Goal: Task Accomplishment & Management: Understand site structure

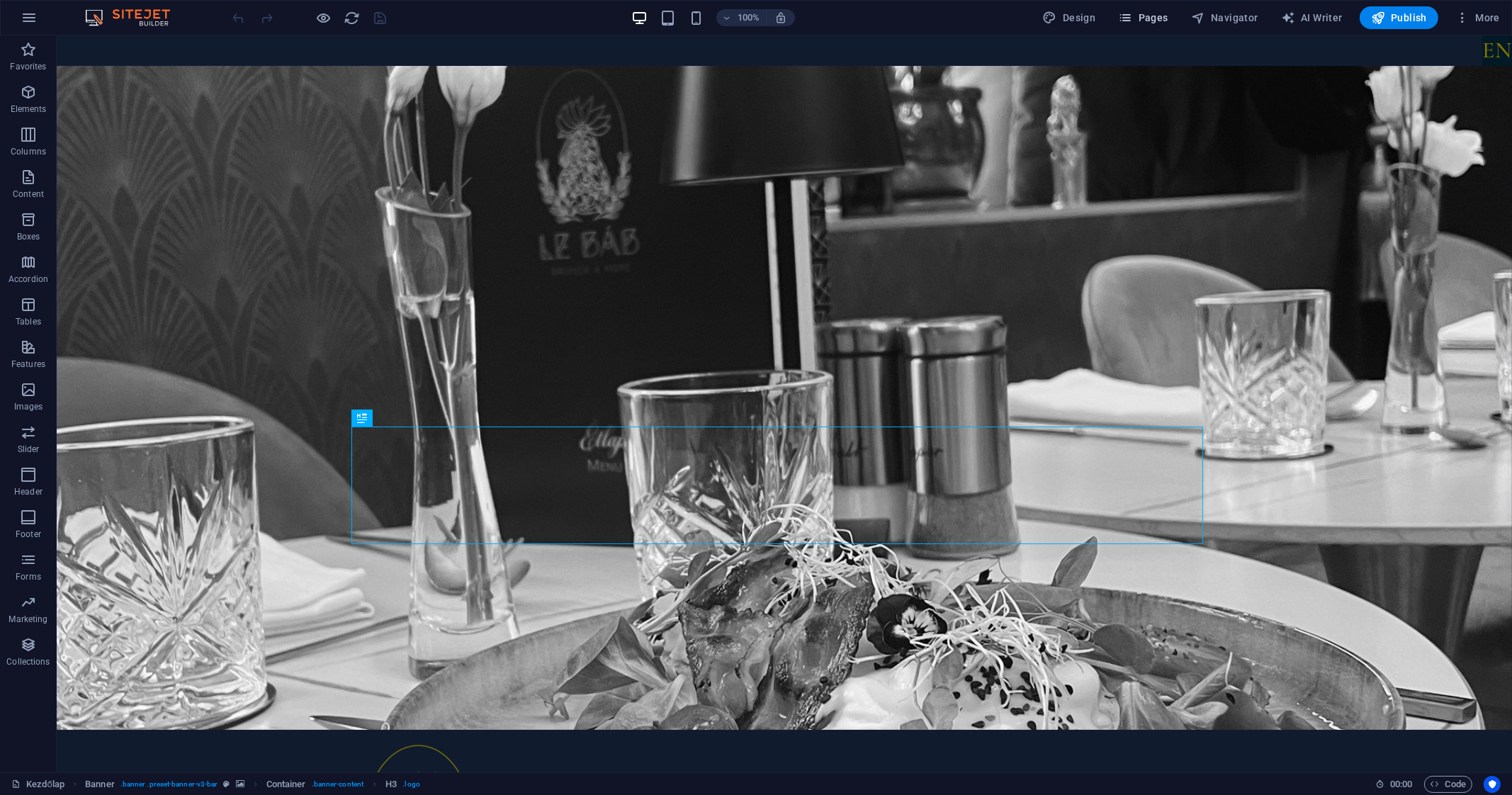
click at [1124, 14] on icon "button" at bounding box center [1125, 17] width 14 height 14
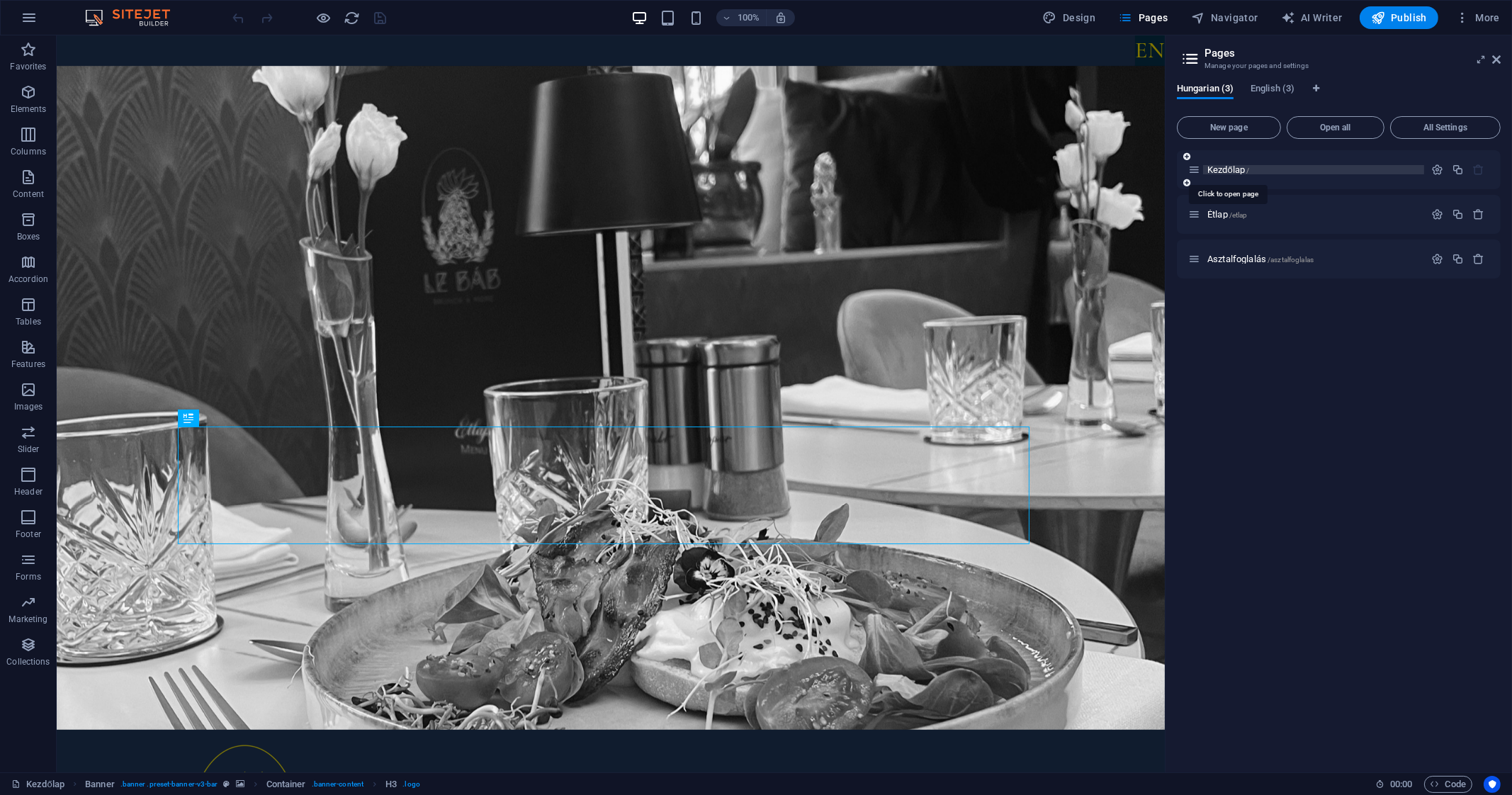
click at [1238, 170] on span "Kezdőlap /" at bounding box center [1228, 170] width 42 height 10
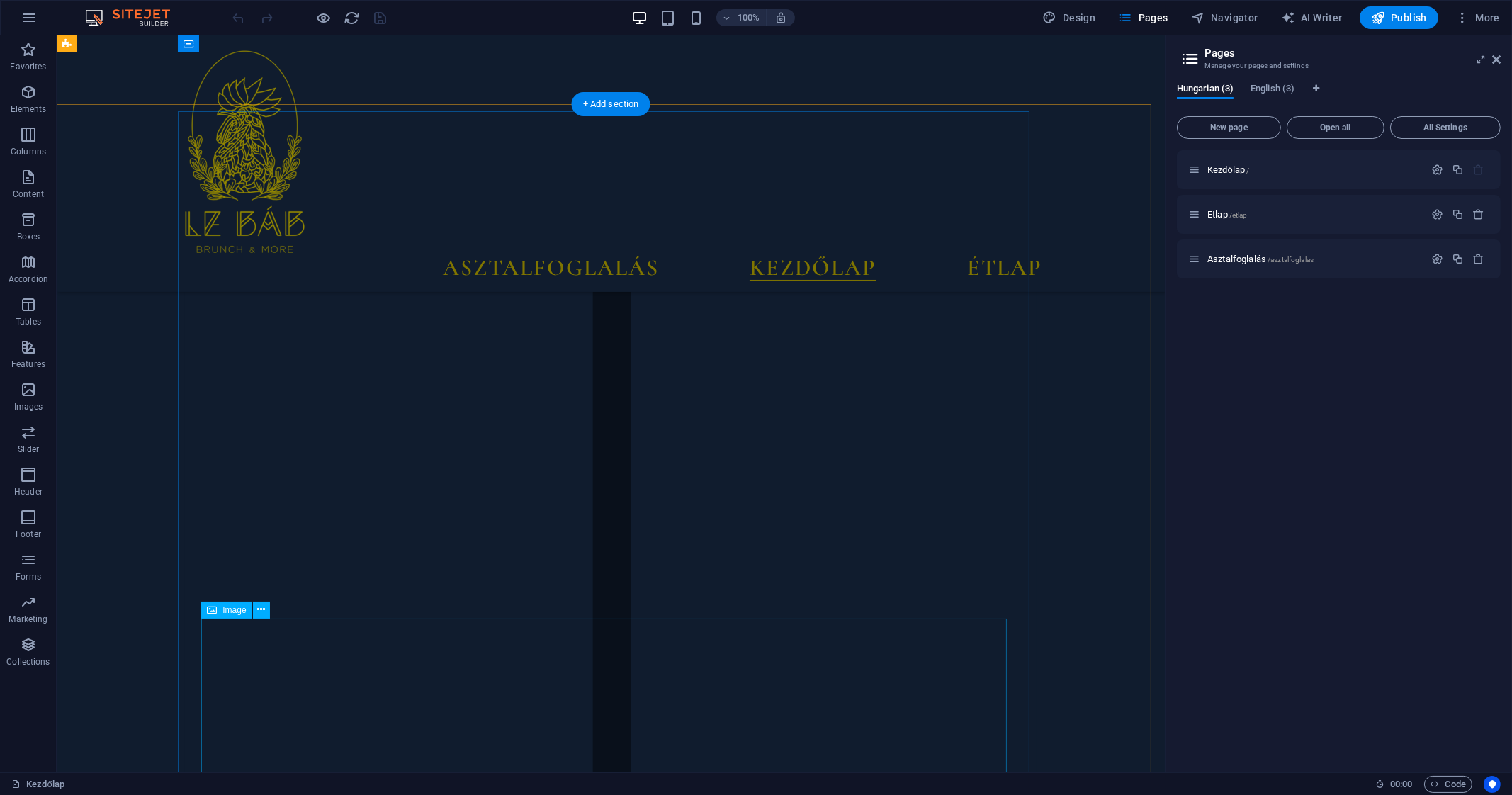
scroll to position [2577, 0]
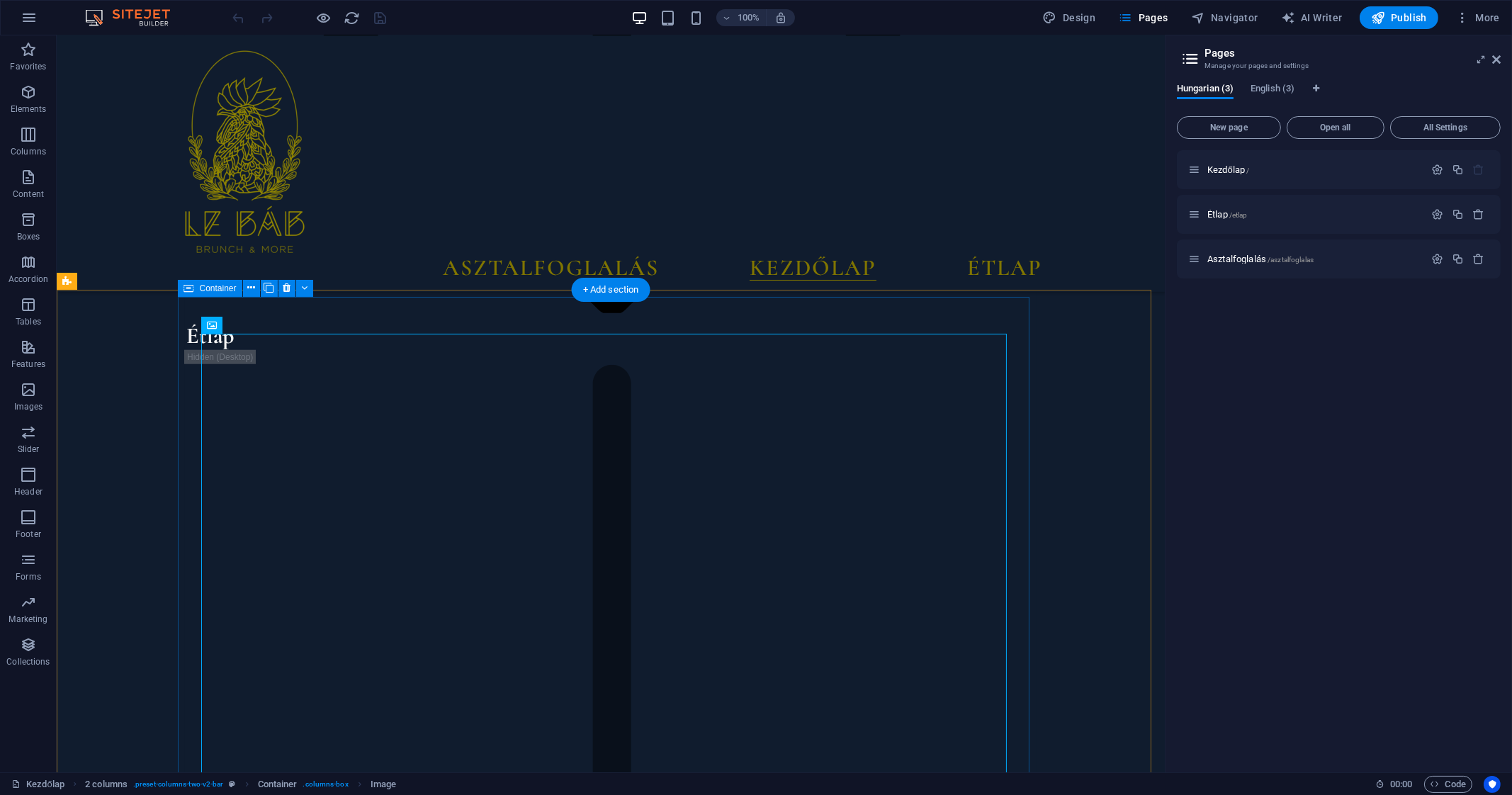
scroll to position [2392, 0]
click at [218, 323] on div "Image" at bounding box center [226, 325] width 50 height 17
click at [29, 107] on p "Elements" at bounding box center [29, 108] width 36 height 11
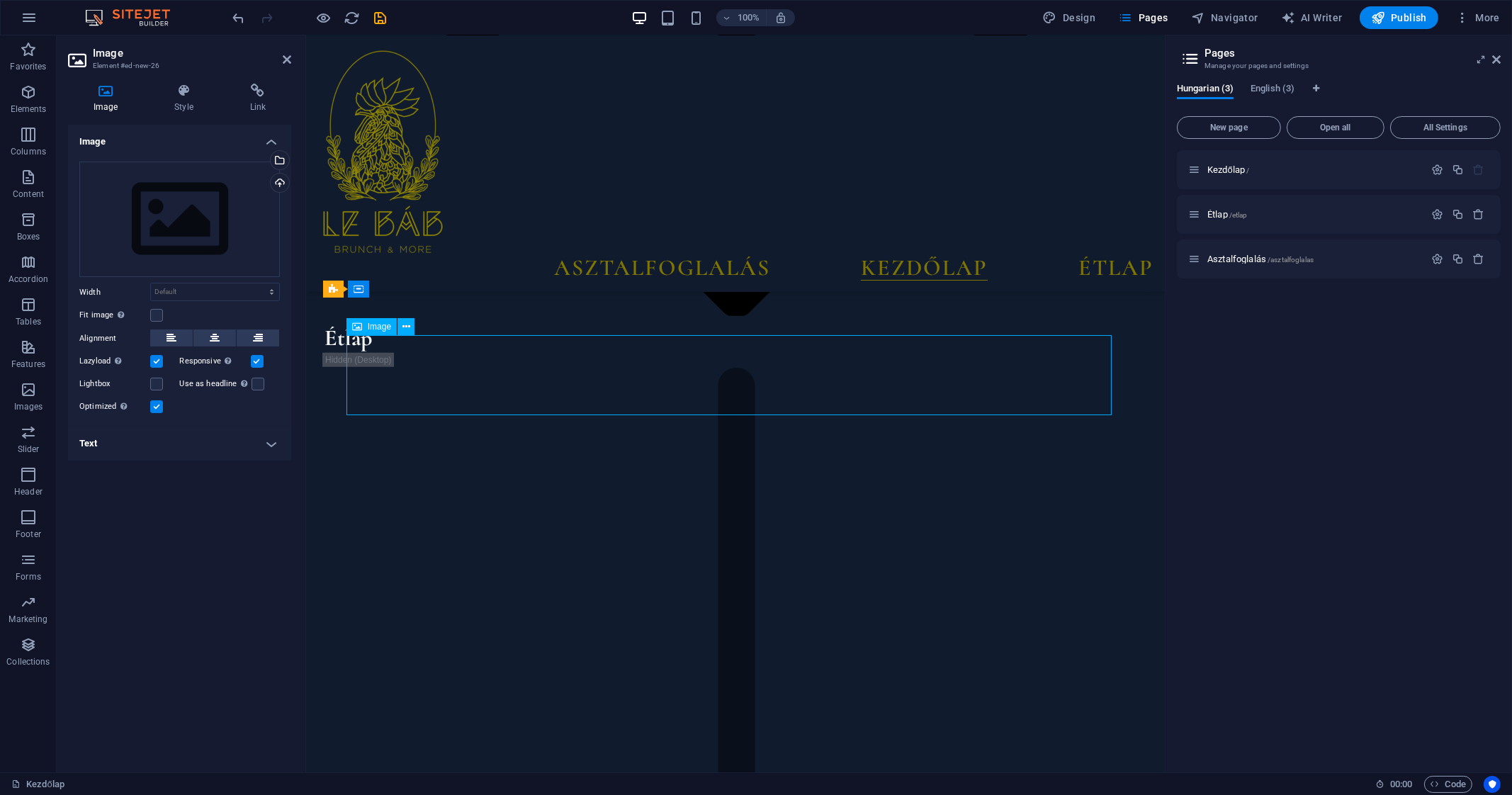
scroll to position [2349, 0]
click at [280, 179] on div "Upload" at bounding box center [278, 184] width 22 height 22
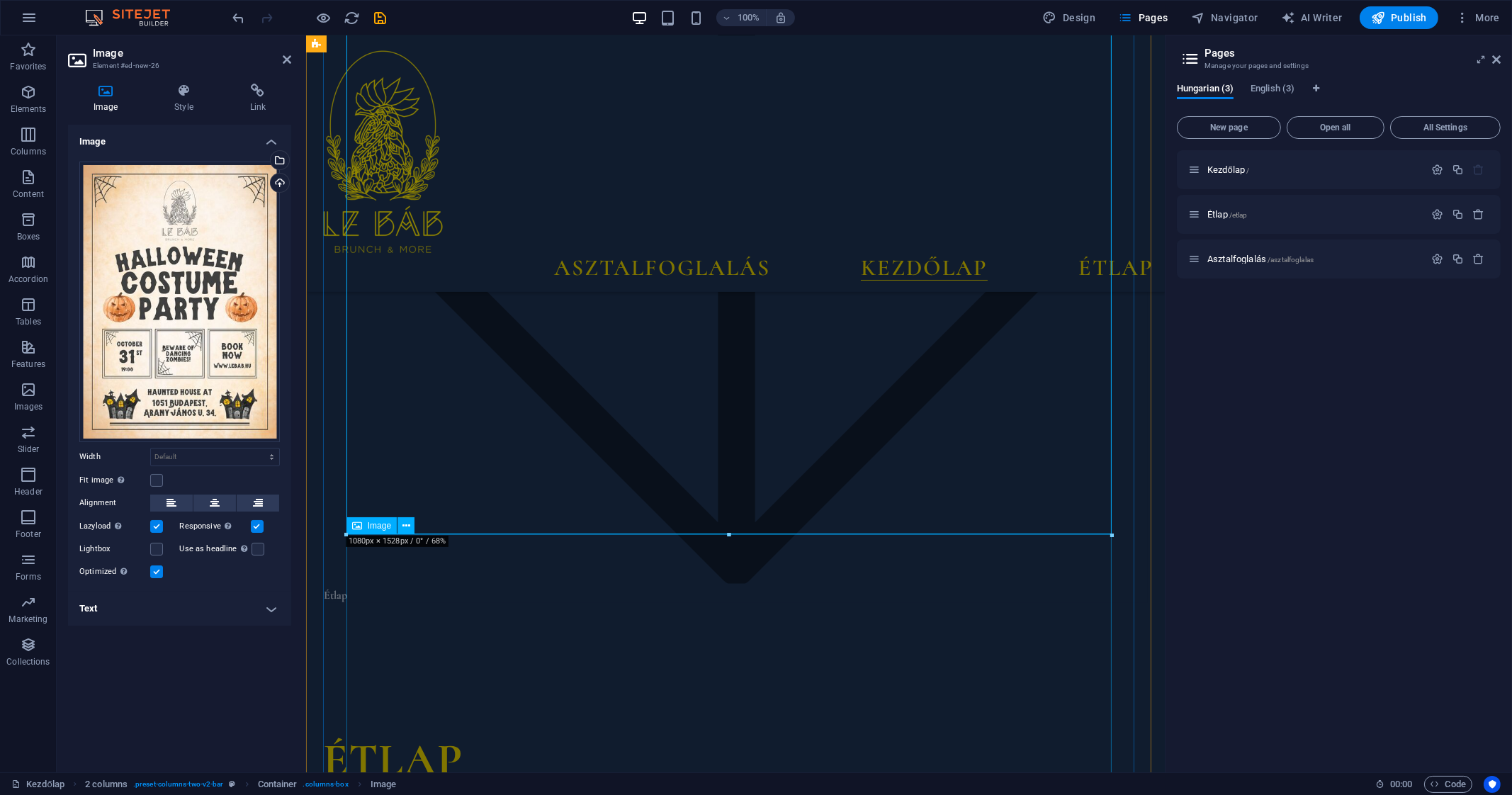
scroll to position [3235, 0]
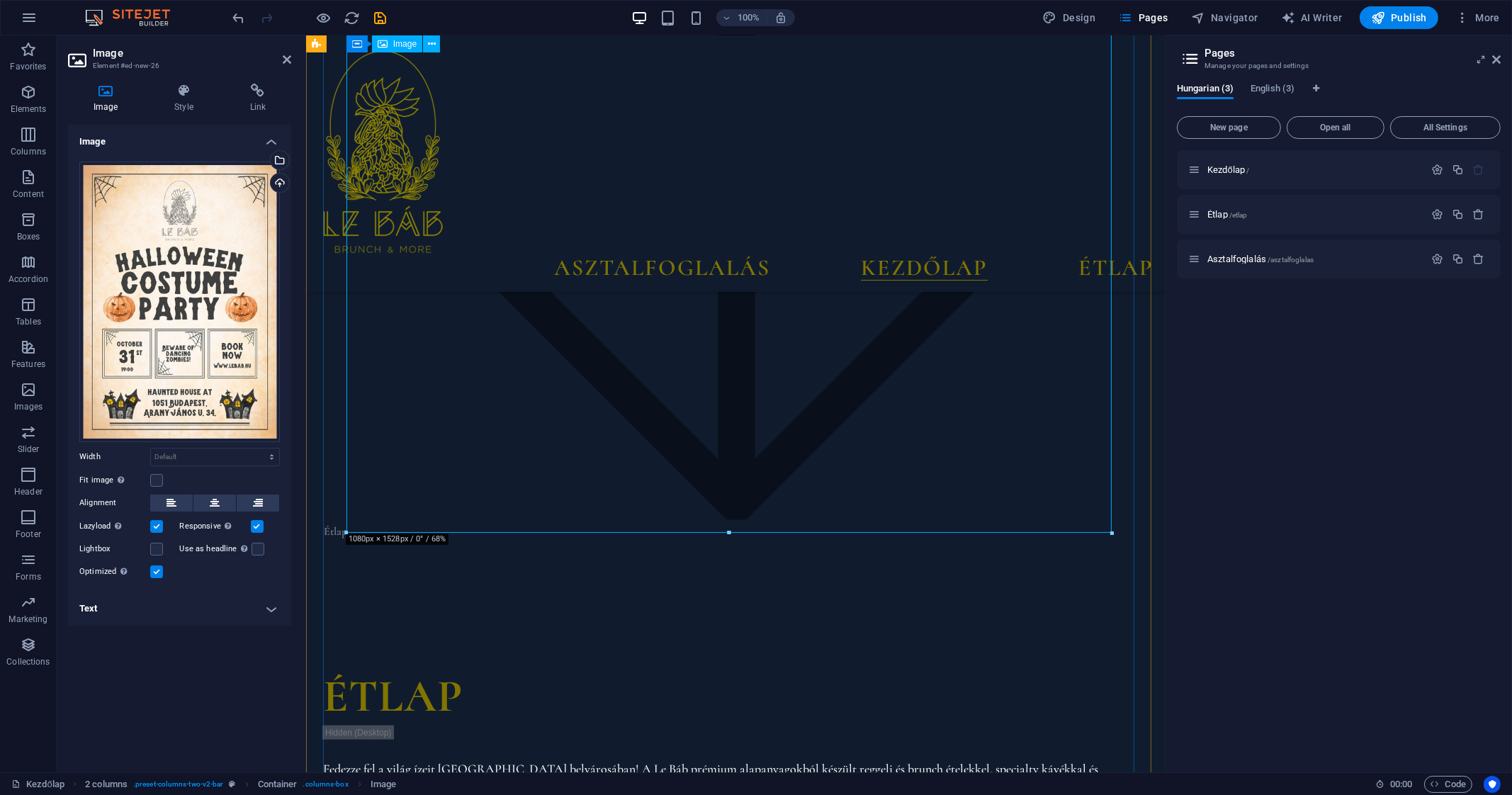
drag, startPoint x: 1413, startPoint y: 568, endPoint x: 802, endPoint y: 367, distance: 643.2
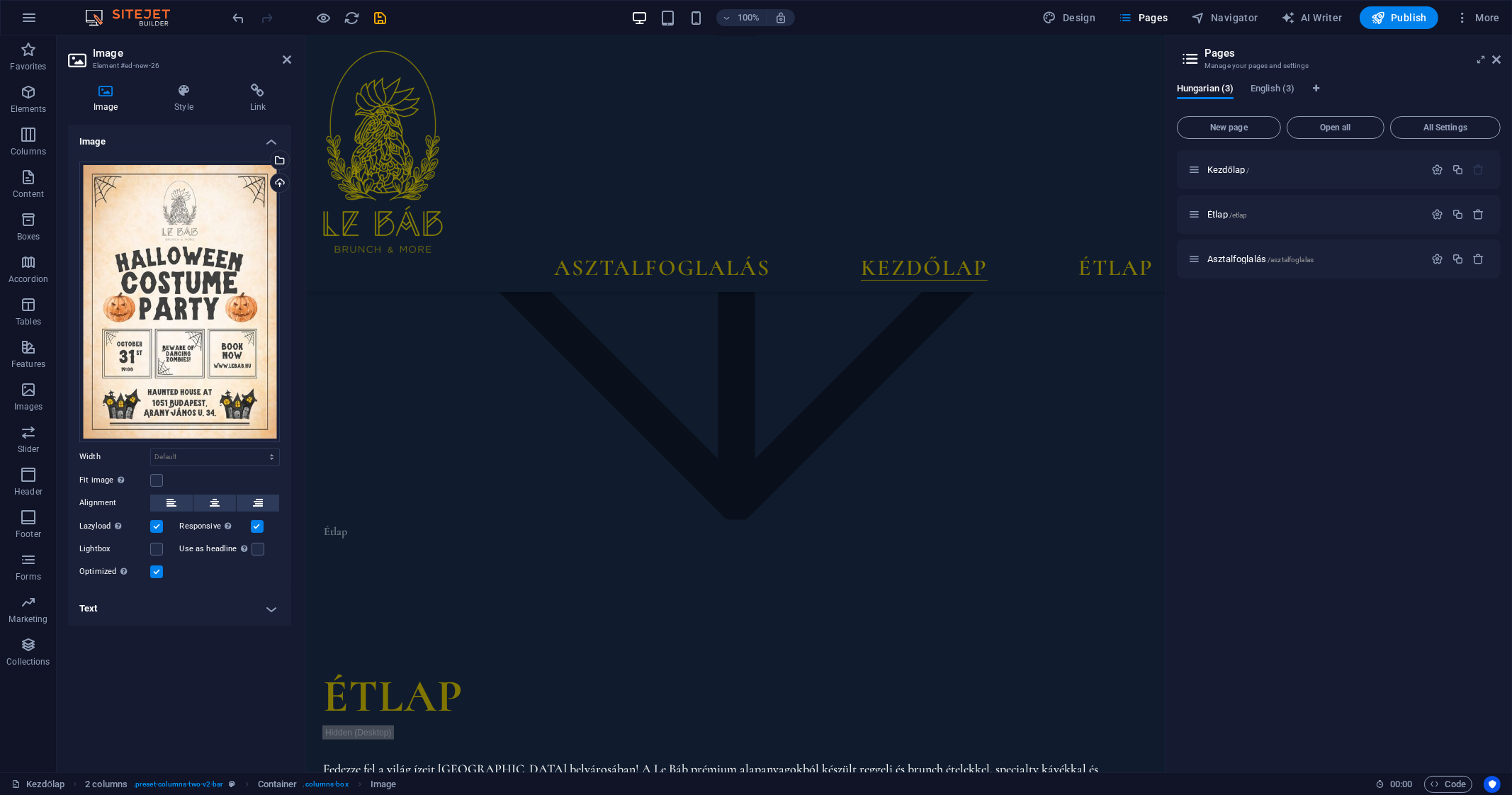
drag, startPoint x: 1110, startPoint y: 533, endPoint x: 735, endPoint y: 295, distance: 444.1
type input "559"
select select "px"
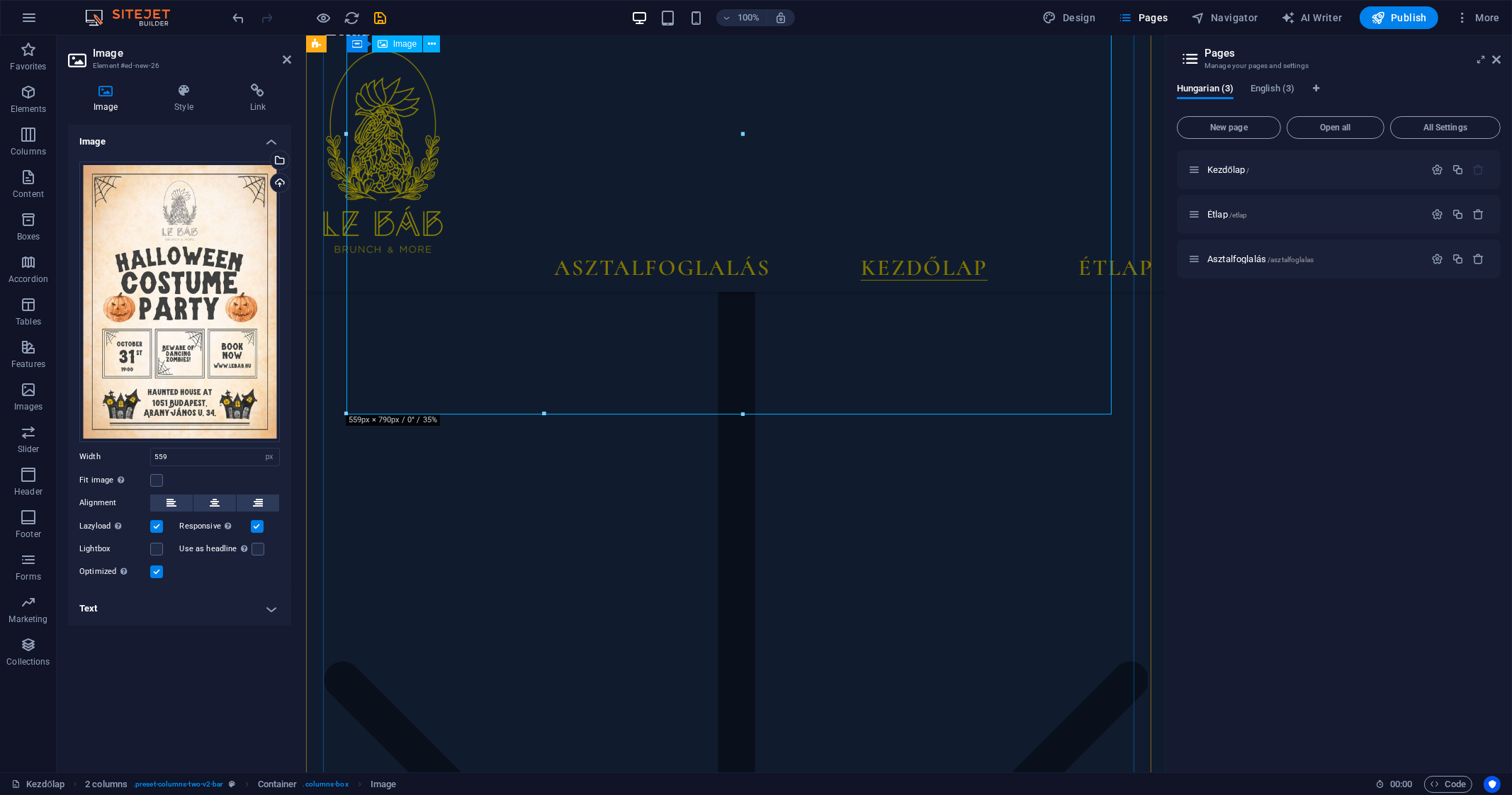
scroll to position [2560, 0]
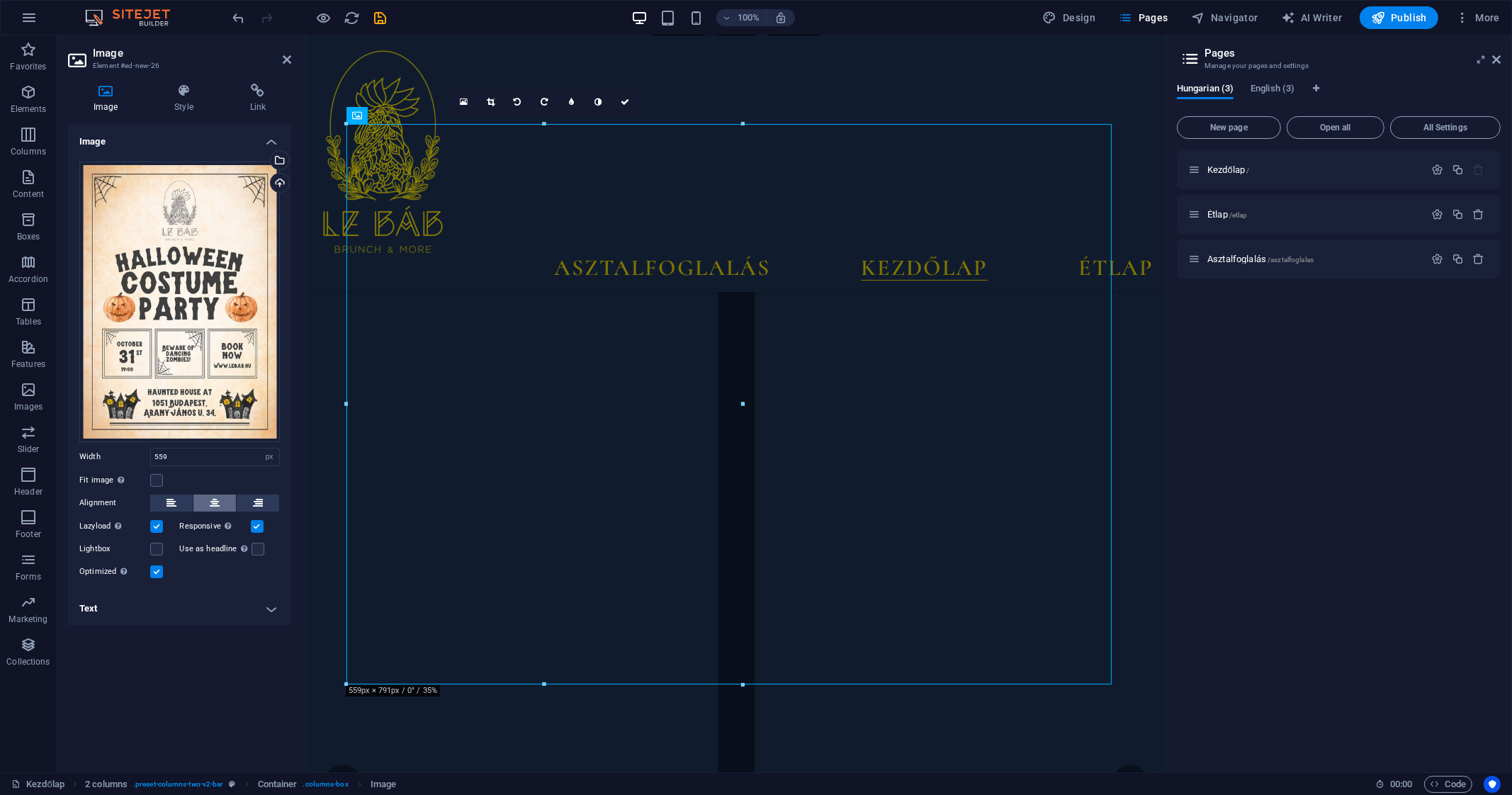
click at [208, 509] on button at bounding box center [214, 503] width 42 height 17
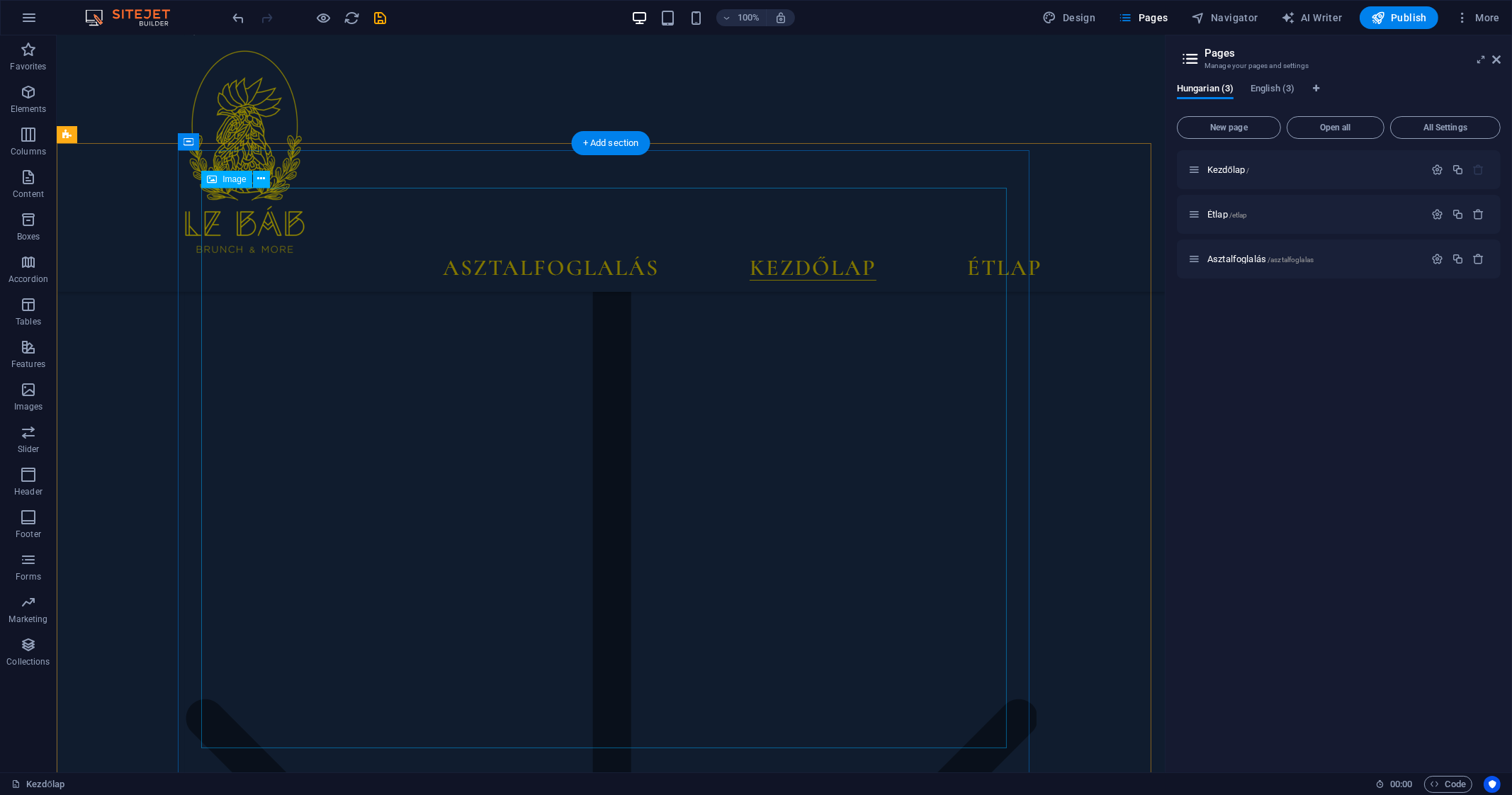
scroll to position [2708, 0]
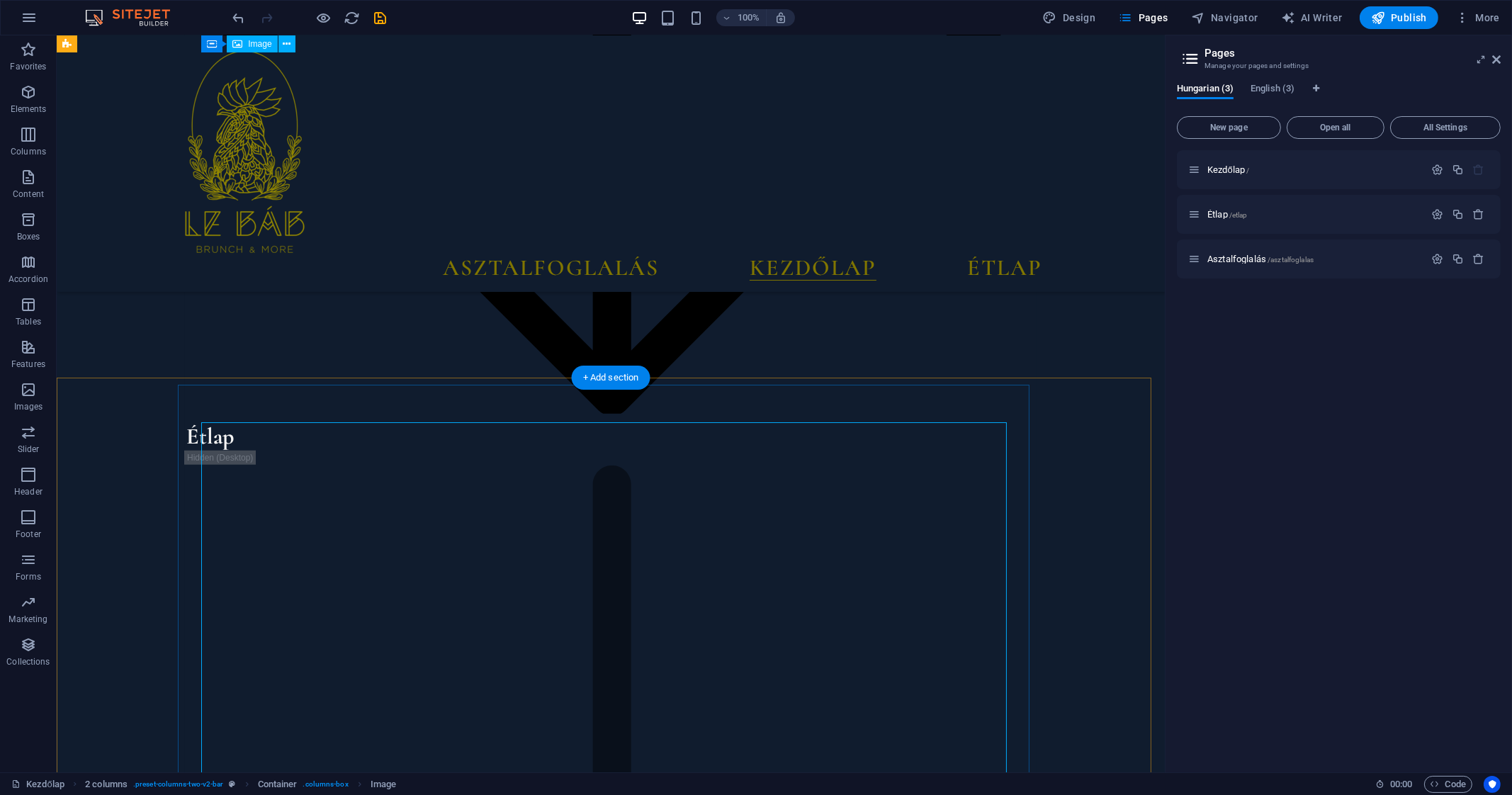
scroll to position [2290, 0]
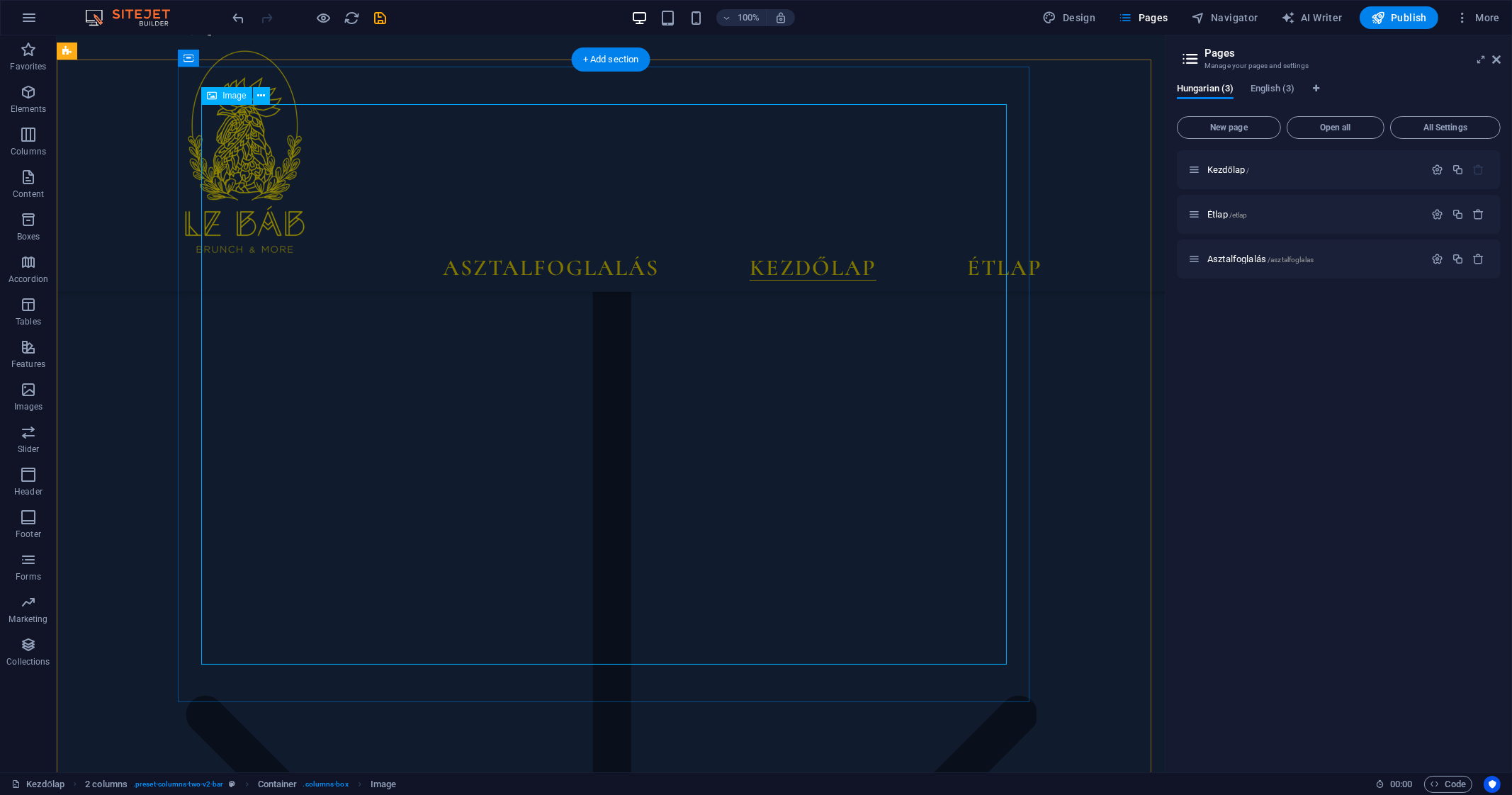
scroll to position [2681, 0]
select select "px"
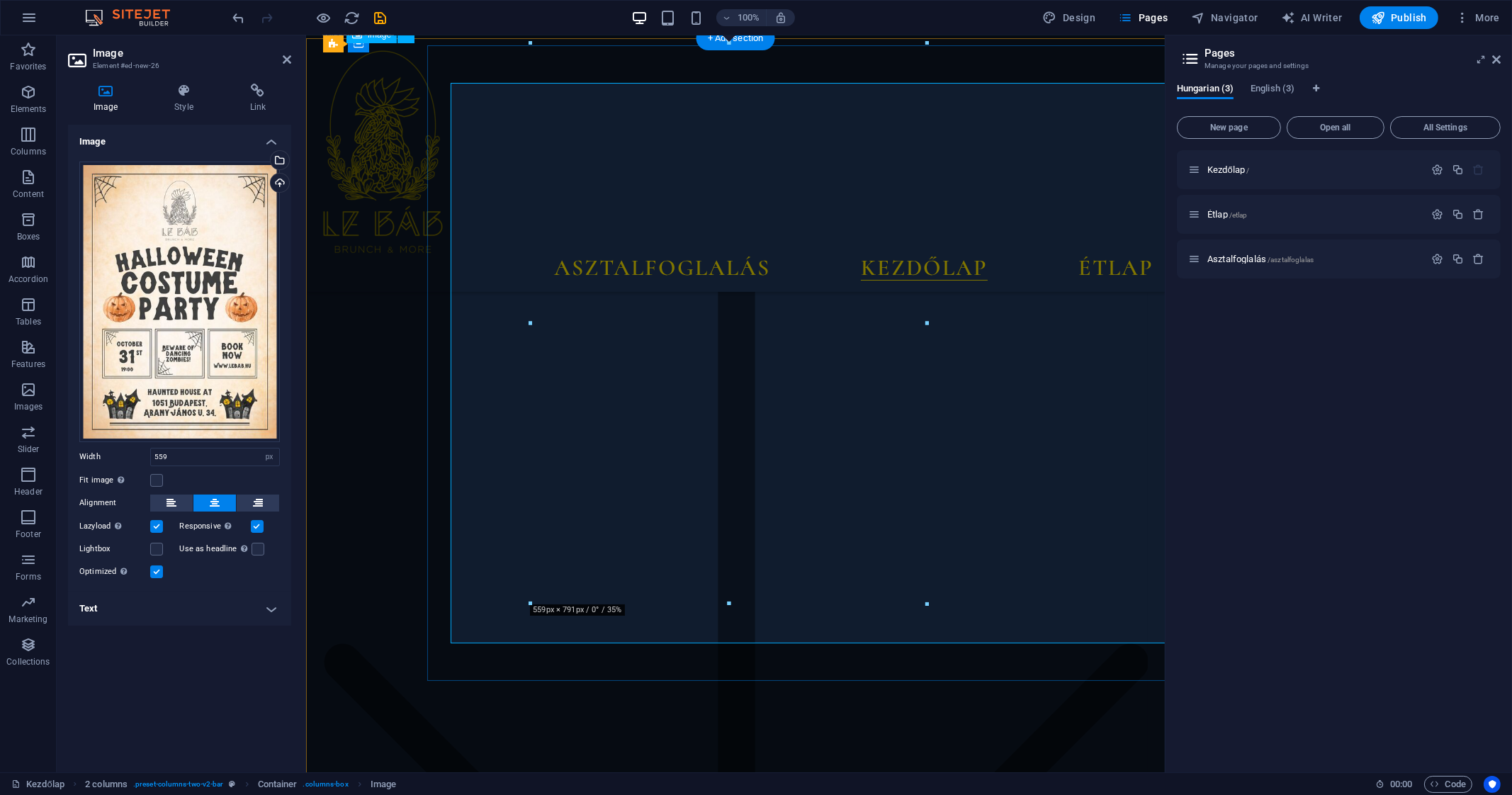
scroll to position [2641, 0]
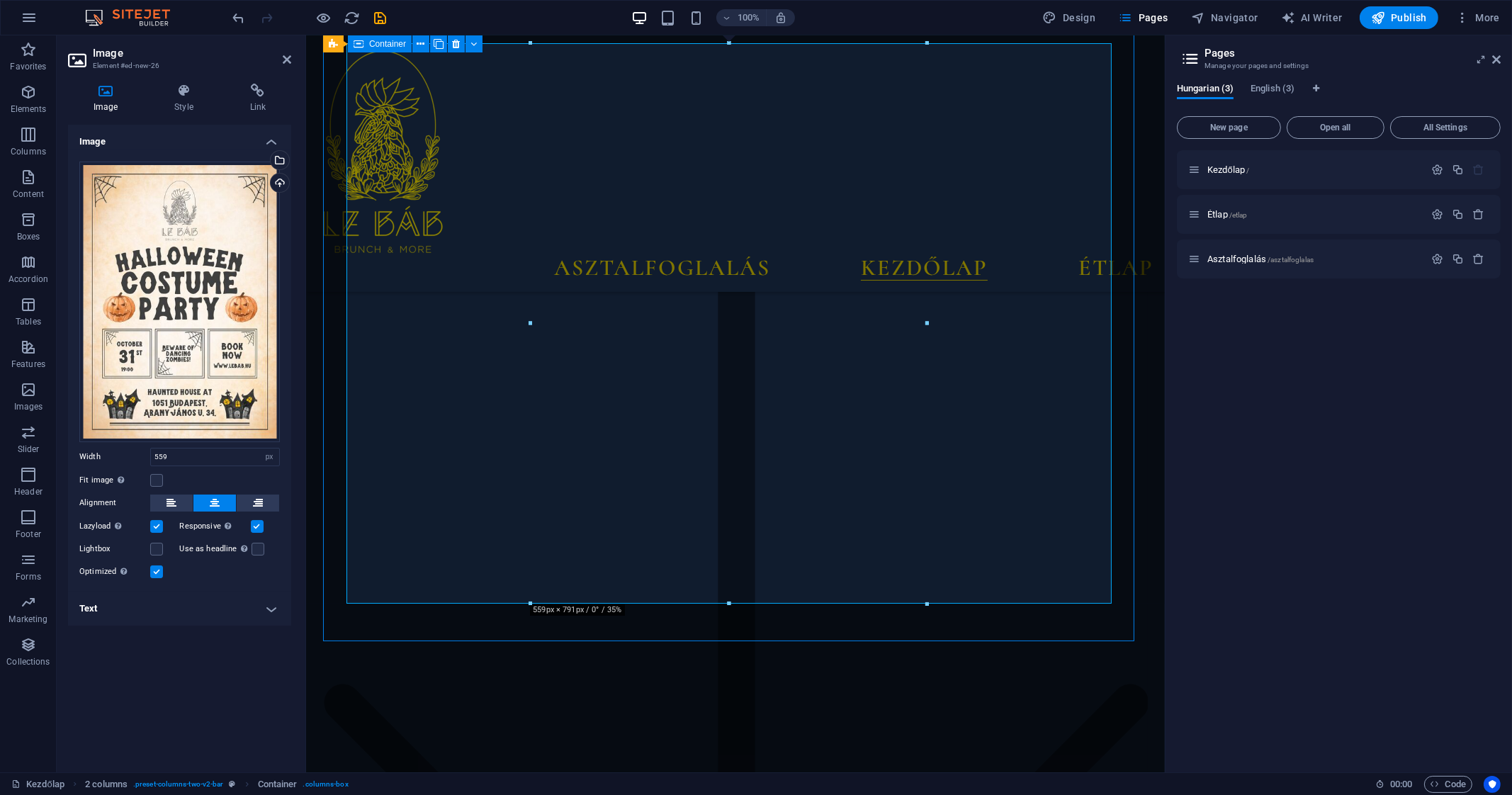
scroll to position [2681, 0]
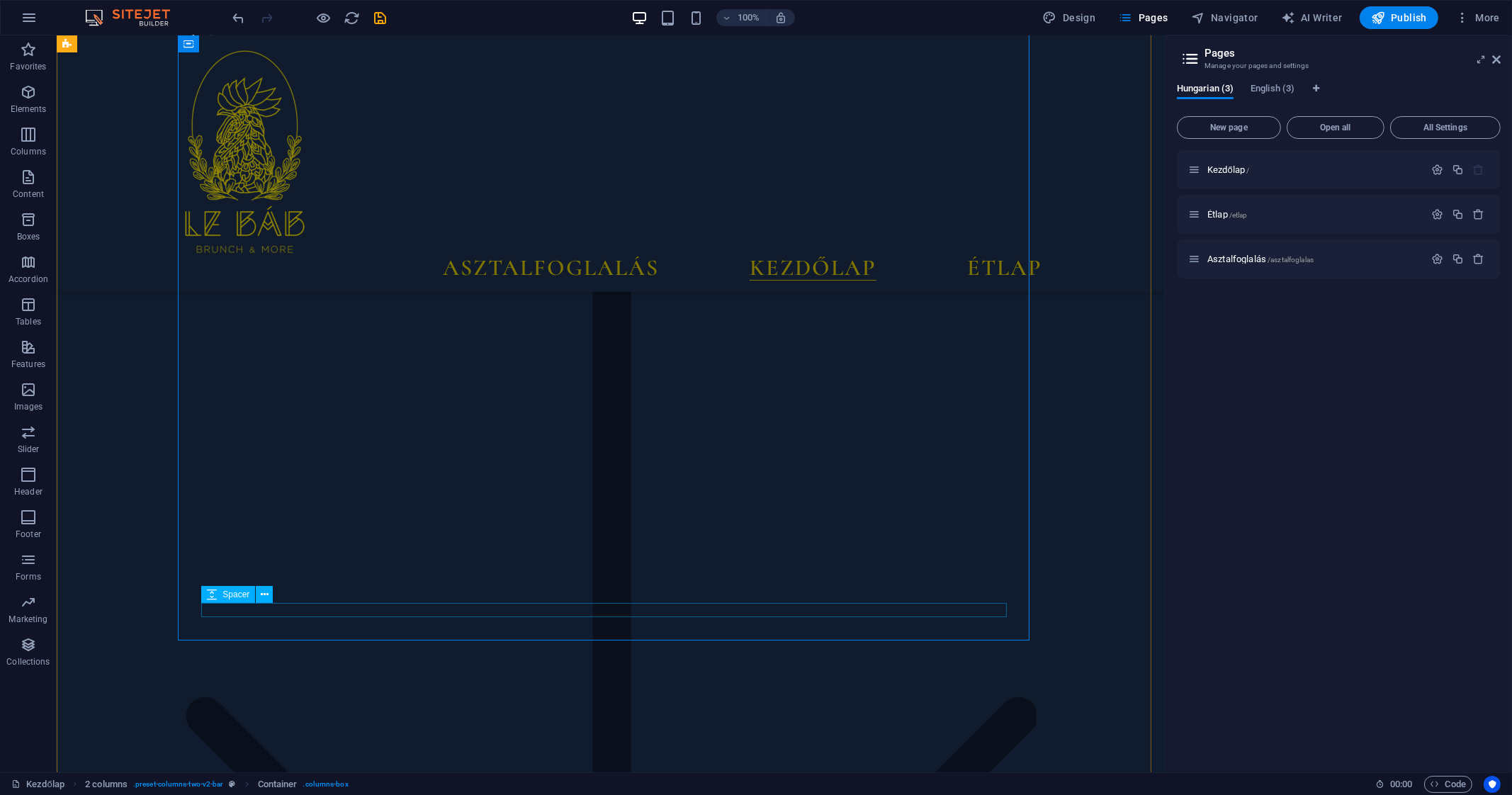
click at [24, 87] on icon "button" at bounding box center [29, 93] width 17 height 17
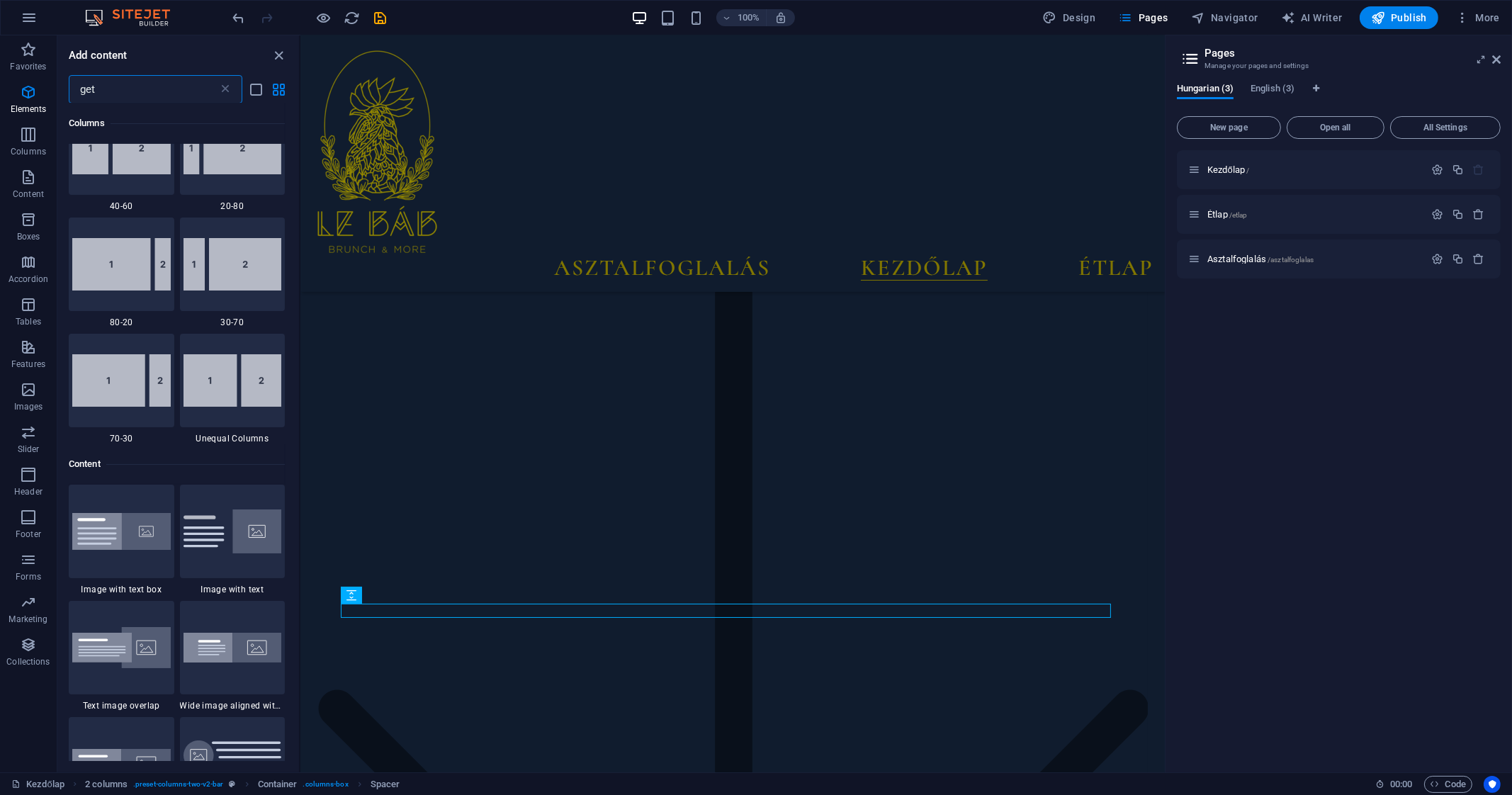
scroll to position [0, 0]
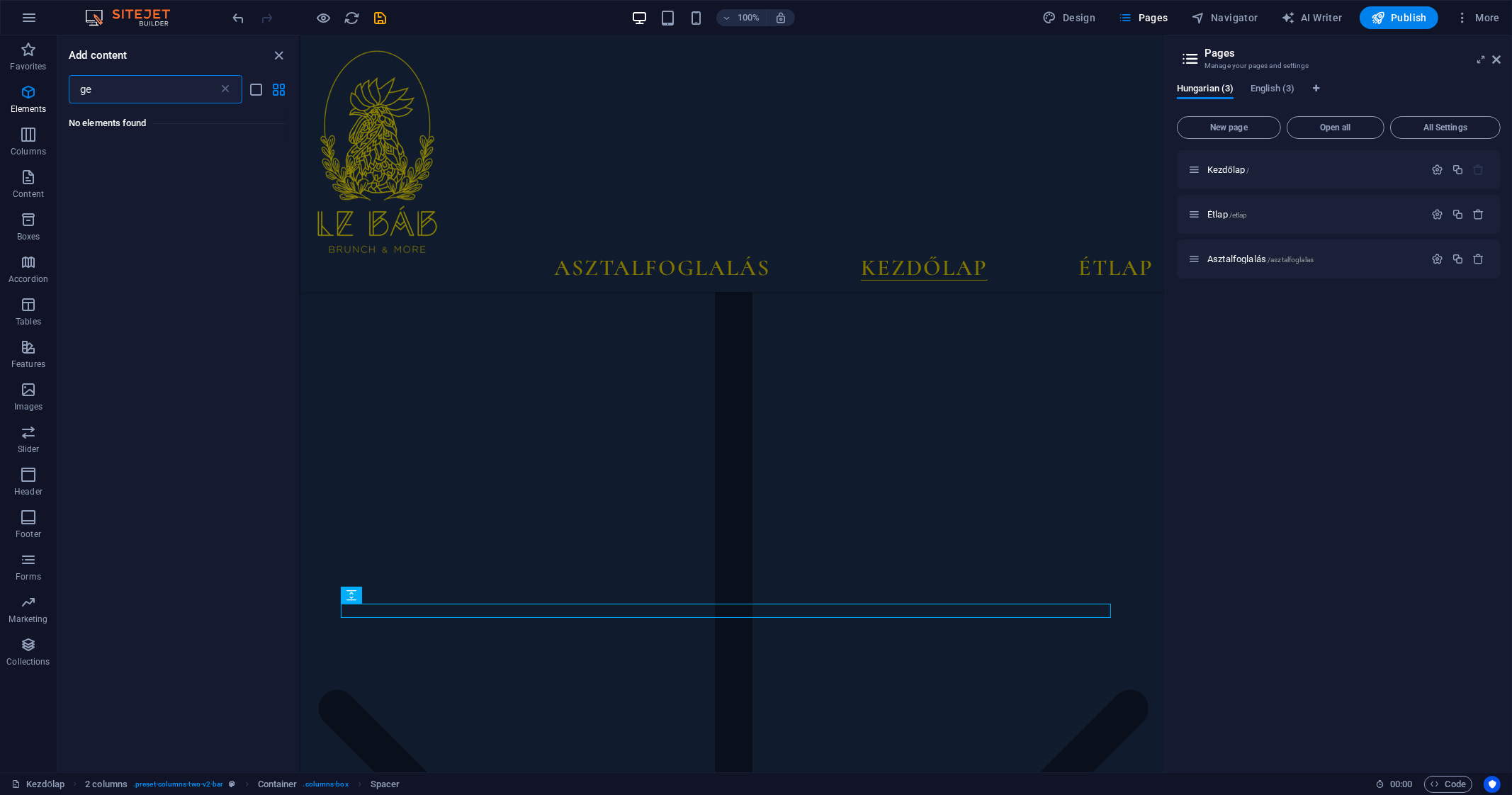
type input "g"
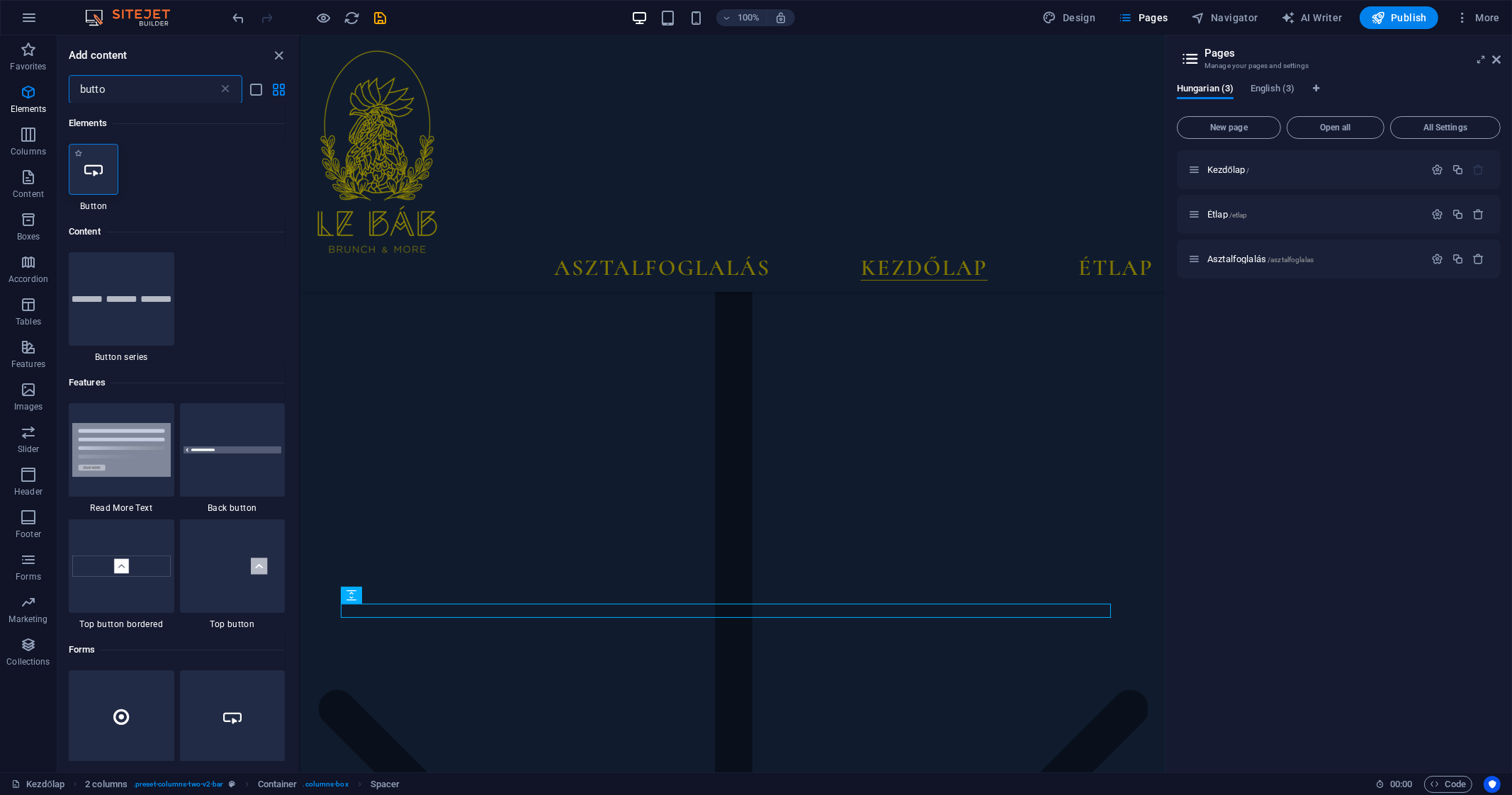
type input "butto"
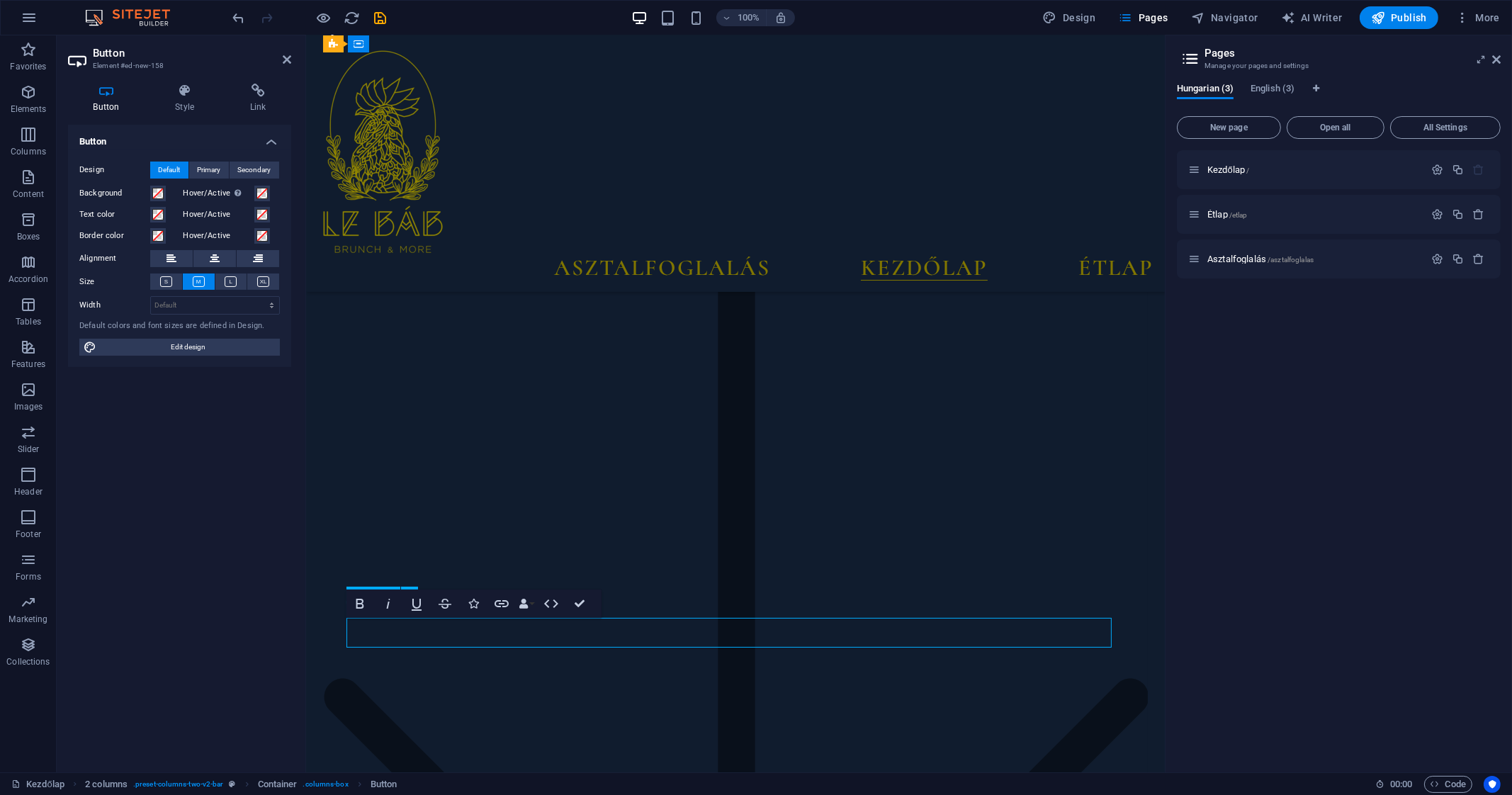
scroll to position [2641, 0]
click at [210, 254] on icon at bounding box center [214, 259] width 10 height 17
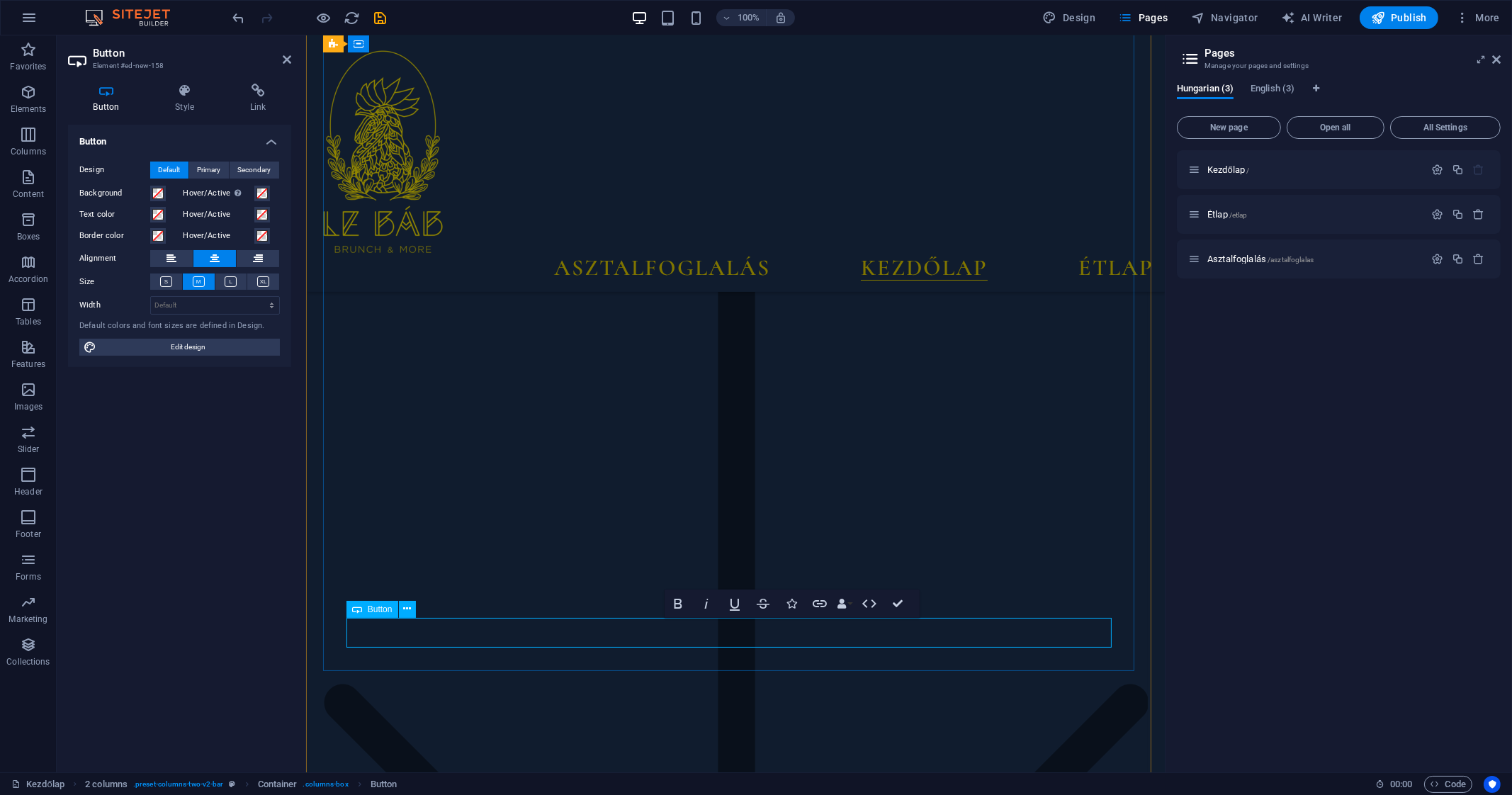
click at [159, 189] on span at bounding box center [158, 193] width 11 height 11
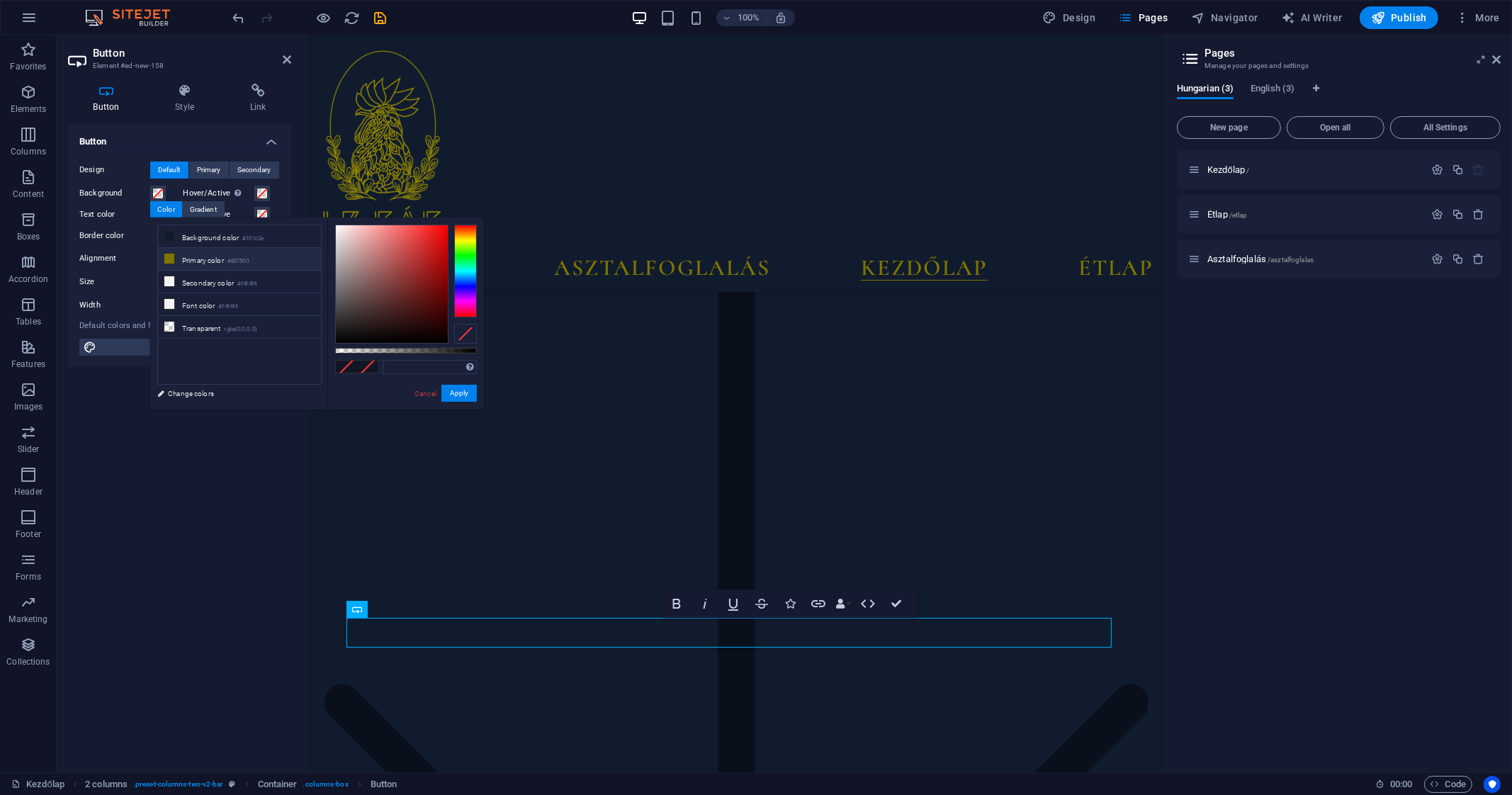
click at [176, 255] on li "Primary color #807500" at bounding box center [240, 259] width 163 height 23
type input "#807500"
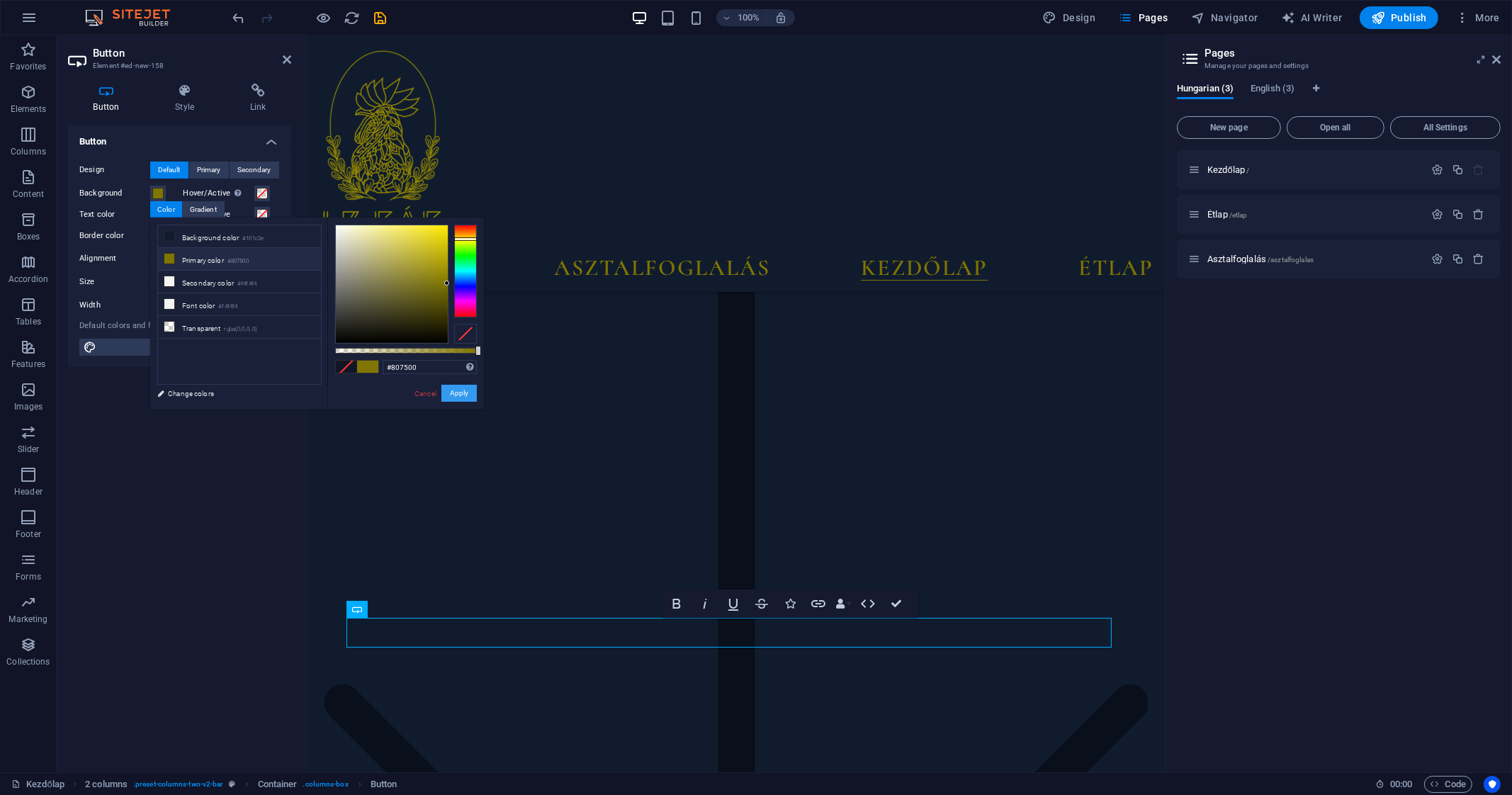
click at [450, 391] on button "Apply" at bounding box center [459, 393] width 35 height 17
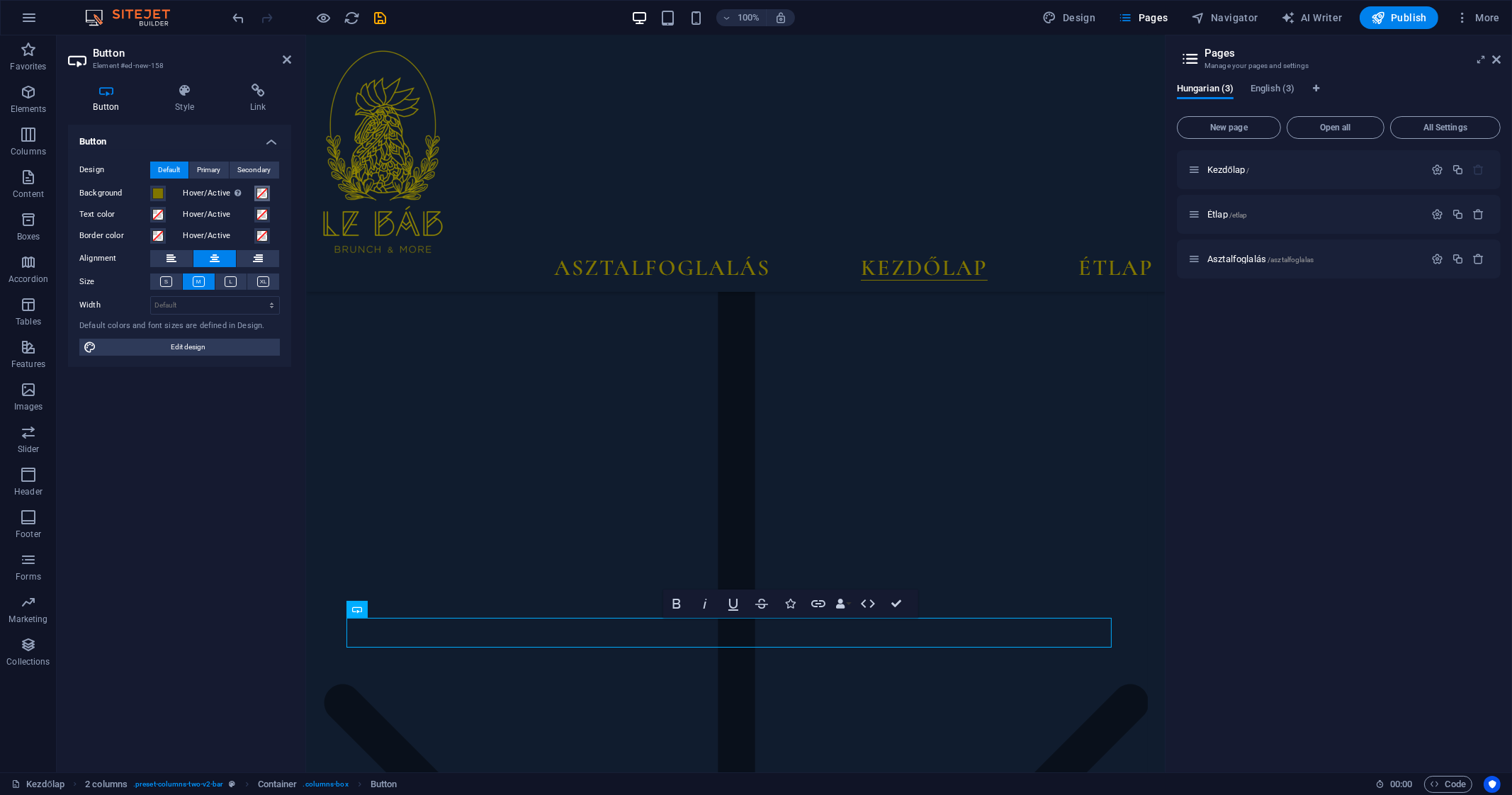
click at [265, 197] on span at bounding box center [261, 193] width 11 height 11
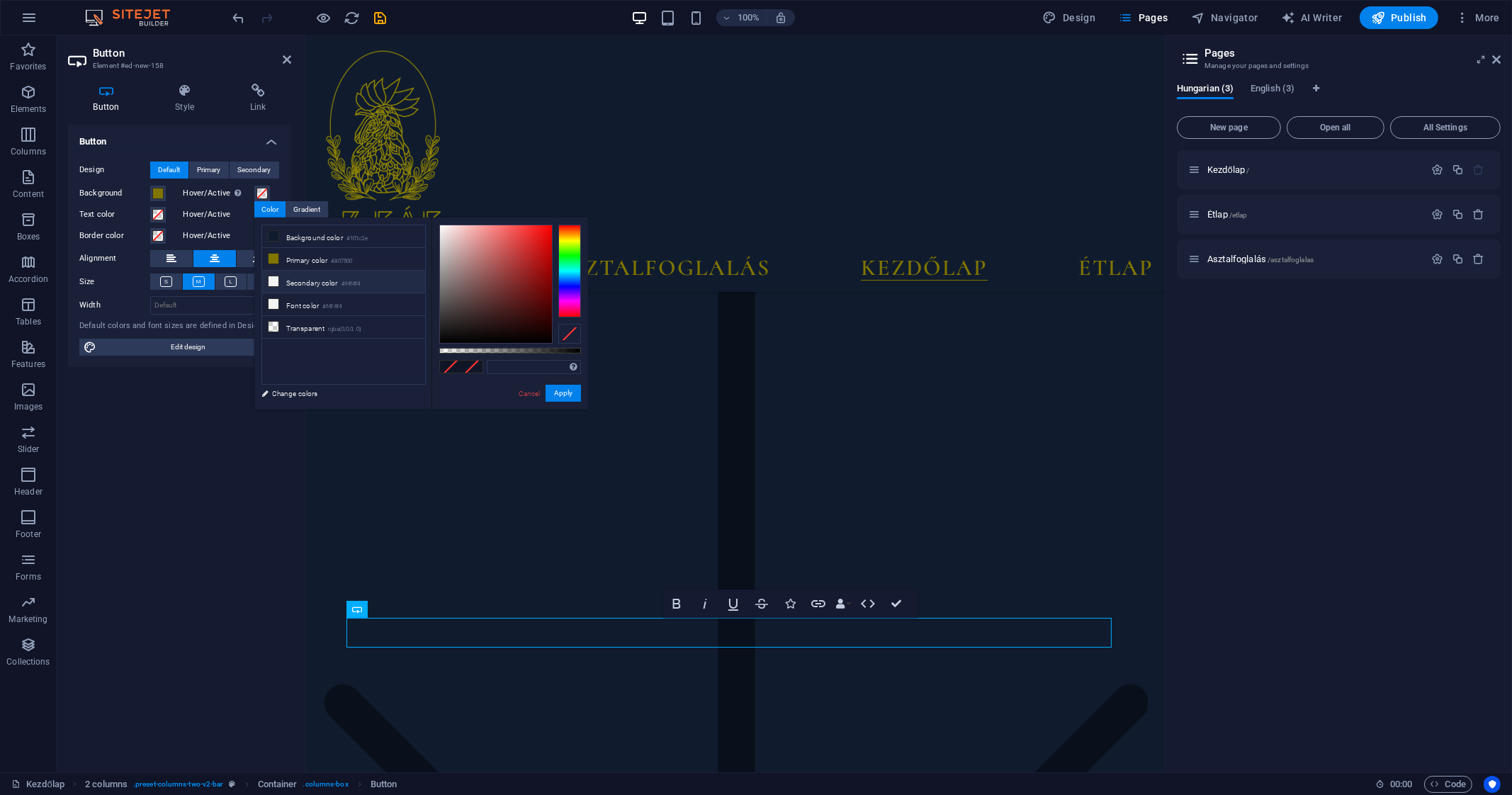
click at [306, 285] on li "Secondary color #f4f4f4" at bounding box center [344, 282] width 163 height 23
type input "#f4f4f4"
click at [564, 389] on button "Apply" at bounding box center [563, 393] width 35 height 17
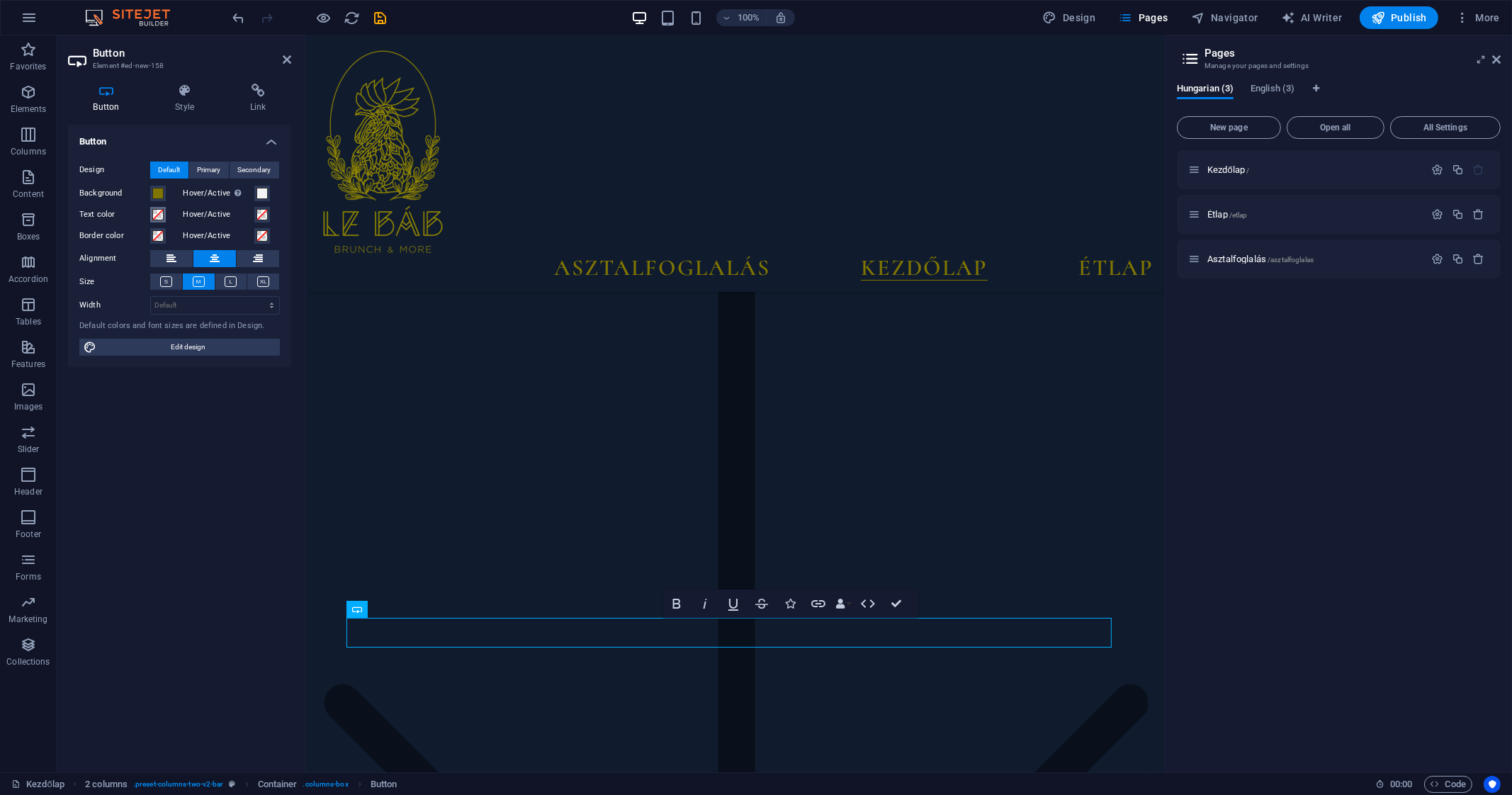
click at [159, 212] on span at bounding box center [158, 214] width 11 height 11
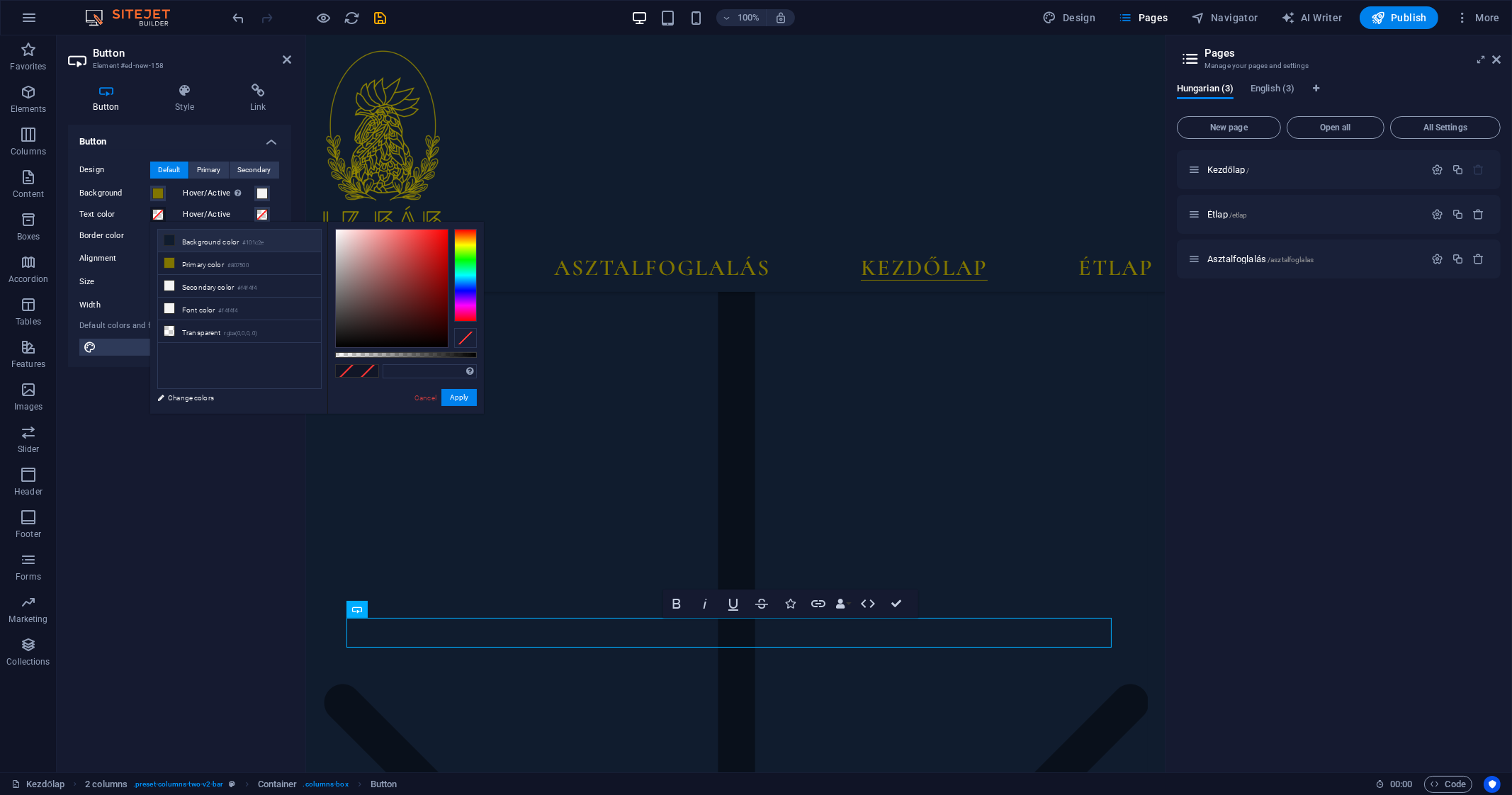
click at [273, 240] on li "Background color #101c2e" at bounding box center [240, 241] width 163 height 23
type input "#101c2e"
click at [460, 402] on button "Apply" at bounding box center [459, 398] width 35 height 17
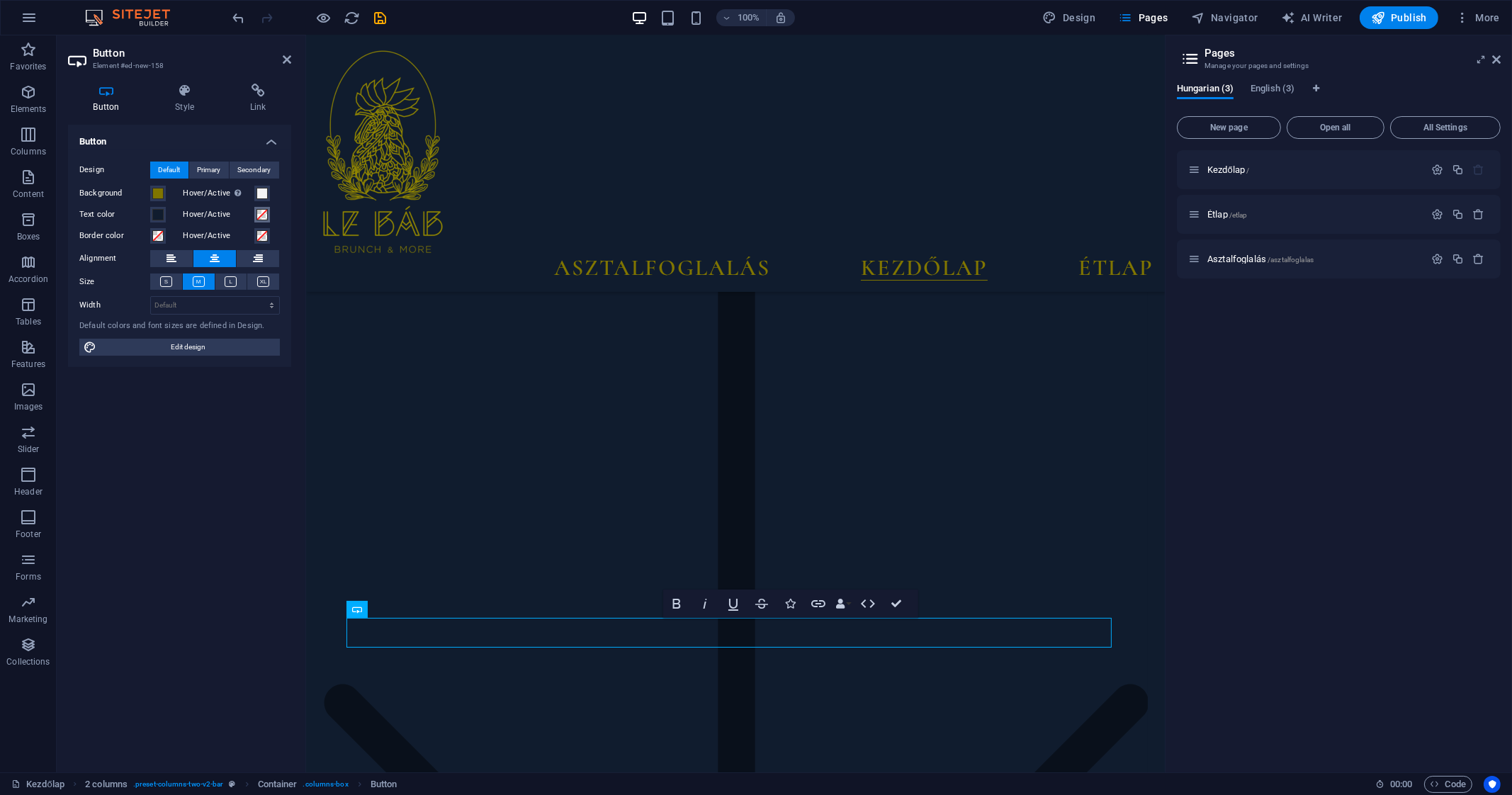
click at [263, 217] on span at bounding box center [261, 214] width 11 height 11
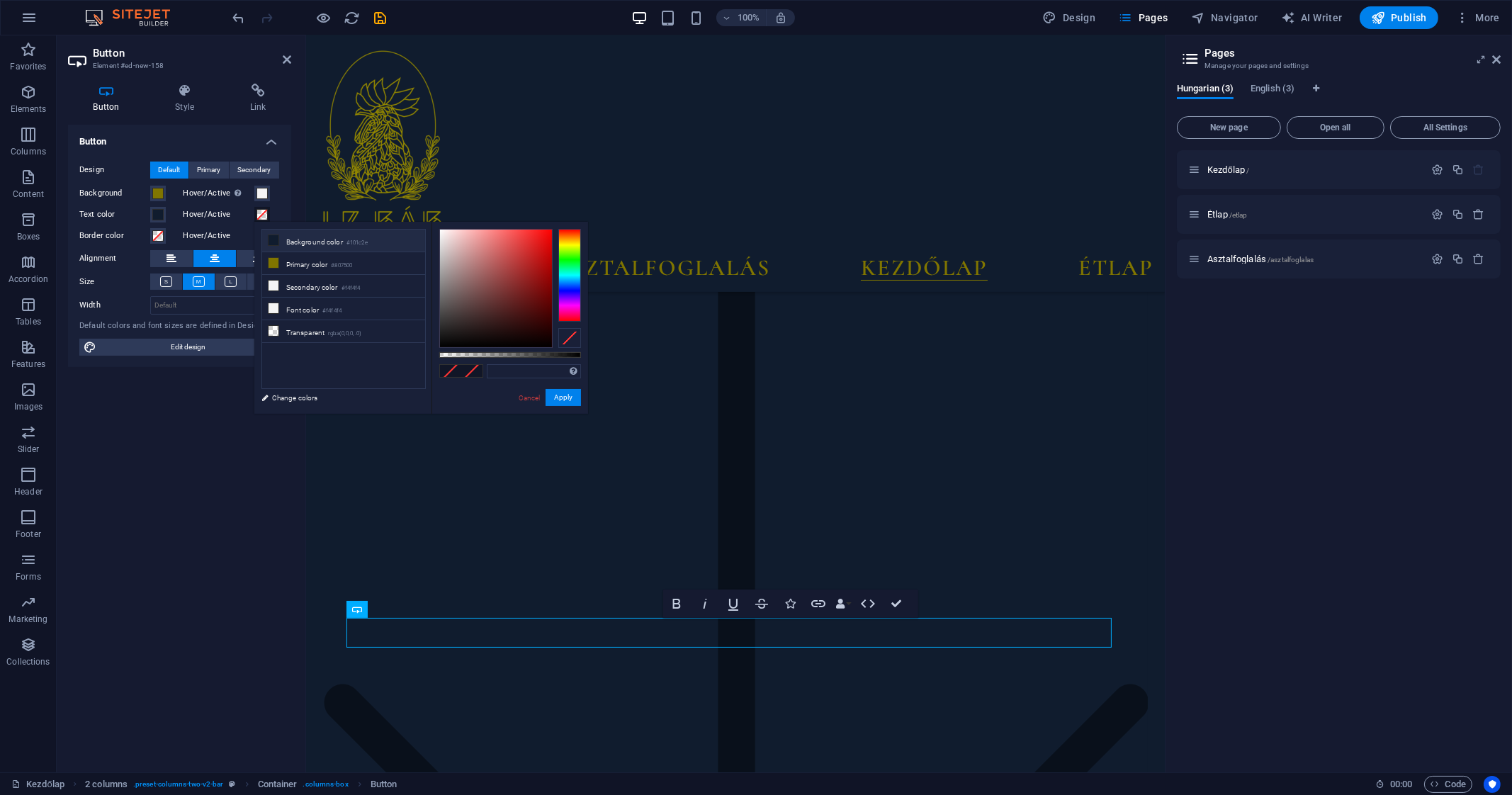
click at [318, 246] on li "Background color #101c2e" at bounding box center [344, 241] width 163 height 23
type input "#101c2e"
click at [559, 398] on button "Apply" at bounding box center [563, 398] width 35 height 17
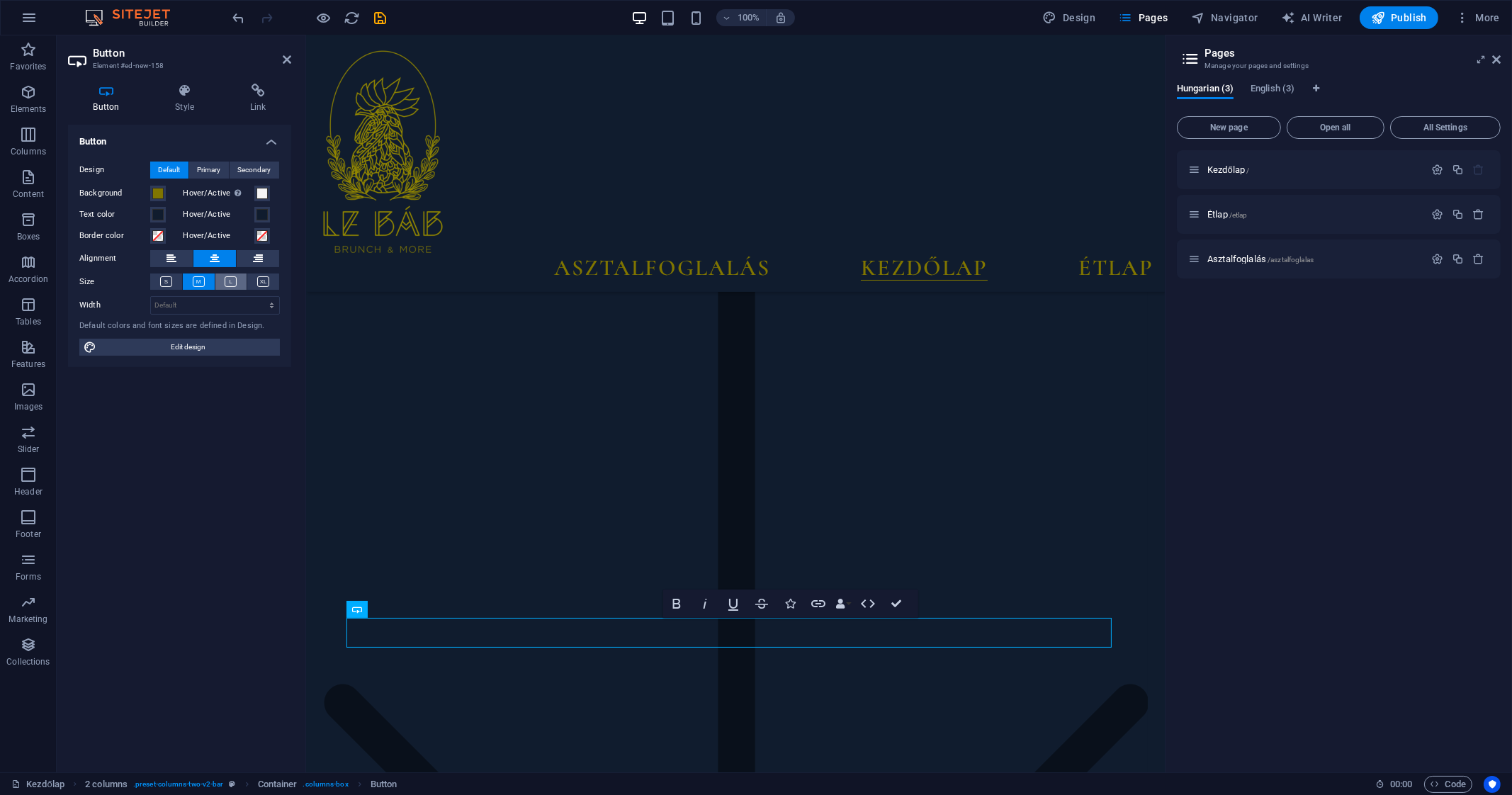
click at [229, 279] on icon at bounding box center [230, 281] width 12 height 10
click at [207, 285] on button at bounding box center [198, 281] width 32 height 16
click at [237, 307] on select "Default px rem % em vh vw" at bounding box center [215, 306] width 128 height 17
click at [255, 299] on select "Default px rem % em vh vw" at bounding box center [215, 306] width 128 height 17
click at [158, 230] on span at bounding box center [158, 236] width 11 height 11
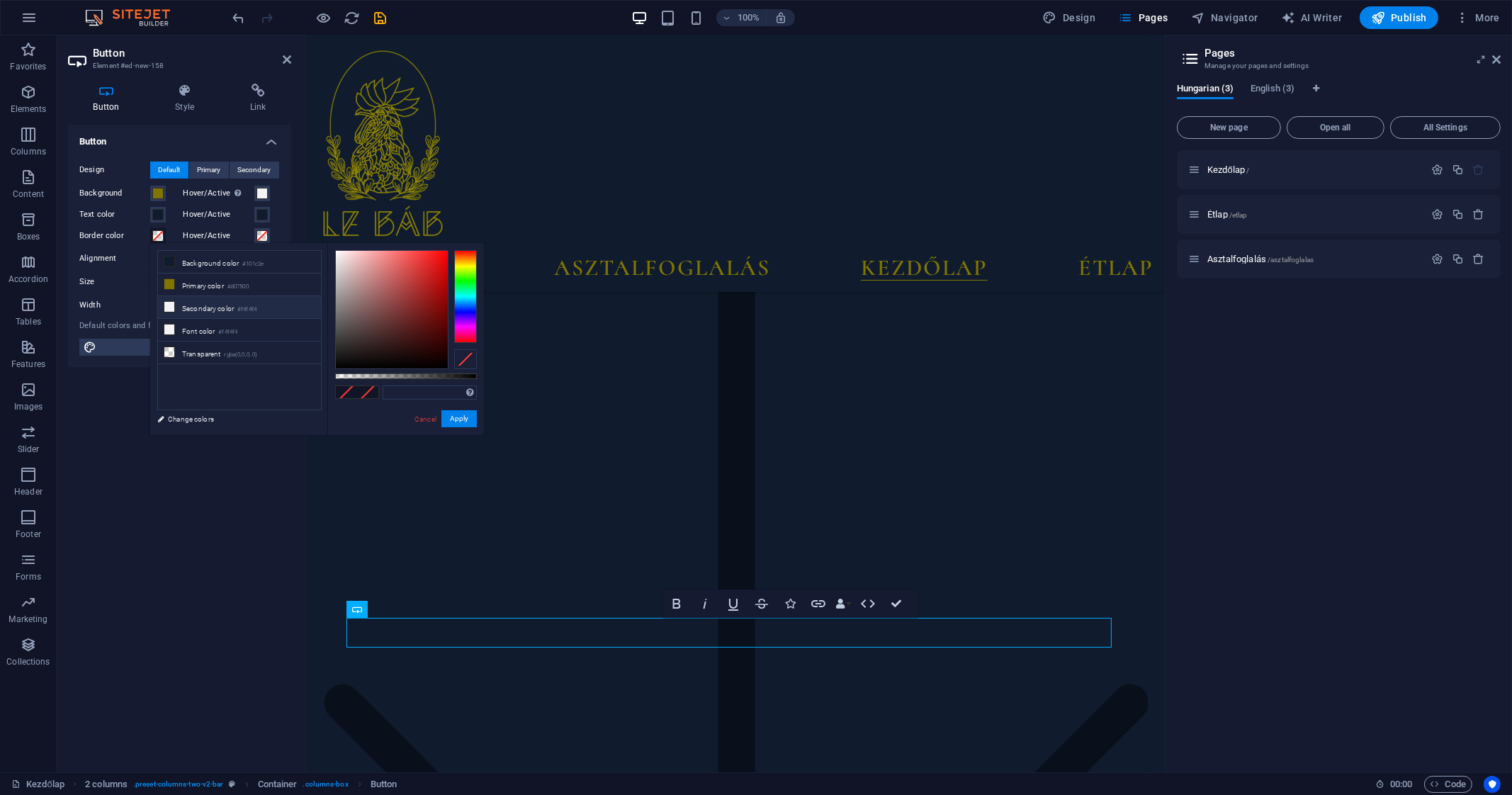
click at [213, 302] on li "Secondary color #f4f4f4" at bounding box center [240, 307] width 163 height 23
type input "#f4f4f4"
click at [465, 414] on button "Apply" at bounding box center [459, 419] width 35 height 17
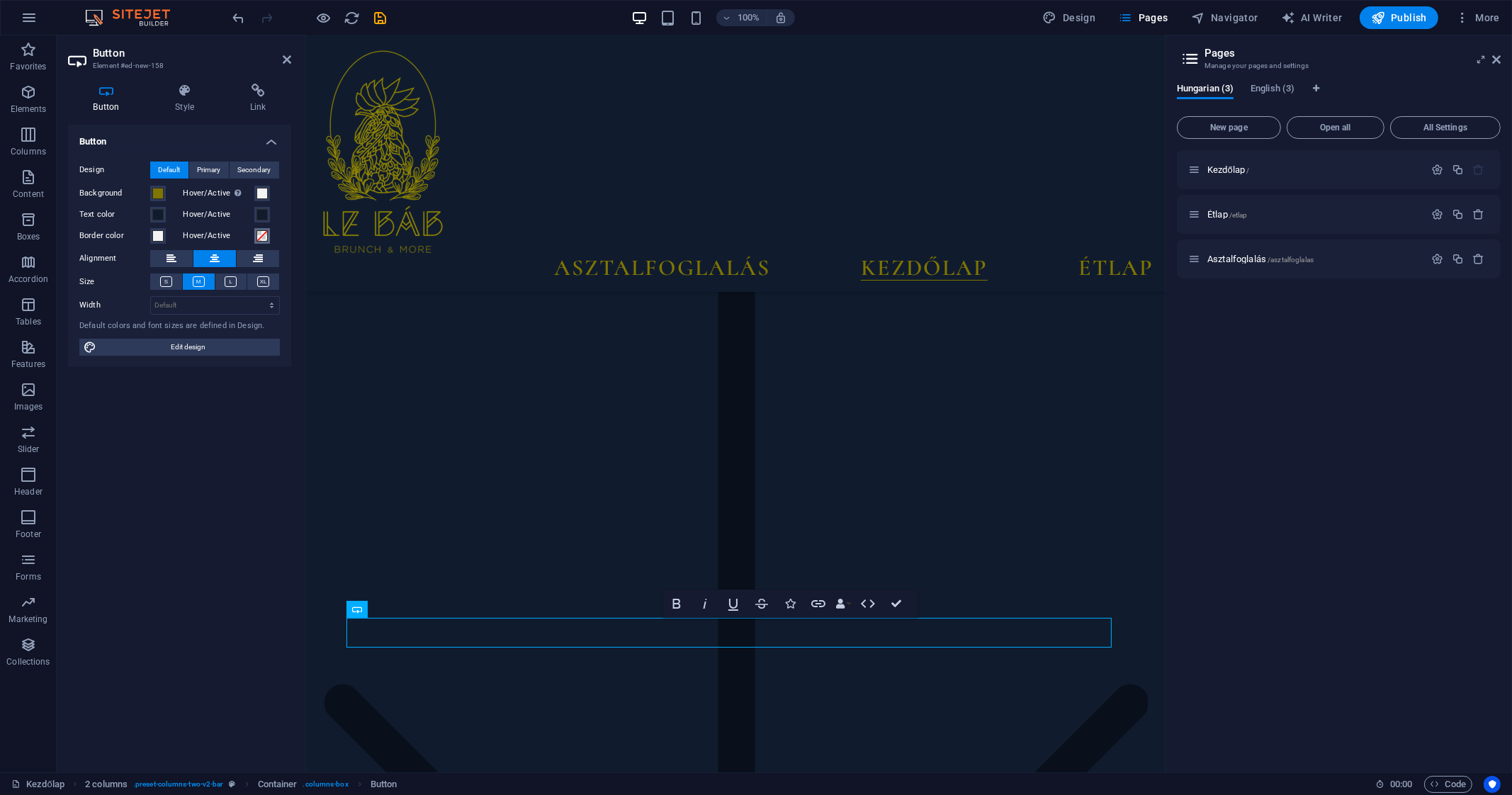
click at [264, 236] on span at bounding box center [261, 236] width 11 height 11
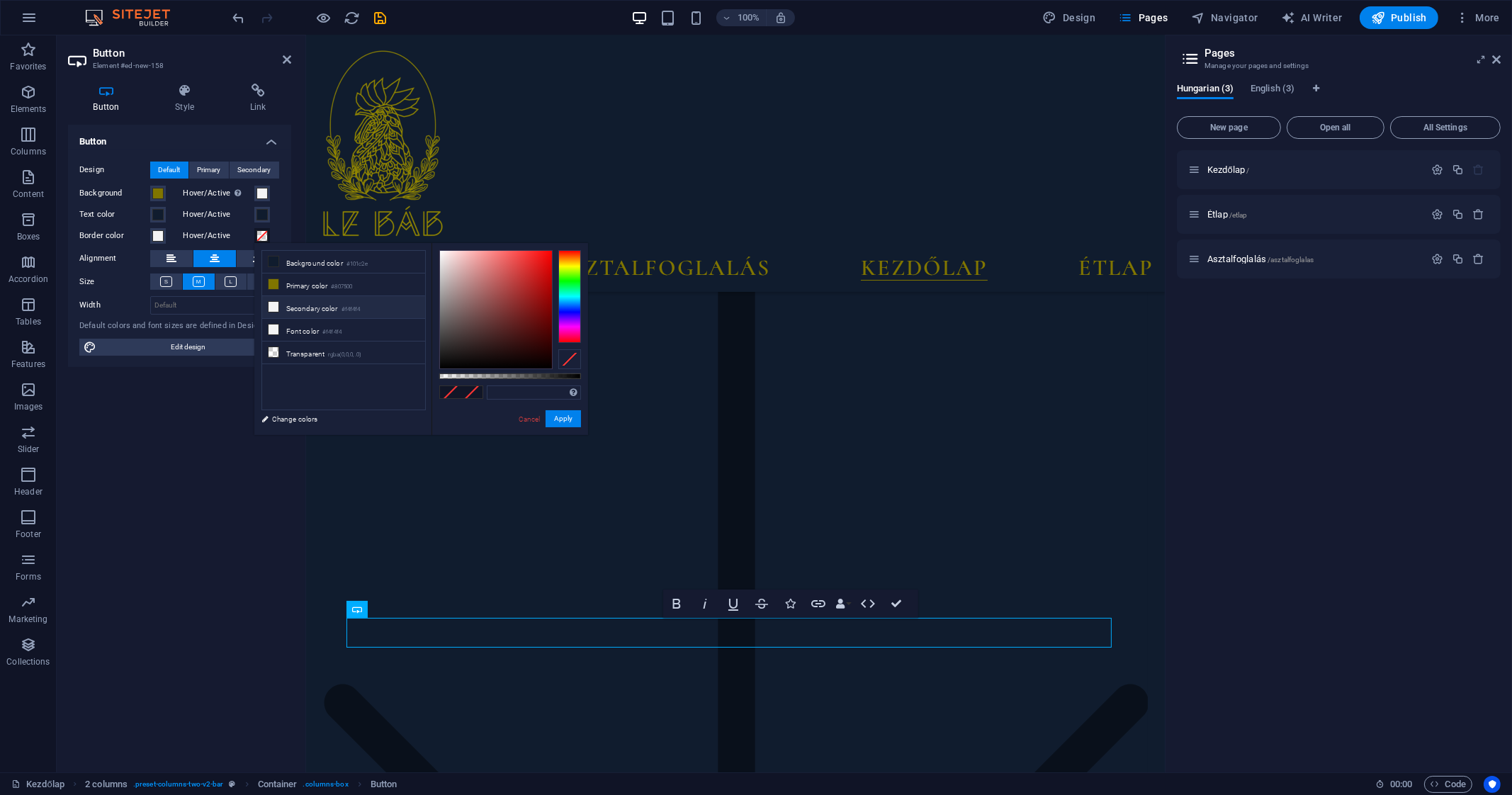
click at [379, 313] on li "Secondary color #f4f4f4" at bounding box center [344, 307] width 163 height 23
type input "#f4f4f4"
click at [556, 420] on button "Apply" at bounding box center [563, 419] width 35 height 17
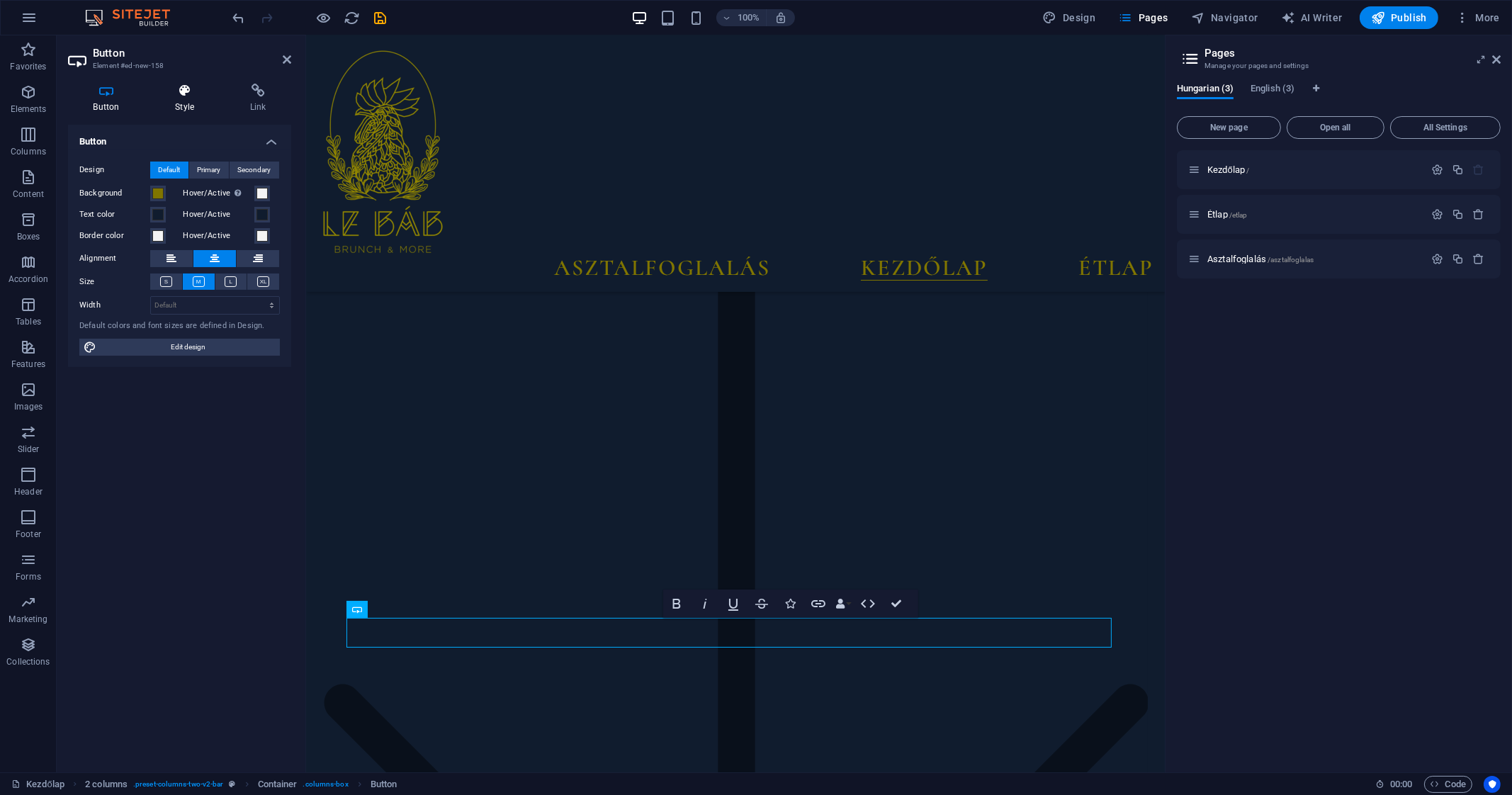
click at [190, 89] on icon at bounding box center [185, 91] width 69 height 14
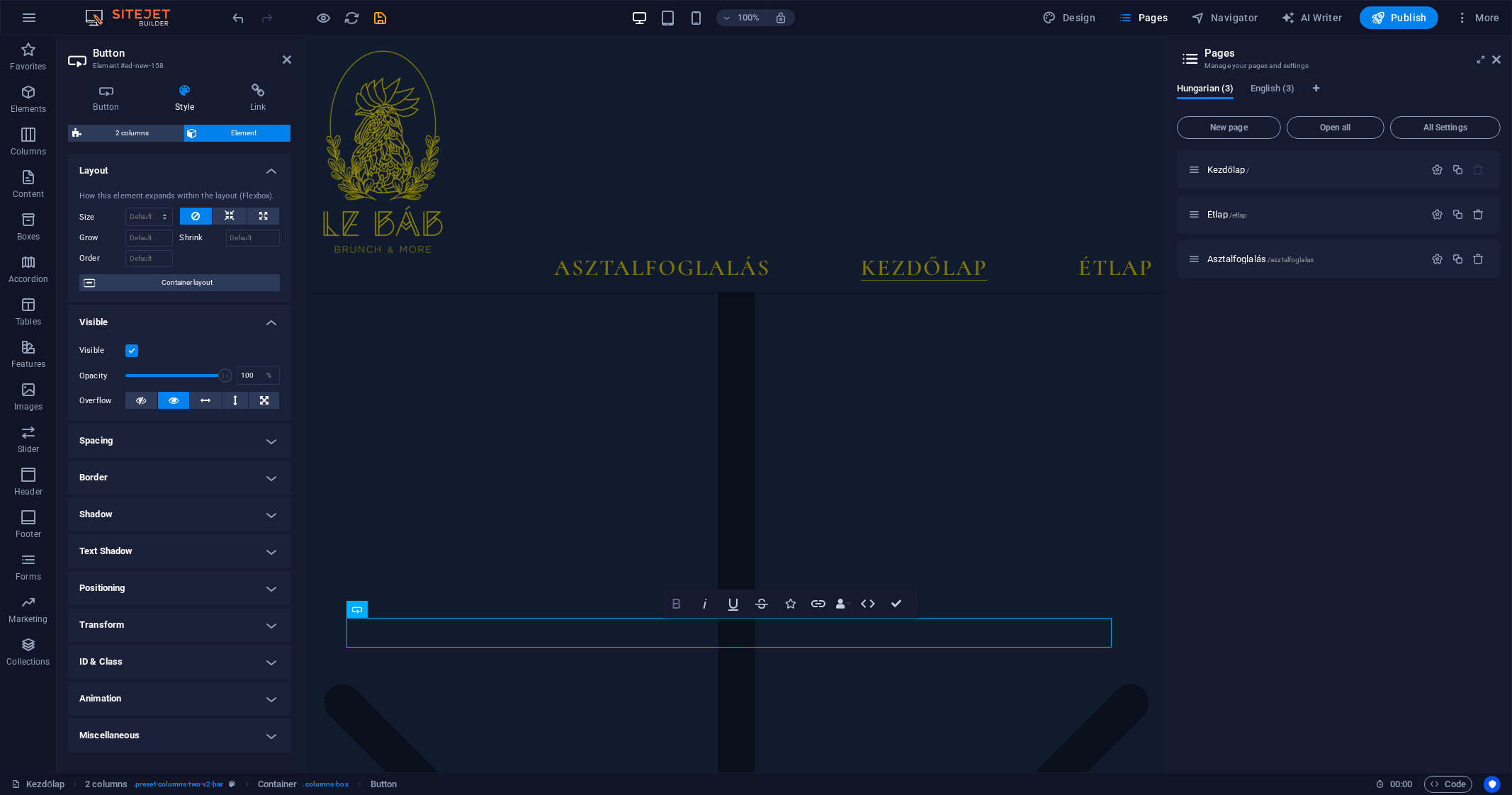
click at [682, 604] on icon "button" at bounding box center [677, 604] width 17 height 17
drag, startPoint x: 679, startPoint y: 632, endPoint x: 708, endPoint y: 632, distance: 29.0
drag, startPoint x: 666, startPoint y: 632, endPoint x: 790, endPoint y: 632, distance: 124.0
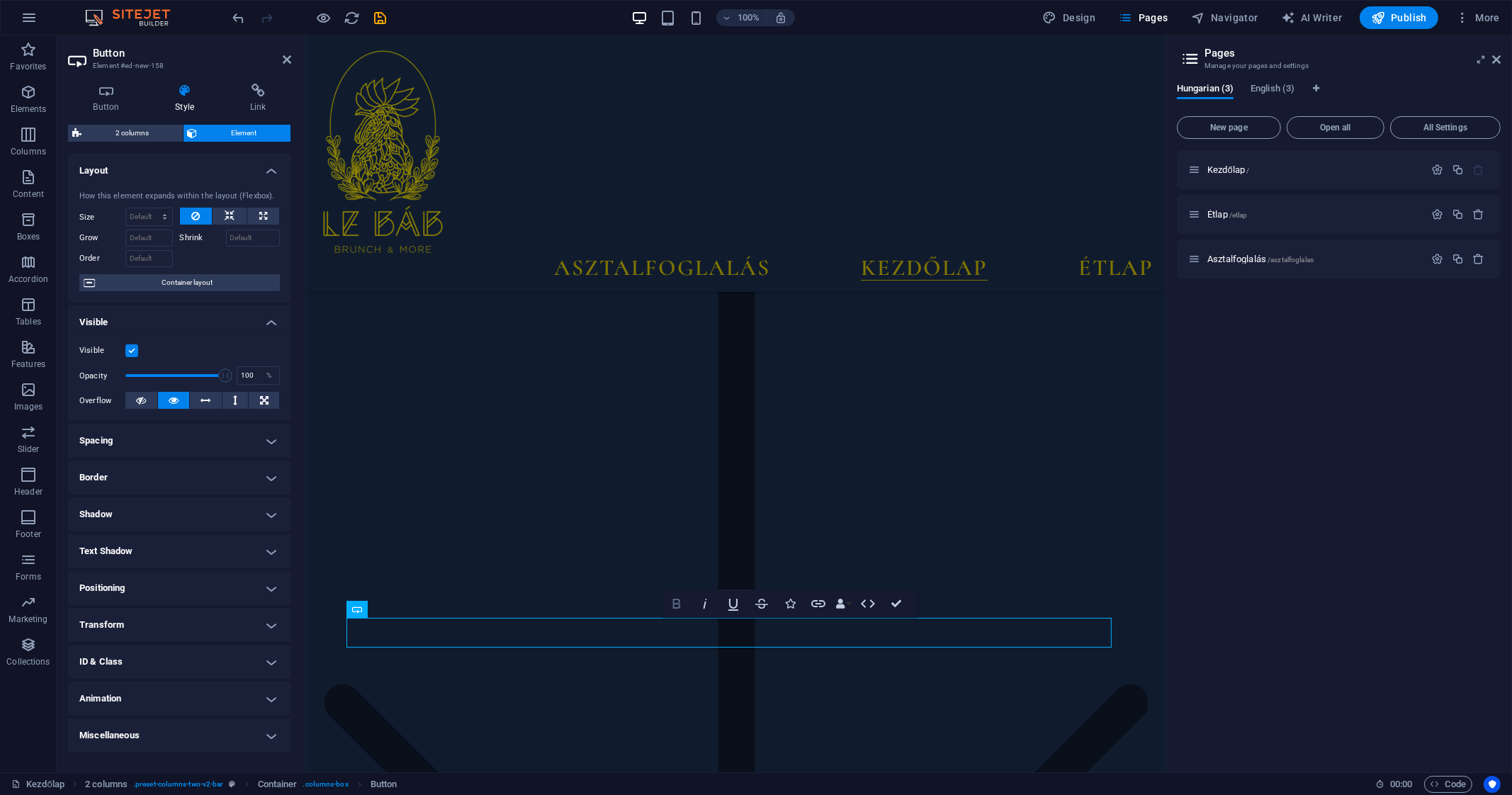
click at [683, 605] on icon "button" at bounding box center [677, 604] width 17 height 17
drag, startPoint x: 664, startPoint y: 639, endPoint x: 795, endPoint y: 639, distance: 131.0
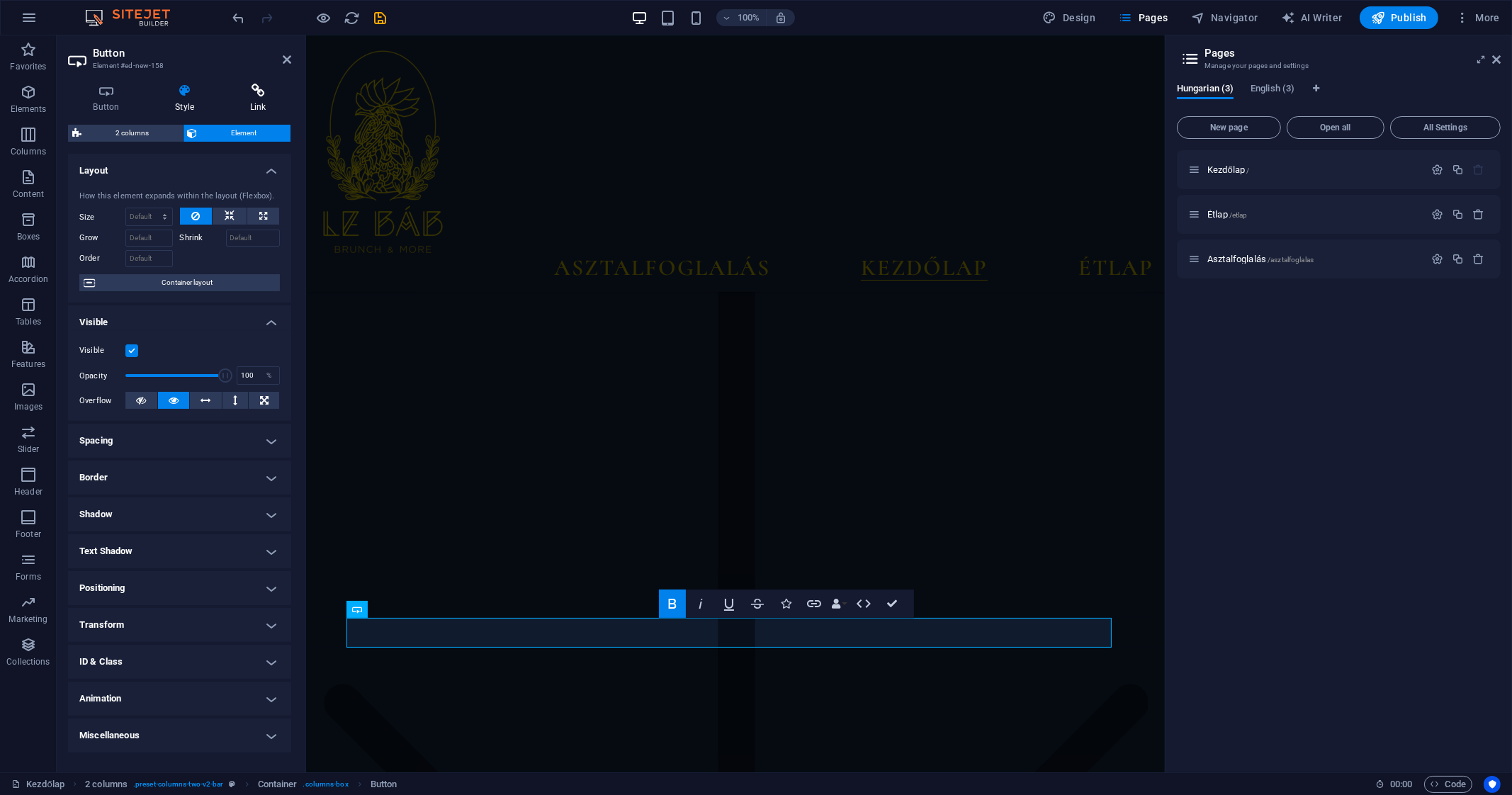
click at [248, 91] on icon at bounding box center [257, 91] width 67 height 14
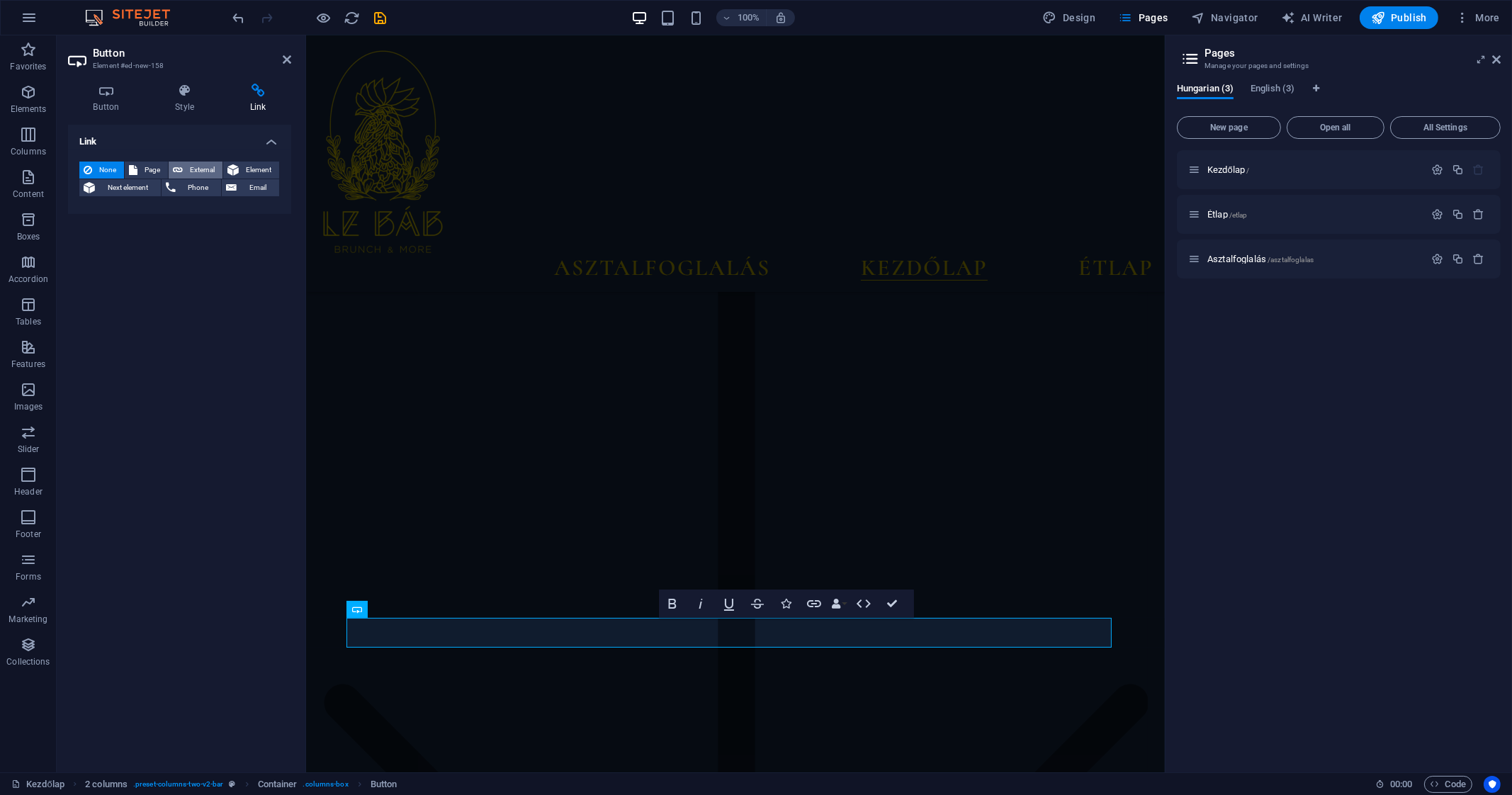
click at [196, 168] on span "External" at bounding box center [203, 171] width 31 height 17
select select "blank"
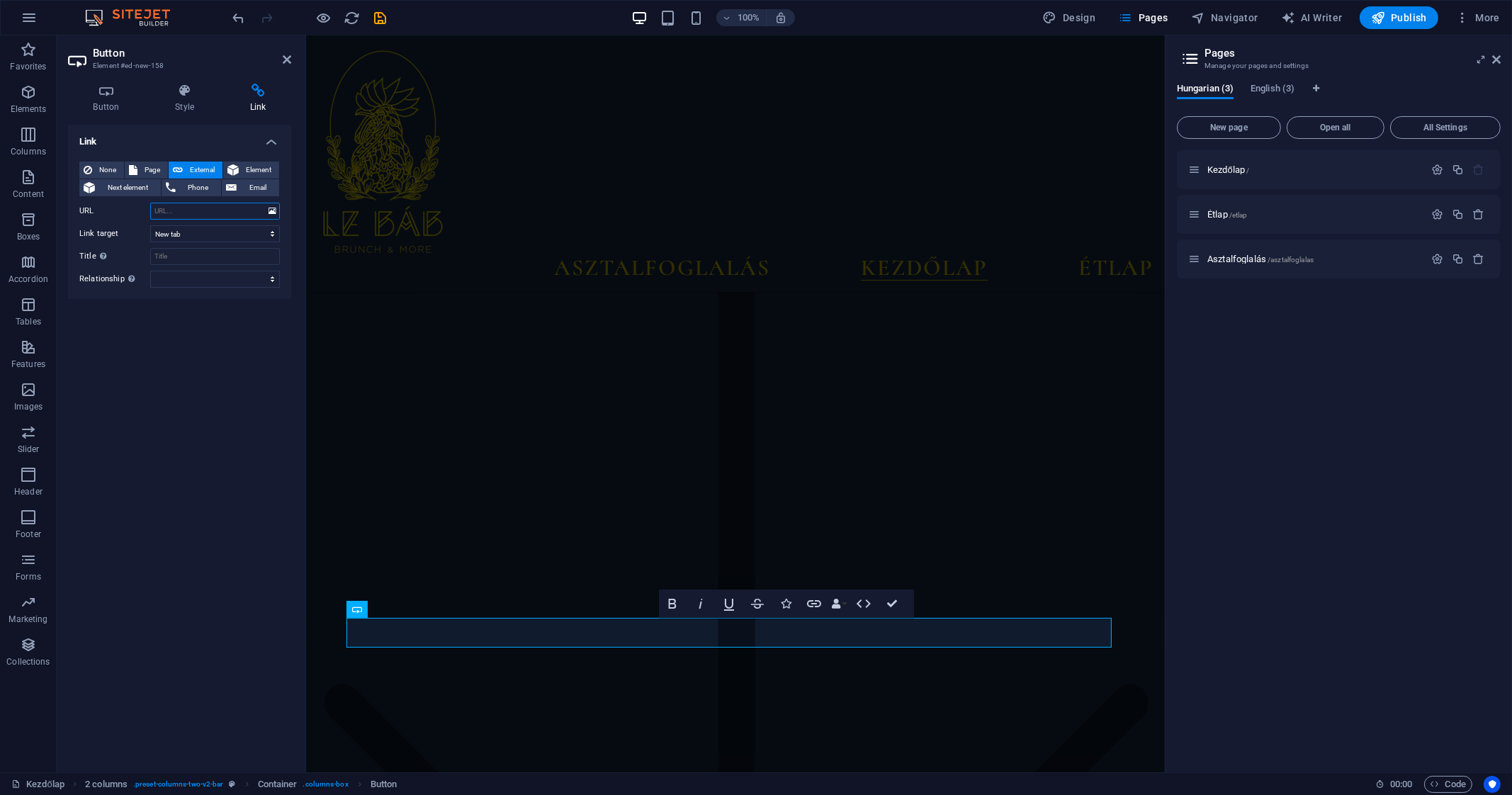
click at [222, 213] on input "URL" at bounding box center [216, 211] width 130 height 17
paste input "https://www.getyourguide.com/budapest-l29/le-bab-halloween-night-a-spine-chilli…"
type input "https://www.getyourguide.com/budapest-l29/le-bab-halloween-night-a-spine-chilli…"
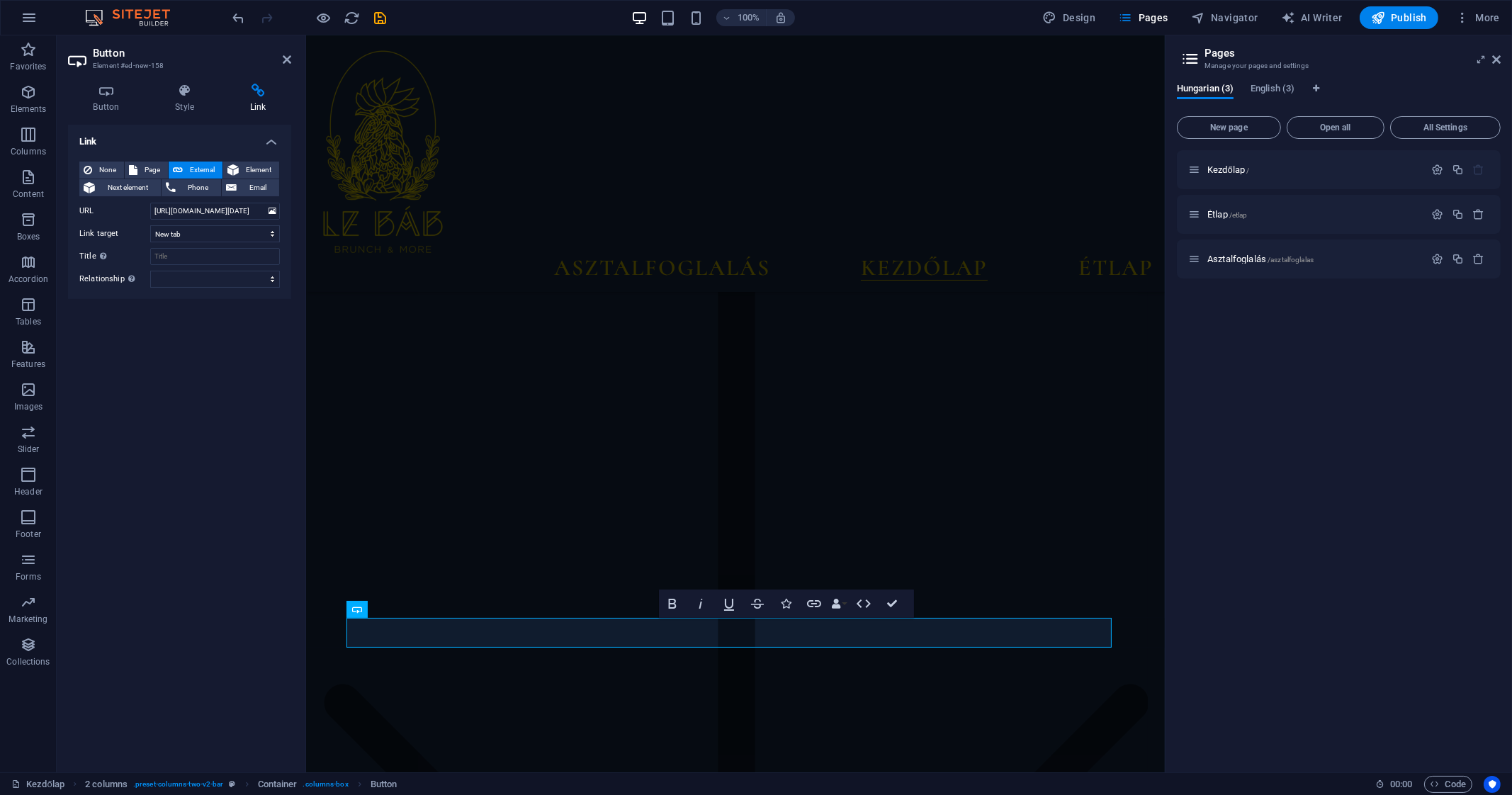
click at [242, 369] on div "Link None Page External Element Next element Phone Email Page Kezdőlap Étlap As…" at bounding box center [180, 443] width 223 height 637
click at [231, 236] on select "New tab Same tab Overlay" at bounding box center [216, 234] width 130 height 17
click at [218, 251] on input "Title Additional link description, should not be the same as the link text. The…" at bounding box center [216, 256] width 130 height 17
type input "Get Your Guide"
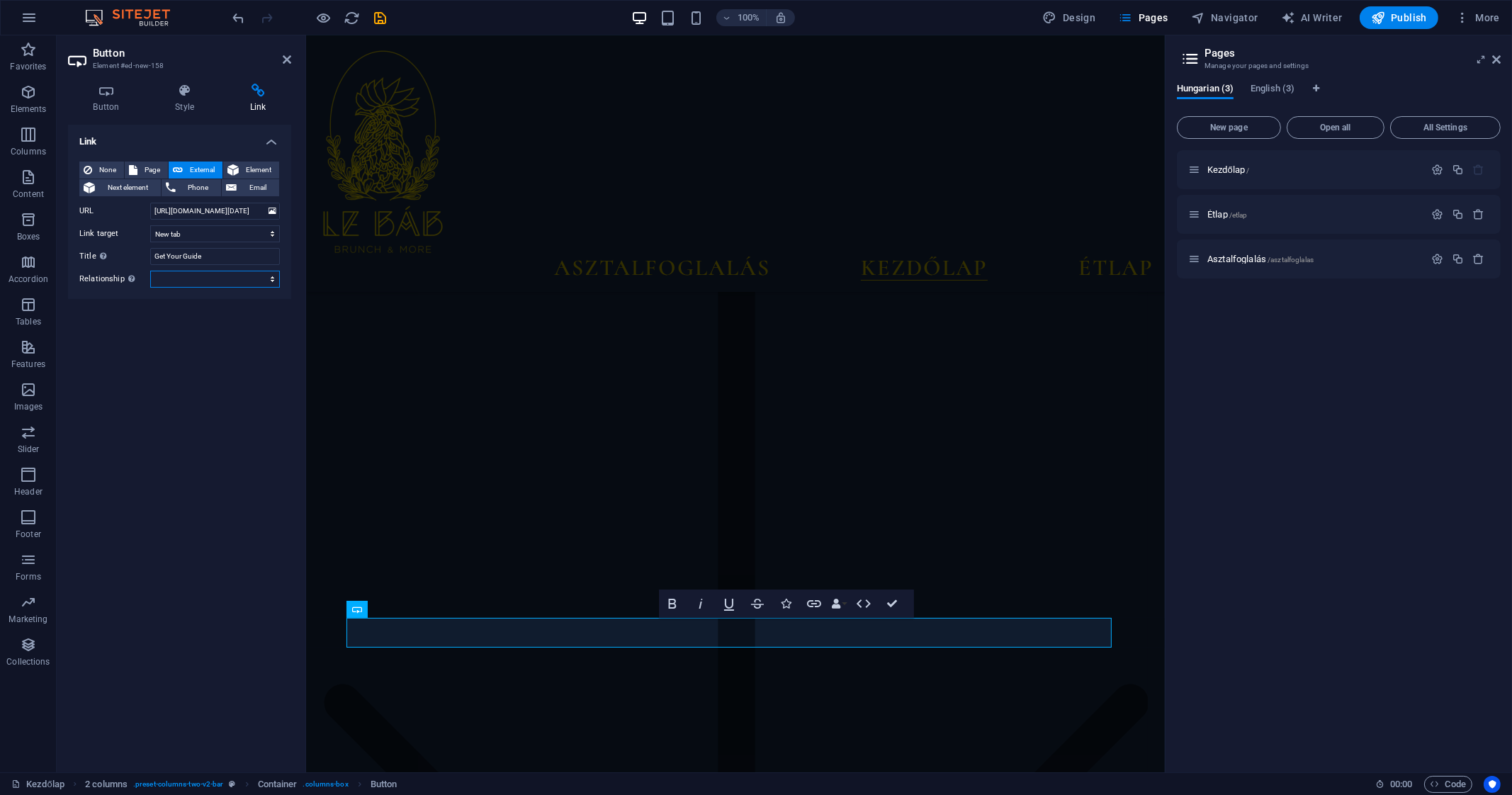
click at [218, 276] on select "alternate author bookmark external help license next nofollow noreferrer noopen…" at bounding box center [216, 280] width 130 height 17
click at [117, 365] on div "Link None Page External Element Next element Phone Email Page Kezdőlap Étlap As…" at bounding box center [180, 443] width 223 height 637
click at [186, 100] on h4 "Style" at bounding box center [188, 99] width 75 height 29
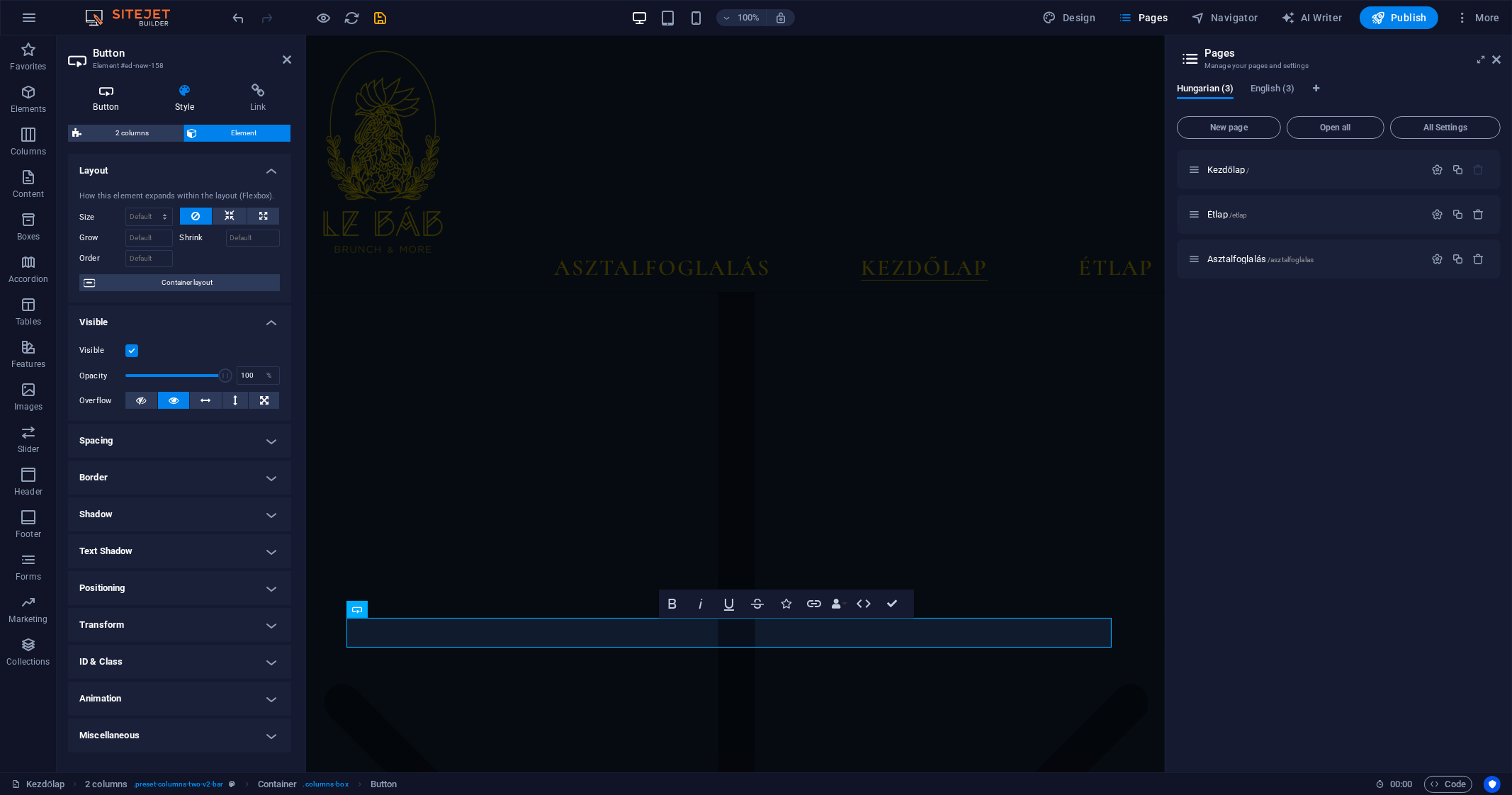
click at [114, 107] on h4 "Button" at bounding box center [109, 99] width 82 height 29
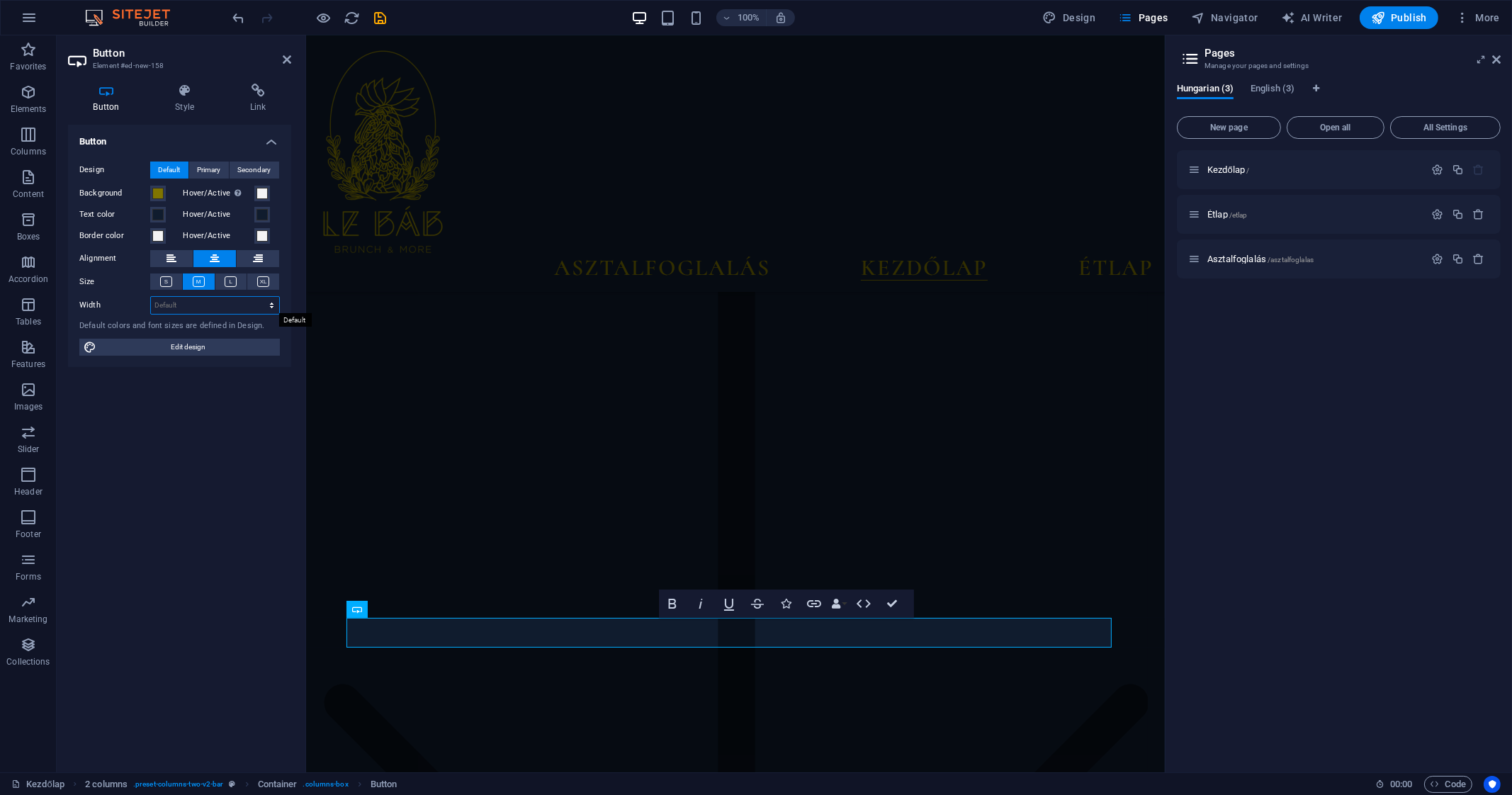
click at [232, 302] on select "Default px rem % em vh vw" at bounding box center [215, 306] width 128 height 17
click at [209, 346] on span "Edit design" at bounding box center [188, 347] width 175 height 17
select select "px"
select select "500"
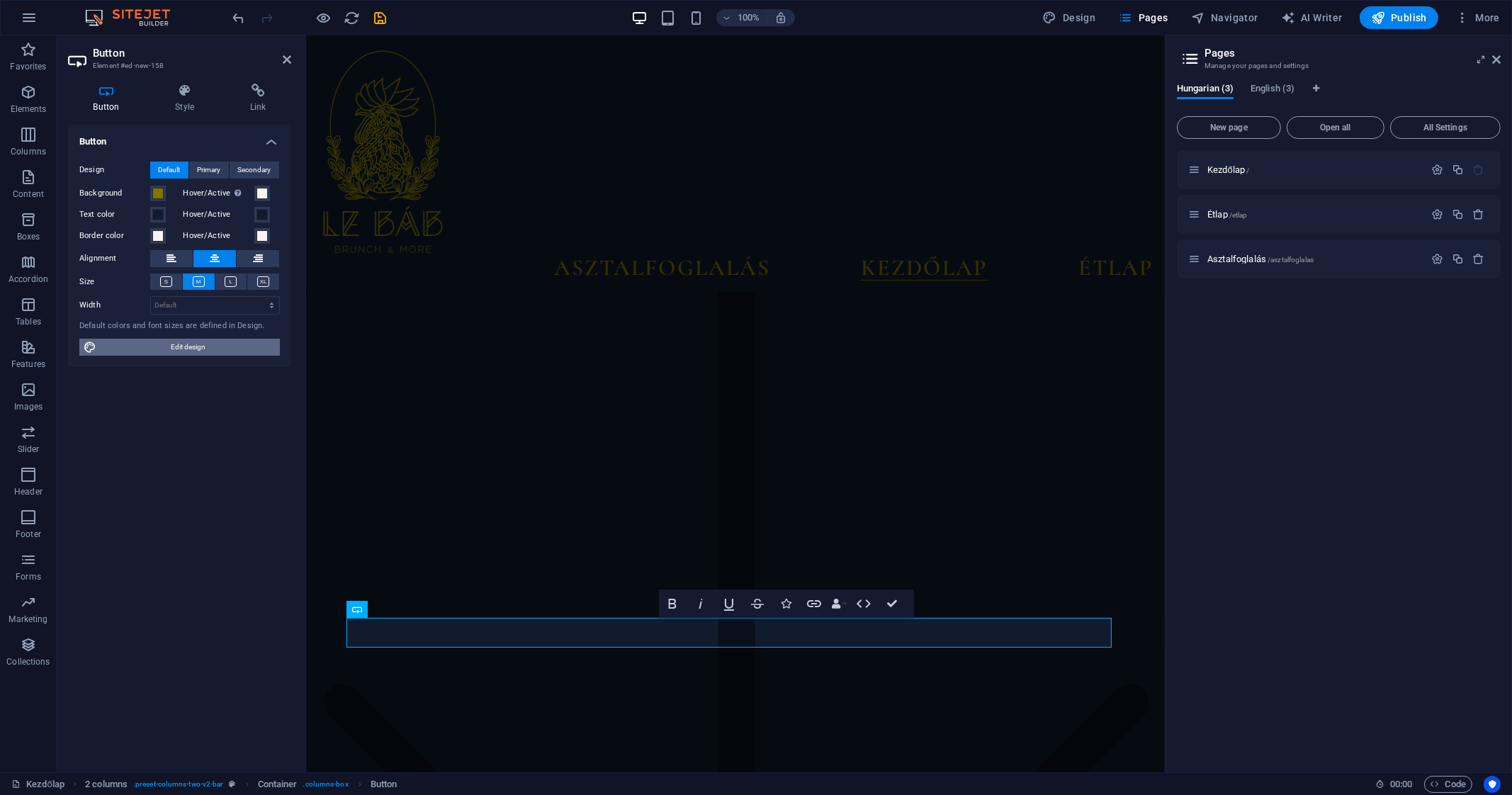
select select "px"
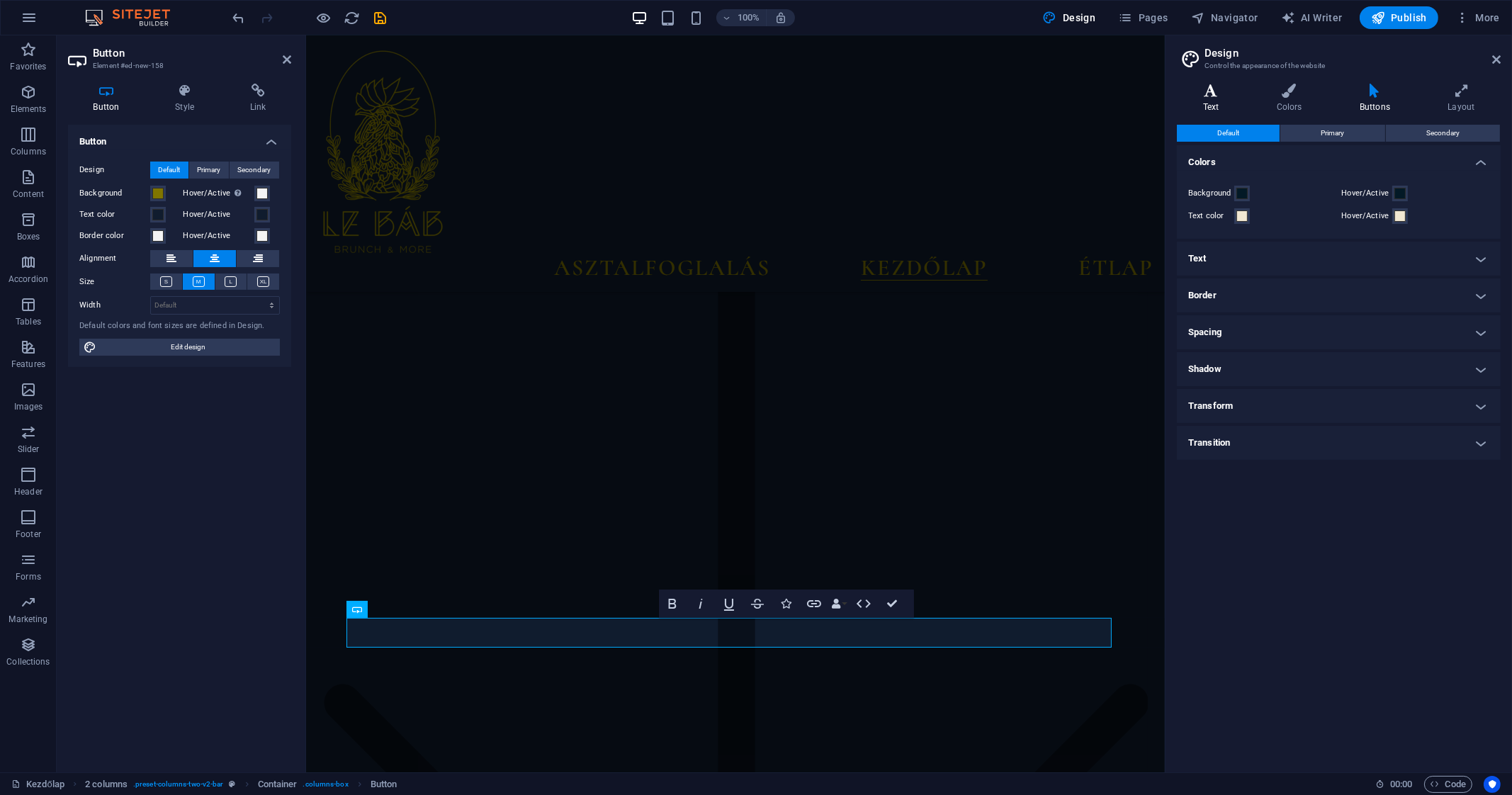
click at [1207, 103] on h4 "Text" at bounding box center [1213, 99] width 74 height 29
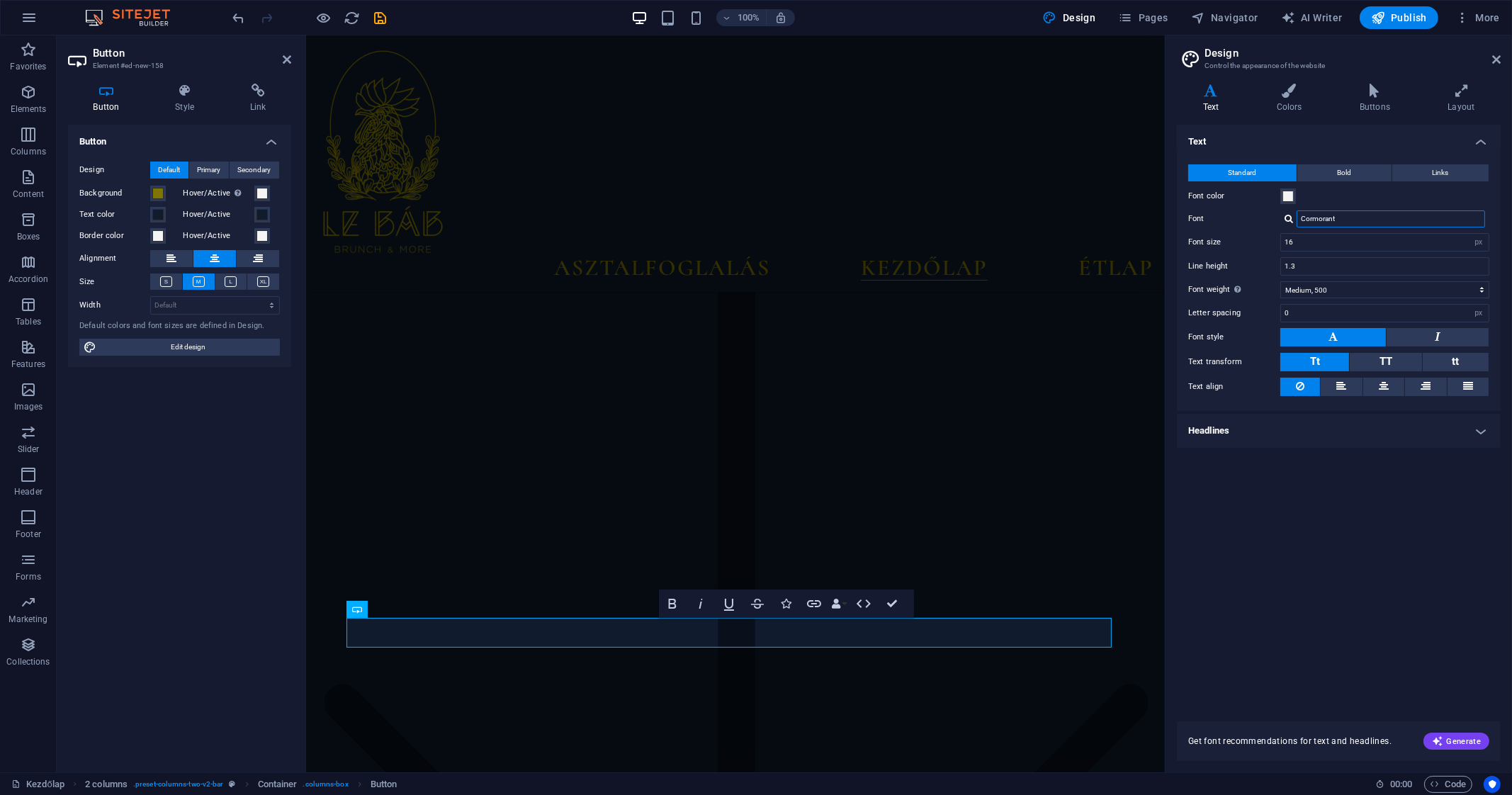
click at [1339, 217] on input "Cormorant" at bounding box center [1391, 219] width 189 height 17
click at [1401, 212] on input "Cormorant" at bounding box center [1391, 219] width 189 height 17
click at [1290, 224] on div "Cormorant" at bounding box center [1384, 219] width 209 height 17
click at [1287, 214] on div at bounding box center [1289, 218] width 9 height 10
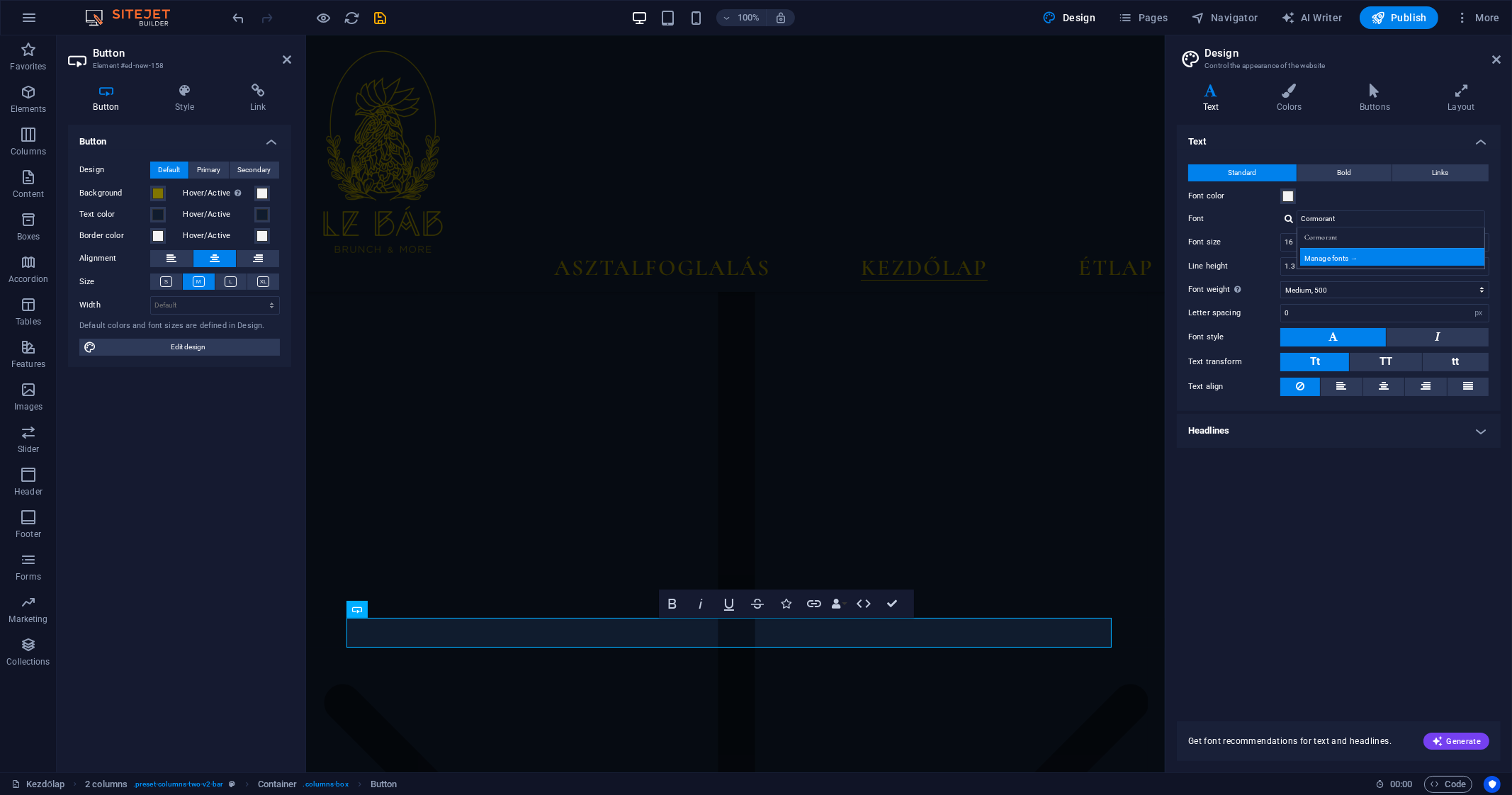
click at [1342, 253] on div "Manage fonts →" at bounding box center [1393, 256] width 187 height 17
select select "popularity"
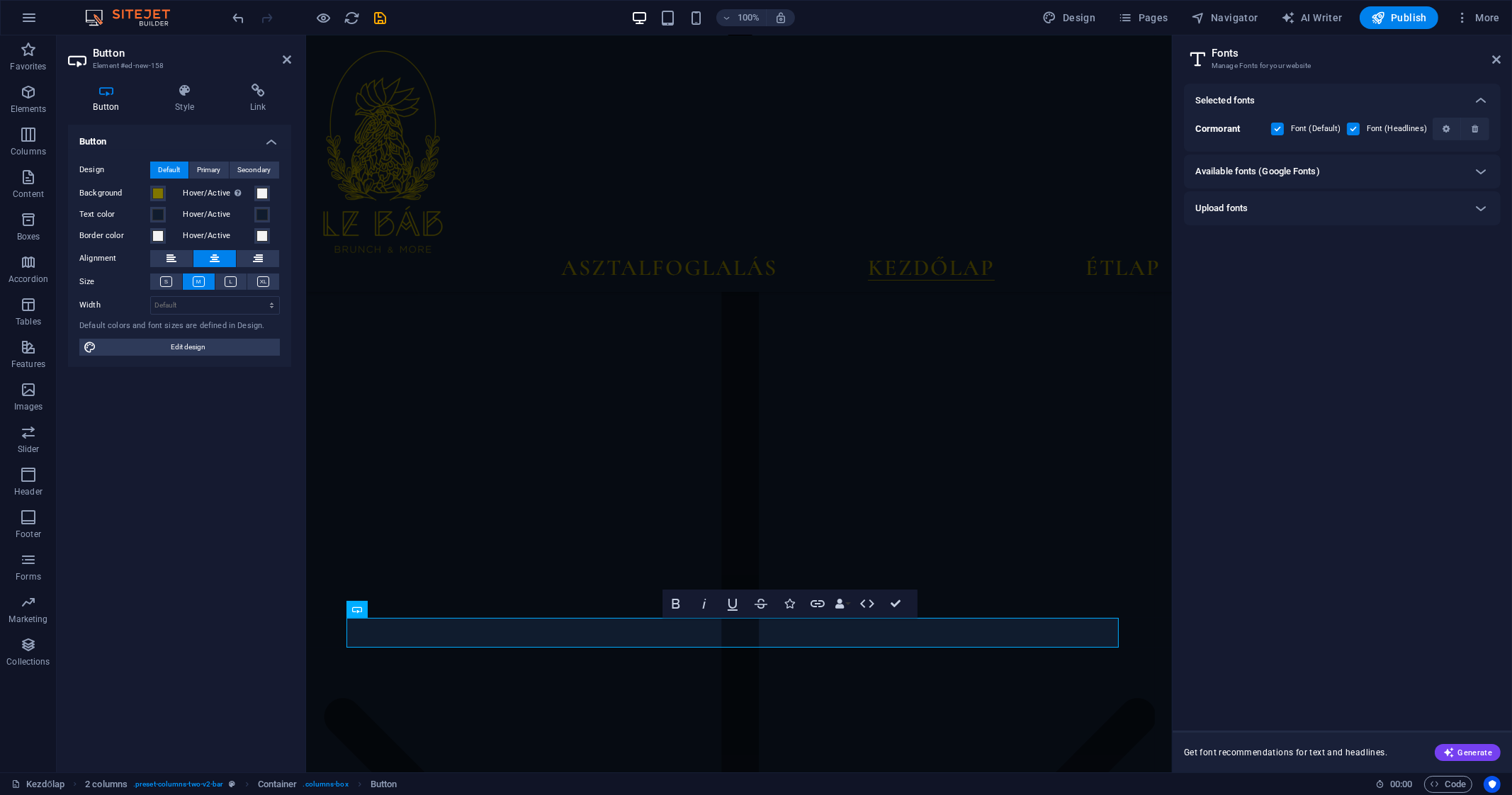
scroll to position [2648, 0]
click at [1473, 169] on icon at bounding box center [1481, 171] width 17 height 17
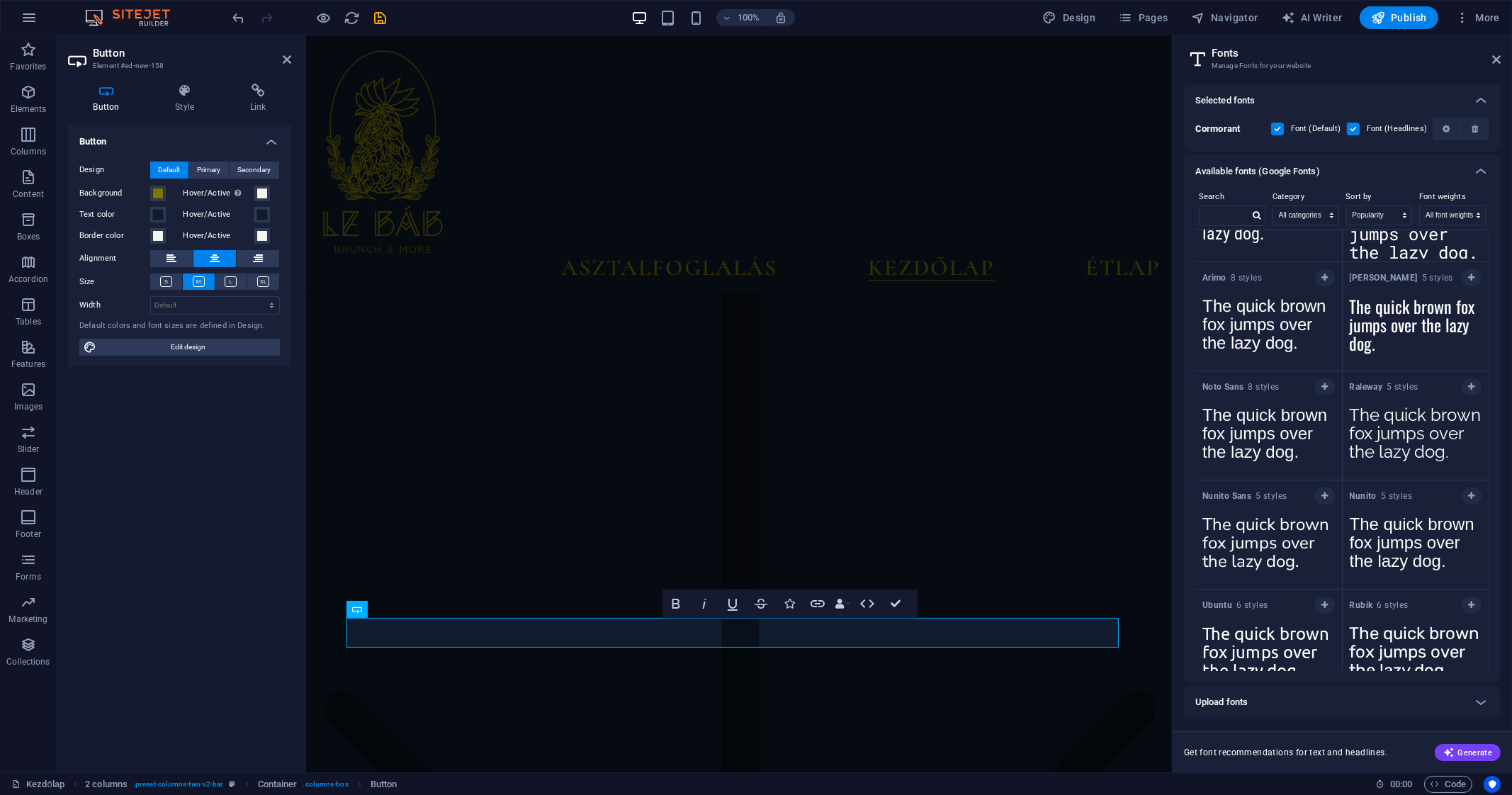
scroll to position [515, 0]
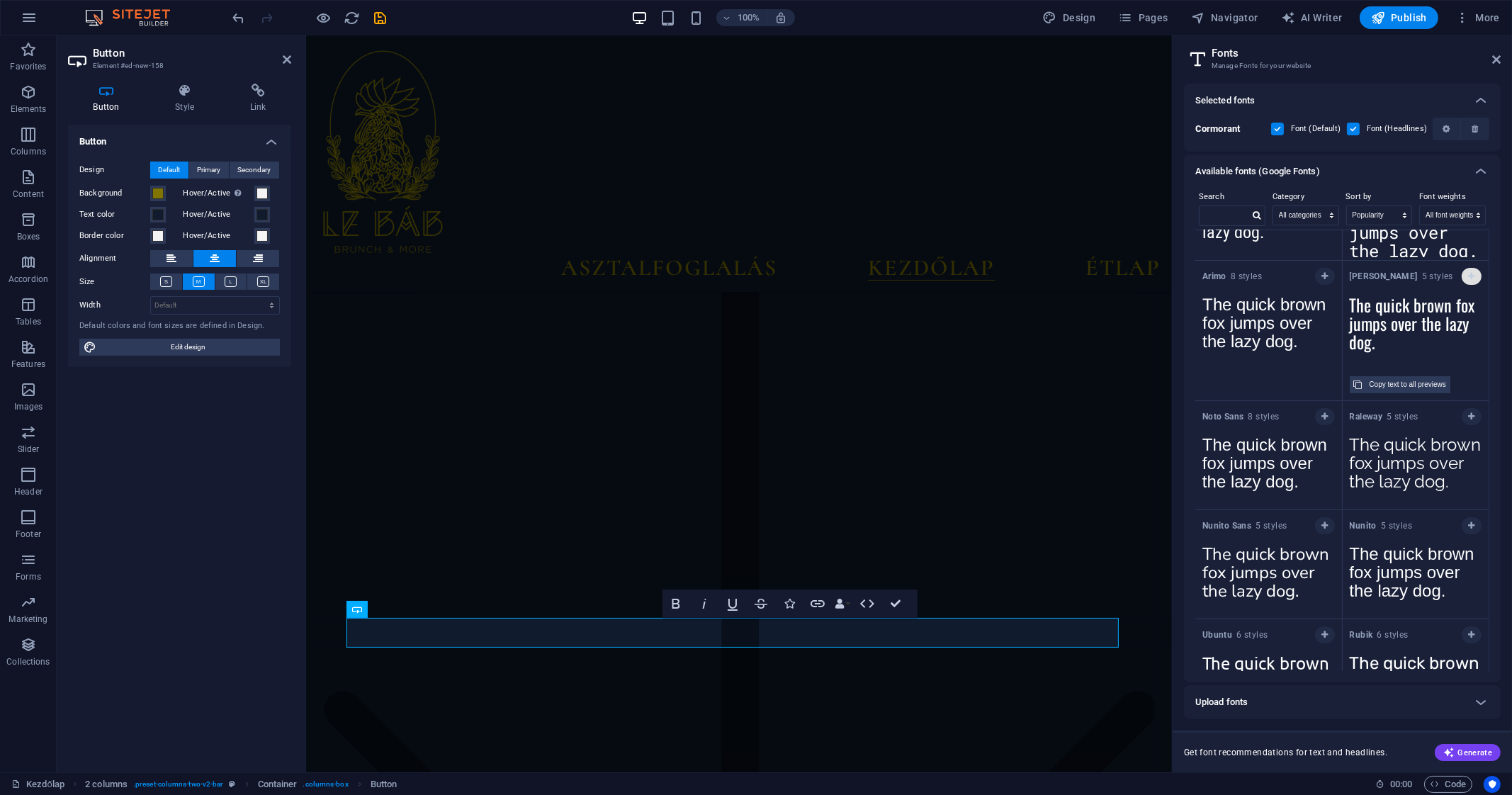
click at [1463, 275] on button "button" at bounding box center [1470, 276] width 20 height 17
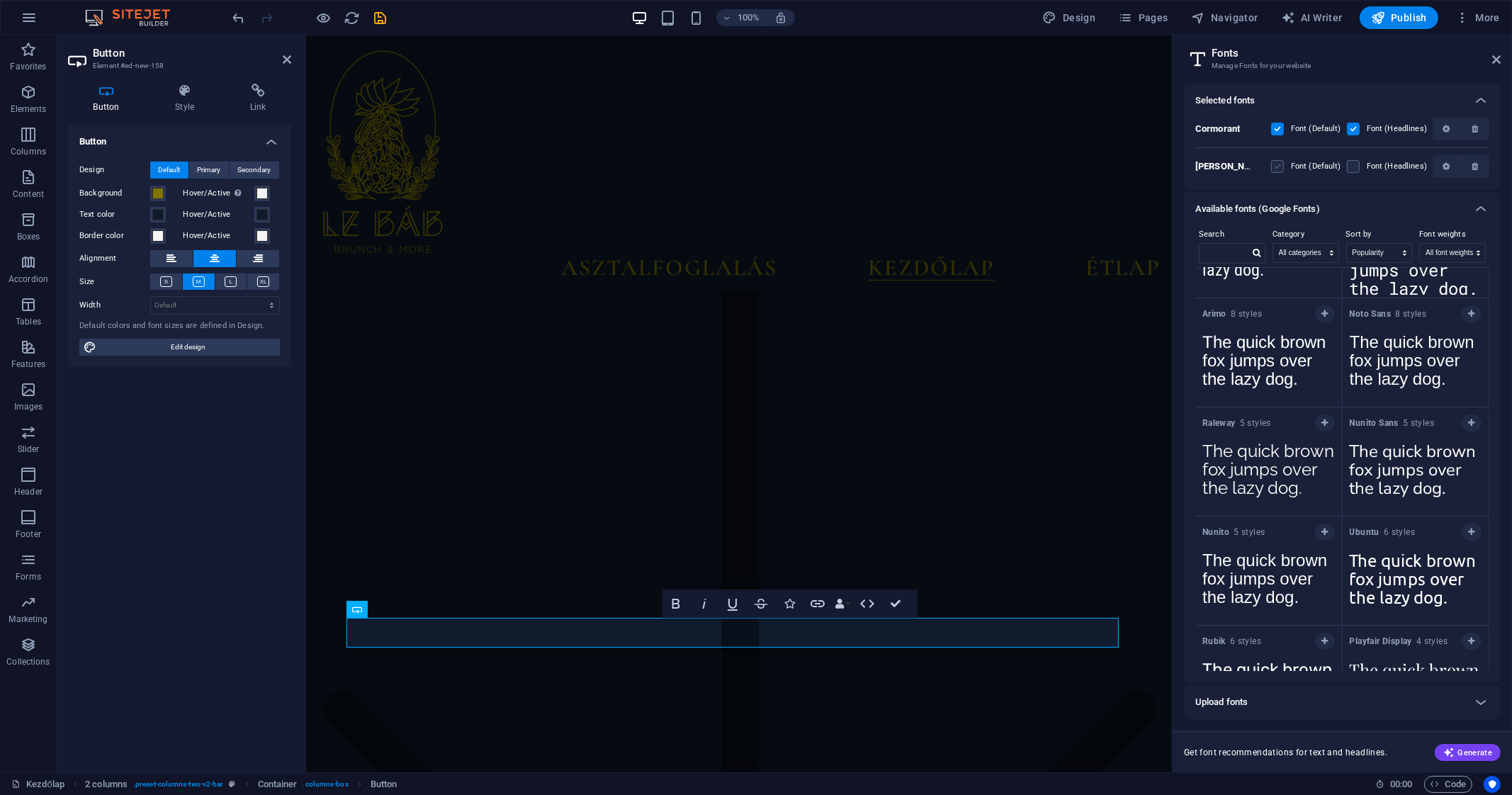
click at [1286, 167] on span at bounding box center [1287, 166] width 7 height 7
click at [1283, 166] on label at bounding box center [1277, 166] width 13 height 13
click at [0, 0] on input "checkbox" at bounding box center [0, 0] width 0 height 0
click at [1355, 161] on label at bounding box center [1353, 166] width 13 height 13
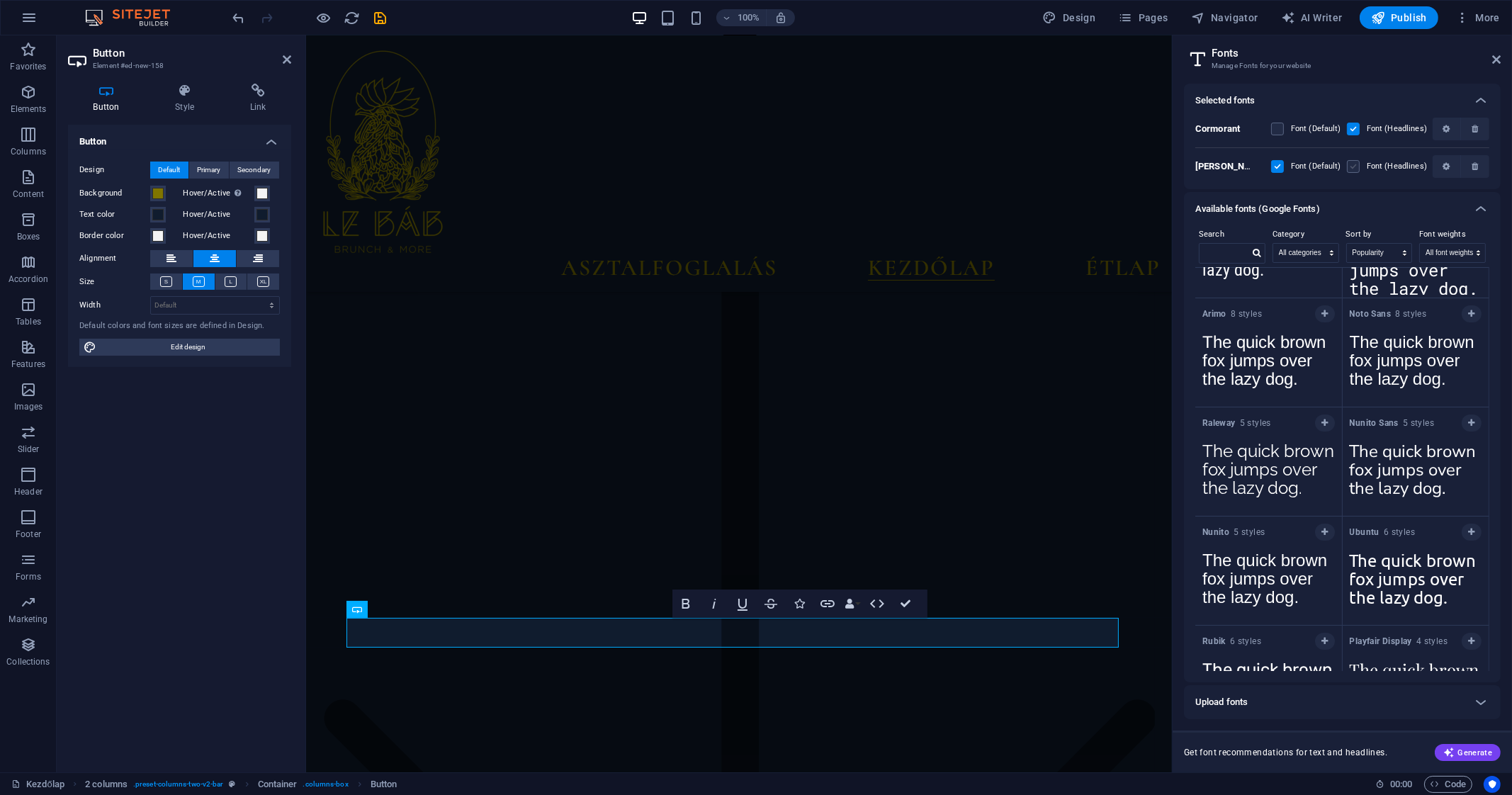
click at [0, 0] on input "checkbox" at bounding box center [0, 0] width 0 height 0
click at [1278, 126] on label at bounding box center [1277, 129] width 13 height 13
click at [0, 0] on input "checkbox" at bounding box center [0, 0] width 0 height 0
click at [1360, 132] on label at bounding box center [1353, 129] width 13 height 13
click at [0, 0] on input "checkbox" at bounding box center [0, 0] width 0 height 0
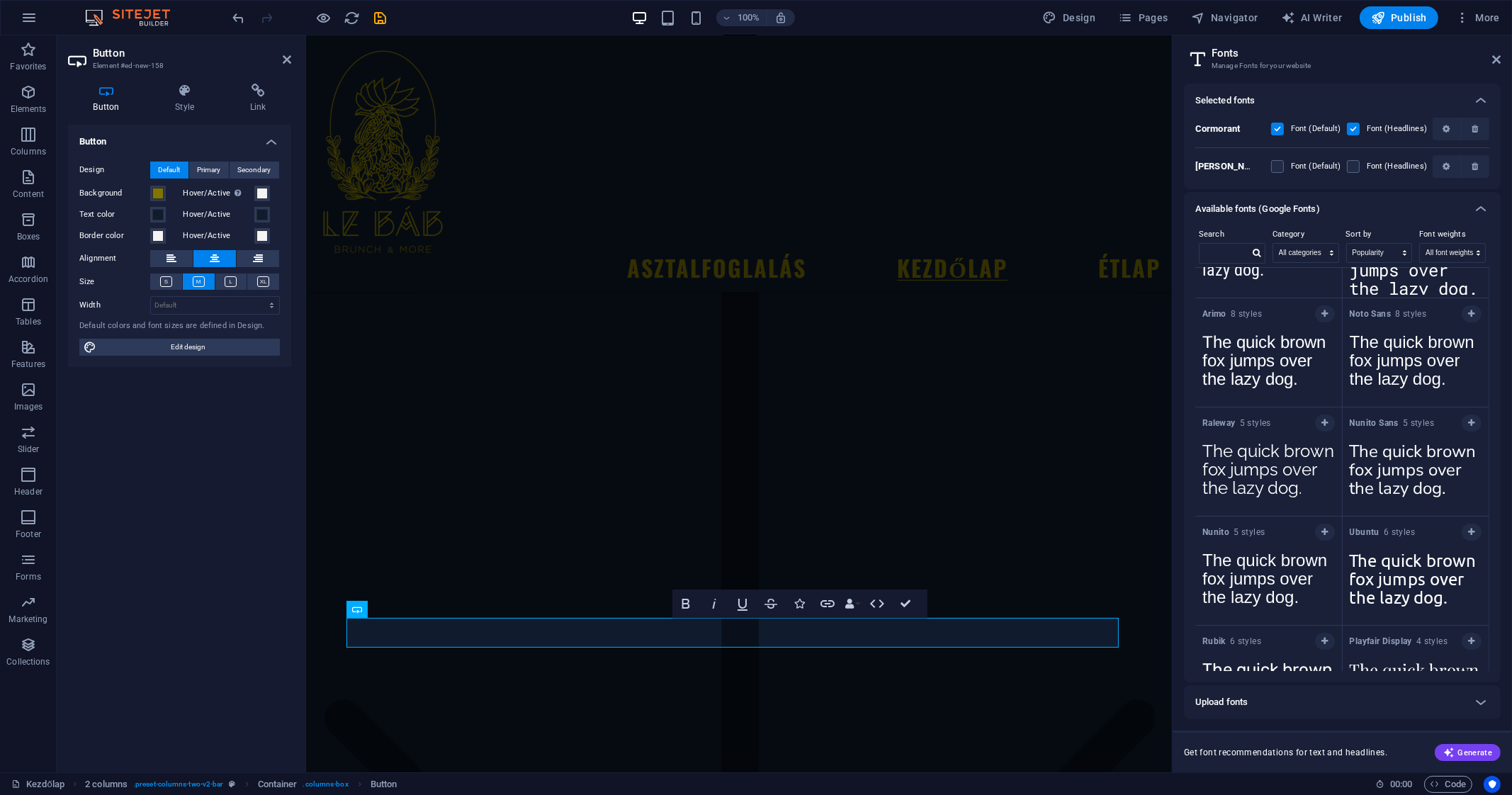
scroll to position [2648, 0]
click at [1482, 94] on icon at bounding box center [1481, 100] width 17 height 17
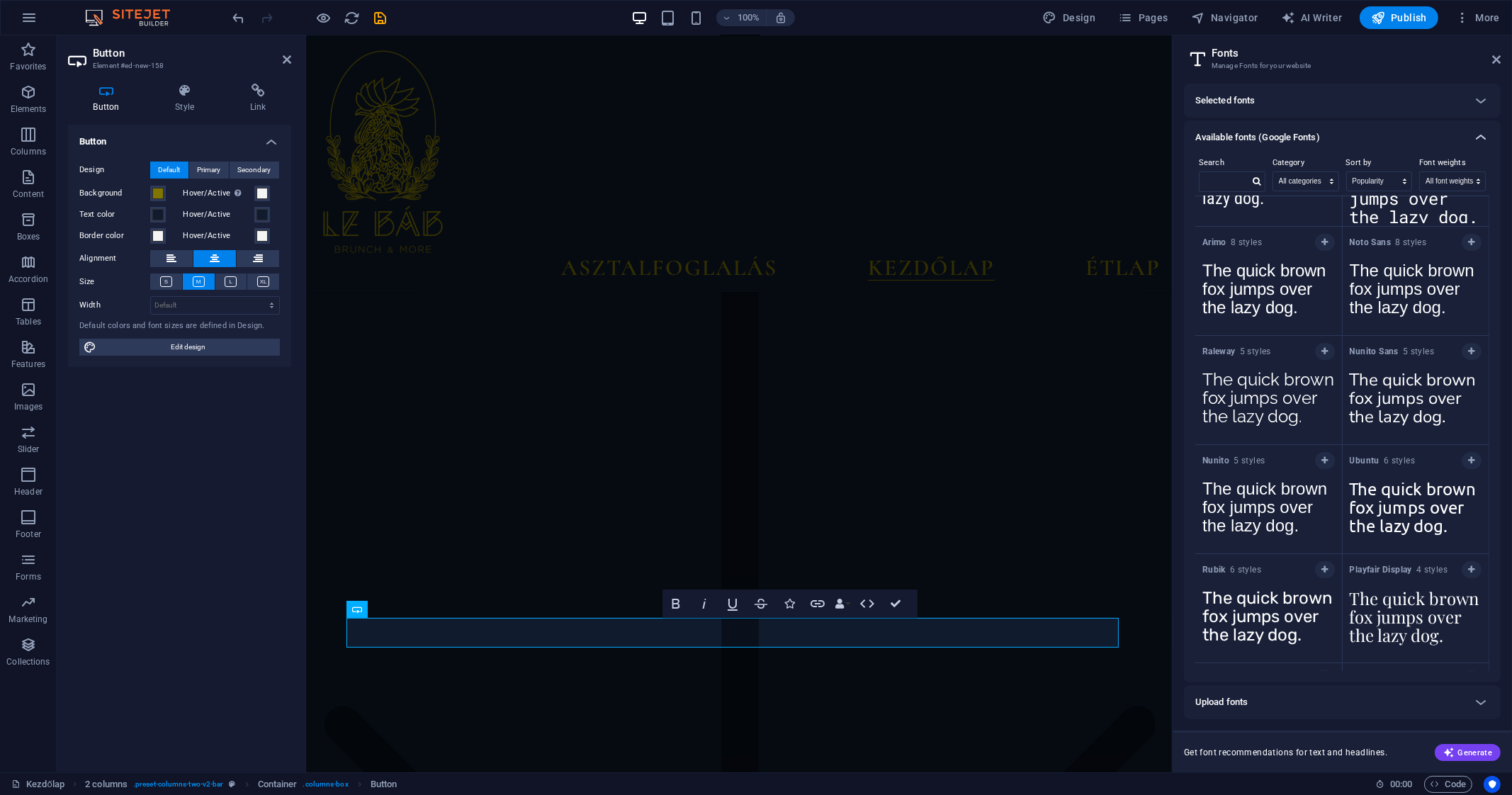
click at [1488, 132] on icon at bounding box center [1481, 138] width 17 height 17
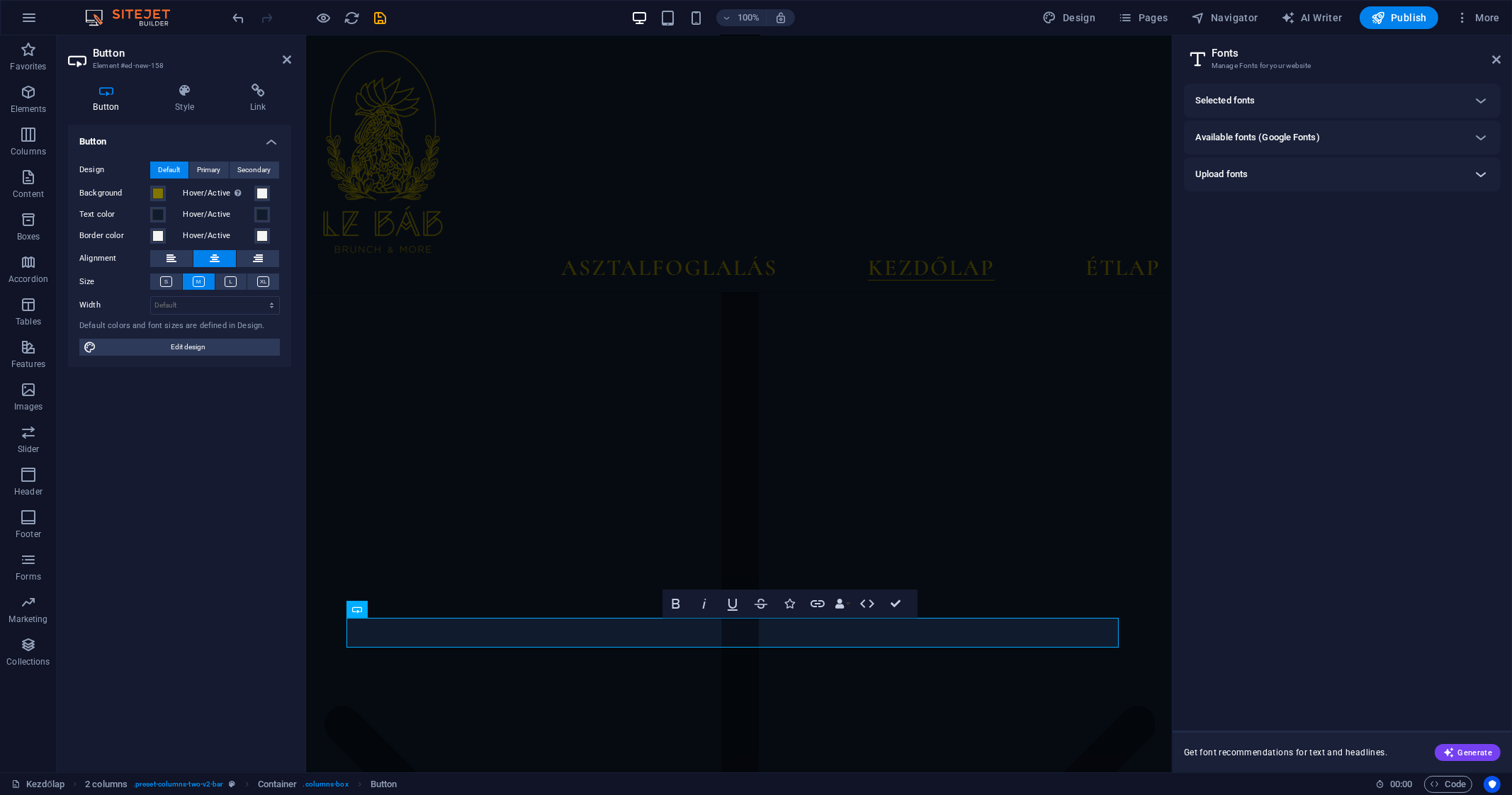
click at [1472, 167] on icon at bounding box center [1481, 175] width 17 height 17
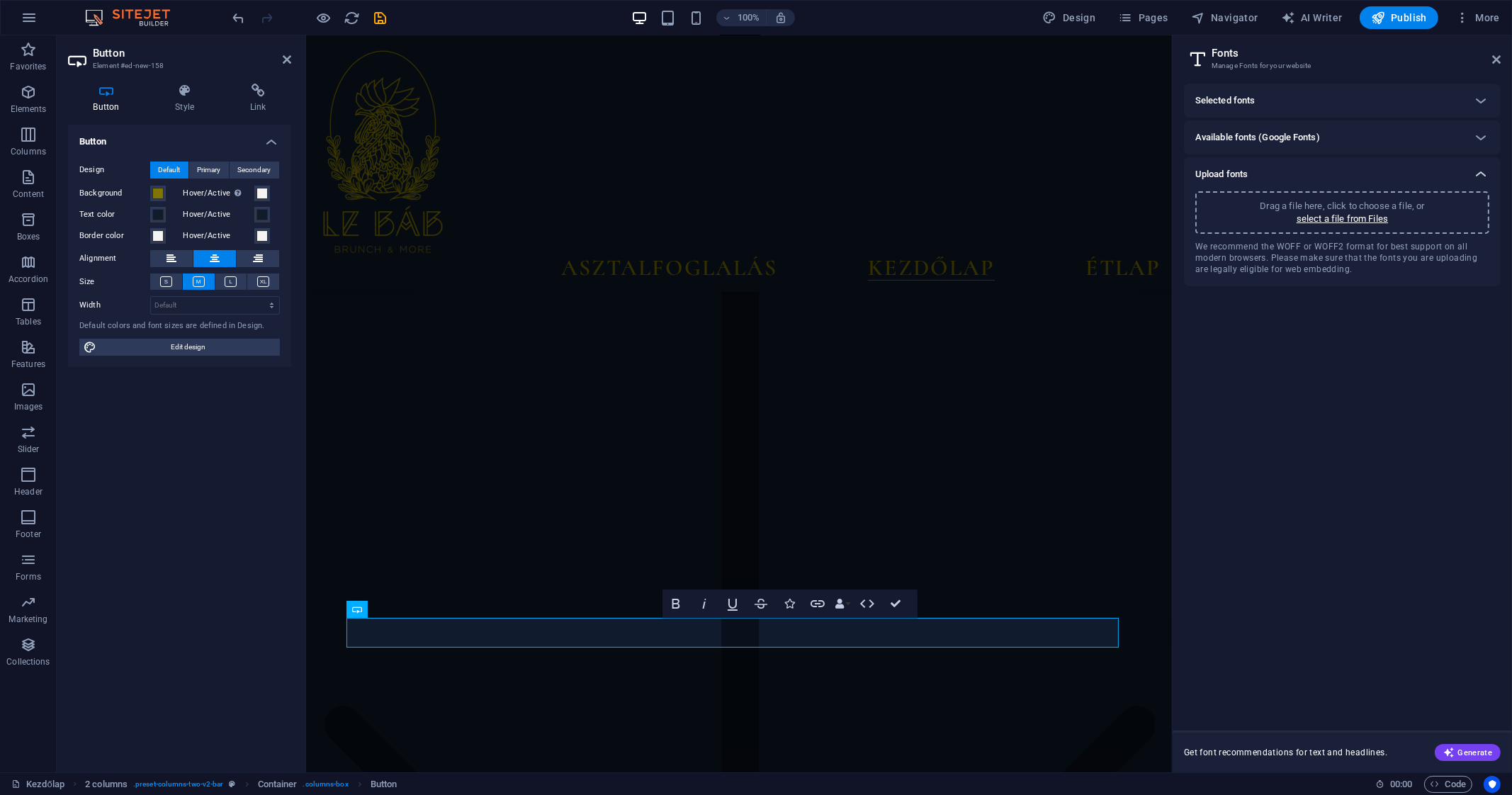
click at [1472, 167] on icon at bounding box center [1481, 175] width 17 height 17
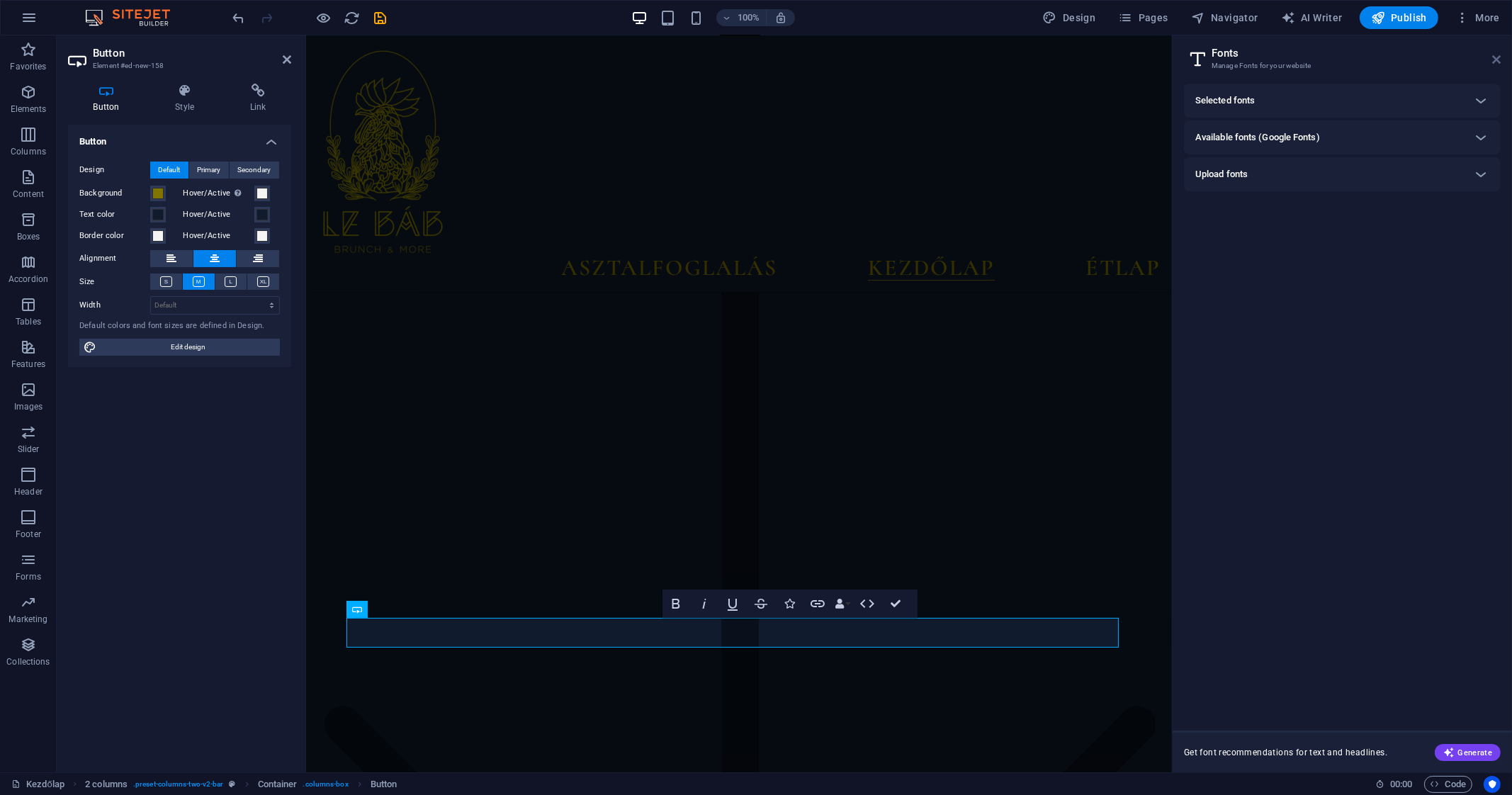
click at [1493, 55] on icon at bounding box center [1496, 59] width 9 height 11
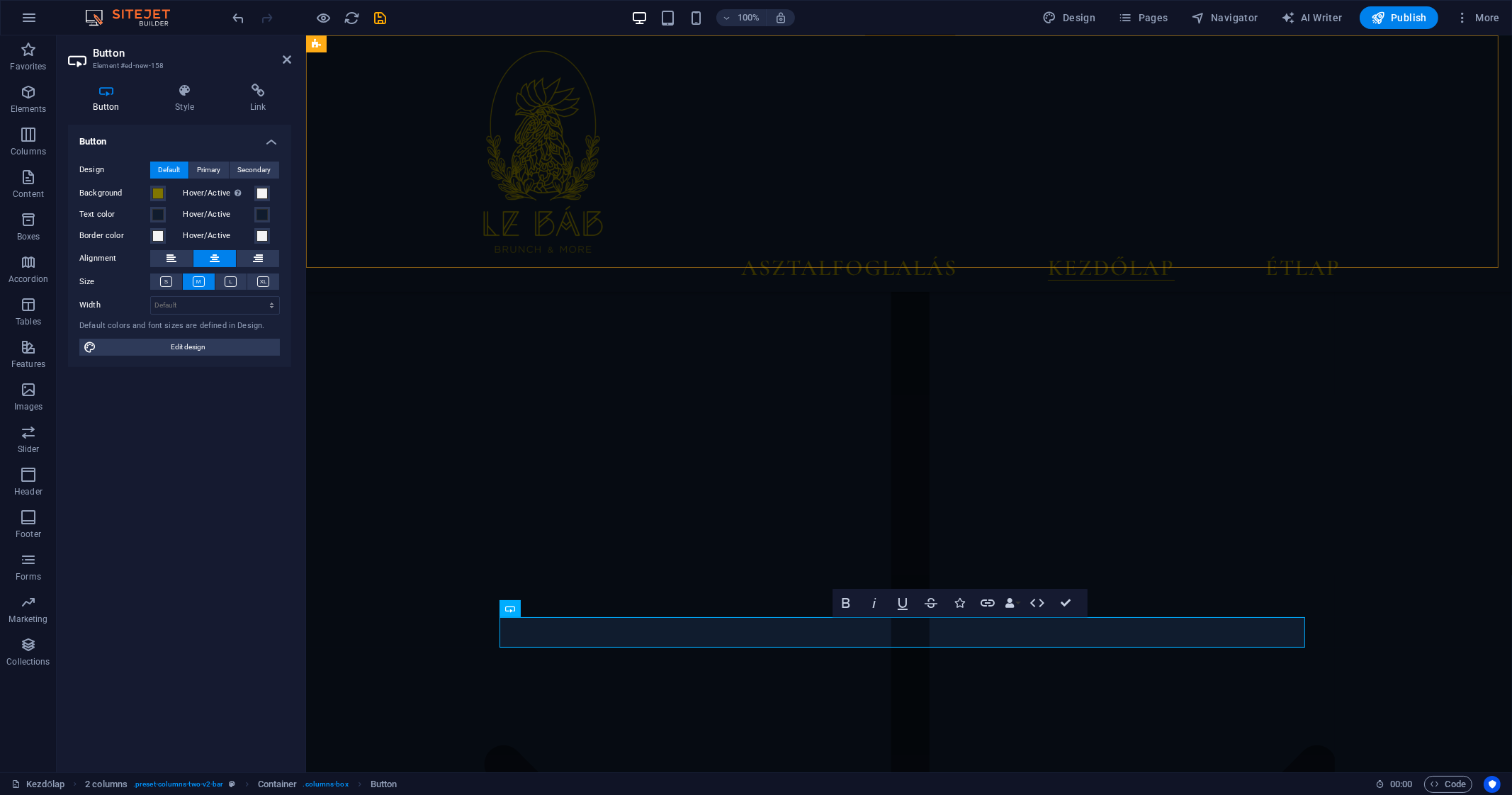
scroll to position [2681, 0]
click at [237, 342] on span "Edit design" at bounding box center [188, 347] width 175 height 17
select select "px"
select select "500"
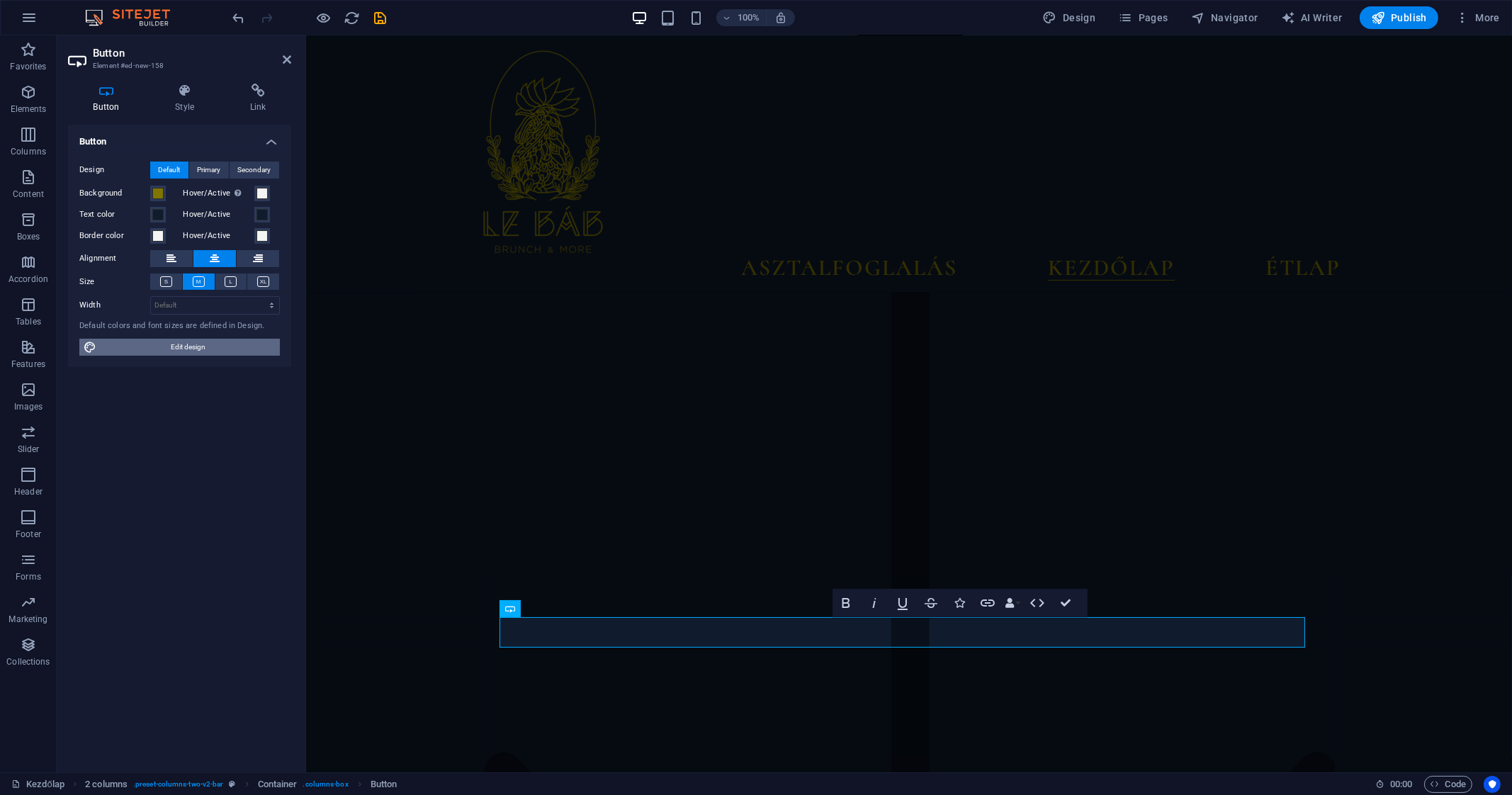
select select "px"
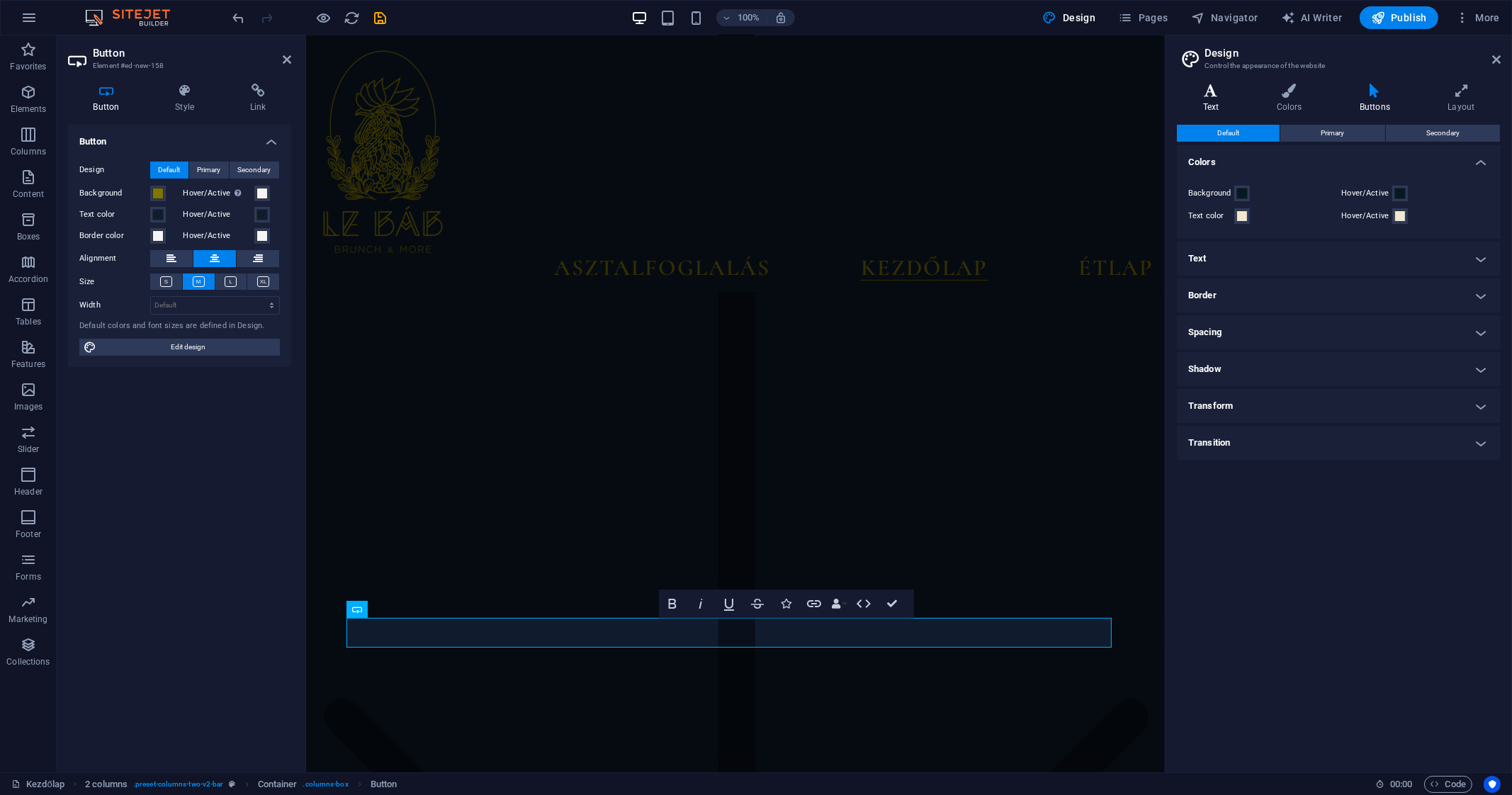
click at [1215, 110] on h4 "Text" at bounding box center [1213, 99] width 74 height 29
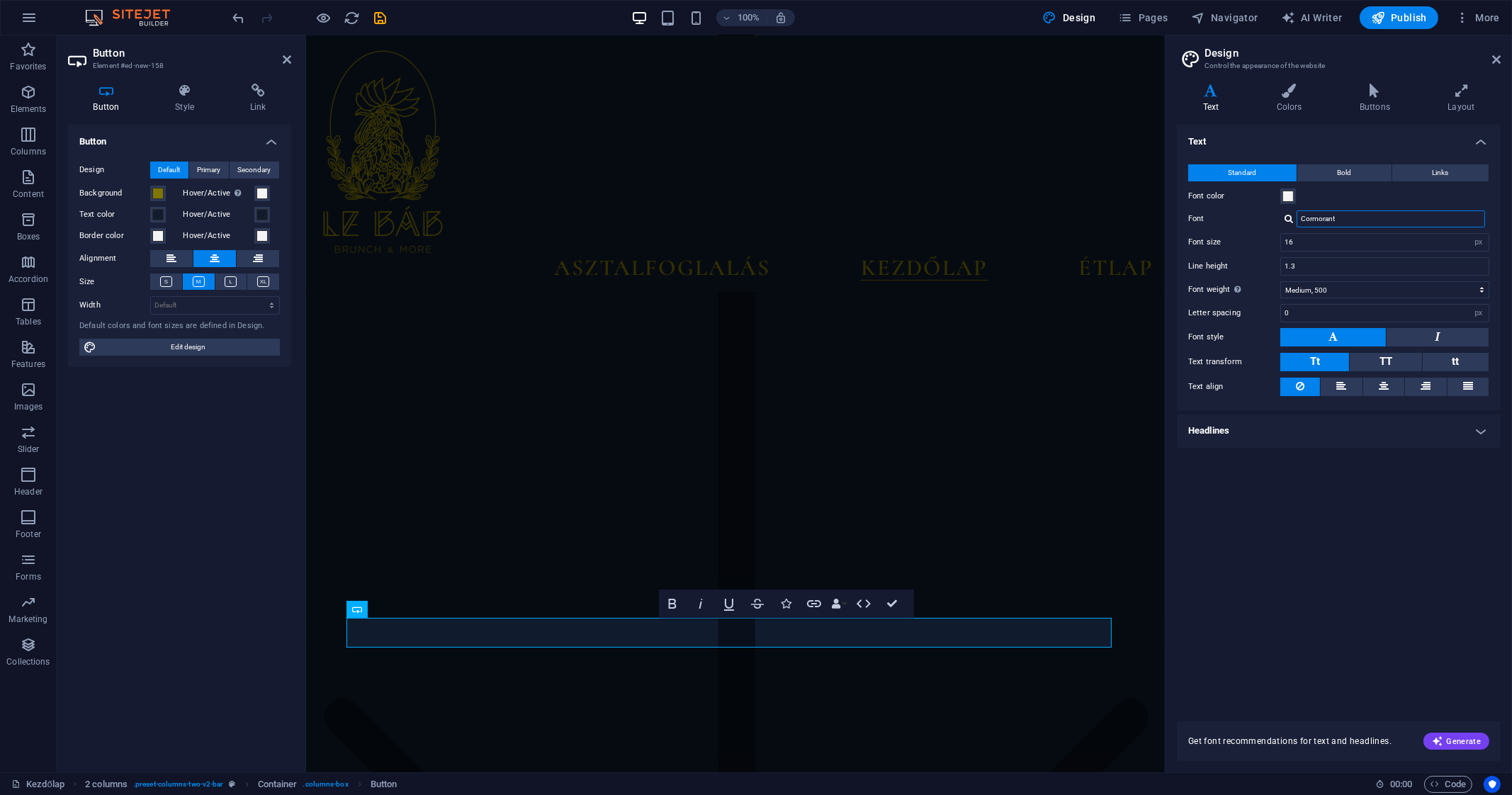
click at [1345, 221] on input "Cormorant" at bounding box center [1391, 219] width 189 height 17
click at [1290, 223] on div at bounding box center [1289, 218] width 9 height 10
click at [1325, 253] on div "Oswald" at bounding box center [1393, 255] width 187 height 15
type input "Oswald"
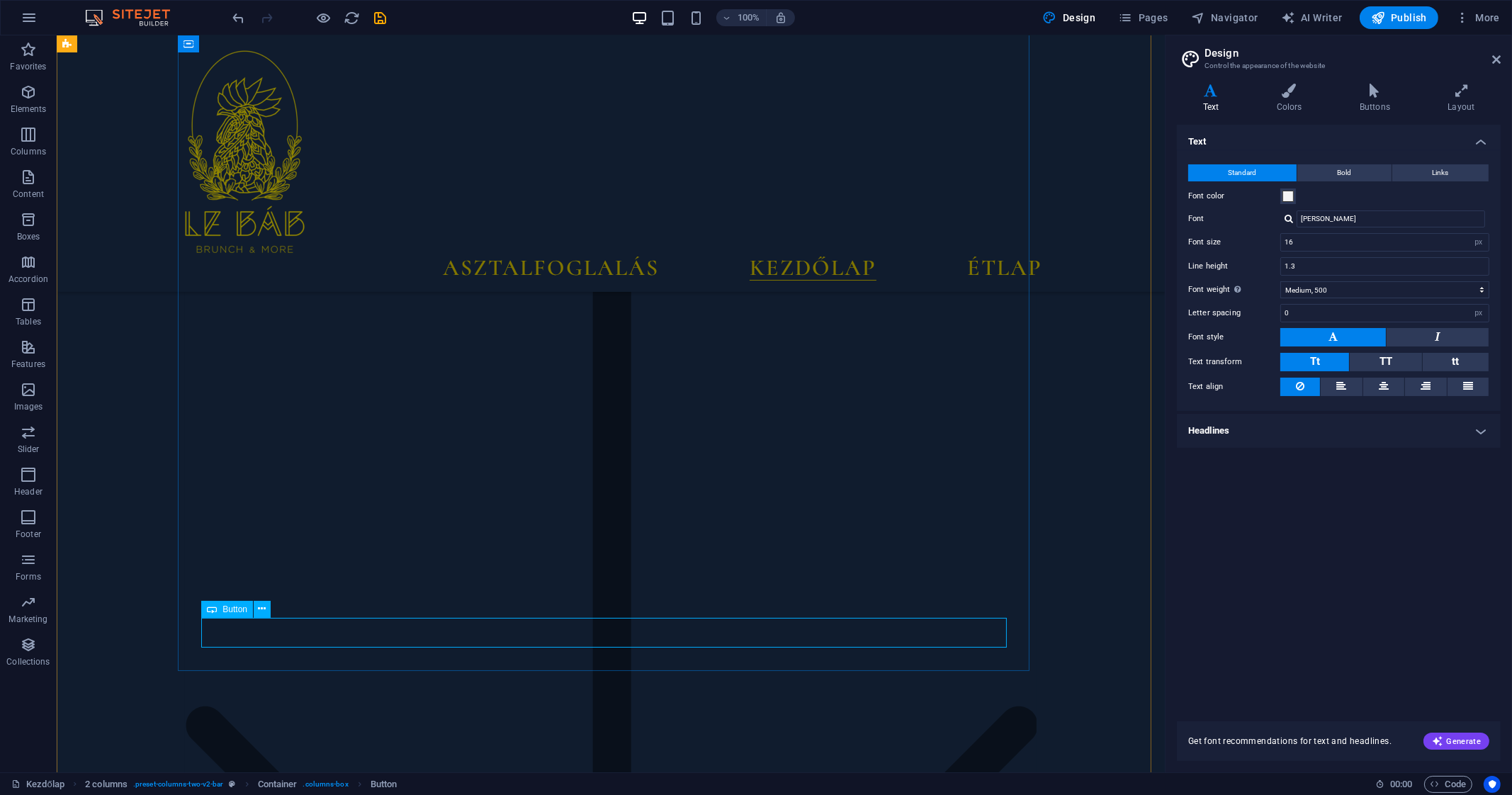
click at [212, 609] on icon at bounding box center [211, 610] width 10 height 17
click at [376, 16] on icon "save" at bounding box center [381, 17] width 16 height 16
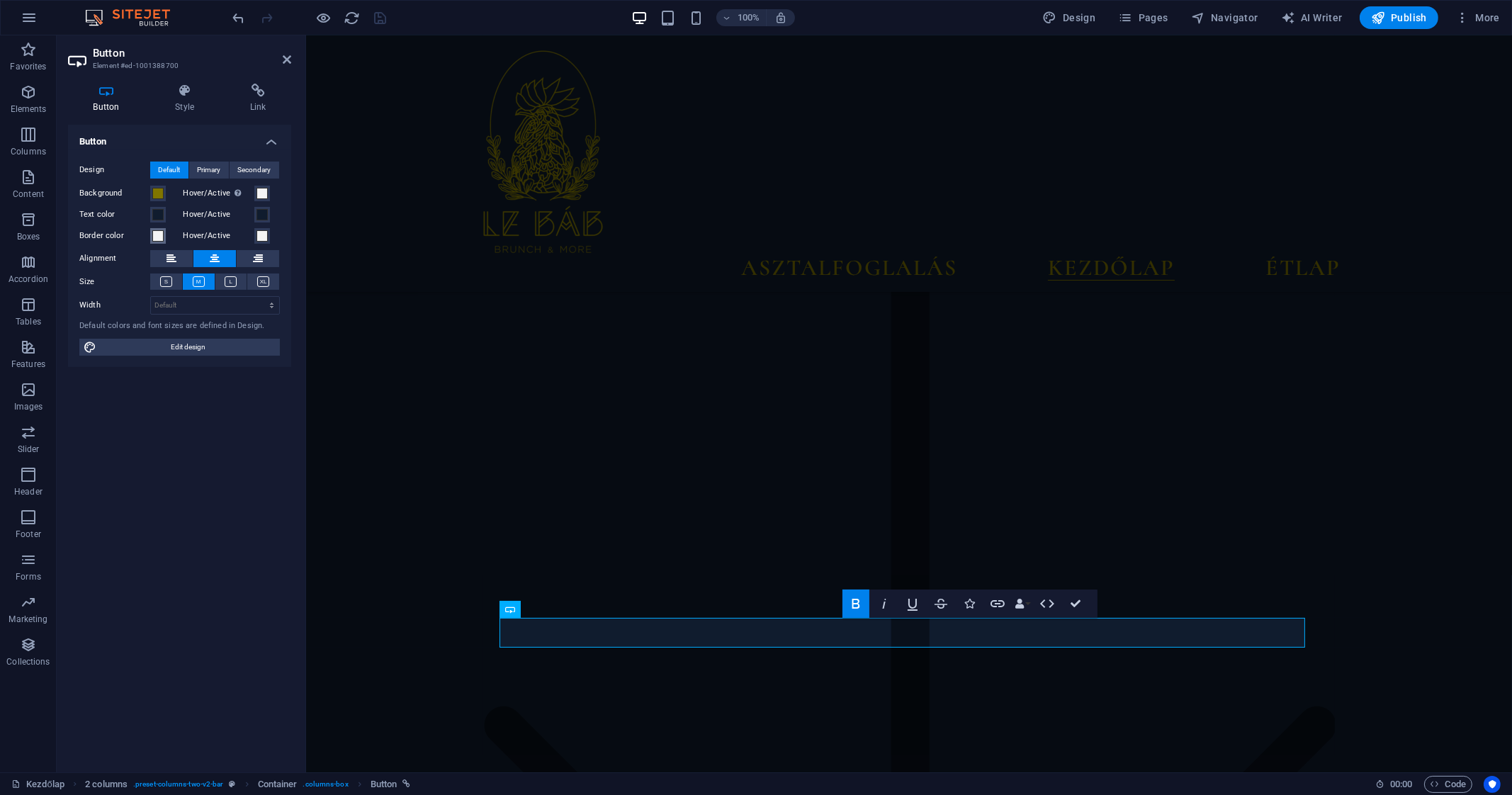
click at [152, 236] on span at bounding box center [158, 236] width 11 height 11
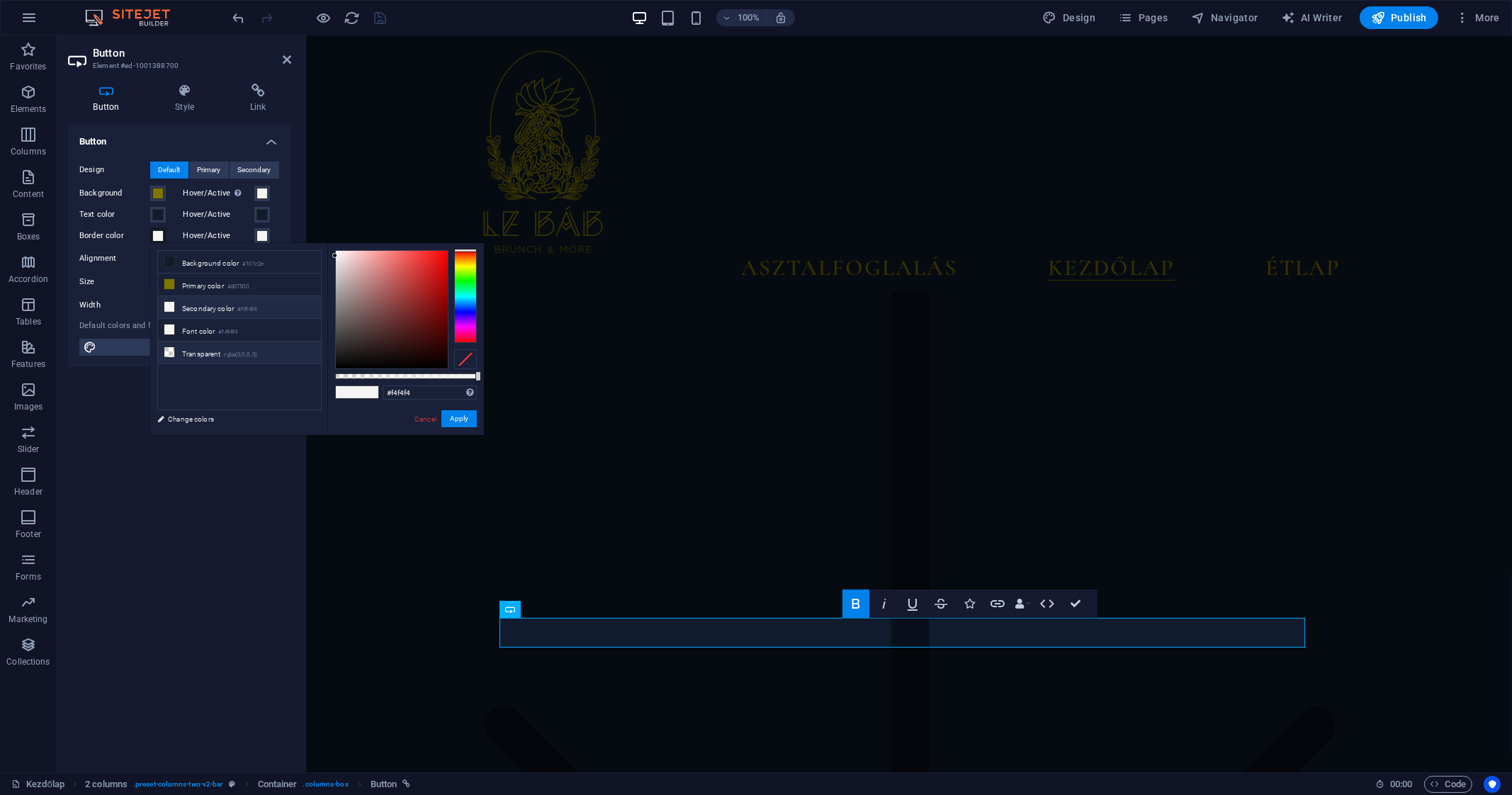
click at [212, 353] on li "Transparent rgba(0,0,0,.0)" at bounding box center [240, 353] width 163 height 23
type input "rgba(0, 0, 0, 0)"
click at [452, 423] on button "Apply" at bounding box center [459, 419] width 35 height 17
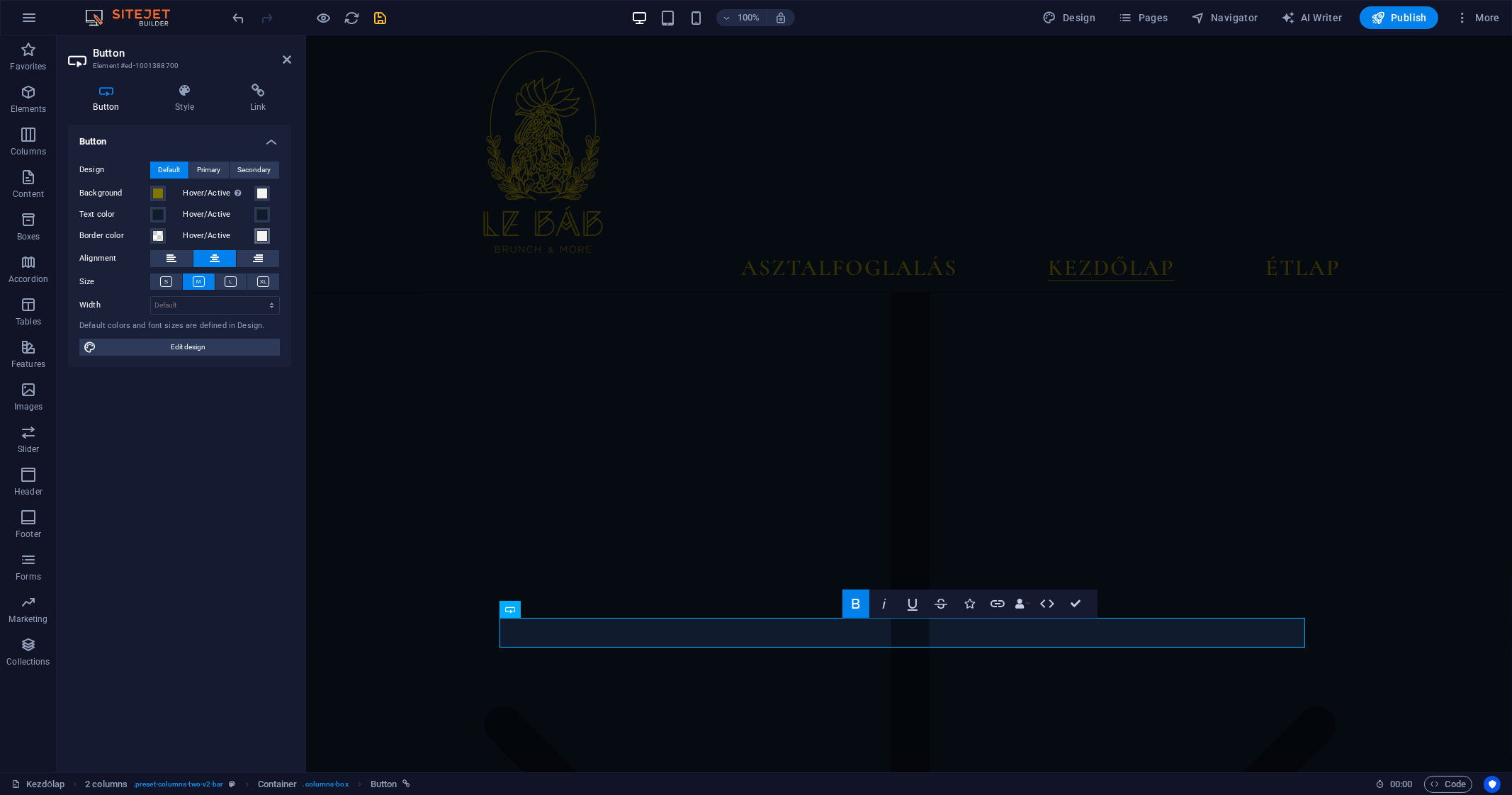
click at [256, 230] on span at bounding box center [261, 236] width 11 height 11
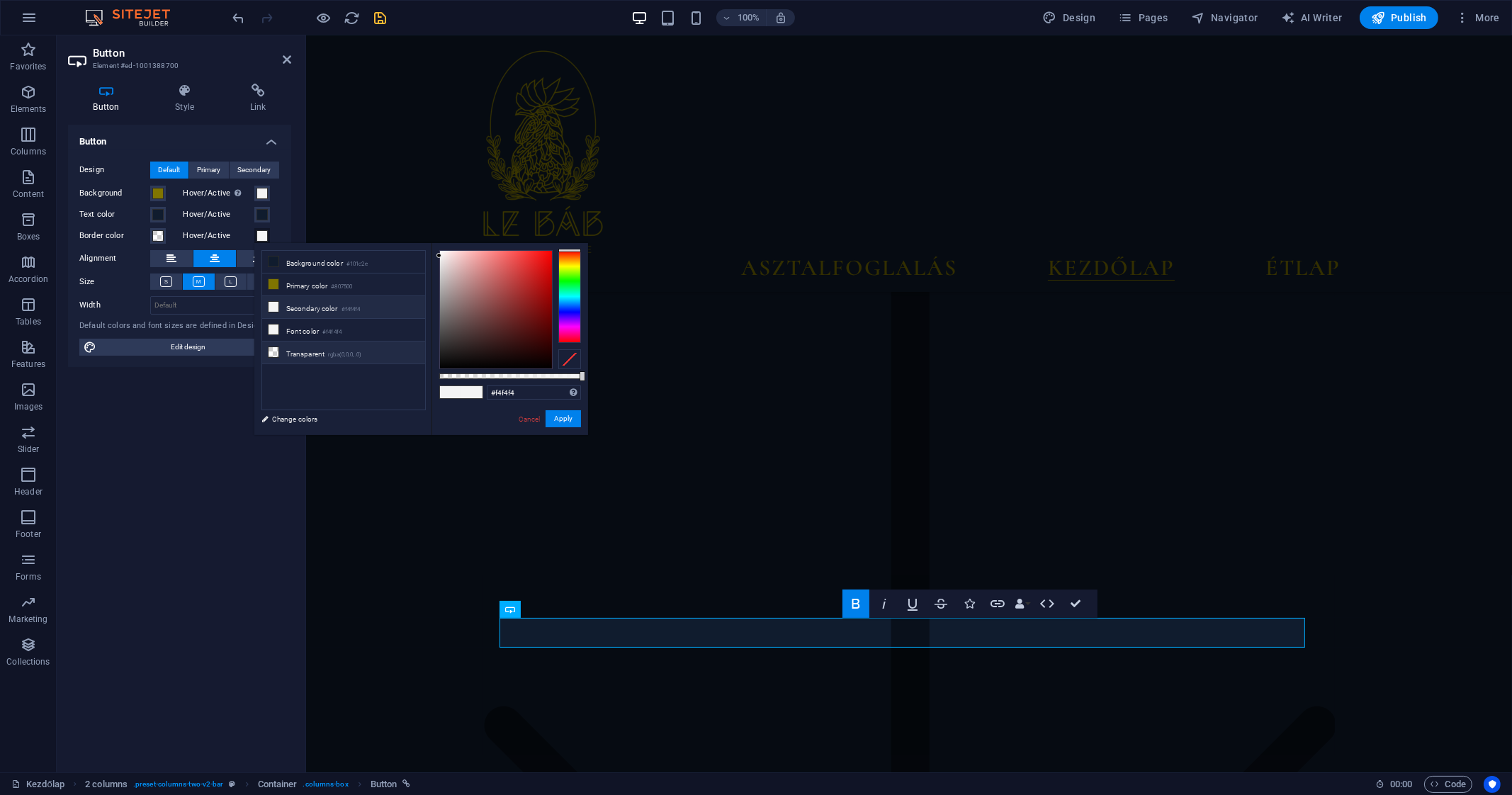
click at [342, 350] on small "rgba(0,0,0,.0)" at bounding box center [344, 354] width 33 height 10
type input "rgba(0, 0, 0, 0)"
click at [556, 418] on button "Apply" at bounding box center [563, 419] width 35 height 17
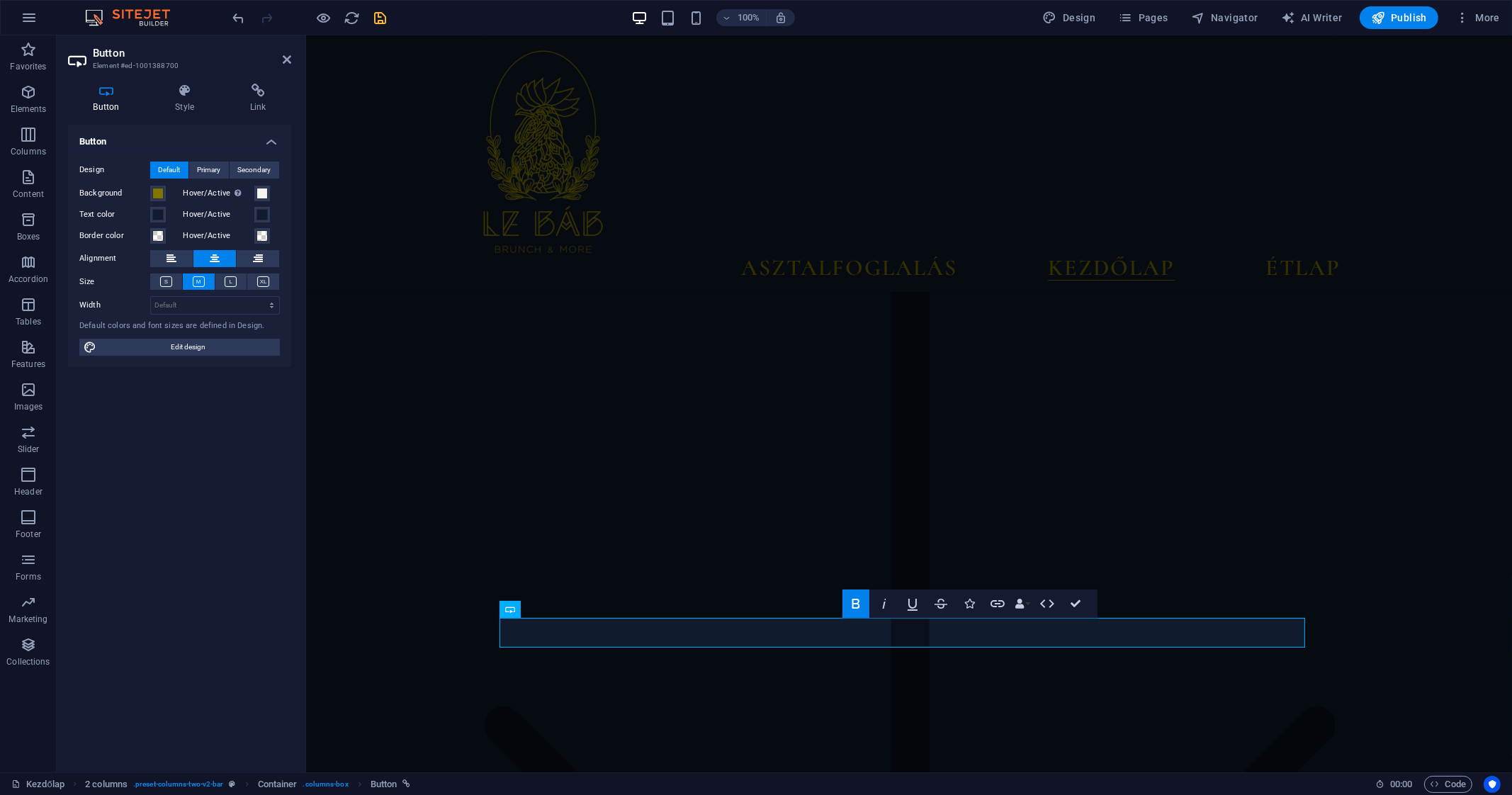
click at [266, 143] on h4 "Button" at bounding box center [180, 137] width 223 height 25
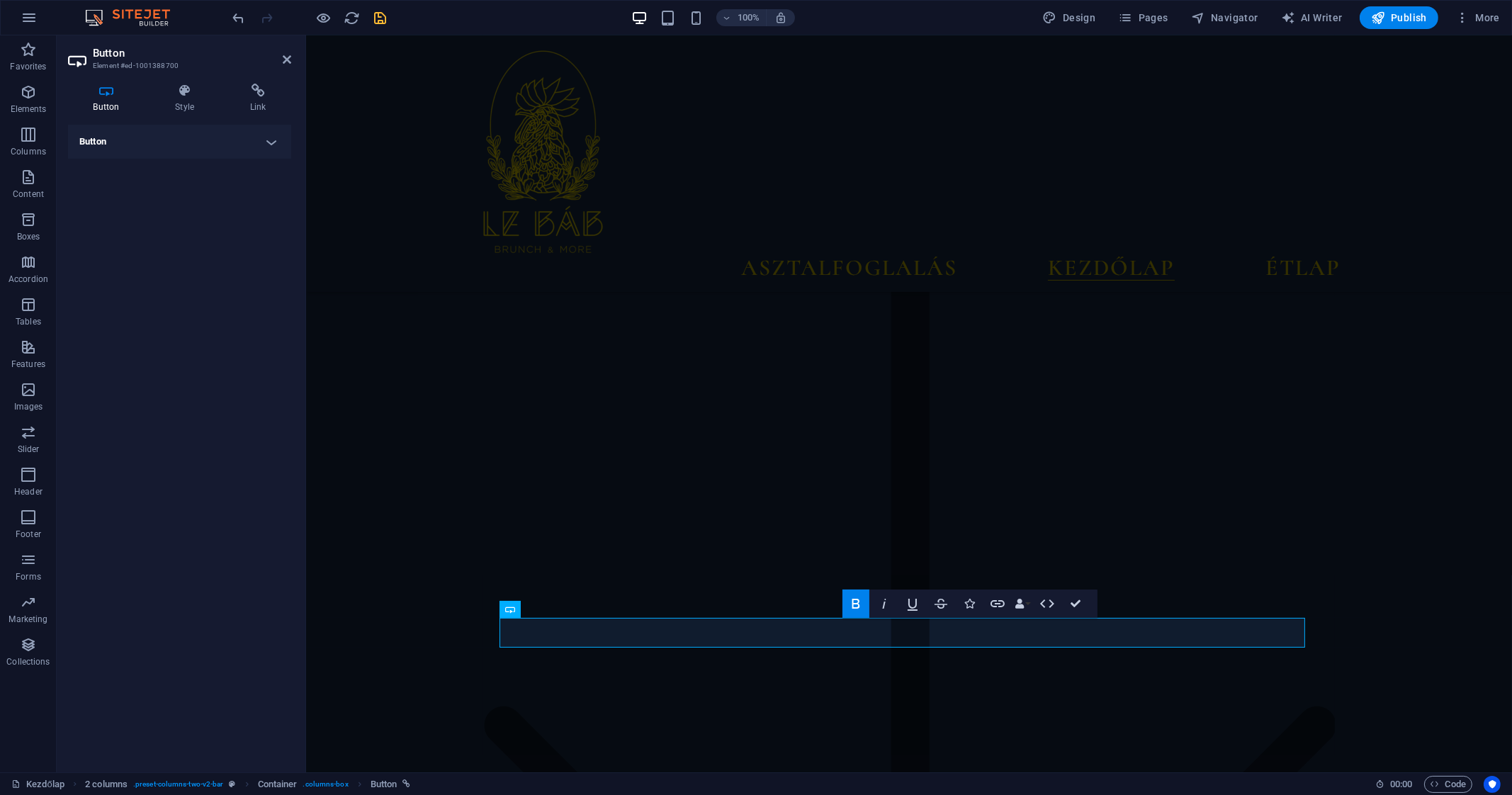
click at [389, 9] on div "100% Design Pages Navigator AI Writer Publish More" at bounding box center [867, 17] width 1275 height 23
click at [386, 14] on icon "save" at bounding box center [381, 17] width 16 height 16
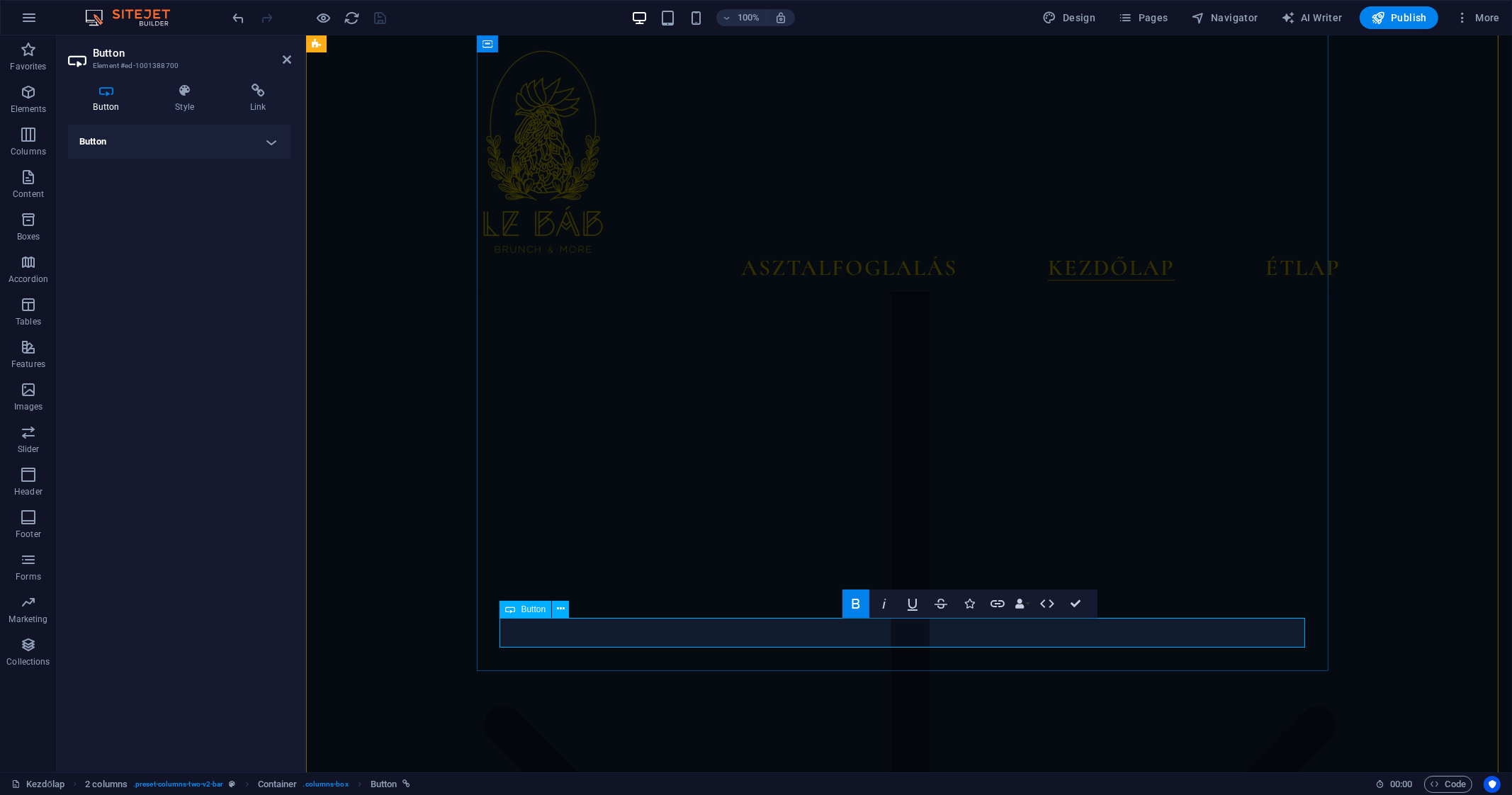
drag, startPoint x: 850, startPoint y: 634, endPoint x: 955, endPoint y: 637, distance: 105.0
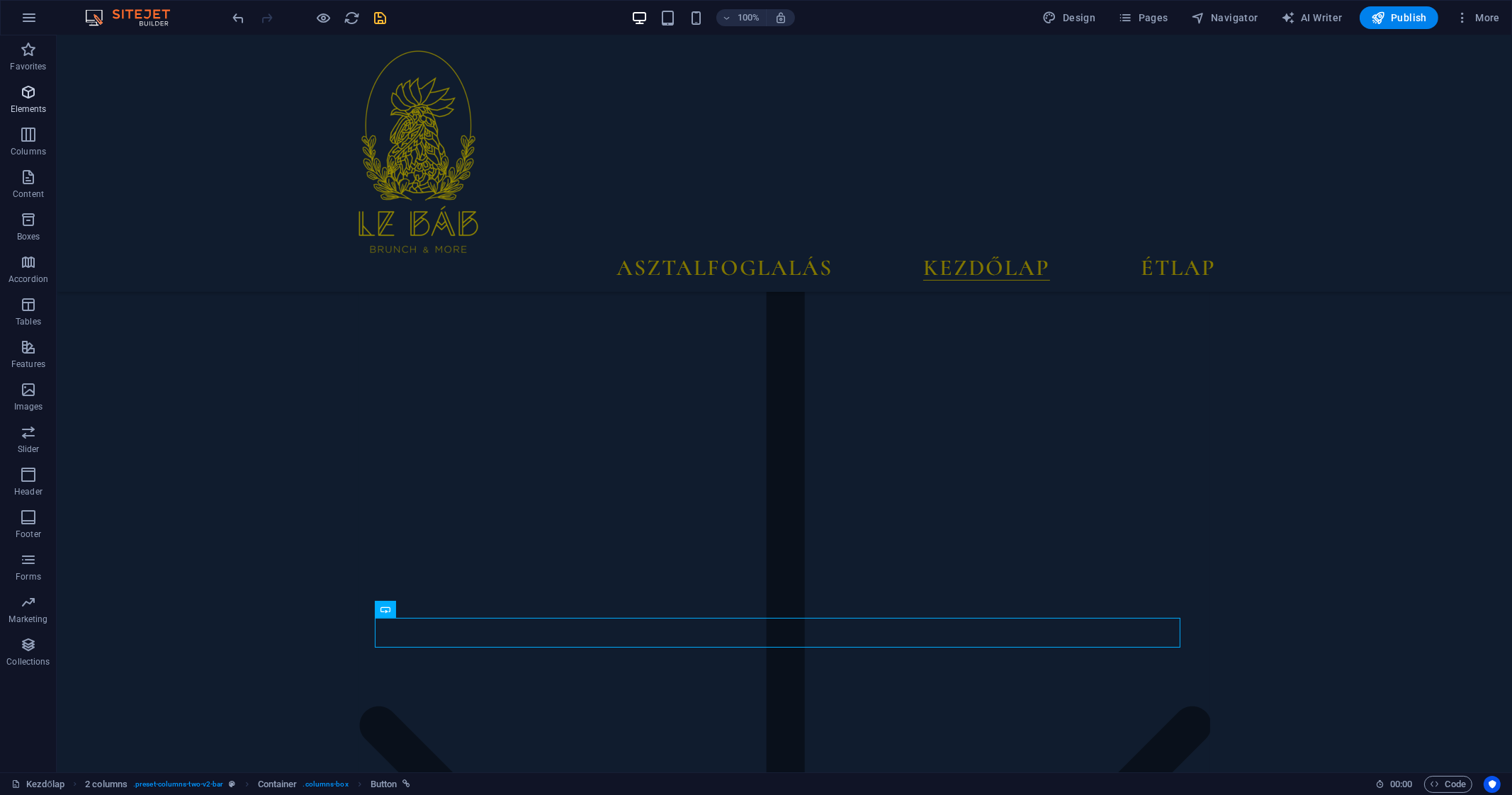
click at [27, 100] on span "Elements" at bounding box center [28, 100] width 56 height 34
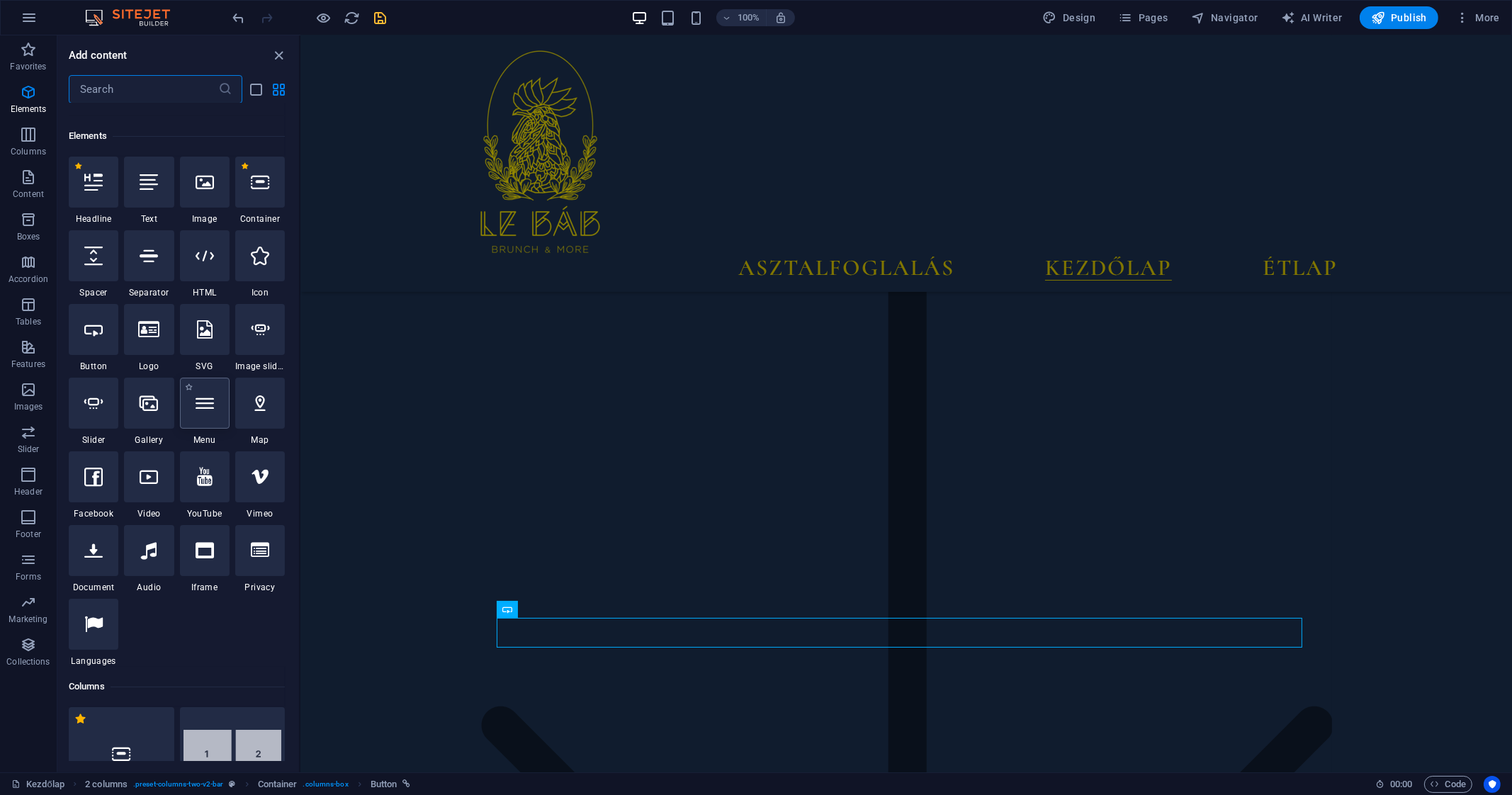
scroll to position [151, 0]
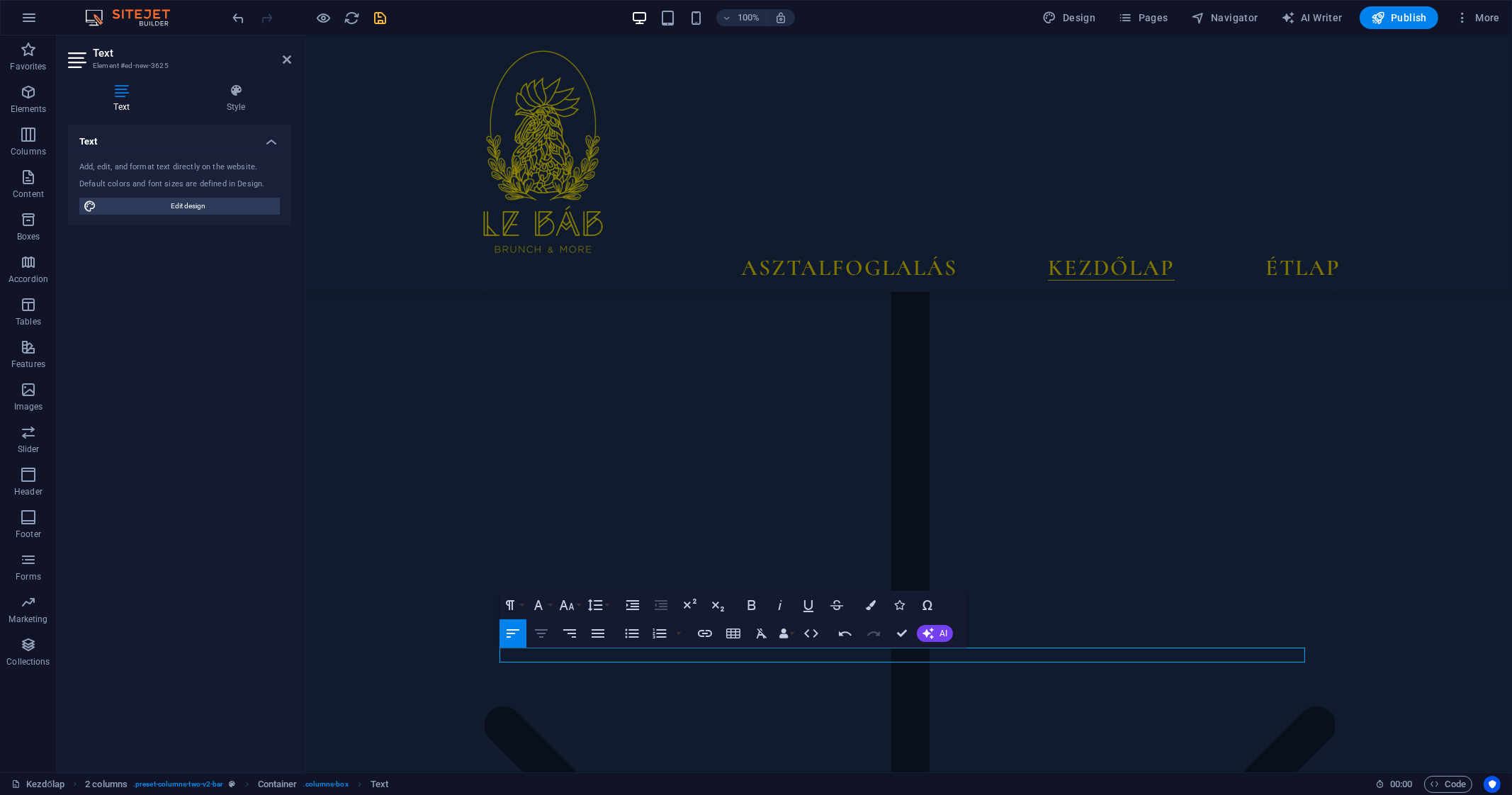
click at [539, 626] on icon "button" at bounding box center [541, 634] width 17 height 17
click at [548, 600] on button "Font Family" at bounding box center [541, 605] width 27 height 29
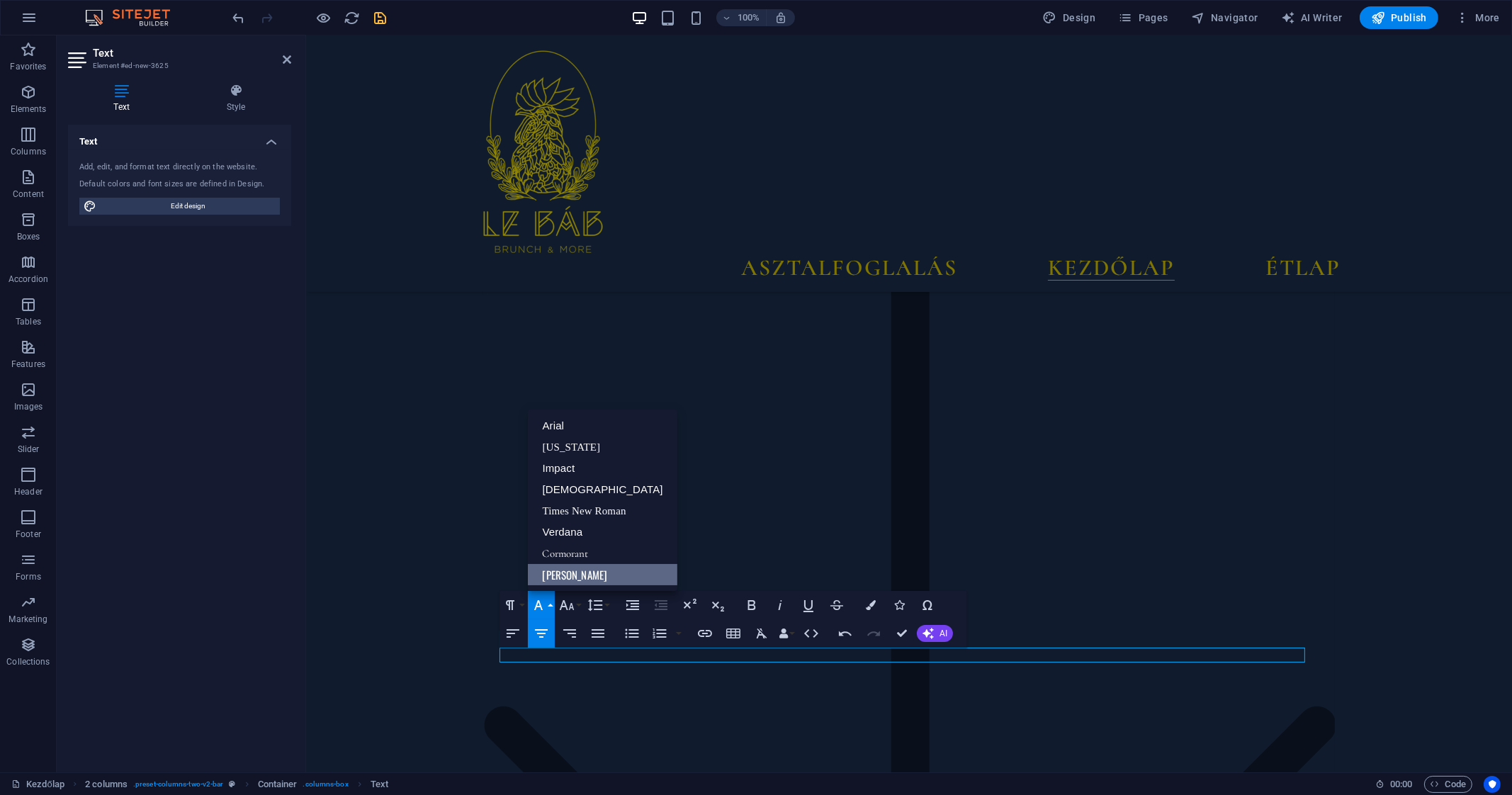
scroll to position [0, 0]
click at [548, 600] on button "Font Family" at bounding box center [541, 605] width 27 height 29
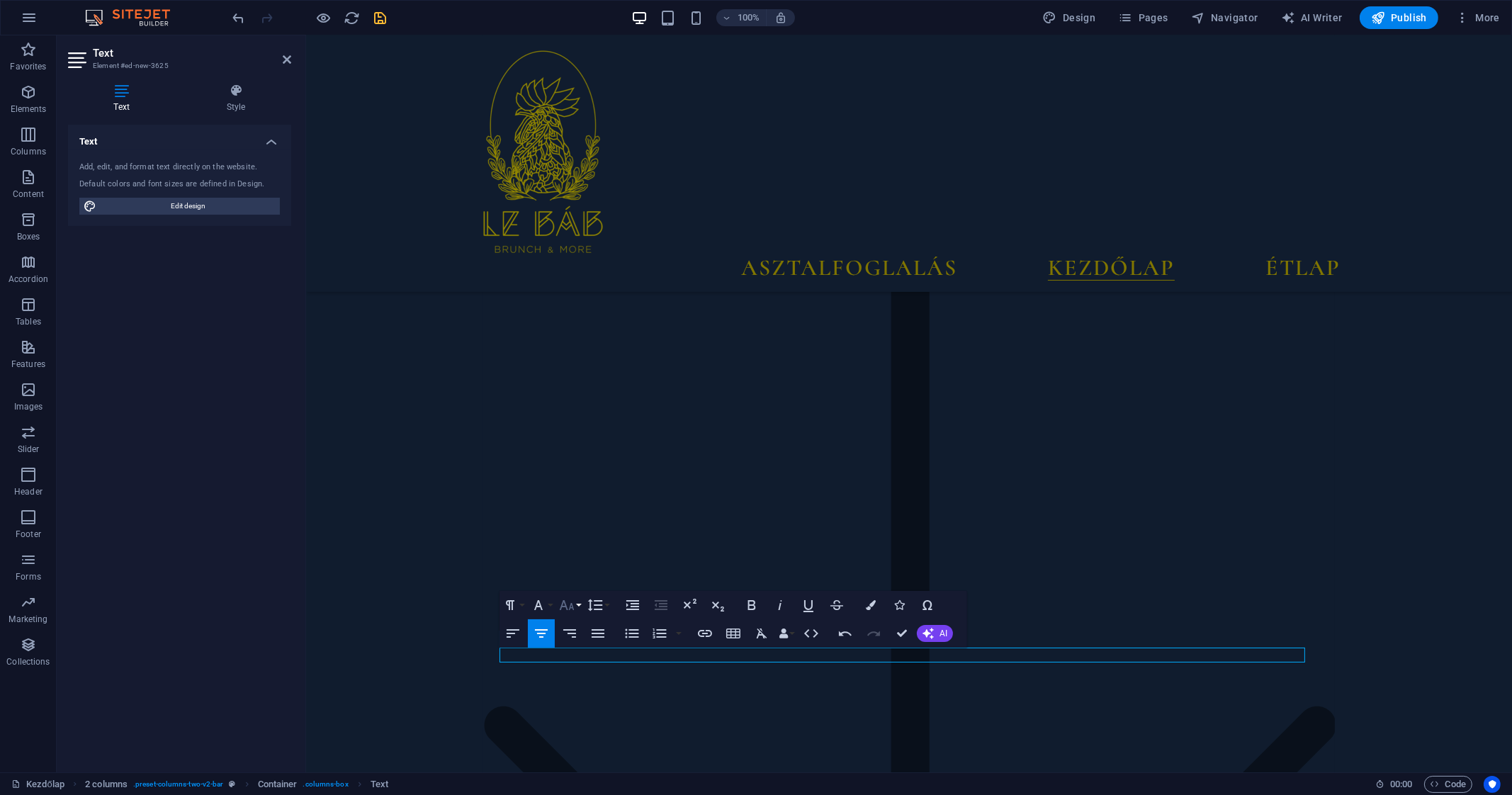
click at [567, 599] on icon "button" at bounding box center [567, 605] width 17 height 17
click at [584, 515] on link "14" at bounding box center [581, 519] width 51 height 22
drag, startPoint x: 835, startPoint y: 655, endPoint x: 962, endPoint y: 652, distance: 127.0
click at [546, 611] on icon "button" at bounding box center [538, 605] width 17 height 17
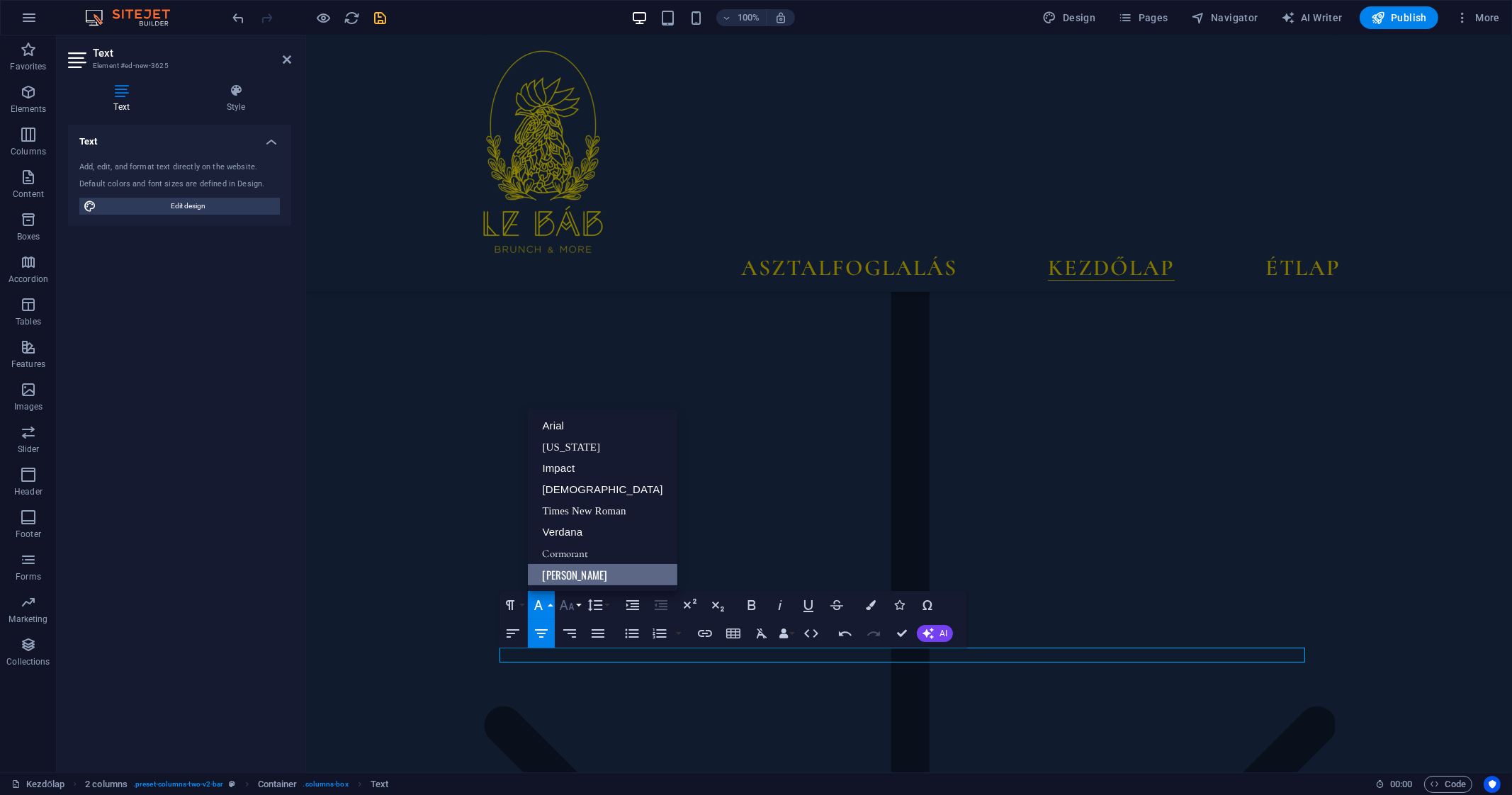
click at [572, 598] on icon "button" at bounding box center [567, 605] width 17 height 17
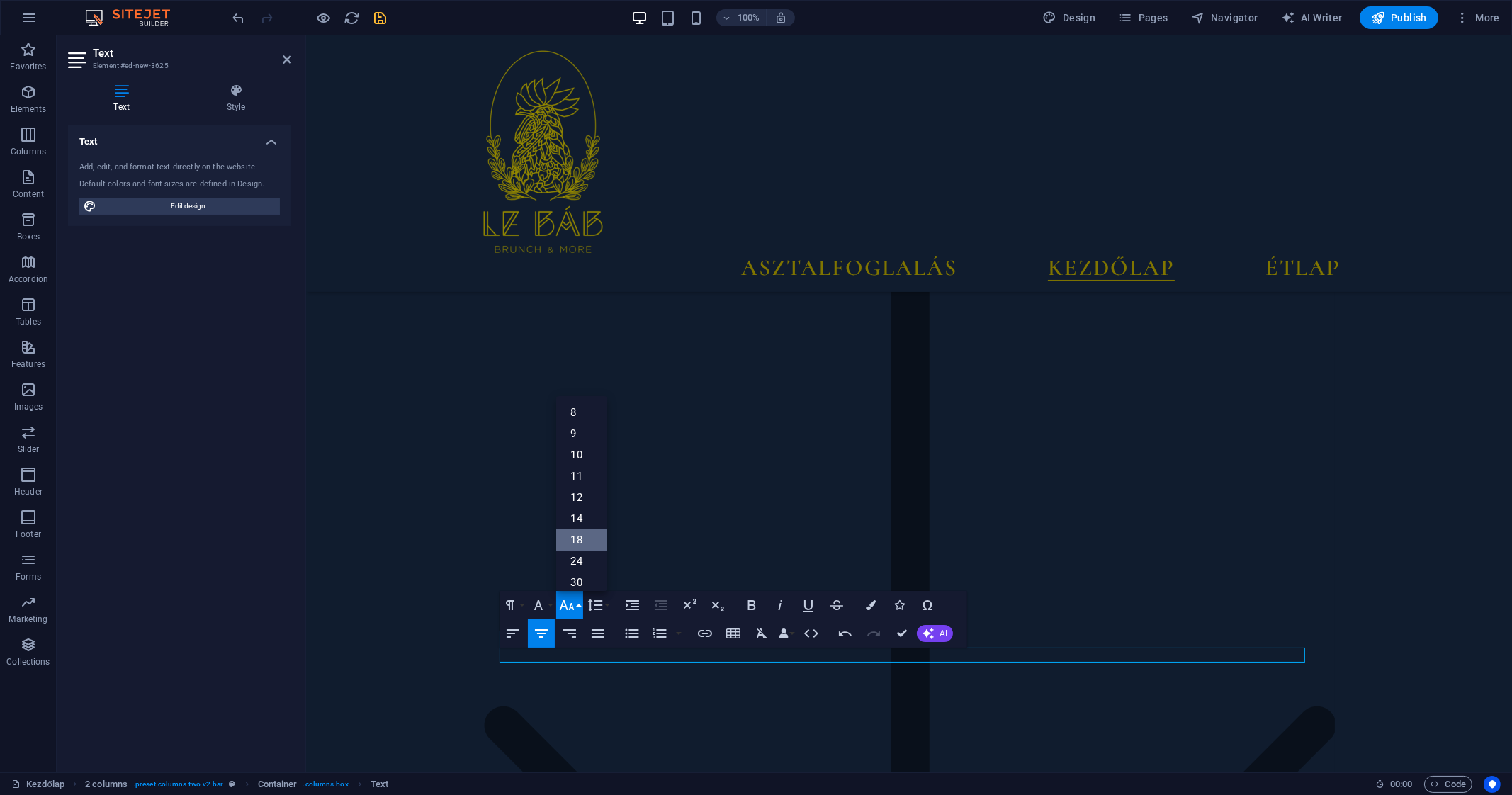
click at [589, 541] on link "18" at bounding box center [581, 540] width 51 height 22
click at [582, 607] on button "Font Size" at bounding box center [569, 605] width 27 height 29
click at [584, 496] on link "36" at bounding box center [581, 490] width 51 height 22
click at [568, 613] on icon "button" at bounding box center [567, 605] width 17 height 17
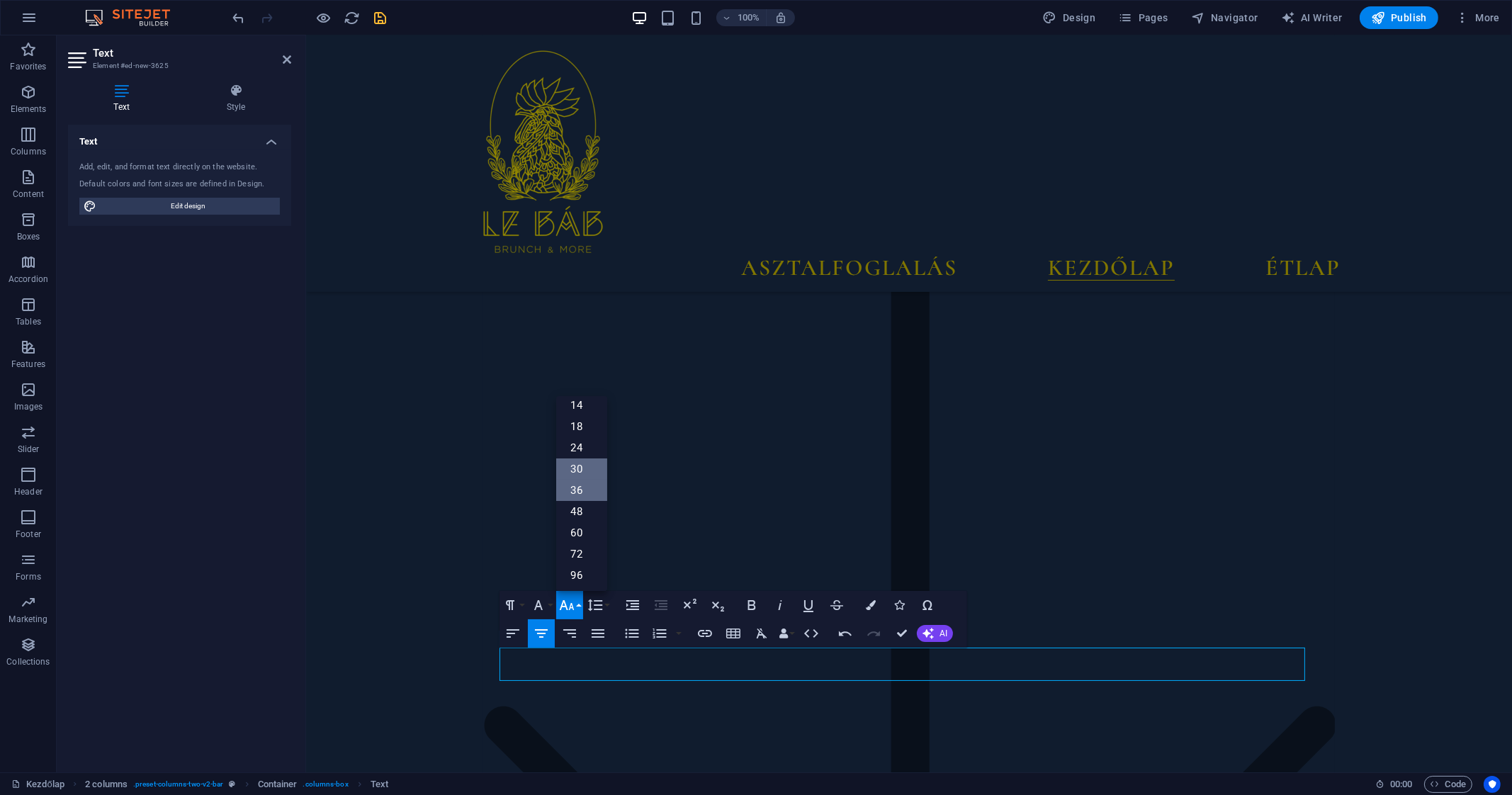
click at [588, 466] on link "30" at bounding box center [581, 469] width 51 height 22
click at [580, 604] on button "Font Size" at bounding box center [569, 605] width 27 height 29
click at [588, 451] on link "24" at bounding box center [581, 448] width 51 height 22
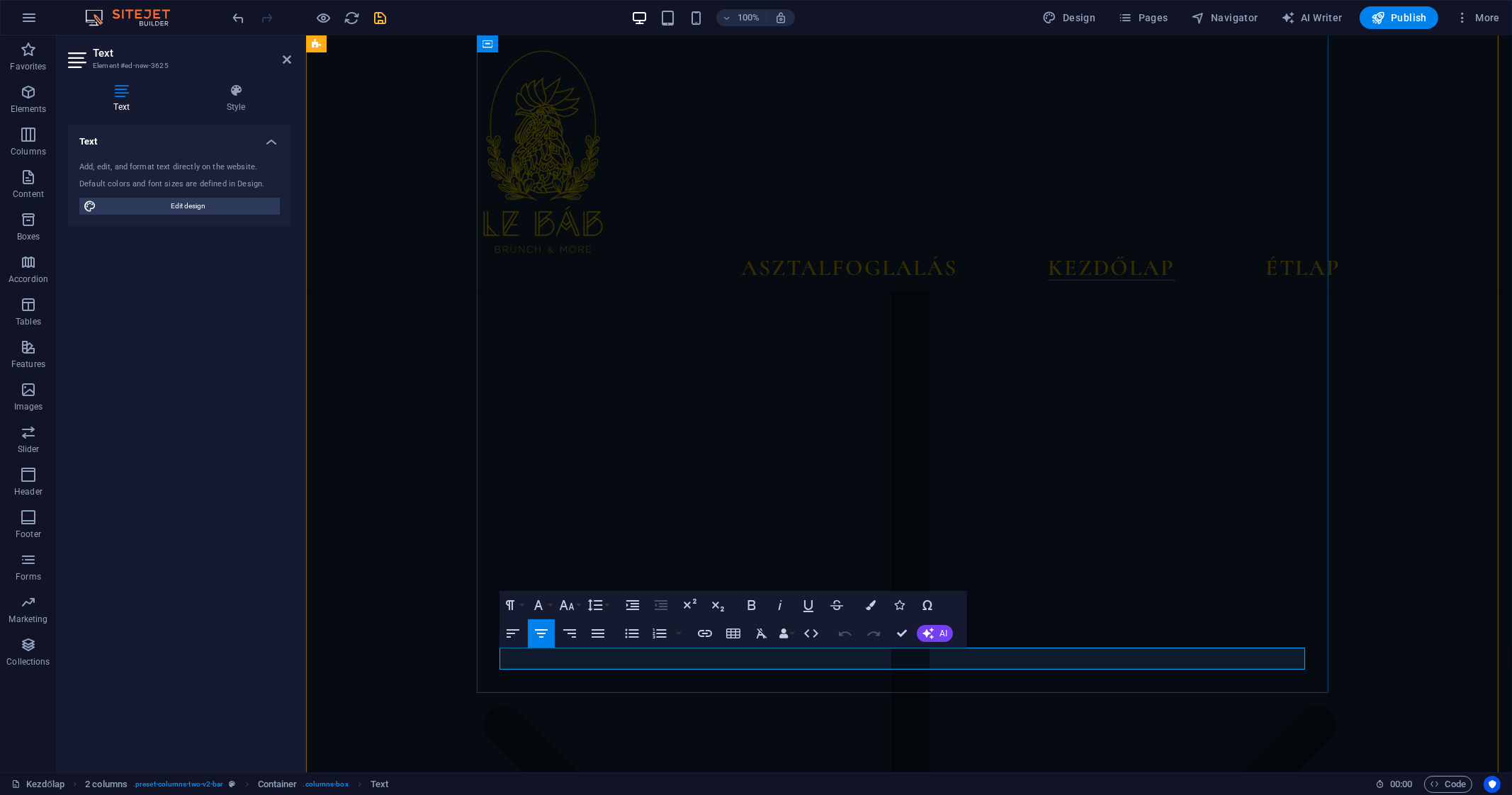
drag, startPoint x: 802, startPoint y: 656, endPoint x: 1005, endPoint y: 658, distance: 203.0
click at [240, 100] on h4 "Style" at bounding box center [236, 99] width 111 height 29
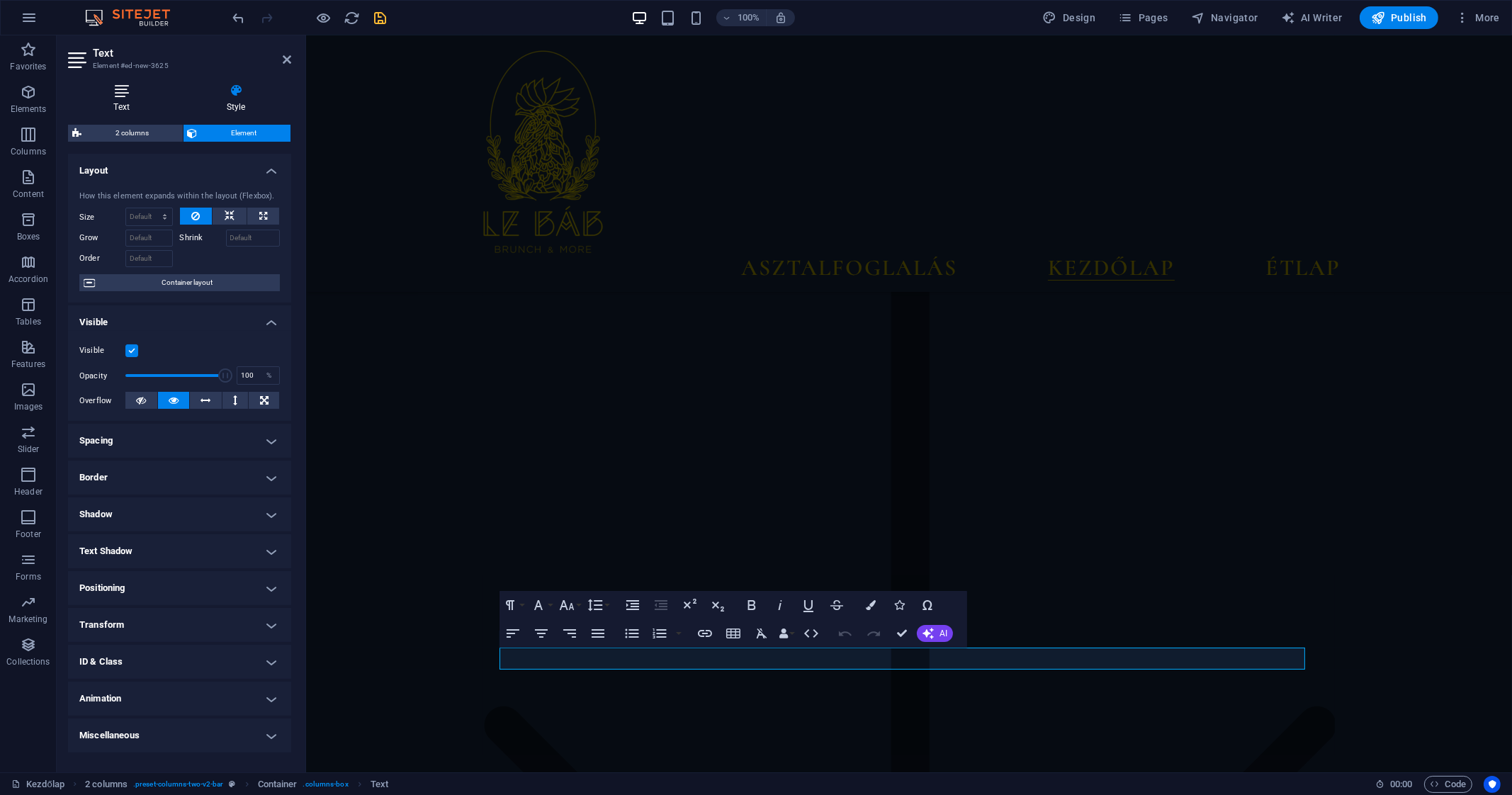
click at [139, 91] on icon at bounding box center [122, 91] width 107 height 14
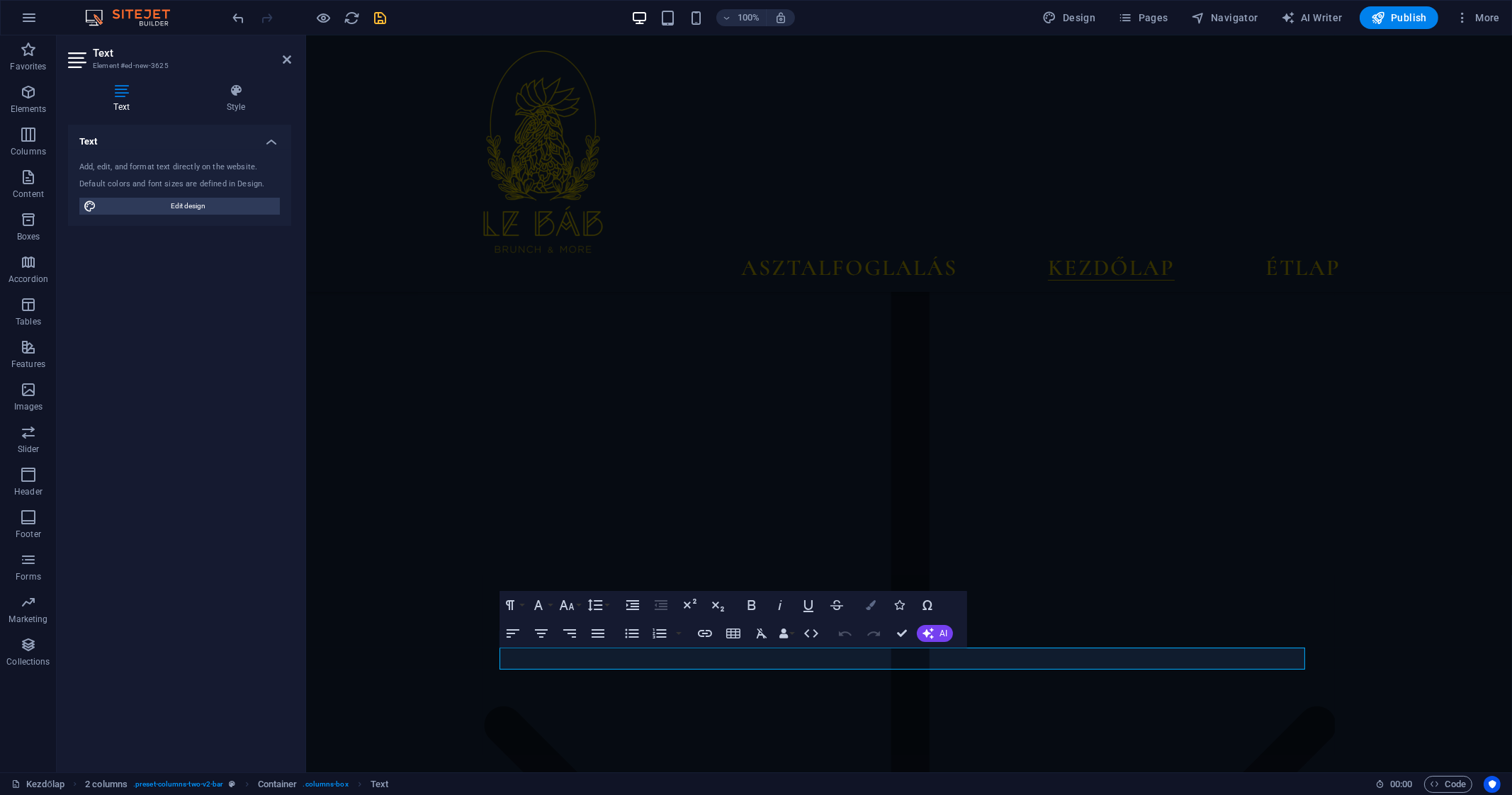
click at [865, 604] on button "Colors" at bounding box center [870, 605] width 27 height 29
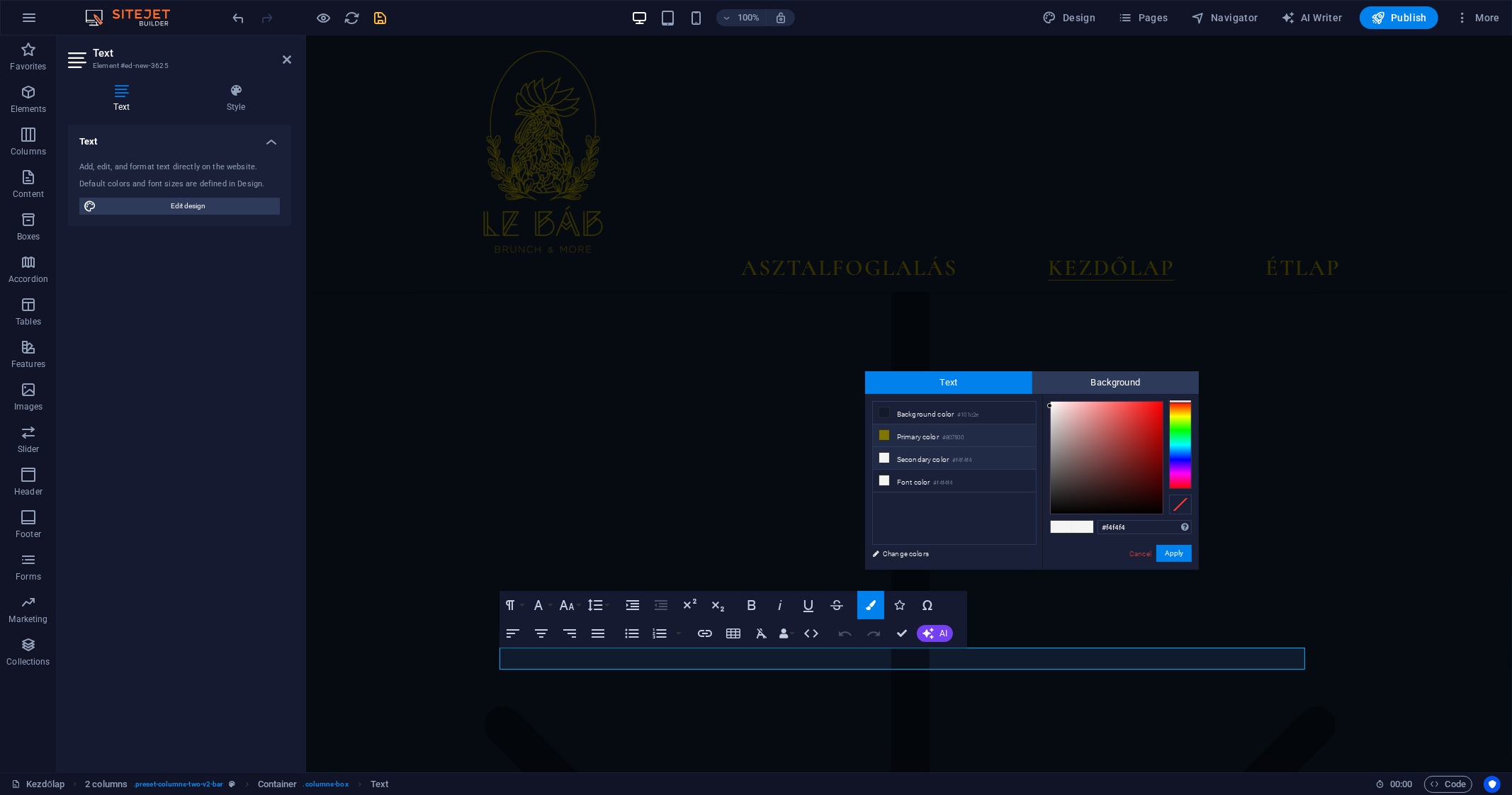
click at [885, 430] on icon at bounding box center [884, 435] width 10 height 10
type input "#807500"
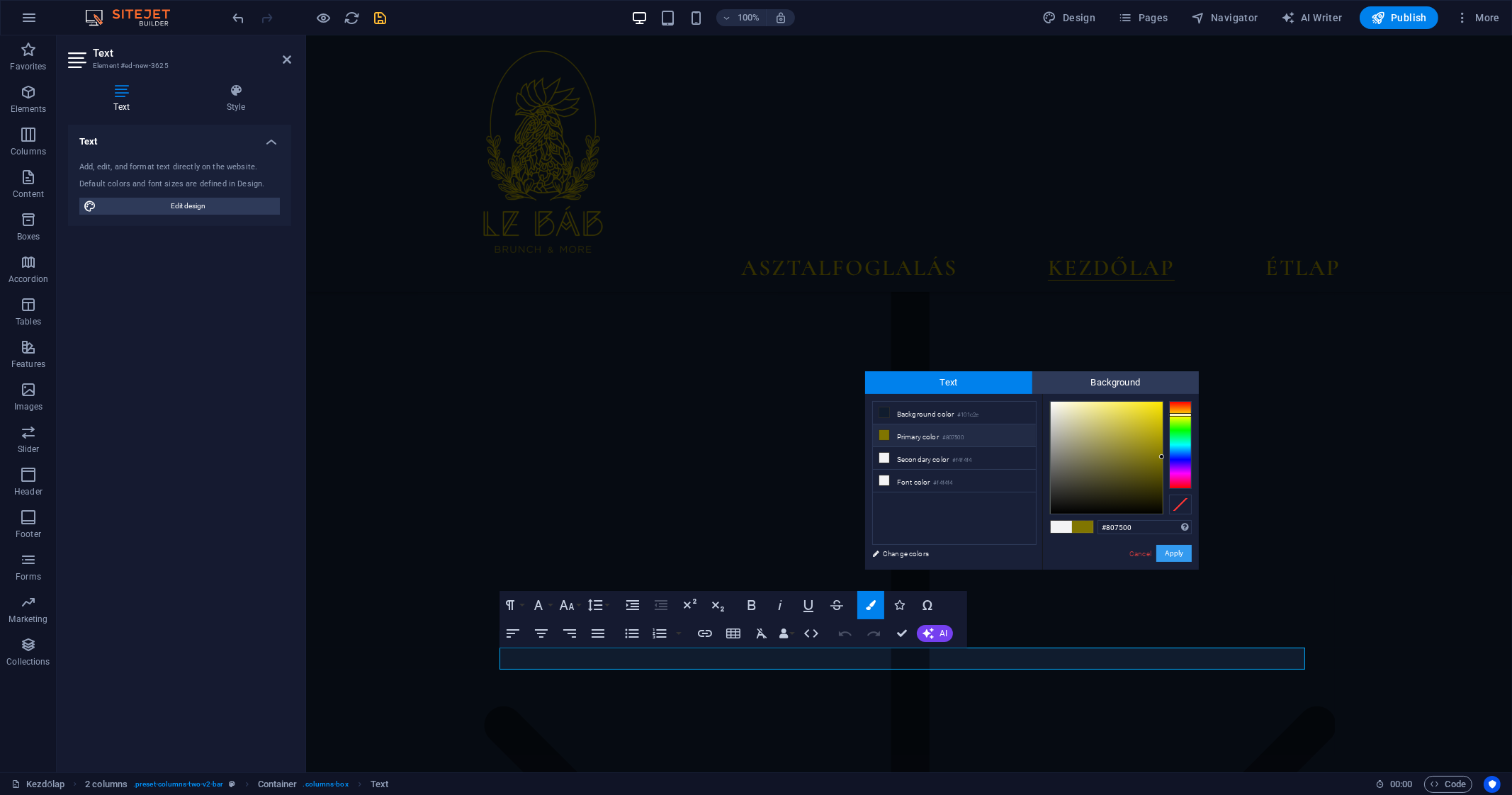
click at [1168, 554] on button "Apply" at bounding box center [1174, 553] width 35 height 17
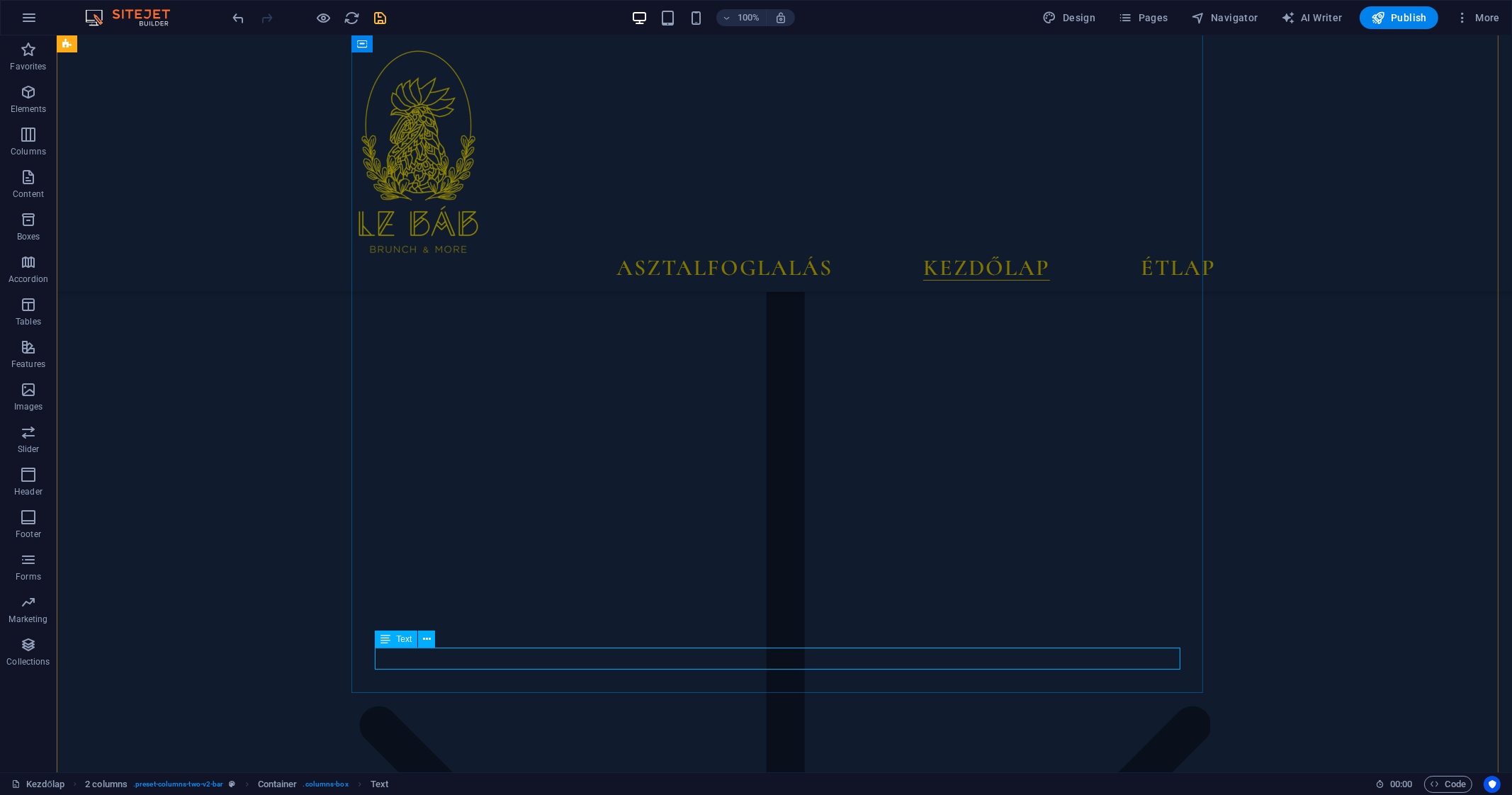
click at [384, 16] on icon "save" at bounding box center [381, 17] width 16 height 16
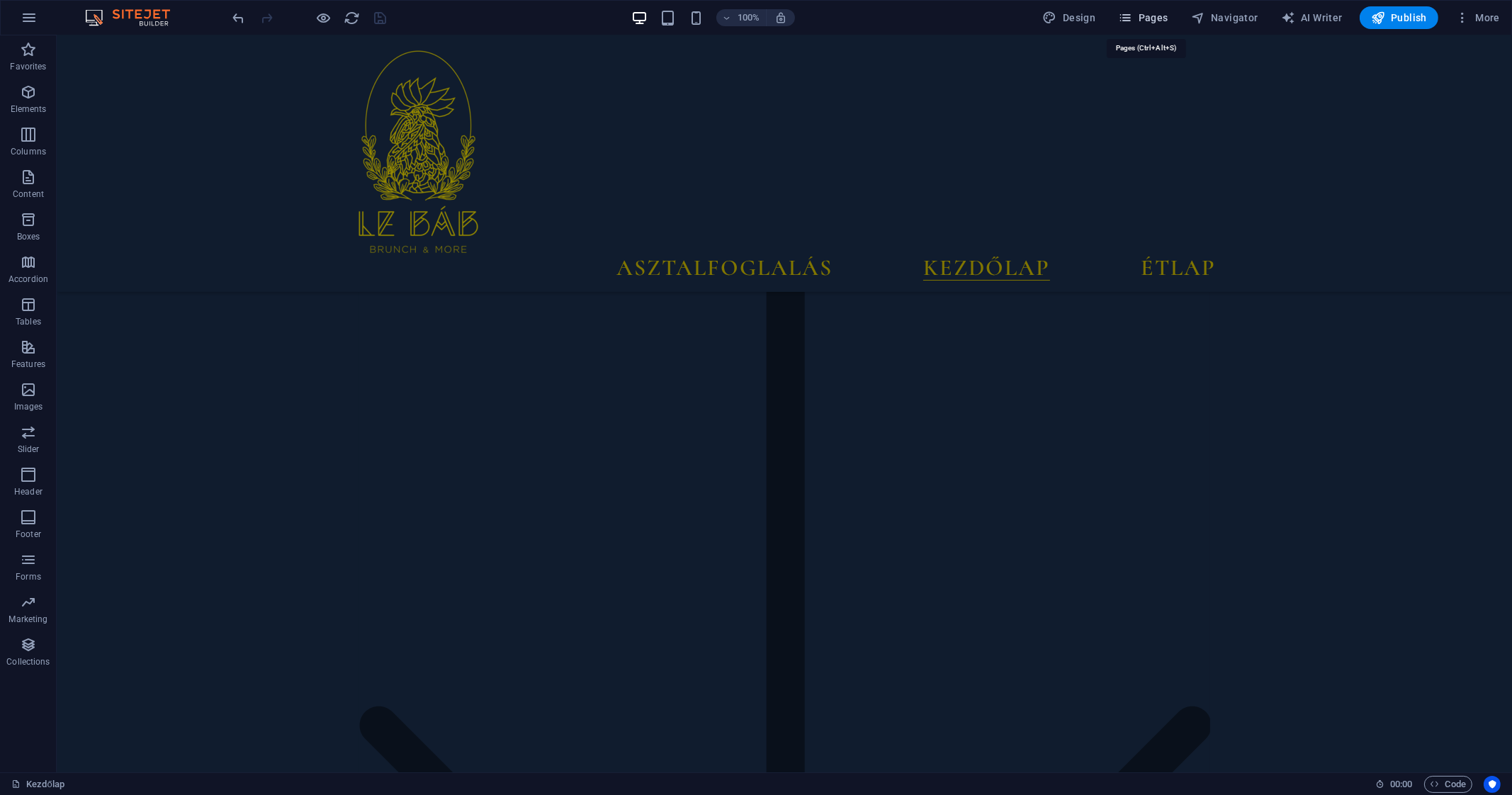
click at [1144, 17] on span "Pages" at bounding box center [1142, 17] width 49 height 14
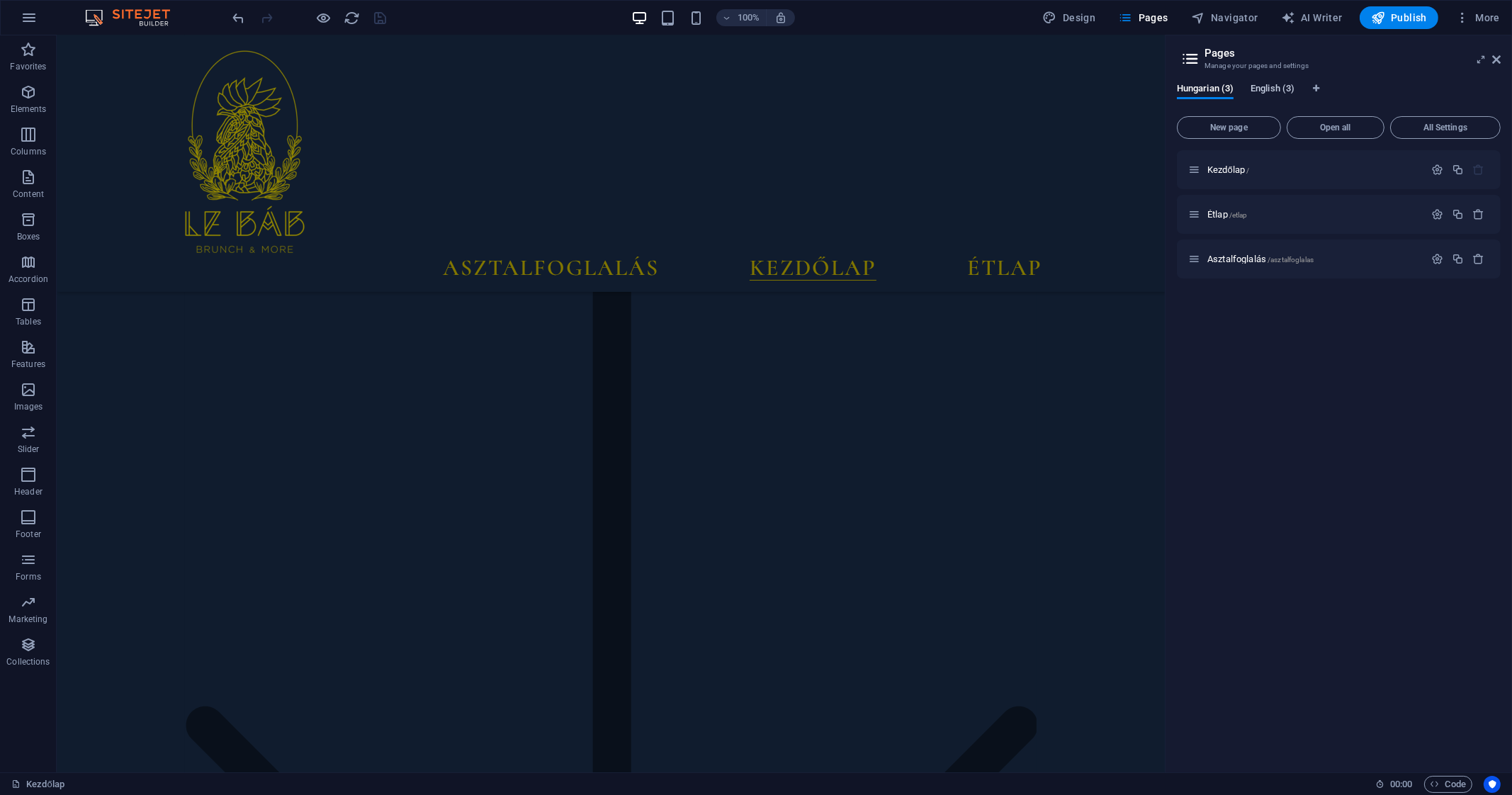
click at [1263, 93] on span "English (3)" at bounding box center [1272, 89] width 44 height 20
click at [1241, 260] on span "Book a table /book-a-table" at bounding box center [1255, 259] width 95 height 10
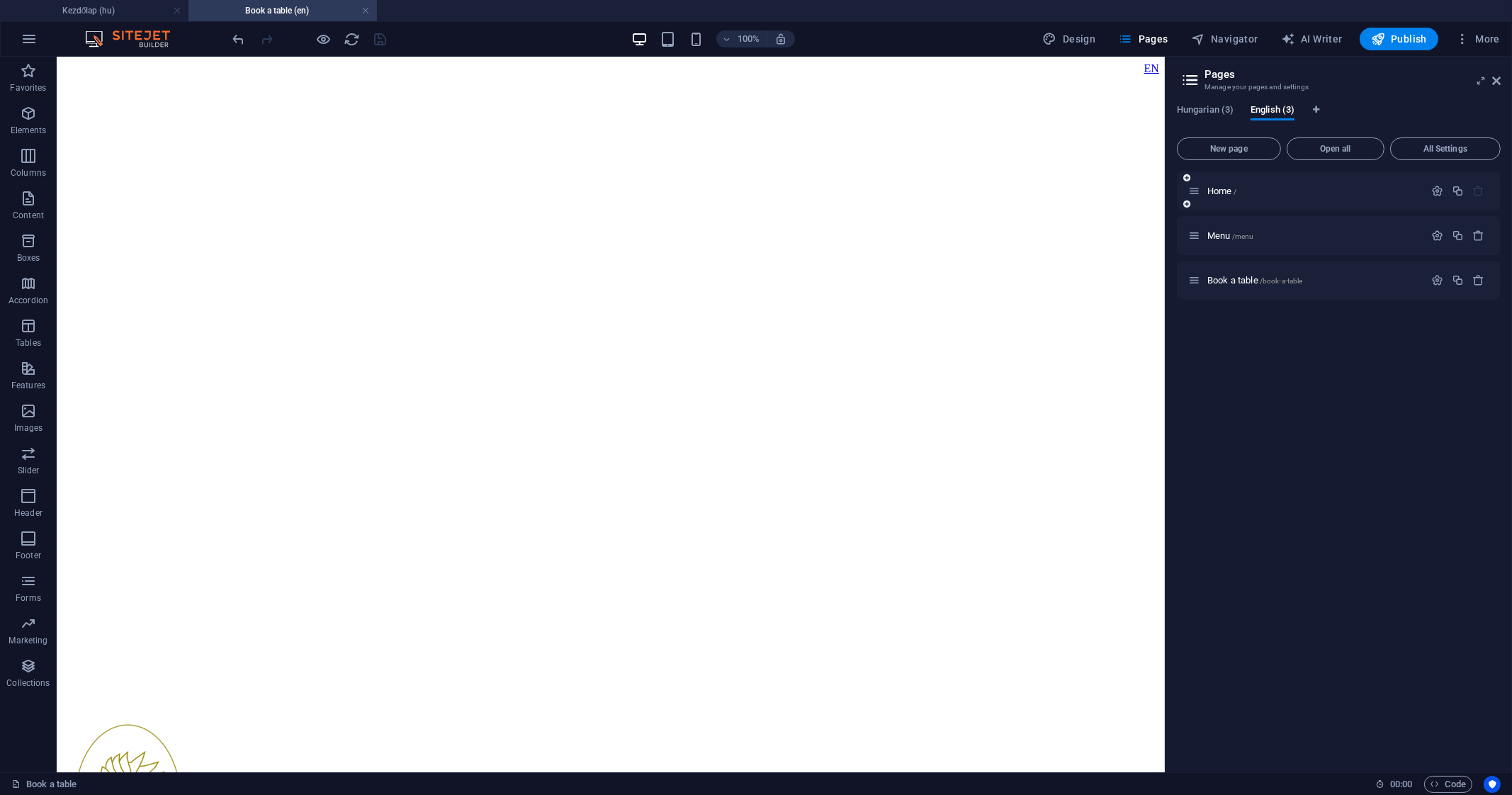
scroll to position [0, 0]
click at [1223, 190] on span "Home /" at bounding box center [1222, 191] width 29 height 10
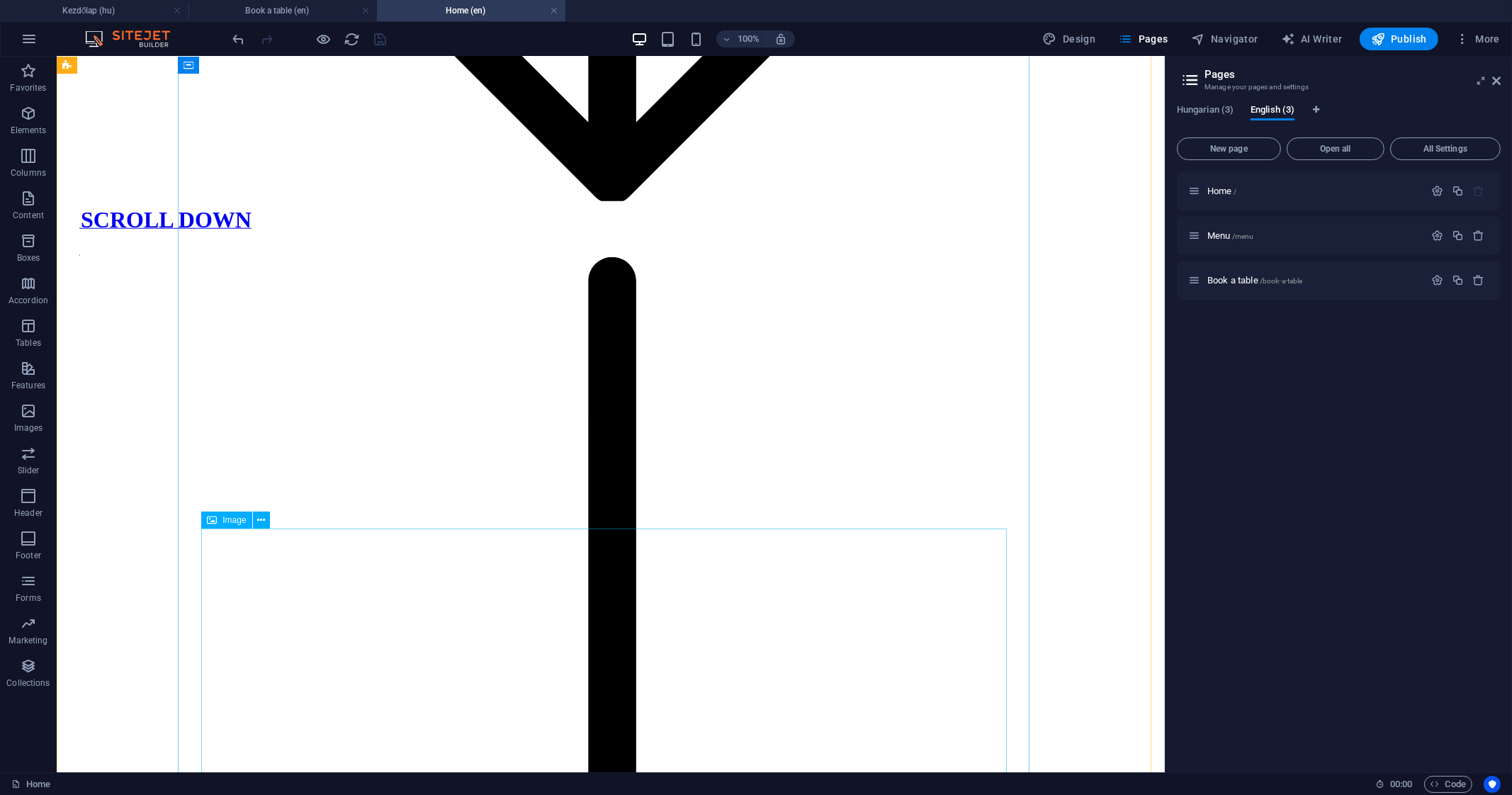
scroll to position [2879, 0]
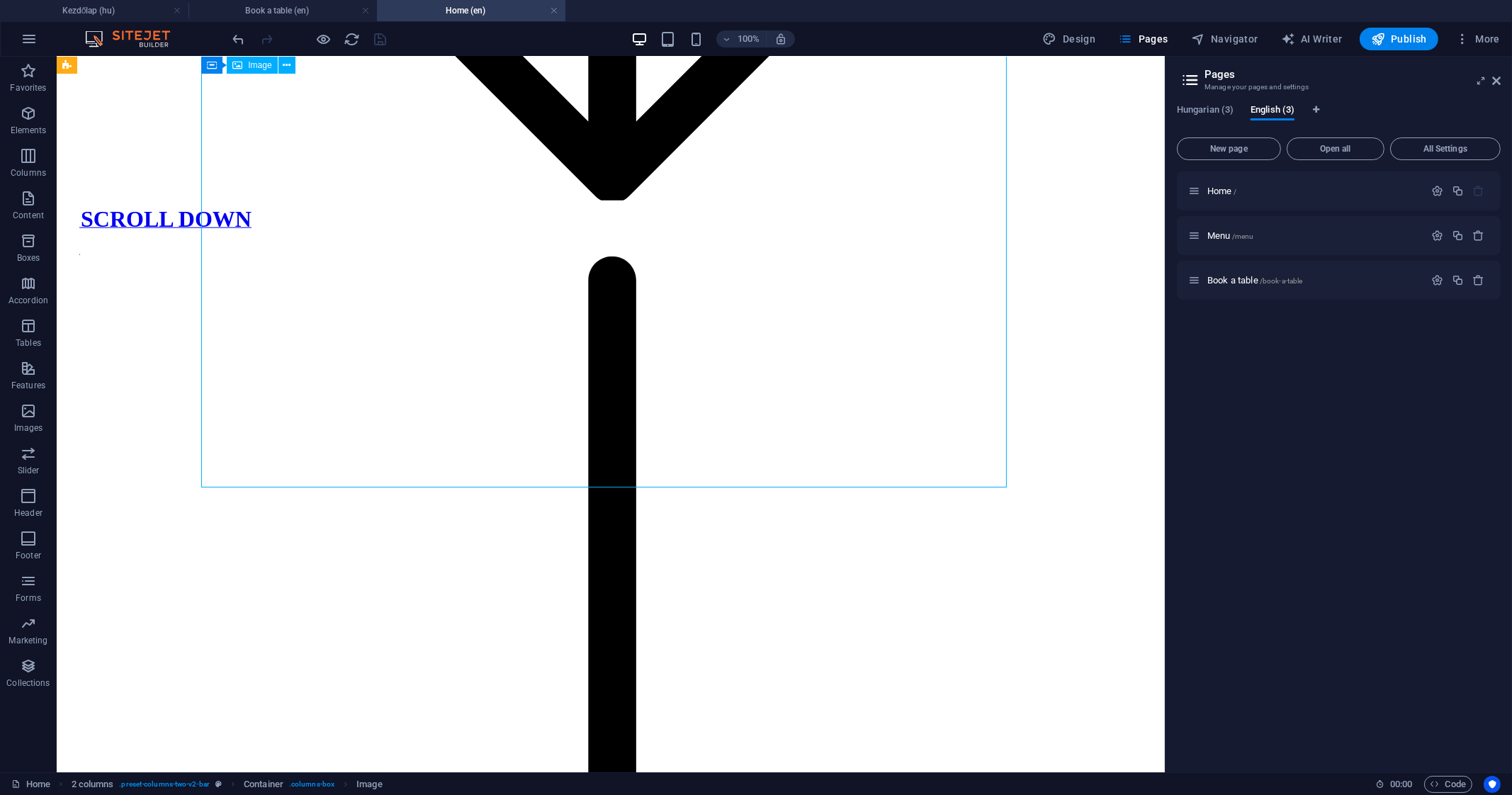
scroll to position [2423, 0]
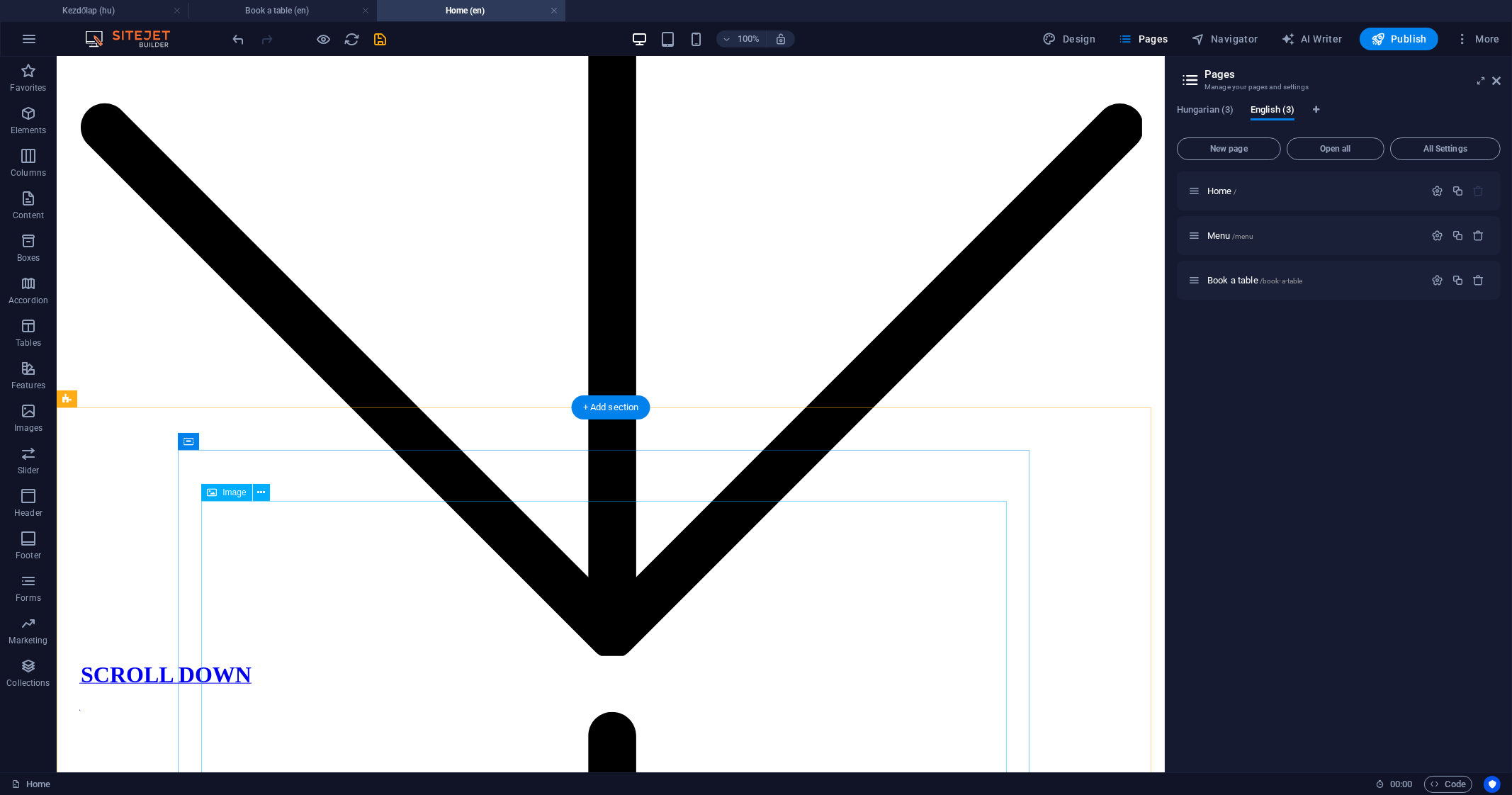
click at [26, 135] on p "Elements" at bounding box center [29, 130] width 36 height 11
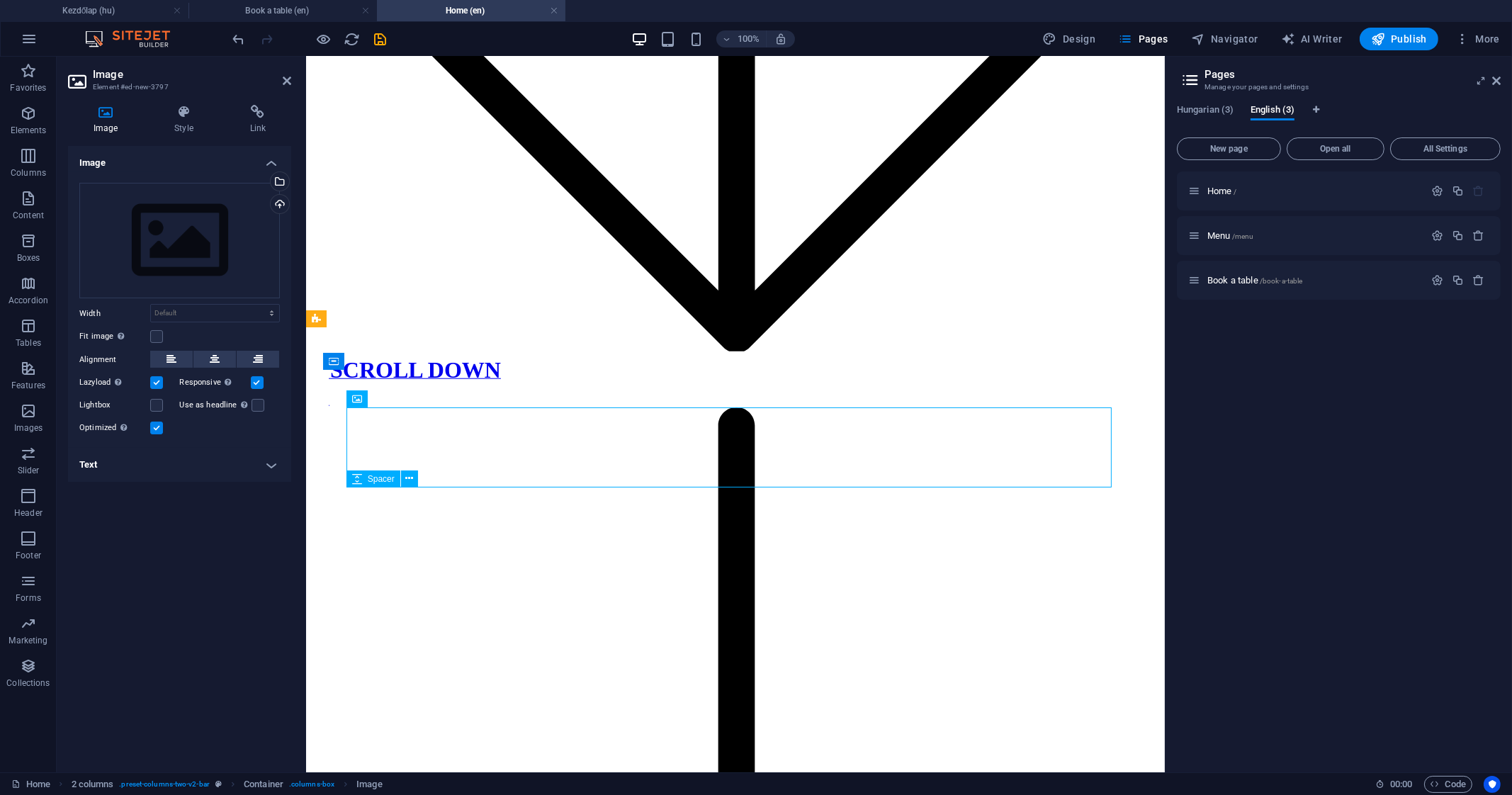
scroll to position [2463, 0]
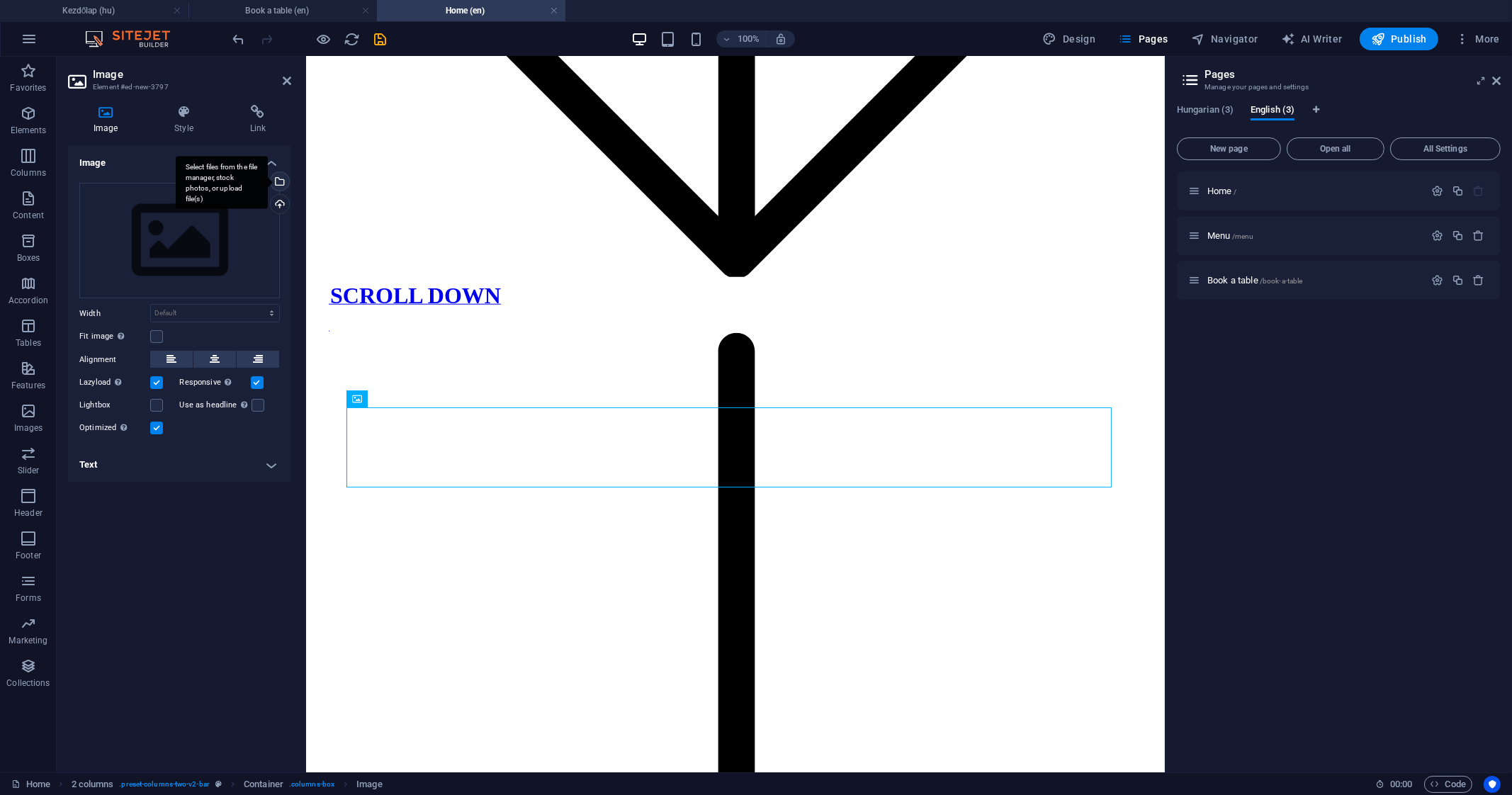
click at [283, 185] on div "Select files from the file manager, stock photos, or upload file(s)" at bounding box center [278, 183] width 22 height 22
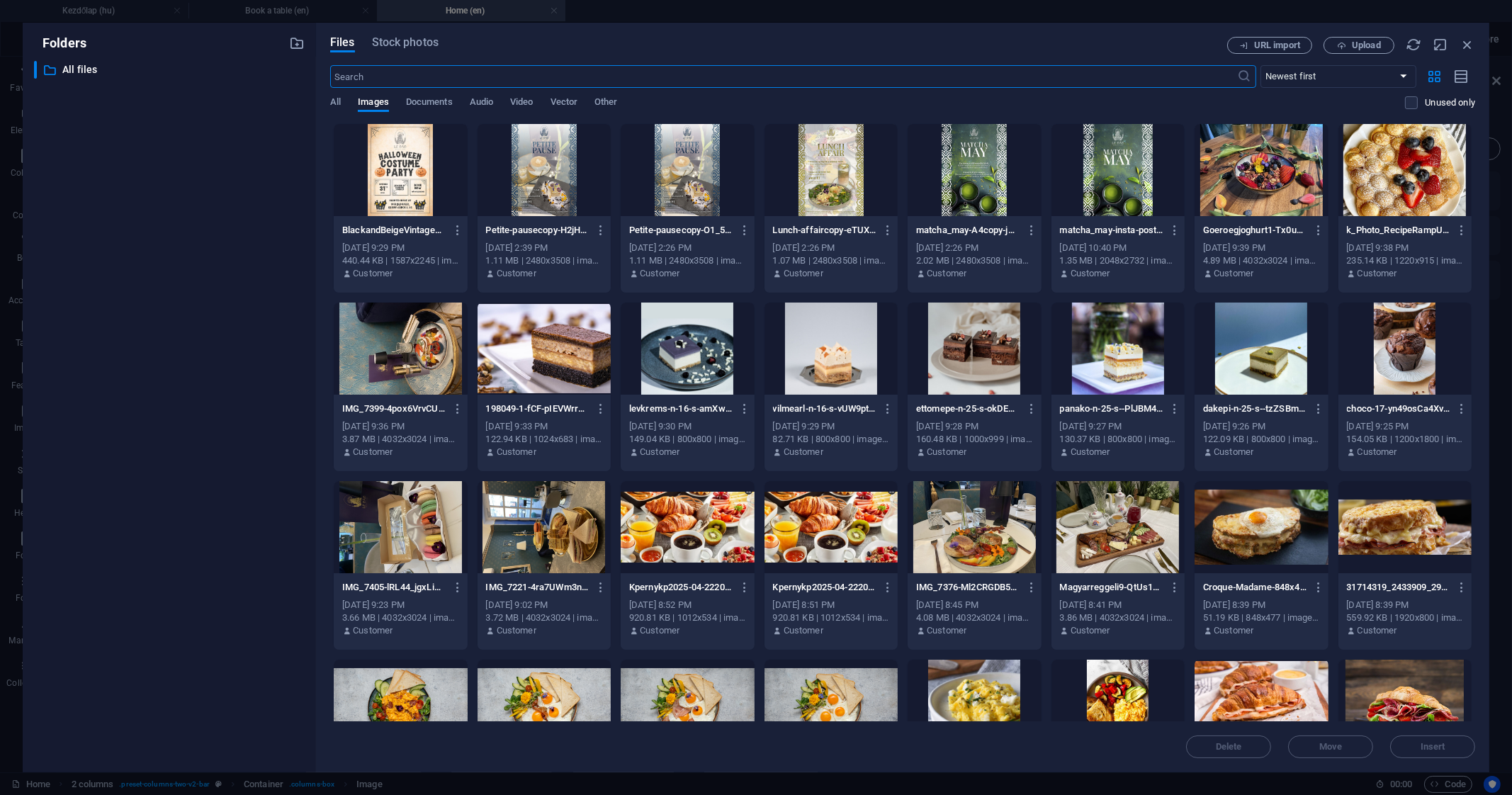
scroll to position [2578, 0]
click at [409, 193] on div at bounding box center [400, 170] width 134 height 92
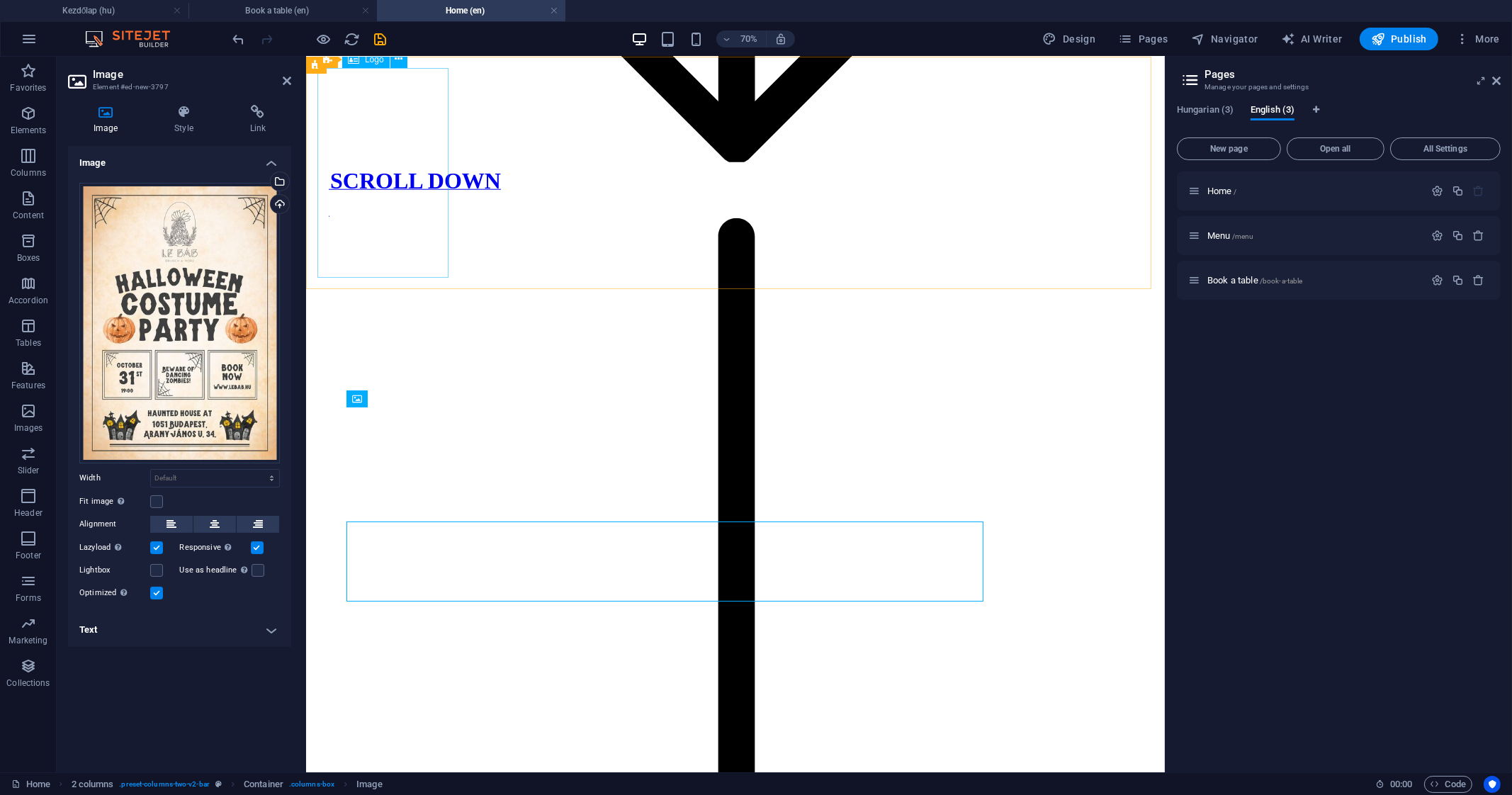
scroll to position [3467, 0]
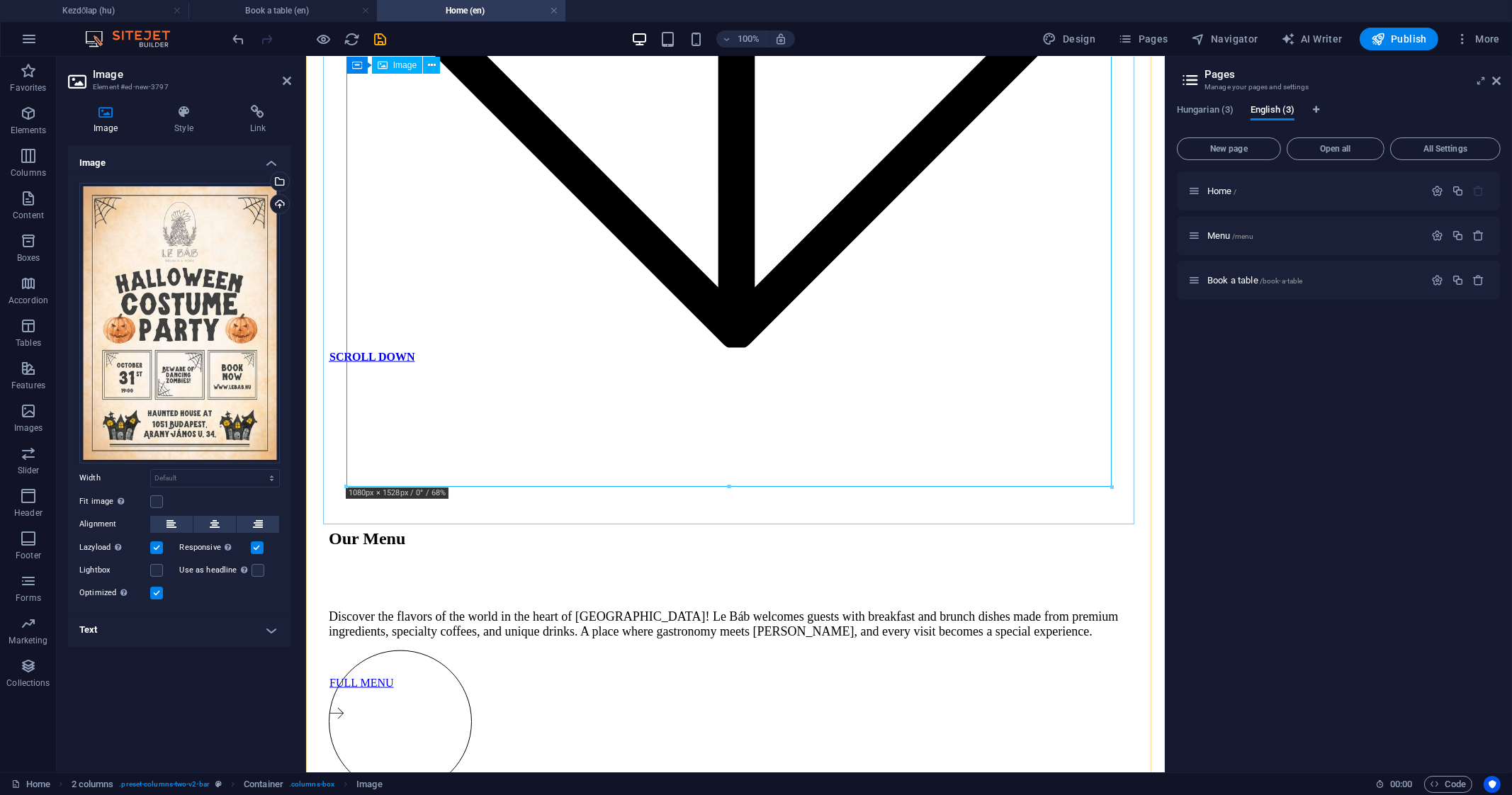
drag, startPoint x: 1417, startPoint y: 545, endPoint x: 814, endPoint y: 318, distance: 644.3
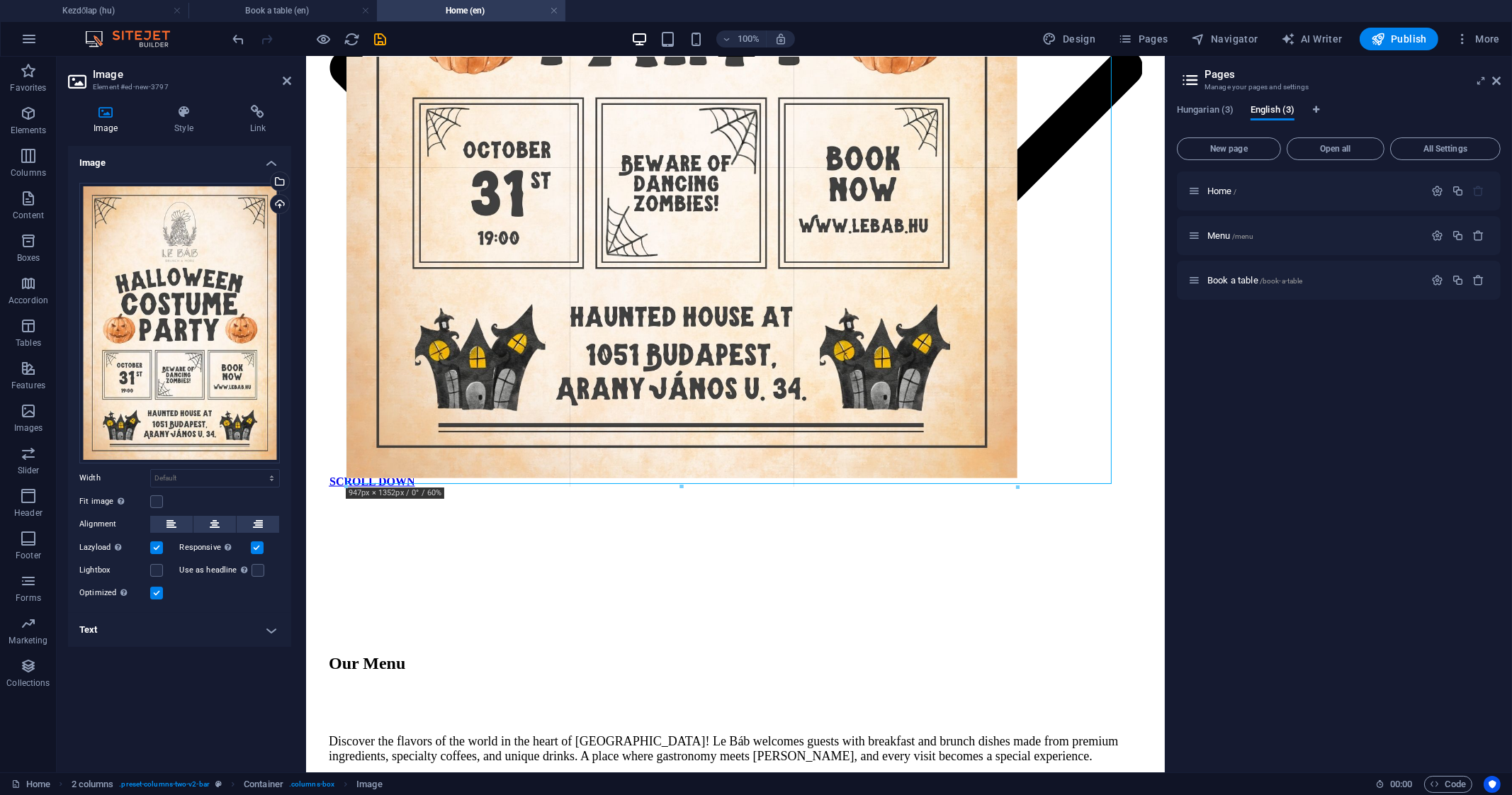
type input "947"
select select "px"
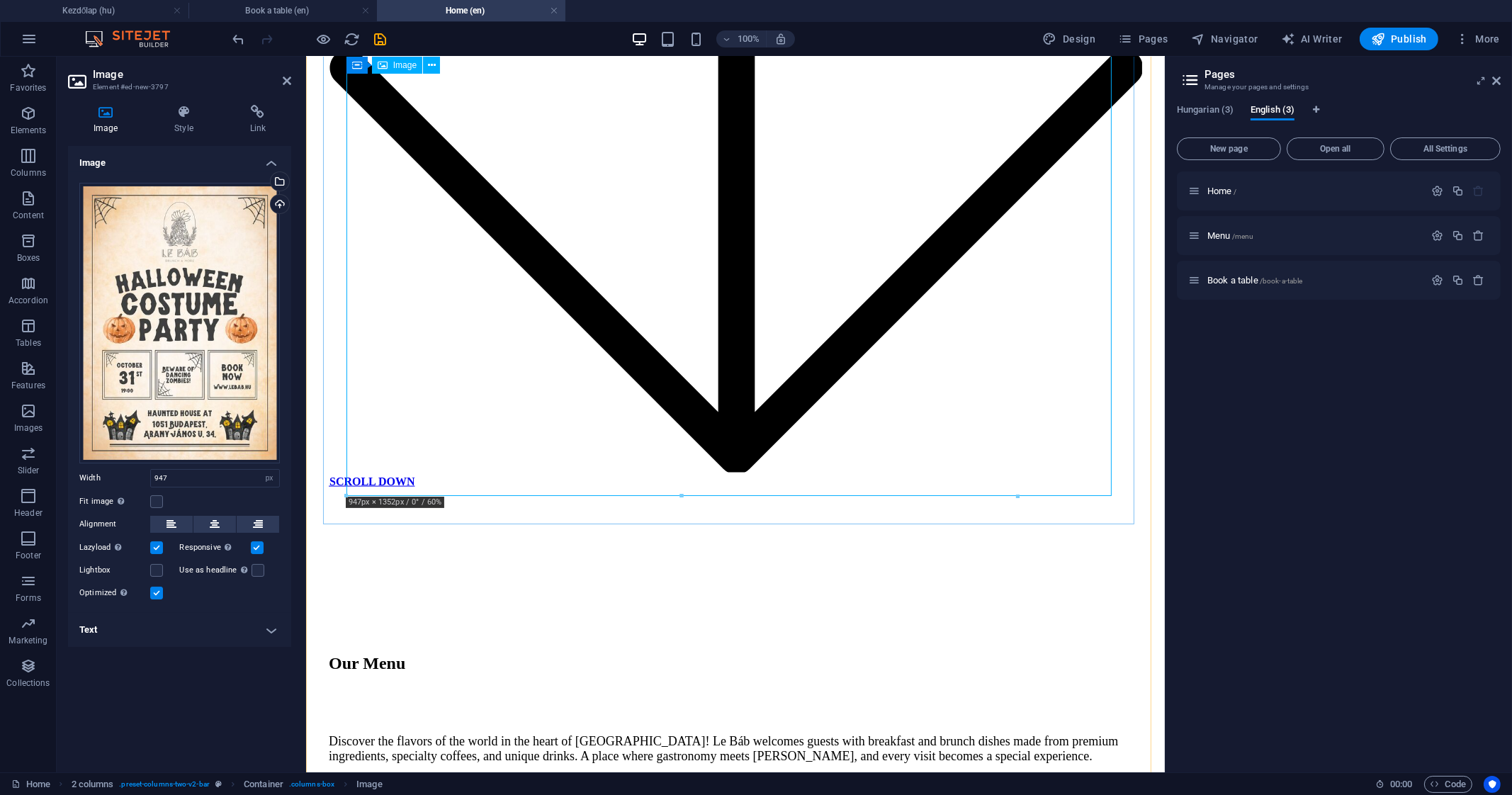
scroll to position [3333, 0]
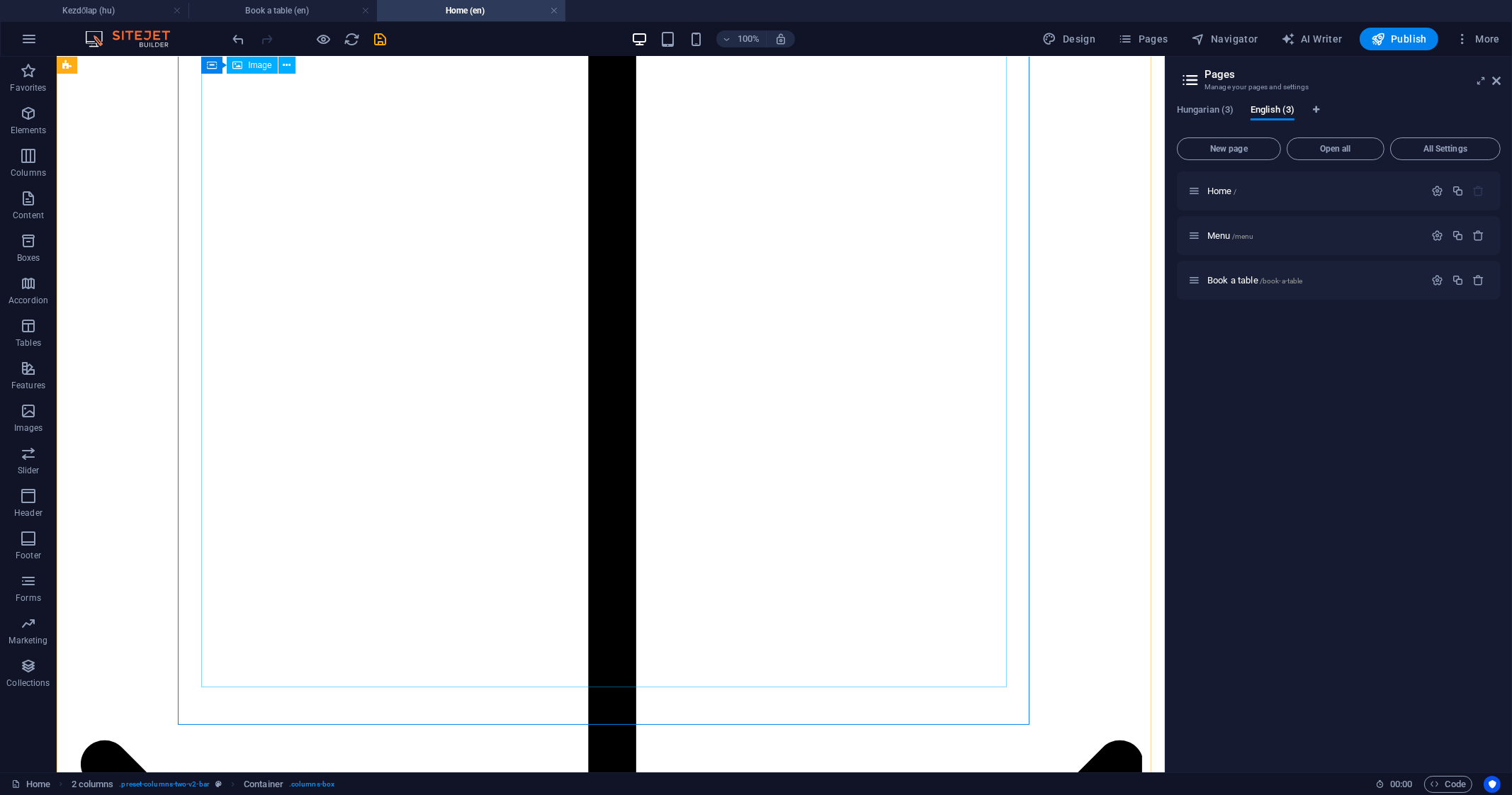
scroll to position [3172, 0]
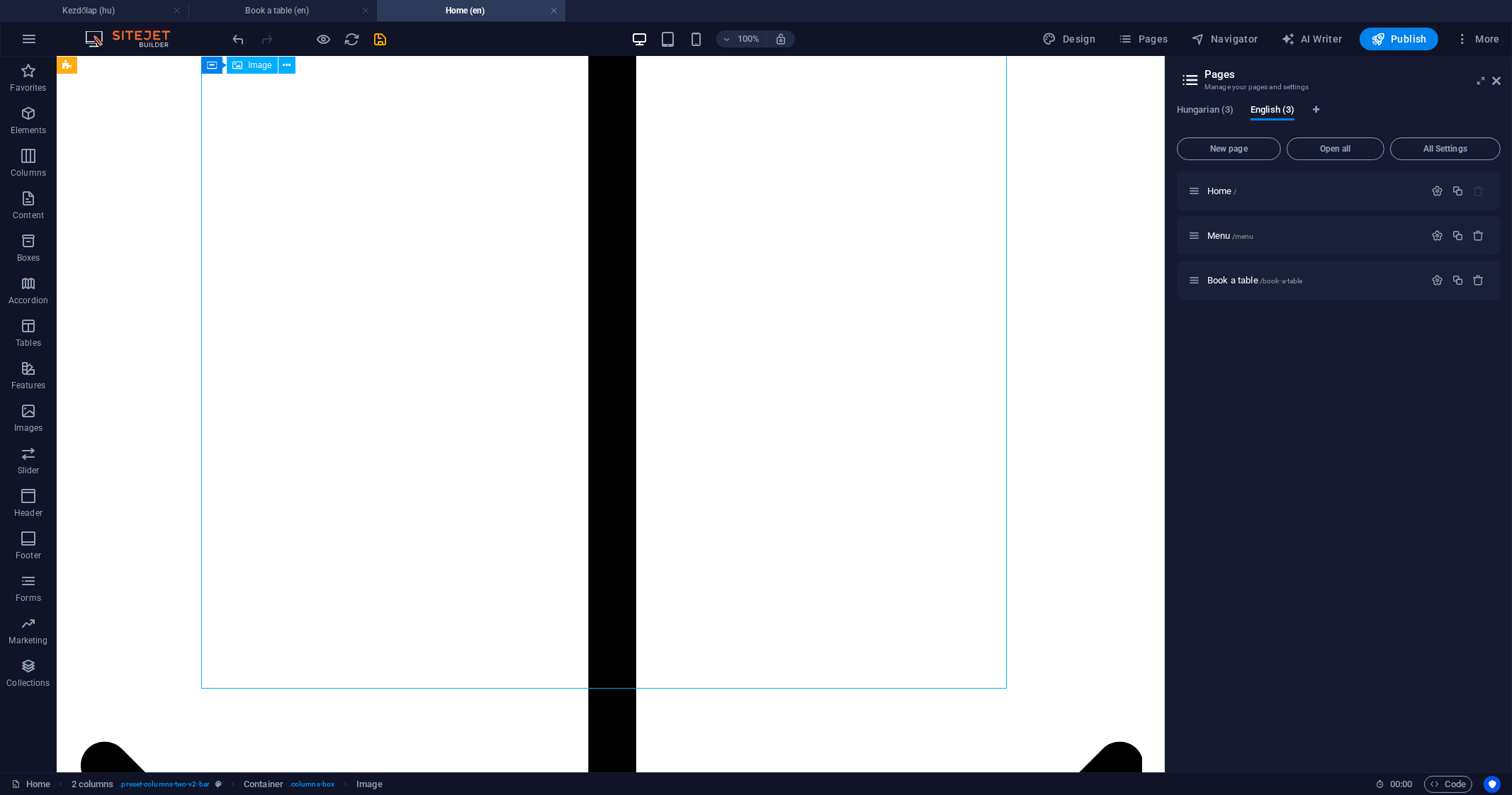
select select "px"
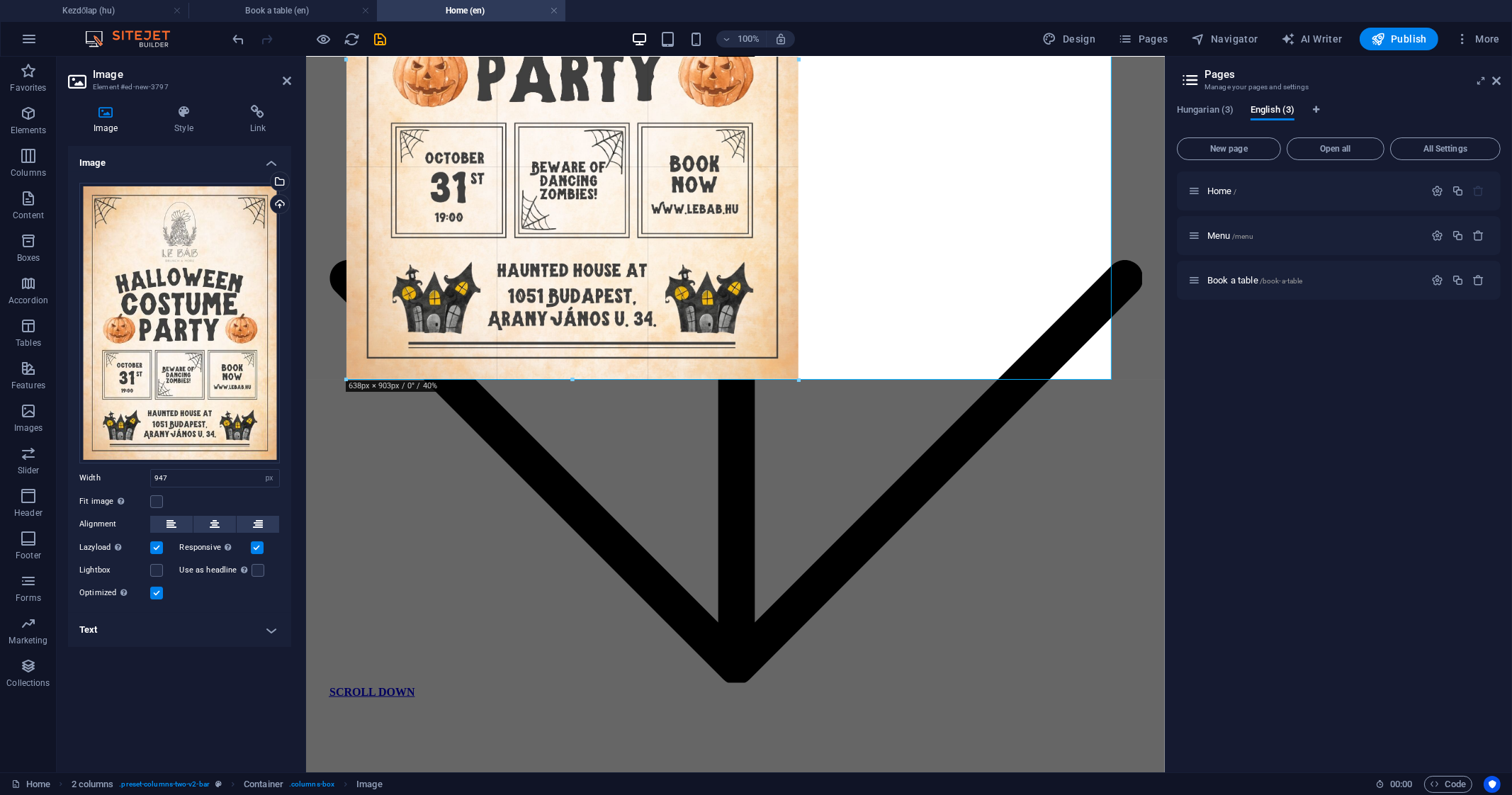
drag, startPoint x: 344, startPoint y: 688, endPoint x: 567, endPoint y: 333, distance: 419.2
type input "638"
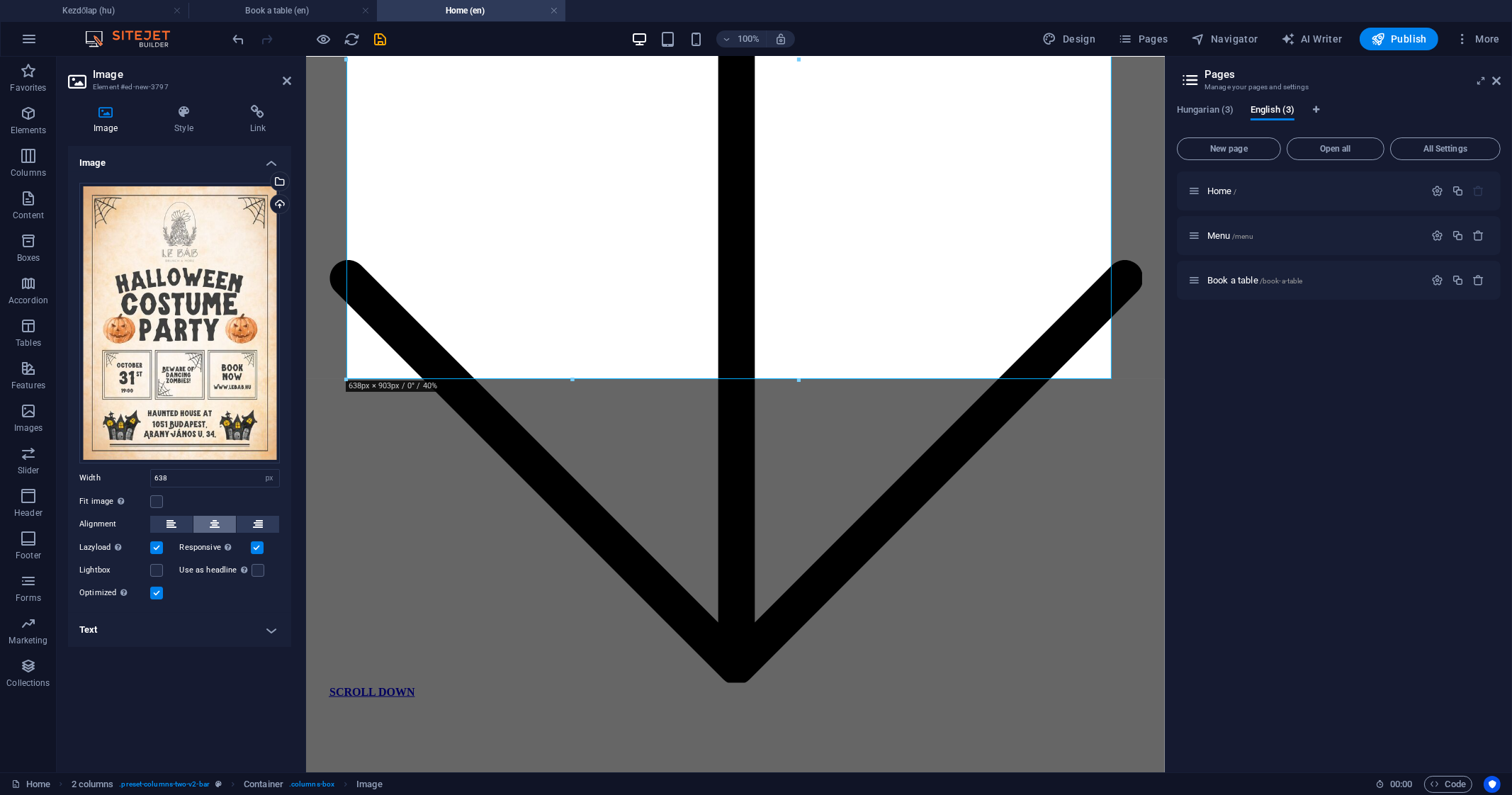
click at [209, 527] on icon at bounding box center [214, 525] width 10 height 17
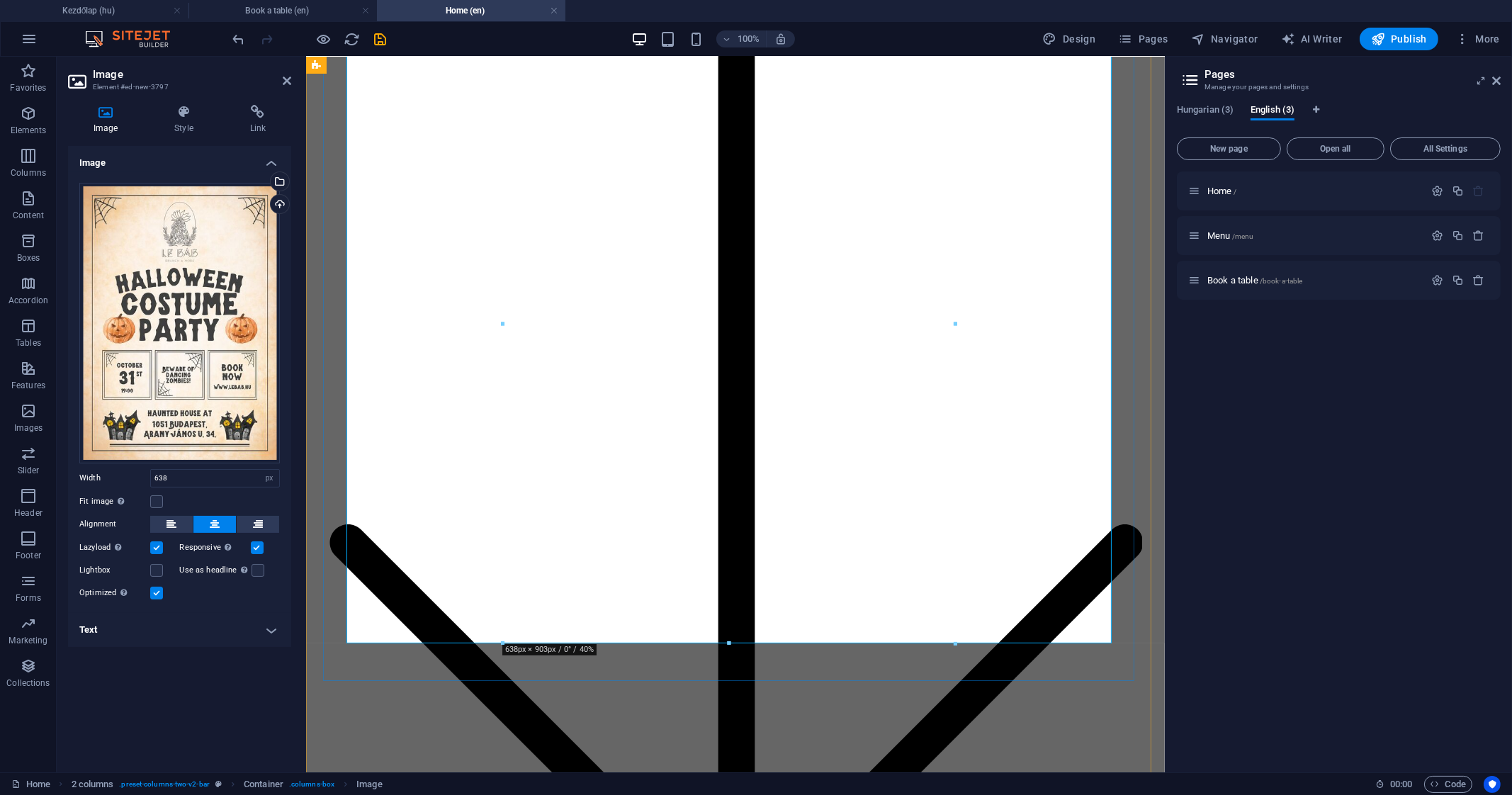
scroll to position [2920, 0]
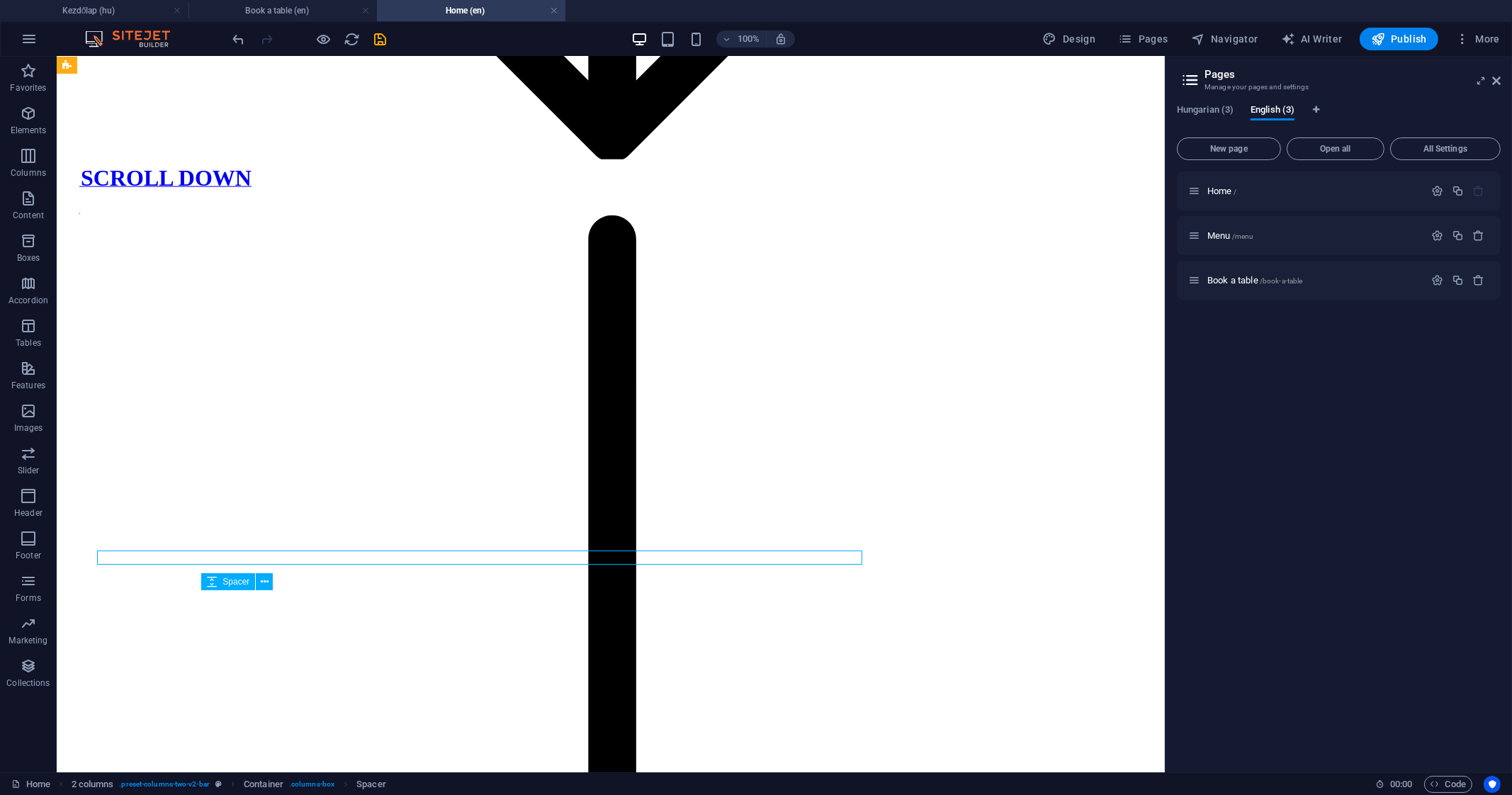
scroll to position [2960, 0]
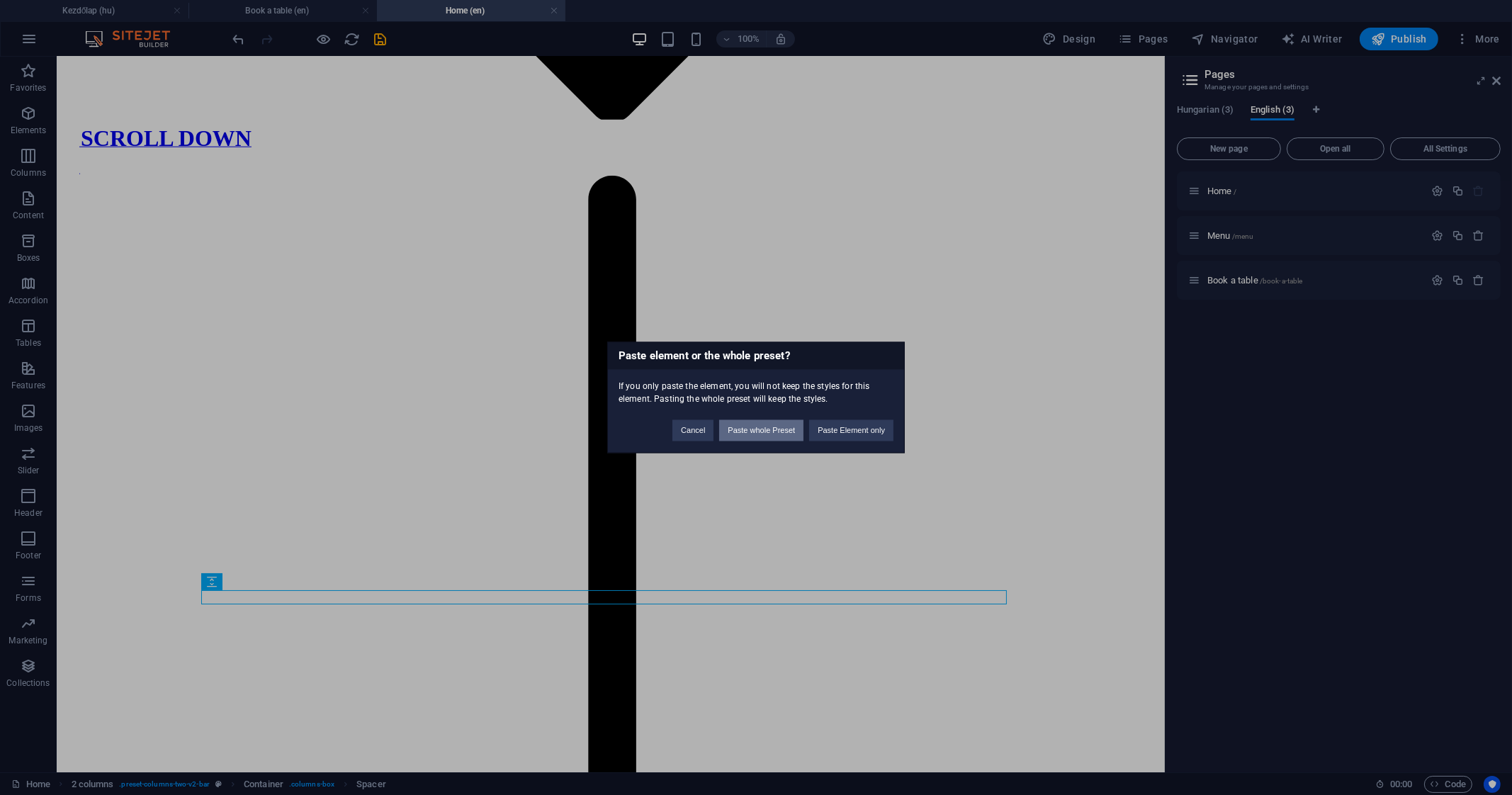
click at [786, 430] on button "Paste whole Preset" at bounding box center [761, 430] width 84 height 22
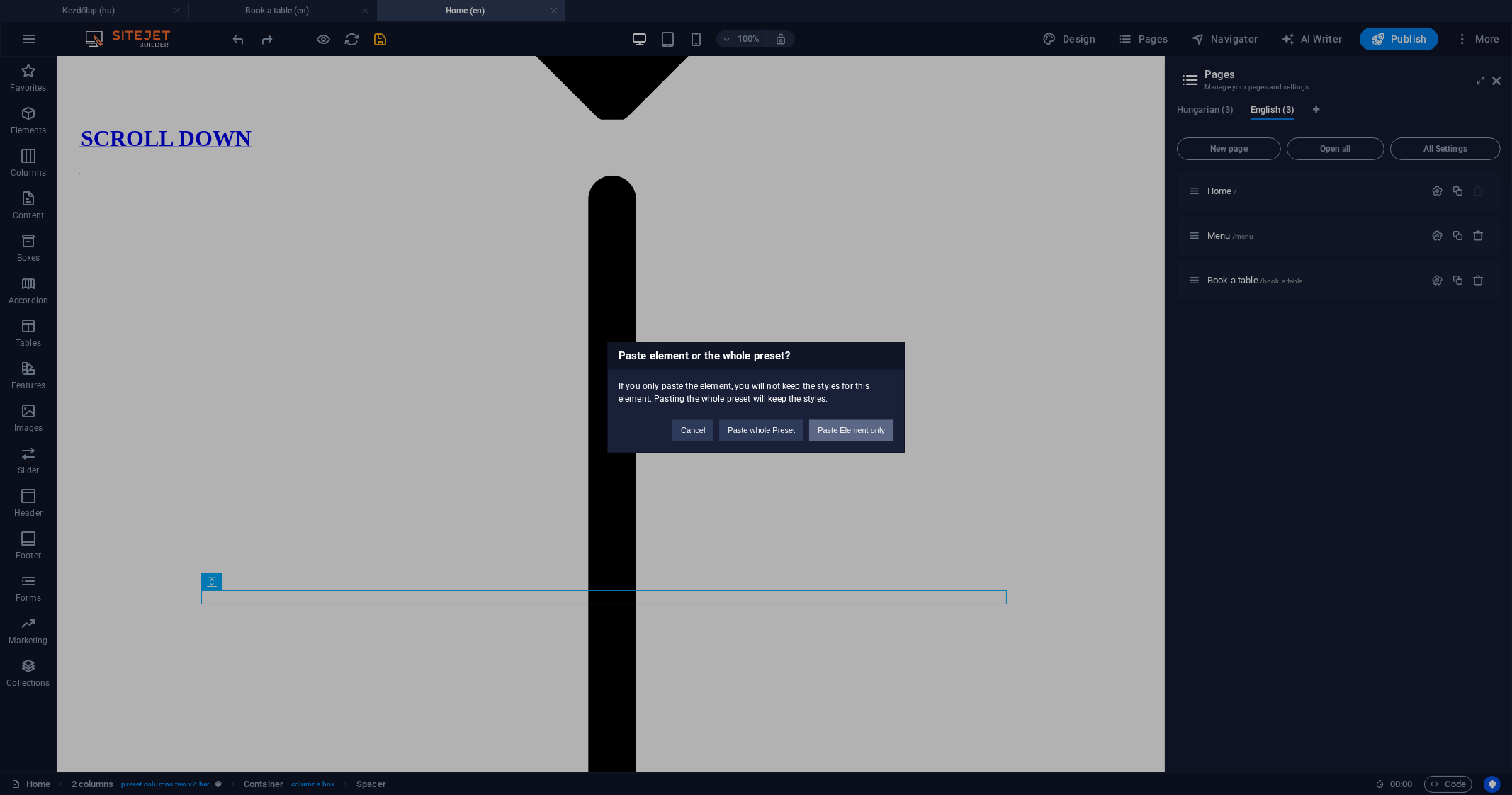
click at [861, 432] on button "Paste Element only" at bounding box center [851, 430] width 84 height 22
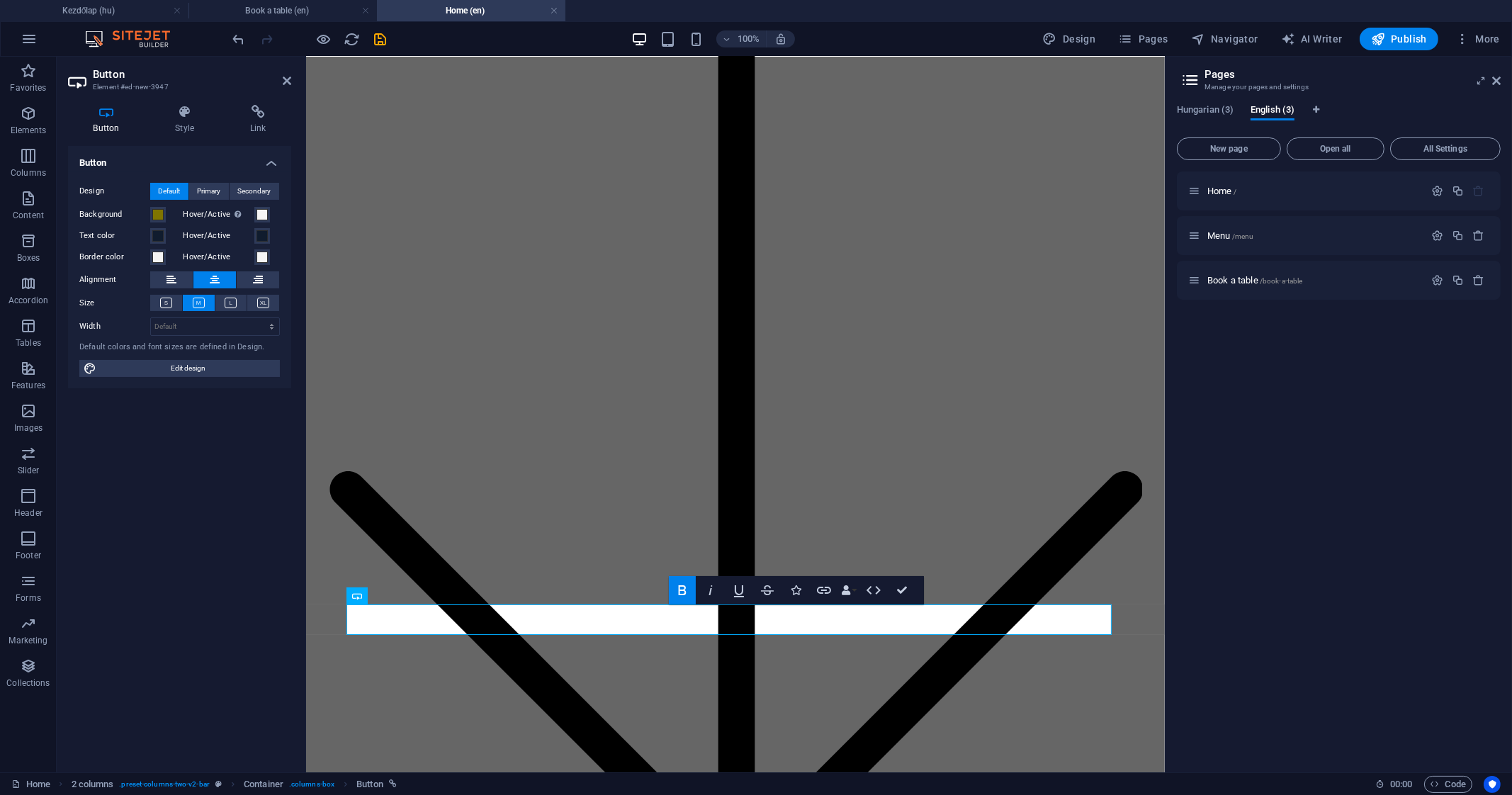
click at [267, 100] on div "Button Style Link Button Design Default Primary Secondary Background Hover/Acti…" at bounding box center [179, 433] width 246 height 679
click at [262, 113] on icon at bounding box center [257, 112] width 67 height 14
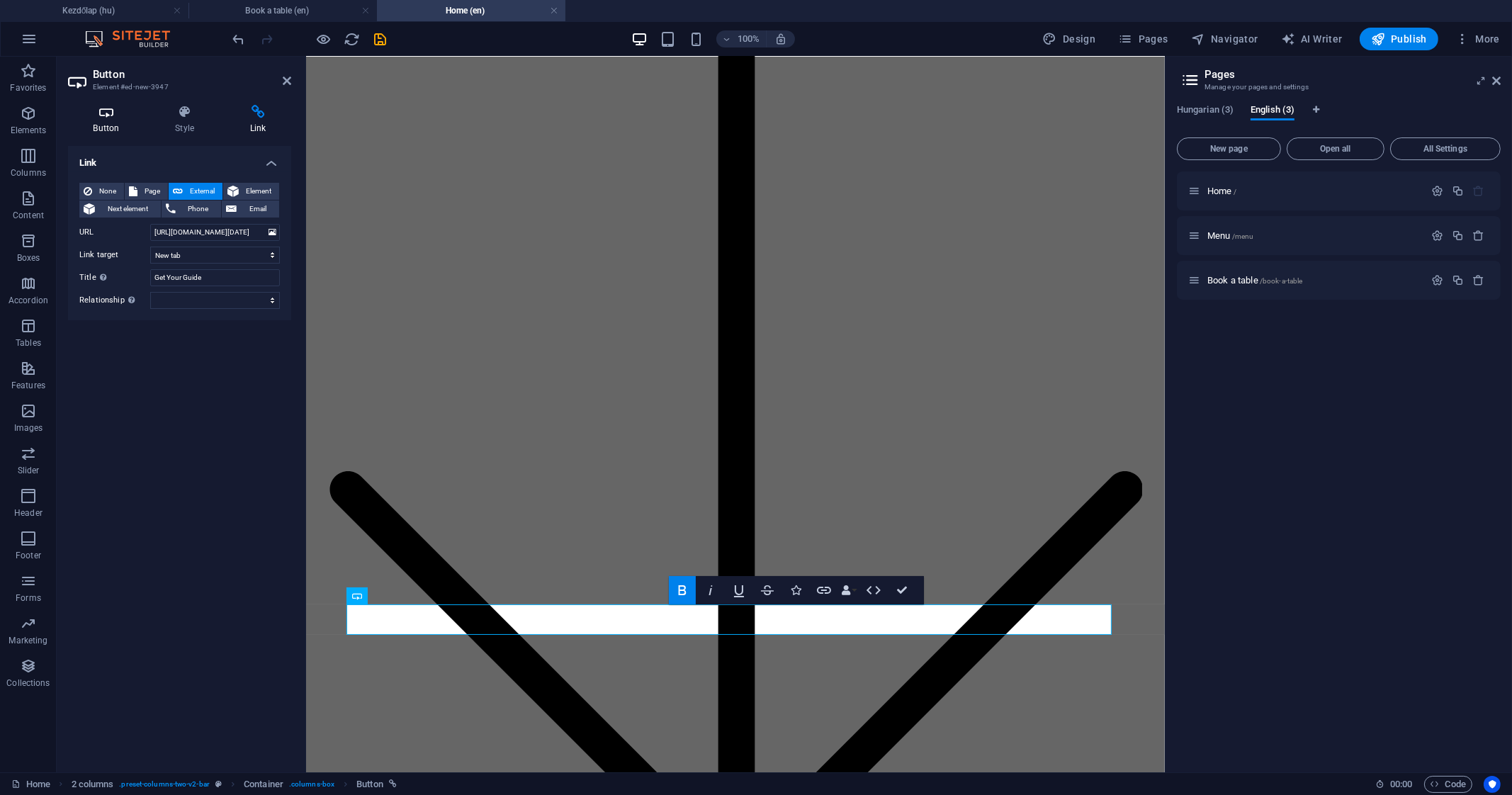
click at [103, 132] on h4 "Button" at bounding box center [109, 120] width 82 height 29
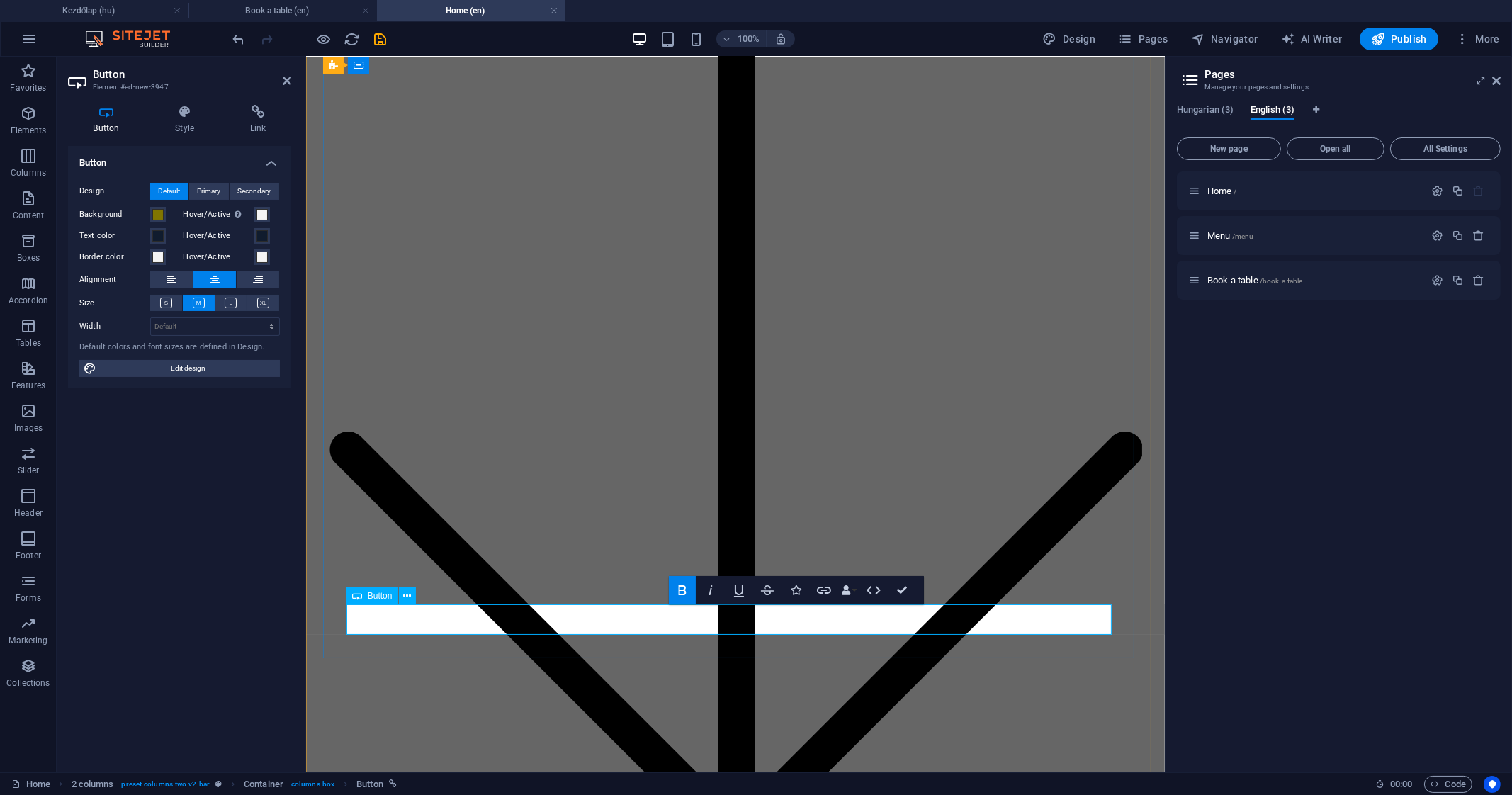
scroll to position [2920, 0]
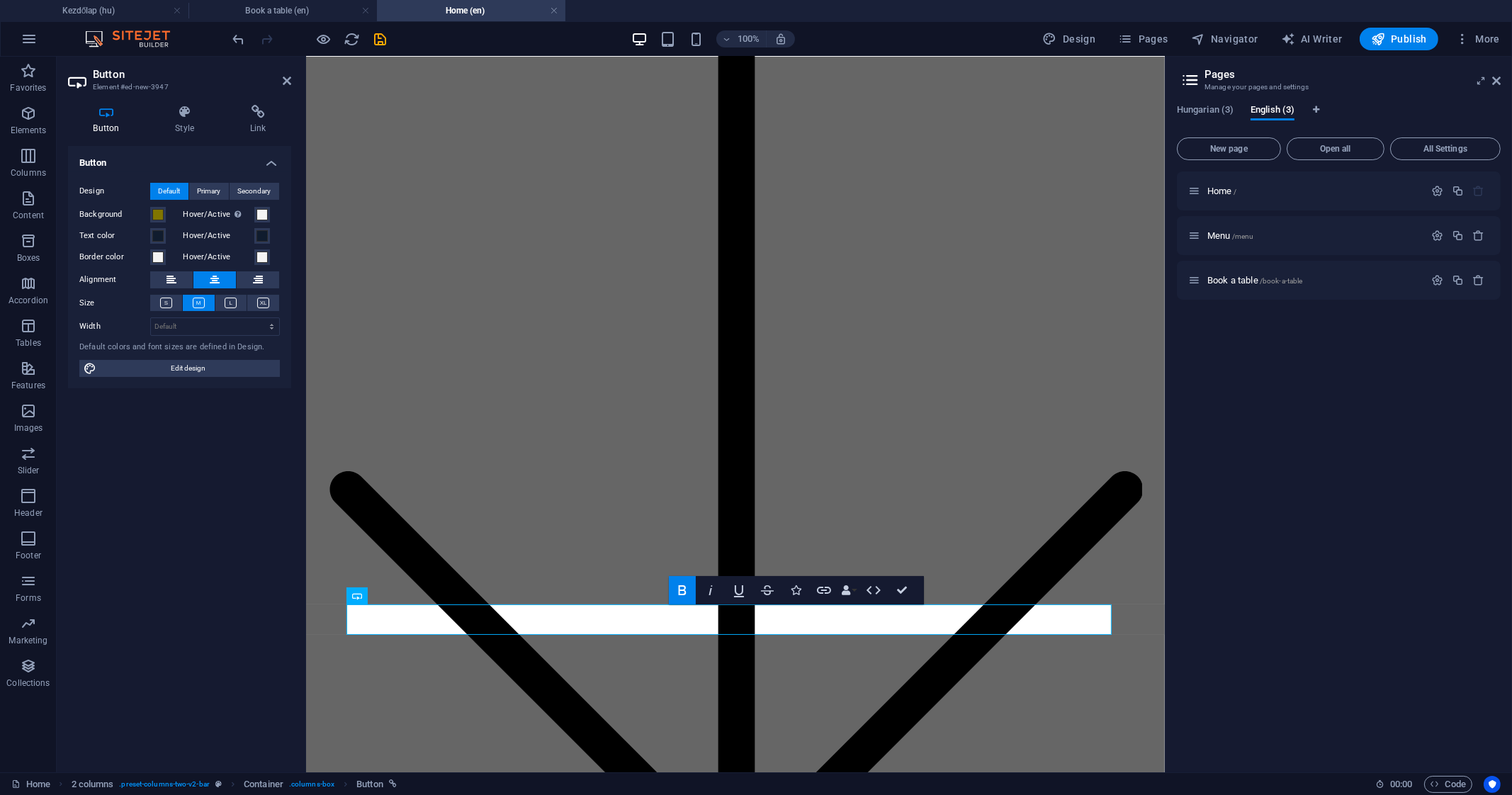
click at [145, 256] on label "Border color" at bounding box center [115, 257] width 71 height 17
click at [151, 256] on button "Border color" at bounding box center [158, 257] width 16 height 16
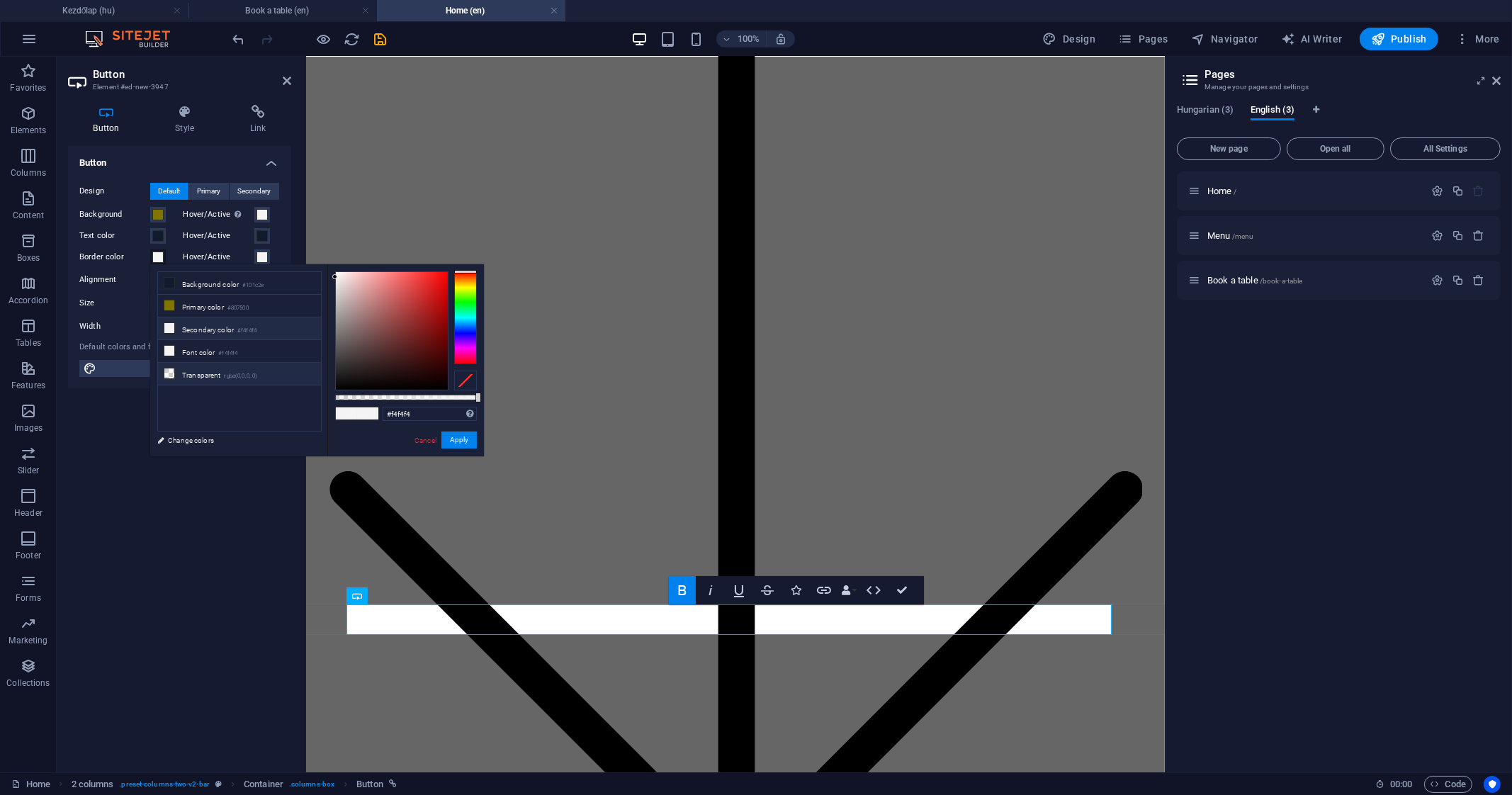
click at [209, 373] on li "Transparent rgba(0,0,0,.0)" at bounding box center [240, 374] width 163 height 23
type input "rgba(0, 0, 0, 0)"
click at [457, 439] on button "Apply" at bounding box center [459, 440] width 35 height 17
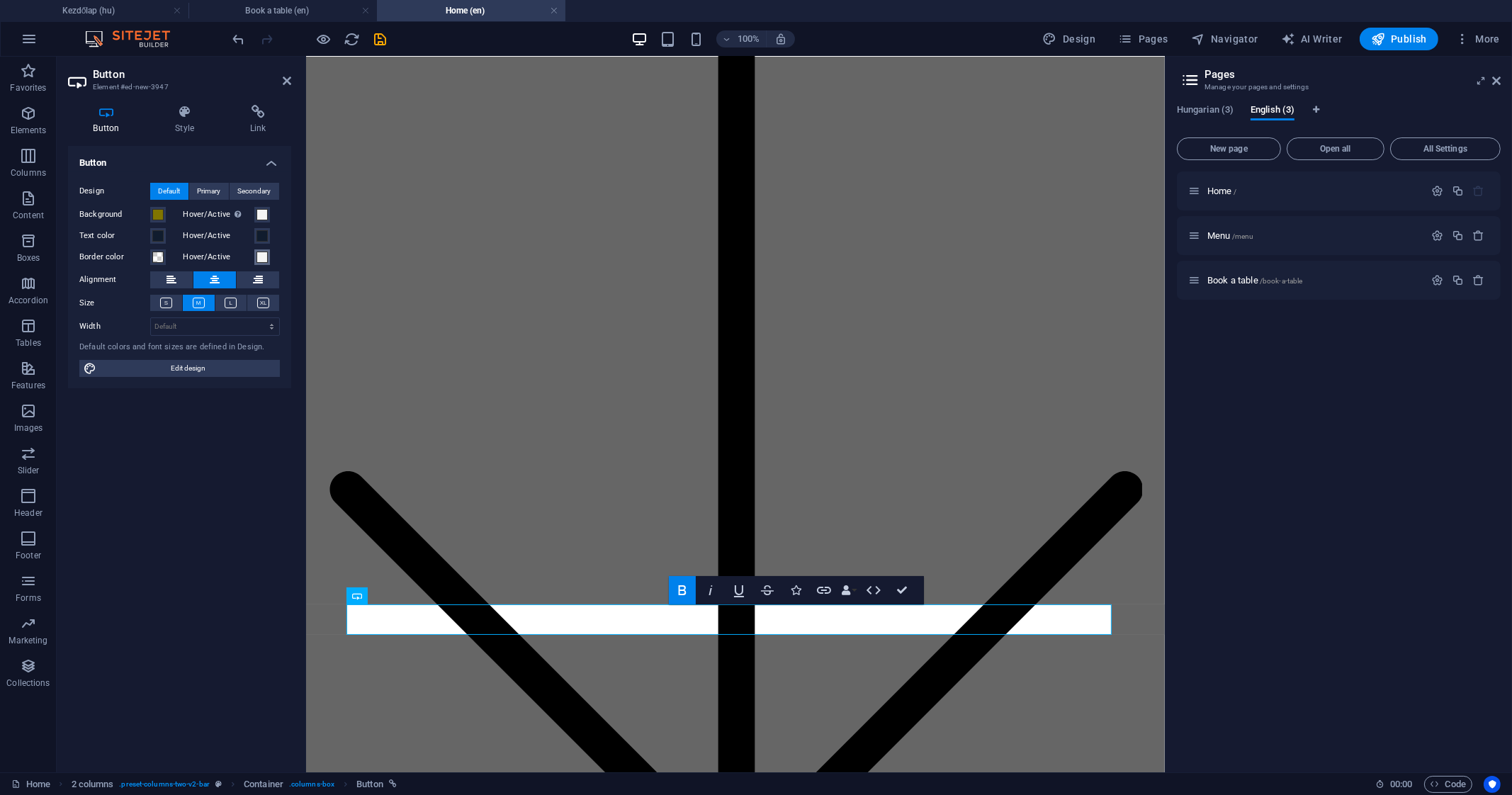
click at [267, 255] on span at bounding box center [261, 257] width 11 height 11
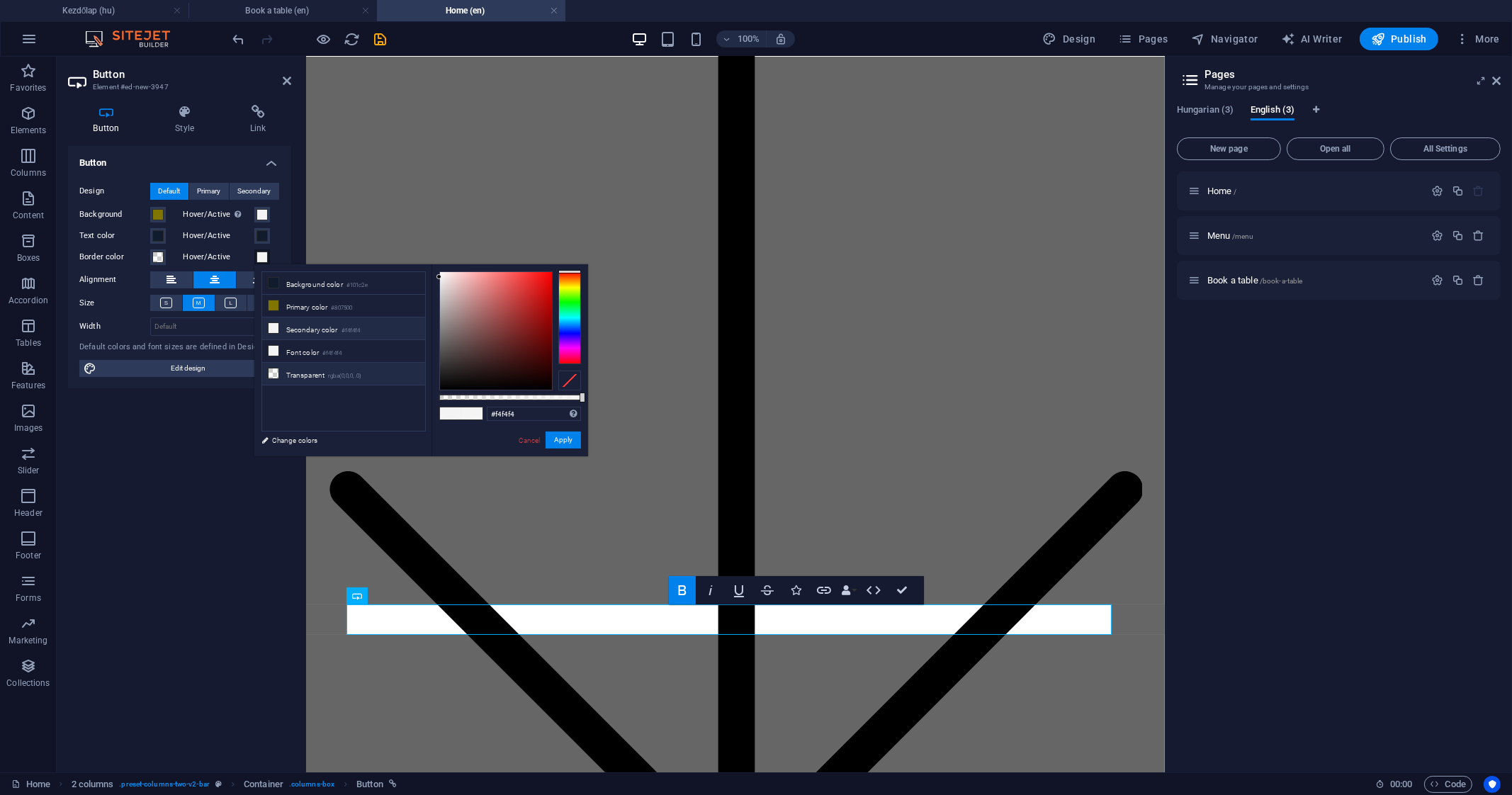
click at [296, 366] on li "Transparent rgba(0,0,0,.0)" at bounding box center [344, 374] width 163 height 23
type input "rgba(0, 0, 0, 0)"
click at [562, 436] on button "Apply" at bounding box center [563, 440] width 35 height 17
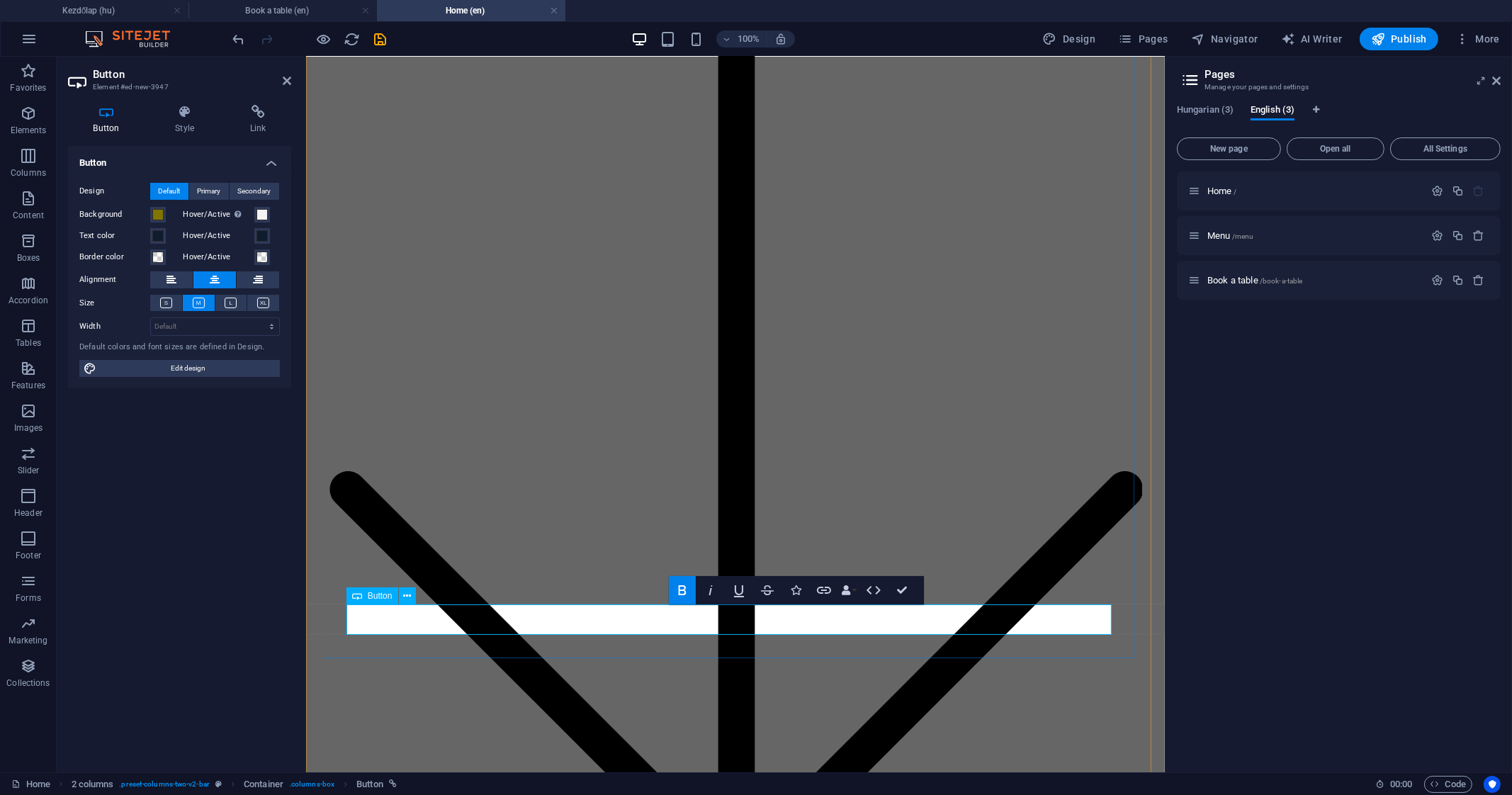
click at [29, 117] on icon "button" at bounding box center [29, 113] width 17 height 17
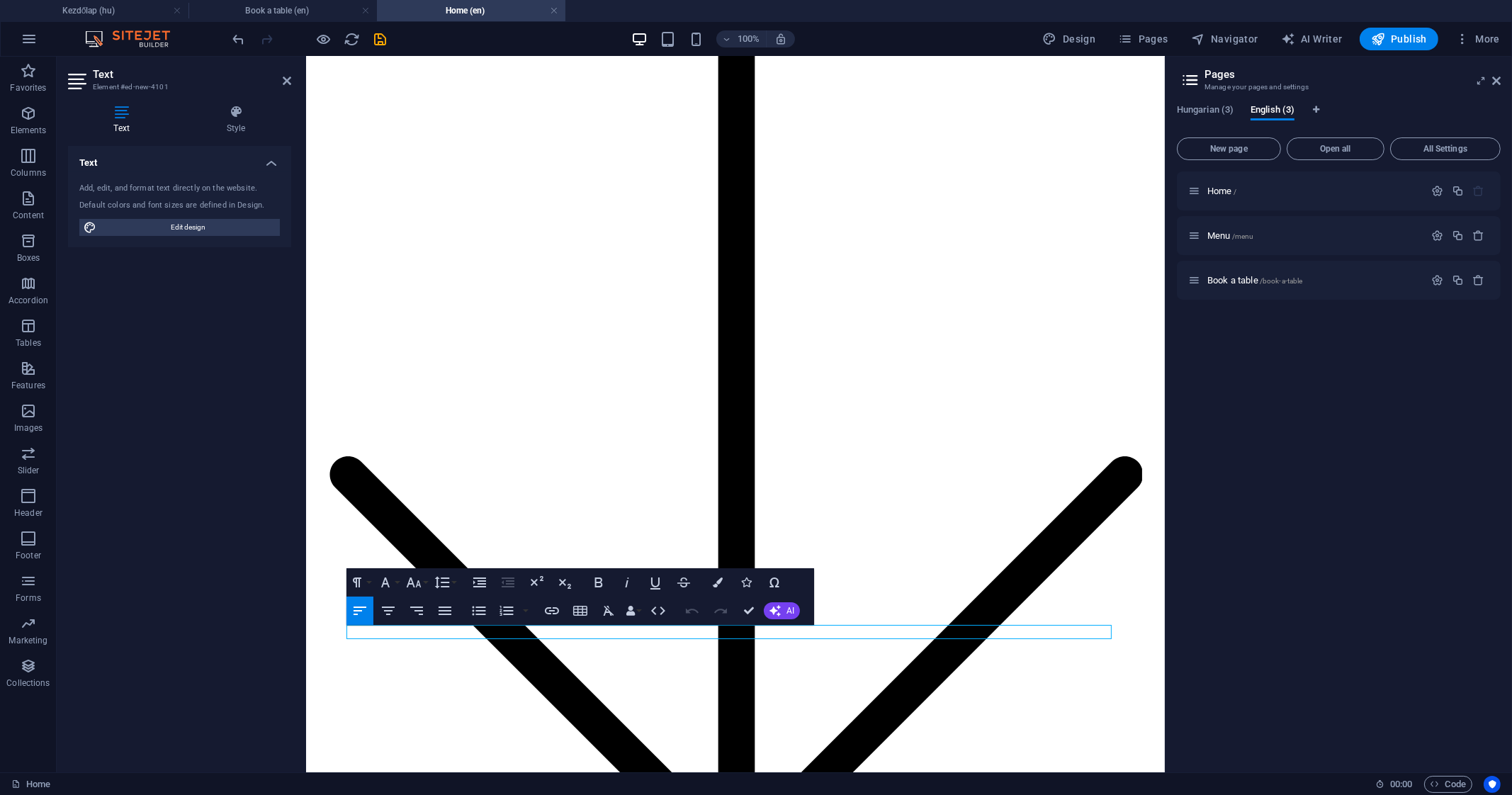
scroll to position [2931, 0]
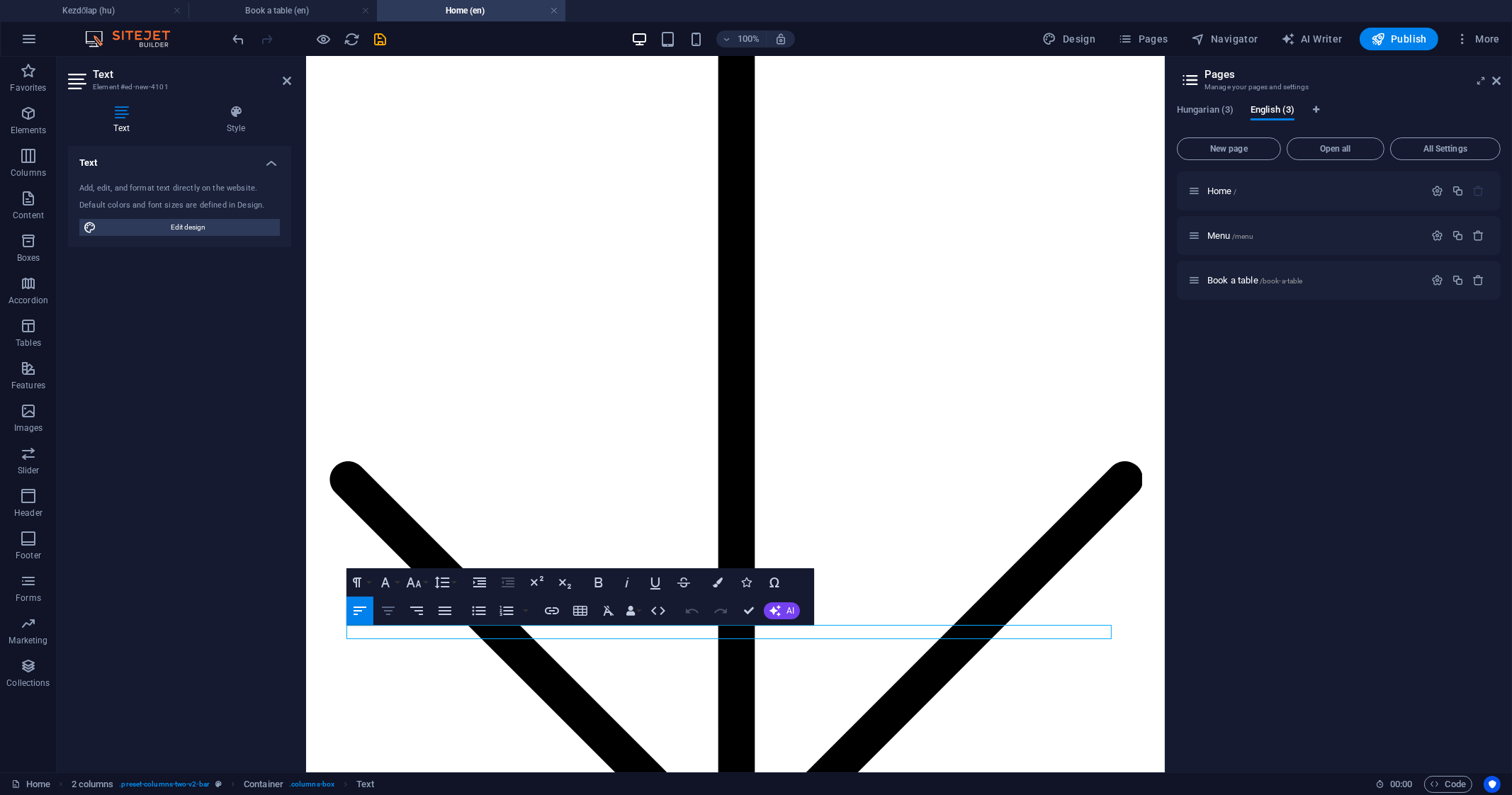
click at [383, 609] on icon "button" at bounding box center [389, 611] width 17 height 17
click at [397, 615] on button "Align Center" at bounding box center [388, 611] width 27 height 29
drag, startPoint x: 686, startPoint y: 636, endPoint x: 783, endPoint y: 628, distance: 97.3
click at [415, 580] on icon "button" at bounding box center [414, 583] width 17 height 17
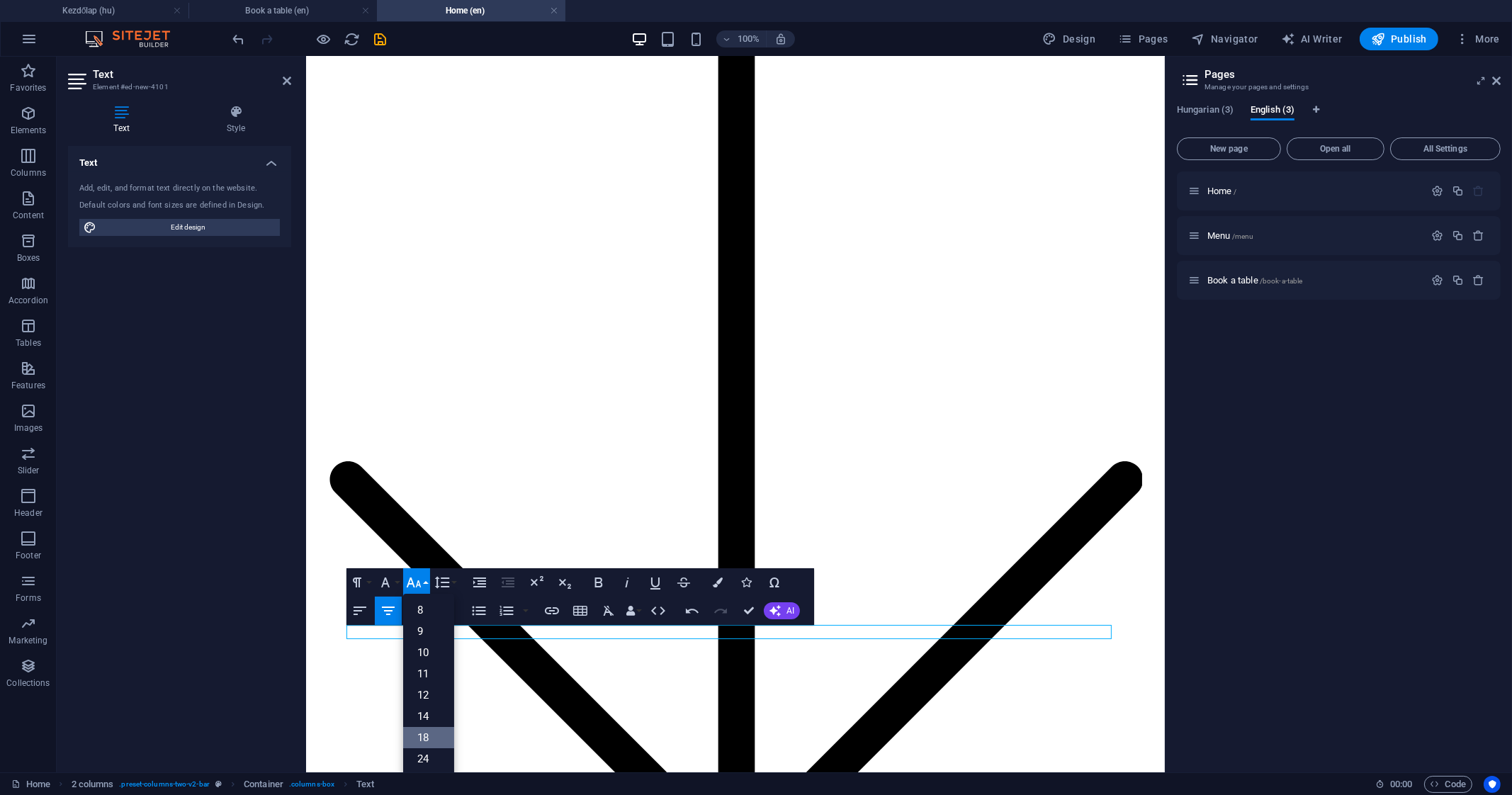
click at [428, 736] on link "18" at bounding box center [428, 738] width 51 height 22
click at [415, 582] on icon "button" at bounding box center [414, 583] width 17 height 17
click at [437, 646] on link "24" at bounding box center [428, 645] width 51 height 22
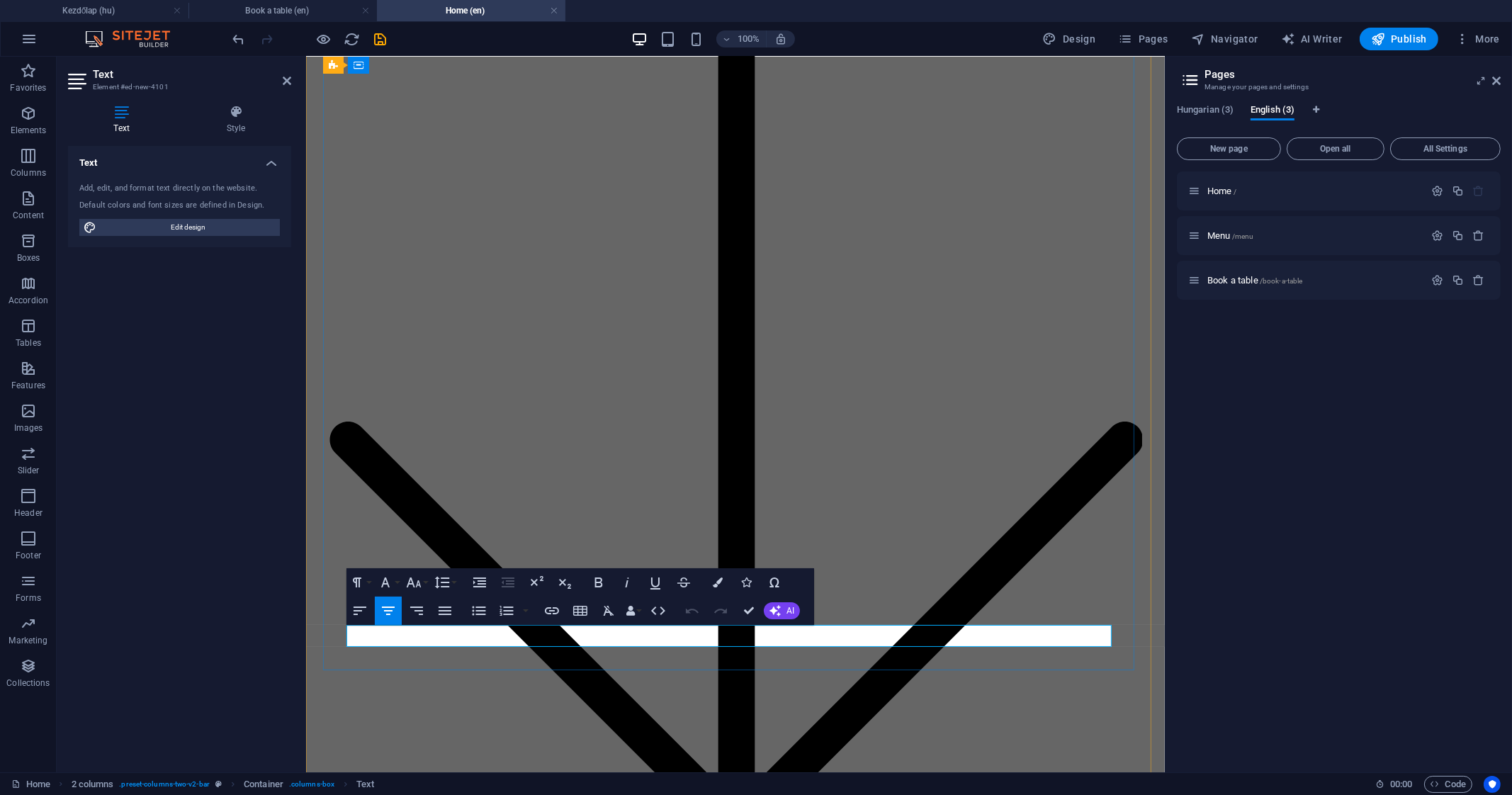
scroll to position [2931, 0]
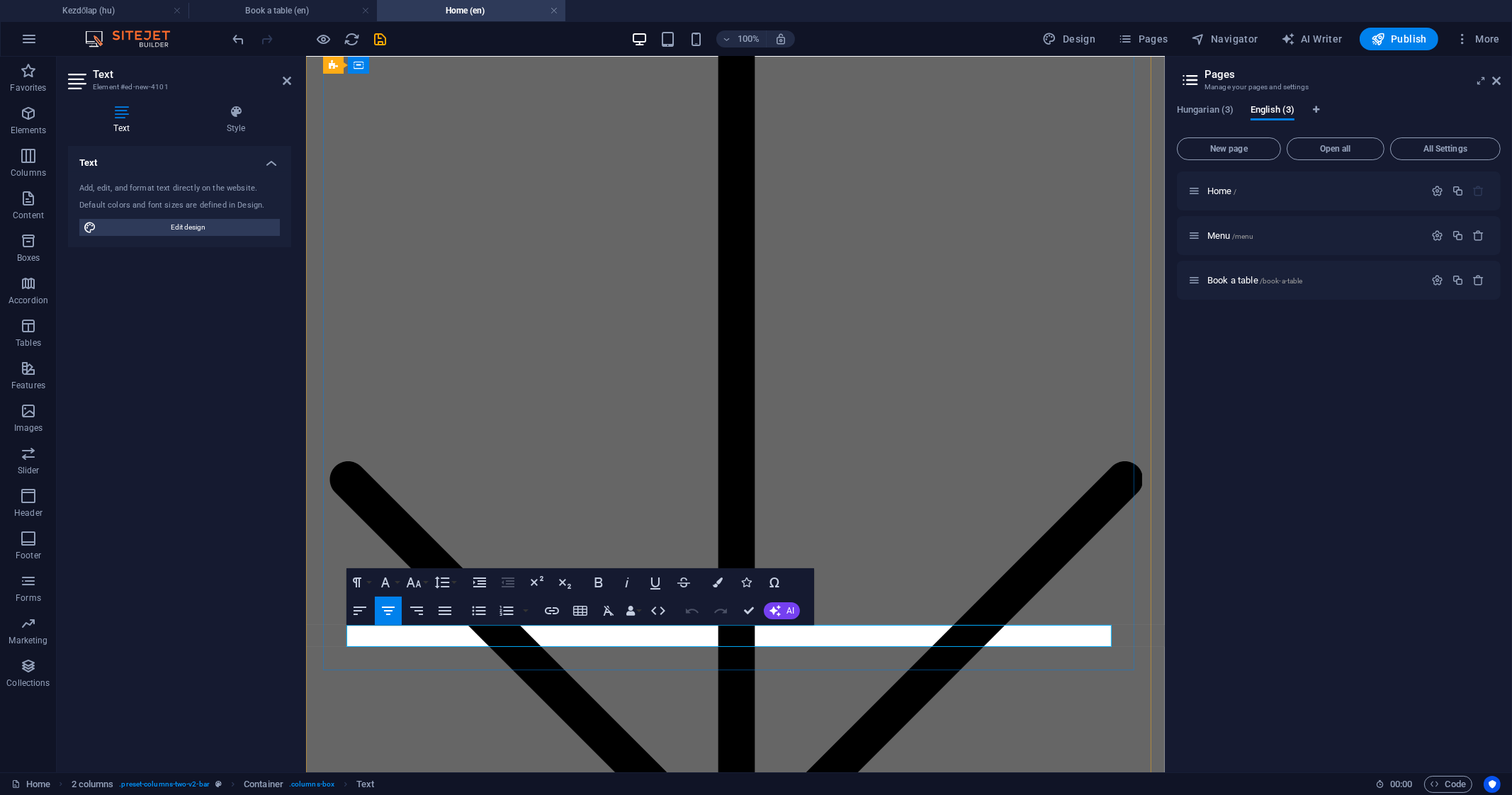
drag, startPoint x: 790, startPoint y: 635, endPoint x: 627, endPoint y: 639, distance: 163.0
click at [724, 579] on button "Colors" at bounding box center [717, 582] width 27 height 29
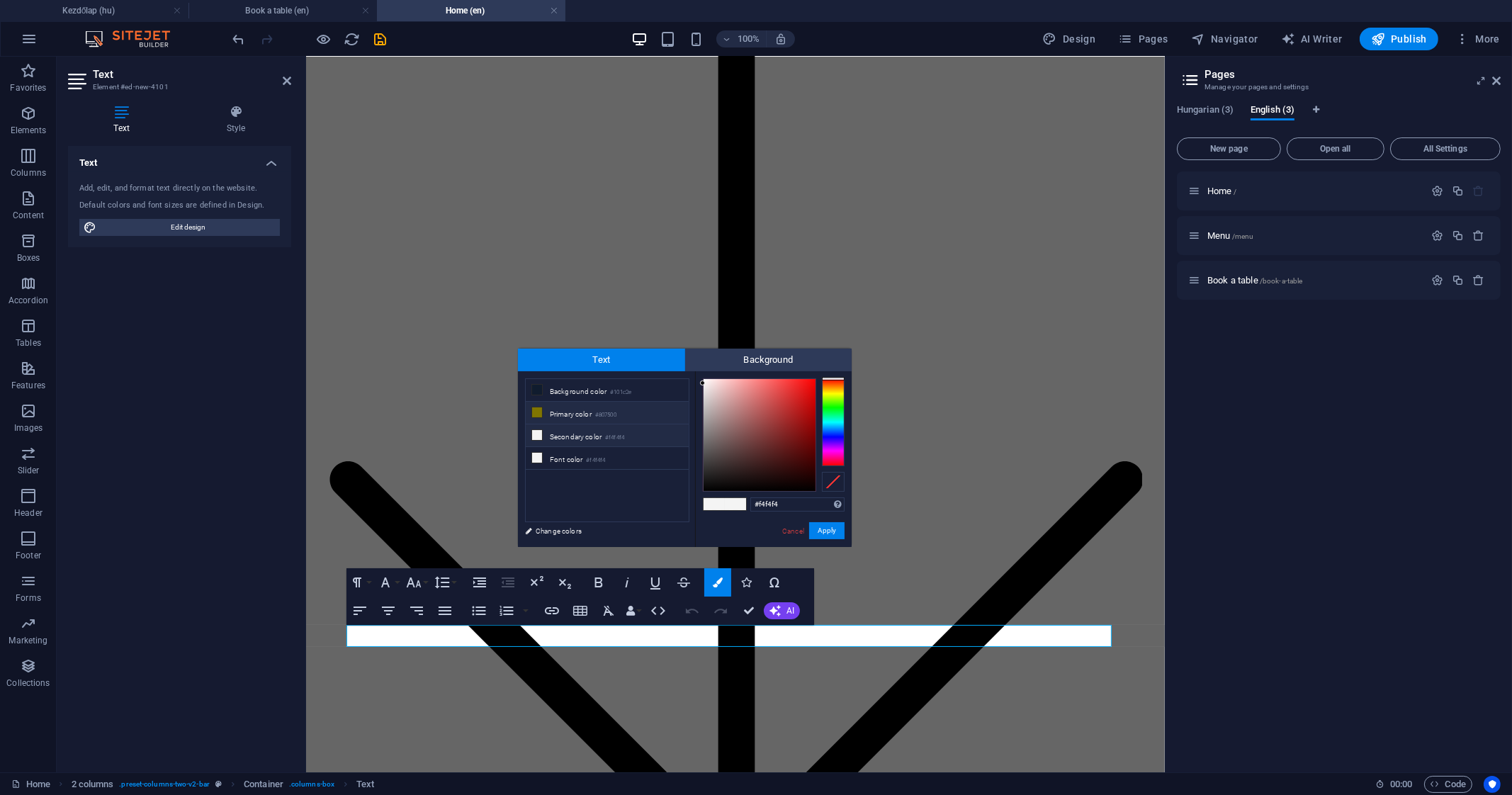
click at [560, 411] on li "Primary color #807500" at bounding box center [607, 413] width 163 height 23
type input "#807500"
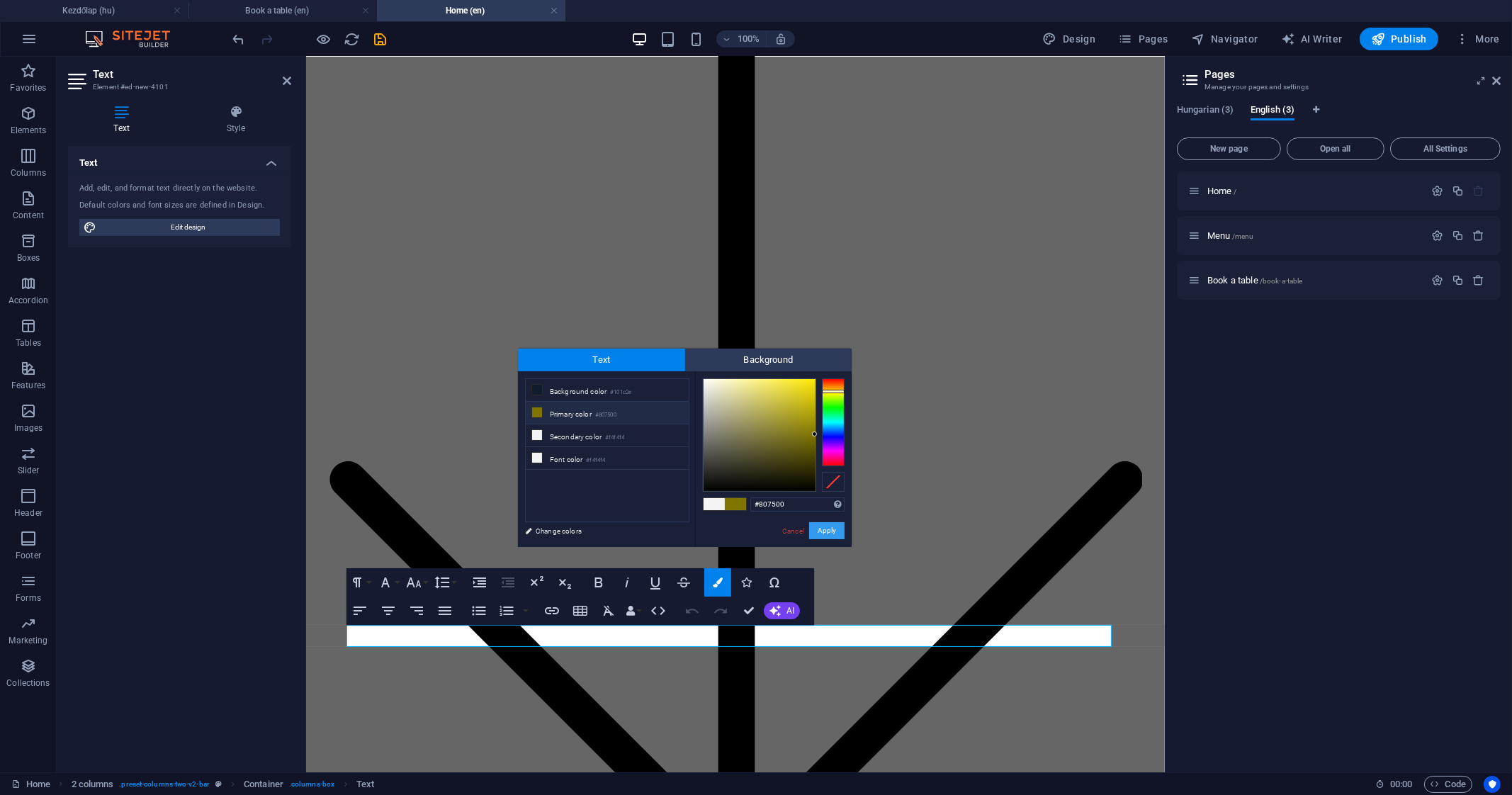
click at [824, 525] on button "Apply" at bounding box center [827, 531] width 35 height 17
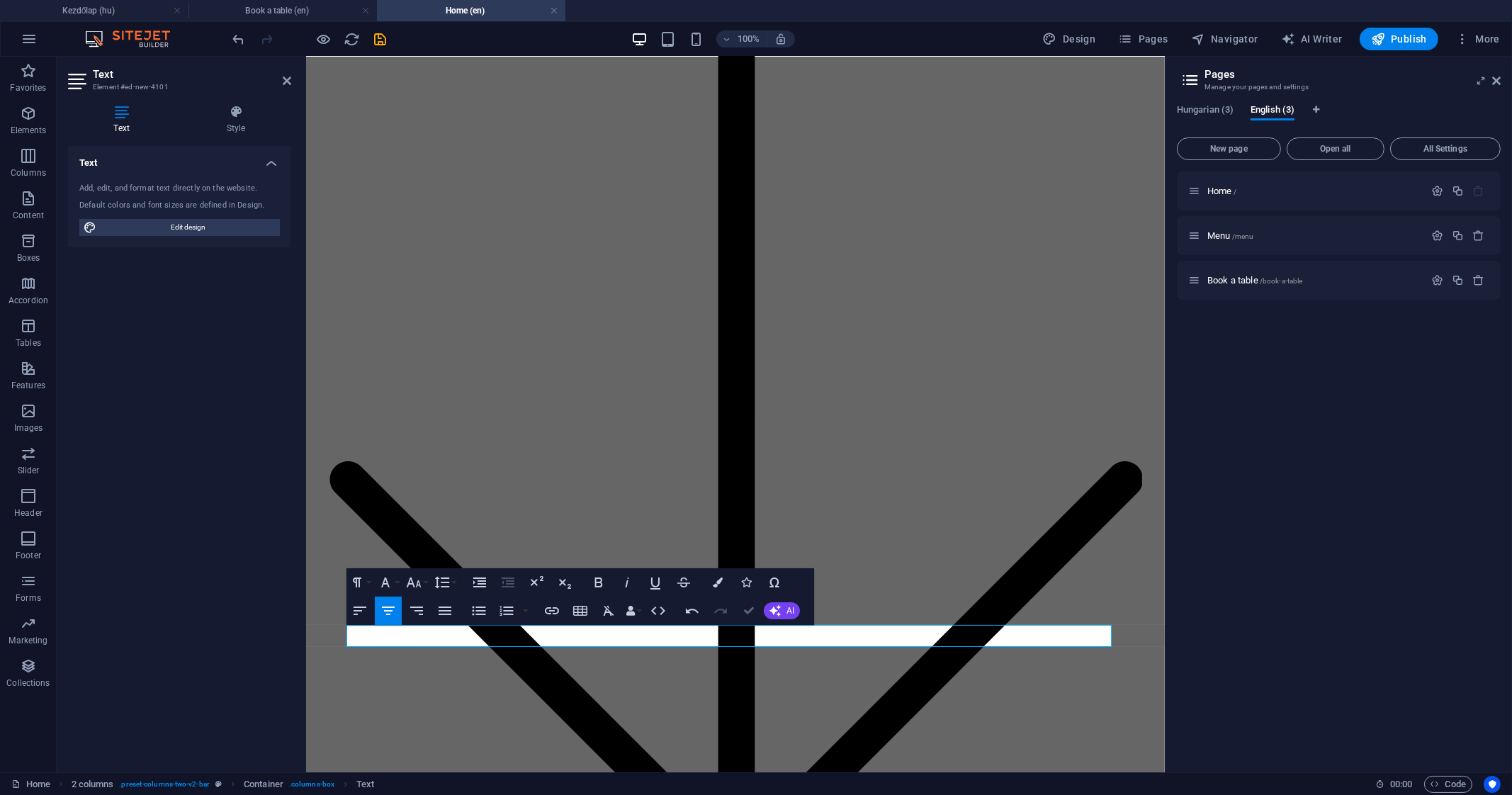
scroll to position [2970, 0]
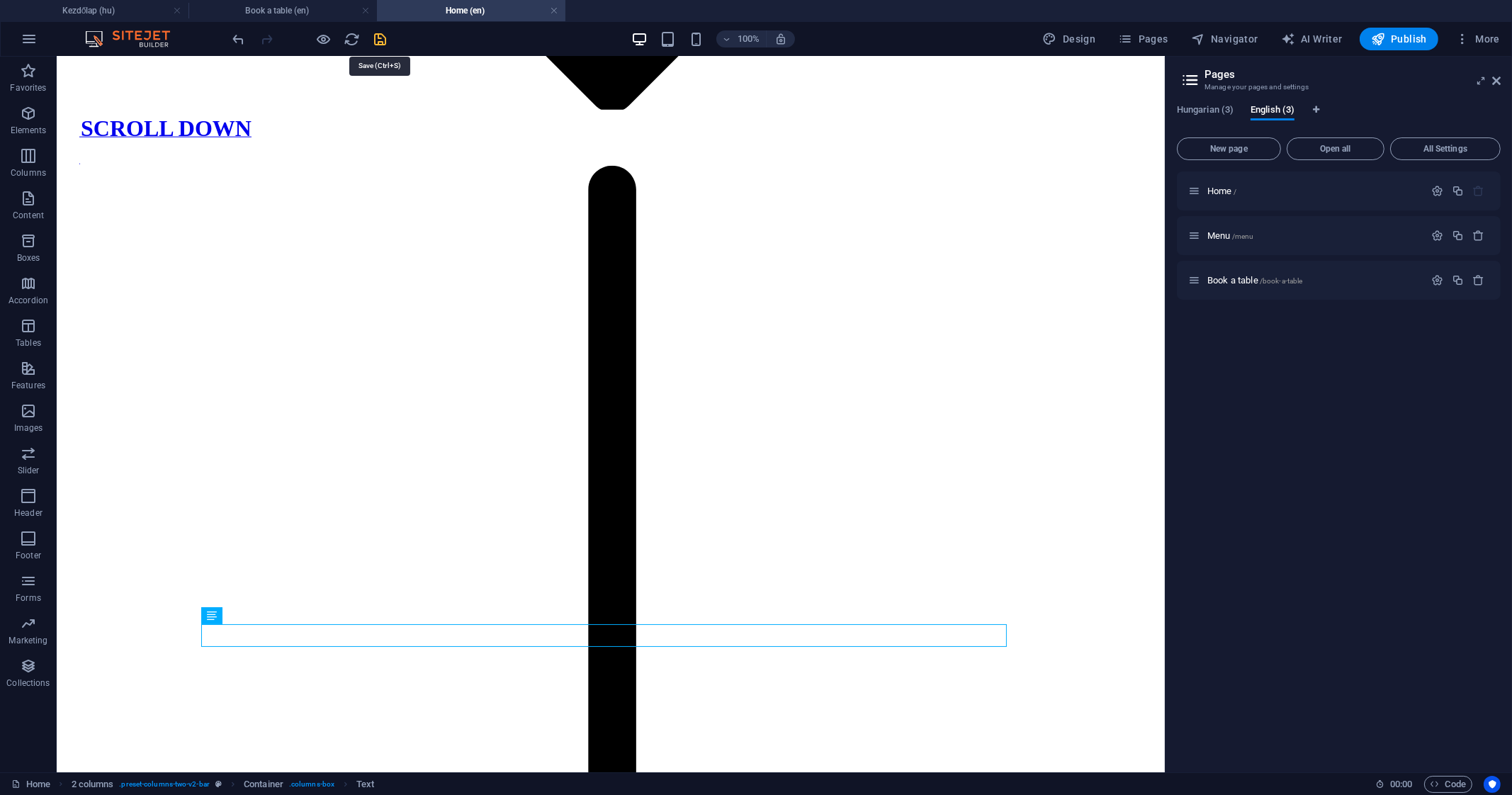
click at [379, 41] on icon "save" at bounding box center [381, 39] width 16 height 16
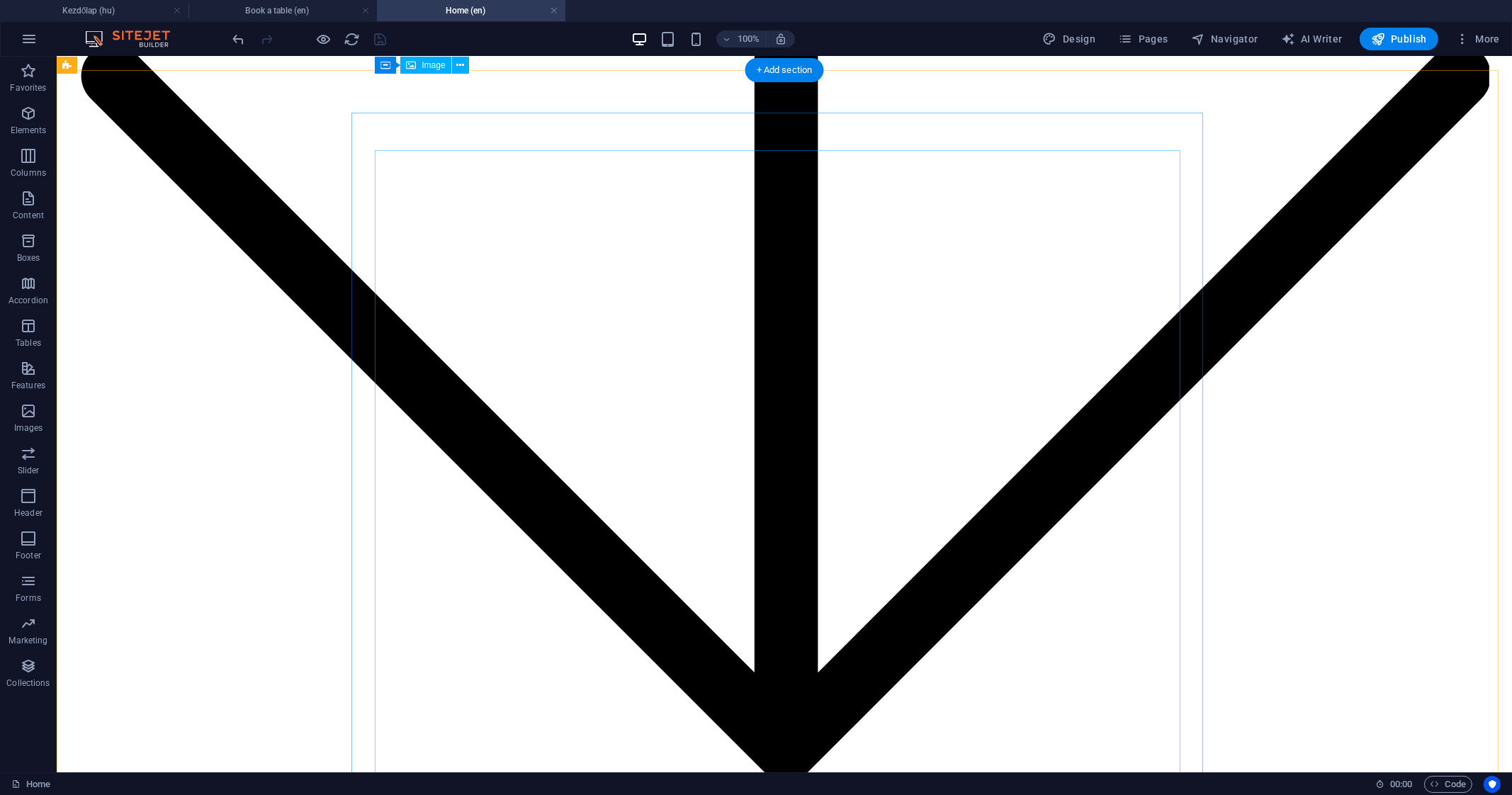
scroll to position [2761, 0]
click at [1395, 28] on button "Publish" at bounding box center [1399, 39] width 79 height 23
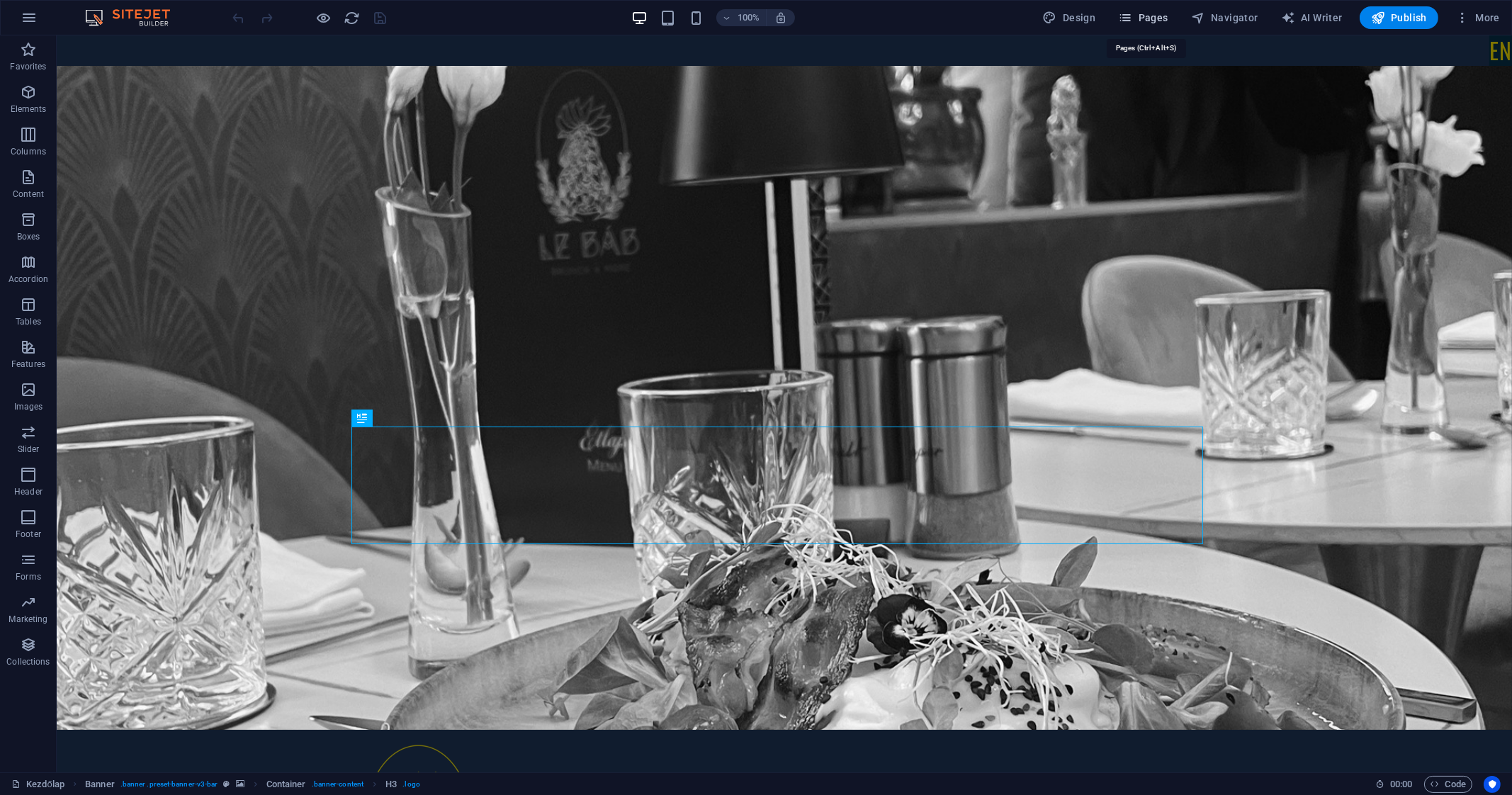
click at [1158, 14] on span "Pages" at bounding box center [1142, 17] width 49 height 14
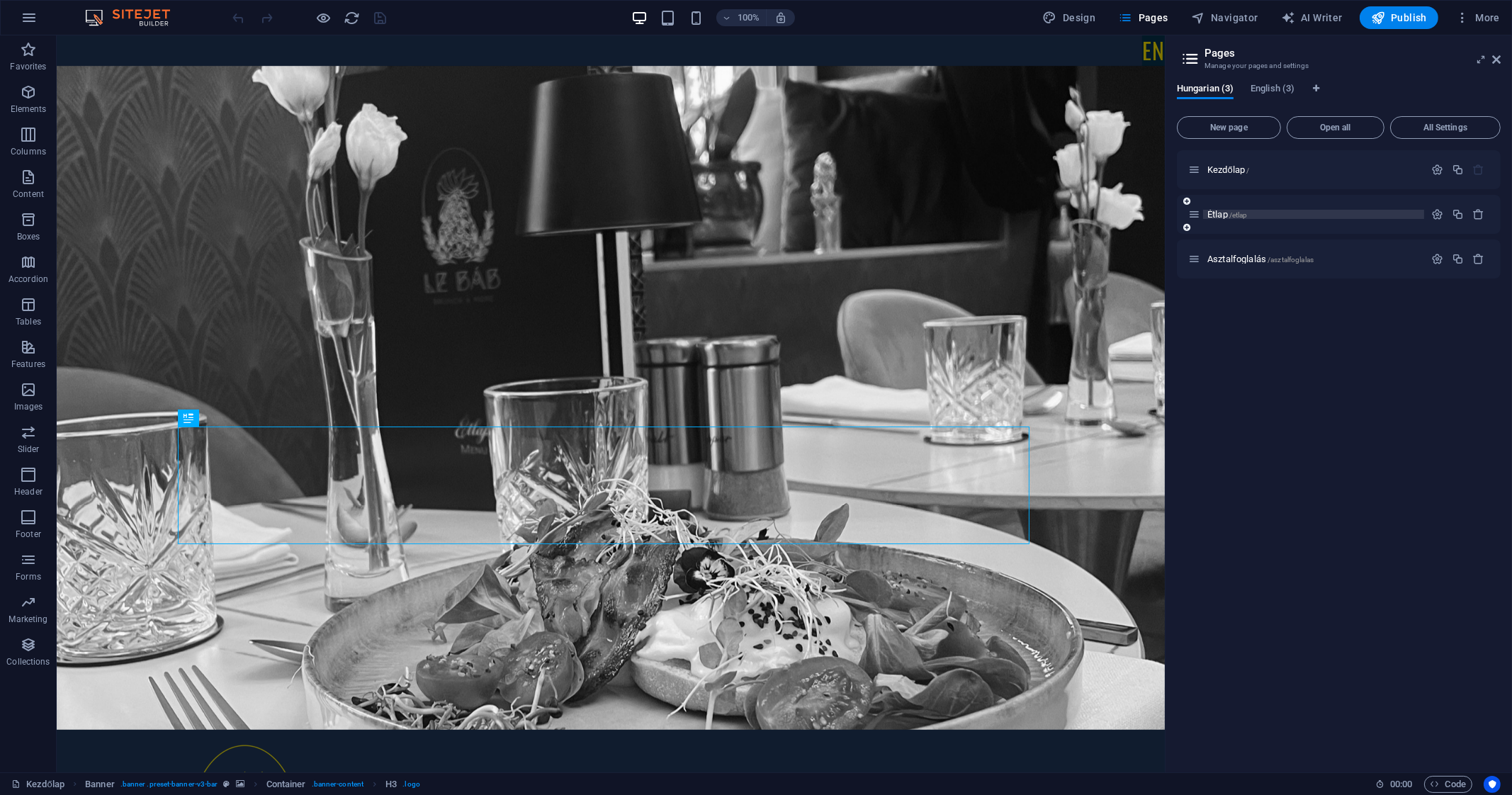
click at [1227, 210] on span "Étlap /etlap" at bounding box center [1227, 214] width 41 height 10
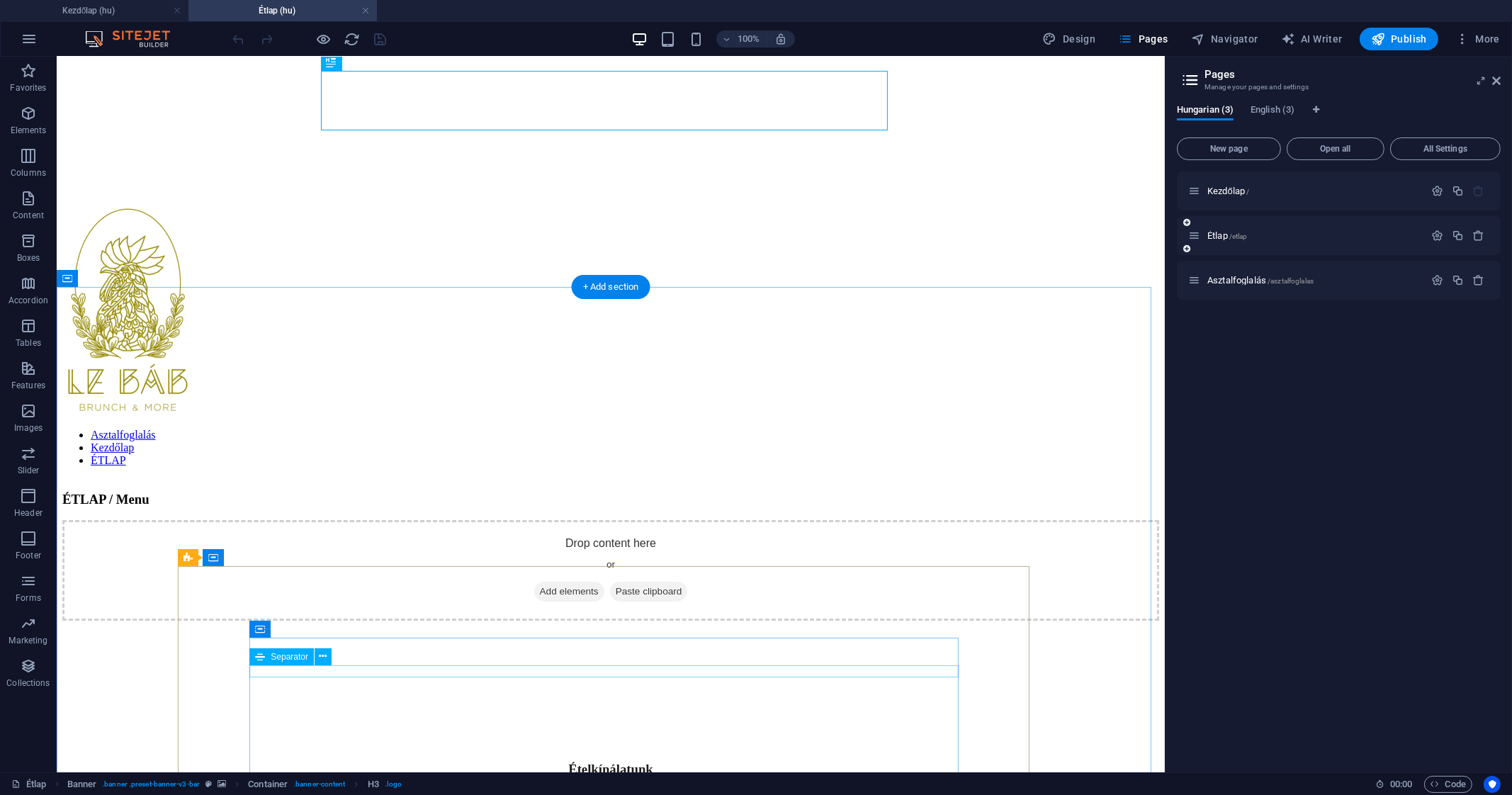
scroll to position [405, 0]
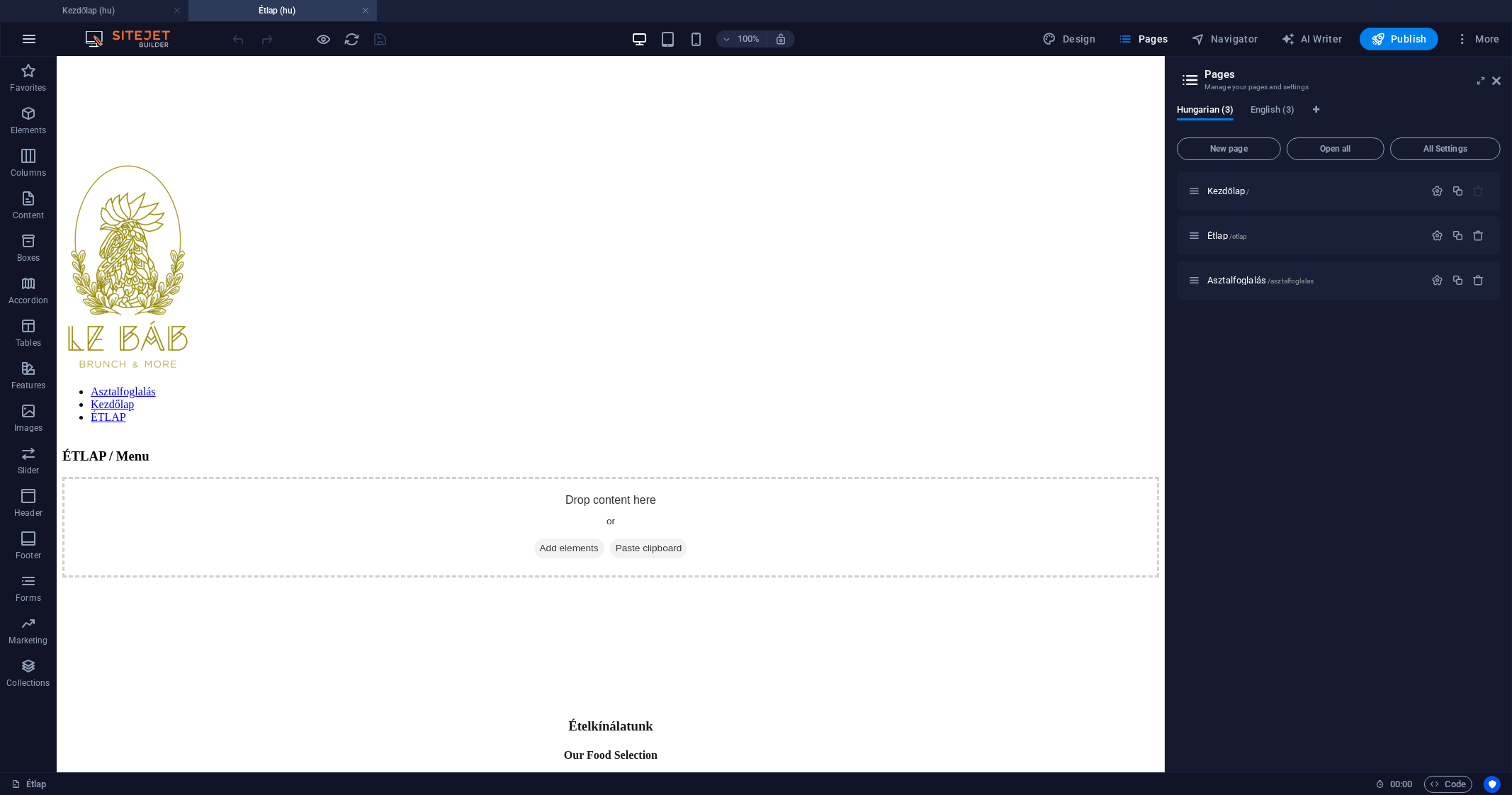
click at [25, 36] on icon "button" at bounding box center [29, 39] width 17 height 17
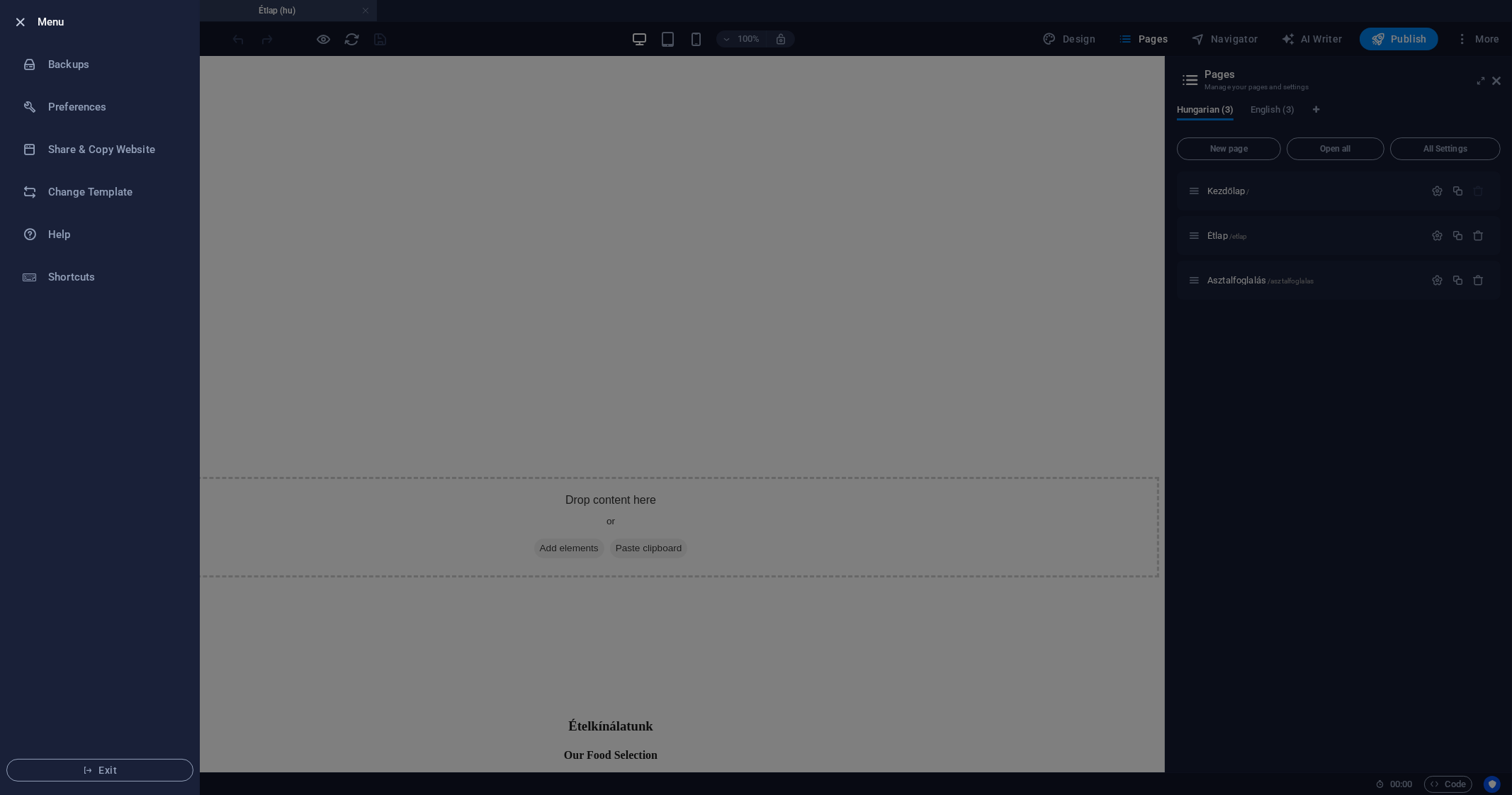
click at [16, 22] on icon "button" at bounding box center [21, 22] width 16 height 16
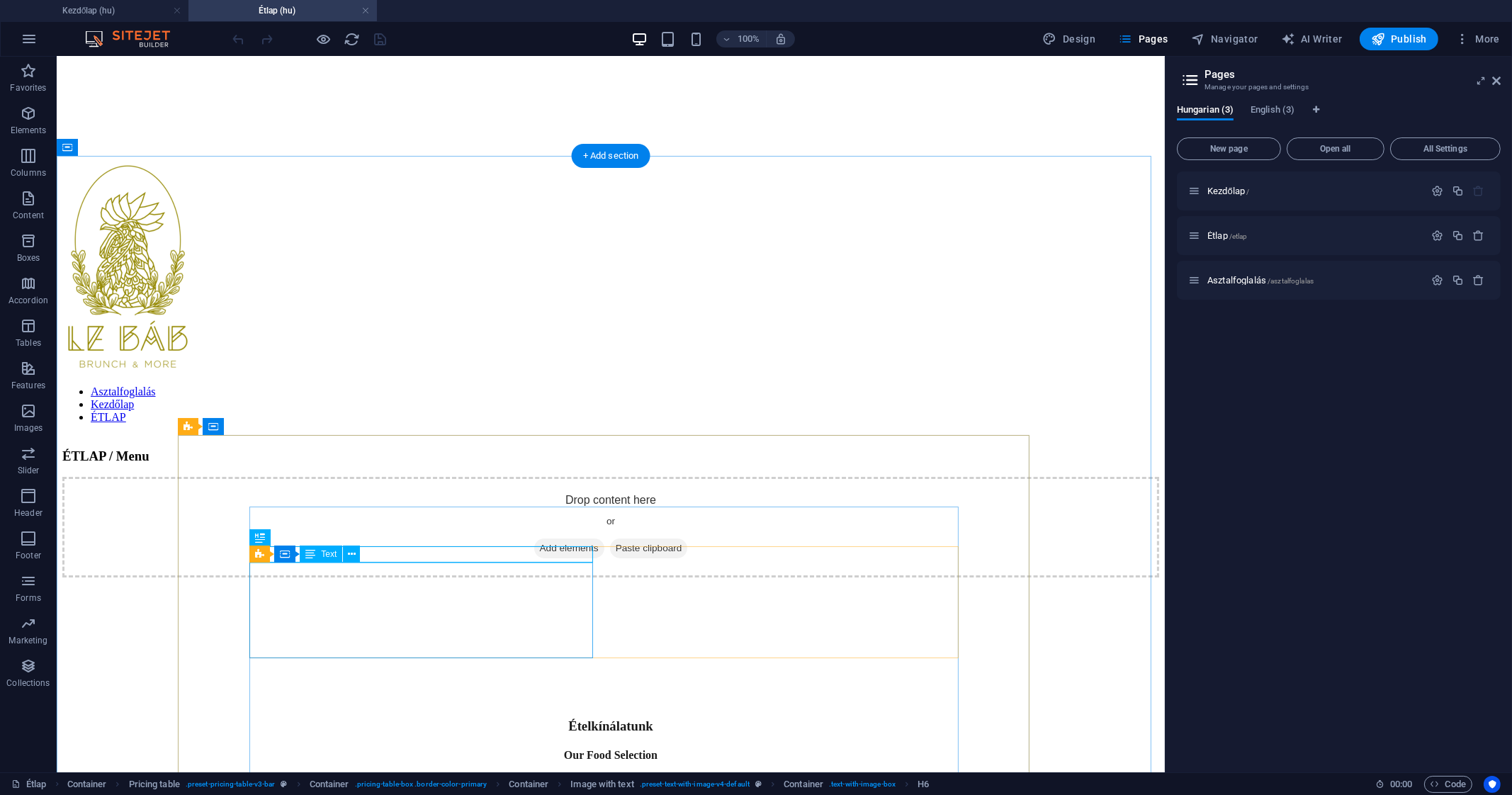
click at [325, 557] on span "Text" at bounding box center [329, 554] width 16 height 9
click at [353, 550] on icon at bounding box center [351, 554] width 8 height 15
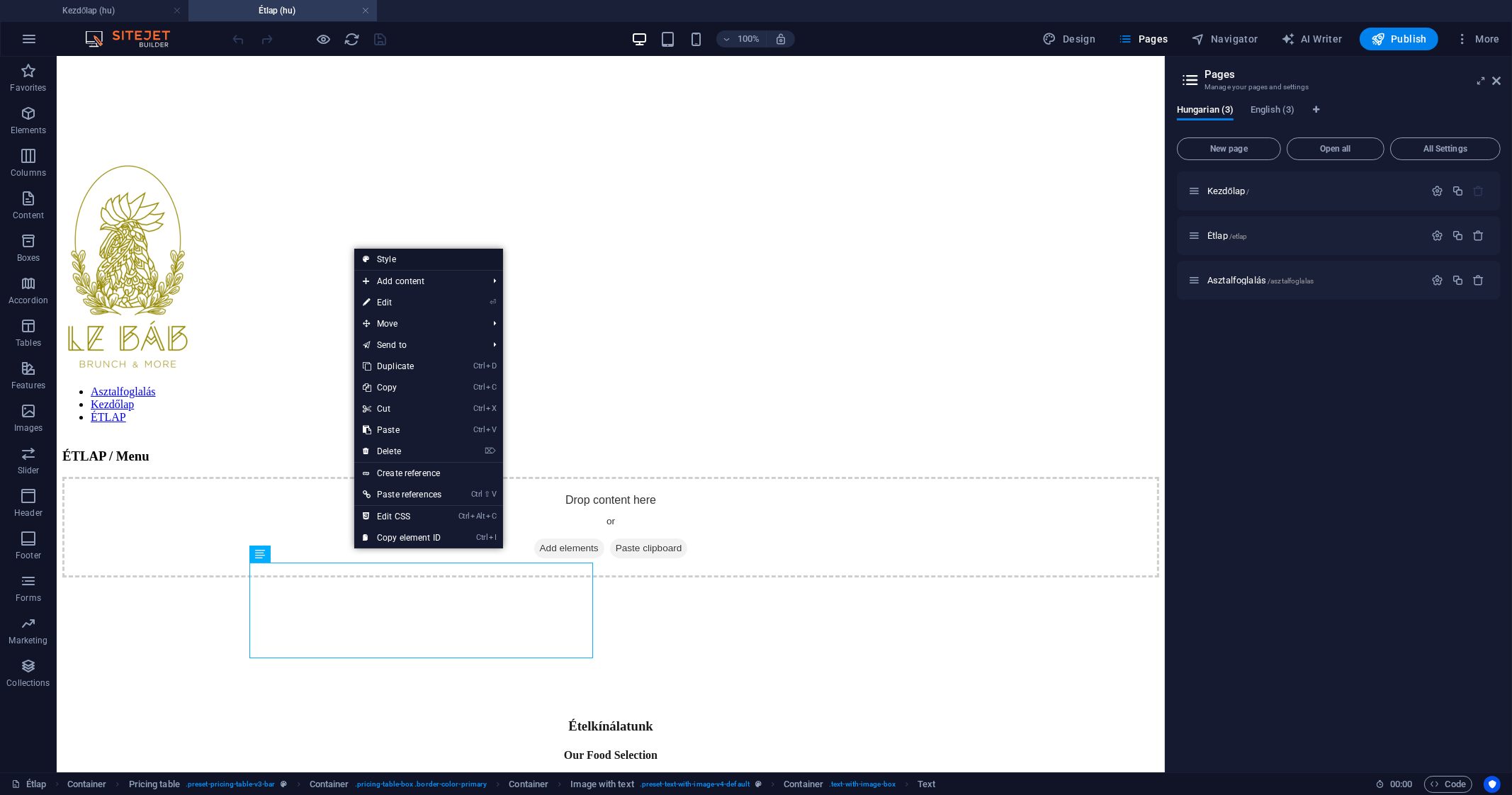
click at [434, 263] on link "Style" at bounding box center [428, 259] width 149 height 22
select select "rem"
select select "px"
select select "preset-text-with-image-v4-default"
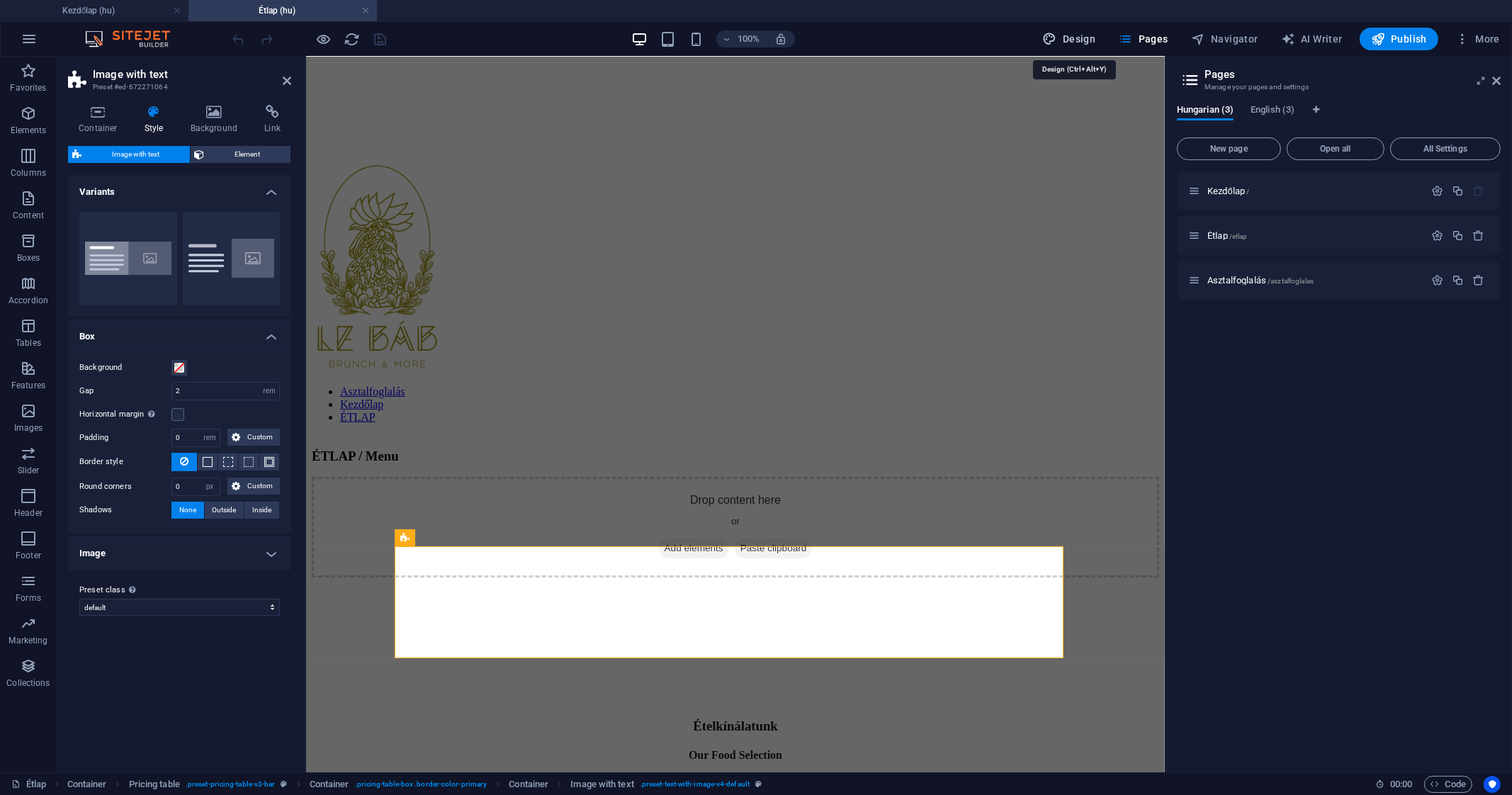
click at [1080, 44] on span "Design" at bounding box center [1069, 39] width 53 height 14
select select "px"
select select "500"
select select "px"
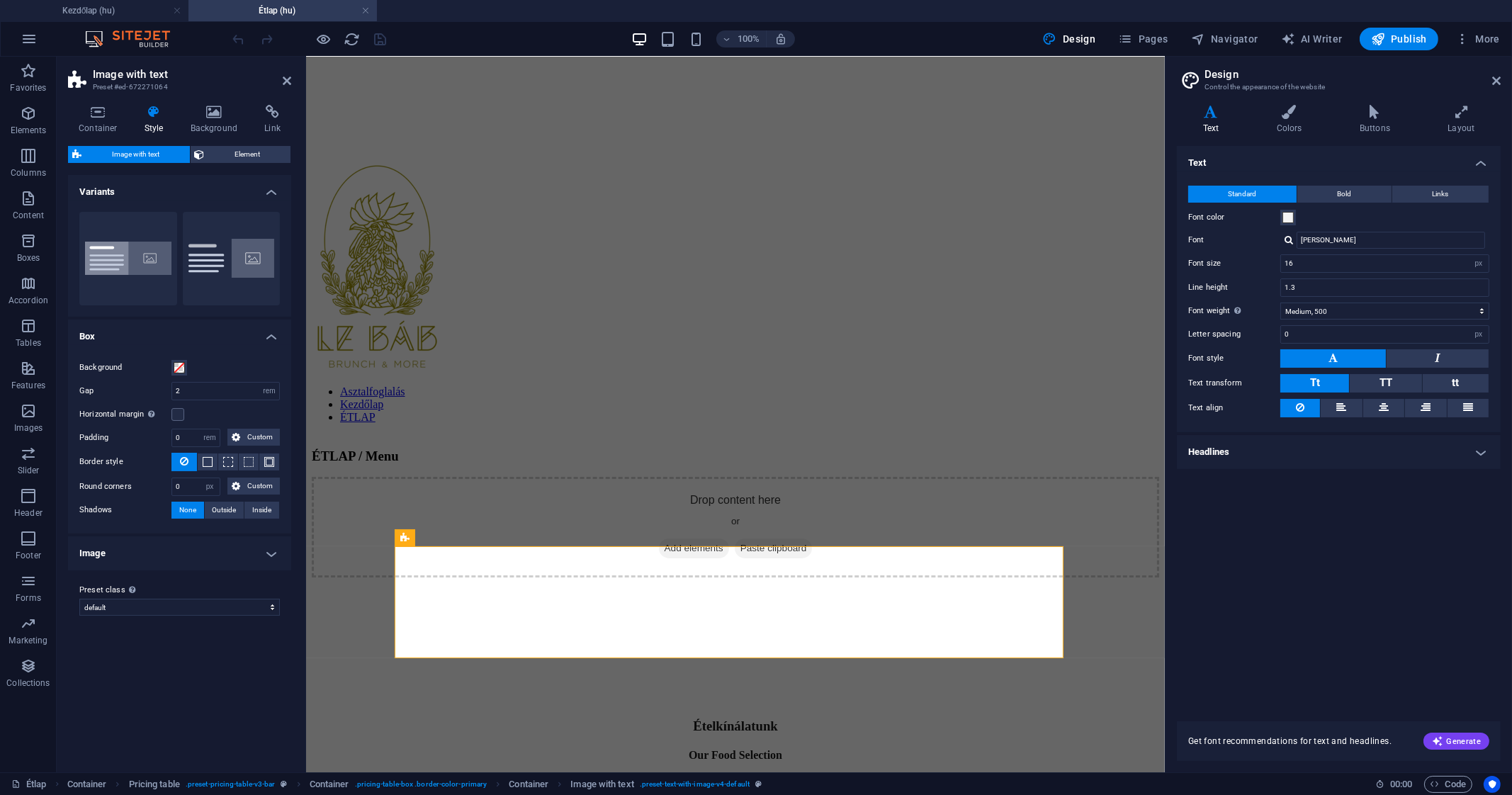
click at [1290, 239] on div at bounding box center [1289, 240] width 9 height 10
click at [1336, 294] on div "Manage fonts →" at bounding box center [1393, 295] width 187 height 17
select select "popularity"
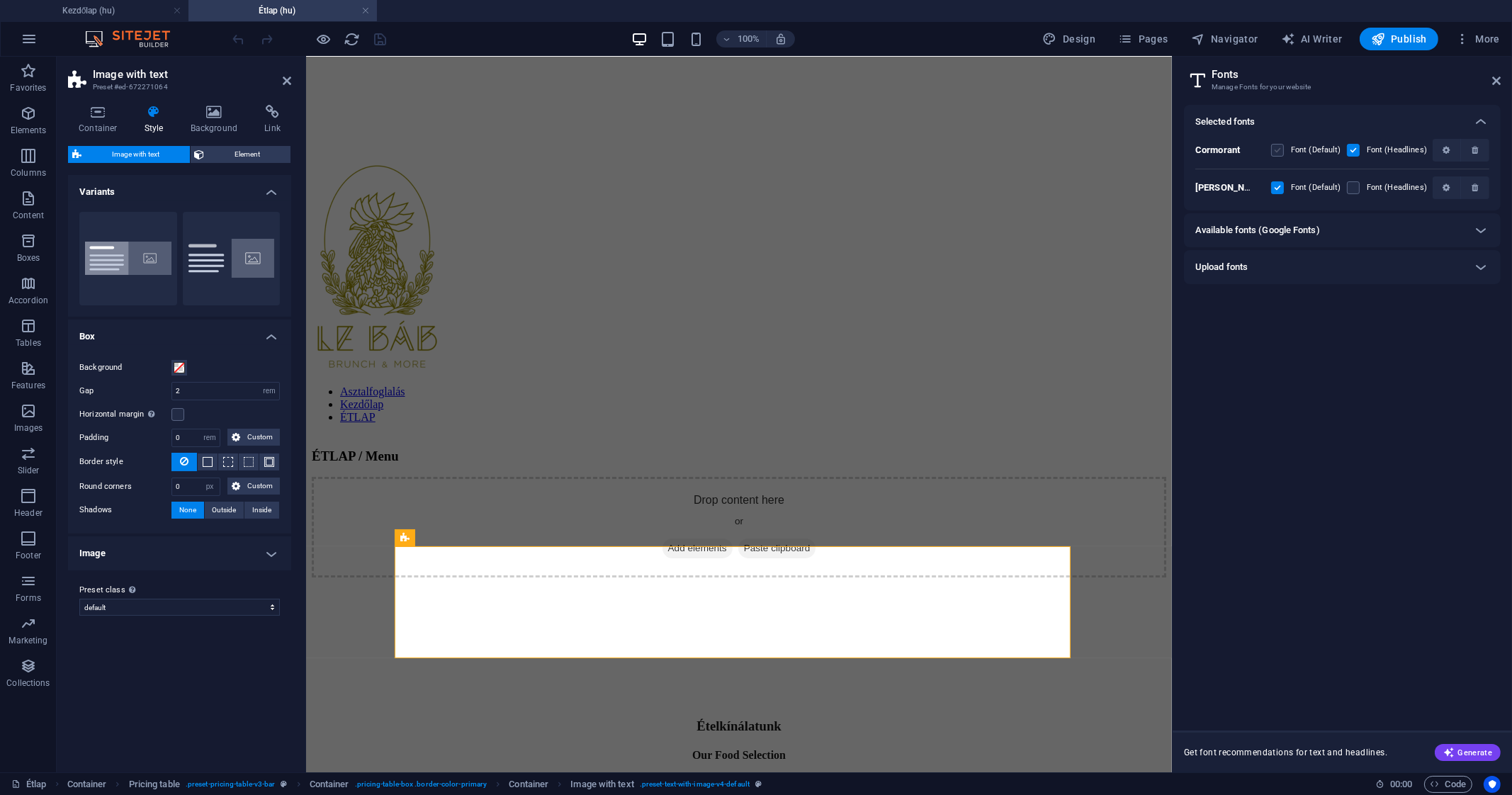
click at [1274, 146] on label at bounding box center [1277, 150] width 13 height 13
click at [0, 0] on input "checkbox" at bounding box center [0, 0] width 0 height 0
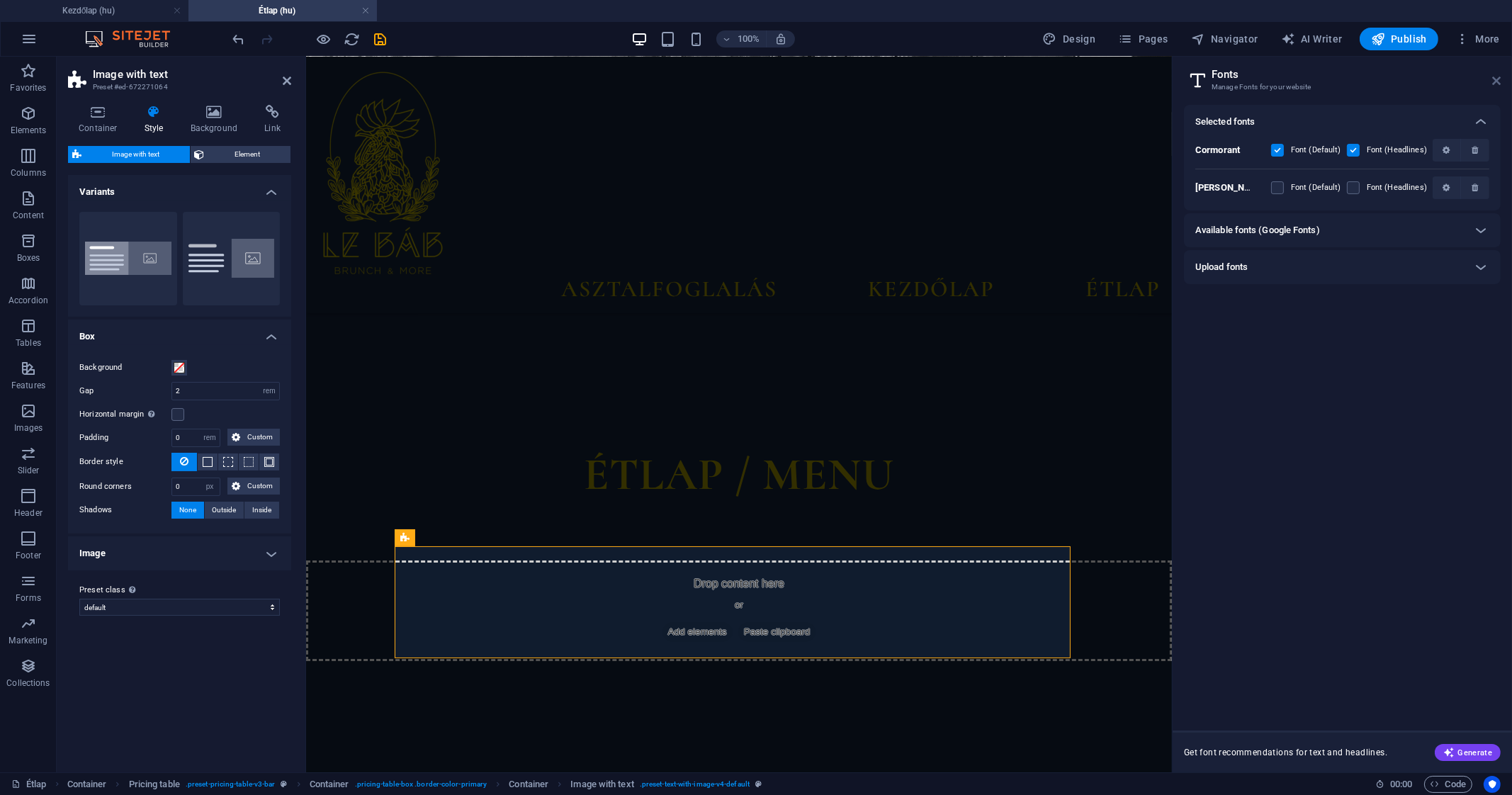
click at [1492, 82] on icon at bounding box center [1496, 81] width 9 height 11
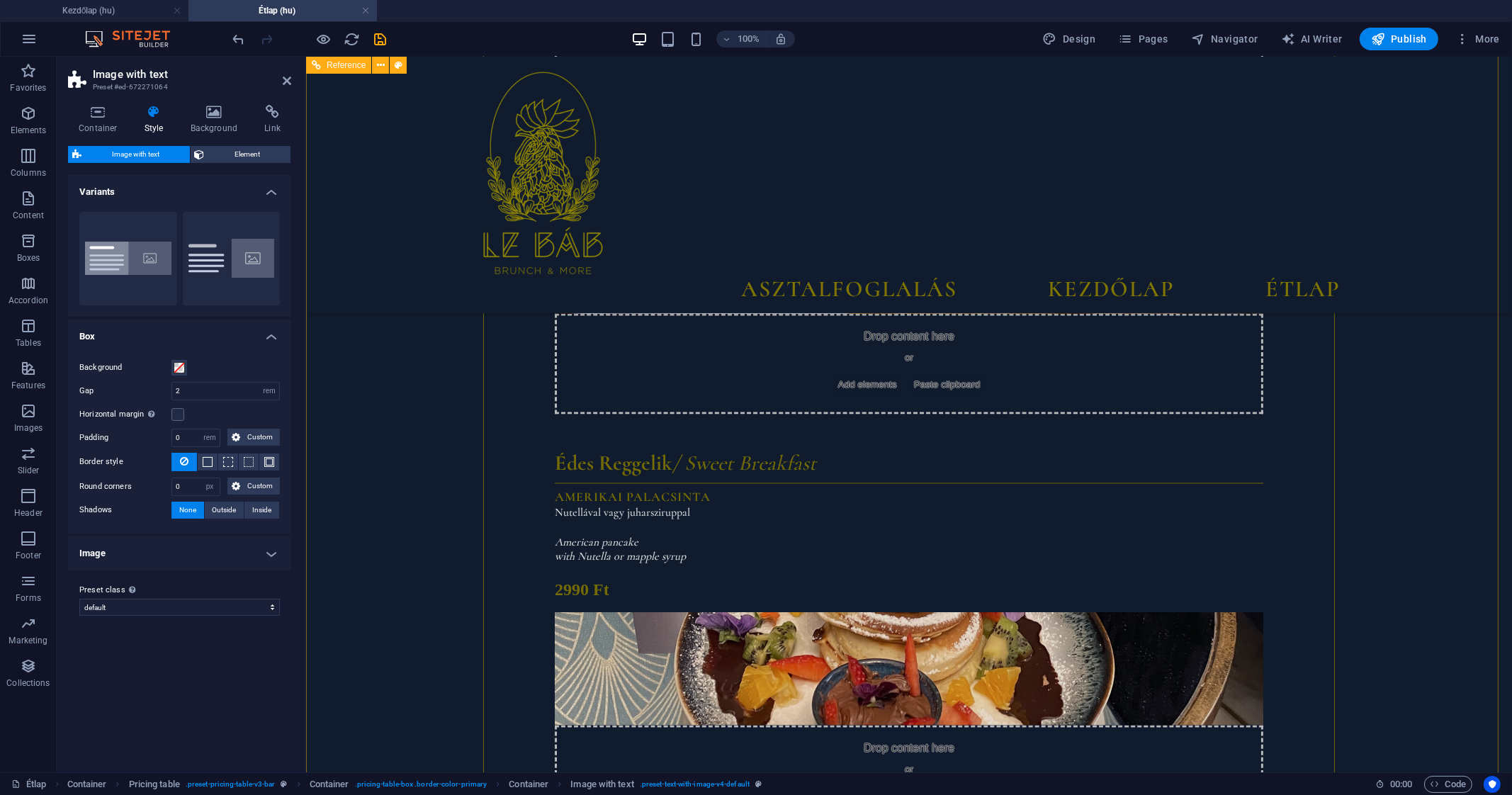
scroll to position [13441, 0]
click at [386, 34] on icon "save" at bounding box center [381, 39] width 16 height 16
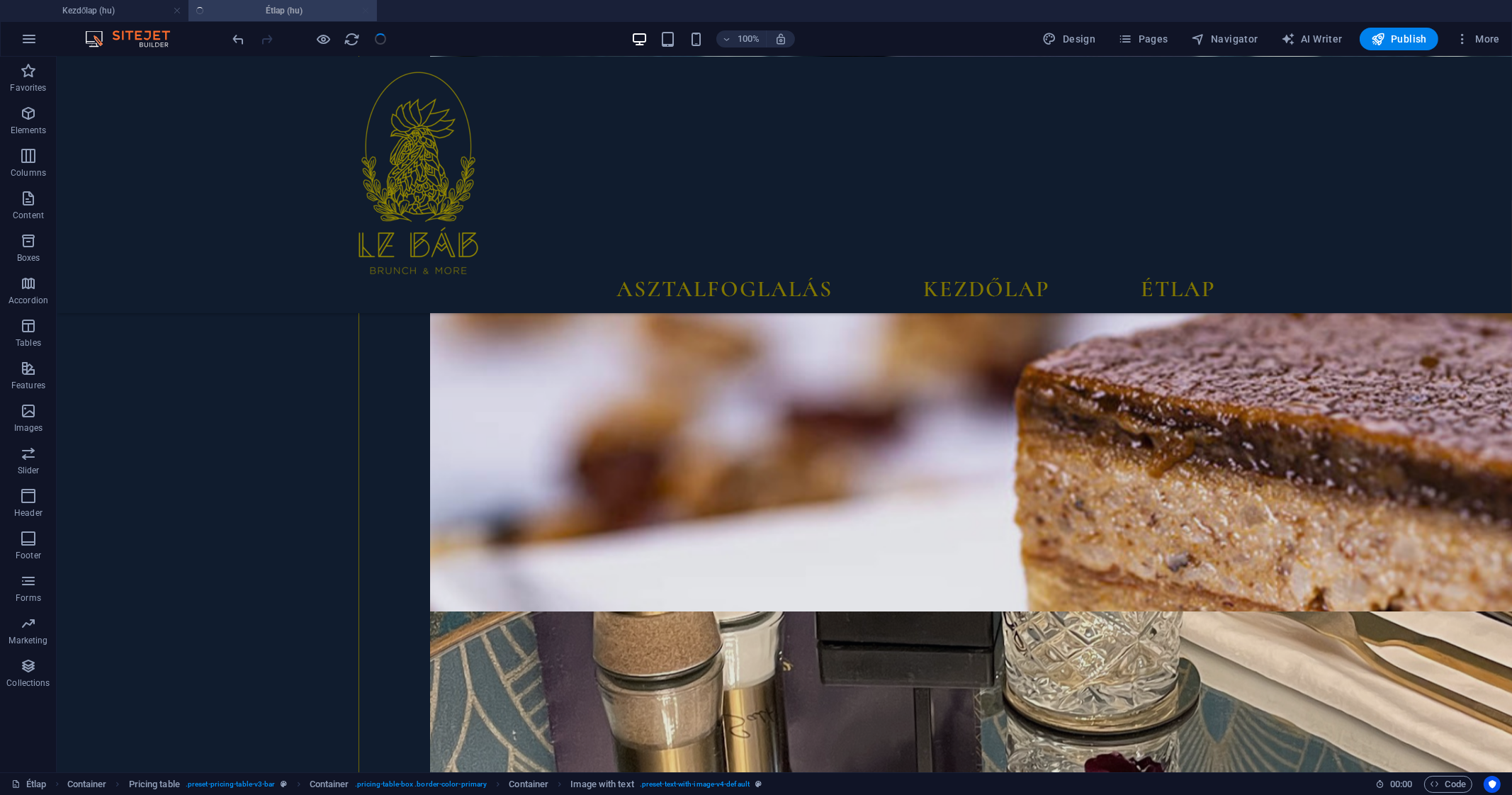
scroll to position [593, 0]
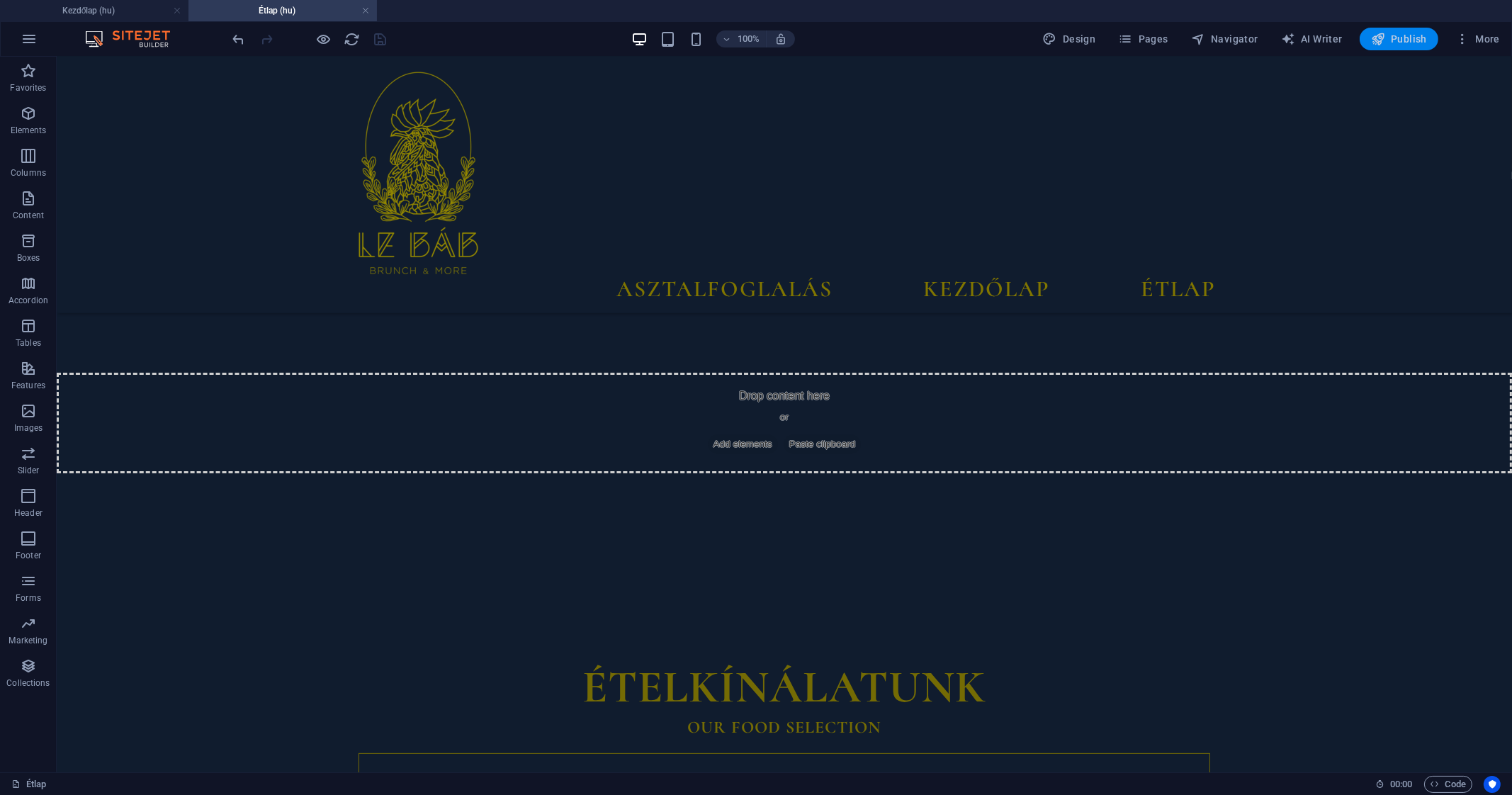
click at [1390, 33] on span "Publish" at bounding box center [1399, 39] width 56 height 14
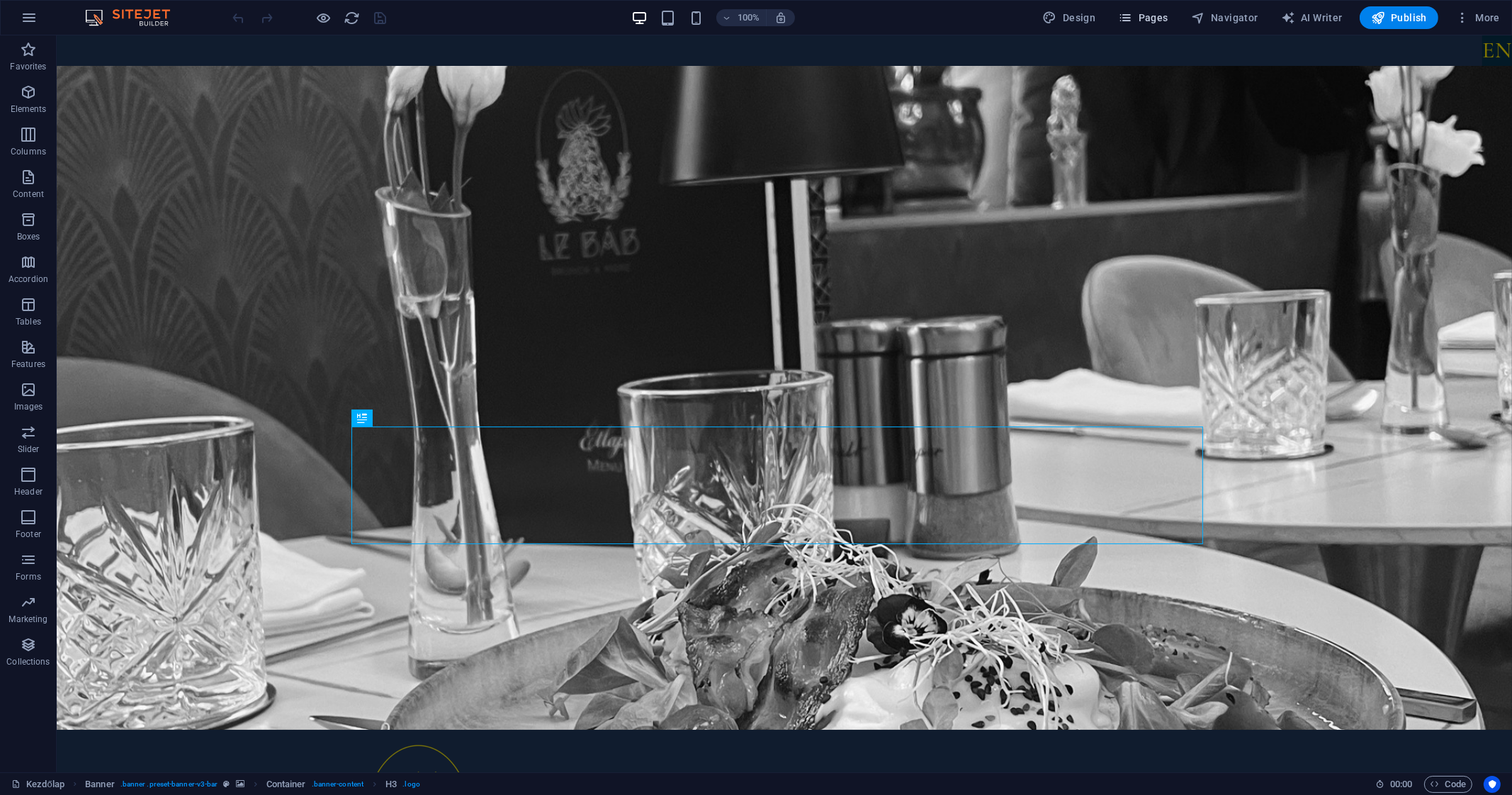
click at [1158, 21] on span "Pages" at bounding box center [1142, 17] width 49 height 14
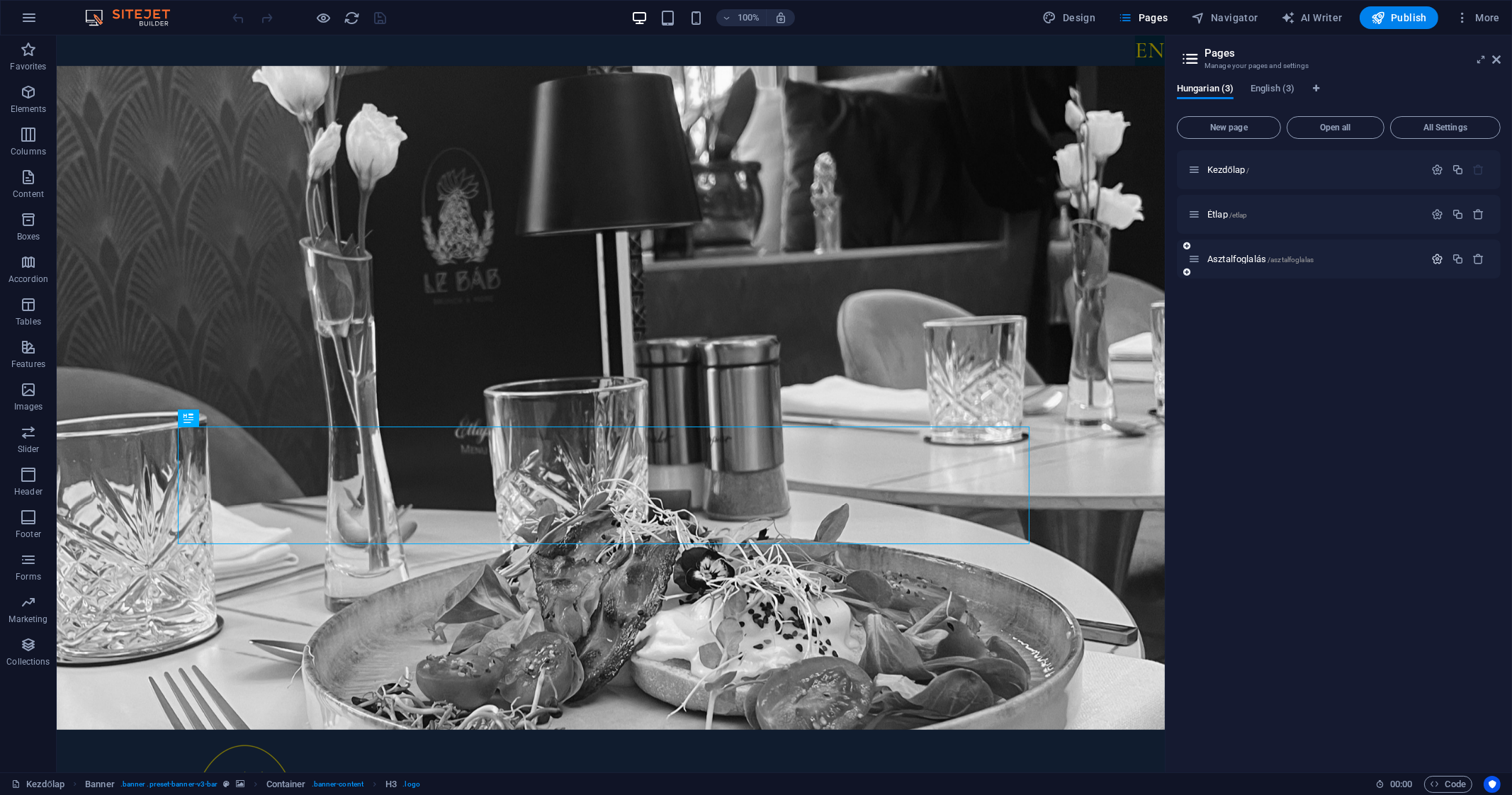
click at [1438, 262] on icon "button" at bounding box center [1437, 259] width 12 height 12
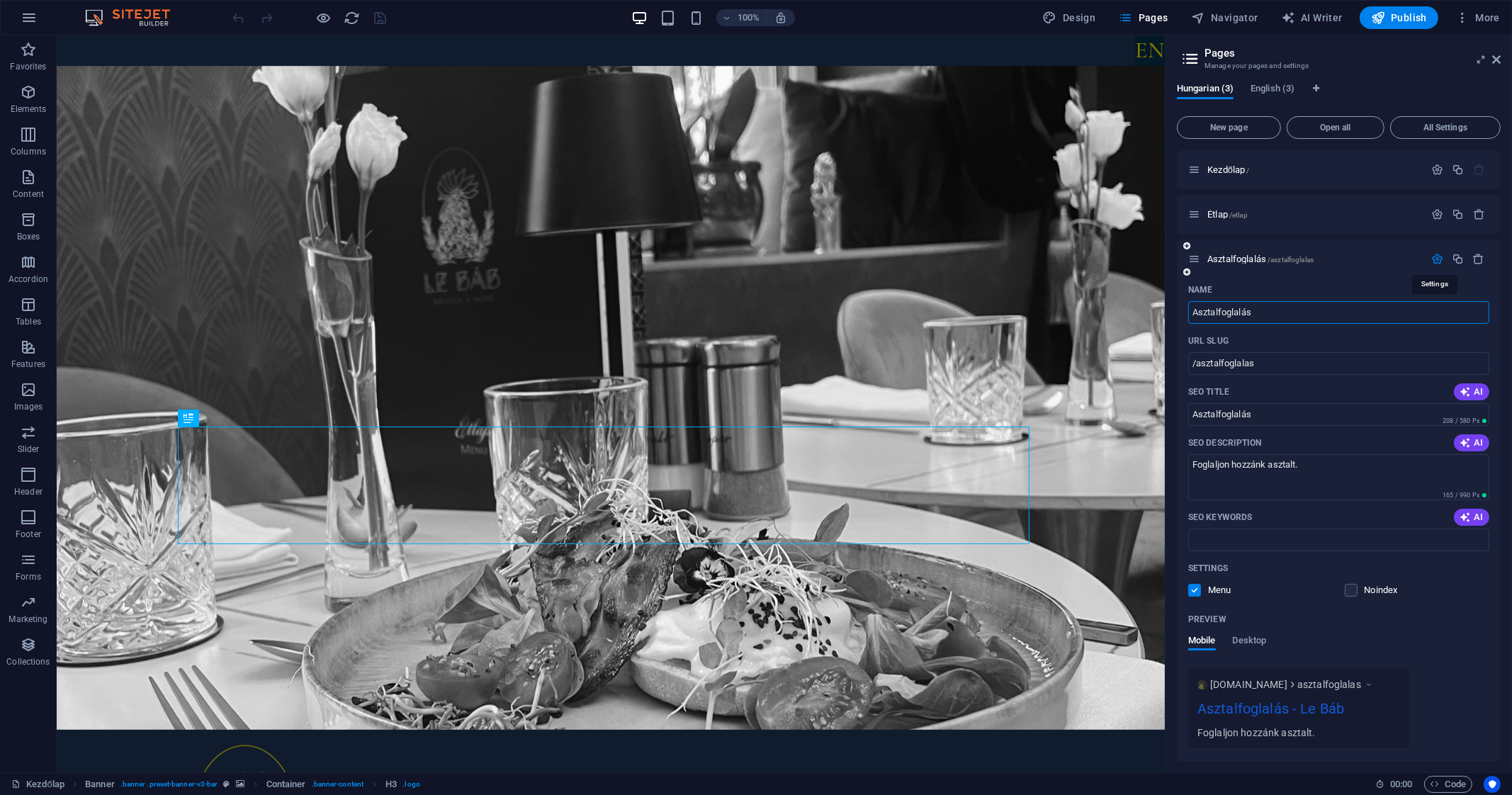
click at [1438, 261] on icon "button" at bounding box center [1437, 259] width 12 height 12
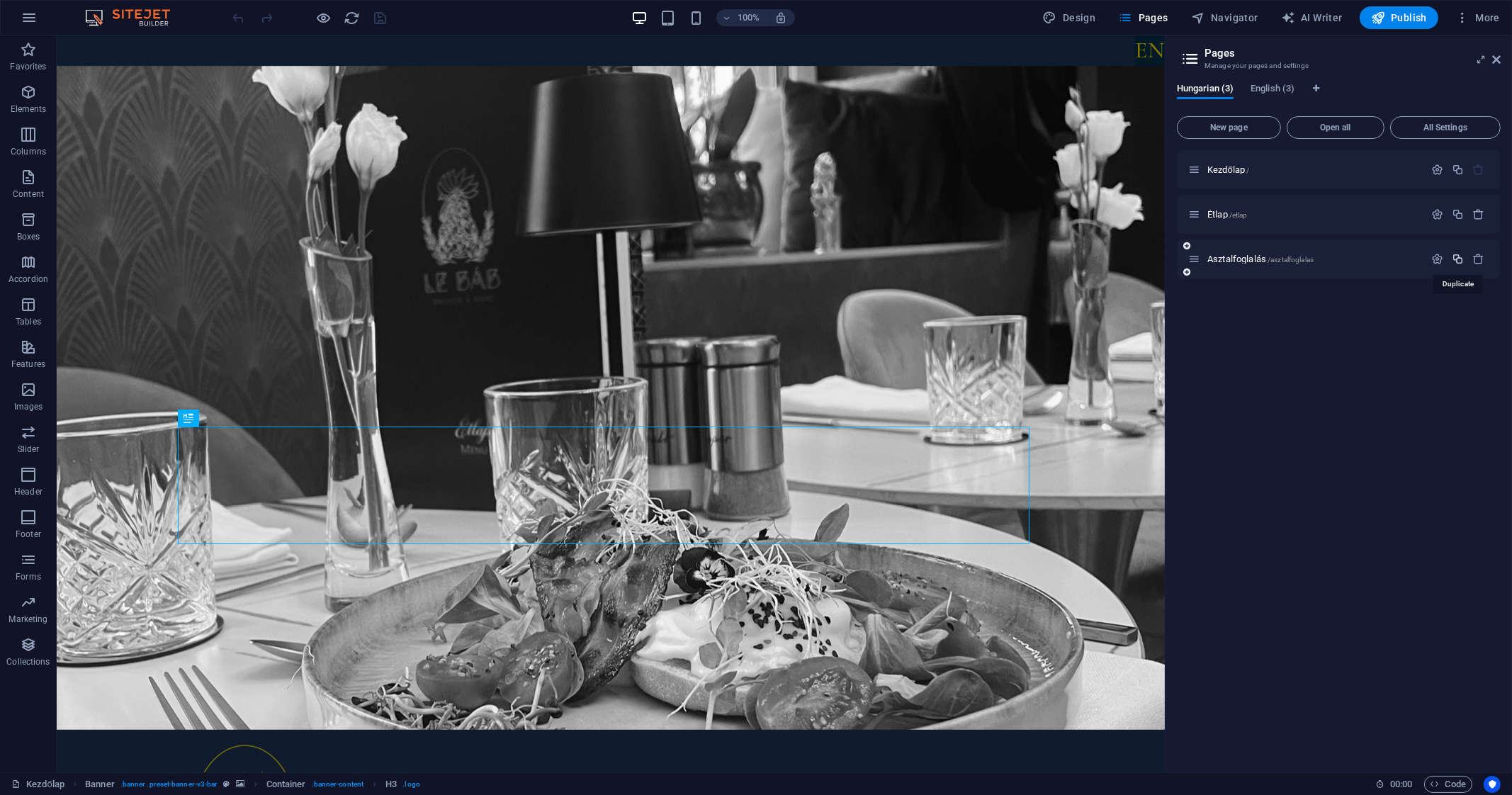
click at [1461, 257] on icon "button" at bounding box center [1457, 259] width 12 height 12
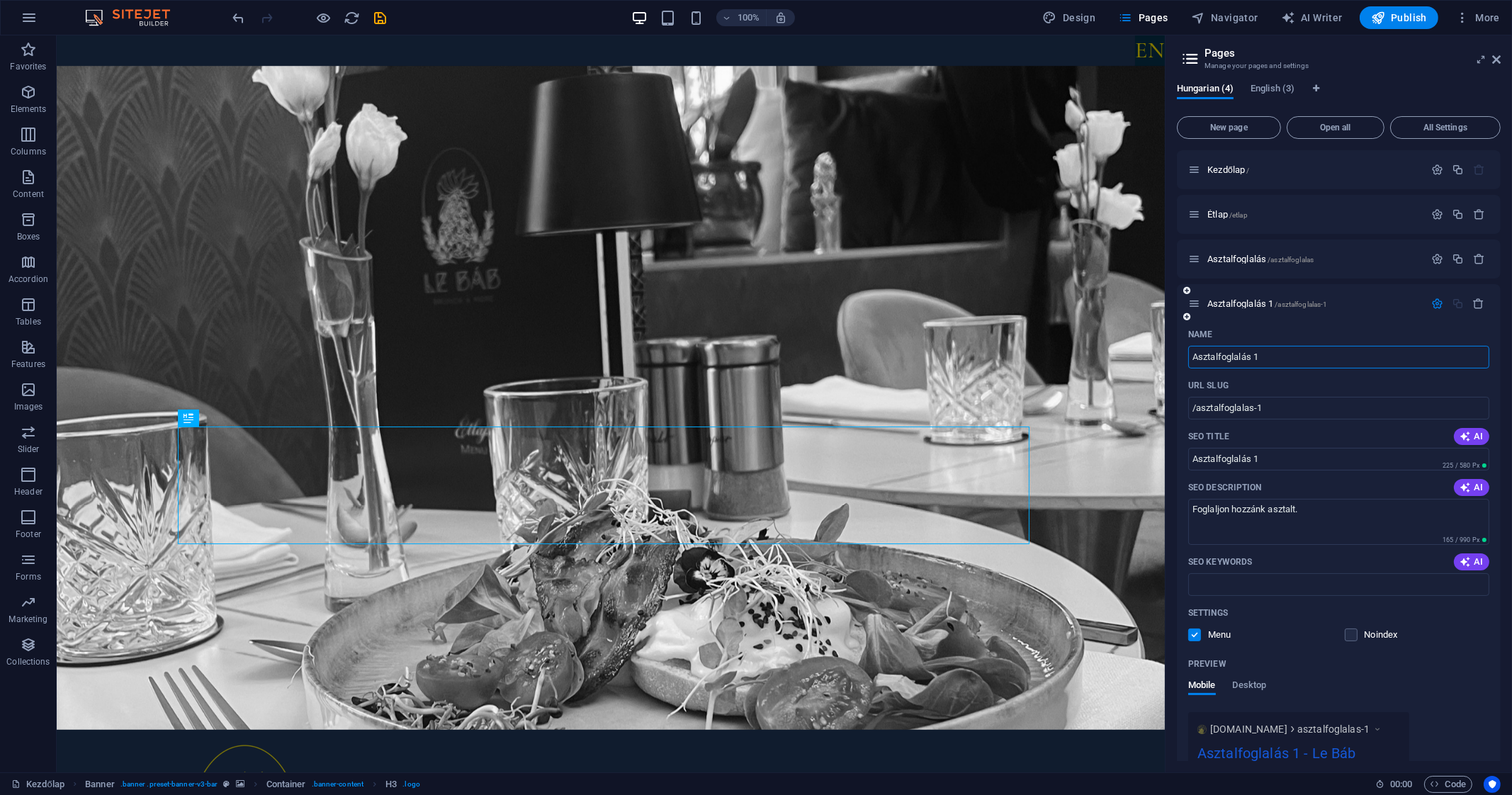
click at [1280, 358] on input "Asztalfoglalás 1" at bounding box center [1339, 357] width 301 height 23
type input "Asztalfoglalás"
type input "/asztalfoglalas-4"
type input "Asztalfoglalás"
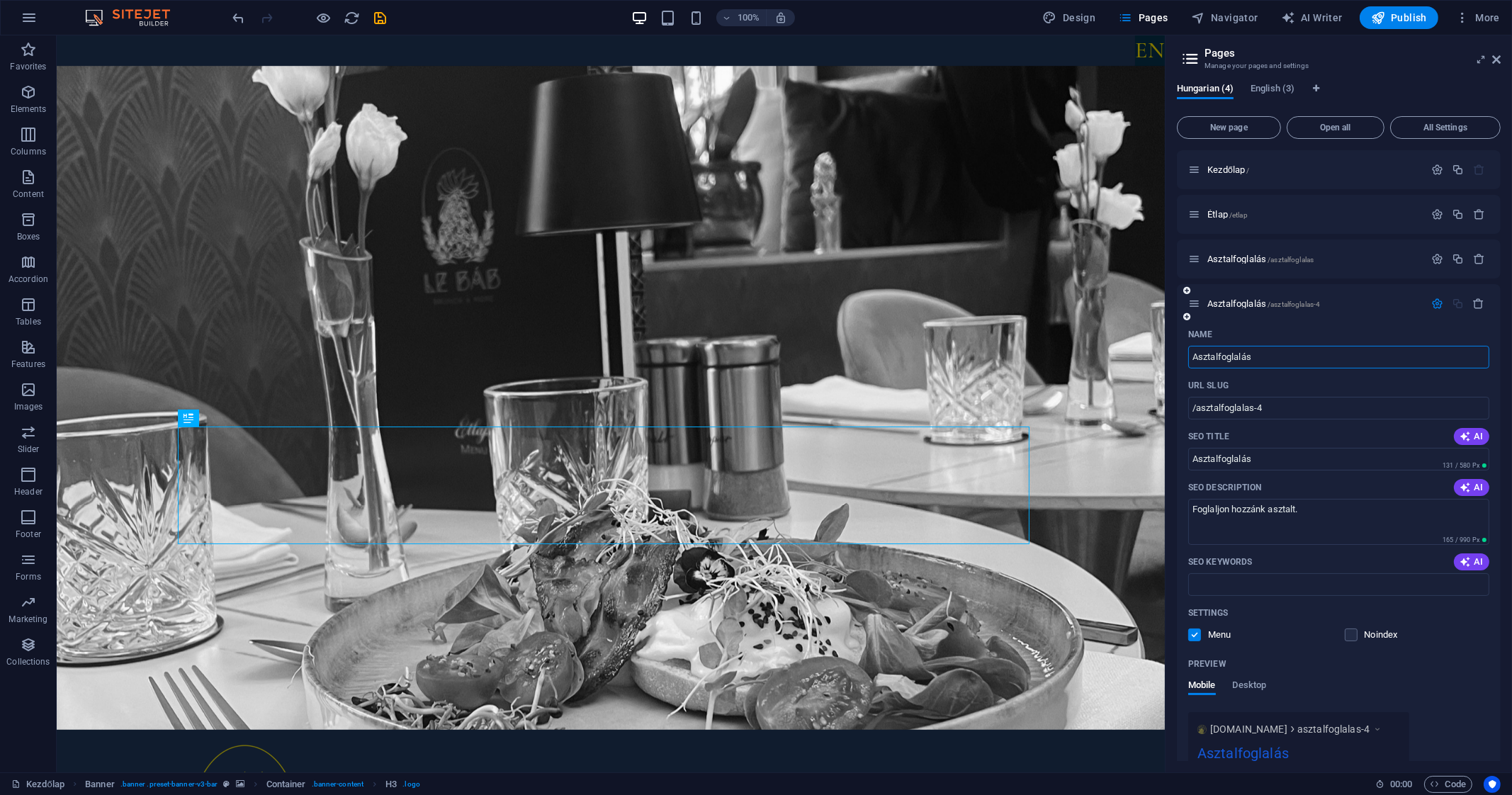
type input "Asztalfoglalás"
type input "Asztalfoglalás Új"
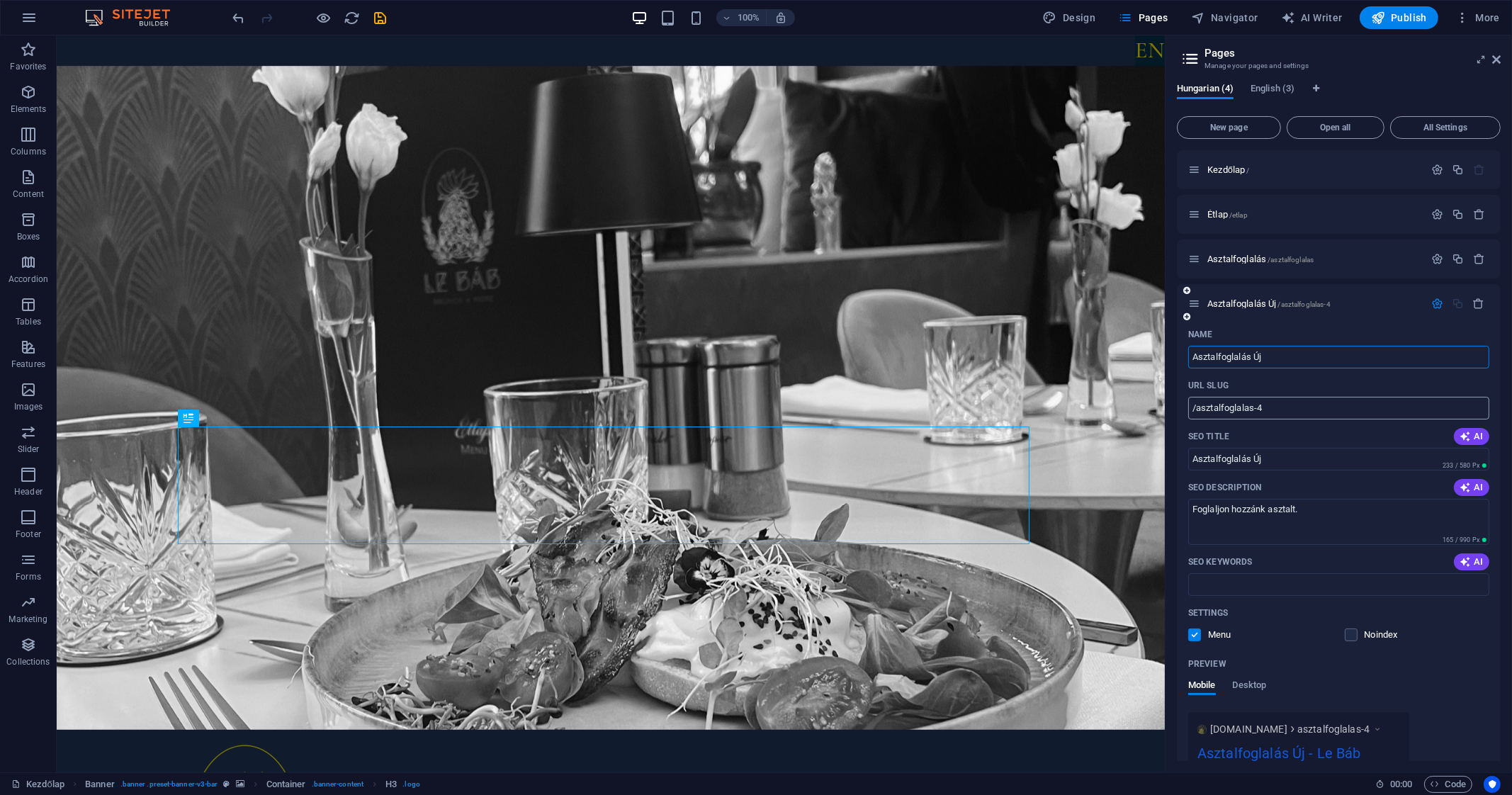
type input "Asztalfoglalás Új"
click at [1298, 409] on input "/asztalfoglalas-4" at bounding box center [1339, 408] width 301 height 23
type input "/asztalfoglalas-uj"
click at [1356, 462] on input "Asztalfoglalás Új" at bounding box center [1339, 459] width 301 height 23
type input "Asztalfoglalás"
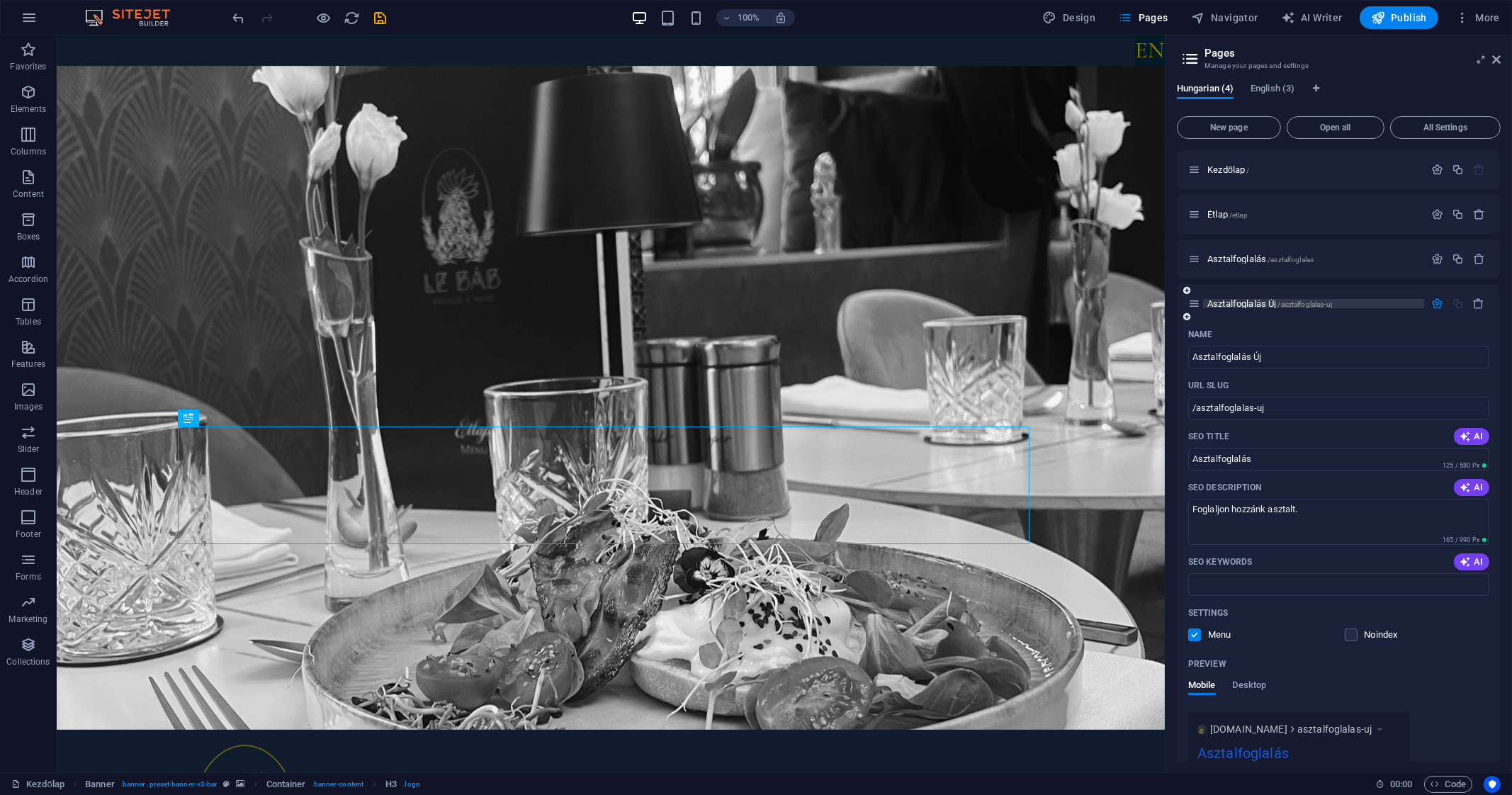
click at [1258, 306] on span "Asztalfoglalás Új /asztalfoglalas-uj" at bounding box center [1270, 304] width 125 height 10
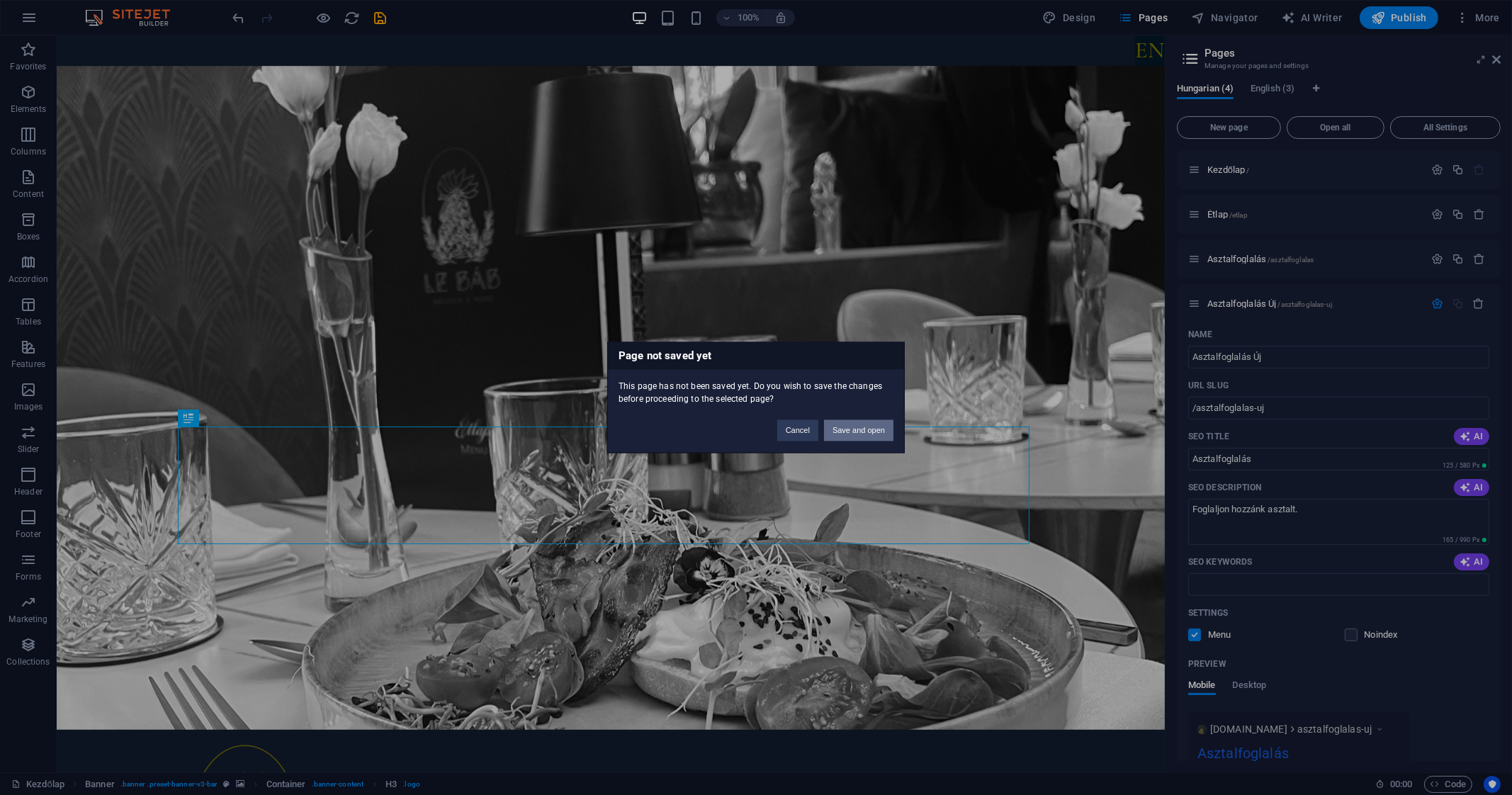
click at [875, 429] on button "Save and open" at bounding box center [859, 430] width 69 height 22
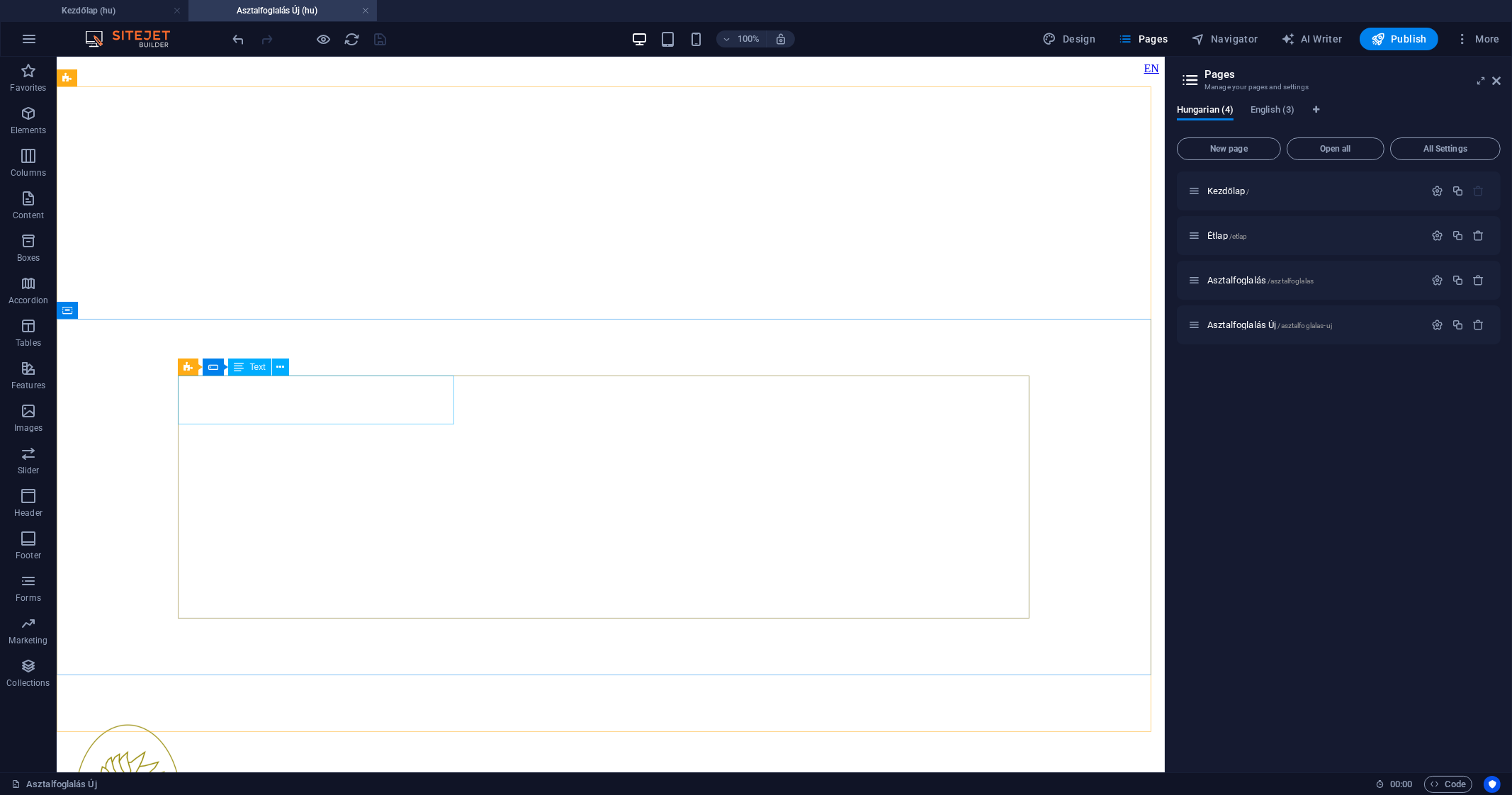
click at [264, 369] on span "Text" at bounding box center [257, 367] width 16 height 9
click at [183, 369] on icon at bounding box center [188, 367] width 10 height 17
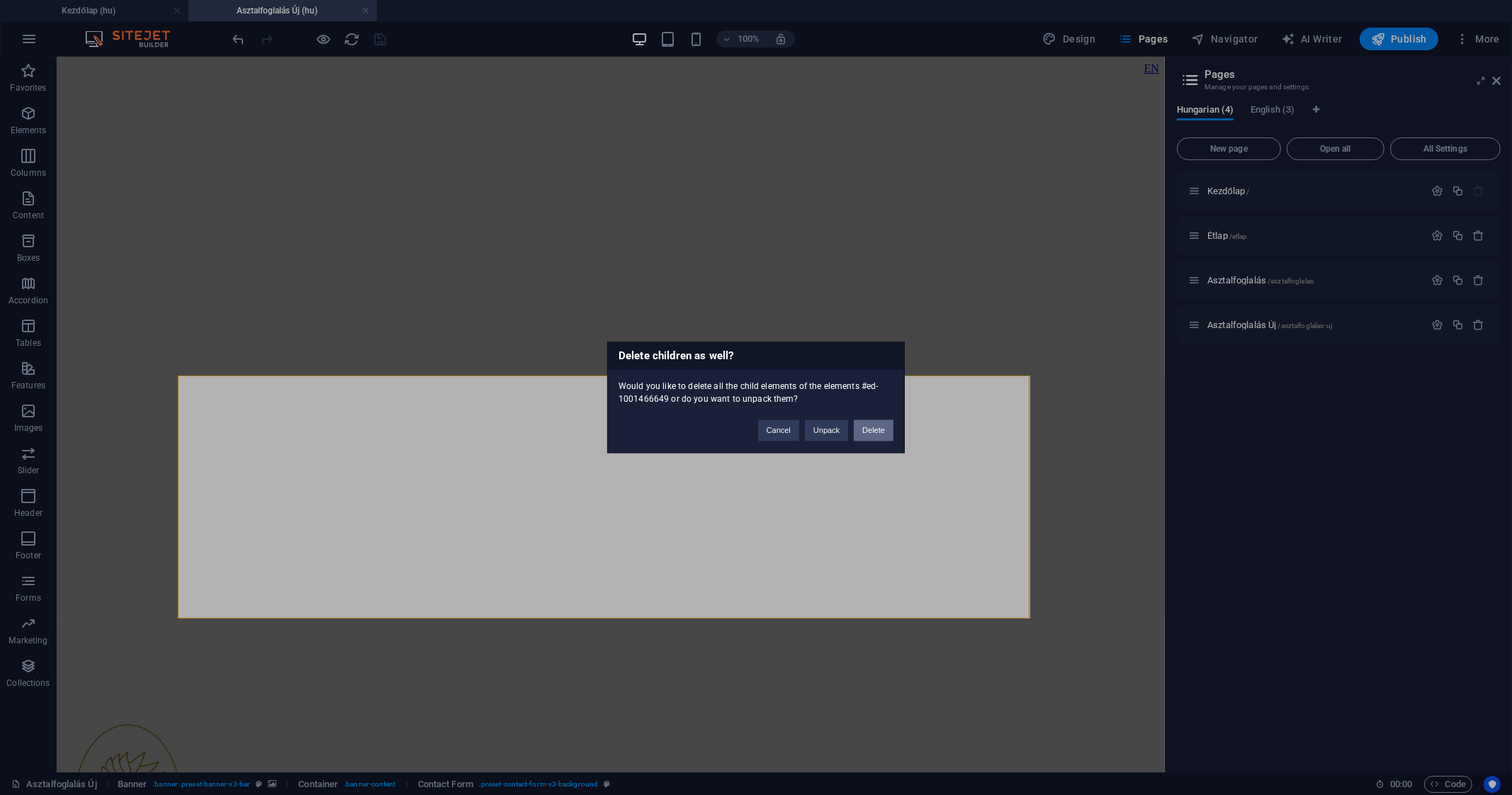
click at [872, 431] on button "Delete" at bounding box center [873, 430] width 40 height 22
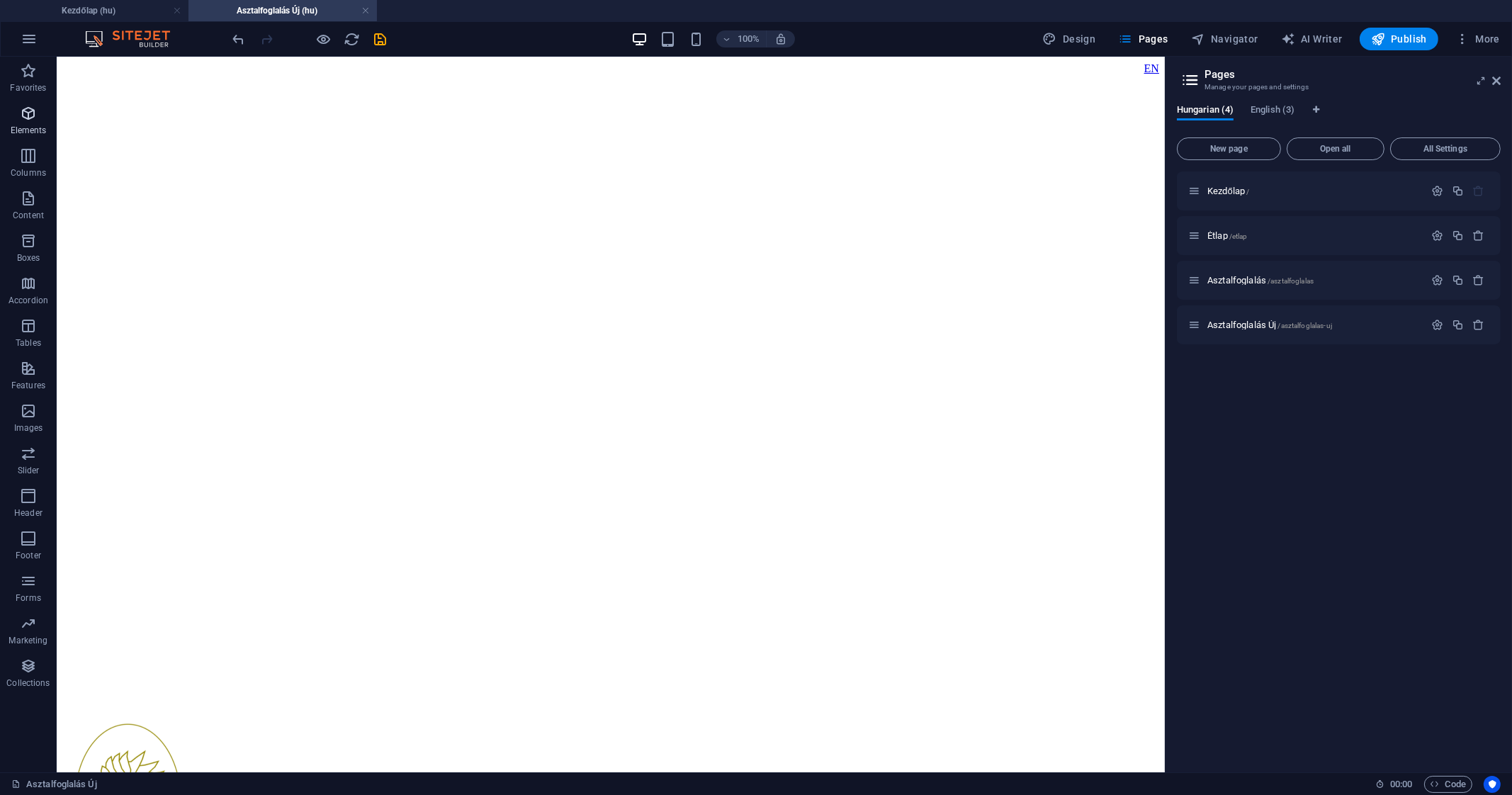
click at [29, 136] on p "Elements" at bounding box center [29, 130] width 36 height 11
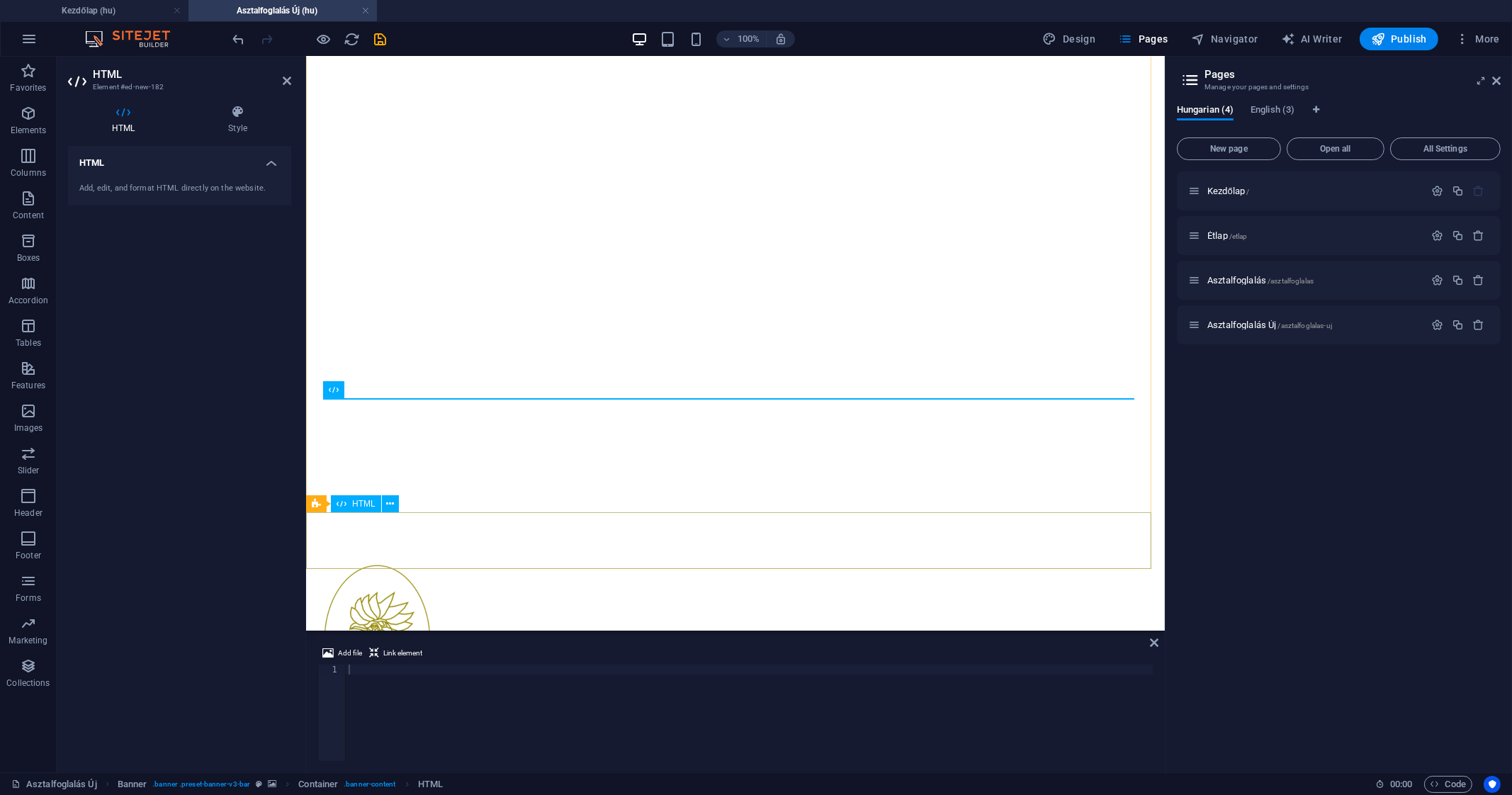
scroll to position [32, 0]
click at [421, 670] on div at bounding box center [749, 723] width 807 height 116
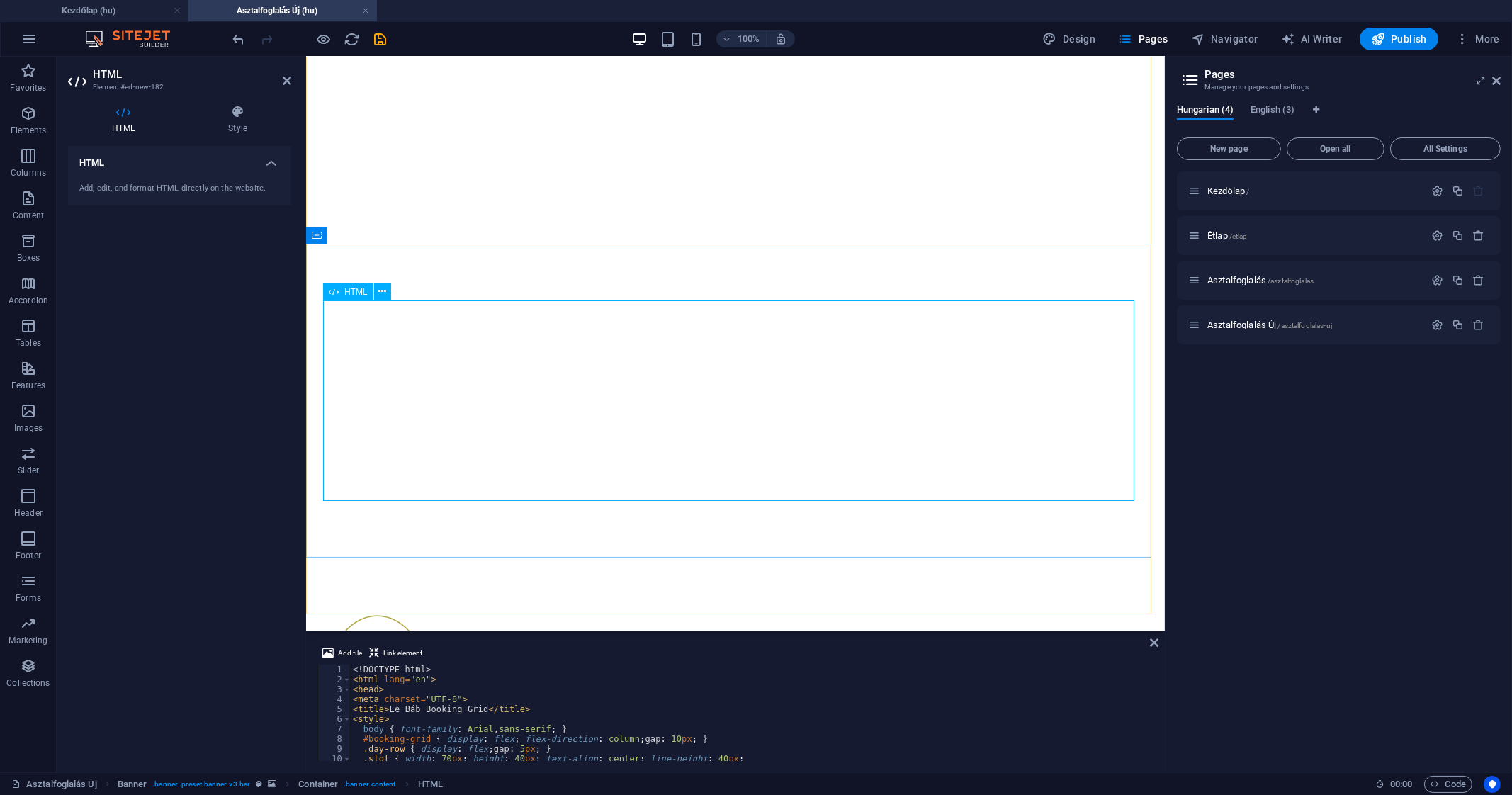
scroll to position [68, 0]
click at [383, 39] on icon "save" at bounding box center [381, 39] width 16 height 16
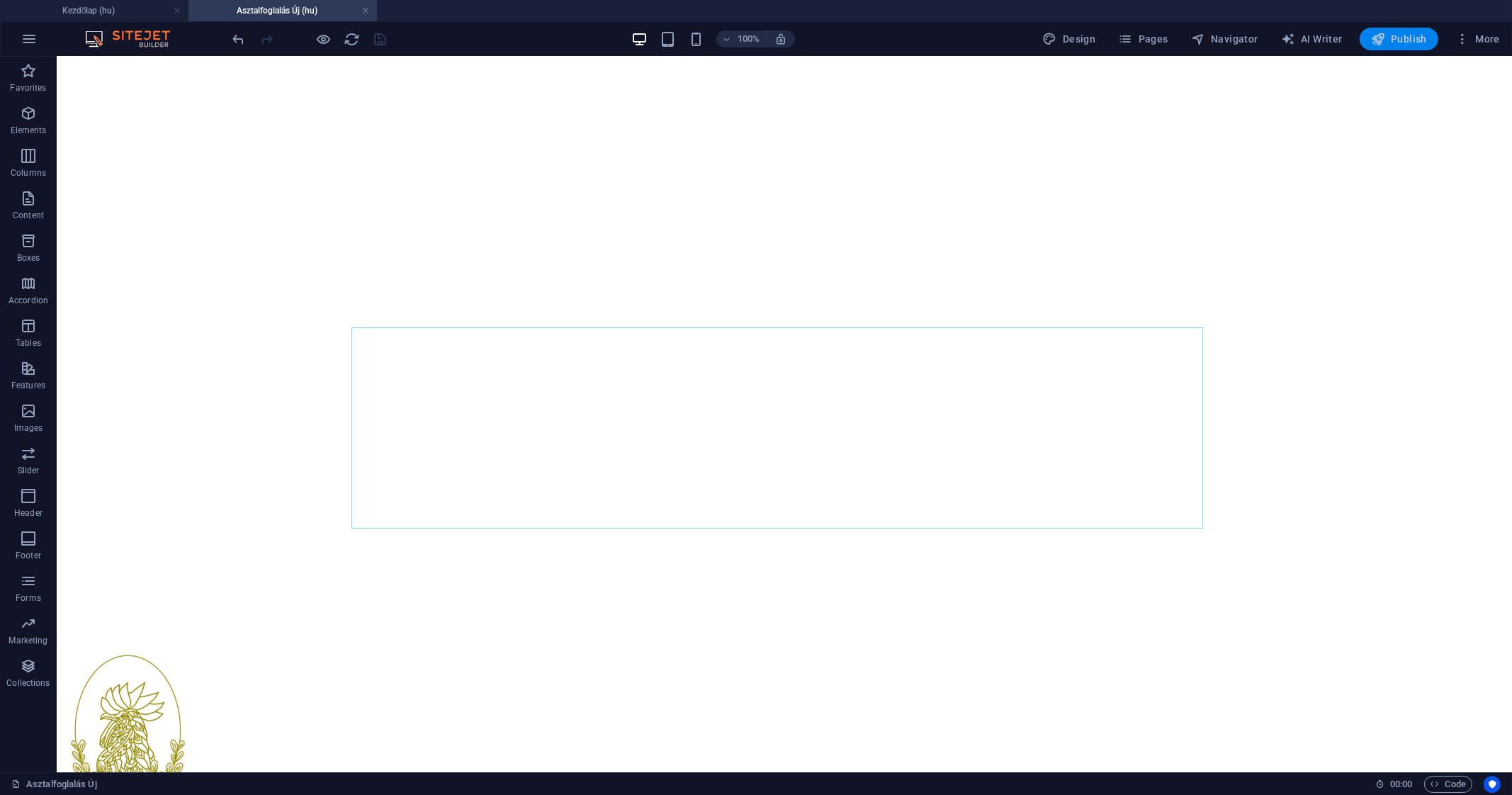
click at [1385, 33] on icon "button" at bounding box center [1378, 39] width 14 height 14
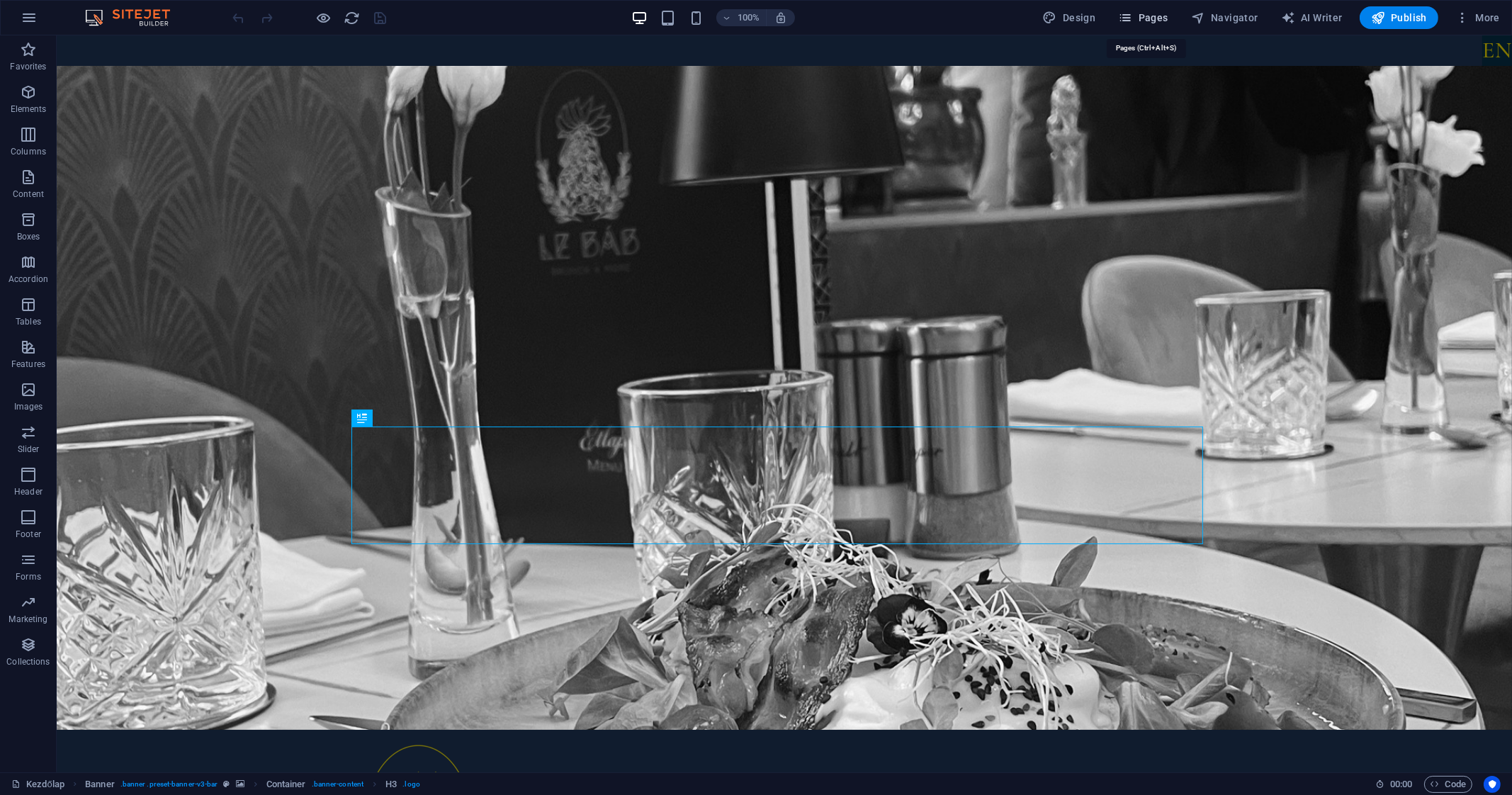
click at [1141, 28] on button "Pages" at bounding box center [1142, 17] width 61 height 23
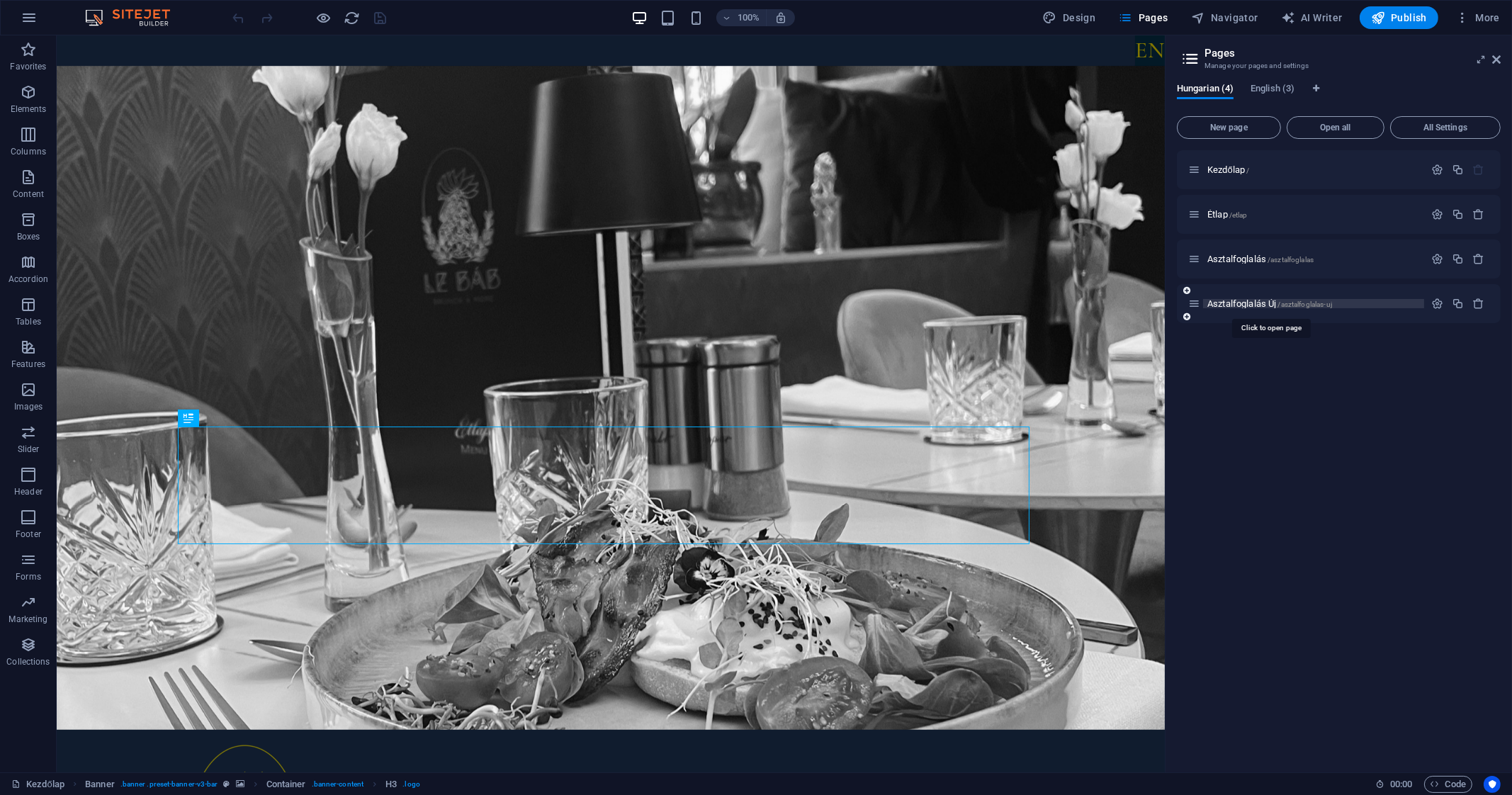
click at [1231, 306] on span "Asztalfoglalás Új /asztalfoglalas-uj" at bounding box center [1270, 304] width 125 height 10
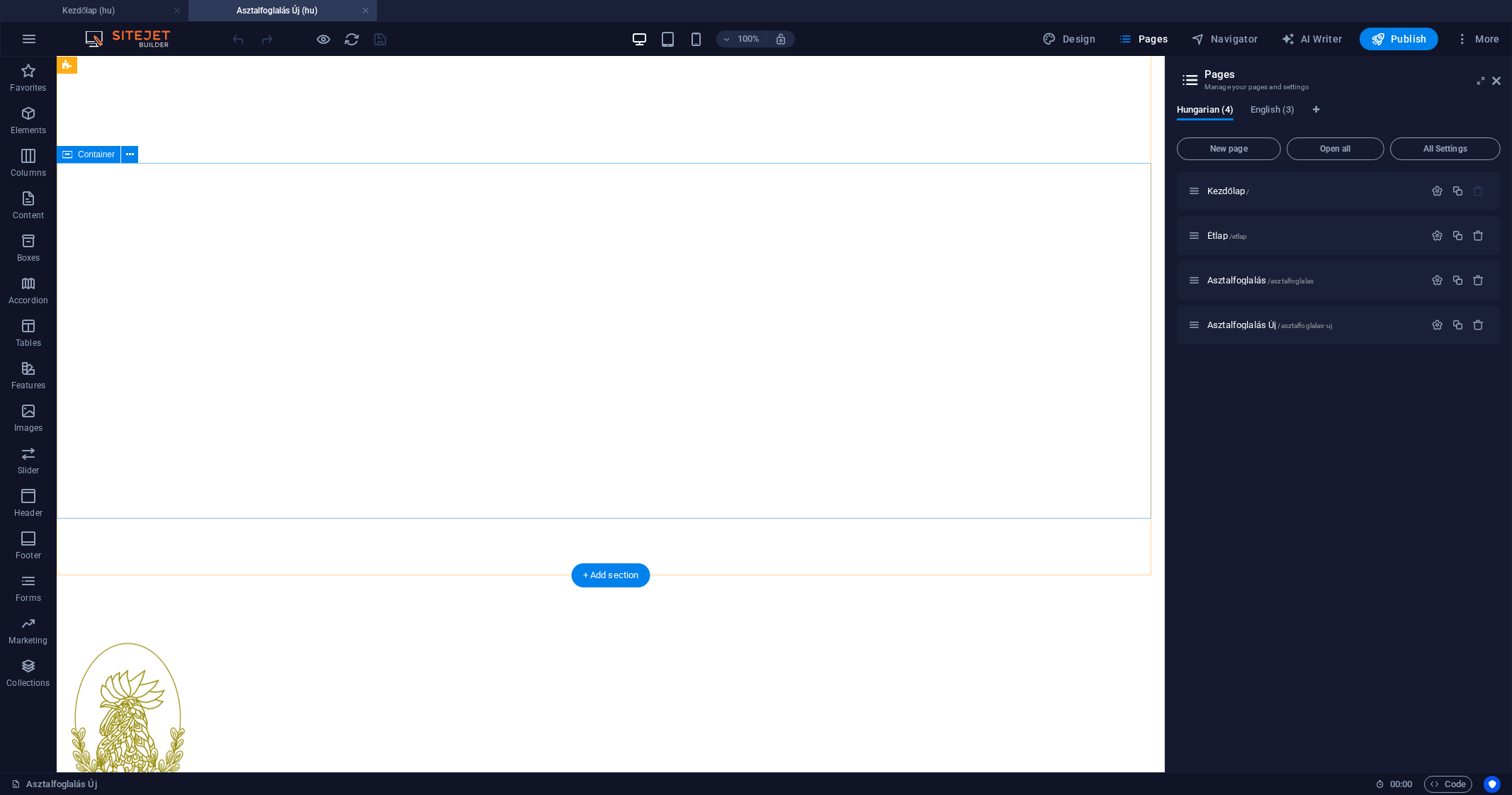
scroll to position [76, 0]
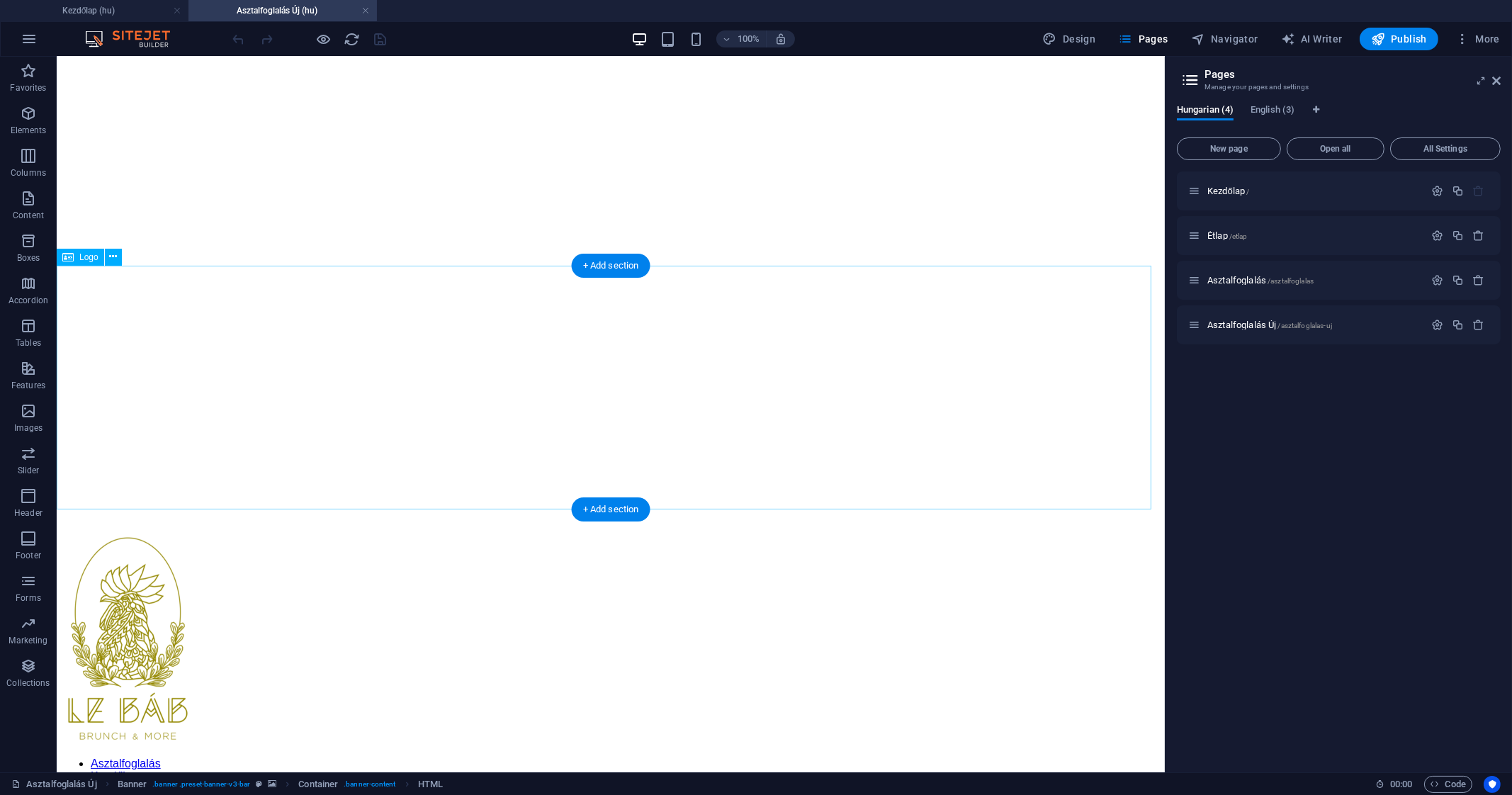
scroll to position [178, 0]
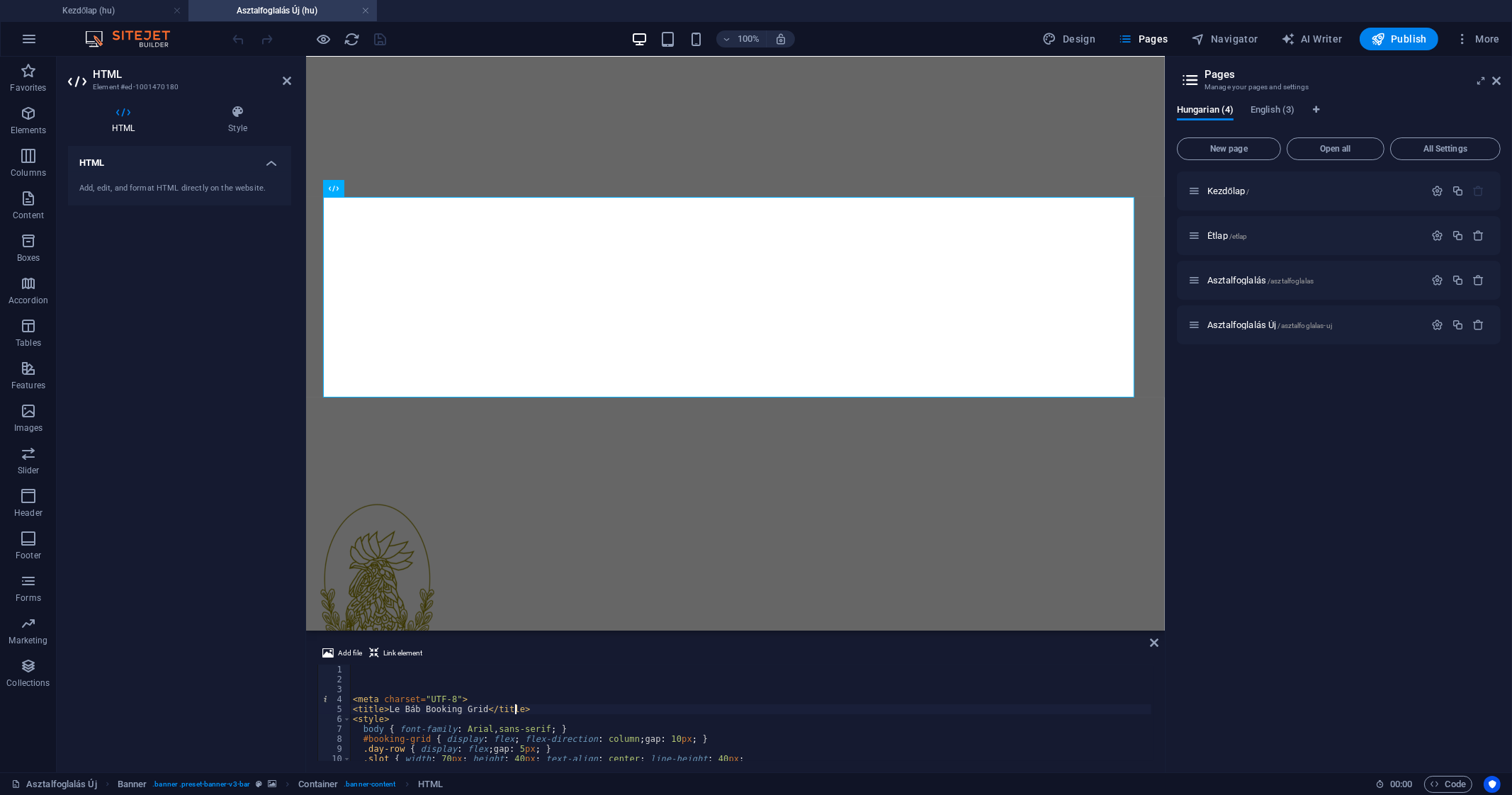
click at [517, 714] on div "< meta charset = "UTF-8" > < title > Le Báb Booking Grid </ title > < style > b…" at bounding box center [750, 723] width 801 height 116
click at [341, 788] on div "Le Báb Booking Grid Le Báb Weekly Booking Grid" at bounding box center [734, 805] width 847 height 34
click at [509, 788] on div "Le Báb Booking Grid Le Báb Weekly Booking Grid" at bounding box center [734, 805] width 847 height 34
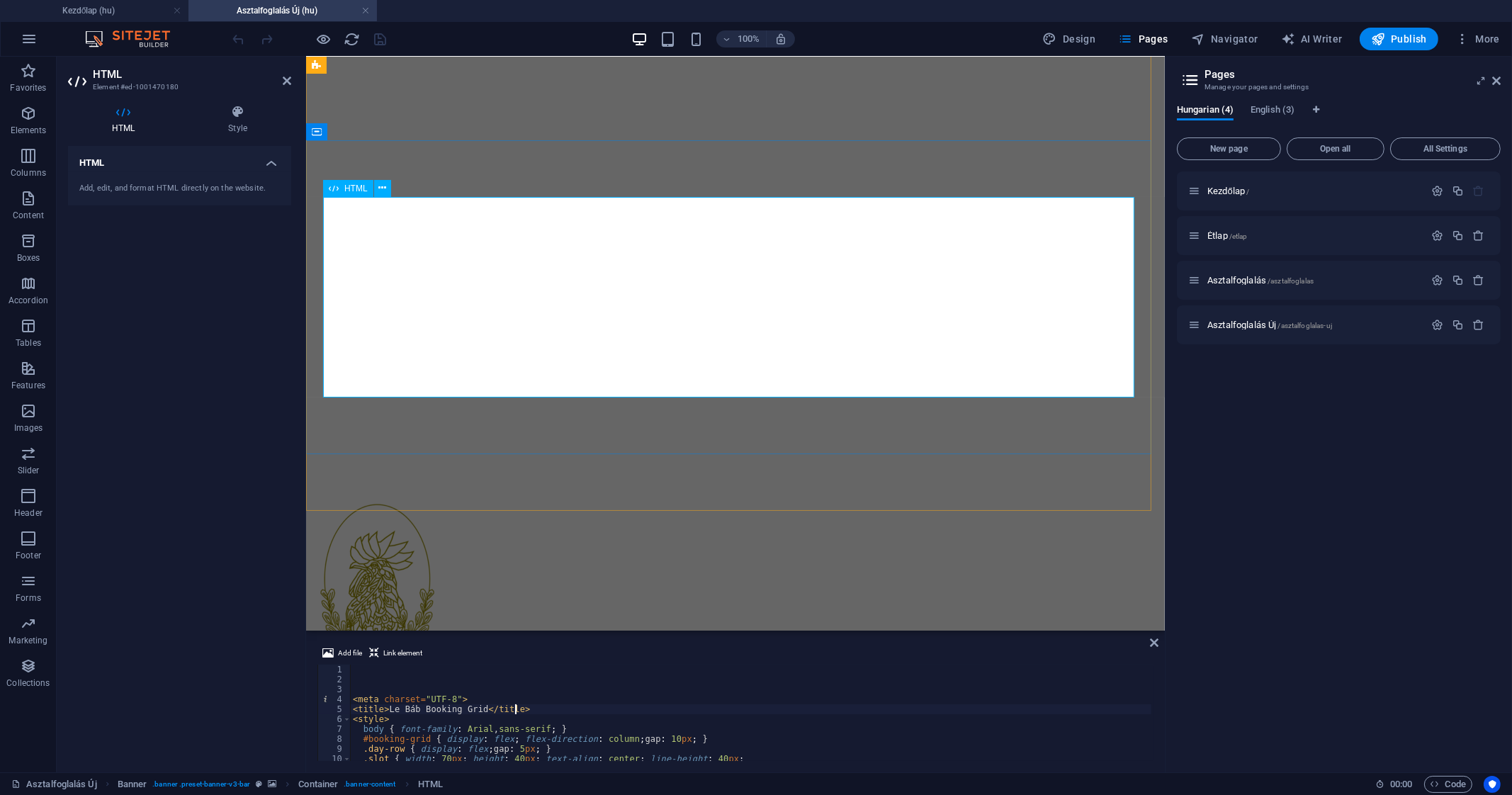
click at [509, 788] on div "Le Báb Booking Grid Le Báb Weekly Booking Grid" at bounding box center [734, 805] width 847 height 34
click at [571, 739] on div "< meta charset = "UTF-8" > < title > Le Báb Booking Grid </ title > < style > b…" at bounding box center [750, 723] width 801 height 116
click at [537, 713] on div "< meta charset = "UTF-8" > < title > Le Báb Booking Grid </ title > < style > b…" at bounding box center [750, 723] width 801 height 116
type textarea "<title>Le Báb Booking Grid</title>"
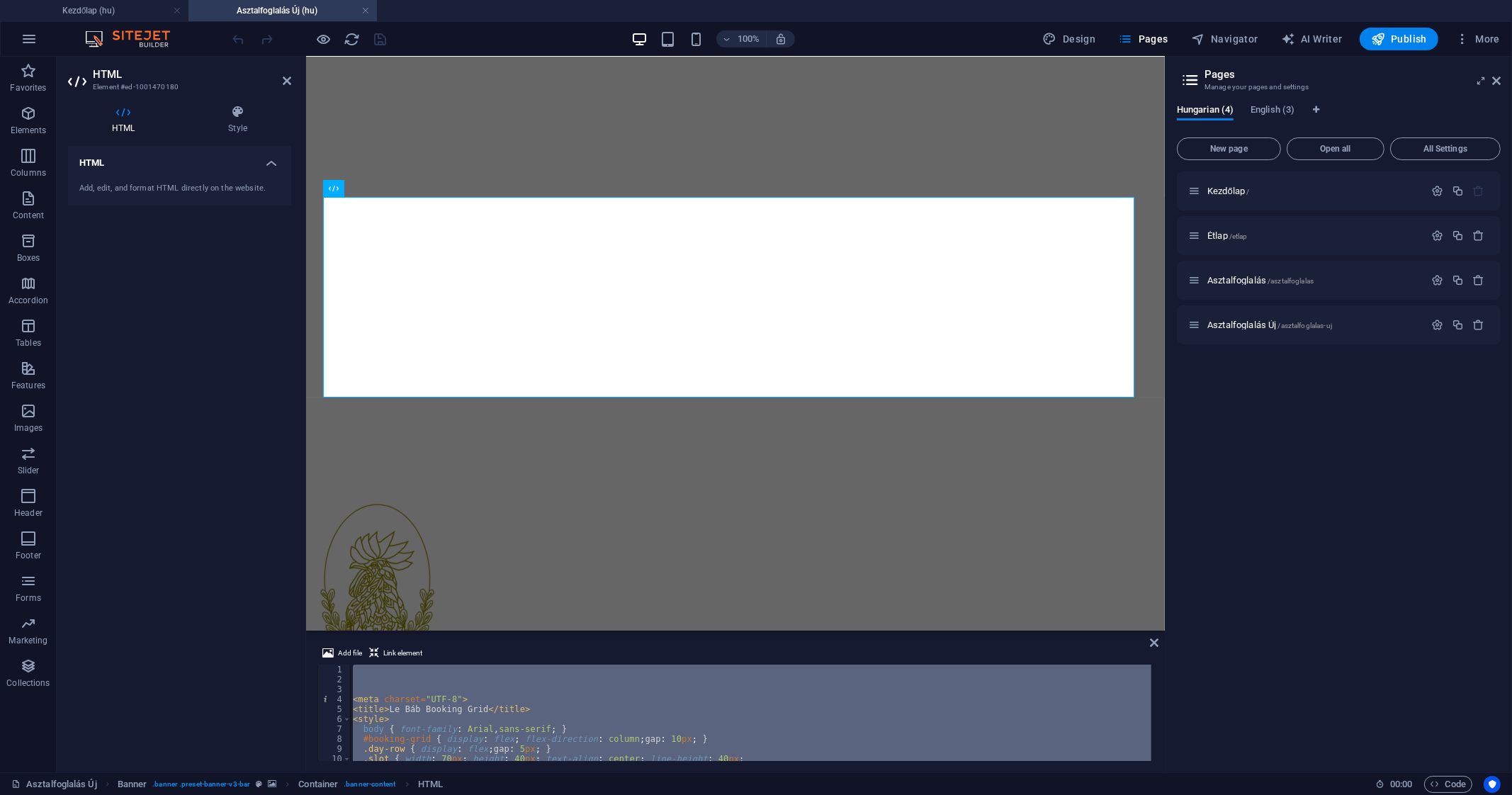
paste textarea
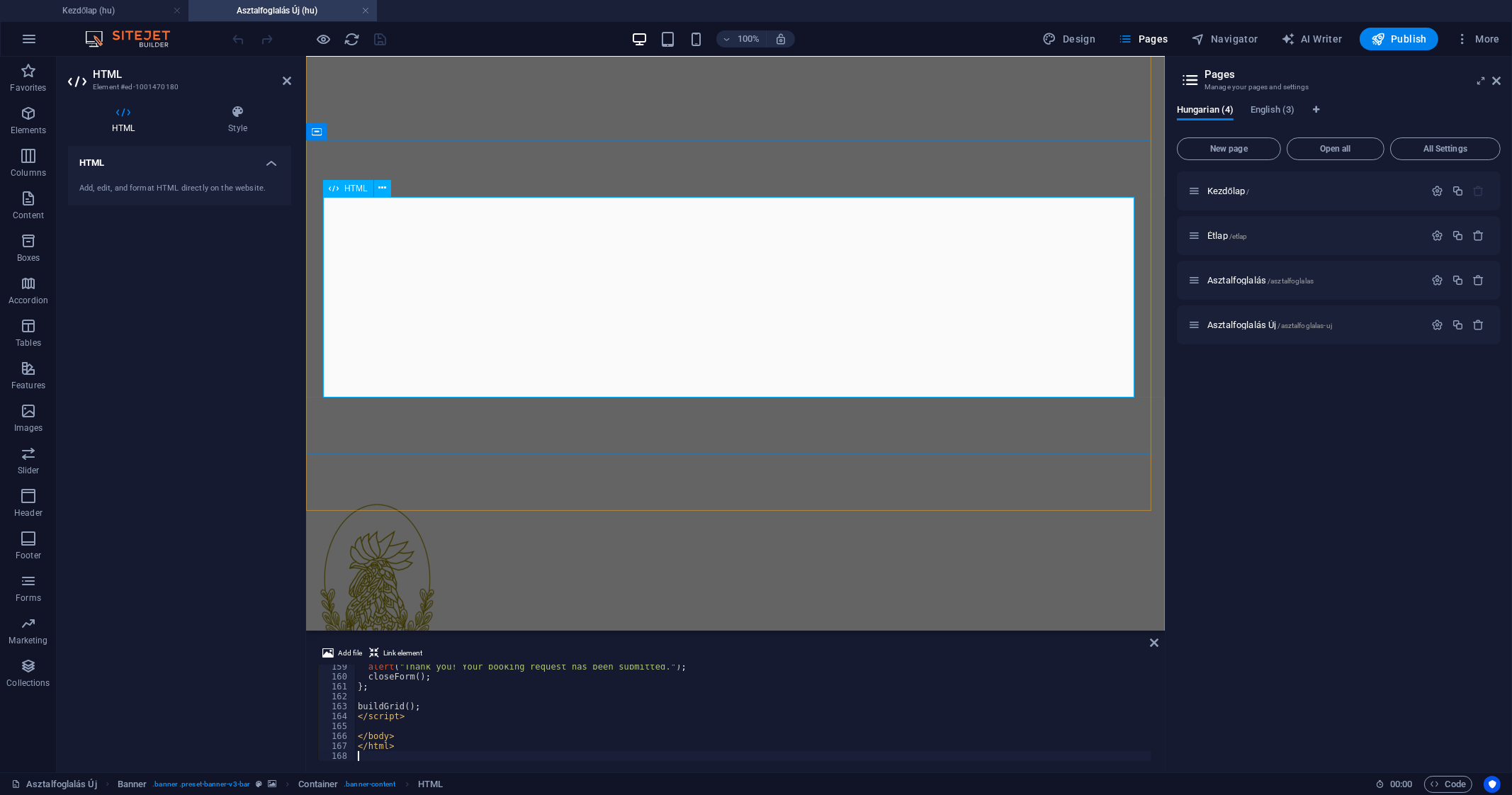
click at [844, 788] on div "Le Báb Table Booking Le Báb Weekly Booking Book Table Name Email Phone Guests 2…" at bounding box center [734, 798] width 847 height 20
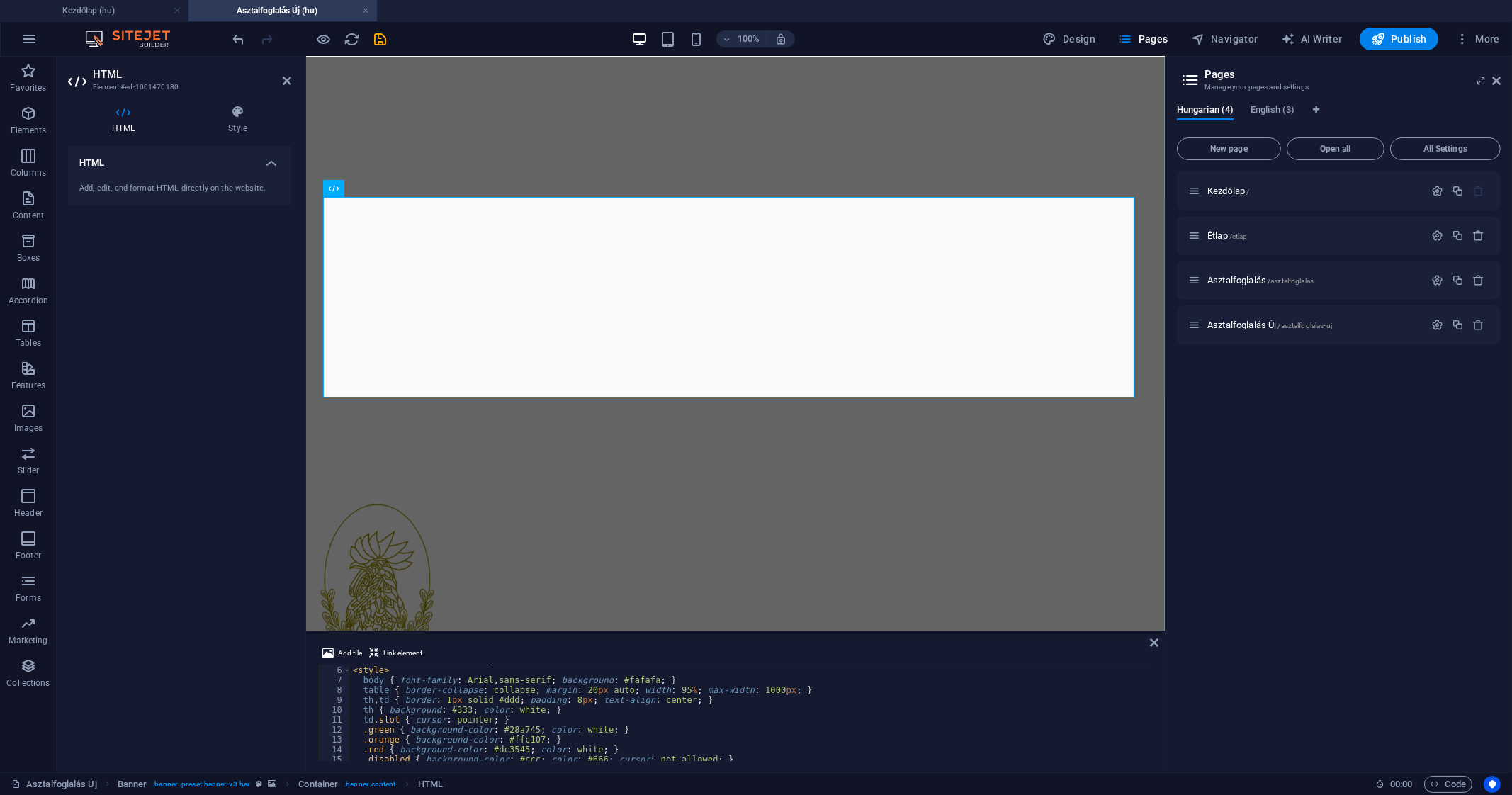
scroll to position [0, 0]
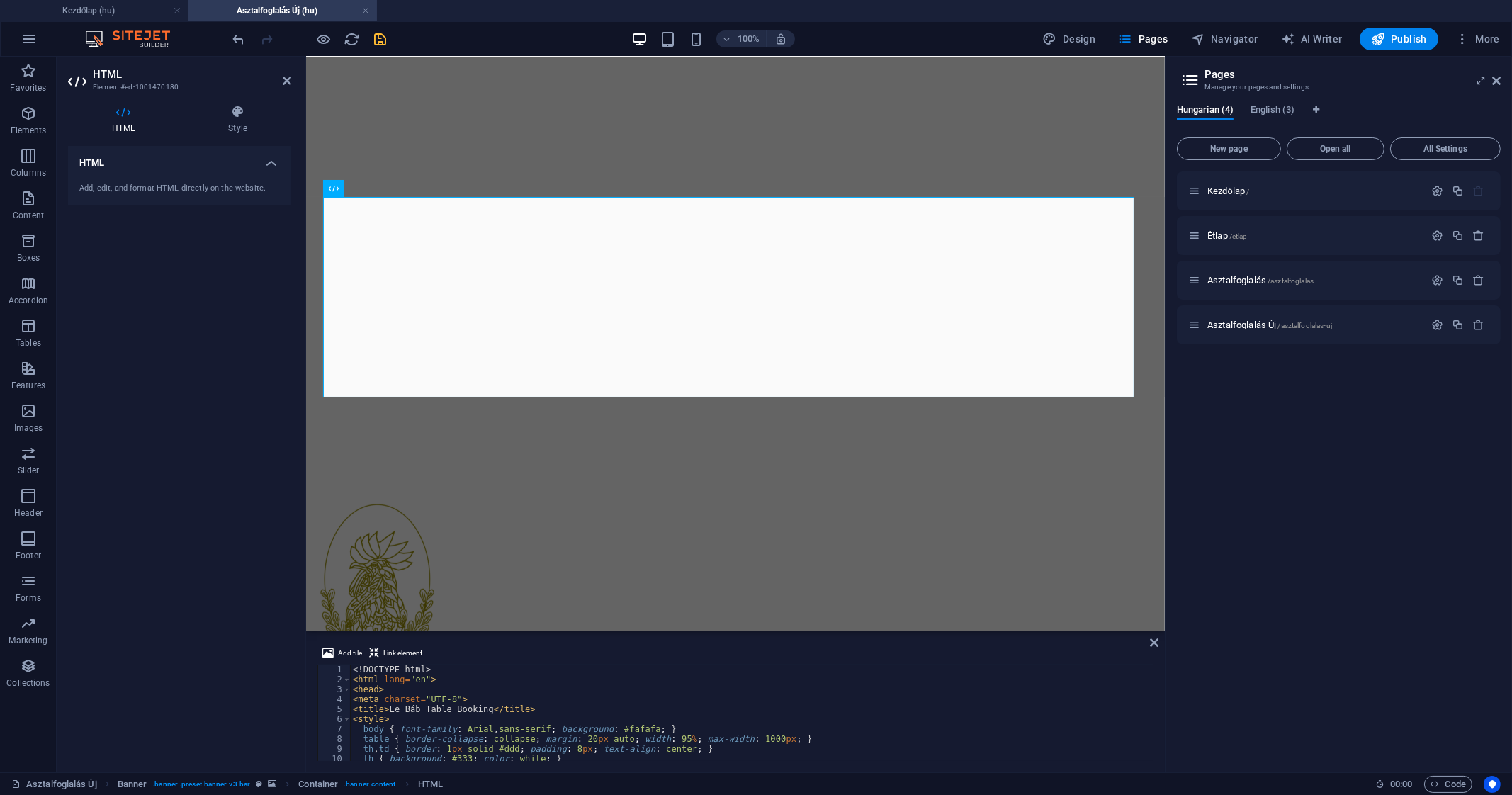
click at [379, 31] on icon "save" at bounding box center [381, 39] width 16 height 16
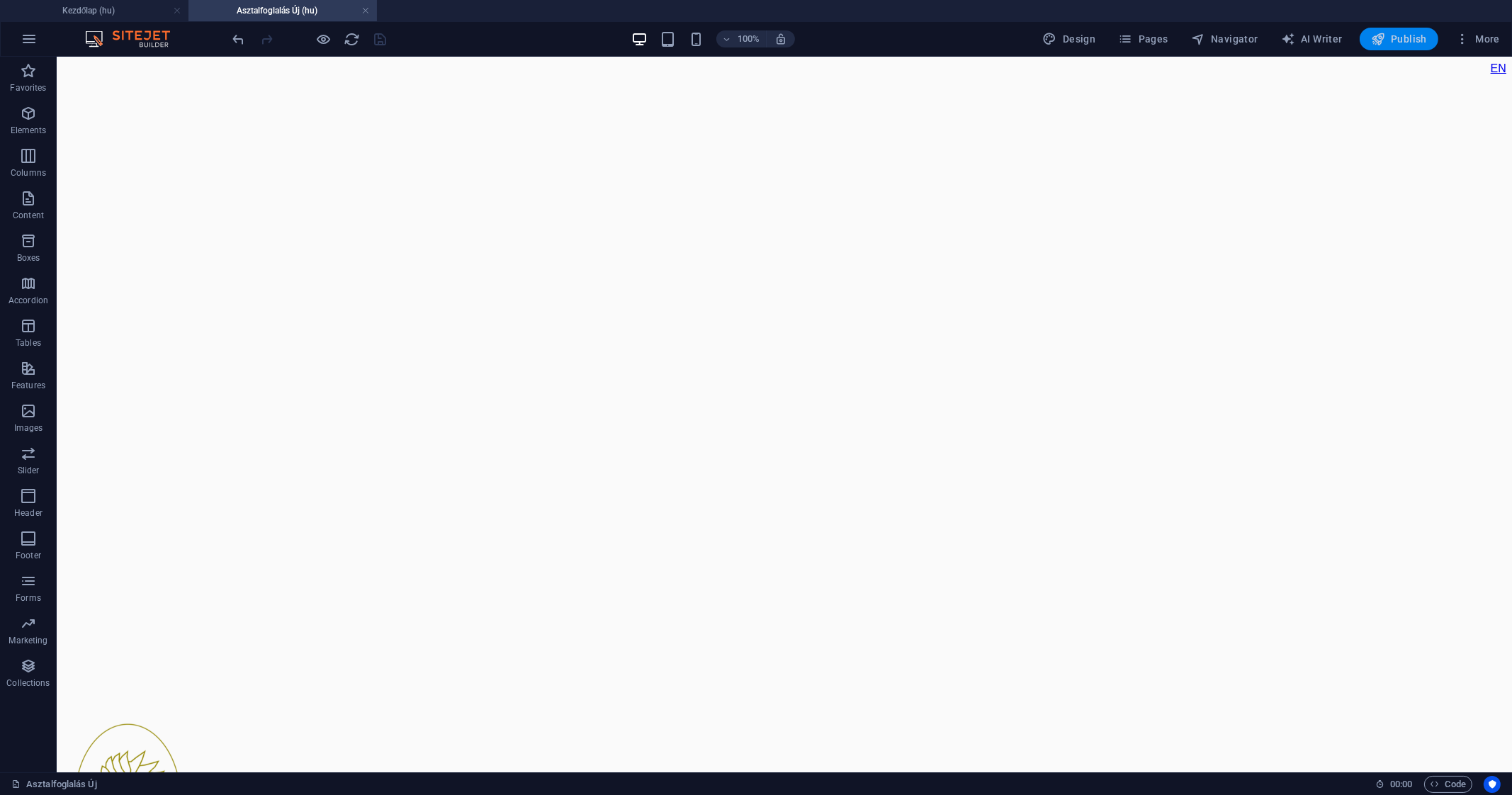
click at [1411, 33] on span "Publish" at bounding box center [1399, 39] width 56 height 14
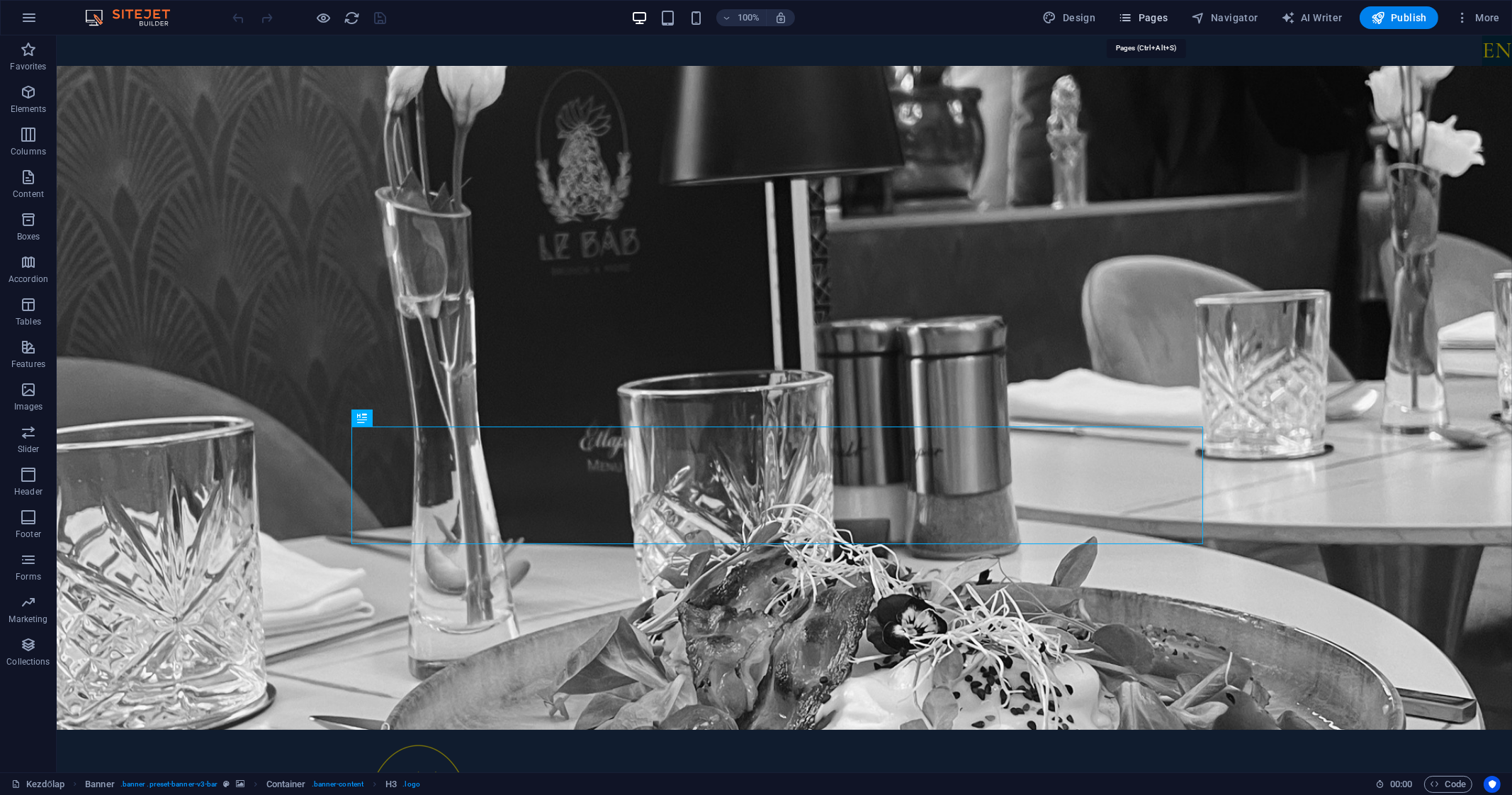
click at [1152, 16] on span "Pages" at bounding box center [1142, 17] width 49 height 14
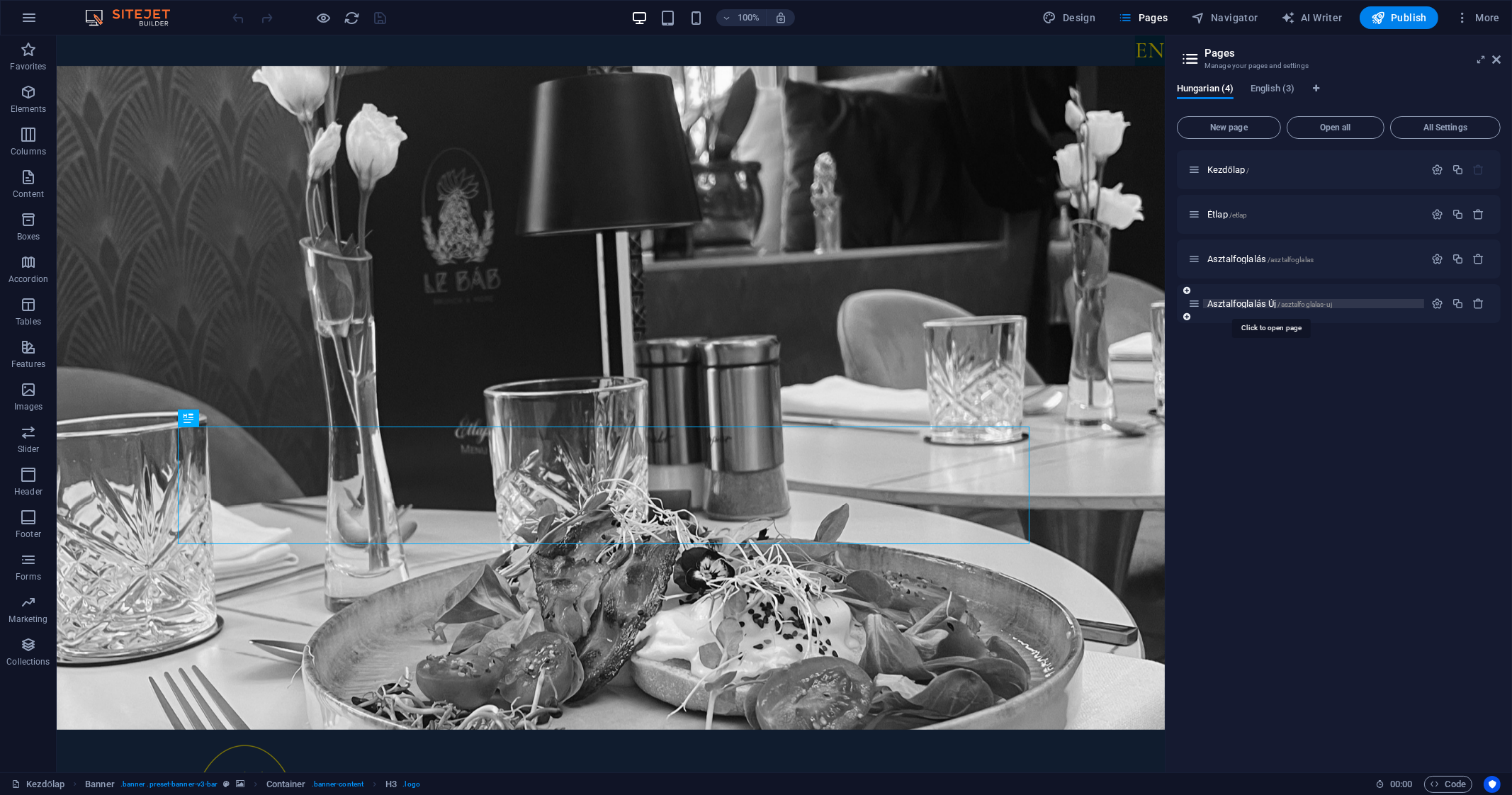
click at [1259, 300] on span "Asztalfoglalás Új /asztalfoglalas-uj" at bounding box center [1270, 304] width 125 height 10
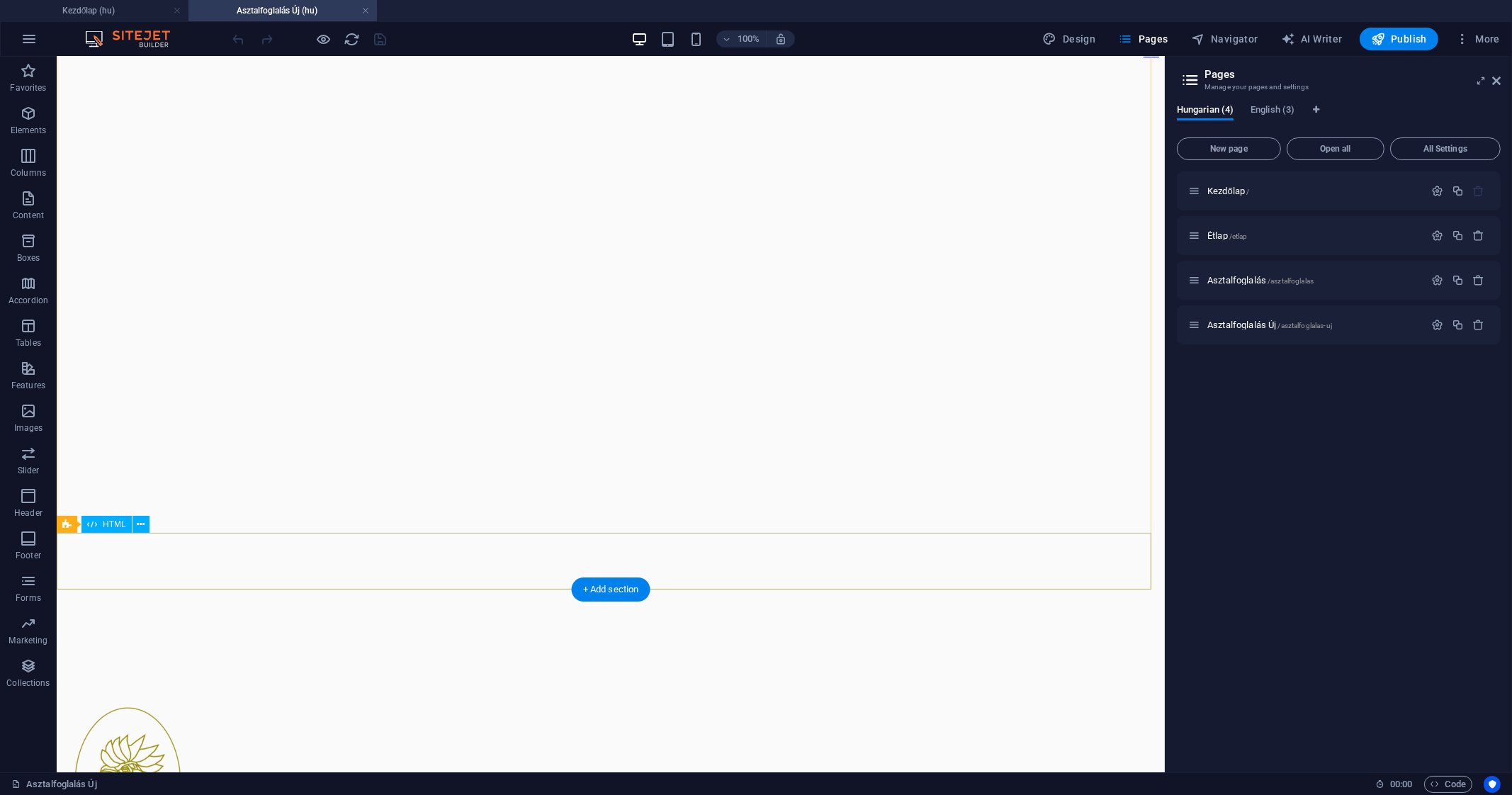
scroll to position [16, 0]
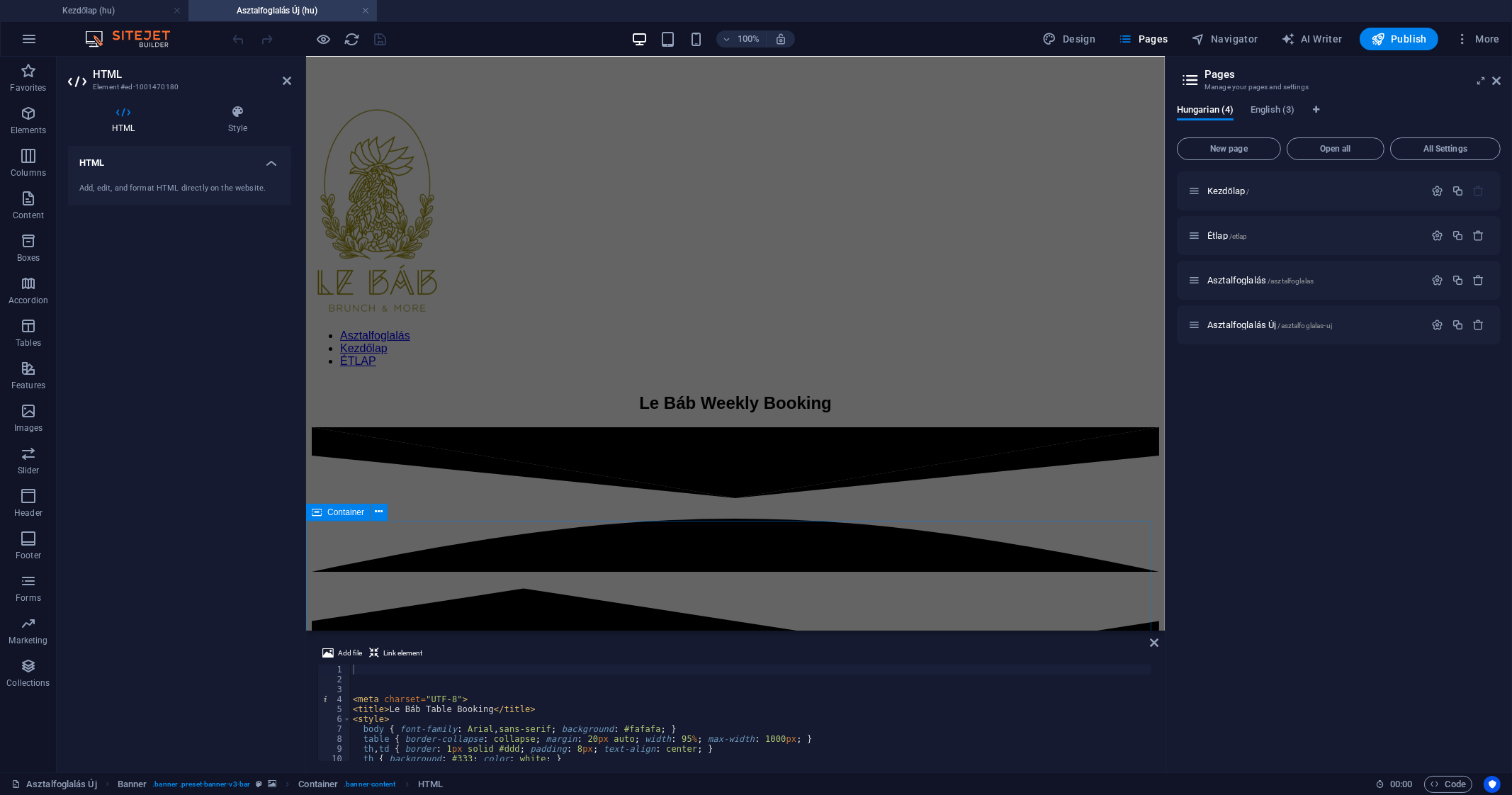
scroll to position [700, 0]
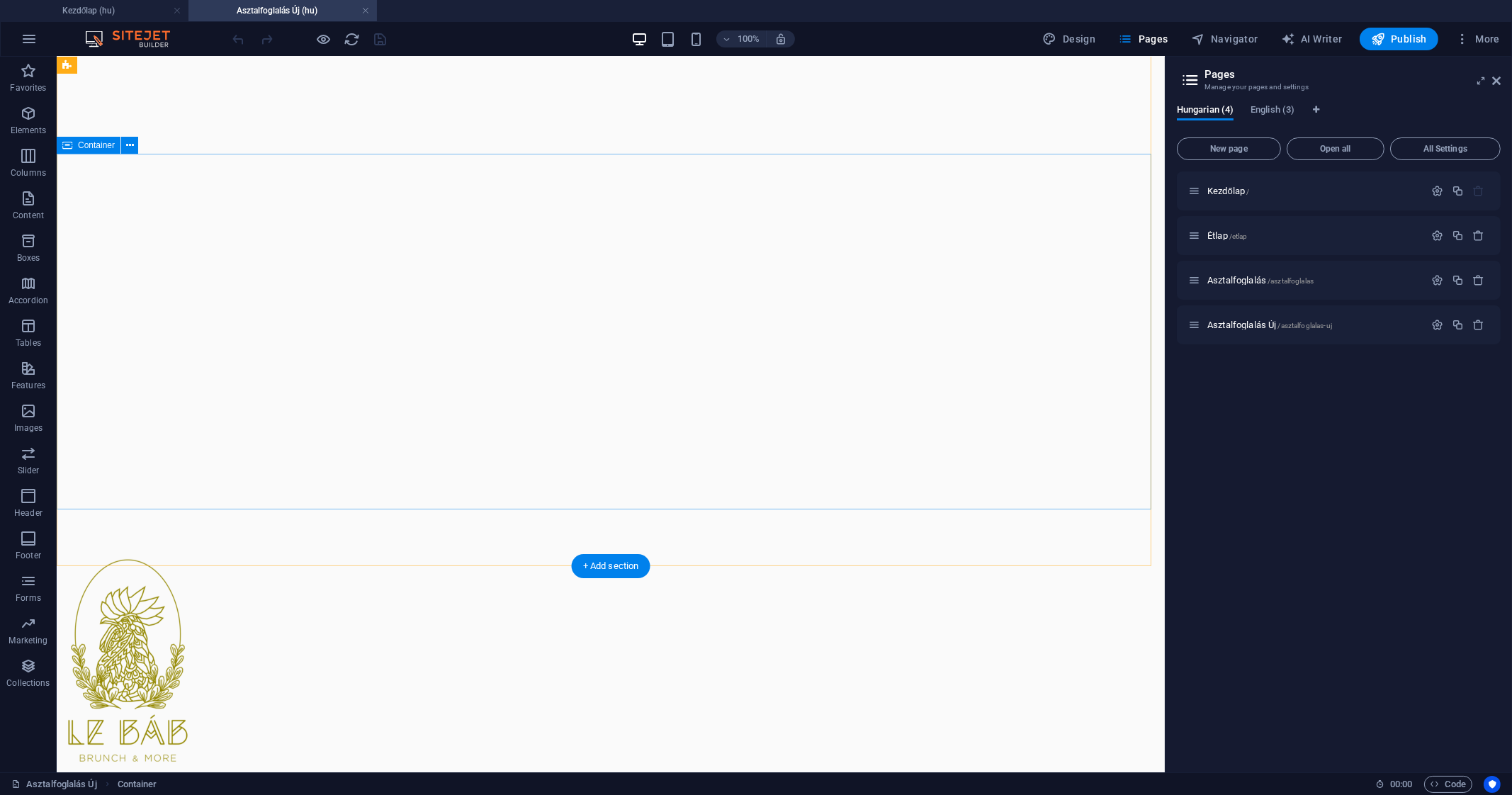
scroll to position [165, 0]
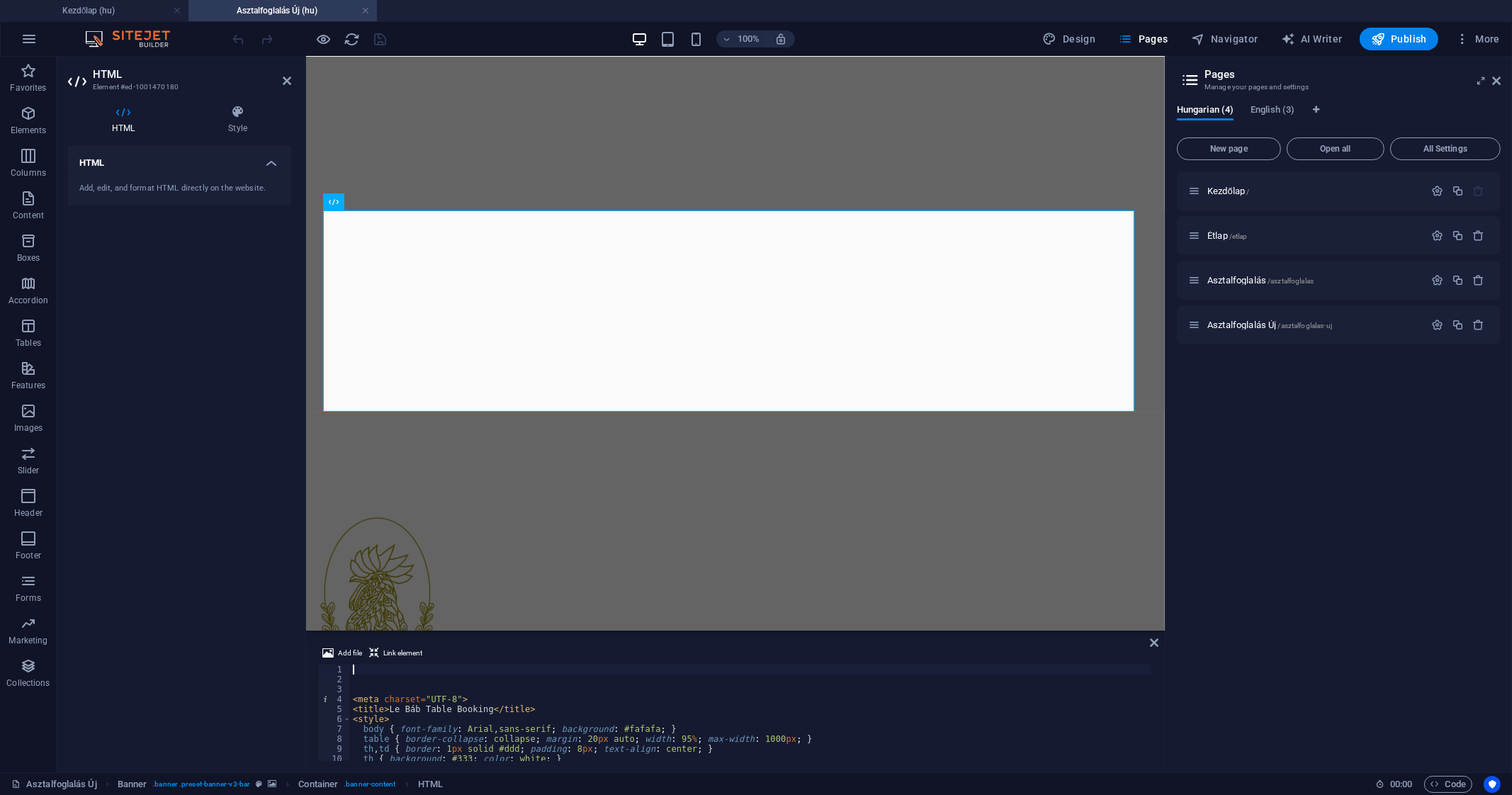
click at [597, 746] on div "< meta charset = "UTF-8" > < title > Le Báb Table Booking </ title > < style > …" at bounding box center [750, 723] width 801 height 116
type textarea "th, td { border: 1px solid #ddd; padding: 8px; text-align: center; }"
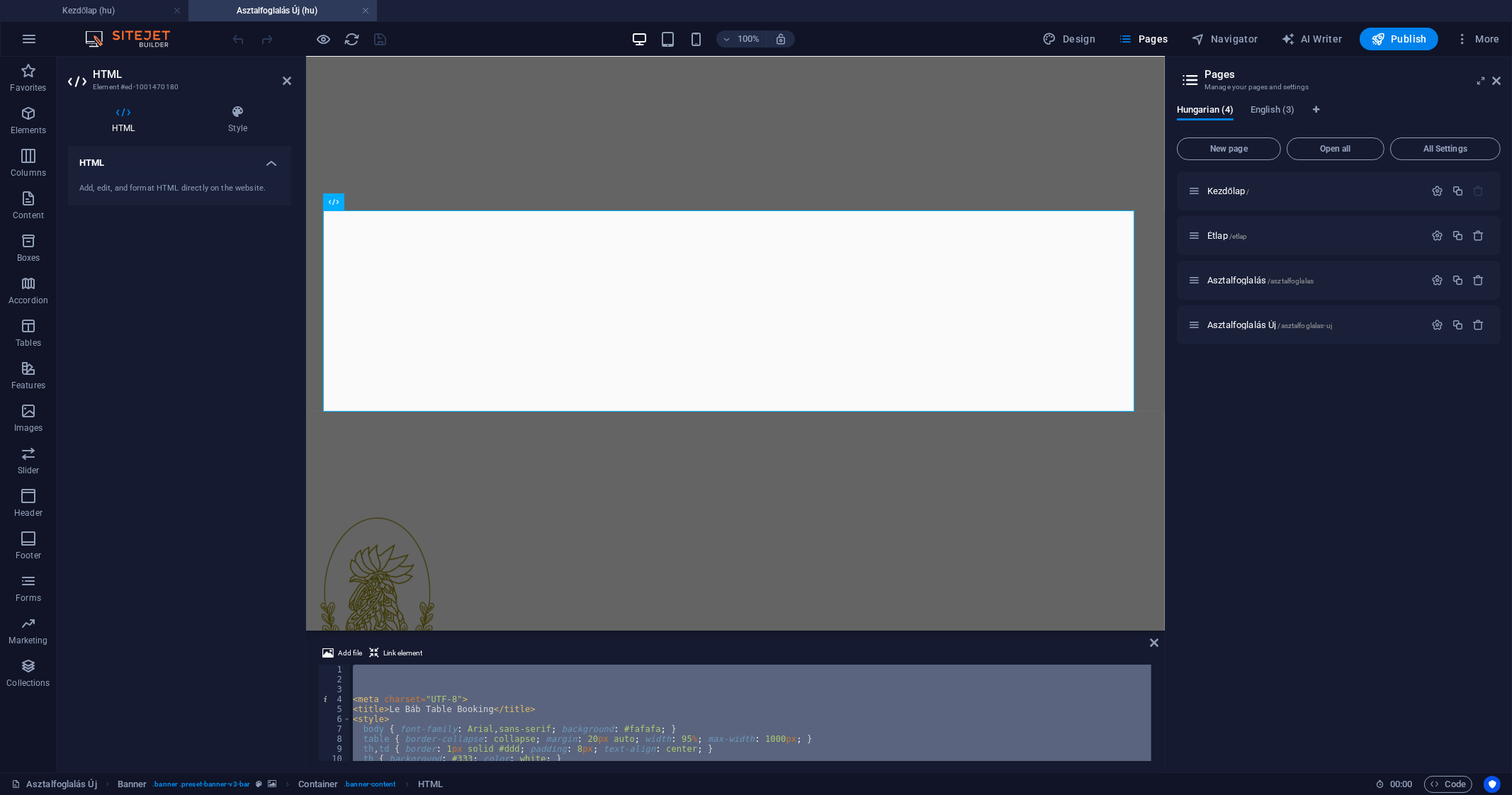
paste textarea
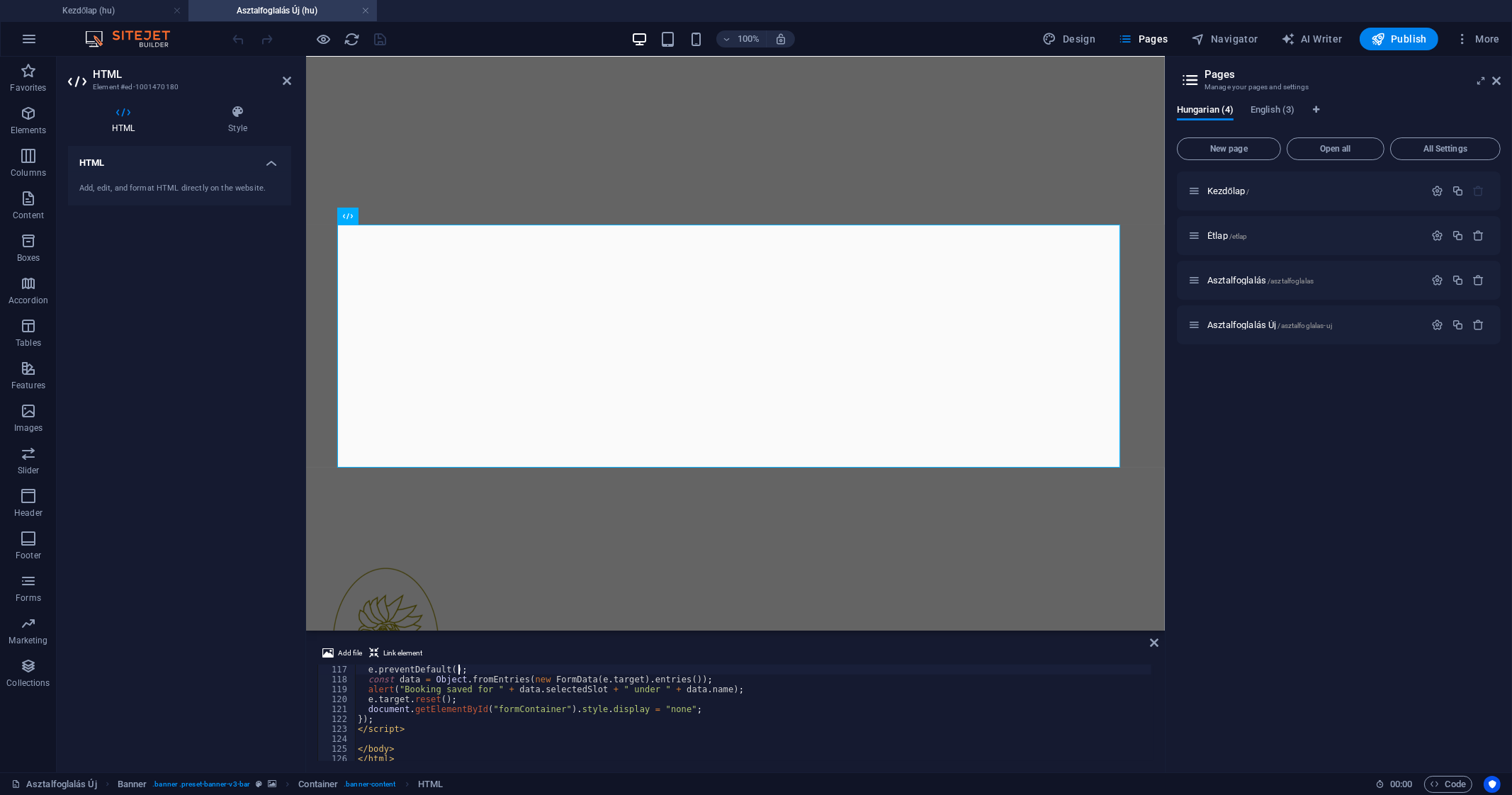
scroll to position [1151, 0]
click at [601, 672] on div "e . preventDefault ( ) ; const data = Object . fromEntries ( new FormData ( e .…" at bounding box center [753, 723] width 796 height 116
type textarea "e.preventDefault();"
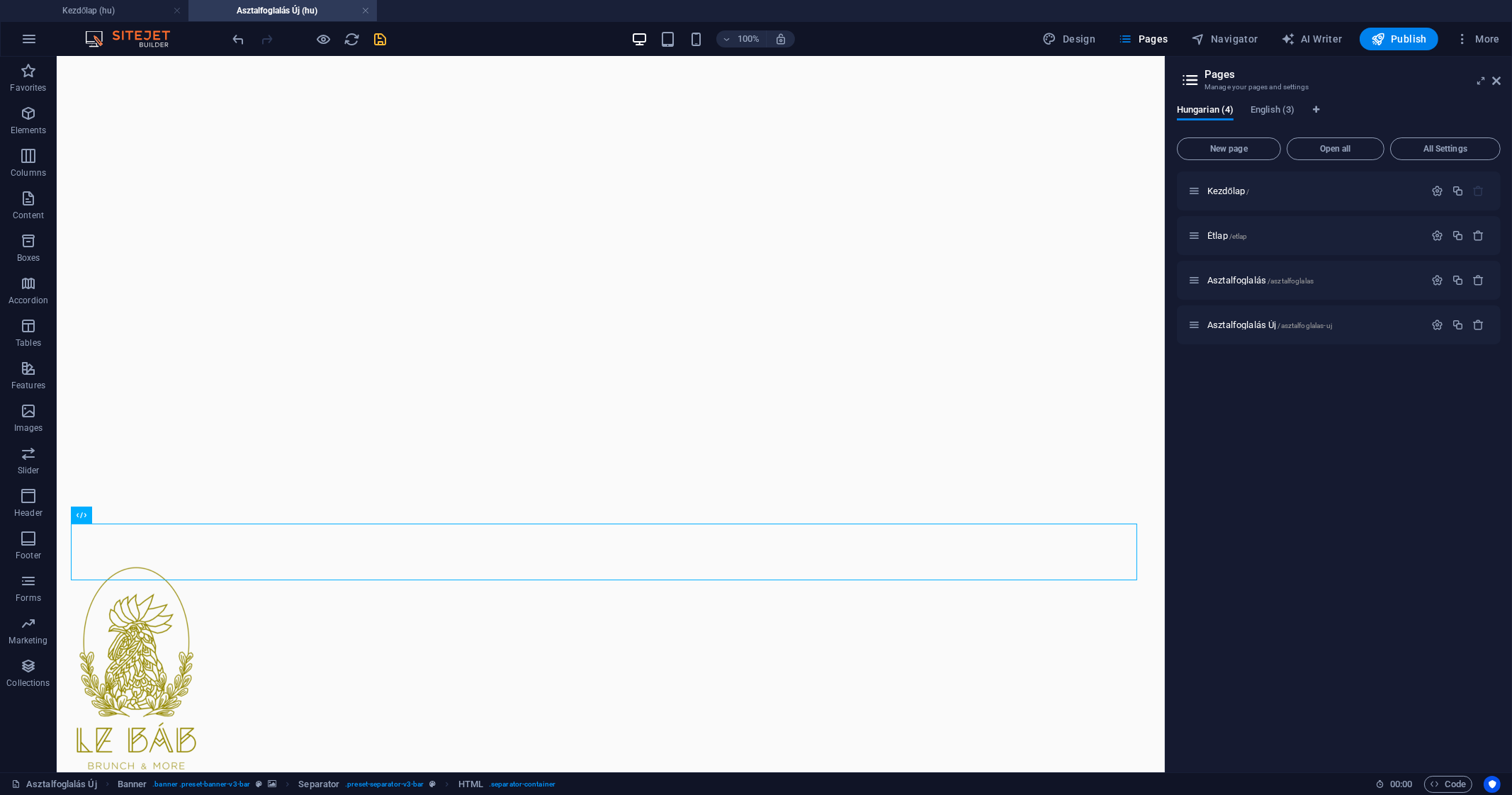
click at [376, 41] on icon "save" at bounding box center [381, 39] width 16 height 16
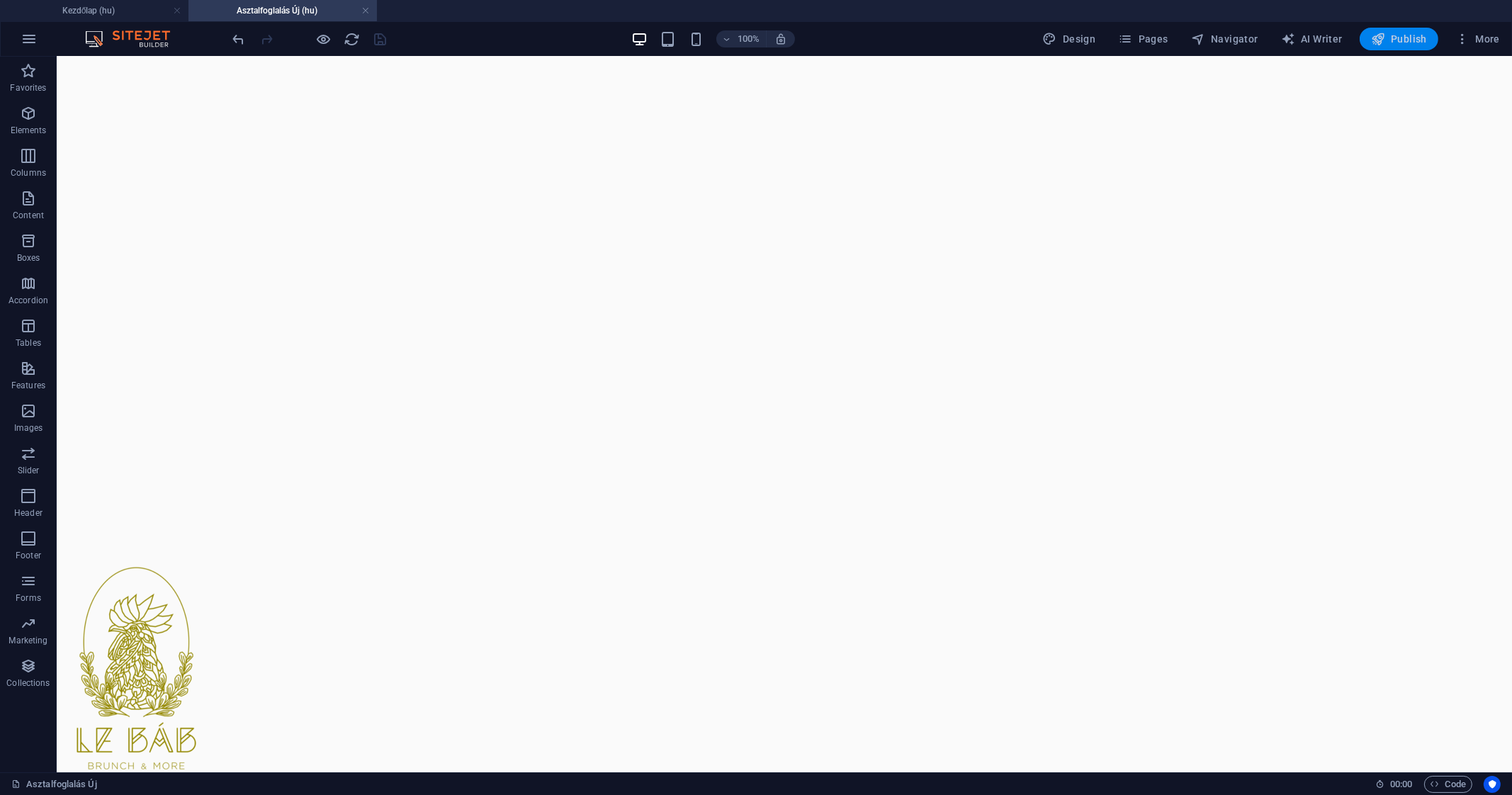
click at [1387, 42] on span "Publish" at bounding box center [1399, 39] width 56 height 14
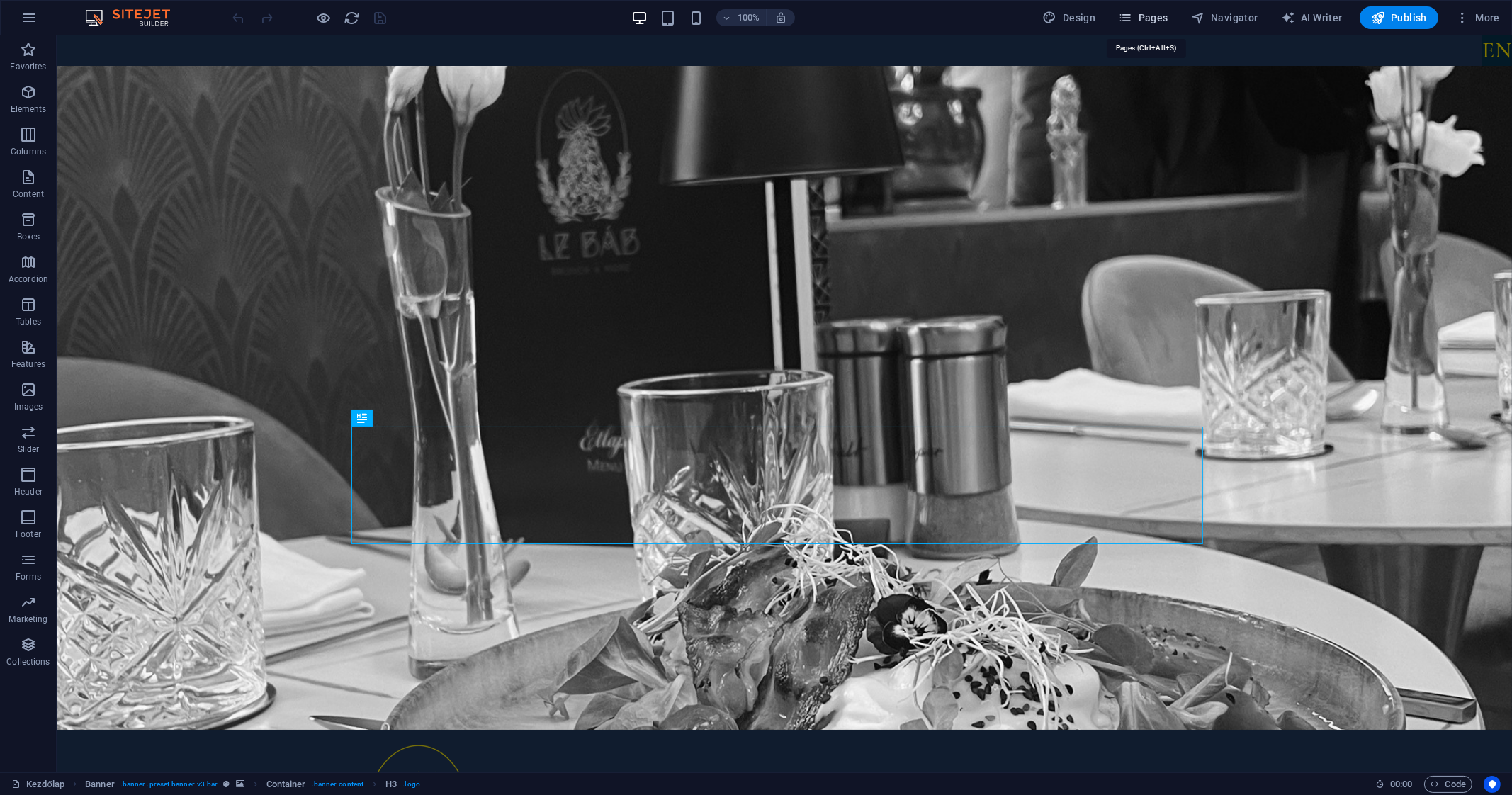
click at [1168, 22] on span "Pages" at bounding box center [1142, 17] width 49 height 14
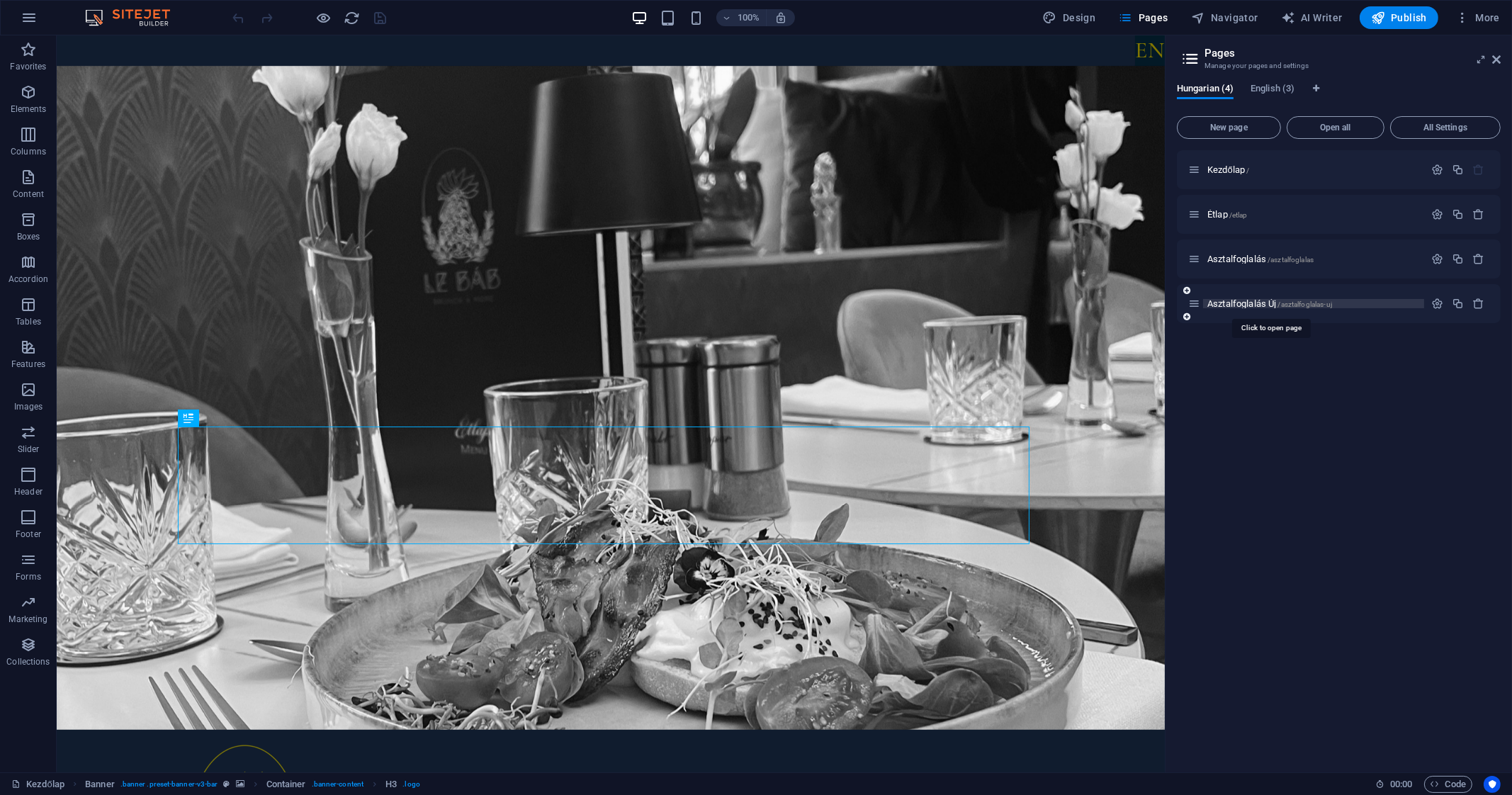
click at [1264, 305] on span "Asztalfoglalás Új /asztalfoglalas-uj" at bounding box center [1270, 304] width 125 height 10
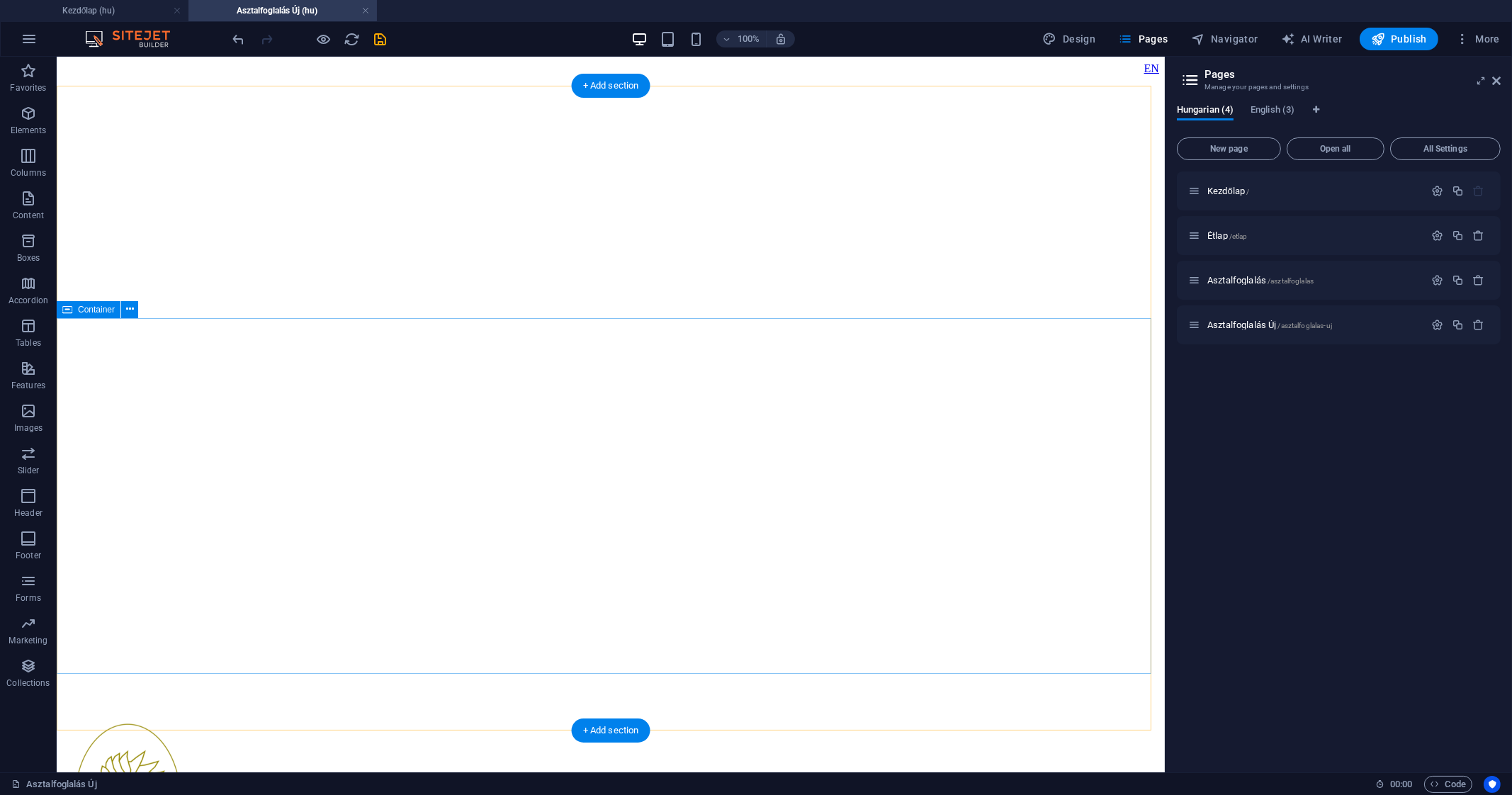
scroll to position [2, 0]
click at [18, 115] on span "Elements" at bounding box center [28, 121] width 56 height 34
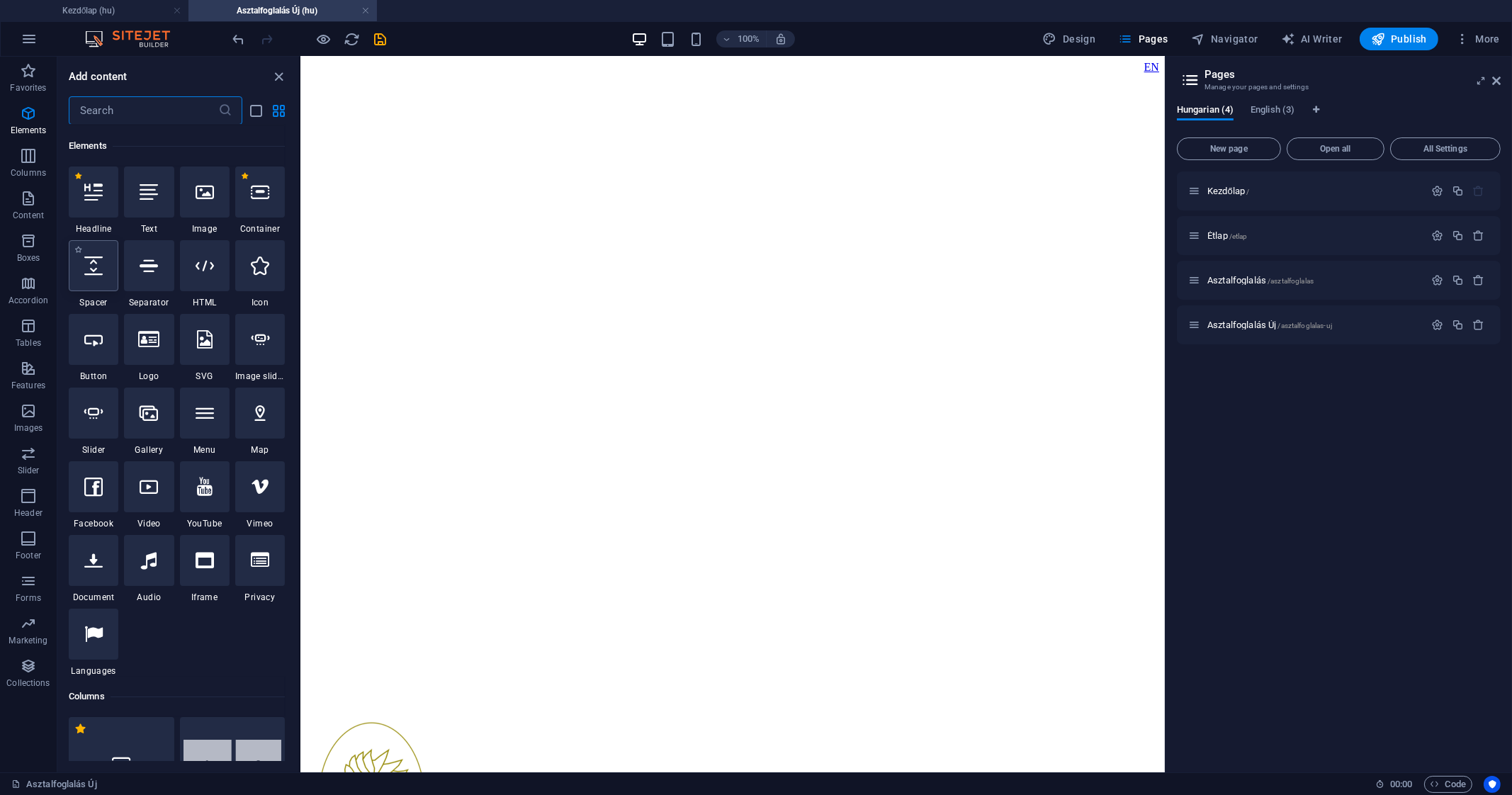
scroll to position [151, 0]
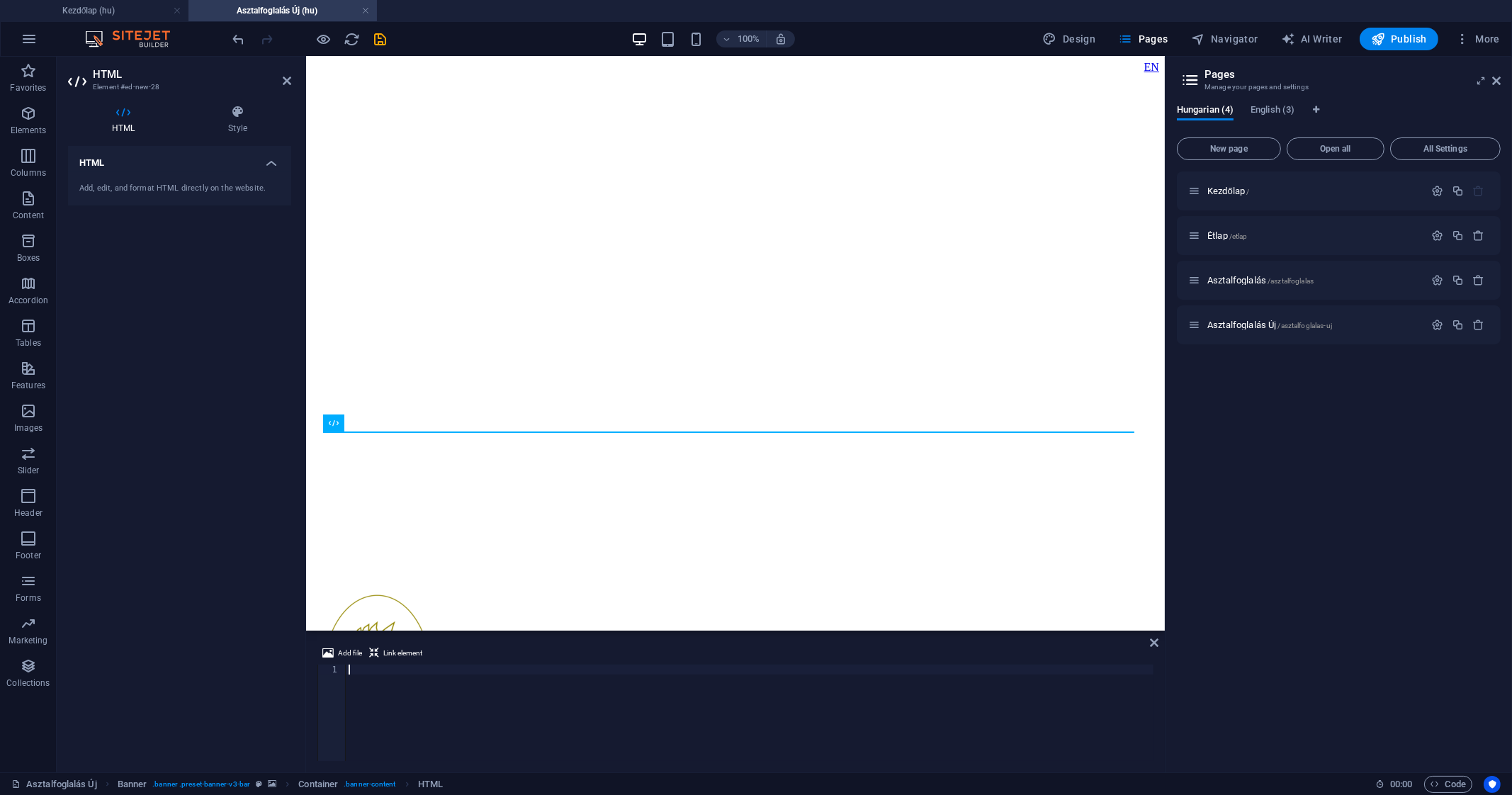
type textarea "<!-- end Google Calendar Appointment Scheduling -->"
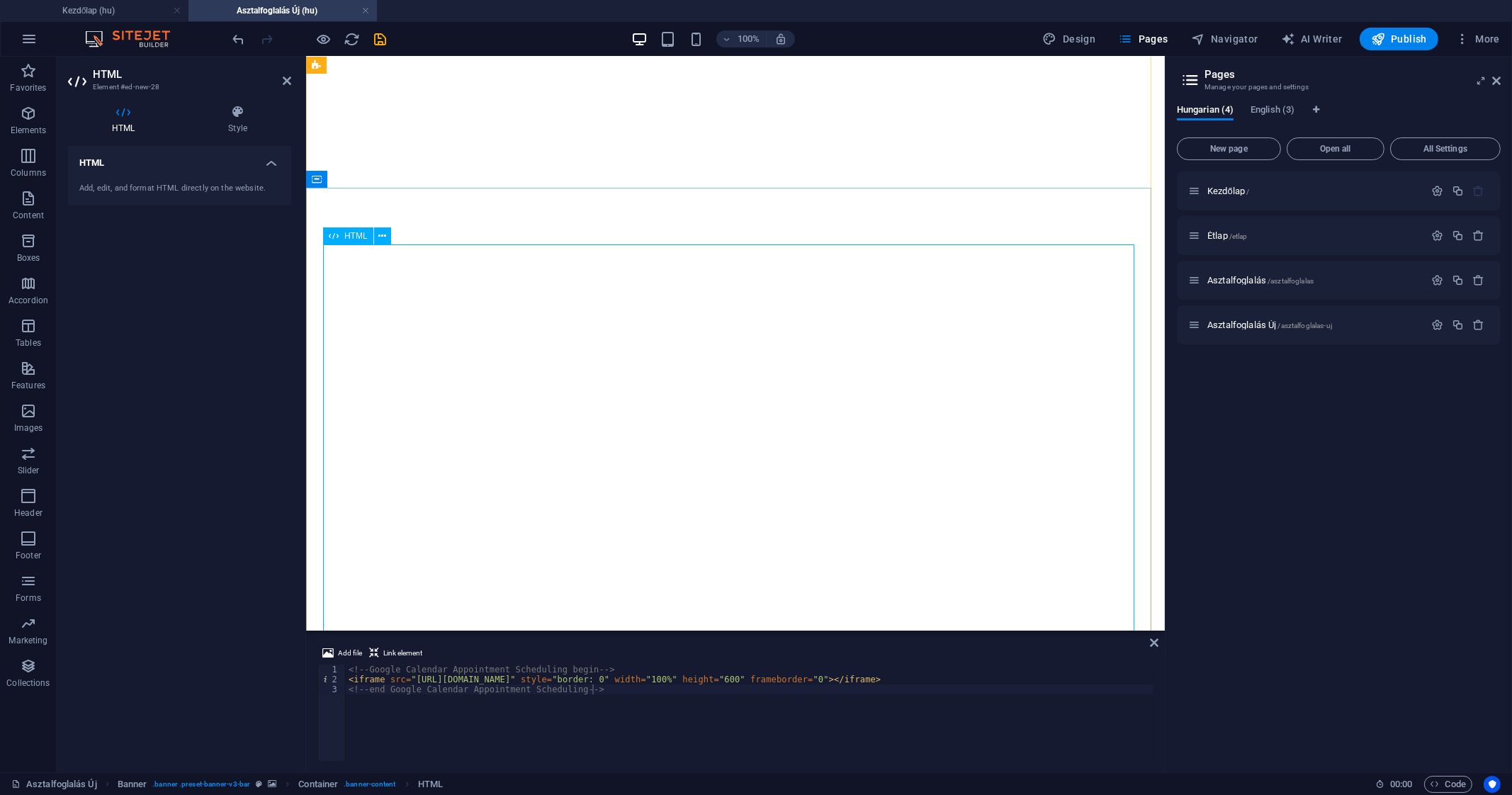
scroll to position [131, 0]
click at [383, 238] on icon at bounding box center [382, 236] width 8 height 15
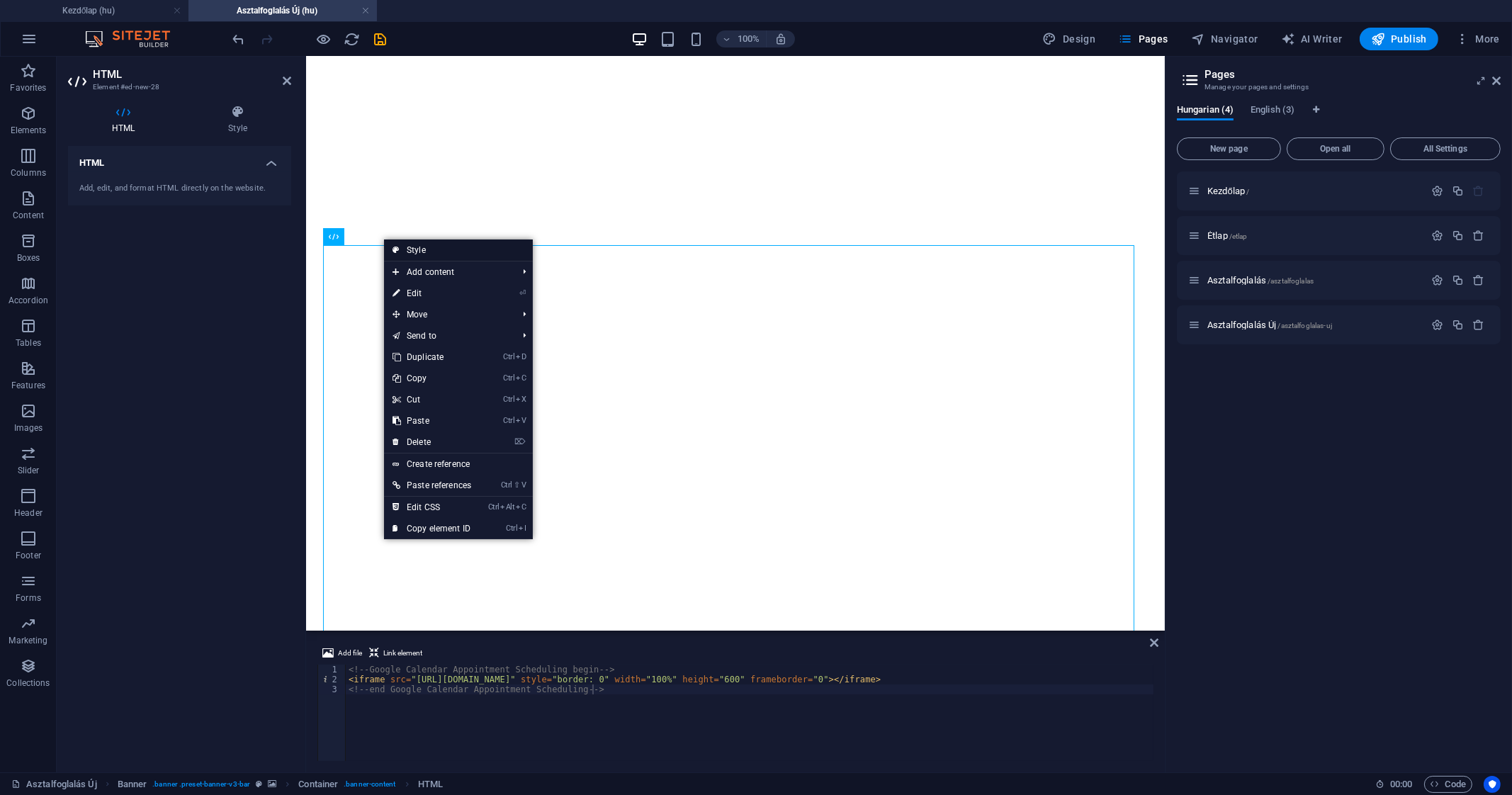
click at [459, 252] on link "Style" at bounding box center [459, 250] width 149 height 22
select select "vh"
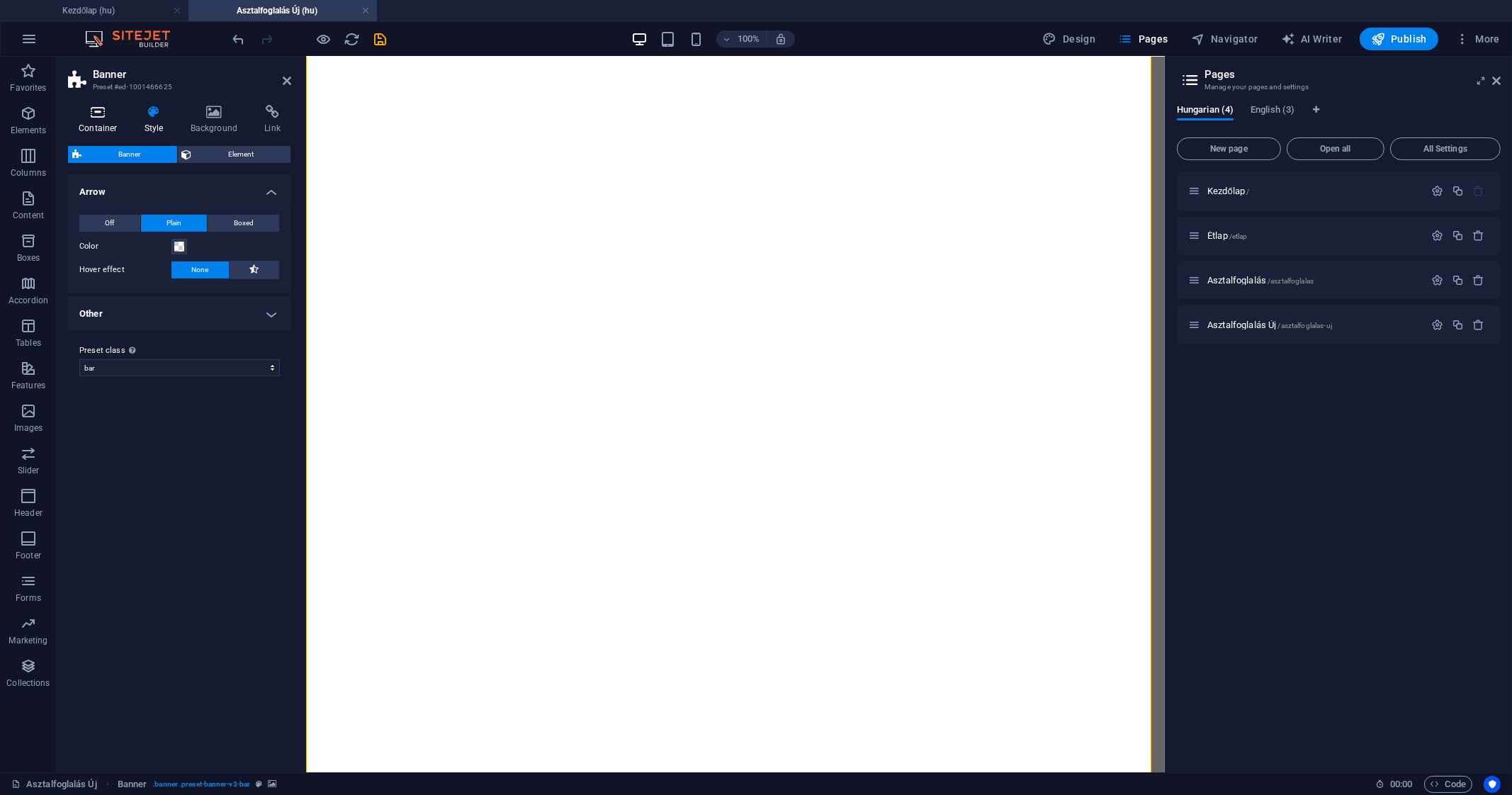
click at [97, 107] on icon at bounding box center [99, 112] width 61 height 14
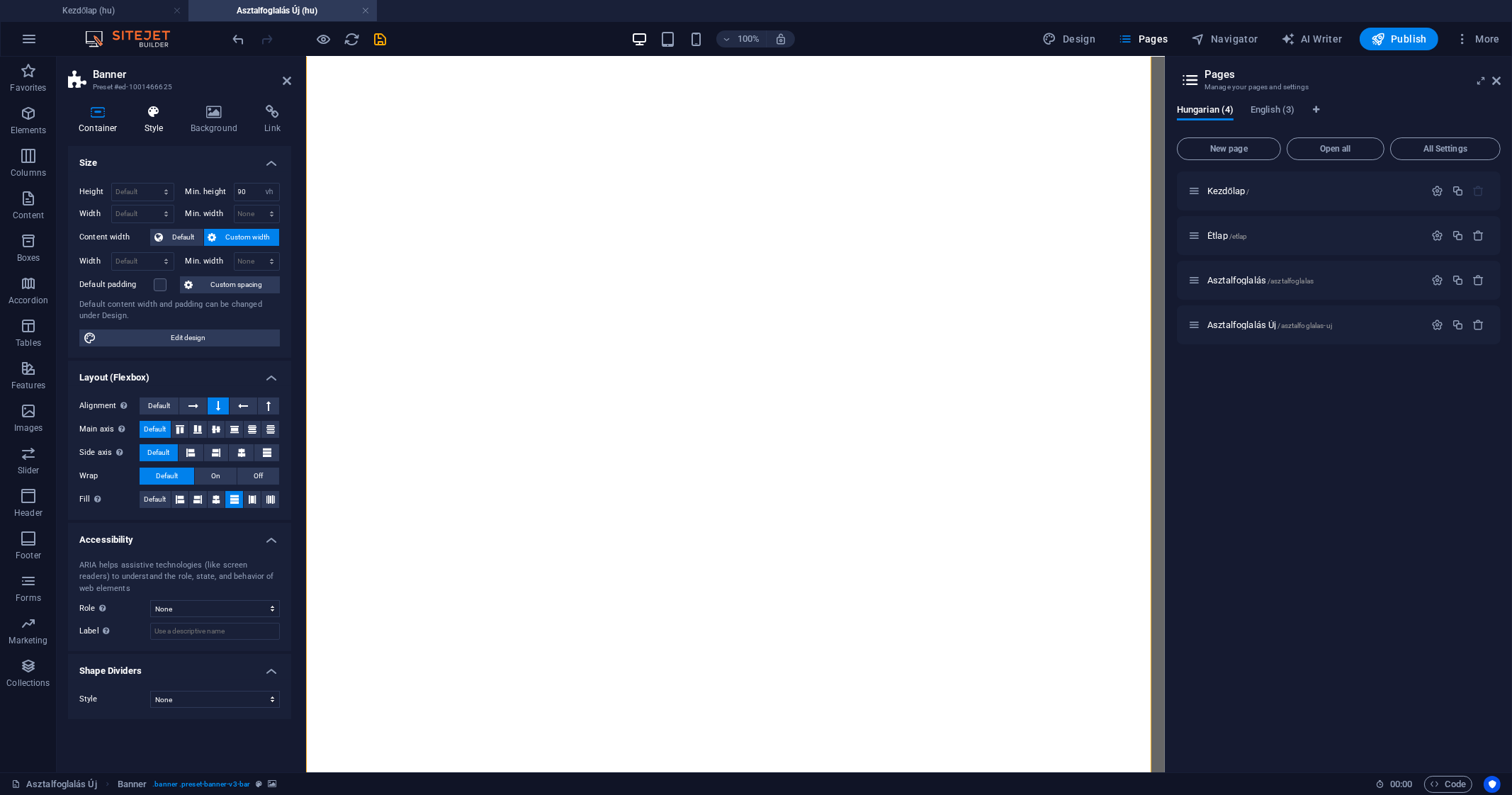
click at [157, 125] on h4 "Style" at bounding box center [157, 120] width 46 height 29
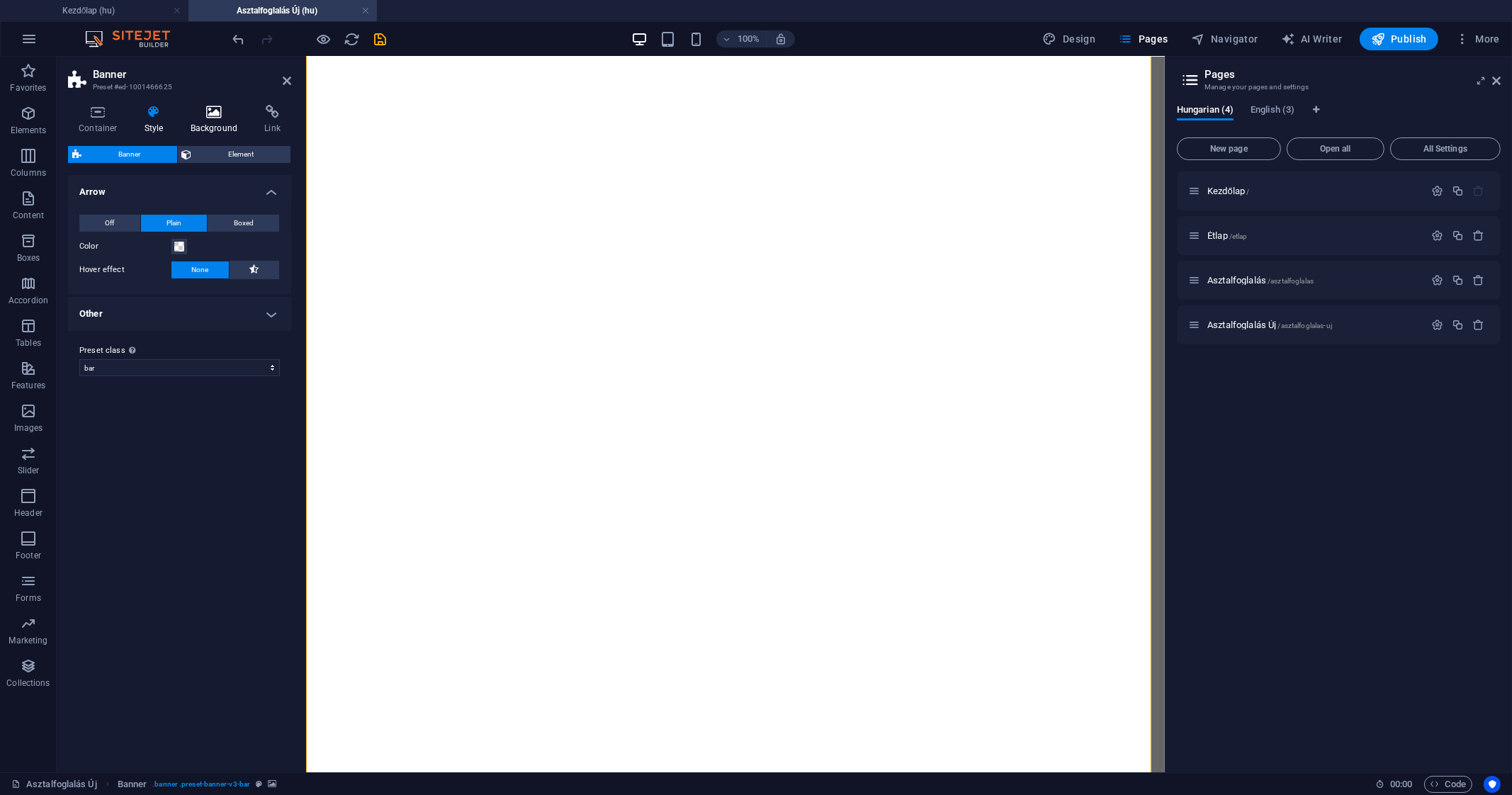
click at [229, 128] on h4 "Background" at bounding box center [217, 120] width 74 height 29
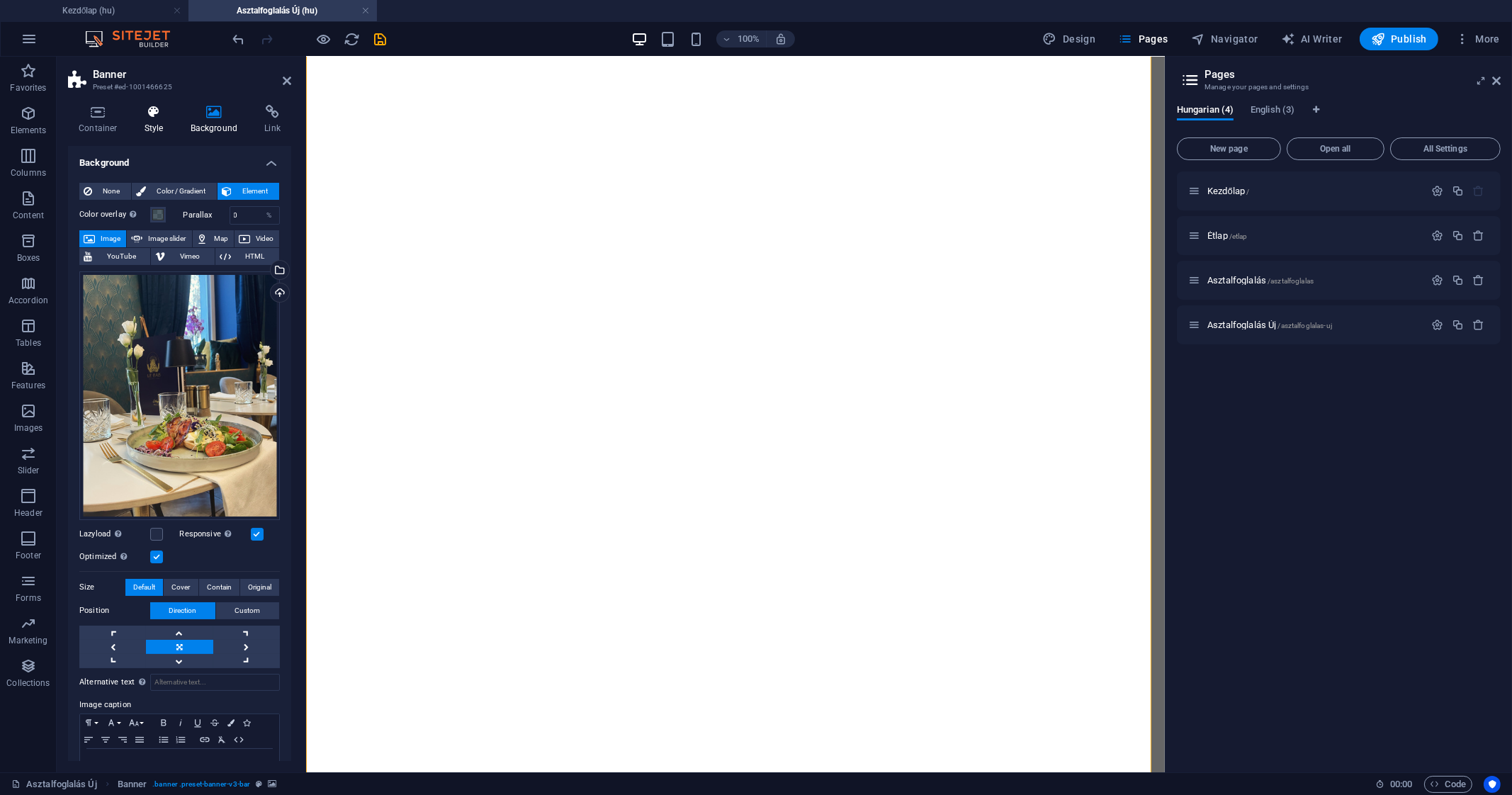
click at [152, 120] on h4 "Style" at bounding box center [157, 120] width 46 height 29
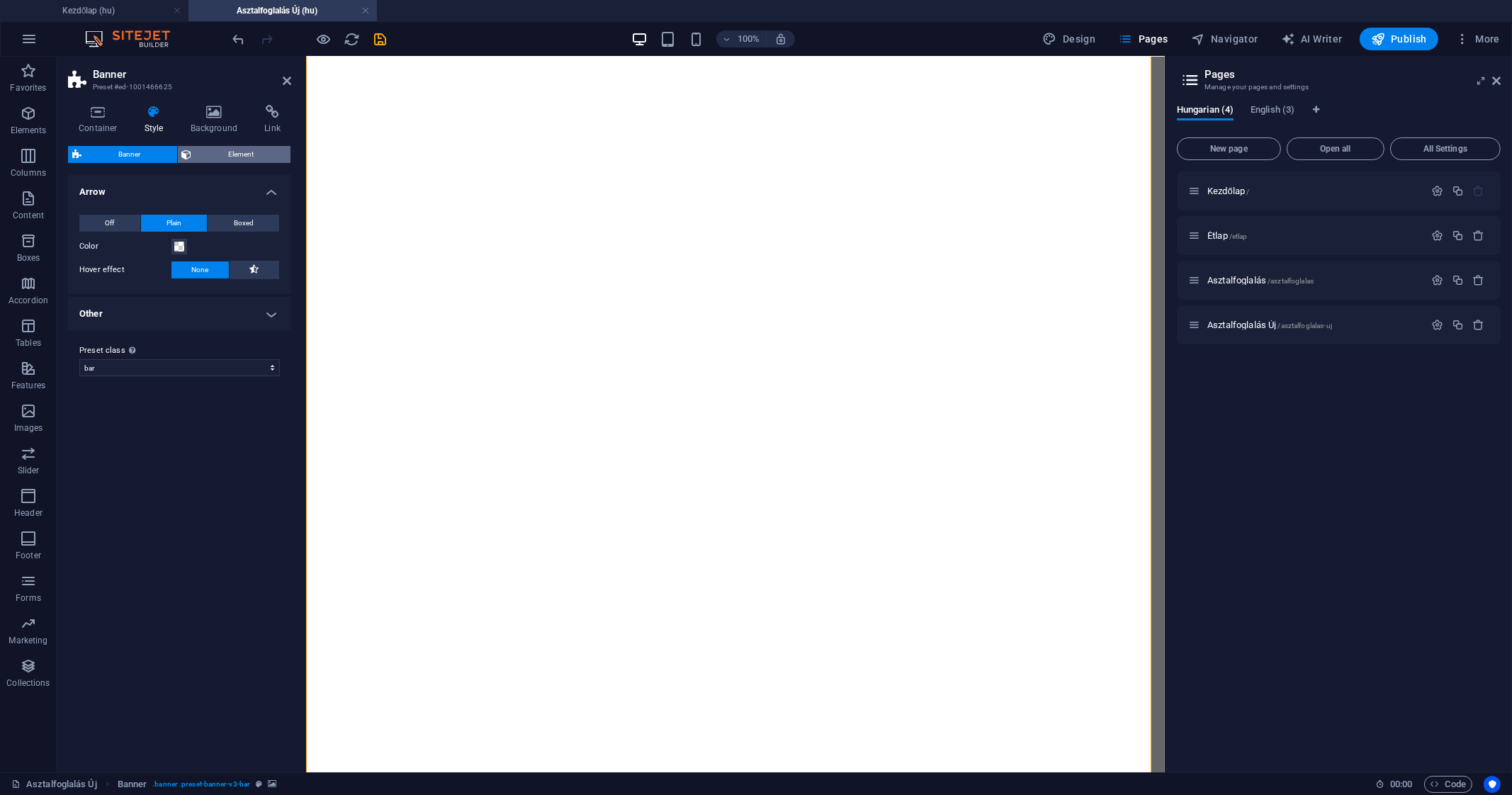
click at [205, 158] on span "Element" at bounding box center [241, 155] width 91 height 17
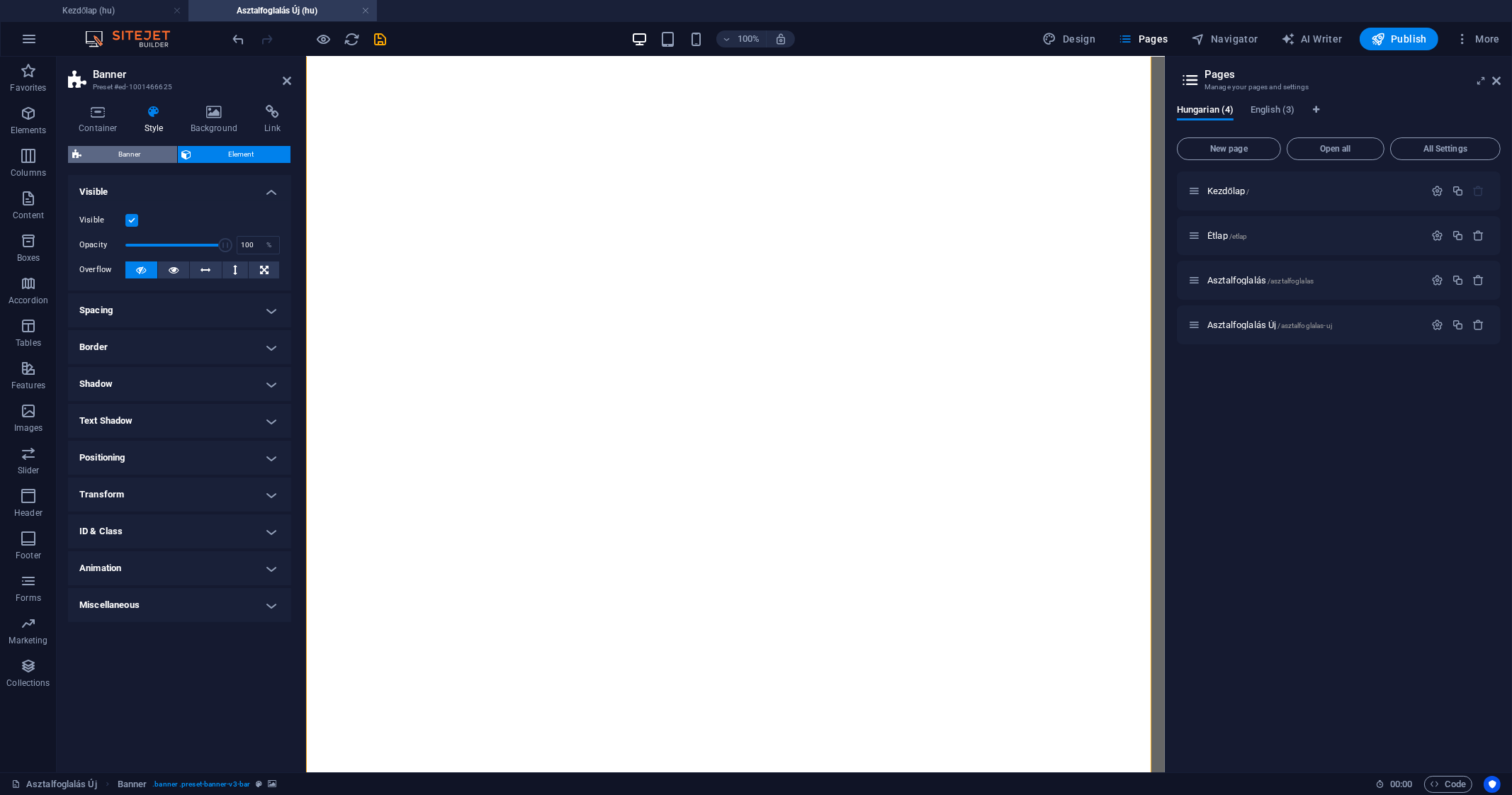
click at [142, 154] on span "Banner" at bounding box center [129, 155] width 87 height 17
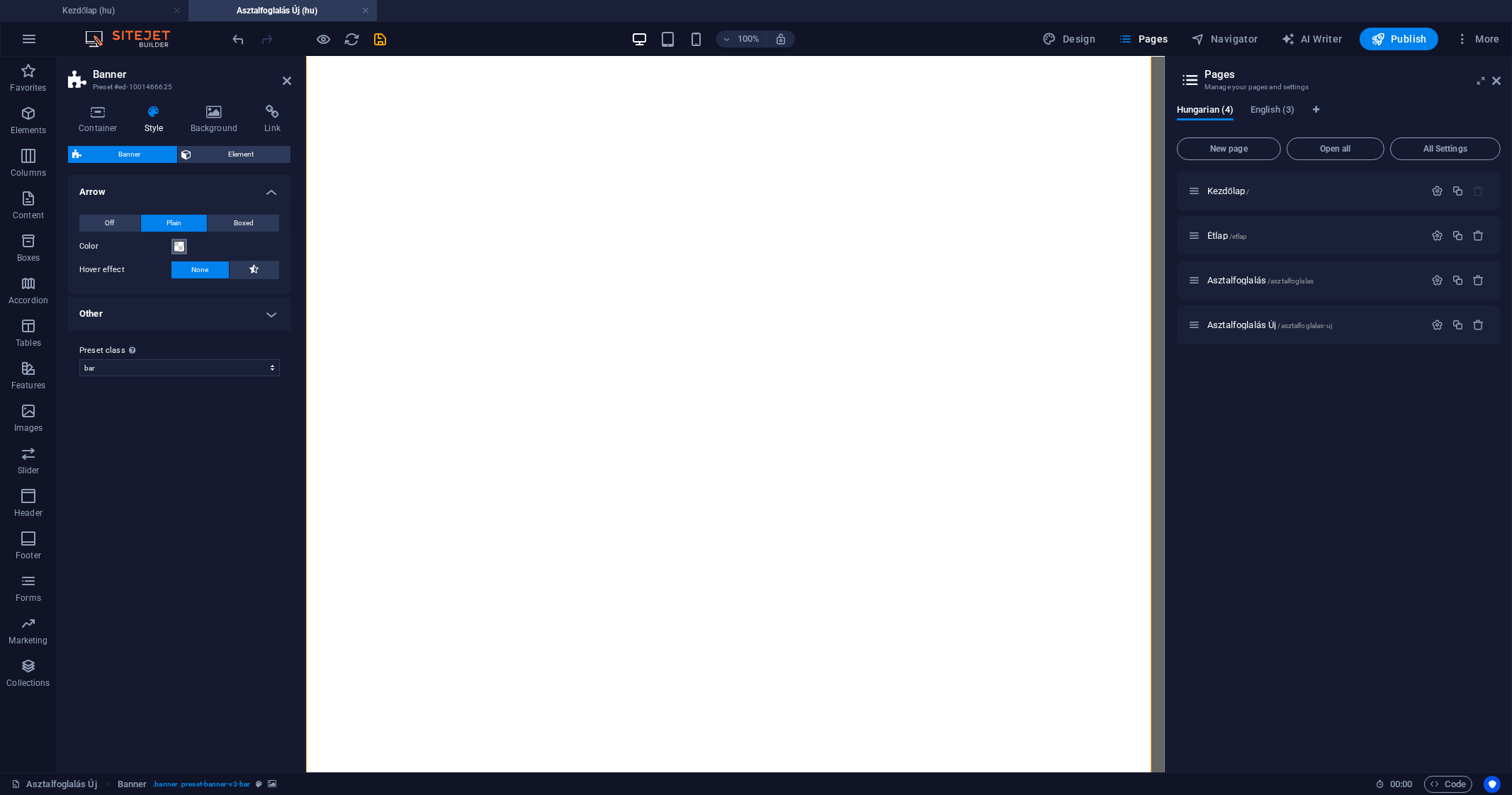
click at [174, 246] on span at bounding box center [179, 246] width 11 height 11
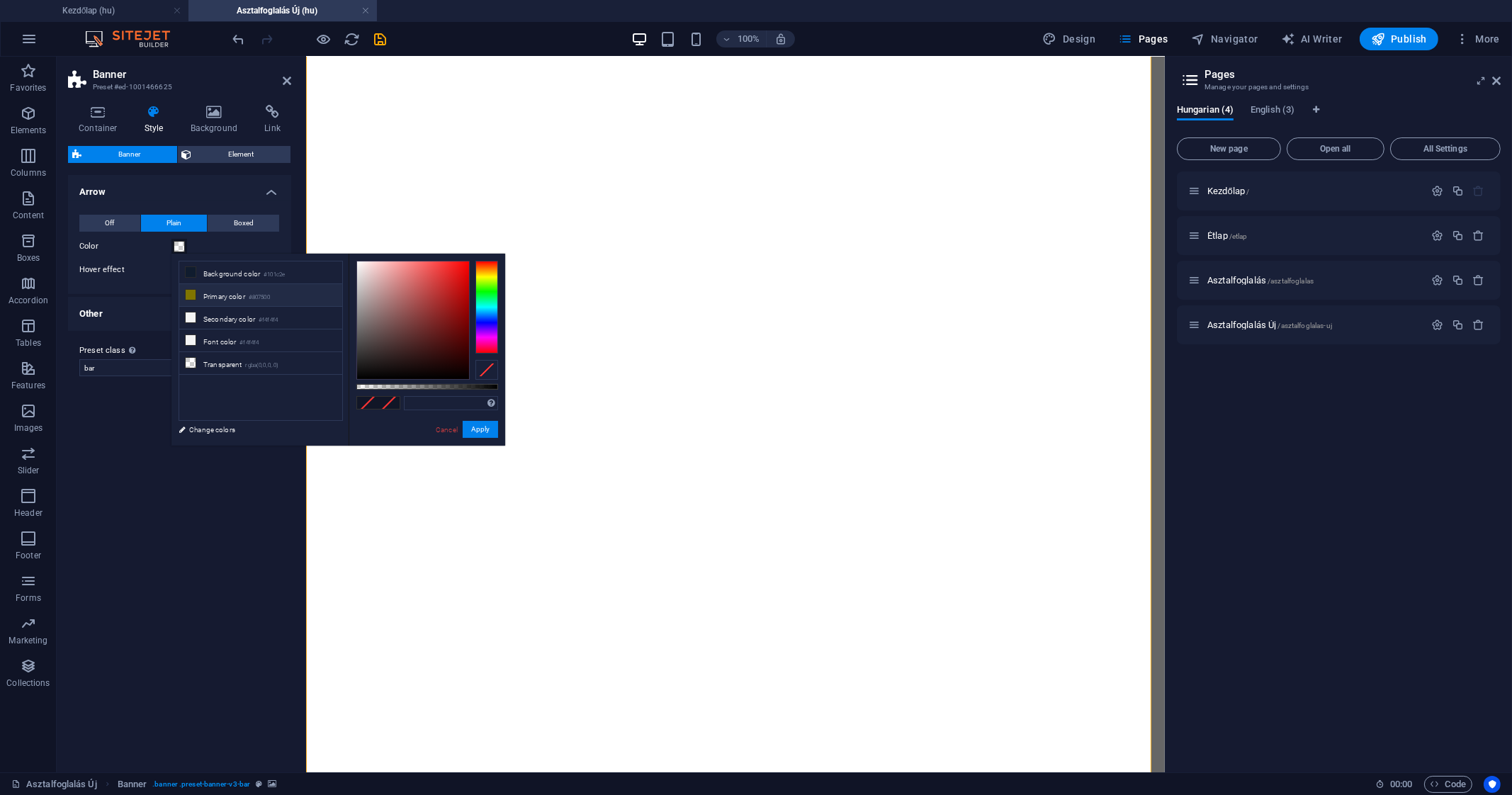
click at [242, 292] on li "Primary color #807500" at bounding box center [261, 295] width 163 height 23
type input "#807500"
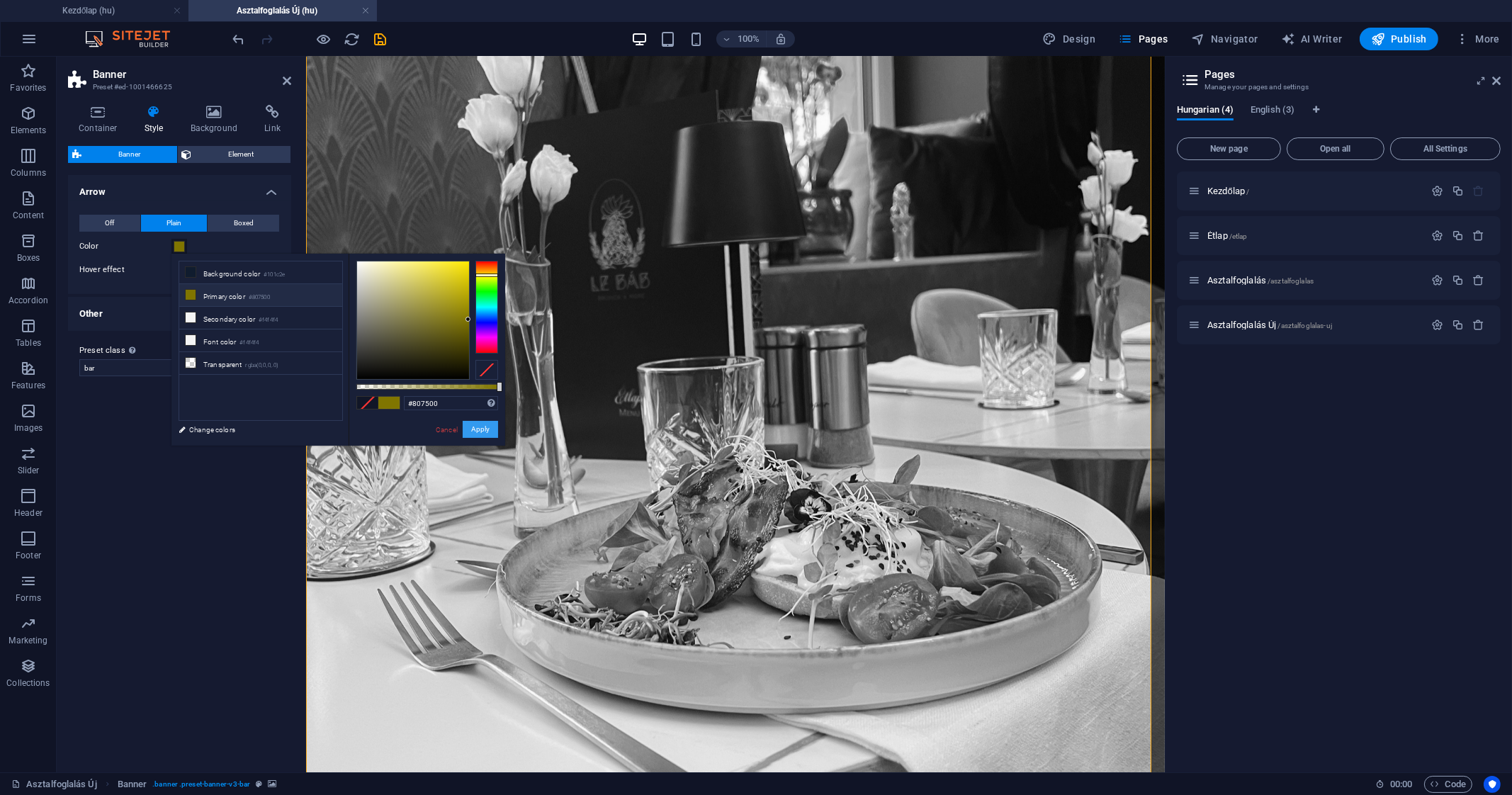
click at [482, 430] on button "Apply" at bounding box center [479, 430] width 35 height 17
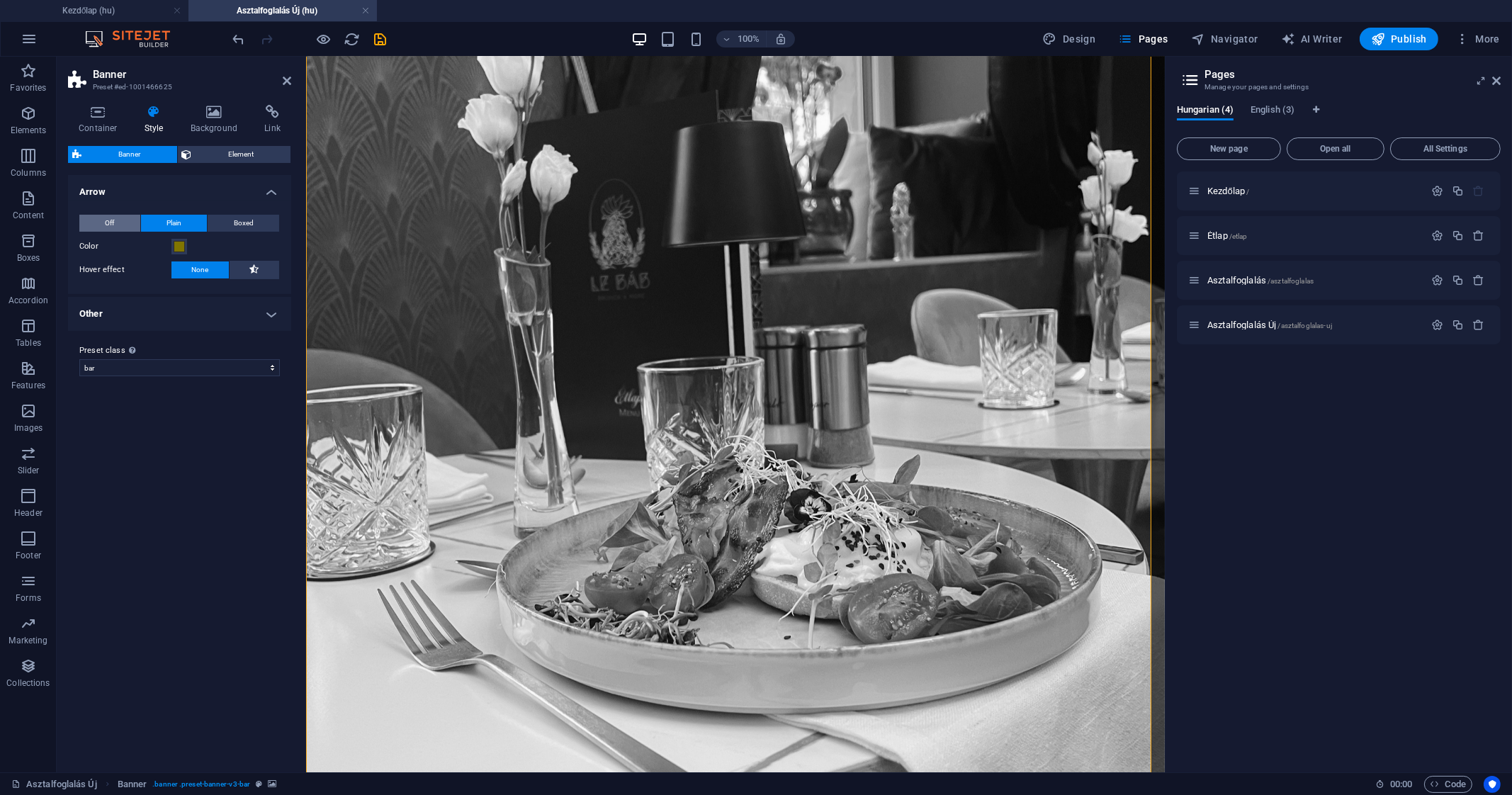
click at [119, 224] on button "Off" at bounding box center [110, 223] width 61 height 17
click at [220, 151] on span "Element" at bounding box center [241, 155] width 91 height 17
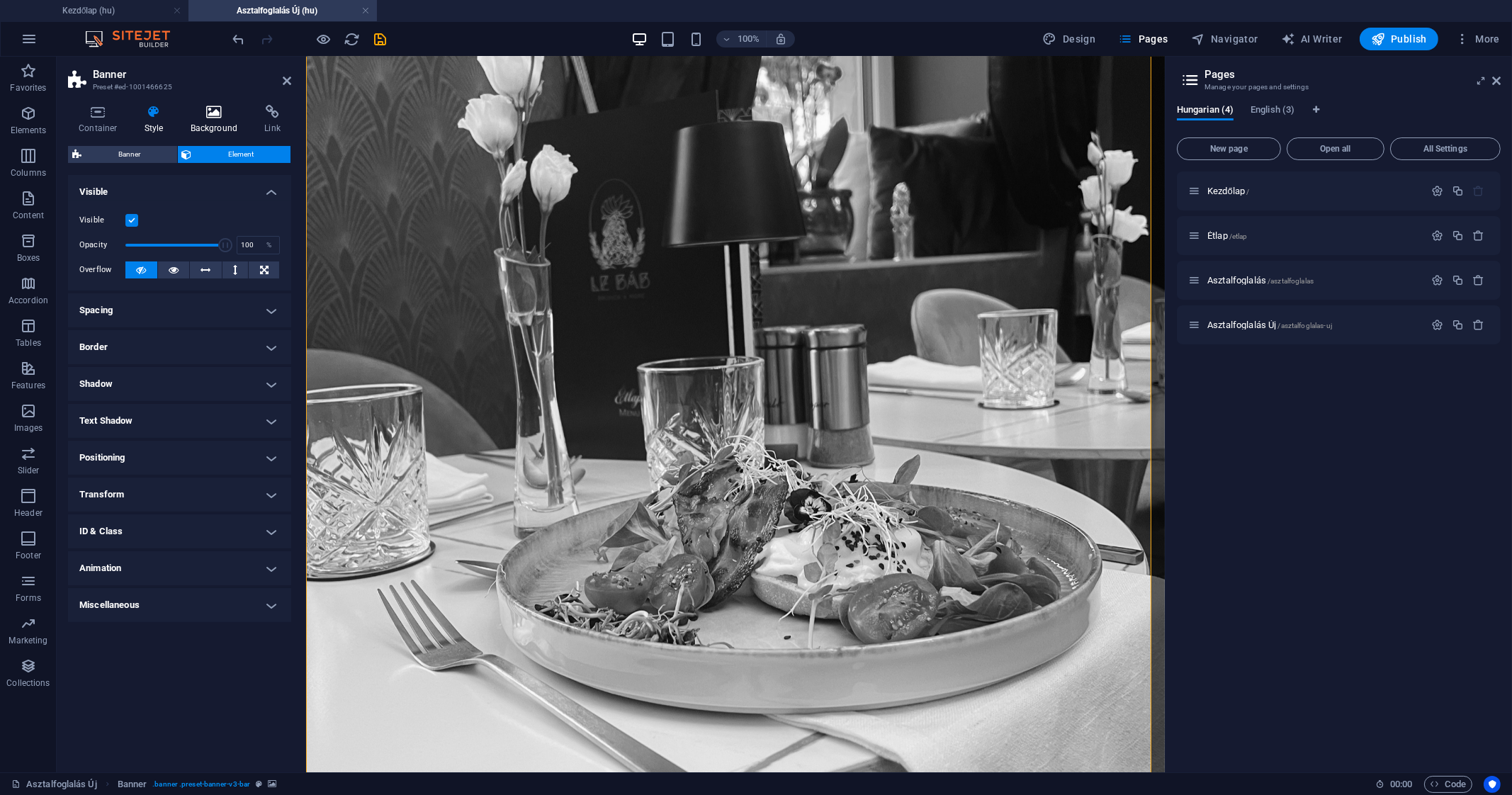
click at [214, 122] on h4 "Background" at bounding box center [217, 120] width 74 height 29
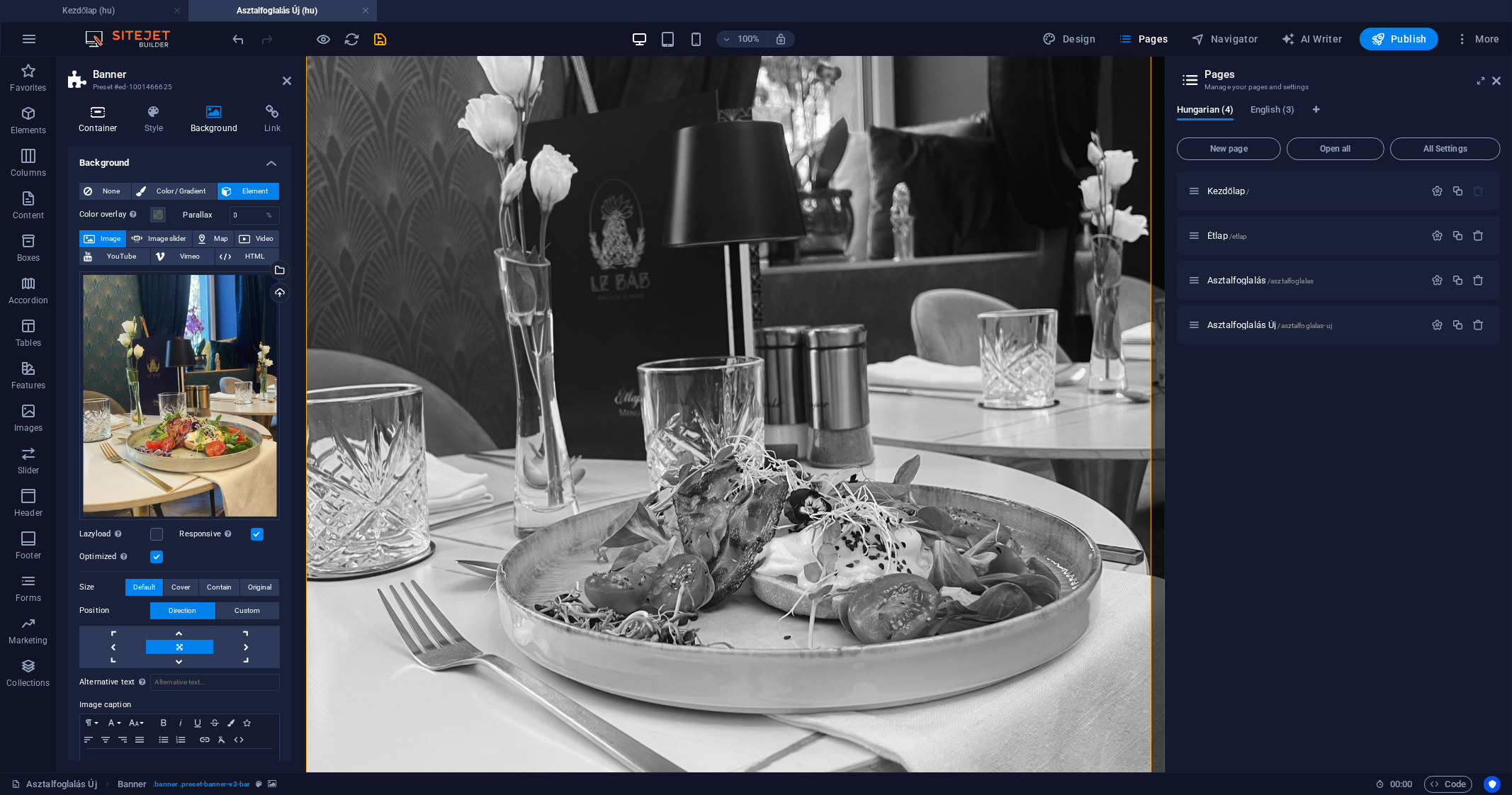
click at [111, 112] on icon at bounding box center [99, 112] width 61 height 14
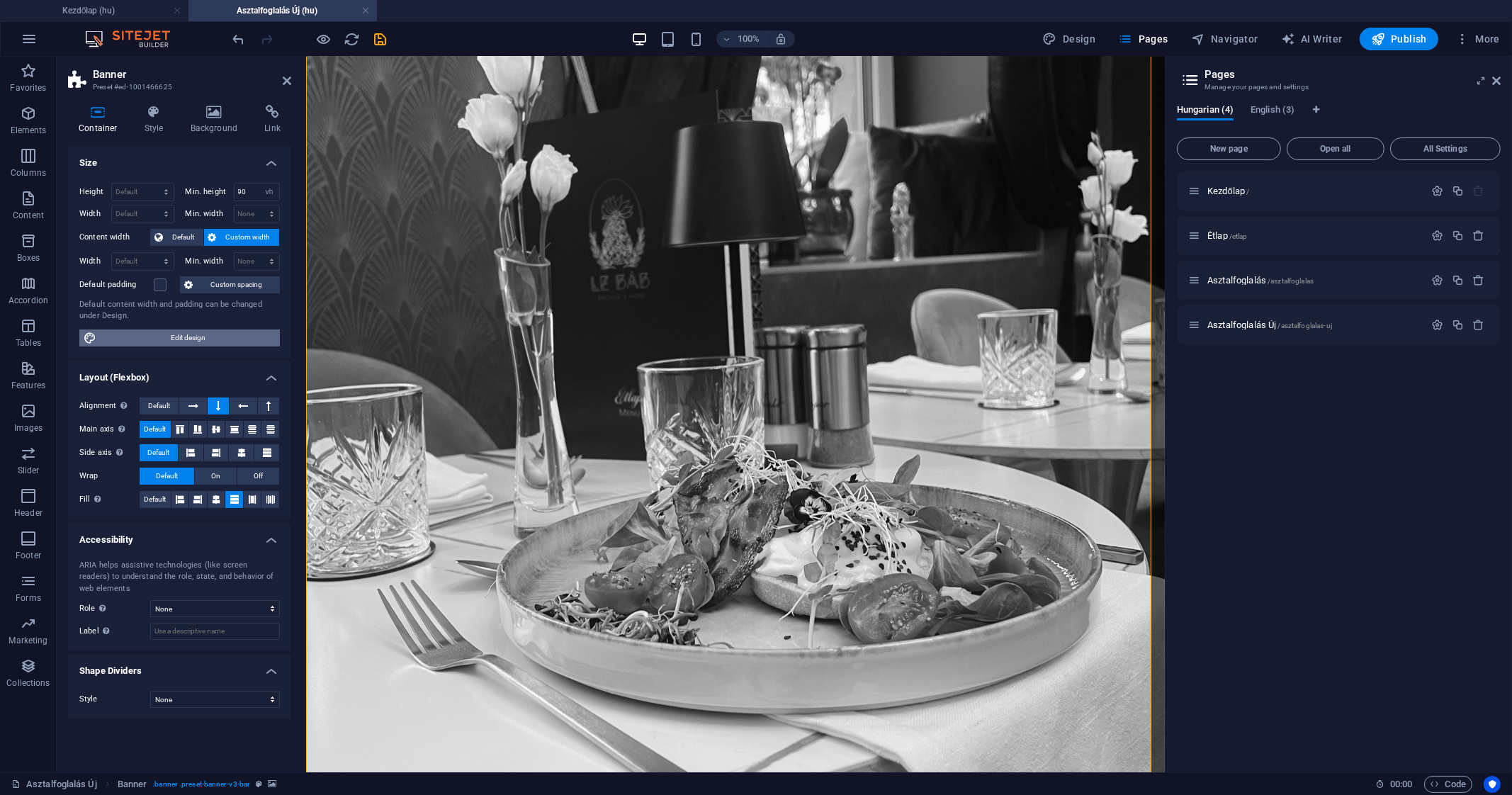
click at [193, 338] on span "Edit design" at bounding box center [188, 339] width 175 height 17
select select "px"
select select "500"
select select "px"
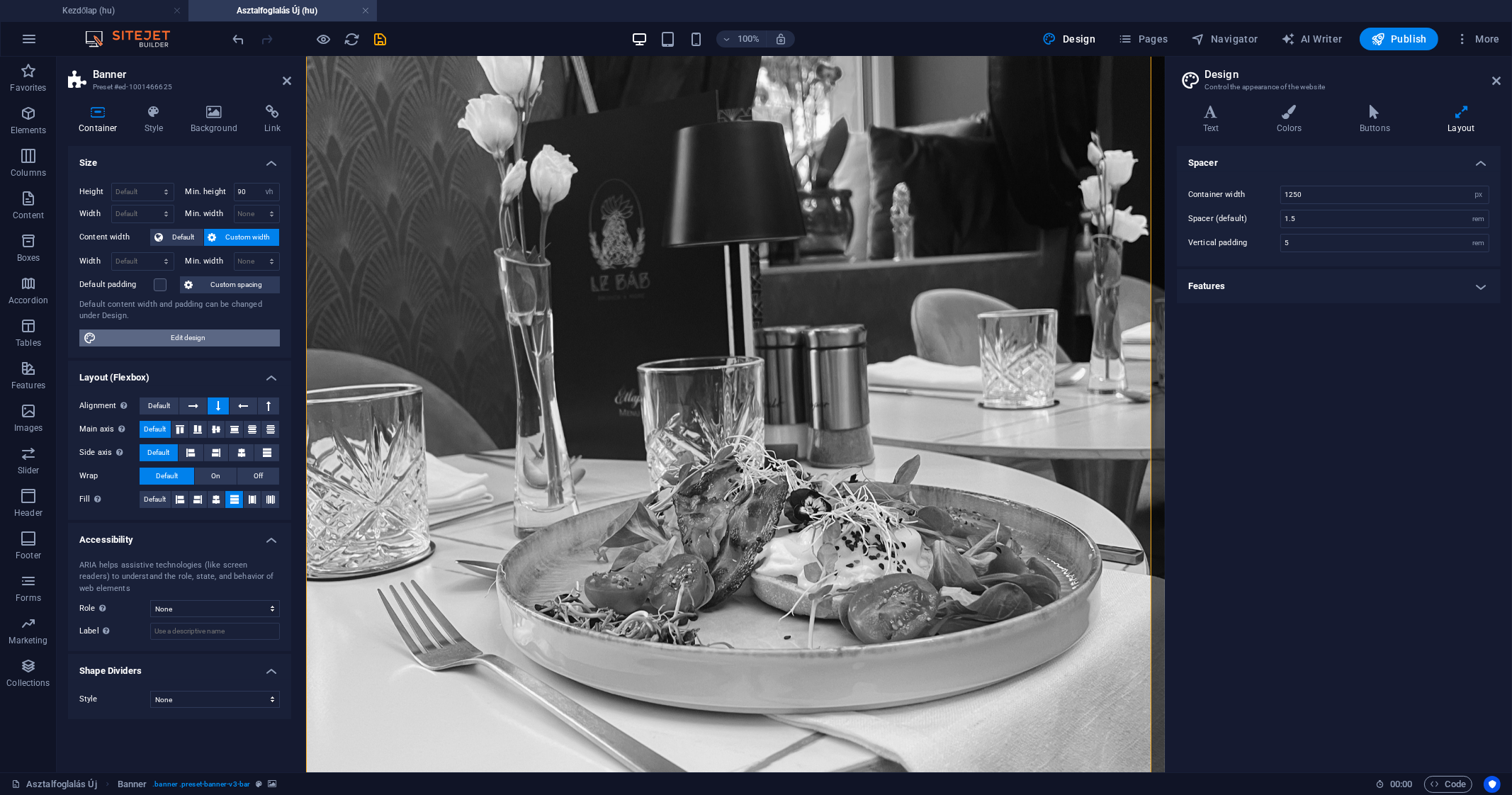
click at [220, 341] on span "Edit design" at bounding box center [188, 339] width 175 height 17
click at [1375, 276] on h4 "Features" at bounding box center [1338, 286] width 324 height 34
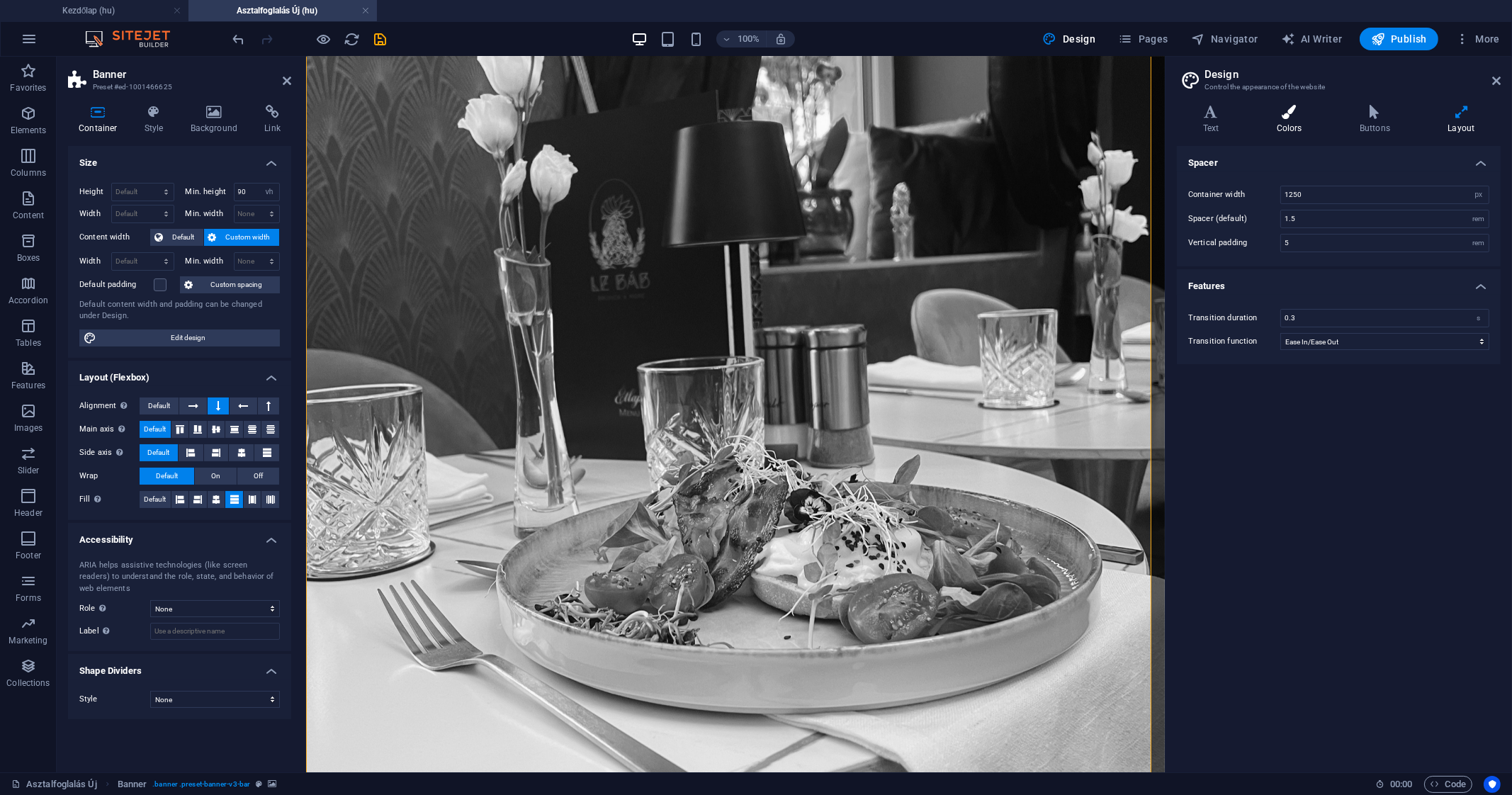
click at [1303, 117] on icon at bounding box center [1289, 112] width 77 height 14
click at [1215, 116] on icon at bounding box center [1210, 112] width 68 height 14
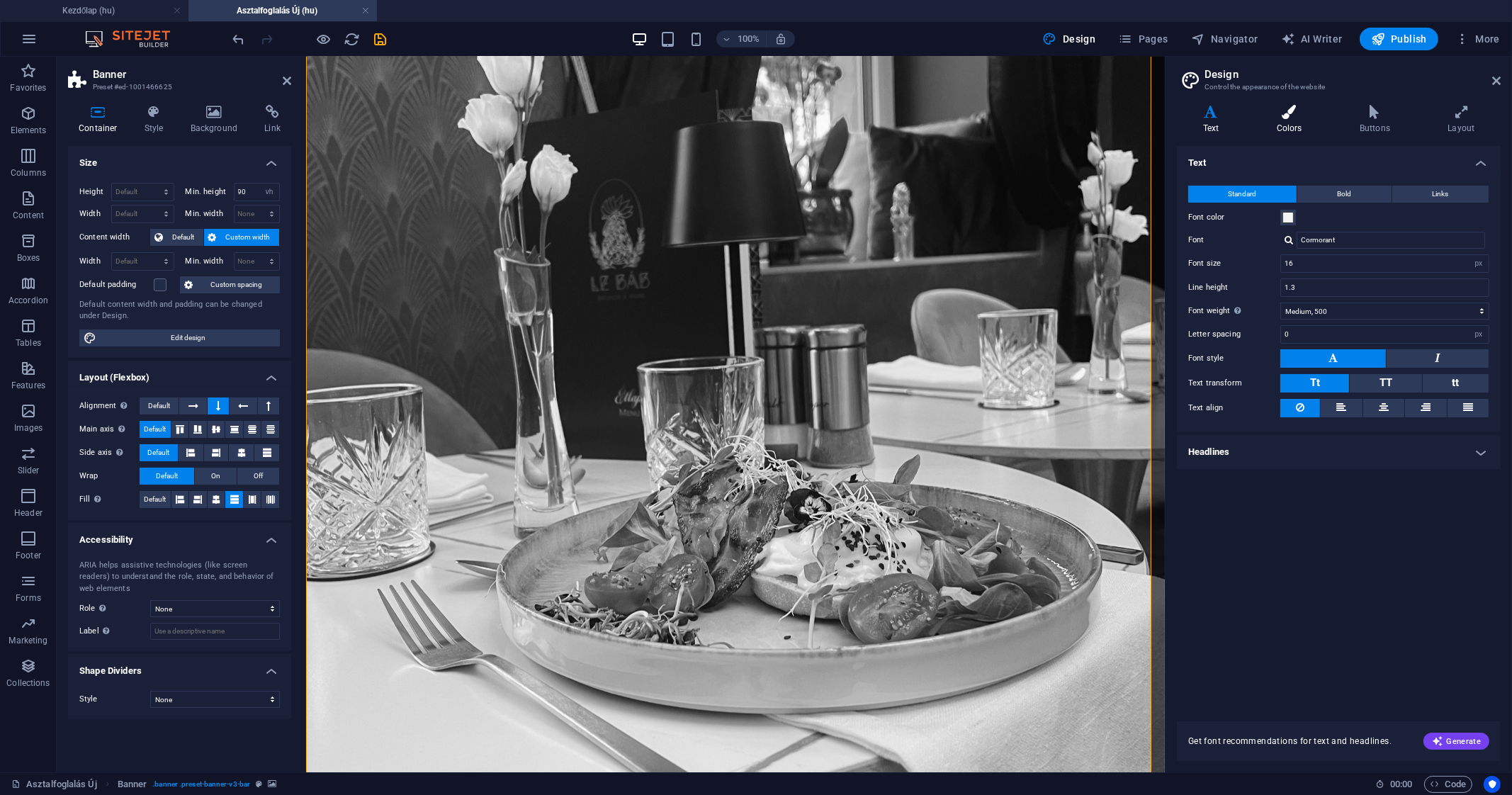
click at [1286, 107] on icon at bounding box center [1289, 112] width 77 height 14
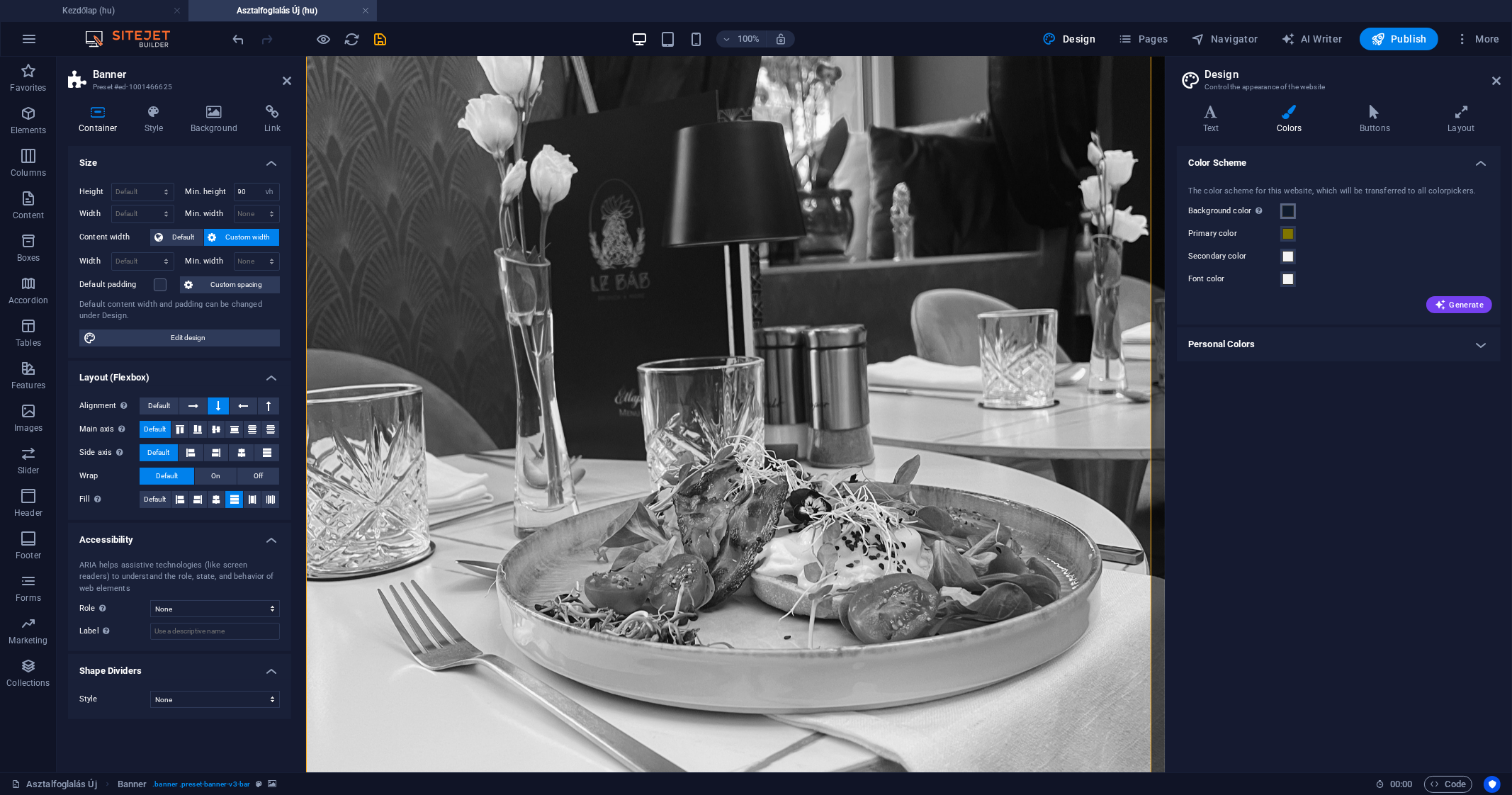
click at [1290, 216] on span at bounding box center [1287, 210] width 11 height 11
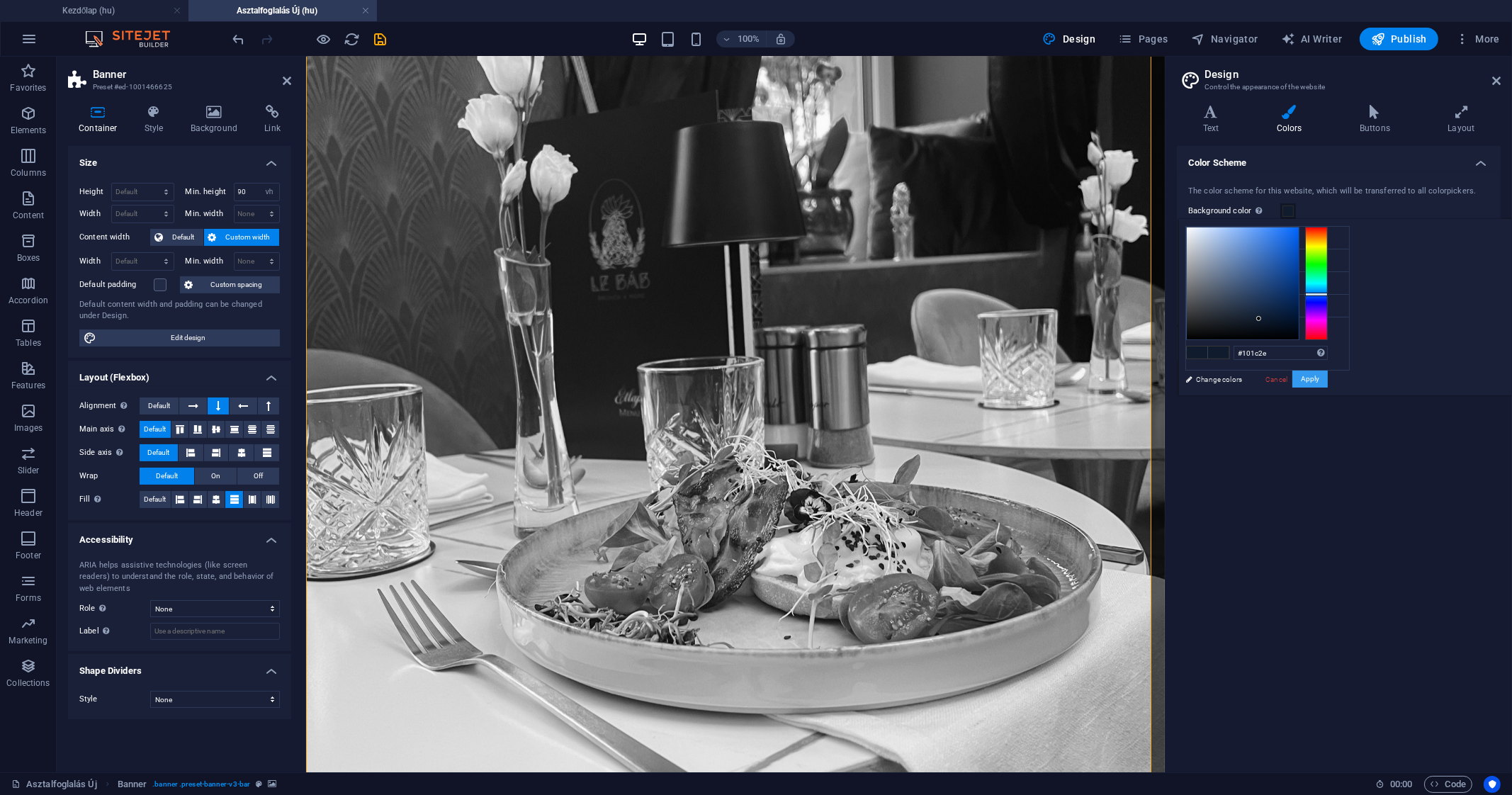
click at [1328, 378] on button "Apply" at bounding box center [1309, 379] width 35 height 17
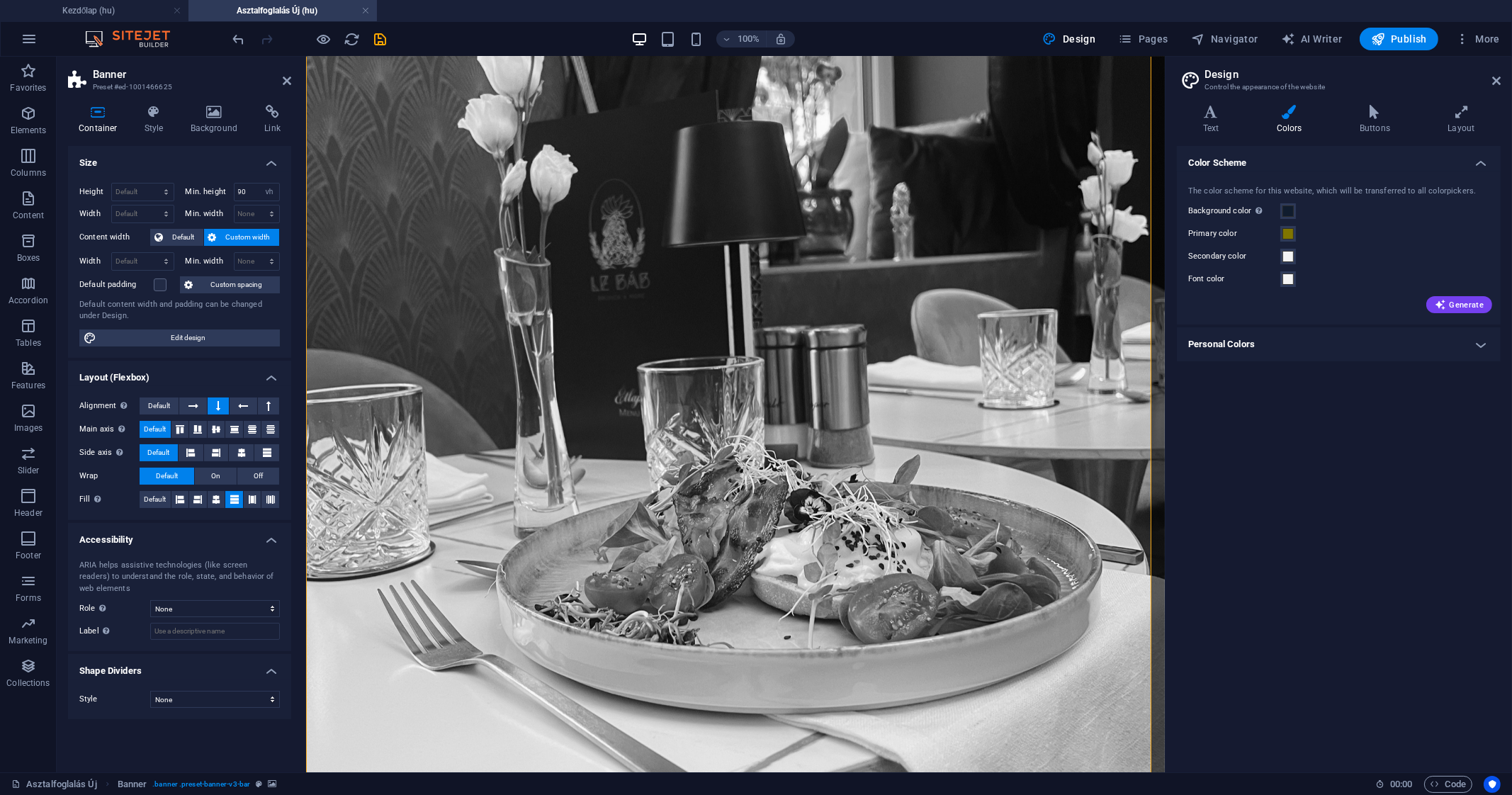
click at [385, 48] on div at bounding box center [309, 39] width 158 height 23
click at [382, 41] on icon "save" at bounding box center [381, 39] width 16 height 16
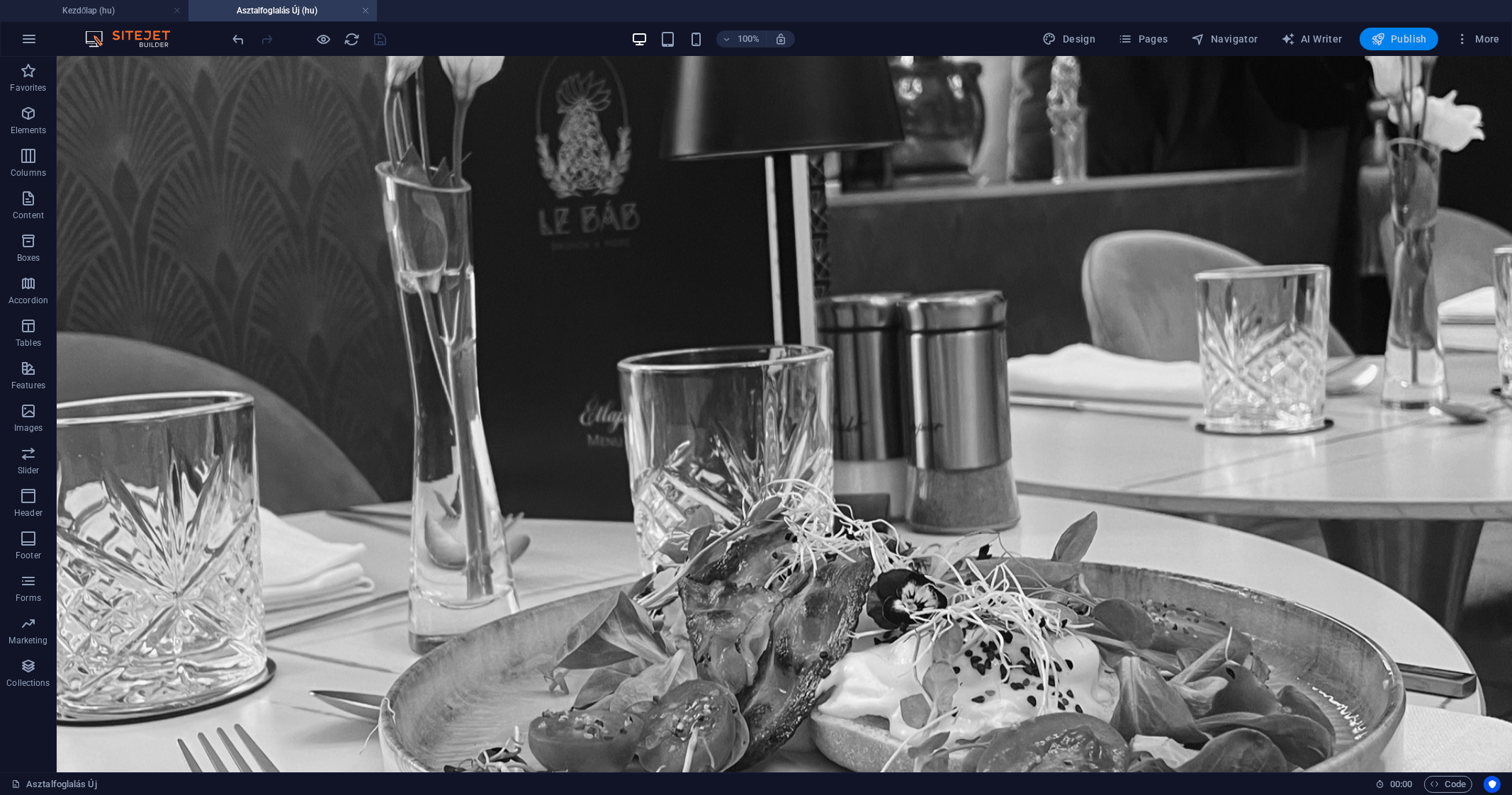
click at [1395, 34] on span "Publish" at bounding box center [1399, 39] width 56 height 14
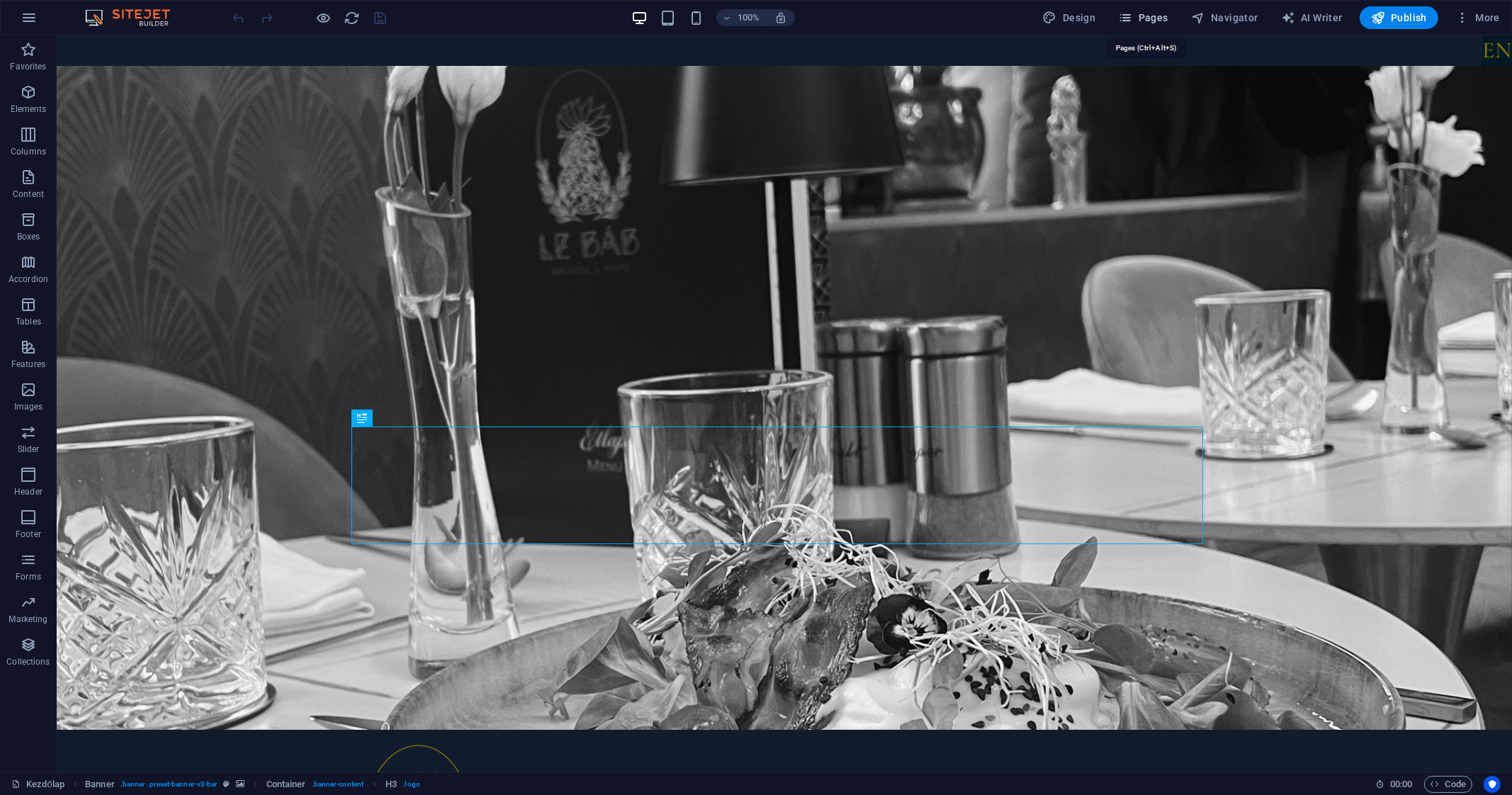
click at [1140, 19] on span "Pages" at bounding box center [1142, 17] width 49 height 14
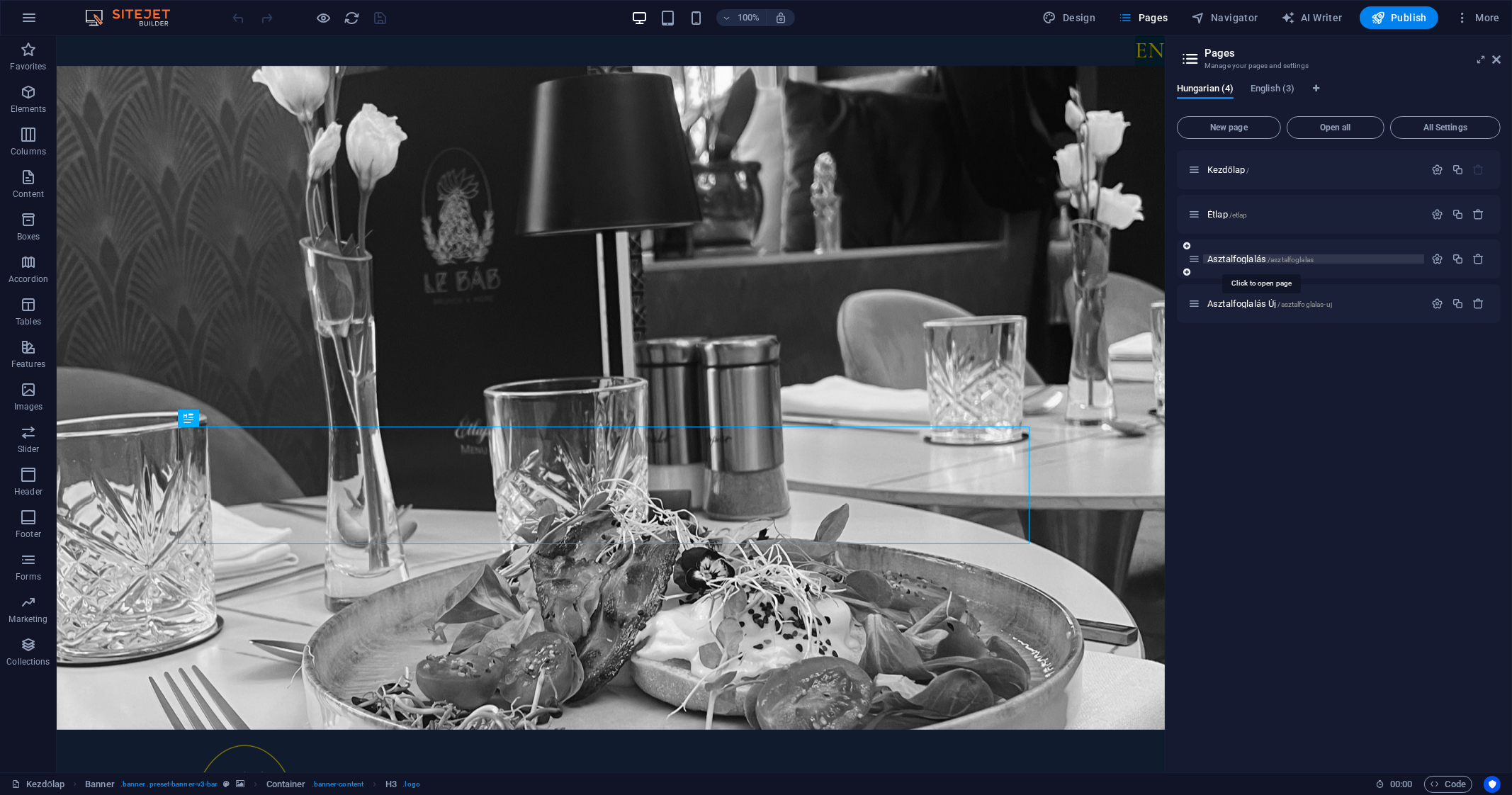
click at [1226, 256] on span "Asztalfoglalás /asztalfoglalas" at bounding box center [1260, 259] width 106 height 10
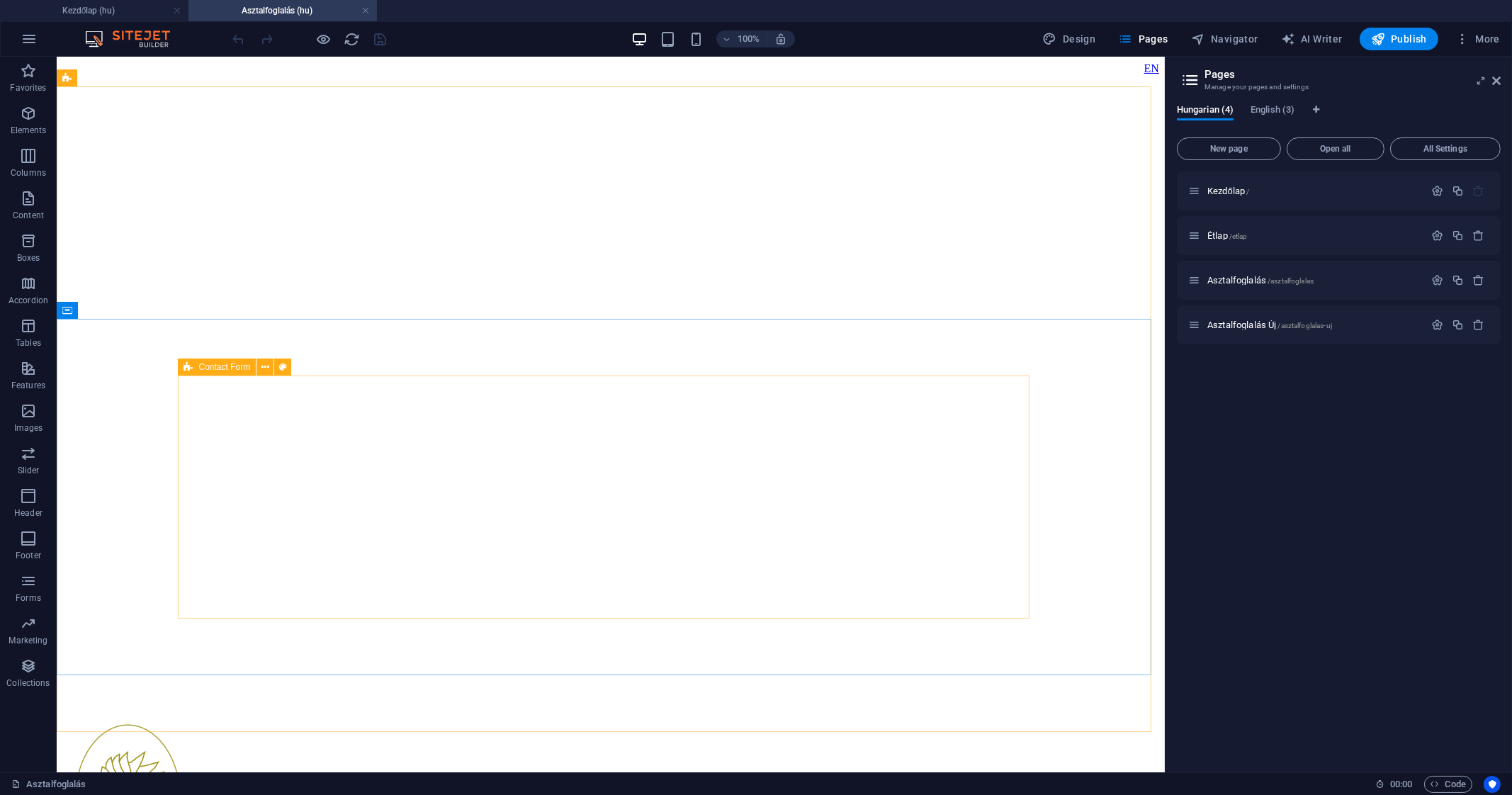
click at [185, 368] on icon at bounding box center [188, 367] width 10 height 17
click at [266, 369] on icon at bounding box center [265, 367] width 8 height 15
click at [262, 369] on icon at bounding box center [265, 367] width 8 height 15
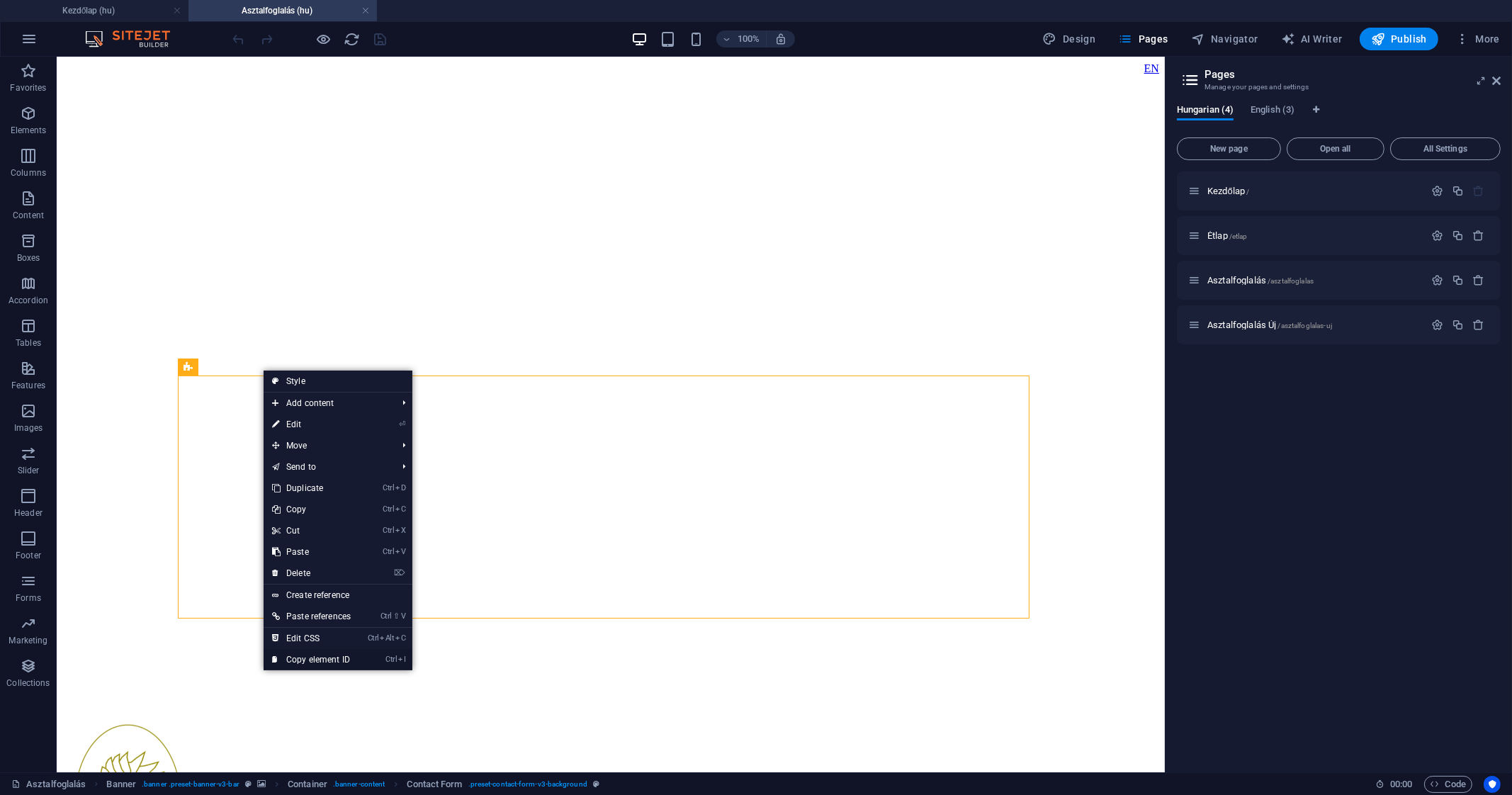
click at [325, 656] on link "Ctrl I Copy element ID" at bounding box center [311, 660] width 95 height 22
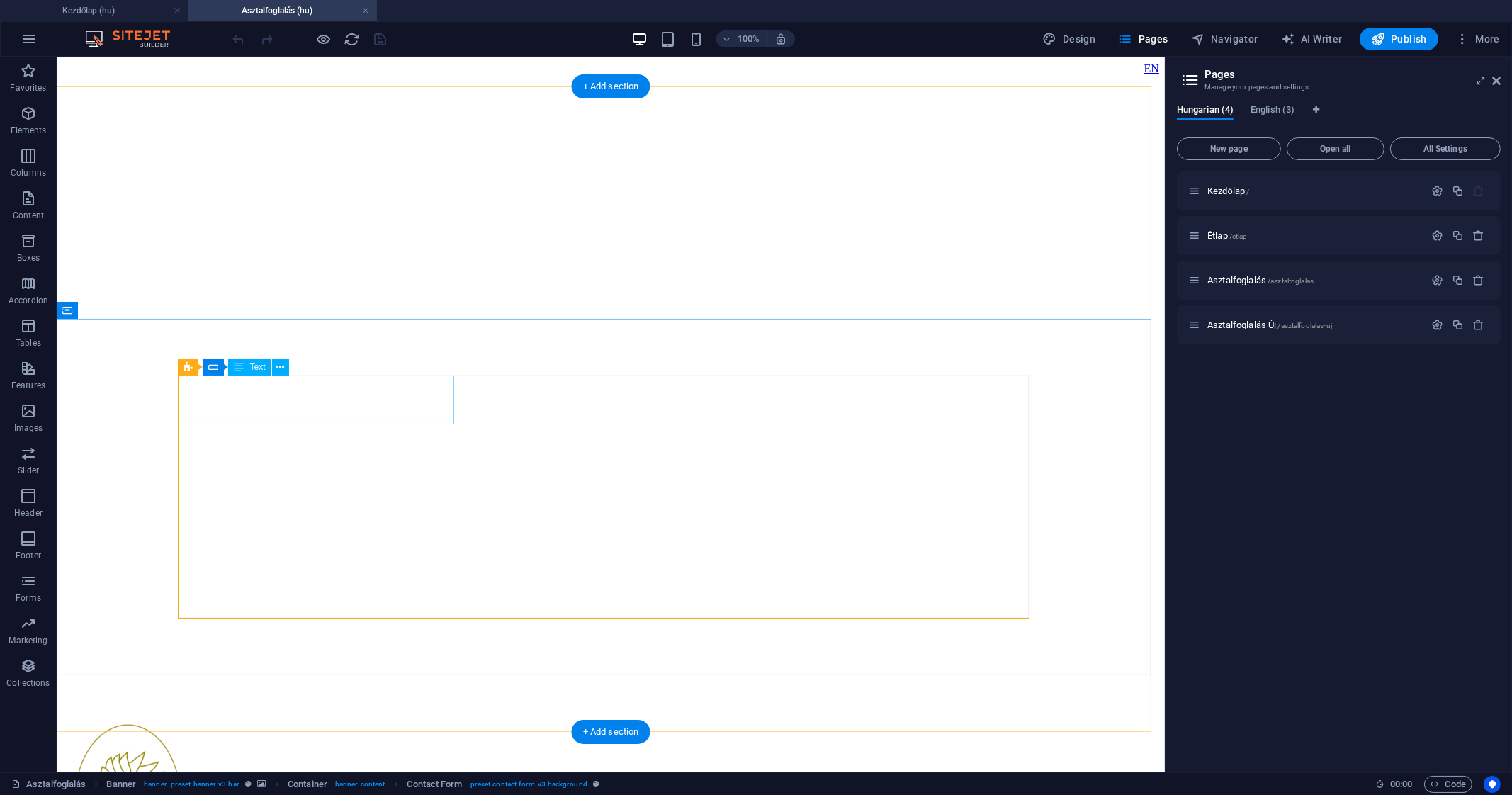
click at [197, 362] on div "Contact Form" at bounding box center [216, 367] width 78 height 17
click at [261, 365] on icon at bounding box center [265, 367] width 8 height 15
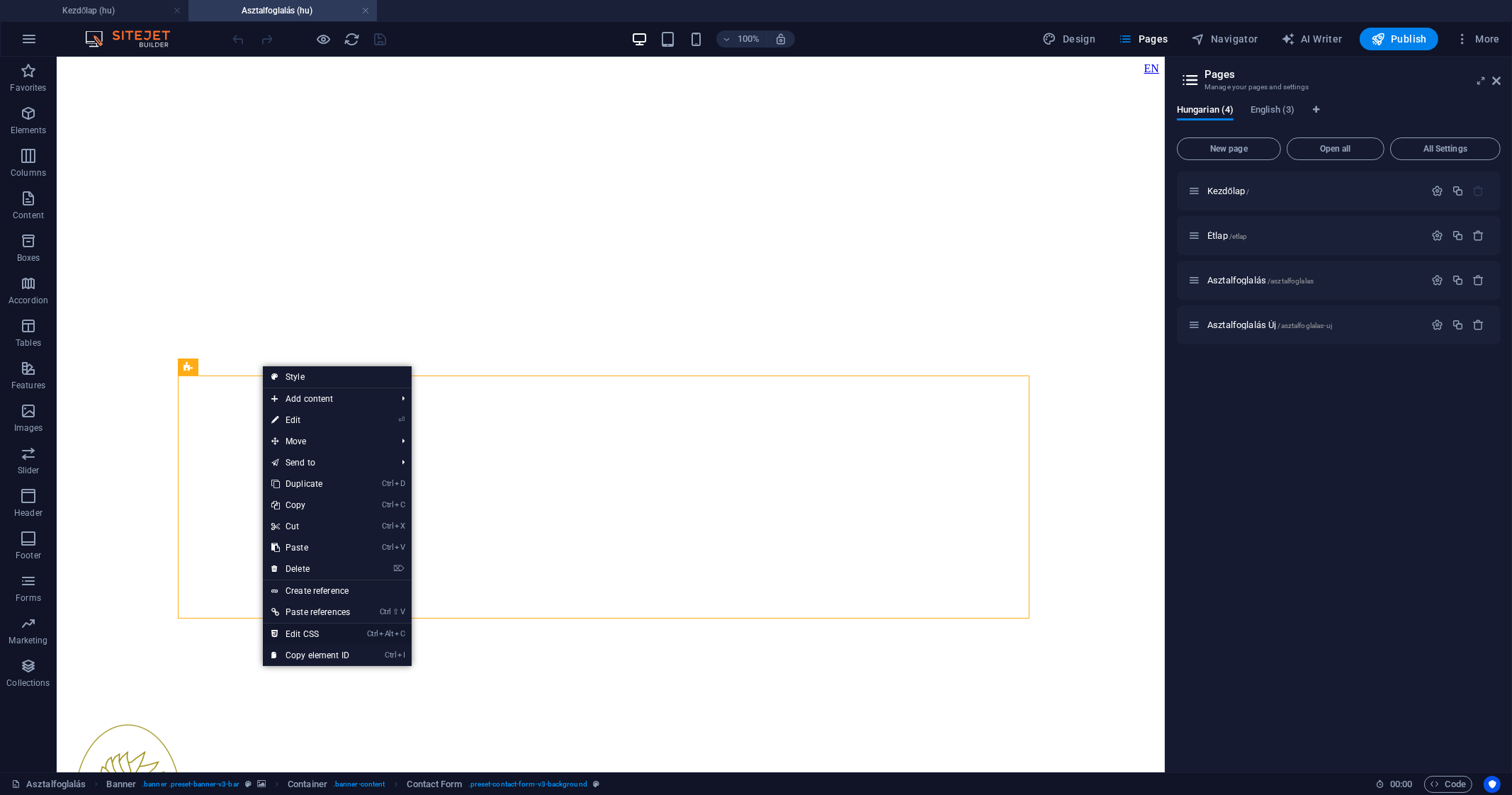
click at [337, 631] on link "Ctrl Alt C Edit CSS" at bounding box center [311, 634] width 95 height 22
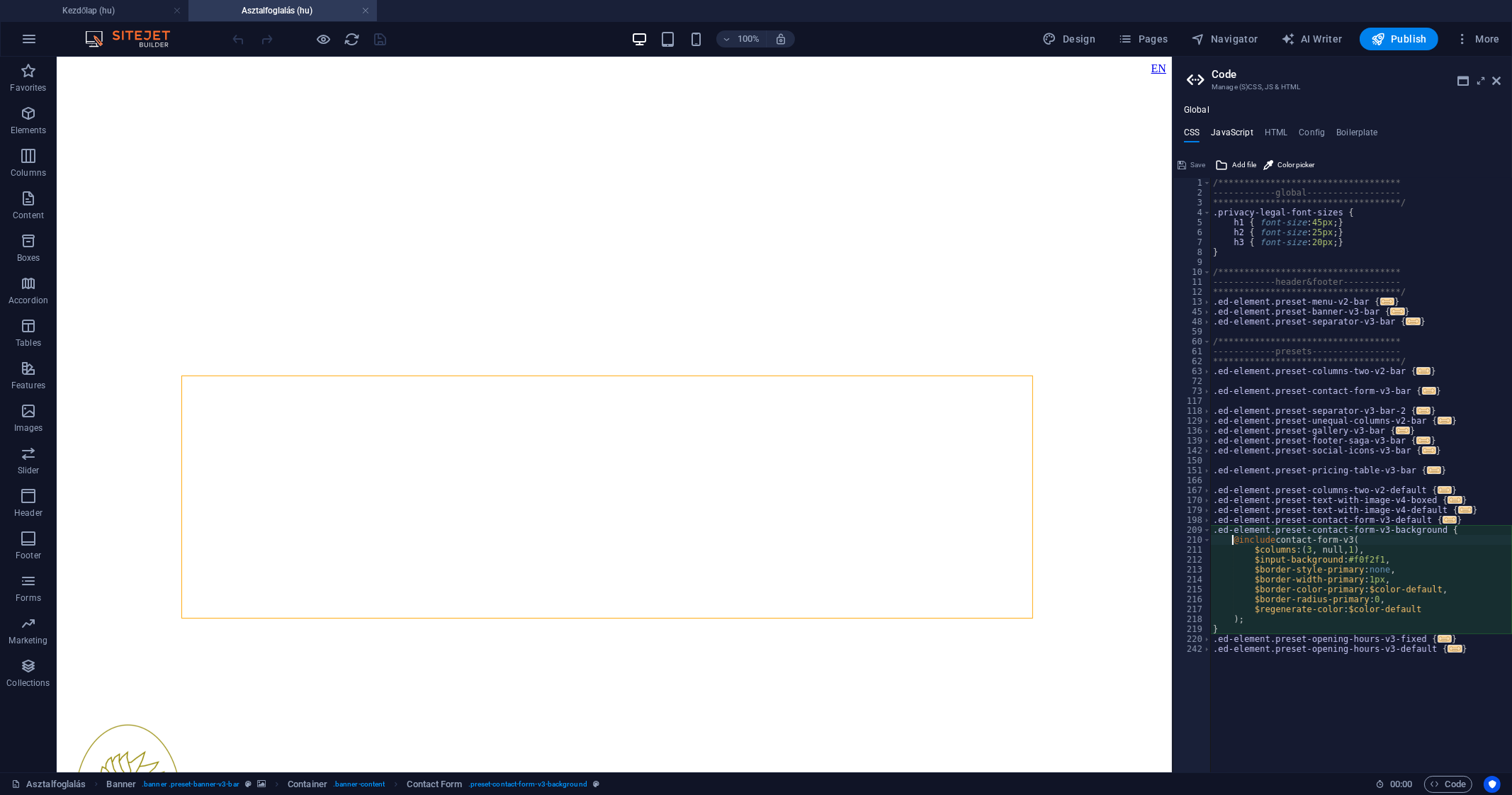
click at [1246, 132] on h4 "JavaScript" at bounding box center [1232, 135] width 42 height 16
type textarea "/* JS for preset "Menu V2" */"
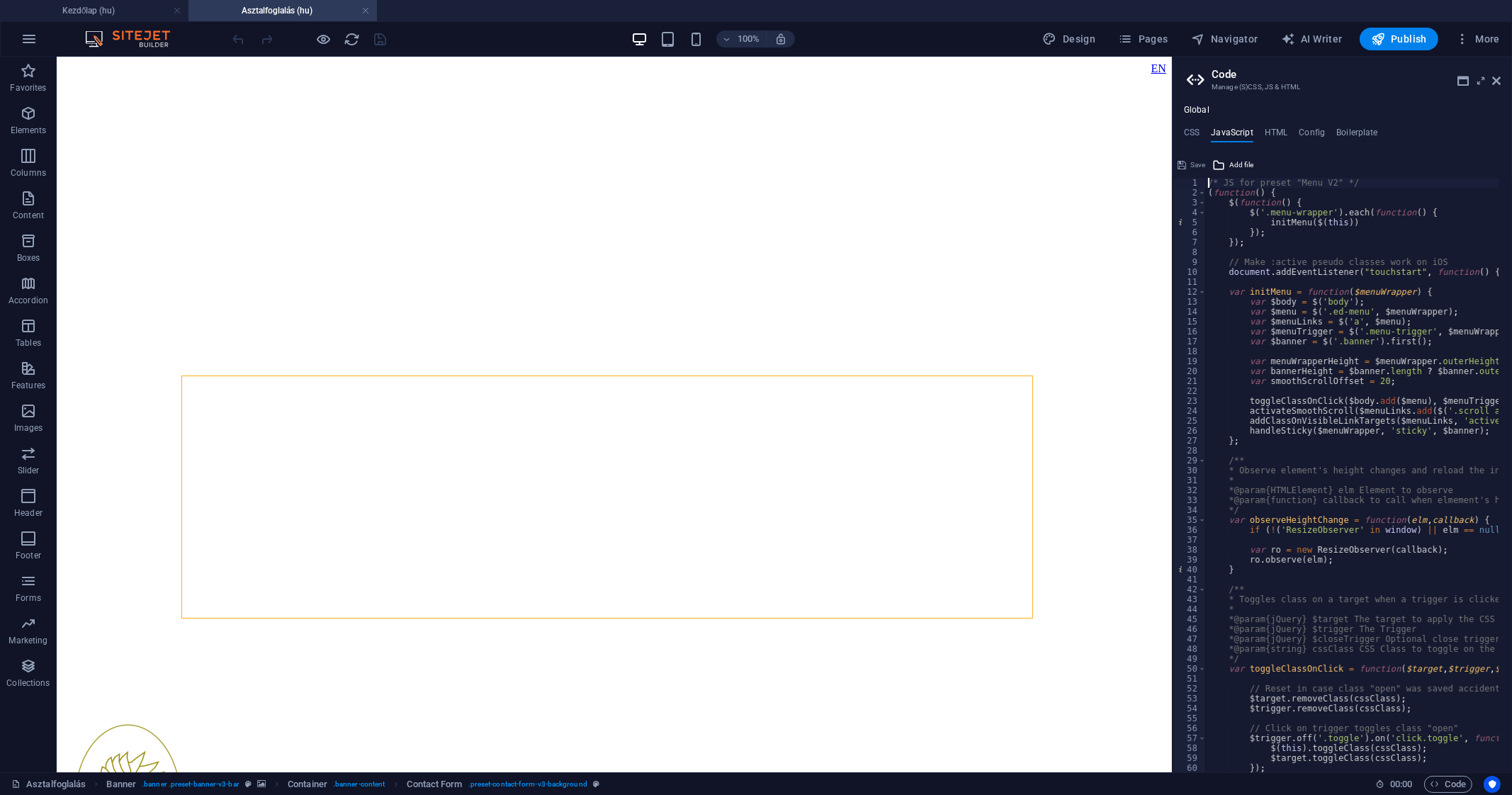
click at [1290, 132] on ul "CSS JavaScript HTML Config Boilerplate" at bounding box center [1342, 135] width 339 height 16
click at [1278, 129] on h4 "HTML" at bounding box center [1276, 135] width 23 height 16
type textarea "{{content}}"
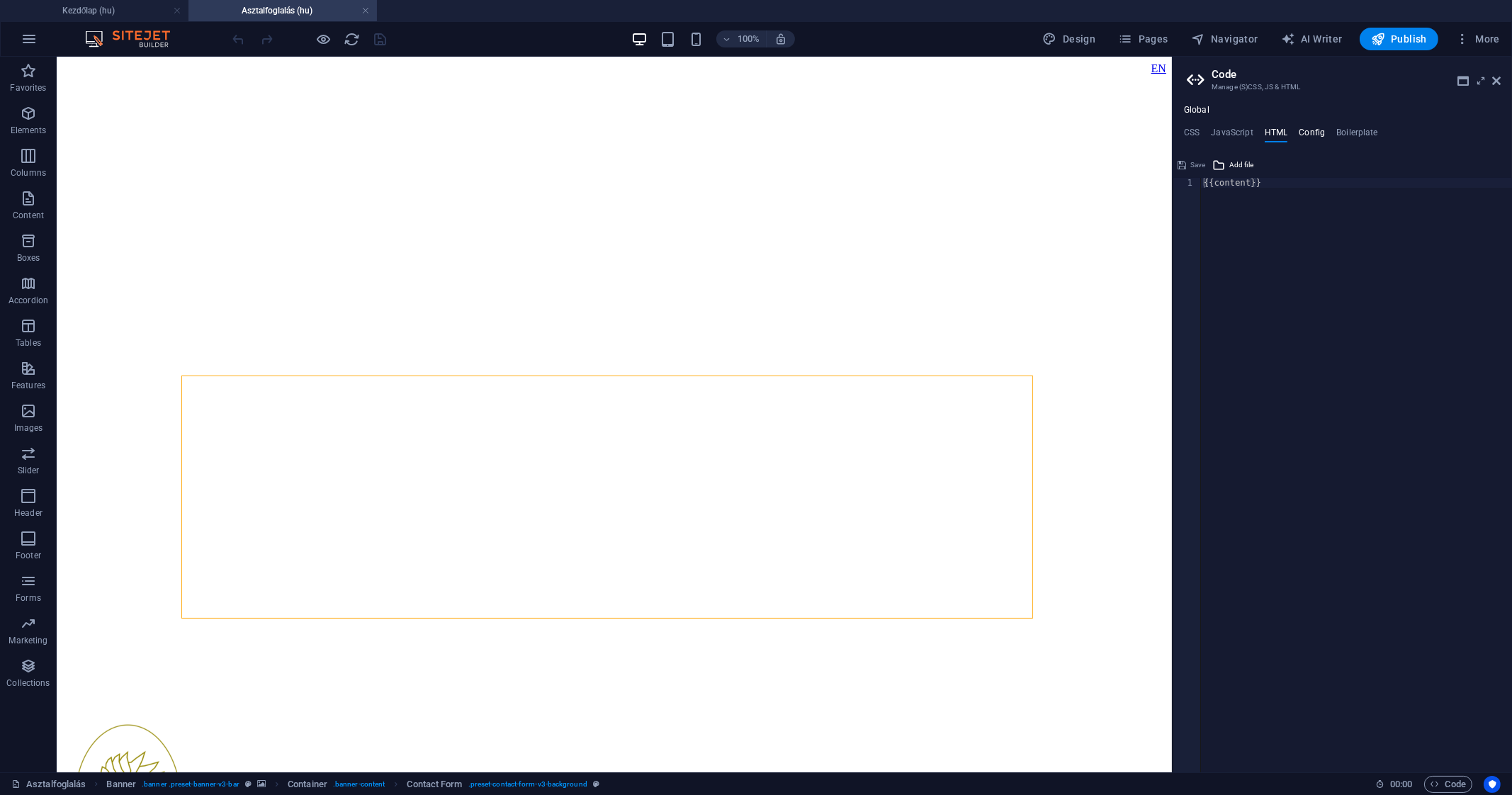
click at [1315, 129] on h4 "Config" at bounding box center [1311, 135] width 26 height 16
type textarea "$color-background: #101c2e;"
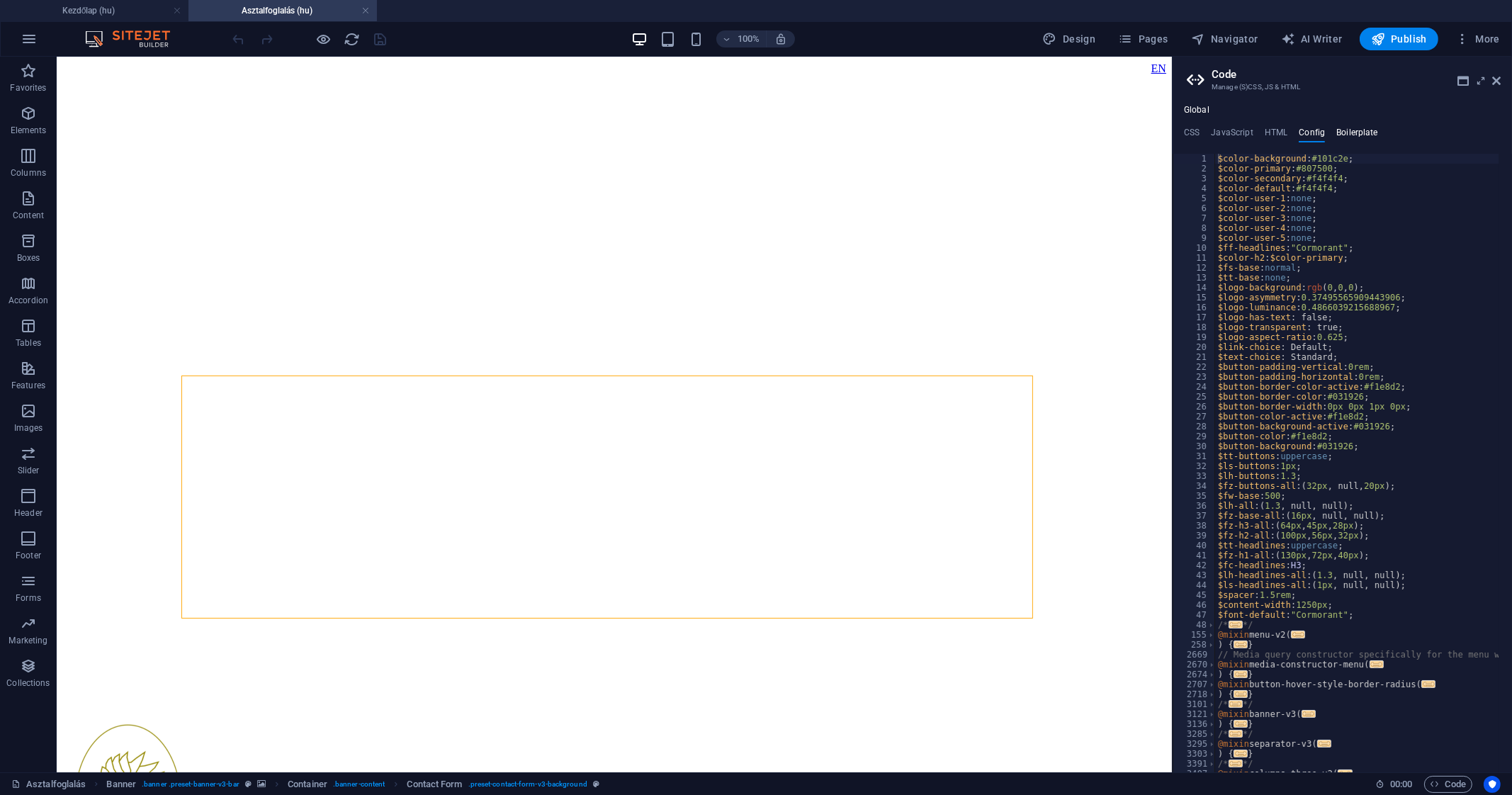
click at [1367, 134] on h4 "Boilerplate" at bounding box center [1357, 135] width 42 height 16
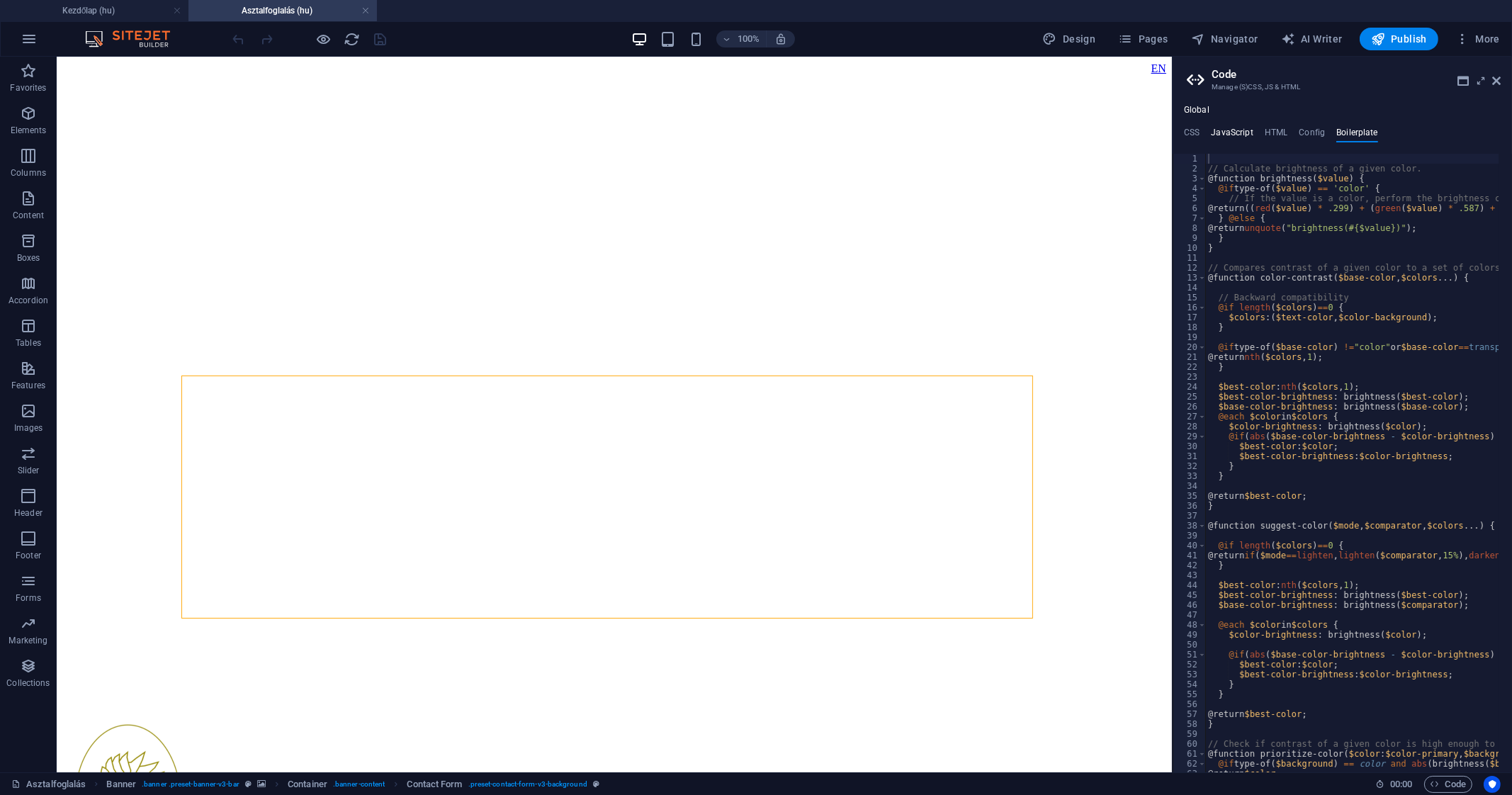
click at [1233, 127] on h4 "JavaScript" at bounding box center [1232, 135] width 42 height 16
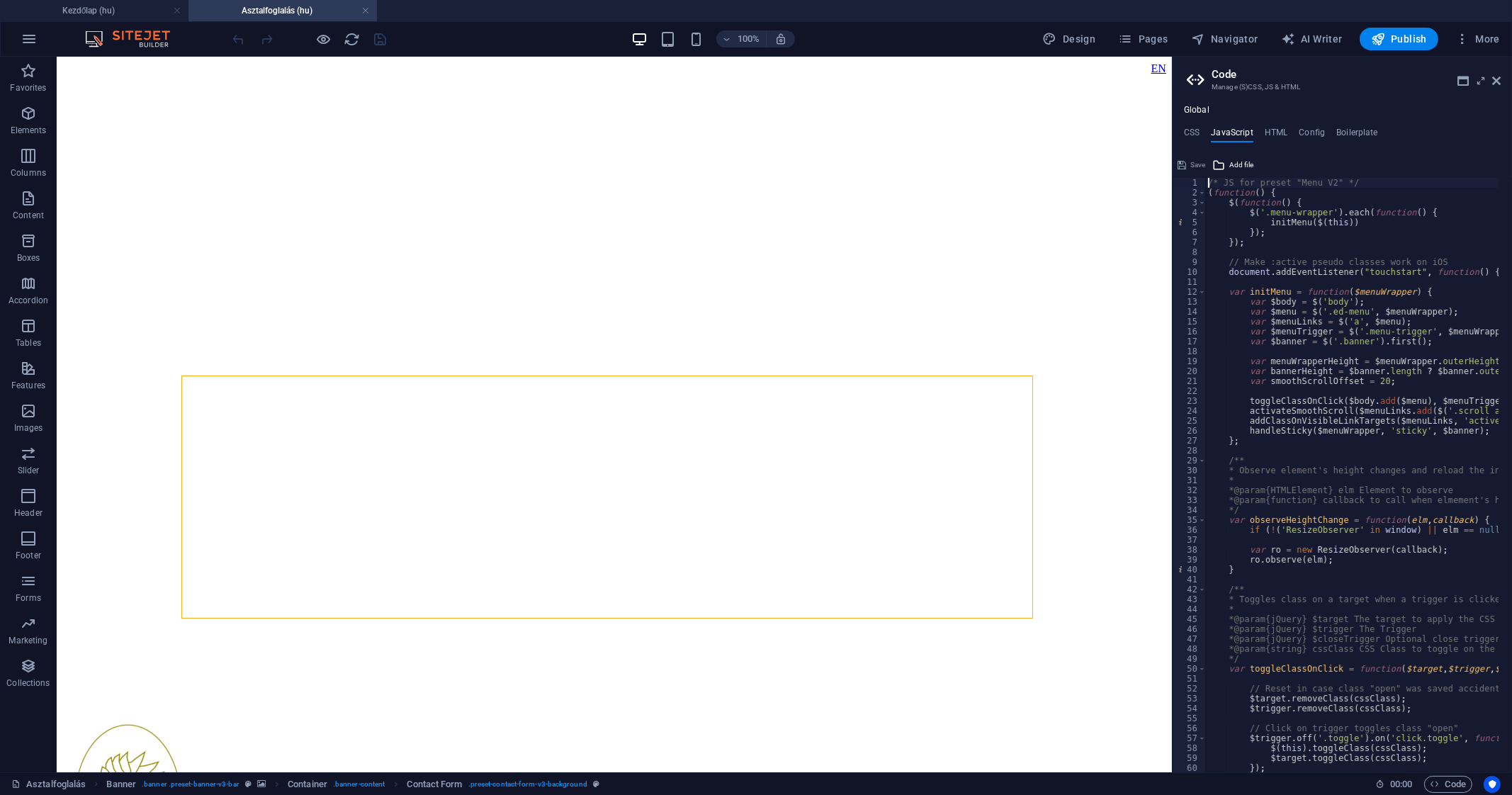
click at [1288, 272] on div "/* JS for preset "Menu V2" */ ( function ( ) { $ ( function ( ) { $ ( '.menu-wr…" at bounding box center [1529, 478] width 650 height 602
type textarea "})(); /* End JS for preset "Menu V2" */"
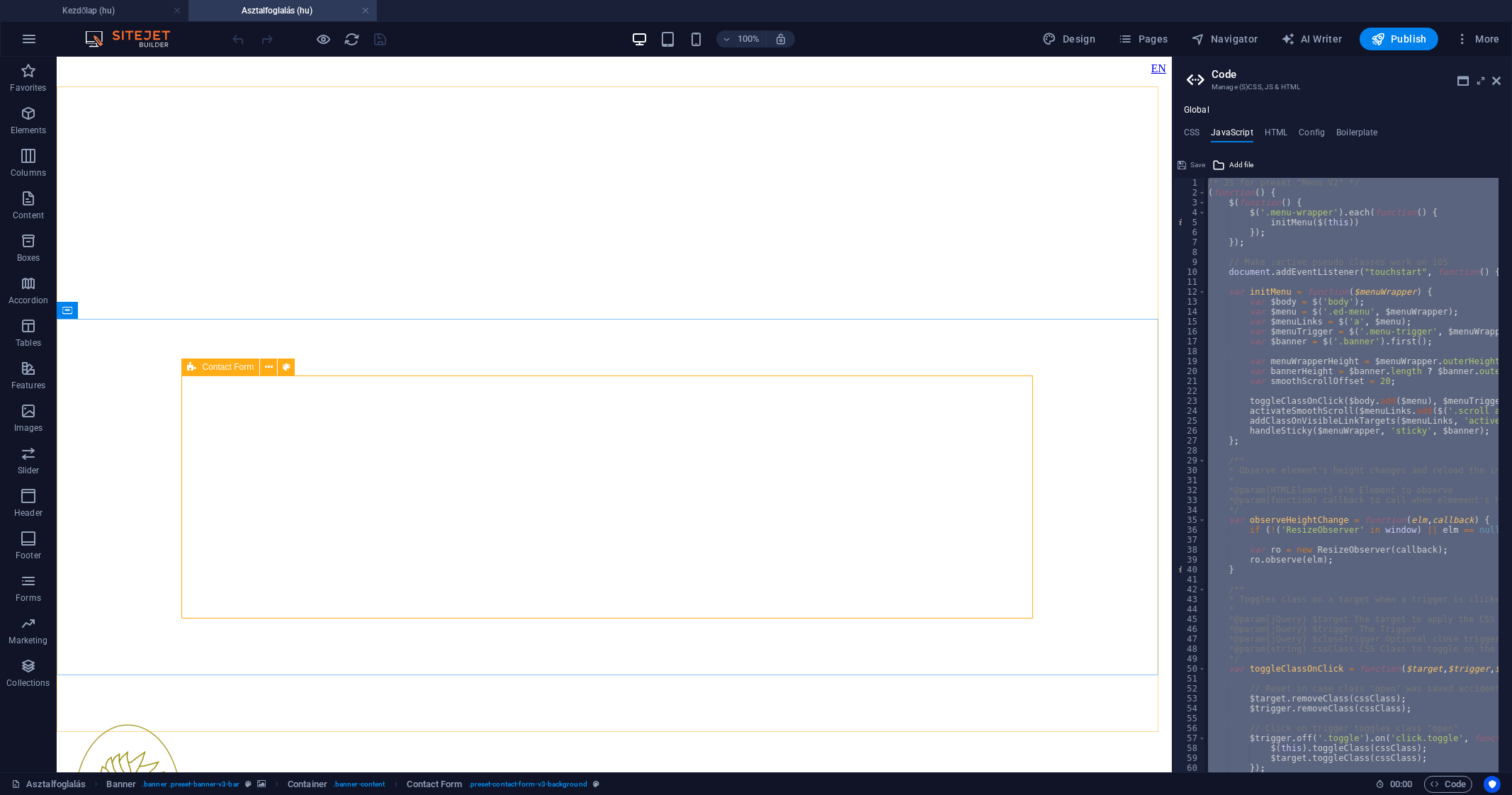
click at [191, 366] on icon at bounding box center [191, 367] width 10 height 17
click at [269, 365] on icon at bounding box center [268, 367] width 8 height 15
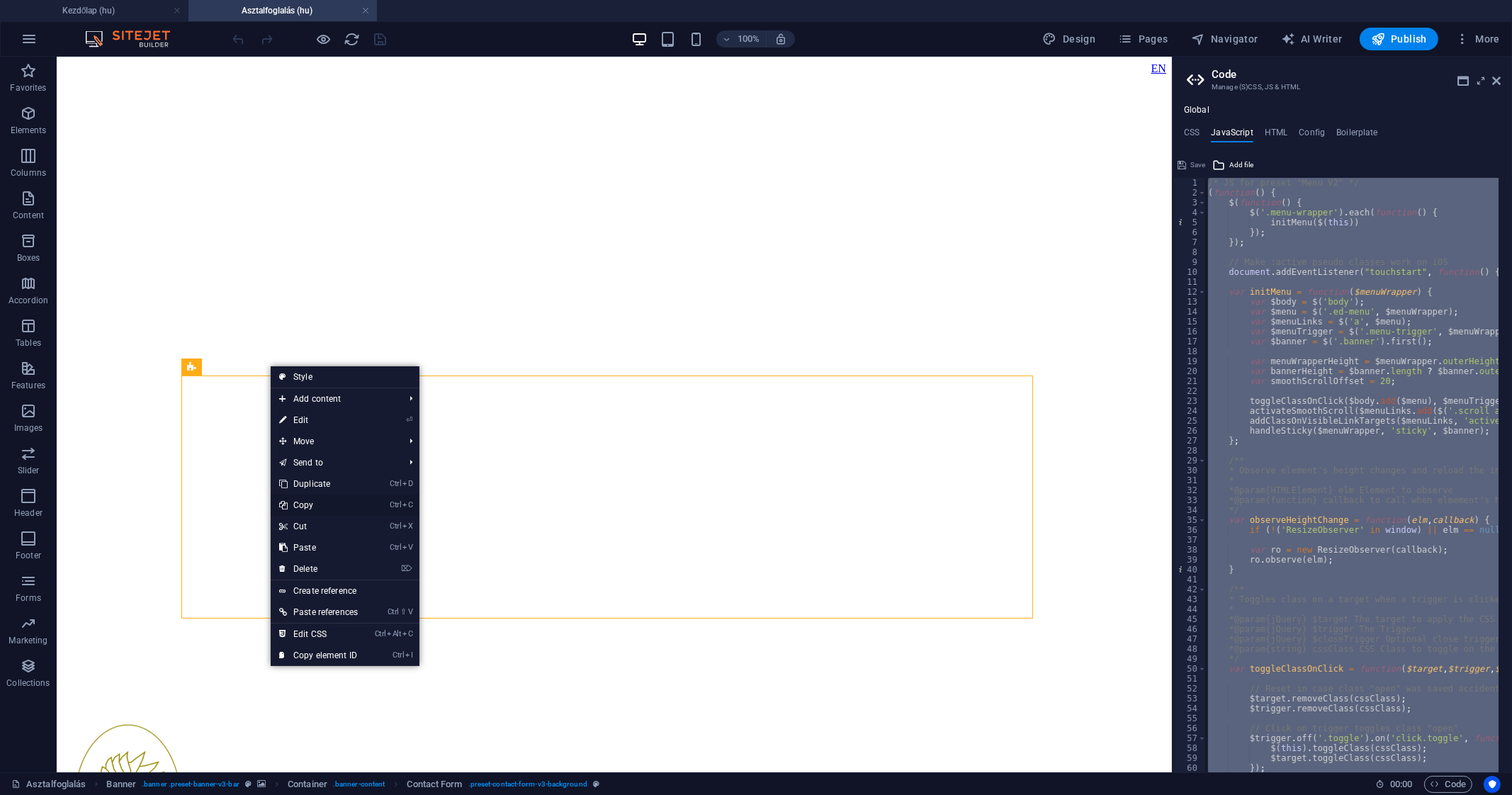
click at [334, 501] on link "Ctrl C Copy" at bounding box center [318, 505] width 95 height 22
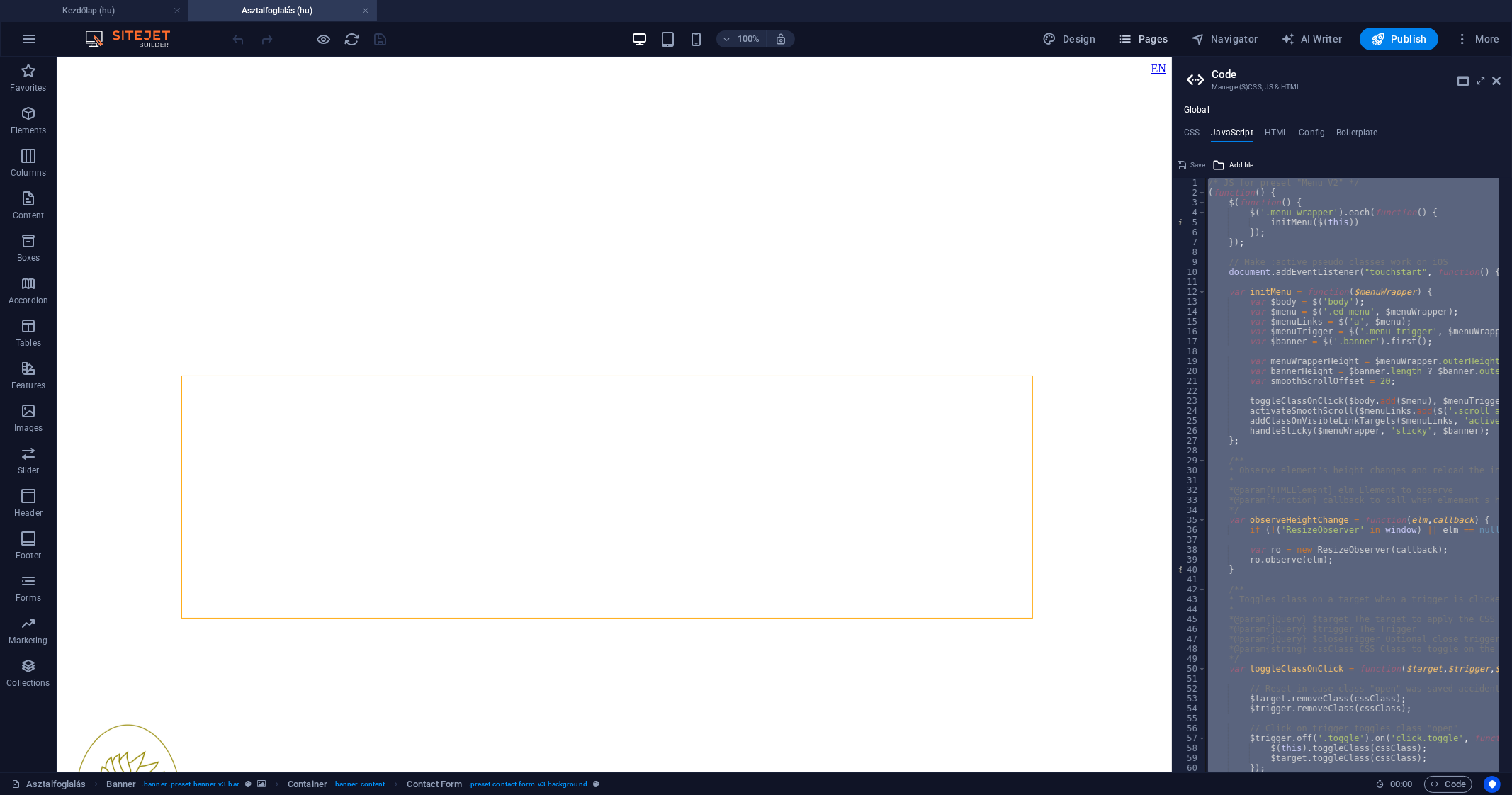
click at [1145, 39] on span "Pages" at bounding box center [1142, 39] width 49 height 14
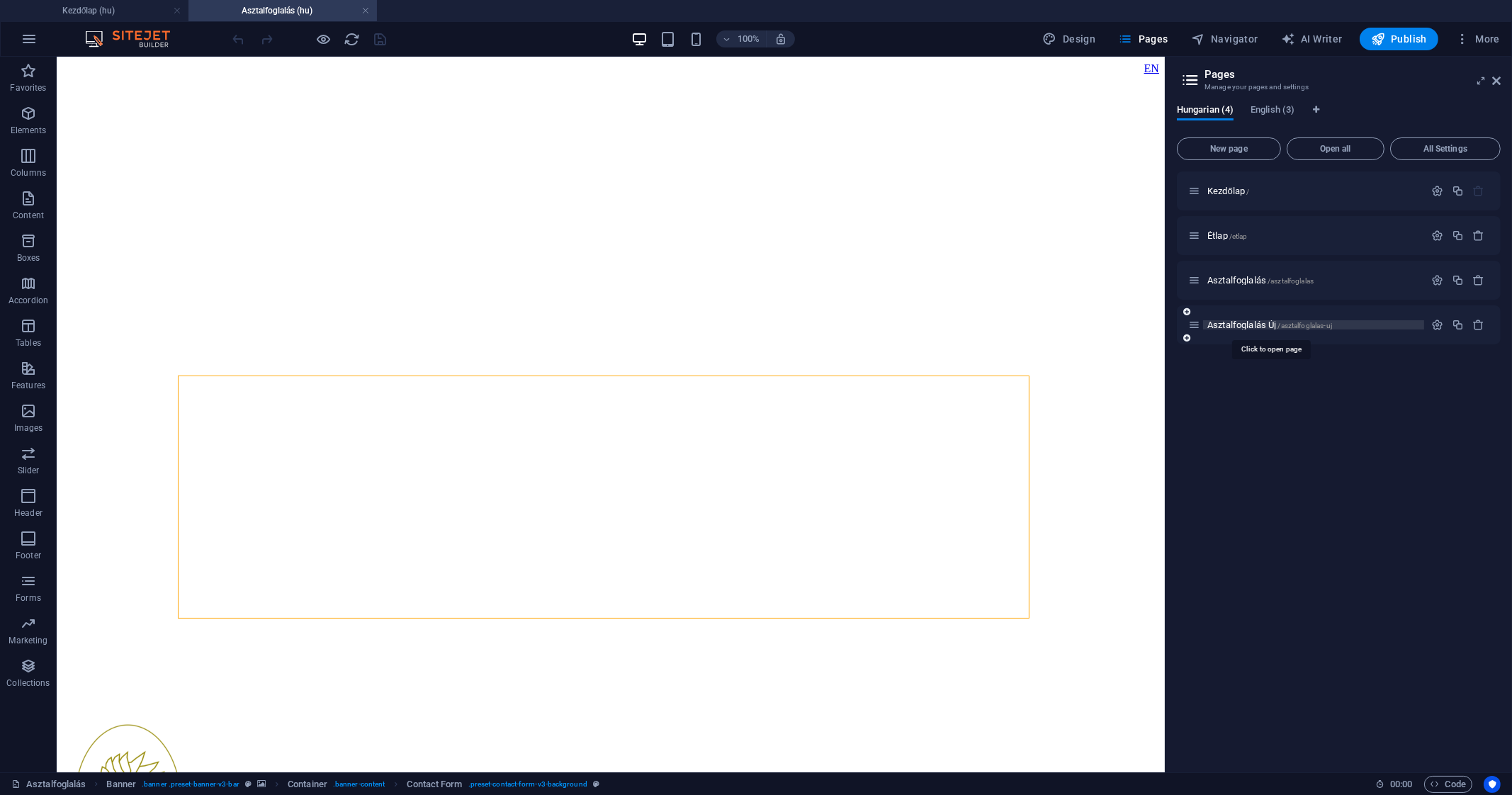
click at [1254, 320] on span "Asztalfoglalás Új /asztalfoglalas-uj" at bounding box center [1270, 325] width 125 height 10
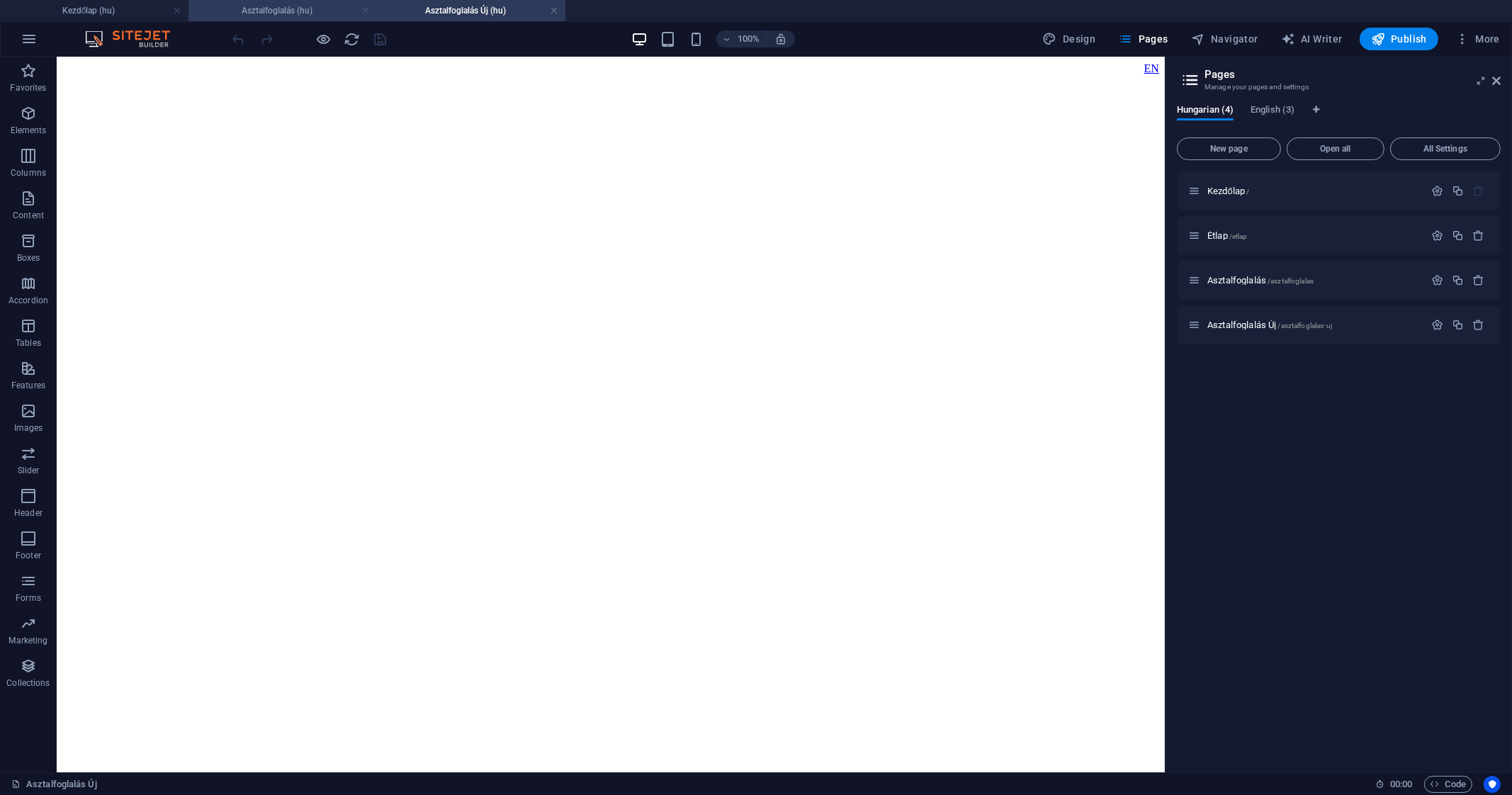
click at [364, 11] on link at bounding box center [365, 11] width 9 height 14
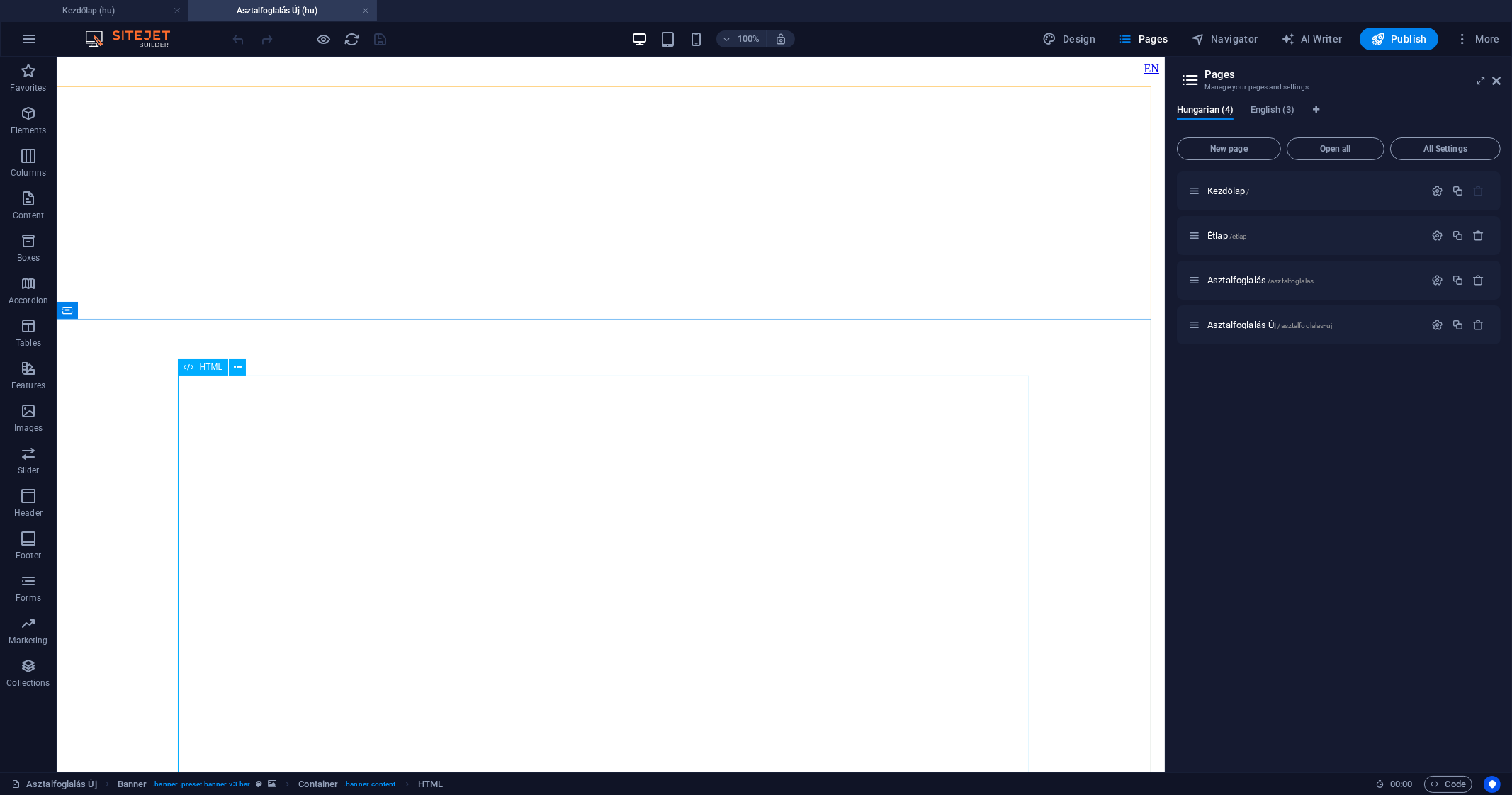
click at [208, 370] on span "HTML" at bounding box center [210, 367] width 23 height 9
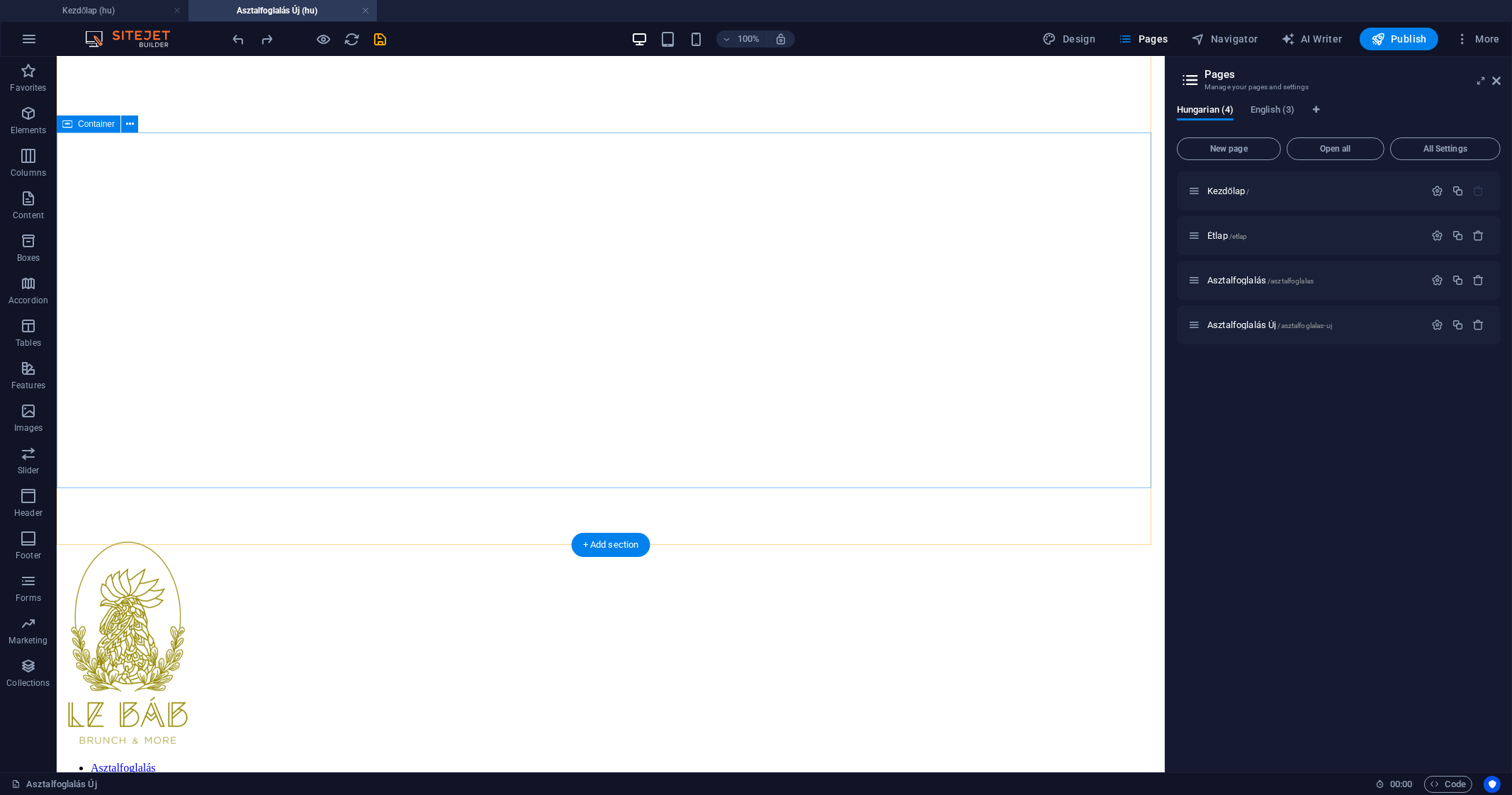
scroll to position [166, 0]
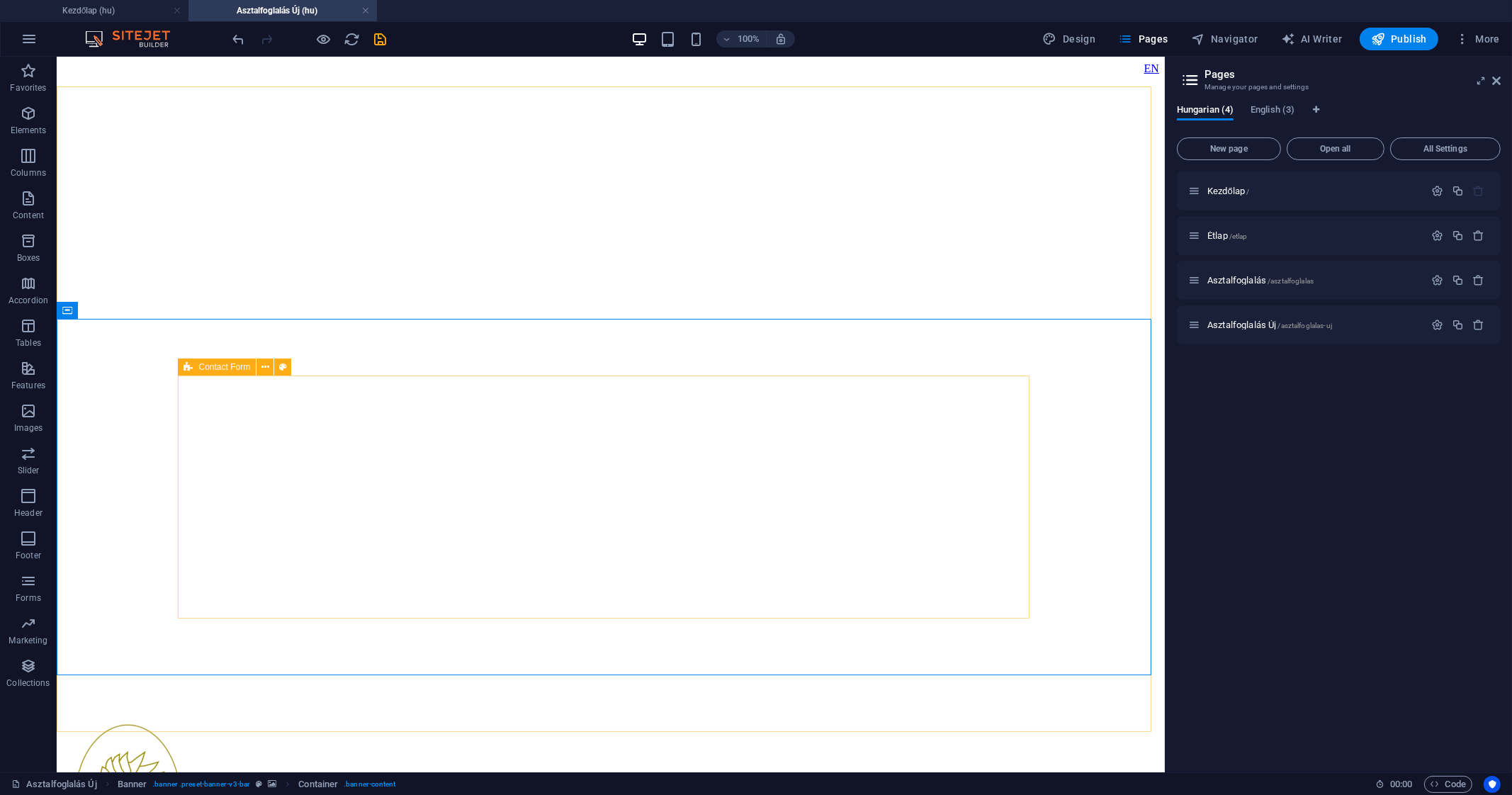
click at [187, 365] on icon at bounding box center [188, 367] width 10 height 17
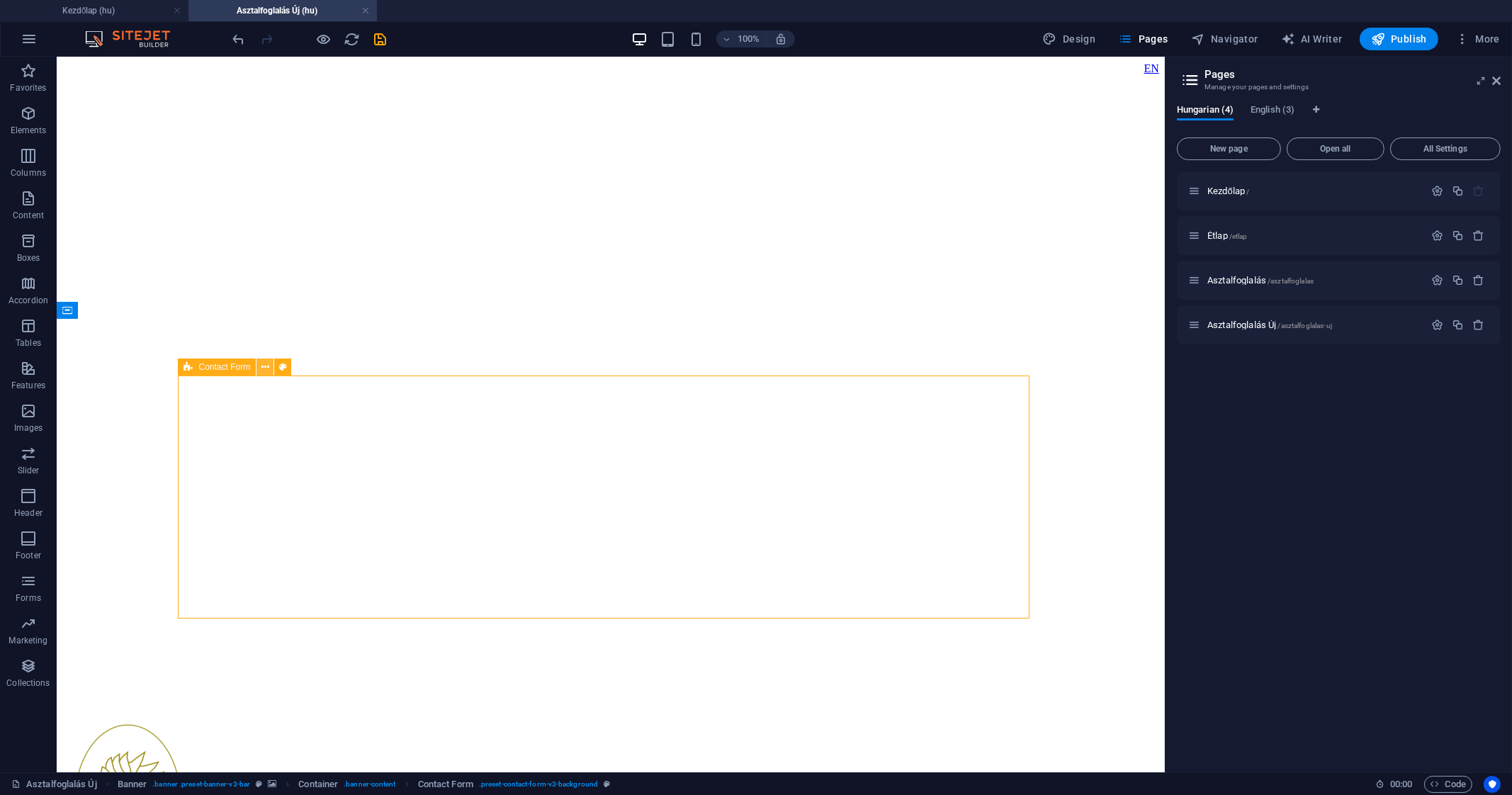
click at [266, 370] on icon at bounding box center [265, 367] width 8 height 15
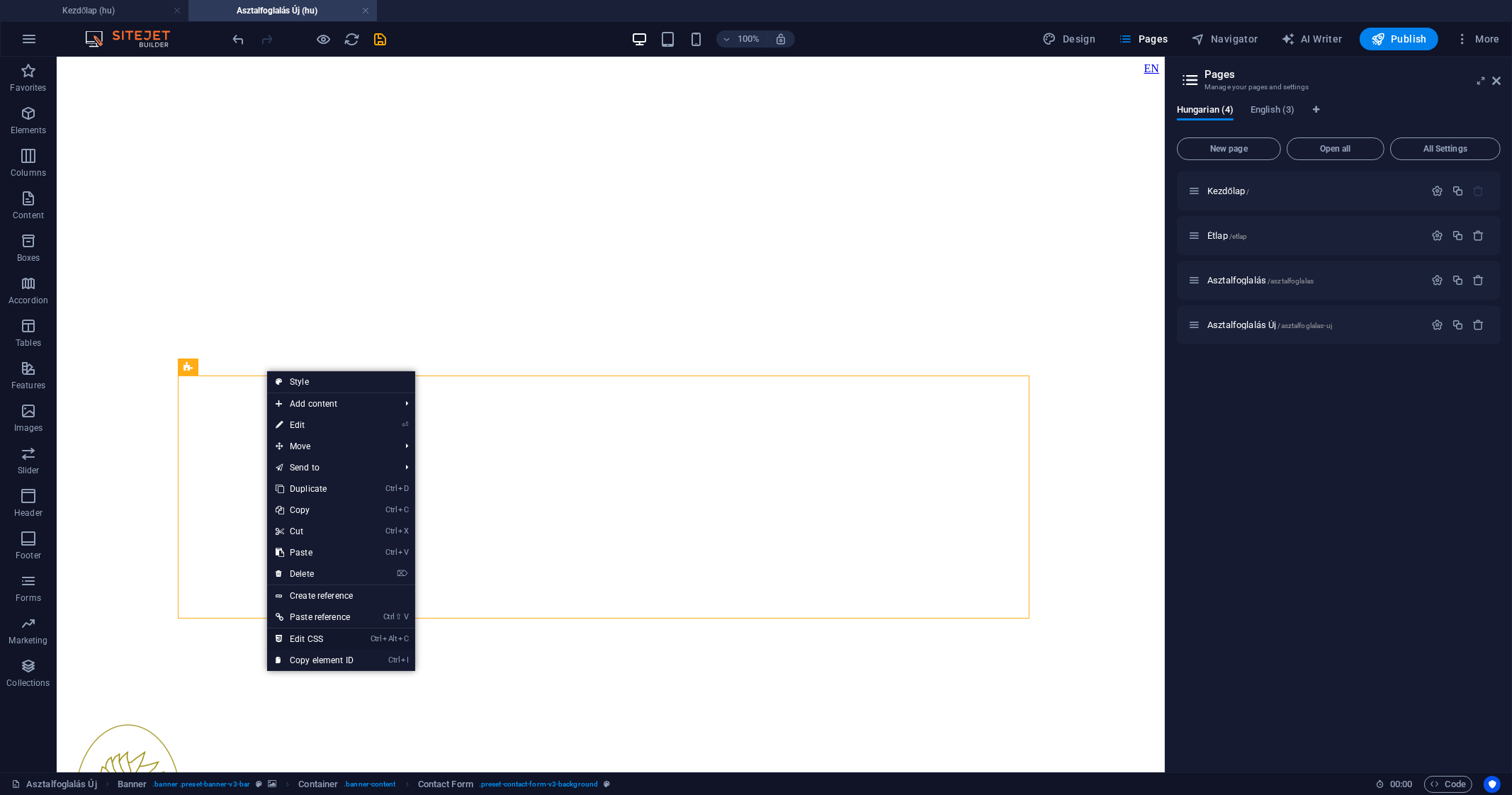
click at [333, 632] on link "Ctrl Alt C Edit CSS" at bounding box center [315, 639] width 95 height 22
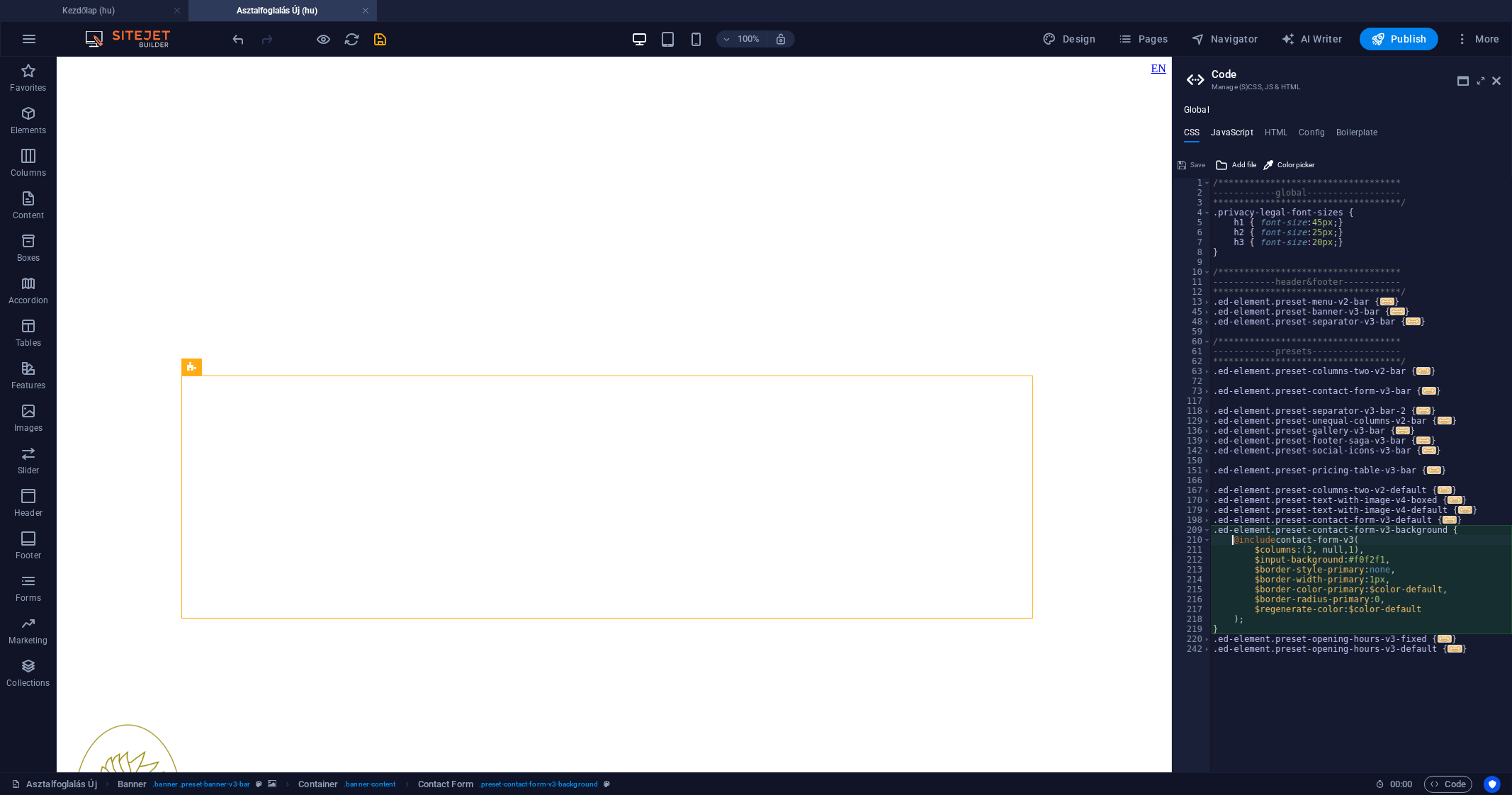
click at [1232, 135] on h4 "JavaScript" at bounding box center [1232, 135] width 42 height 16
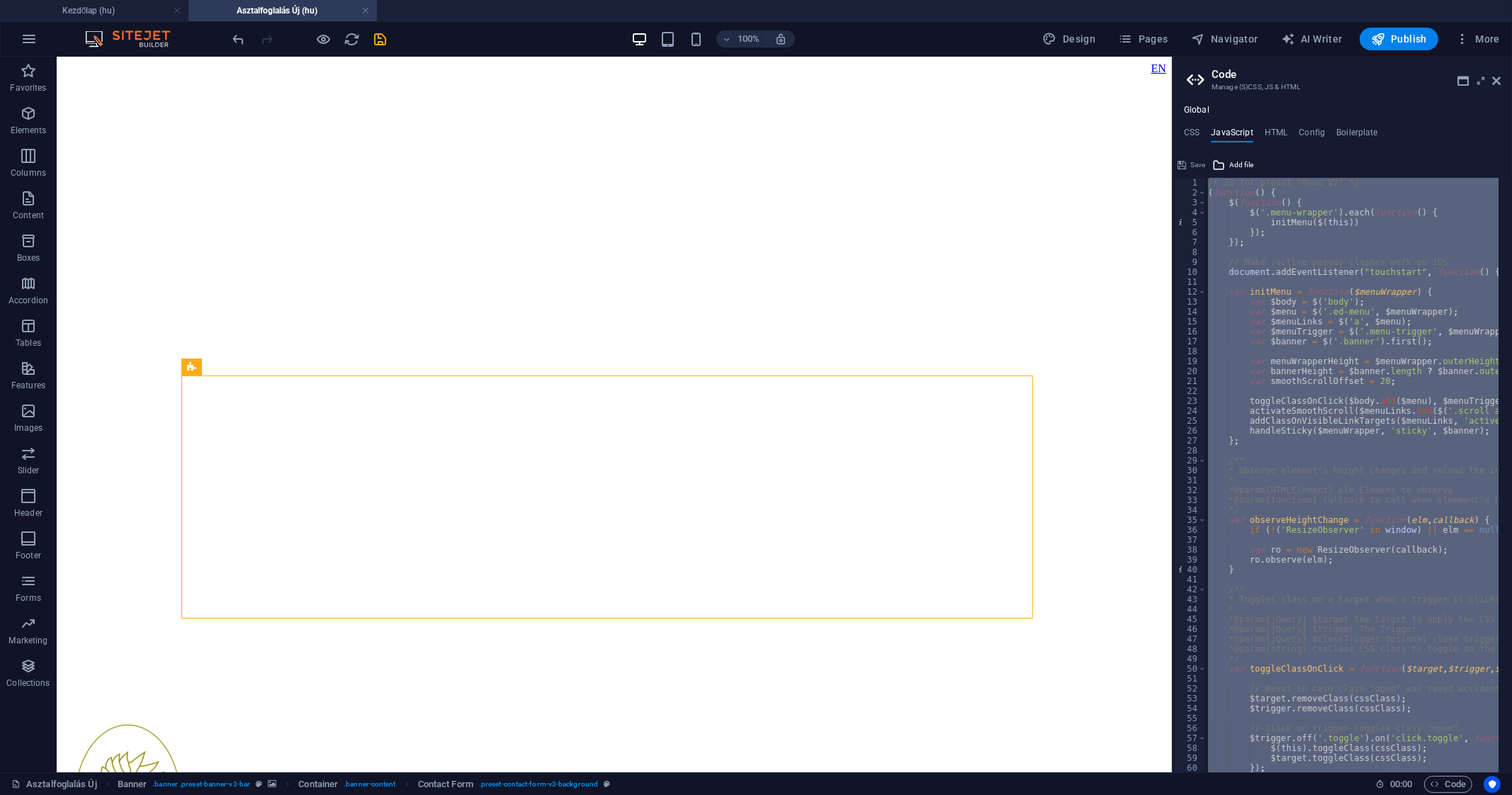
click at [1352, 382] on div "/* JS for preset "Menu V2" */ ( function ( ) { $ ( function ( ) { $ ( '.menu-wr…" at bounding box center [1351, 475] width 293 height 595
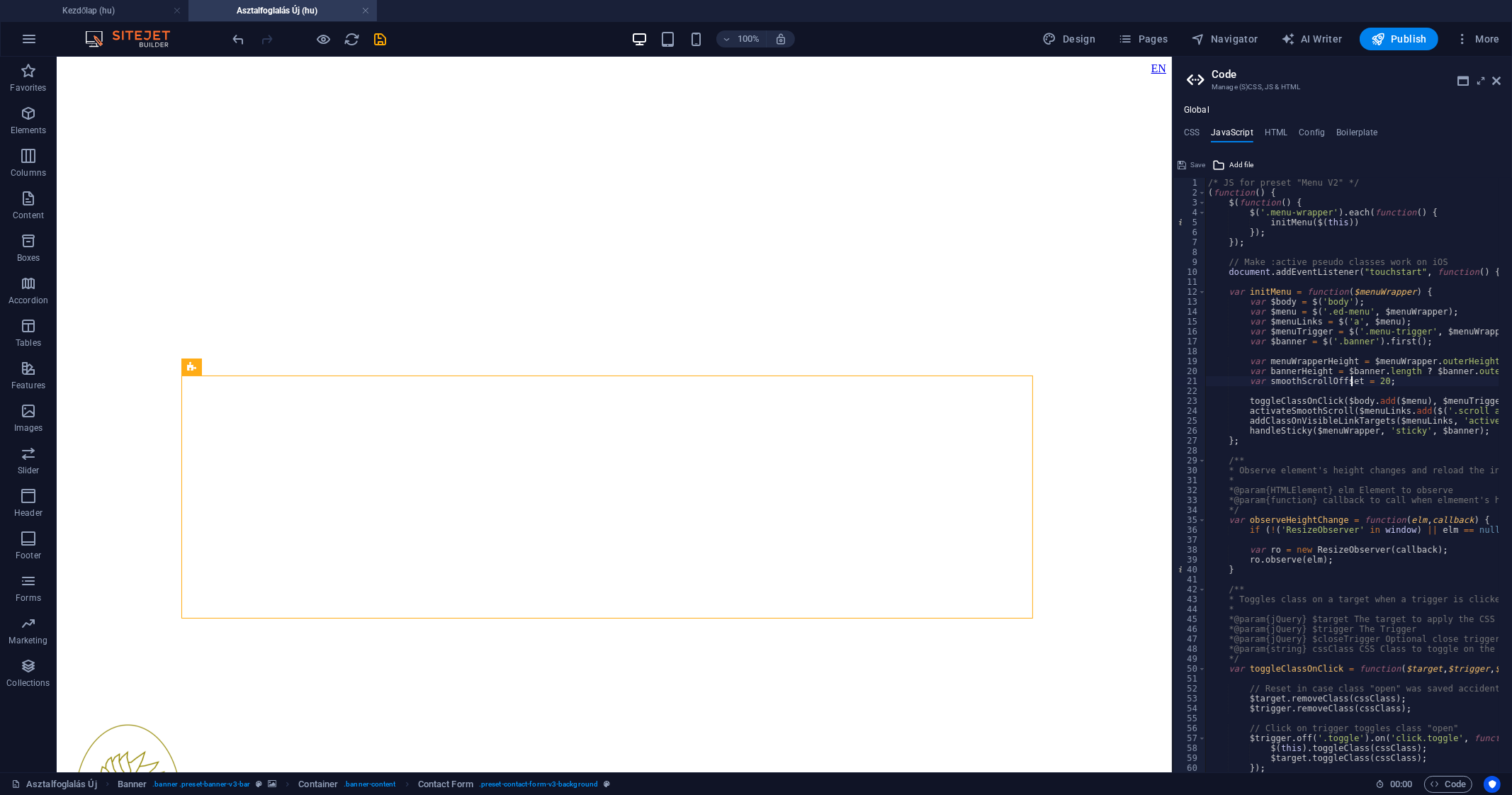
type textarea "})(); /* End JS for preset "Menu V2" */"
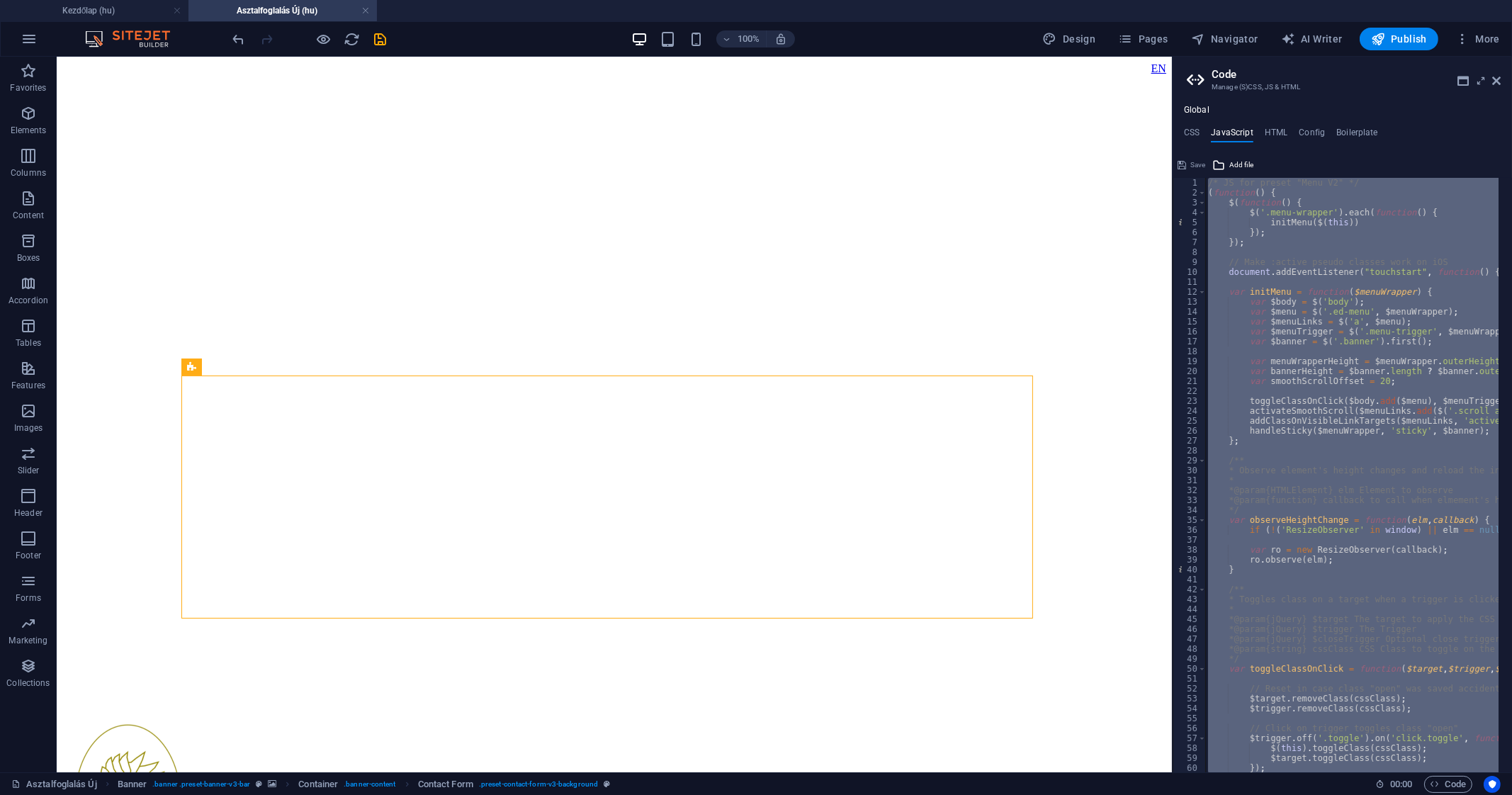
paste textarea
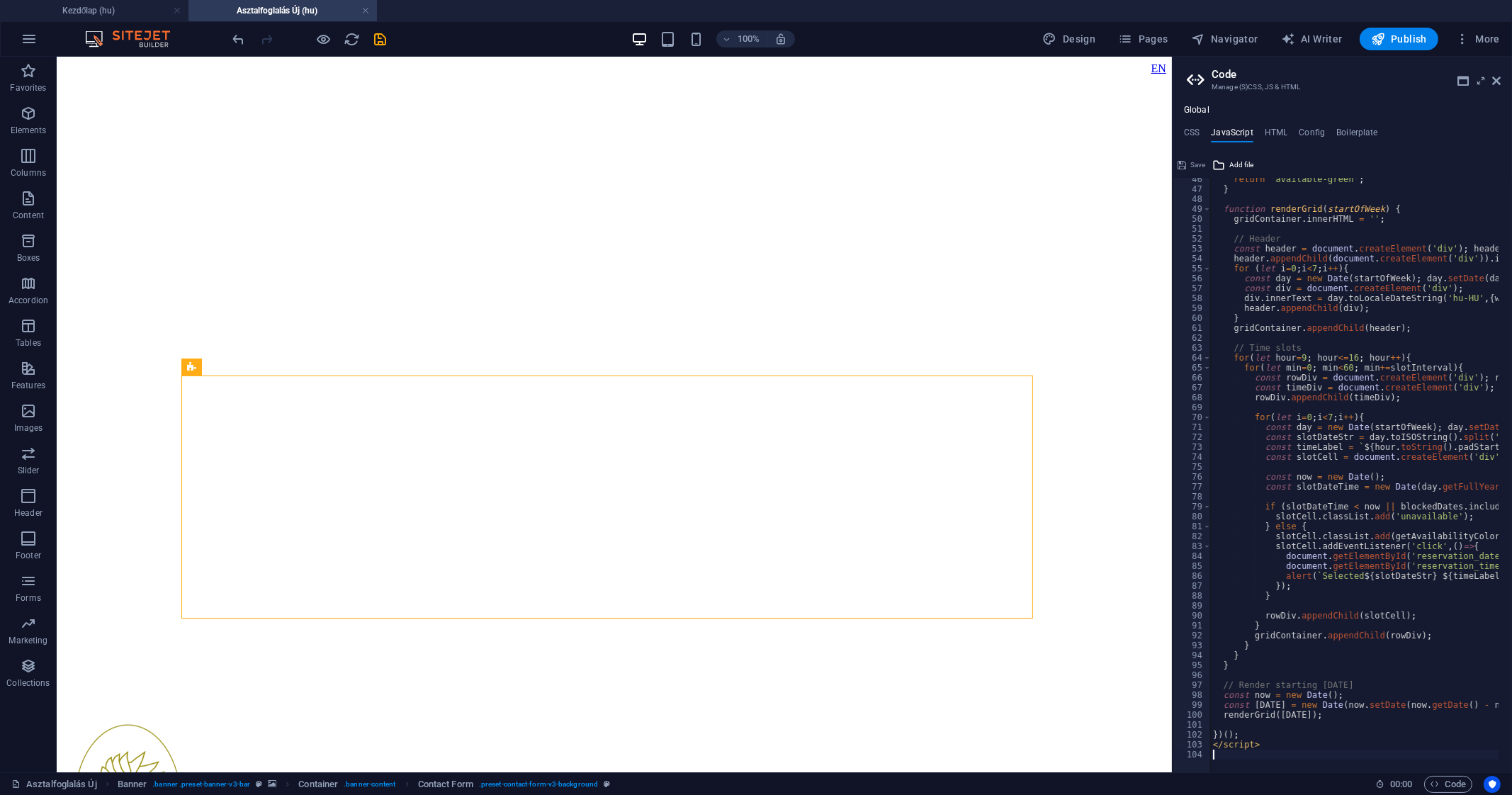
scroll to position [450, 0]
click at [1274, 133] on h4 "HTML" at bounding box center [1276, 135] width 23 height 16
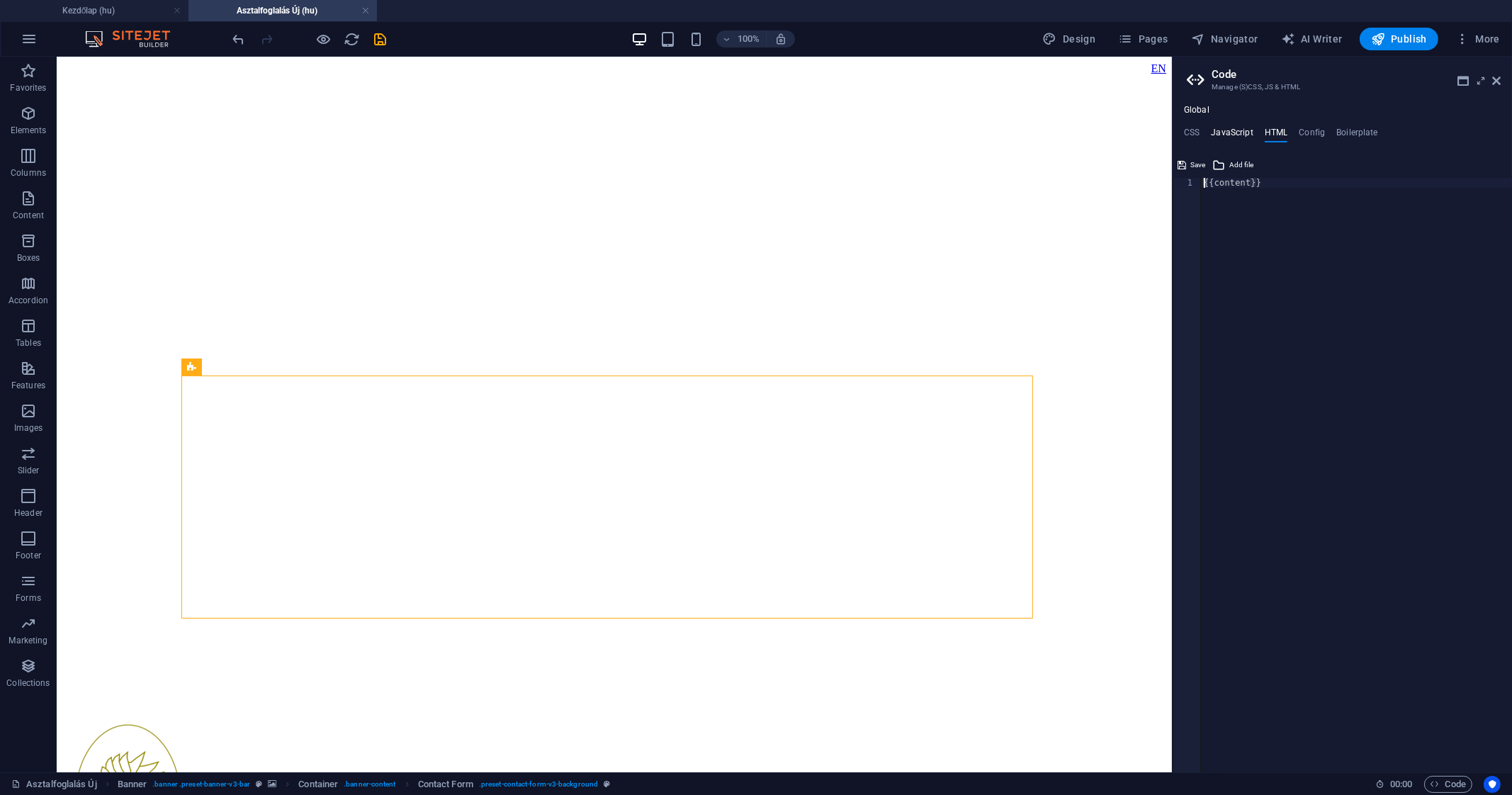
click at [1242, 129] on h4 "JavaScript" at bounding box center [1232, 135] width 42 height 16
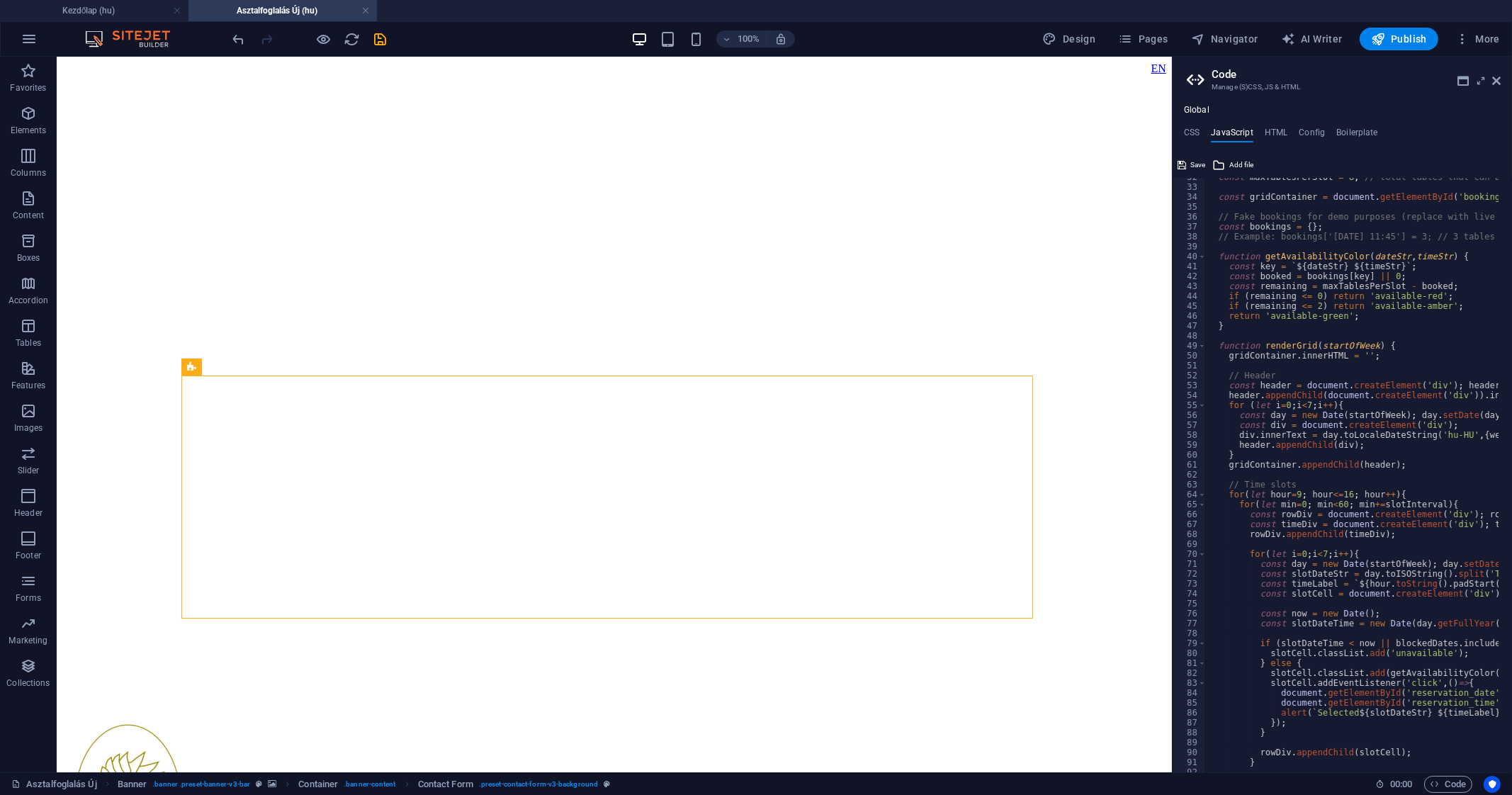
scroll to position [291, 0]
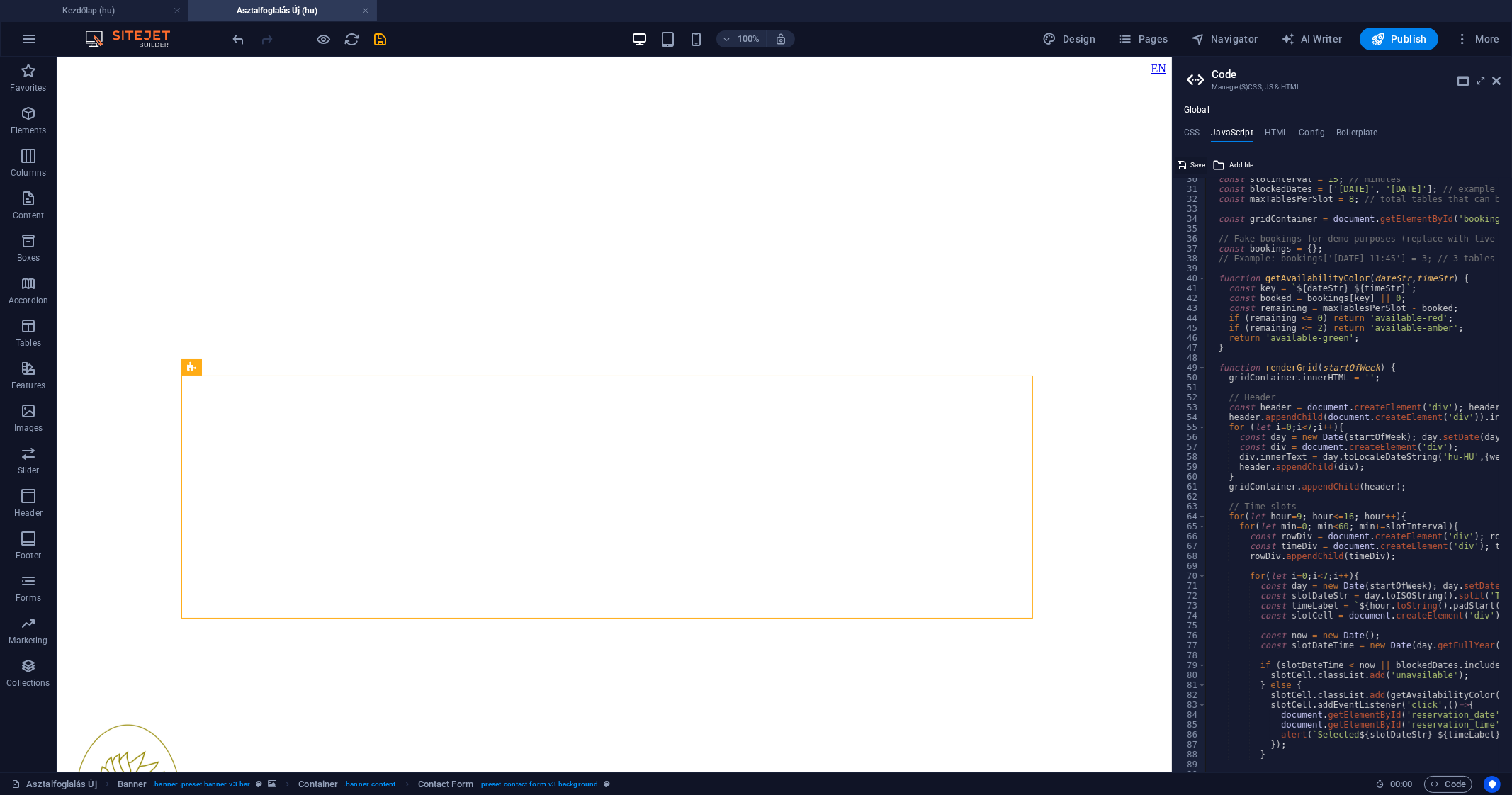
click at [1187, 164] on button "Save" at bounding box center [1191, 165] width 32 height 17
select select
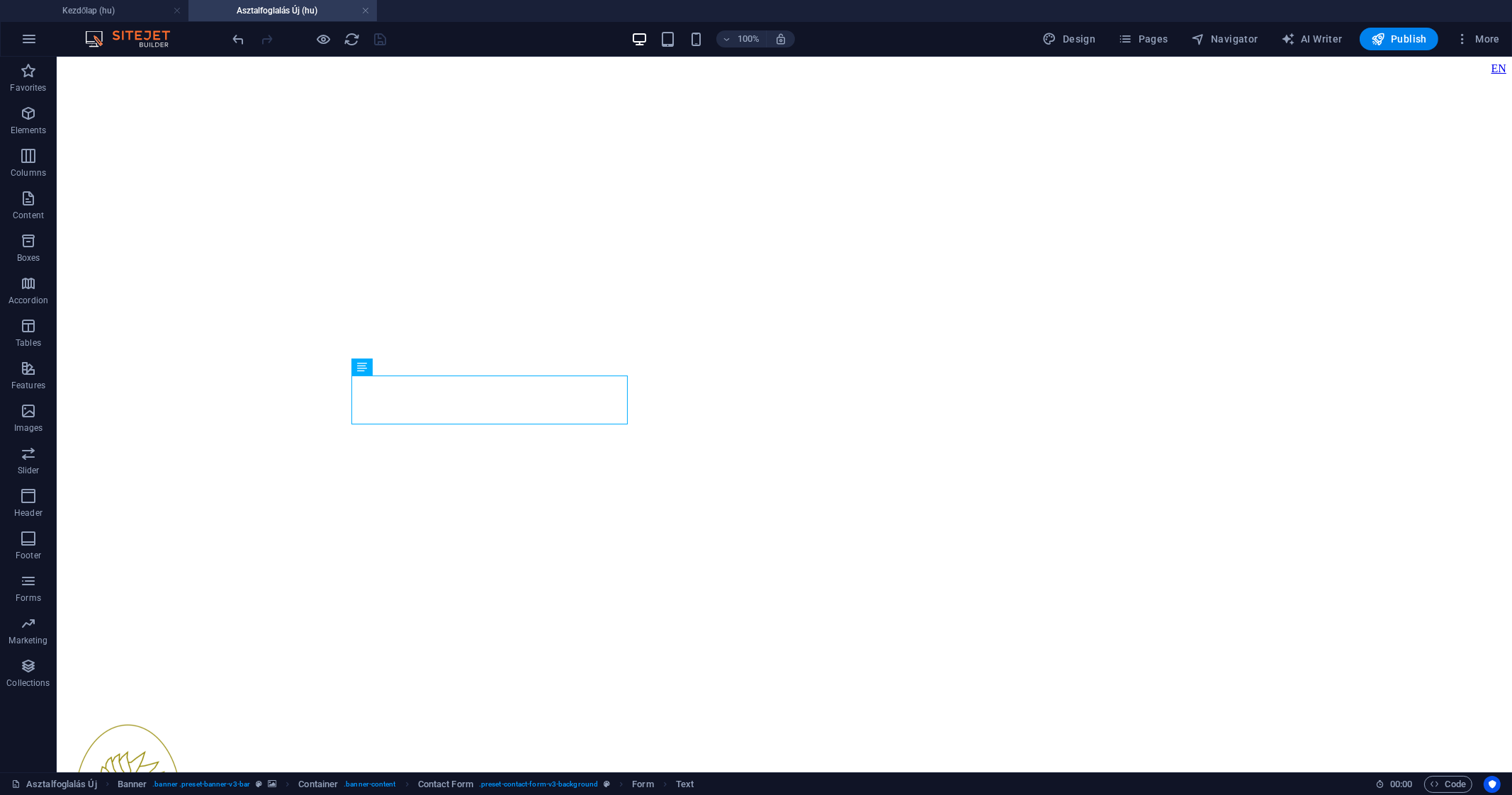
click at [382, 51] on div "100% Design Pages Navigator AI Writer Publish More" at bounding box center [756, 38] width 1510 height 34
click at [382, 38] on div at bounding box center [309, 39] width 158 height 23
click at [1385, 48] on button "Publish" at bounding box center [1399, 39] width 79 height 23
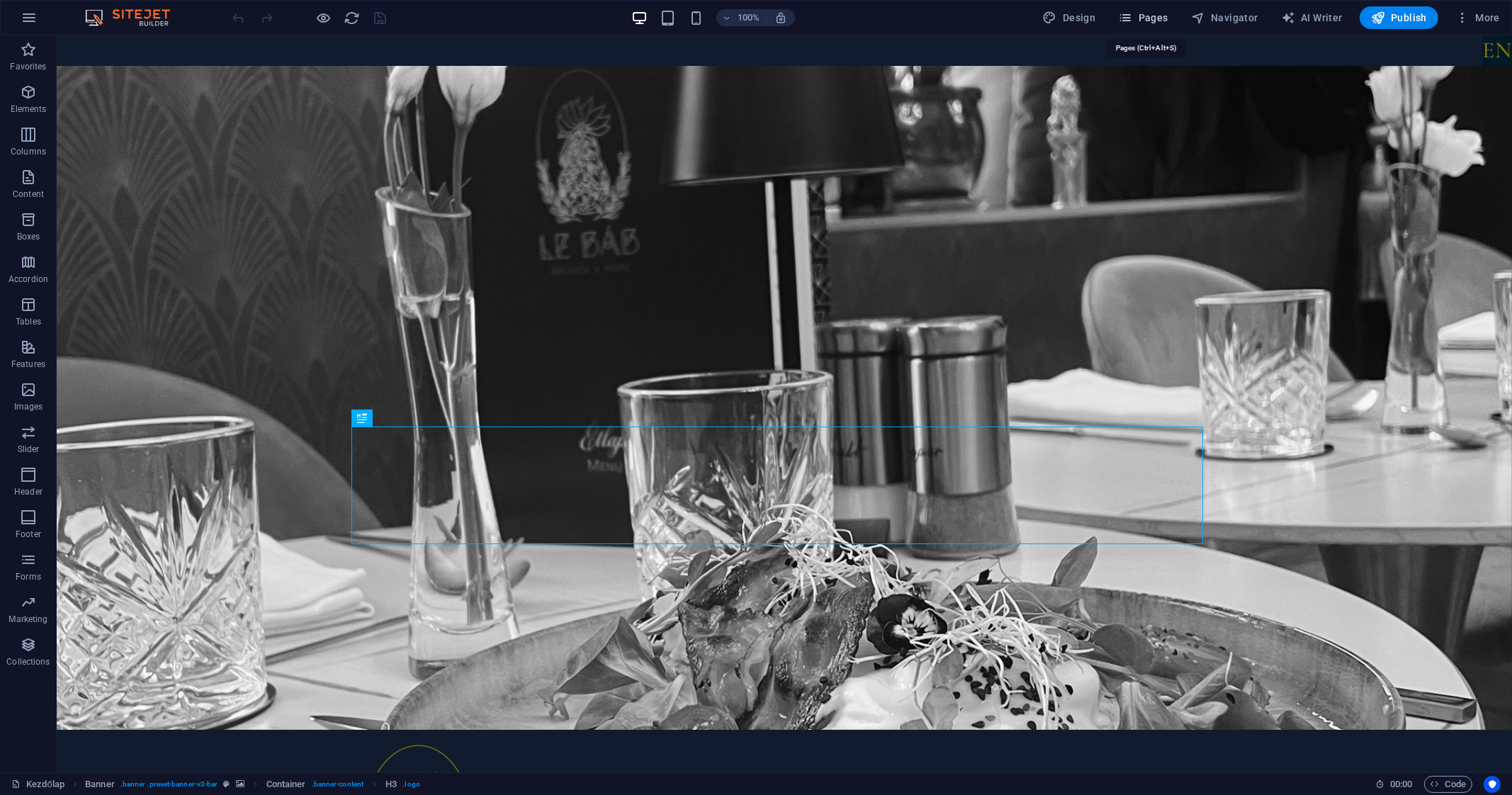
click at [1137, 7] on button "Pages" at bounding box center [1142, 17] width 61 height 23
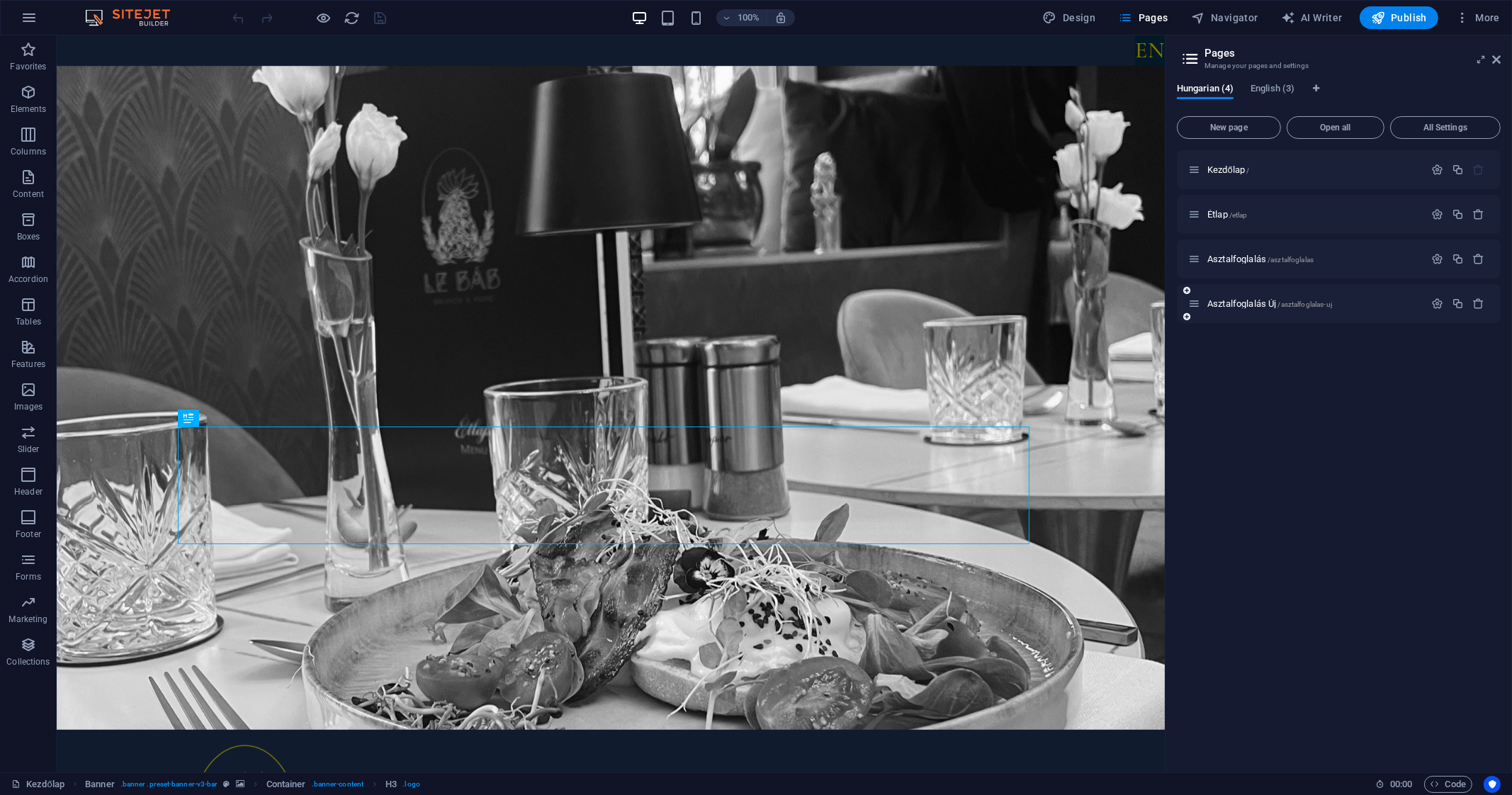
click at [1229, 295] on div "Asztalfoglalás Új /asztalfoglalas-uj" at bounding box center [1306, 303] width 236 height 16
click at [1228, 297] on div "Asztalfoglalás Új /asztalfoglalas-uj" at bounding box center [1306, 303] width 236 height 16
click at [1220, 302] on span "Asztalfoglalás Új /asztalfoglalas-uj" at bounding box center [1270, 304] width 125 height 10
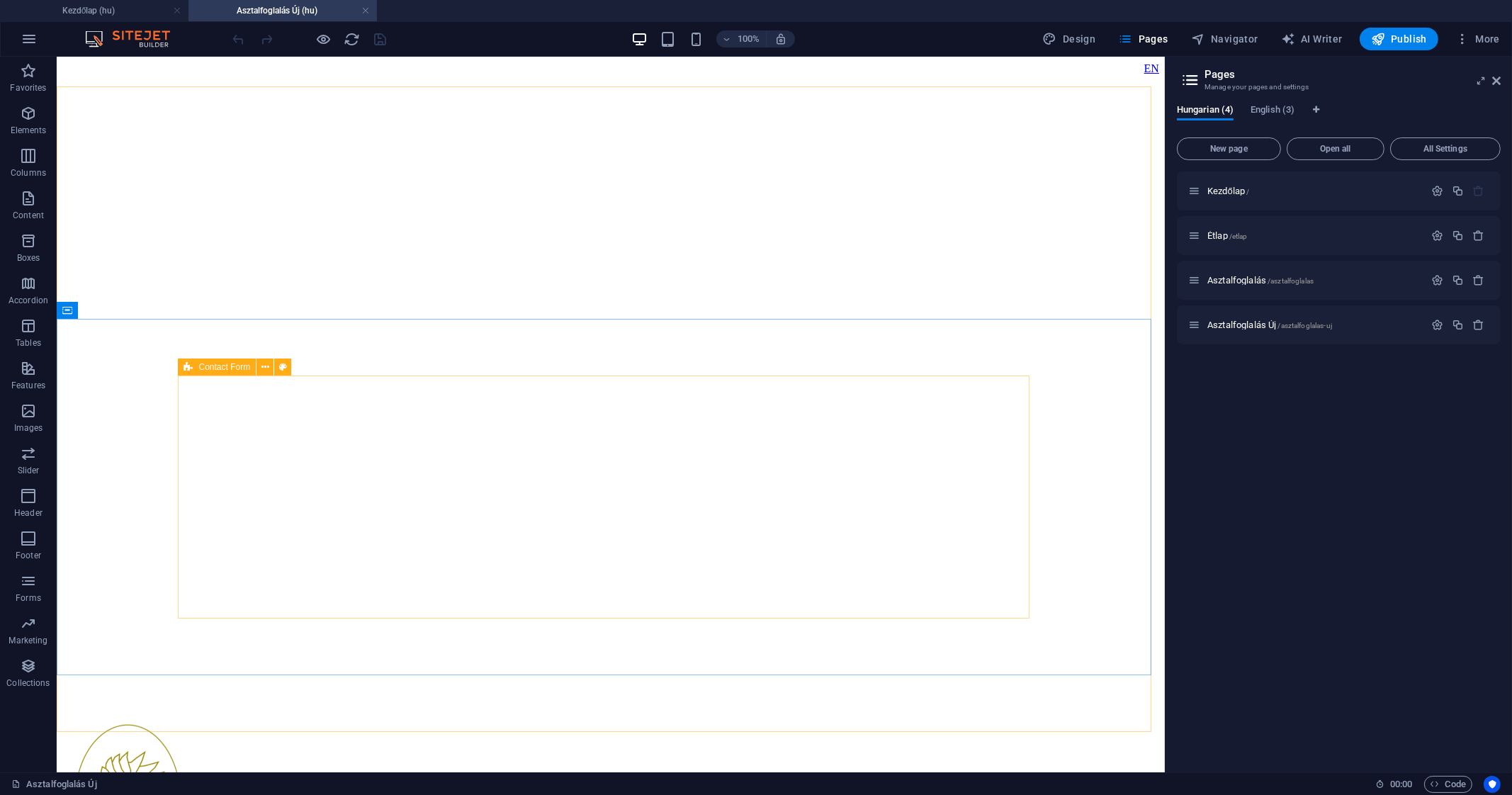
click at [190, 368] on icon at bounding box center [188, 367] width 10 height 17
click at [267, 368] on icon at bounding box center [265, 367] width 8 height 15
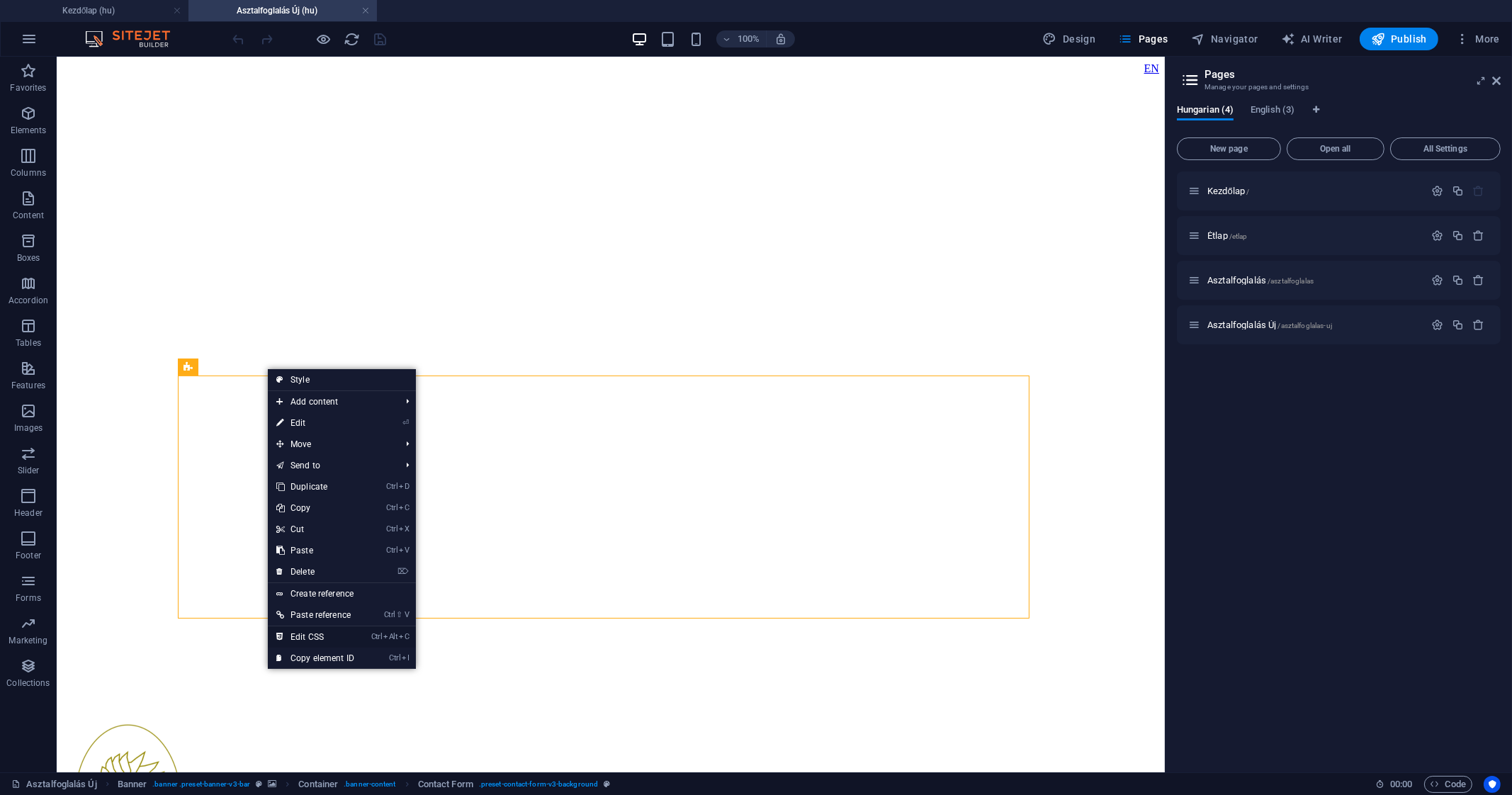
click at [333, 637] on link "Ctrl Alt C Edit CSS" at bounding box center [315, 637] width 95 height 22
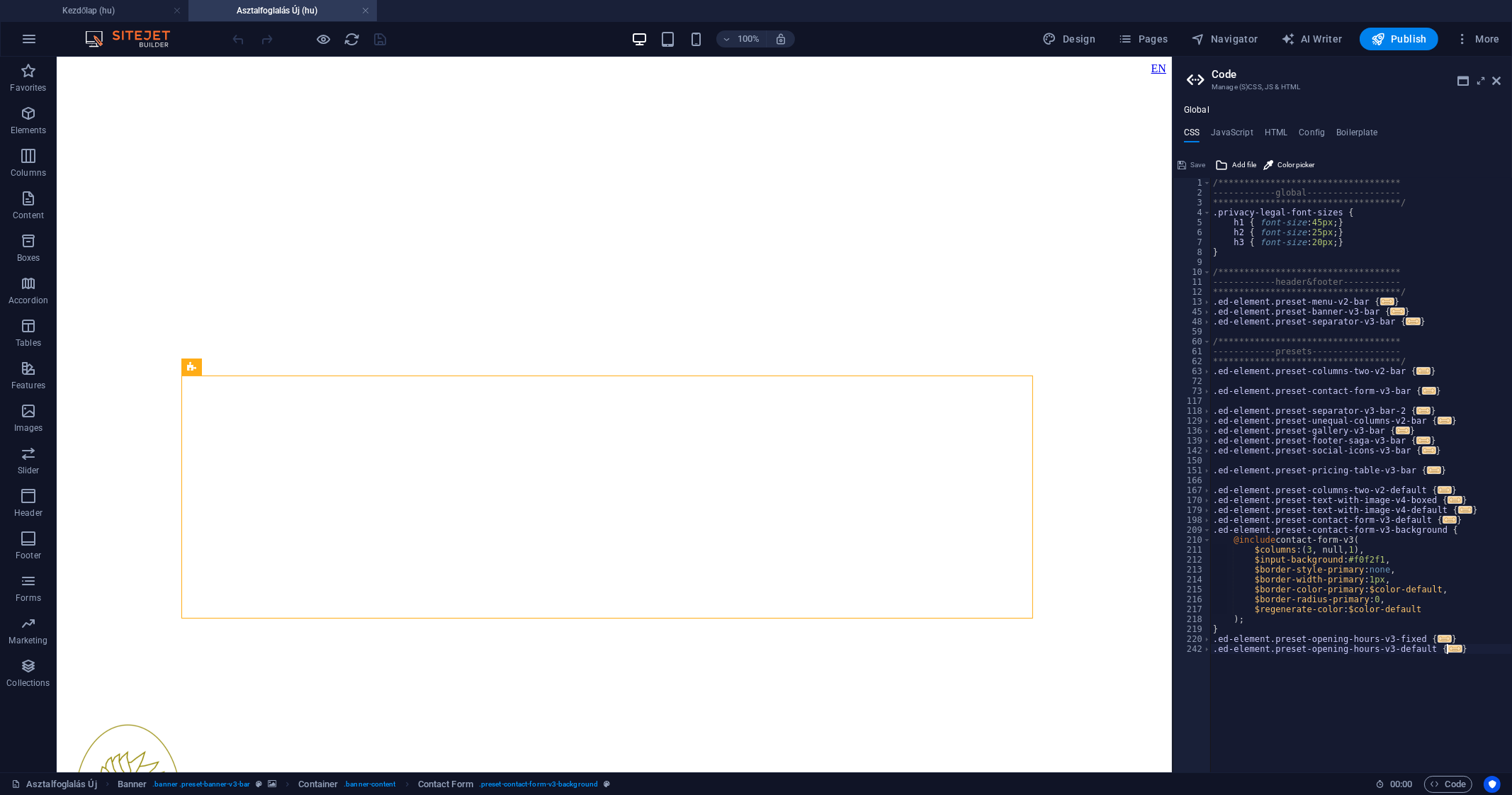
click at [1473, 649] on div "**********" at bounding box center [1361, 485] width 302 height 615
type textarea "}"
paste textarea ".slot-cell.available-red { background: #fcb6b6; }"
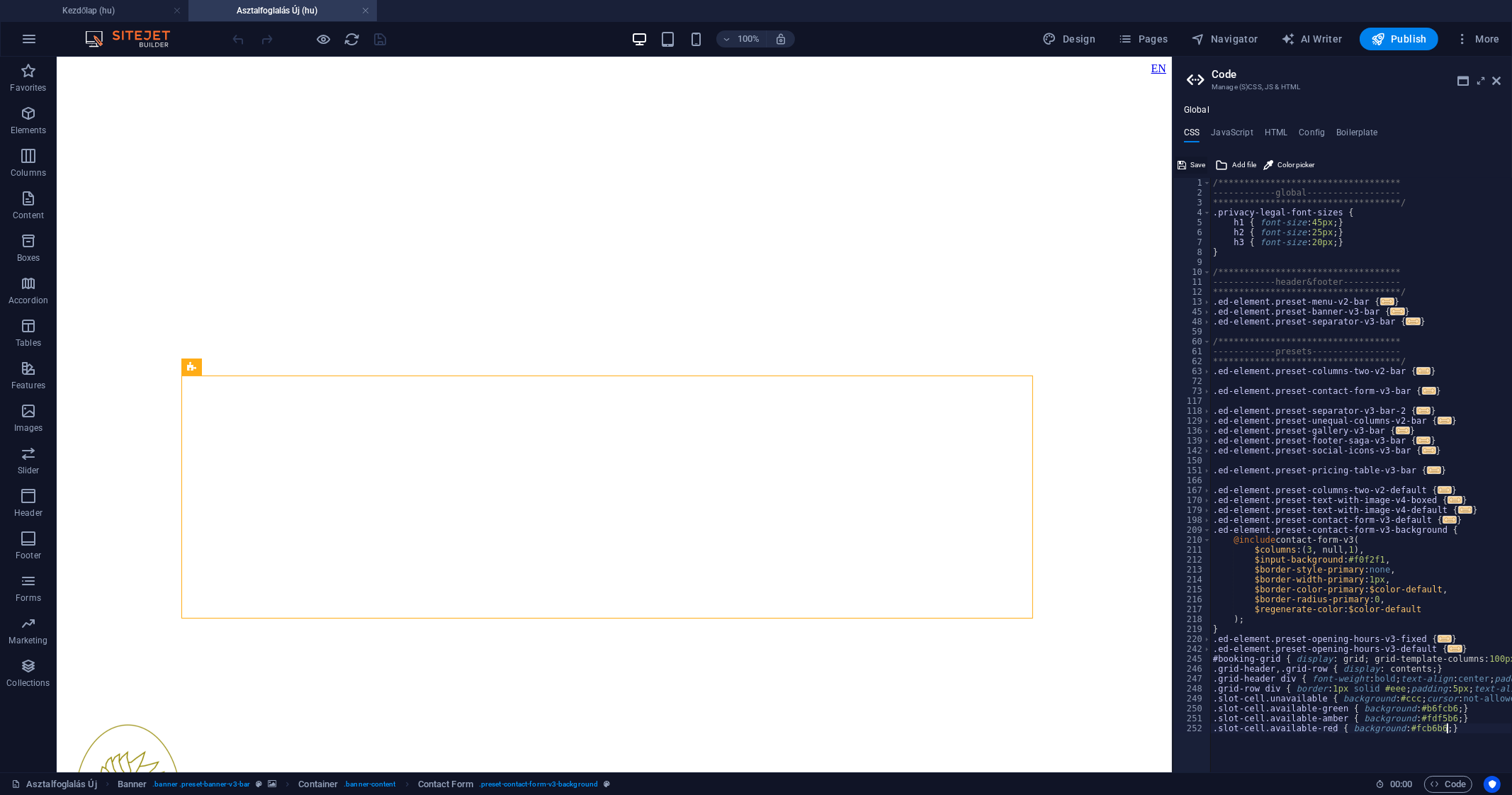
type textarea ".slot-cell.available-red { background: #fcb6b6; }"
click at [1188, 161] on button "Save" at bounding box center [1191, 165] width 32 height 17
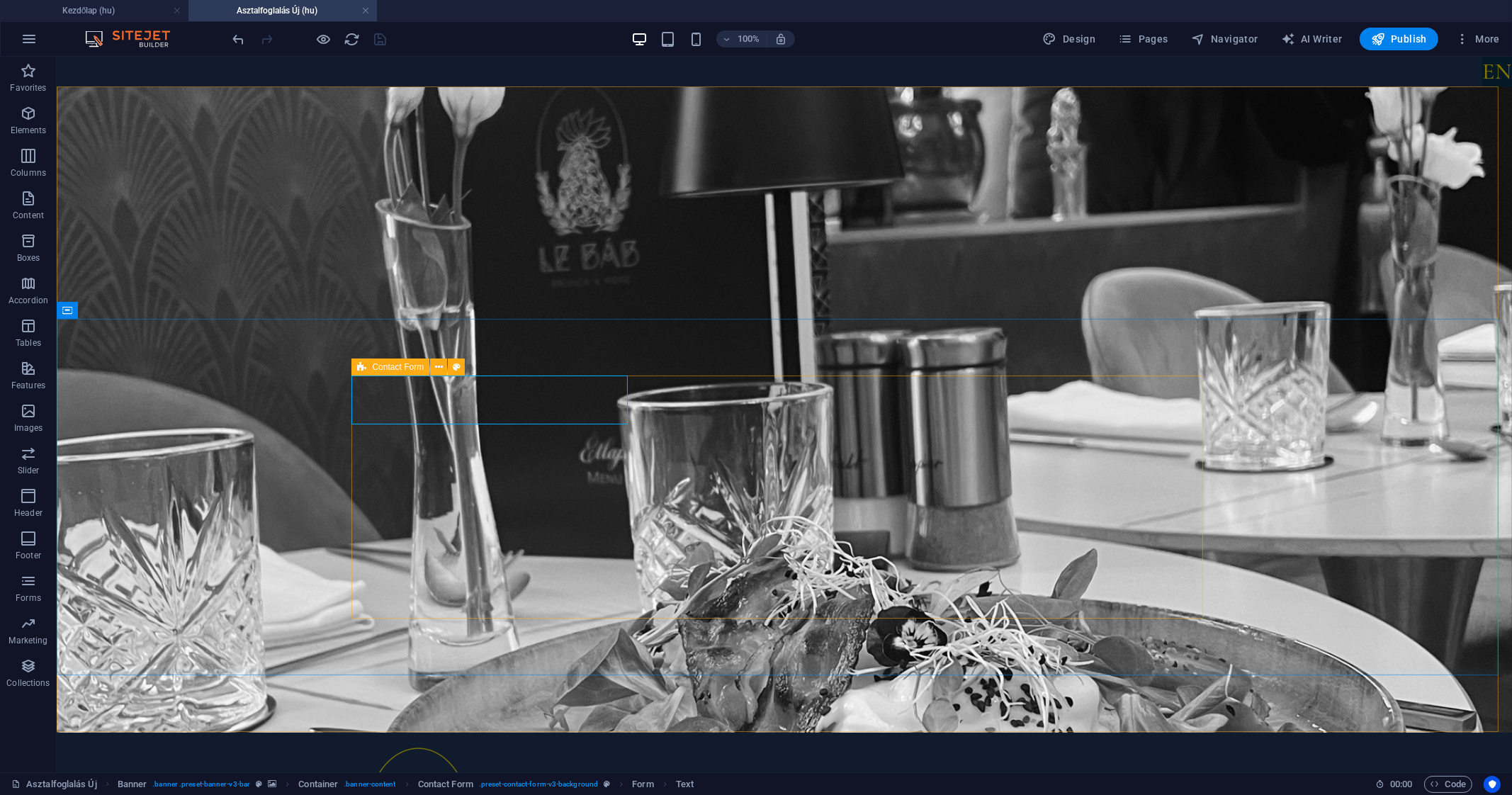
click at [360, 359] on icon at bounding box center [362, 367] width 10 height 17
click at [365, 369] on icon at bounding box center [362, 367] width 10 height 17
click at [435, 369] on icon at bounding box center [439, 367] width 8 height 15
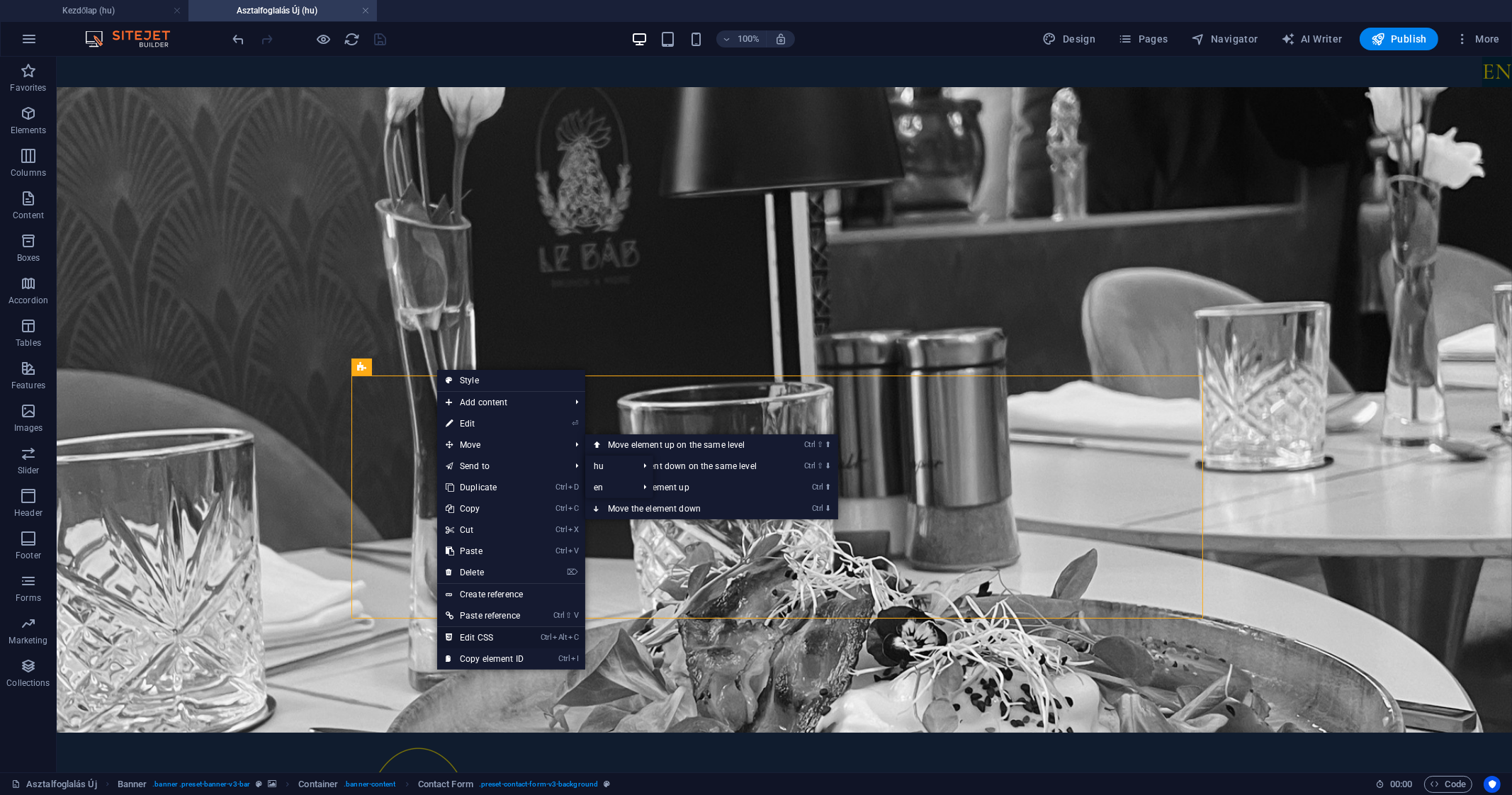
click at [488, 634] on link "Ctrl Alt C Edit CSS" at bounding box center [485, 637] width 95 height 22
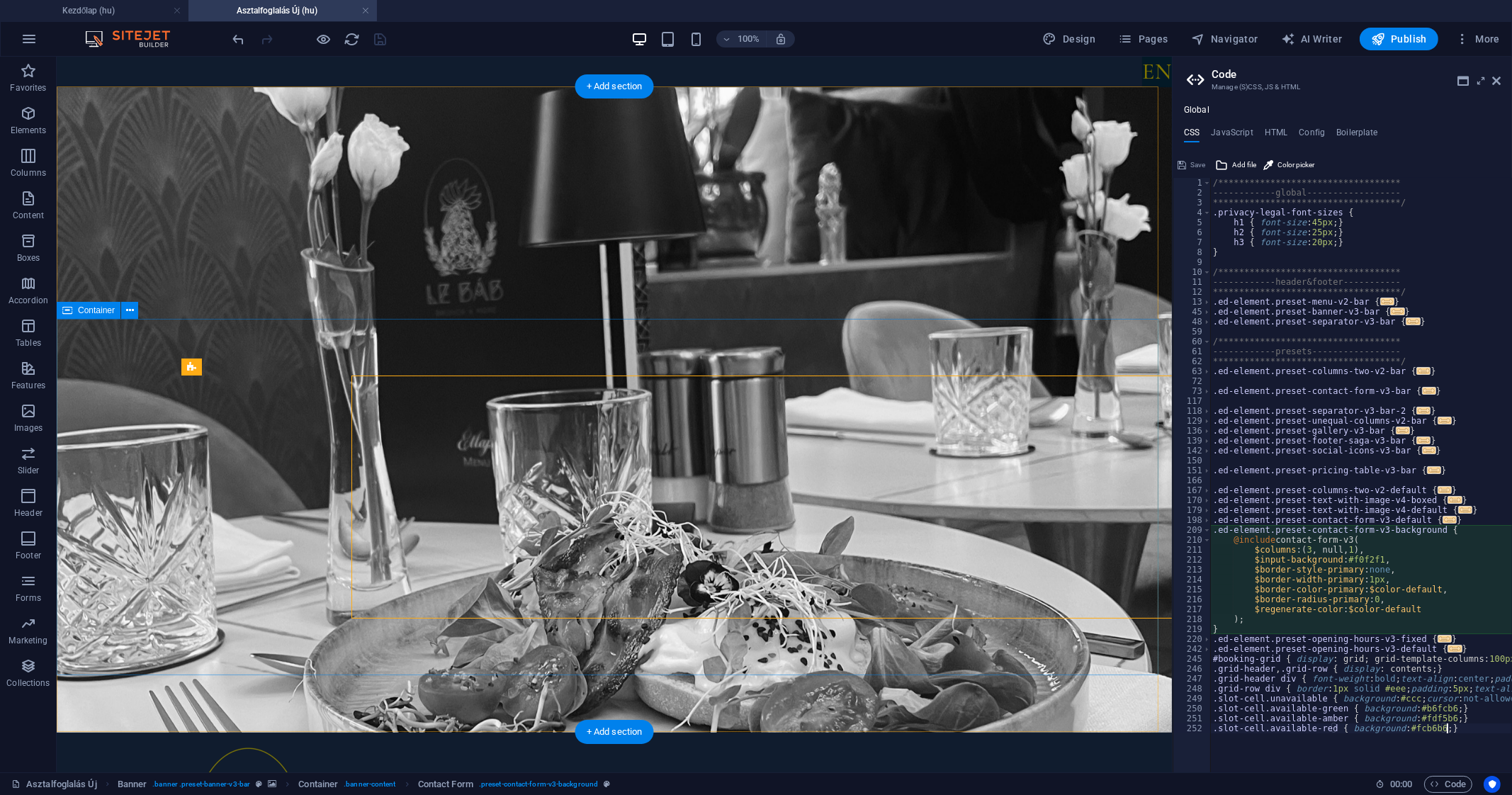
type textarea "@include contact-form-v3("
click at [1235, 127] on h4 "JavaScript" at bounding box center [1232, 135] width 42 height 16
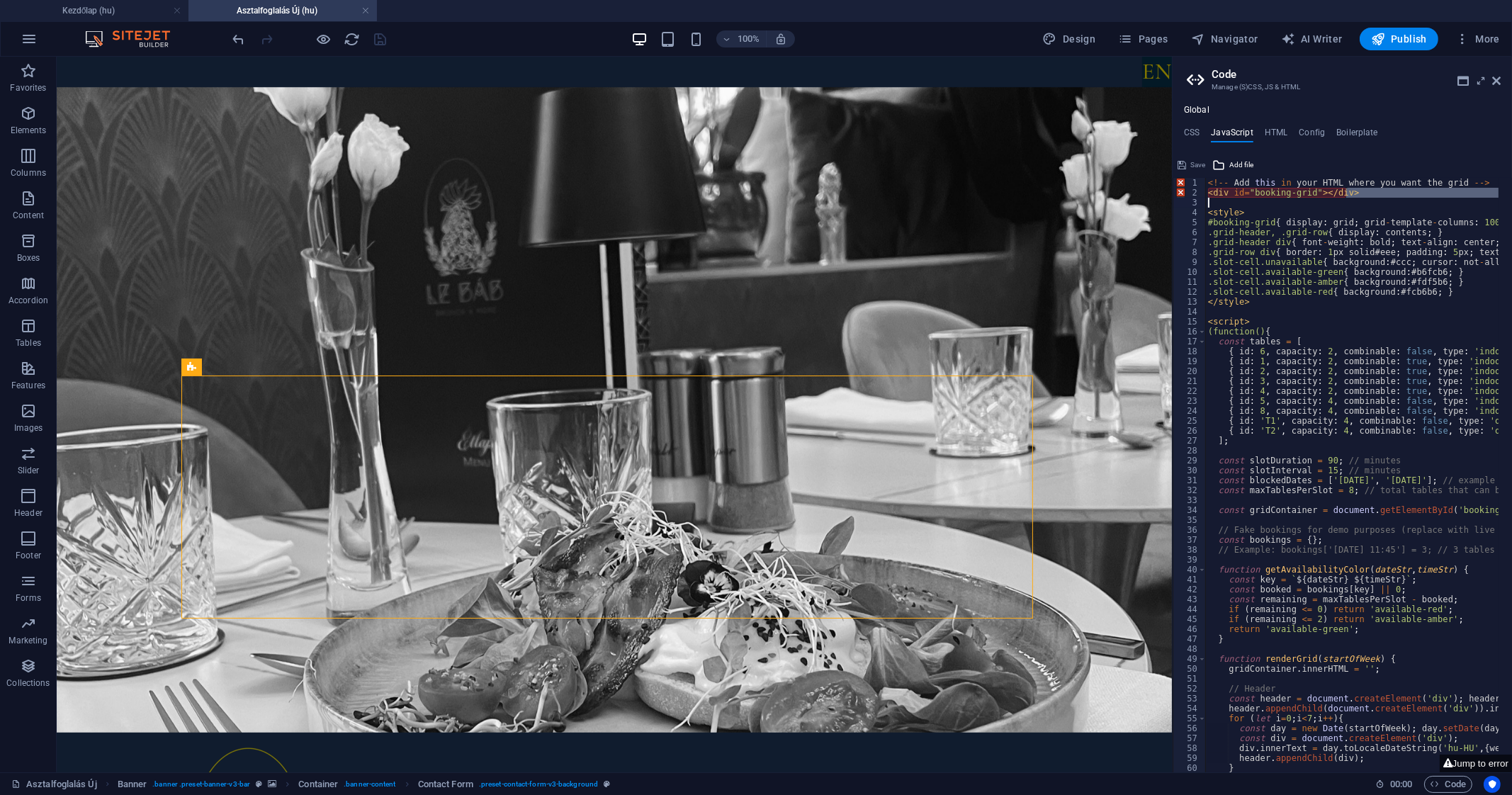
drag, startPoint x: 1372, startPoint y: 197, endPoint x: 1195, endPoint y: 201, distance: 177.0
click at [1195, 201] on div "<!-- Add this in your HTML where you want the grid --> 1 2 3 4 5 6 7 8 9 10 11 …" at bounding box center [1342, 475] width 339 height 595
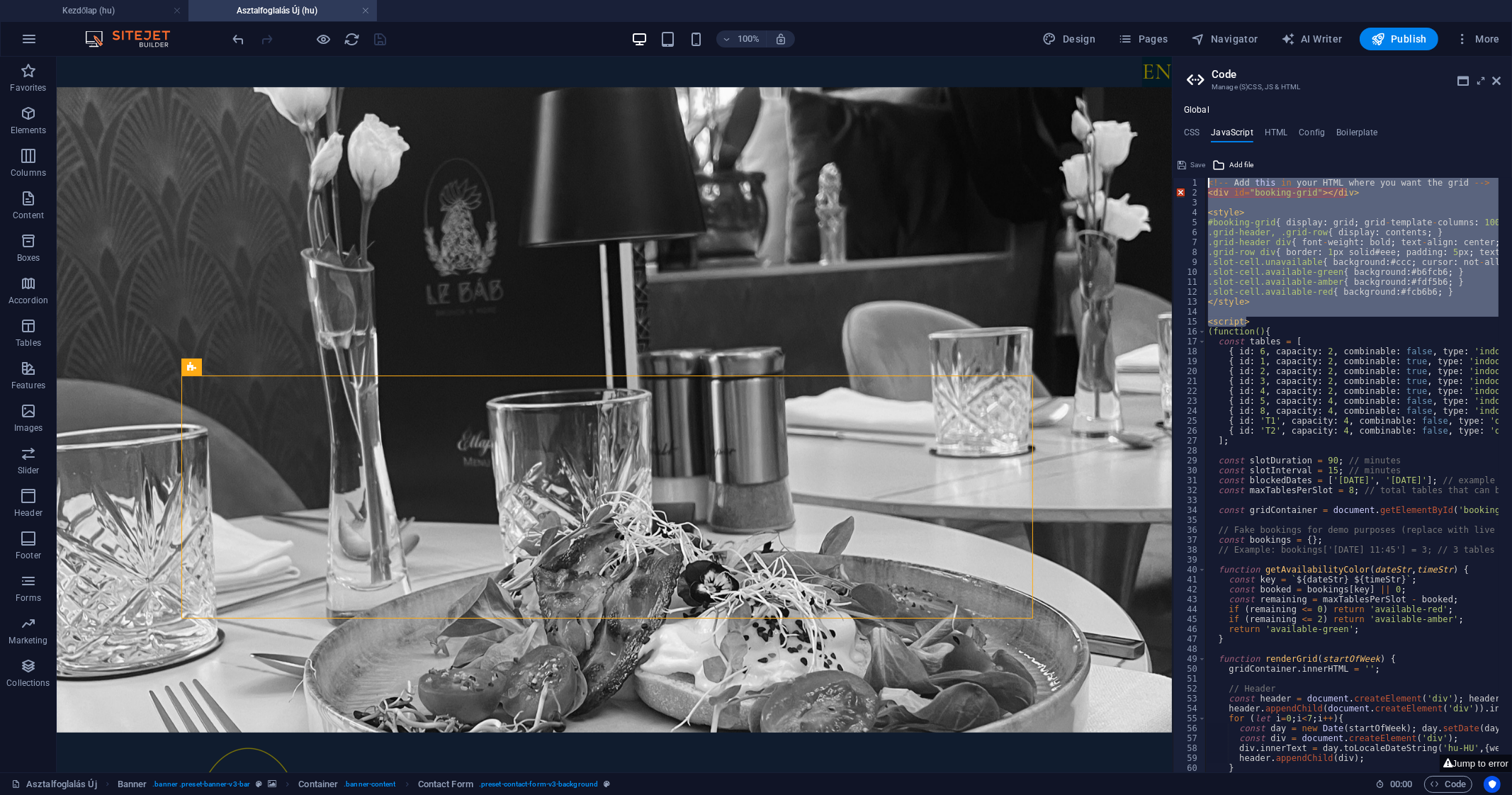
drag, startPoint x: 1251, startPoint y: 318, endPoint x: 1176, endPoint y: 168, distance: 167.7
click at [1176, 168] on div "<div id="booking-grid"></div> 1 2 3 4 5 6 7 8 9 10 11 12 13 14 15 16 17 18 19 2…" at bounding box center [1342, 463] width 339 height 619
type textarea "<!-- Add this in your HTML where you want the grid --> <div id="booking-grid"><…"
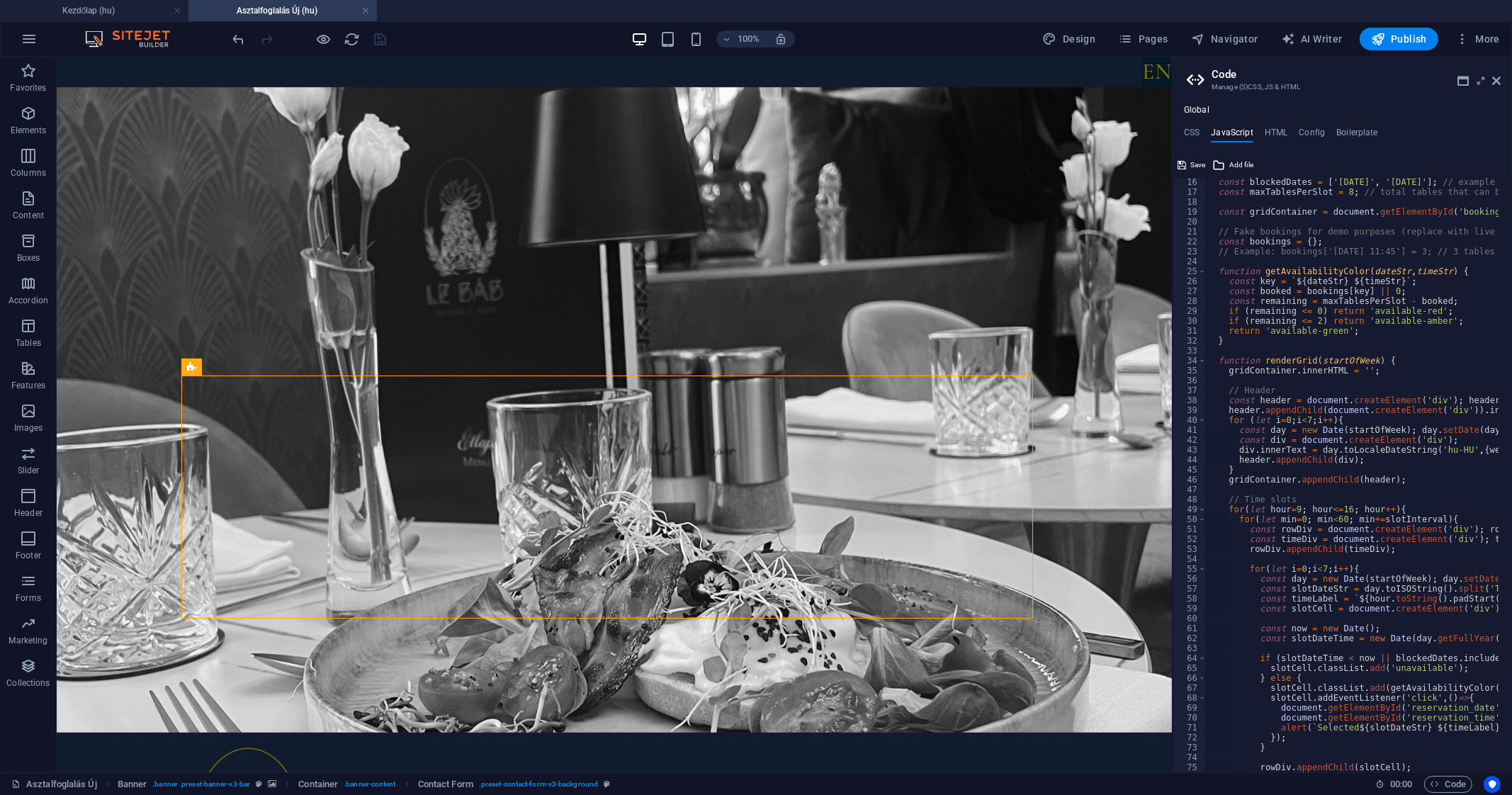
scroll to position [291, 0]
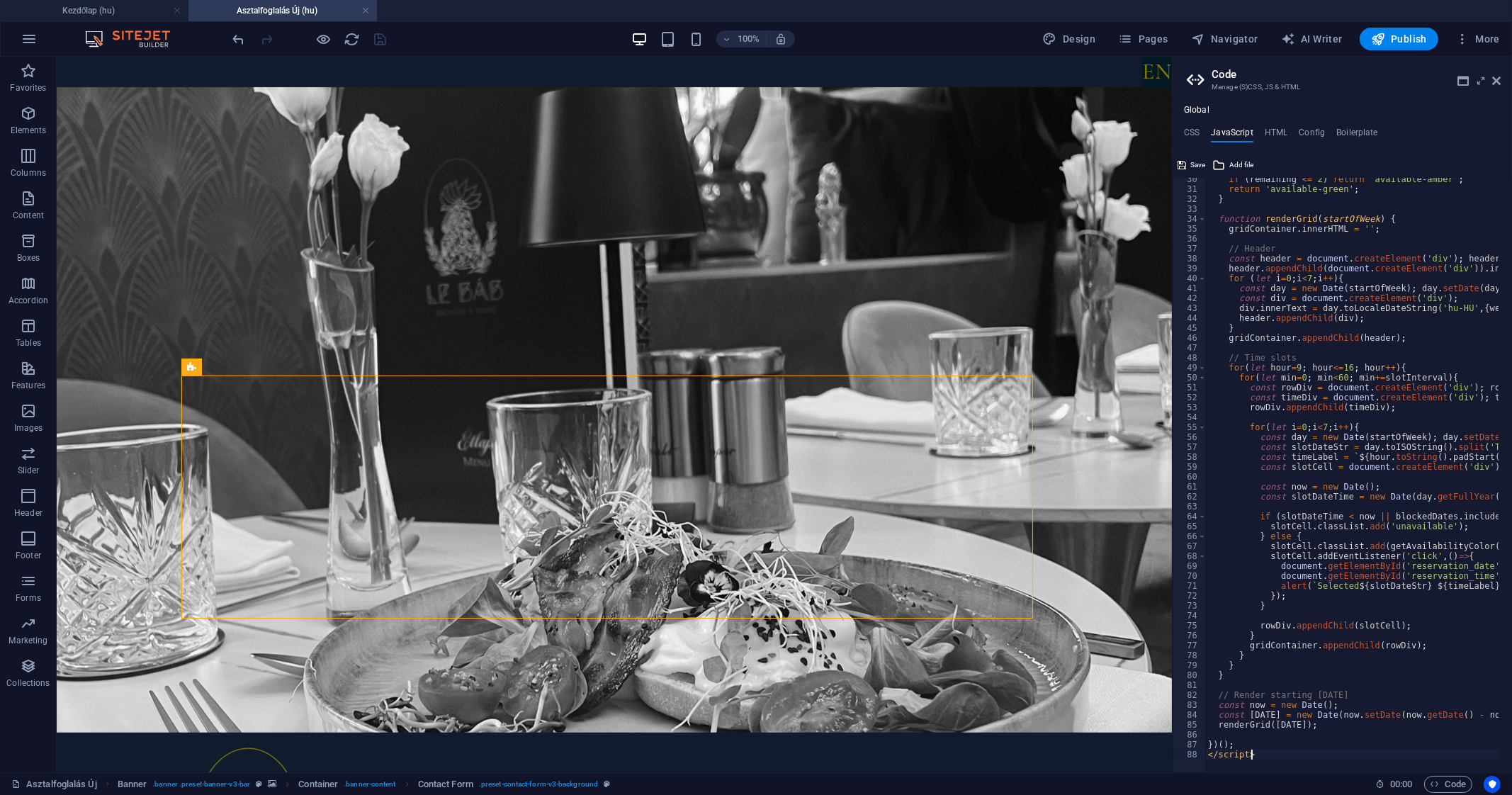
type textarea "<"
type textarea "})();"
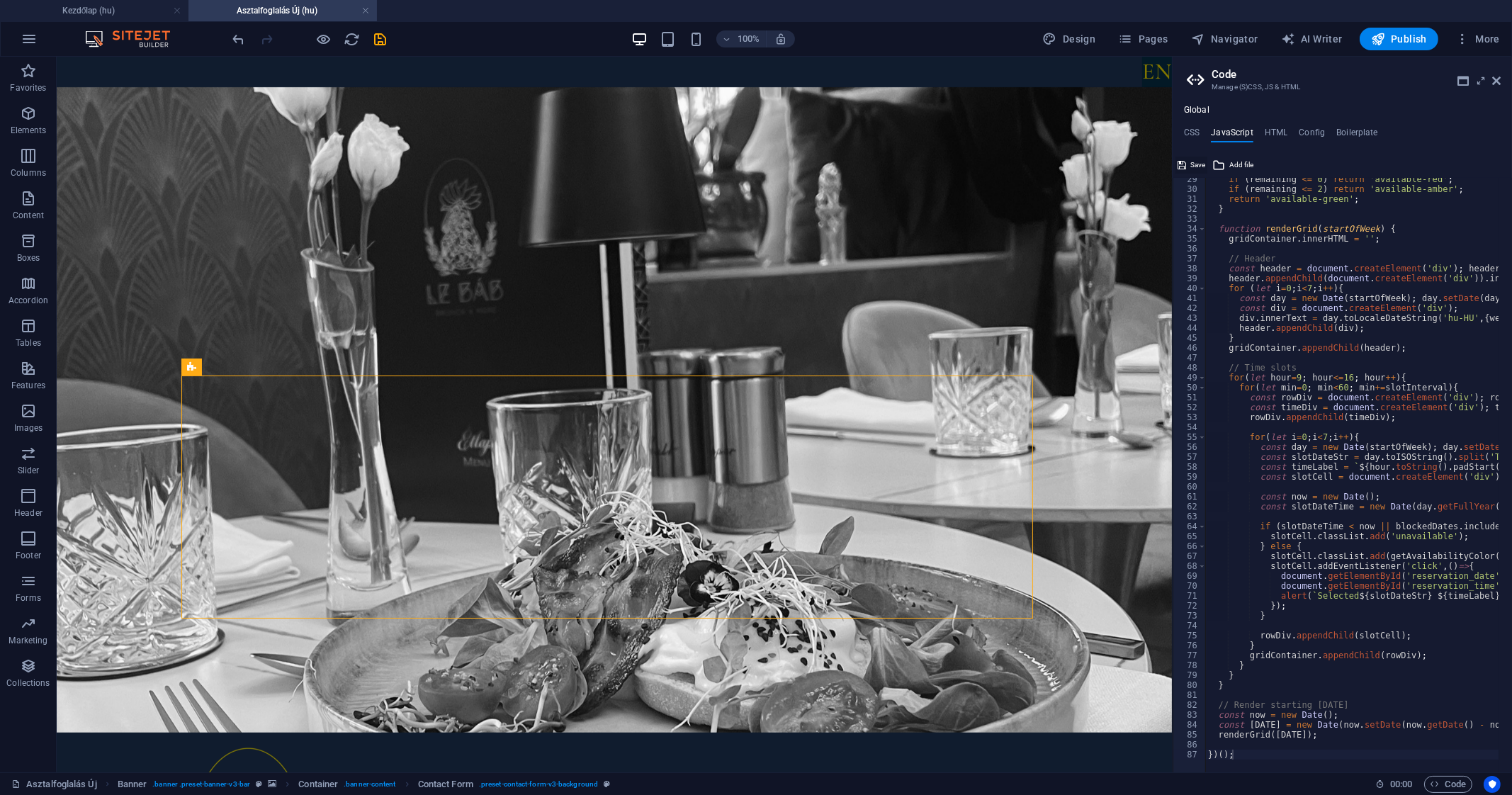
click at [1192, 165] on span "Save" at bounding box center [1197, 165] width 15 height 17
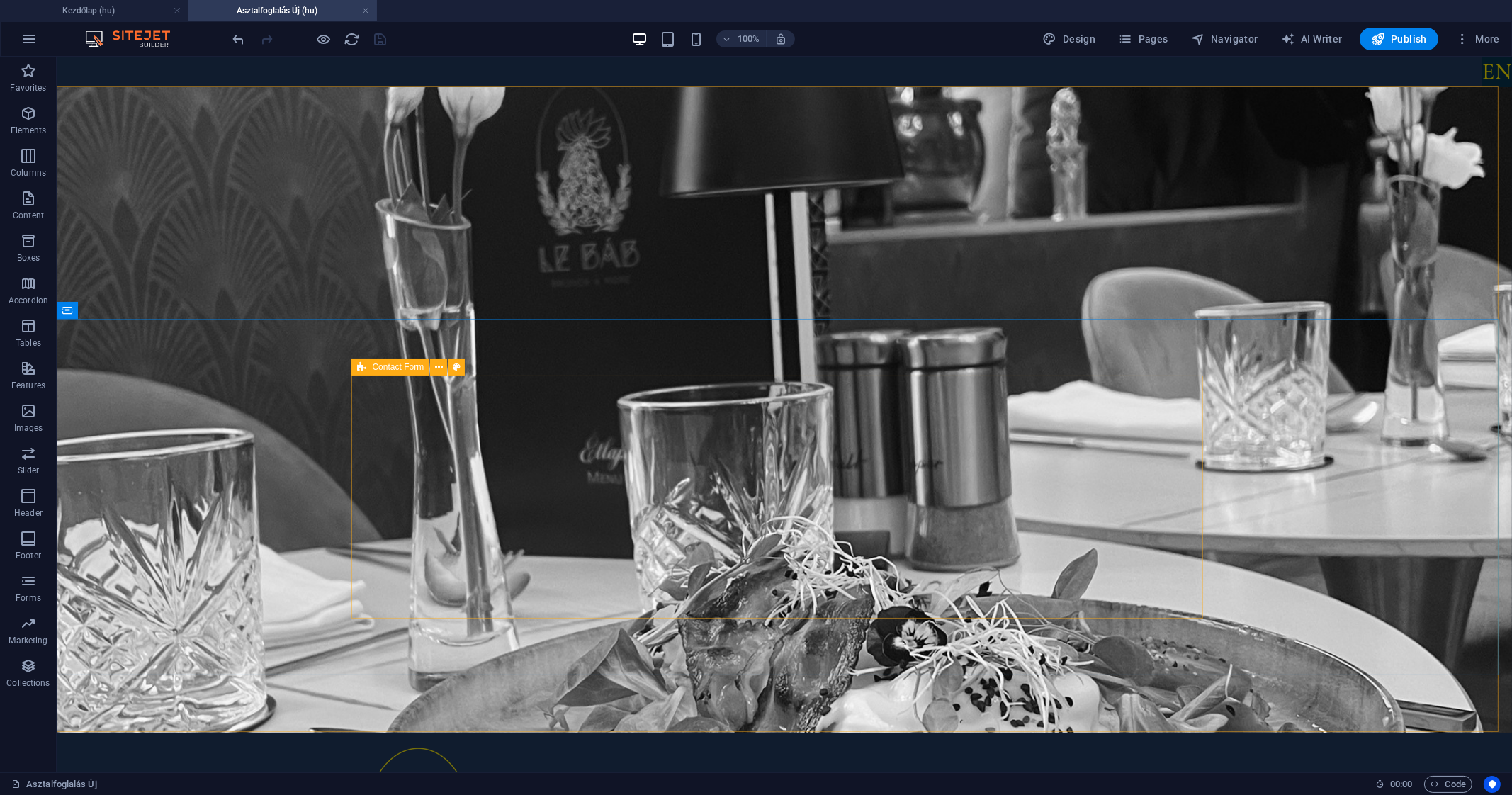
click at [364, 362] on icon at bounding box center [362, 367] width 10 height 17
click at [439, 365] on icon at bounding box center [439, 367] width 8 height 15
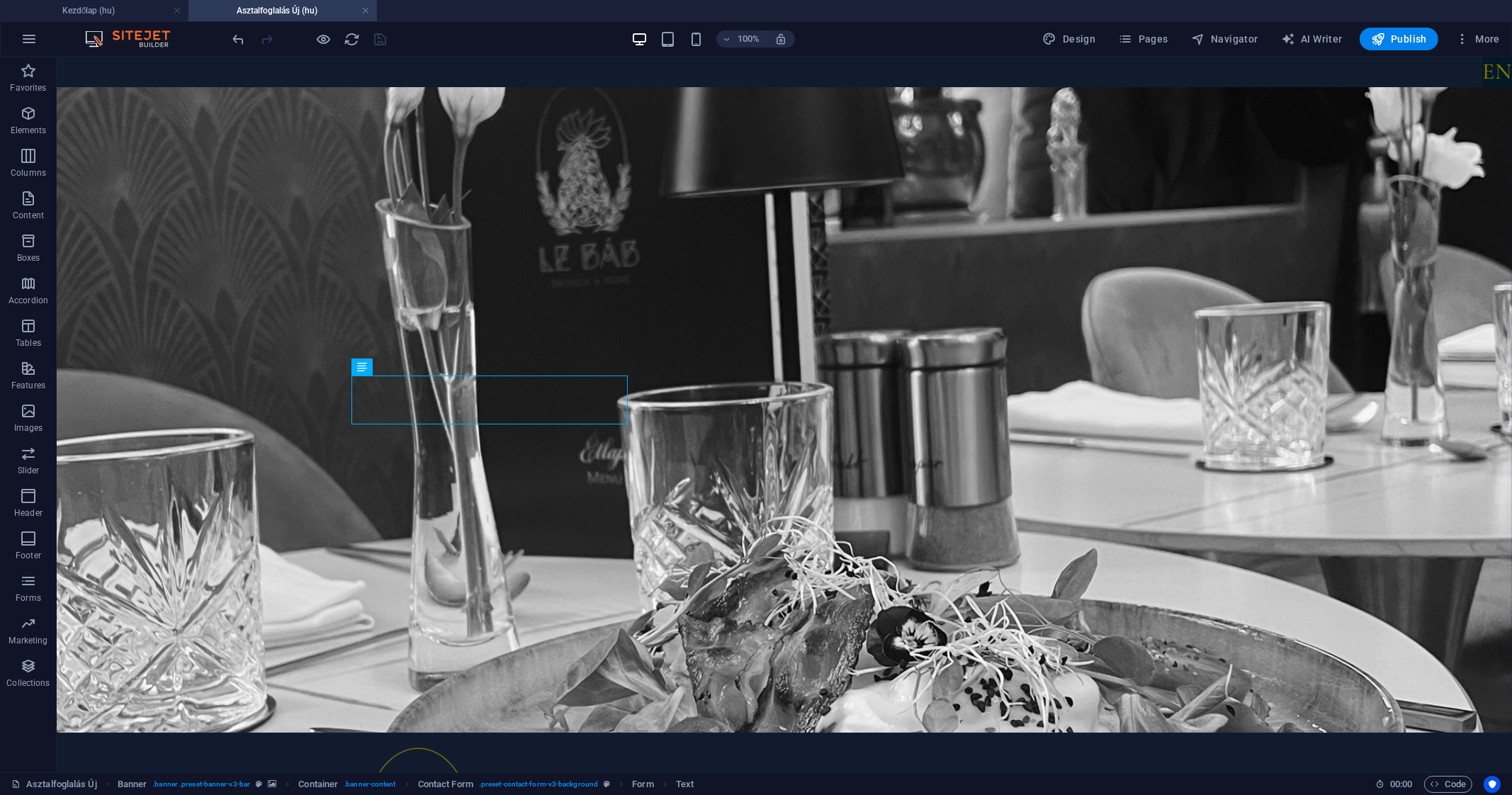
click at [383, 30] on div at bounding box center [309, 39] width 158 height 23
click at [389, 371] on span "Contact Form" at bounding box center [398, 367] width 52 height 9
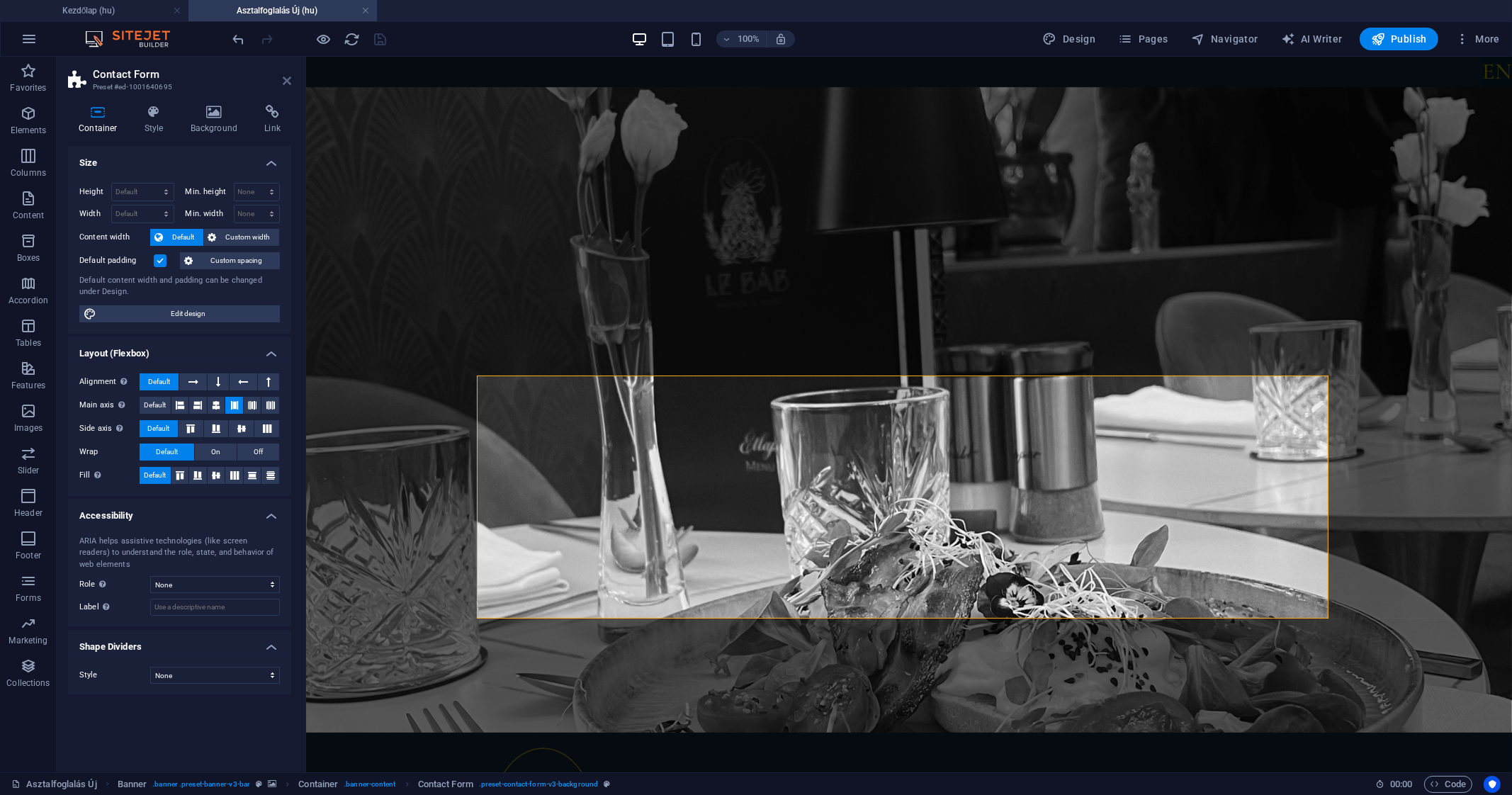
click at [286, 83] on icon at bounding box center [287, 81] width 9 height 11
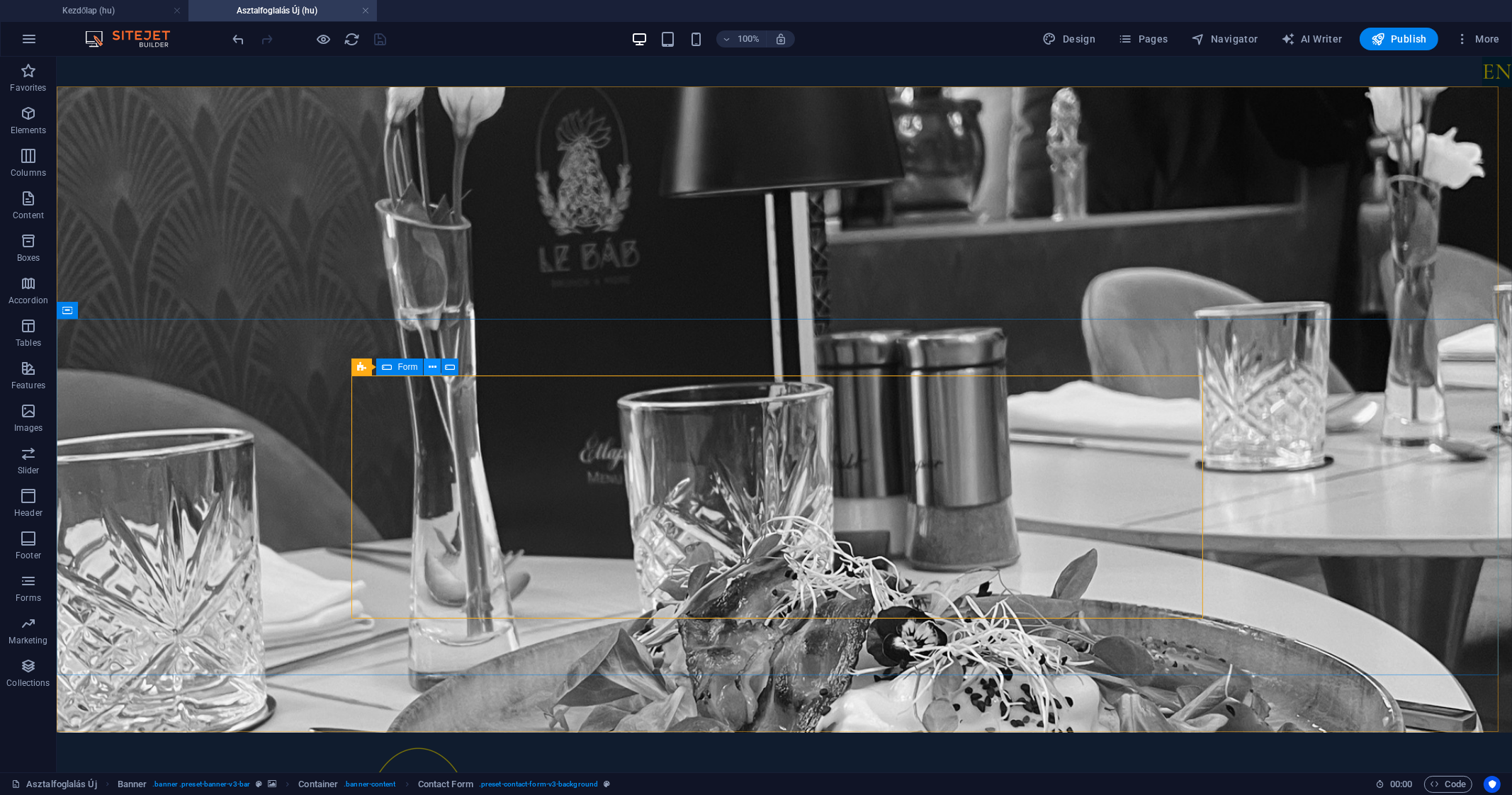
click at [426, 367] on button at bounding box center [432, 367] width 17 height 17
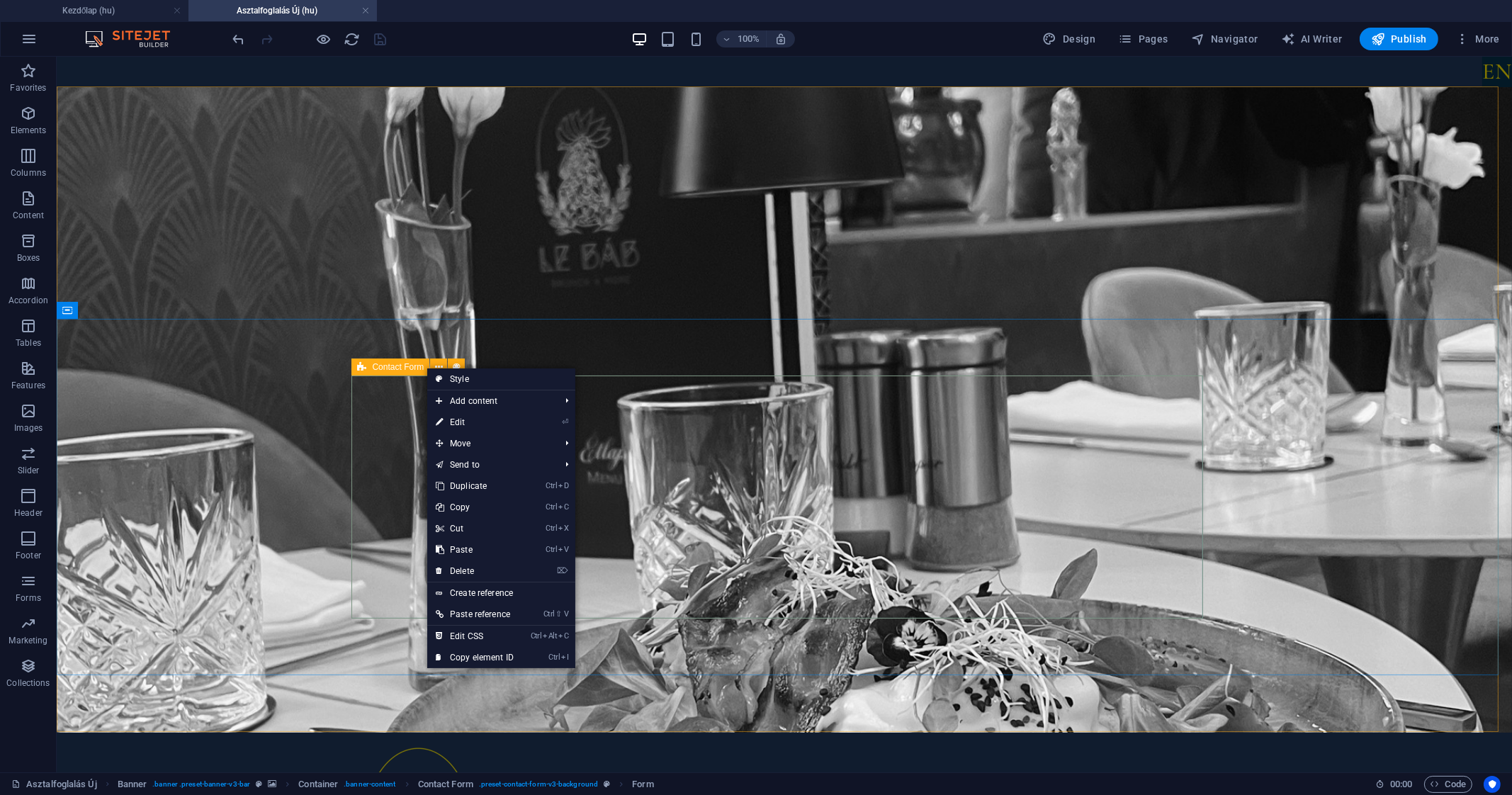
click at [368, 372] on div "Contact Form" at bounding box center [390, 367] width 78 height 17
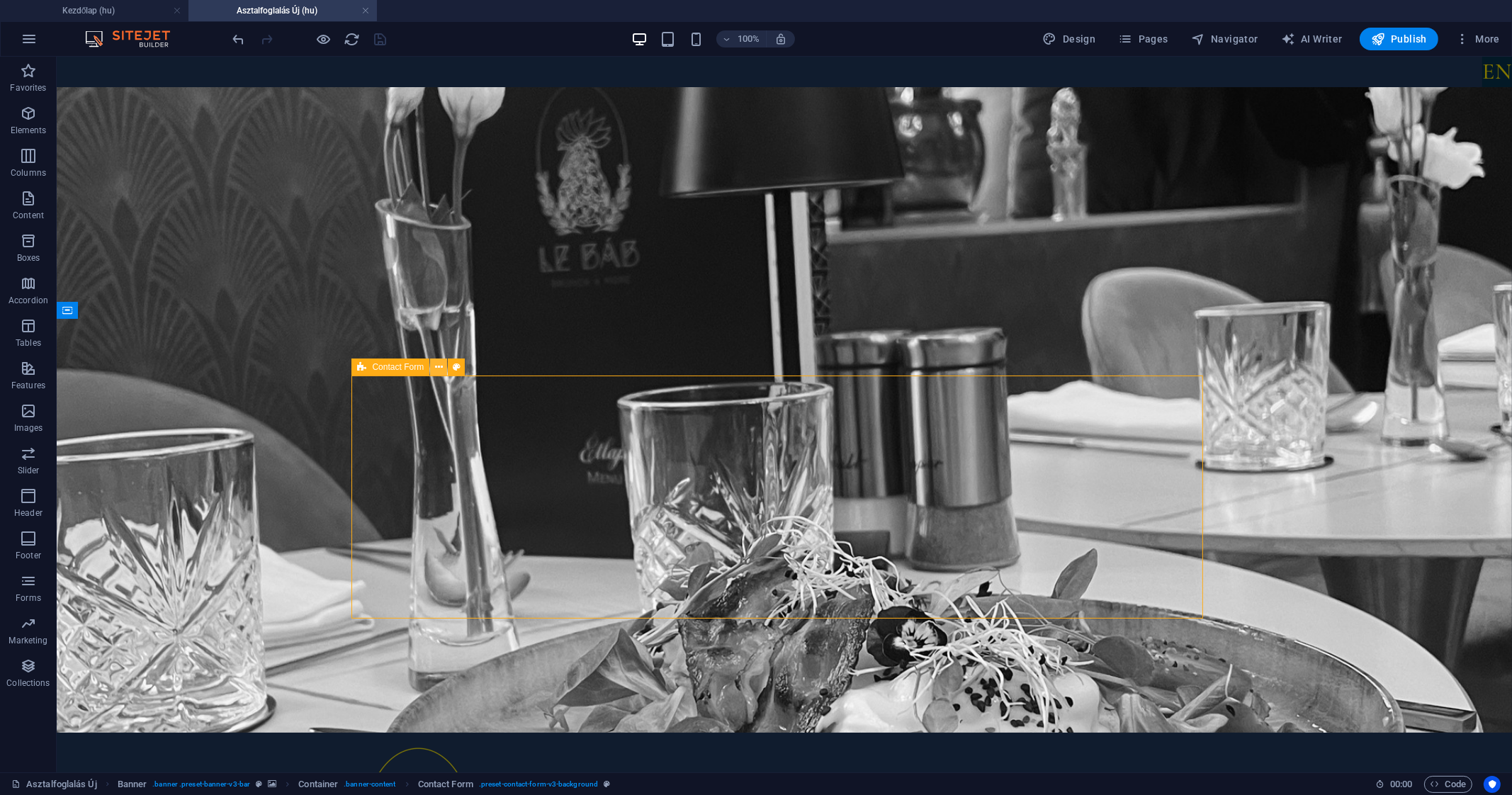
click at [433, 369] on button at bounding box center [439, 367] width 17 height 17
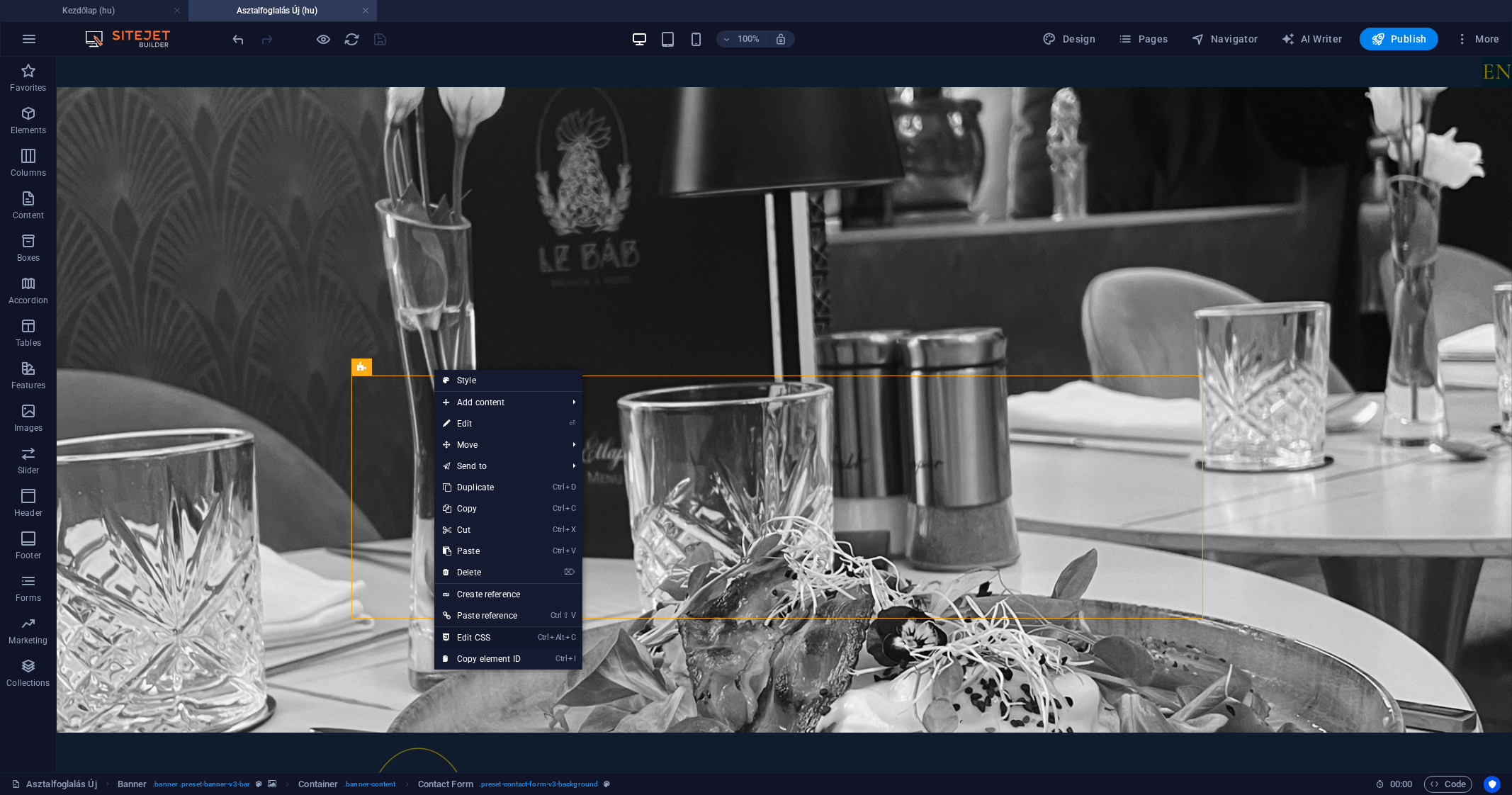
click at [486, 635] on link "Ctrl Alt C Edit CSS" at bounding box center [482, 637] width 95 height 22
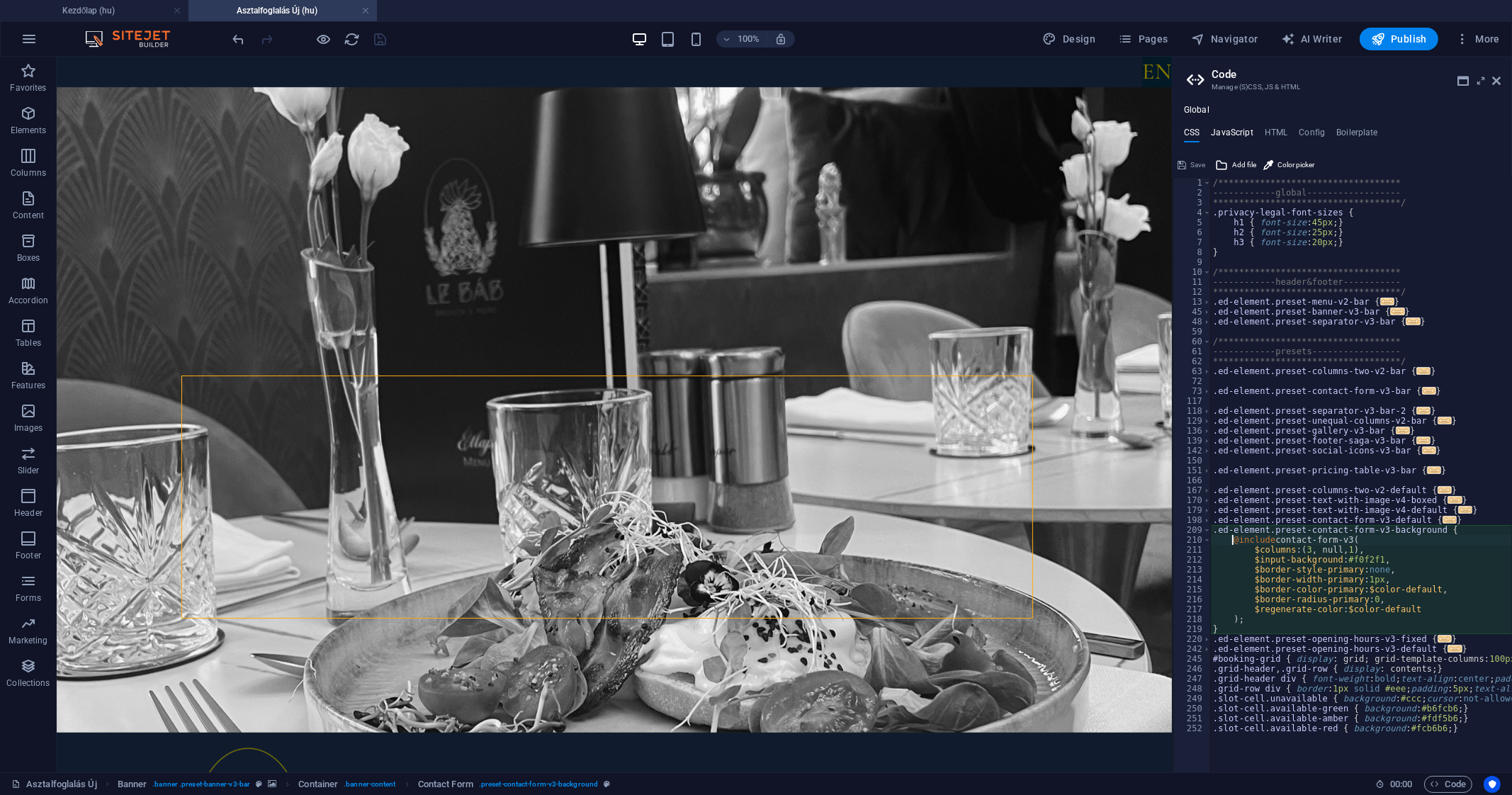
click at [1219, 139] on h4 "JavaScript" at bounding box center [1232, 135] width 42 height 16
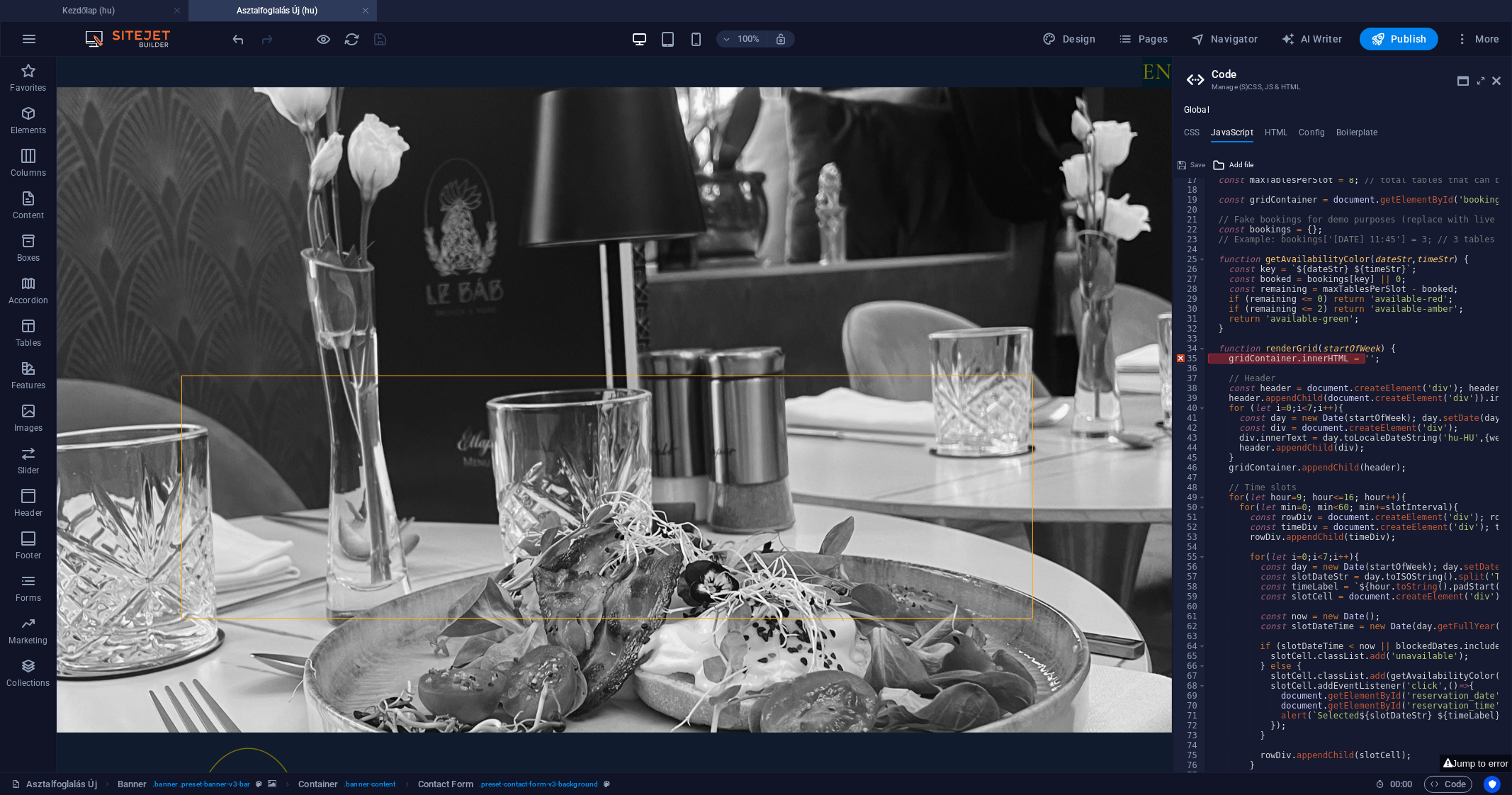
scroll to position [160, 0]
type textarea "gridContainer.innerHTML = '';"
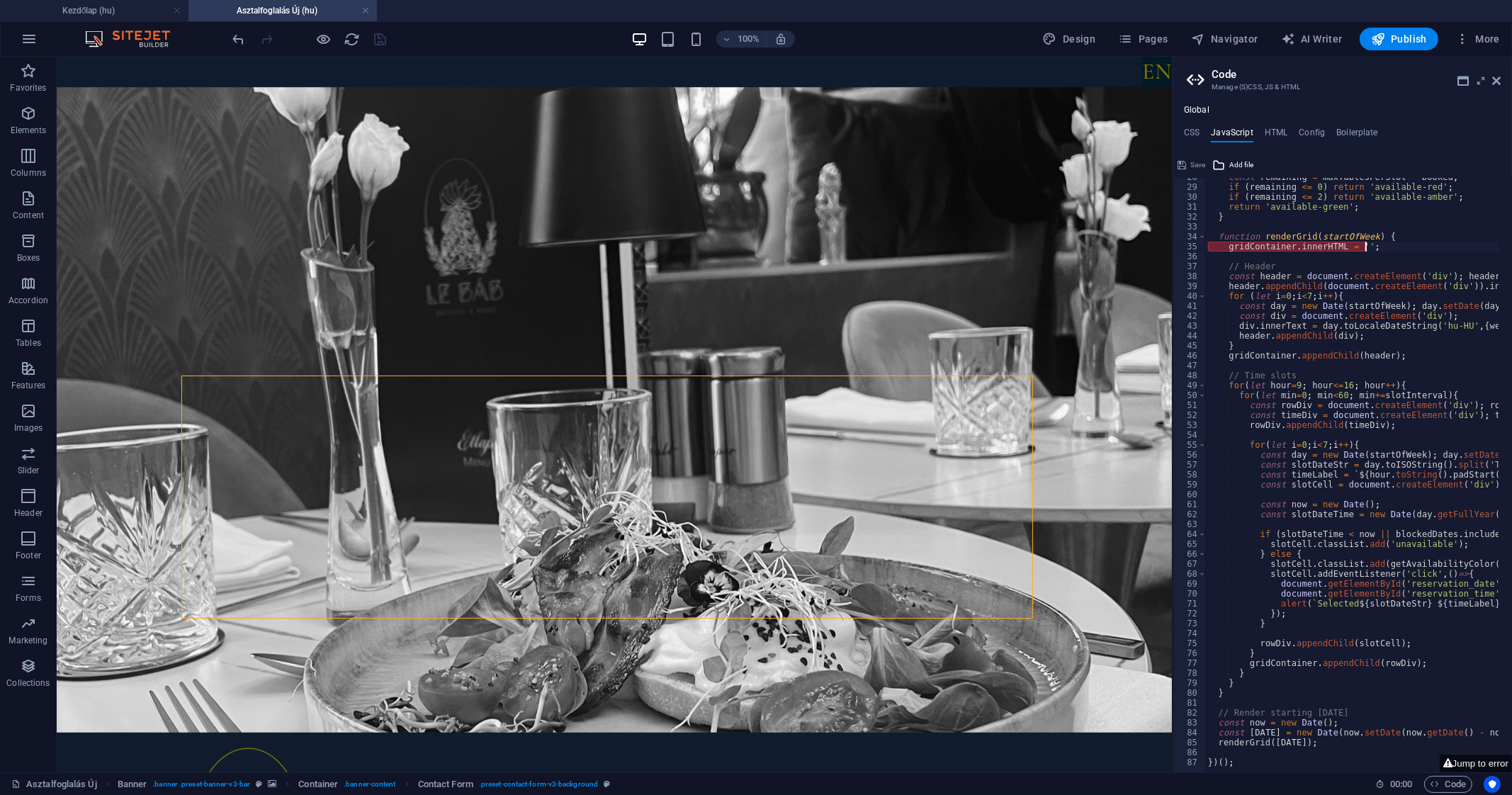
scroll to position [281, 0]
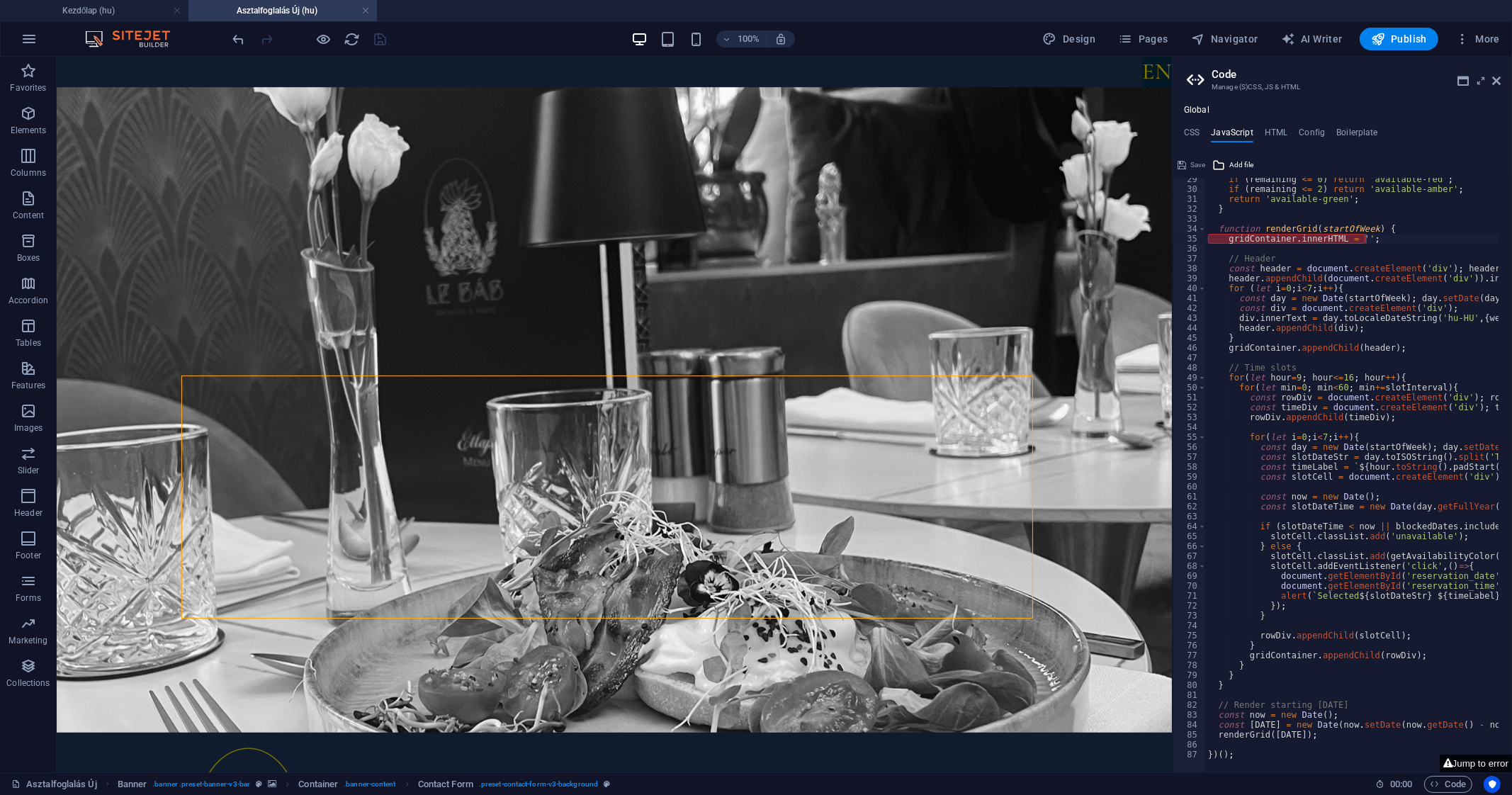
click at [1465, 759] on button "Jump to error" at bounding box center [1475, 764] width 72 height 17
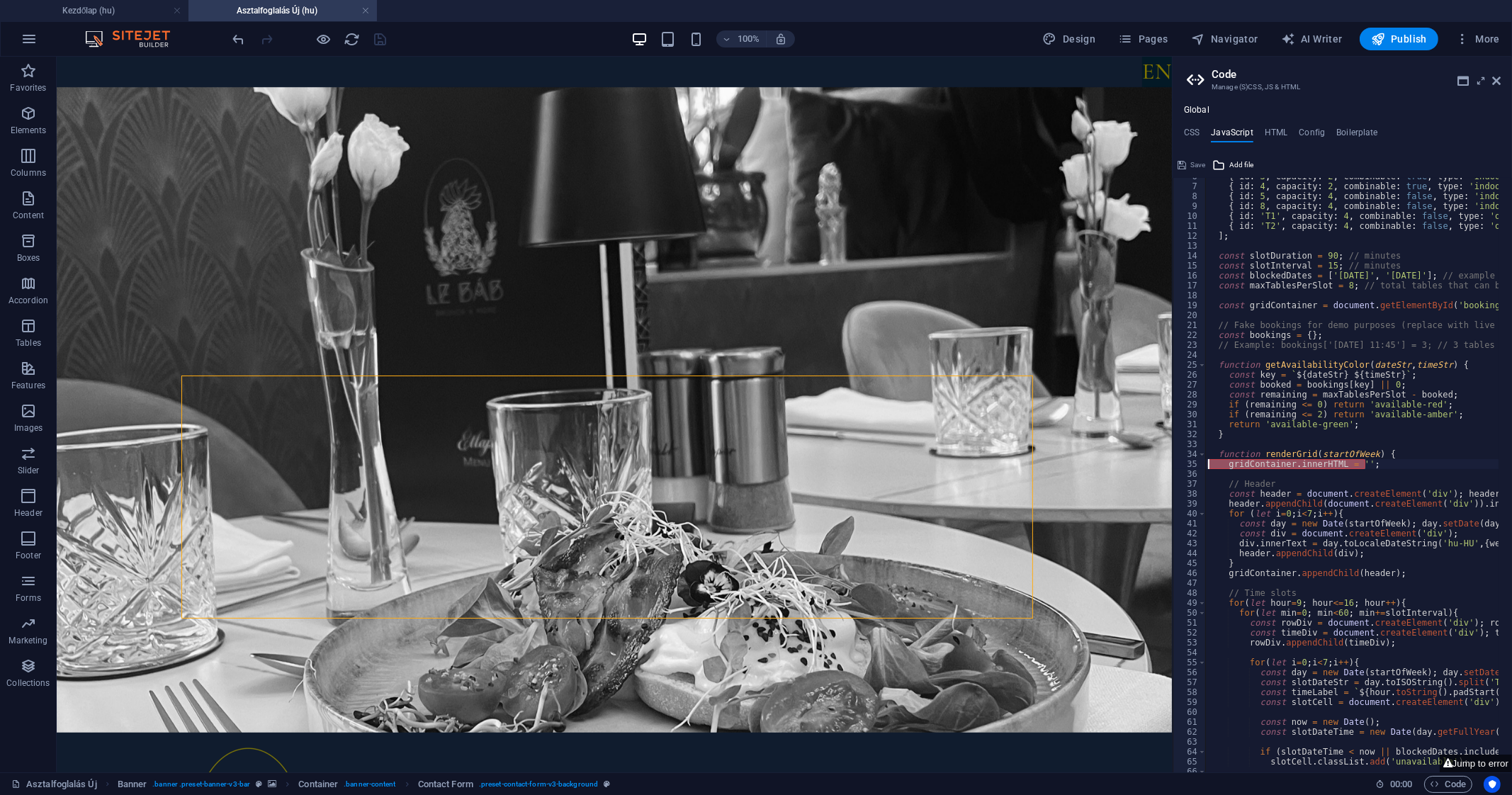
drag, startPoint x: 1375, startPoint y: 468, endPoint x: 1187, endPoint y: 460, distance: 188.2
click at [1187, 460] on div "gridContainer.innerHTML = ''; 6 7 8 9 10 11 12 13 14 15 16 17 18 19 20 21 22 23…" at bounding box center [1342, 475] width 339 height 595
click at [1270, 136] on h4 "HTML" at bounding box center [1276, 135] width 23 height 16
type textarea "{{content}}"
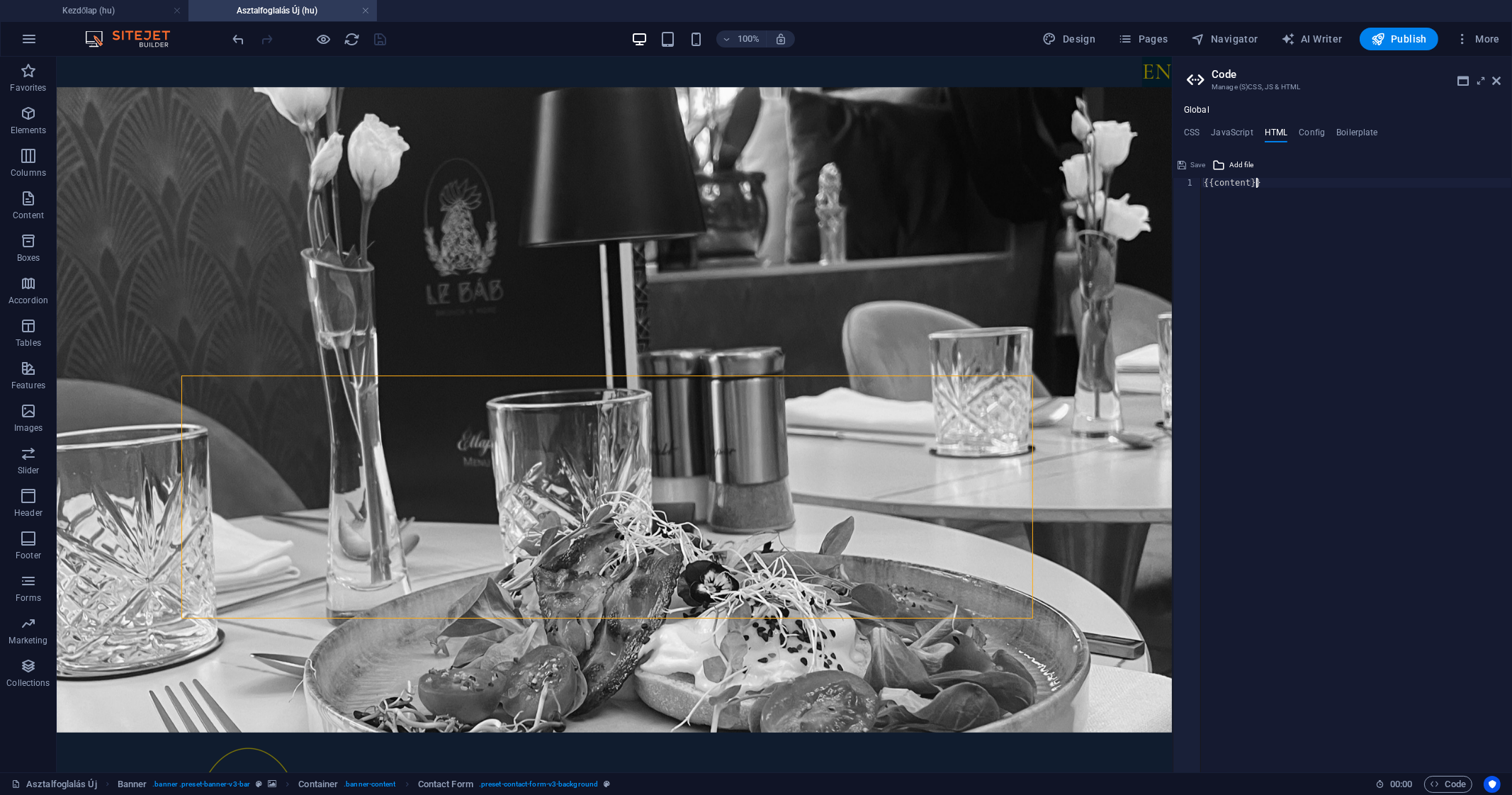
click at [1284, 192] on div "{{content}}" at bounding box center [1355, 485] width 311 height 615
paste textarea "<div id="booking-grid"></div>"
type textarea "<div id="booking-grid"></div>"
click at [1194, 163] on span "Save" at bounding box center [1197, 165] width 15 height 17
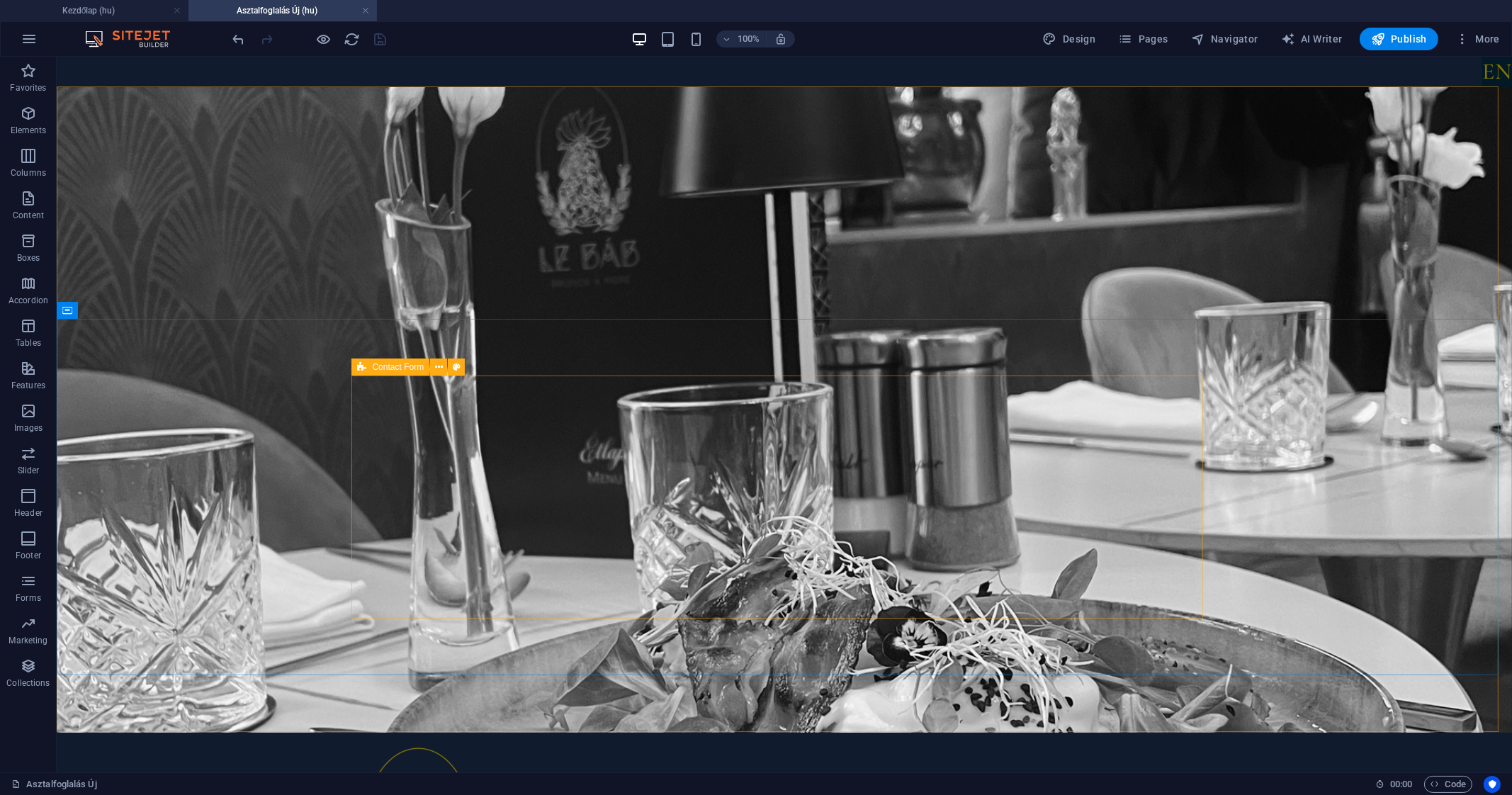
click at [364, 365] on icon at bounding box center [362, 367] width 10 height 17
click at [435, 365] on icon at bounding box center [439, 367] width 8 height 15
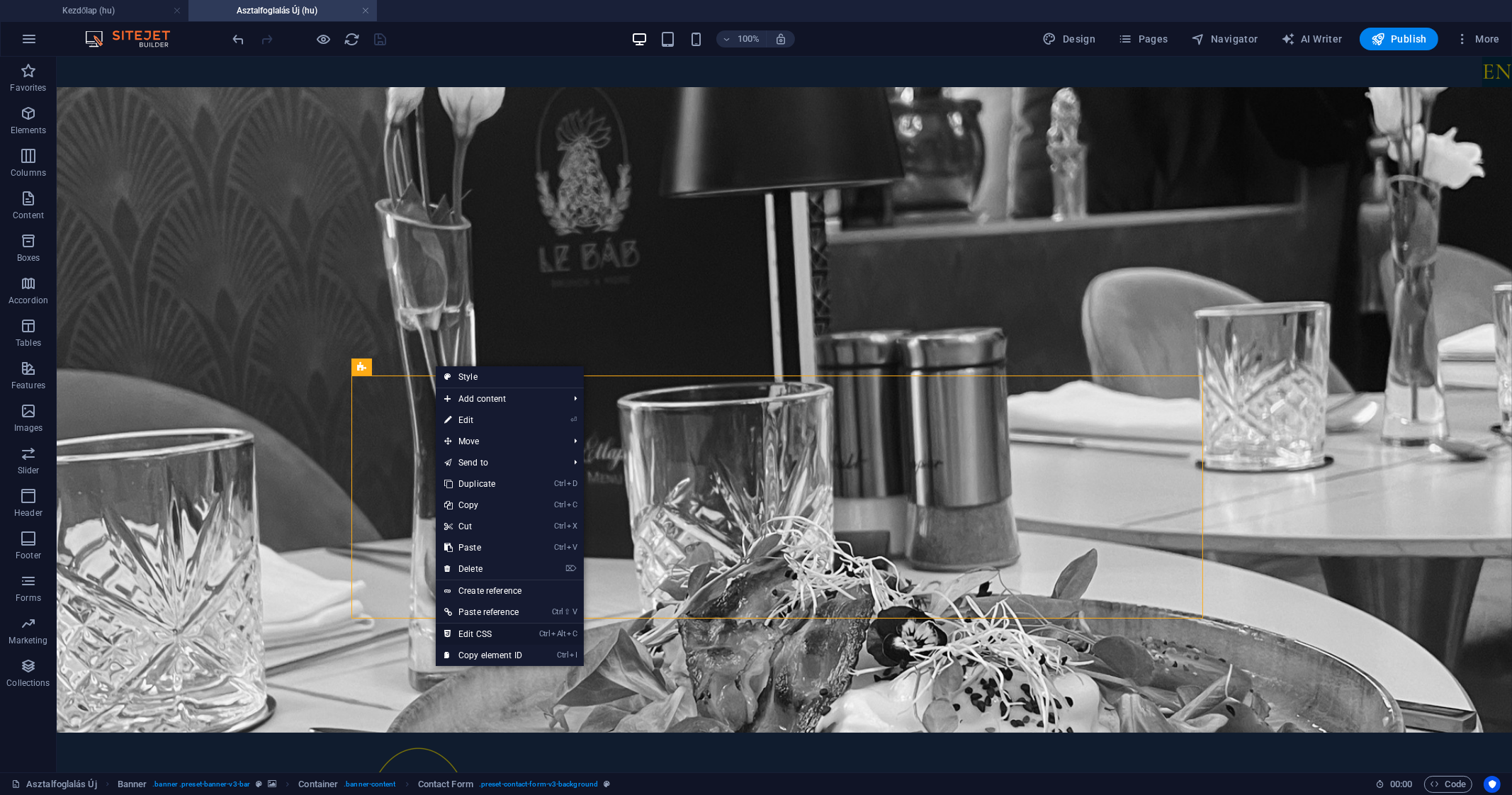
click at [505, 629] on link "Ctrl Alt C Edit CSS" at bounding box center [483, 634] width 95 height 22
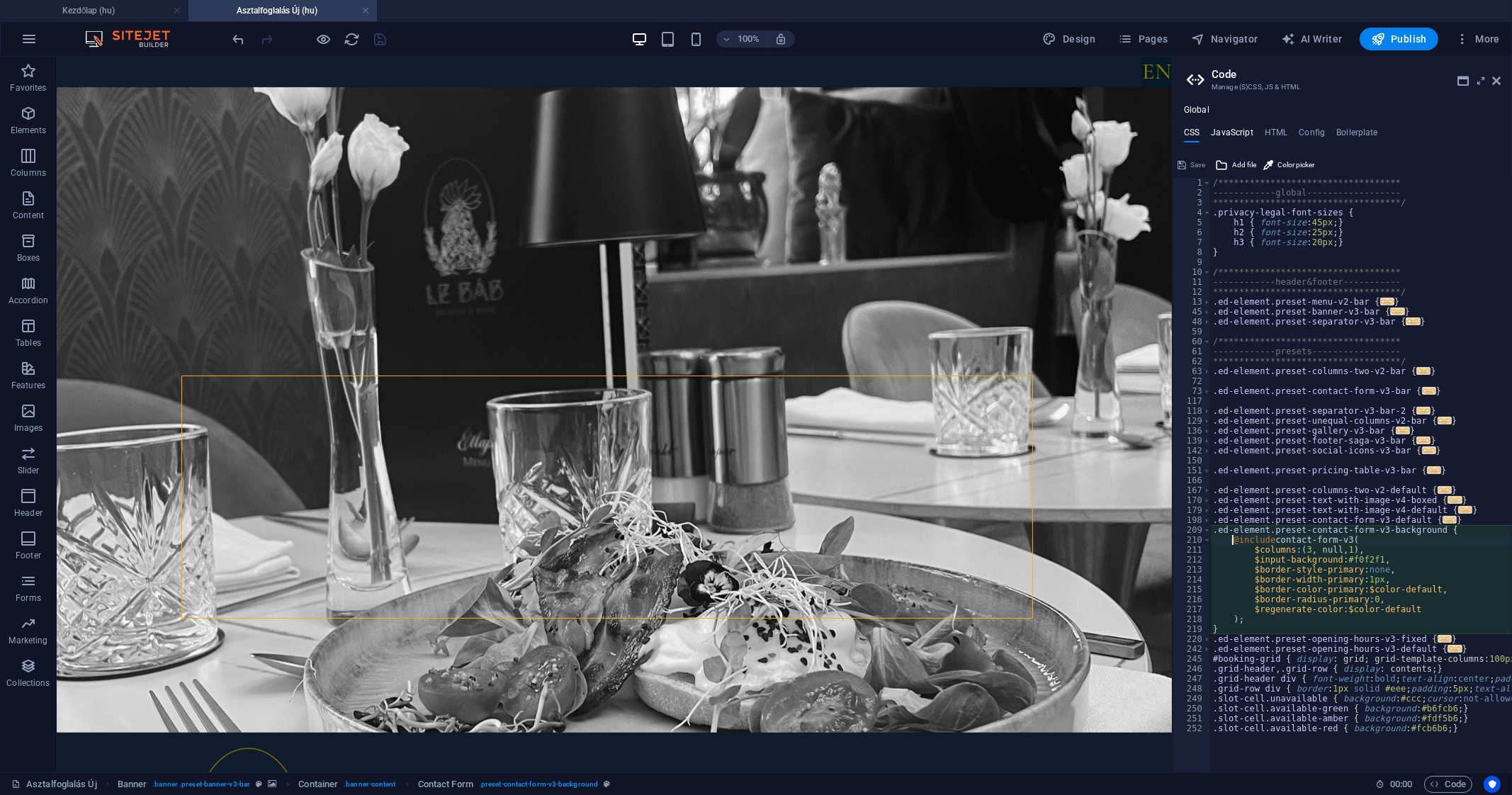
click at [1243, 135] on h4 "JavaScript" at bounding box center [1232, 135] width 42 height 16
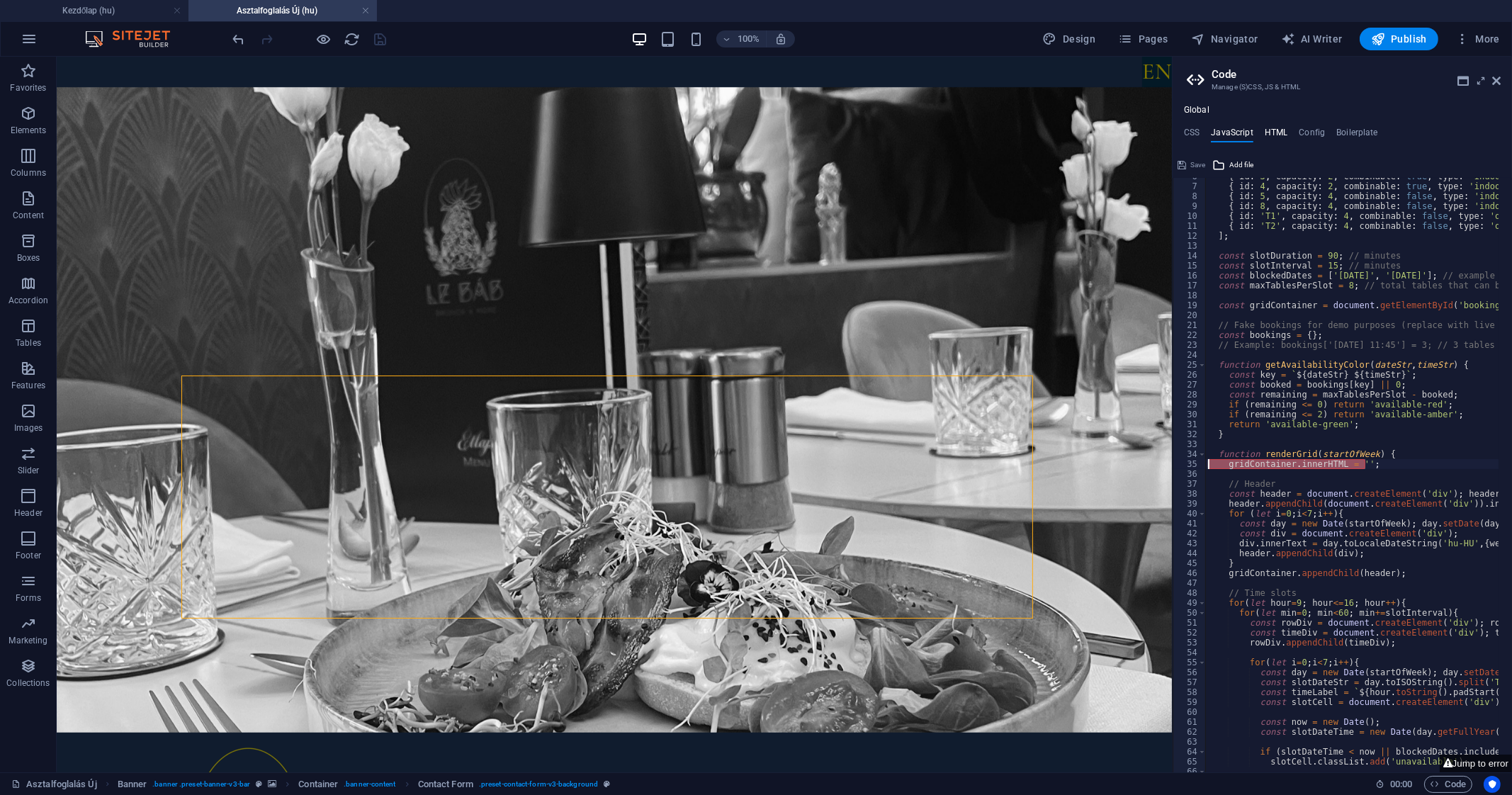
click at [1284, 135] on h4 "HTML" at bounding box center [1276, 135] width 23 height 16
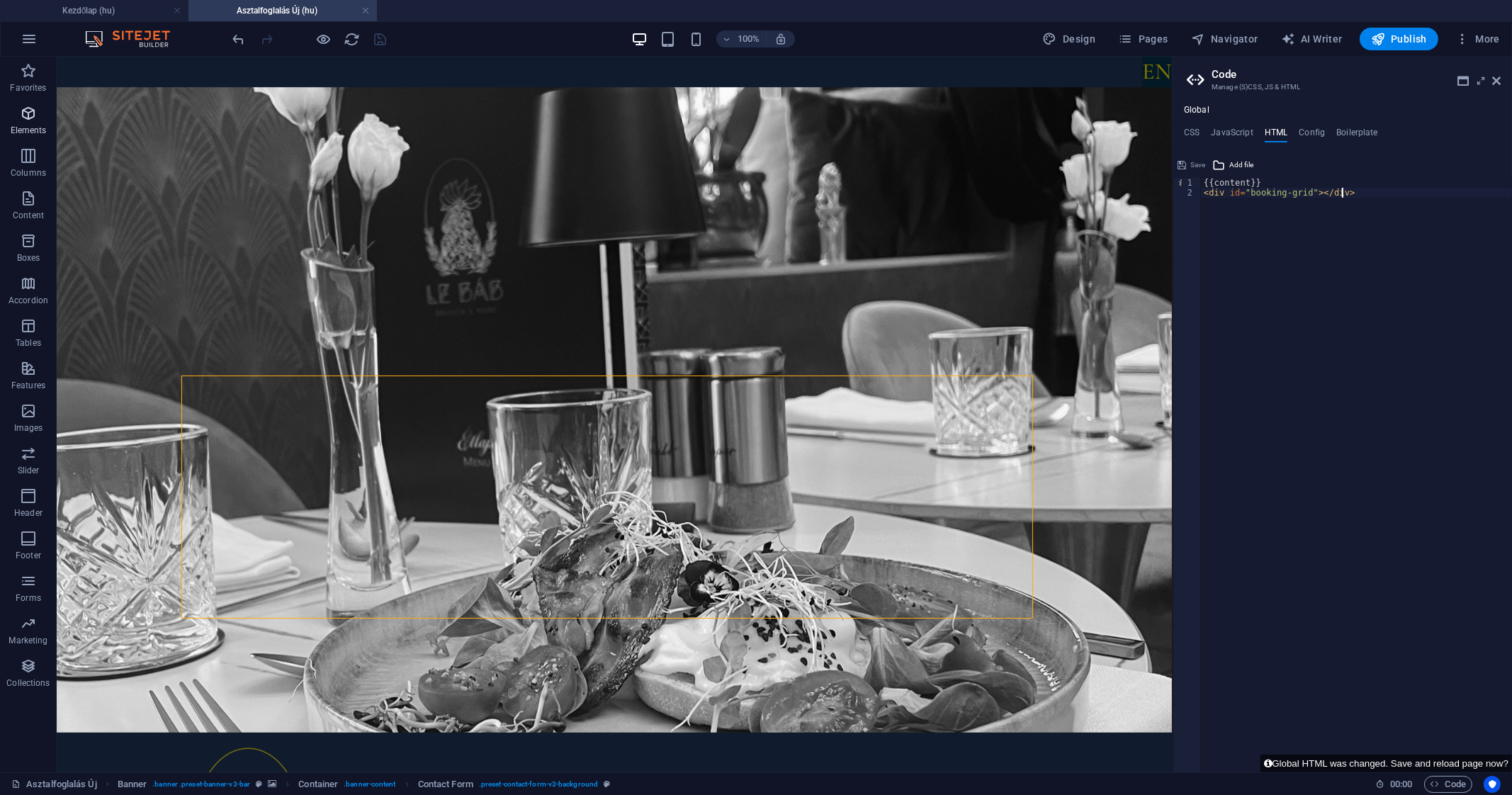
click at [28, 106] on icon "button" at bounding box center [29, 113] width 17 height 17
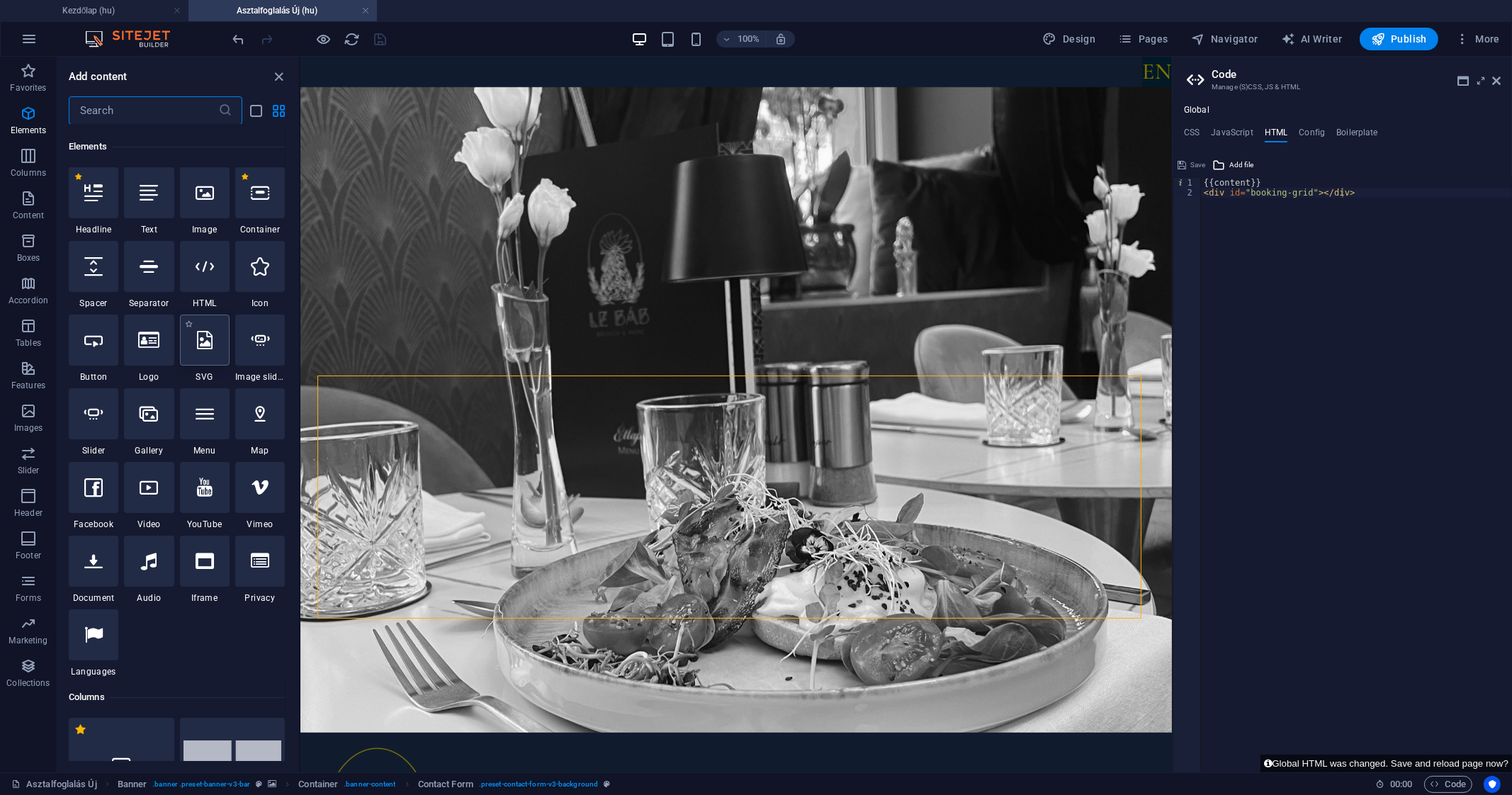
scroll to position [151, 0]
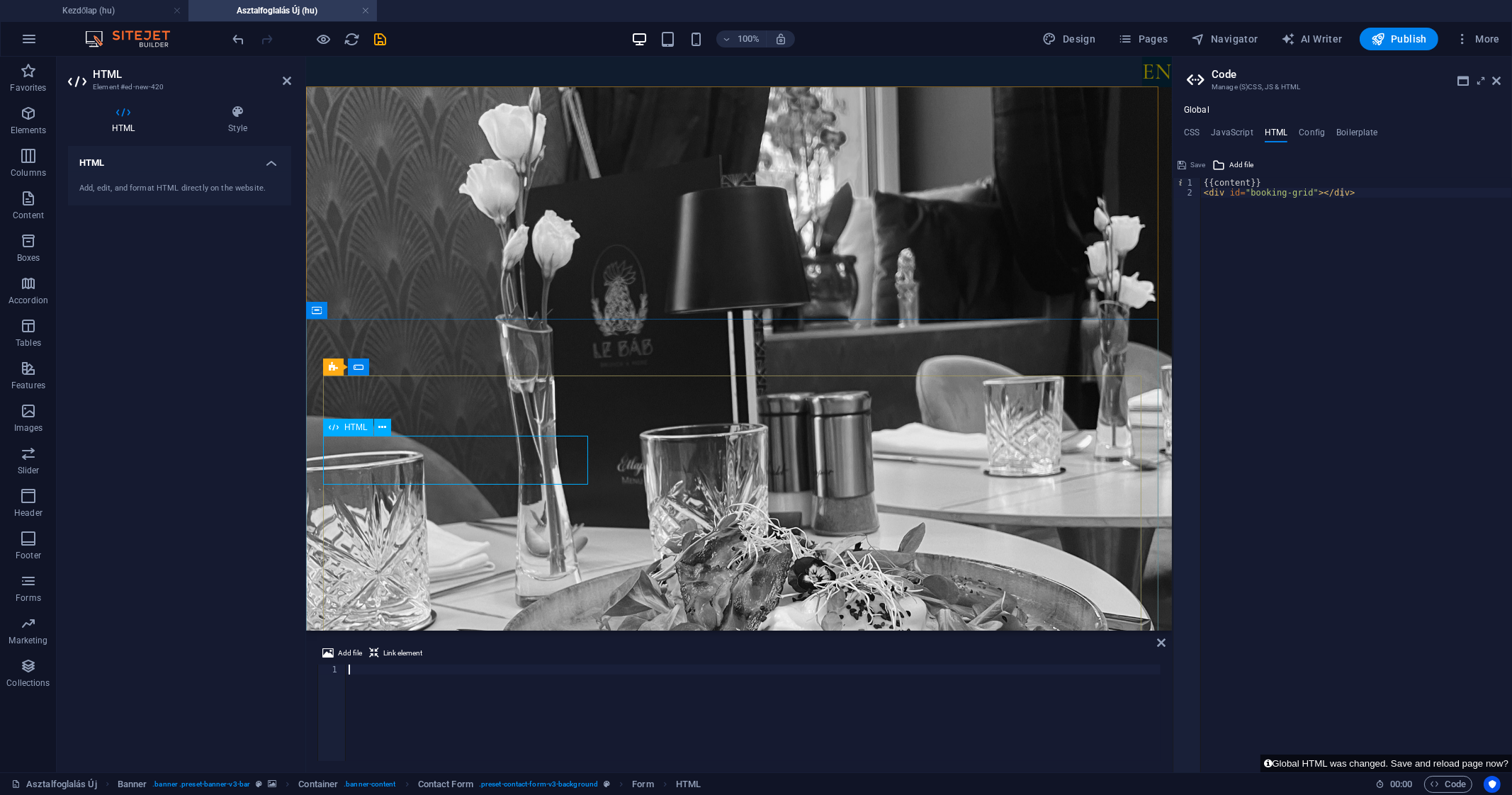
click at [286, 80] on icon at bounding box center [287, 81] width 9 height 11
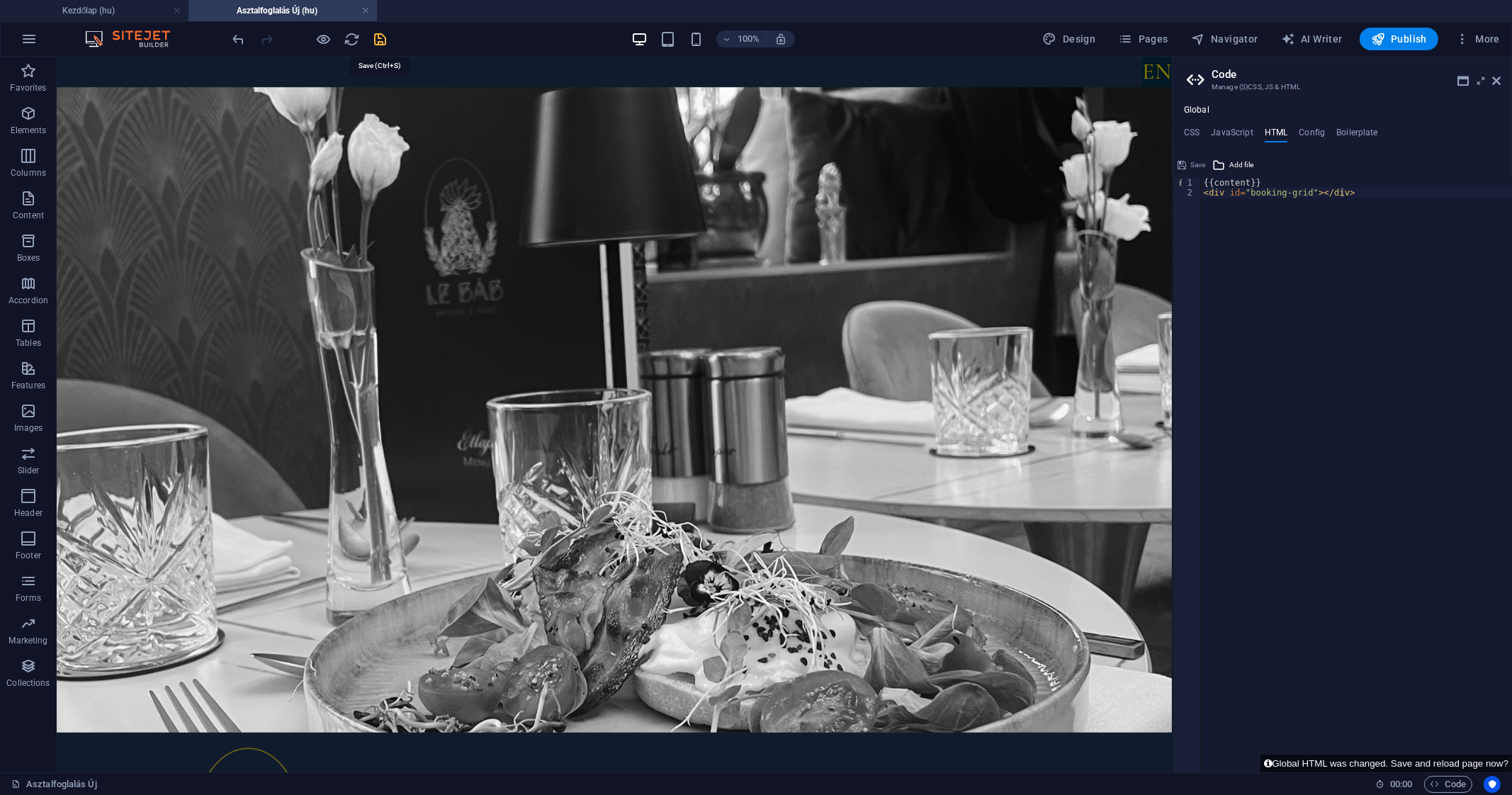
click at [376, 35] on icon "save" at bounding box center [381, 39] width 16 height 16
select select
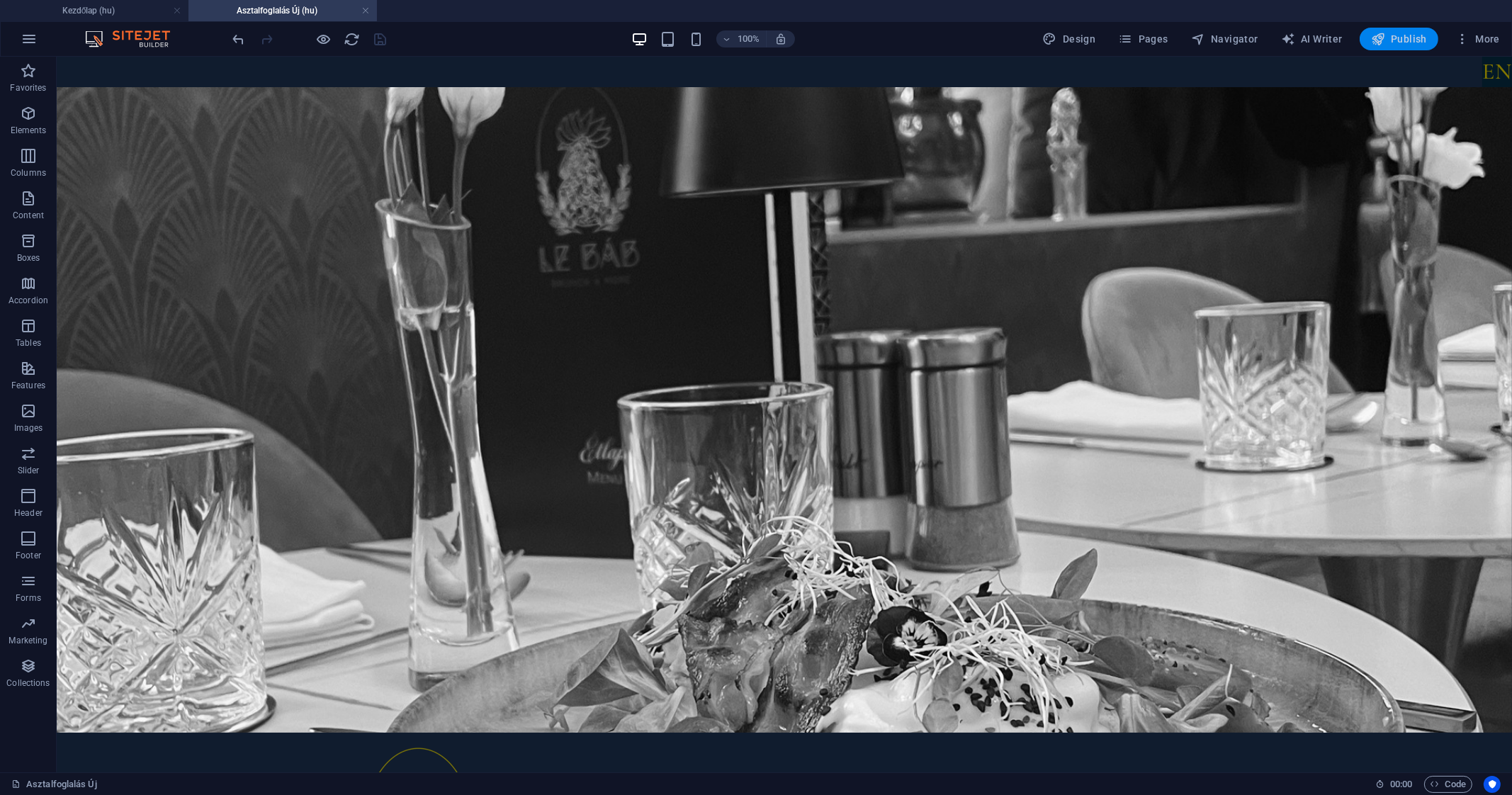
click at [1377, 29] on button "Publish" at bounding box center [1399, 39] width 79 height 23
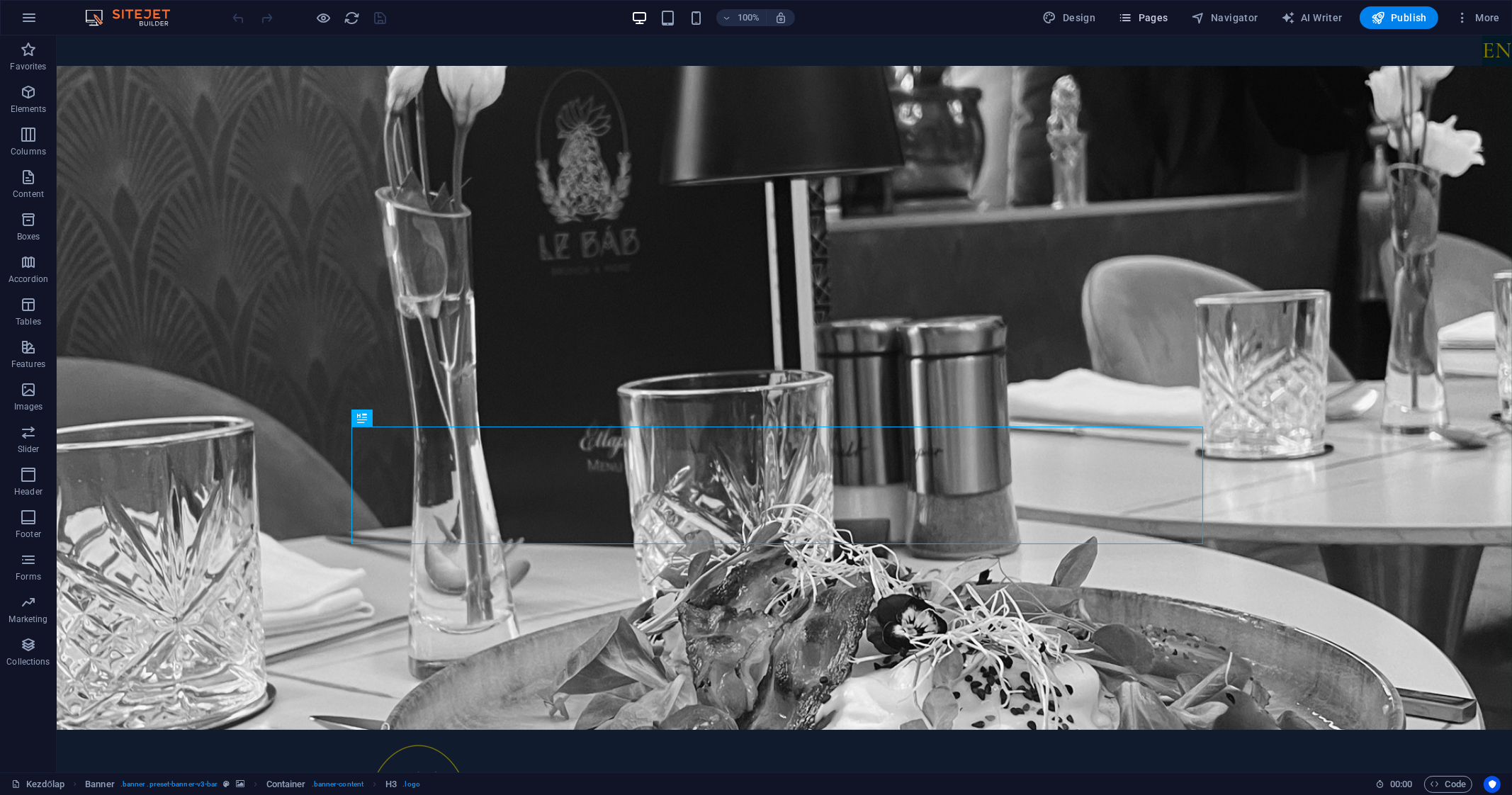
click at [1154, 12] on span "Pages" at bounding box center [1142, 17] width 49 height 14
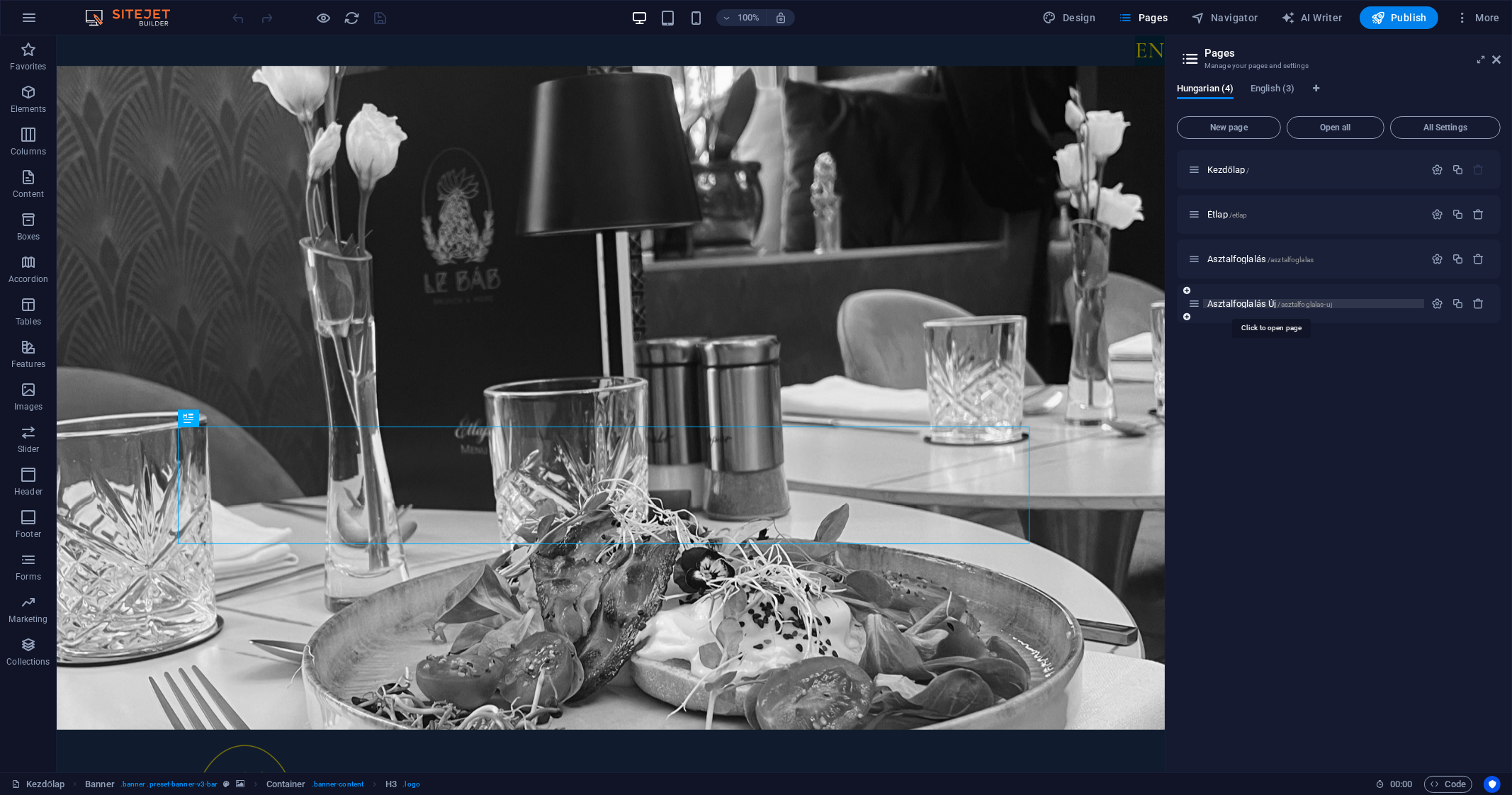
click at [1243, 307] on span "Asztalfoglalás Új /asztalfoglalas-uj" at bounding box center [1270, 304] width 125 height 10
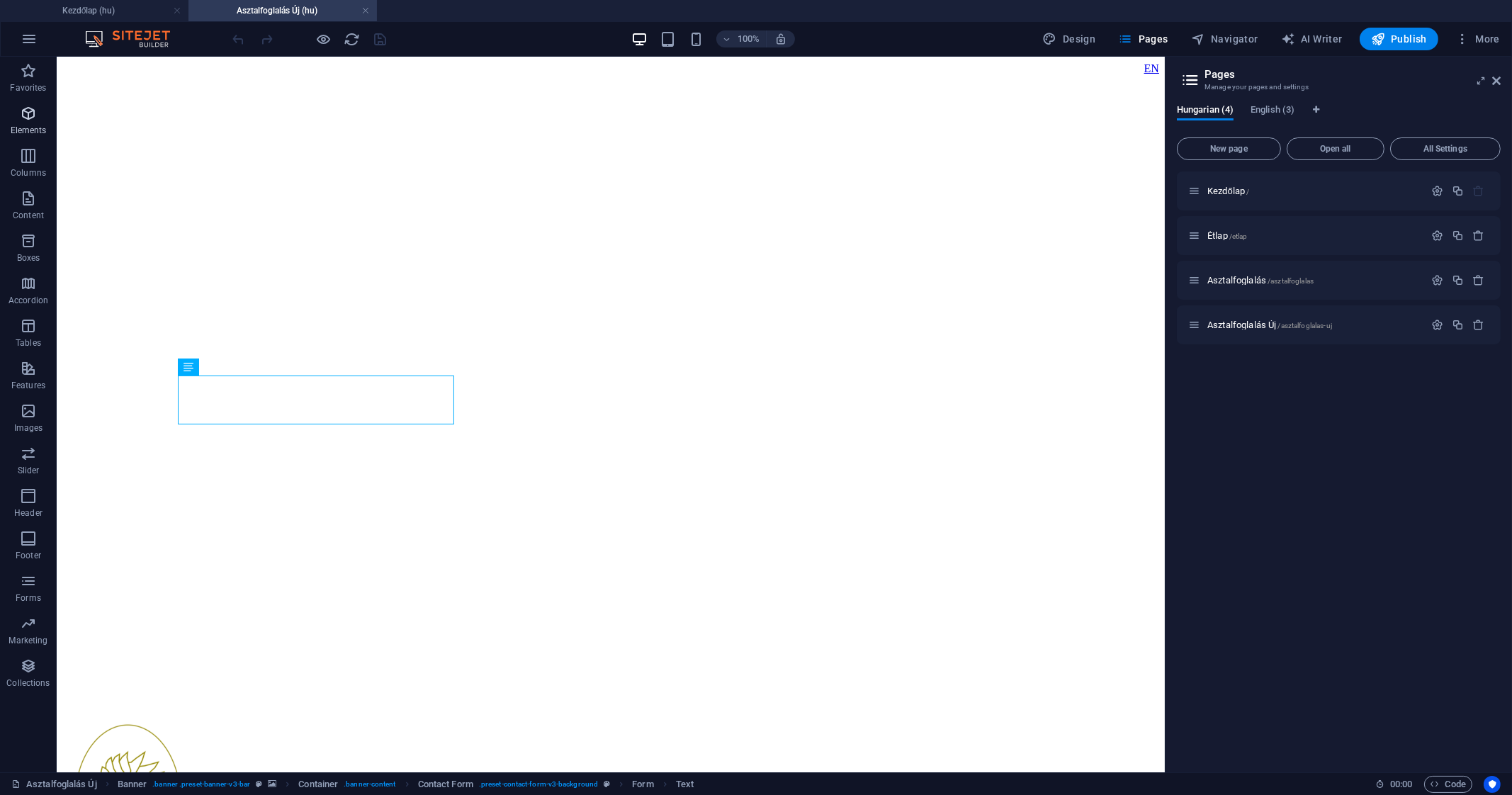
click at [22, 133] on p "Elements" at bounding box center [29, 130] width 36 height 11
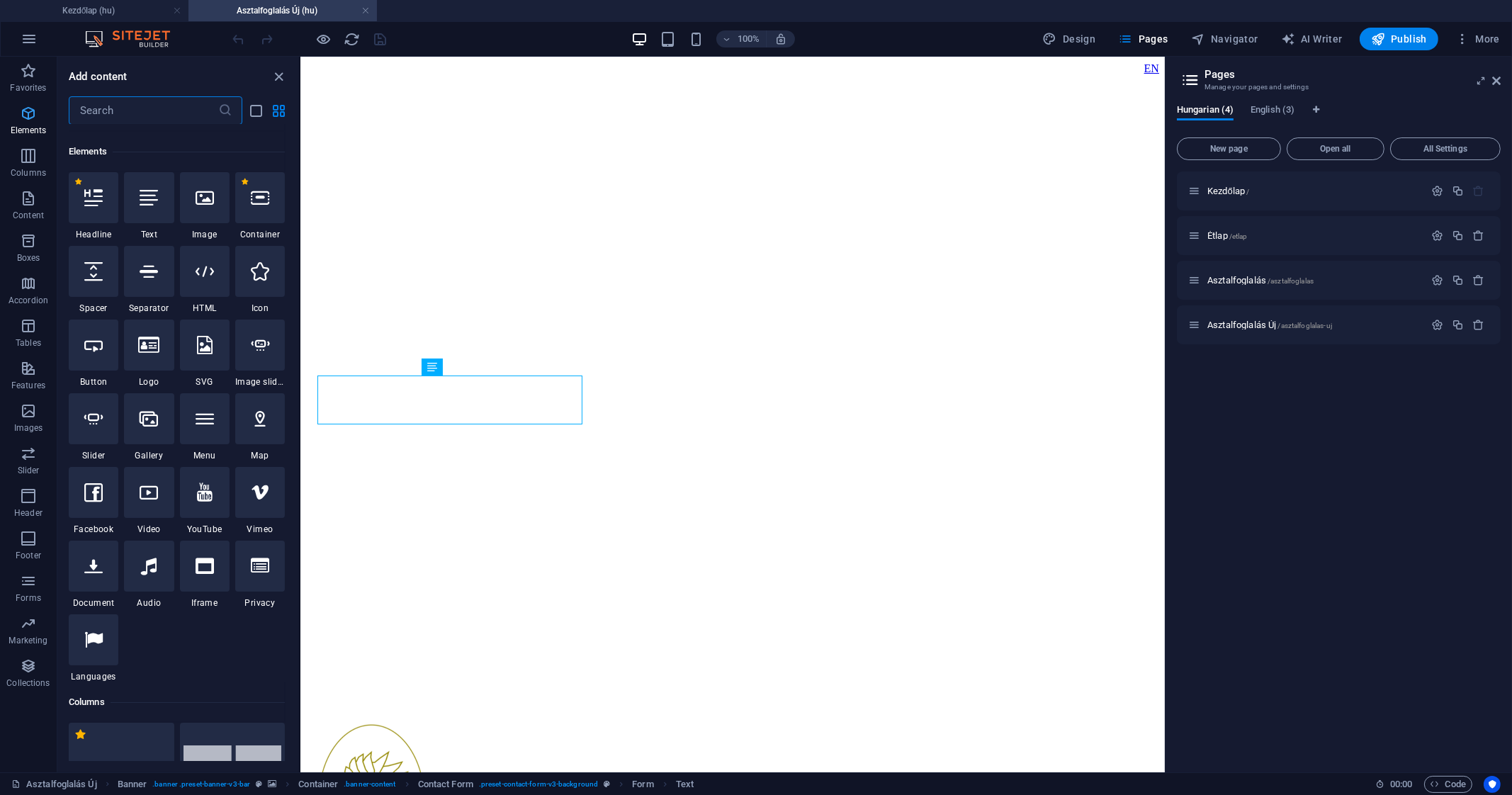
scroll to position [151, 0]
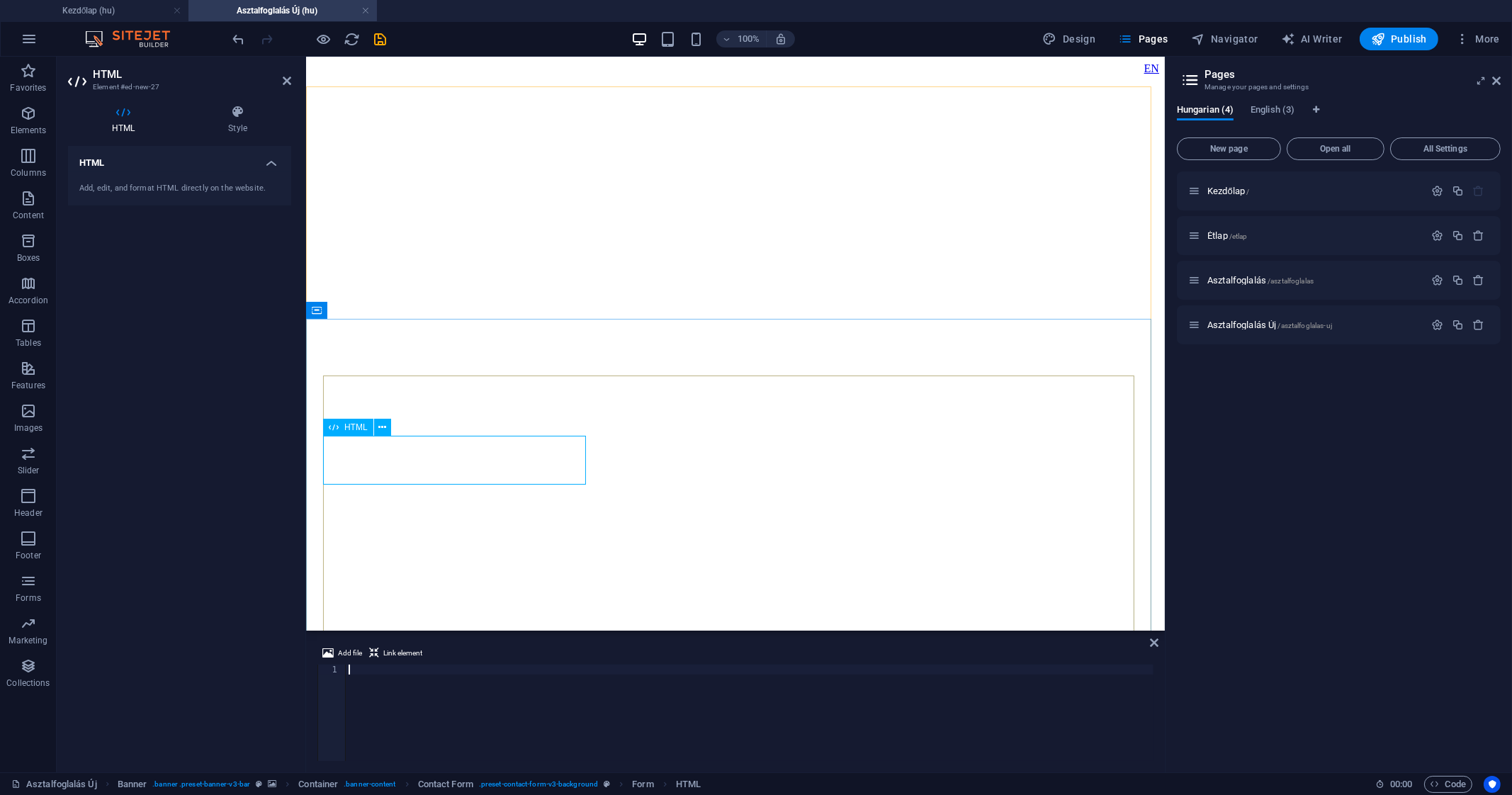
click at [358, 432] on div "HTML" at bounding box center [348, 428] width 50 height 17
click at [444, 707] on div at bounding box center [749, 723] width 807 height 116
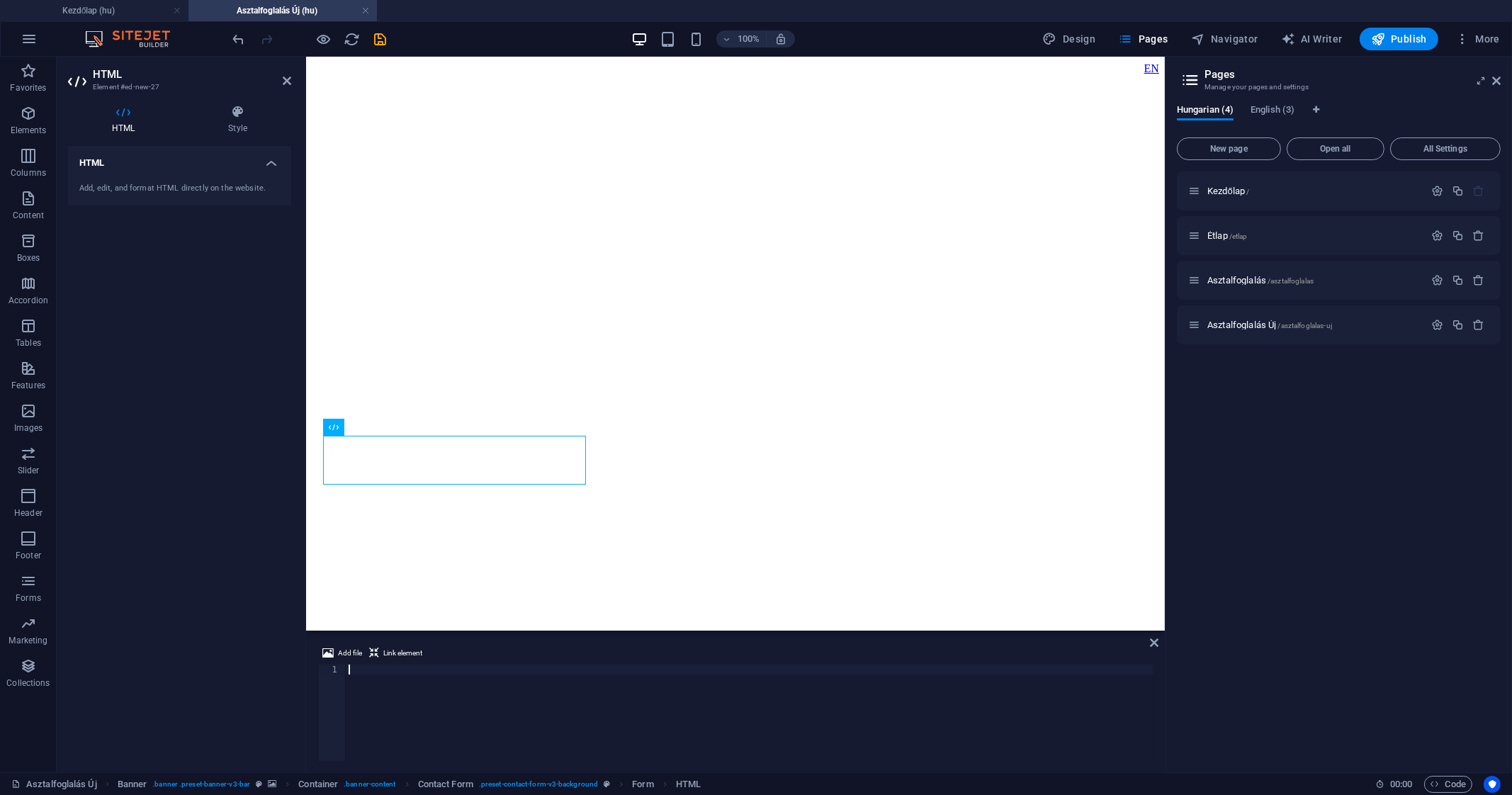
paste textarea "<div id="booking-grid"></div>"
type textarea "<div id="booking-grid"></div>"
click at [338, 373] on icon at bounding box center [333, 367] width 10 height 17
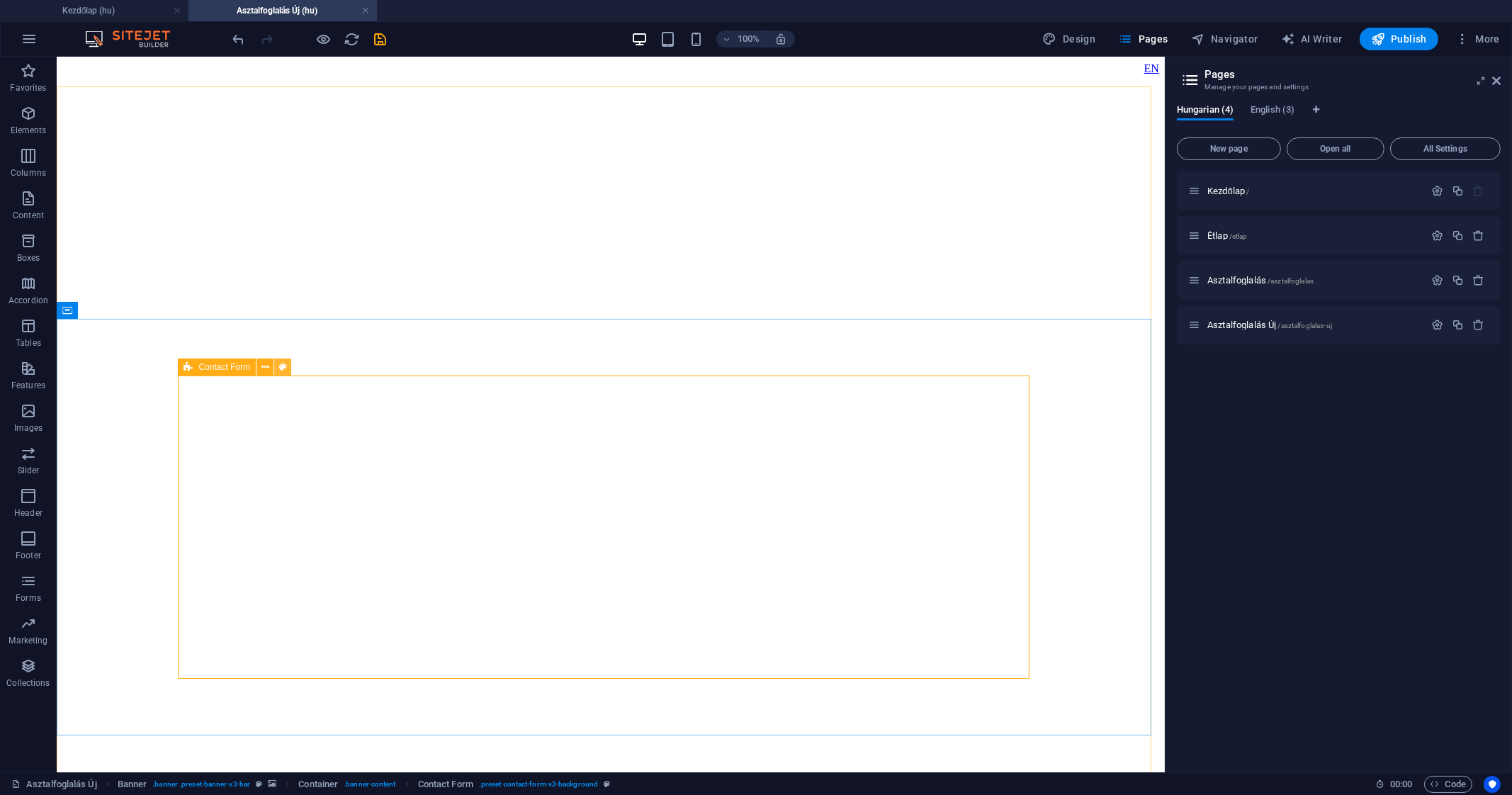
click at [275, 365] on button at bounding box center [283, 367] width 17 height 17
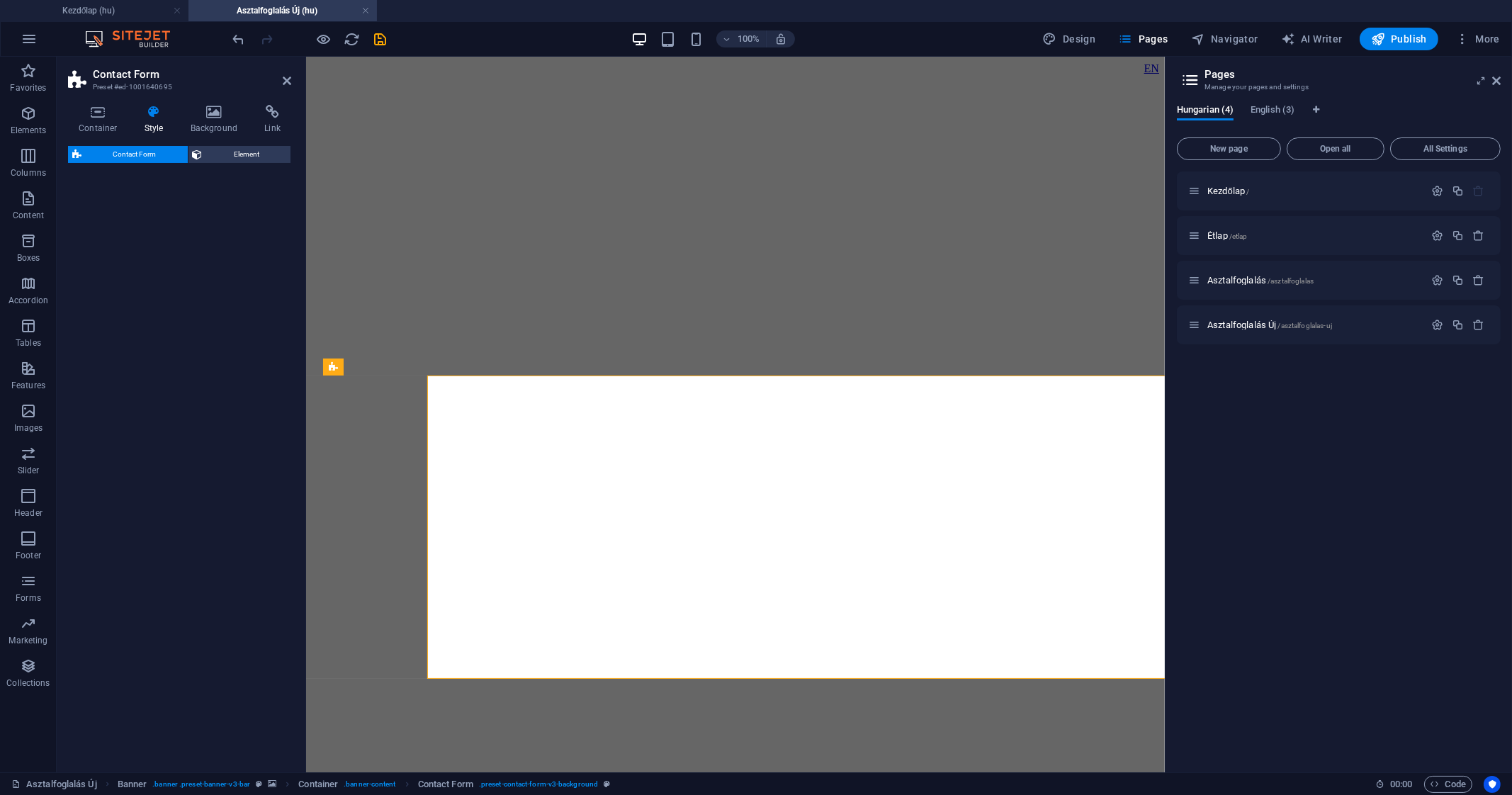
select select "rem"
select select "preset-contact-form-v3-background"
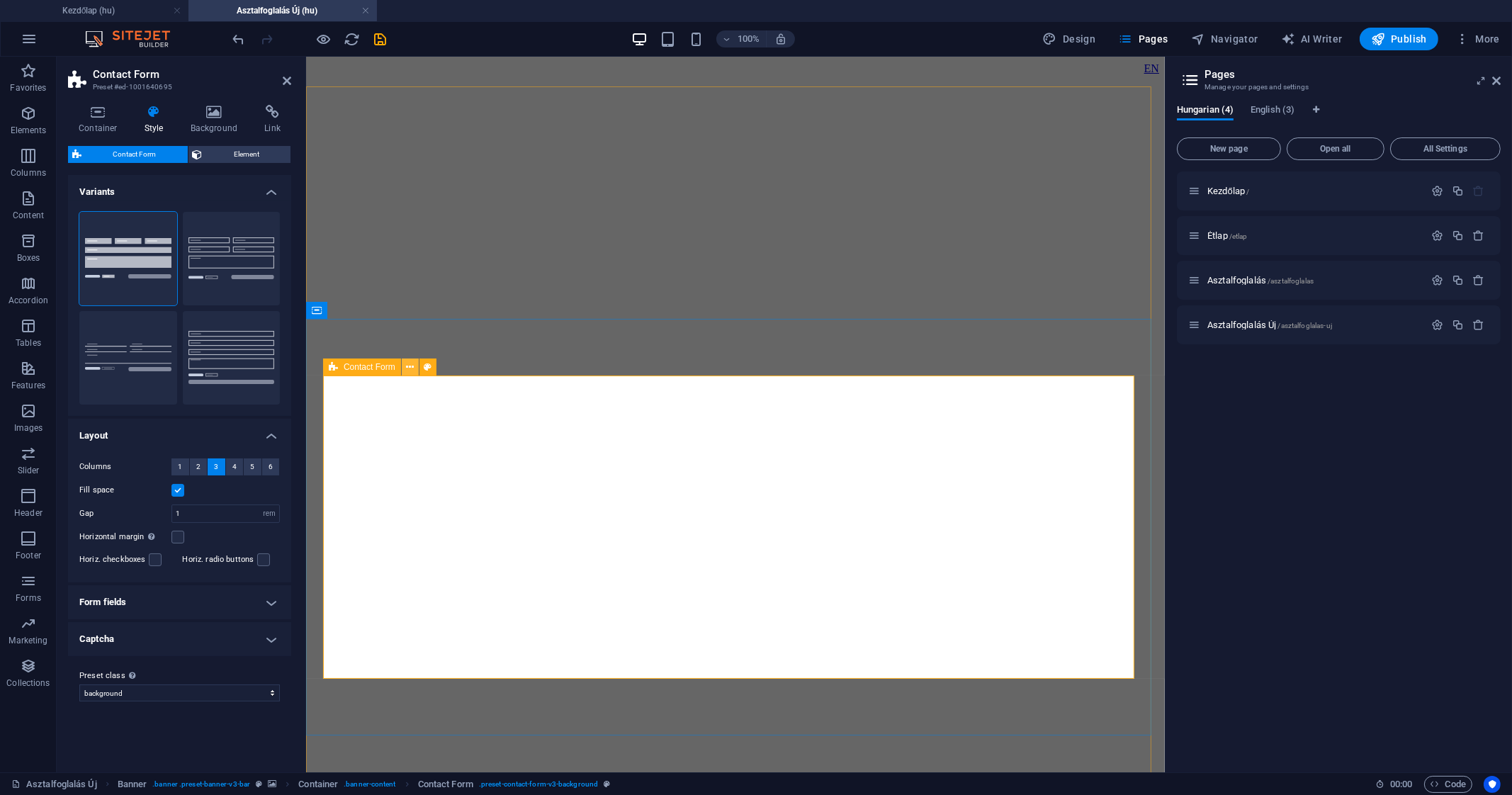
click at [407, 368] on icon at bounding box center [409, 367] width 8 height 15
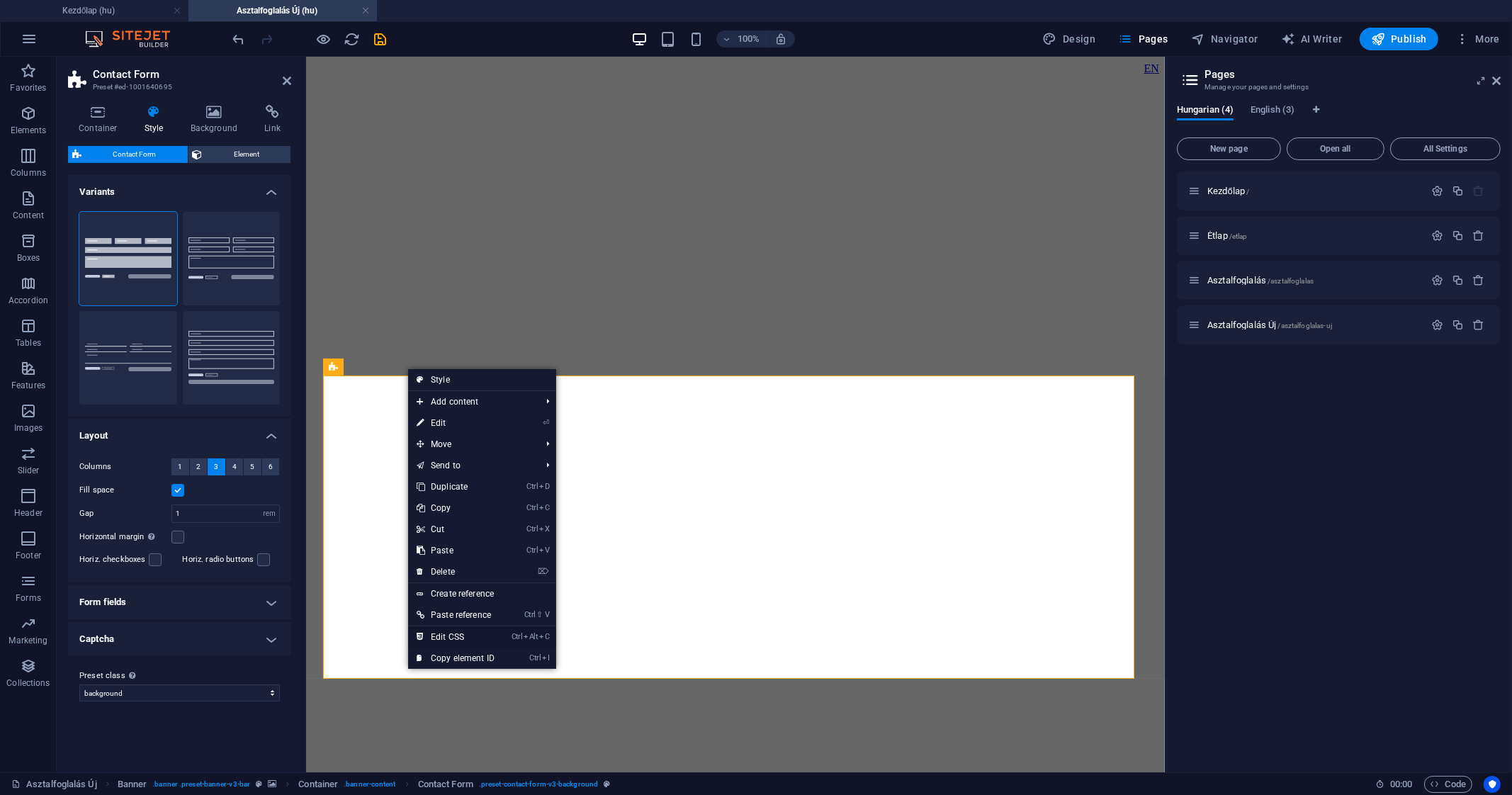
click at [493, 629] on link "Ctrl Alt C Edit CSS" at bounding box center [455, 637] width 95 height 22
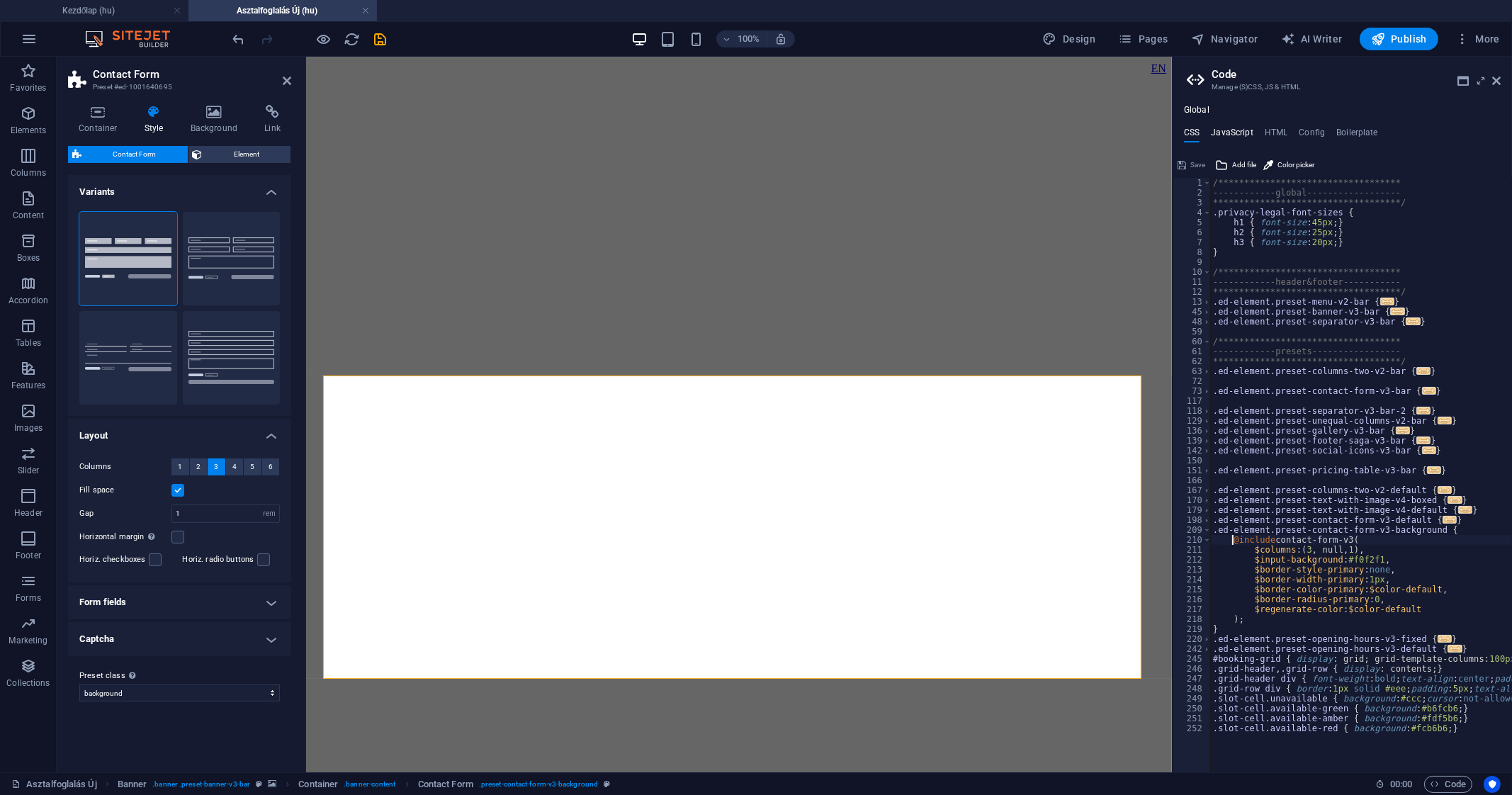
click at [1248, 129] on h4 "JavaScript" at bounding box center [1232, 135] width 42 height 16
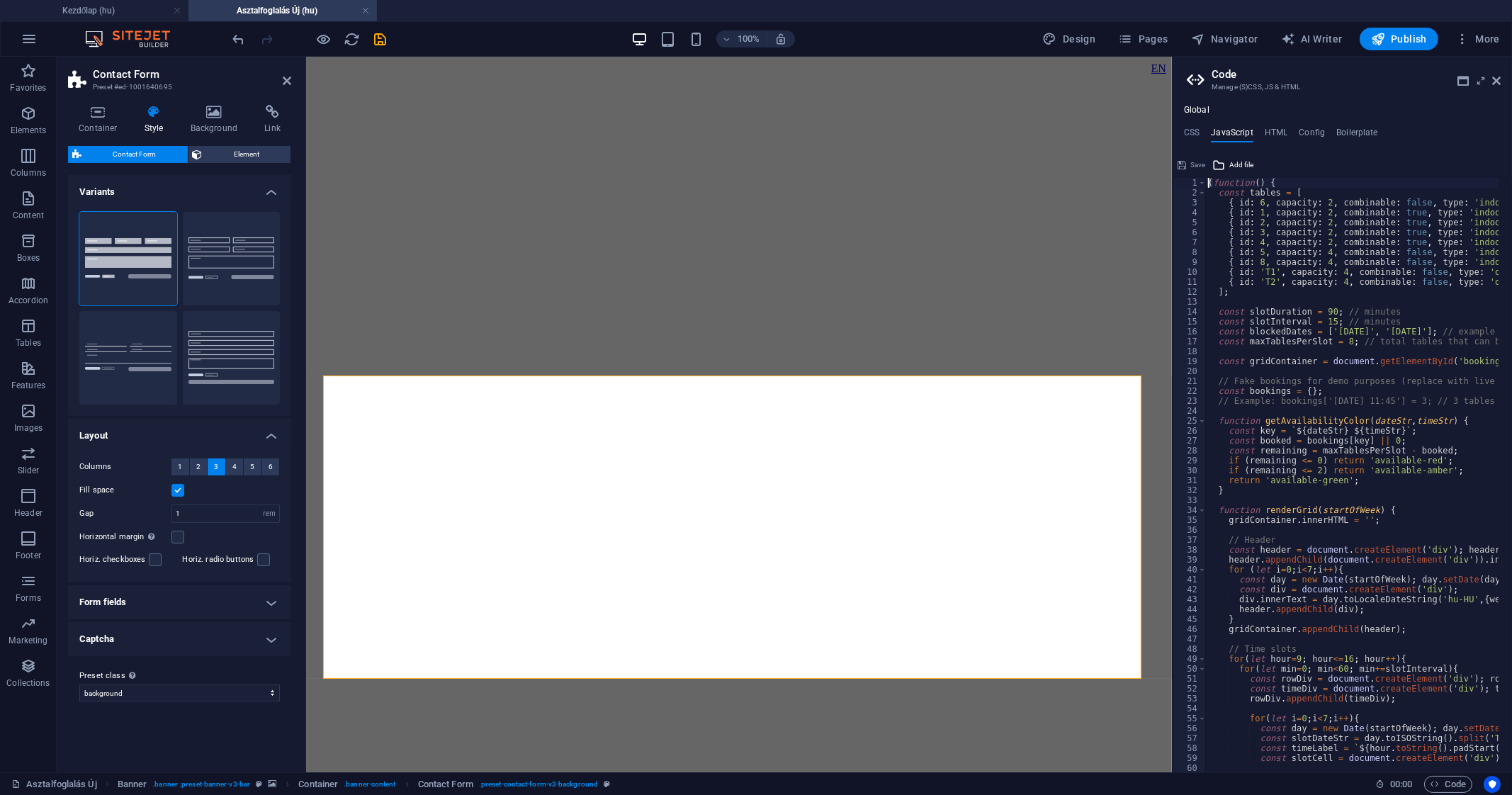
type textarea "})();"
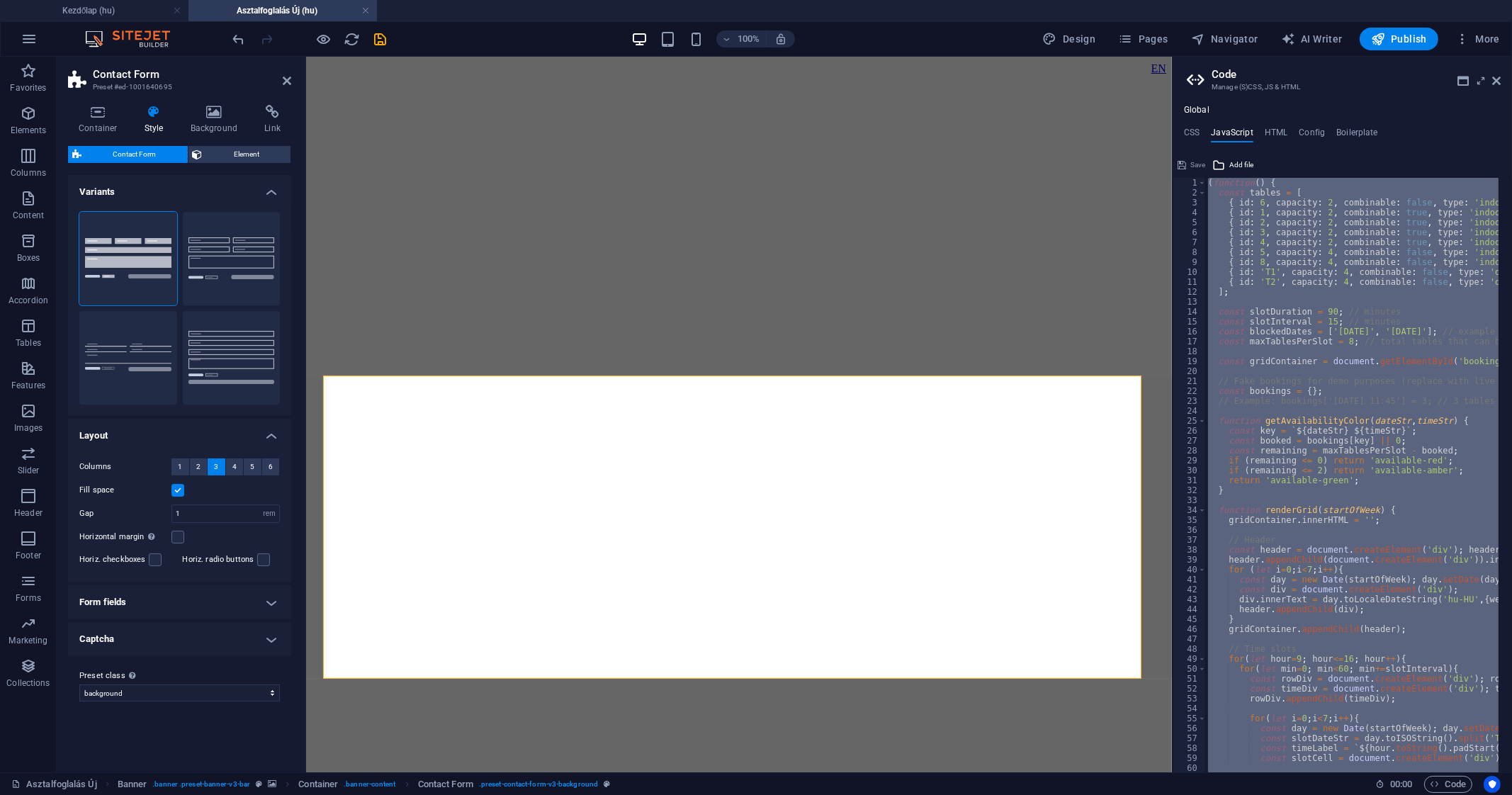
paste textarea
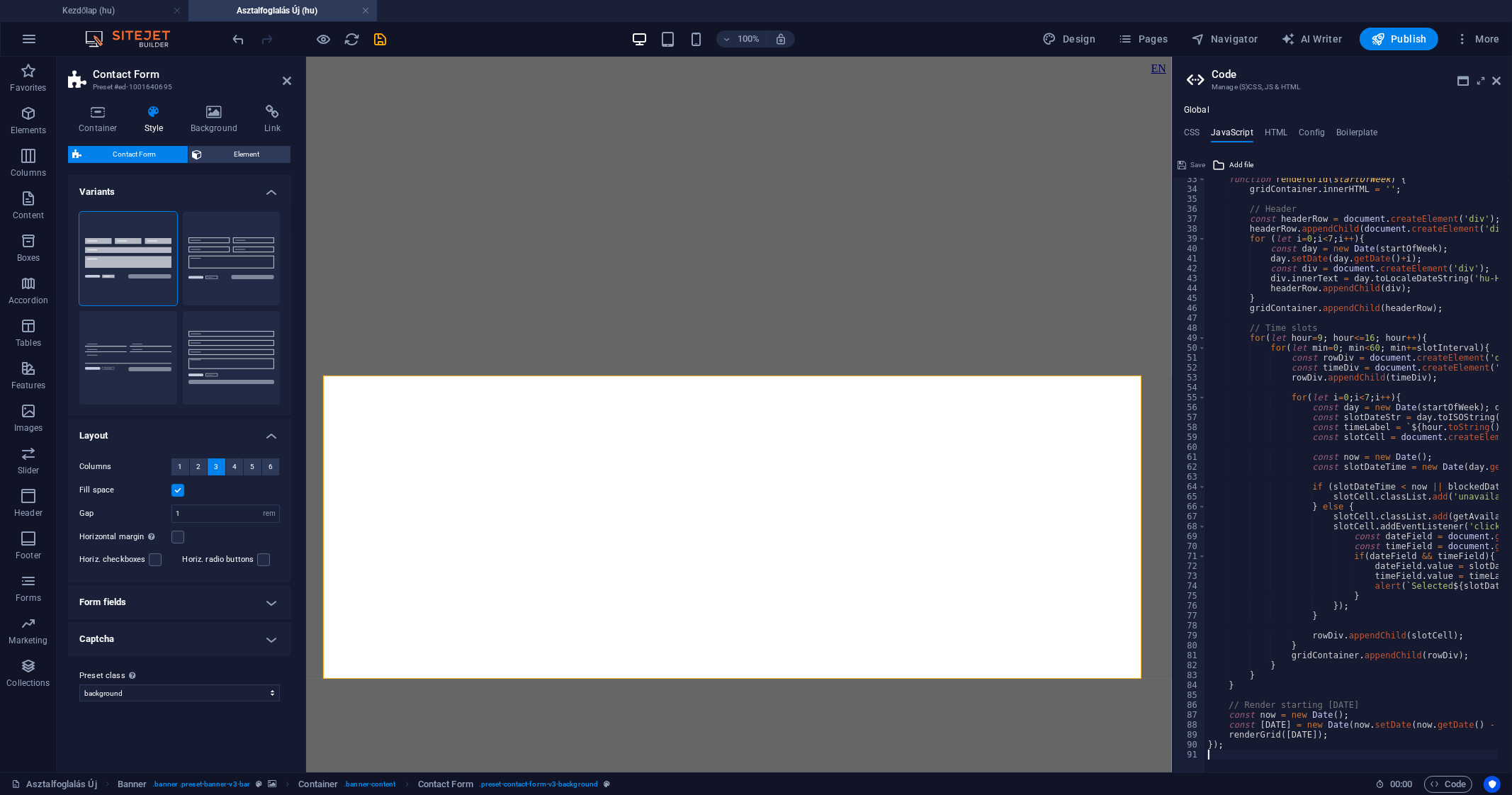
scroll to position [321, 0]
type textarea "});"
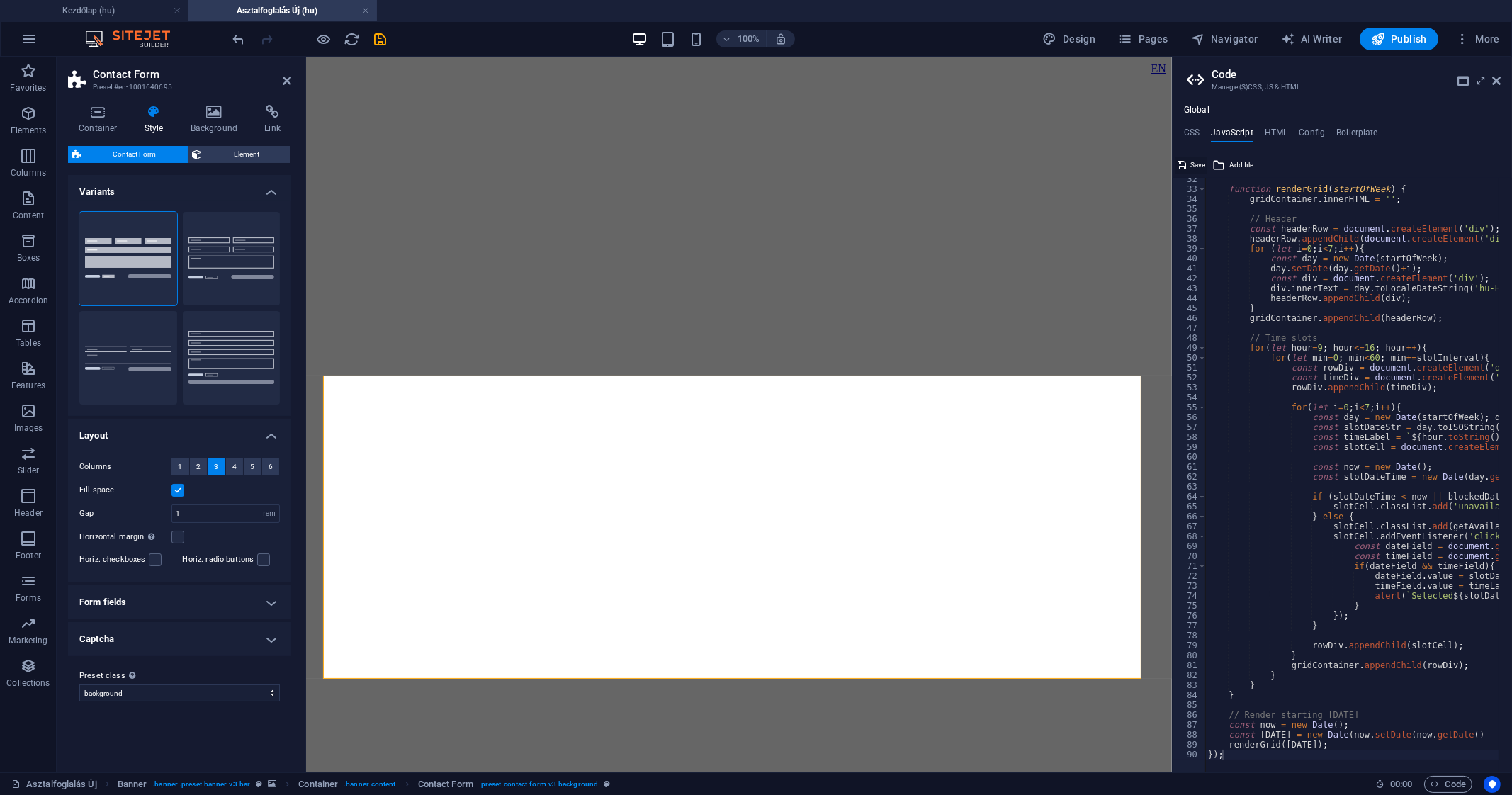
click at [1200, 158] on span "Save" at bounding box center [1197, 165] width 15 height 17
select select
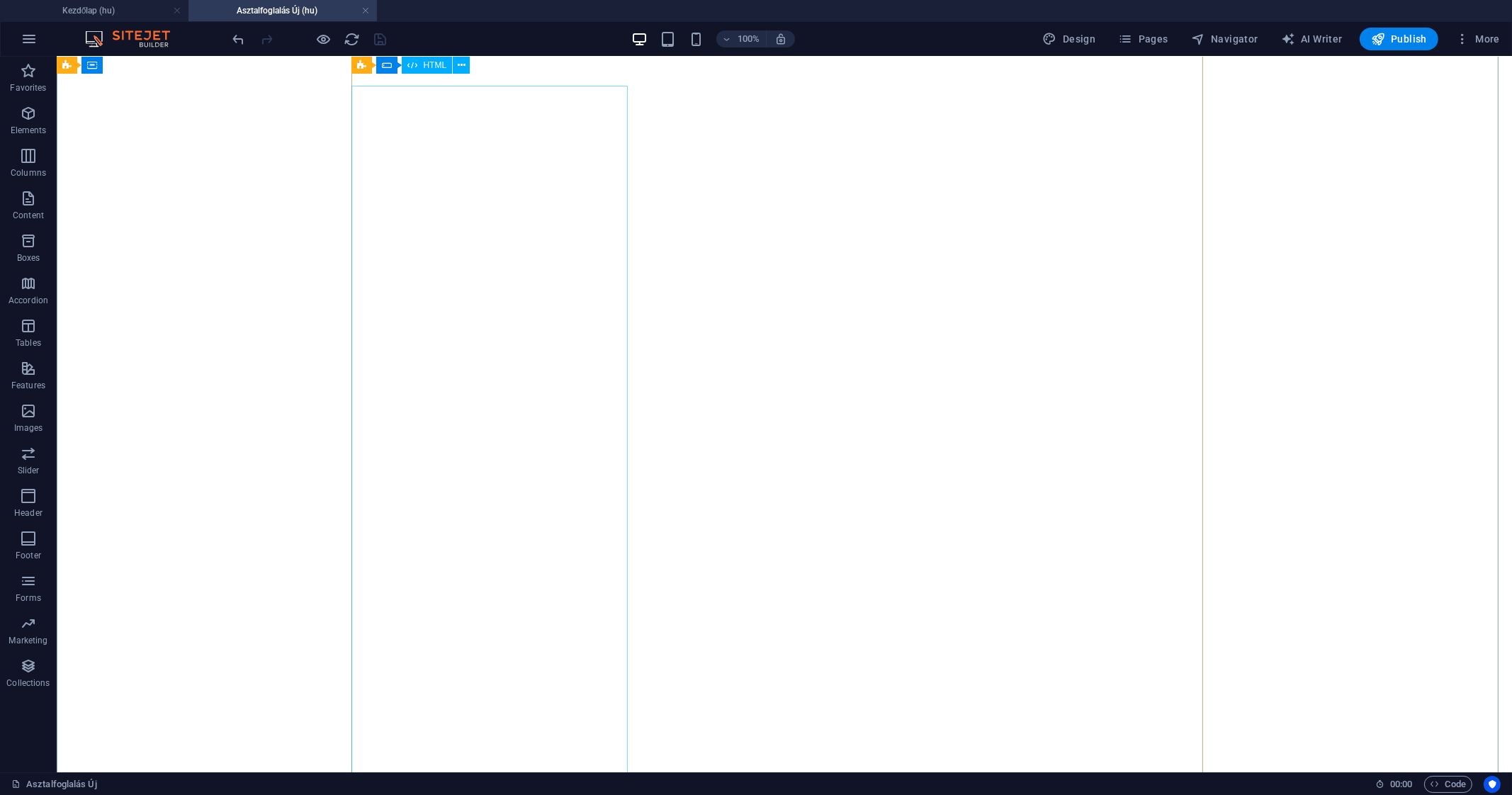
scroll to position [314, 0]
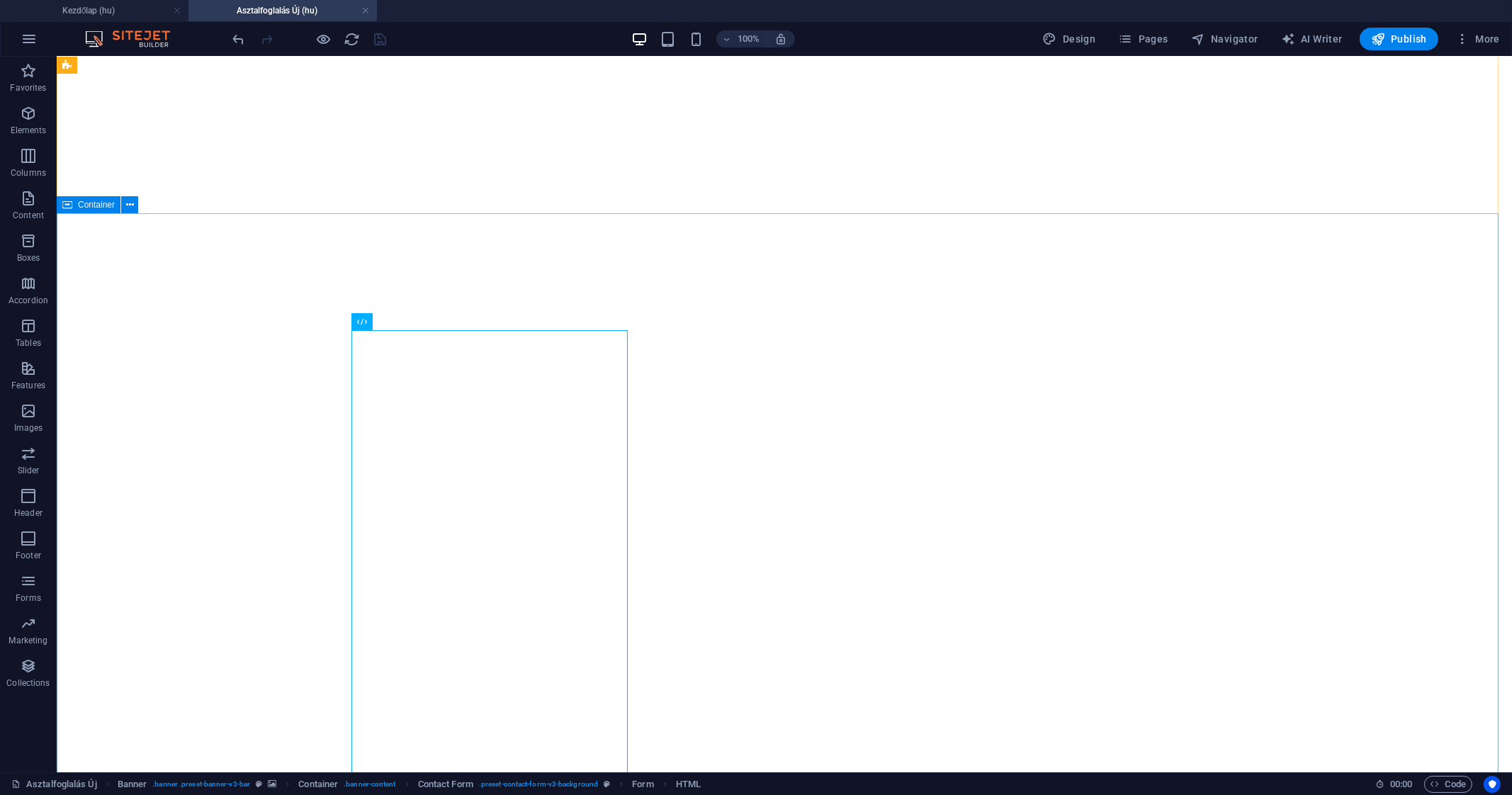
scroll to position [31, 0]
click at [1379, 48] on button "Publish" at bounding box center [1399, 39] width 79 height 23
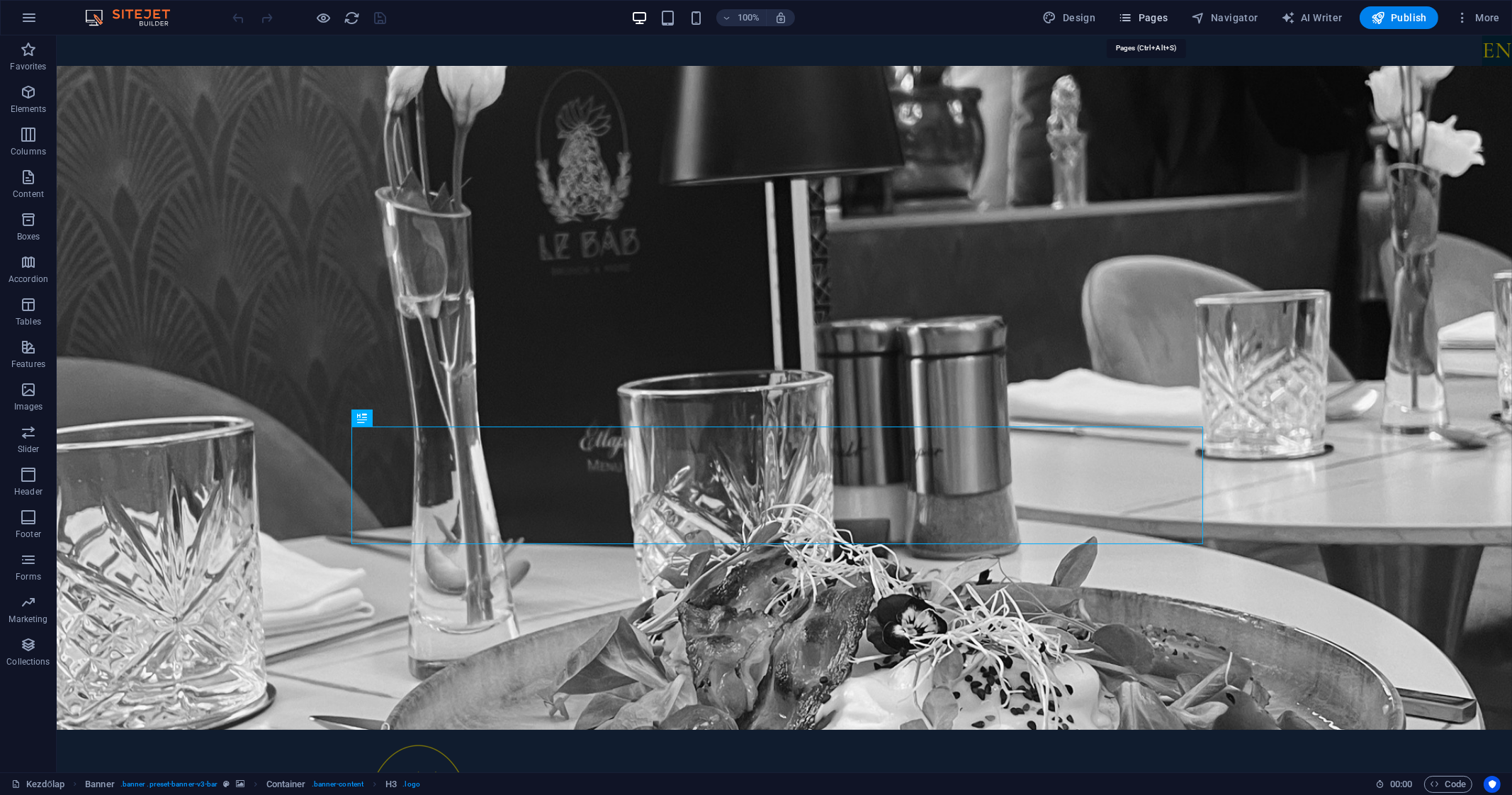
click at [1144, 16] on span "Pages" at bounding box center [1142, 17] width 49 height 14
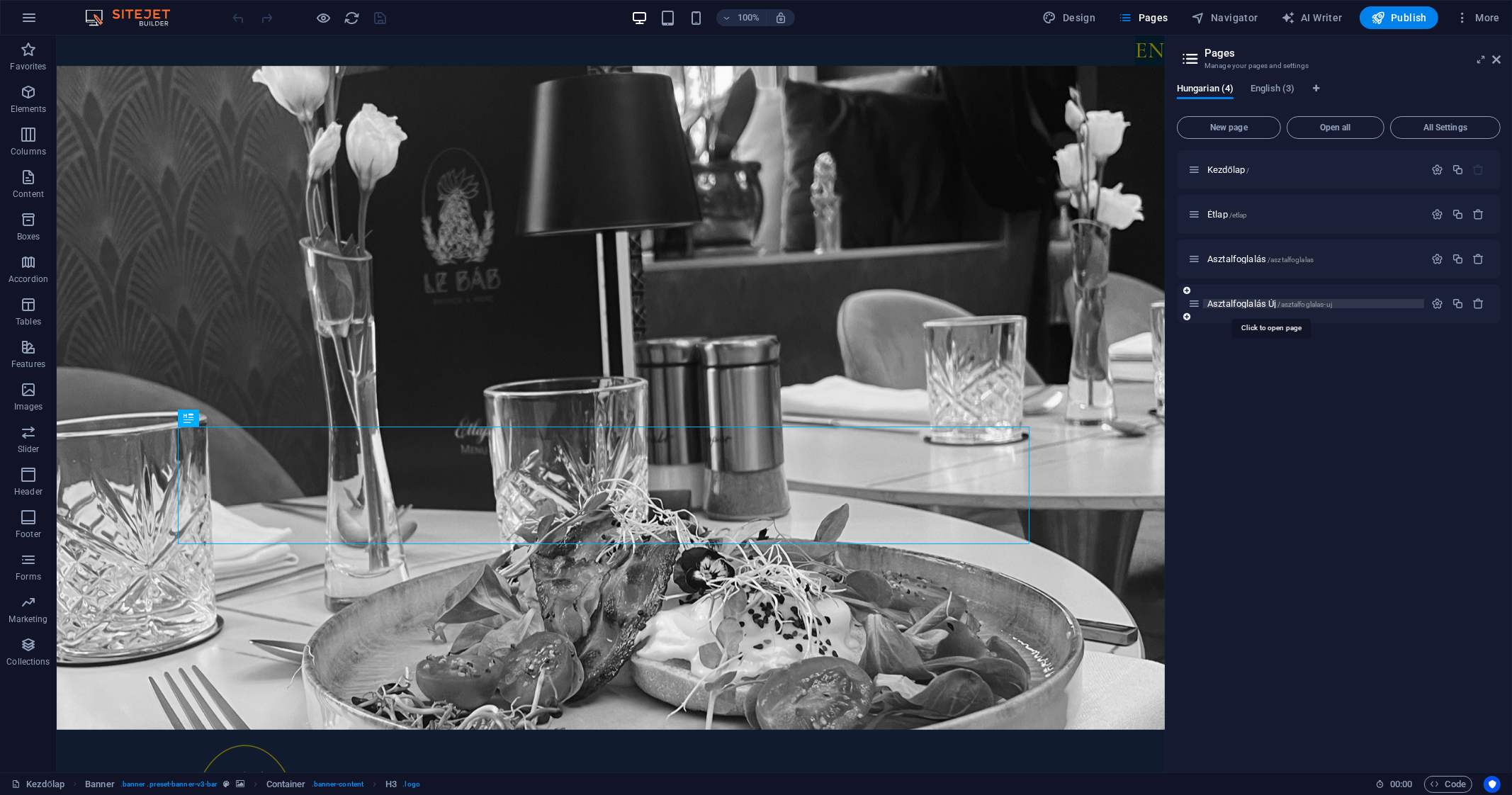
click at [1248, 304] on span "Asztalfoglalás Új /asztalfoglalas-uj" at bounding box center [1270, 304] width 125 height 10
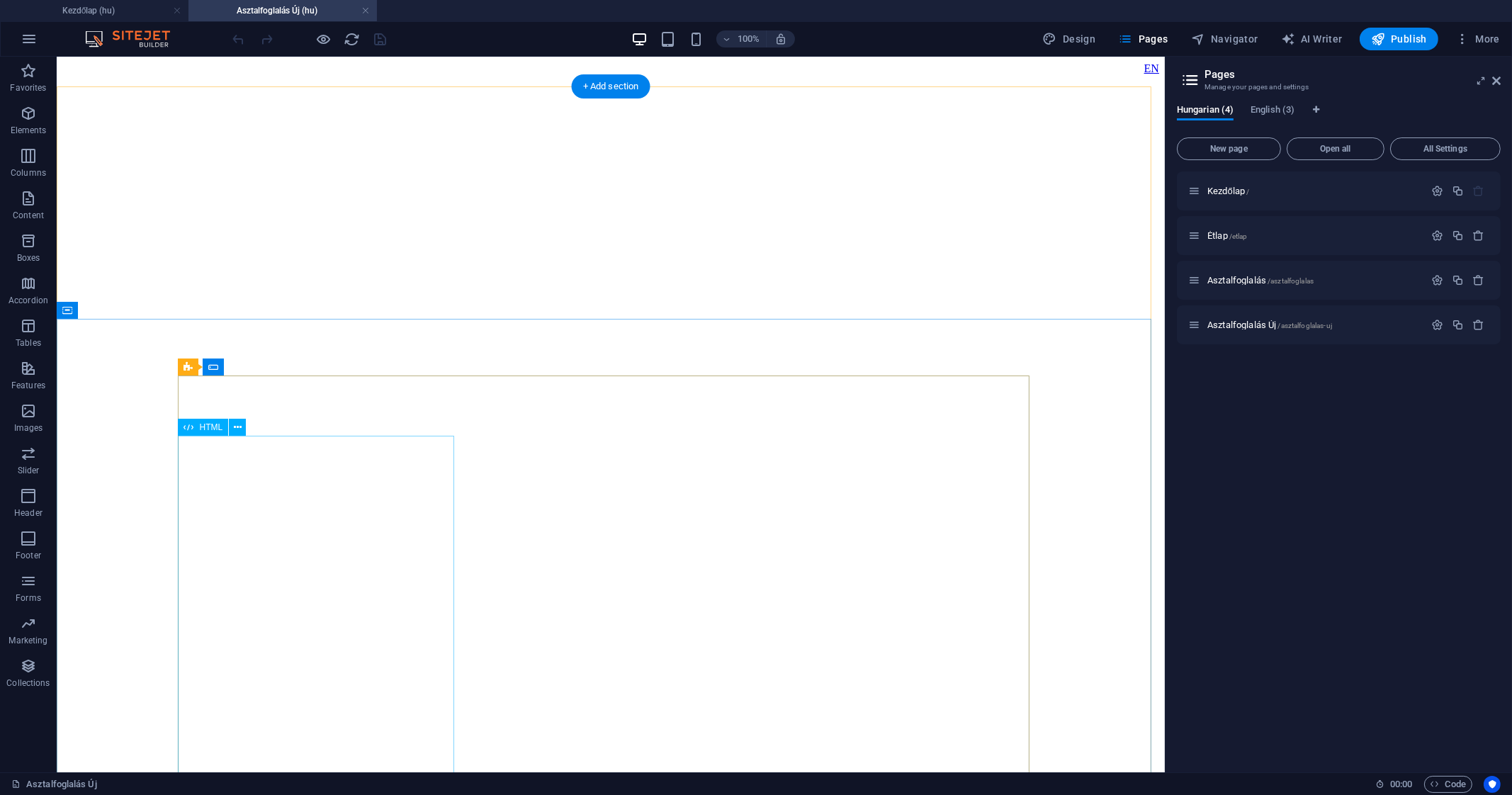
click at [688, 783] on span "HTML" at bounding box center [688, 785] width 25 height 17
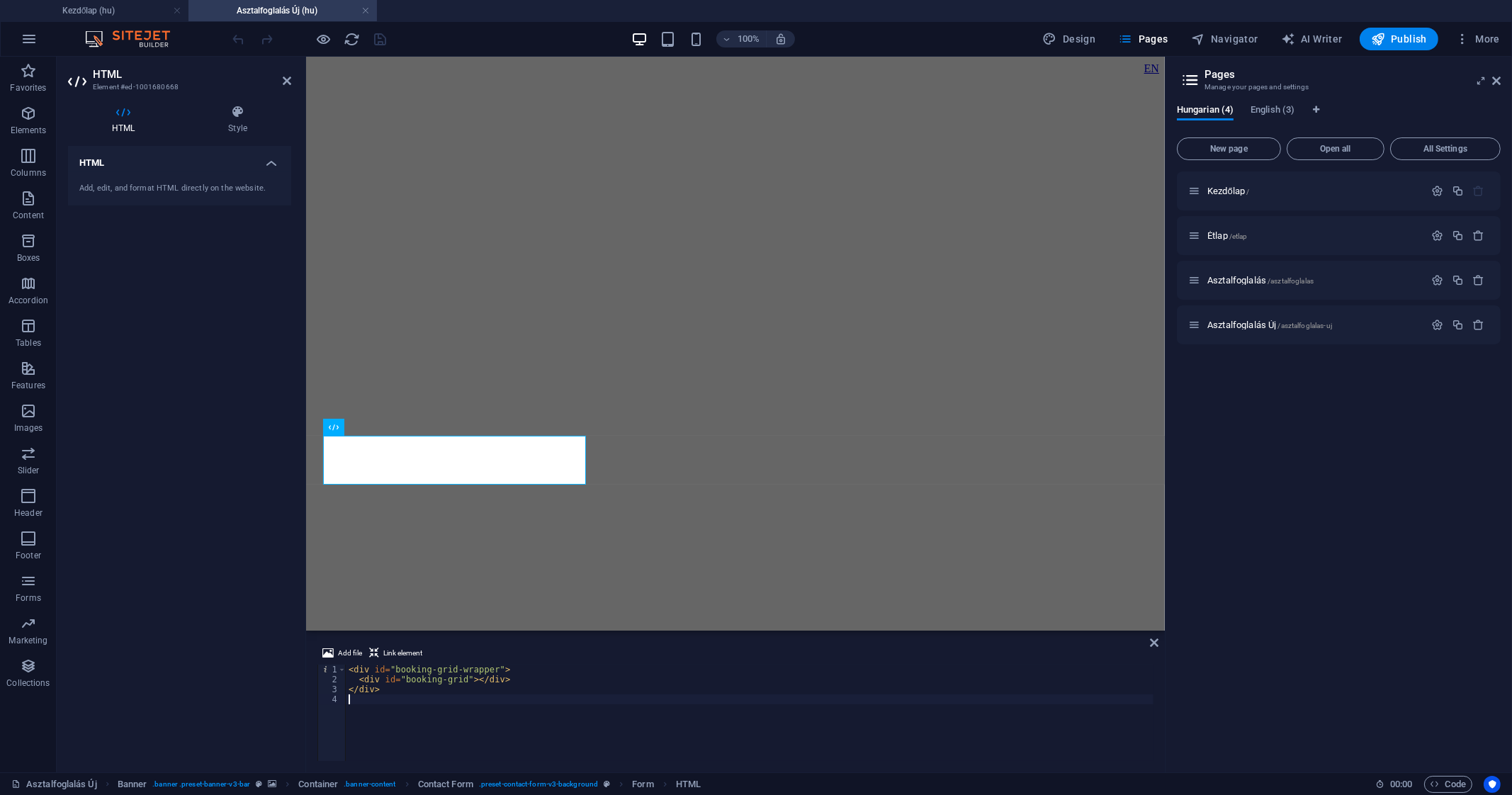
type textarea "</div>"
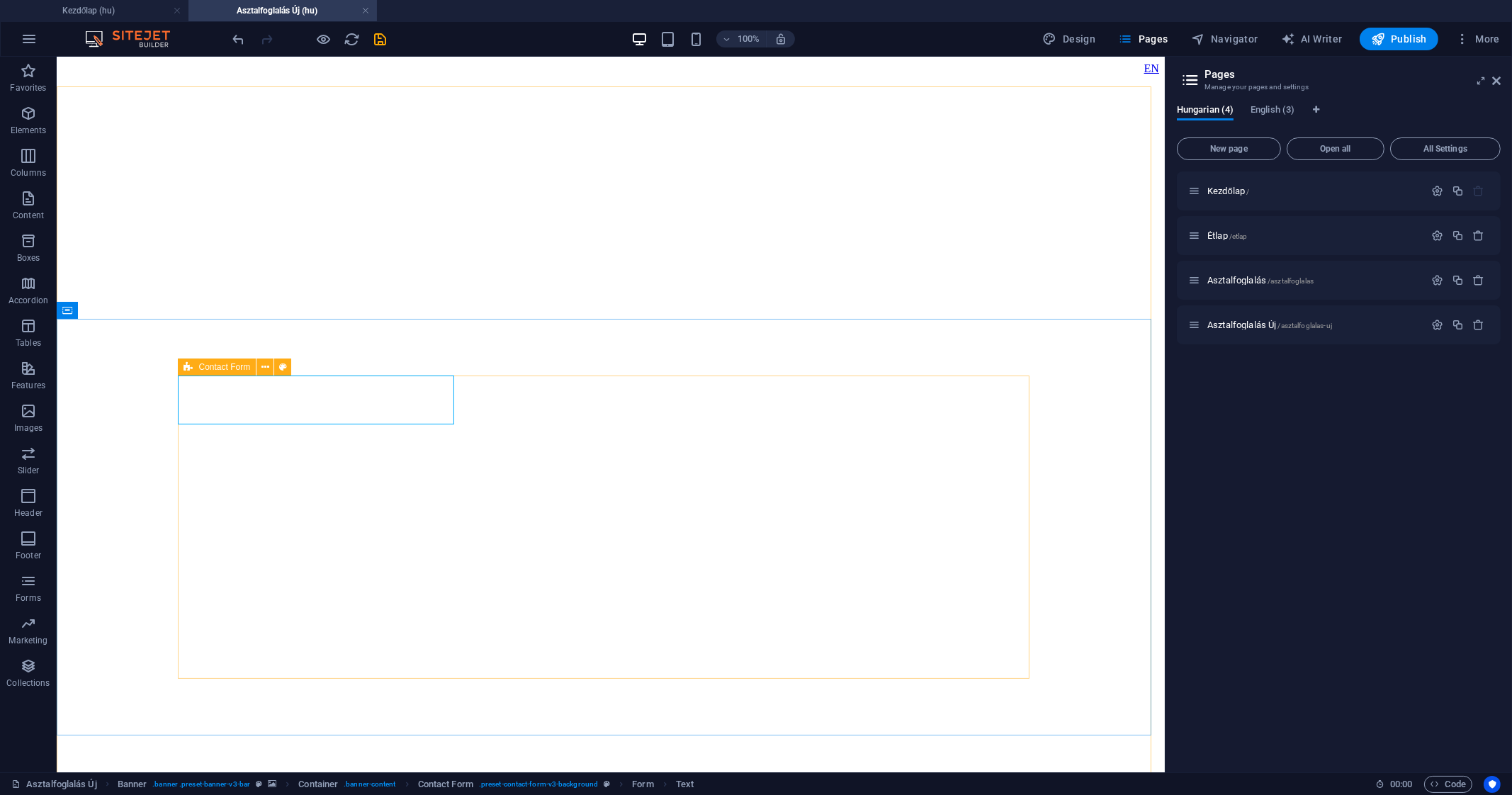
click at [188, 372] on icon at bounding box center [188, 367] width 10 height 17
click at [263, 363] on icon at bounding box center [265, 367] width 8 height 15
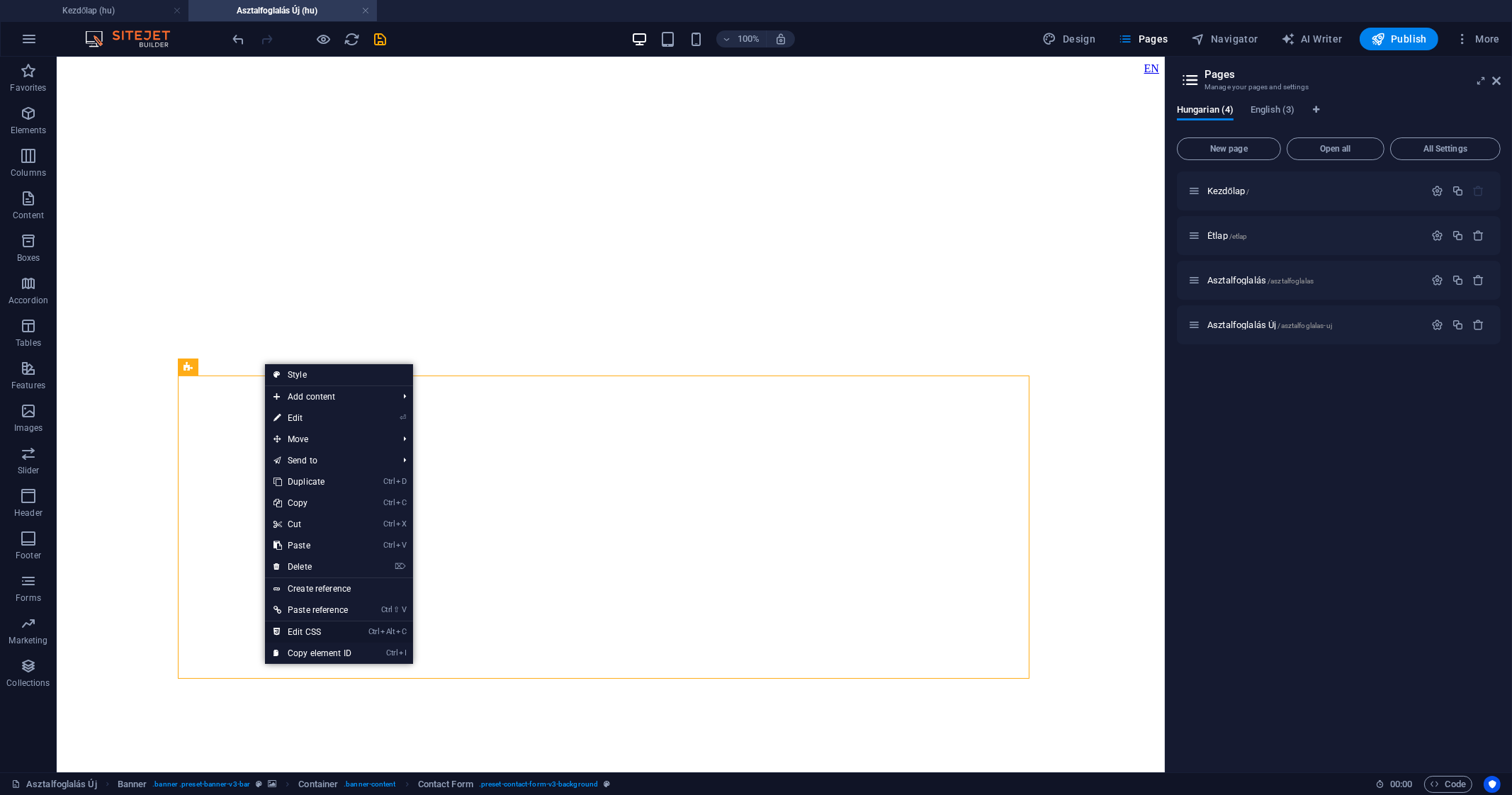
click at [330, 627] on link "Ctrl Alt C Edit CSS" at bounding box center [312, 632] width 95 height 22
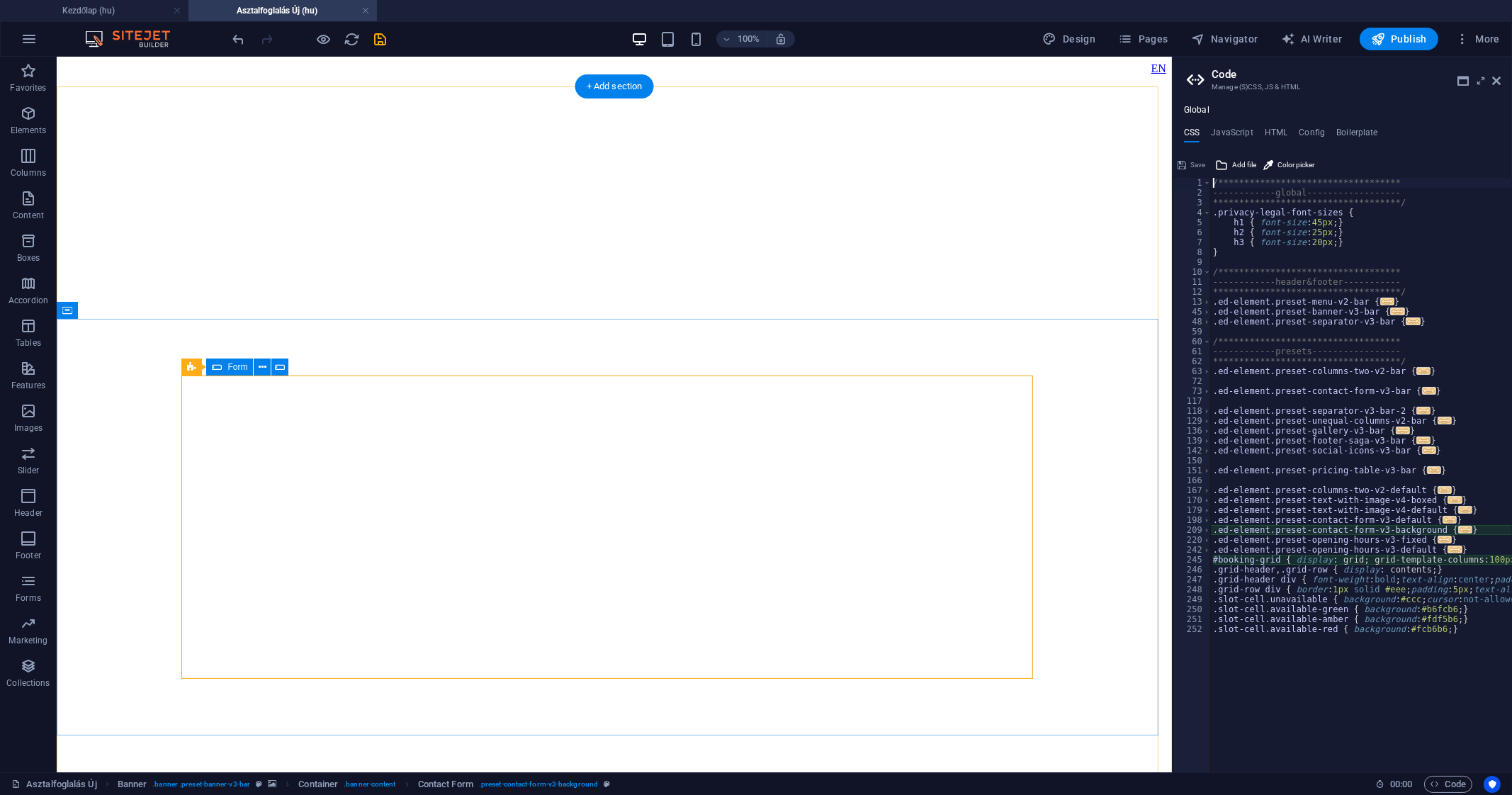
type textarea "@include contact-form-v3("
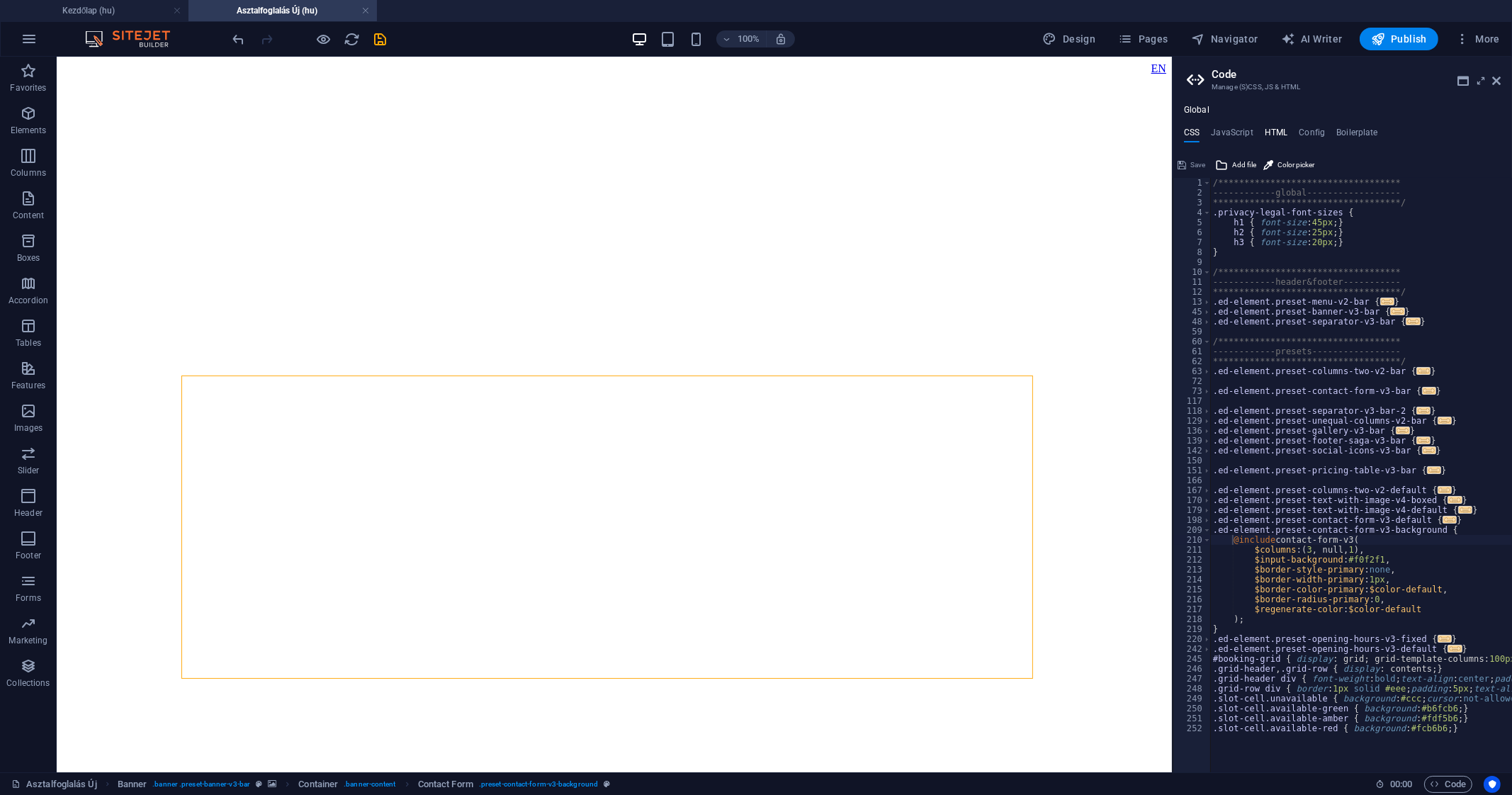
click at [1264, 127] on h4 "HTML" at bounding box center [1276, 135] width 23 height 16
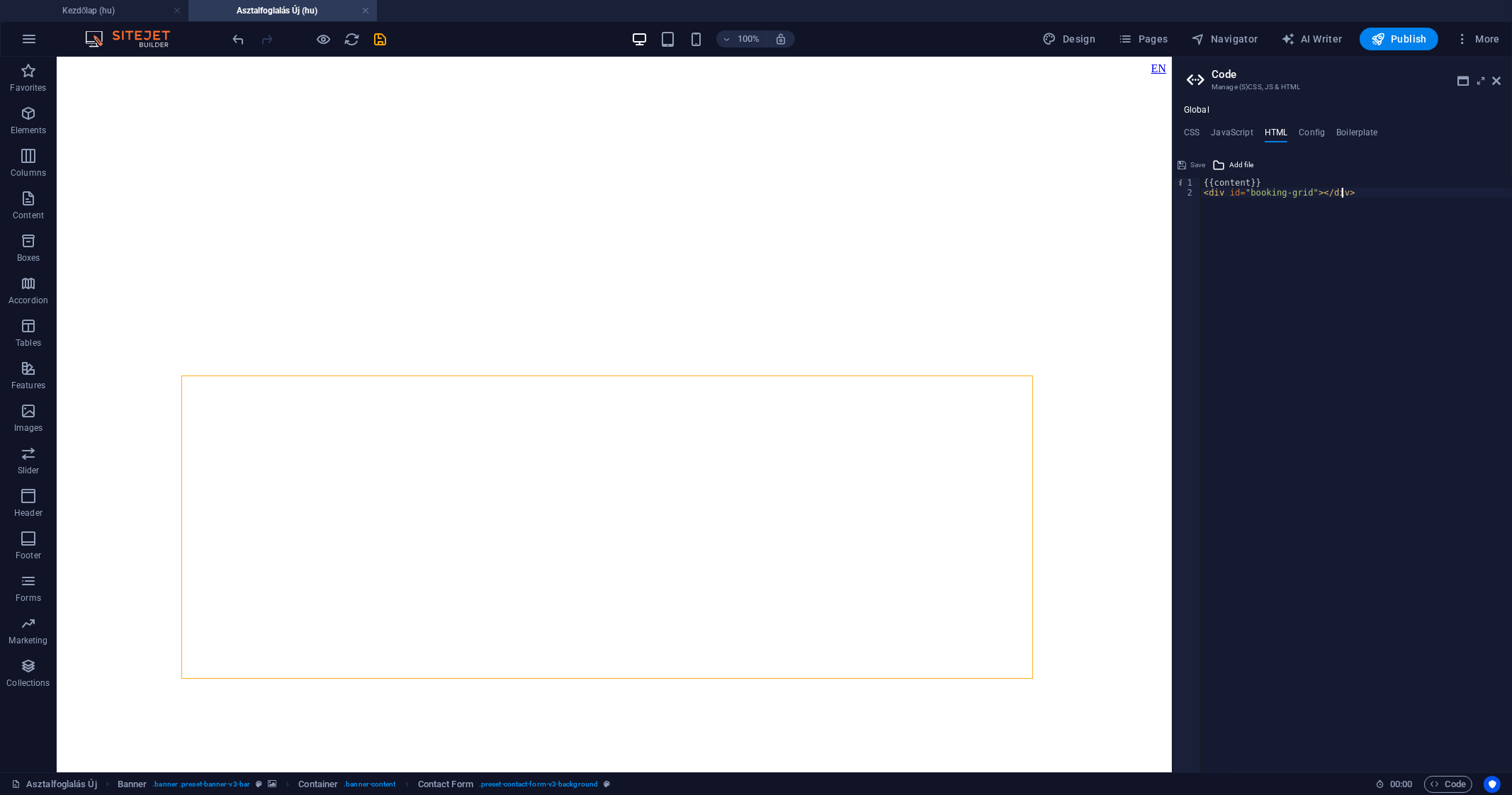
click at [1321, 258] on div "{{content}} < div id = "booking-grid" > </ div >" at bounding box center [1355, 485] width 311 height 615
type textarea "{{content}} <div id="booking-grid"></div>"
paste textarea
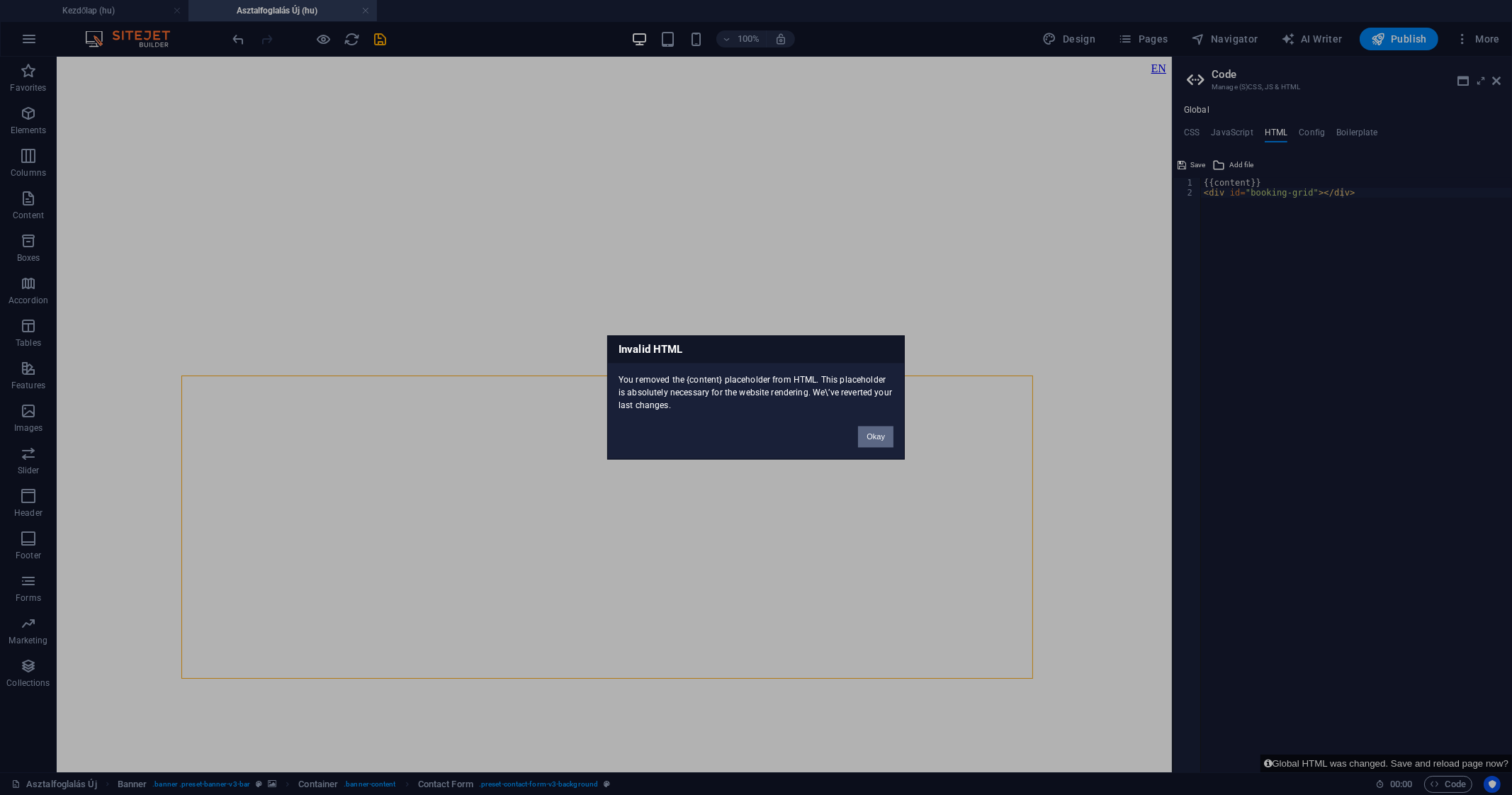
click at [879, 438] on button "Okay" at bounding box center [875, 437] width 35 height 22
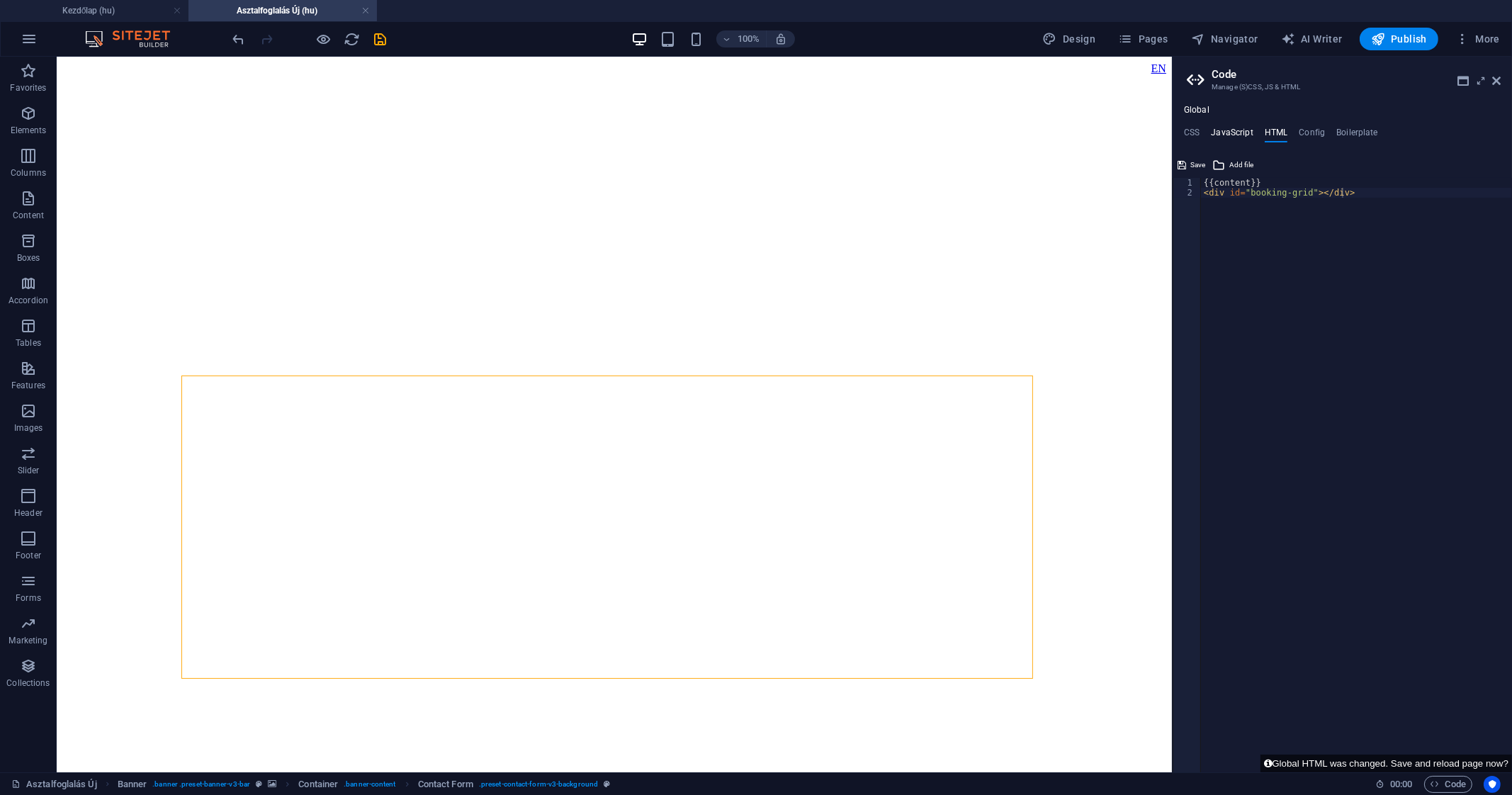
click at [1241, 135] on h4 "JavaScript" at bounding box center [1232, 135] width 42 height 16
type textarea "$(function() { // jQuery DOM ready"
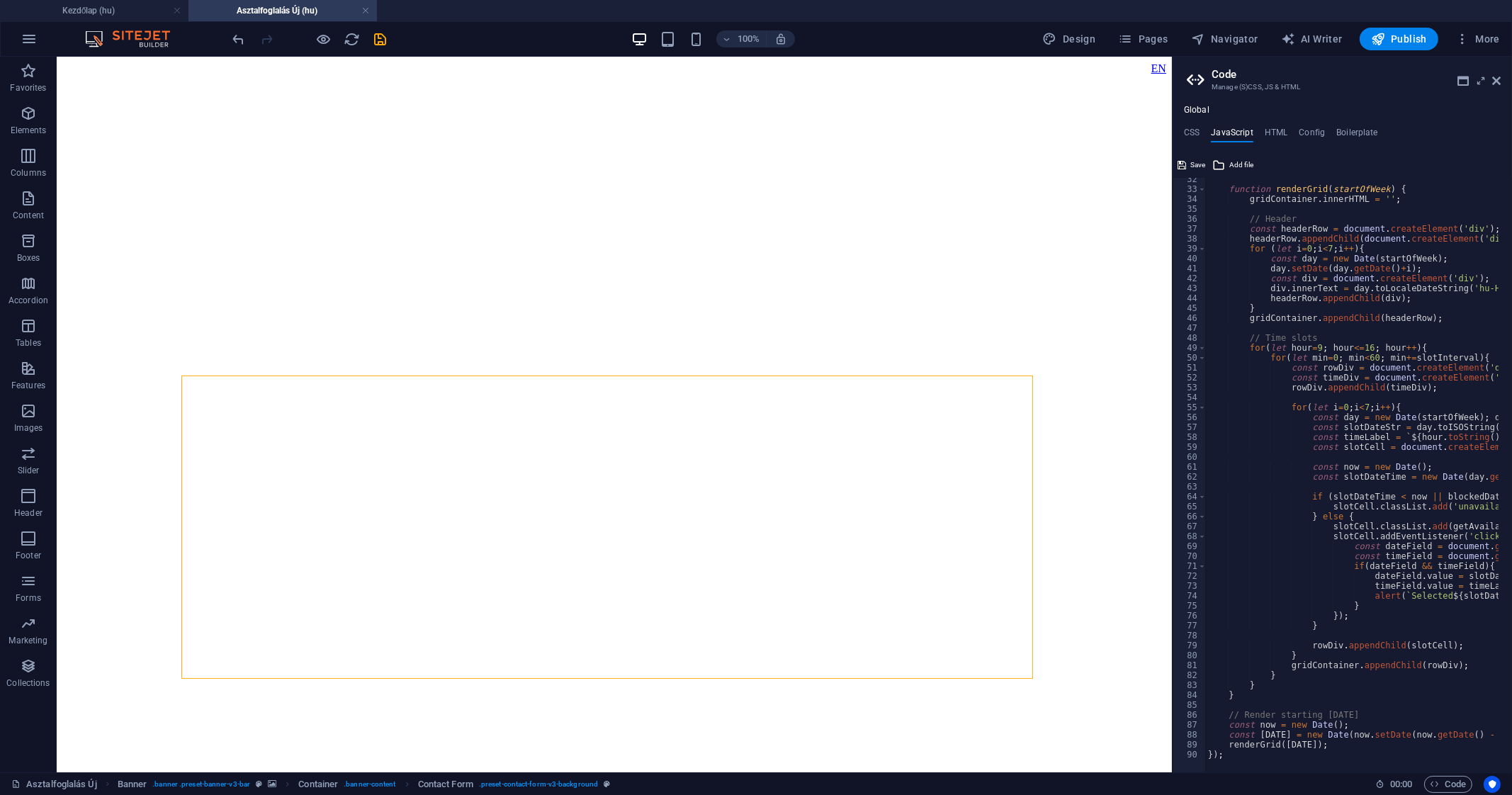
scroll to position [311, 0]
click at [1197, 132] on h4 "CSS" at bounding box center [1192, 135] width 16 height 16
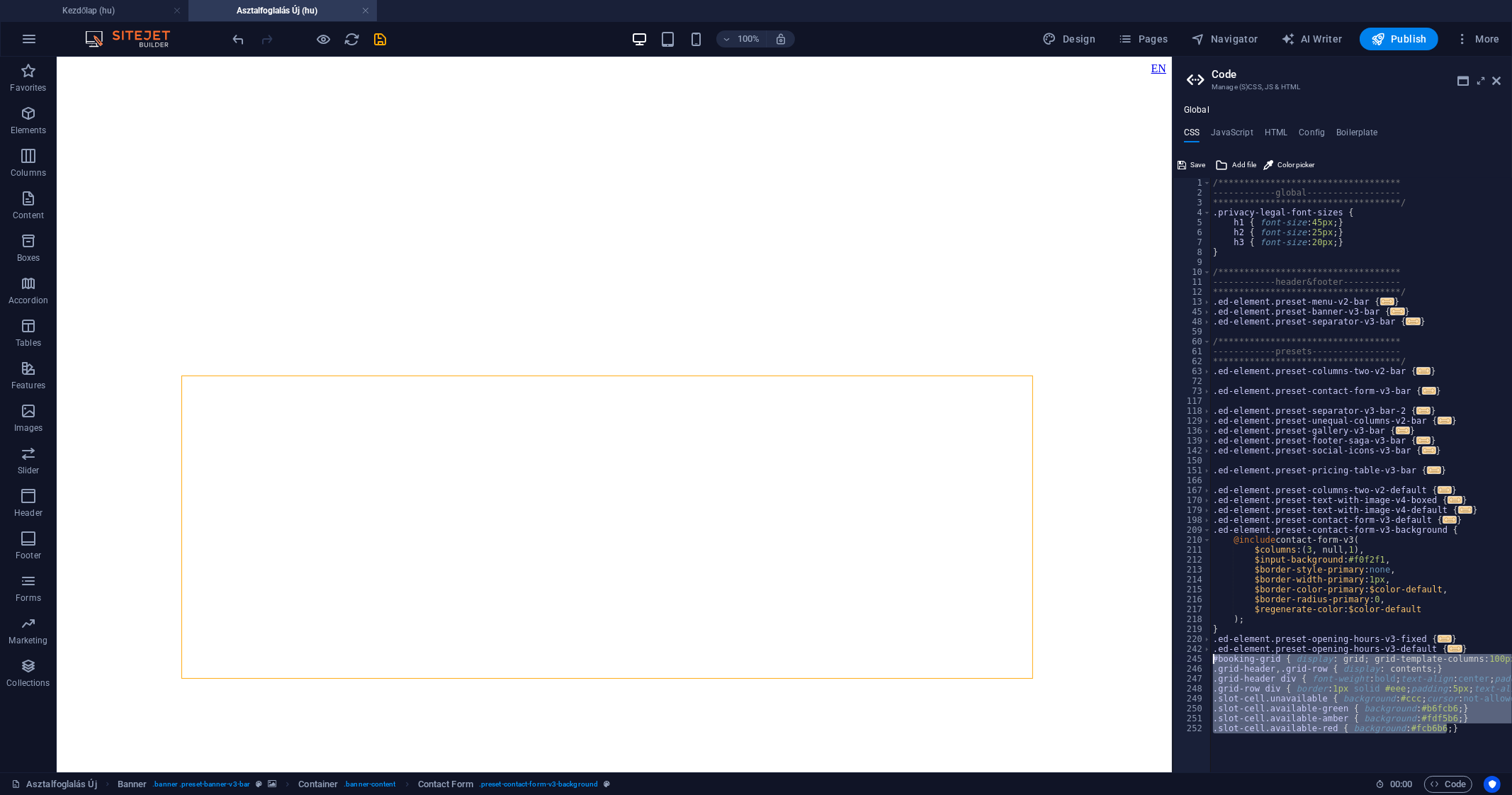
drag, startPoint x: 1474, startPoint y: 732, endPoint x: 1188, endPoint y: 658, distance: 295.4
click at [1188, 658] on div "**********" at bounding box center [1342, 475] width 339 height 595
paste textarea ".slot-cell.available-red { background: #fcb6b6"
type textarea ".slot-cell.available-red { background: #fcb6b6; }"
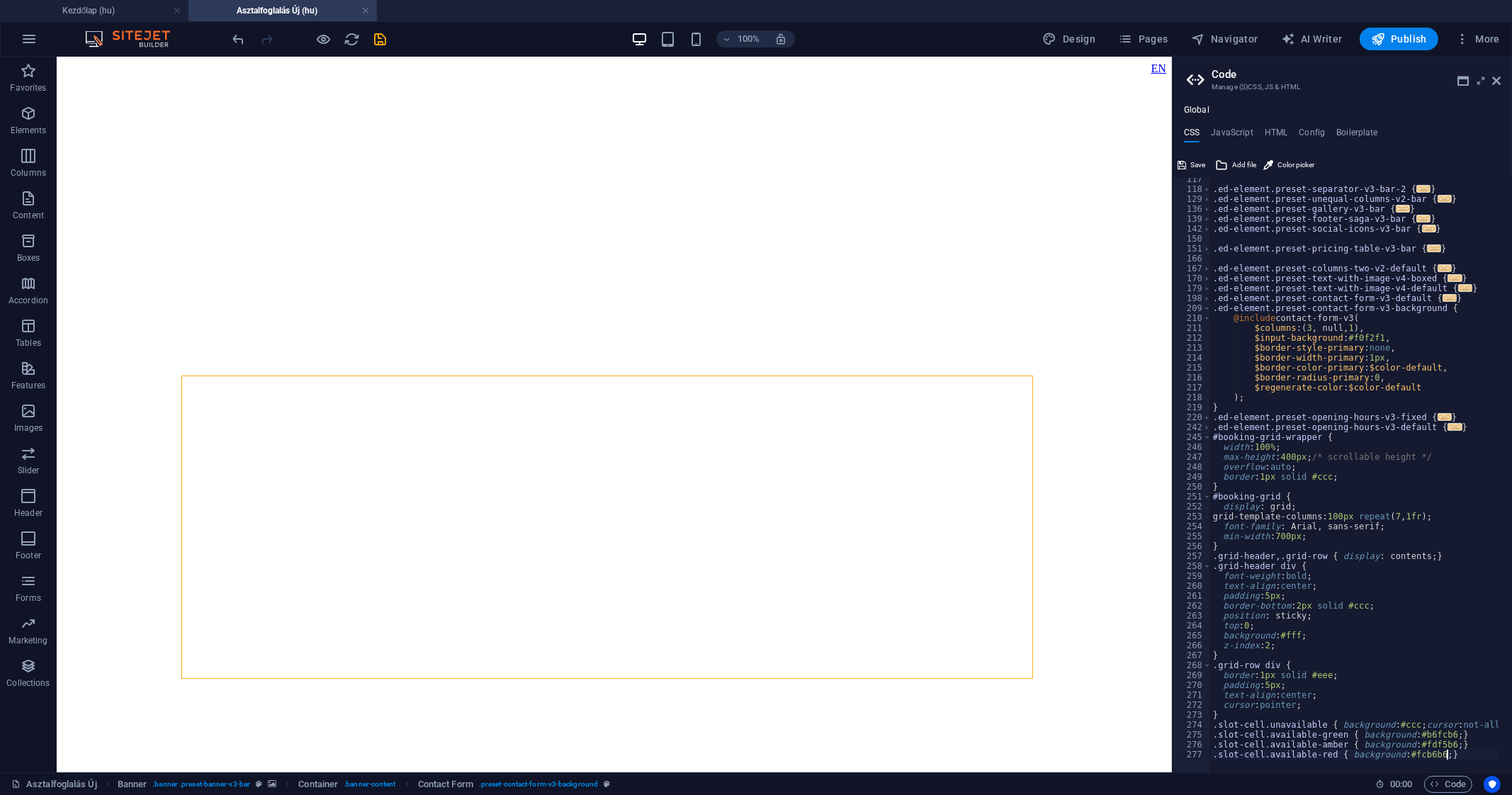
scroll to position [222, 0]
click at [1190, 152] on div "CSS JavaScript HTML Config Boilerplate .slot-cell.available-red { background: #…" at bounding box center [1342, 449] width 339 height 645
click at [1188, 158] on button "Save" at bounding box center [1191, 165] width 32 height 17
select select
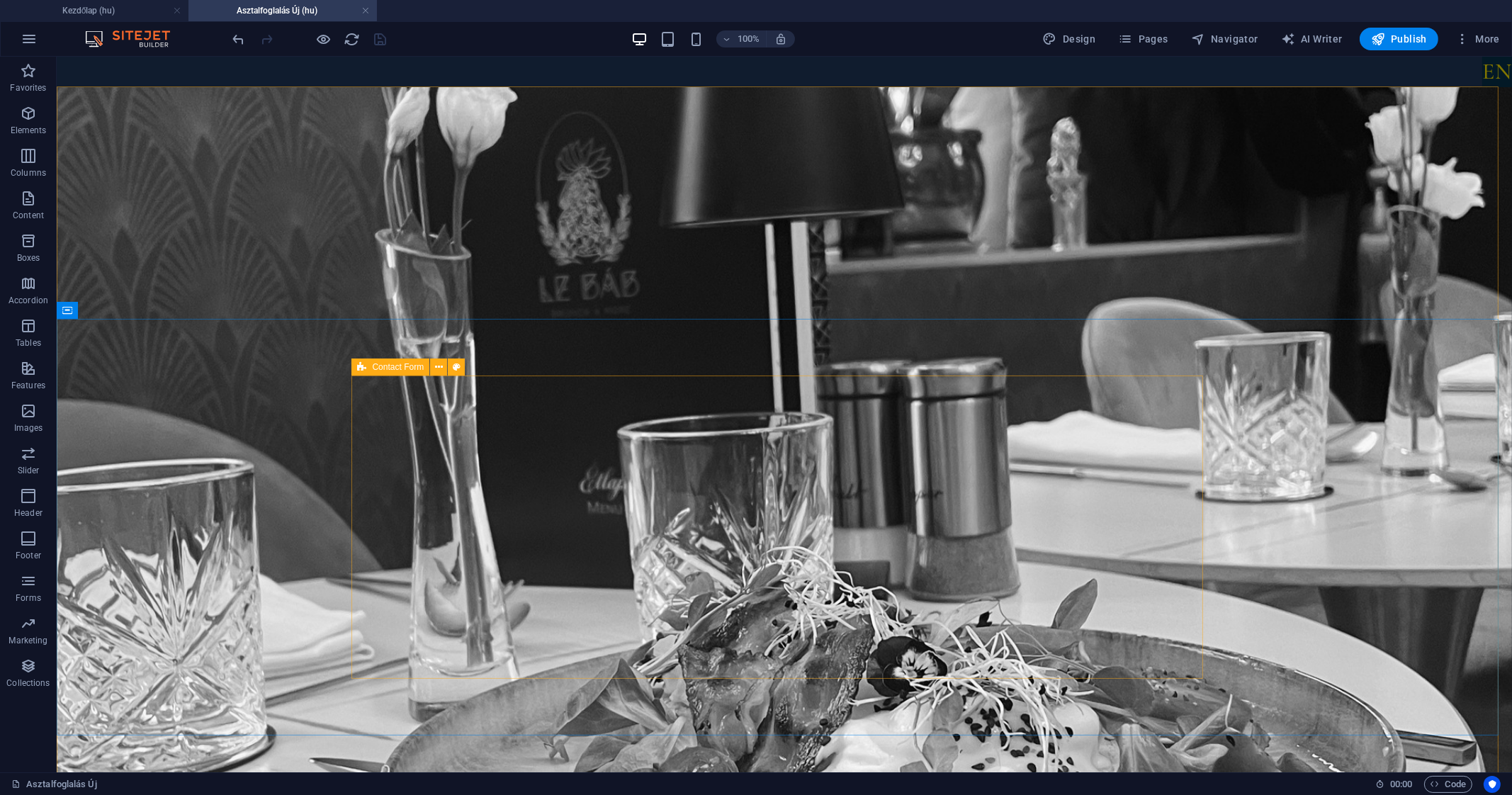
click at [394, 366] on span "Contact Form" at bounding box center [398, 367] width 52 height 9
click at [439, 366] on icon at bounding box center [439, 367] width 8 height 15
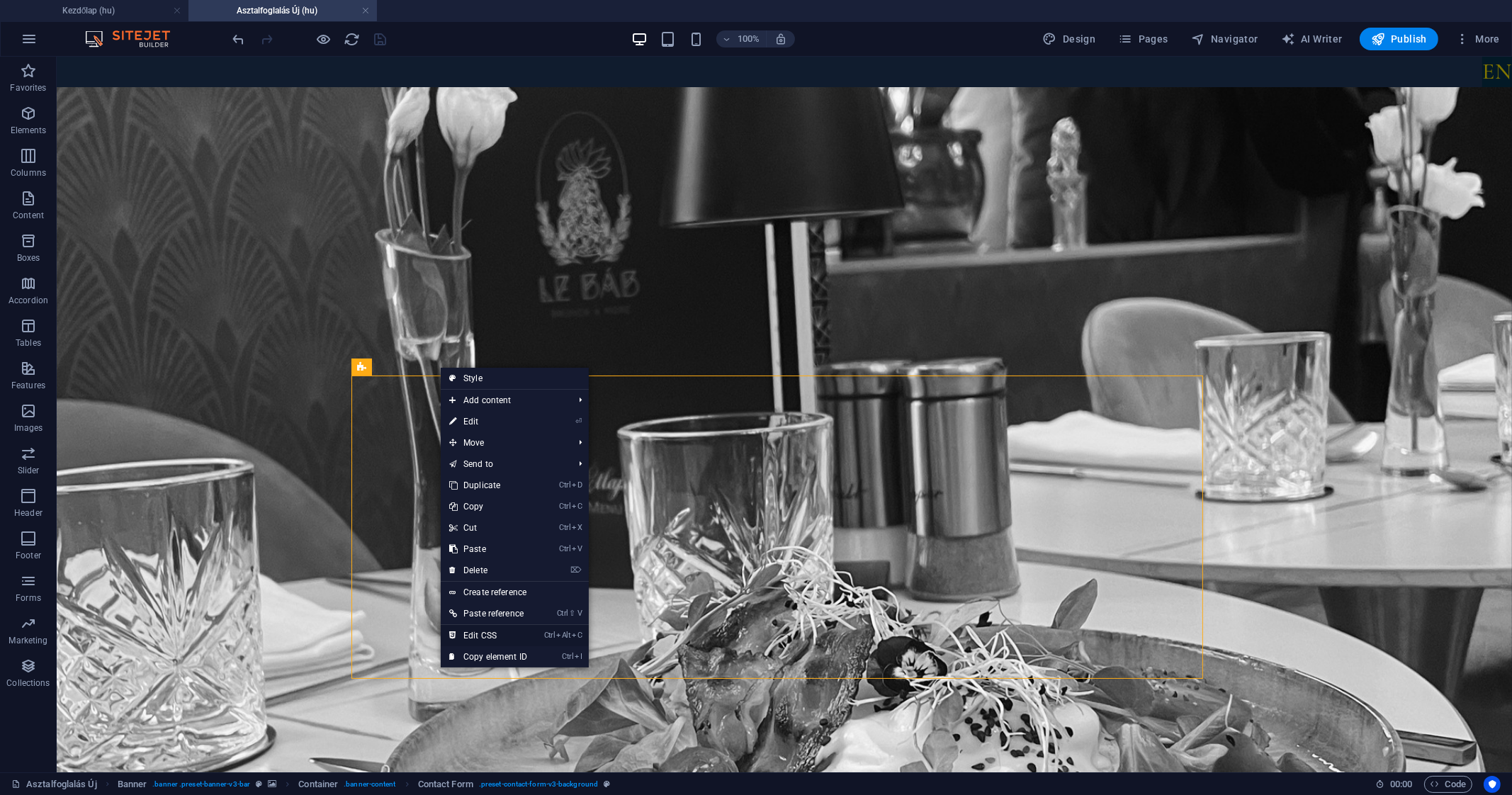
click at [505, 636] on link "Ctrl Alt C Edit CSS" at bounding box center [488, 636] width 95 height 22
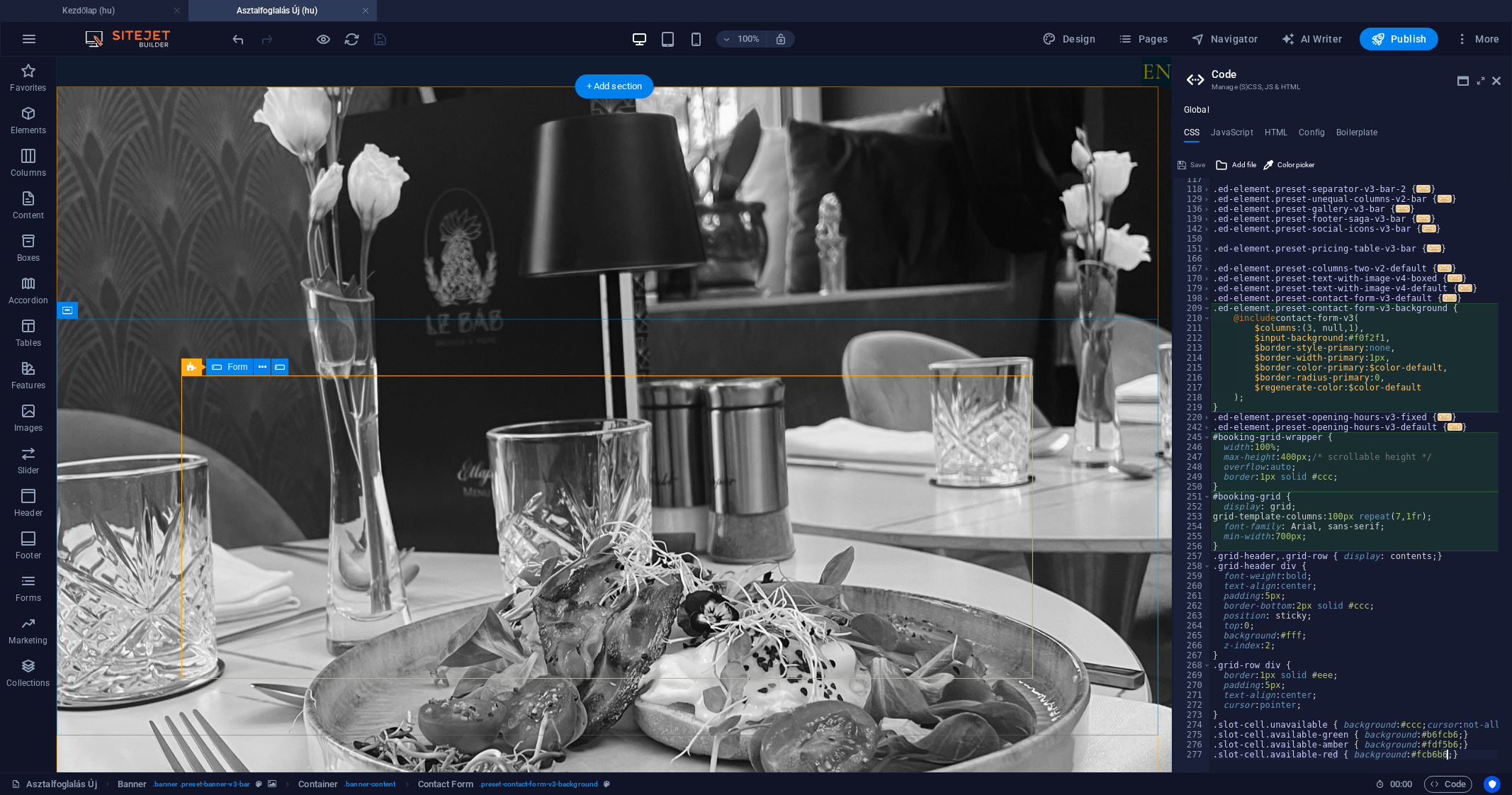
type textarea "@include contact-form-v3("
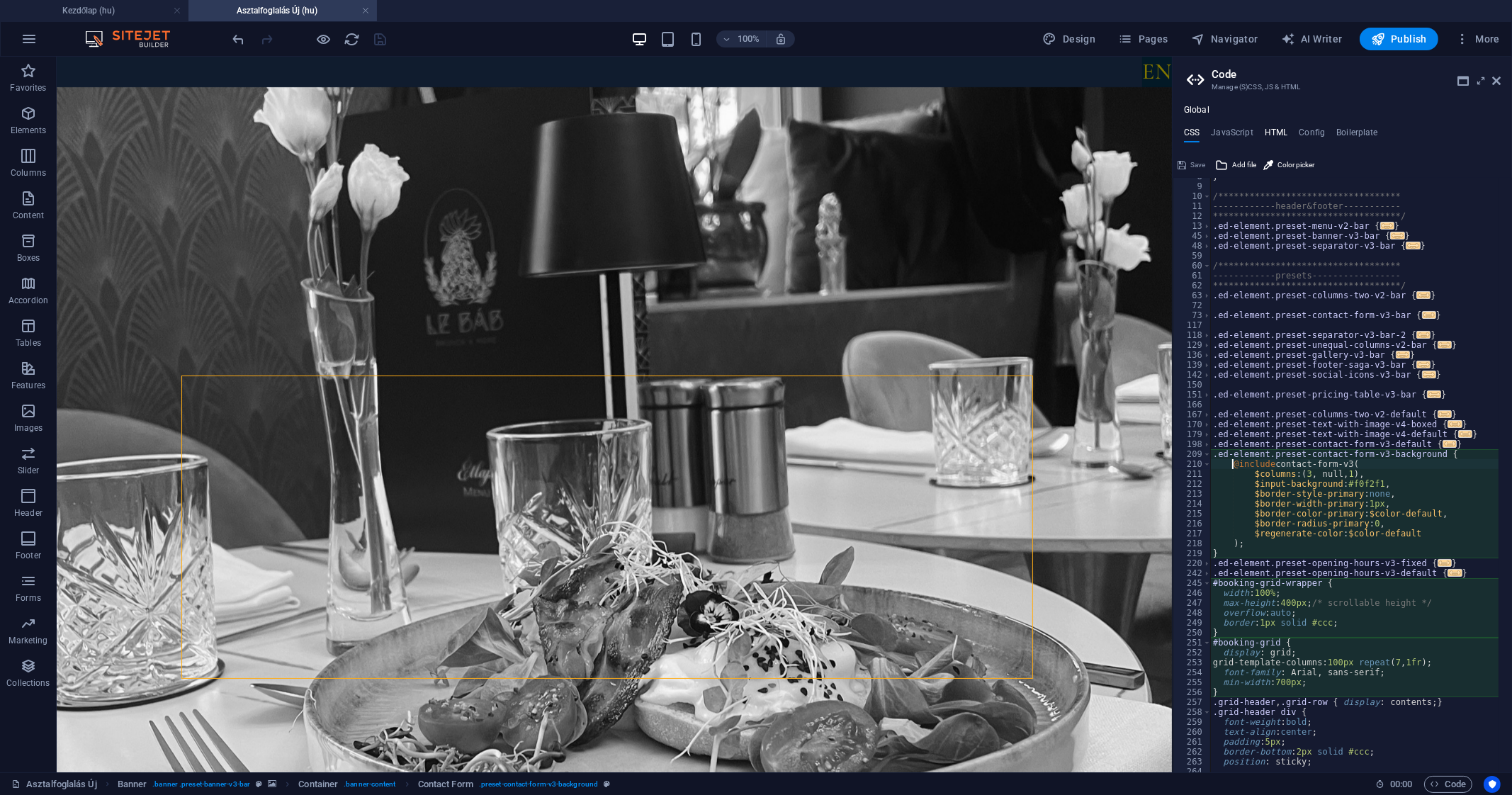
click at [1265, 135] on h4 "HTML" at bounding box center [1276, 135] width 23 height 16
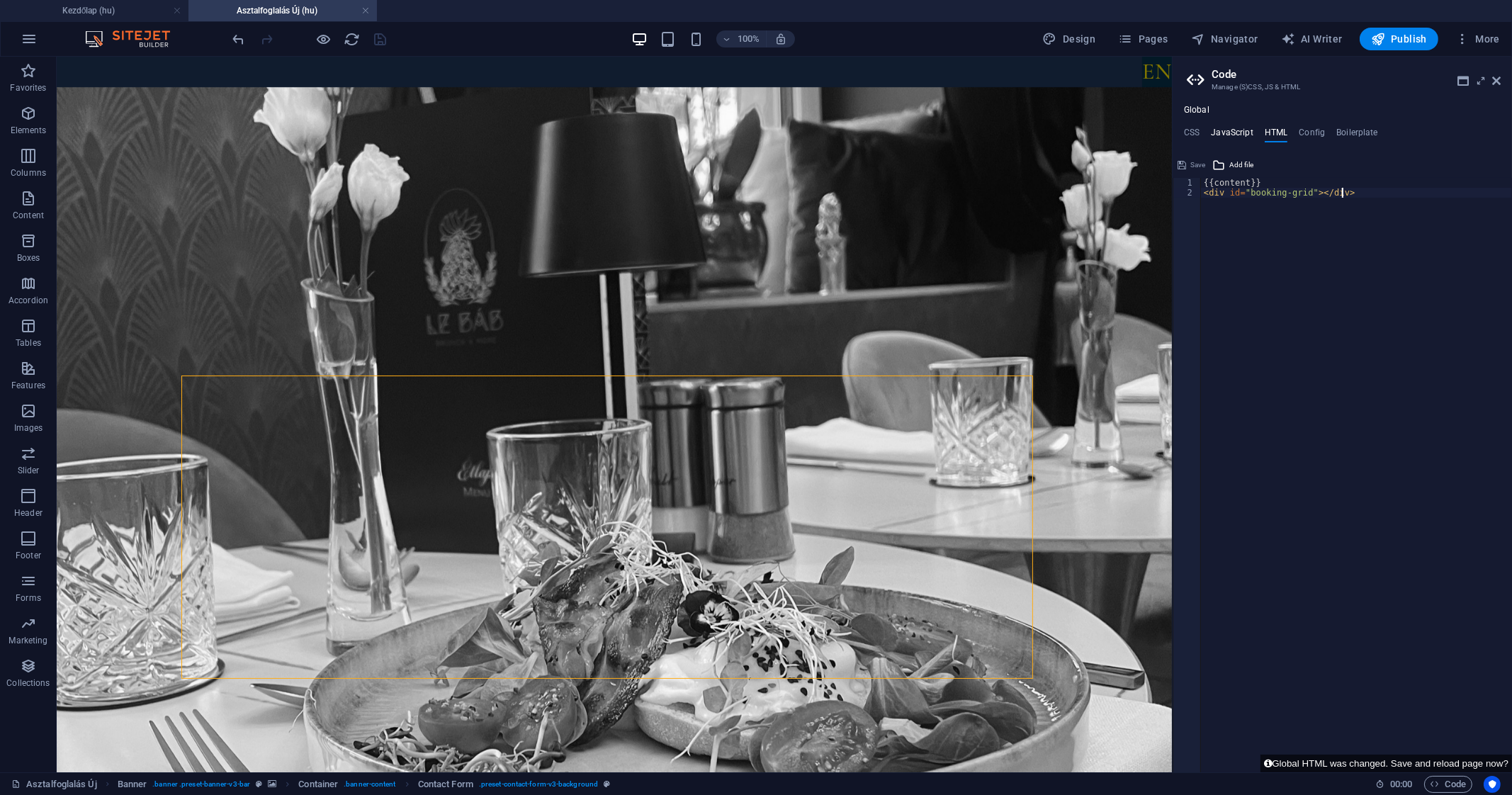
click at [1241, 133] on h4 "JavaScript" at bounding box center [1232, 135] width 42 height 16
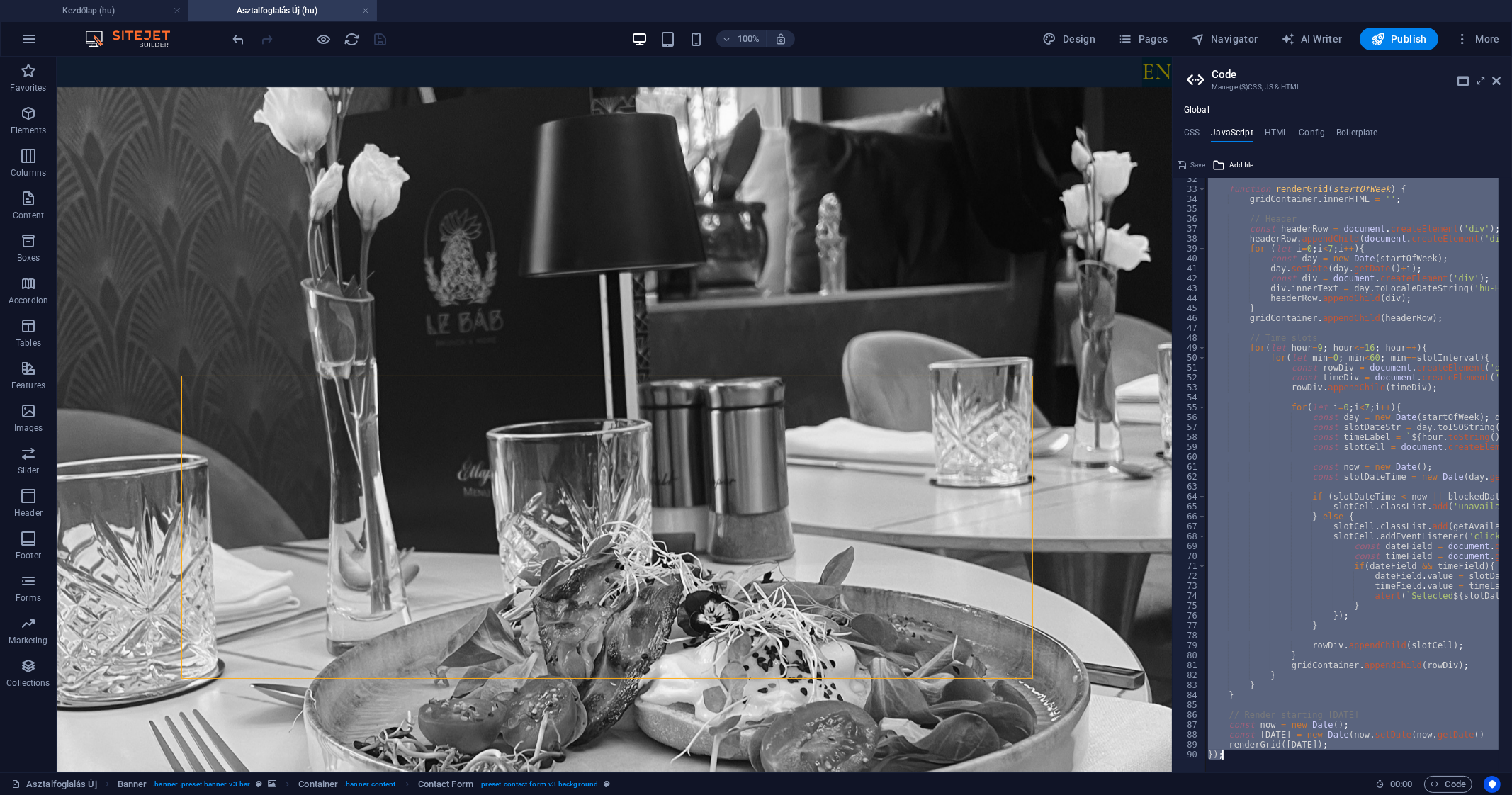
paste textarea
type textarea "});"
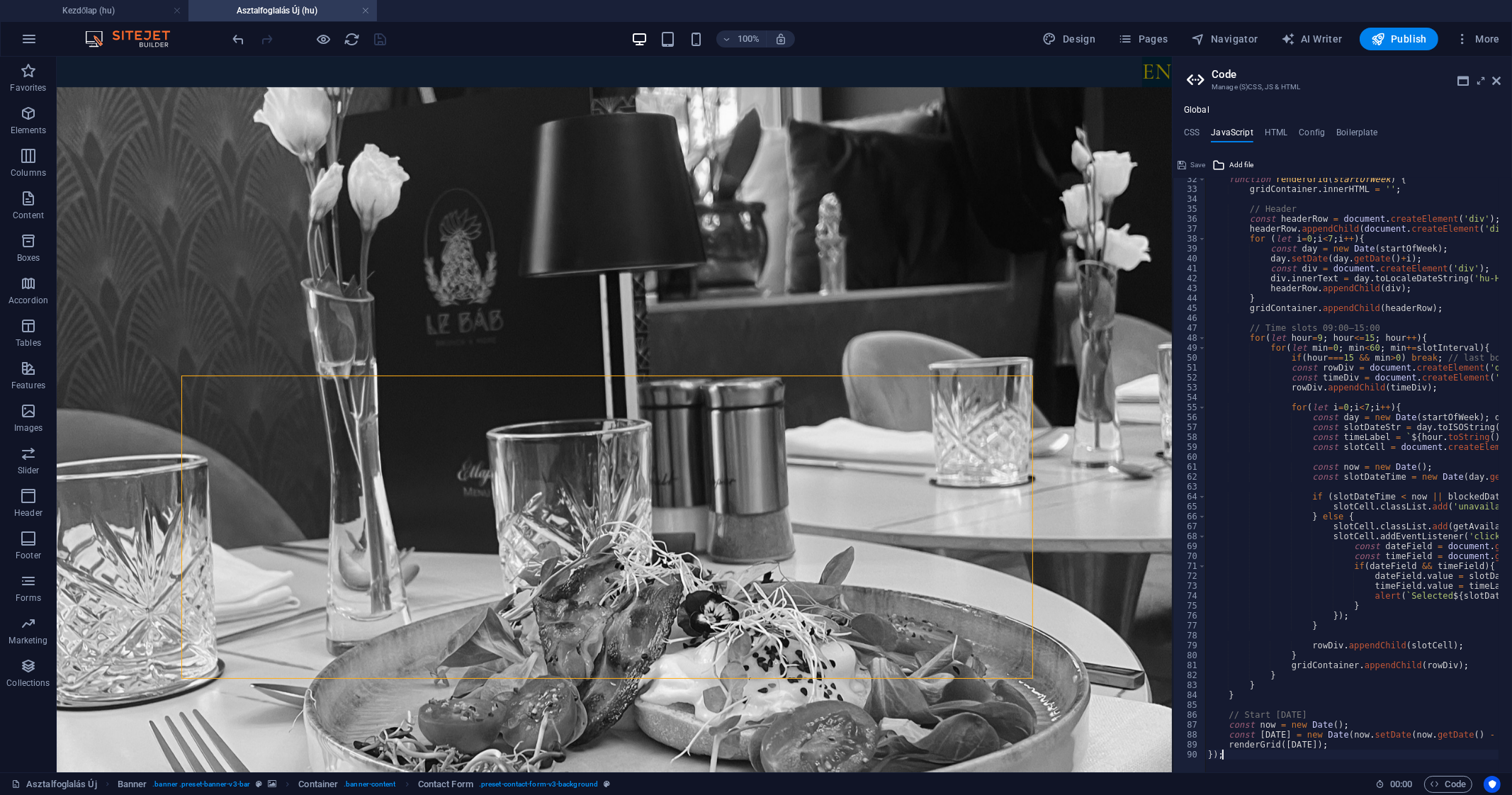
scroll to position [311, 0]
click at [1186, 161] on button "Save" at bounding box center [1191, 165] width 32 height 17
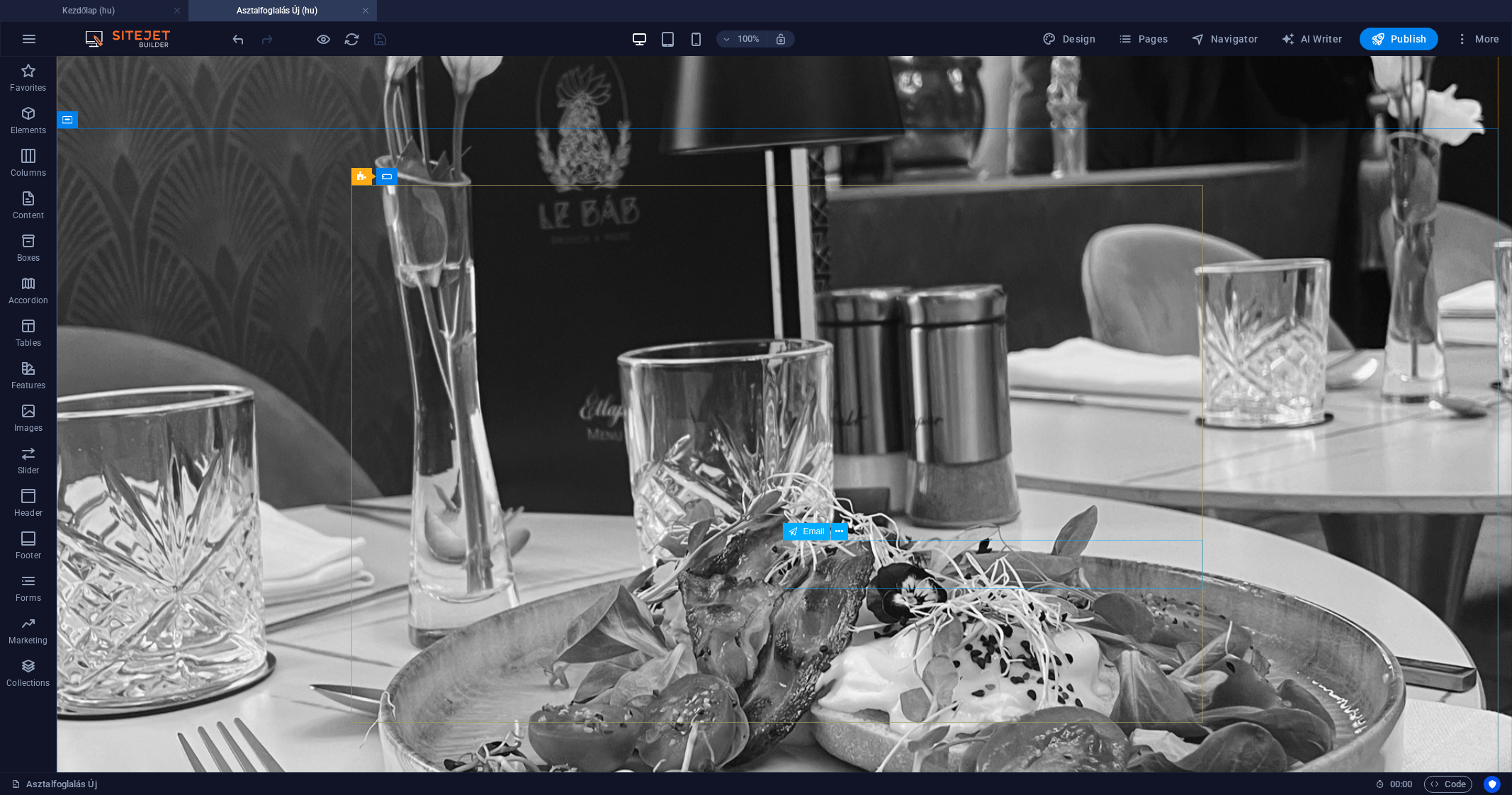
scroll to position [120, 0]
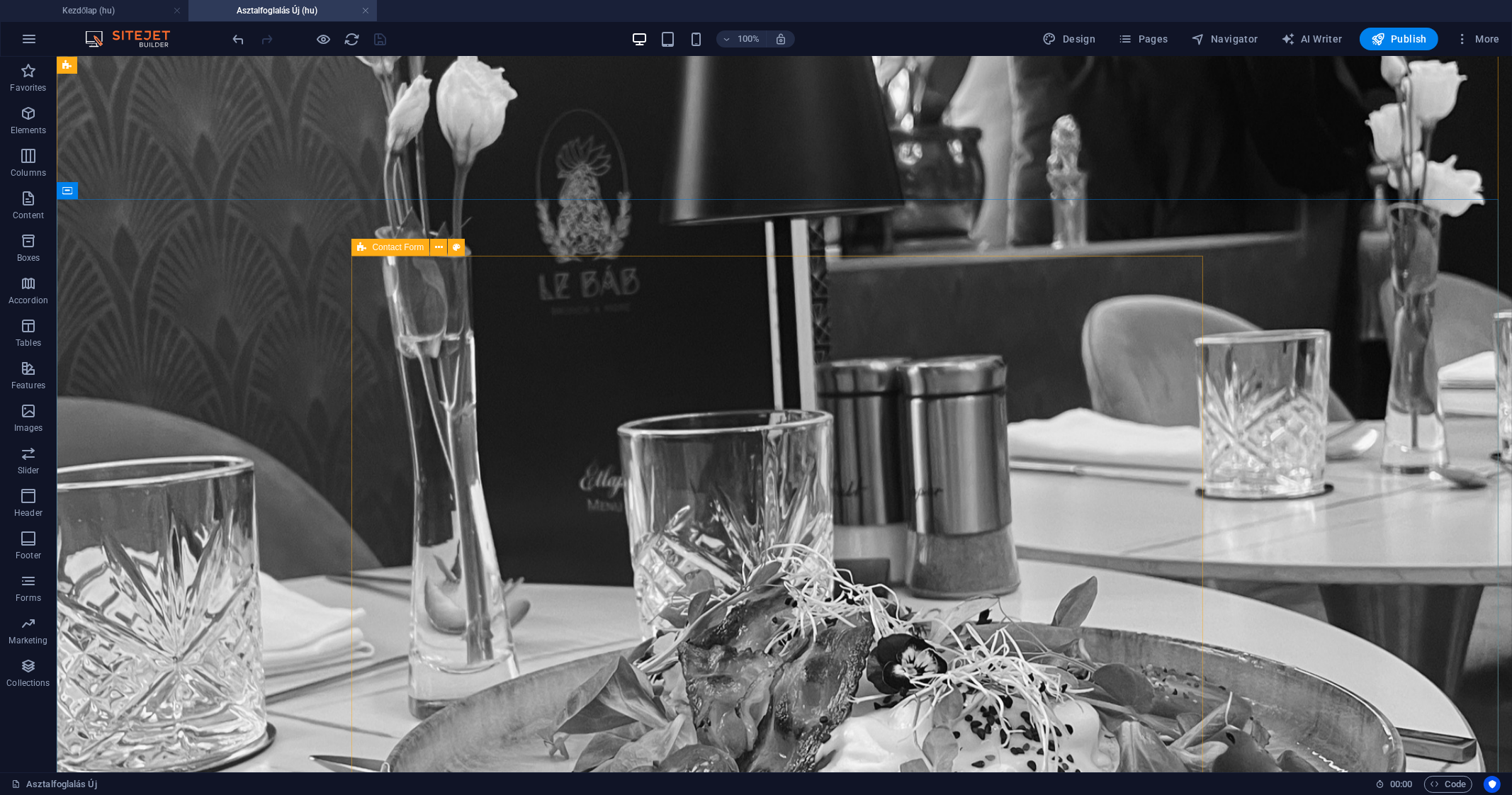
click at [361, 244] on icon at bounding box center [362, 248] width 10 height 17
click at [437, 249] on icon at bounding box center [439, 247] width 8 height 15
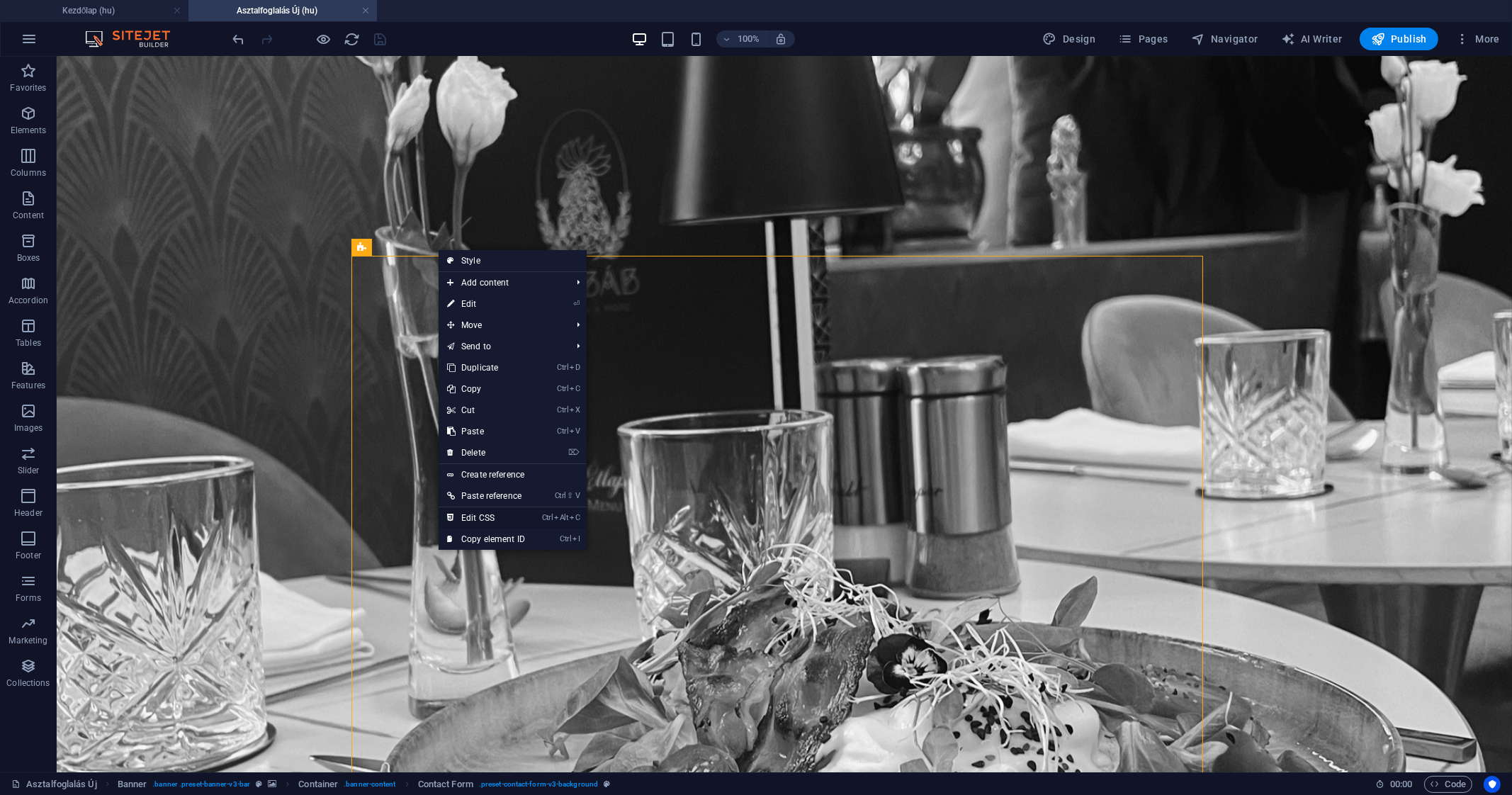
click at [505, 518] on link "Ctrl Alt C Edit CSS" at bounding box center [486, 518] width 95 height 22
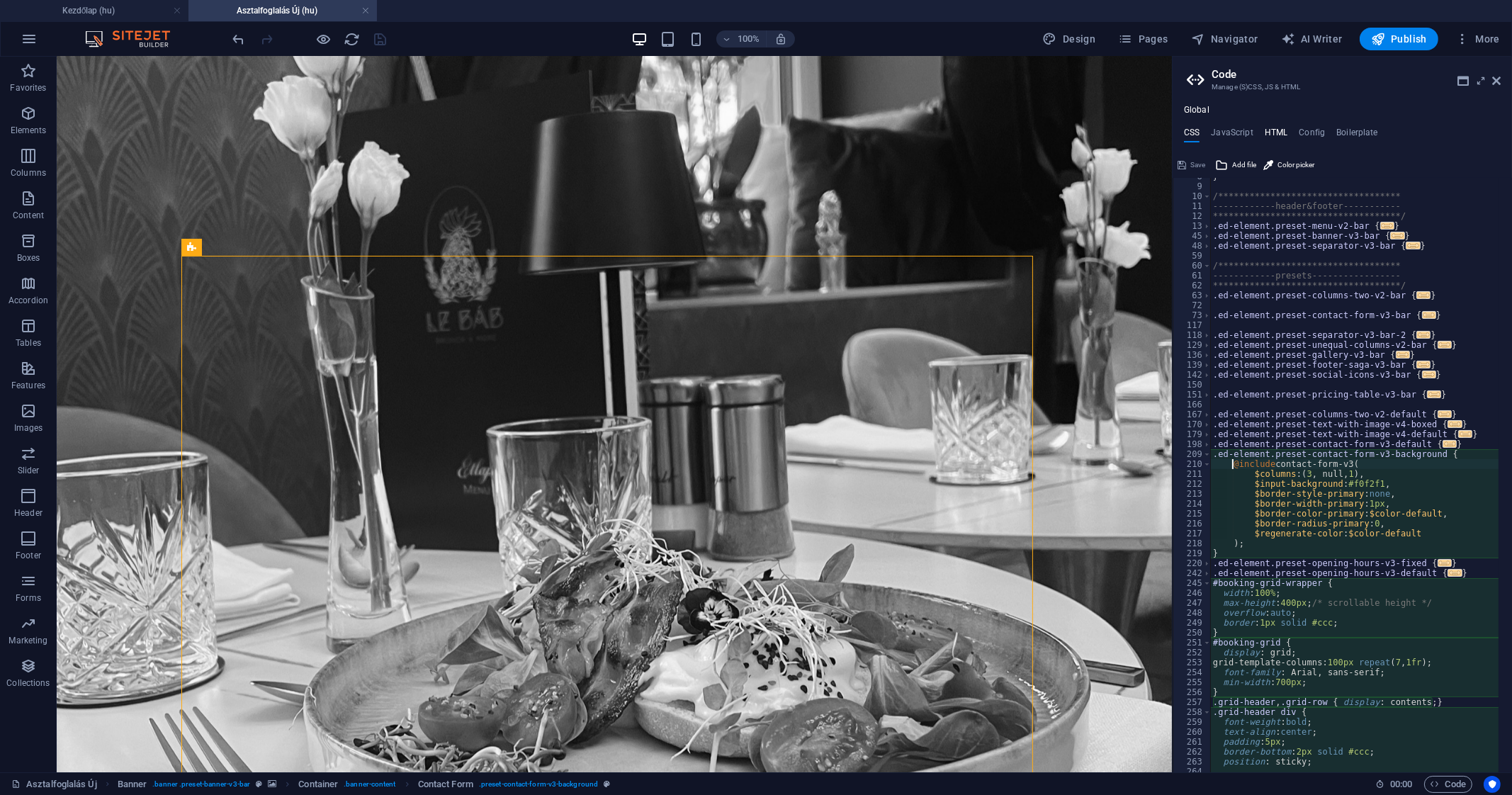
click at [1277, 130] on h4 "HTML" at bounding box center [1276, 135] width 23 height 16
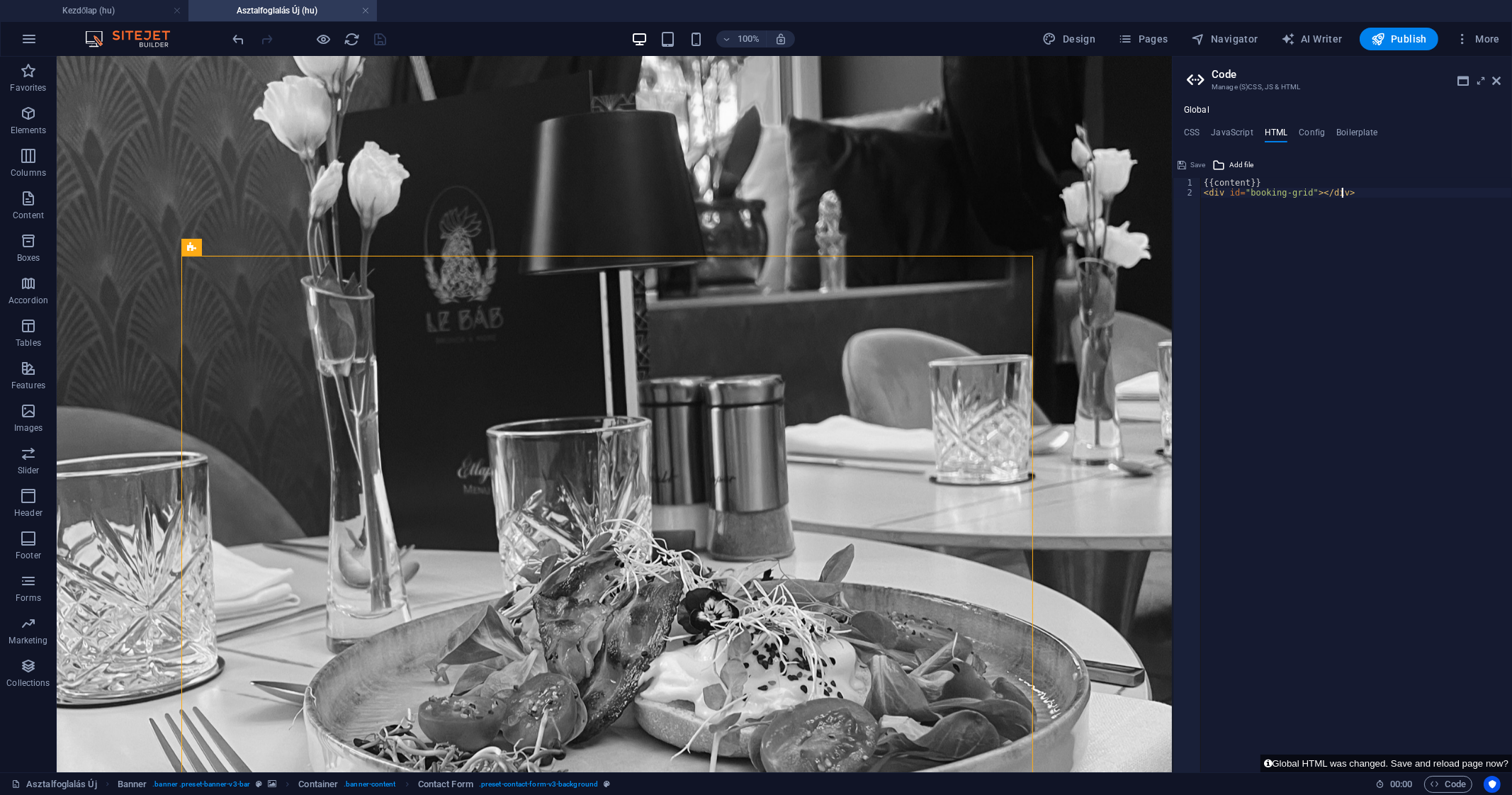
click at [1291, 242] on div "{{content}} < div id = "booking-grid" > </ div >" at bounding box center [1355, 485] width 311 height 615
type textarea "{{content}} <div id="booking-grid"></div>"
paste textarea
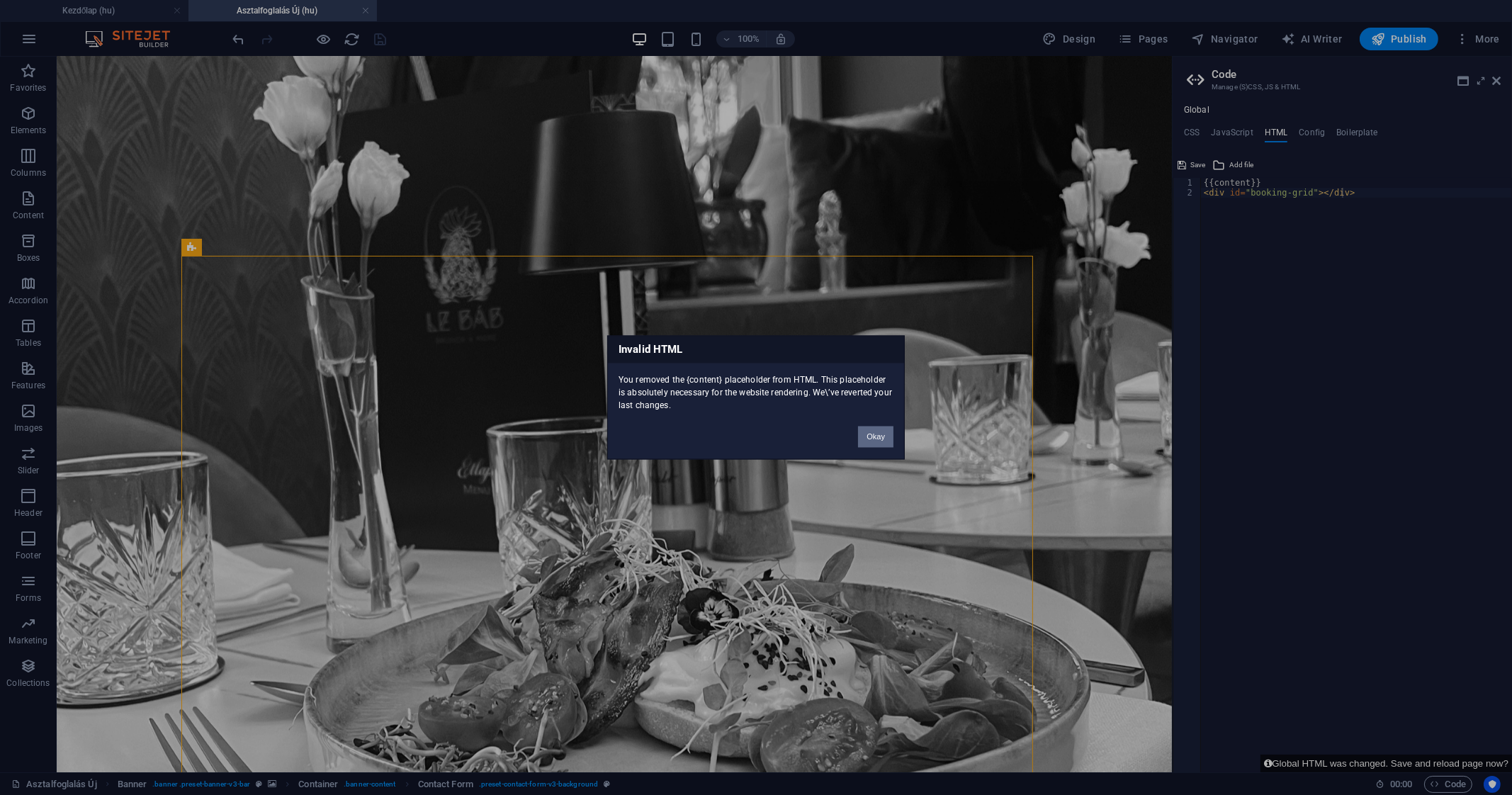
click at [882, 437] on button "Okay" at bounding box center [875, 437] width 35 height 22
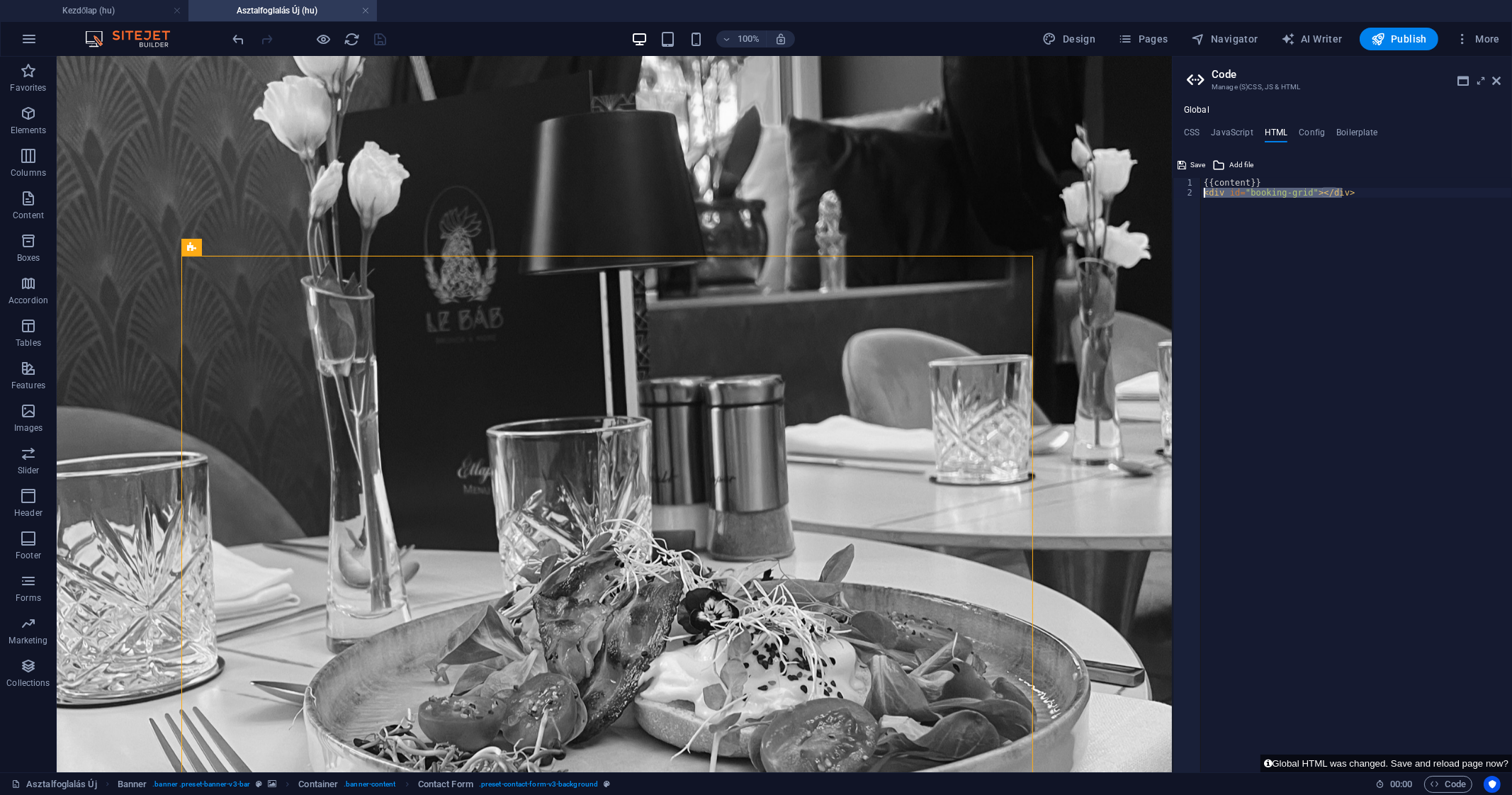
drag, startPoint x: 1377, startPoint y: 191, endPoint x: 1183, endPoint y: 195, distance: 194.0
click at [1183, 195] on div "<div id="booking-grid"></div> 1 2 {{content}} < div id = "booking-grid" > </ di…" at bounding box center [1342, 475] width 339 height 595
paste textarea
type textarea "</div>"
click at [1186, 159] on button "Save" at bounding box center [1191, 165] width 32 height 17
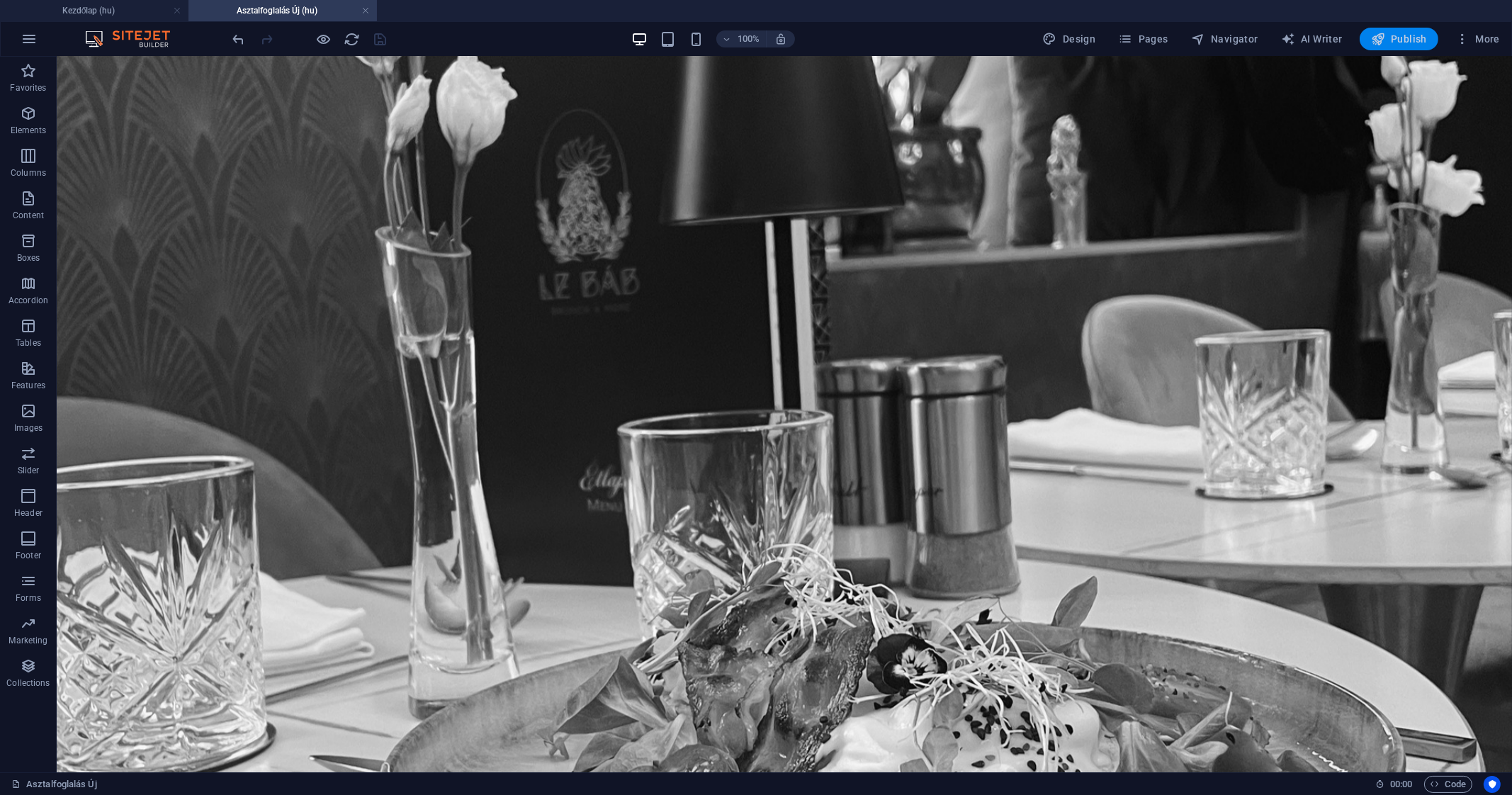
click at [1399, 36] on span "Publish" at bounding box center [1399, 39] width 56 height 14
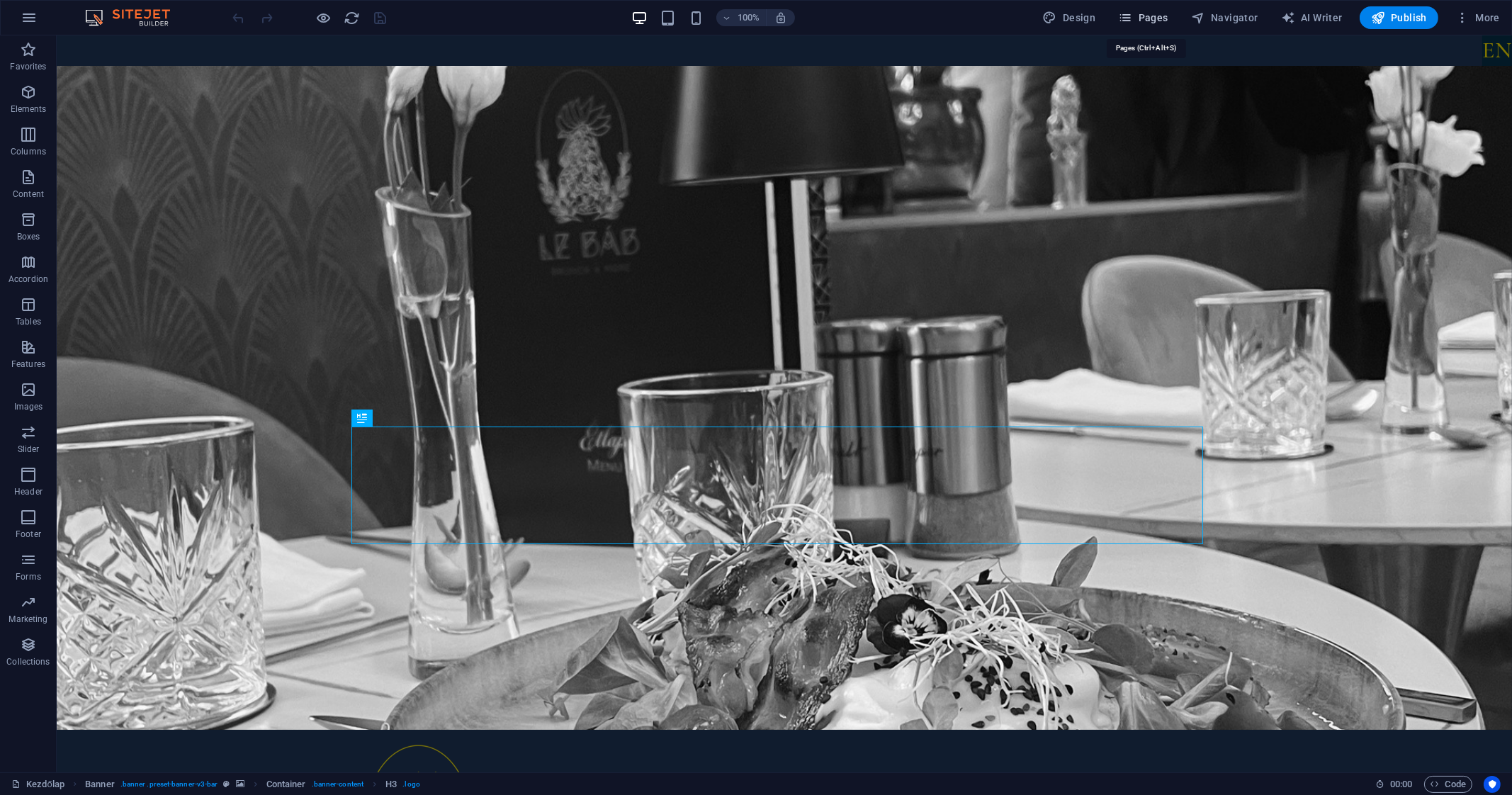
click at [1165, 18] on span "Pages" at bounding box center [1142, 17] width 49 height 14
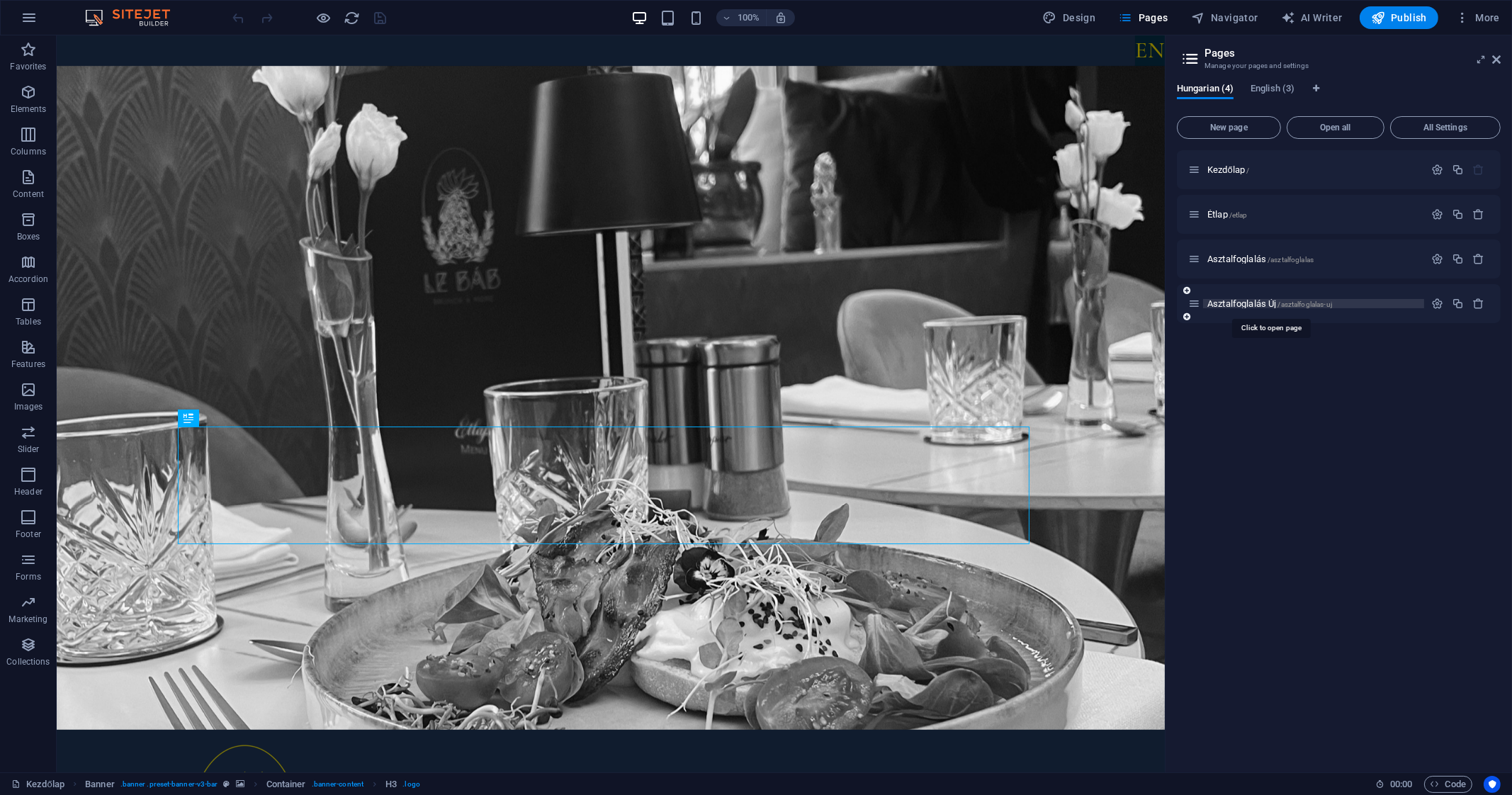
click at [1239, 306] on span "Asztalfoglalás Új /asztalfoglalas-uj" at bounding box center [1270, 304] width 125 height 10
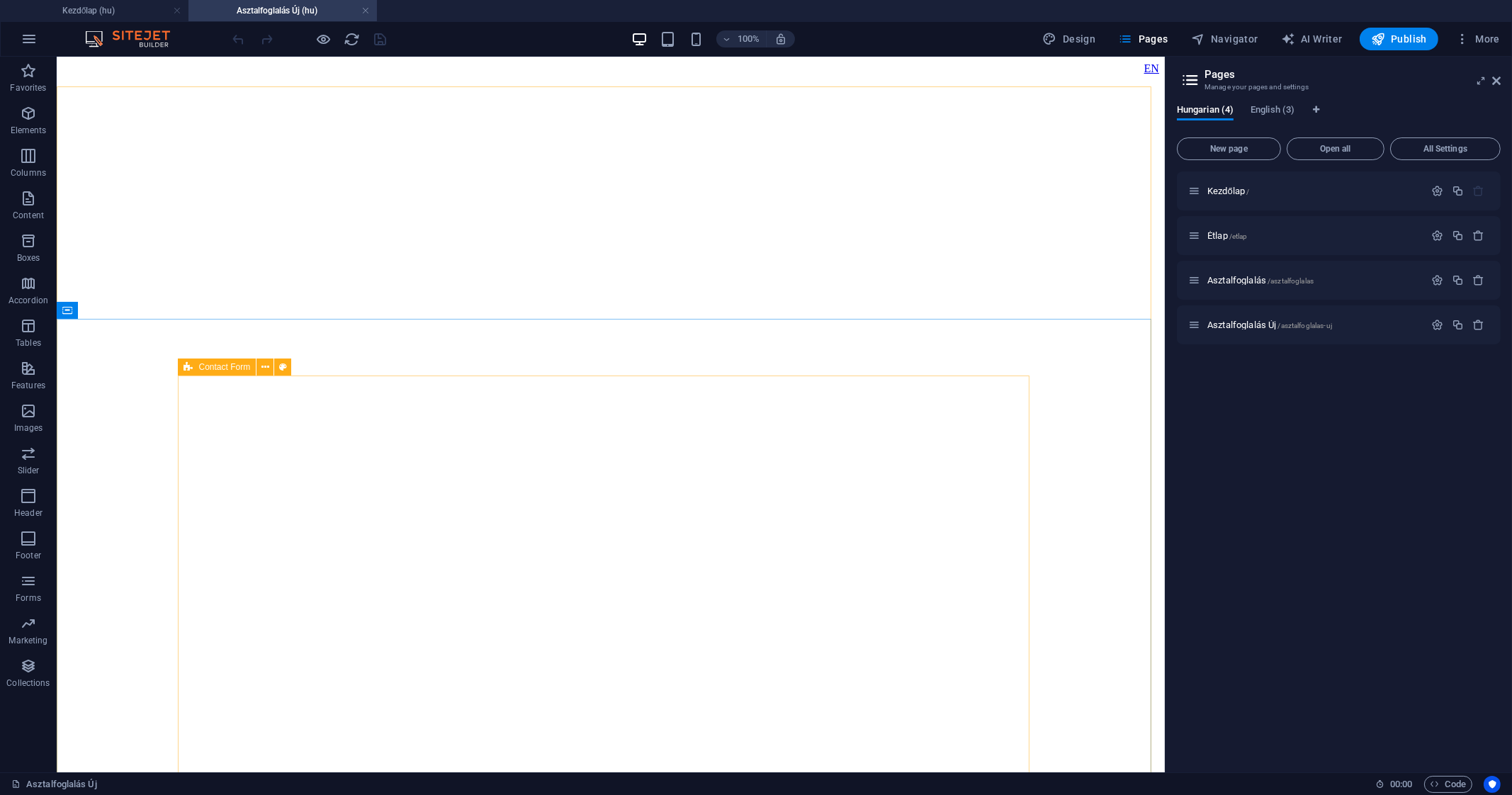
click at [196, 367] on div "Contact Form" at bounding box center [216, 367] width 78 height 17
click at [262, 372] on icon at bounding box center [265, 367] width 8 height 15
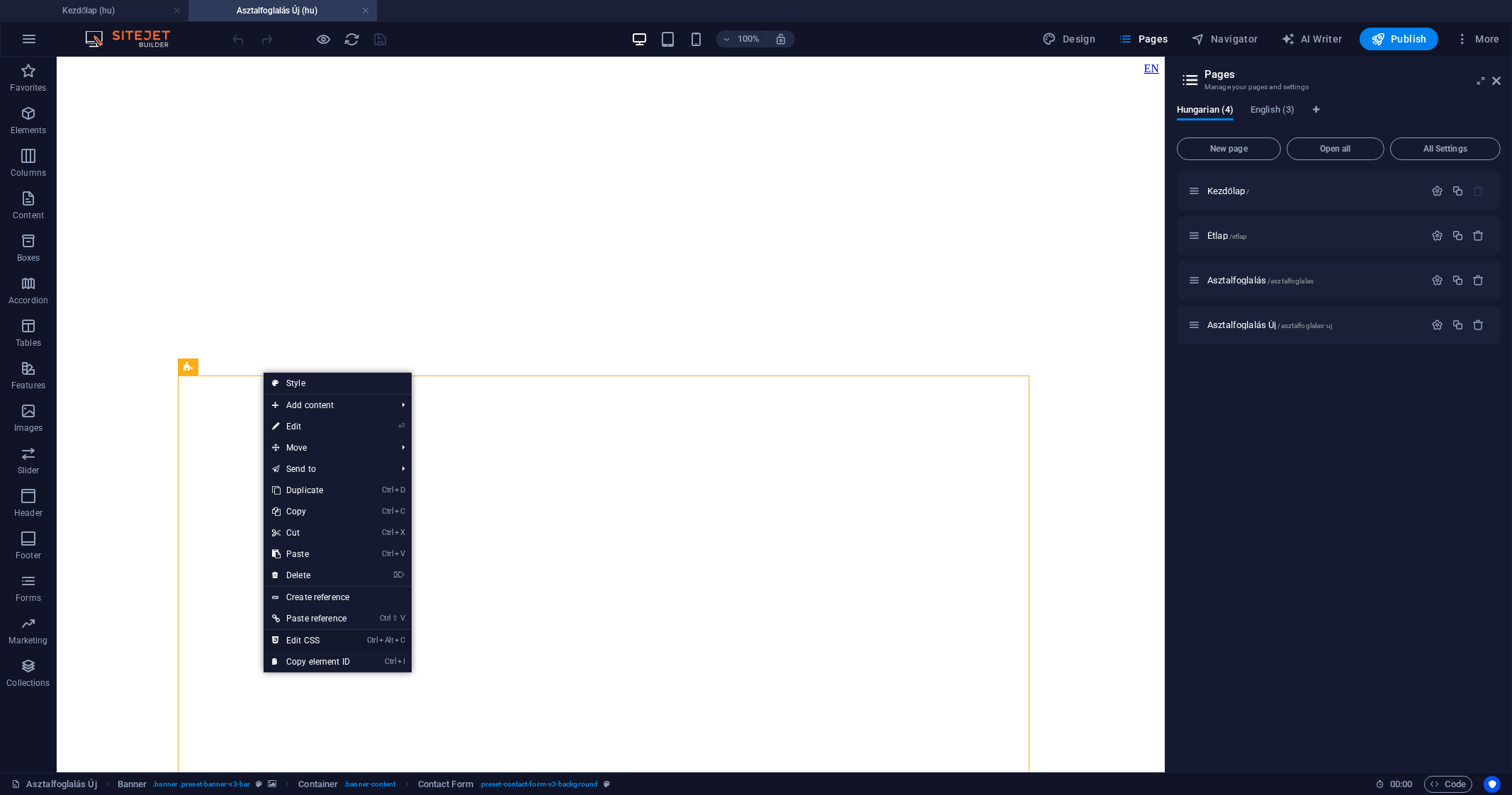
click at [331, 643] on link "Ctrl Alt C Edit CSS" at bounding box center [311, 641] width 95 height 22
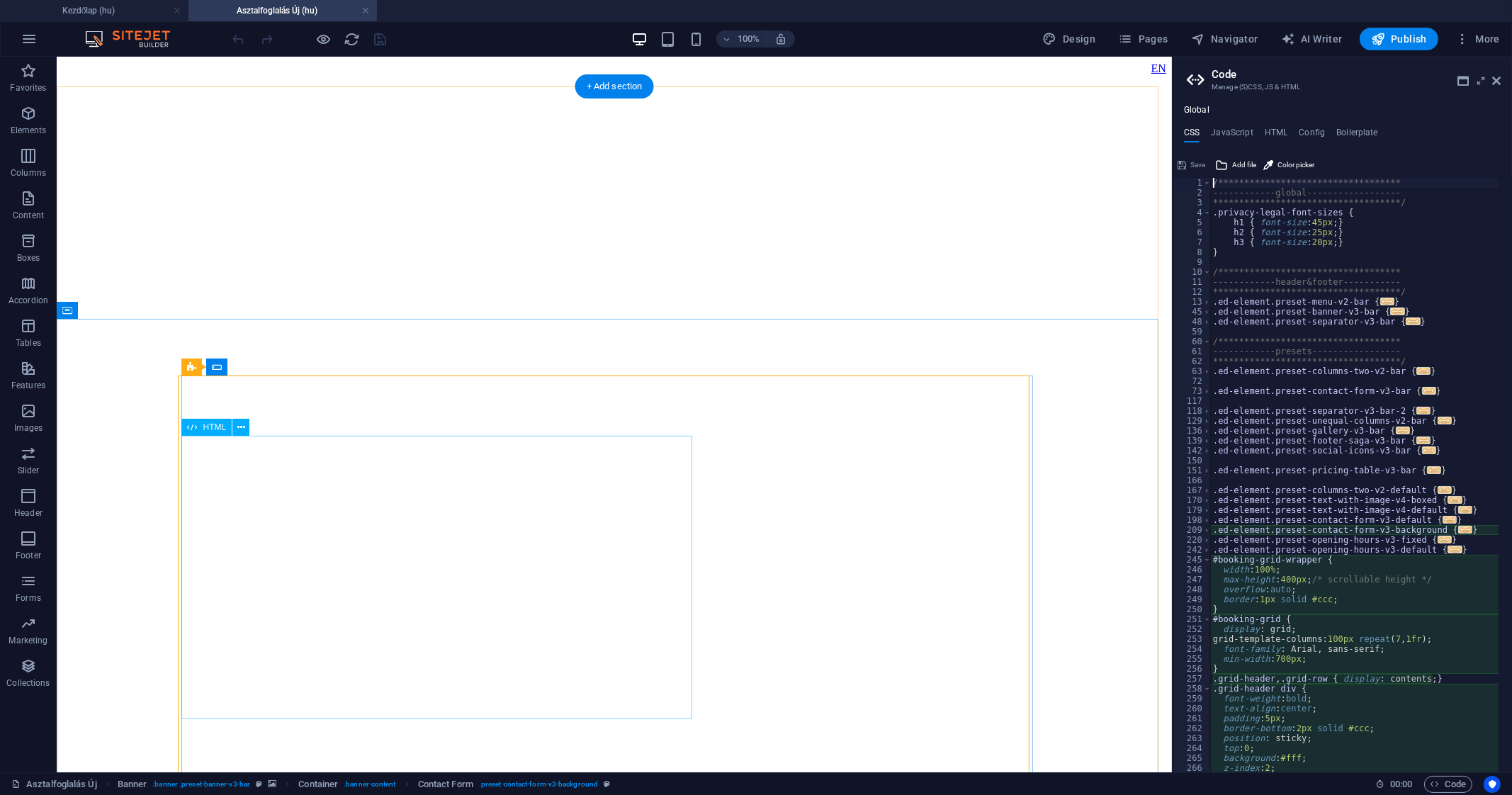
type textarea "@include contact-form-v3("
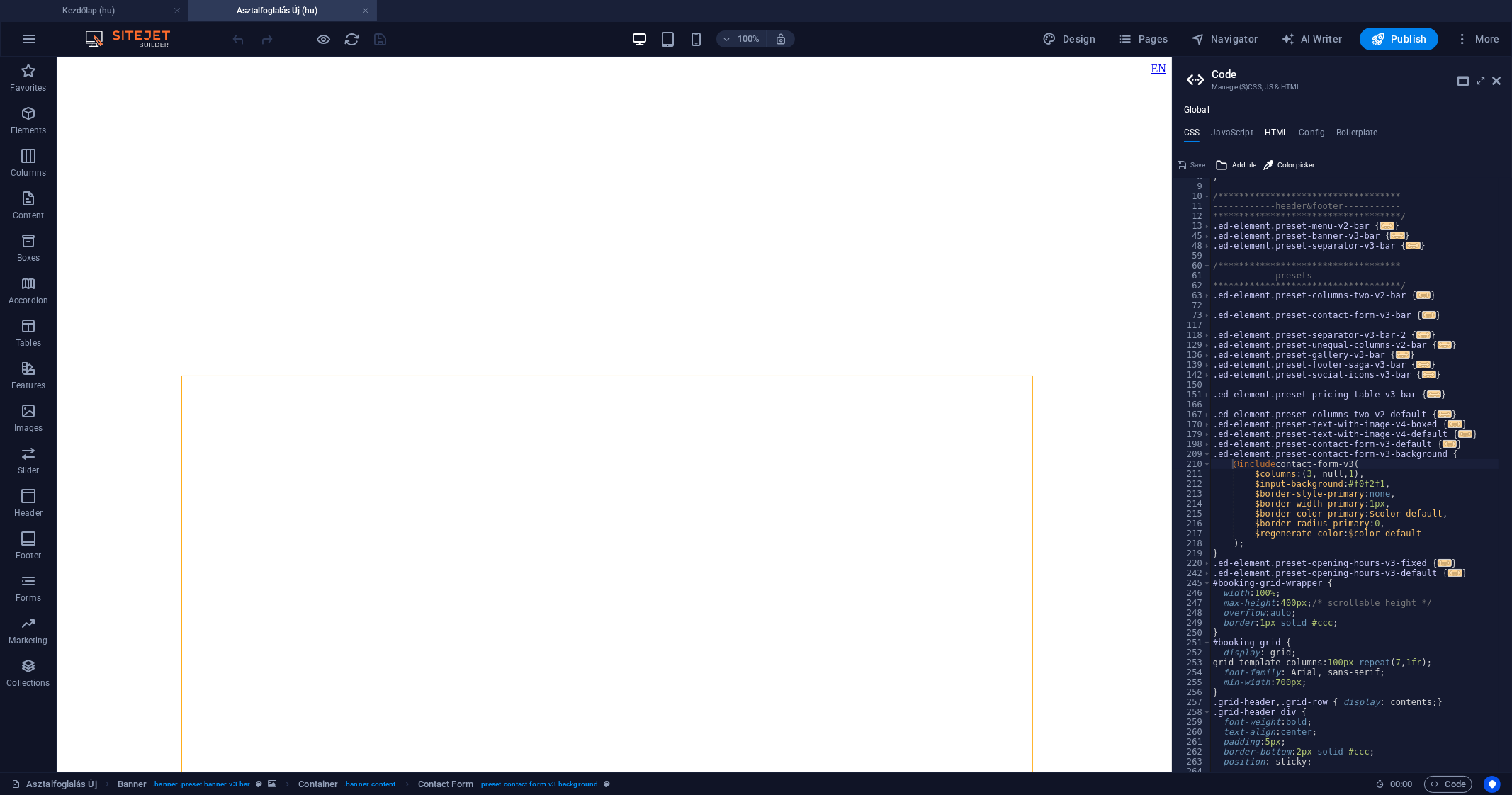
click at [1277, 139] on h4 "HTML" at bounding box center [1276, 135] width 23 height 16
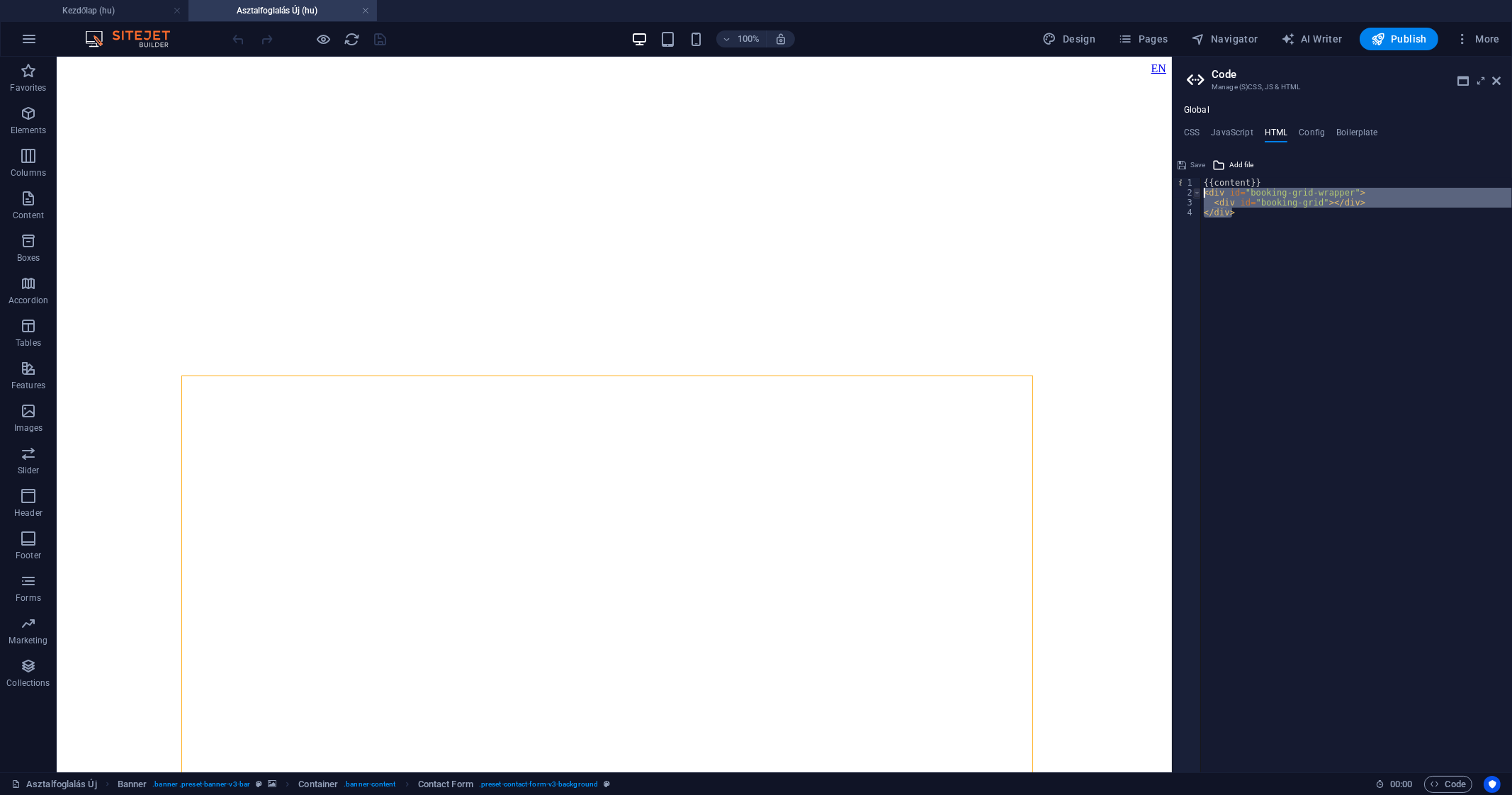
drag, startPoint x: 1279, startPoint y: 242, endPoint x: 1197, endPoint y: 191, distance: 96.6
click at [1197, 191] on div "{{content}} 1 2 3 4 {{content}} < div id = "booking-grid-wrapper" > < div id = …" at bounding box center [1342, 475] width 339 height 595
type textarea "<div id="booking-grid-wrapper"> <div id="booking-grid"></div>"
paste textarea
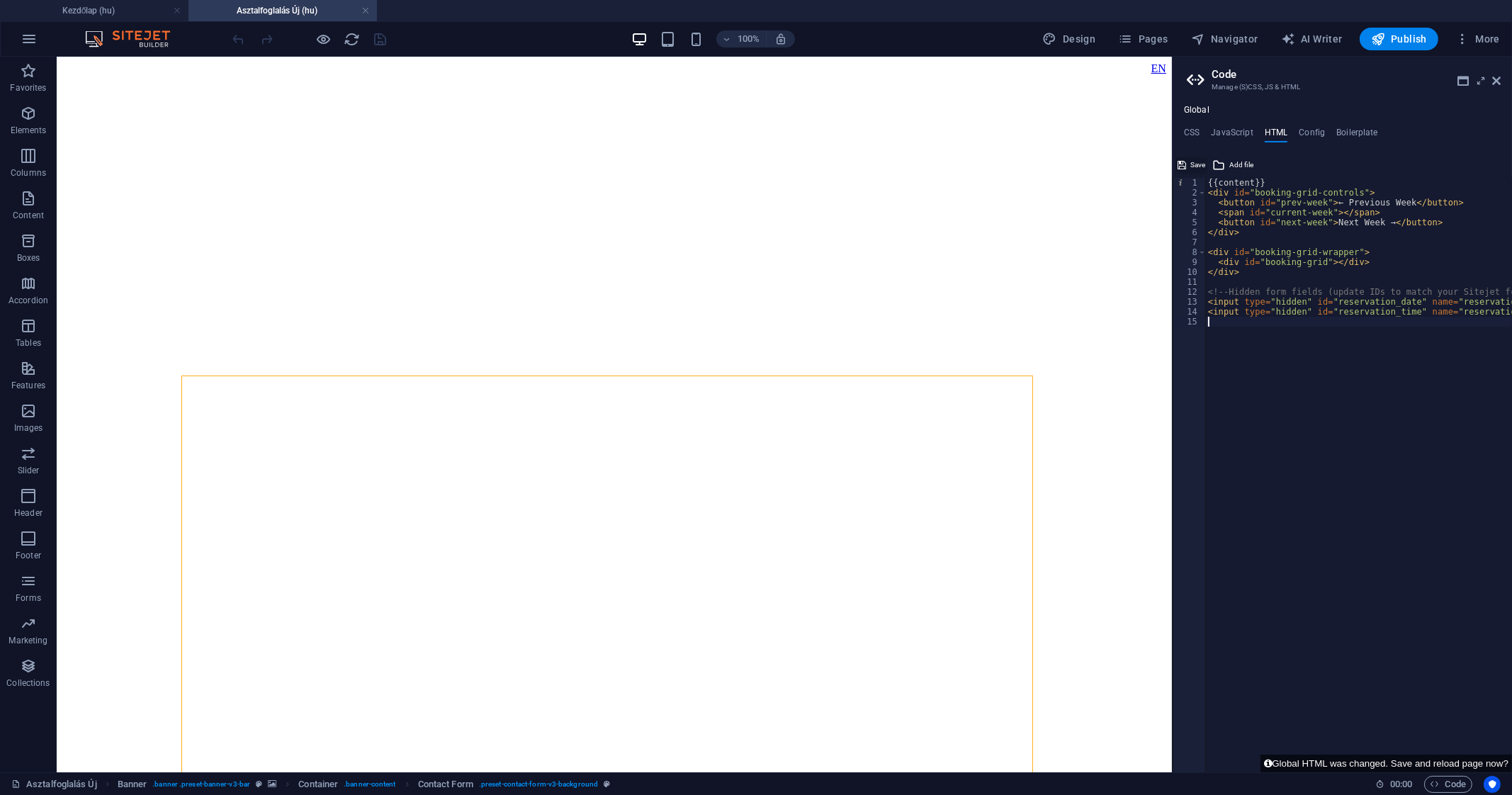
click at [1190, 169] on span "Save" at bounding box center [1197, 165] width 15 height 17
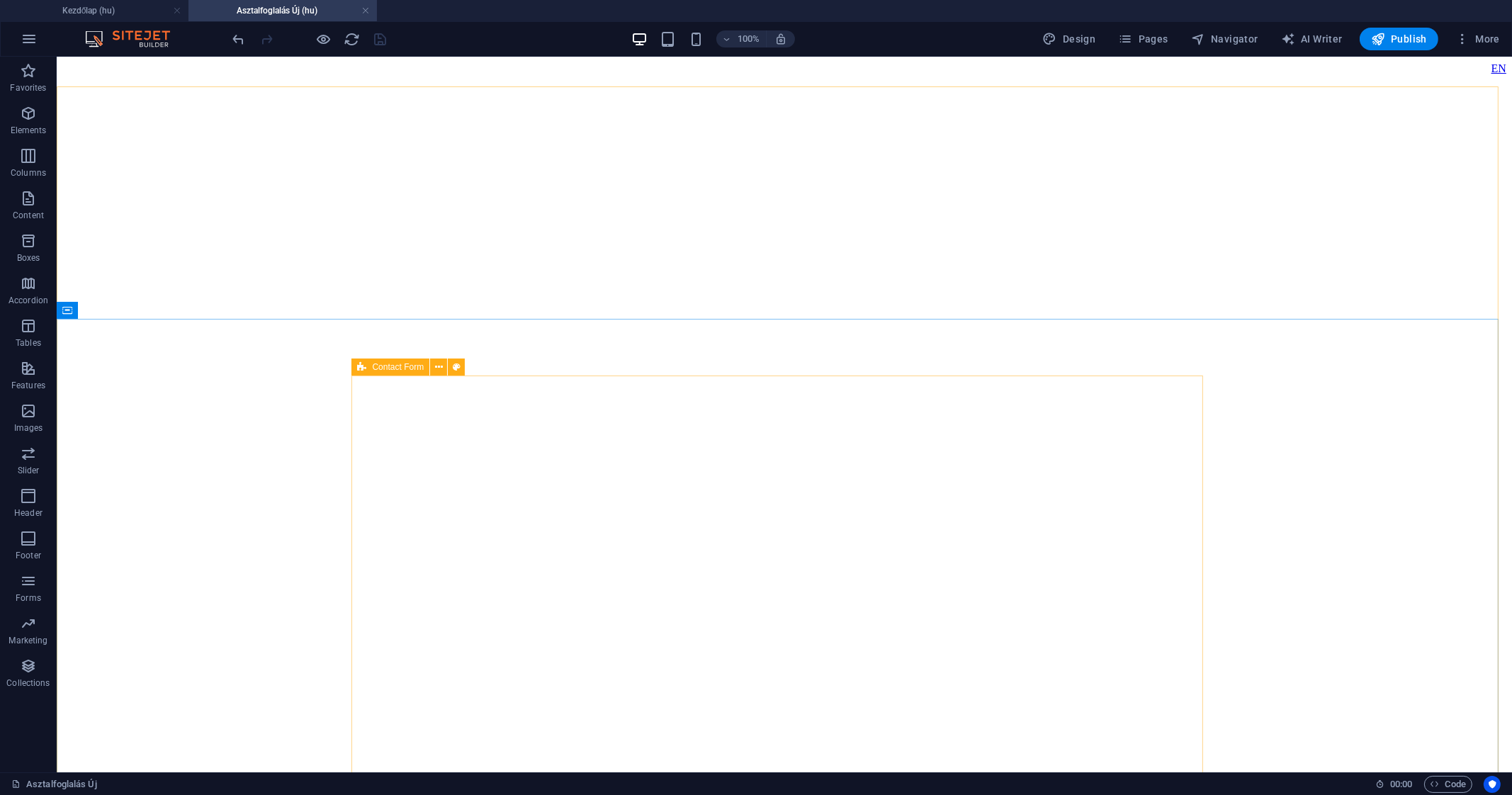
click at [365, 359] on icon at bounding box center [362, 367] width 10 height 17
click at [435, 370] on icon at bounding box center [439, 367] width 8 height 15
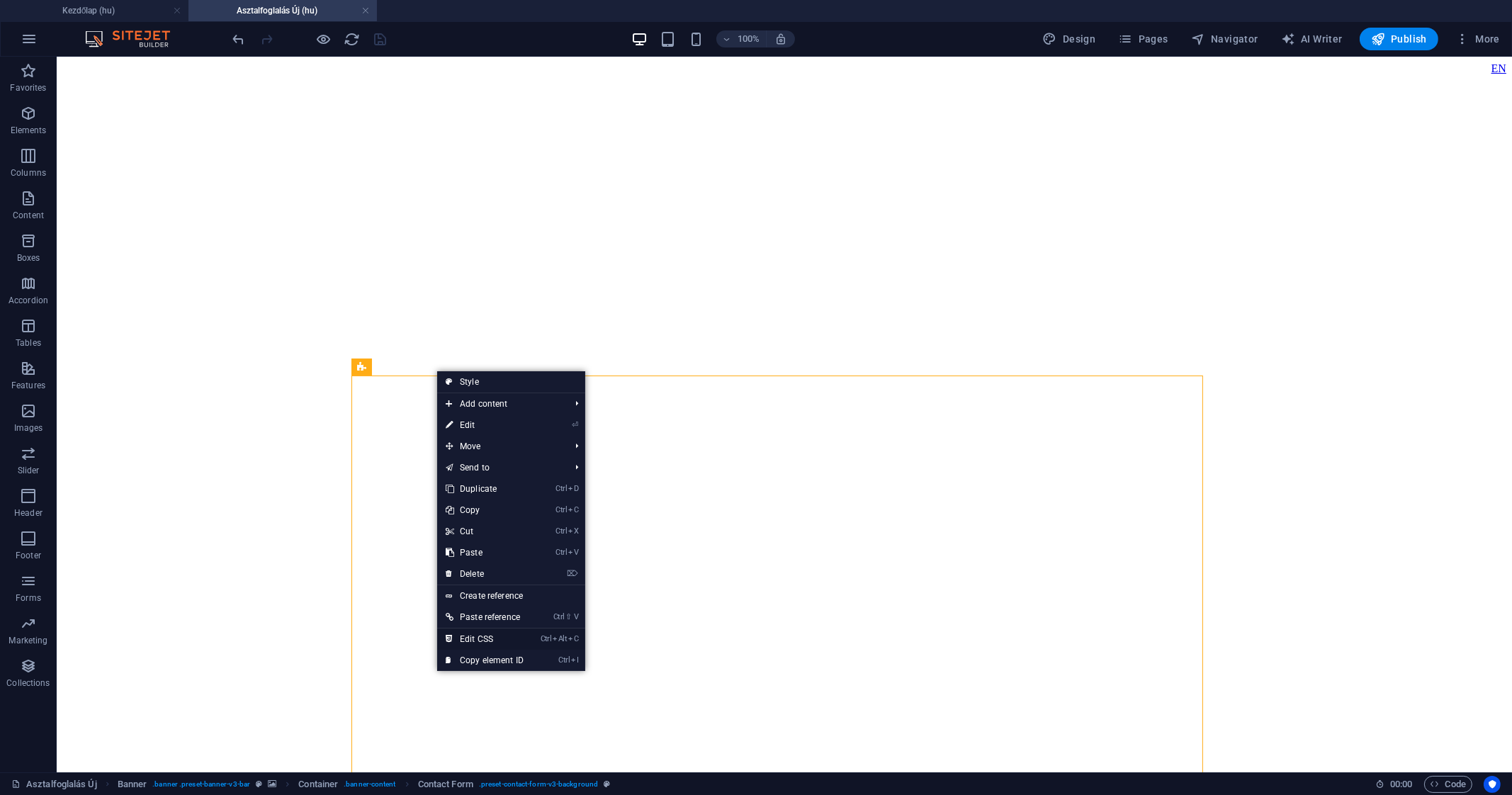
click at [496, 630] on link "Ctrl Alt C Edit CSS" at bounding box center [485, 639] width 95 height 22
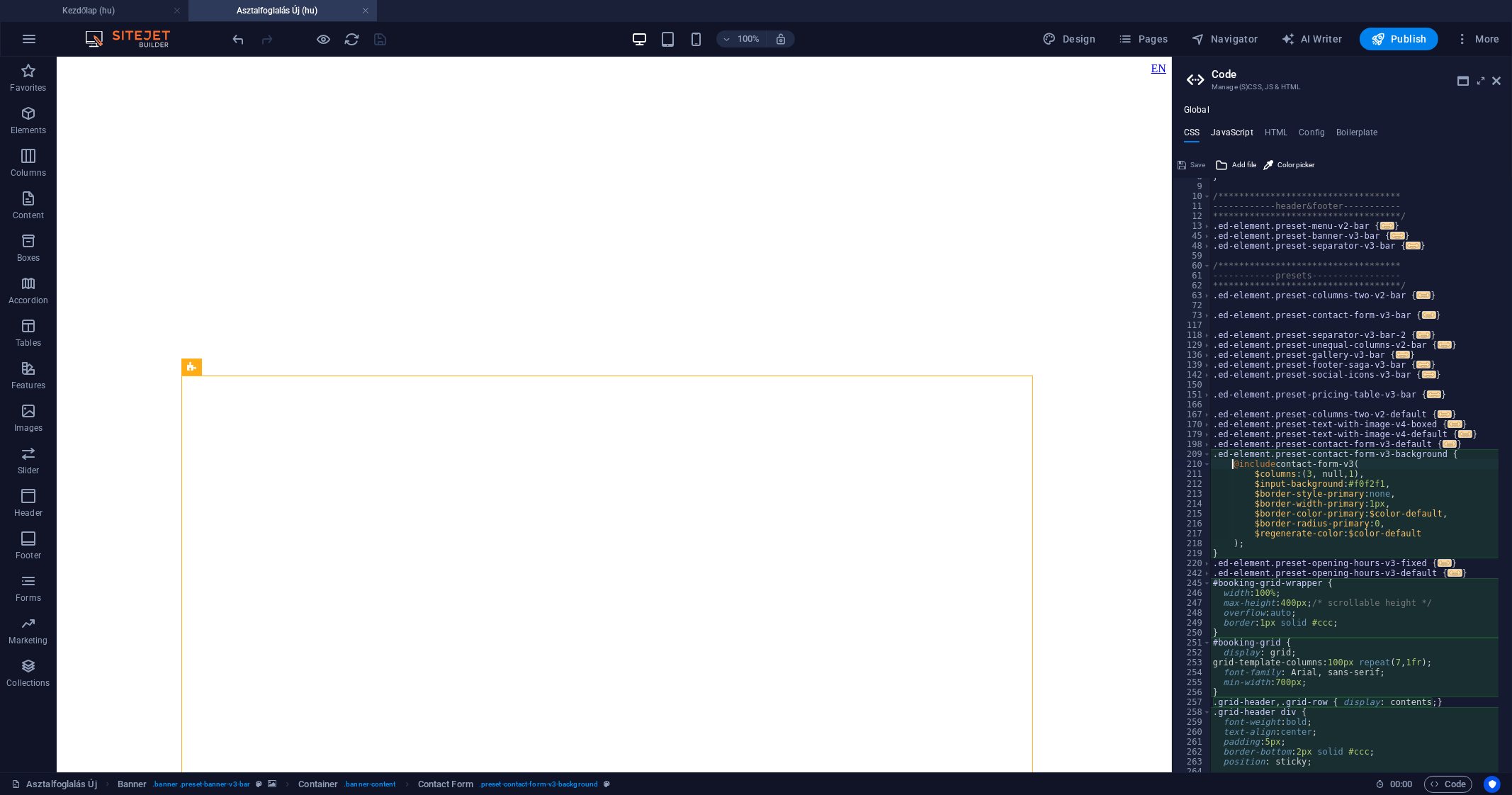
click at [1246, 129] on h4 "JavaScript" at bounding box center [1232, 135] width 42 height 16
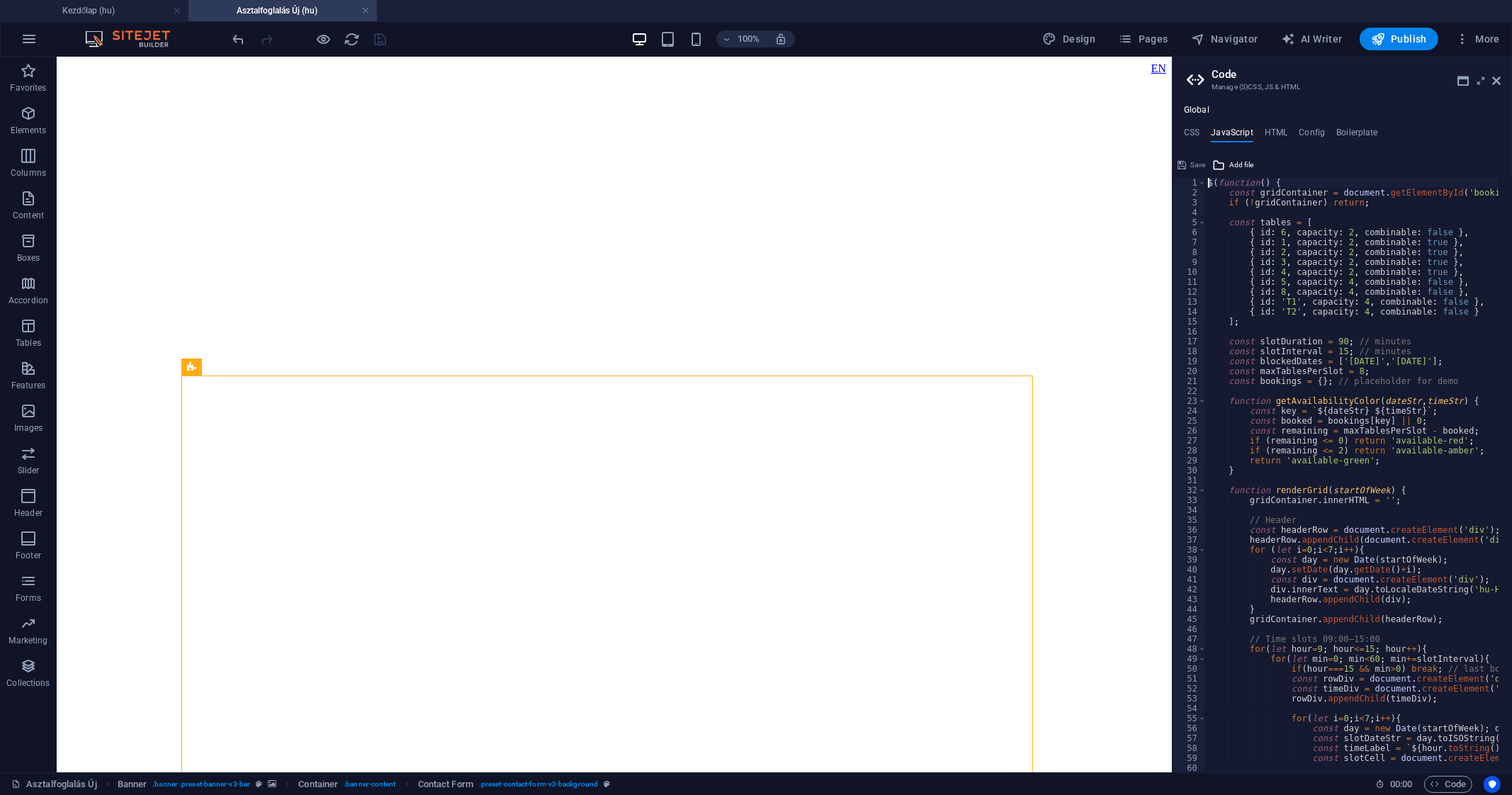
type textarea "renderGrid(monday); });"
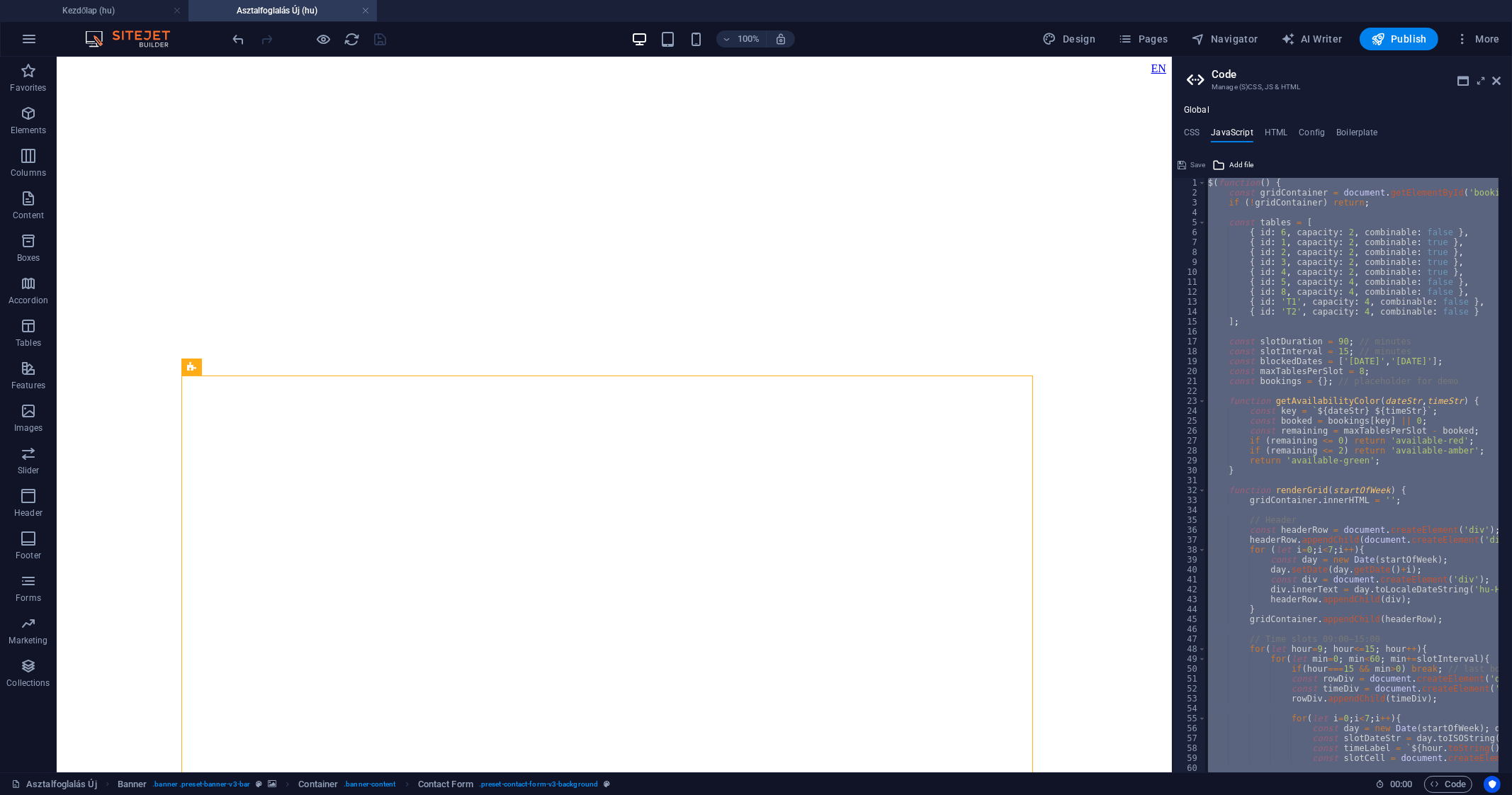
paste textarea
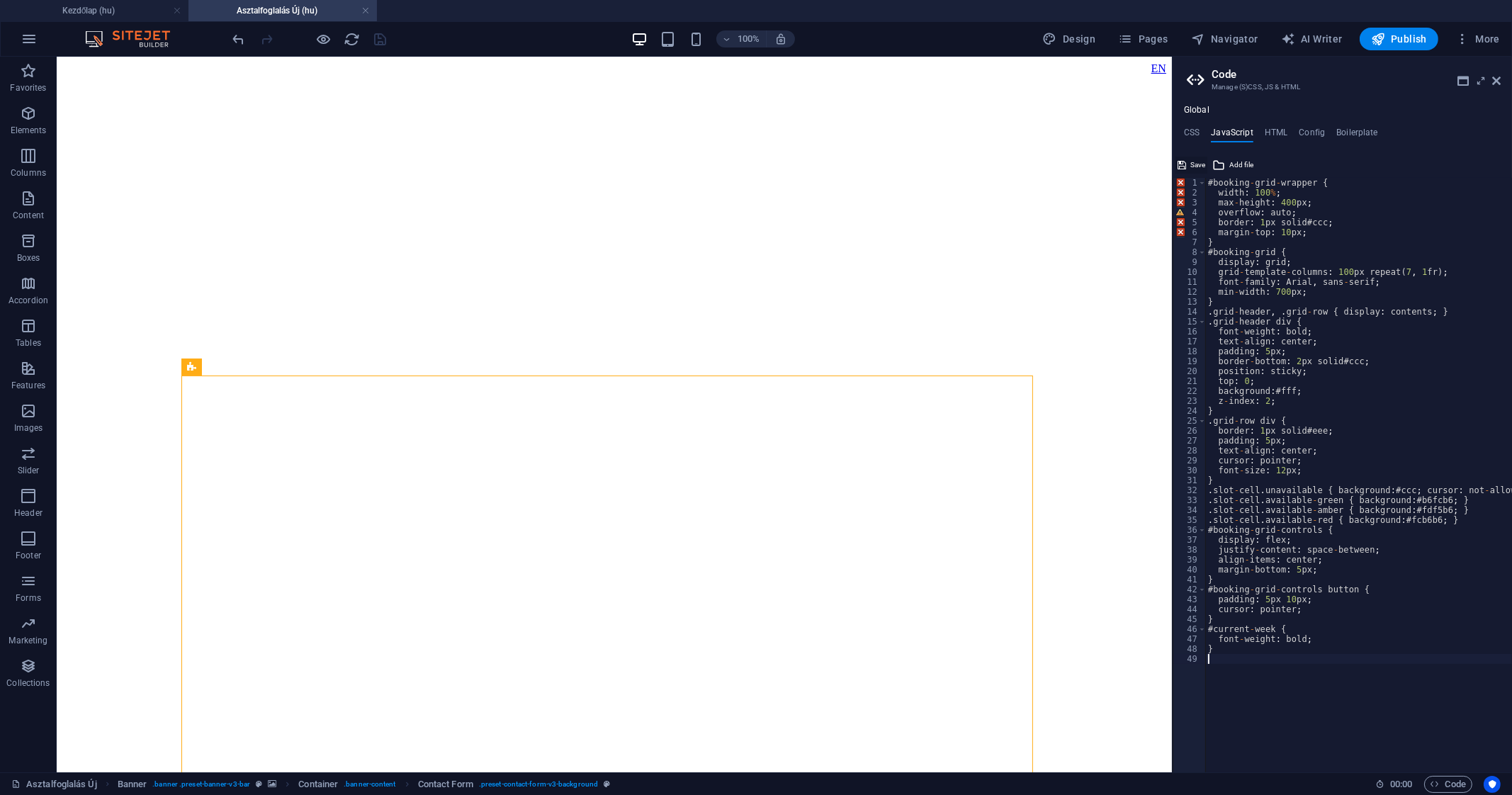
click at [1196, 165] on span "Save" at bounding box center [1197, 165] width 15 height 17
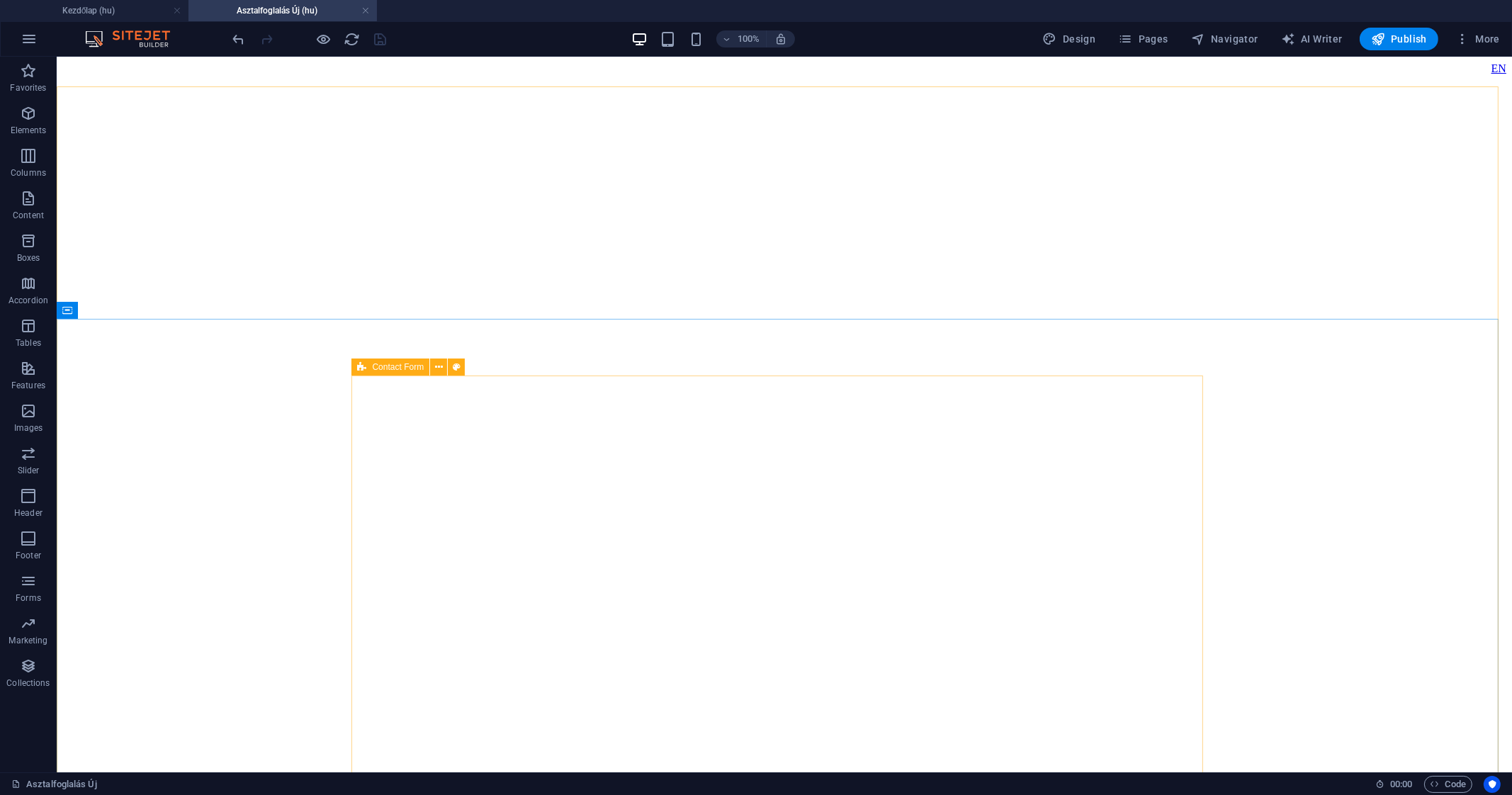
click at [366, 369] on div "Contact Form" at bounding box center [390, 367] width 78 height 17
click at [431, 366] on button at bounding box center [439, 367] width 17 height 17
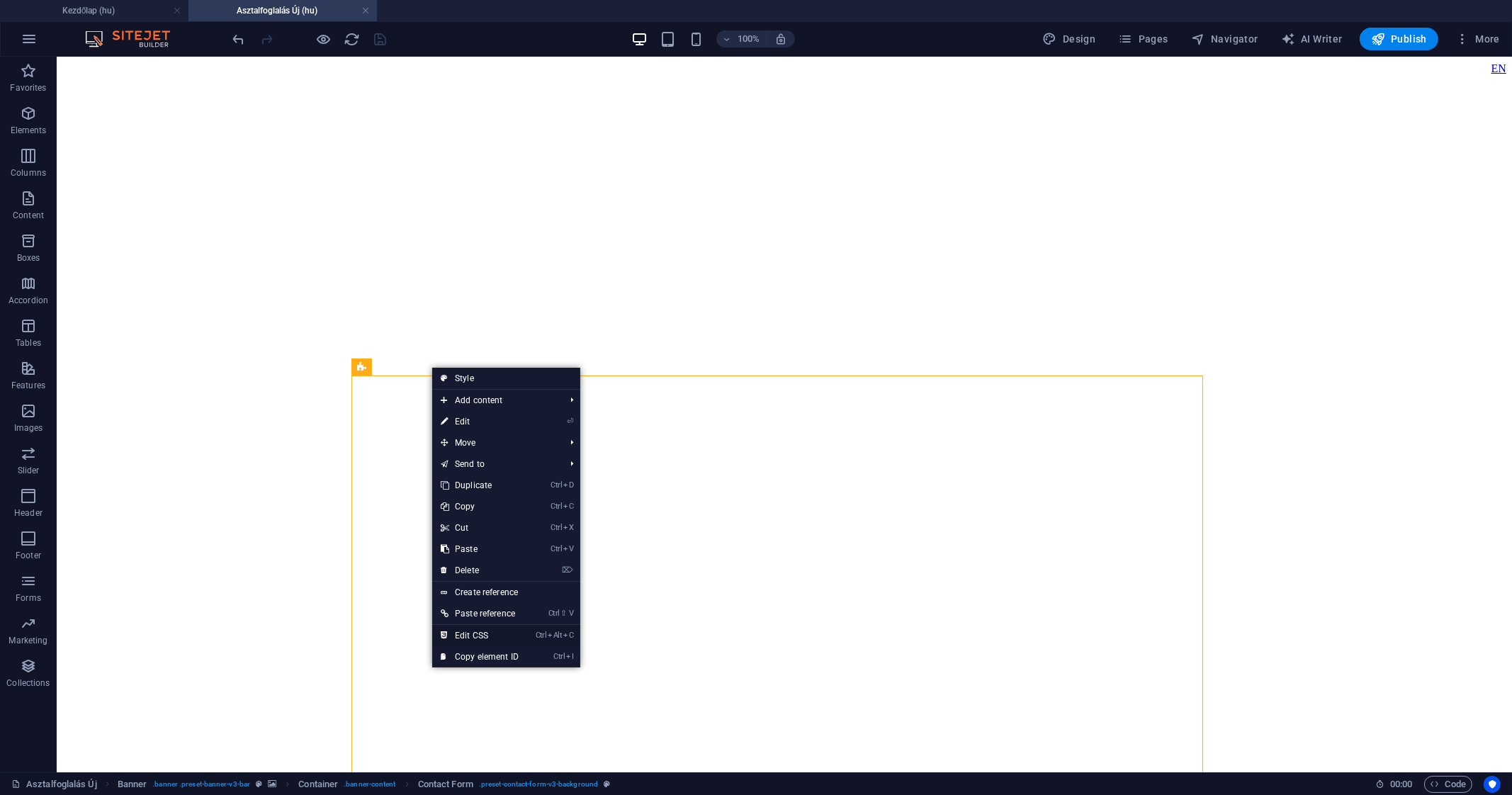
click at [496, 625] on link "Ctrl Alt C Edit CSS" at bounding box center [479, 636] width 95 height 22
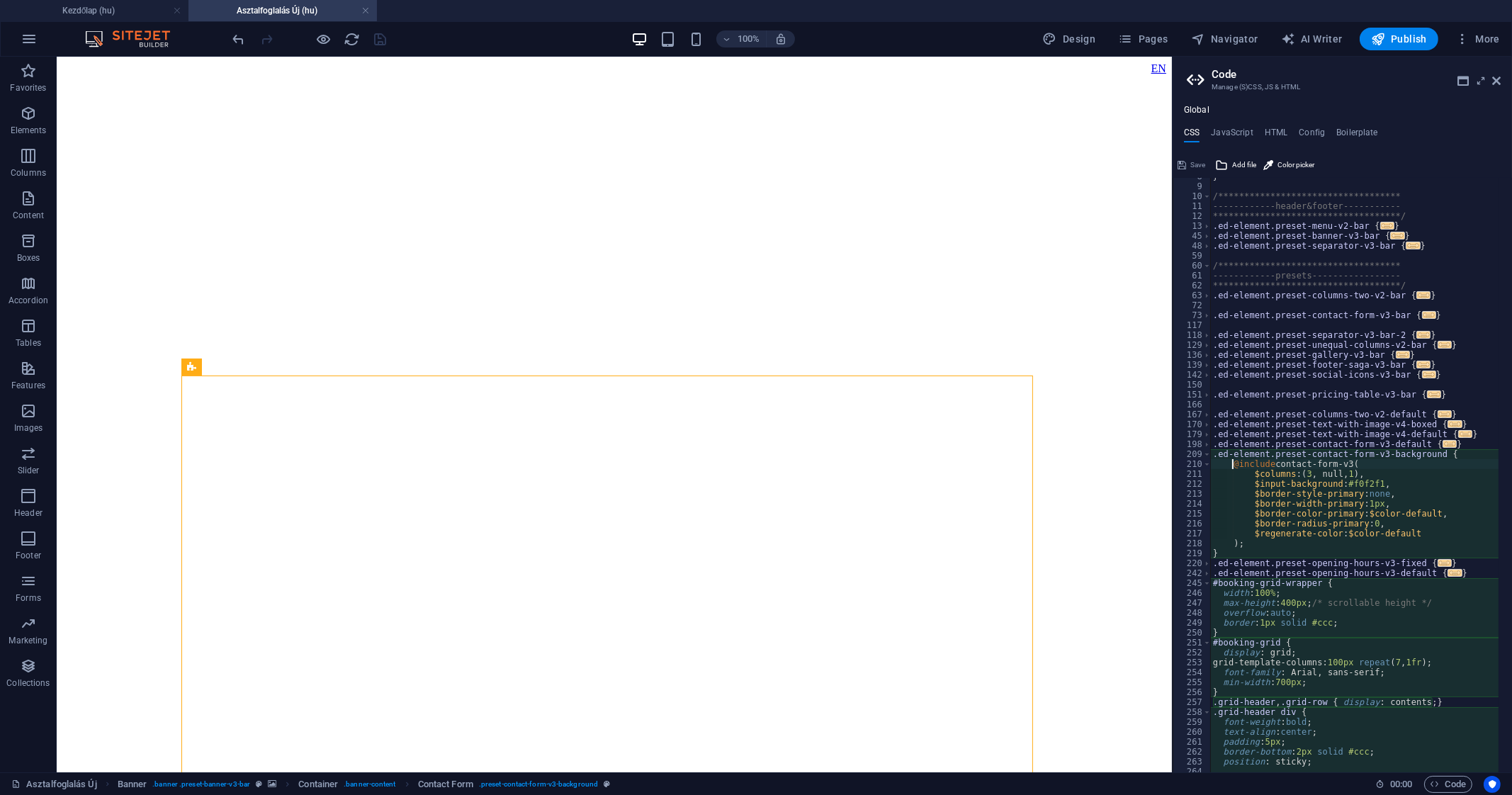
click at [1322, 352] on div "**********" at bounding box center [1367, 472] width 316 height 602
type textarea ".slot-cell.available-amber { background: #fdf5b6; } .slot-cell.available-red { …"
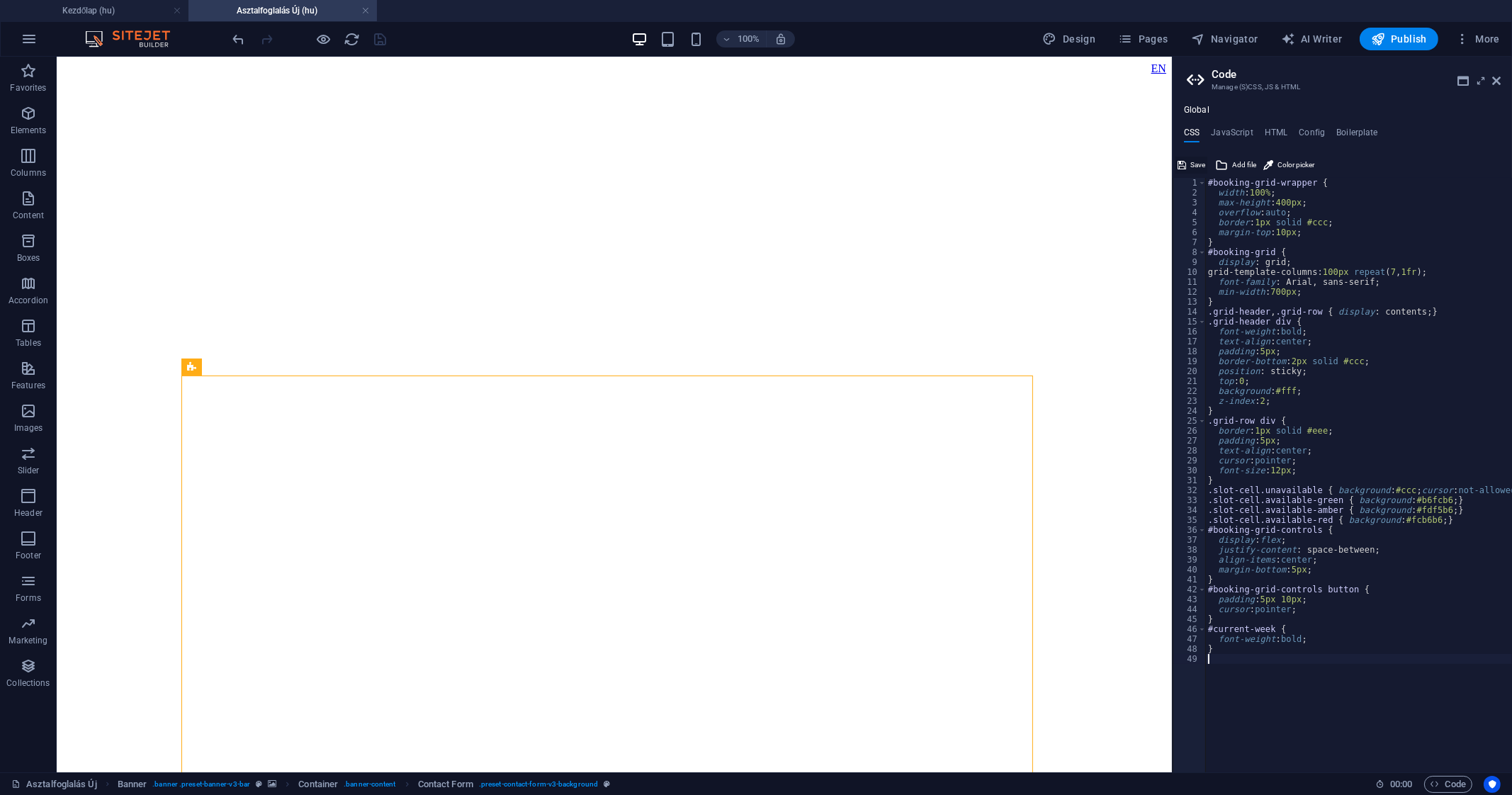
click at [1188, 158] on button "Save" at bounding box center [1191, 165] width 32 height 17
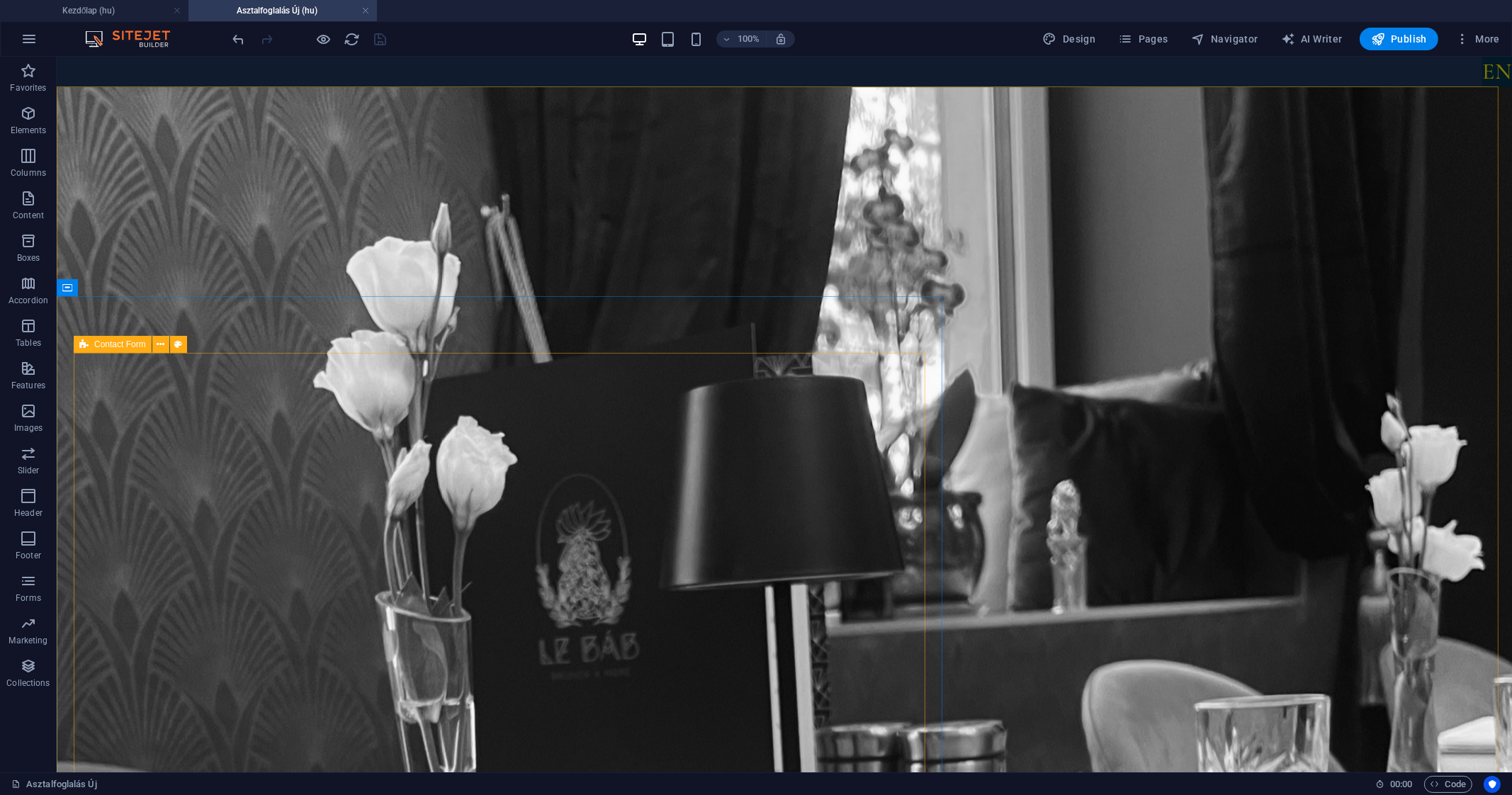
click at [119, 344] on span "Contact Form" at bounding box center [120, 345] width 52 height 9
click at [163, 345] on icon at bounding box center [160, 345] width 8 height 15
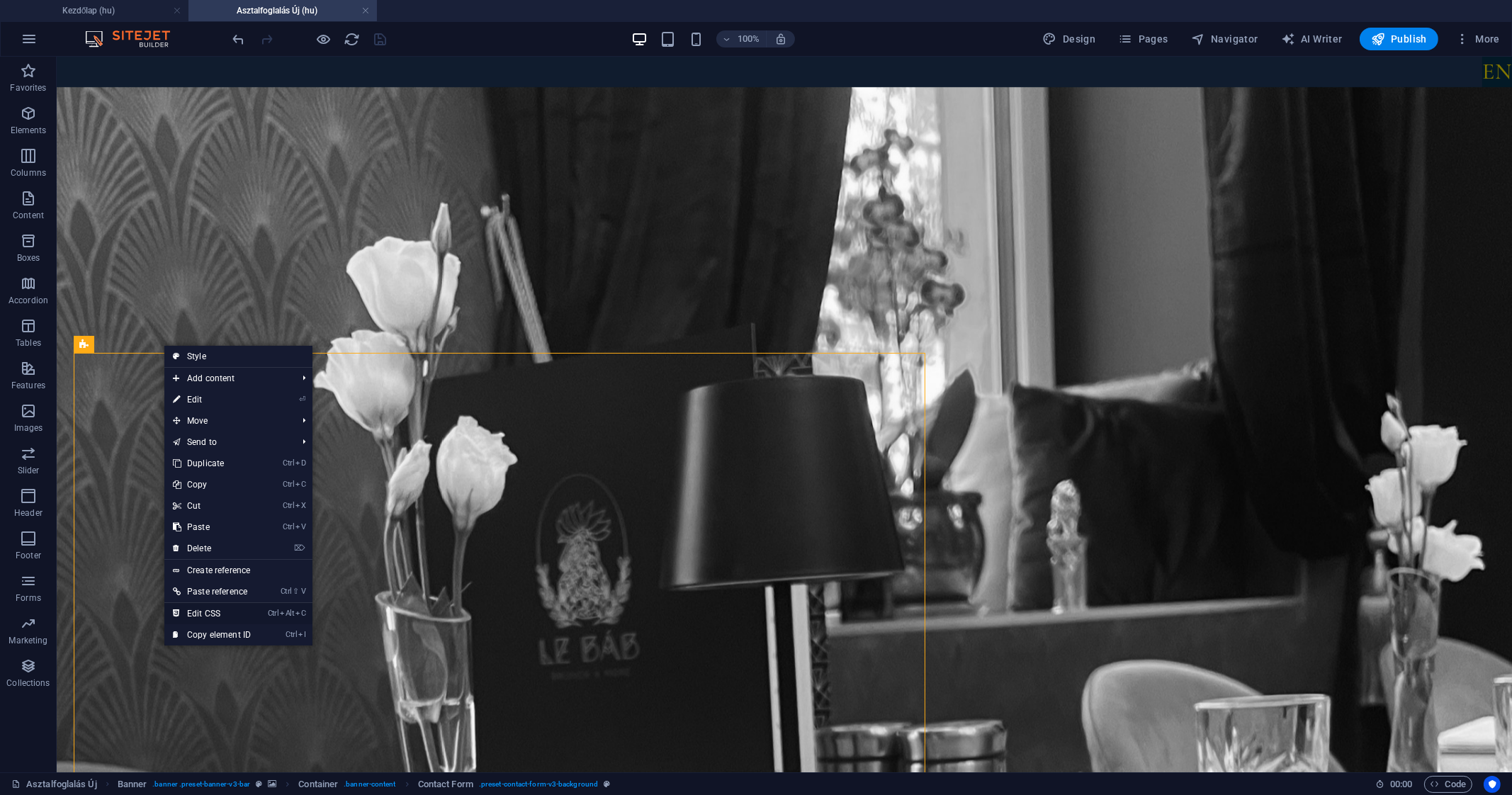
click at [223, 608] on link "Ctrl Alt C Edit CSS" at bounding box center [212, 614] width 95 height 22
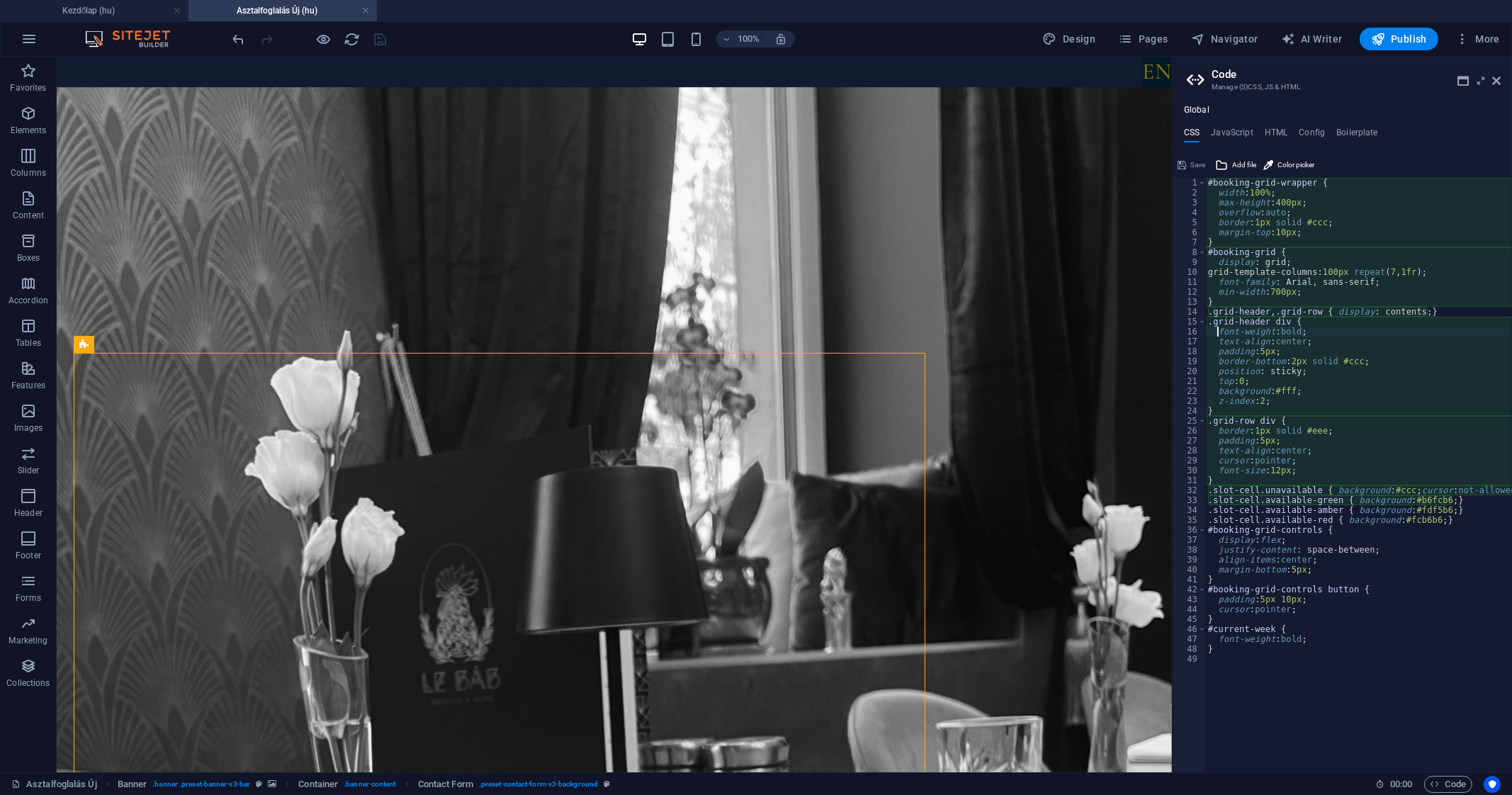
click at [1233, 119] on div "Global CSS JavaScript HTML Config Boilerplate font-weight: bold; 1 2 3 4 5 6 7 …" at bounding box center [1342, 438] width 339 height 668
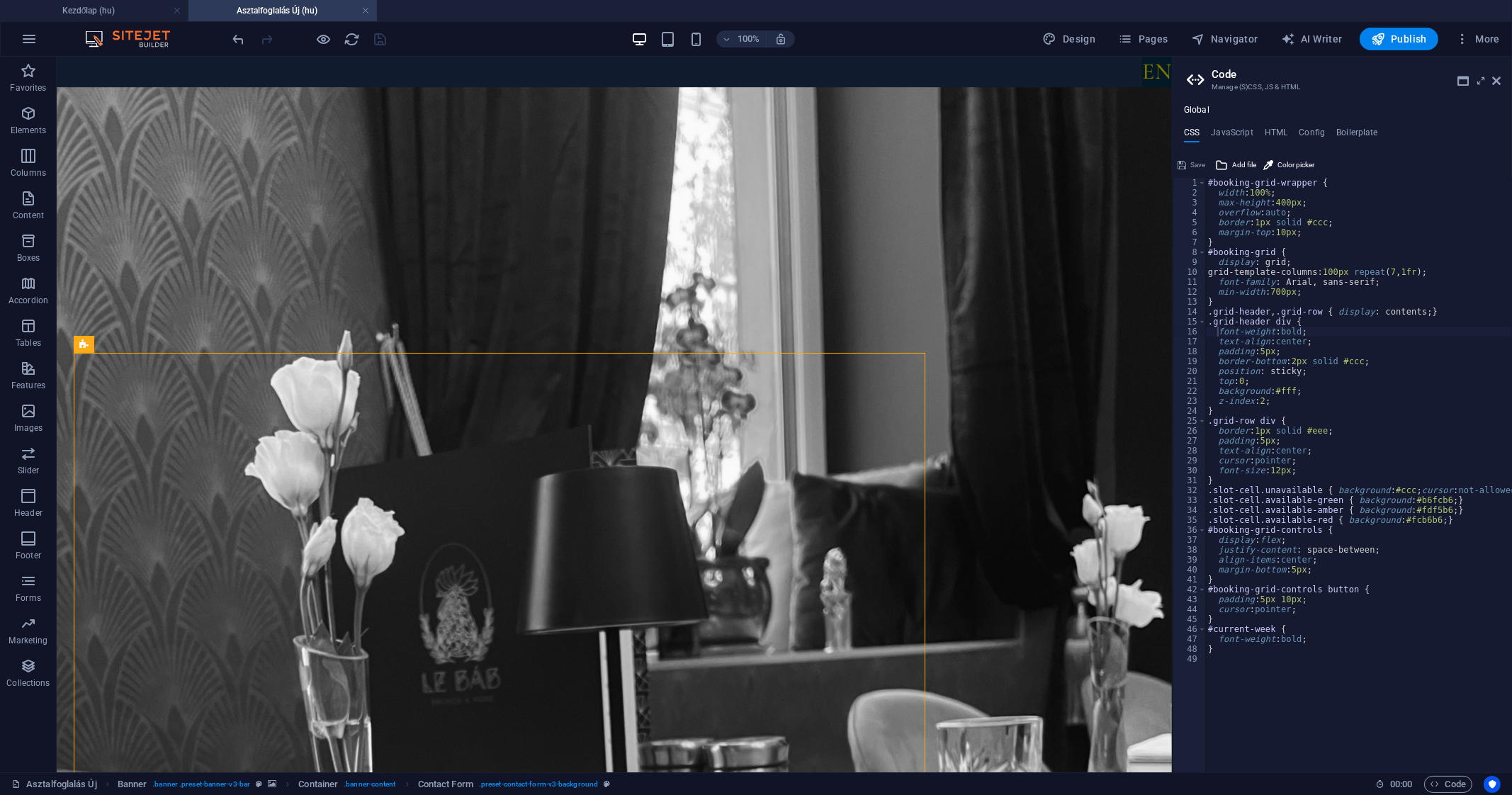
click at [1229, 125] on div "Global CSS JavaScript HTML Config Boilerplate font-weight: bold; 1 2 3 4 5 6 7 …" at bounding box center [1342, 438] width 339 height 668
click at [1228, 128] on h4 "JavaScript" at bounding box center [1232, 135] width 42 height 16
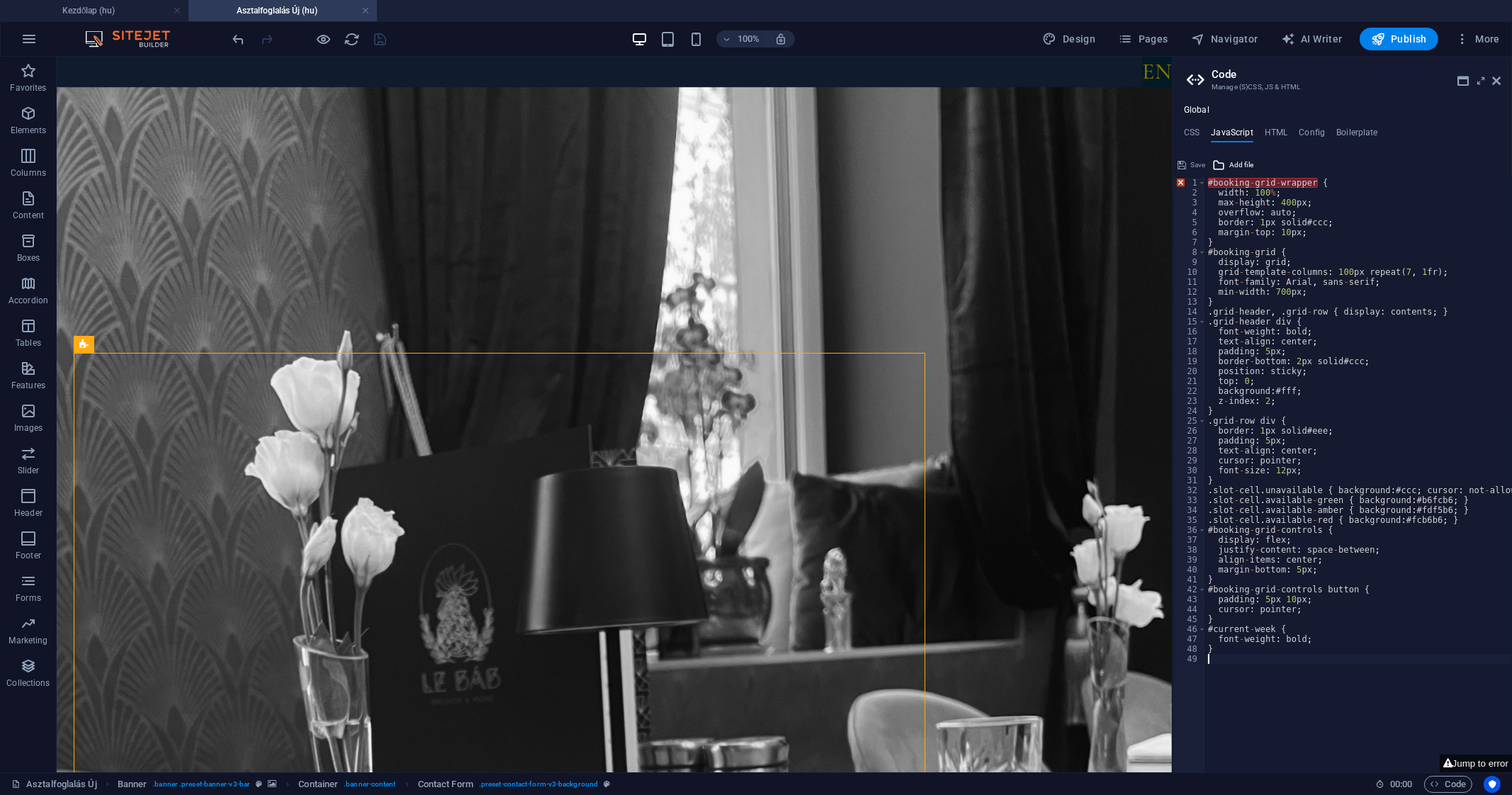
click at [1356, 275] on div "# booking - grid - wrapper { width : 100 % ; max - height : 400 px ; overflow :…" at bounding box center [1362, 478] width 316 height 602
type textarea "}"
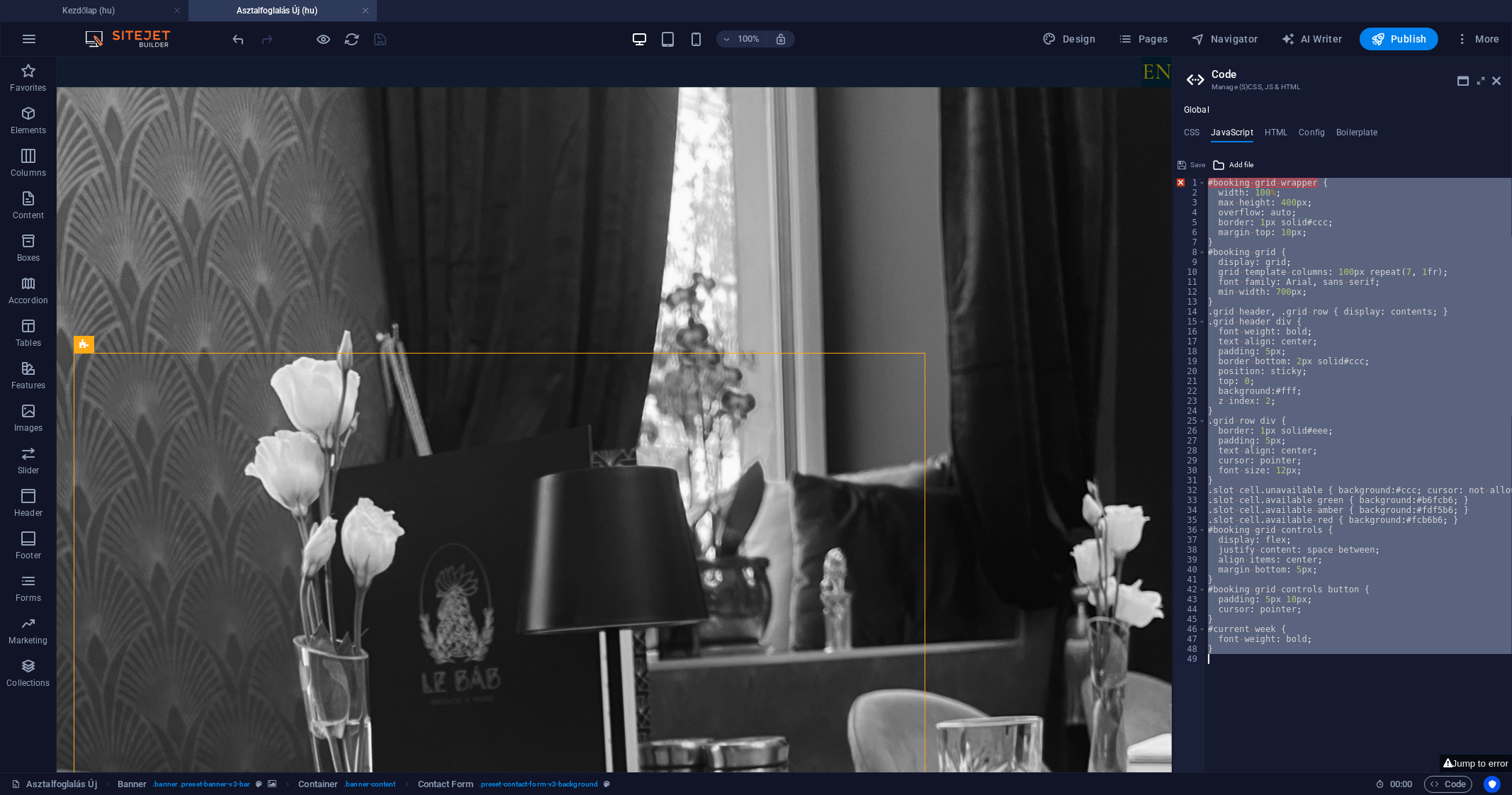
paste textarea
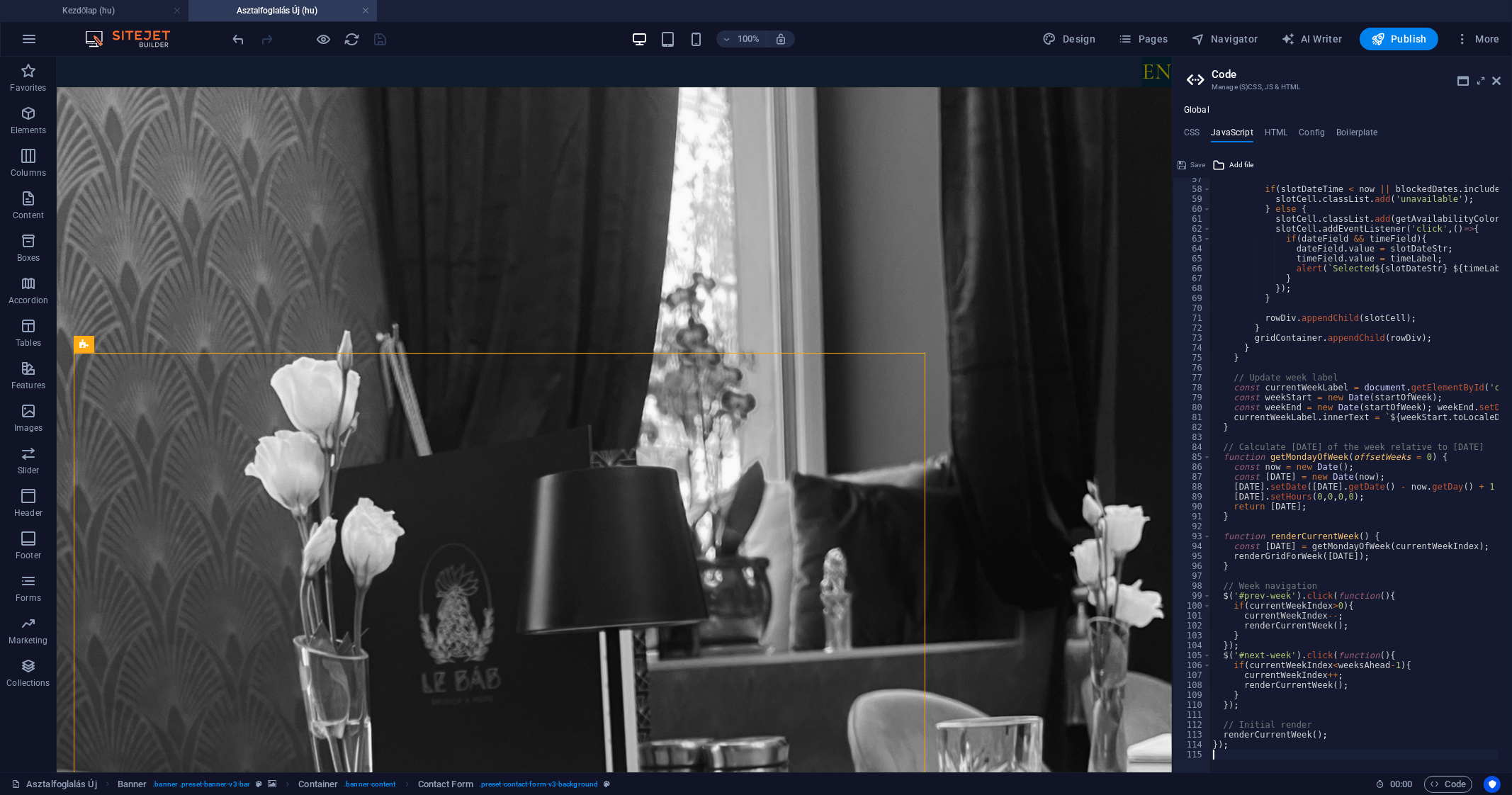
scroll to position [559, 0]
click at [1197, 165] on span "Save" at bounding box center [1197, 165] width 15 height 17
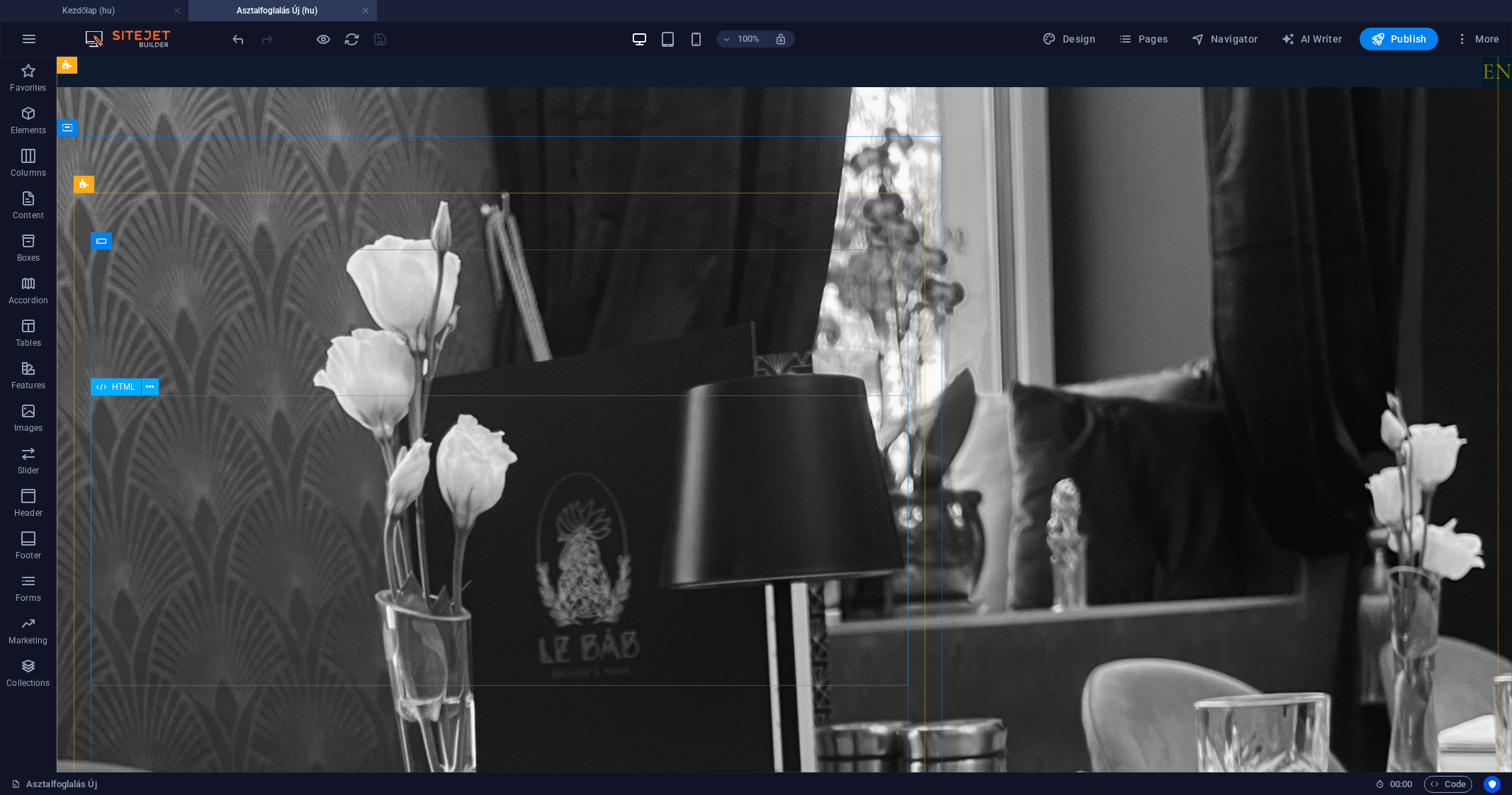
scroll to position [1, 0]
click at [1380, 38] on icon "button" at bounding box center [1378, 39] width 14 height 14
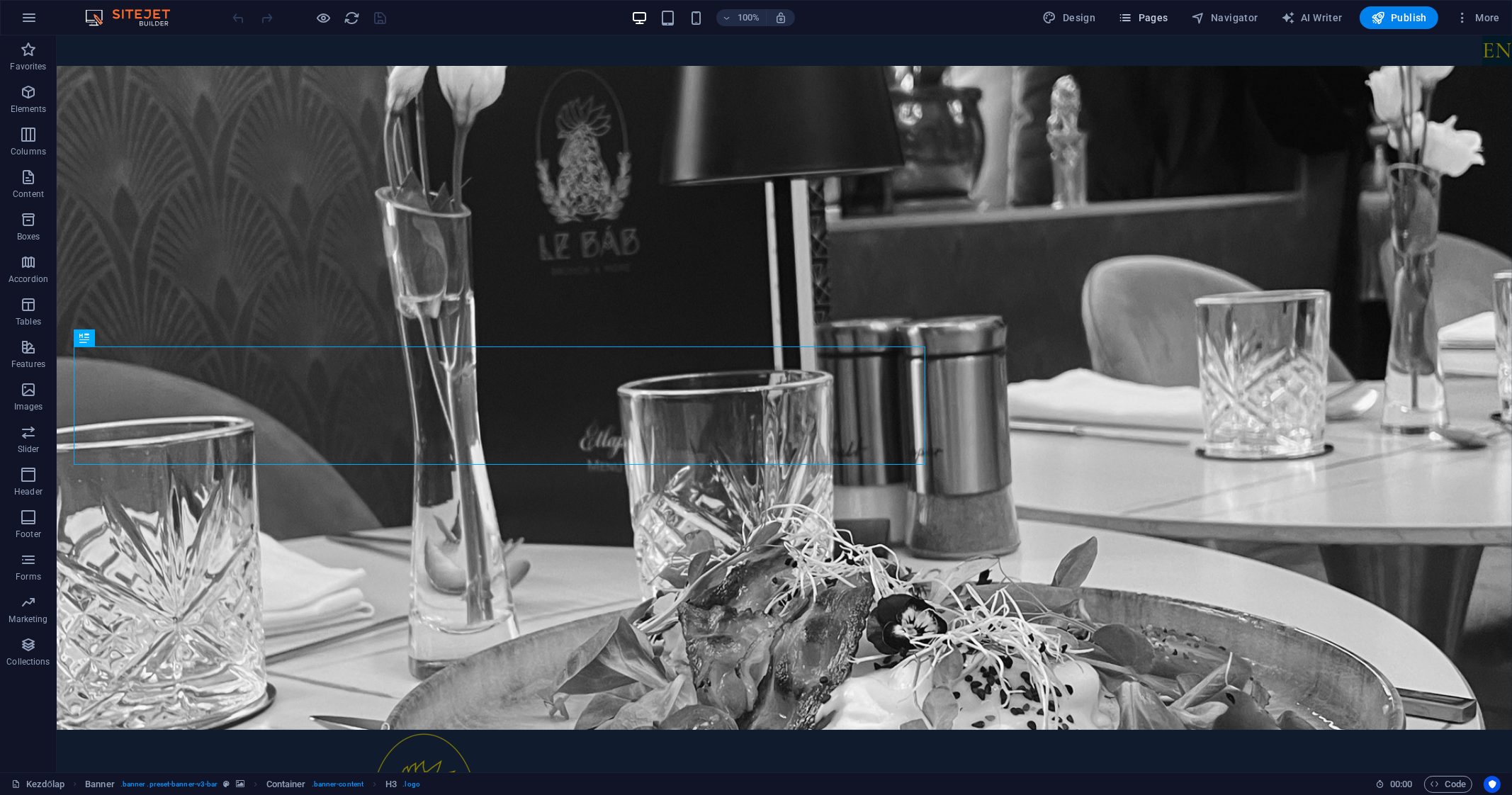
click at [1158, 12] on span "Pages" at bounding box center [1142, 17] width 49 height 14
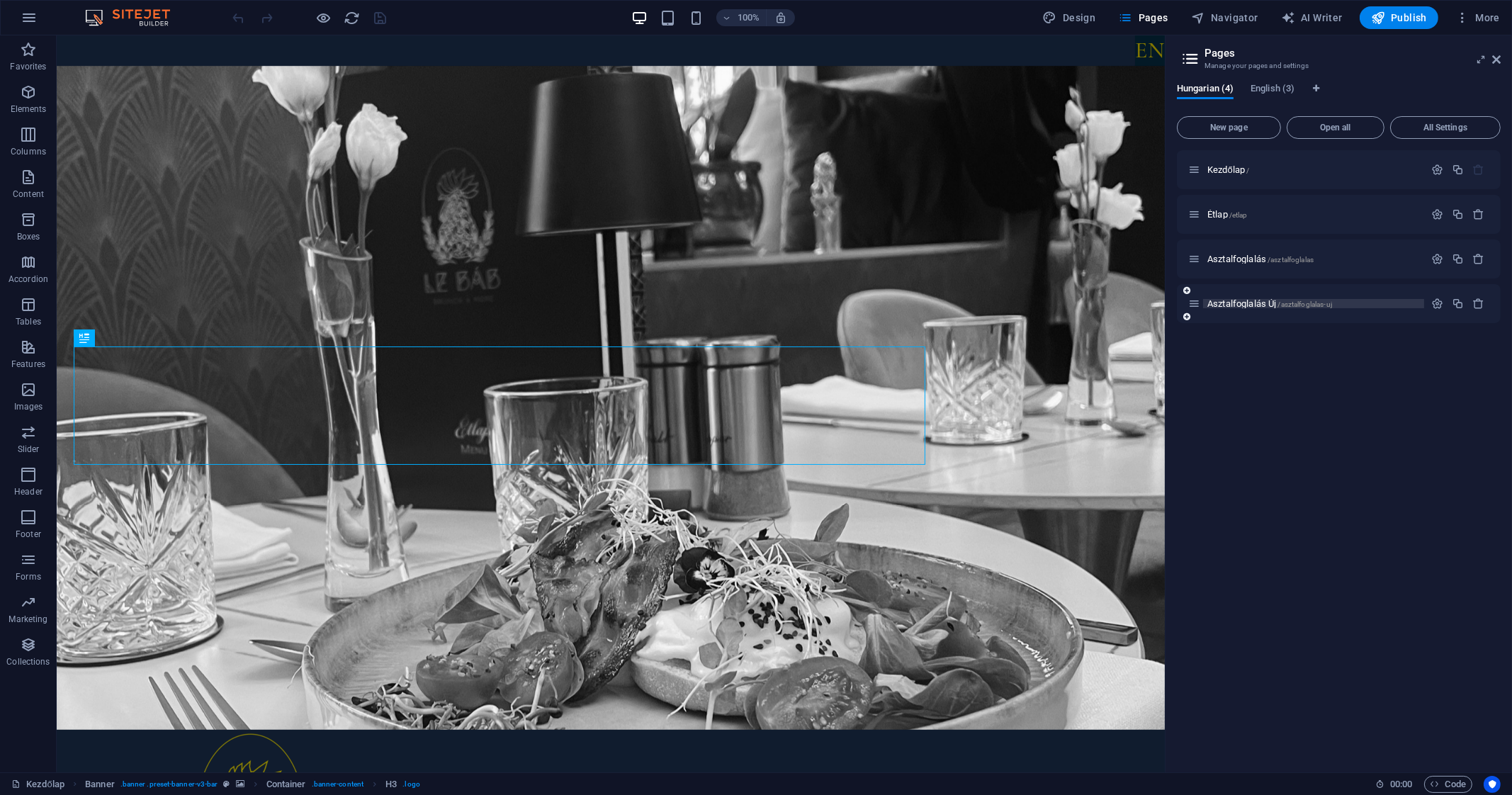
click at [1258, 302] on span "Asztalfoglalás Új /asztalfoglalas-uj" at bounding box center [1270, 304] width 125 height 10
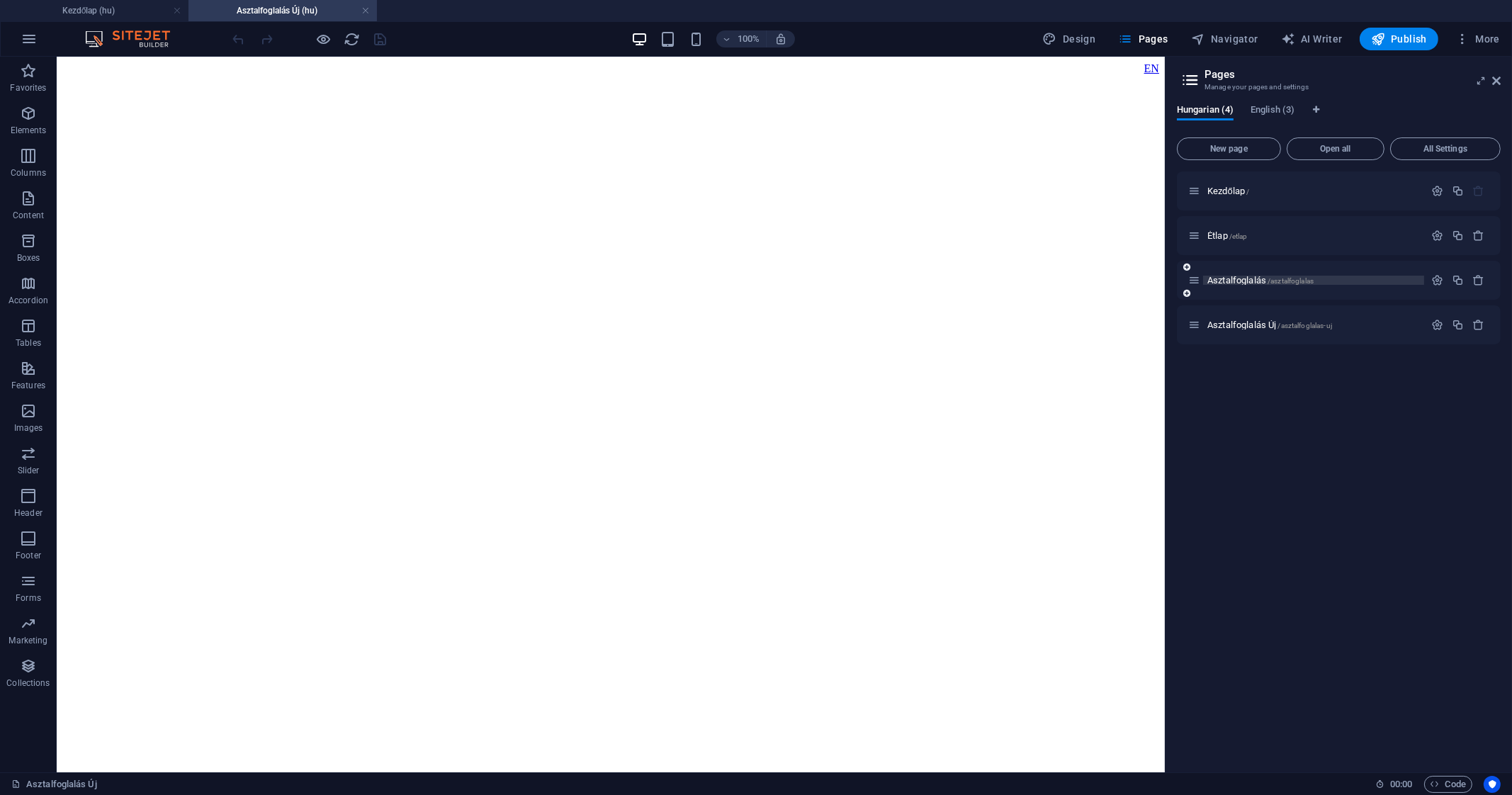
click at [1258, 277] on span "Asztalfoglalás /asztalfoglalas" at bounding box center [1260, 281] width 106 height 10
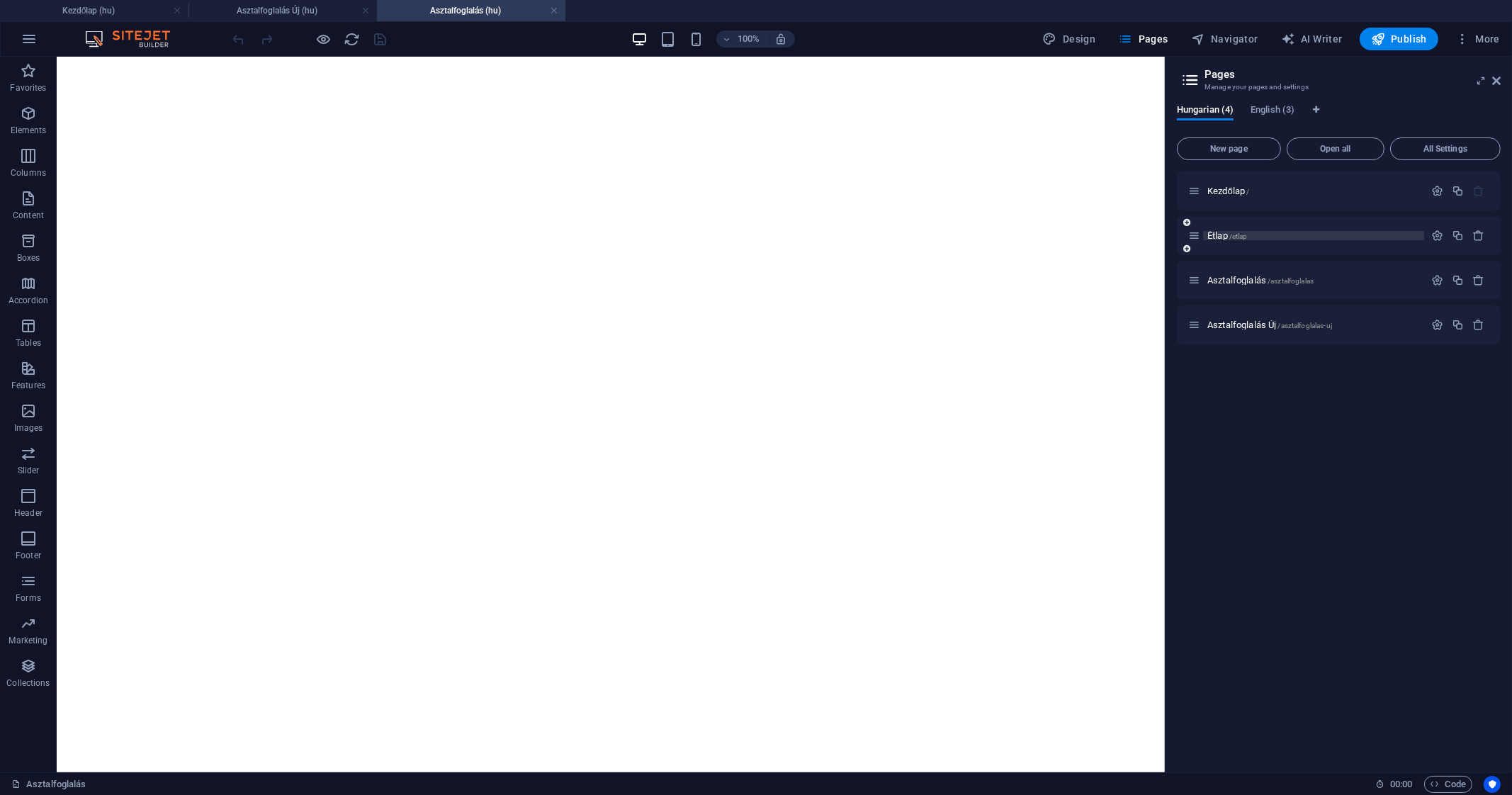
click at [1222, 236] on span "Étlap /etlap" at bounding box center [1227, 236] width 41 height 10
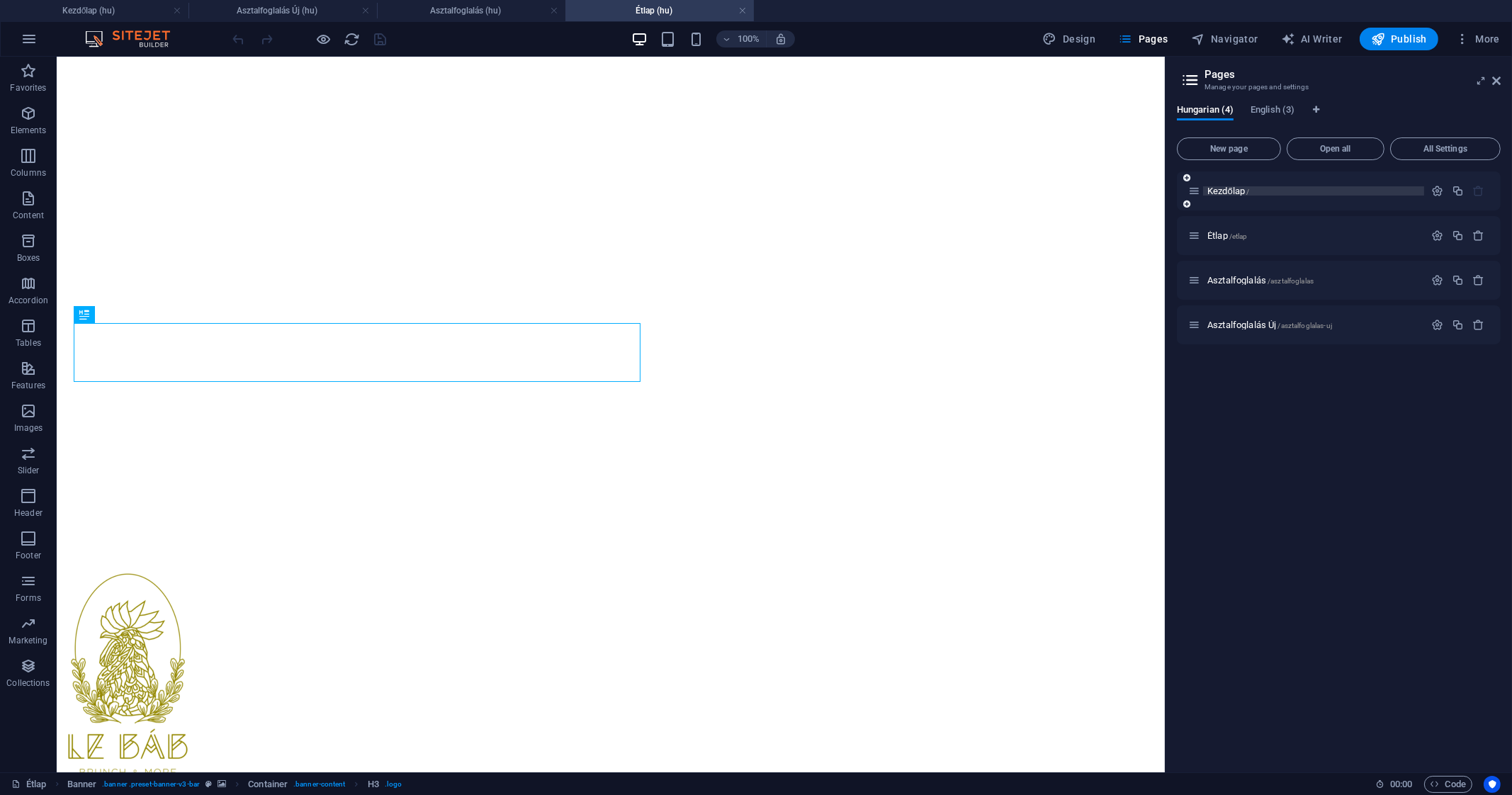
click at [1232, 188] on span "Kezdőlap /" at bounding box center [1228, 191] width 42 height 10
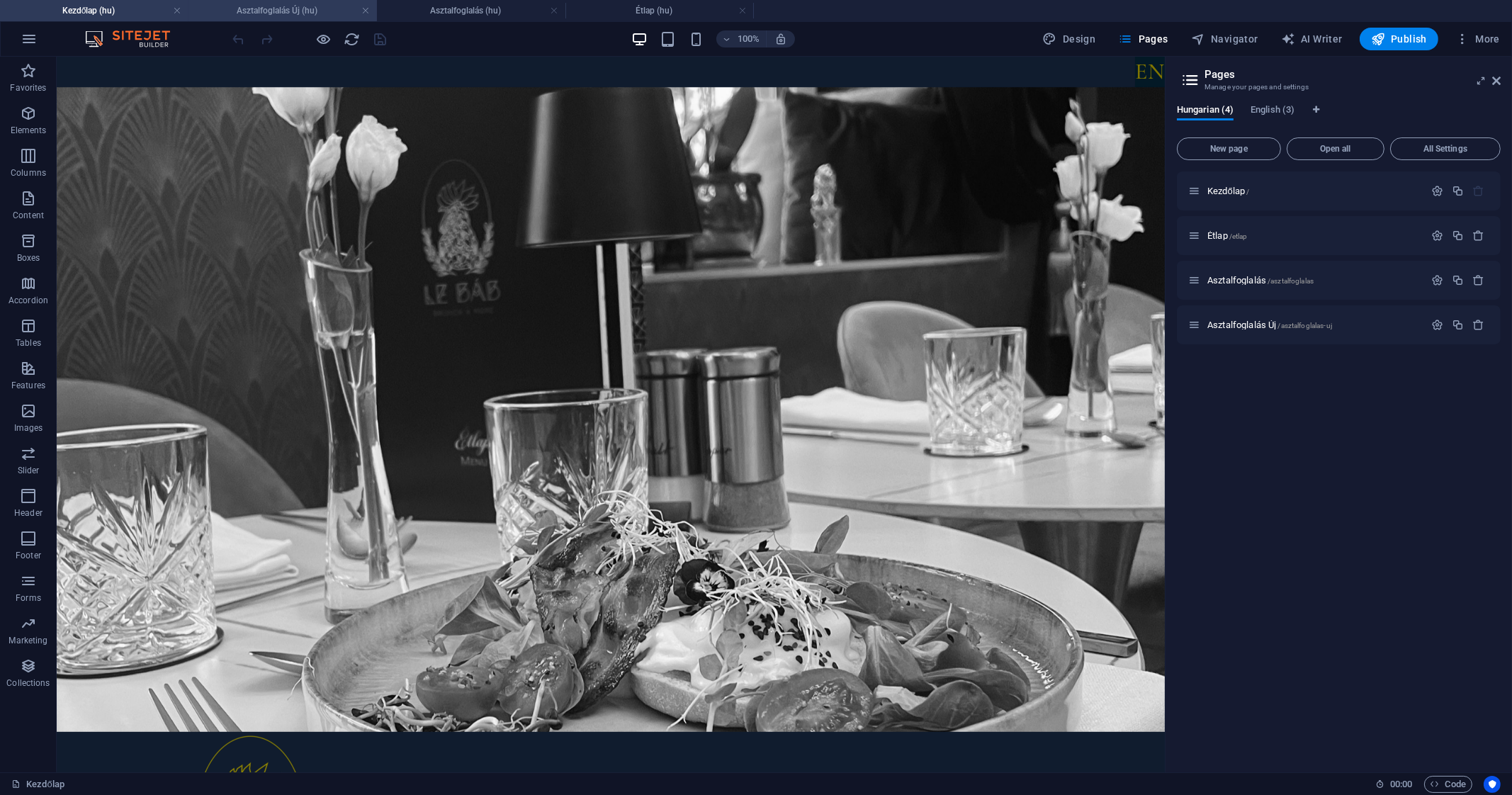
click at [308, 3] on h4 "Asztalfoglalás Új (hu)" at bounding box center [283, 10] width 189 height 16
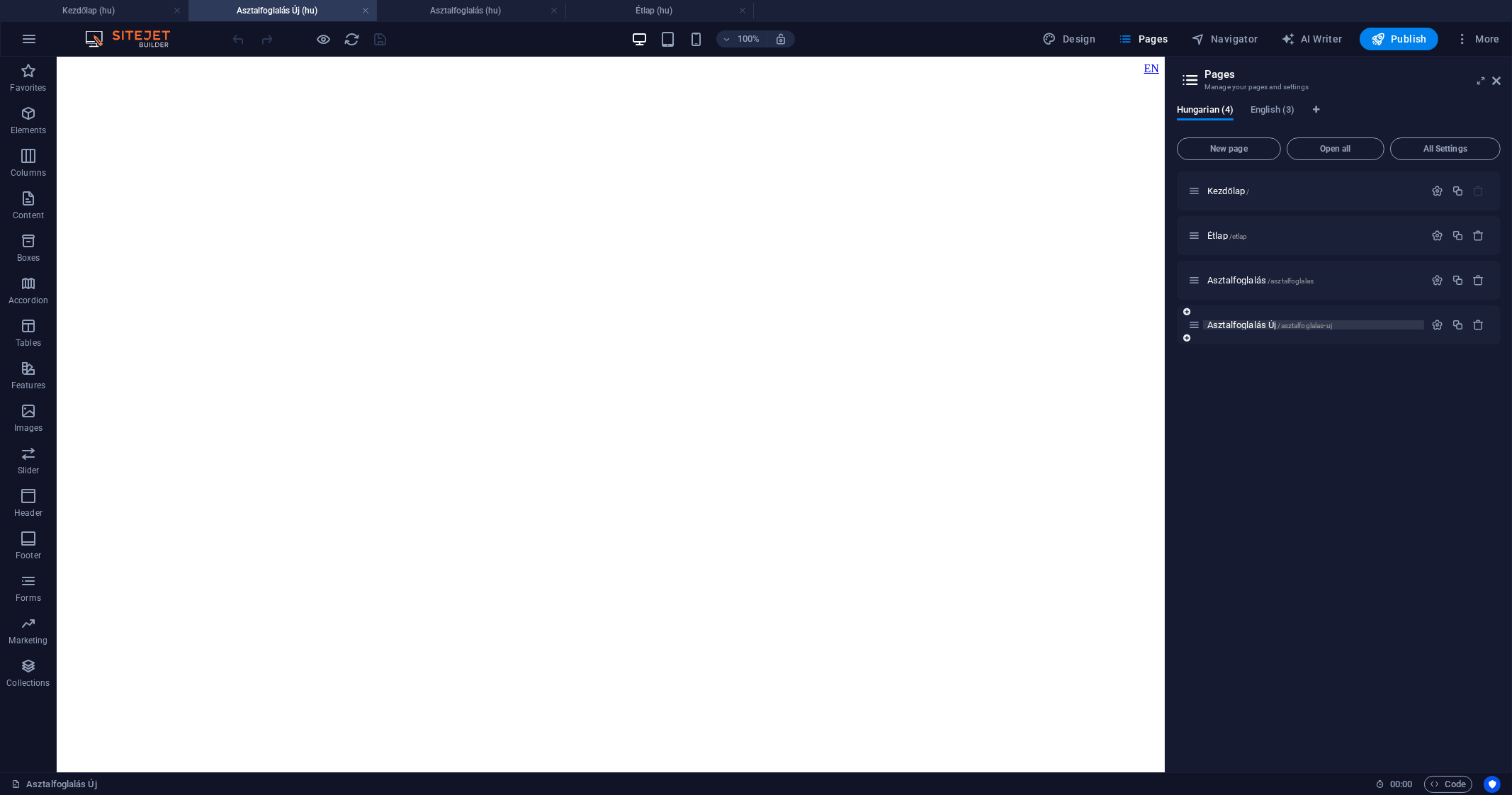
click at [1256, 324] on span "Asztalfoglalás Új /asztalfoglalas-uj" at bounding box center [1270, 325] width 125 height 10
click at [113, 340] on span "Contact Form" at bounding box center [120, 345] width 52 height 9
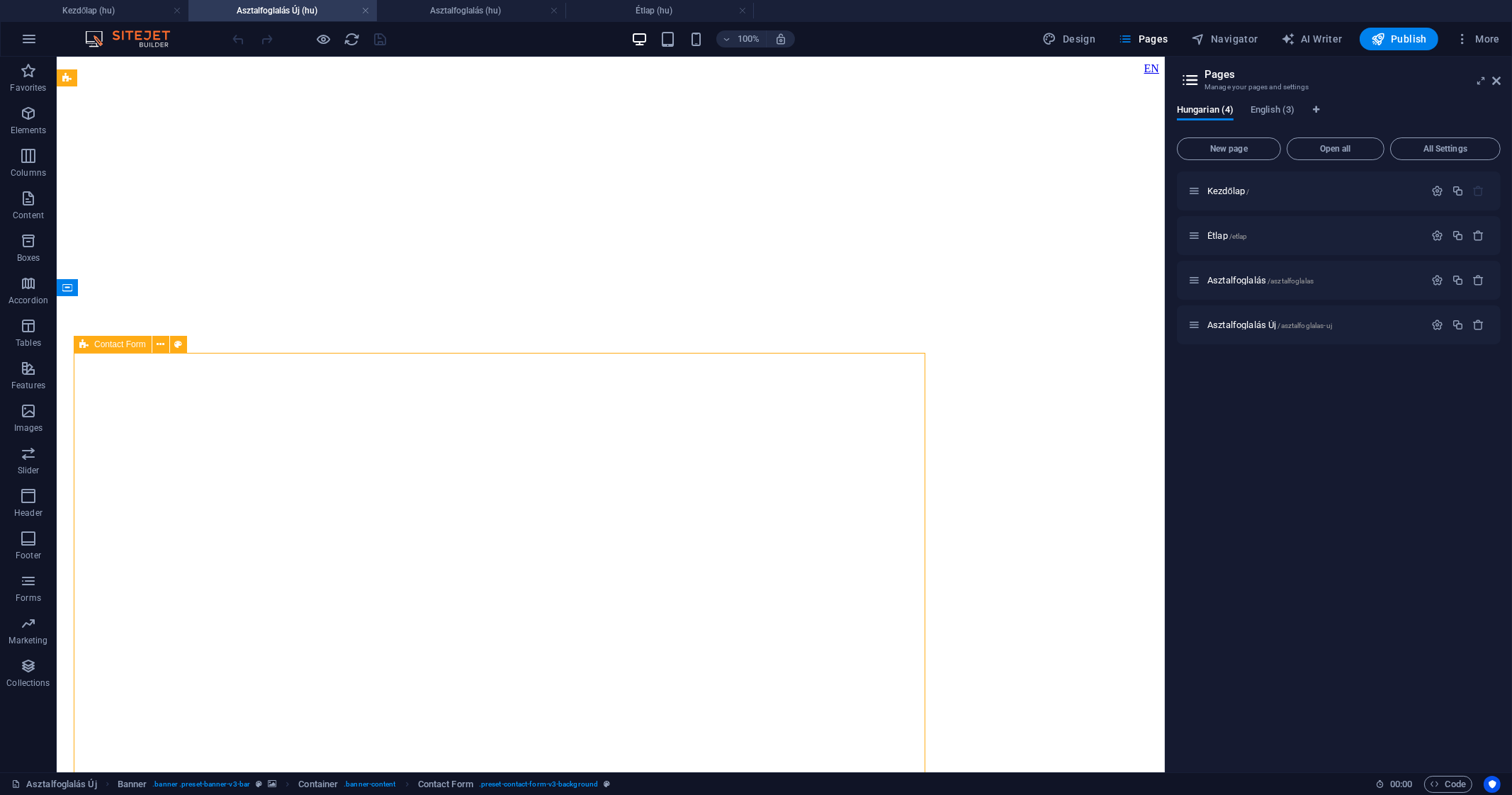
click at [113, 340] on span "Contact Form" at bounding box center [120, 345] width 52 height 9
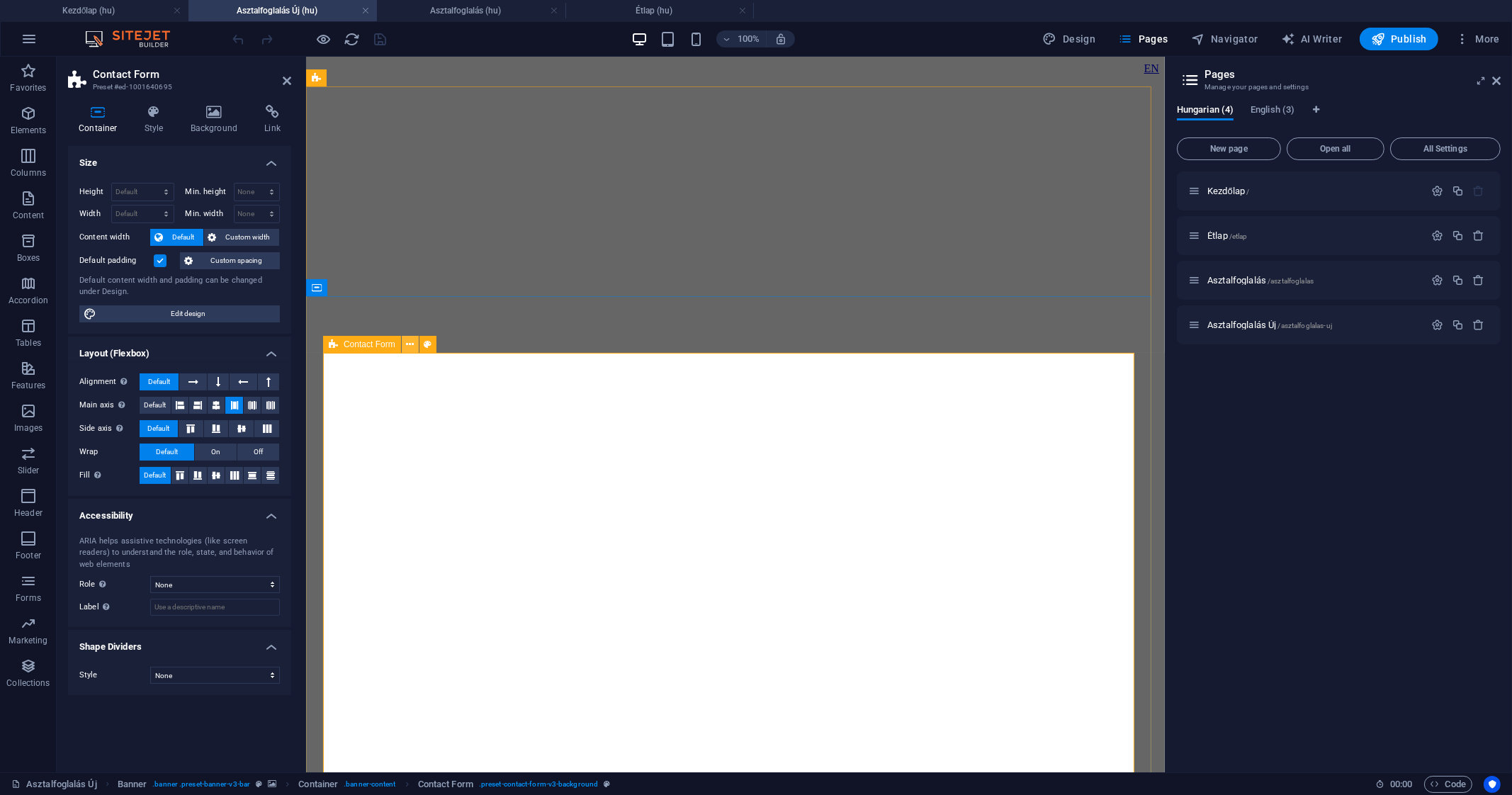
click at [411, 345] on icon at bounding box center [409, 345] width 8 height 15
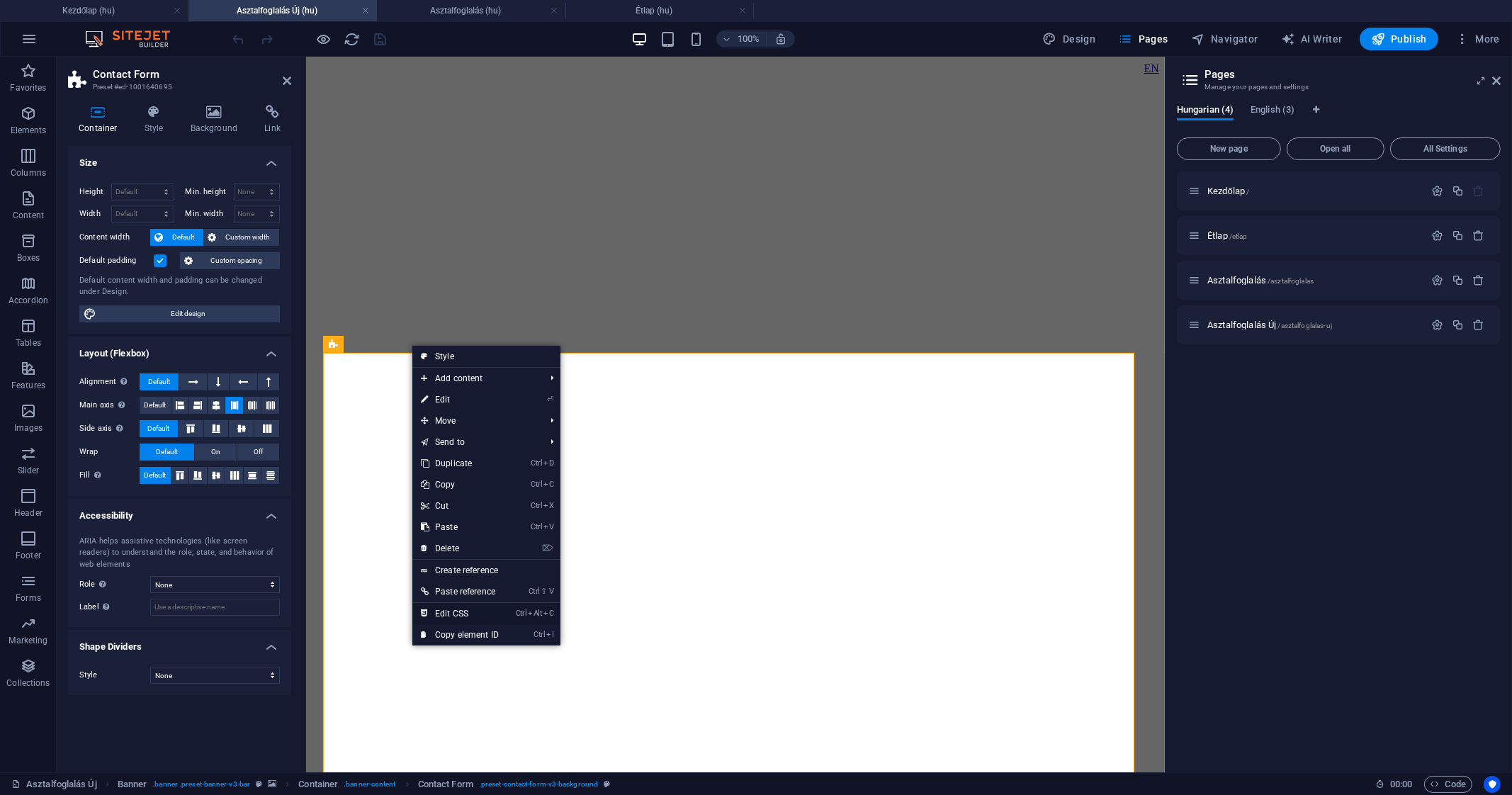
click at [462, 615] on link "Ctrl Alt C Edit CSS" at bounding box center [460, 614] width 95 height 22
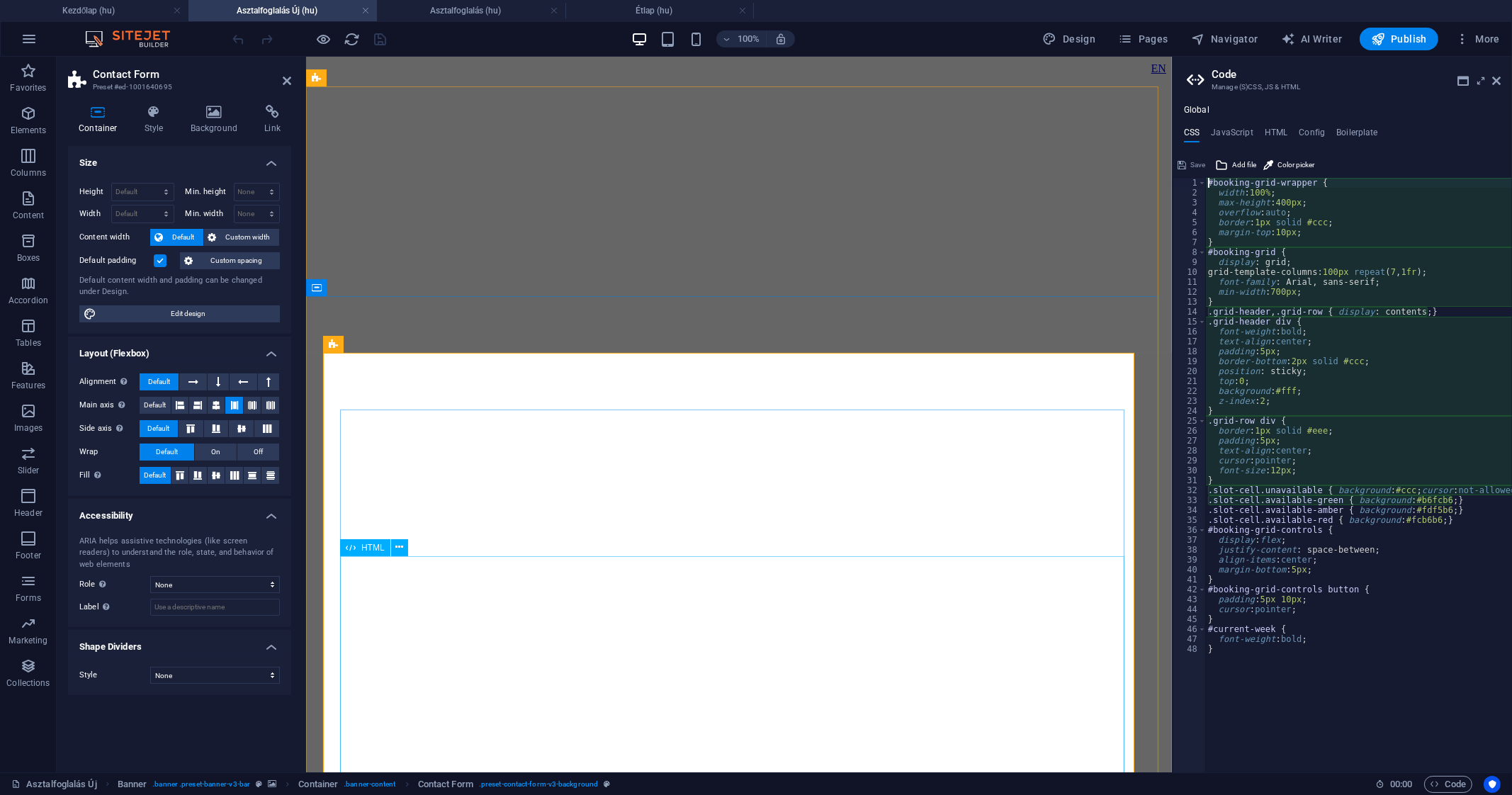
type textarea "font-weight: bold;"
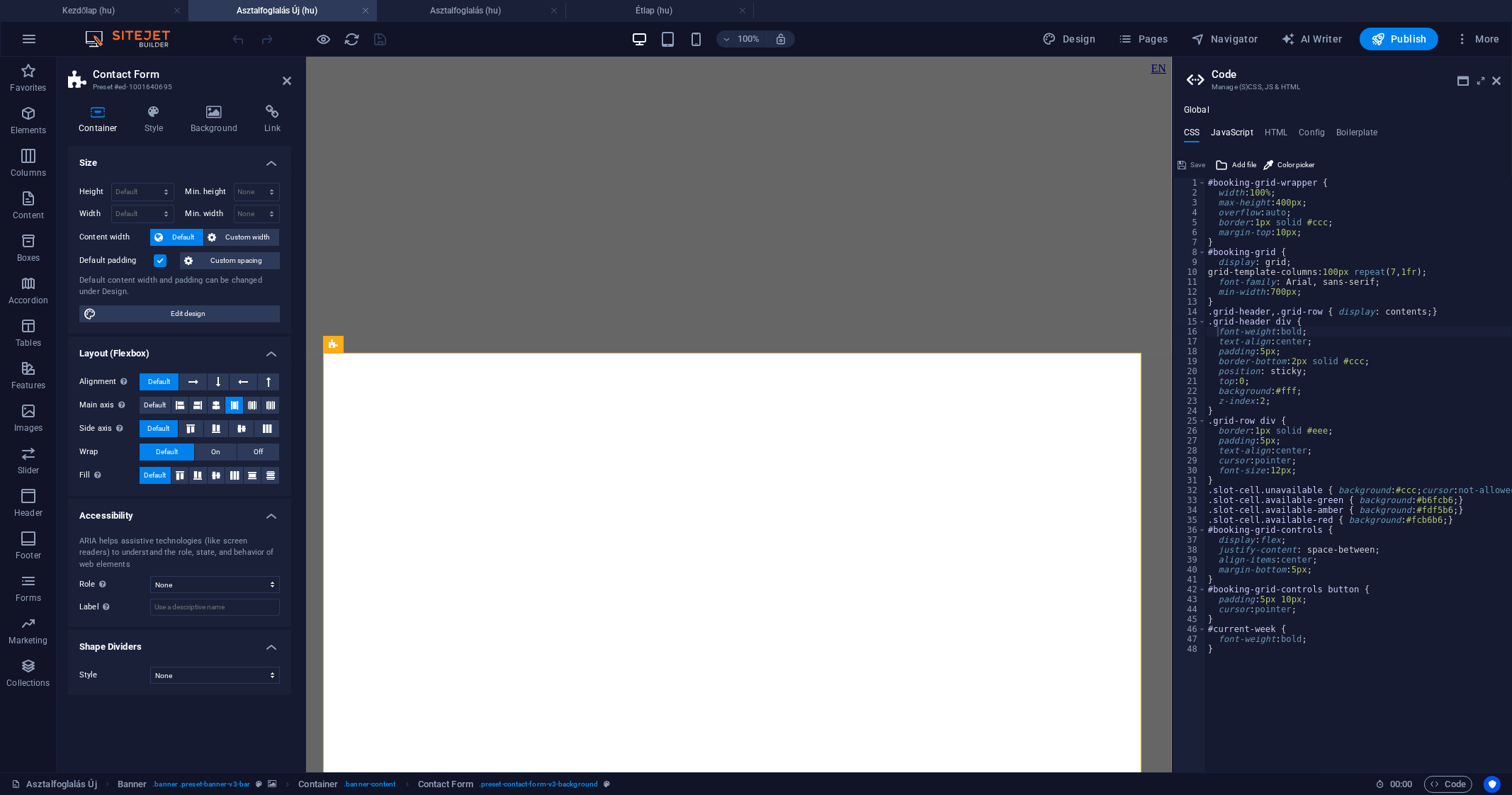
click at [1238, 131] on h4 "JavaScript" at bounding box center [1232, 135] width 42 height 16
type textarea "$(function() {"
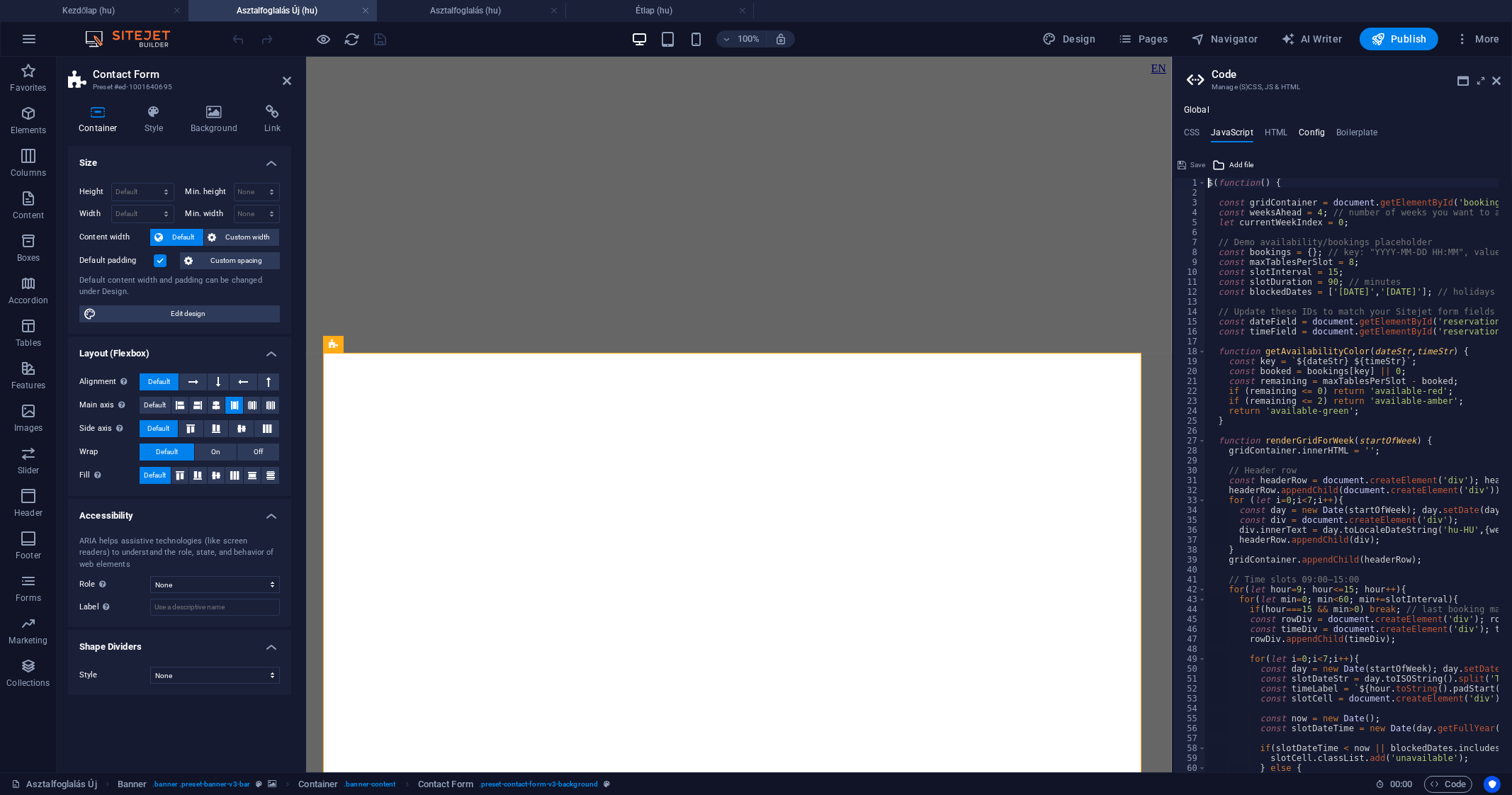
click at [1305, 127] on h4 "Config" at bounding box center [1311, 135] width 26 height 16
type textarea "$color-background: #101c2e;"
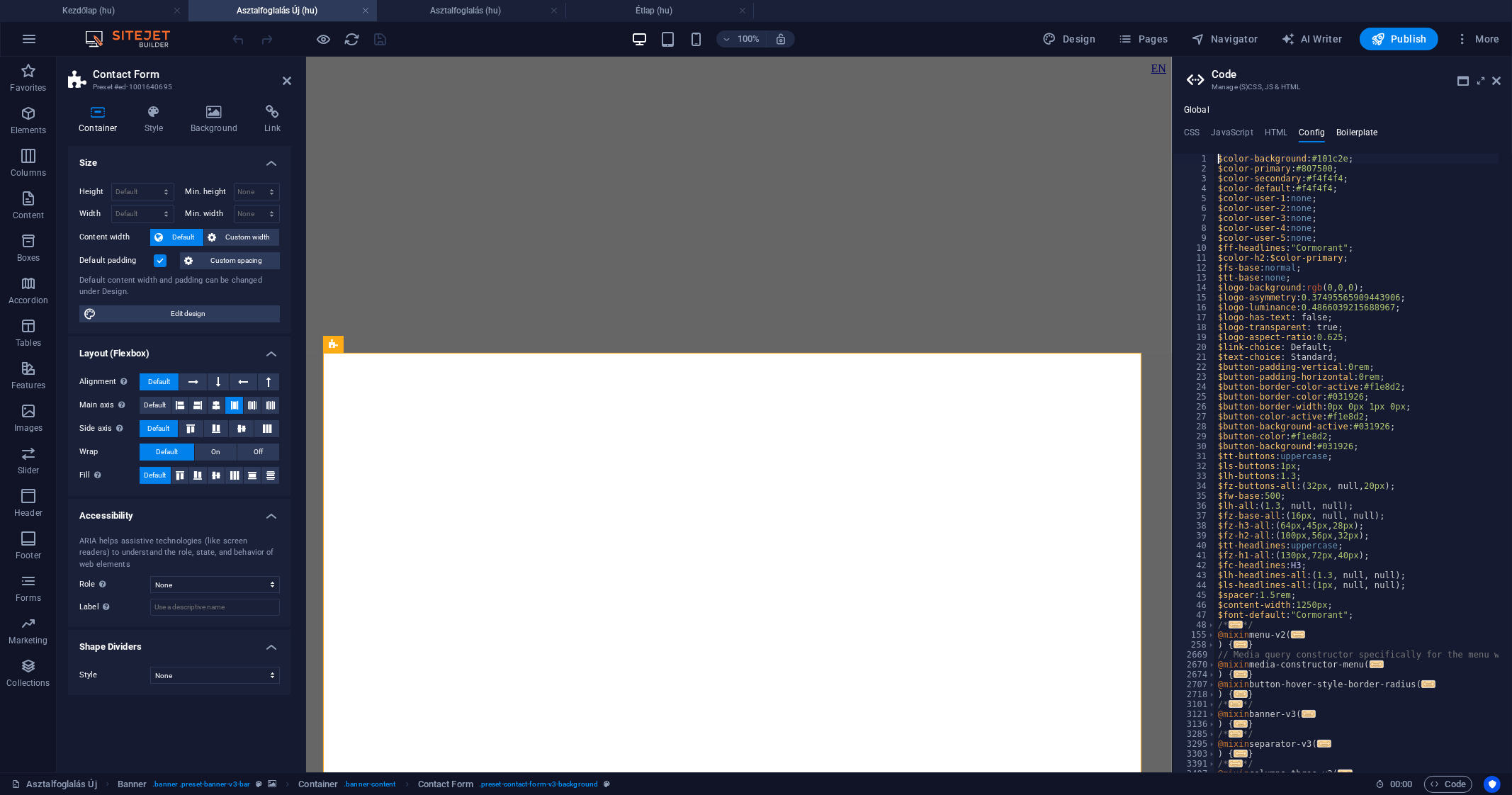
click at [1349, 127] on h4 "Boilerplate" at bounding box center [1357, 135] width 42 height 16
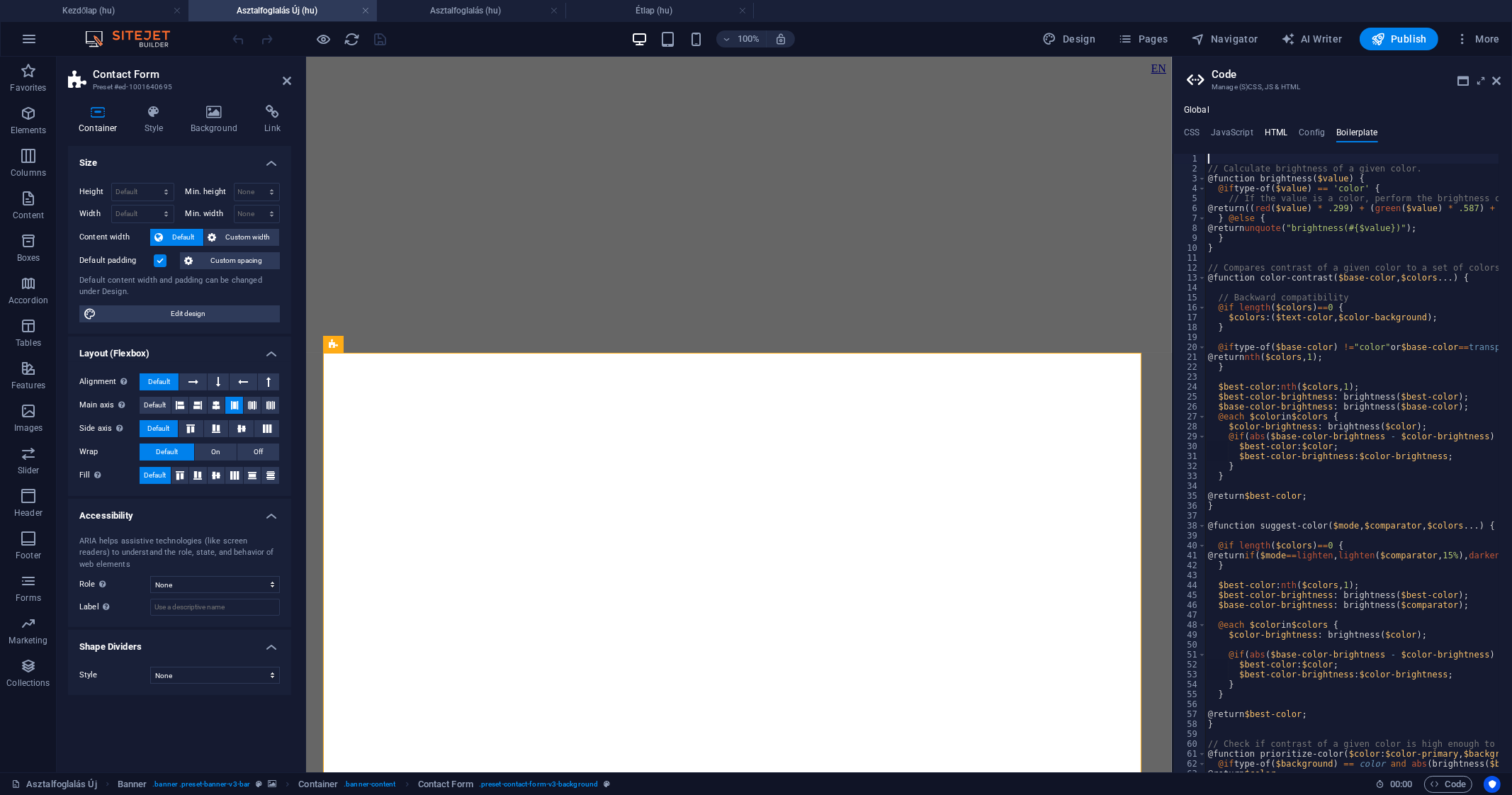
click at [1266, 132] on h4 "HTML" at bounding box center [1276, 135] width 23 height 16
type textarea "{{content}}"
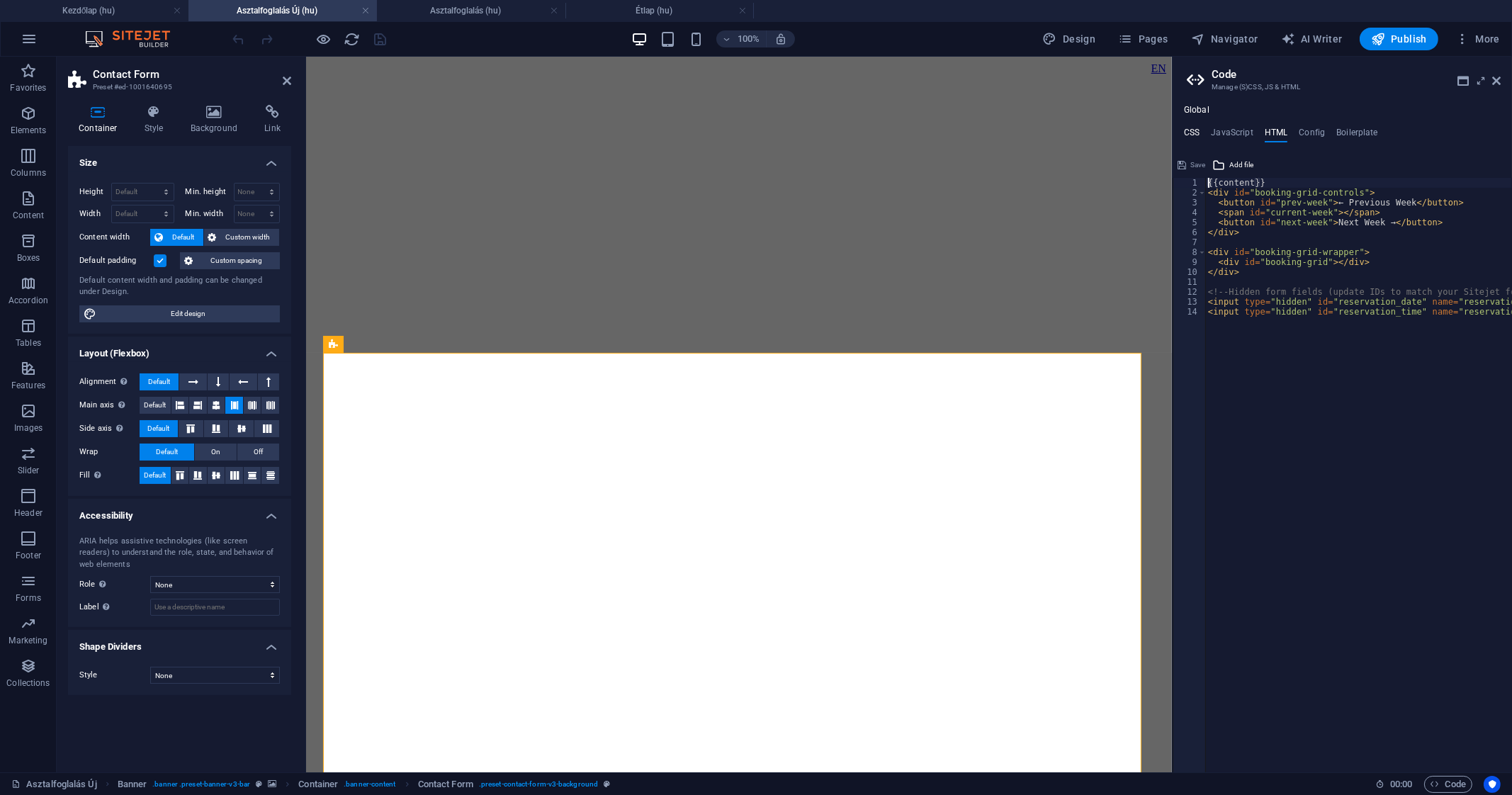
click at [1194, 136] on h4 "CSS" at bounding box center [1192, 135] width 16 height 16
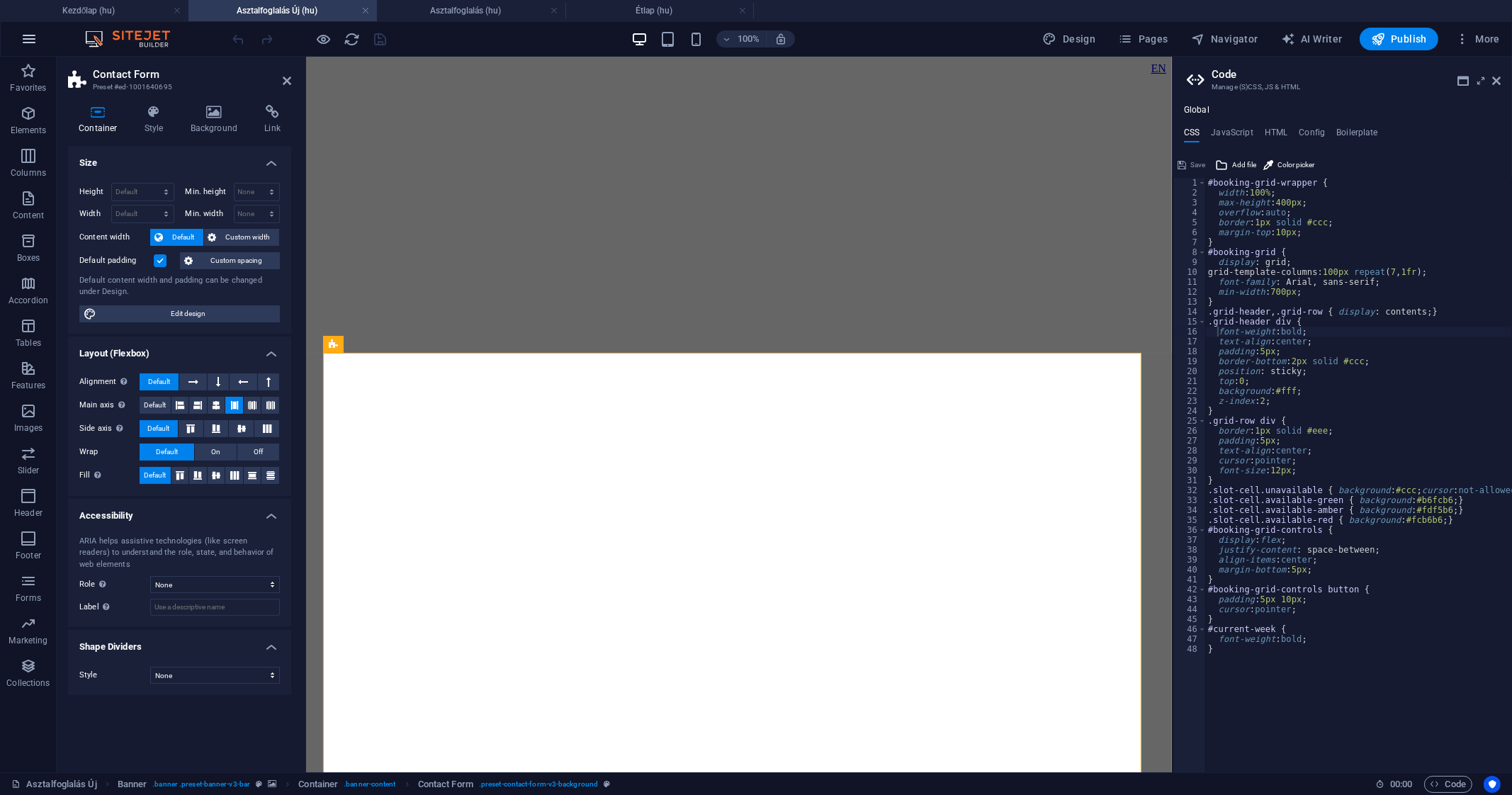
click at [39, 37] on button "button" at bounding box center [29, 38] width 34 height 34
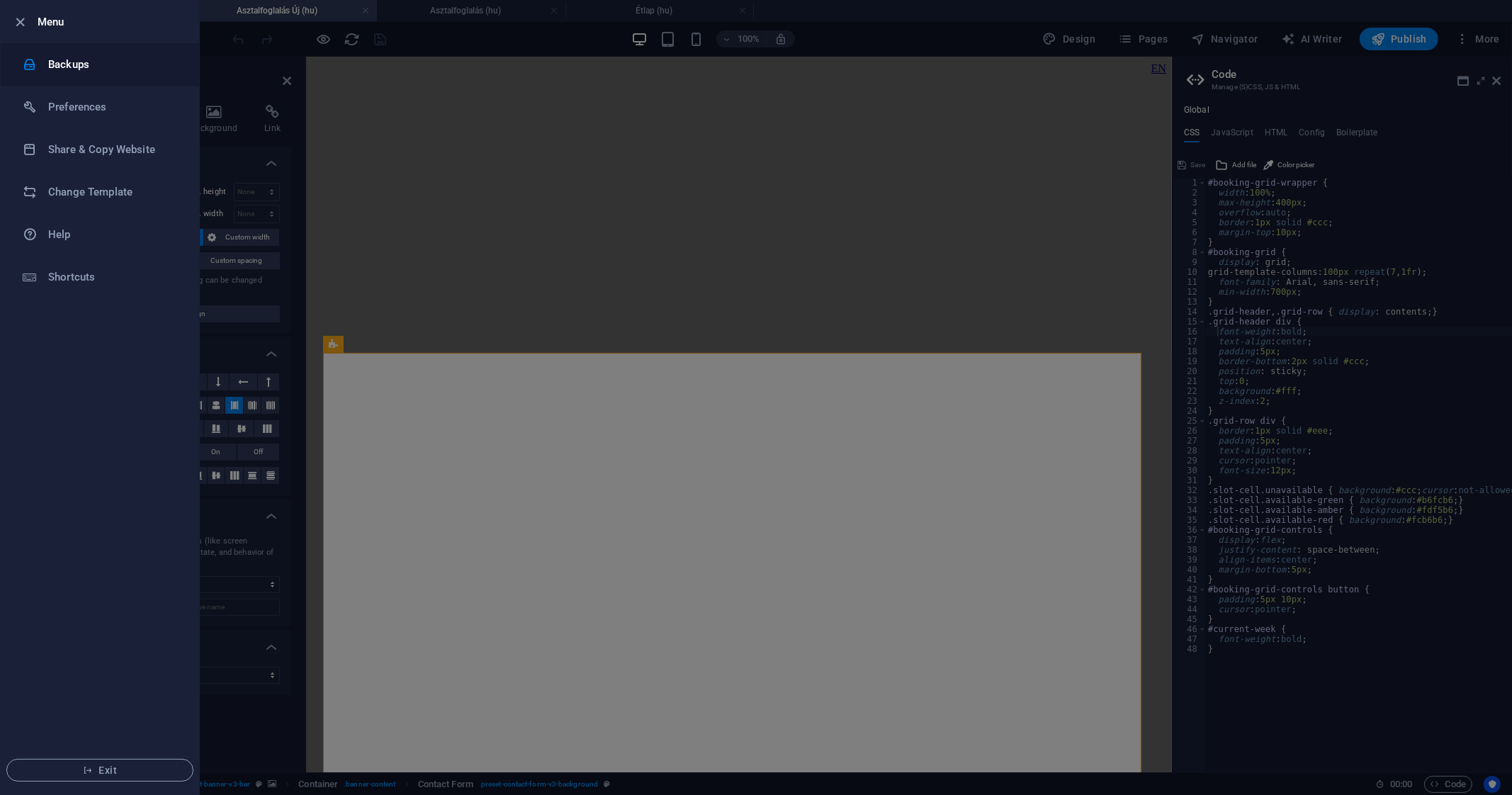
click at [132, 54] on li "Backups" at bounding box center [100, 64] width 198 height 42
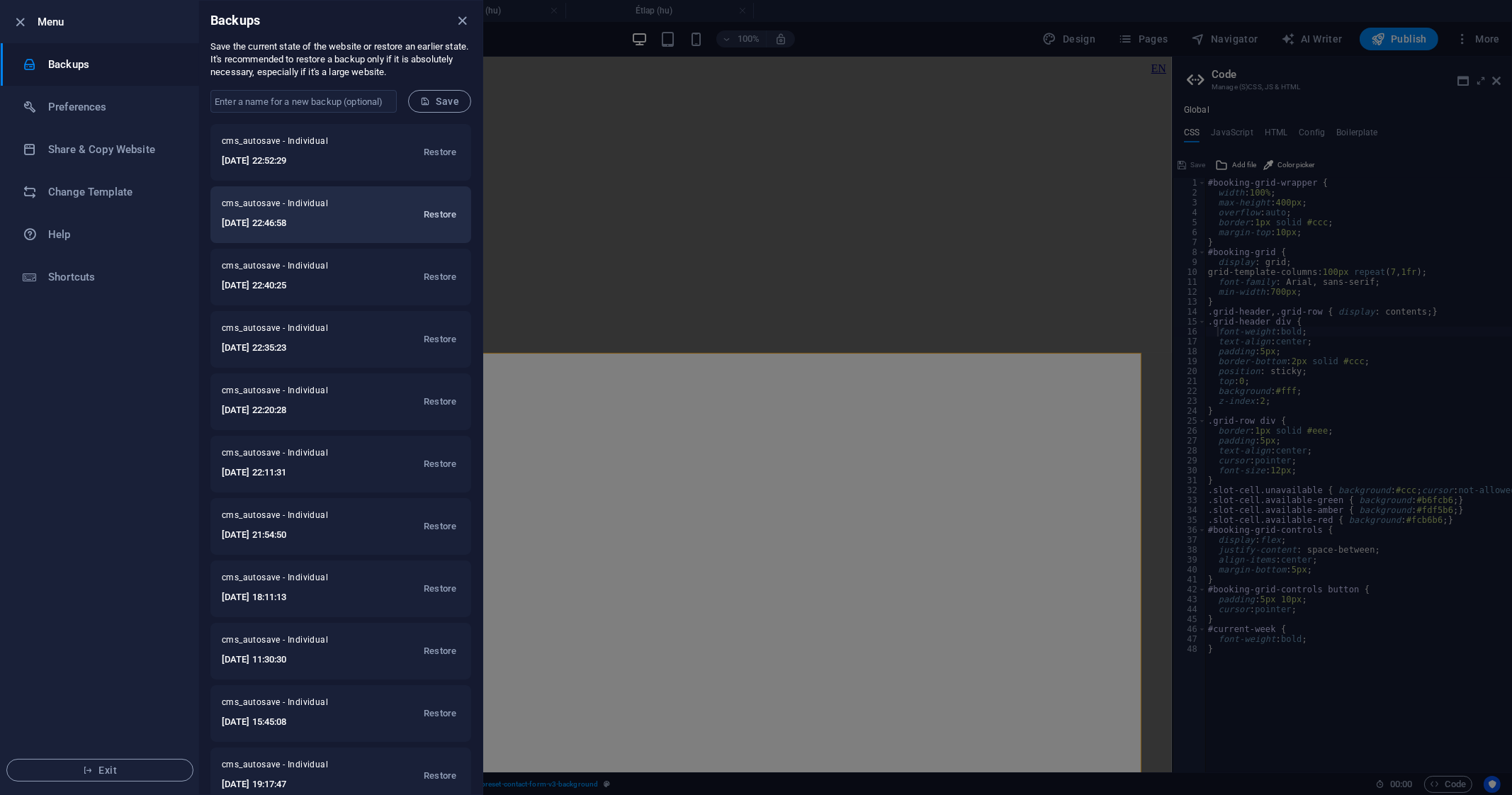
click at [435, 217] on span "Restore" at bounding box center [440, 215] width 33 height 17
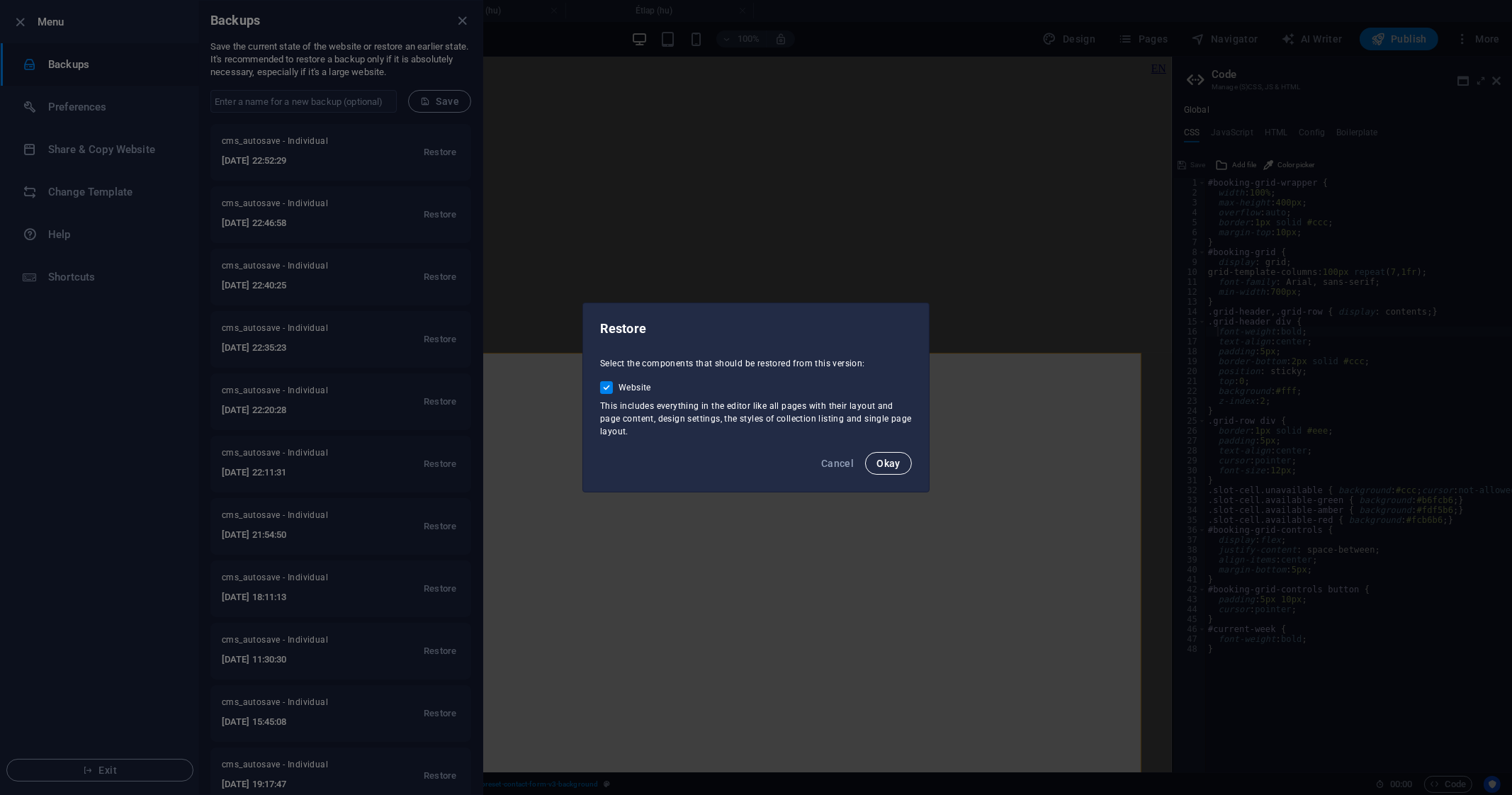
click at [891, 466] on span "Okay" at bounding box center [888, 463] width 24 height 11
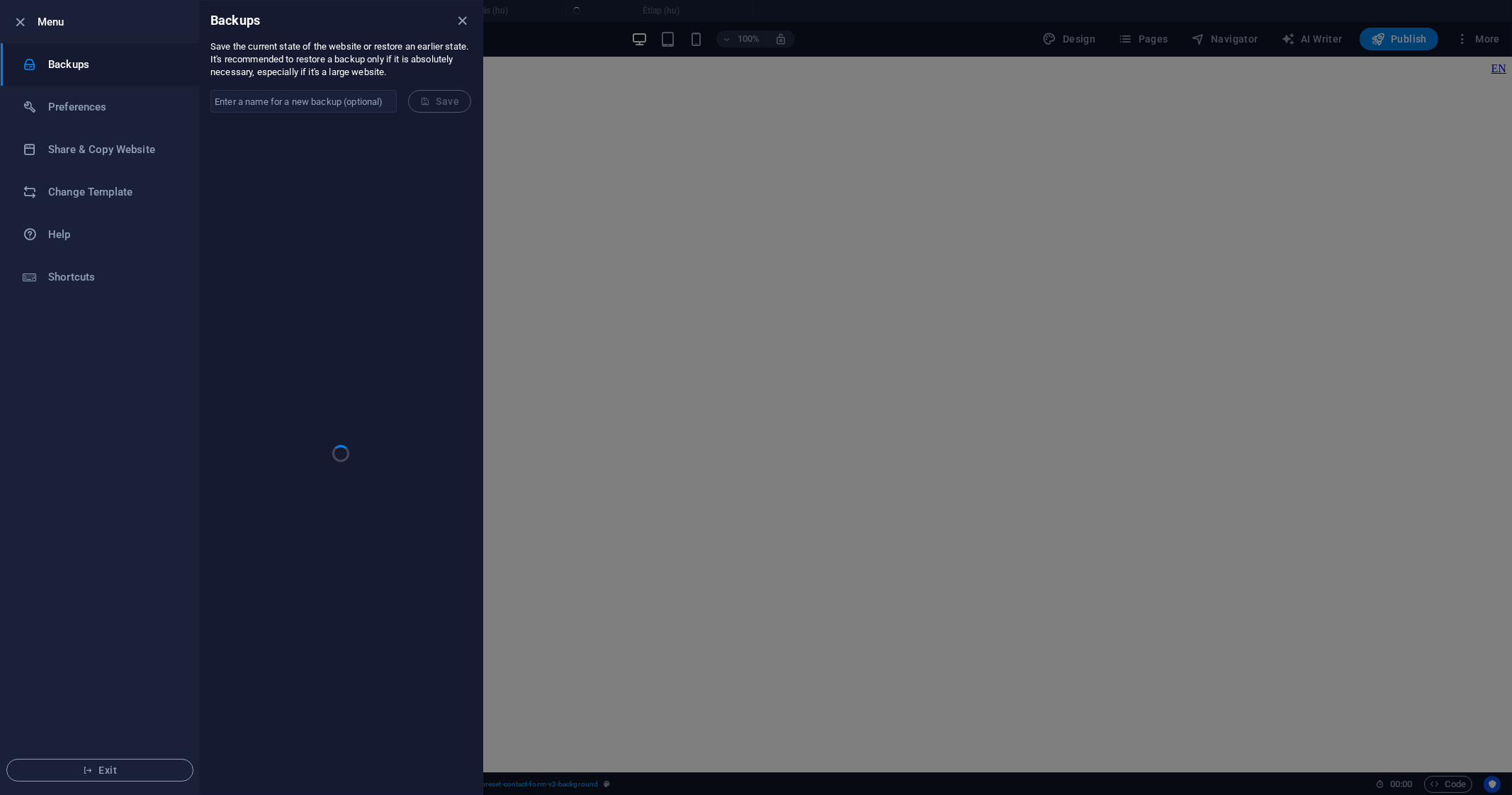
select select
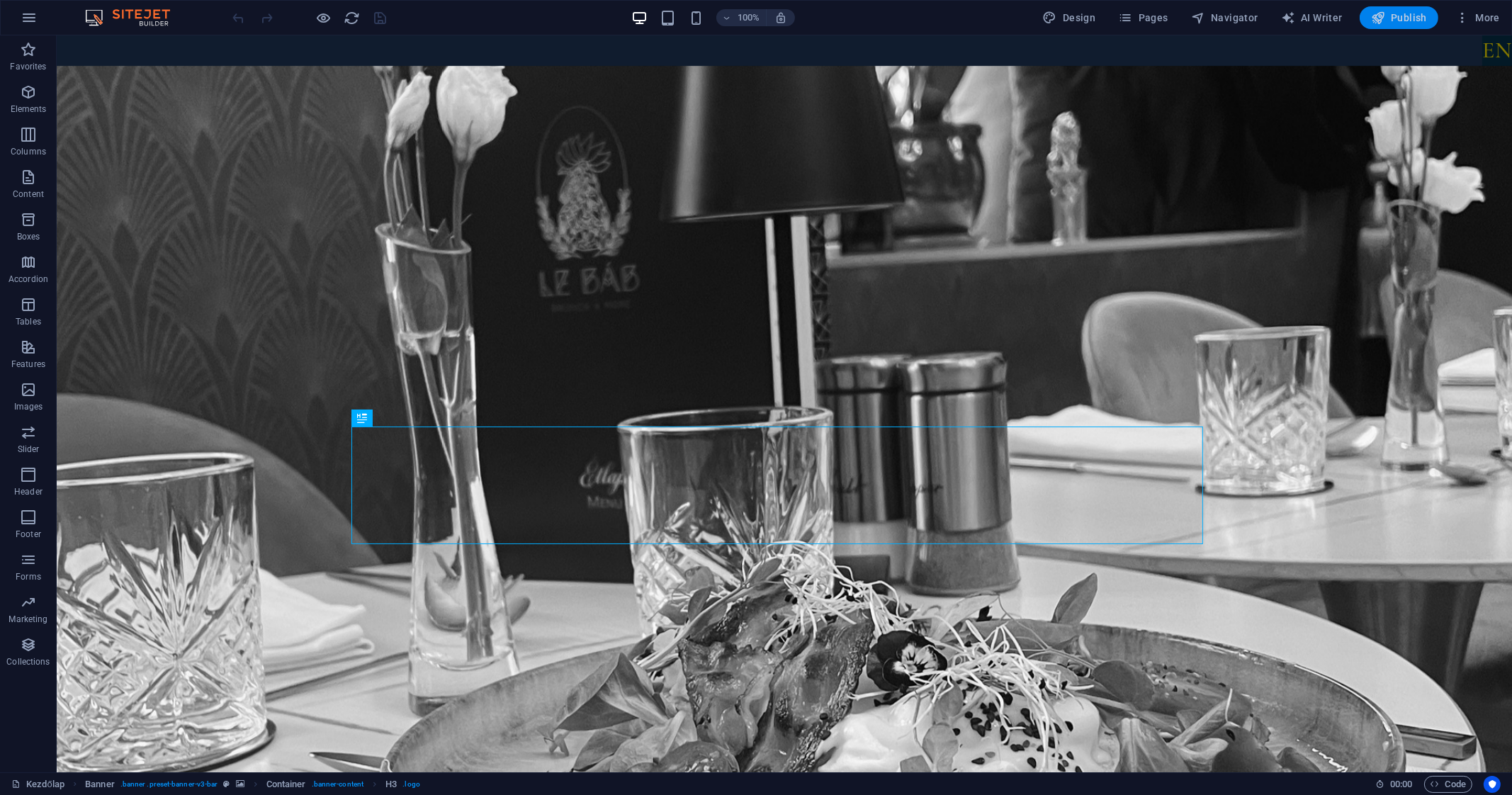
click at [1412, 6] on button "Publish" at bounding box center [1399, 17] width 79 height 23
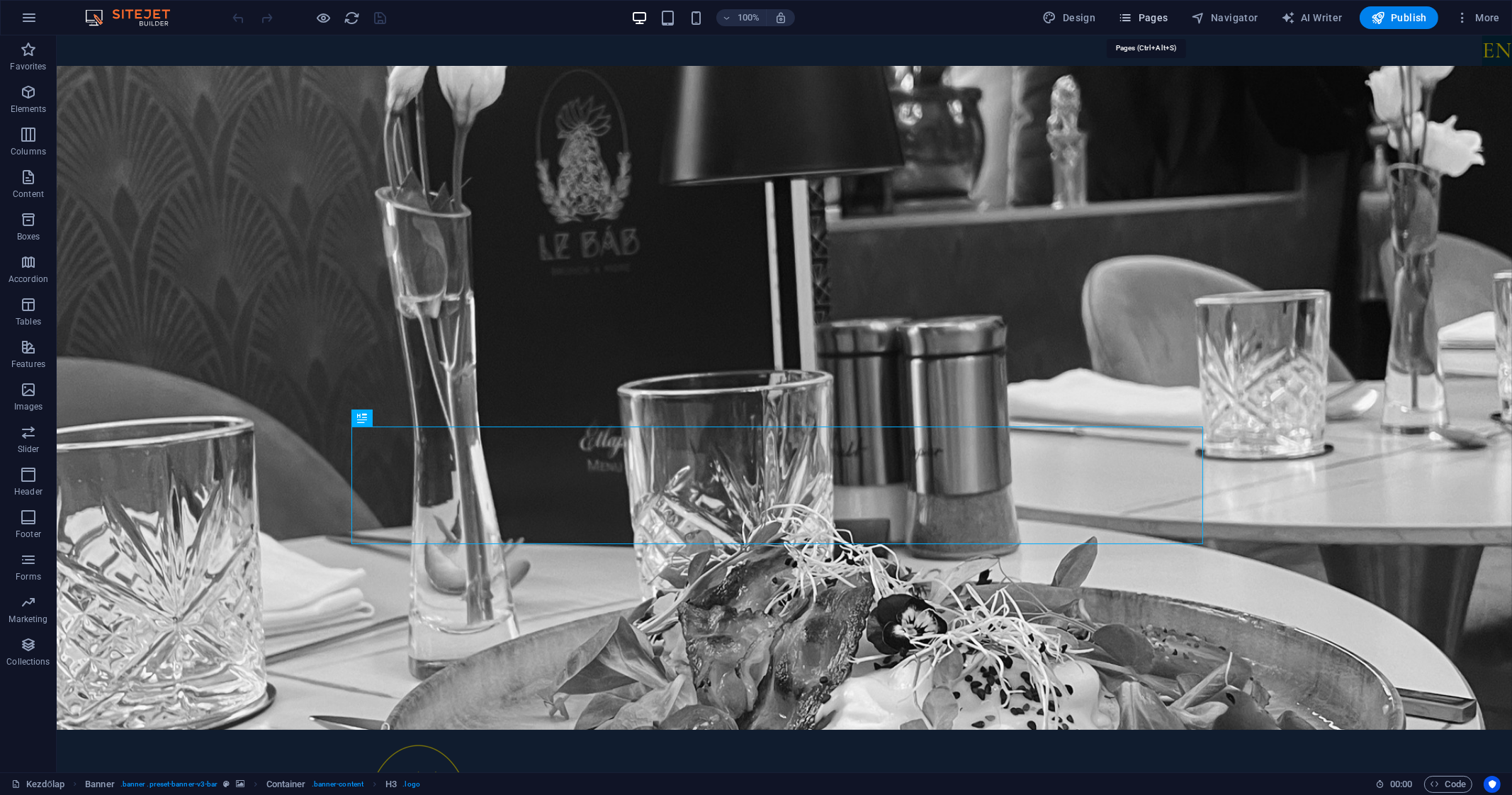
click at [1132, 16] on icon "button" at bounding box center [1125, 17] width 14 height 14
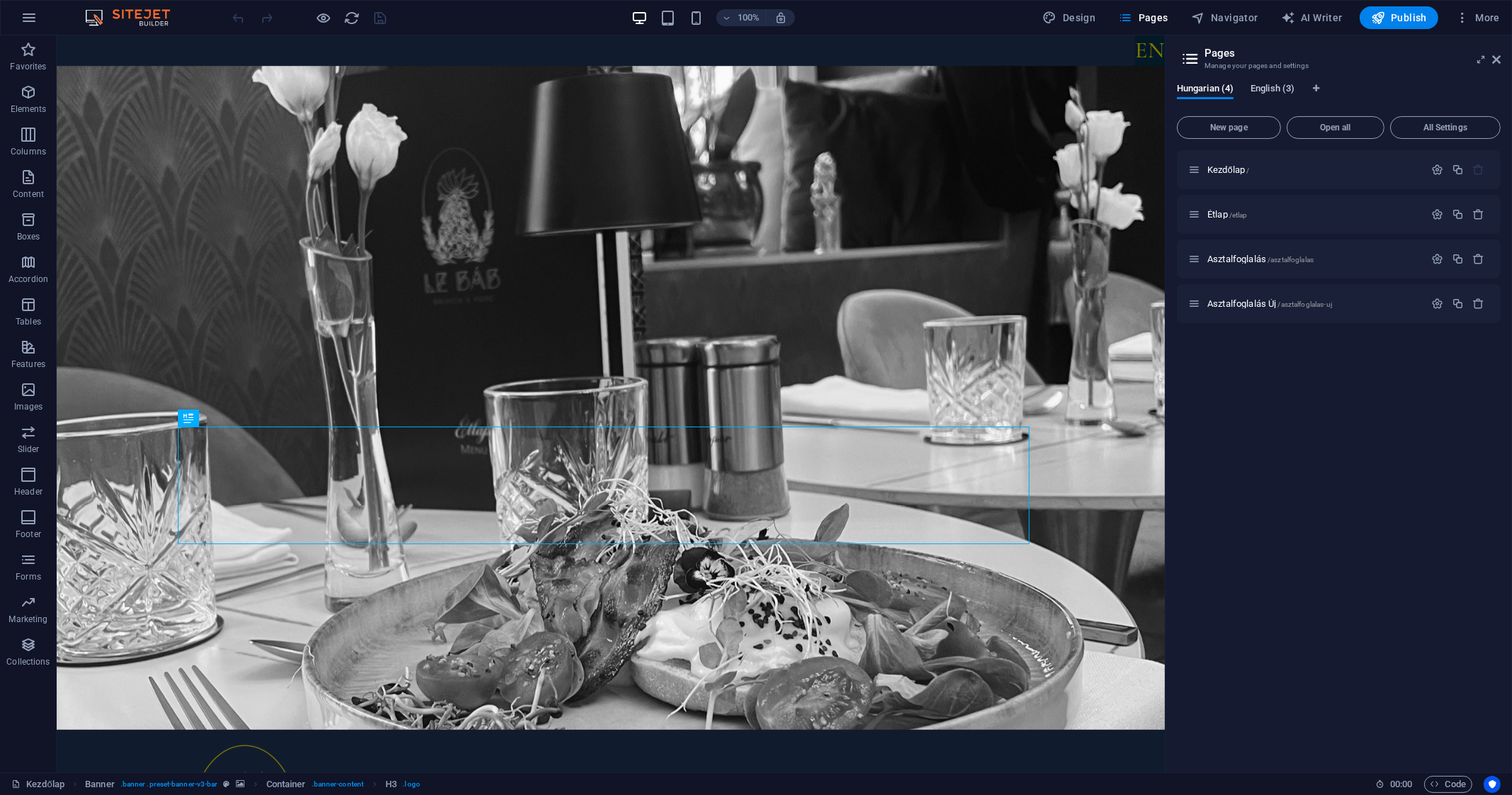
click at [1290, 91] on span "English (3)" at bounding box center [1272, 89] width 44 height 20
click at [1235, 257] on span "Book a table /book-a-table" at bounding box center [1255, 259] width 95 height 10
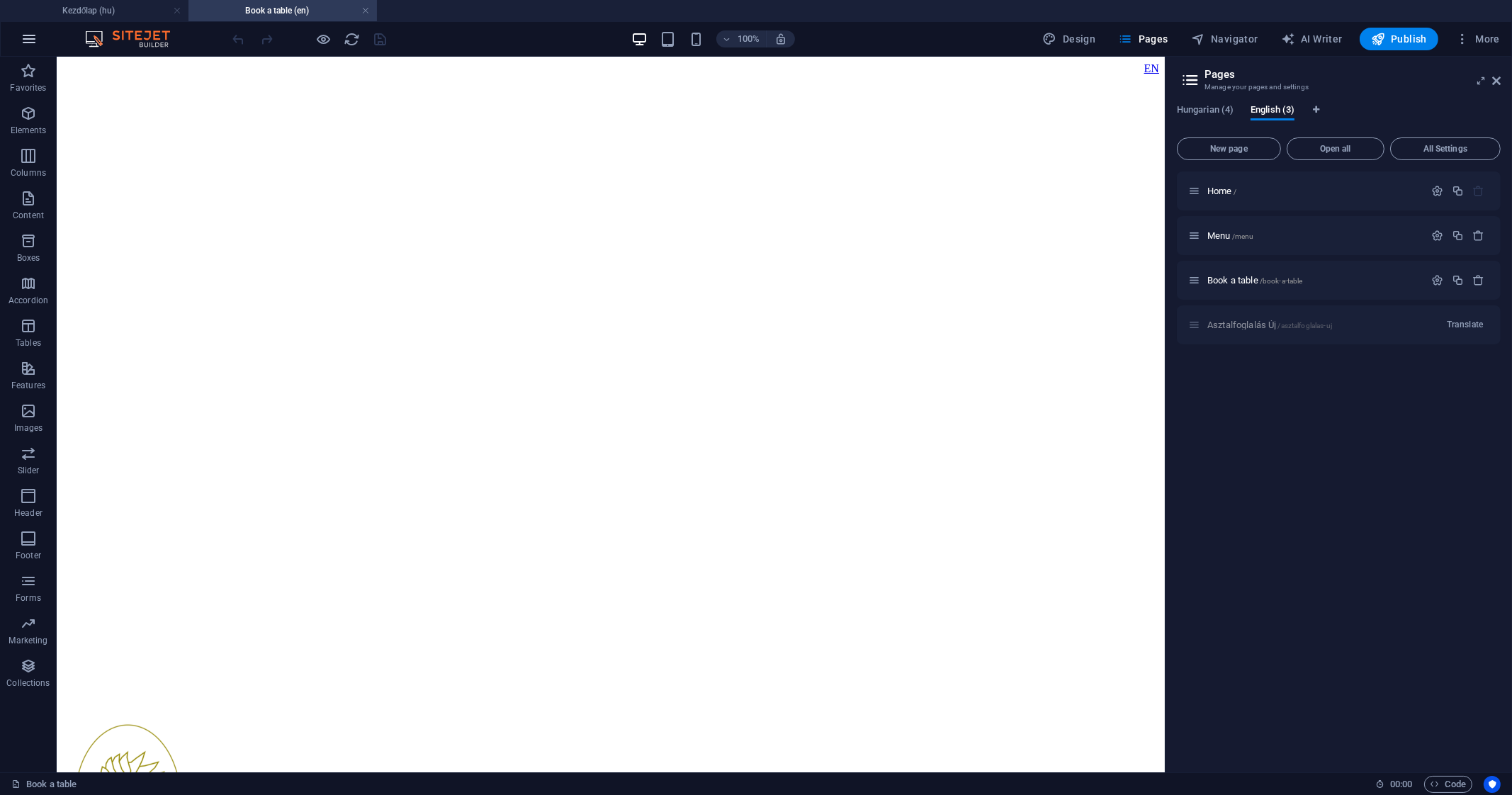
click at [22, 41] on icon "button" at bounding box center [29, 39] width 17 height 17
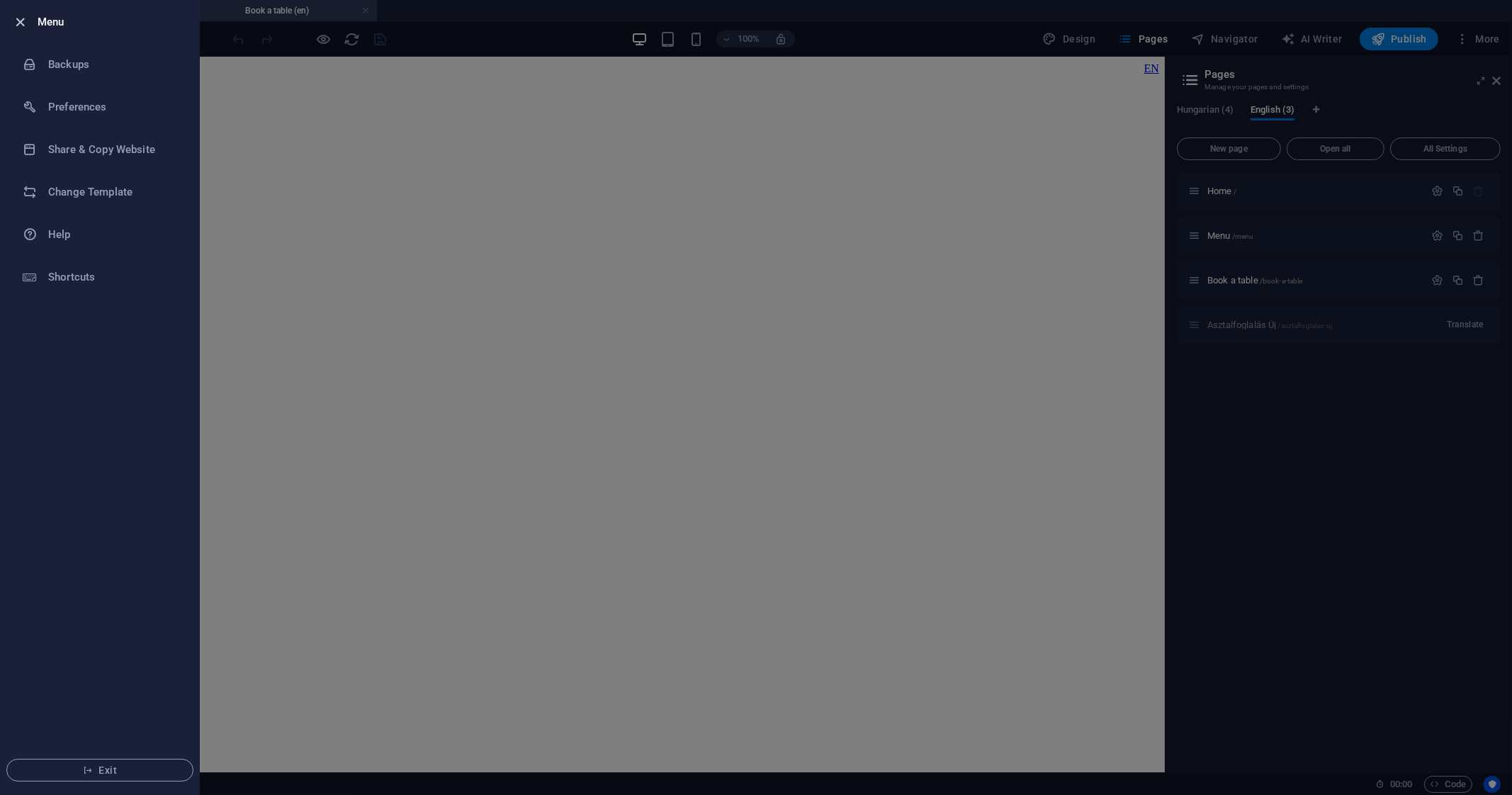
click at [16, 14] on icon "button" at bounding box center [21, 22] width 16 height 16
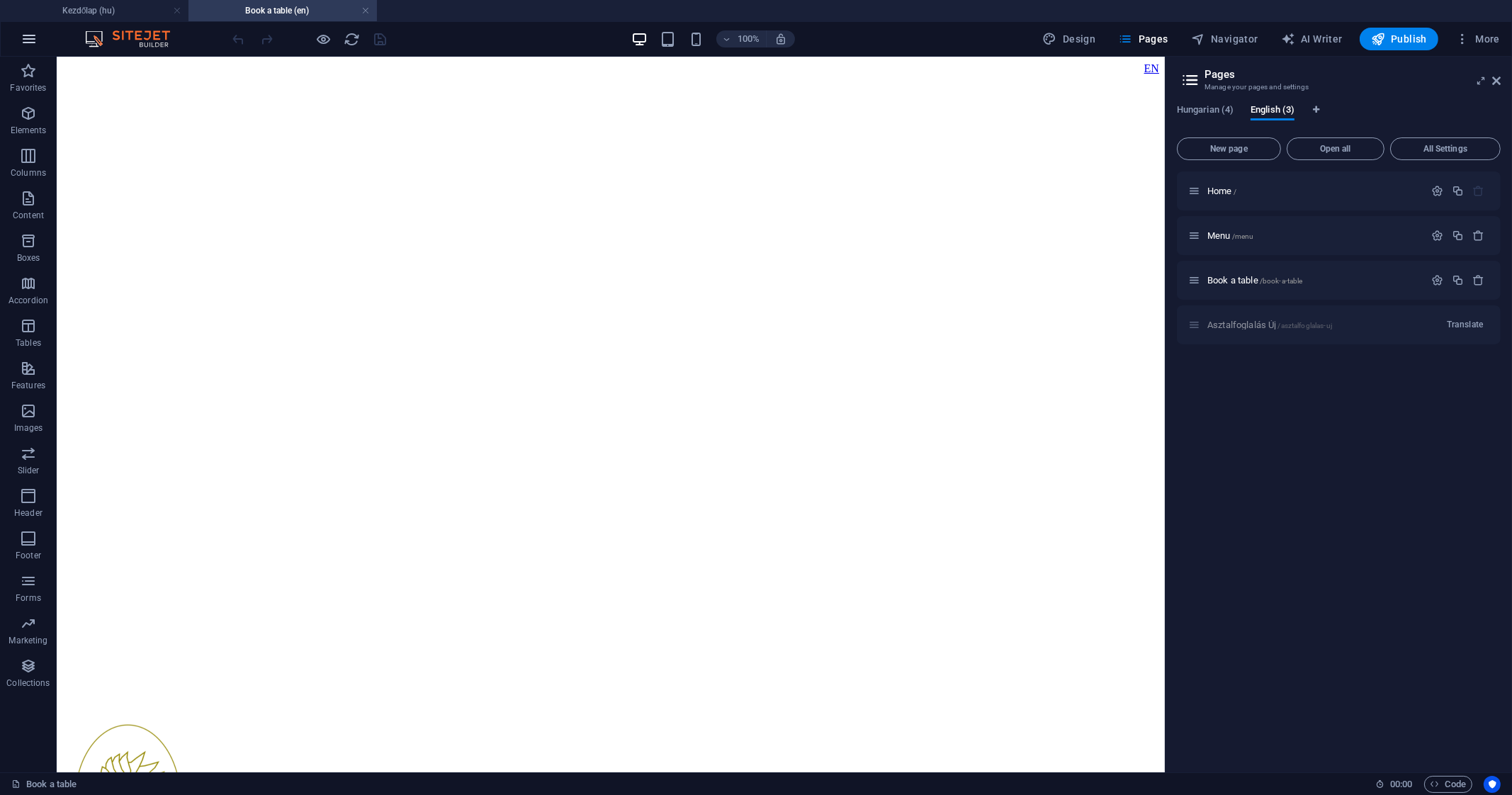
click at [29, 33] on icon "button" at bounding box center [29, 39] width 17 height 17
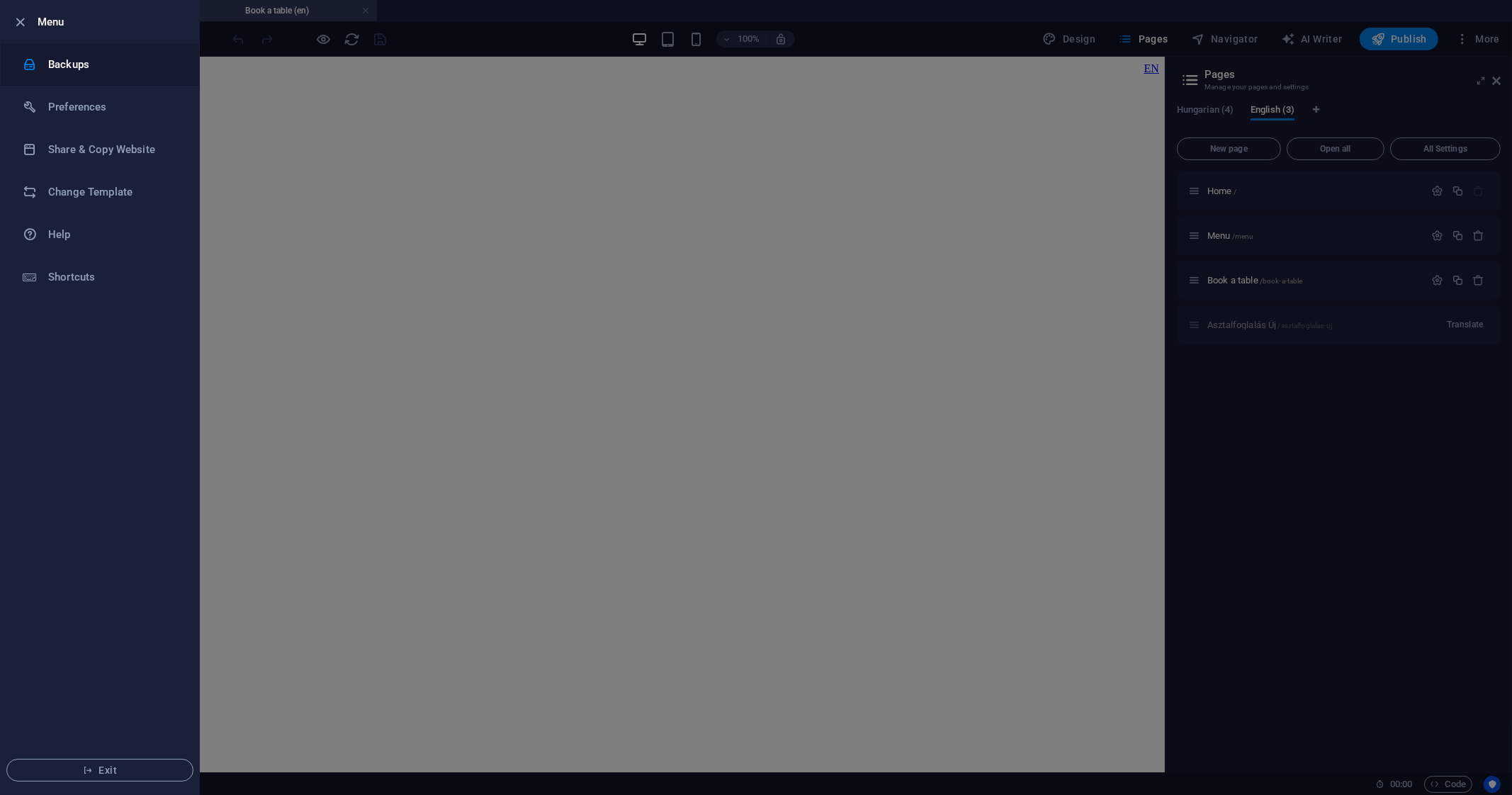
click at [91, 70] on h6 "Backups" at bounding box center [113, 65] width 131 height 17
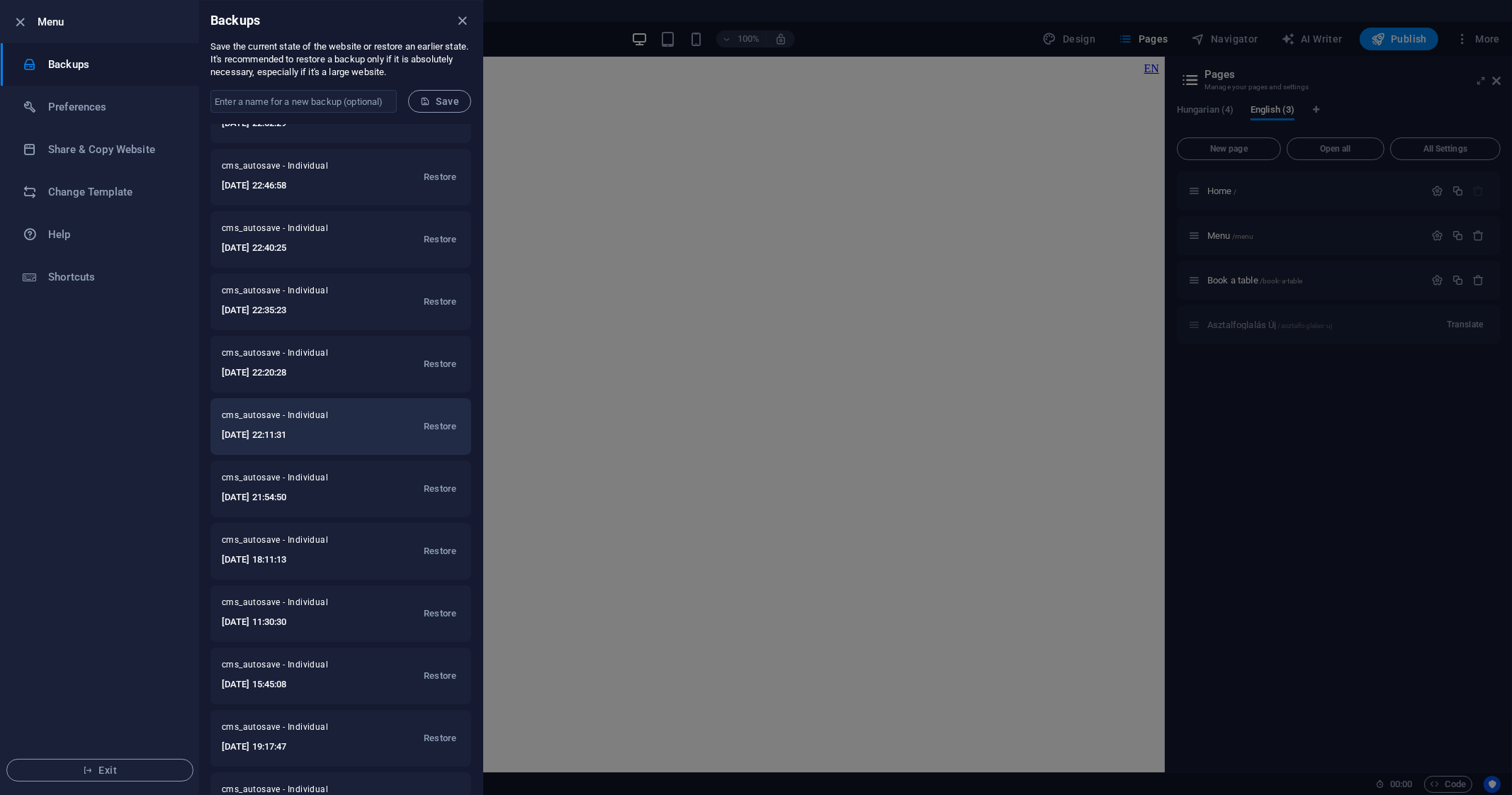
scroll to position [100, 0]
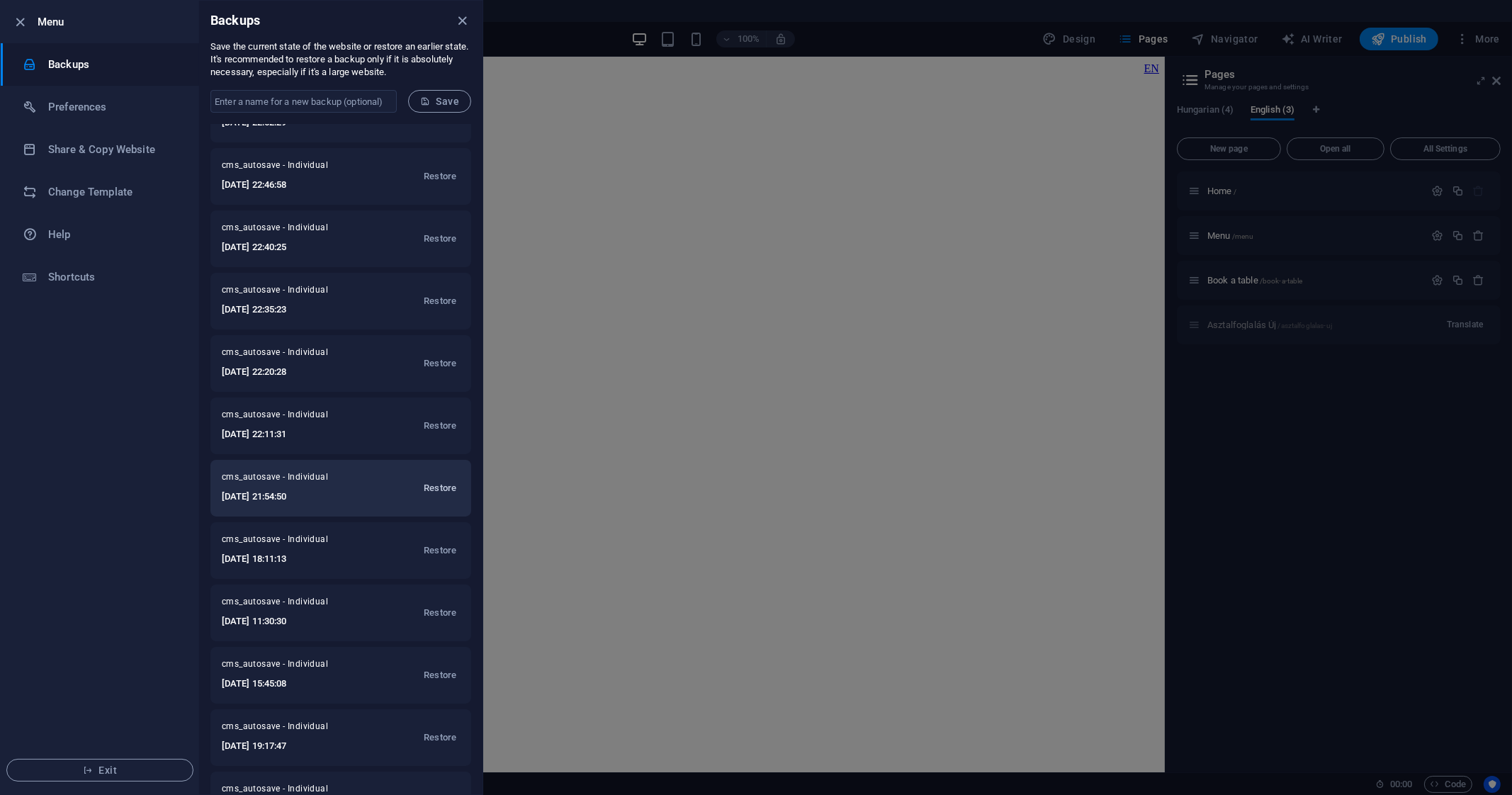
click at [434, 482] on span "Restore" at bounding box center [440, 488] width 33 height 17
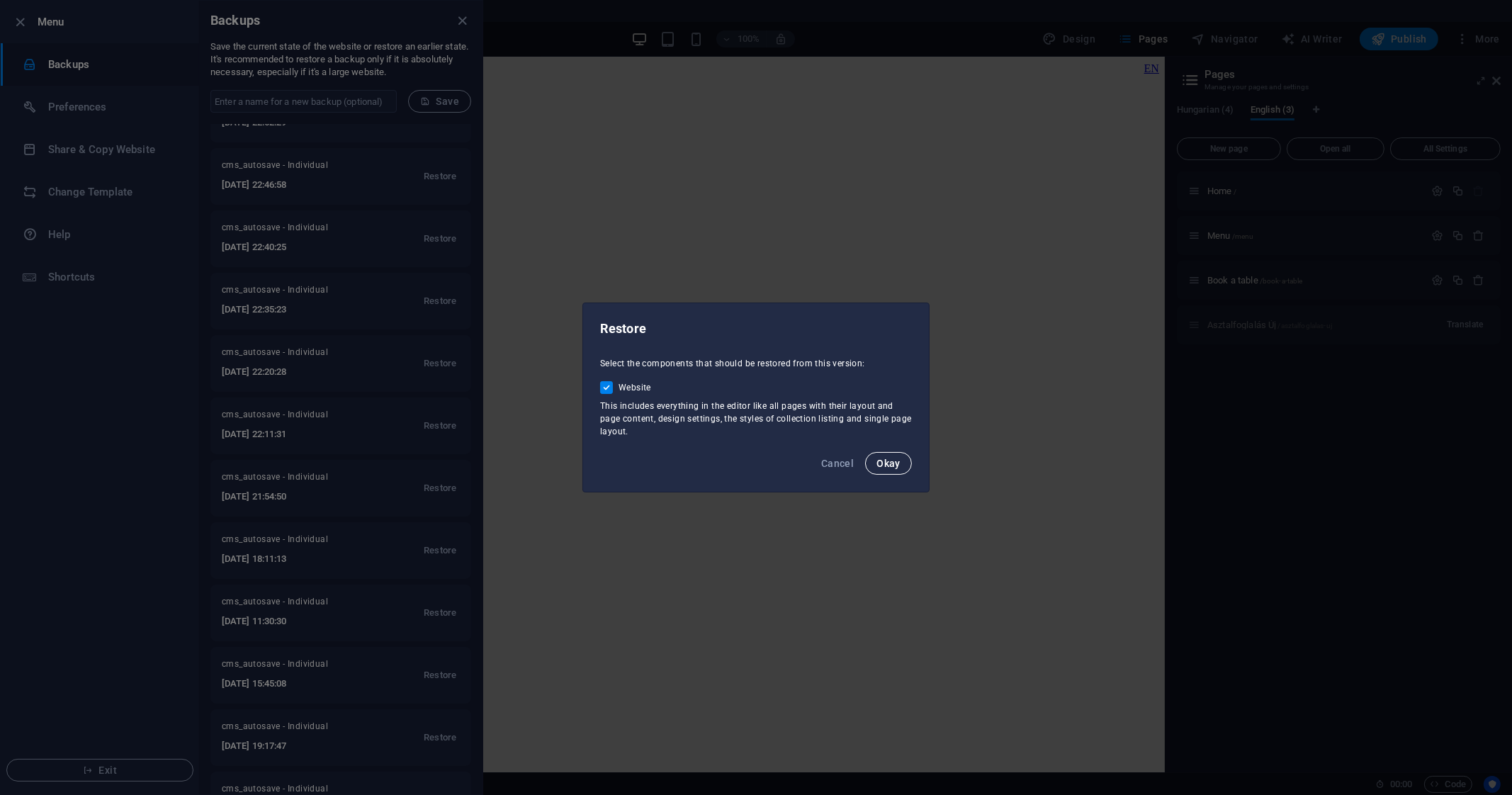
click at [886, 461] on span "Okay" at bounding box center [888, 463] width 24 height 11
select select
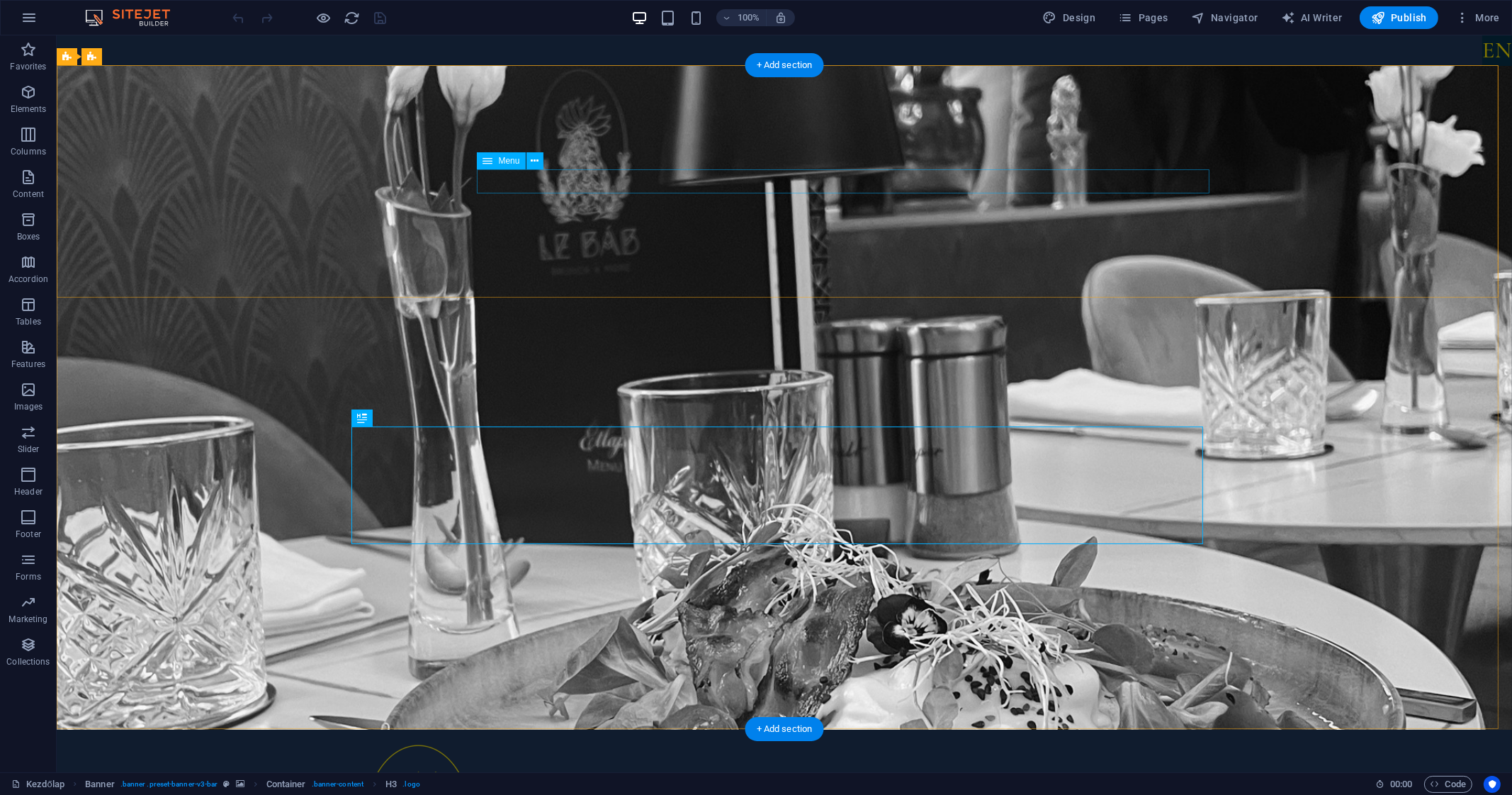
select select
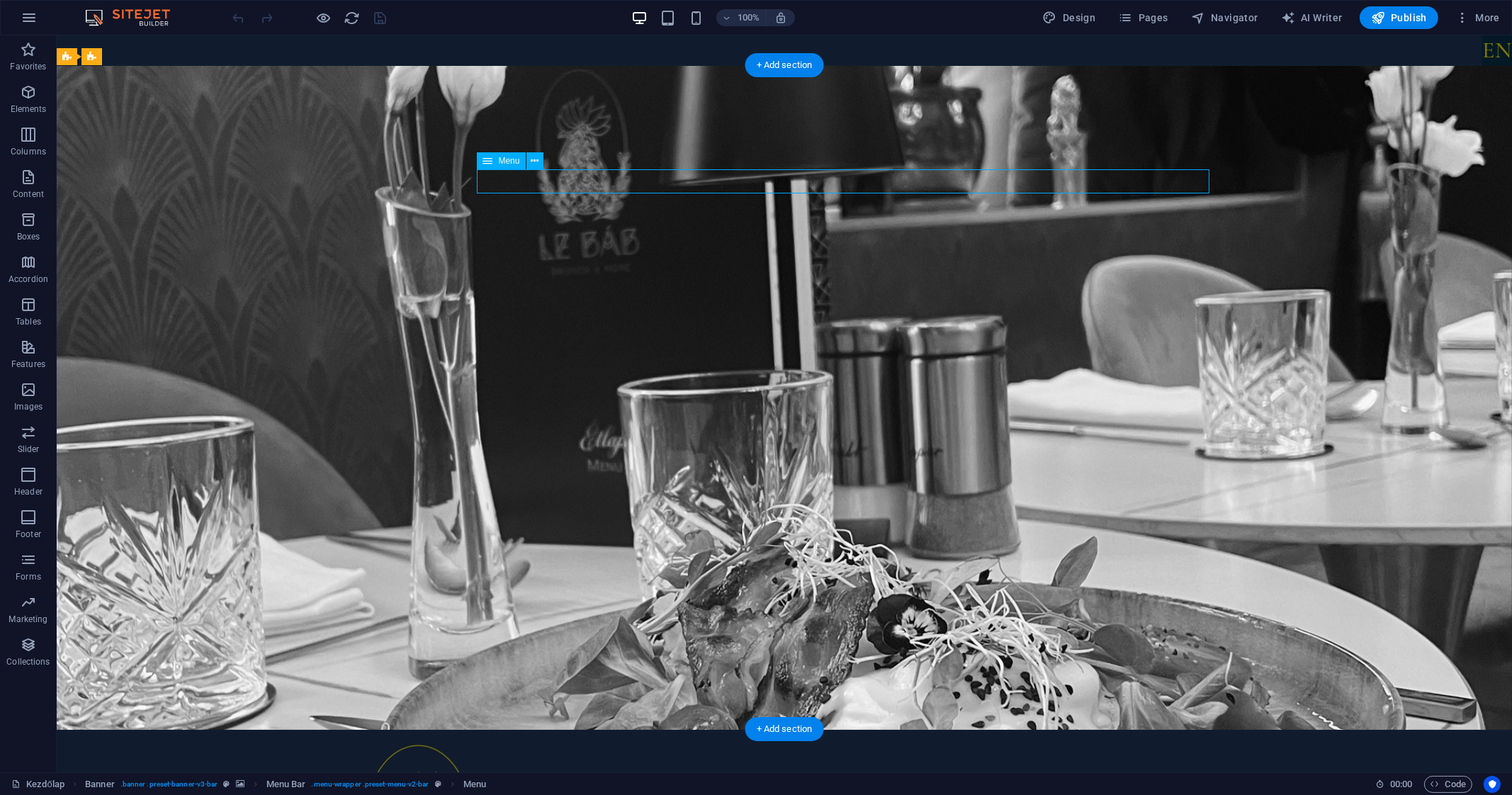
select select
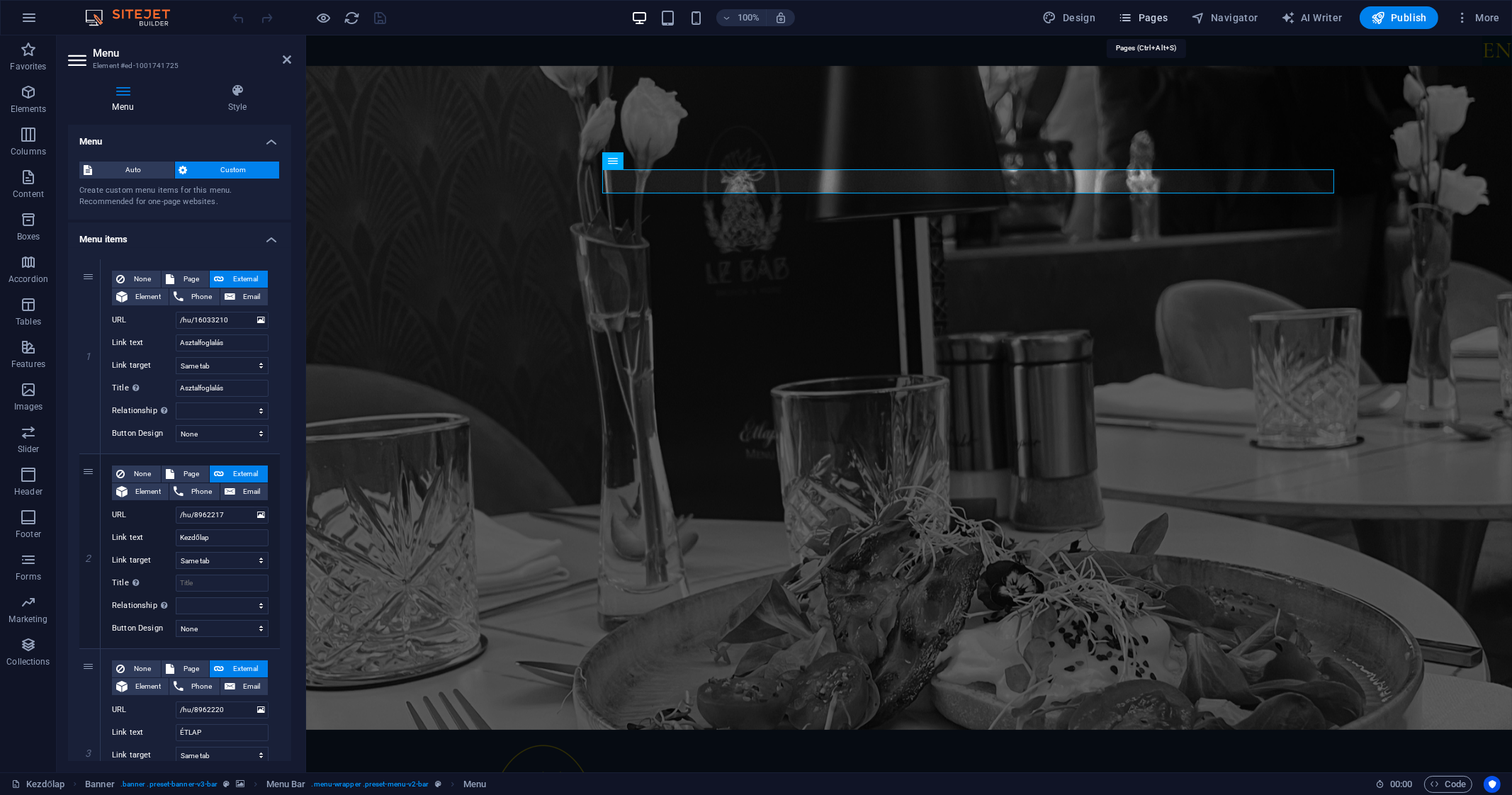
click at [1141, 18] on span "Pages" at bounding box center [1142, 17] width 49 height 14
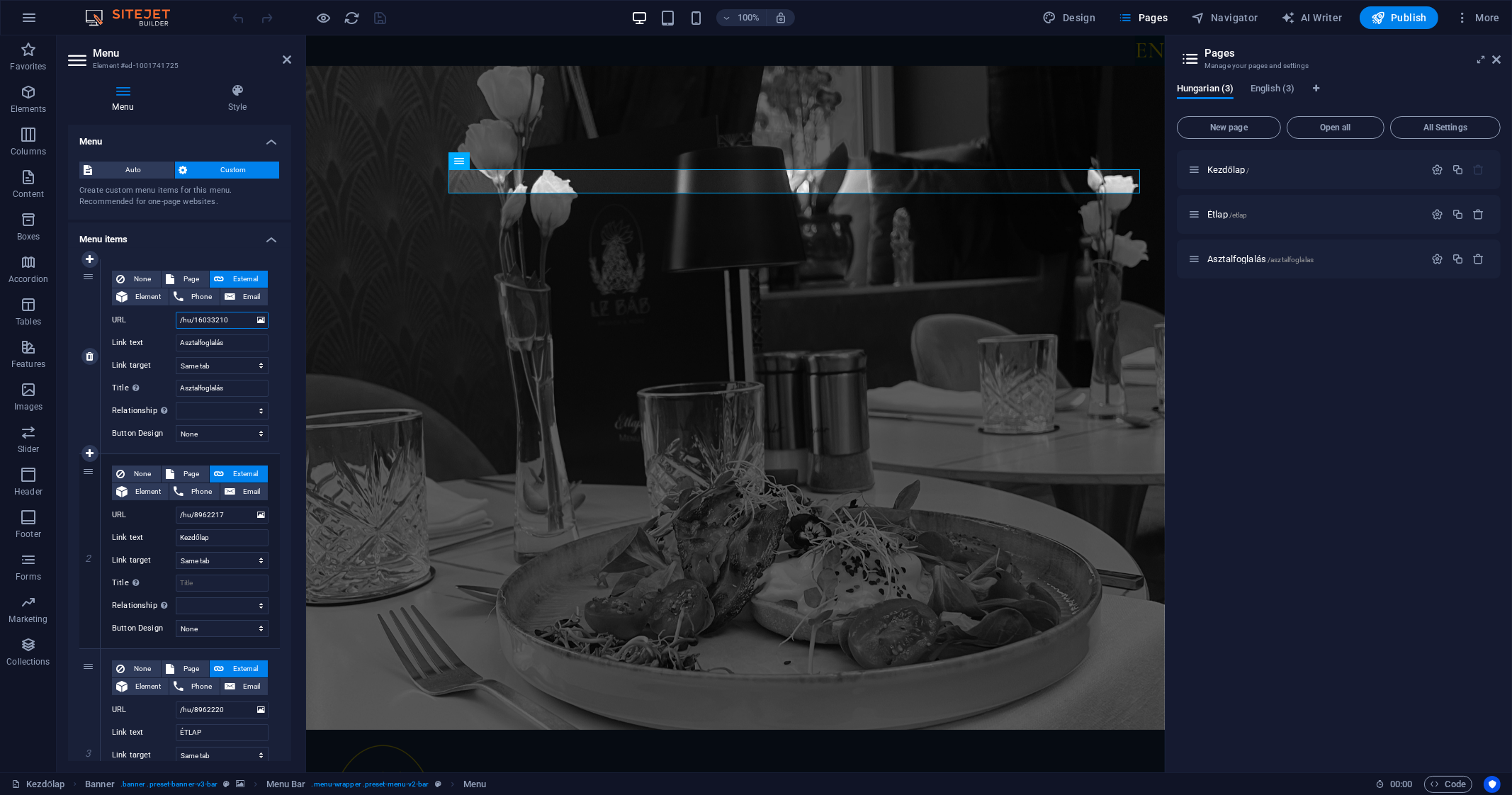
click at [232, 319] on input "/hu/16033210" at bounding box center [222, 320] width 93 height 17
type input "/hu/asz"
select select
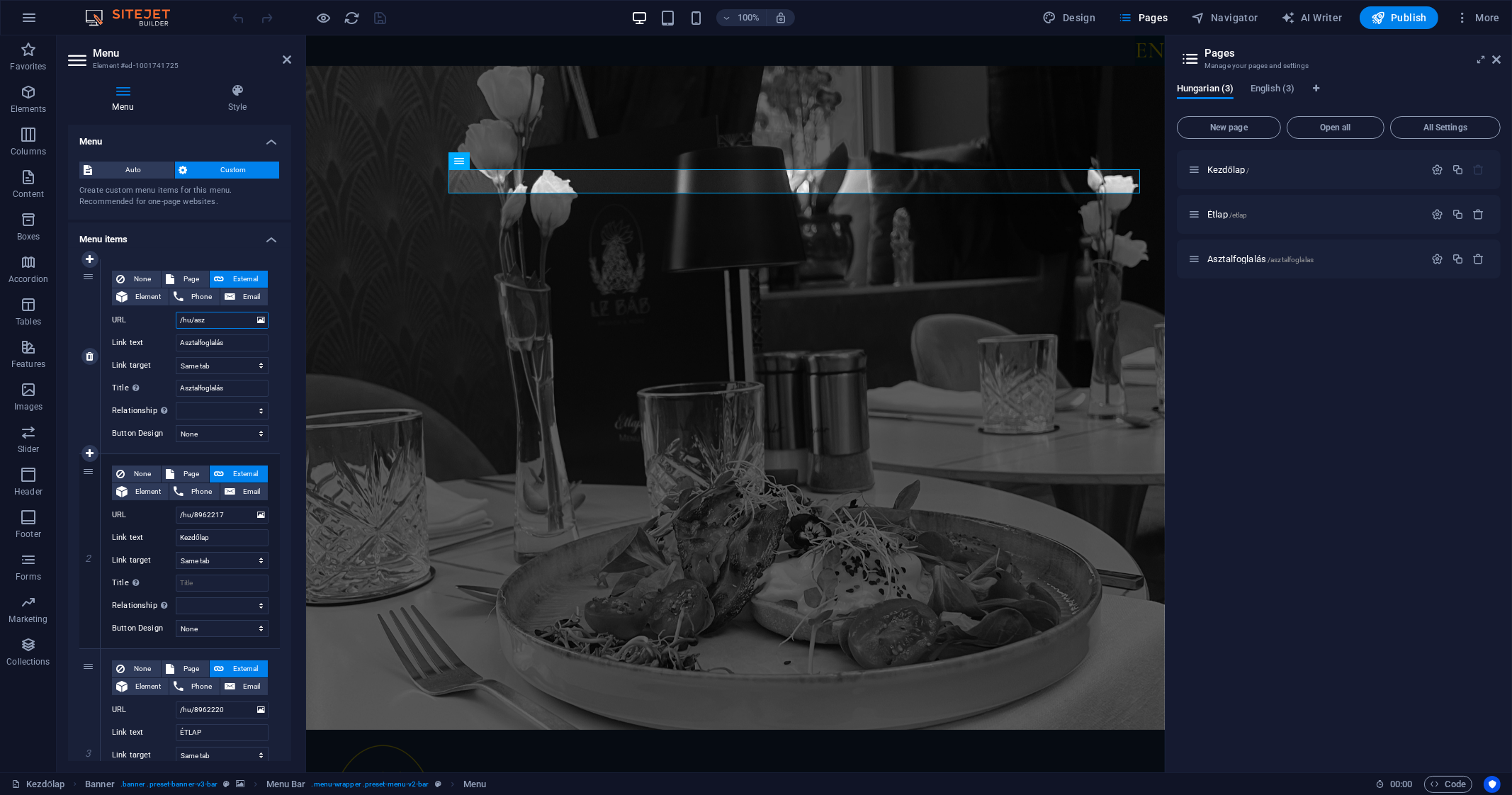
select select
type input "/hu/asztalfoglalas"
select select
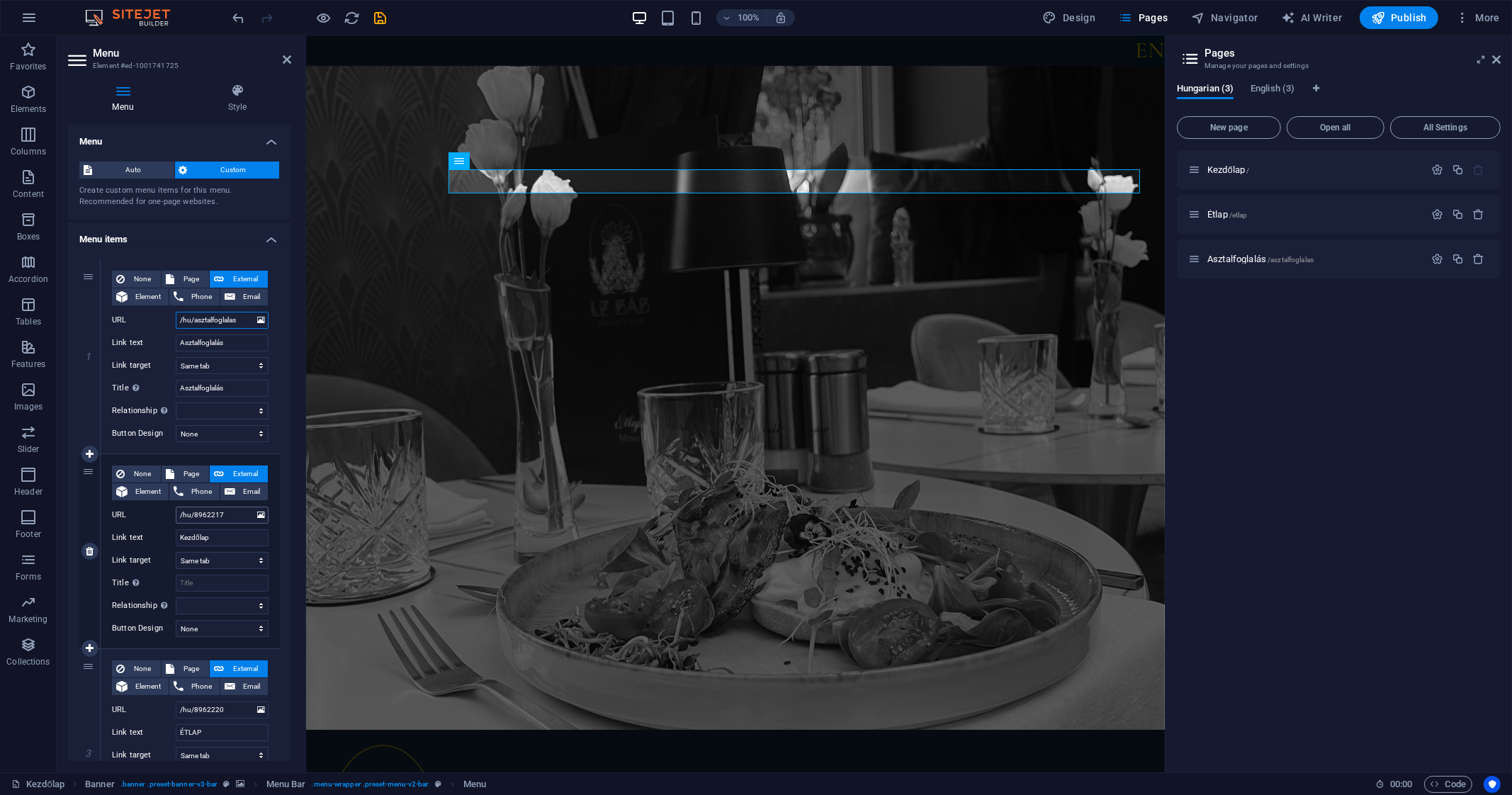
type input "/hu/asztalfoglalas"
click at [212, 508] on input "/hu/8962217" at bounding box center [222, 515] width 93 height 17
type input "/hu/"
select select
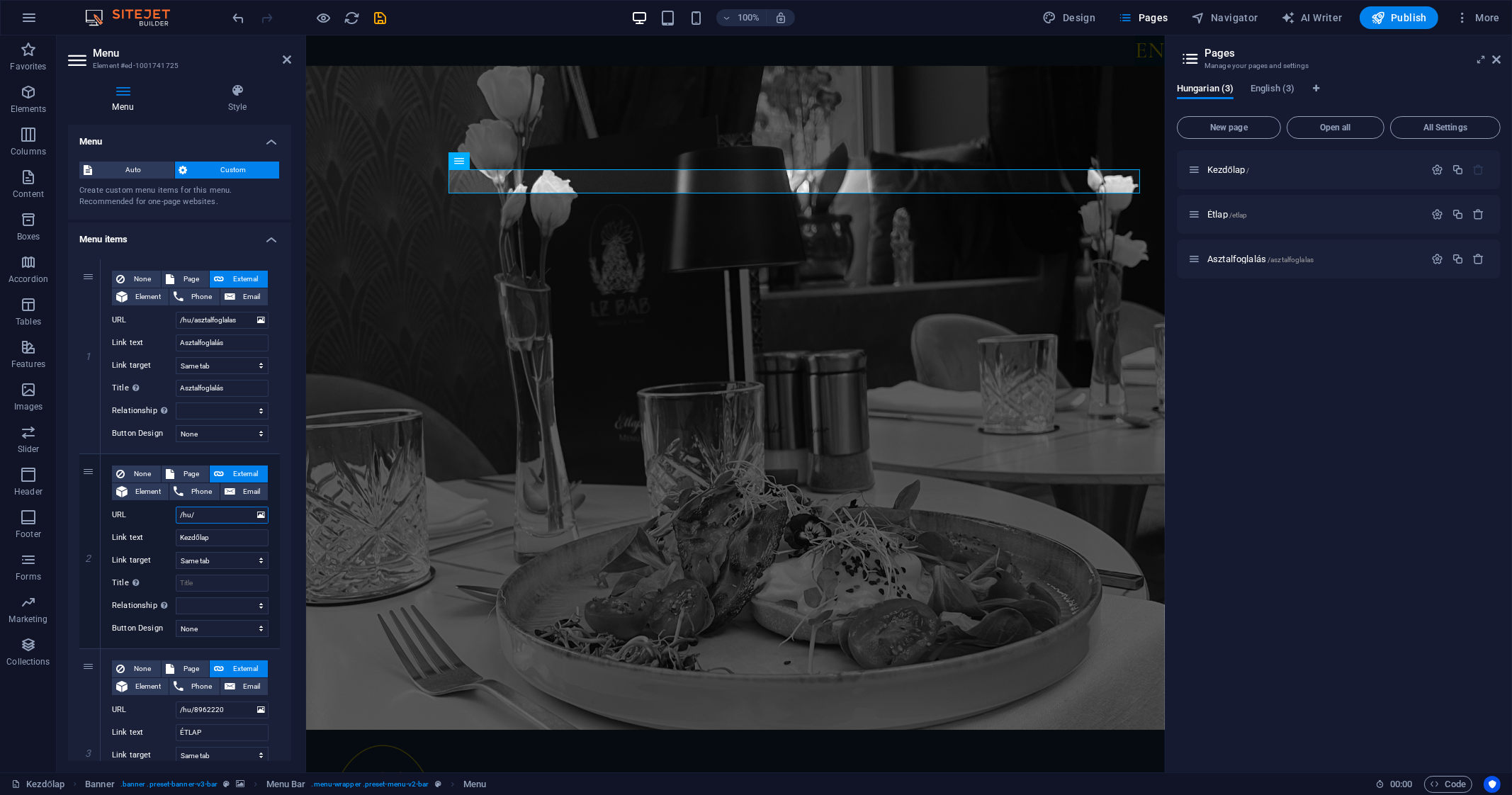
select select
type input "/hu/"
click at [234, 707] on input "/hu/8962220" at bounding box center [222, 710] width 93 height 17
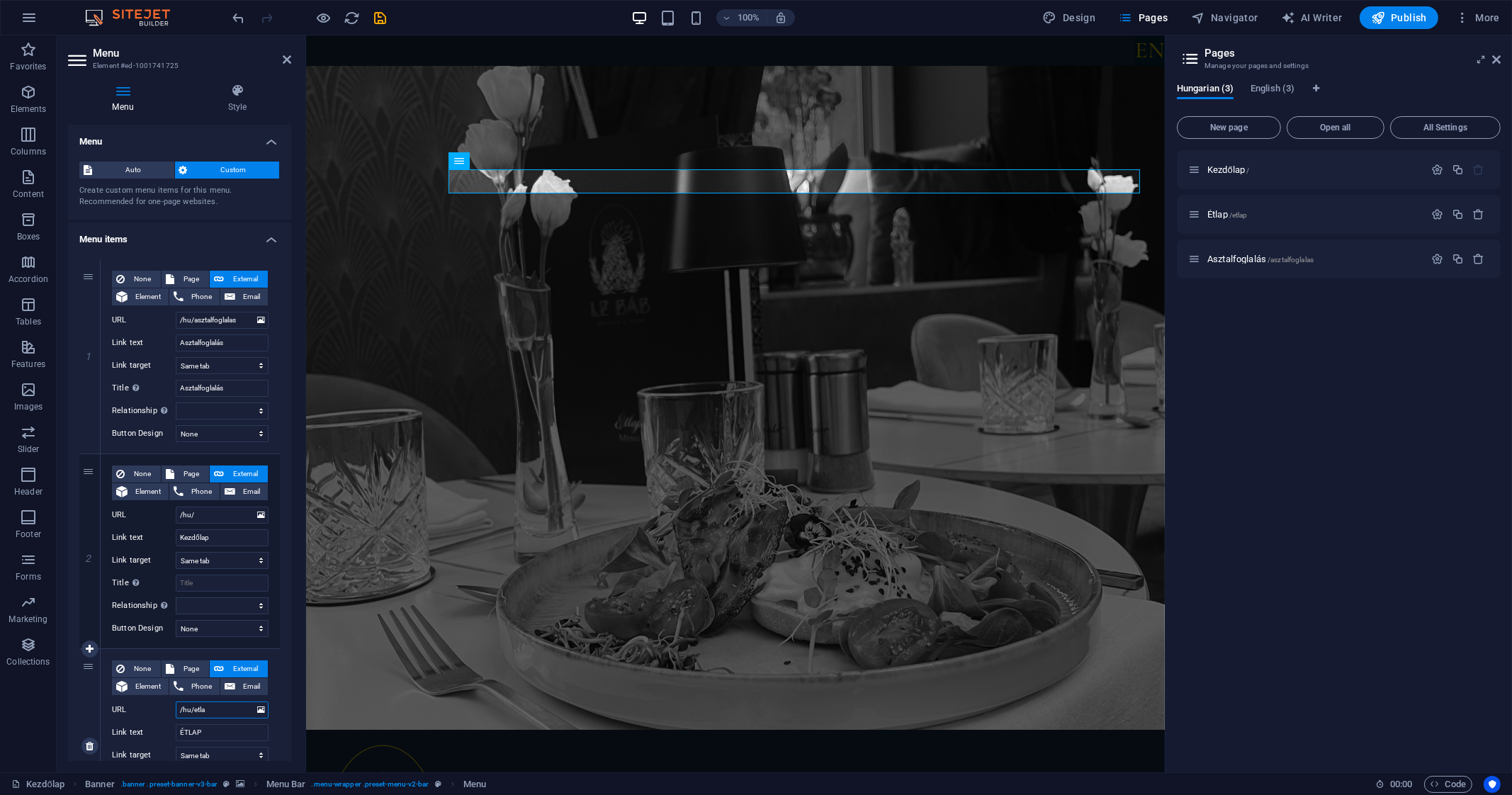
type input "/hu/etlap"
select select
type input "/hu/etlap"
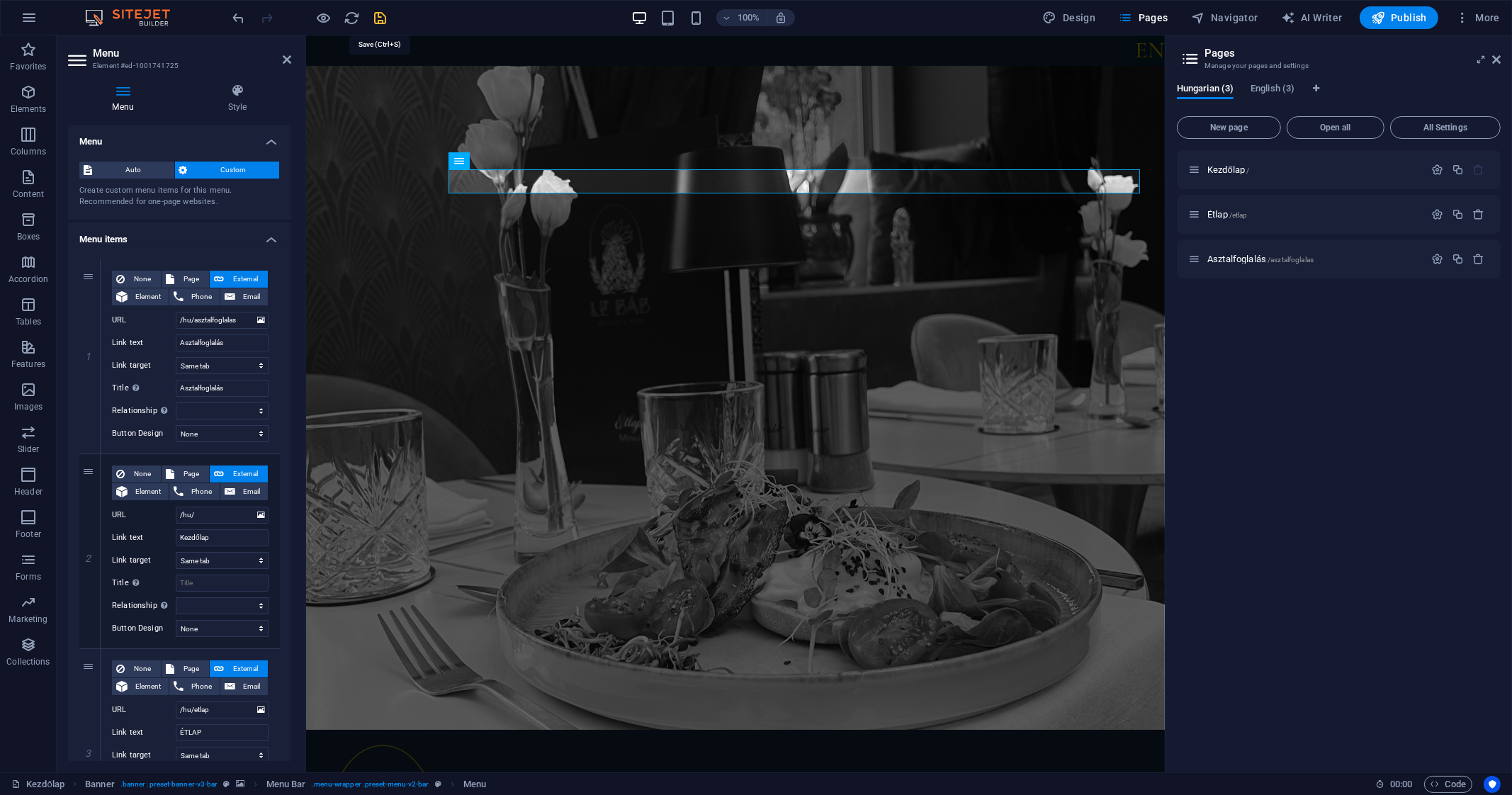
click at [384, 13] on icon "save" at bounding box center [381, 17] width 16 height 16
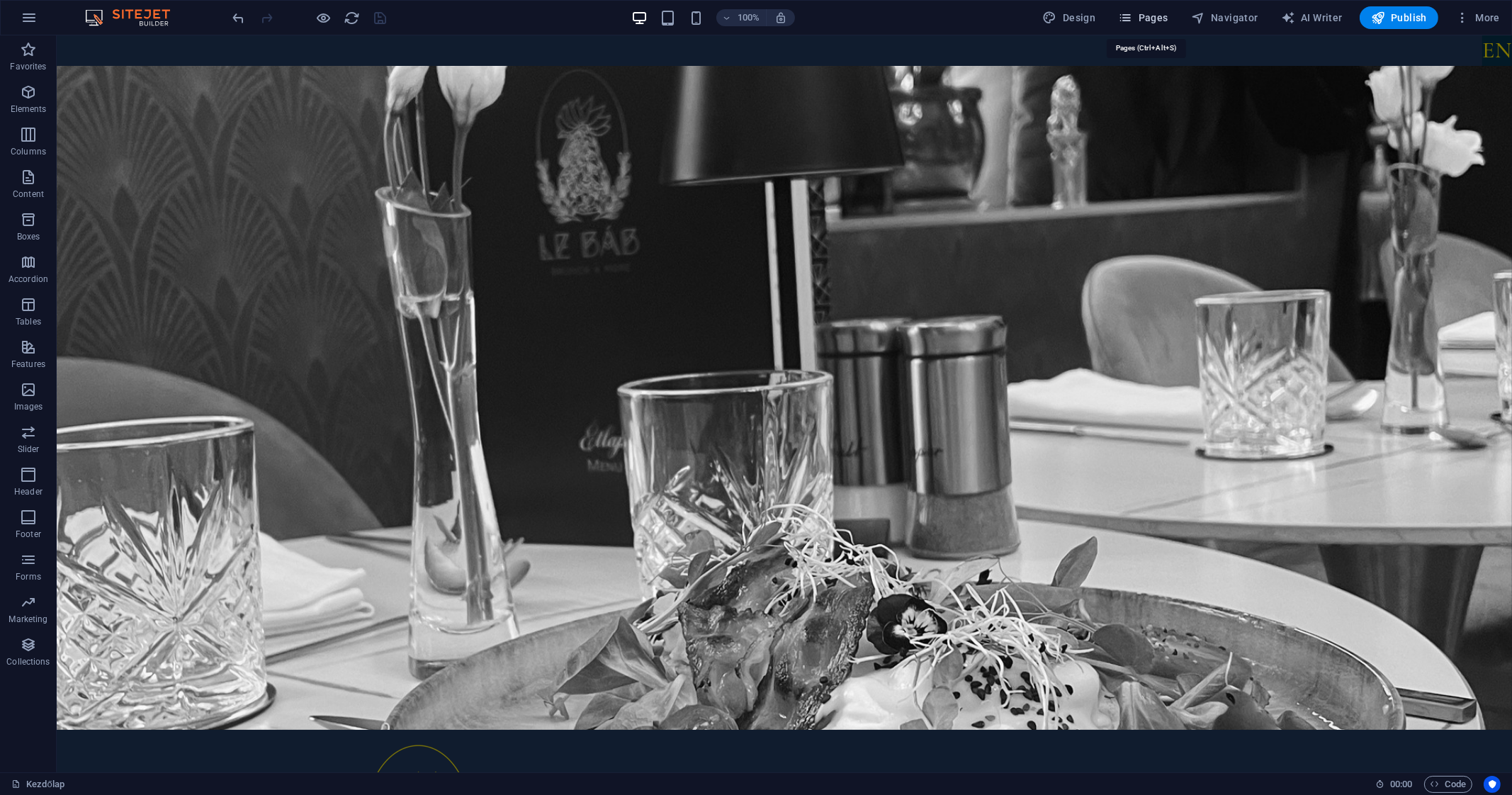
click at [1157, 19] on span "Pages" at bounding box center [1142, 17] width 49 height 14
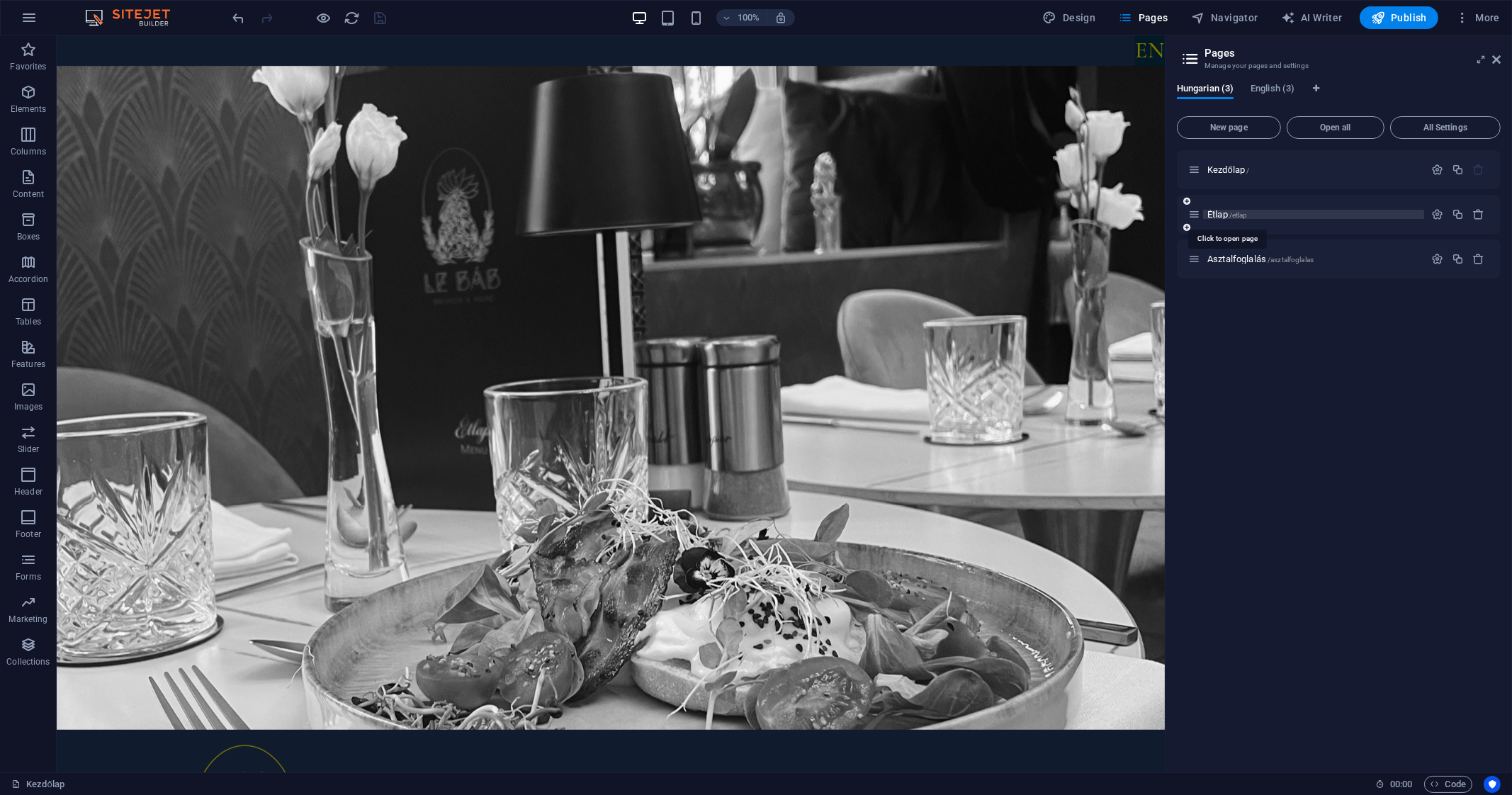
click at [1226, 211] on span "Étlap /etlap" at bounding box center [1227, 214] width 41 height 10
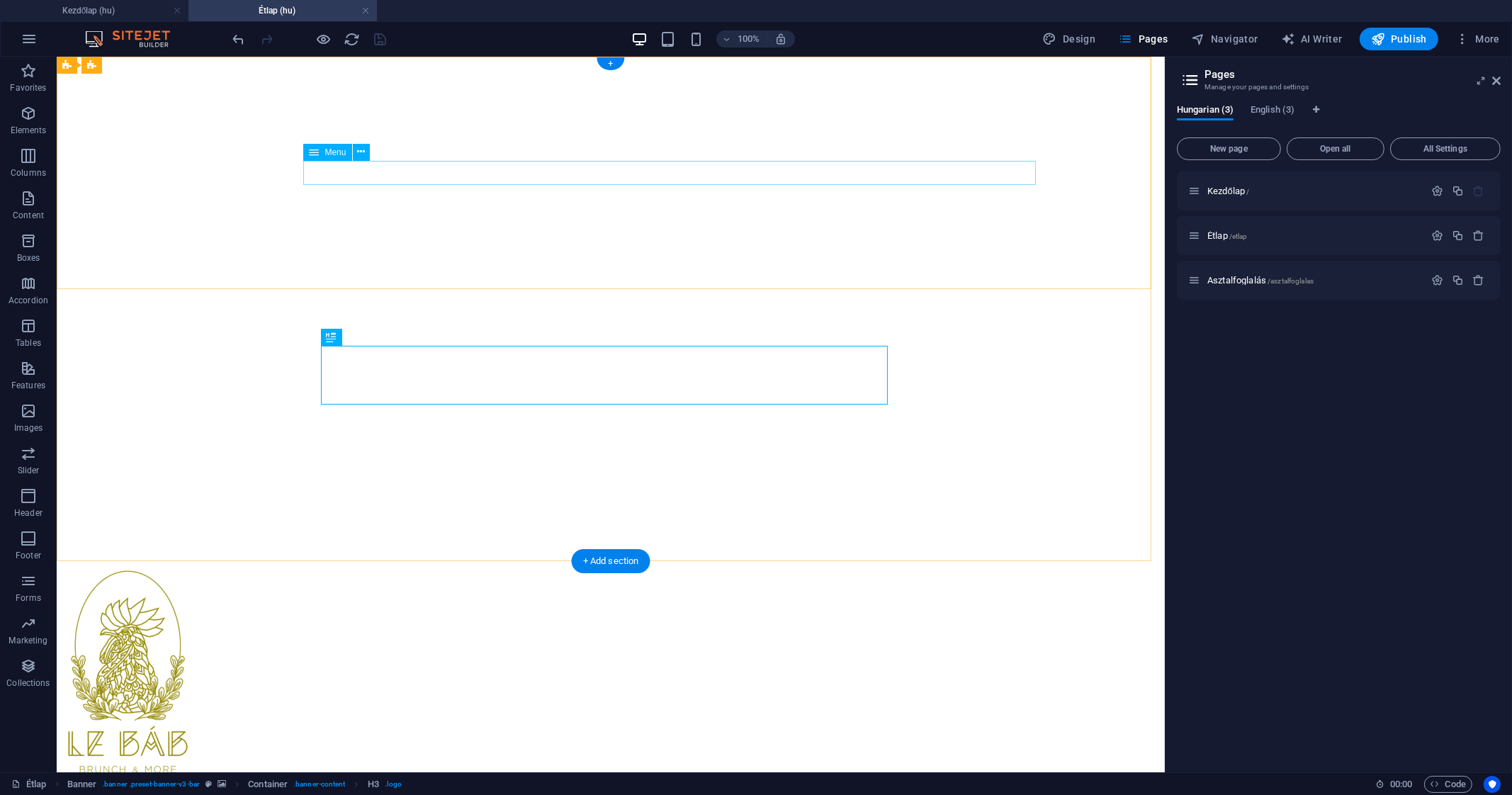
click at [517, 791] on nav "Asztalfoglalás Kezdőlap ÉTLAP" at bounding box center [610, 810] width 1097 height 38
select select
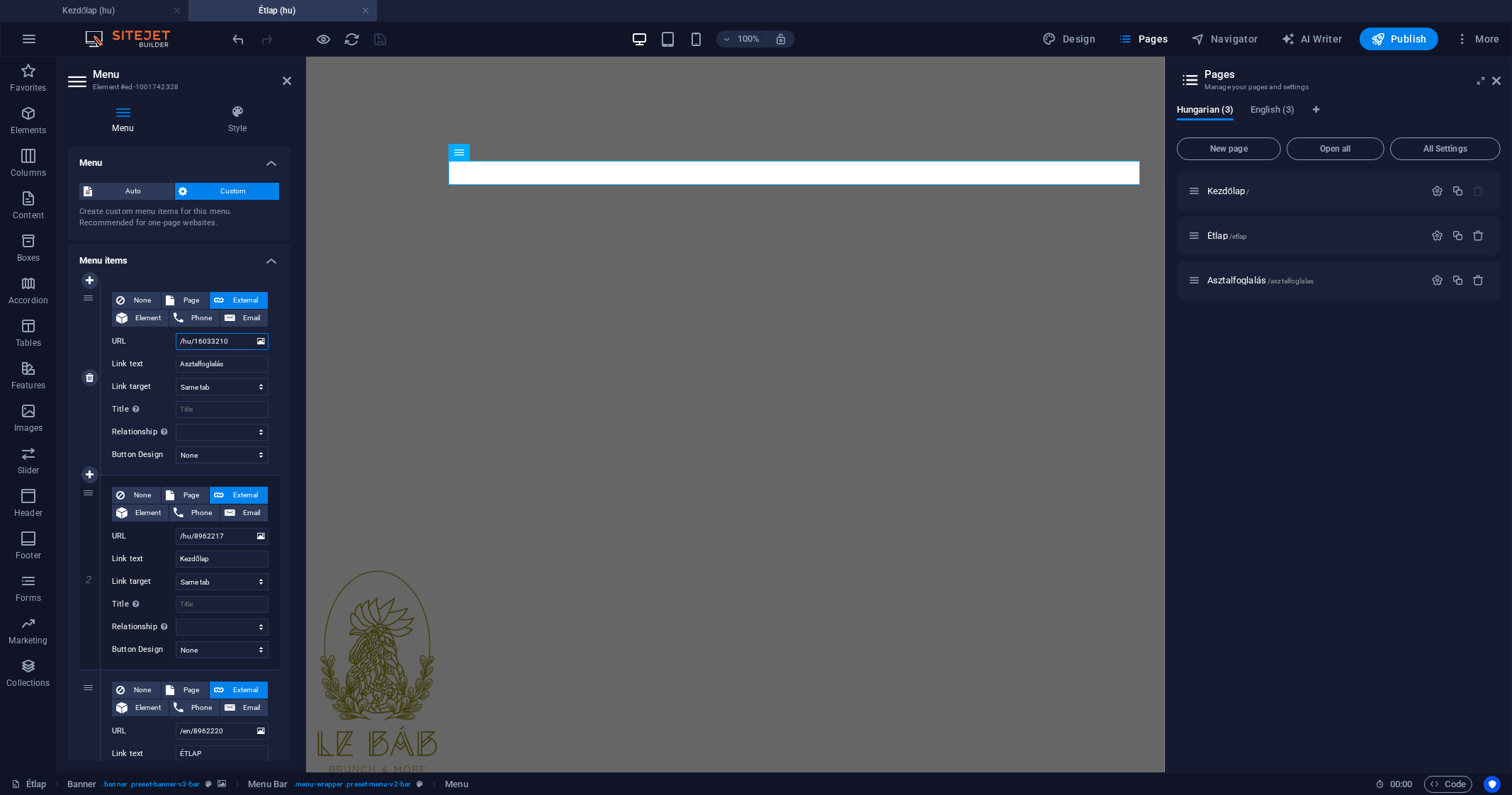
click at [228, 338] on input "/hu/16033210" at bounding box center [222, 342] width 93 height 17
type input "/hu/asztalf"
select select
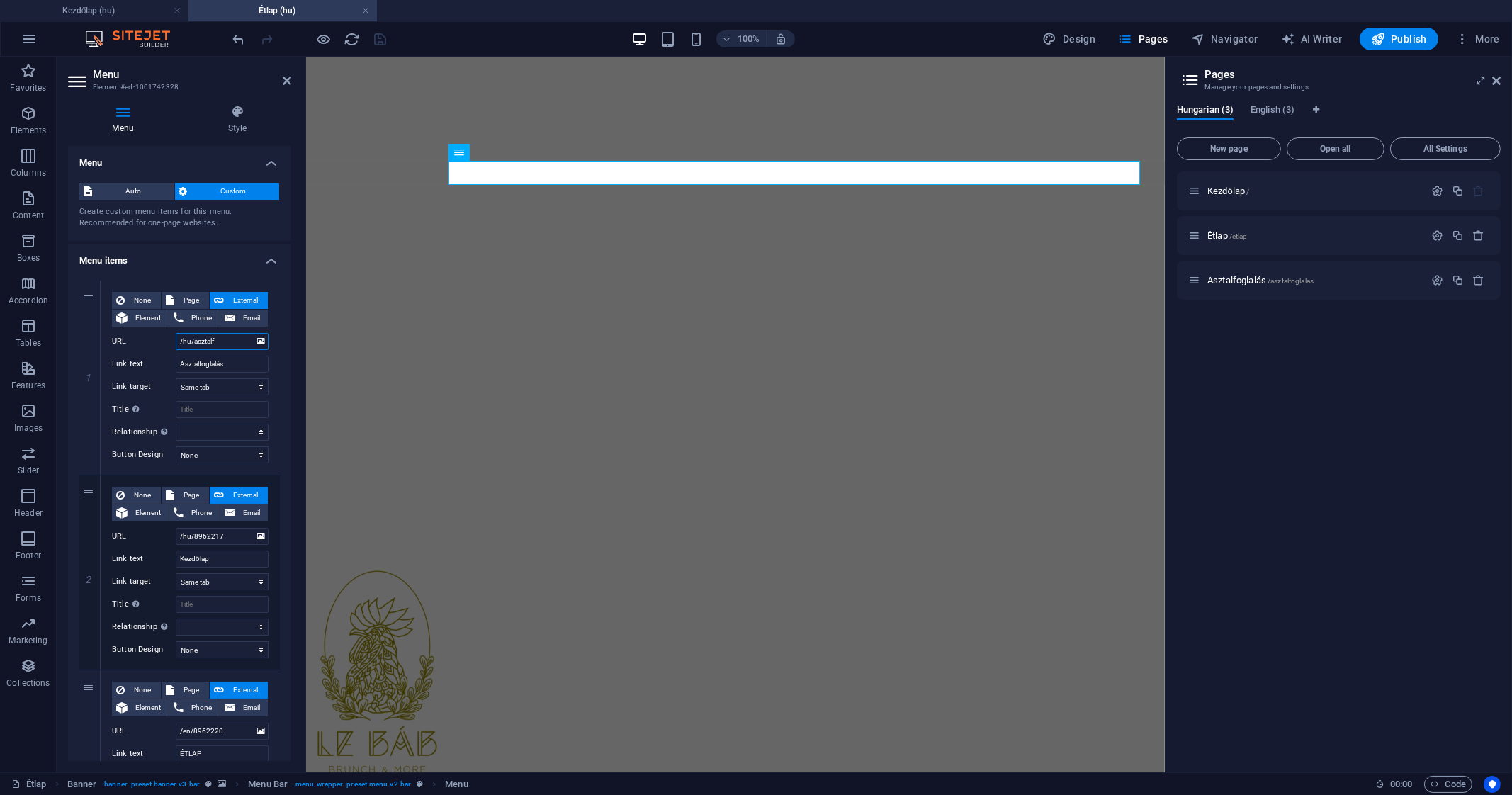
select select
type input "/hu/asztalfogl"
select select
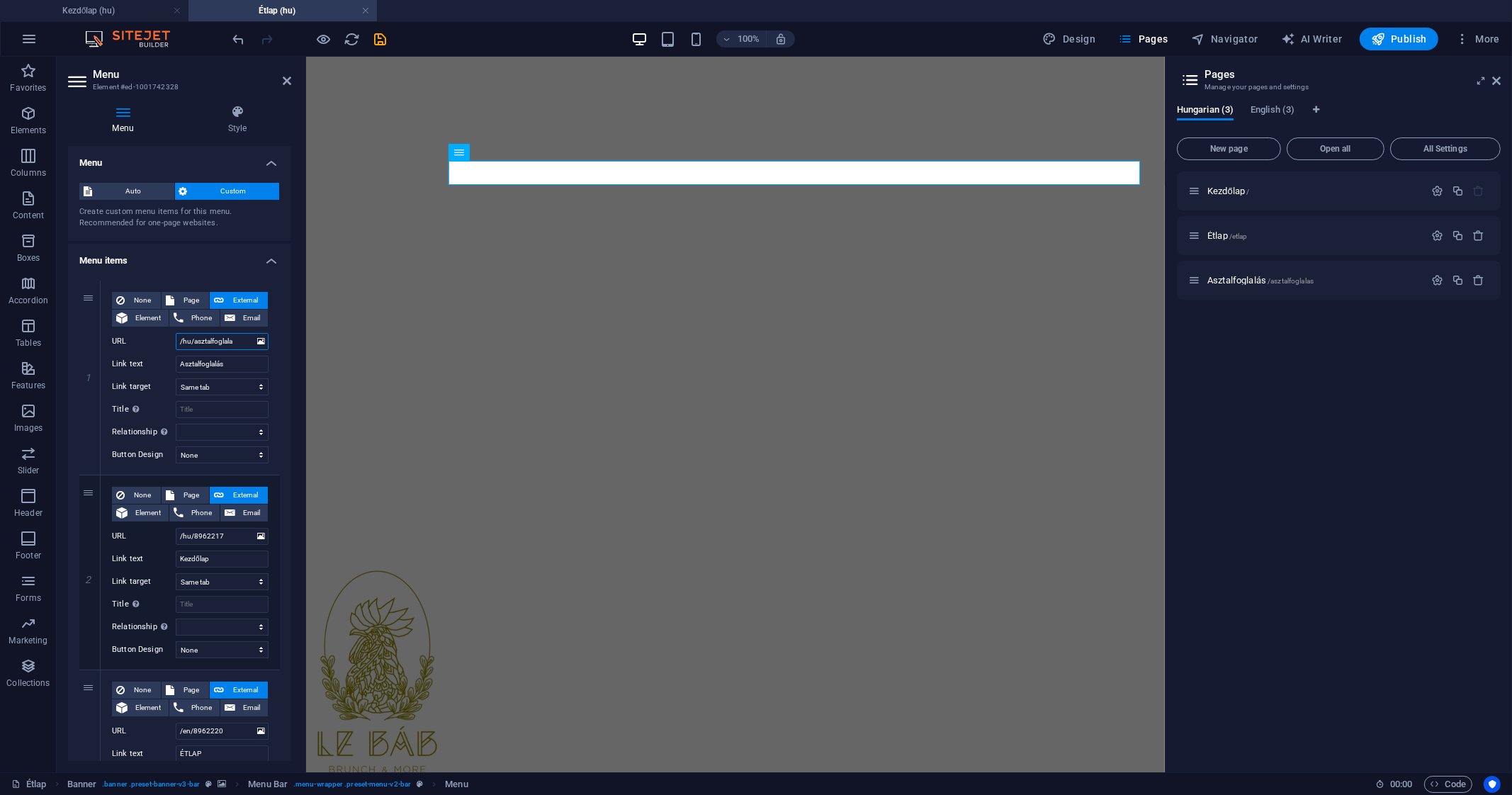
type input "/hu/asztalfoglalas"
select select
type input "/hu/asztalfoglalas"
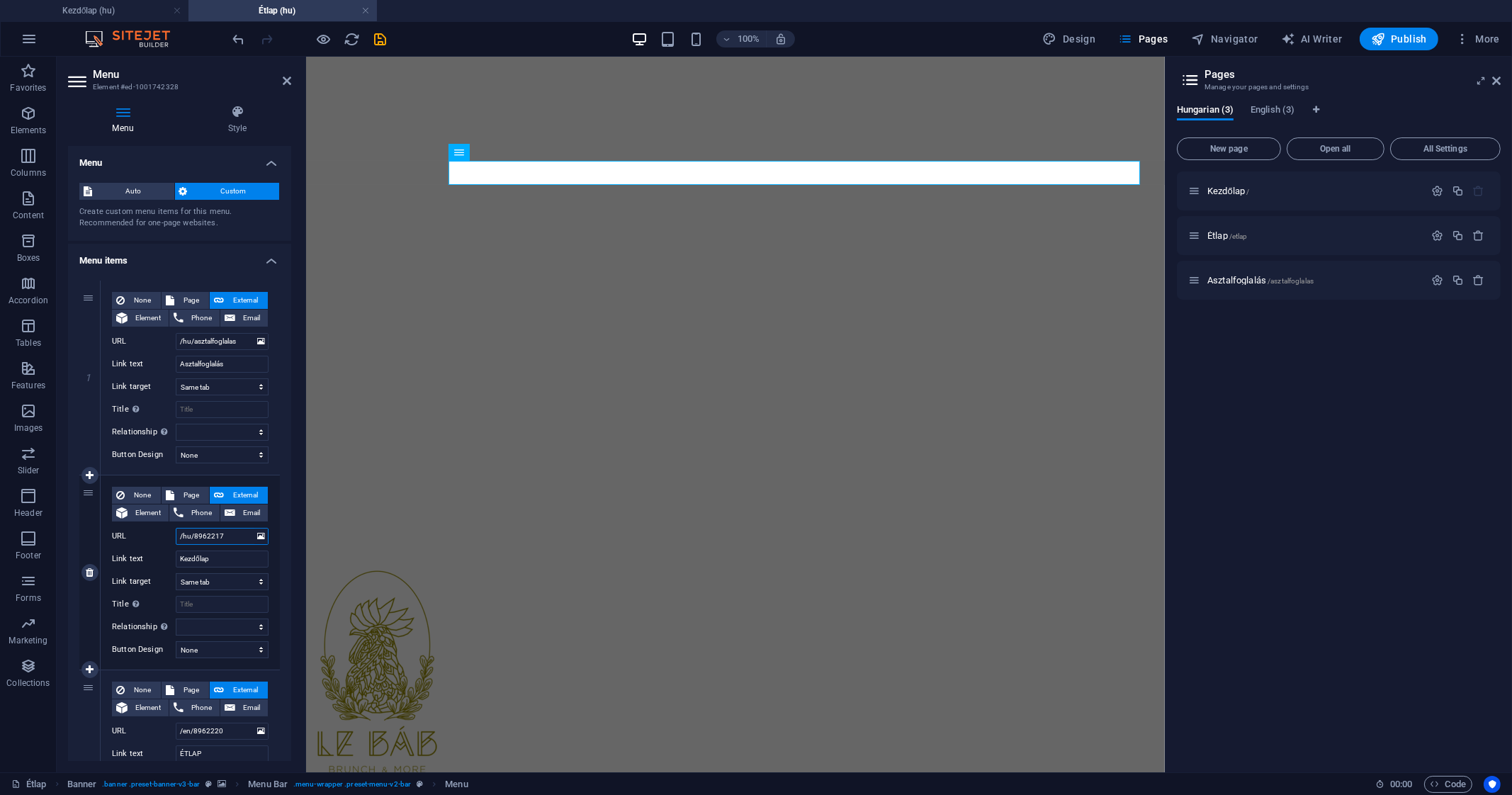
click at [235, 537] on input "/hu/8962217" at bounding box center [222, 537] width 93 height 17
type input "/hu/"
select select
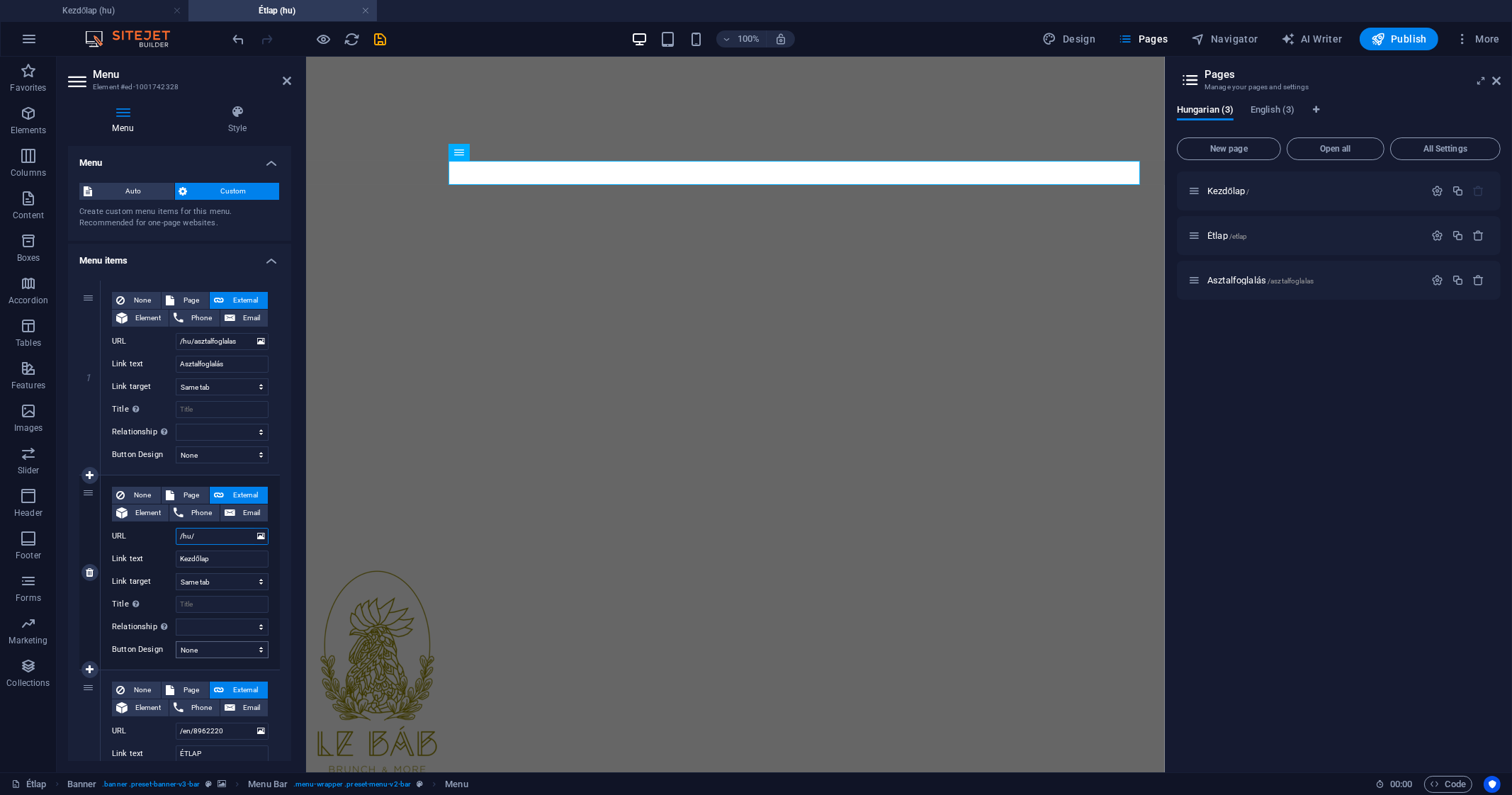
select select
type input "/hu/"
click at [228, 728] on input "/en/8962220" at bounding box center [222, 732] width 93 height 17
type input "/en/etlap"
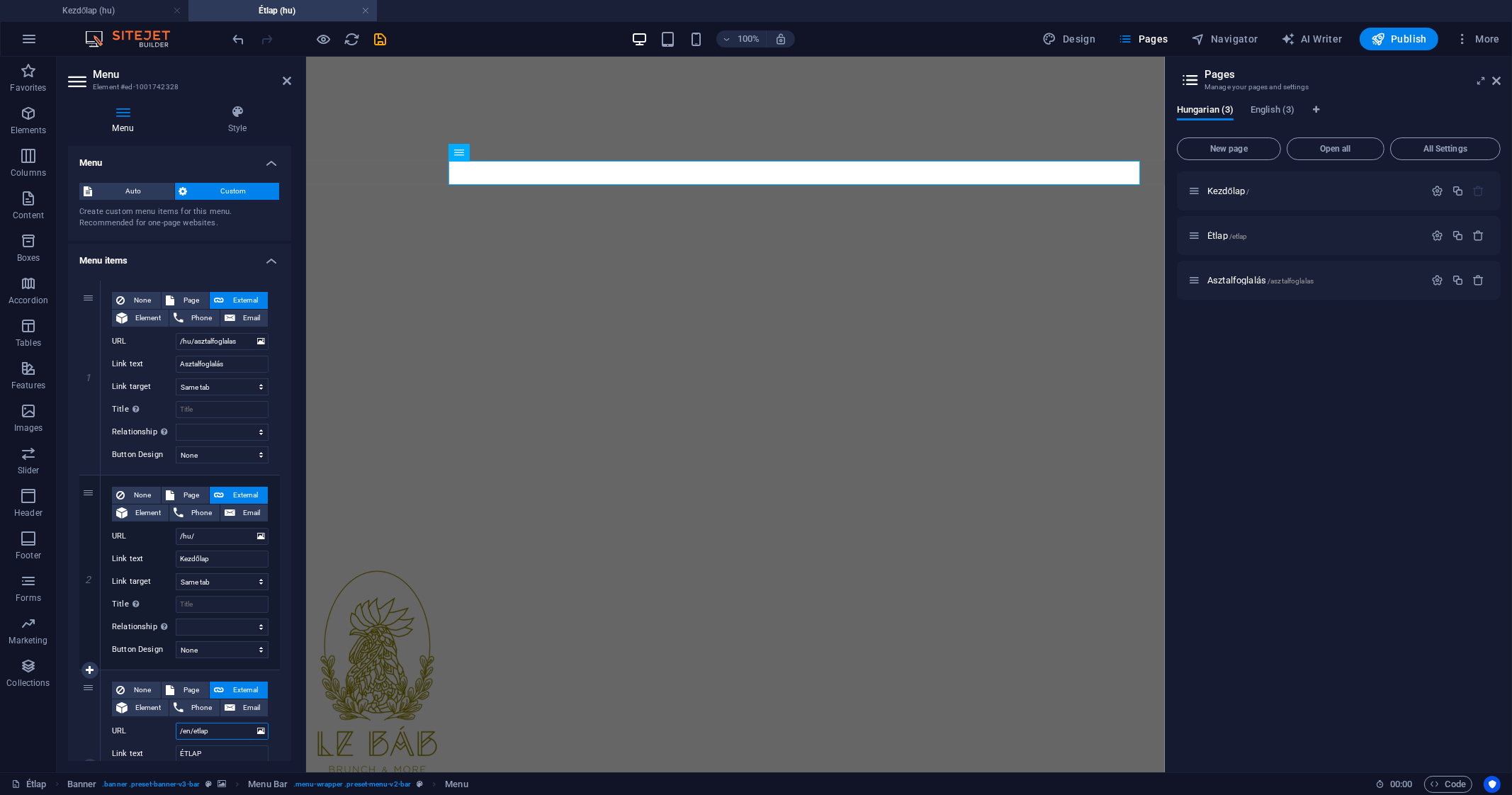
select select
type input "/en/etlap"
click at [374, 31] on icon "save" at bounding box center [381, 39] width 16 height 16
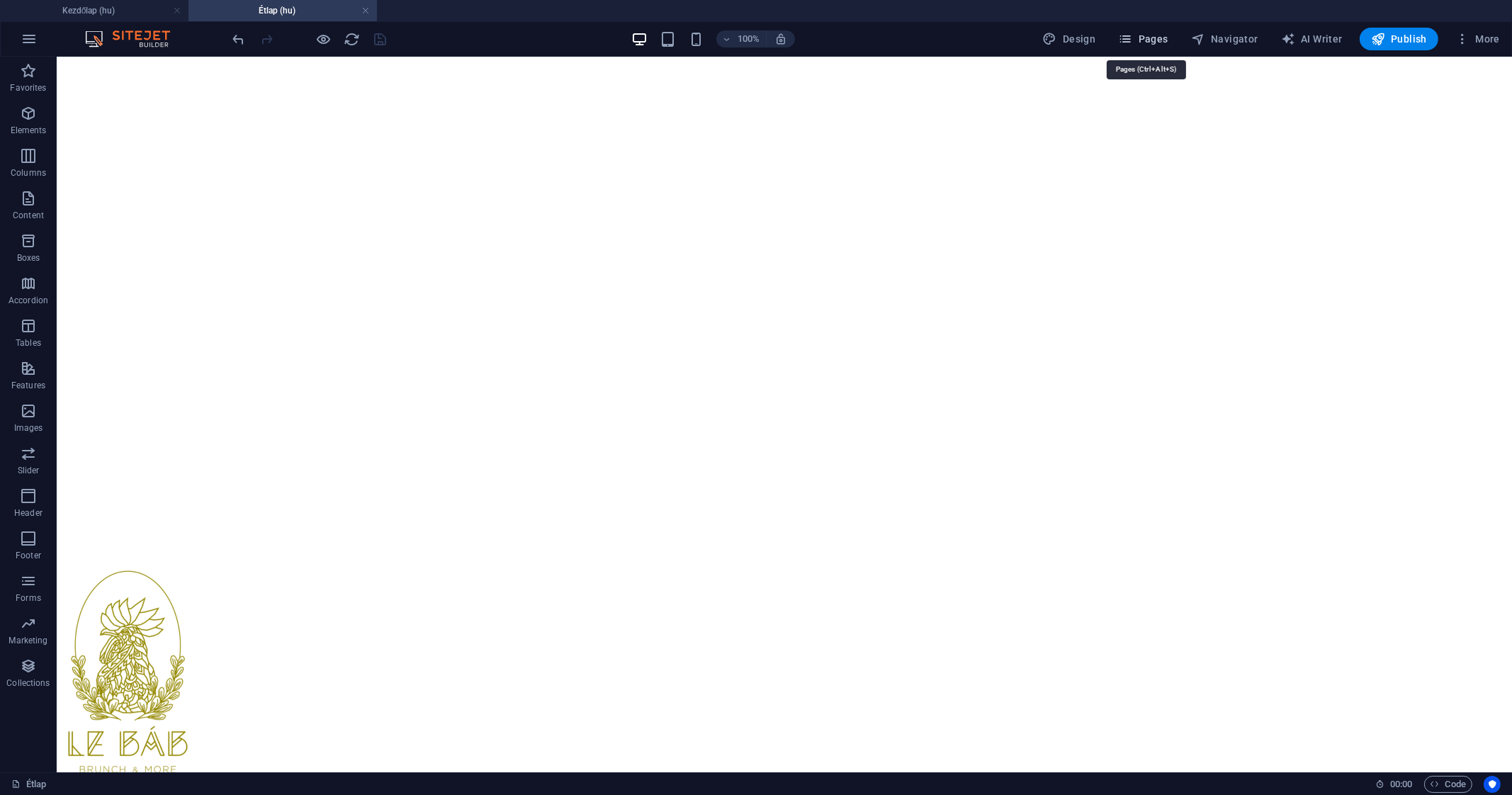
click at [1161, 37] on span "Pages" at bounding box center [1142, 39] width 49 height 14
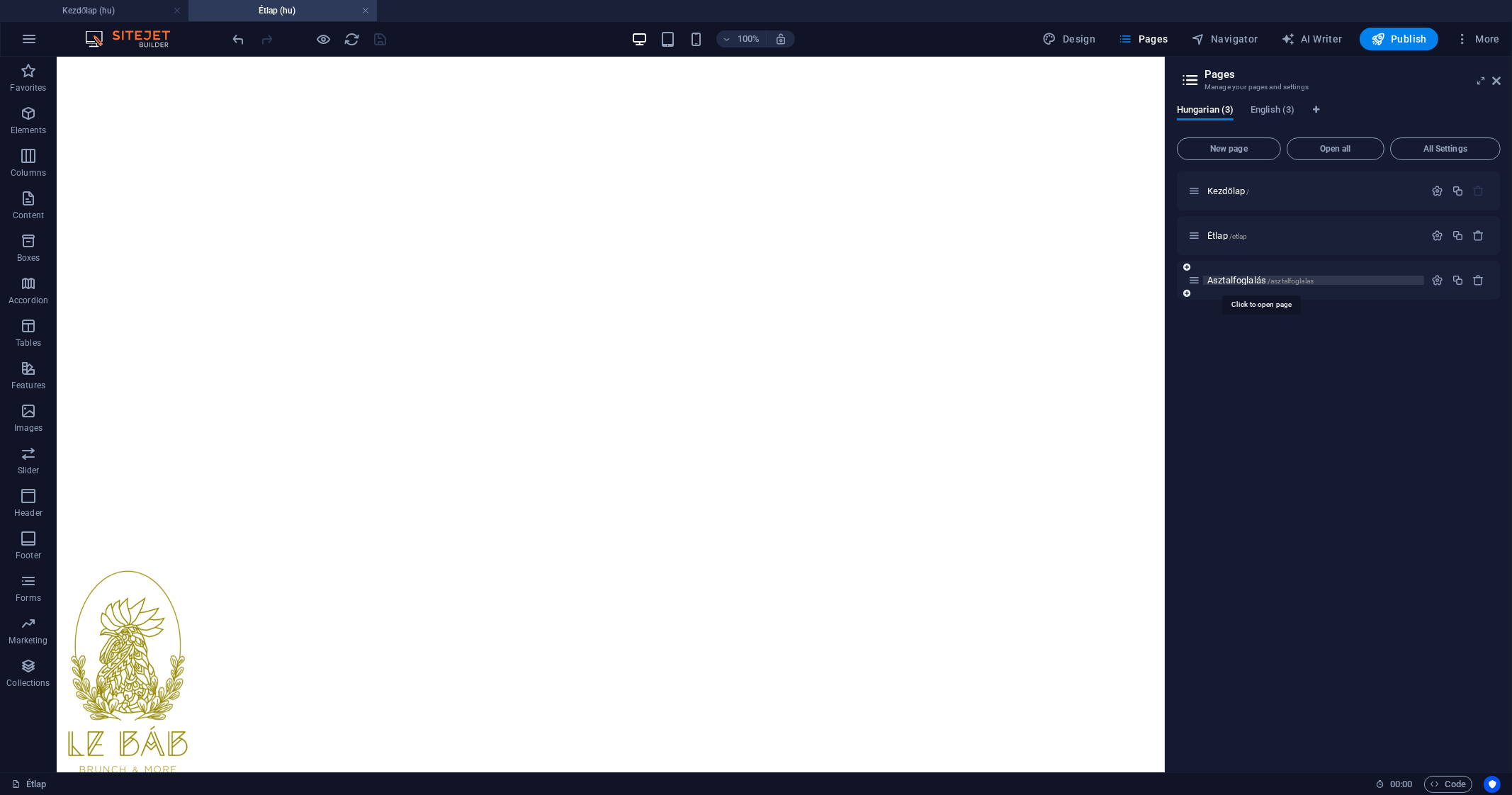
click at [1242, 281] on span "Asztalfoglalás /asztalfoglalas" at bounding box center [1260, 281] width 106 height 10
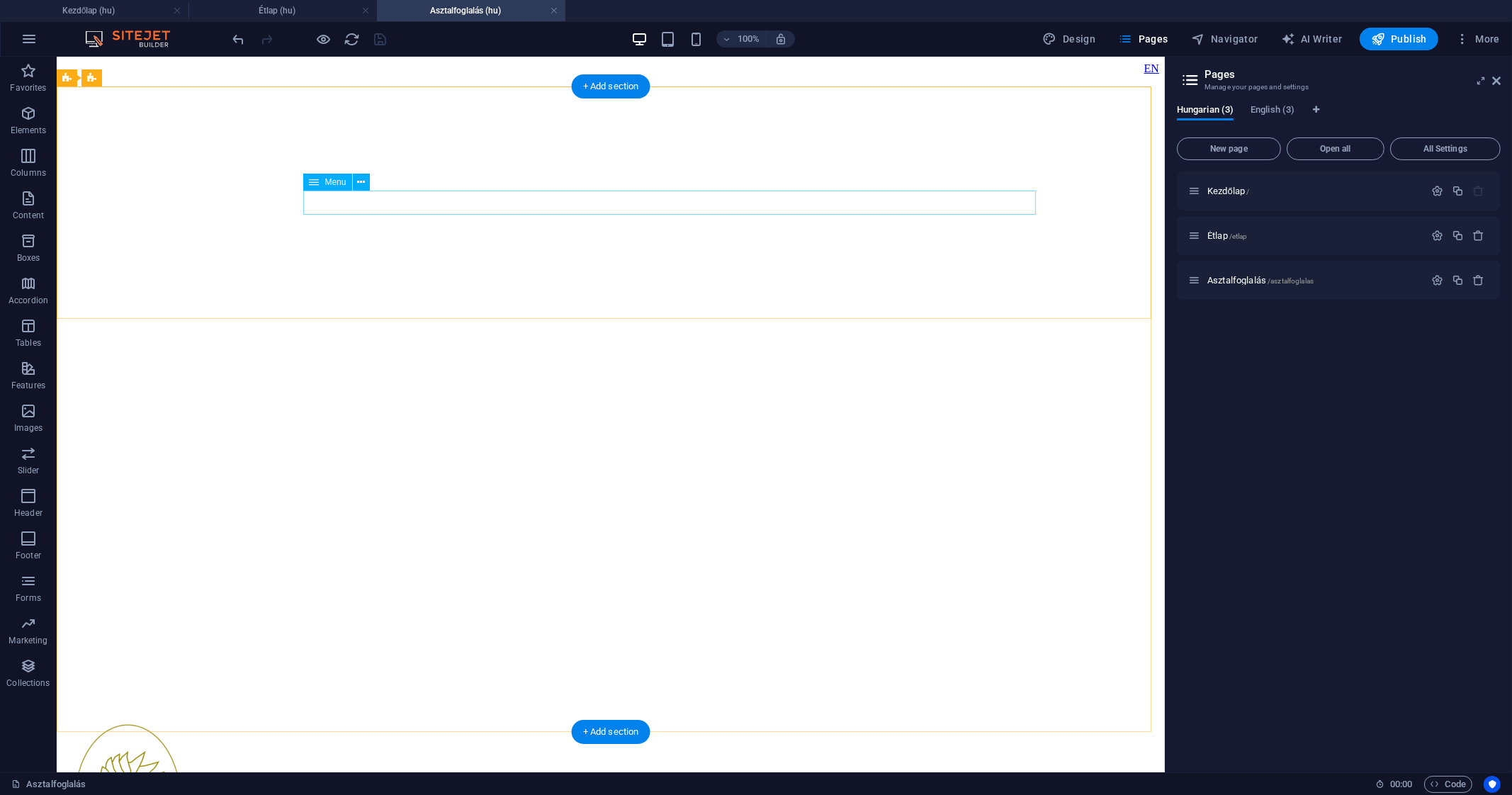
select select
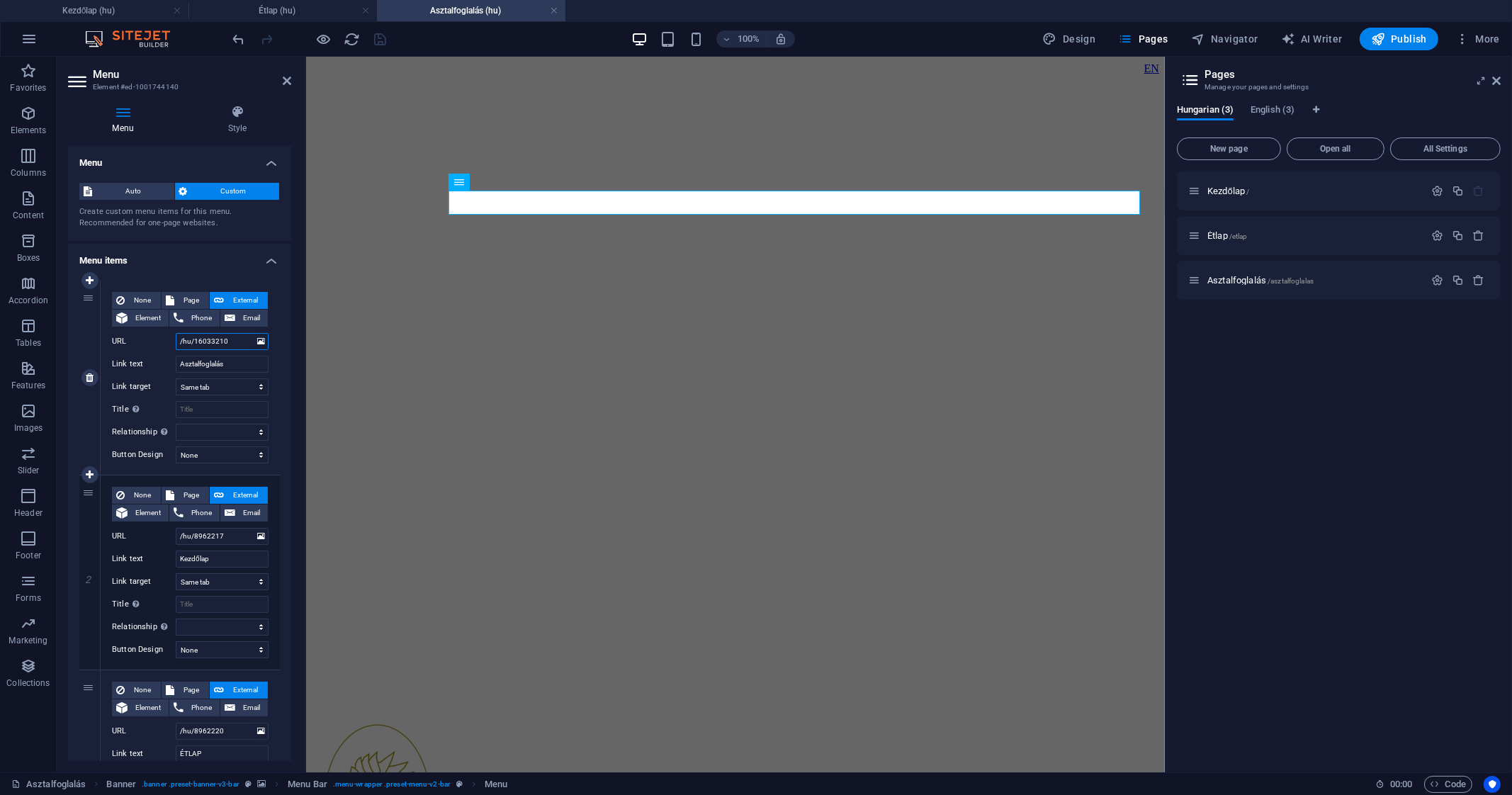
click at [230, 342] on input "/hu/16033210" at bounding box center [222, 342] width 93 height 17
type input "/hu/asz"
select select
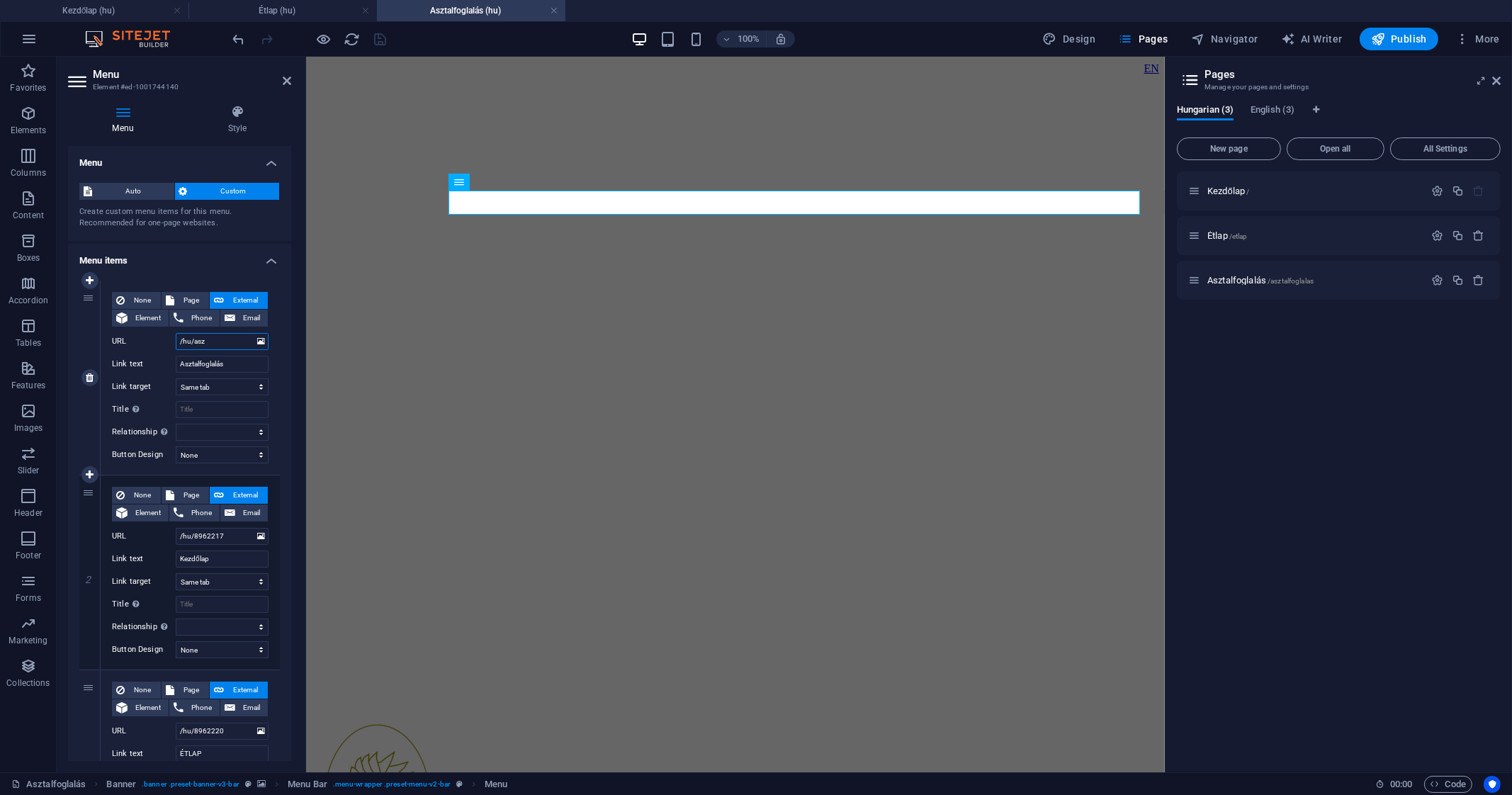
select select
type input "/hu/asztalfoglalas"
select select
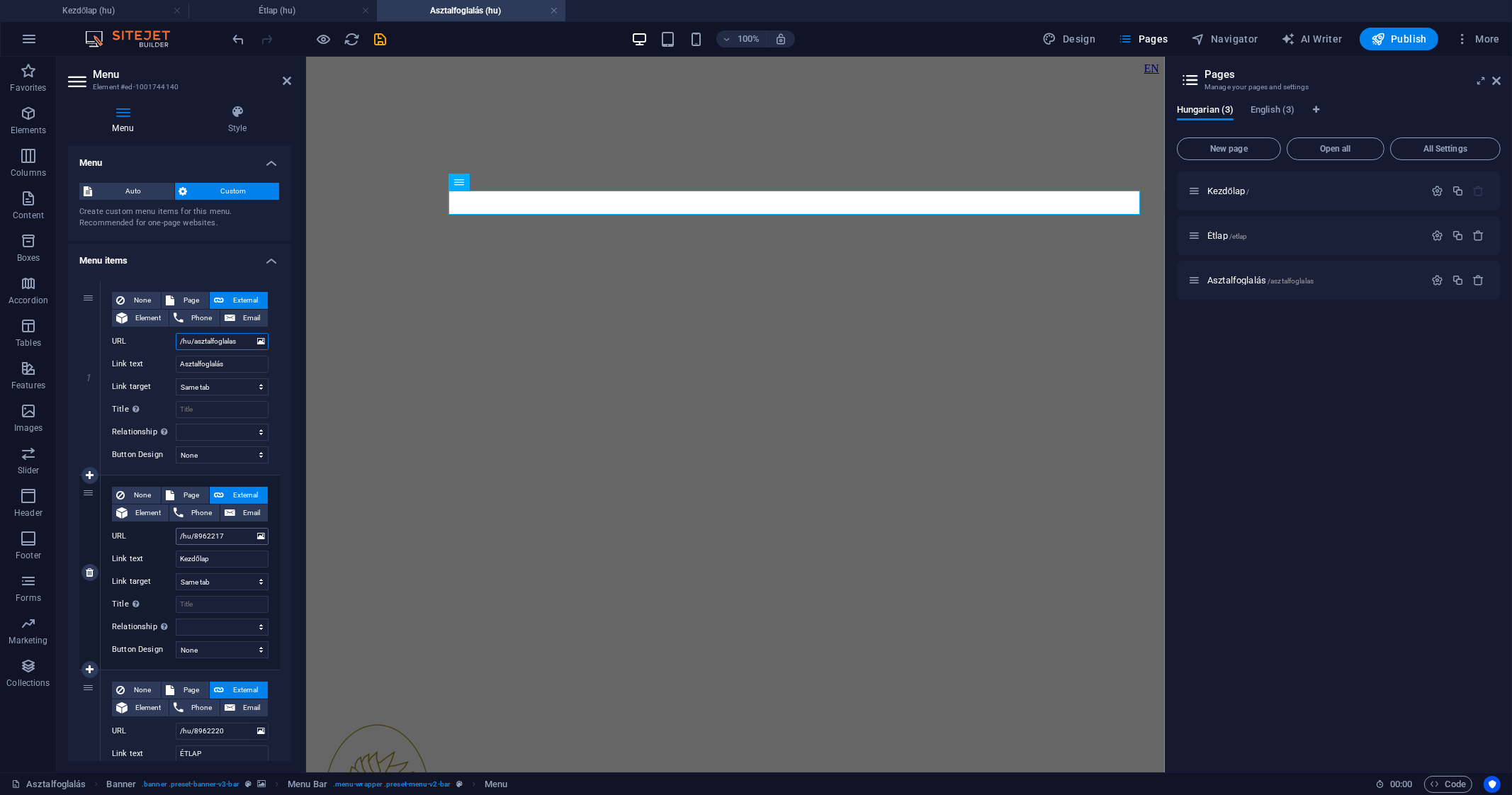
type input "/hu/asztalfoglalas"
click at [236, 537] on input "/hu/8962217" at bounding box center [222, 537] width 93 height 17
type input "/hu/"
select select
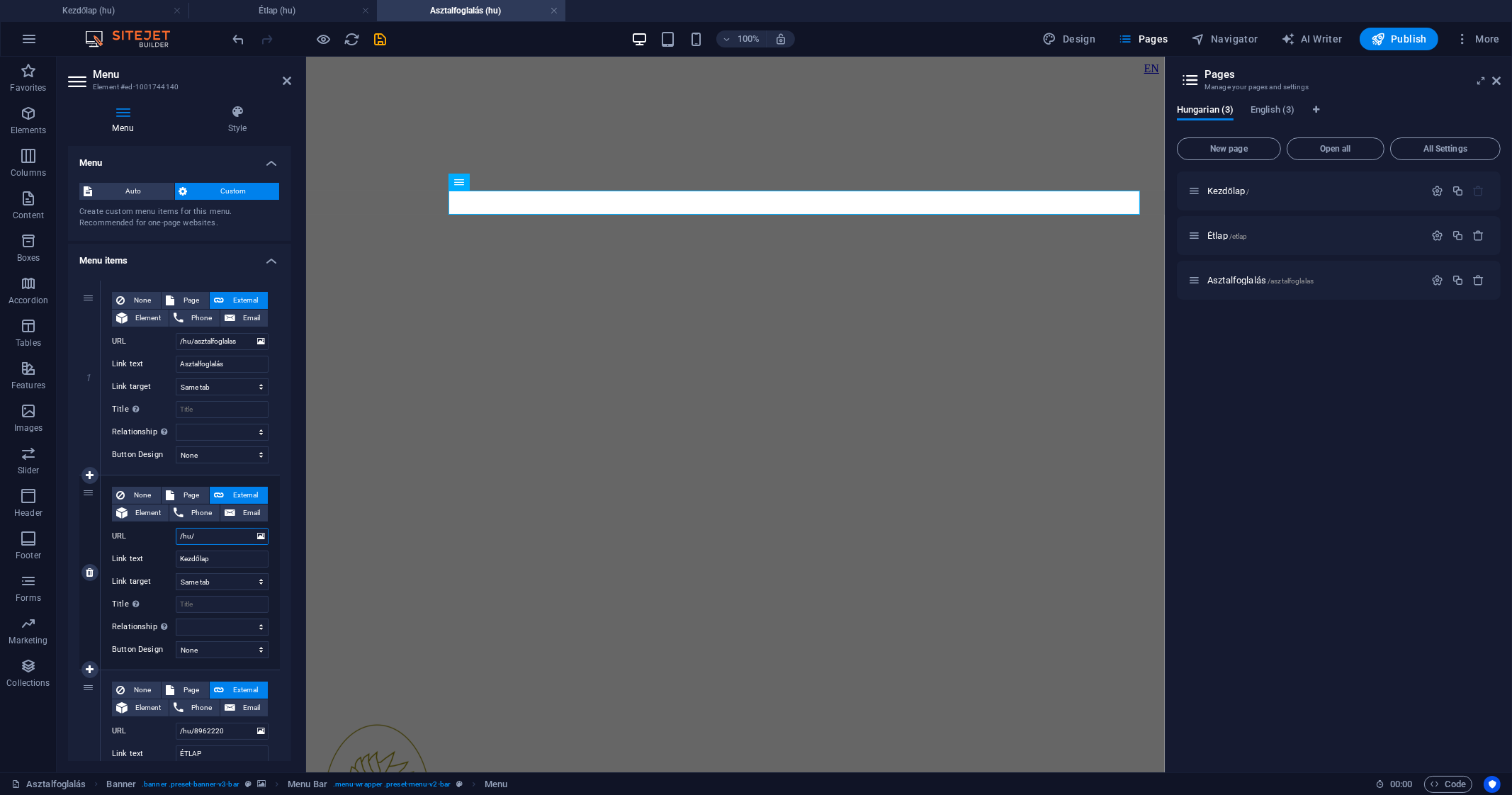
select select
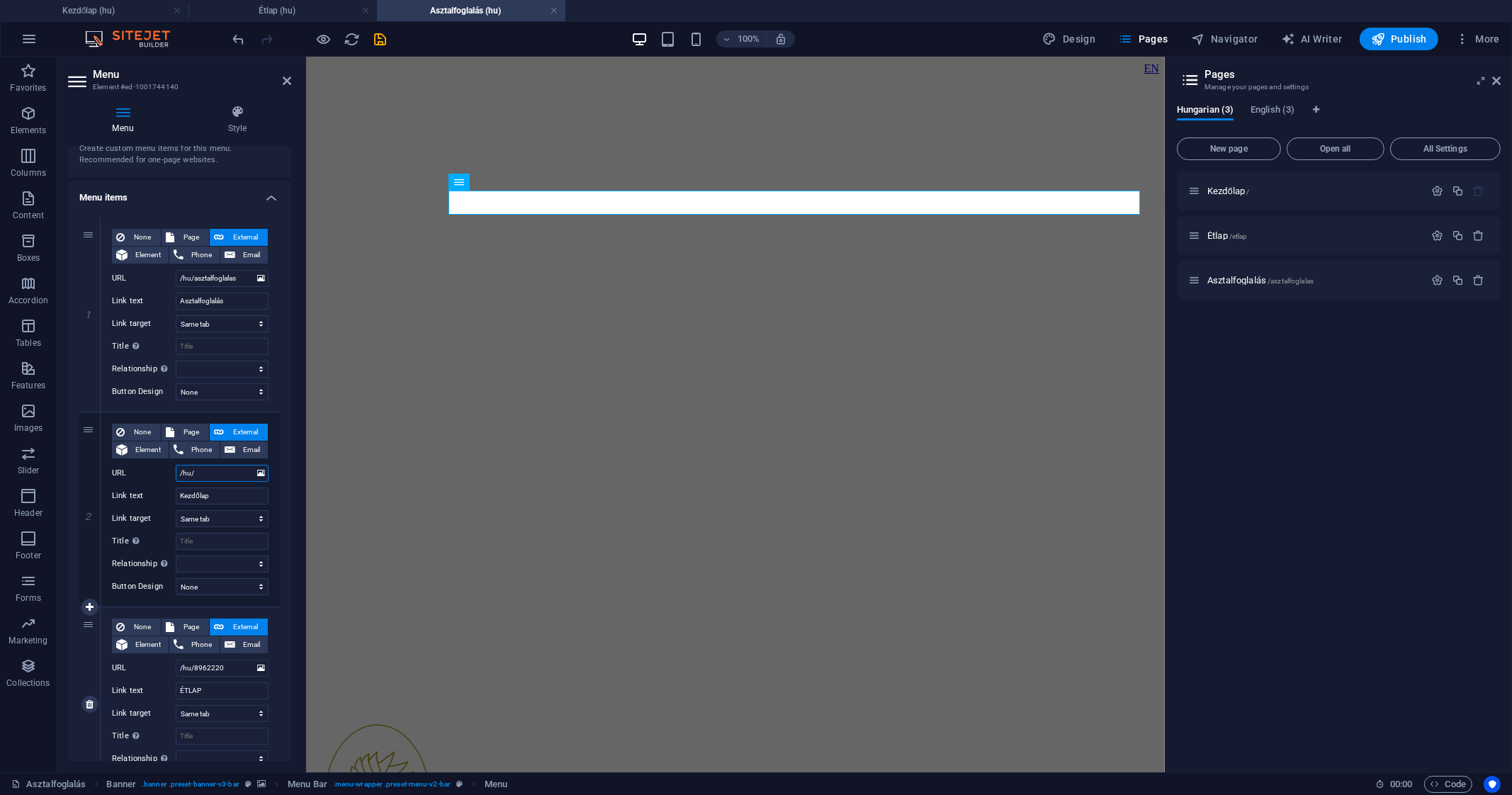
scroll to position [61, 0]
type input "/hu/"
click at [224, 669] on input "/hu/8962220" at bounding box center [222, 670] width 93 height 17
type input "/hu/etlap"
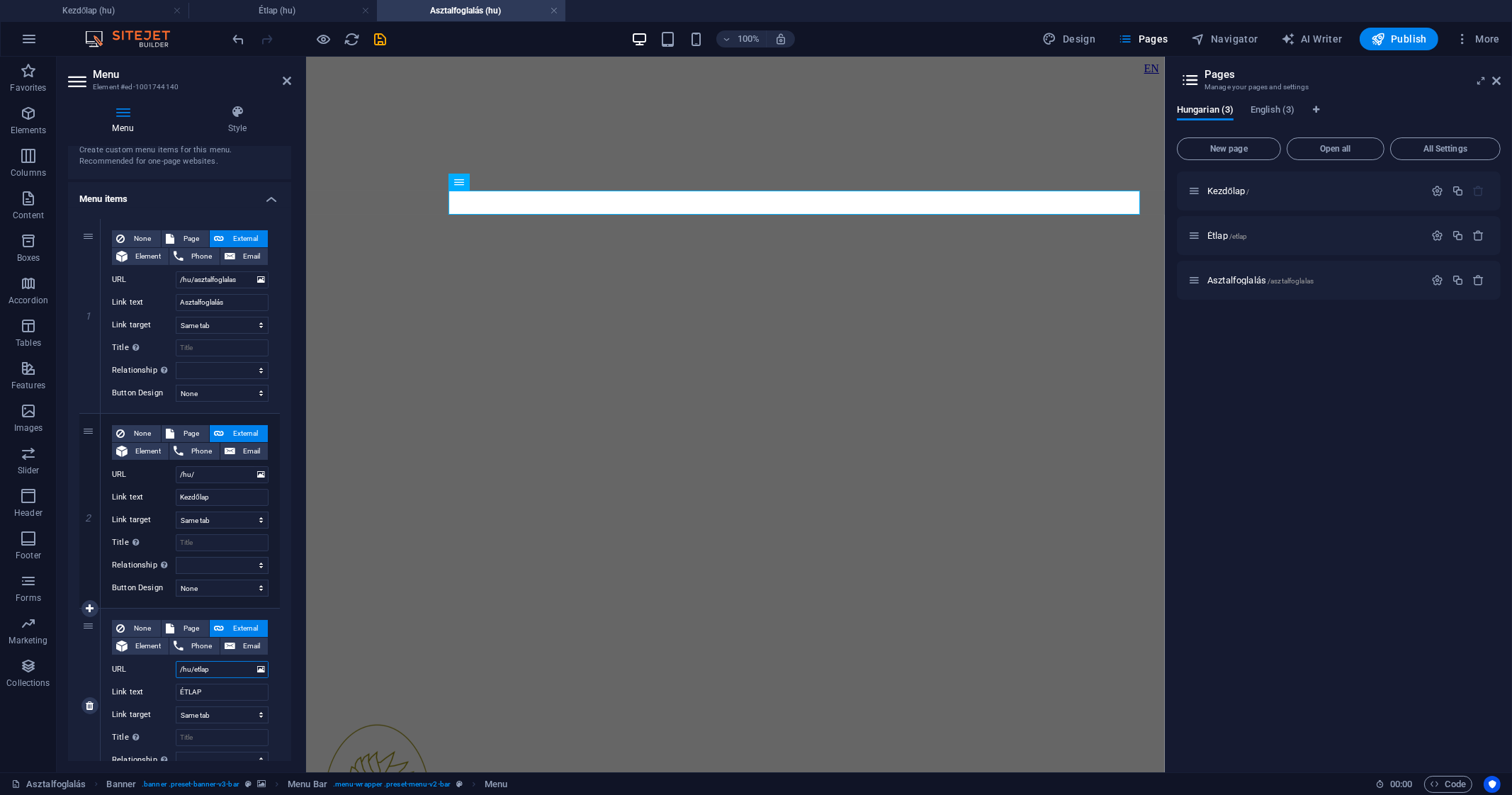
select select
type input "/hu/etlap"
click at [380, 39] on icon "save" at bounding box center [381, 39] width 16 height 16
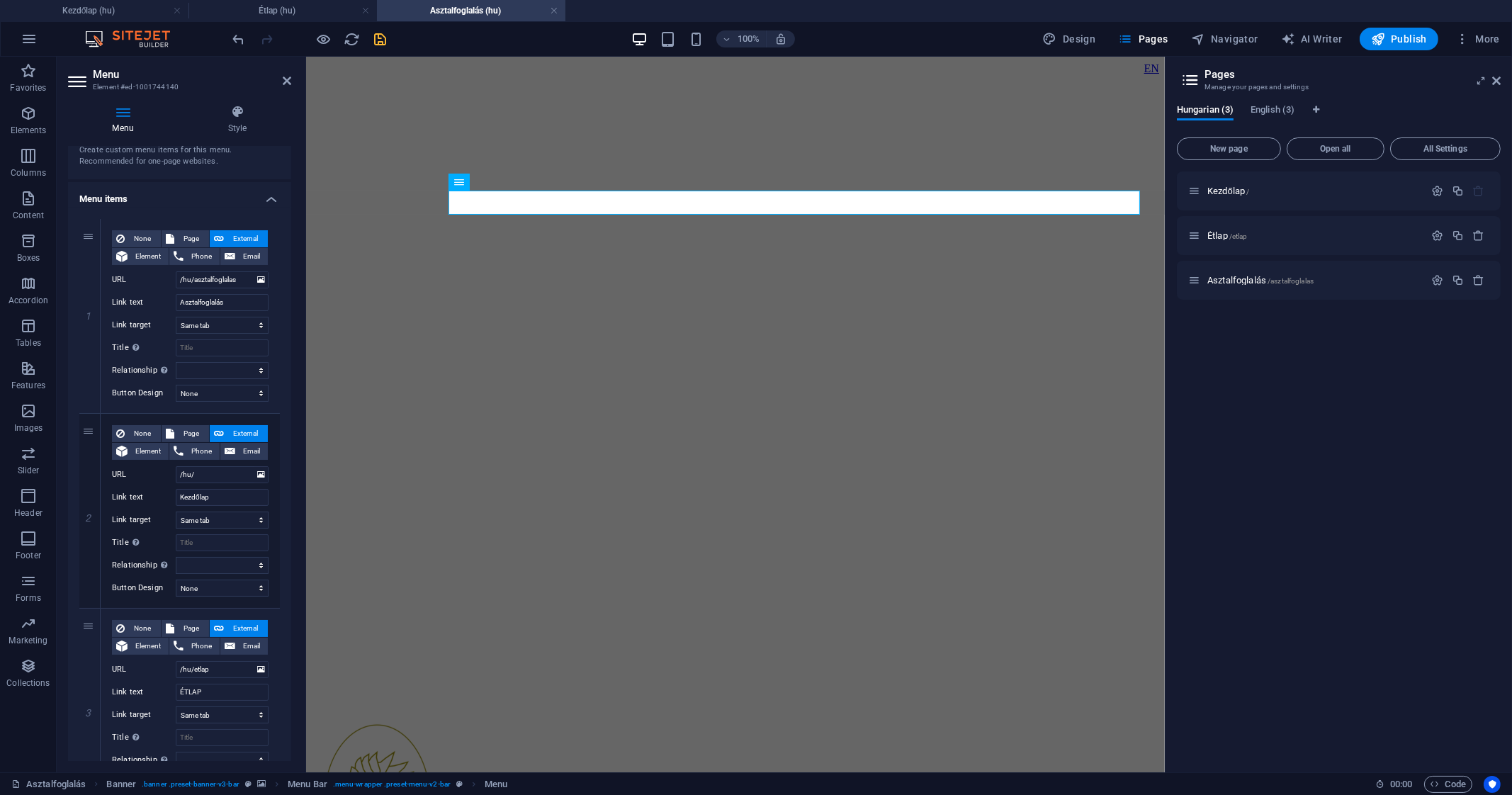
select select
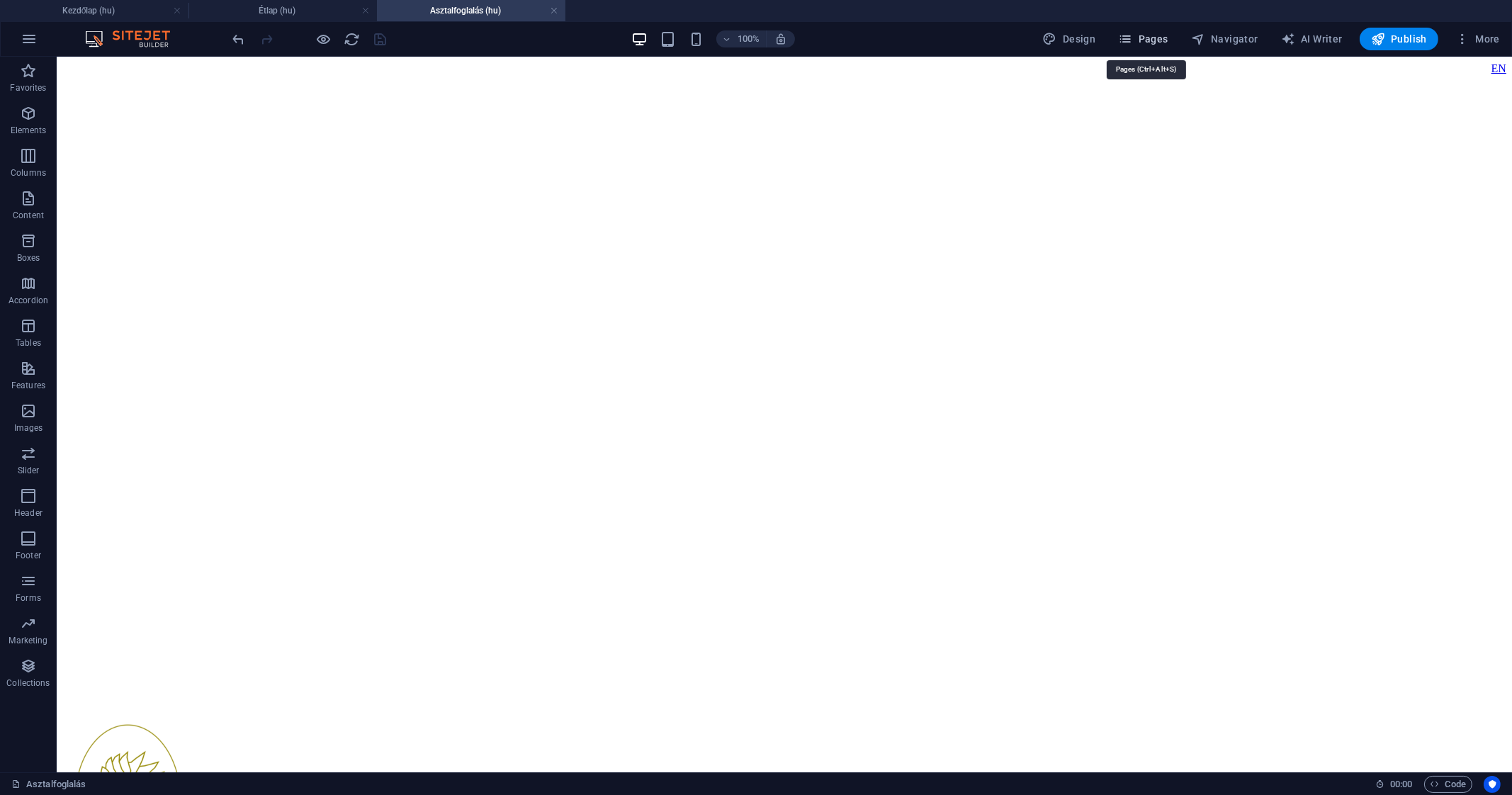
click at [1137, 35] on span "Pages" at bounding box center [1142, 39] width 49 height 14
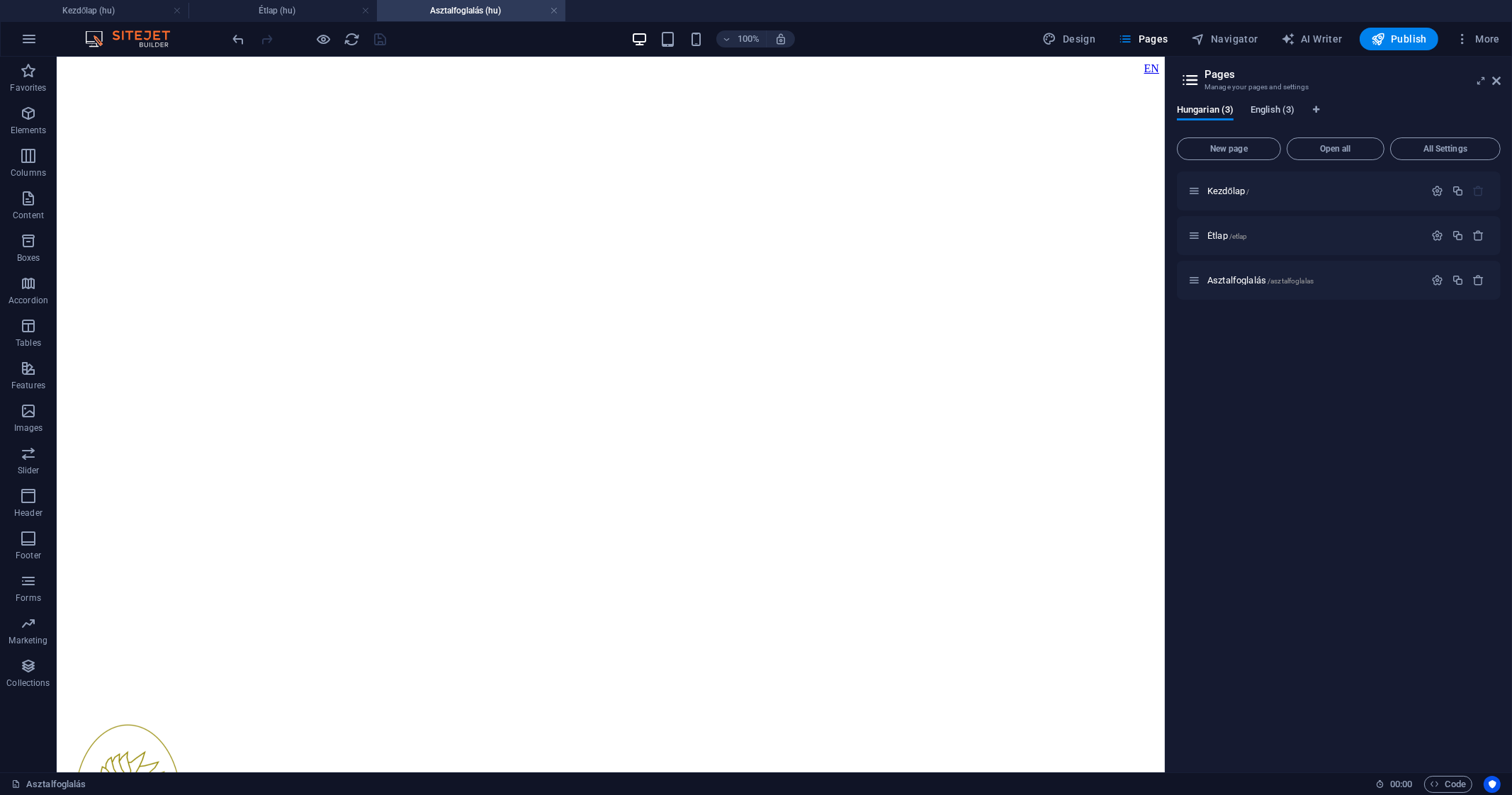
click at [1282, 110] on span "English (3)" at bounding box center [1272, 111] width 44 height 20
click at [1219, 193] on span "Home /" at bounding box center [1222, 191] width 29 height 10
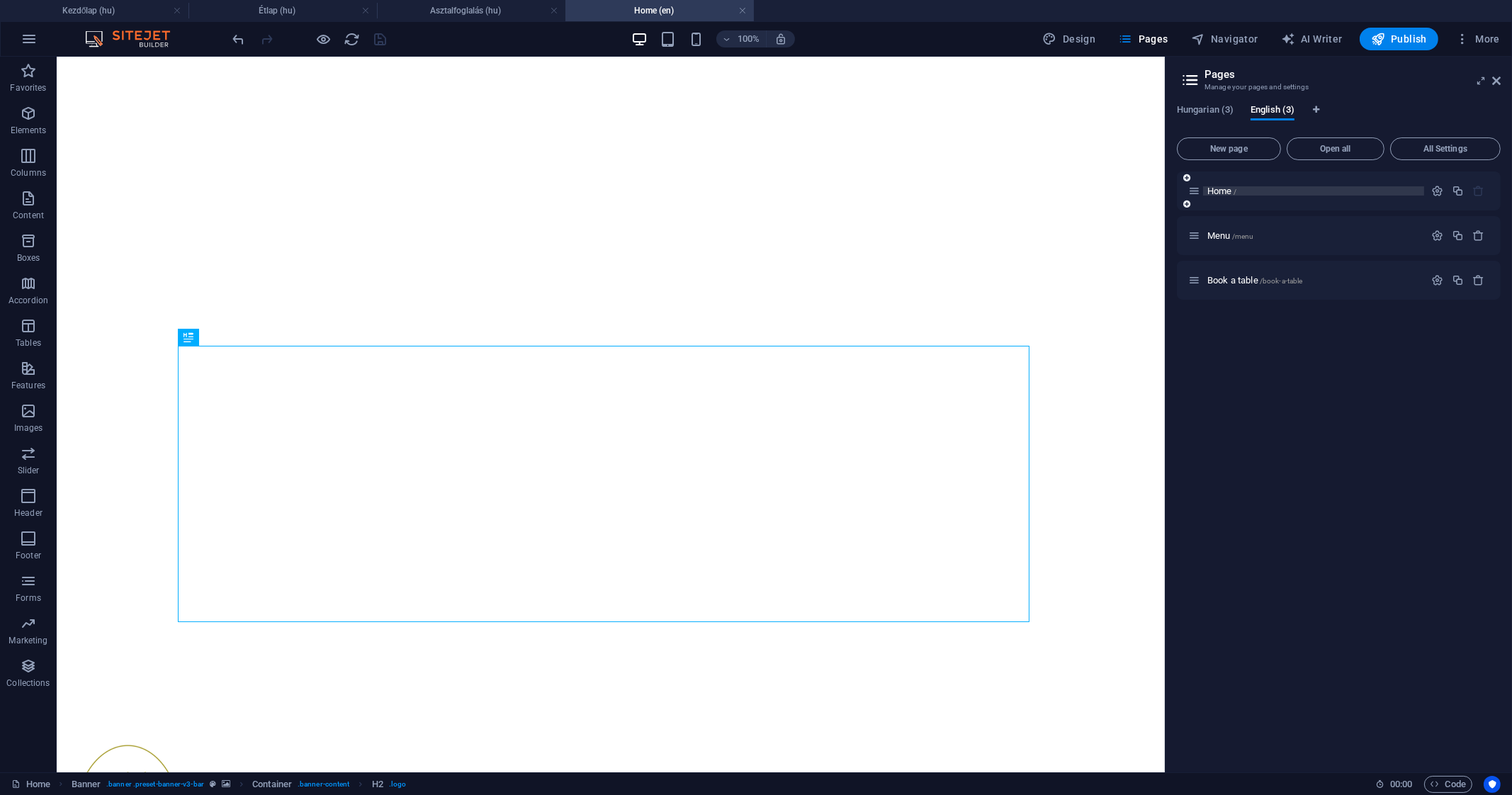
scroll to position [0, 0]
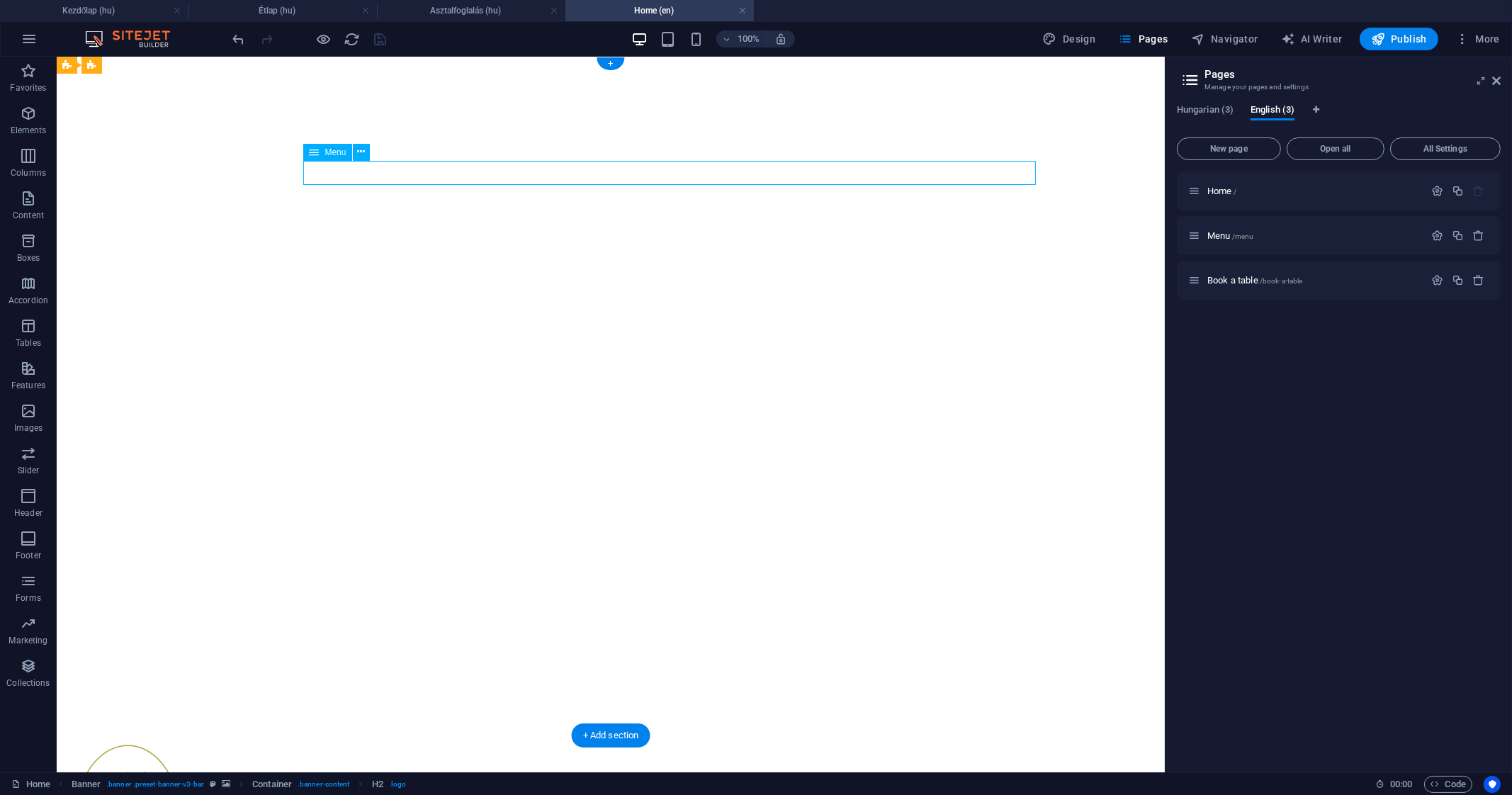
select select
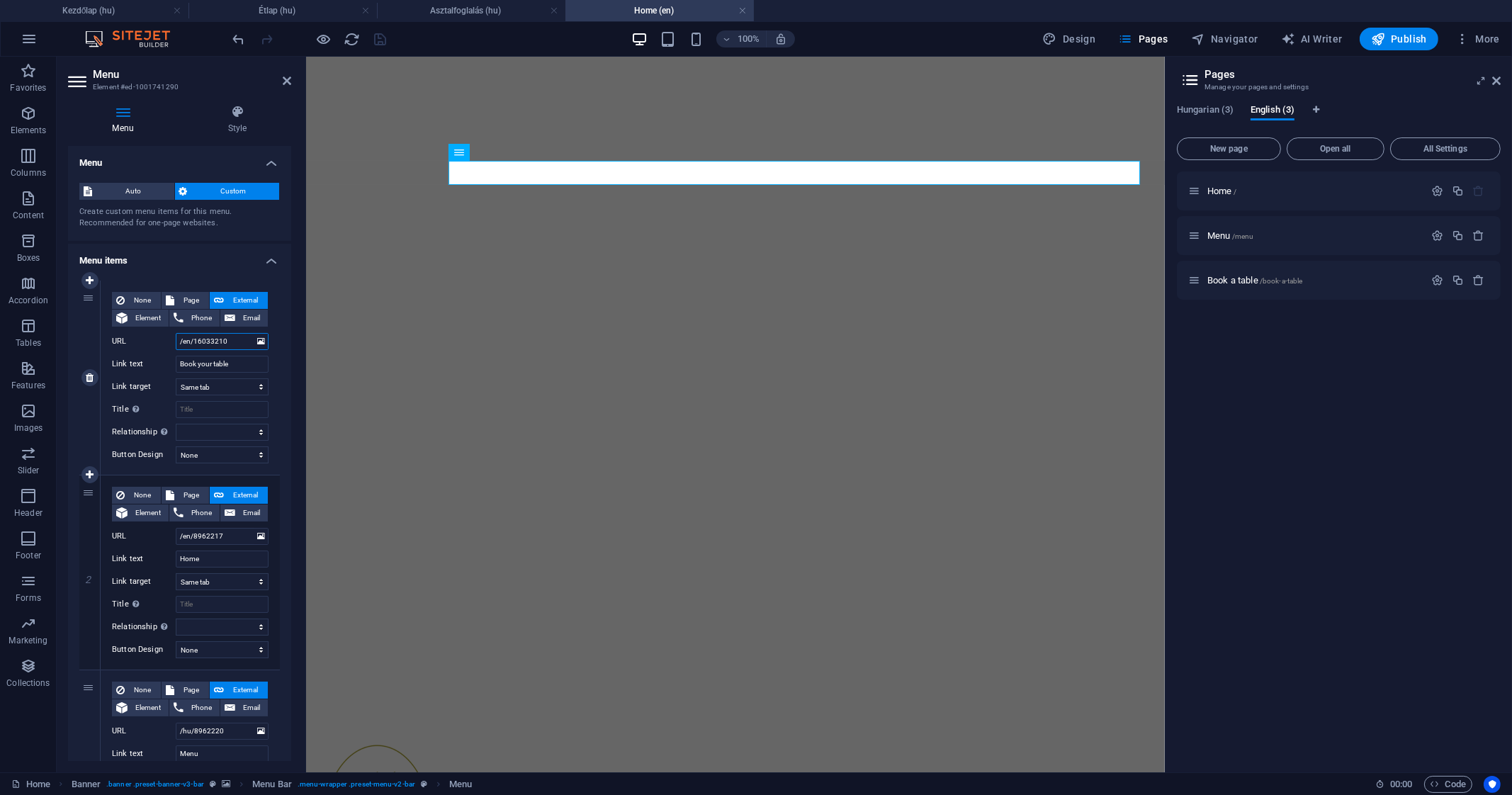
click at [208, 339] on input "/en/16033210" at bounding box center [222, 342] width 93 height 17
type input "/en/"
select select
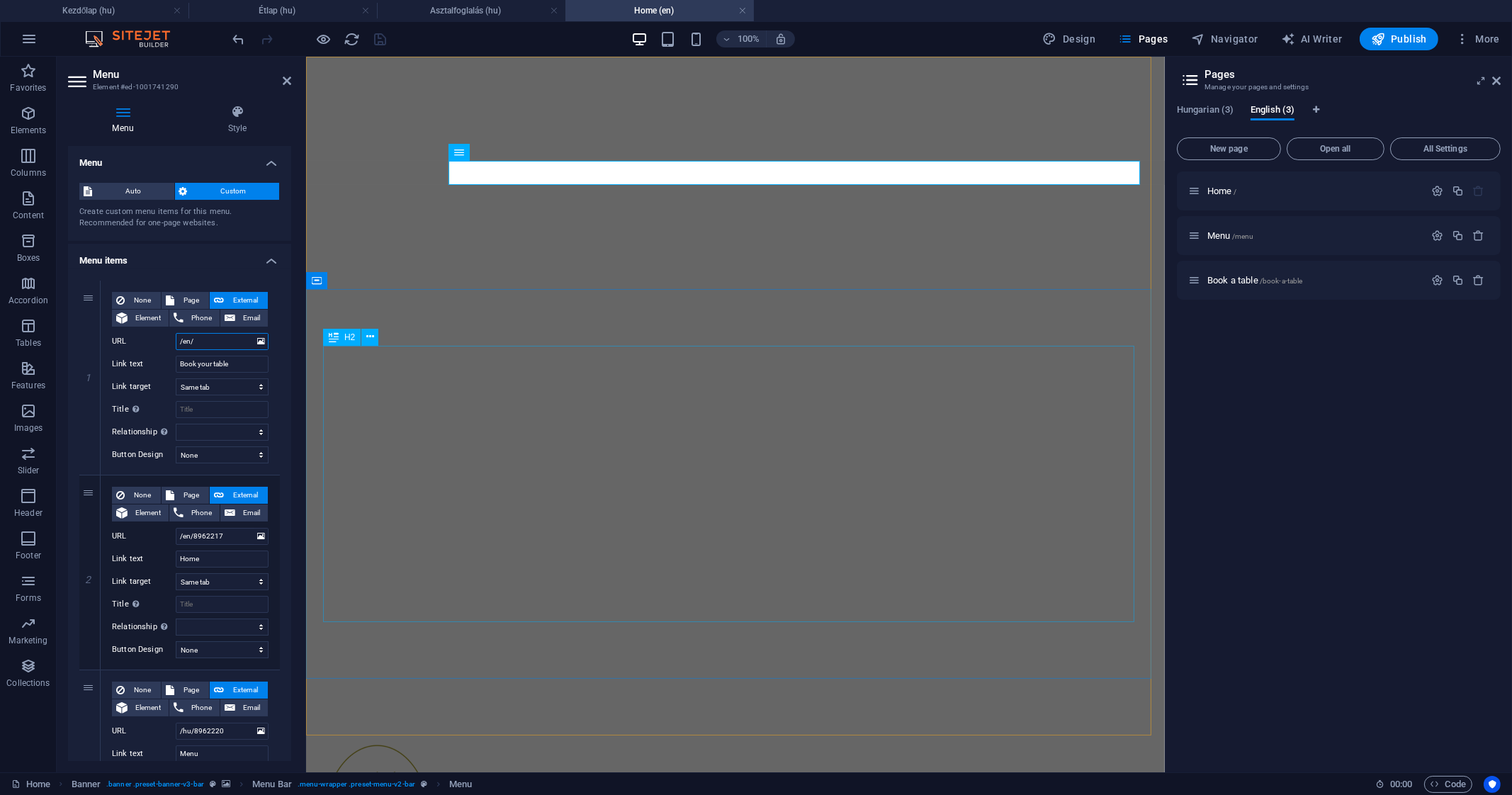
select select
type input "/en/book-a"
select select
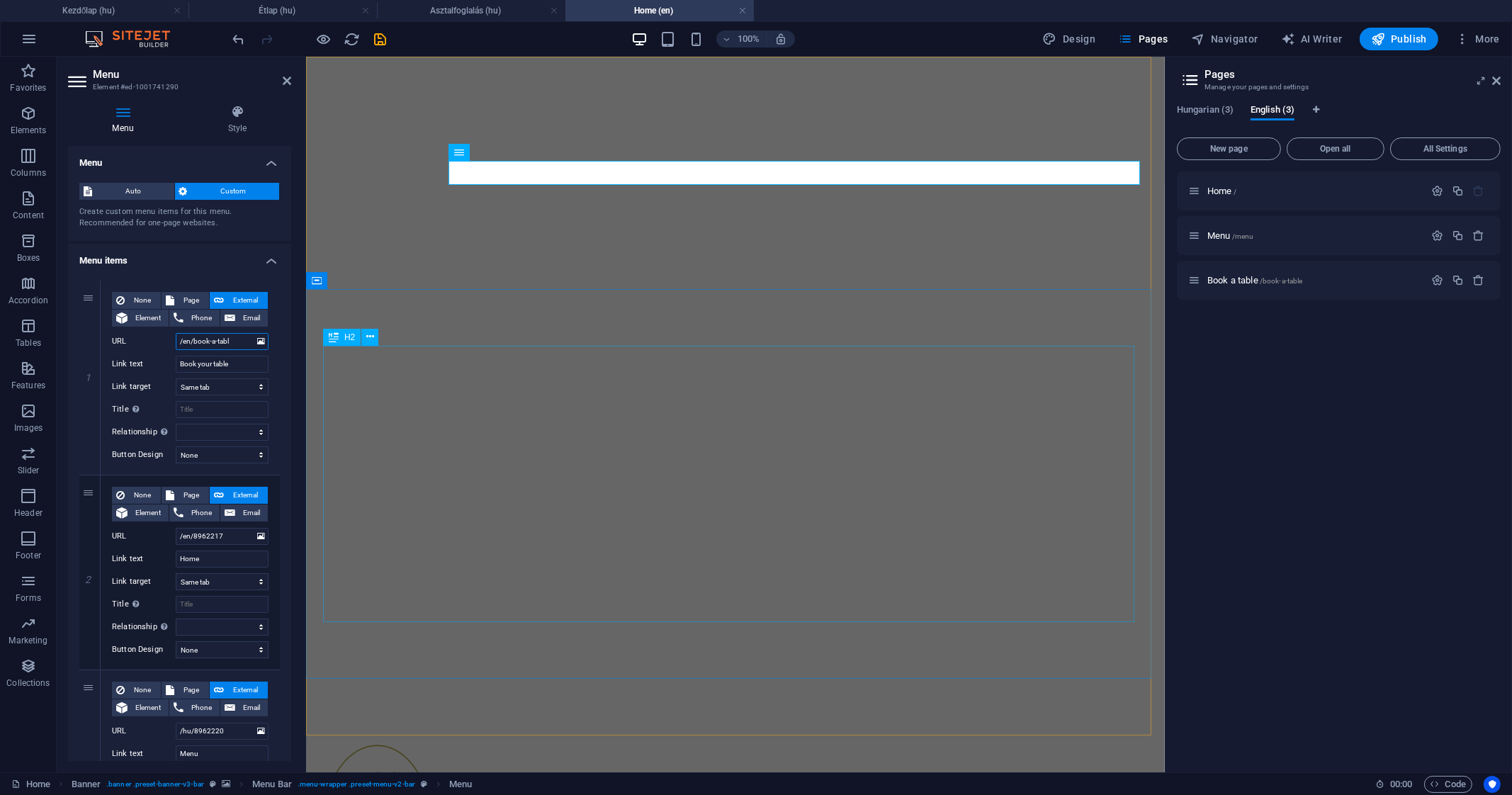
type input "/en/book-a-table"
select select
type input "/en/book-a-table"
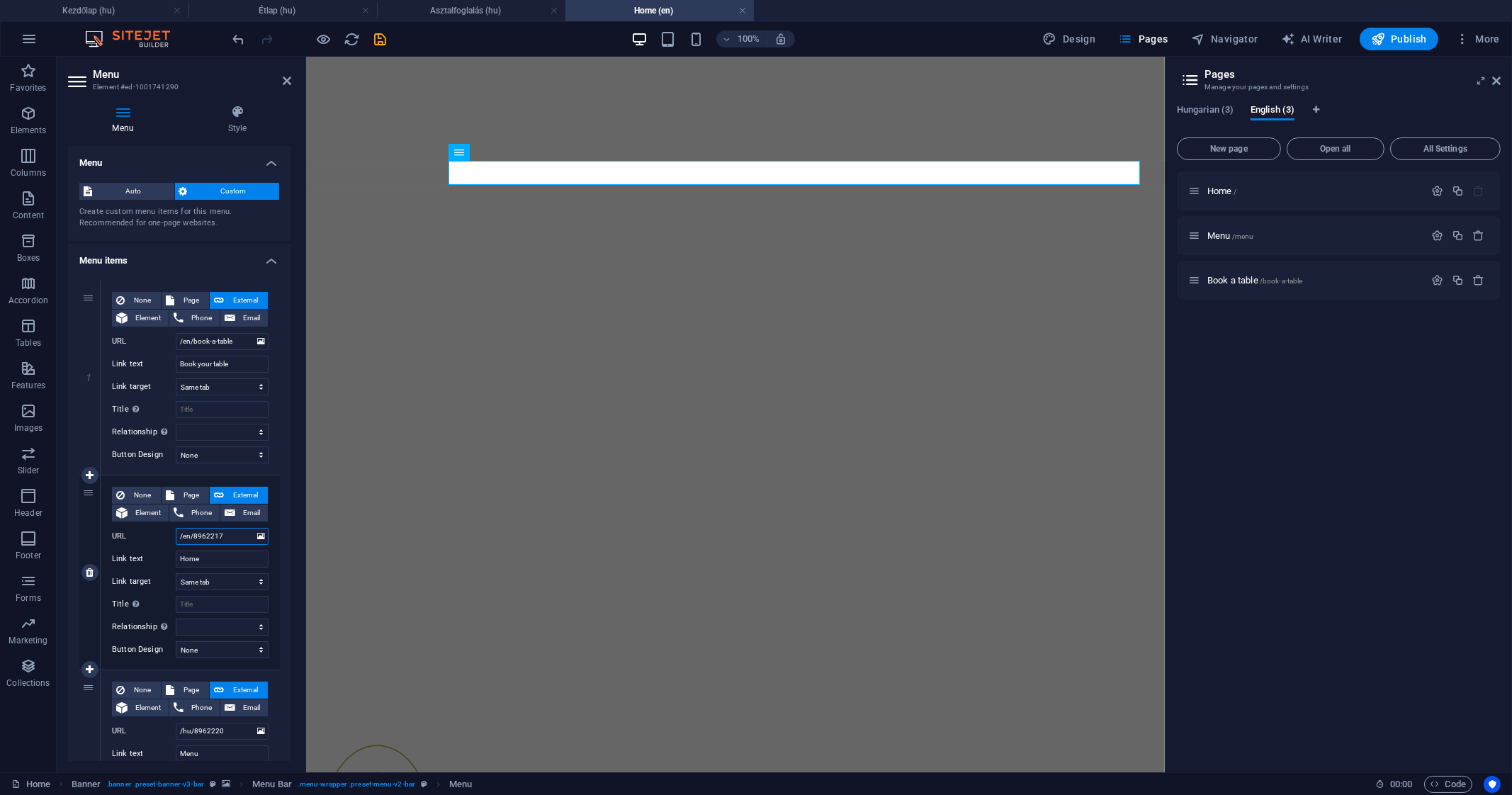
click at [228, 530] on input "/en/8962217" at bounding box center [222, 537] width 93 height 17
type input "/en/"
select select
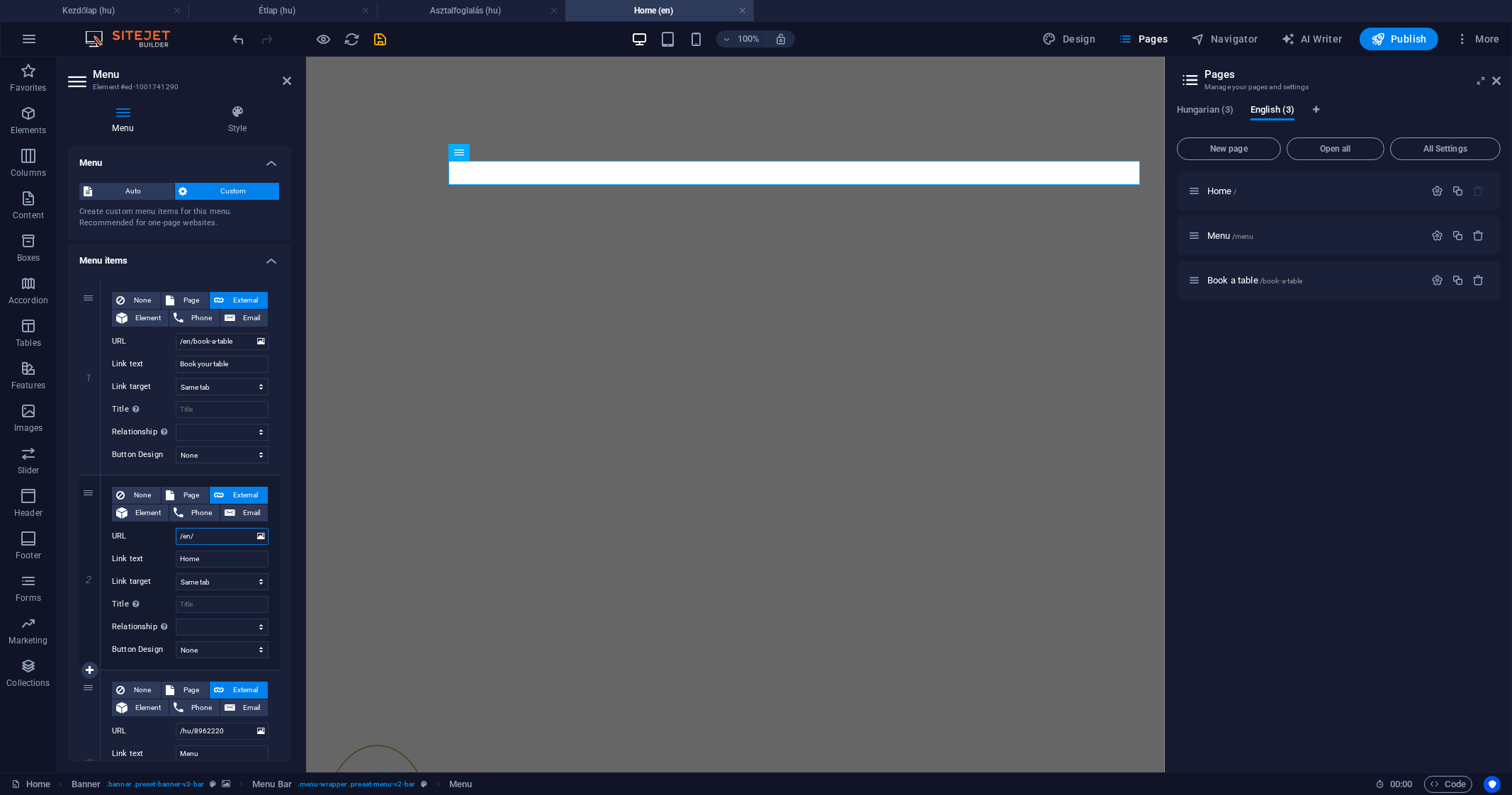
select select
type input "/en/"
click at [222, 723] on input "/hu/8962220" at bounding box center [222, 732] width 93 height 17
type input "/hu/menu"
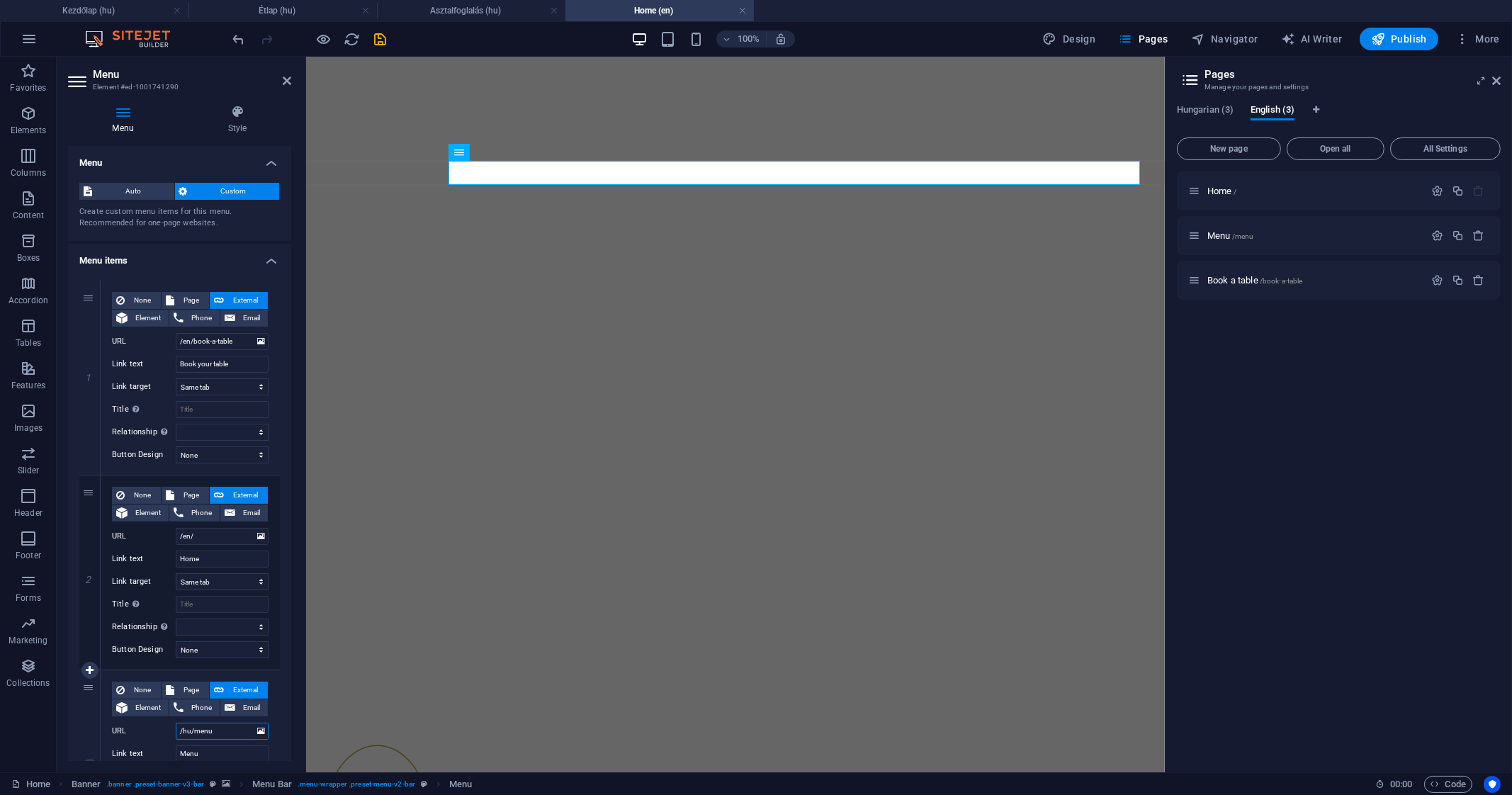
select select
type input "/hu/menu"
click at [380, 41] on icon "save" at bounding box center [381, 39] width 16 height 16
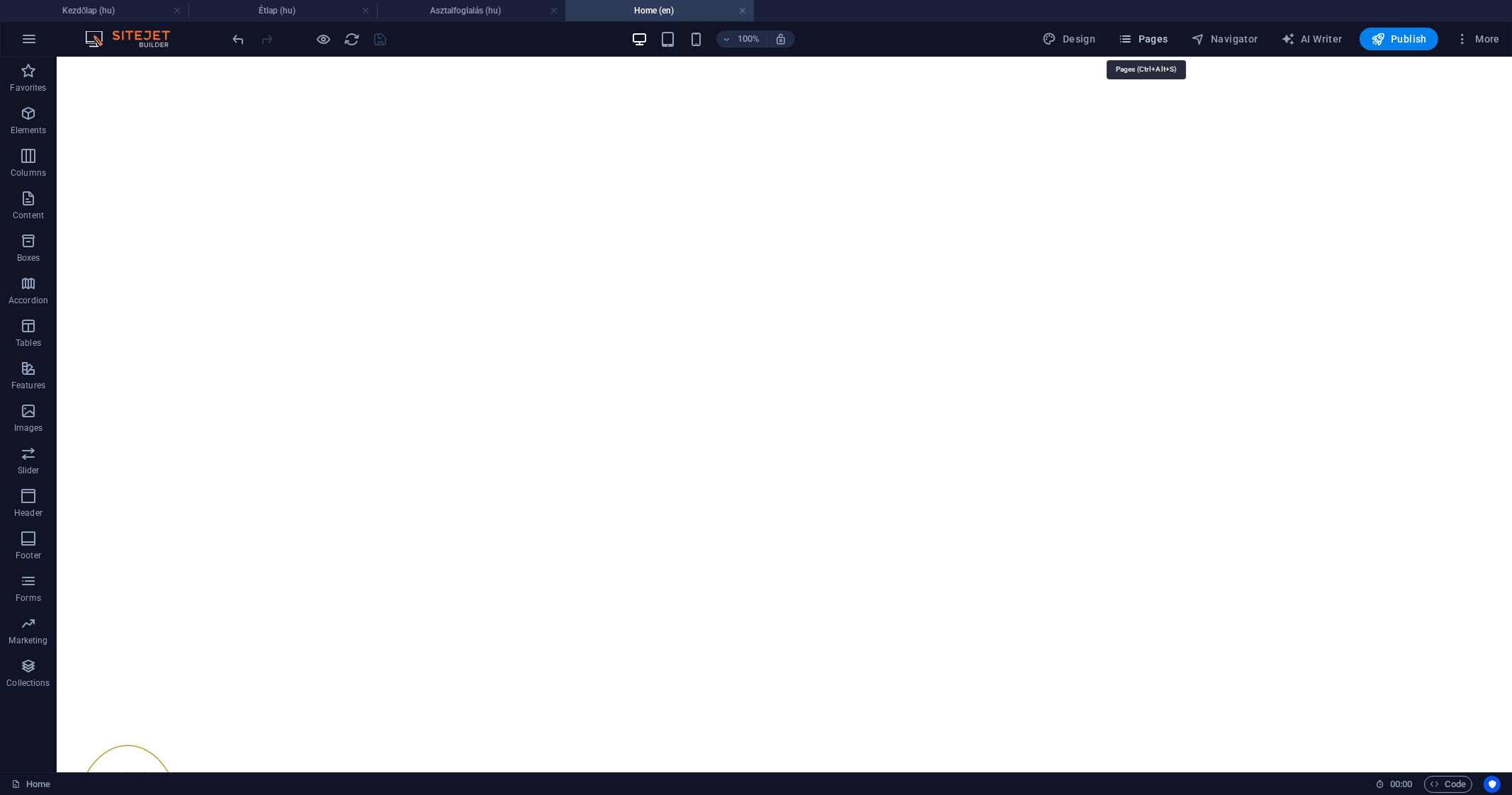
click at [1149, 43] on span "Pages" at bounding box center [1142, 39] width 49 height 14
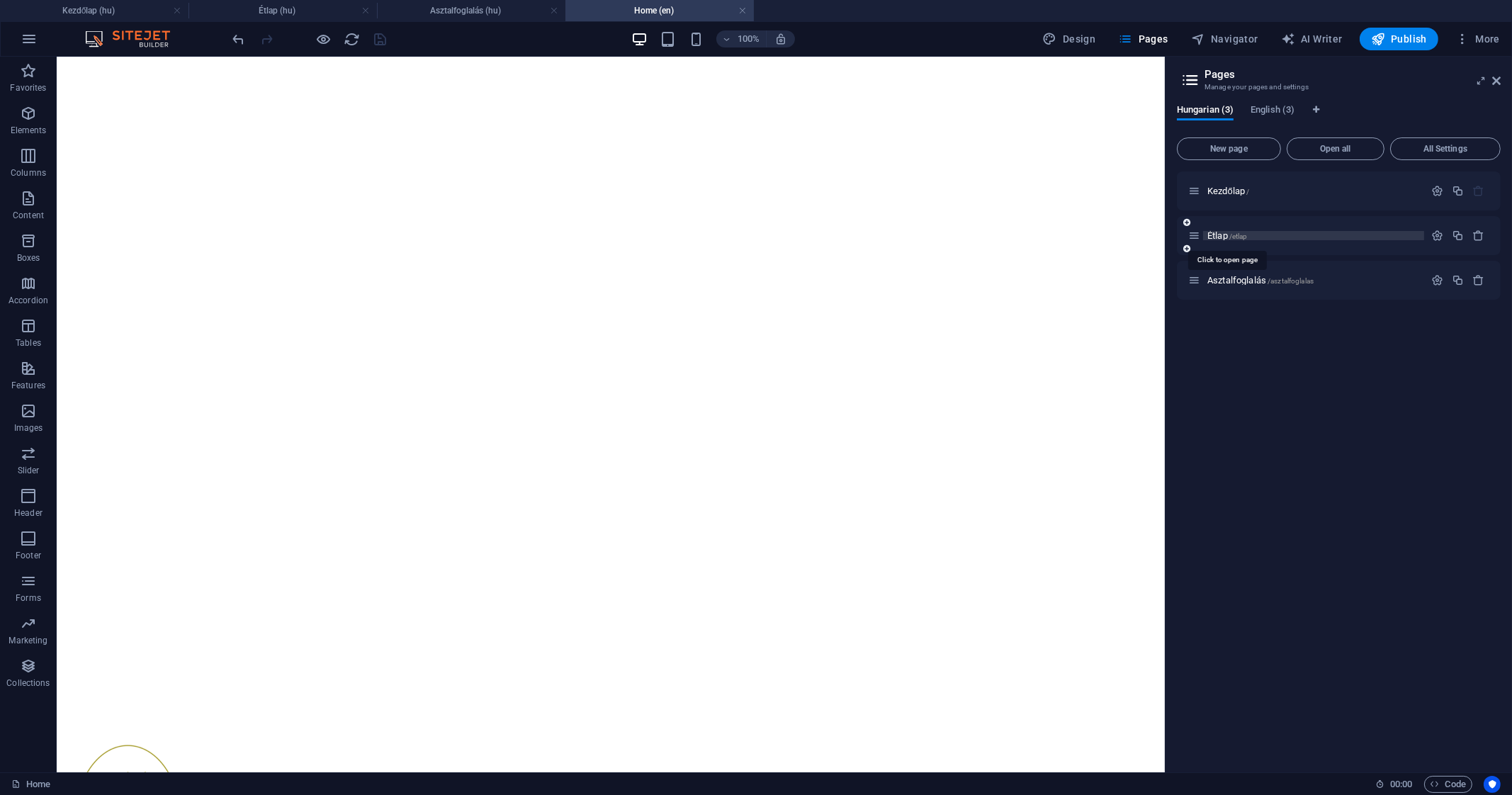
click at [1223, 236] on span "Étlap /etlap" at bounding box center [1227, 236] width 41 height 10
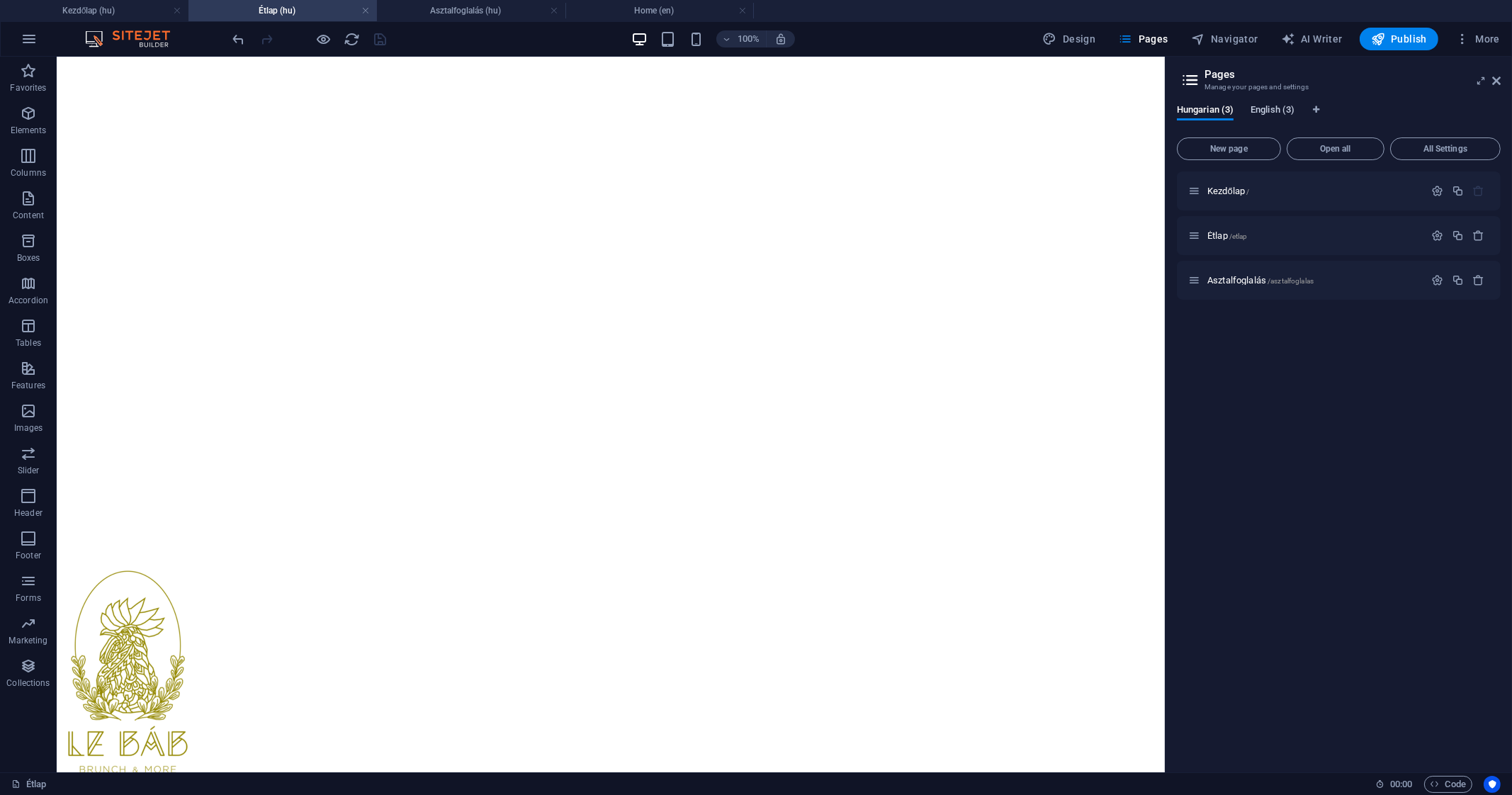
click at [1281, 113] on span "English (3)" at bounding box center [1272, 111] width 44 height 20
click at [1228, 236] on span "Menu /menu" at bounding box center [1230, 236] width 46 height 10
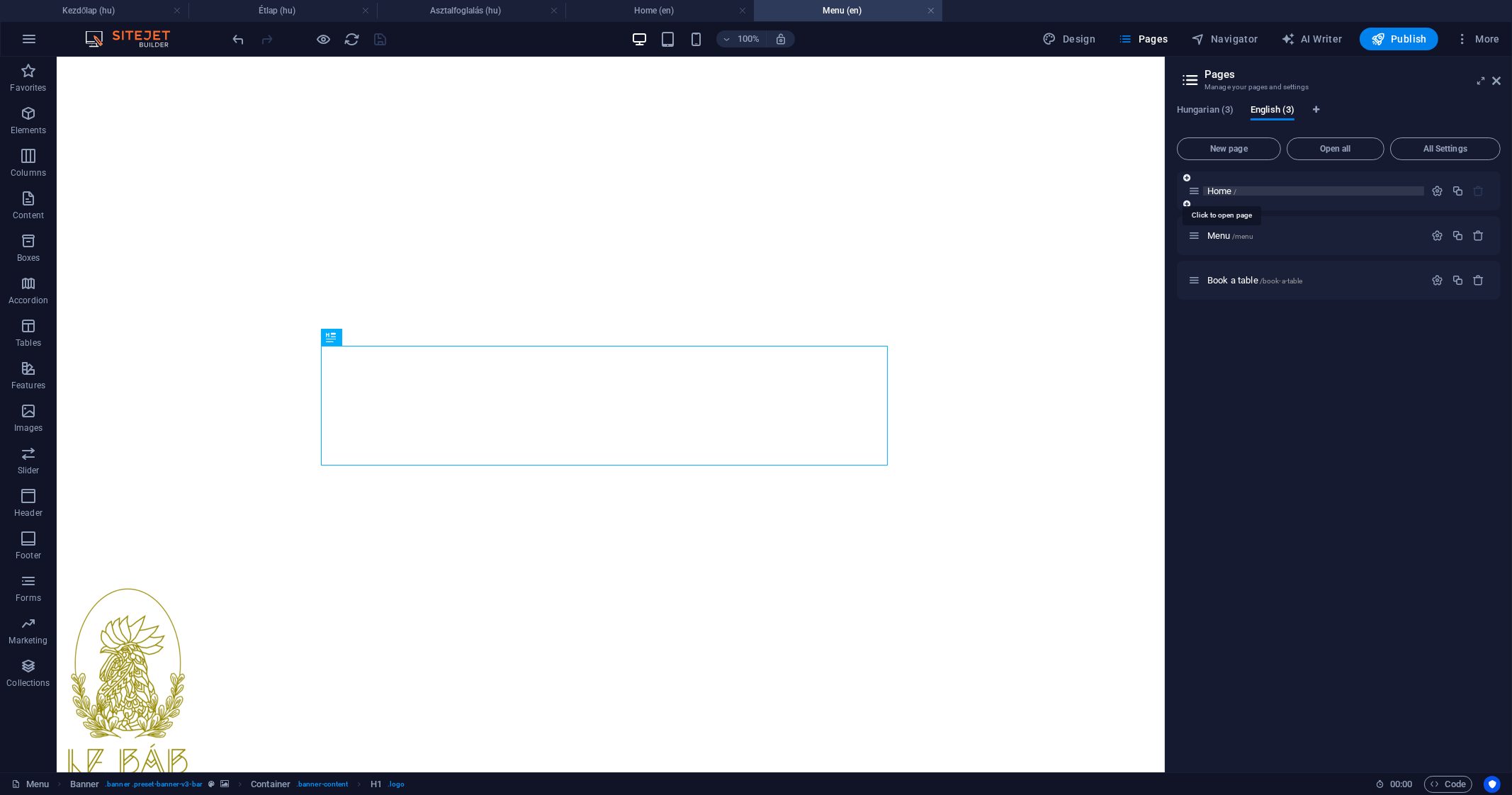
click at [1228, 190] on span "Home /" at bounding box center [1222, 191] width 29 height 10
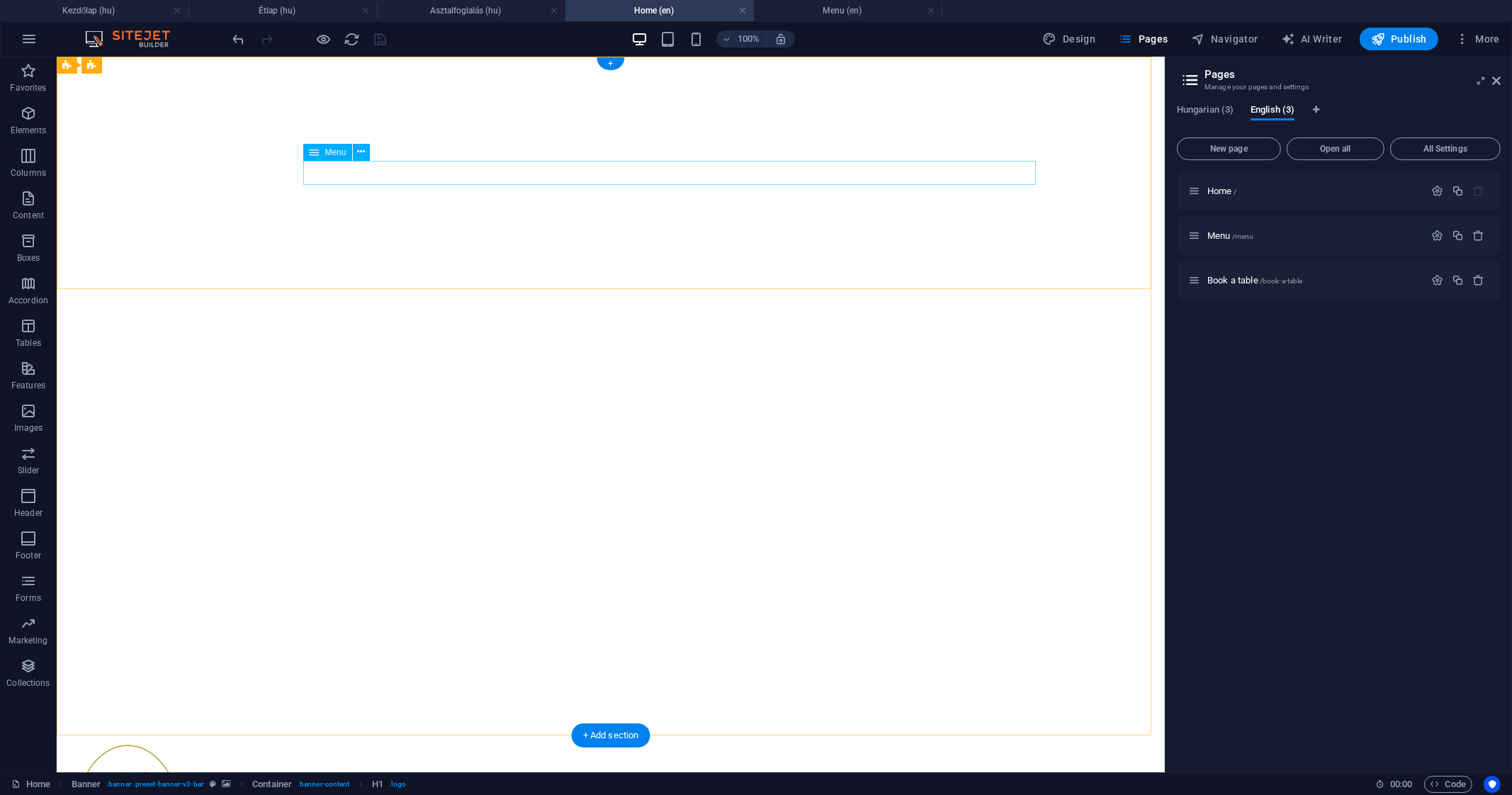
select select
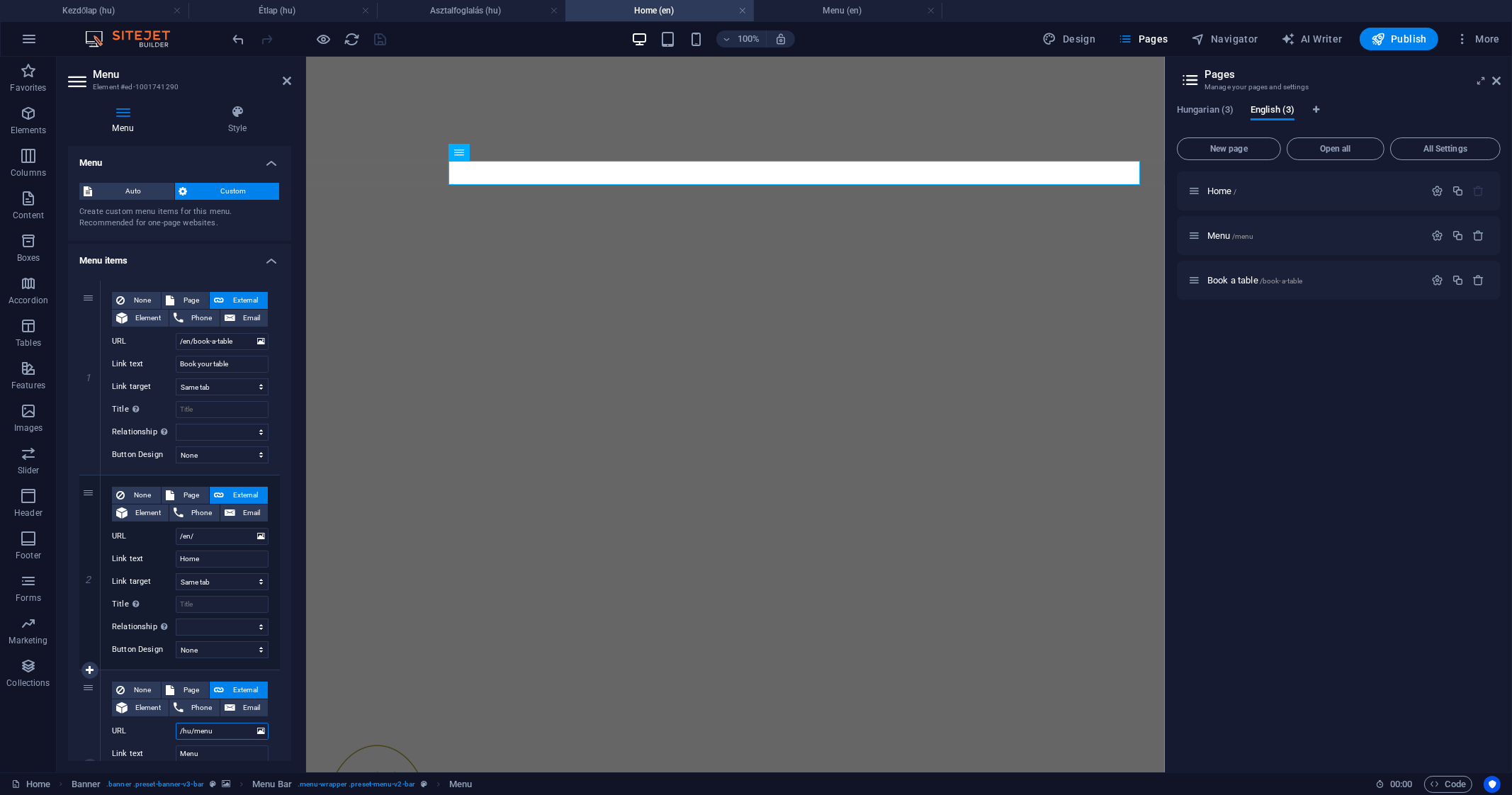
click at [222, 734] on input "/hu/menu" at bounding box center [222, 732] width 93 height 17
type input "/hu/et"
select select
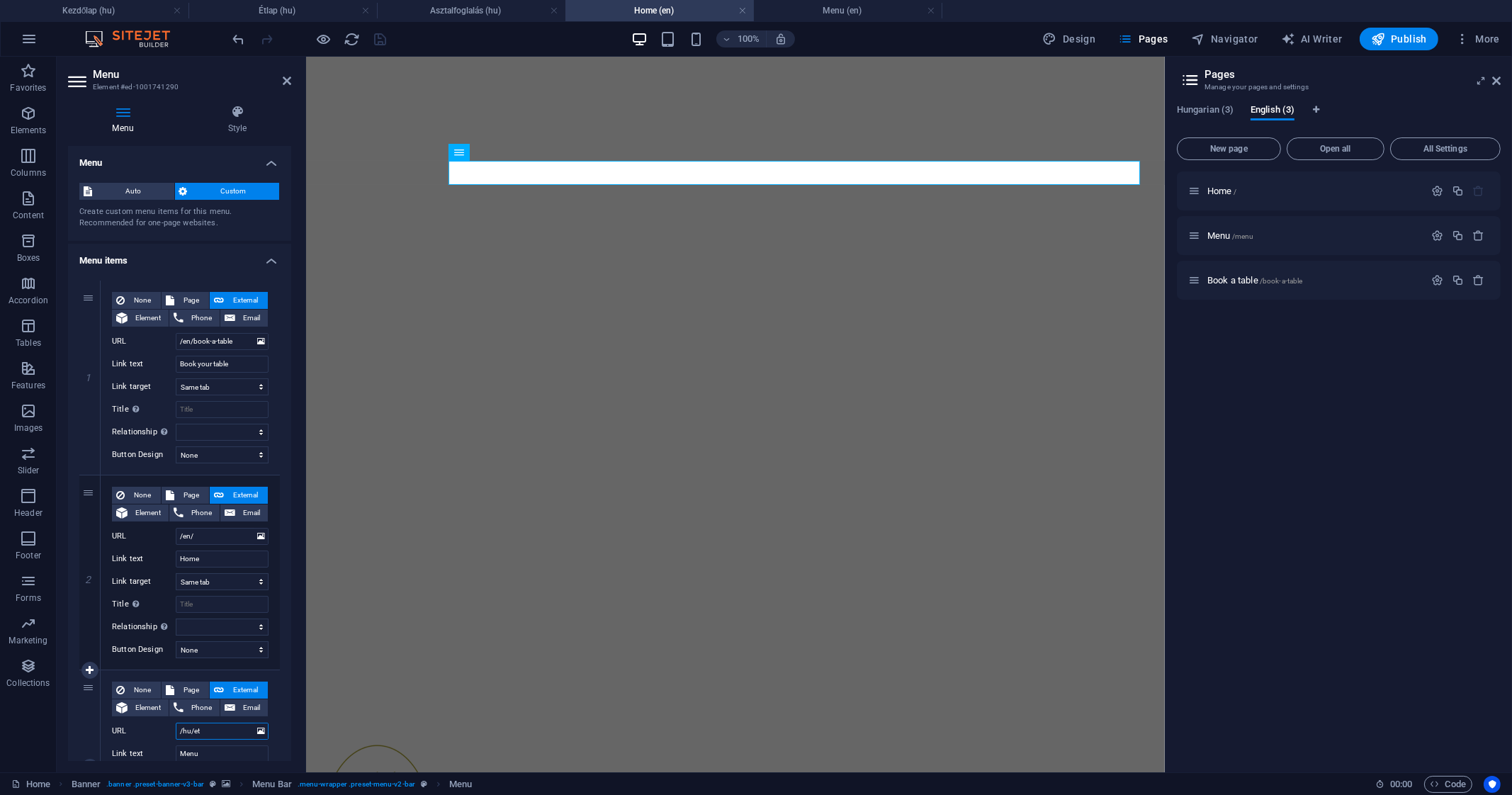
select select
type input "/hu/e"
select select
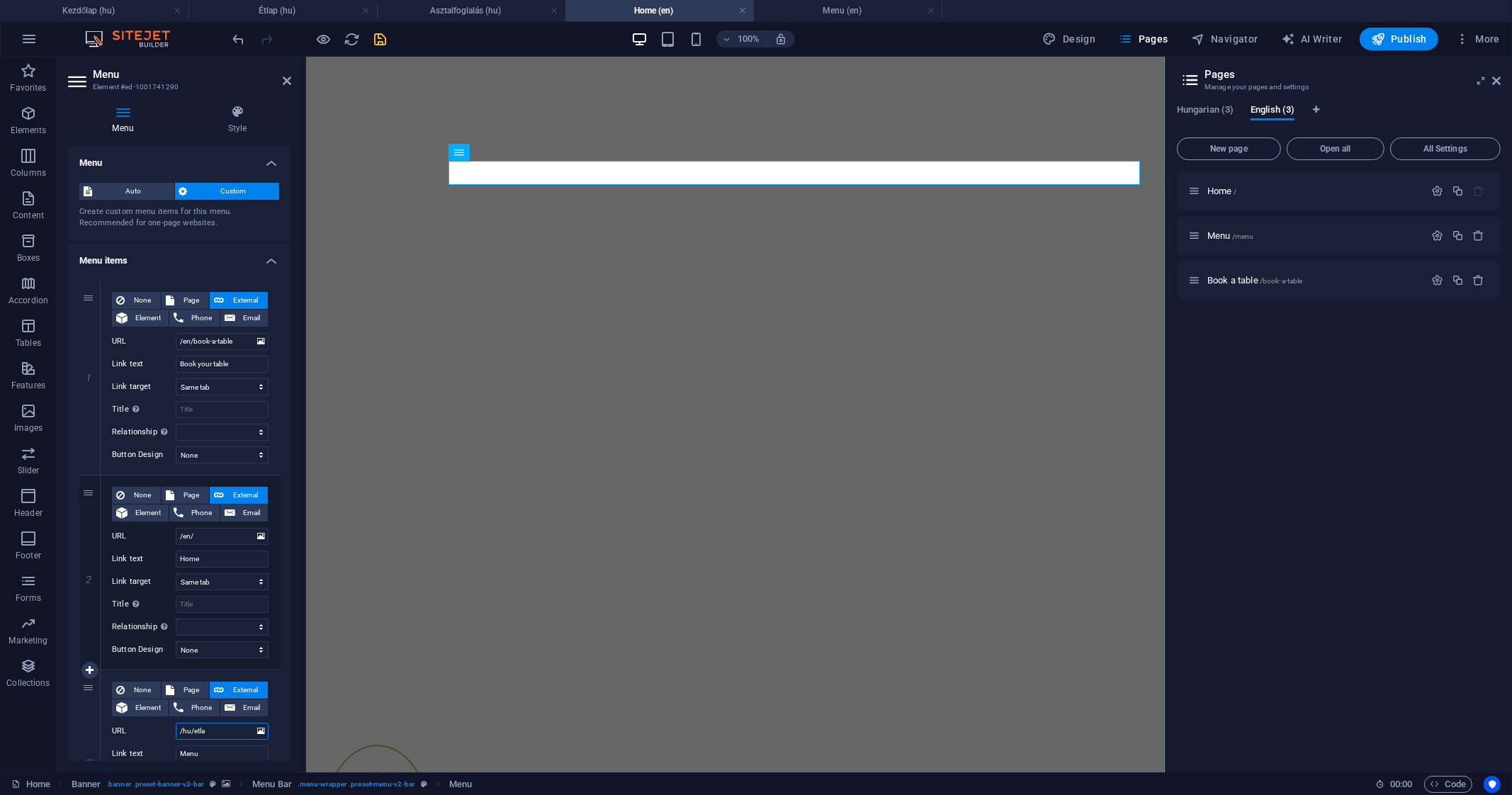
type input "/hu/etlap"
select select
type input "/hu/etlap"
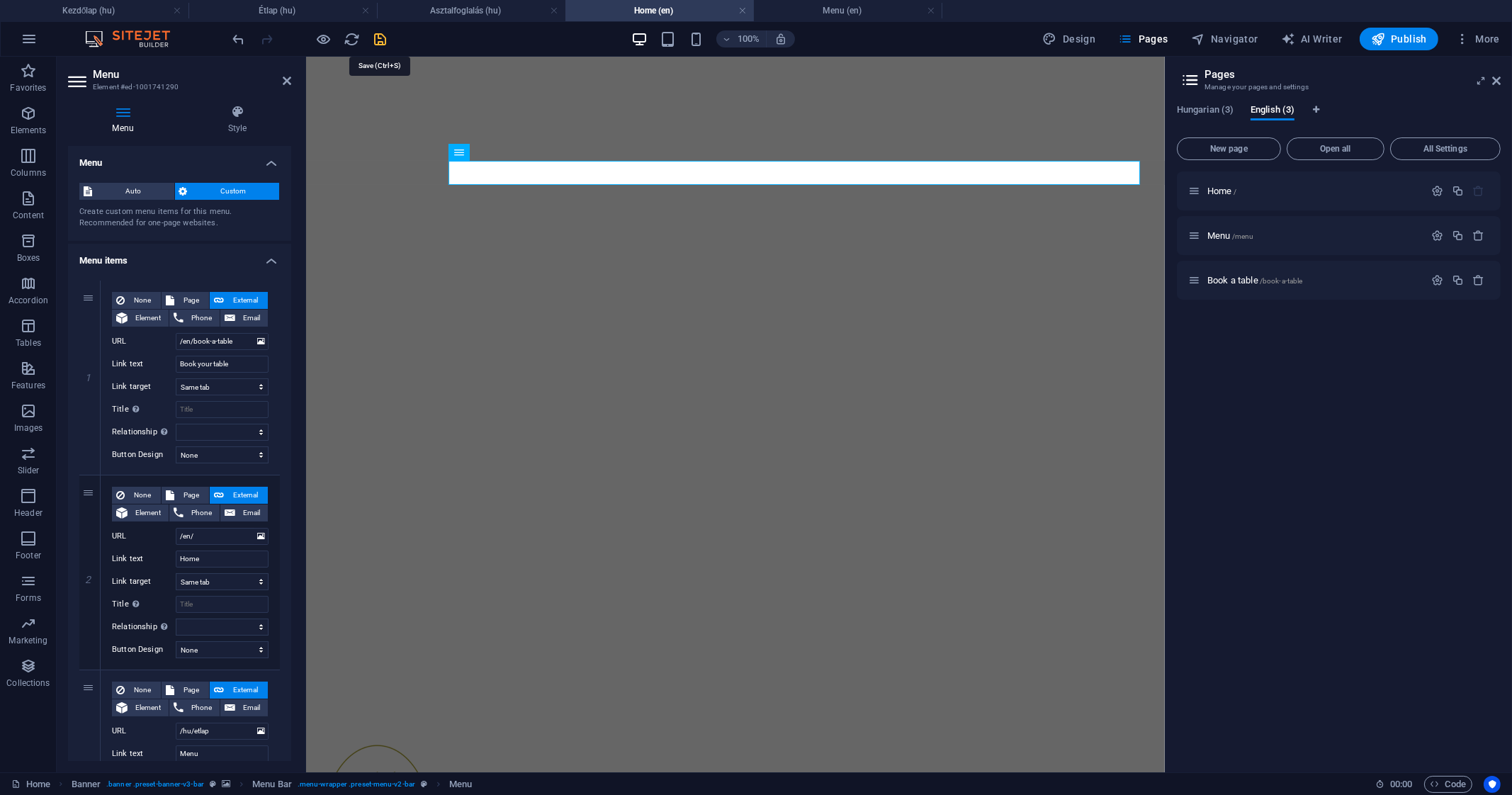
click at [379, 43] on icon "save" at bounding box center [381, 39] width 16 height 16
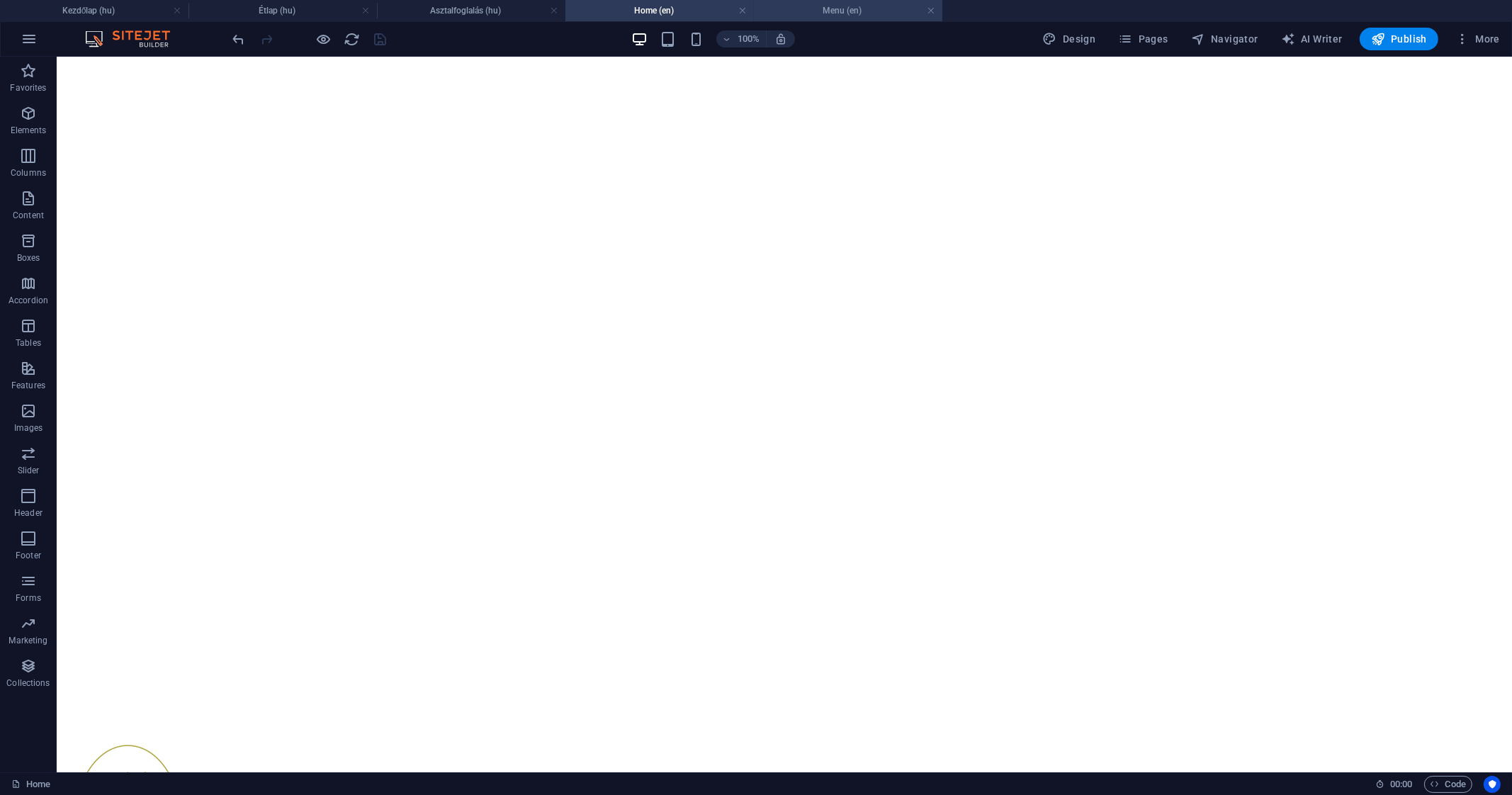
click at [836, 16] on h4 "Menu (en)" at bounding box center [848, 10] width 189 height 16
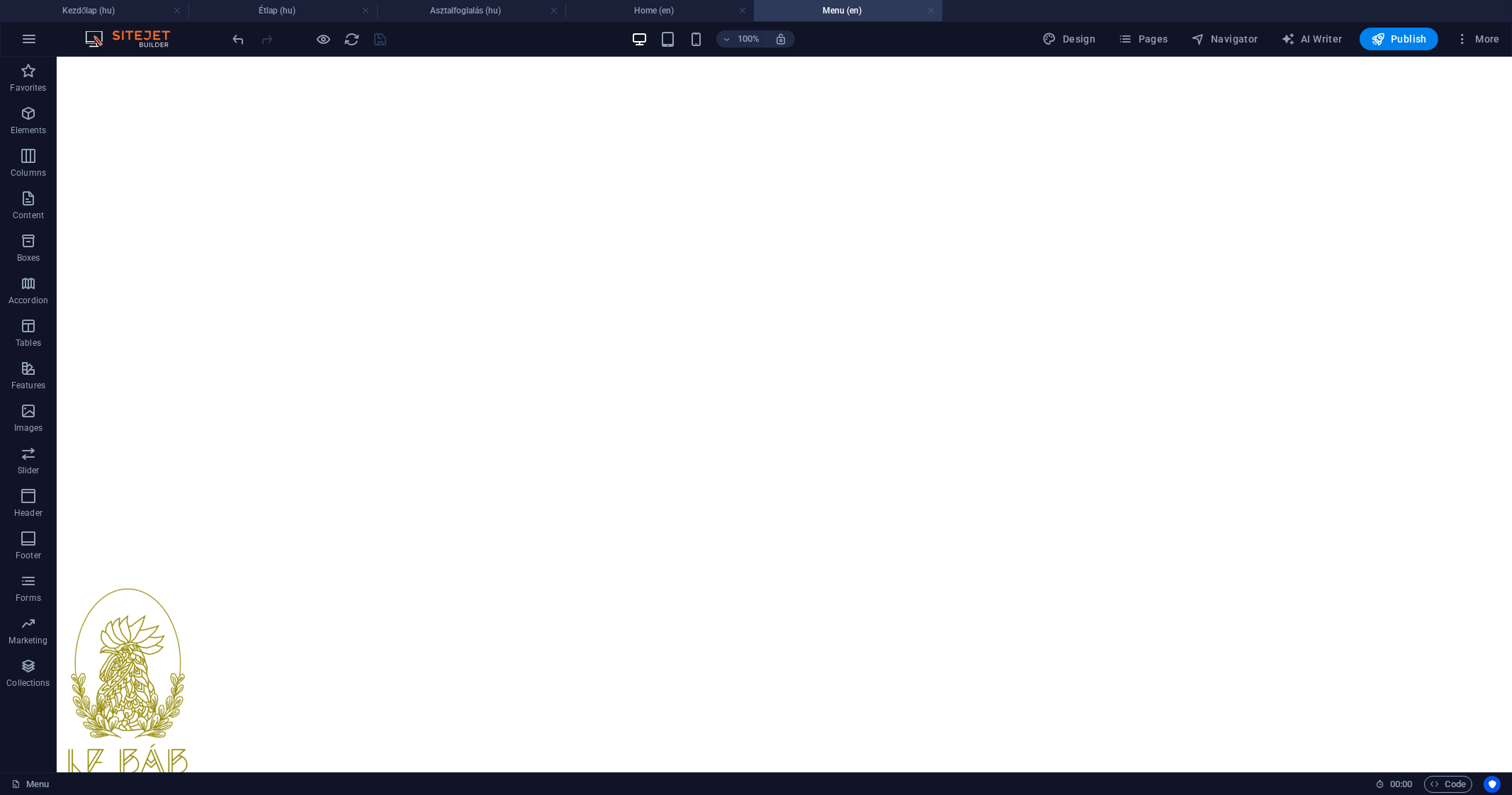
click at [927, 10] on link at bounding box center [931, 11] width 9 height 14
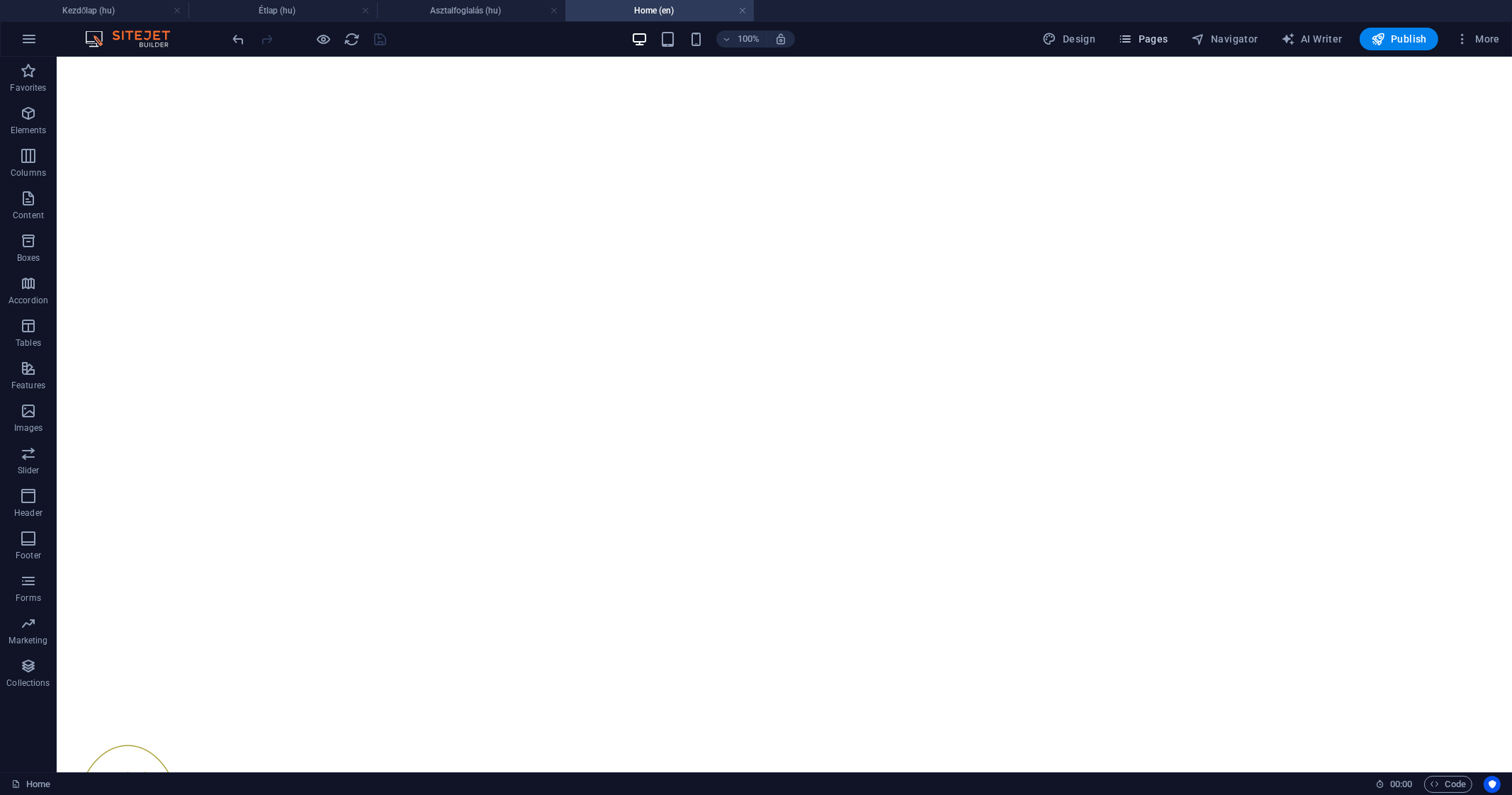
click at [1148, 41] on span "Pages" at bounding box center [1142, 39] width 49 height 14
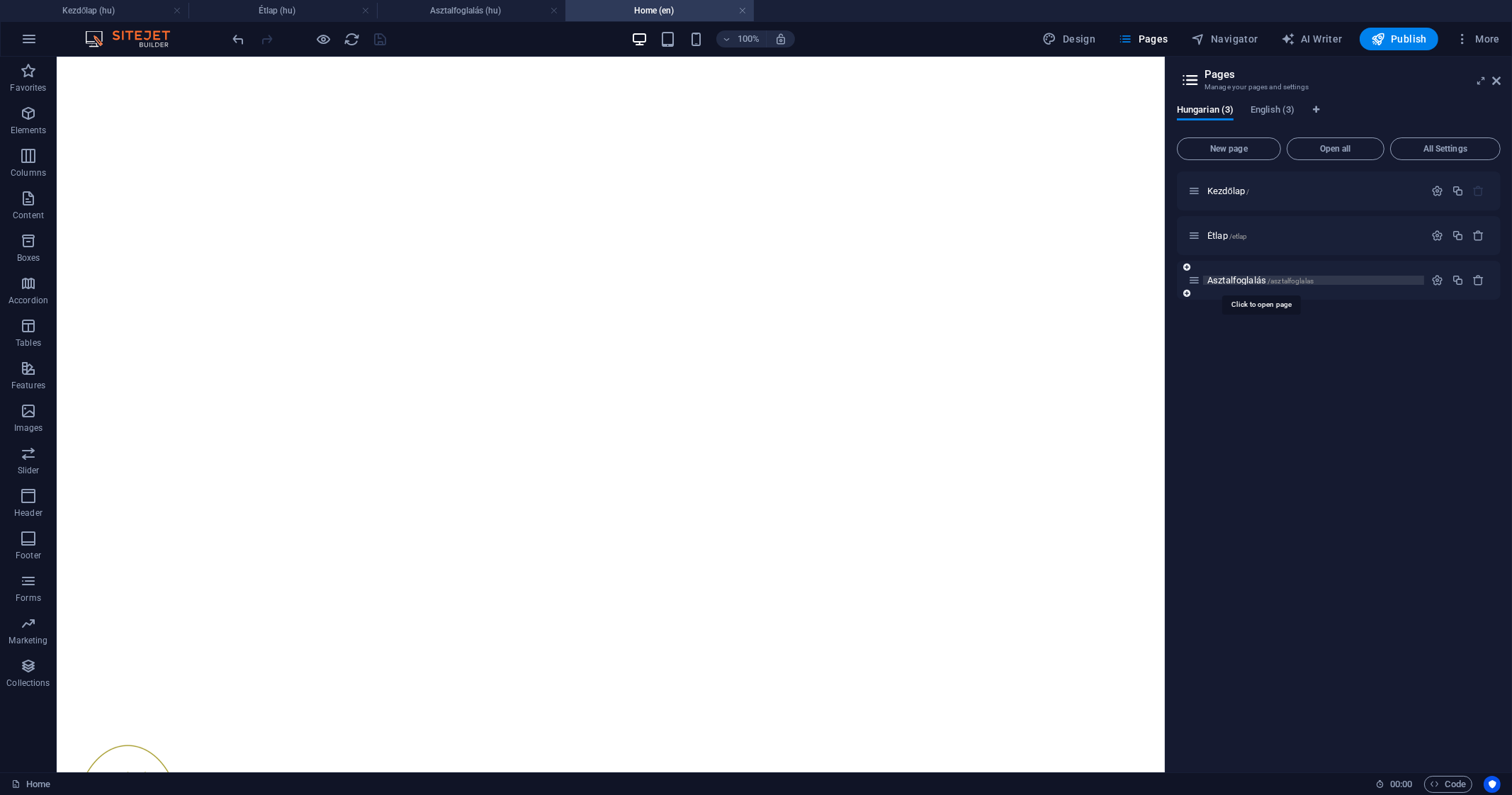
click at [1244, 279] on span "Asztalfoglalás /asztalfoglalas" at bounding box center [1260, 281] width 106 height 10
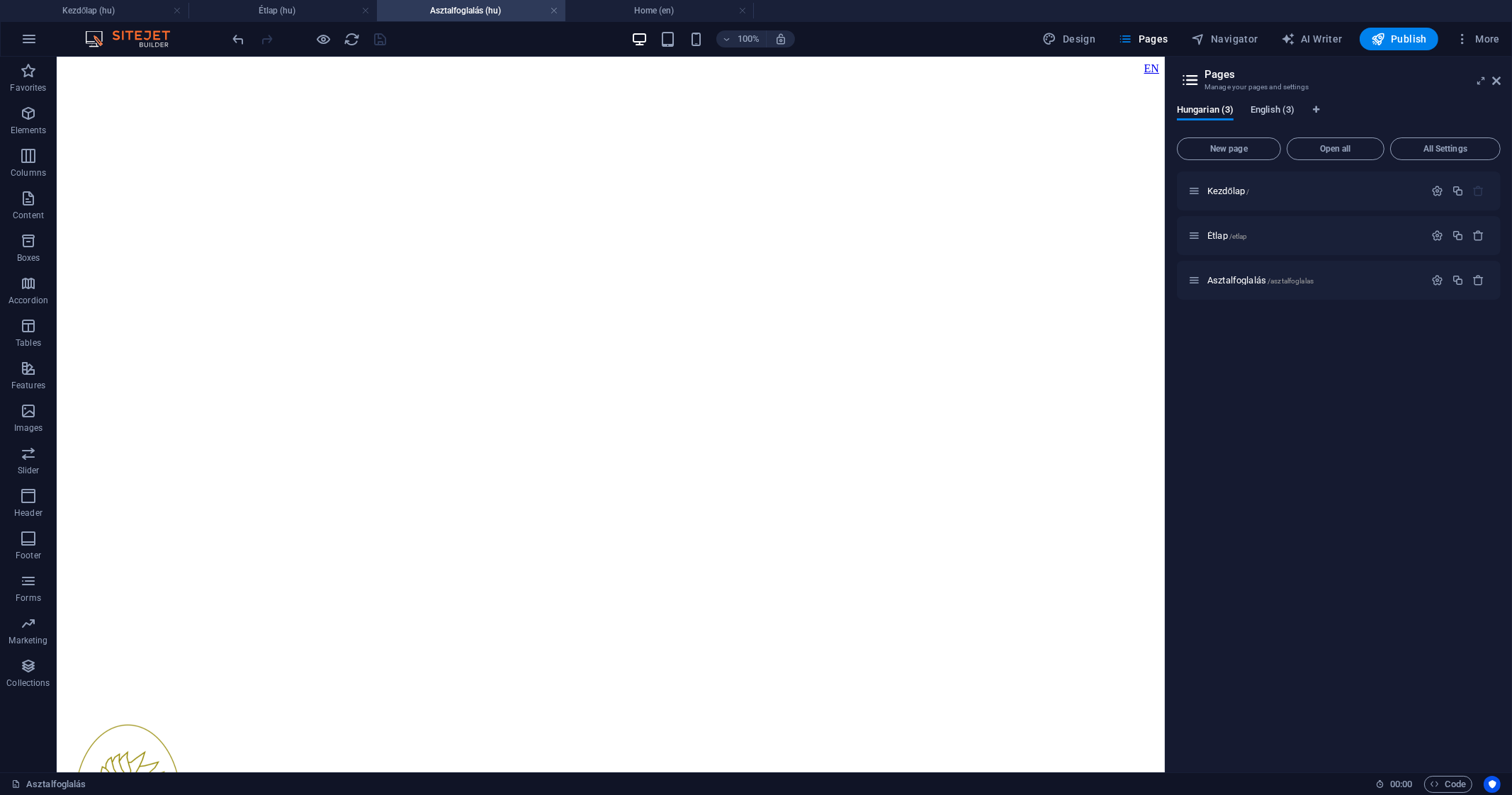
click at [1262, 107] on span "English (3)" at bounding box center [1272, 111] width 44 height 20
click at [1261, 281] on span "/book-a-table" at bounding box center [1281, 281] width 43 height 8
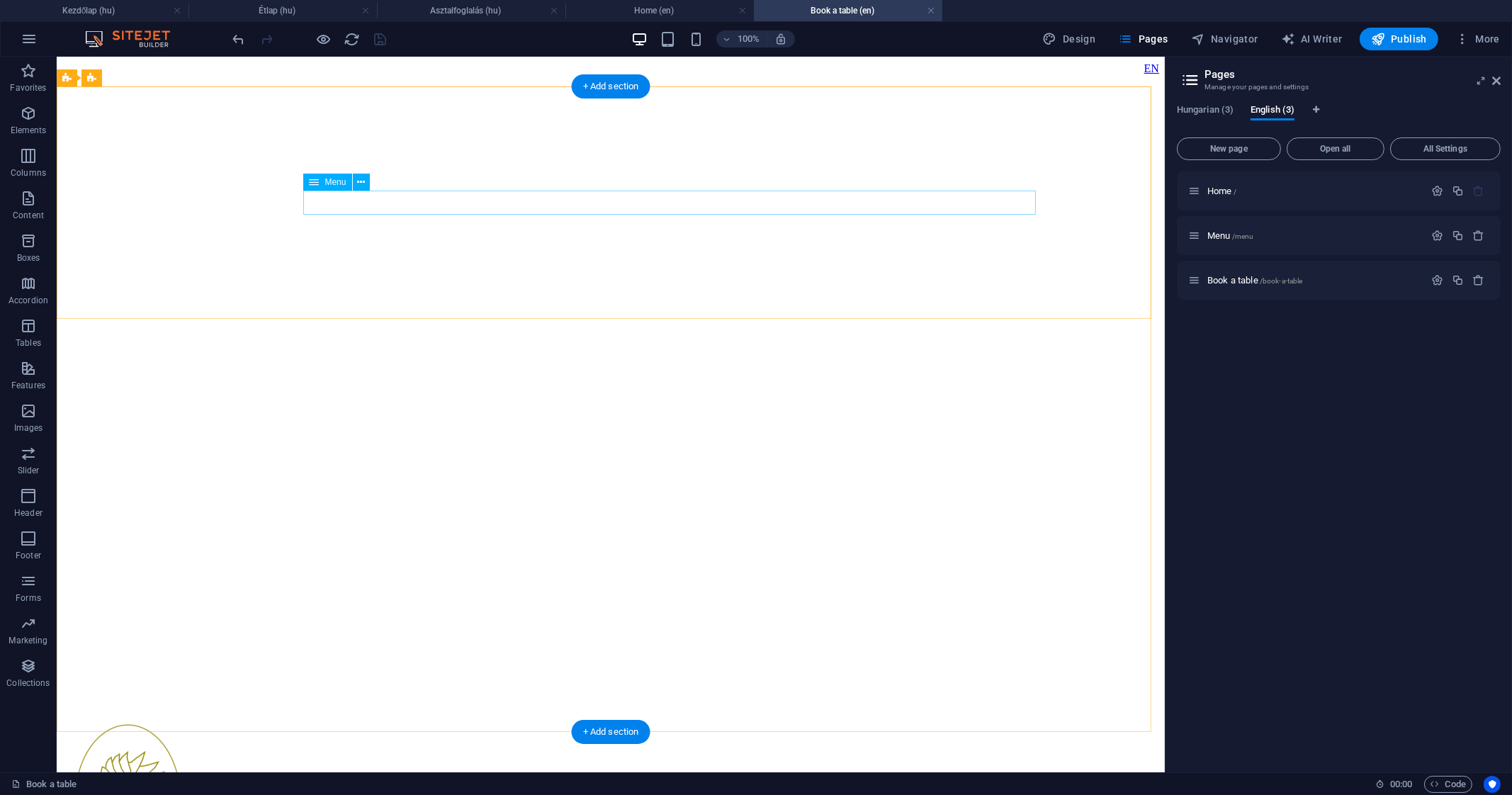
select select
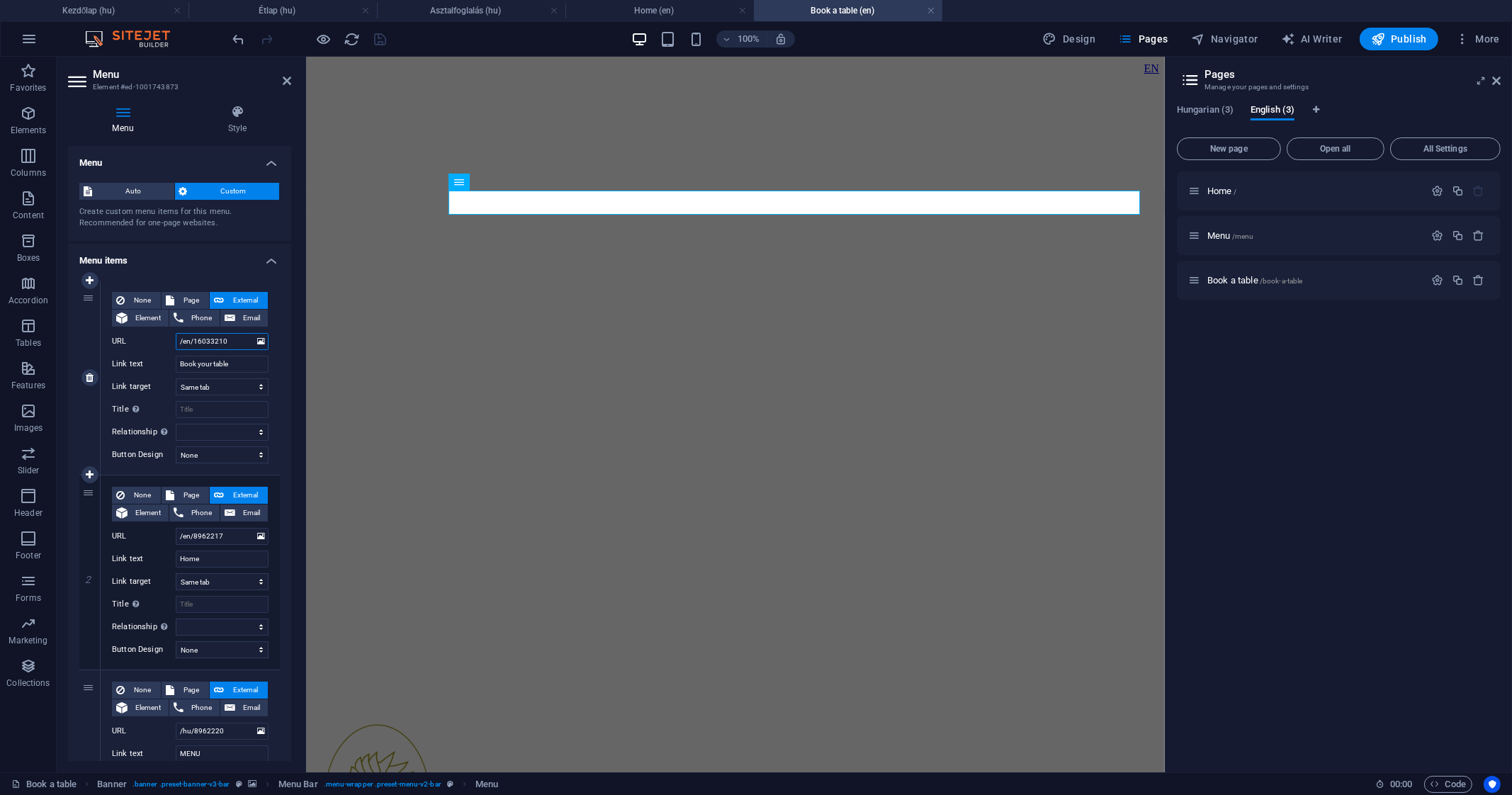
click at [236, 340] on input "/en/16033210" at bounding box center [222, 342] width 93 height 17
type input "/en/book"
select select
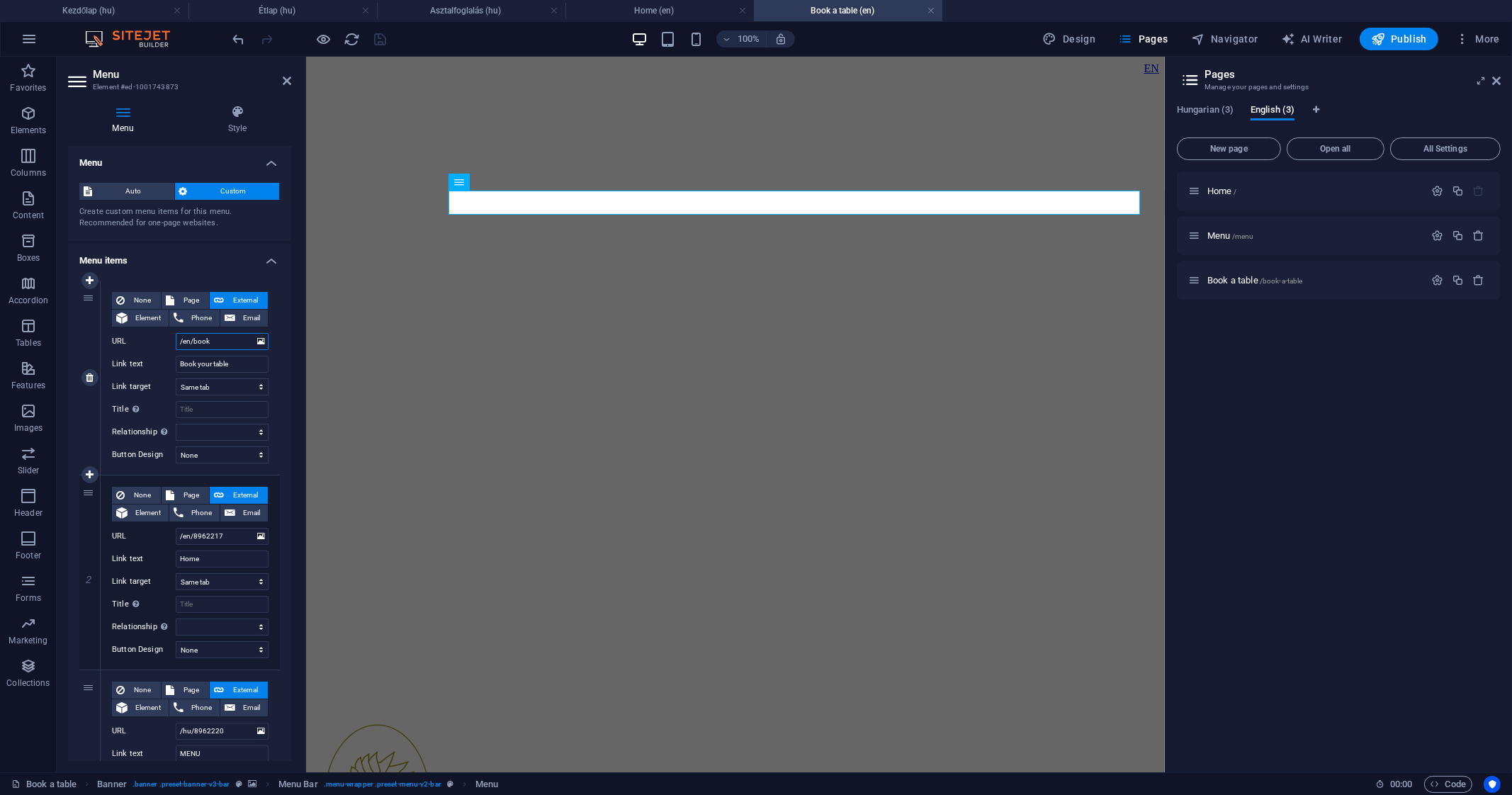
select select
type input "/en/book-a-"
select select
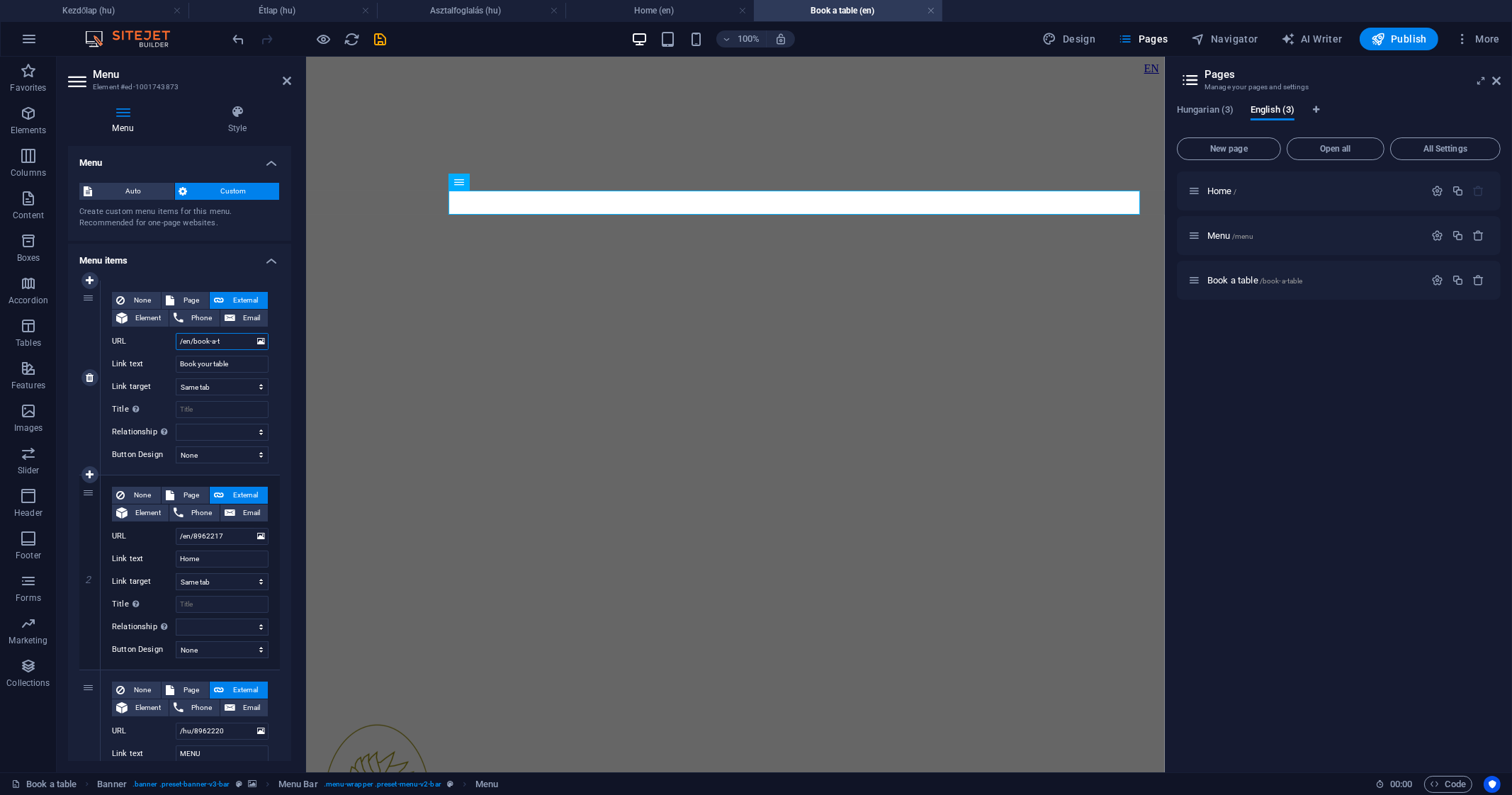
type input "/en/book-a-ta"
select select
type input "/en/book-a-table"
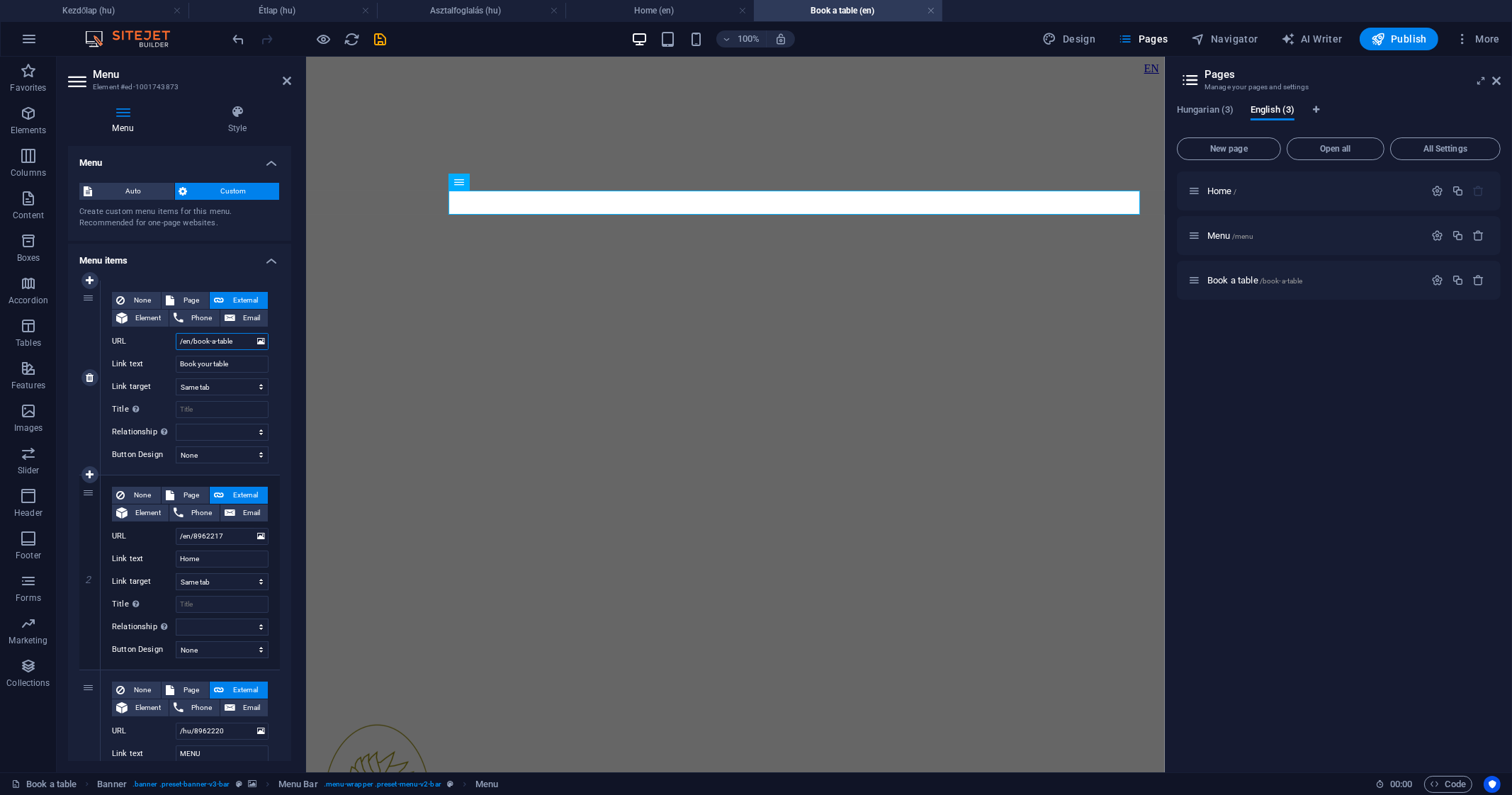
select select
type input "/en/book-a-table"
click at [228, 536] on input "/en/8962217" at bounding box center [222, 537] width 93 height 17
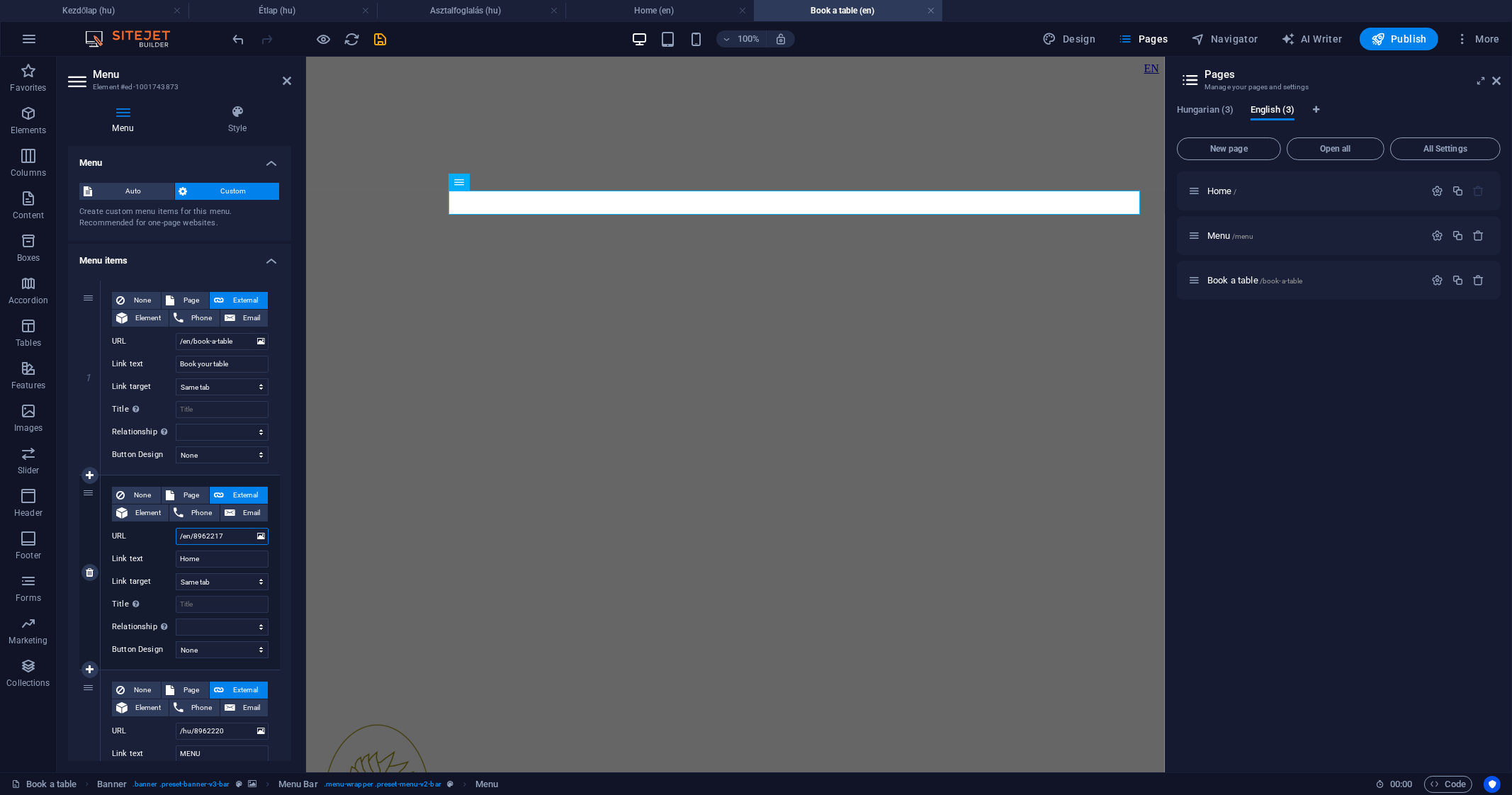
click at [228, 536] on input "/en/8962217" at bounding box center [222, 537] width 93 height 17
type input "/en/"
select select
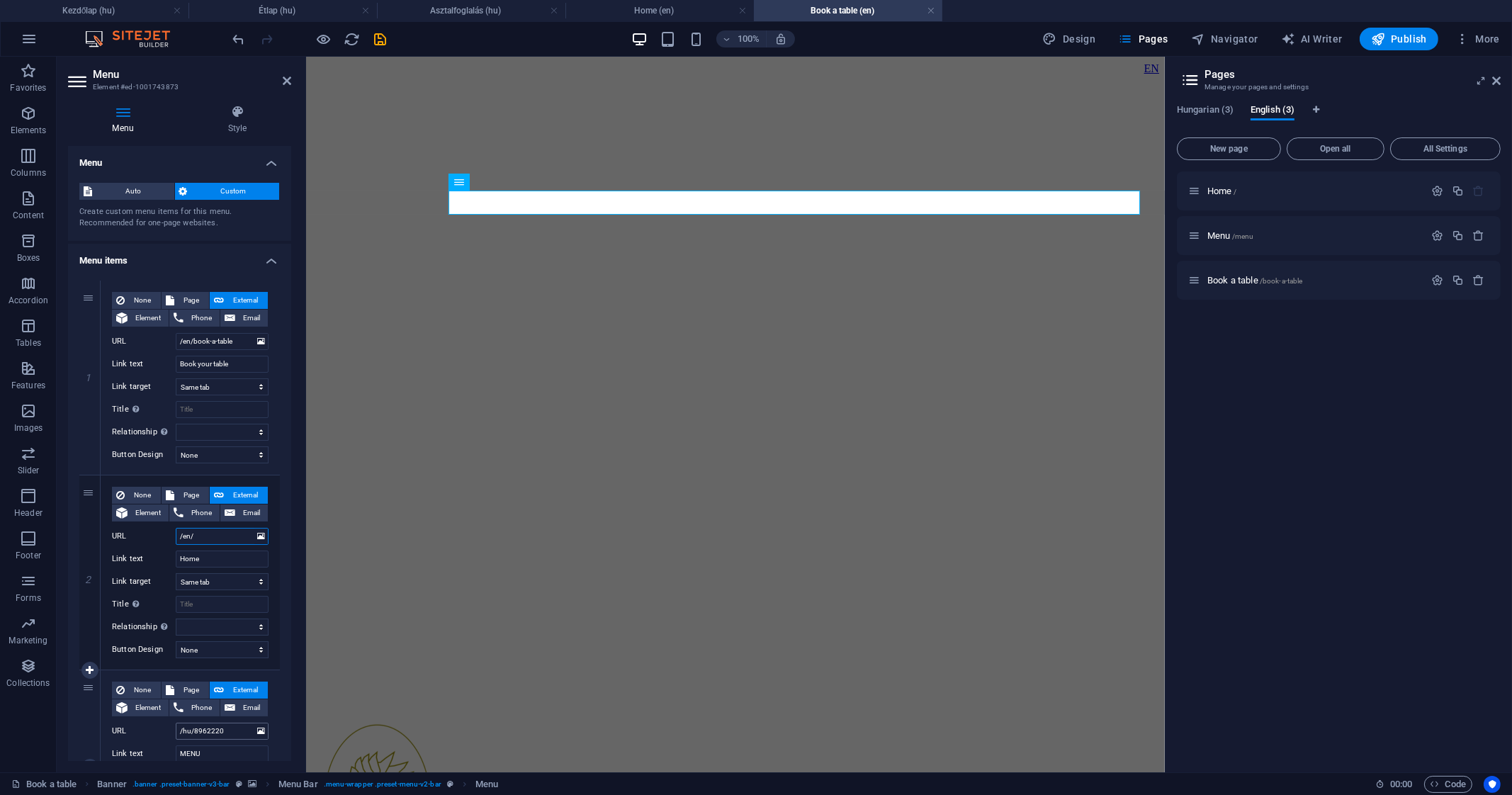
type input "/en/"
click at [224, 724] on input "/hu/8962220" at bounding box center [222, 732] width 93 height 17
type input "/hu/etlap"
select select
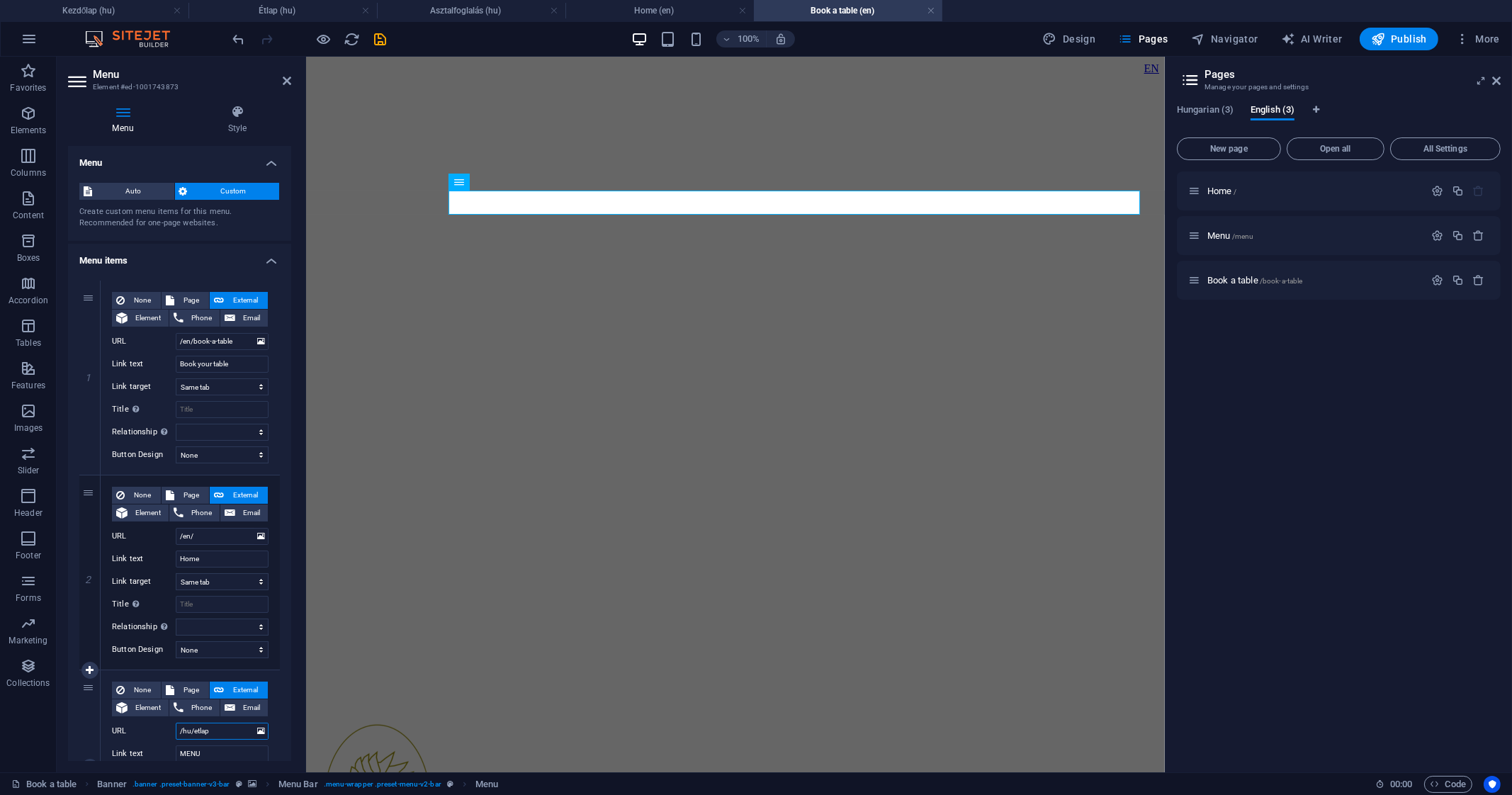
select select
type input "/hu/etlap"
click at [380, 48] on div at bounding box center [309, 39] width 158 height 23
click at [383, 41] on icon "save" at bounding box center [381, 39] width 16 height 16
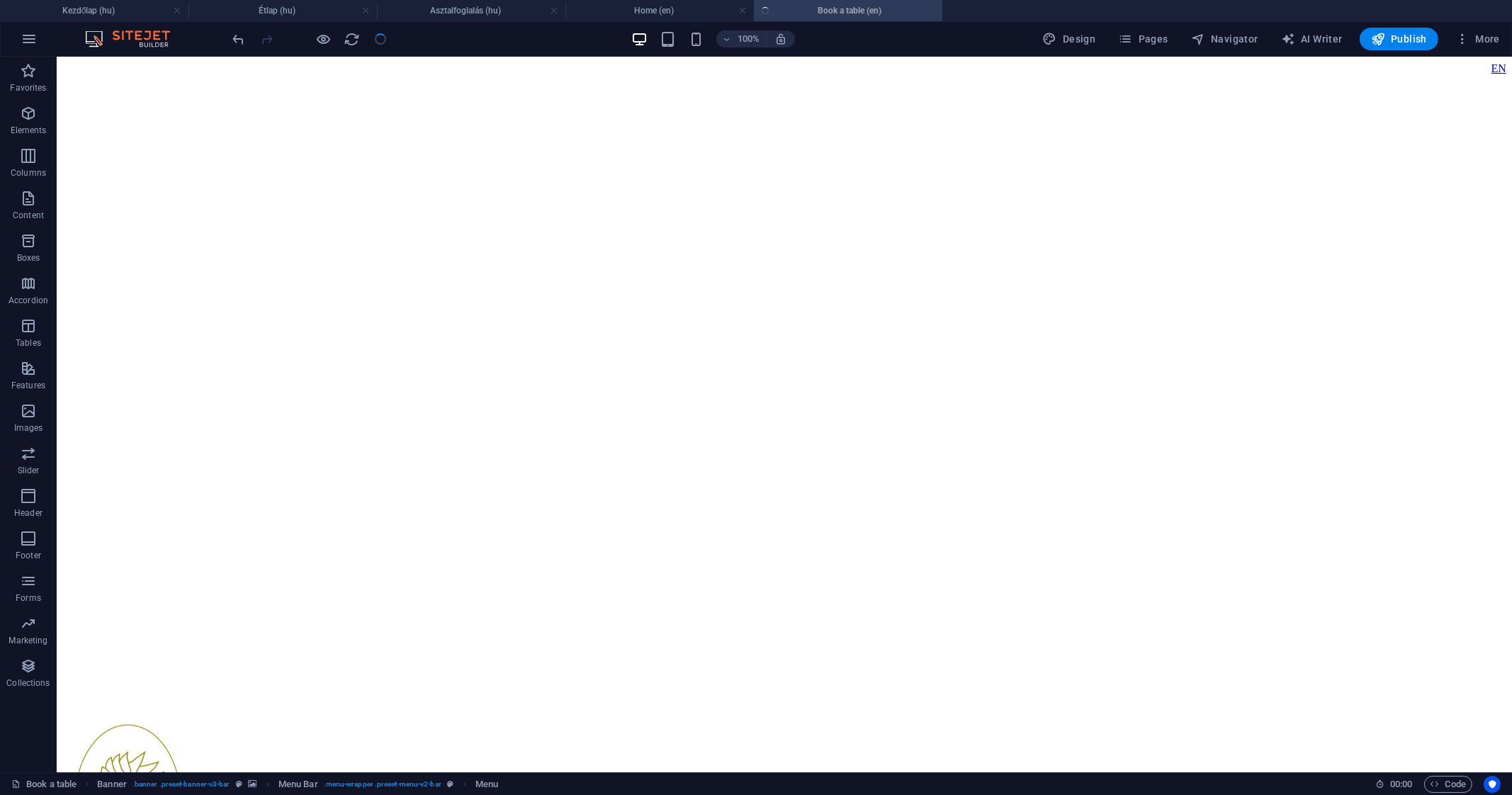
select select
click at [1372, 36] on icon "button" at bounding box center [1378, 39] width 14 height 14
click at [1404, 29] on button "Publish" at bounding box center [1399, 39] width 79 height 23
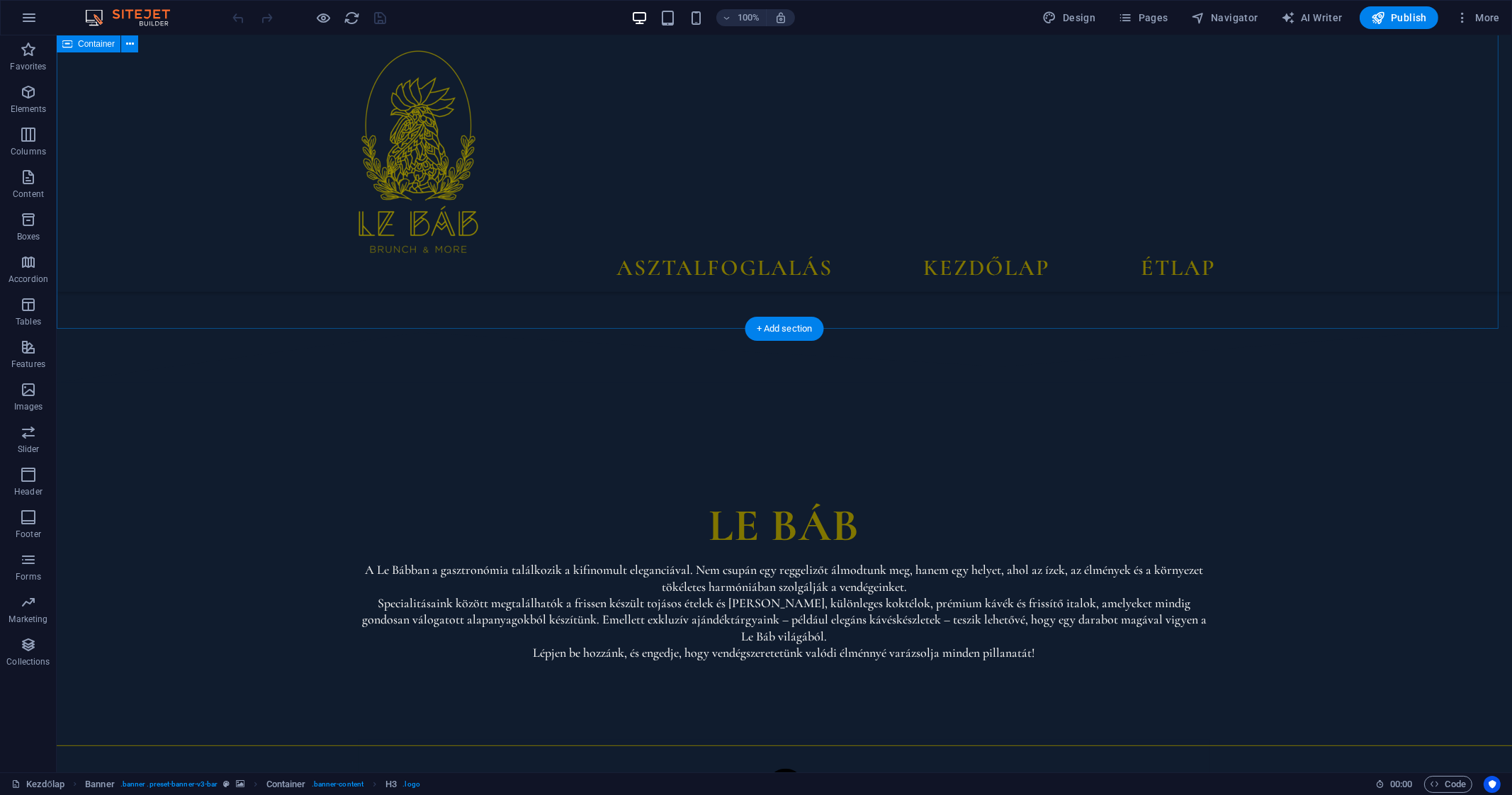
scroll to position [866, 0]
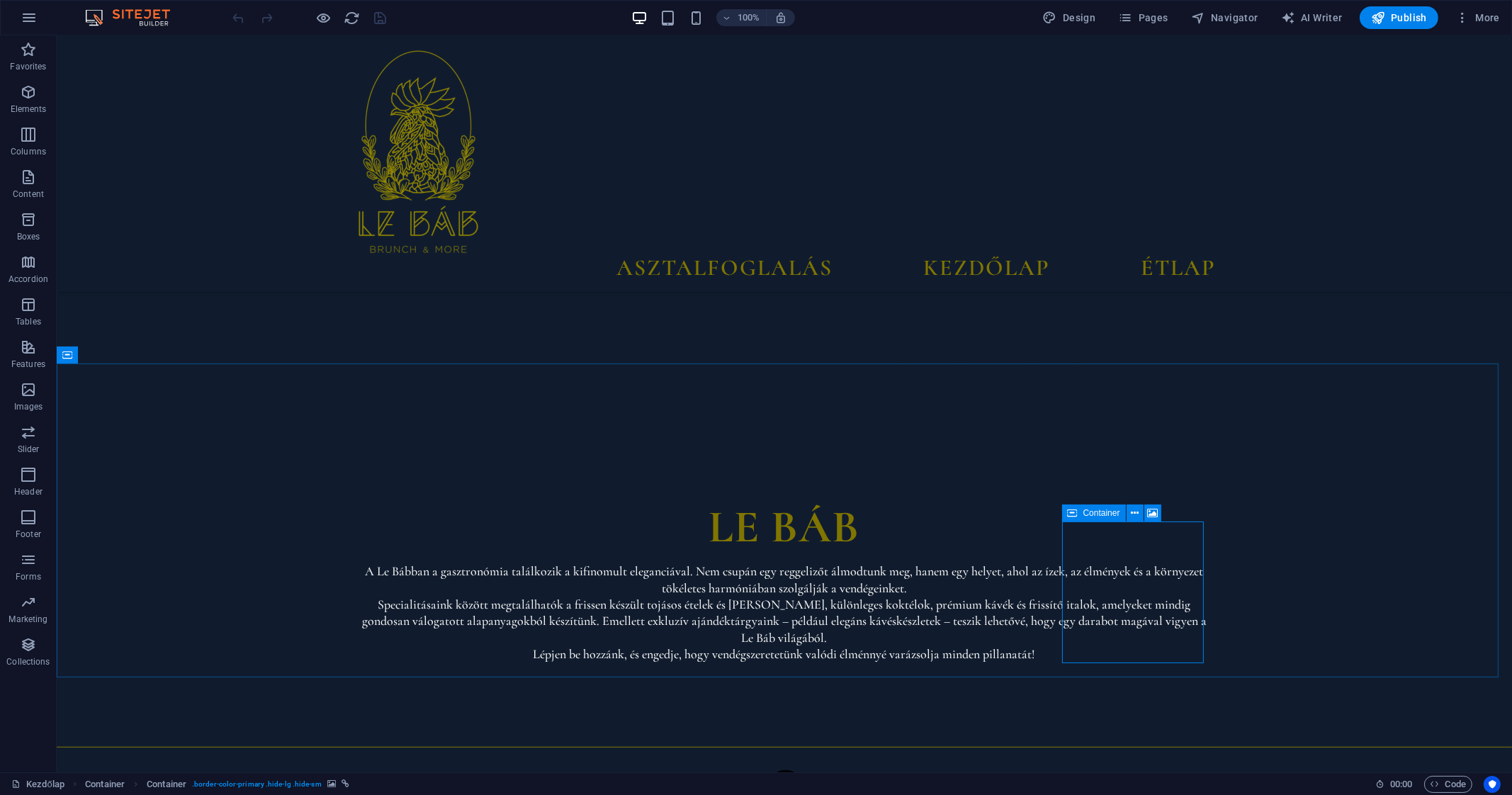
click at [1078, 512] on div "Container" at bounding box center [1094, 514] width 64 height 17
click at [1130, 515] on icon at bounding box center [1134, 513] width 8 height 15
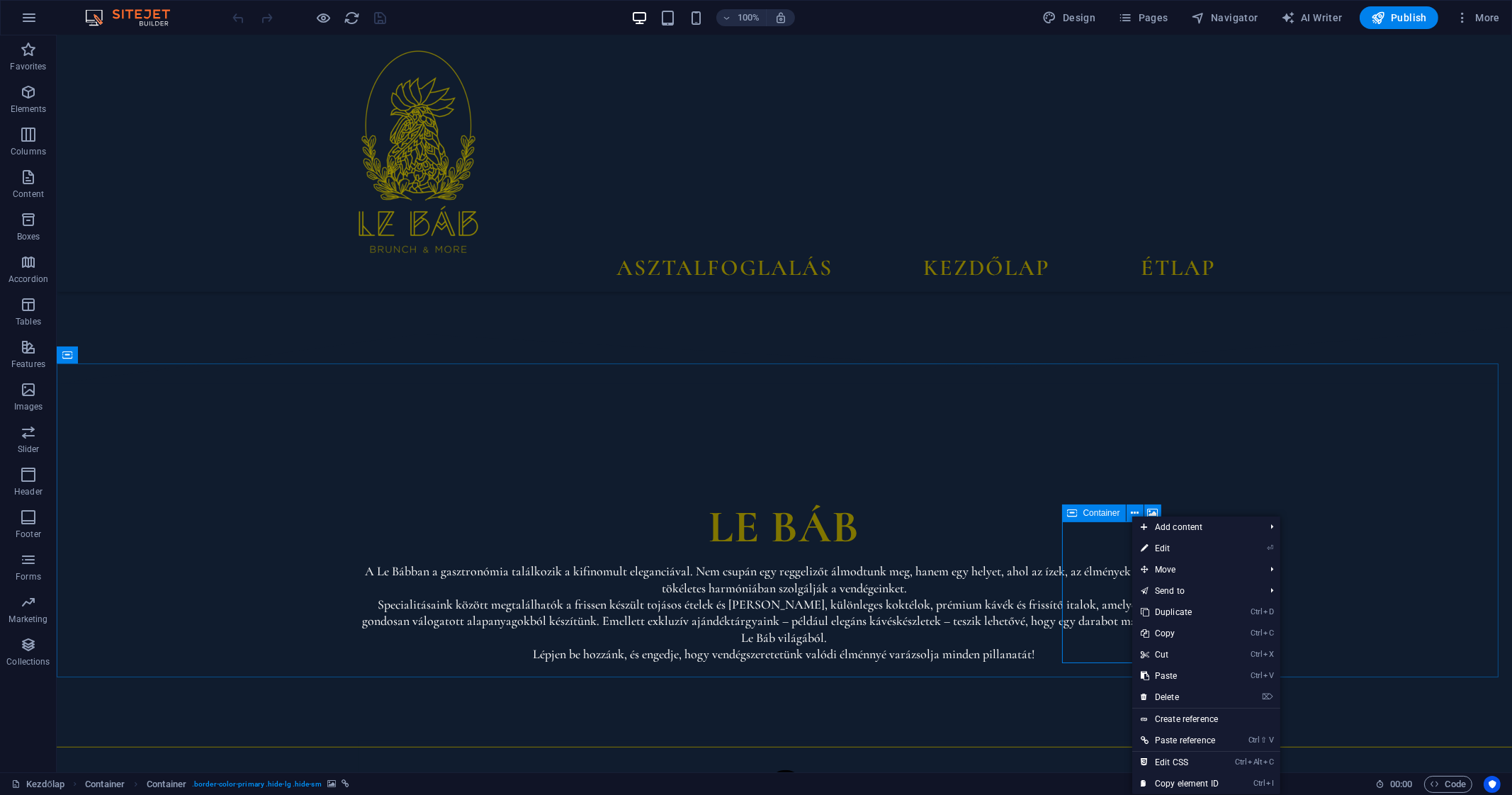
click at [1093, 506] on div "Container" at bounding box center [1094, 514] width 64 height 17
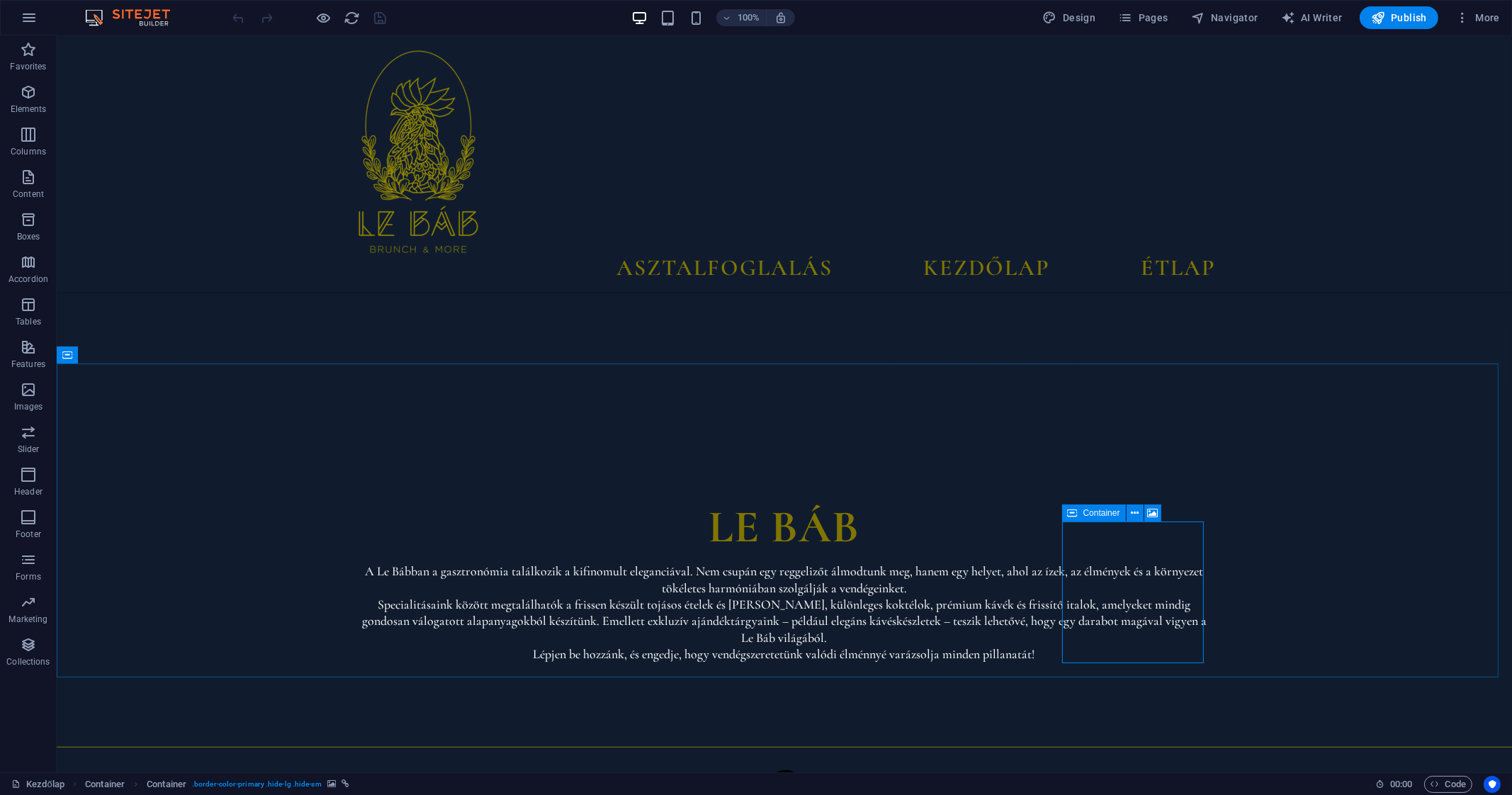
click at [1093, 506] on div "Container" at bounding box center [1094, 514] width 64 height 17
select select "px"
select select "1"
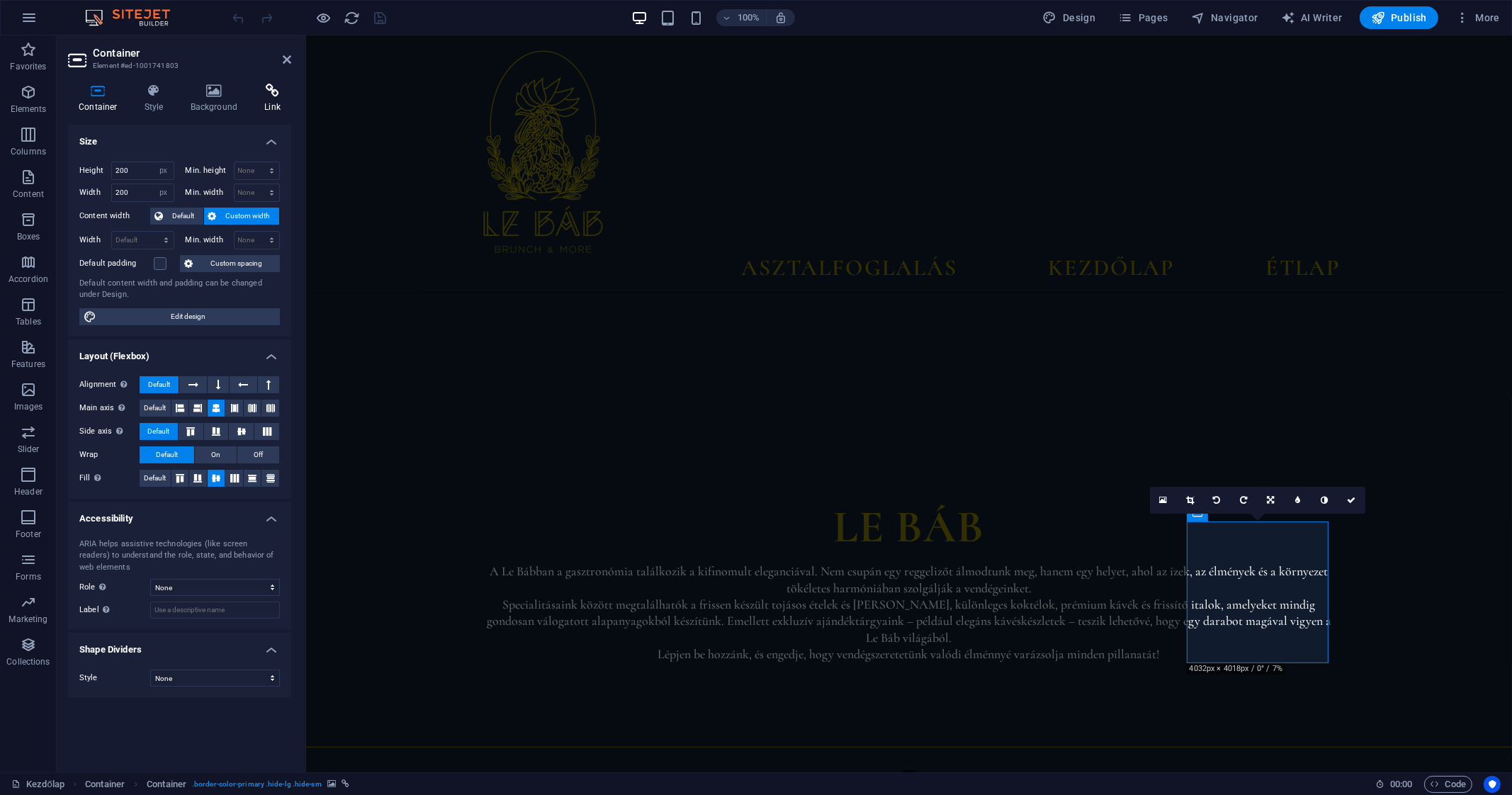
click at [275, 94] on icon at bounding box center [272, 91] width 37 height 14
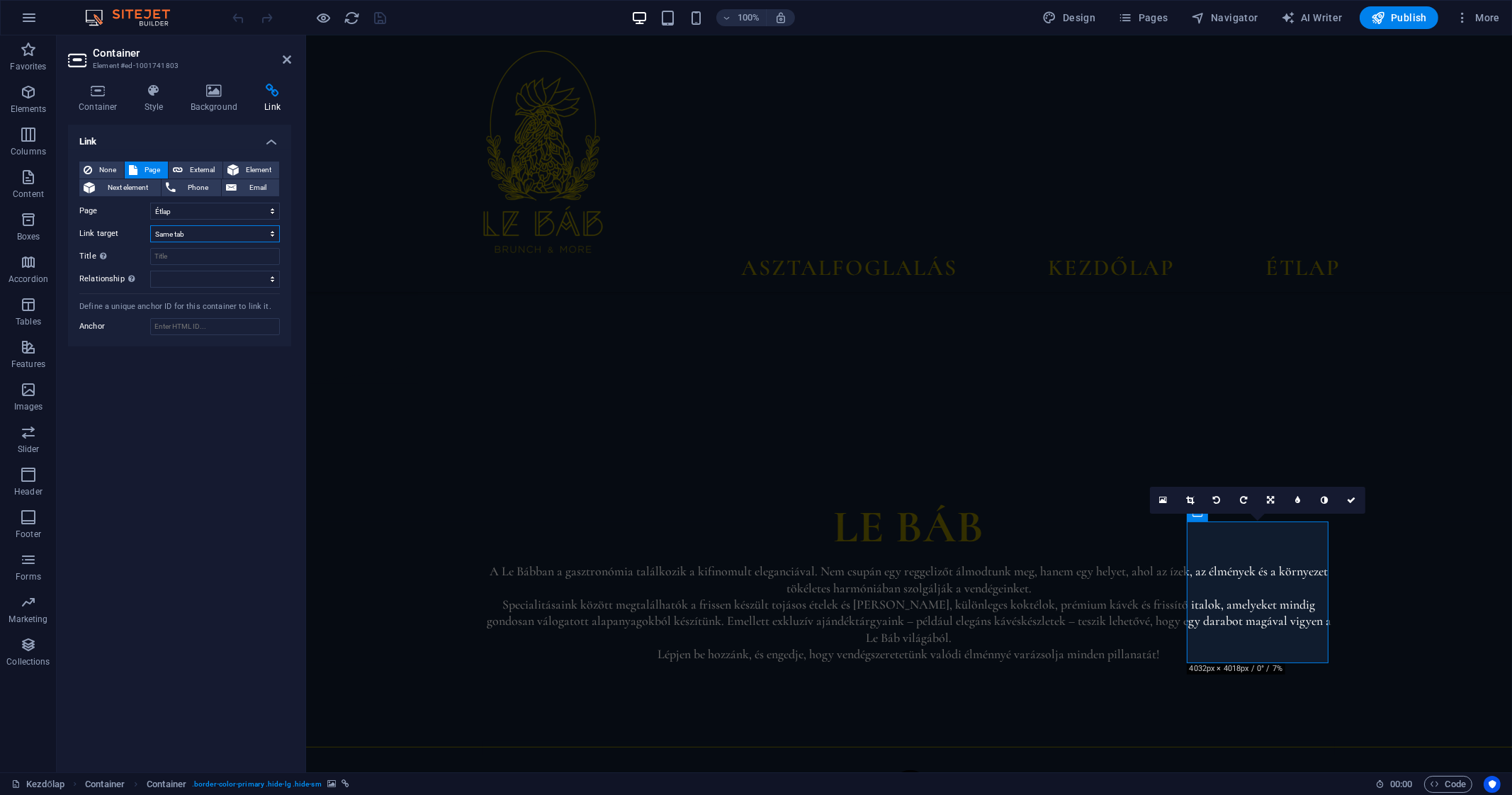
click at [219, 229] on select "New tab Same tab Overlay" at bounding box center [216, 234] width 130 height 17
select select "blank"
click at [151, 225] on select "New tab Same tab Overlay" at bounding box center [216, 234] width 130 height 17
click at [234, 213] on select "Kezdőlap Étlap Asztalfoglalás Home Menu Book a table" at bounding box center [216, 211] width 130 height 17
click at [151, 203] on select "Kezdőlap Étlap Asztalfoglalás Home Menu Book a table" at bounding box center [216, 211] width 130 height 17
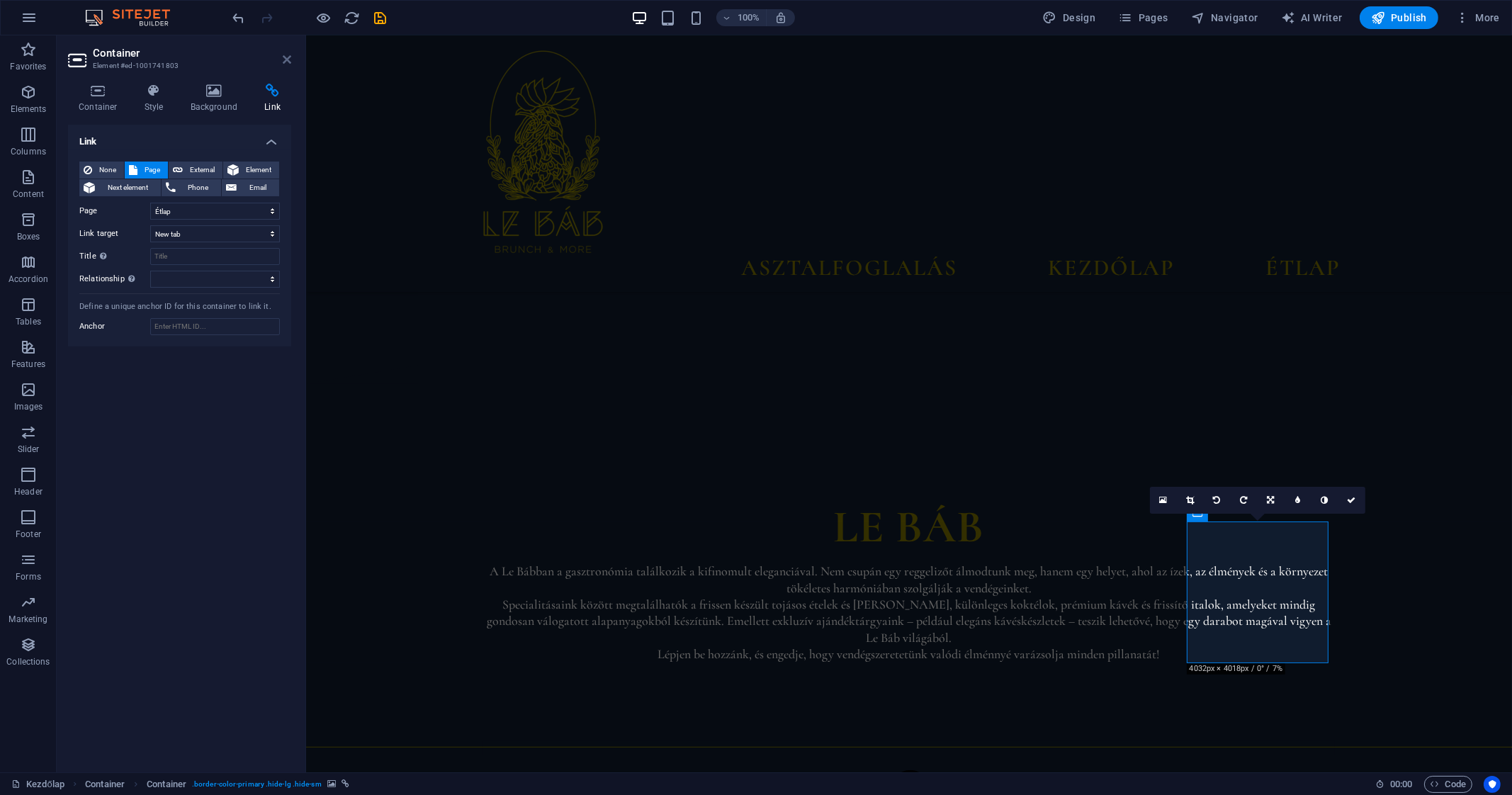
click at [286, 61] on icon at bounding box center [287, 59] width 9 height 11
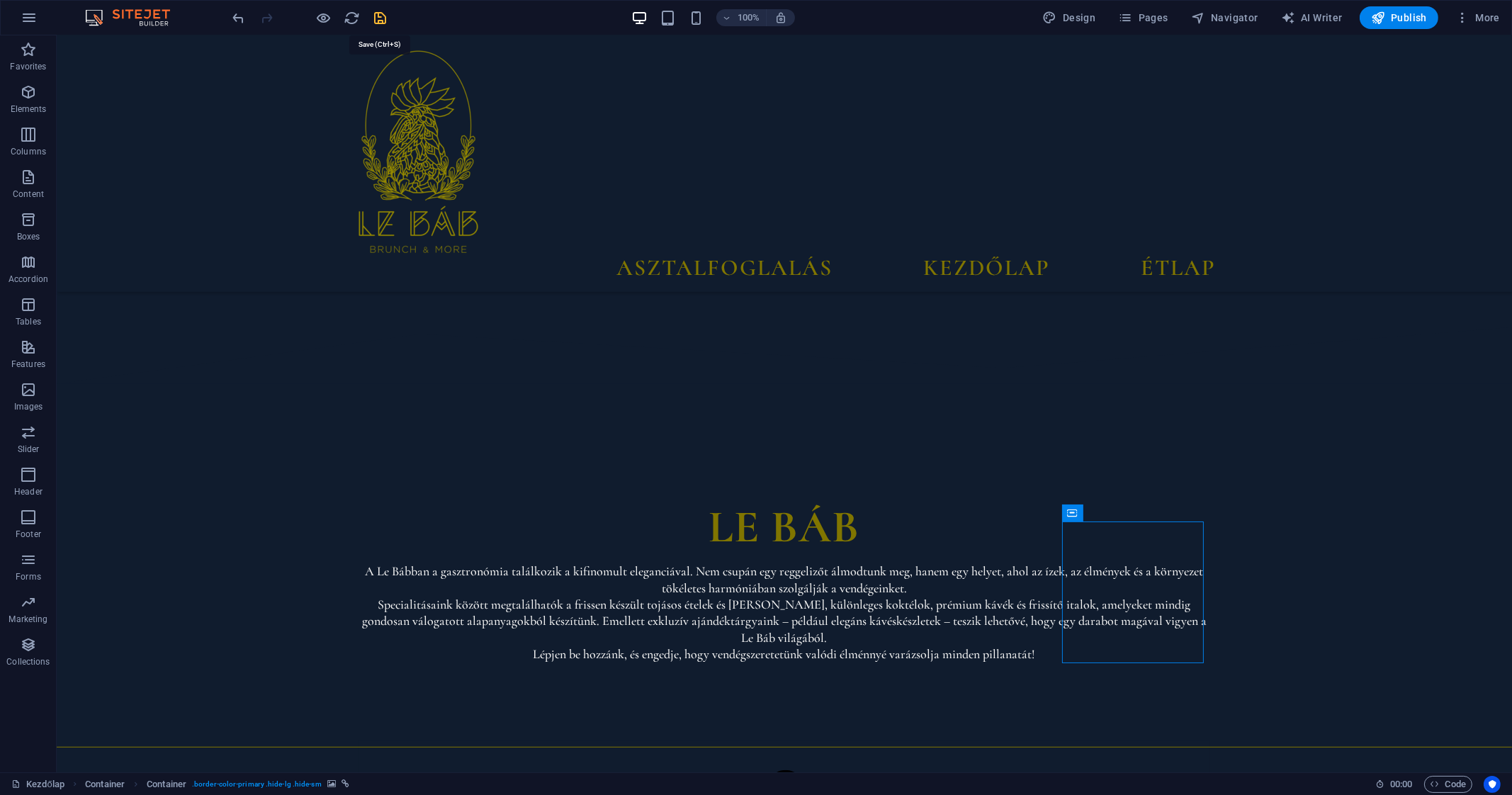
click at [379, 21] on icon "save" at bounding box center [381, 17] width 16 height 16
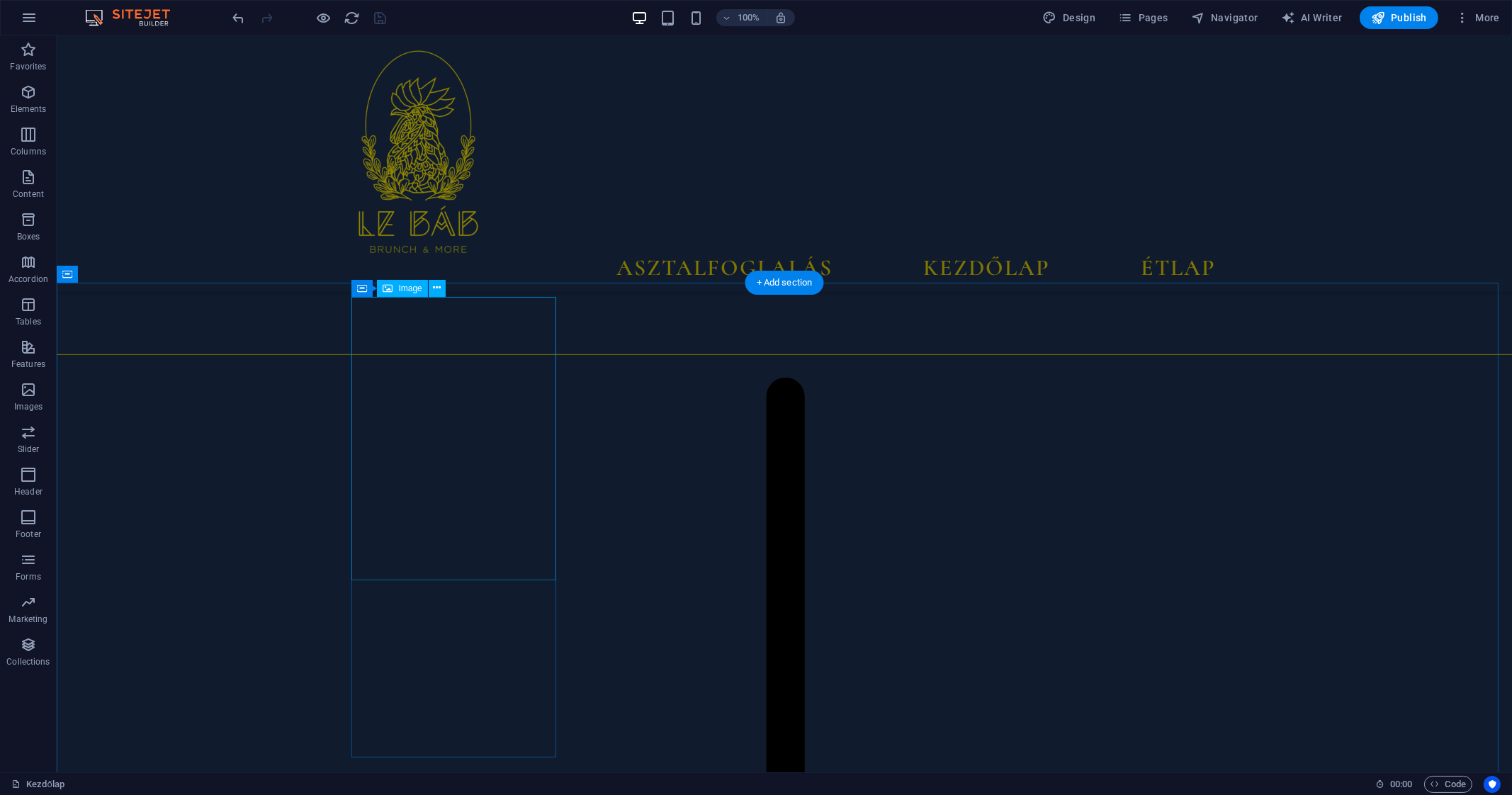
scroll to position [1254, 0]
click at [360, 297] on icon at bounding box center [362, 295] width 10 height 17
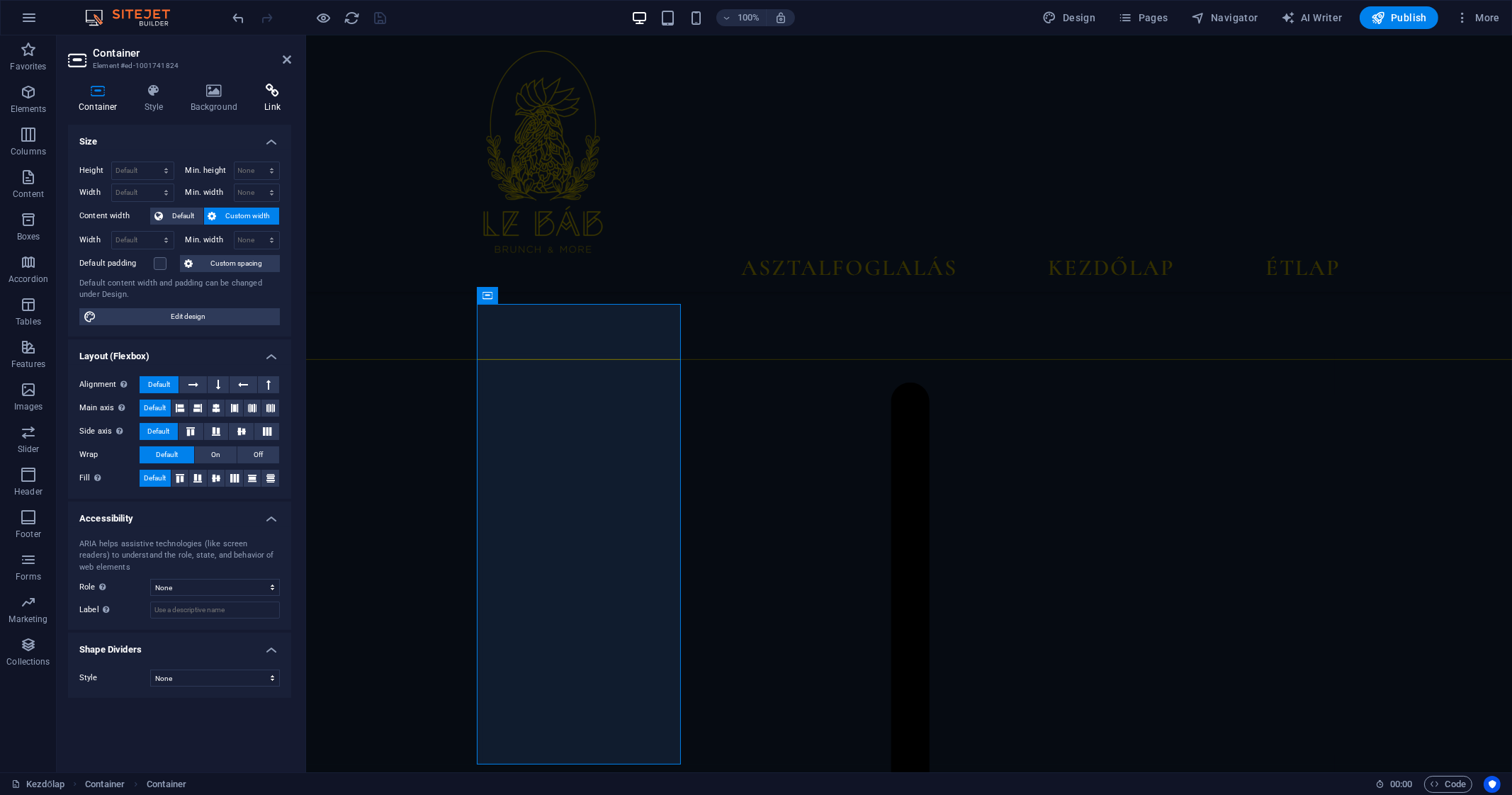
click at [254, 93] on icon at bounding box center [272, 91] width 37 height 14
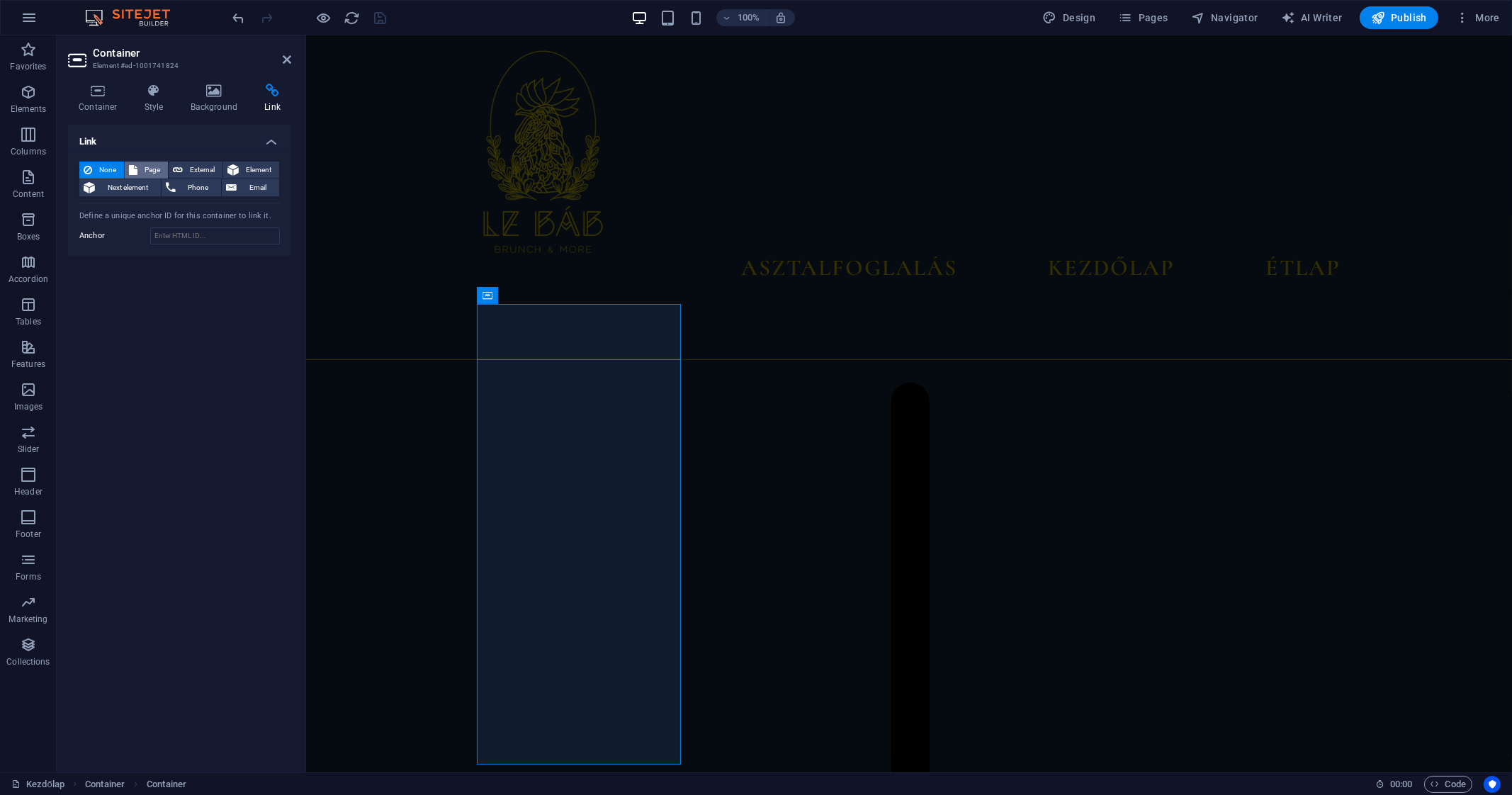
click at [161, 168] on span "Page" at bounding box center [152, 171] width 22 height 17
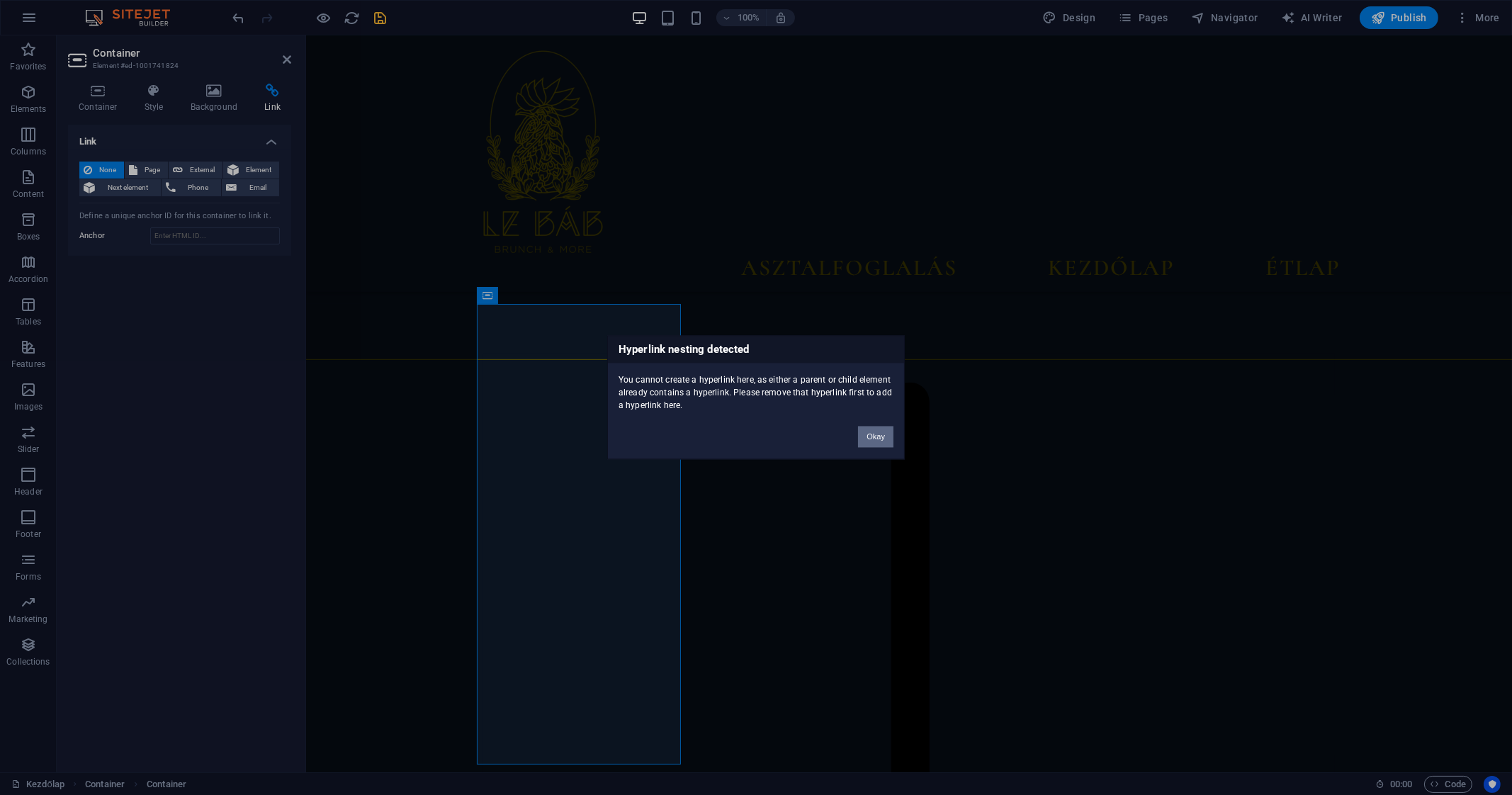
click at [875, 434] on button "Okay" at bounding box center [875, 437] width 35 height 22
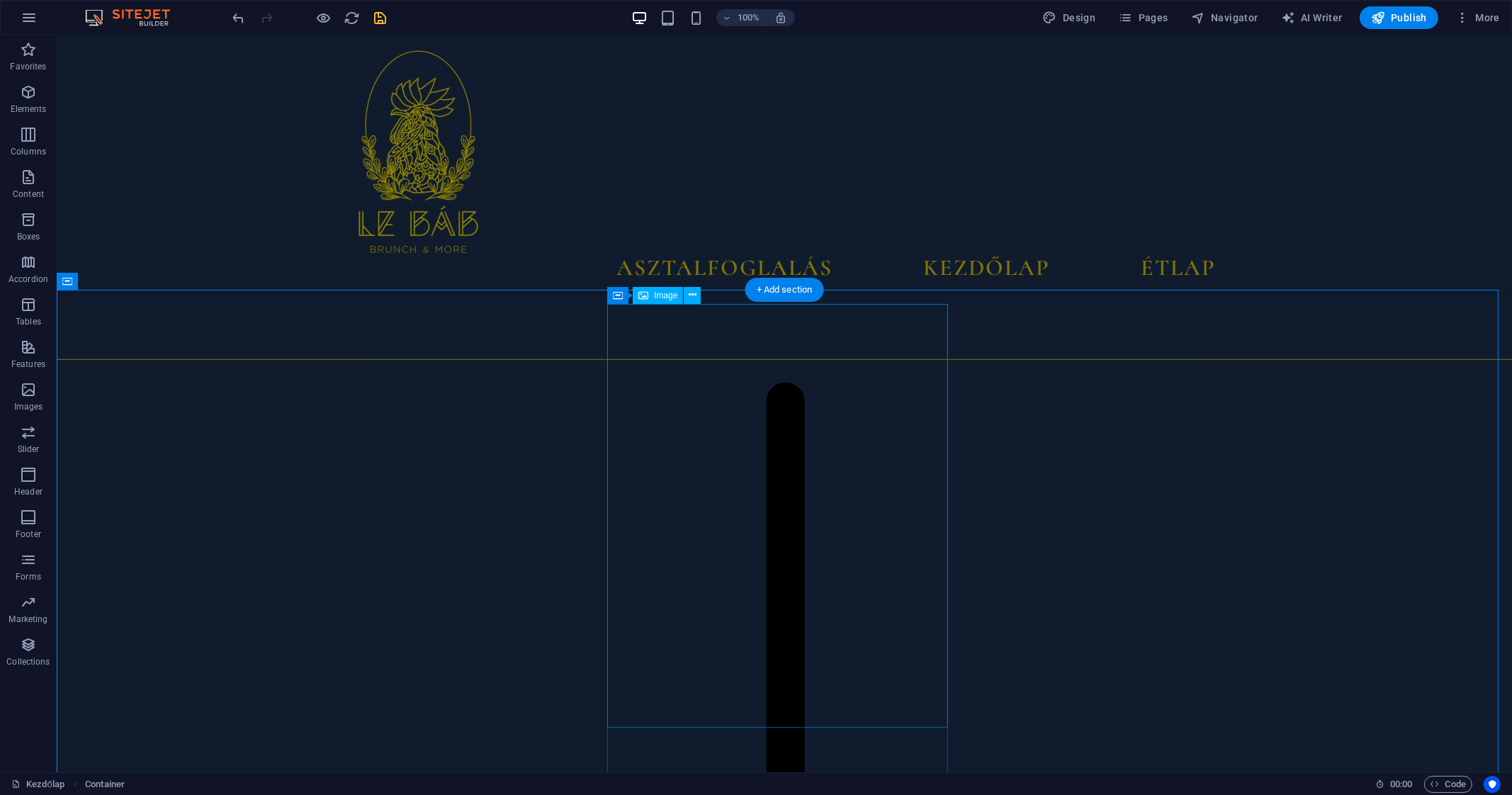
select select "%"
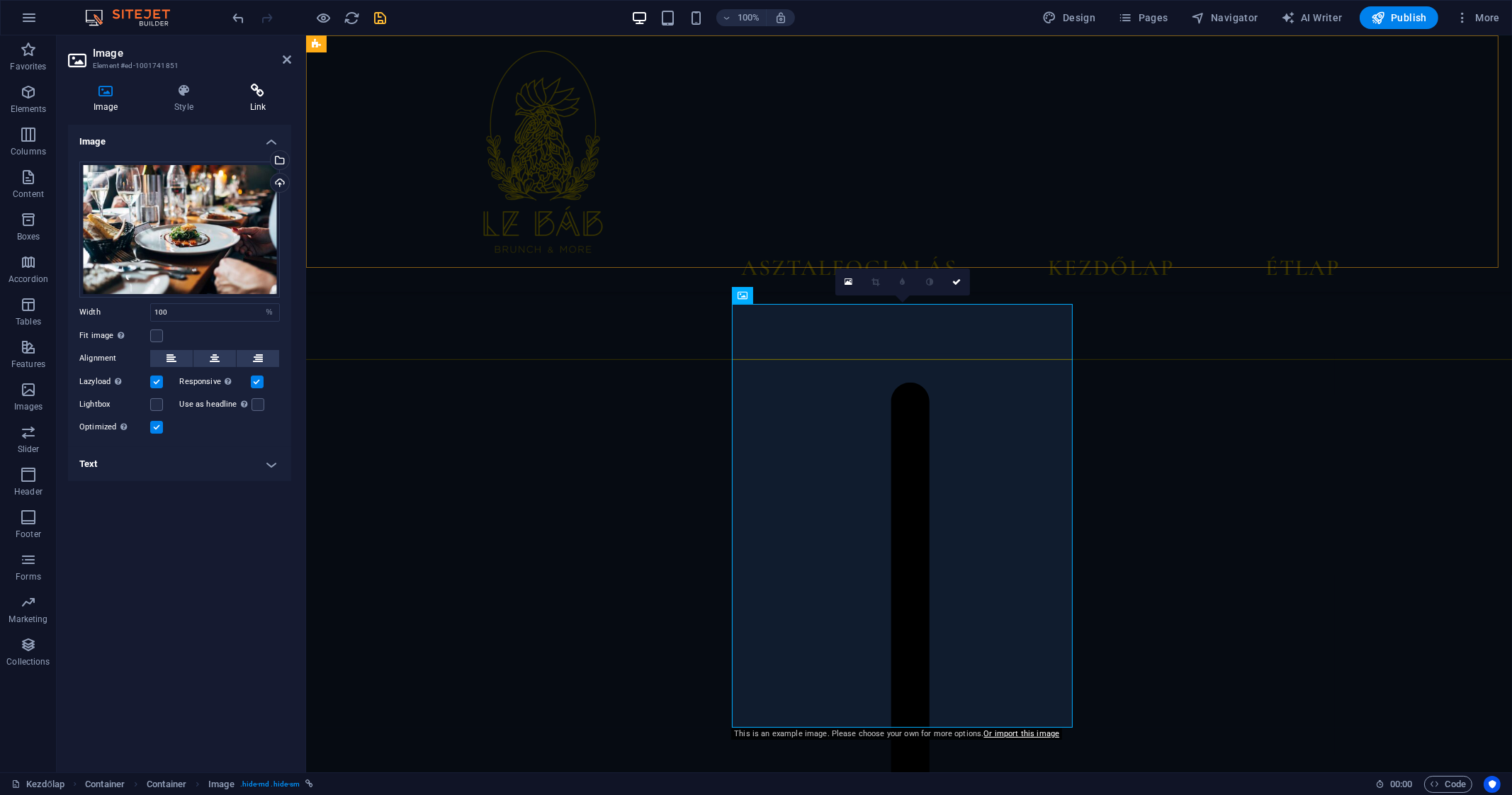
click at [259, 103] on h4 "Link" at bounding box center [257, 99] width 67 height 29
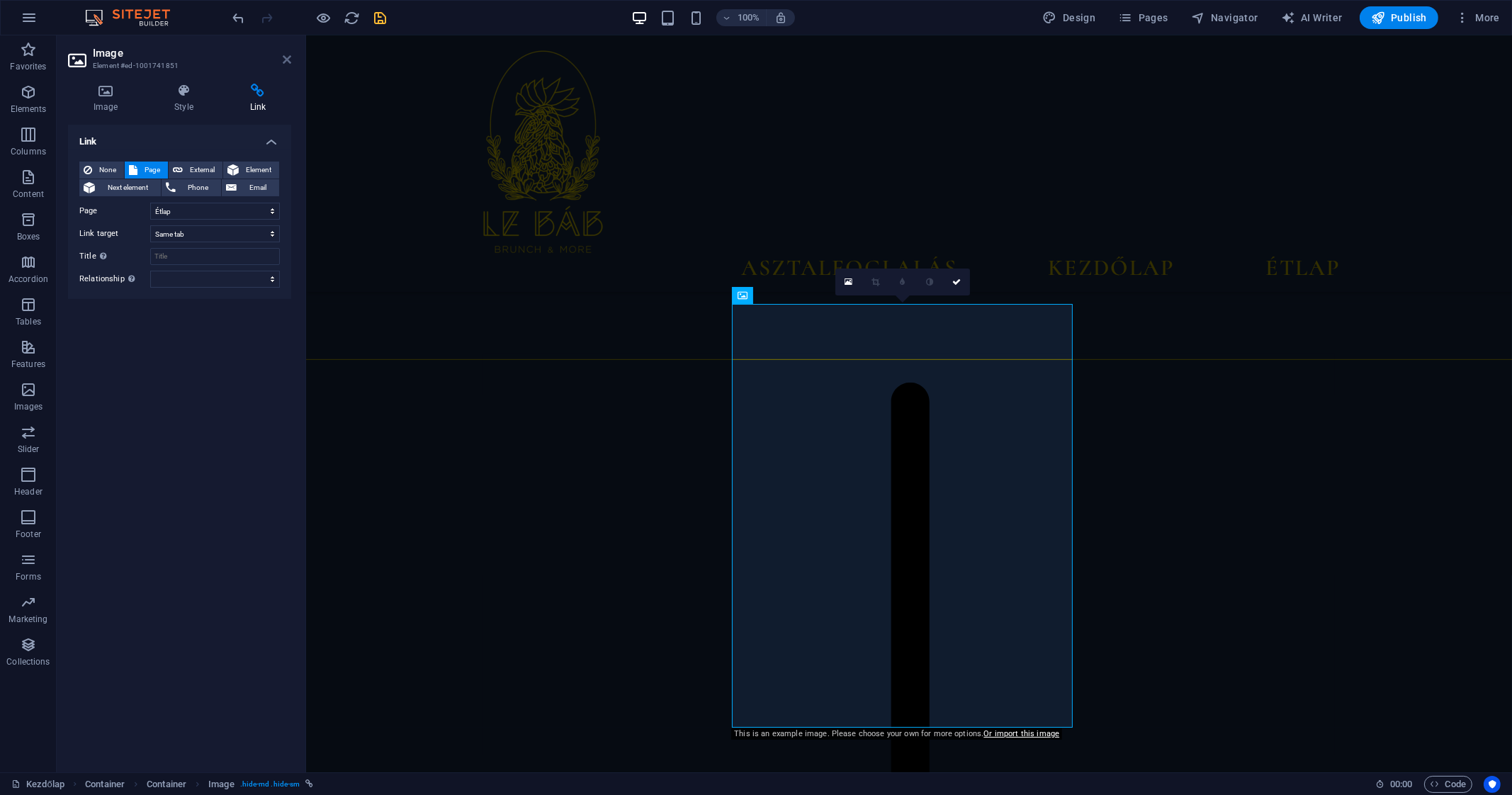
click at [289, 56] on icon at bounding box center [287, 59] width 9 height 11
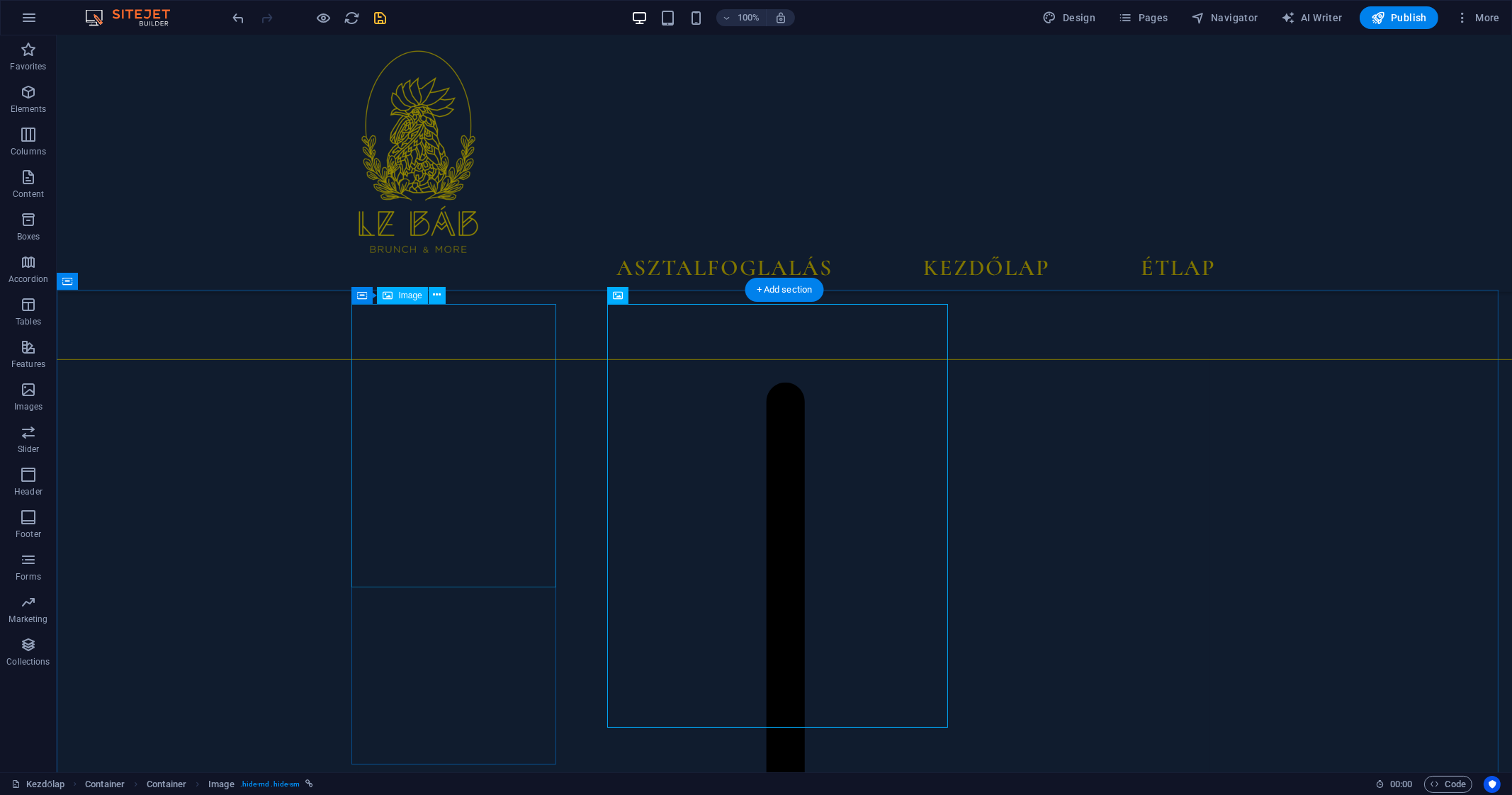
select select "%"
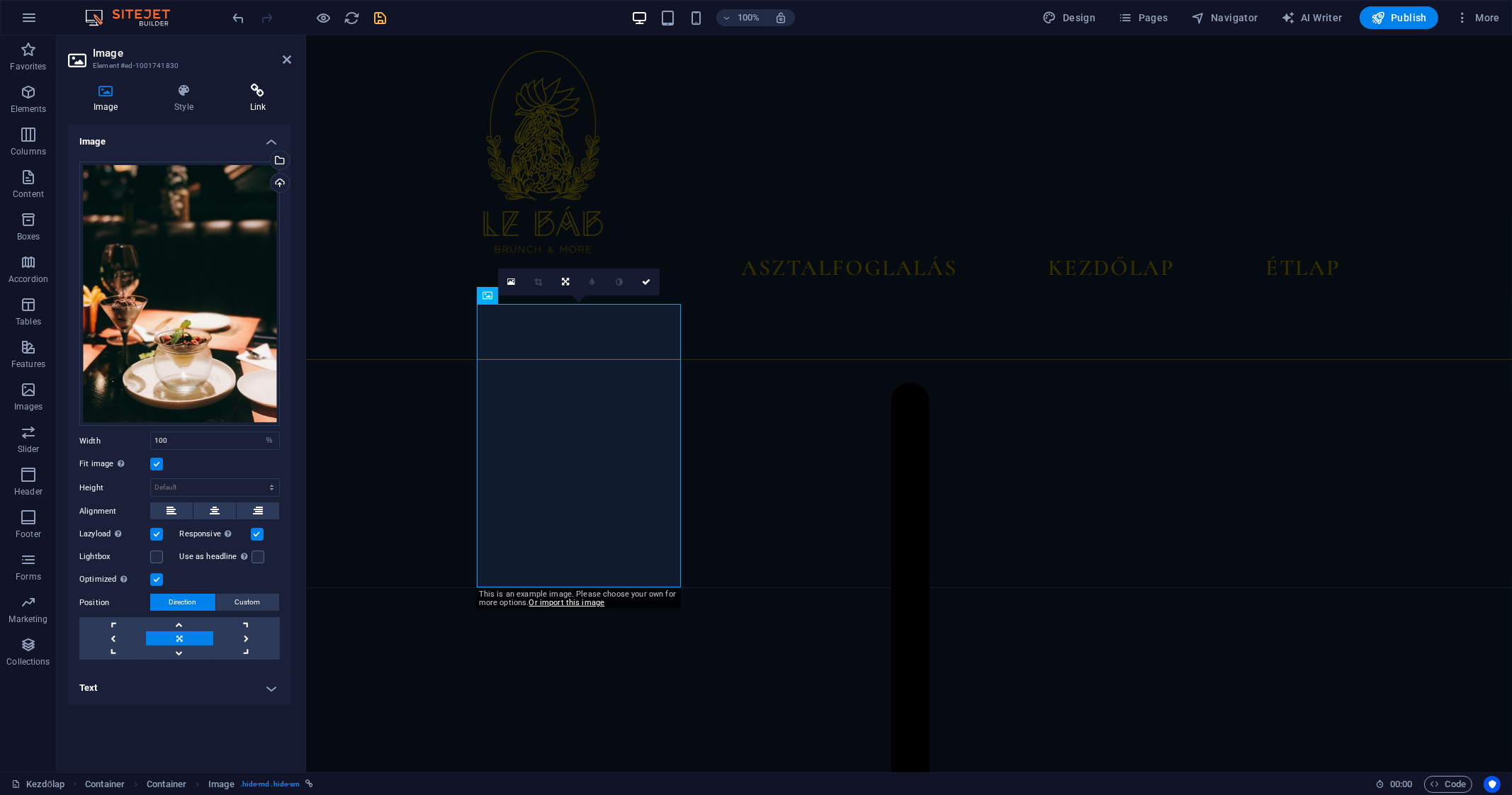
click at [228, 100] on h4 "Link" at bounding box center [257, 99] width 67 height 29
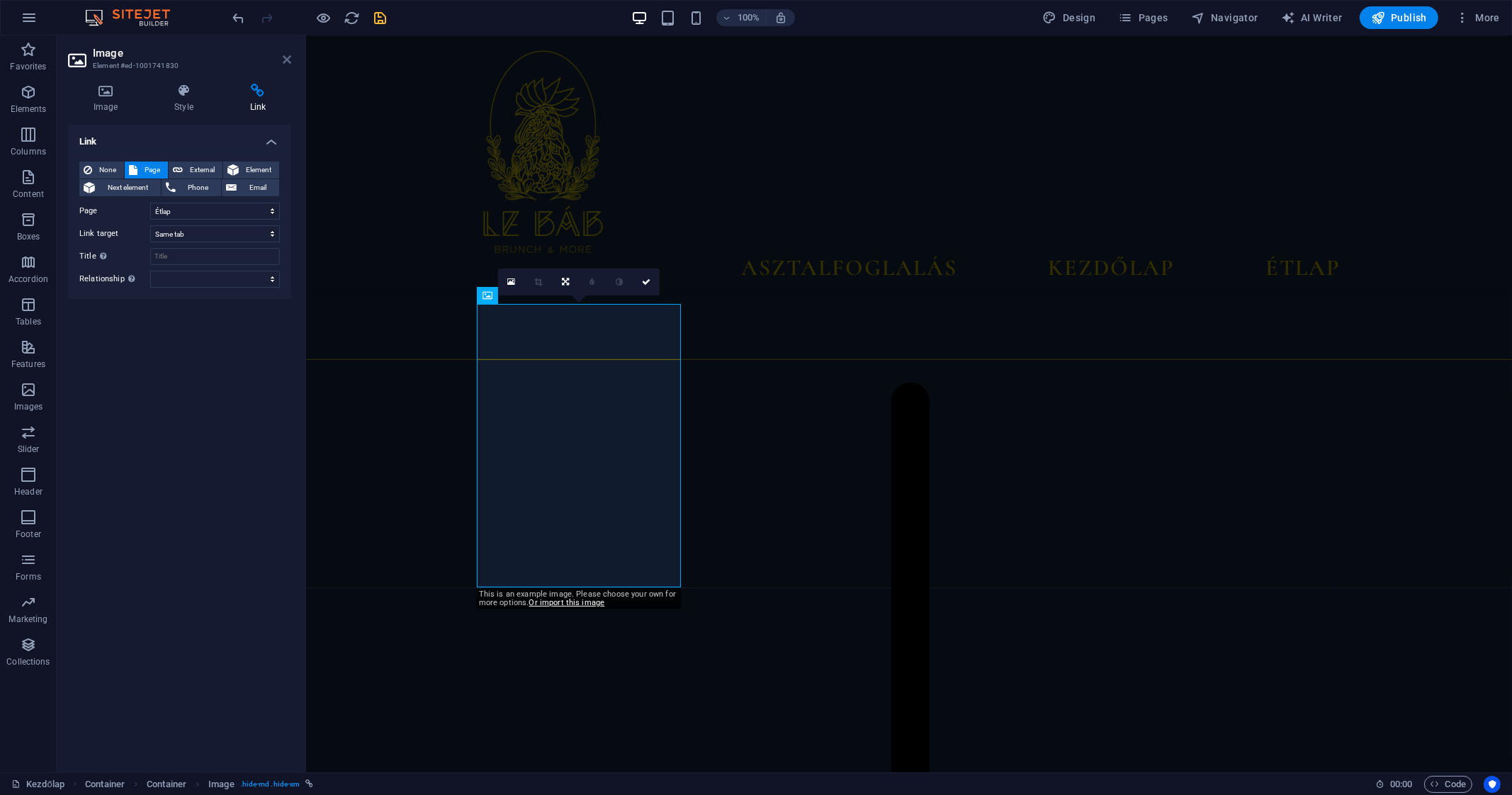
click at [283, 60] on icon at bounding box center [287, 59] width 9 height 11
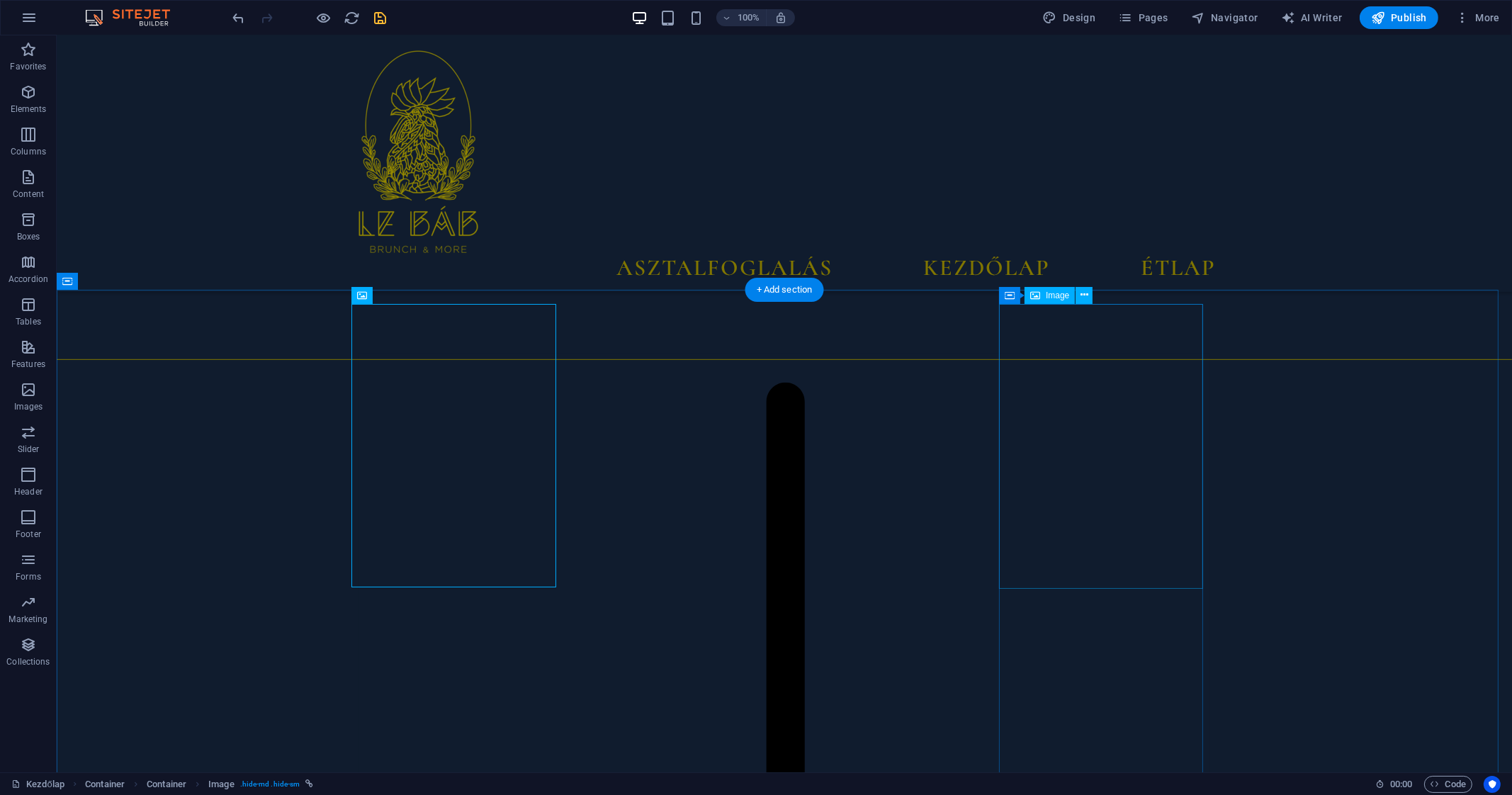
select select "%"
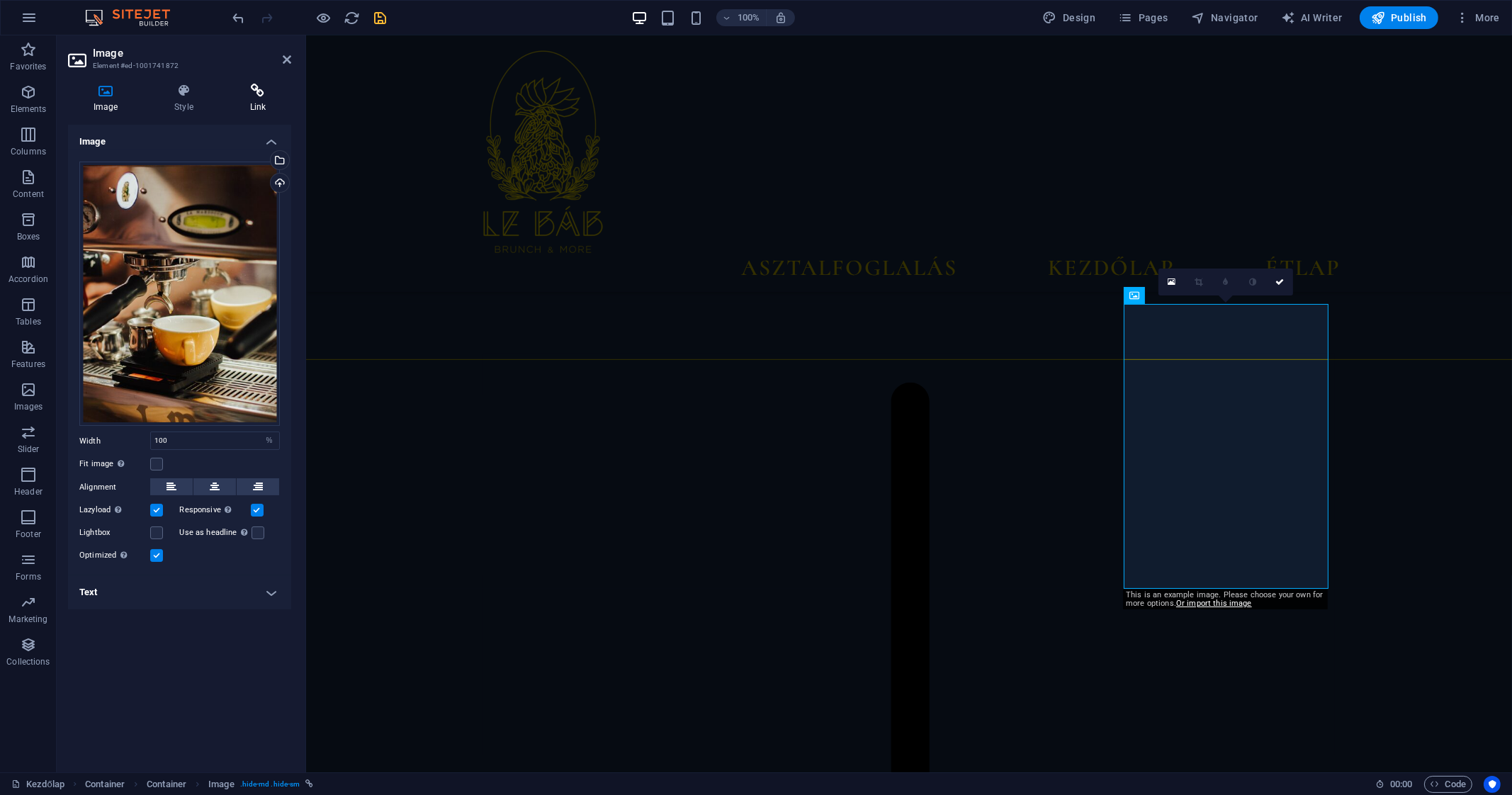
click at [266, 109] on h4 "Link" at bounding box center [257, 99] width 67 height 29
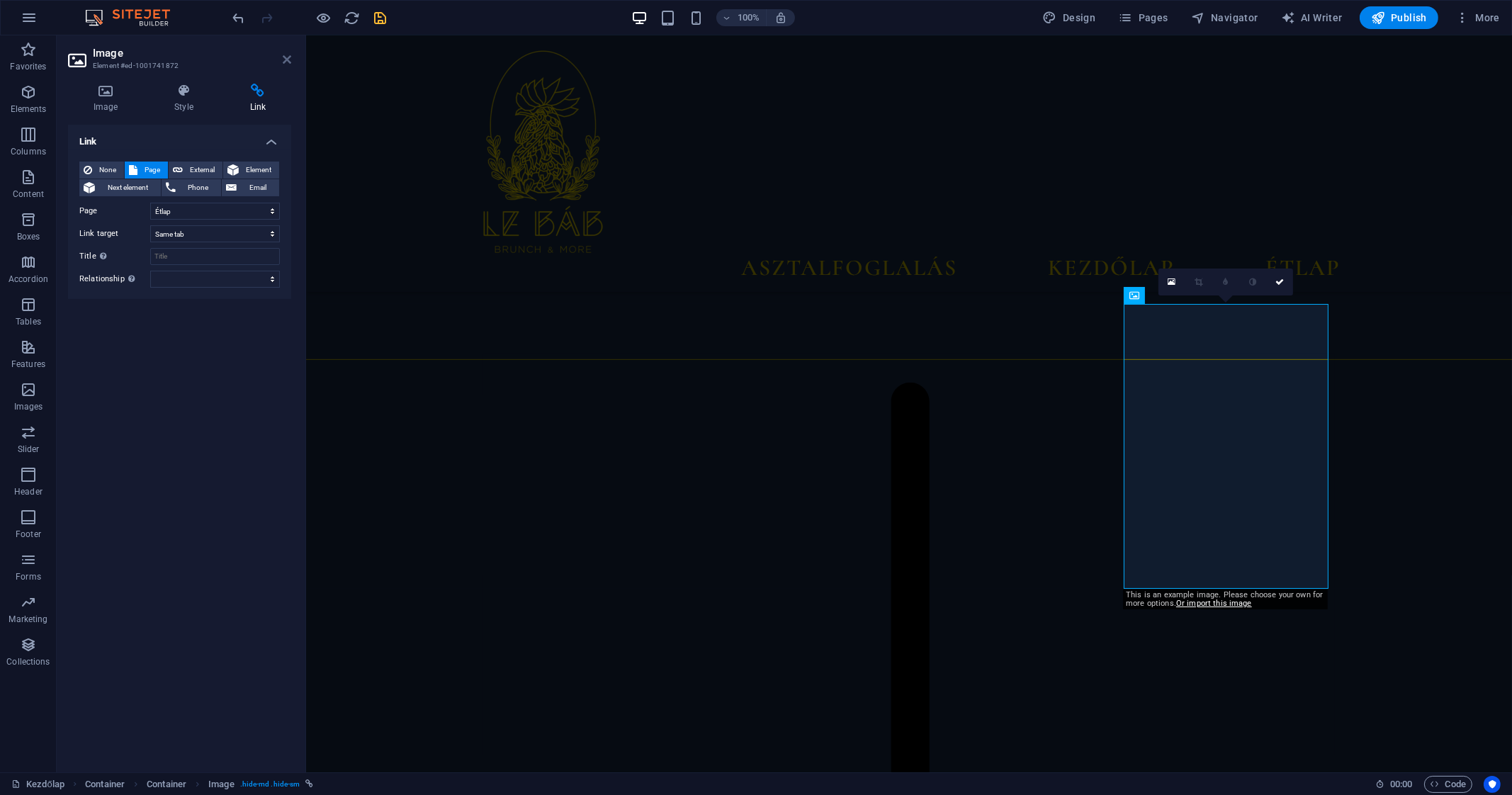
click at [283, 61] on icon at bounding box center [287, 59] width 9 height 11
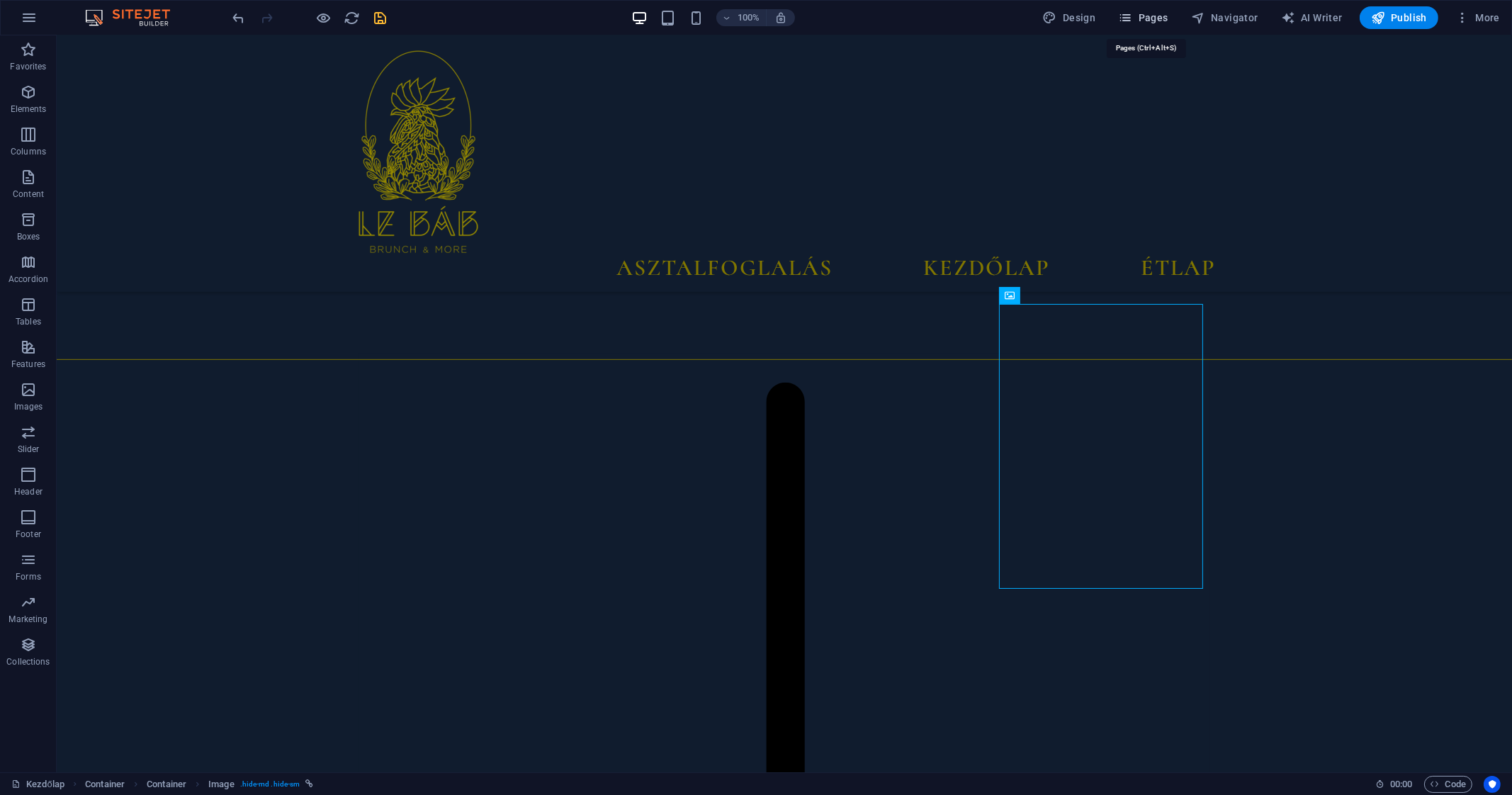
click at [1145, 17] on span "Pages" at bounding box center [1142, 17] width 49 height 14
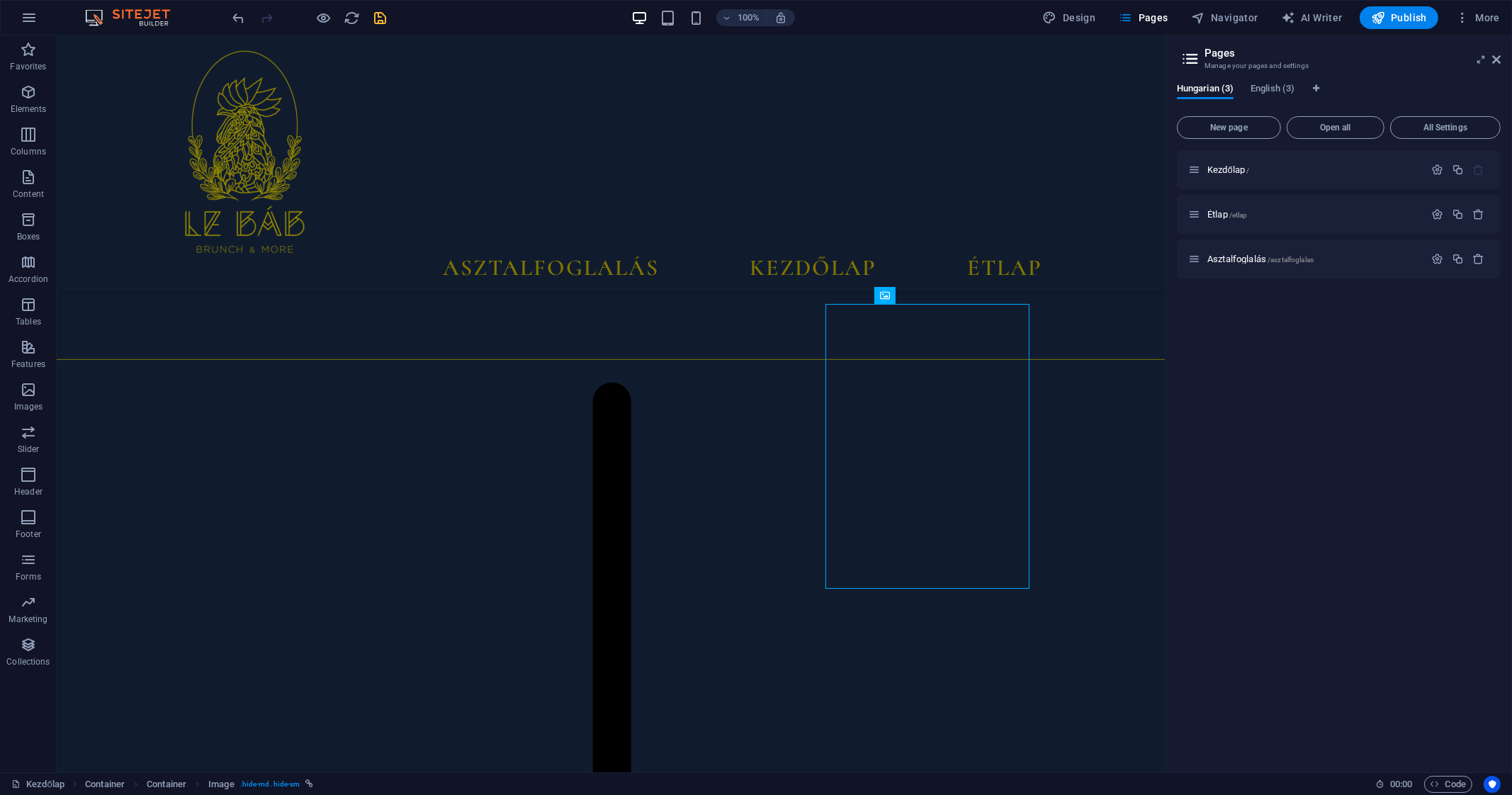
click at [1285, 82] on div "Hungarian (3) English (3) New page Open all All Settings Kezdőlap / Étlap /etla…" at bounding box center [1338, 422] width 346 height 701
click at [1275, 93] on span "English (3)" at bounding box center [1272, 89] width 44 height 20
click at [1227, 213] on span "Menu /menu" at bounding box center [1230, 214] width 46 height 10
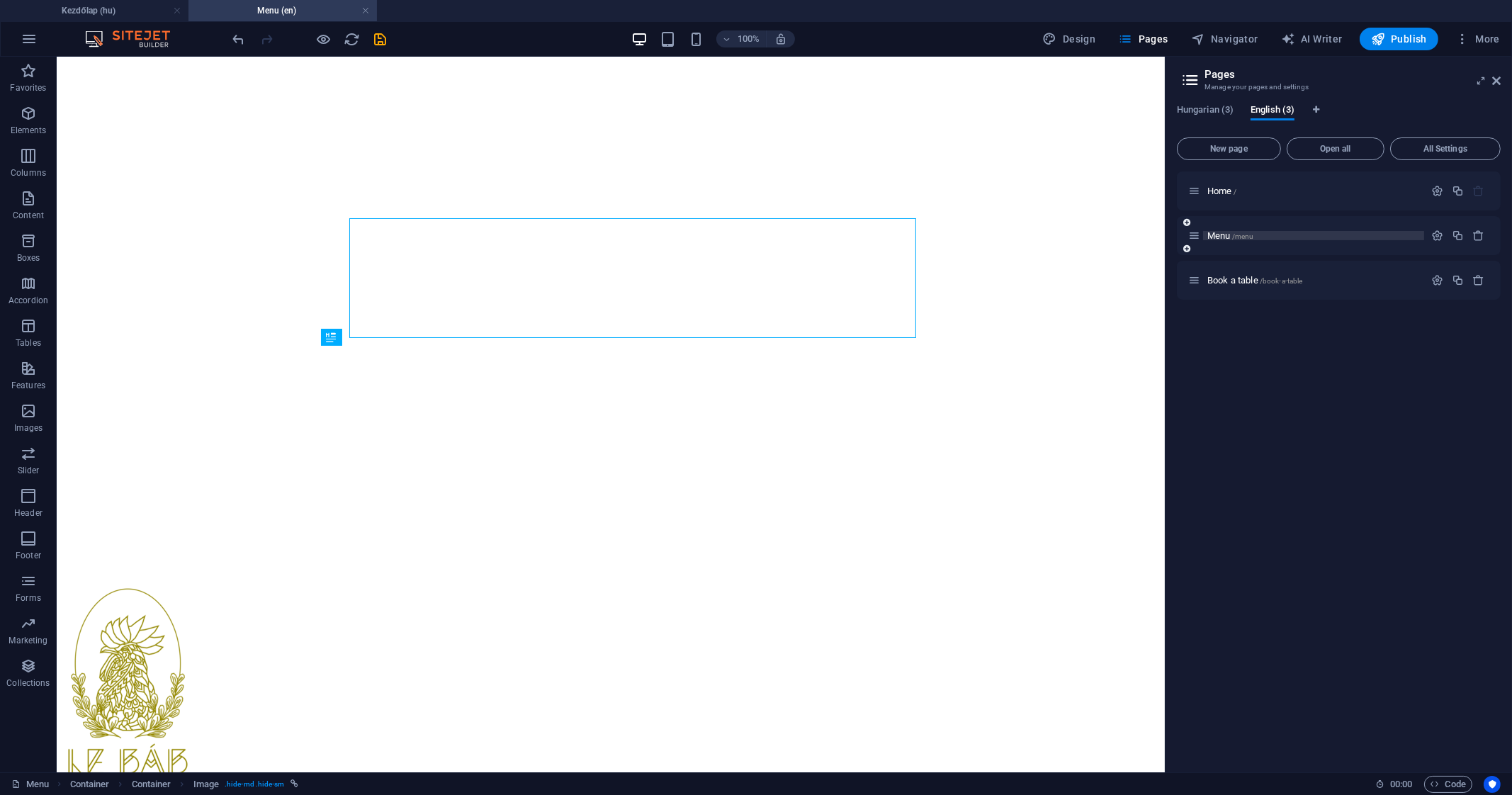
scroll to position [0, 0]
click at [1219, 183] on div "Home /" at bounding box center [1306, 191] width 236 height 16
click at [1219, 197] on div "Home /" at bounding box center [1306, 191] width 236 height 16
click at [1219, 190] on span "Home /" at bounding box center [1222, 191] width 29 height 10
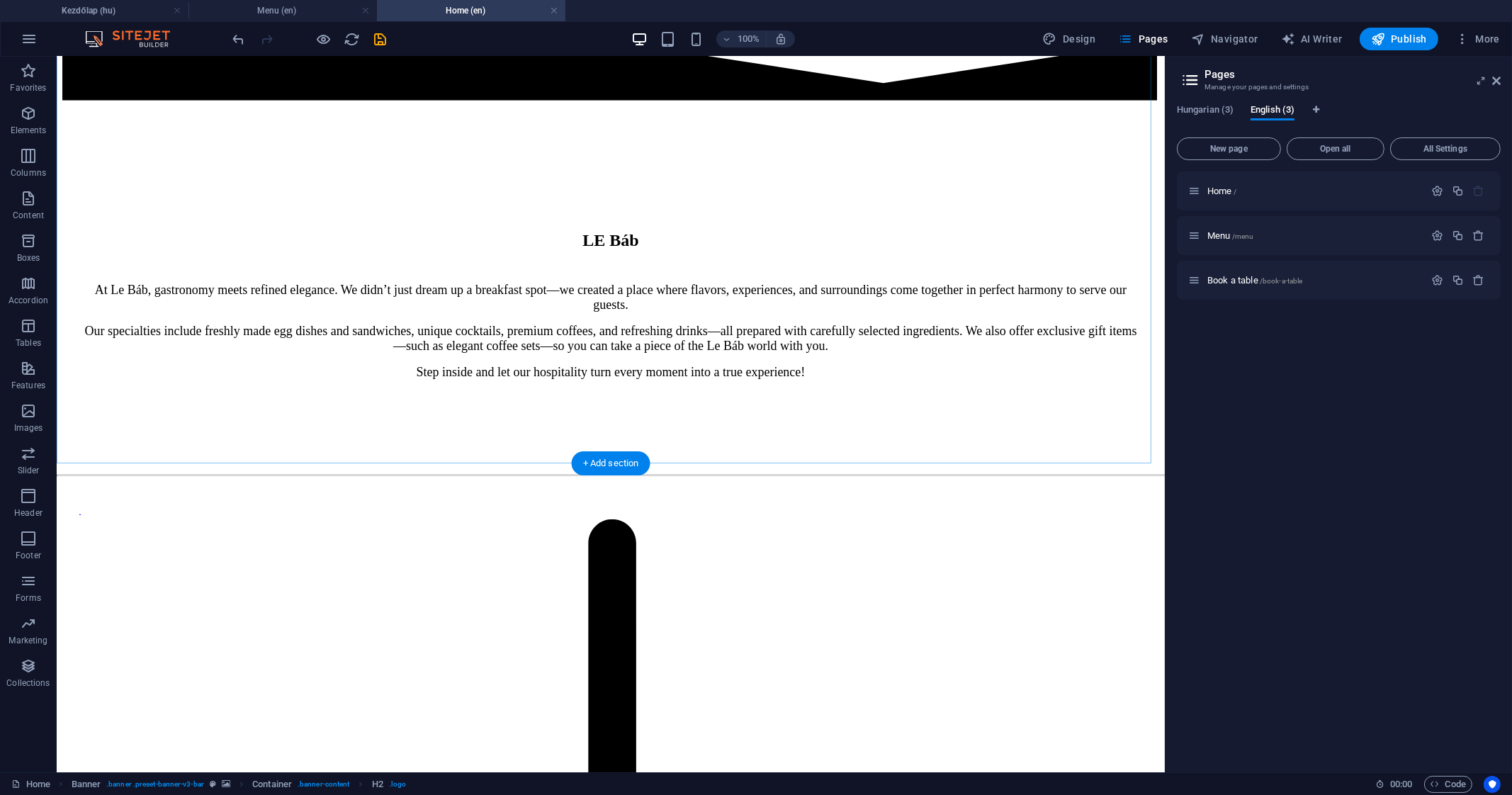
scroll to position [1451, 0]
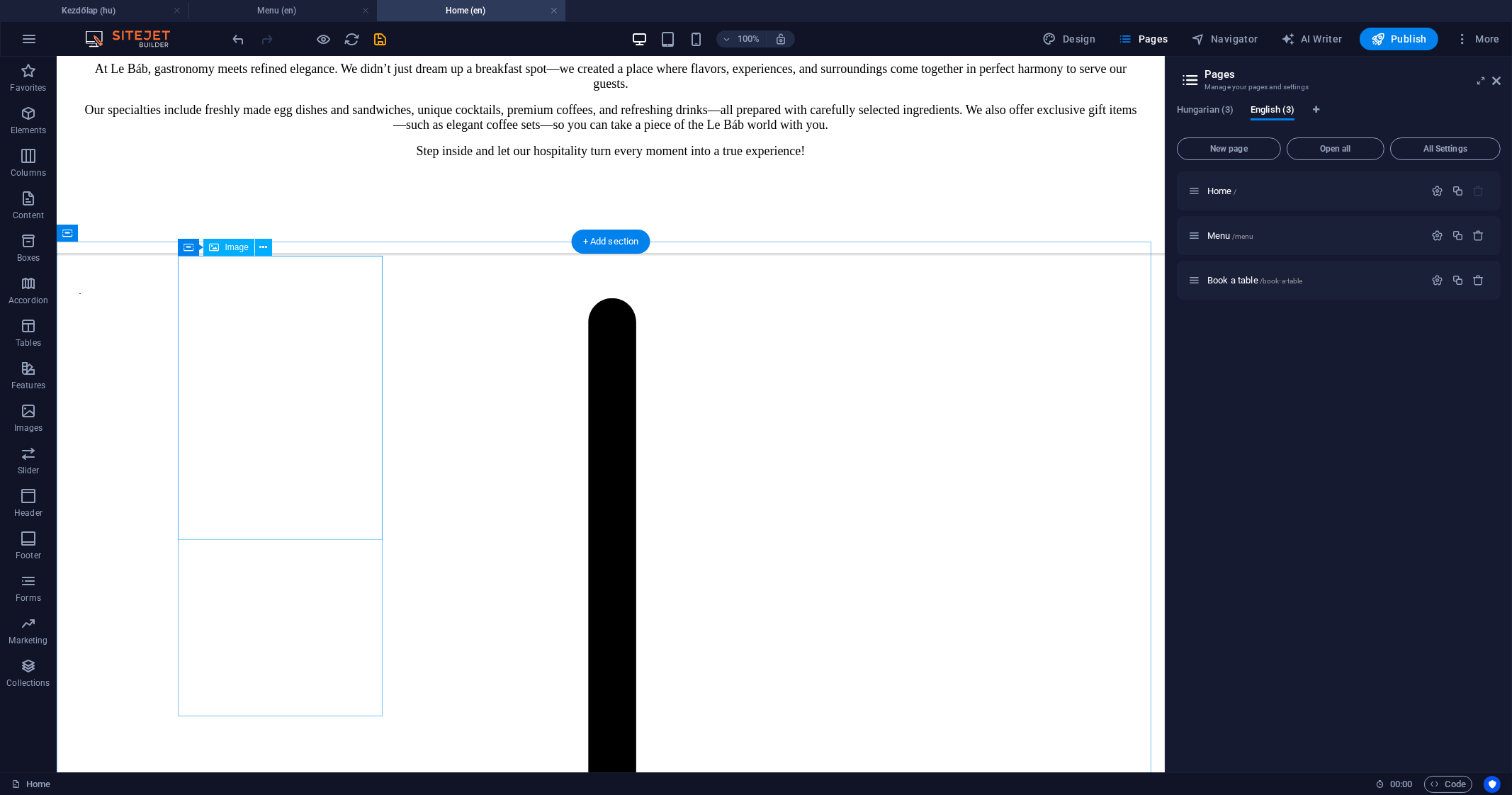
select select "%"
select select
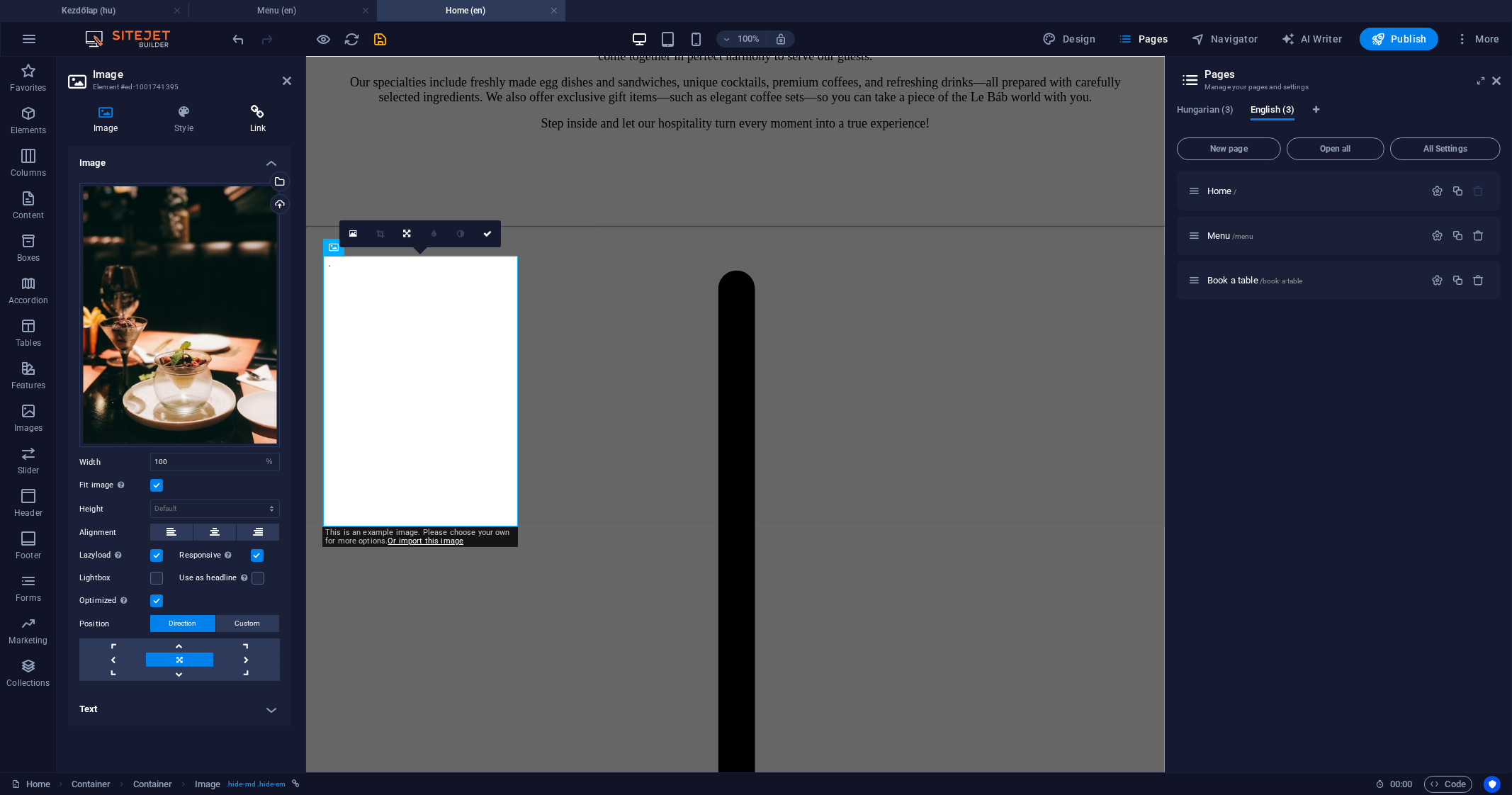
click at [259, 126] on h4 "Link" at bounding box center [257, 120] width 67 height 29
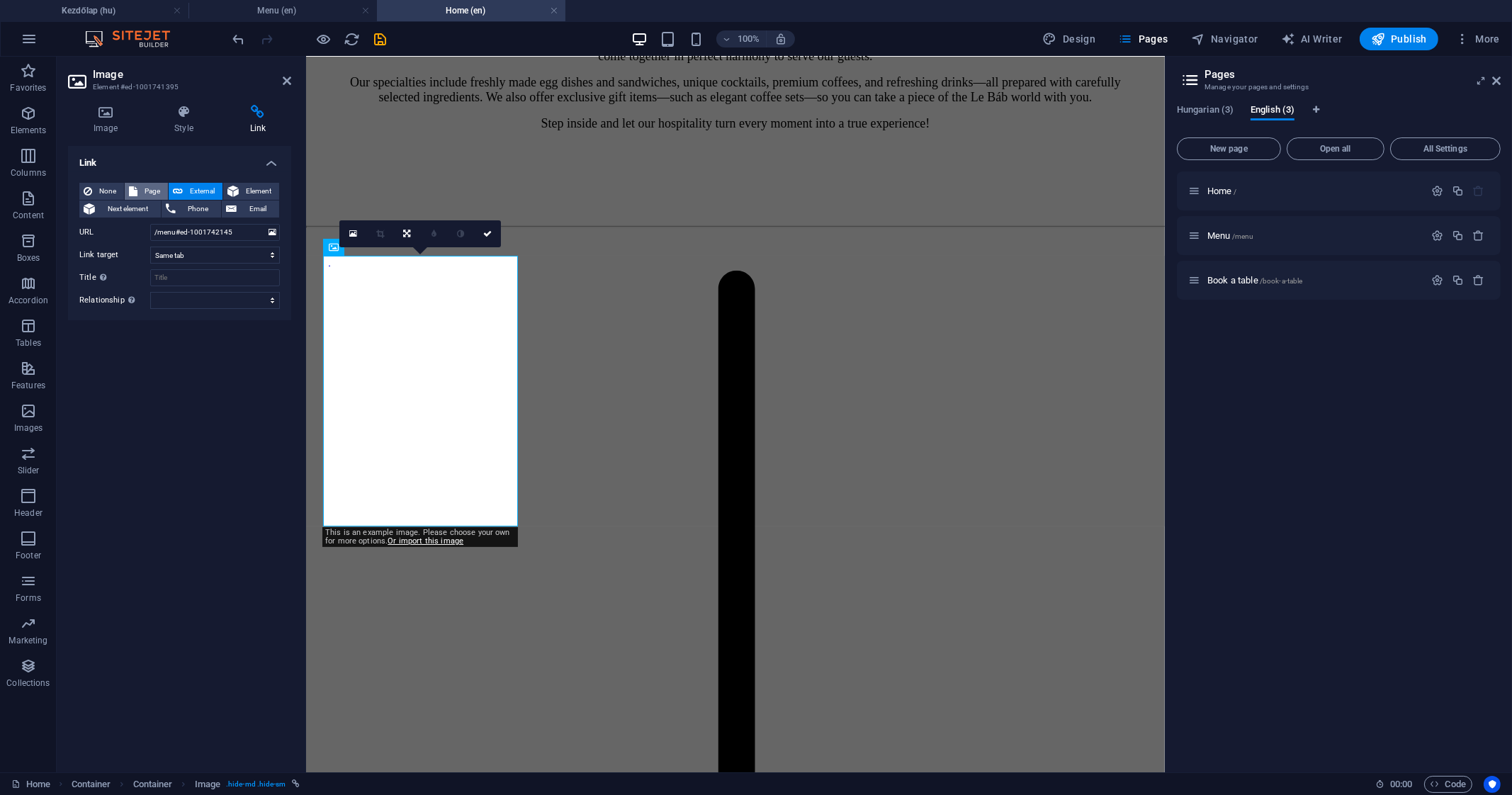
click at [142, 193] on span "Page" at bounding box center [152, 191] width 22 height 17
click at [265, 229] on select "Kezdőlap Étlap Asztalfoglalás Home Menu Book a table" at bounding box center [216, 233] width 130 height 17
select select "1"
click at [151, 224] on select "Kezdőlap Étlap Asztalfoglalás Home Menu Book a table" at bounding box center [216, 233] width 130 height 17
click at [286, 82] on icon at bounding box center [287, 81] width 9 height 11
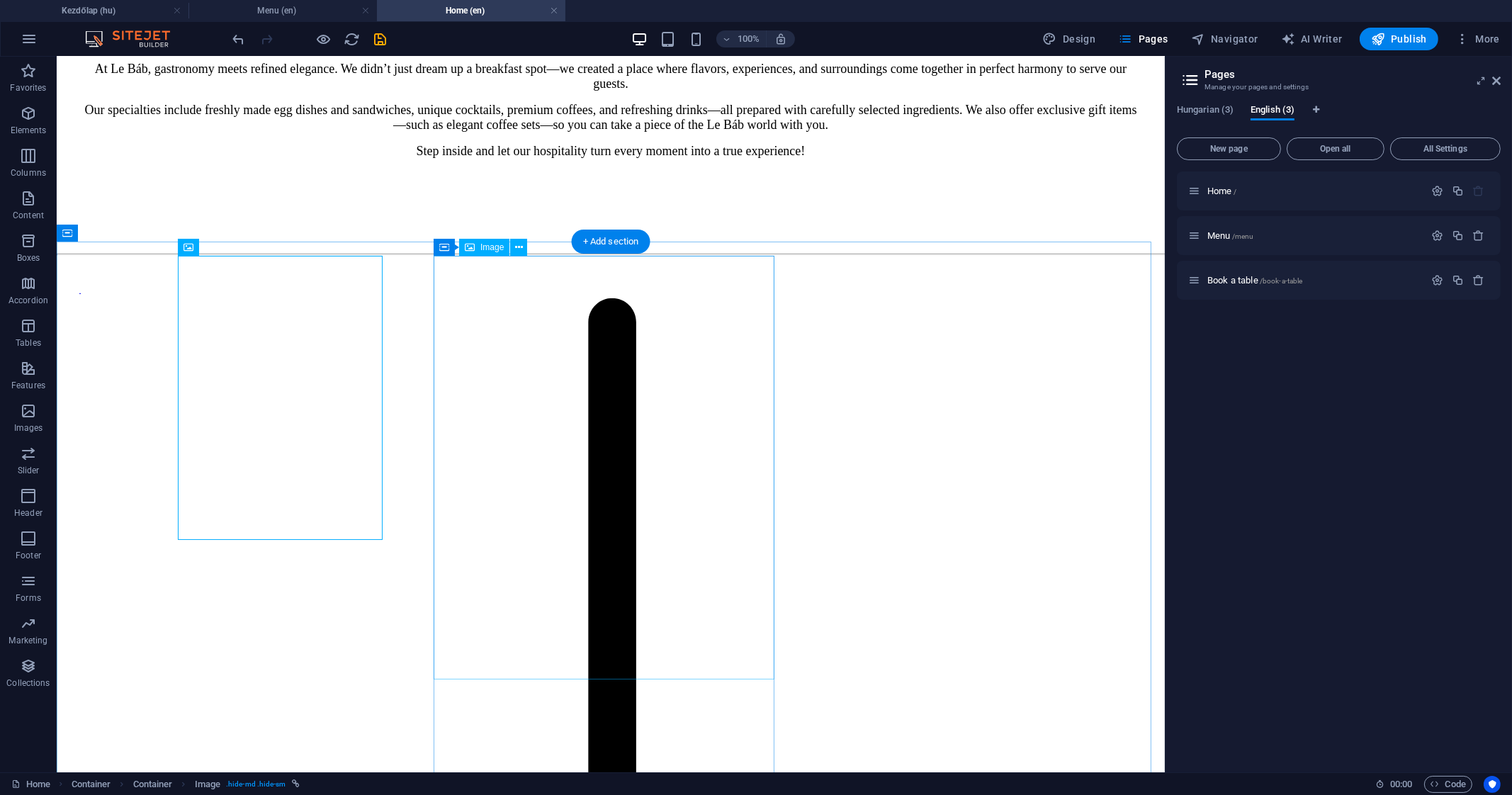
select select "%"
select select
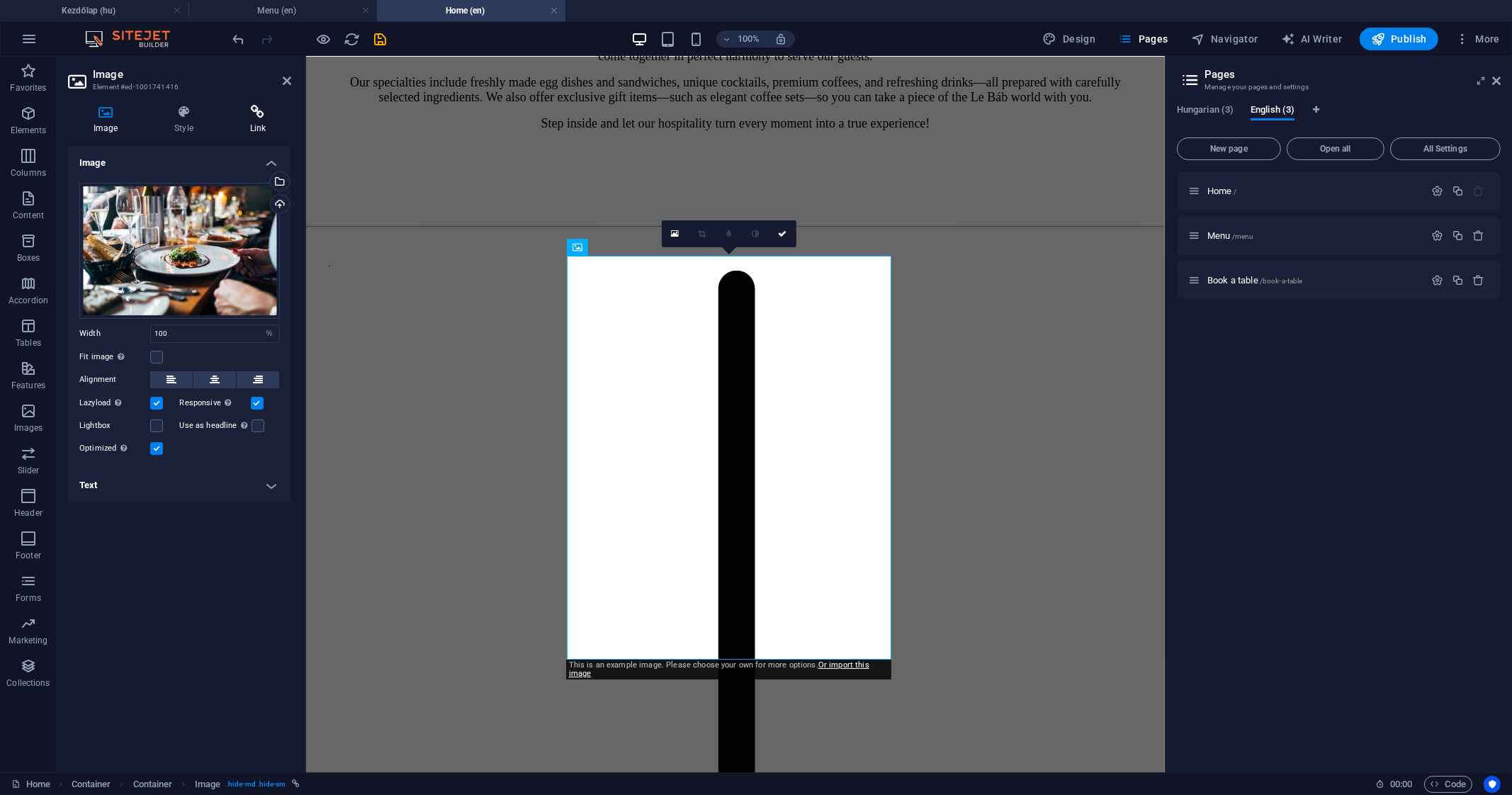
click at [257, 122] on h4 "Link" at bounding box center [257, 120] width 67 height 29
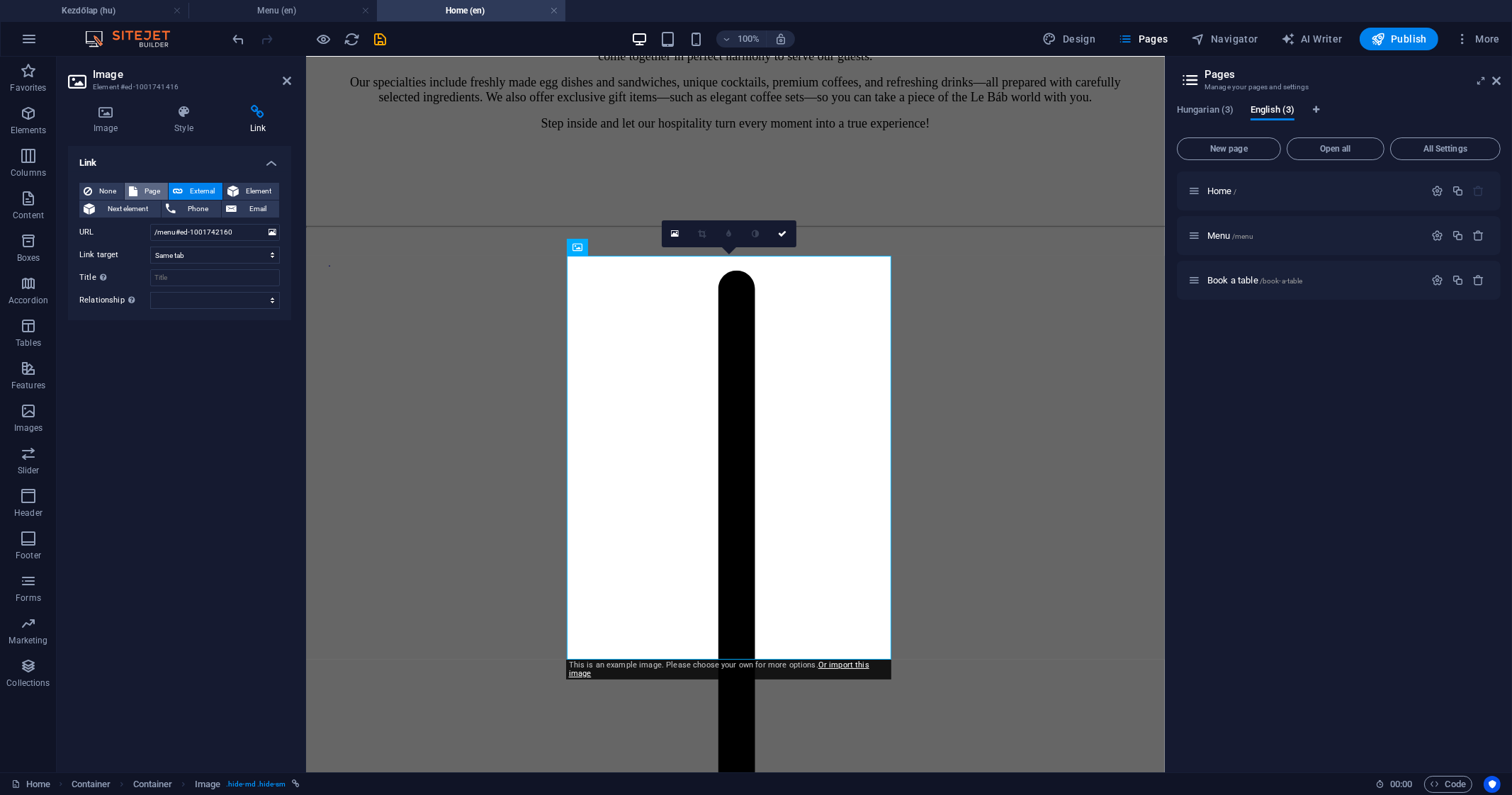
click at [149, 191] on span "Page" at bounding box center [152, 191] width 22 height 17
click at [185, 229] on select "Kezdőlap Étlap Asztalfoglalás Home Menu Book a table" at bounding box center [216, 233] width 130 height 17
select select "1"
click at [151, 224] on select "Kezdőlap Étlap Asztalfoglalás Home Menu Book a table" at bounding box center [216, 233] width 130 height 17
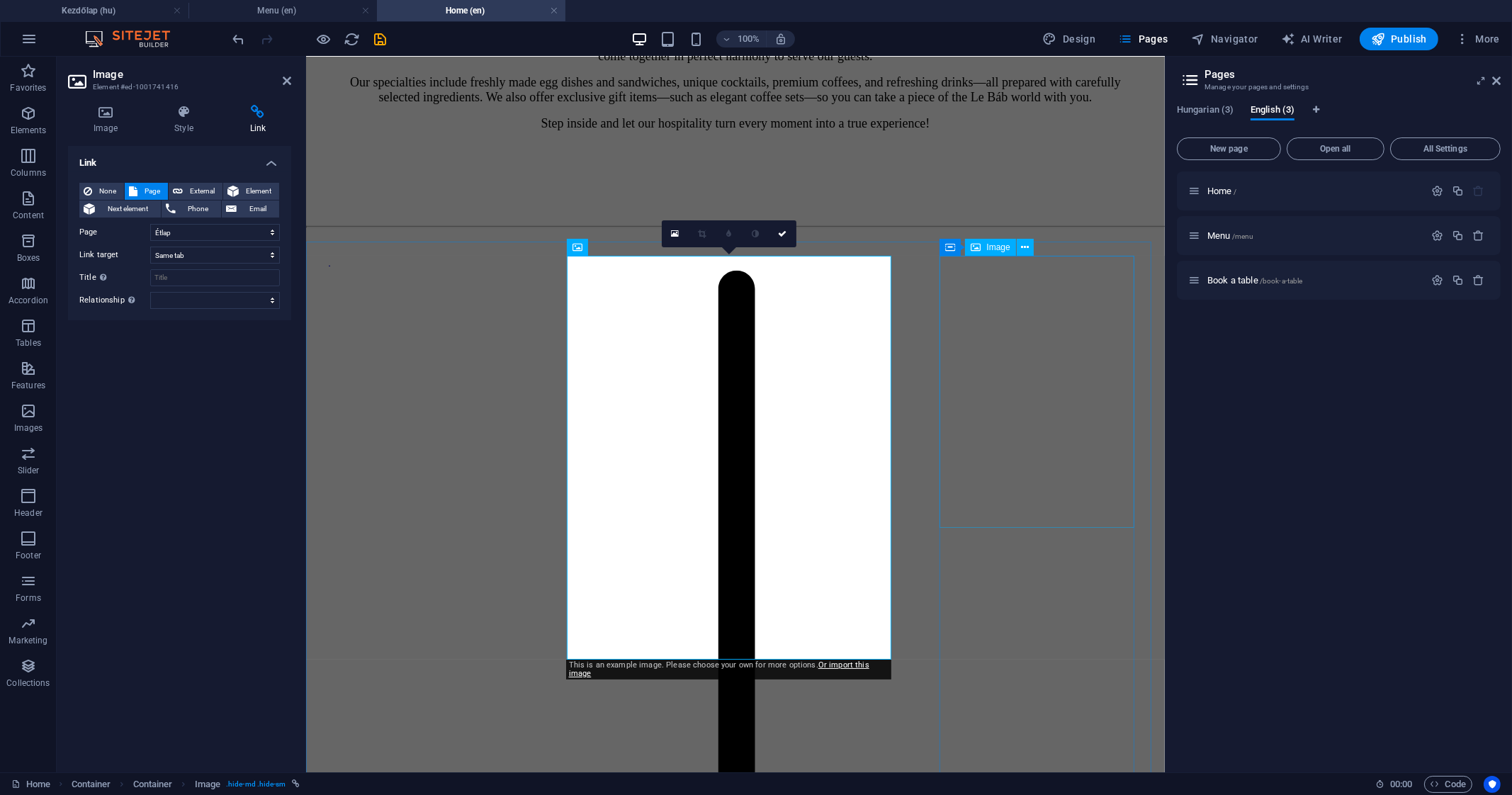
select select "%"
select select
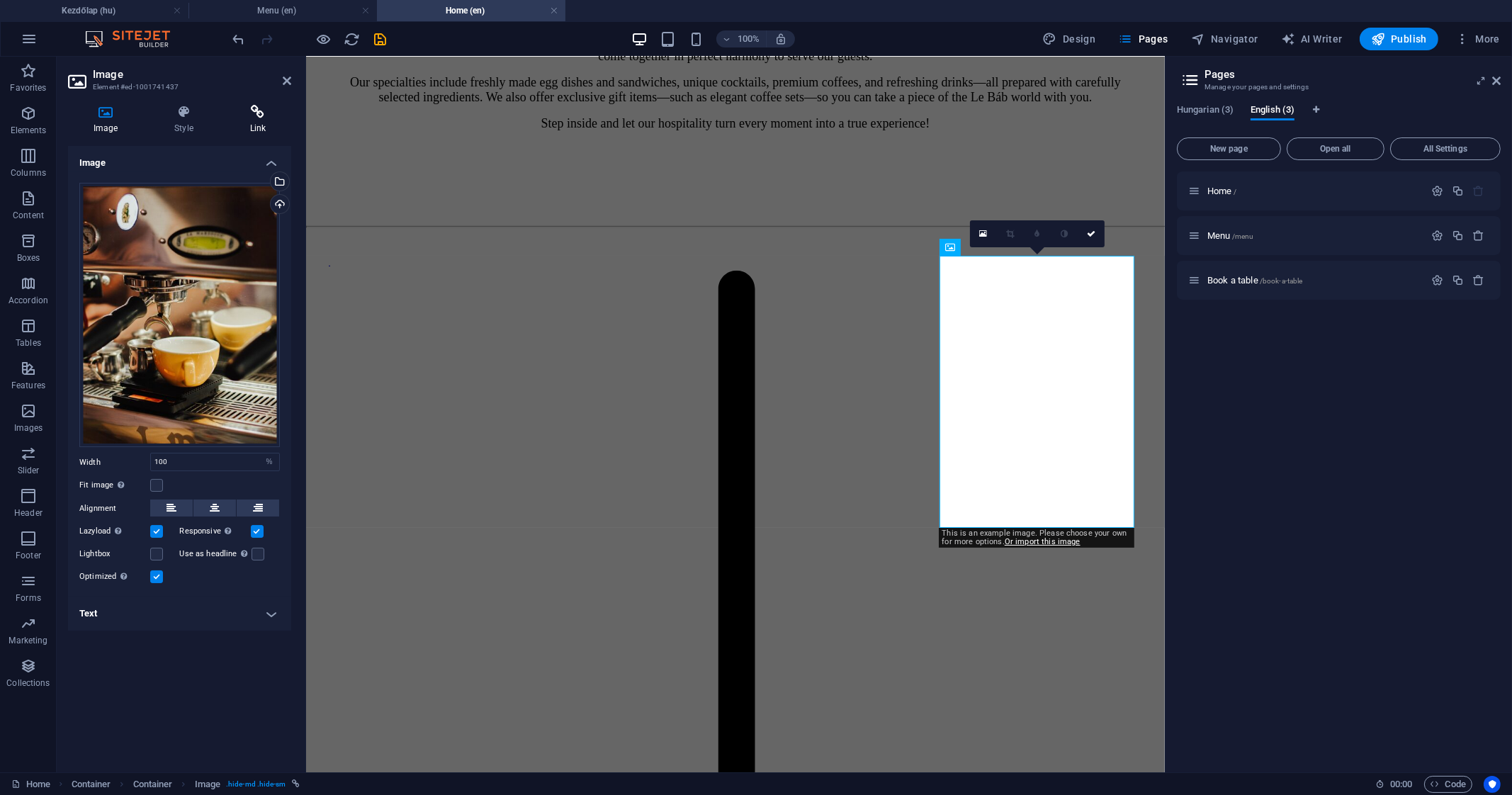
click at [278, 124] on h4 "Link" at bounding box center [257, 120] width 67 height 29
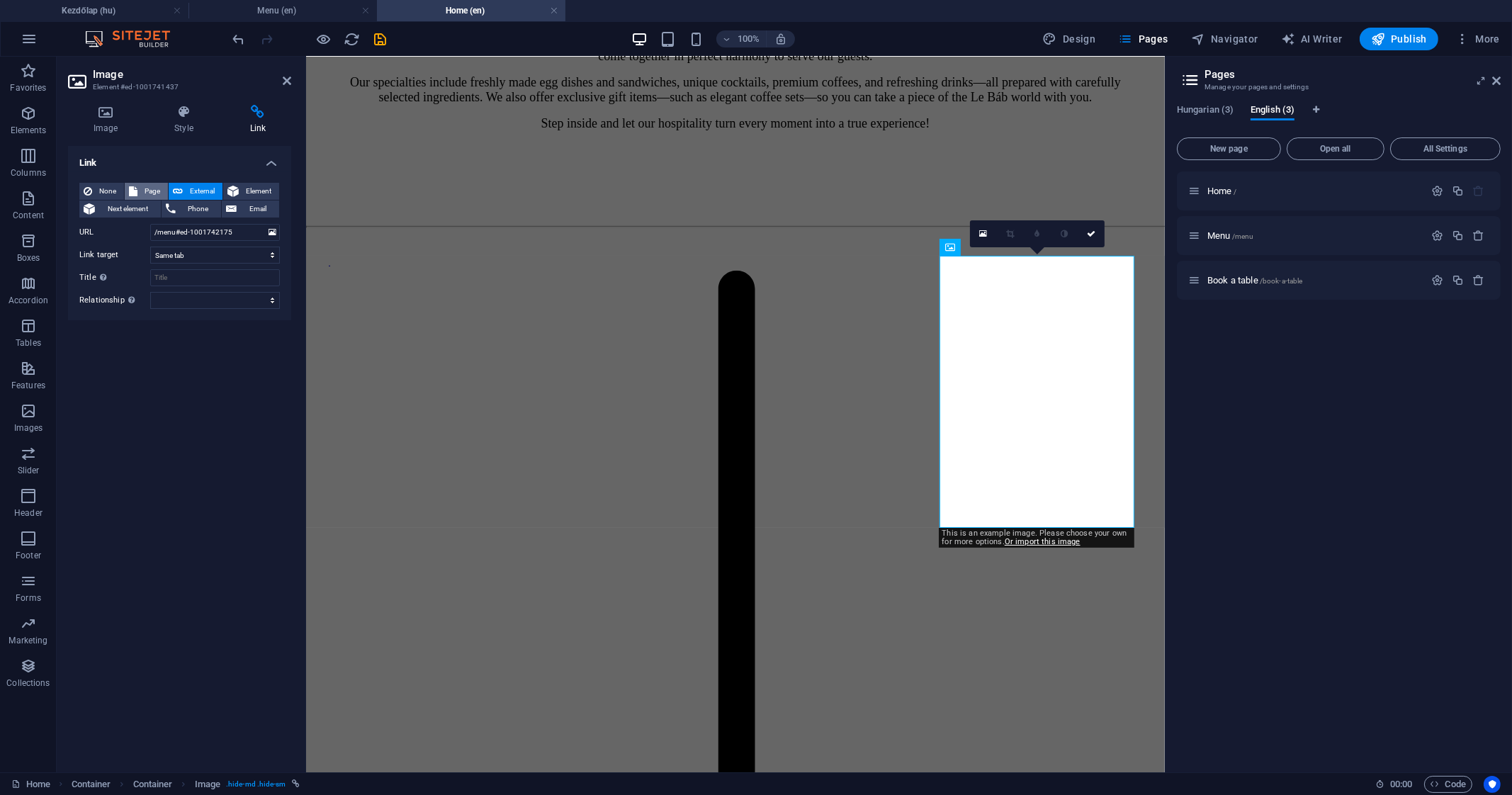
click at [155, 188] on span "Page" at bounding box center [152, 191] width 22 height 17
click at [190, 227] on select "Kezdőlap Étlap Asztalfoglalás Home Menu Book a table" at bounding box center [216, 233] width 130 height 17
select select "1"
click at [151, 224] on select "Kezdőlap Étlap Asztalfoglalás Home Menu Book a table" at bounding box center [216, 233] width 130 height 17
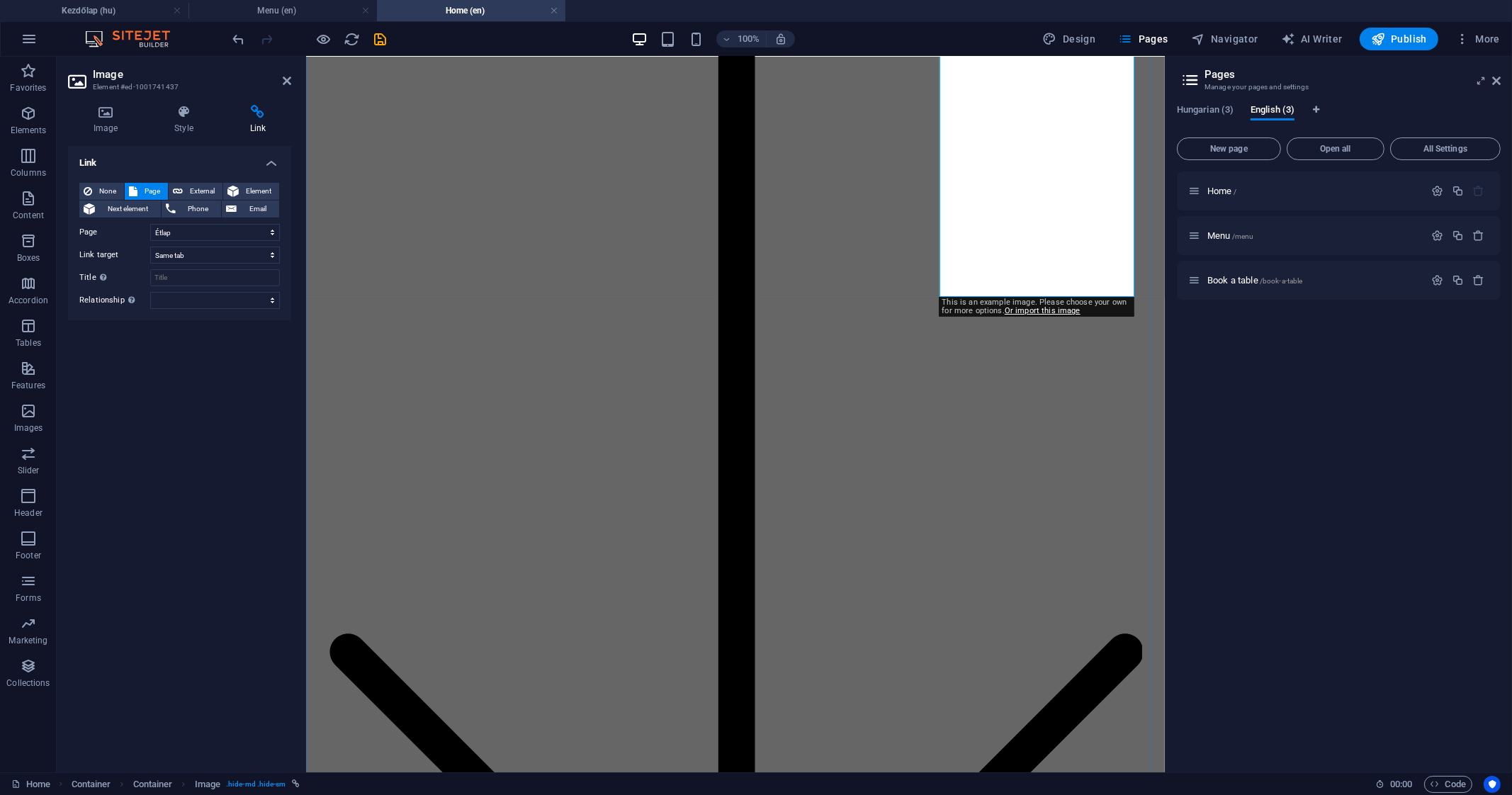
scroll to position [1681, 0]
select select "px"
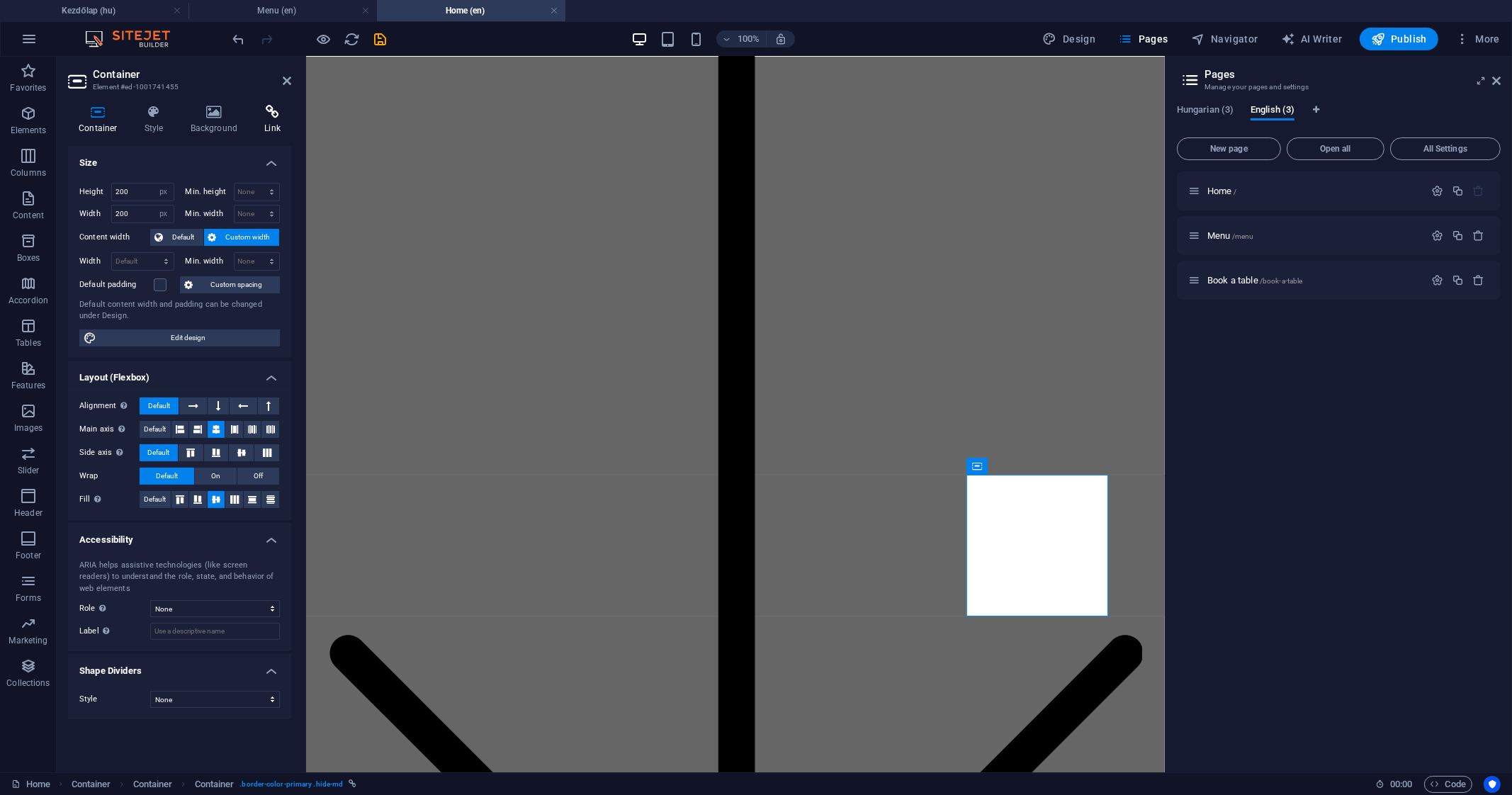
click at [279, 128] on h4 "Link" at bounding box center [272, 120] width 37 height 29
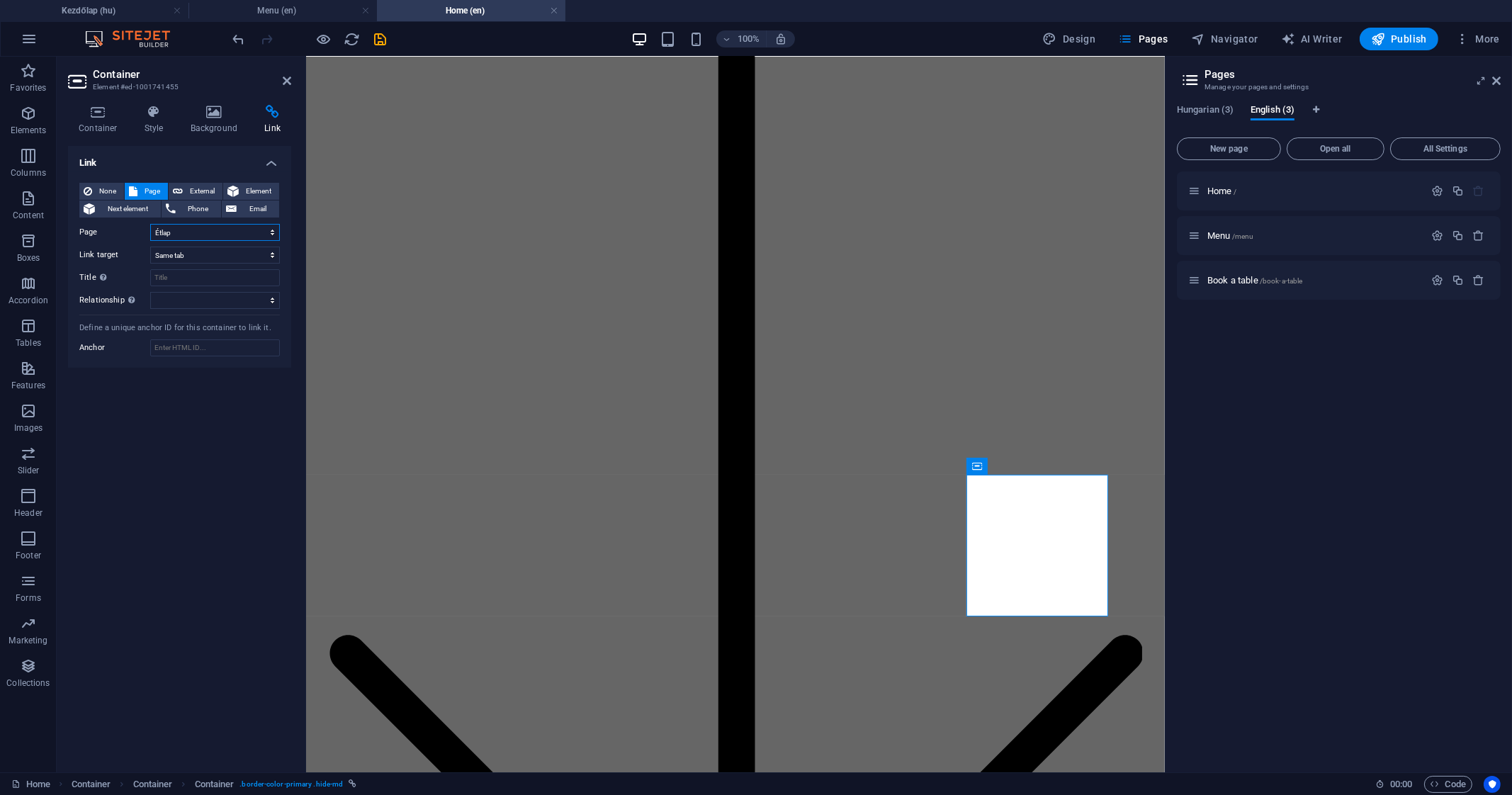
click at [200, 235] on select "Kezdőlap Étlap Asztalfoglalás Home Menu Book a table" at bounding box center [216, 233] width 130 height 17
click at [151, 224] on select "Kezdőlap Étlap Asztalfoglalás Home Menu Book a table" at bounding box center [216, 233] width 130 height 17
click at [221, 229] on select "Kezdőlap Étlap Asztalfoglalás Home Menu Book a table" at bounding box center [216, 233] width 130 height 17
click at [151, 224] on select "Kezdőlap Étlap Asztalfoglalás Home Menu Book a table" at bounding box center [216, 233] width 130 height 17
click at [228, 228] on select "Kezdőlap Étlap Asztalfoglalás Home Menu Book a table" at bounding box center [216, 233] width 130 height 17
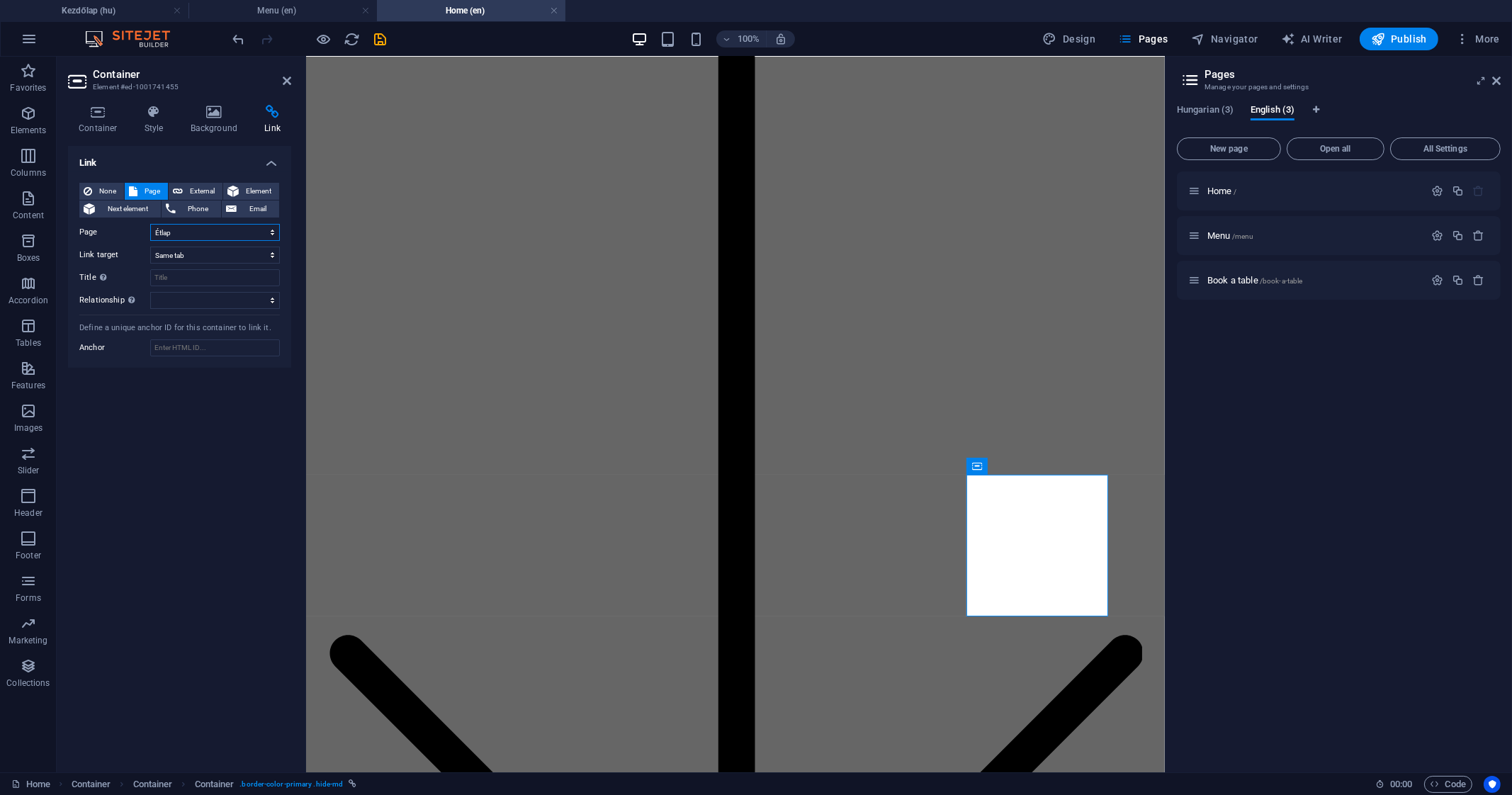
click at [151, 224] on select "Kezdőlap Étlap Asztalfoglalás Home Menu Book a table" at bounding box center [216, 233] width 130 height 17
select select "xMidYMid"
select select "px"
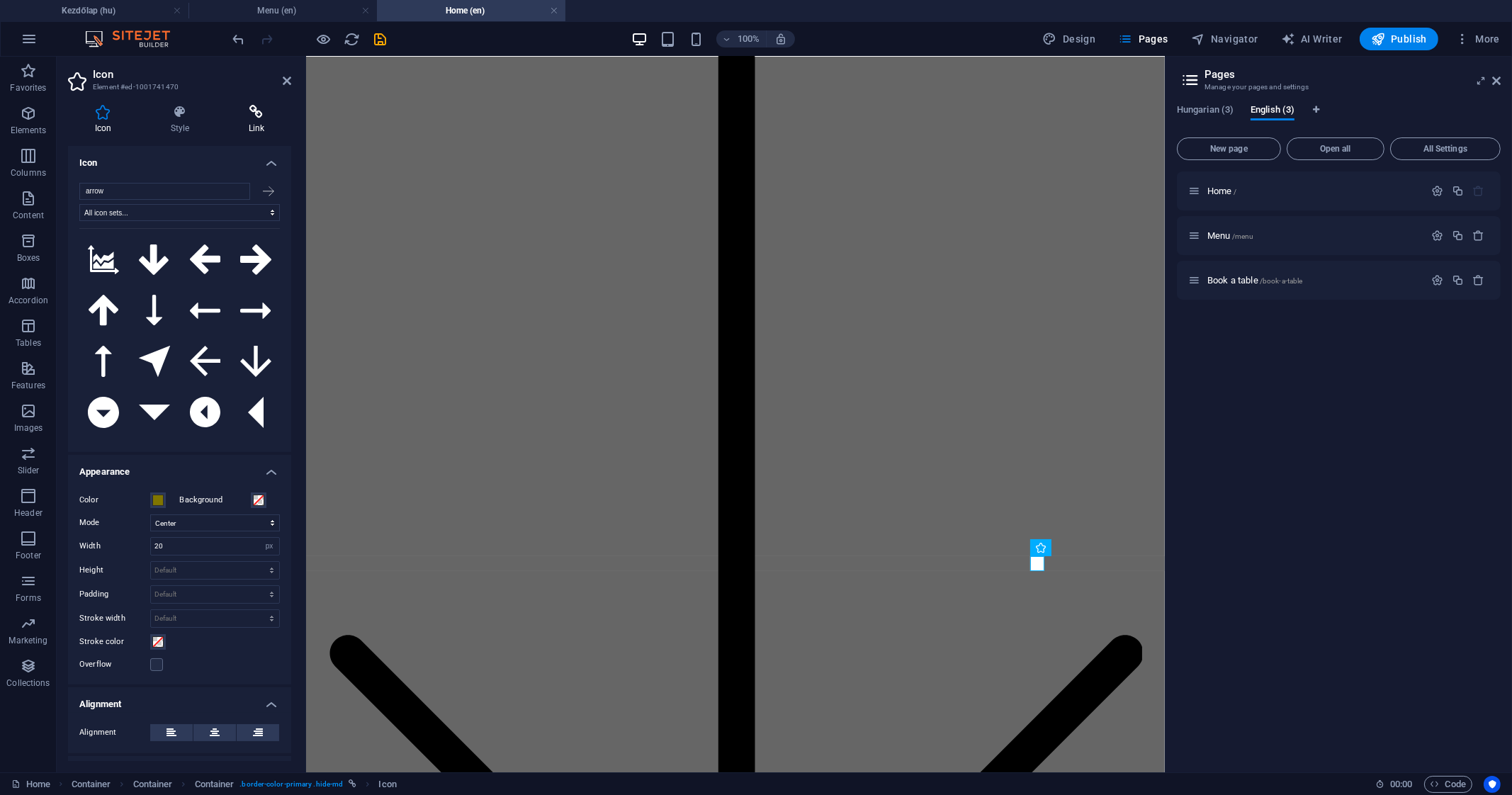
click at [243, 119] on icon at bounding box center [256, 112] width 69 height 14
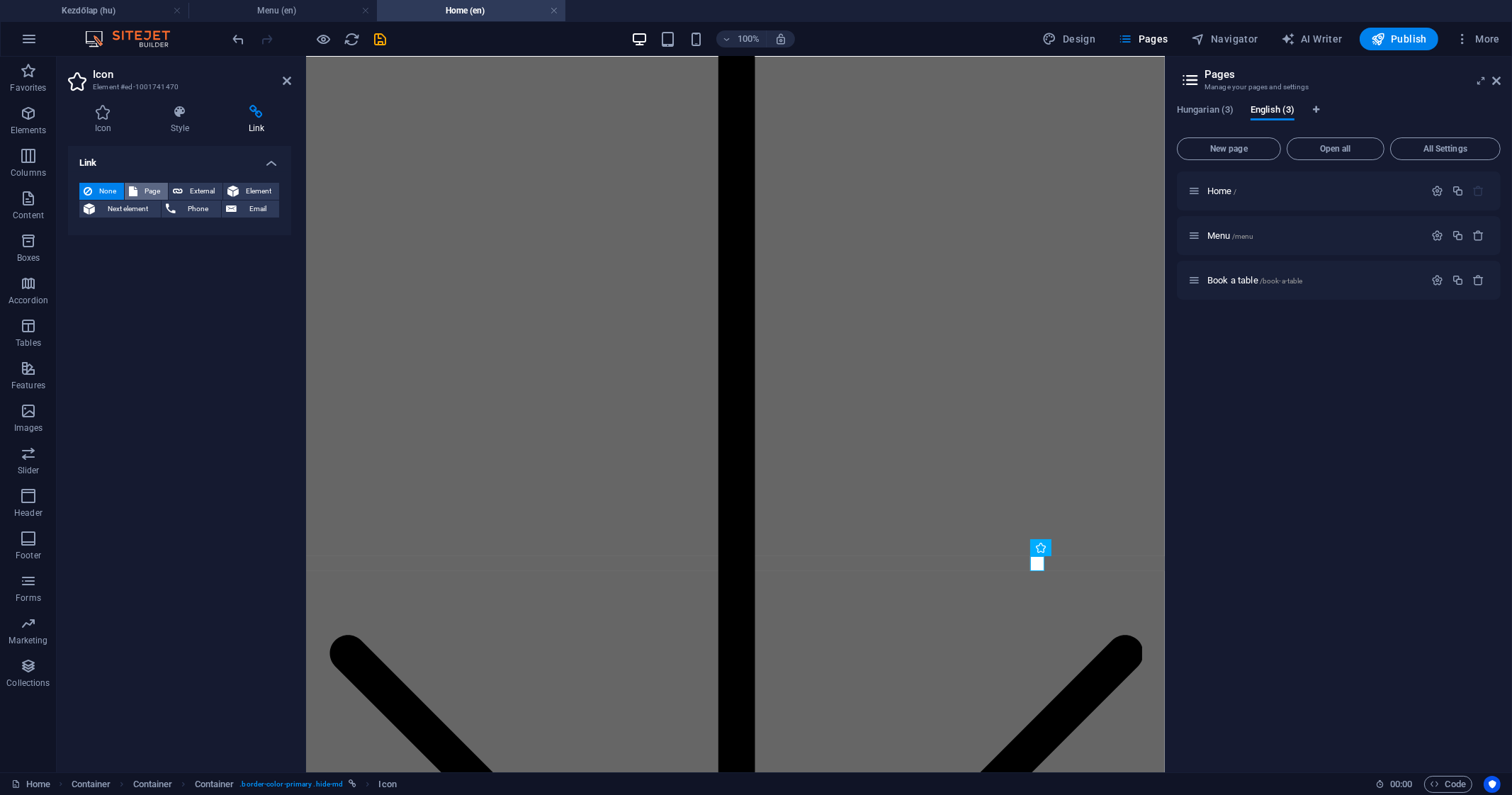
click at [162, 185] on span "Page" at bounding box center [152, 191] width 22 height 17
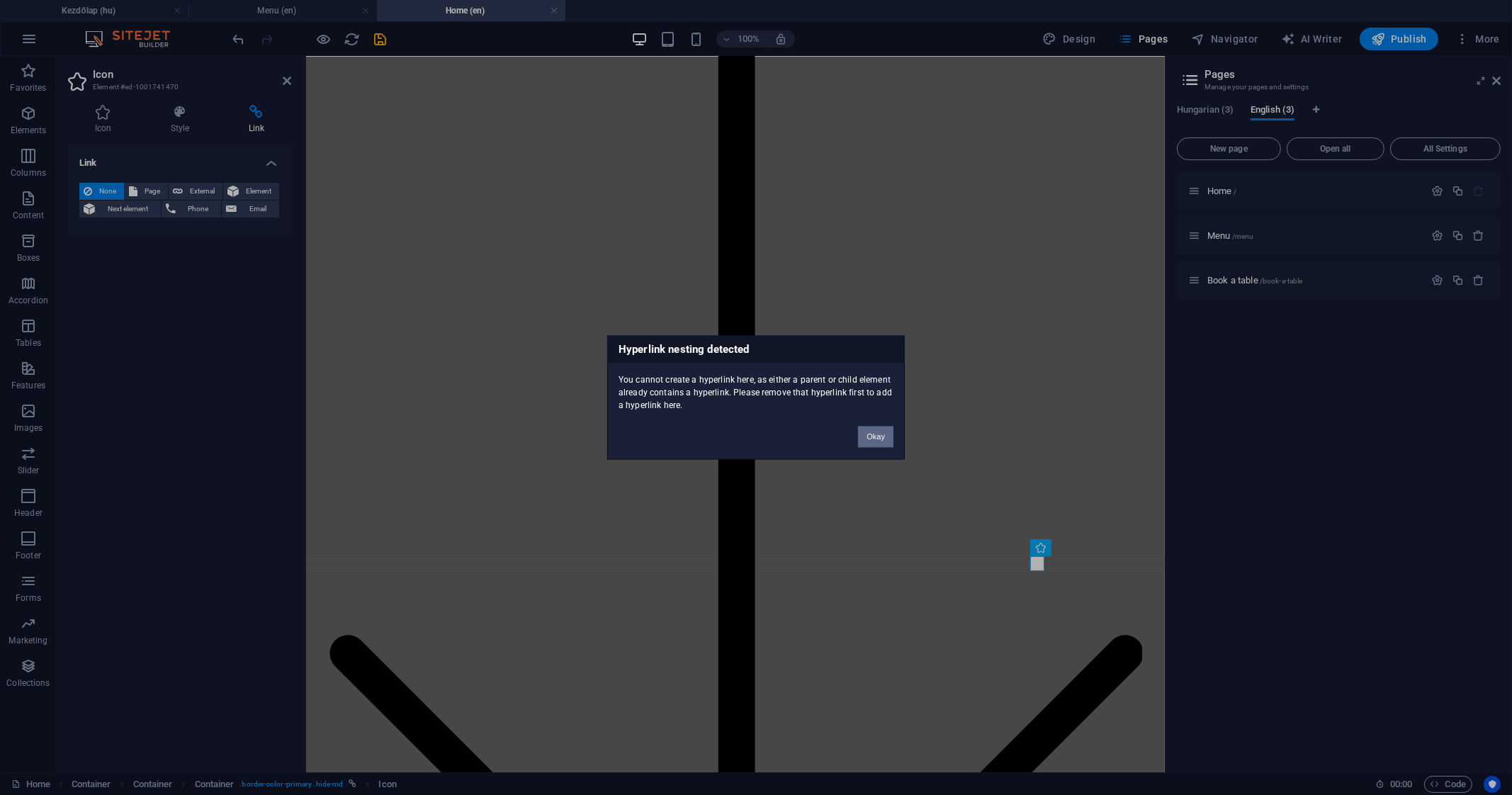
click at [882, 438] on button "Okay" at bounding box center [875, 437] width 35 height 22
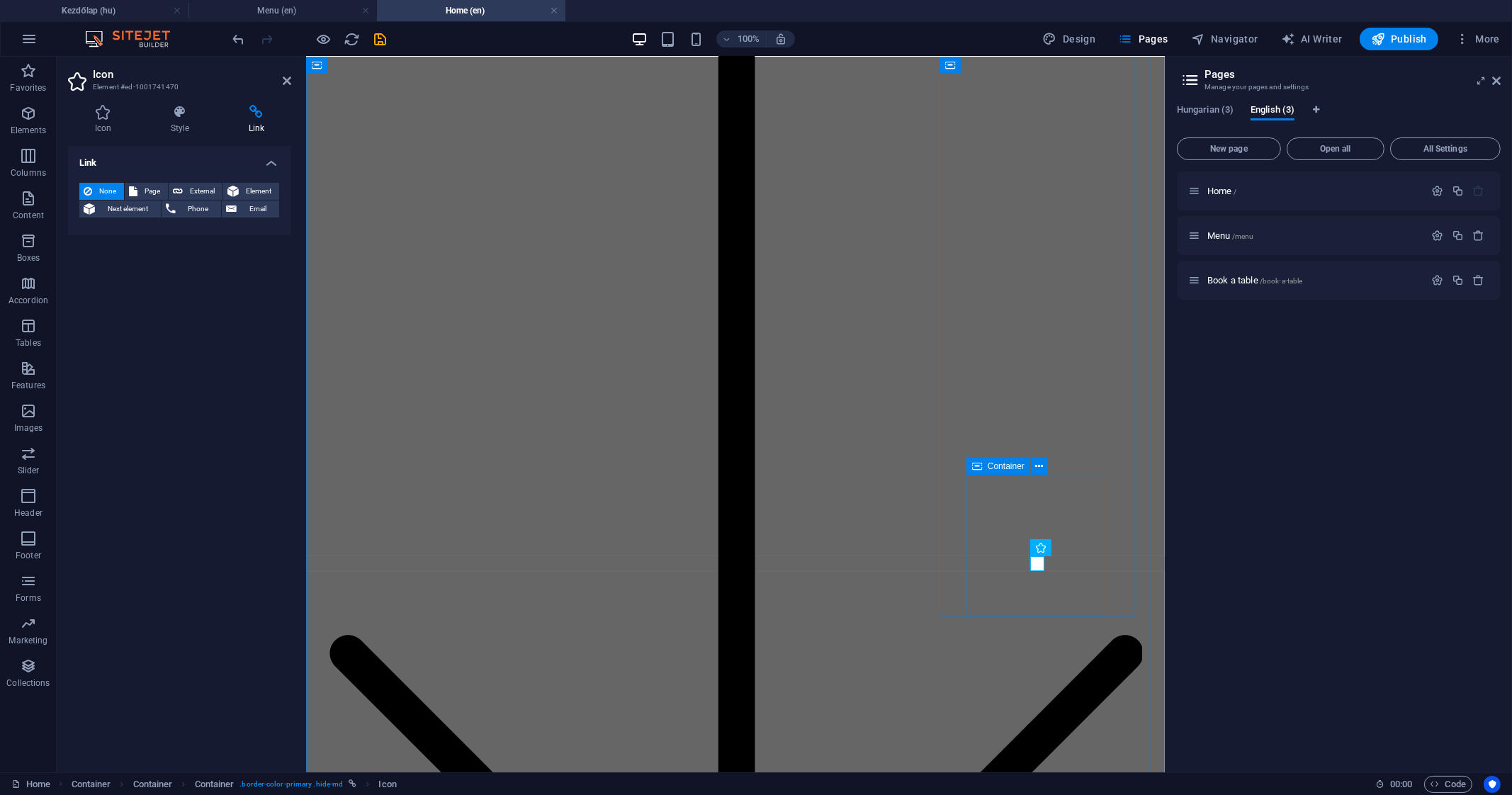
select select "1"
select select
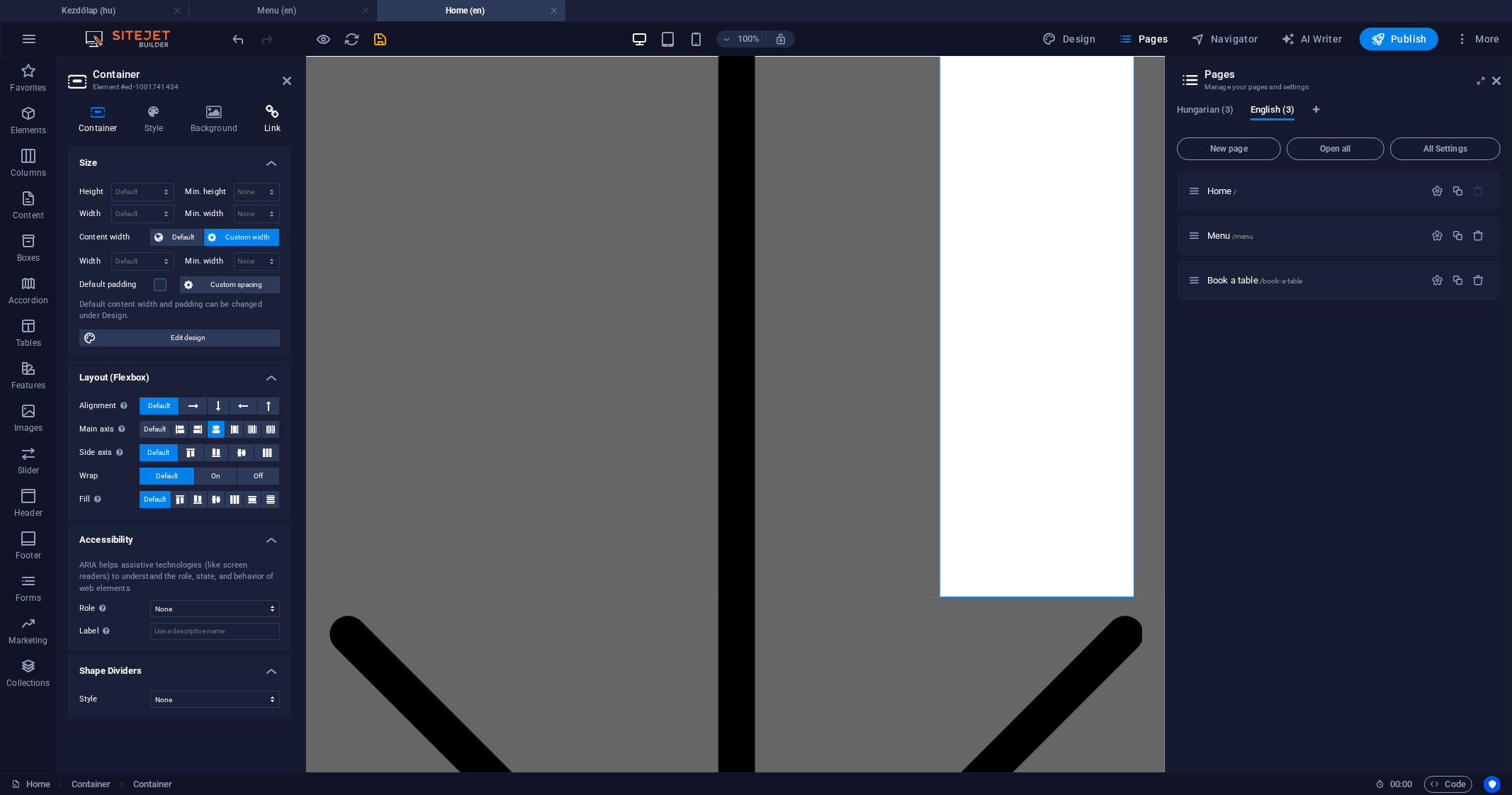
click at [261, 117] on icon at bounding box center [272, 112] width 37 height 14
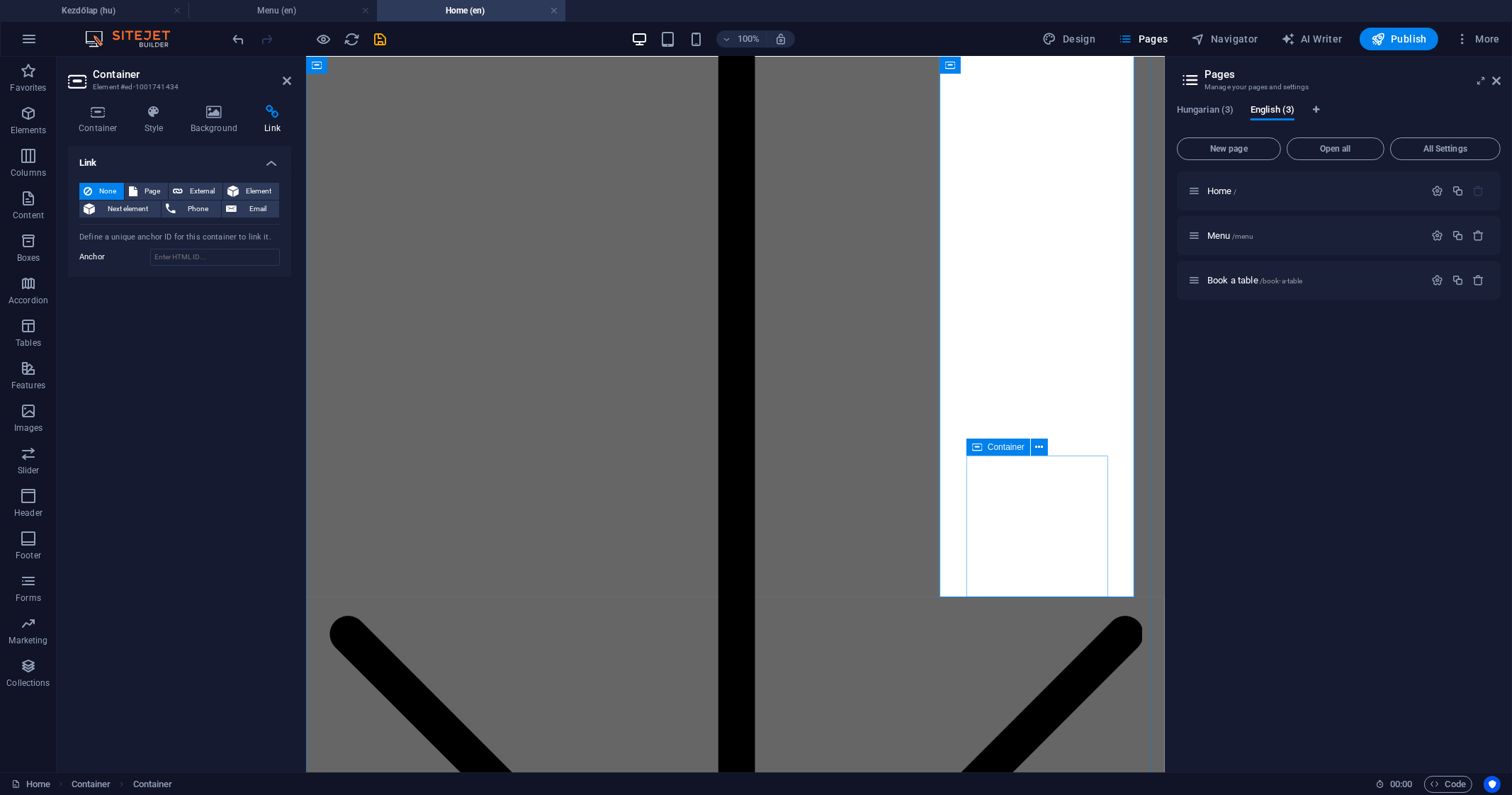
select select "1"
select select
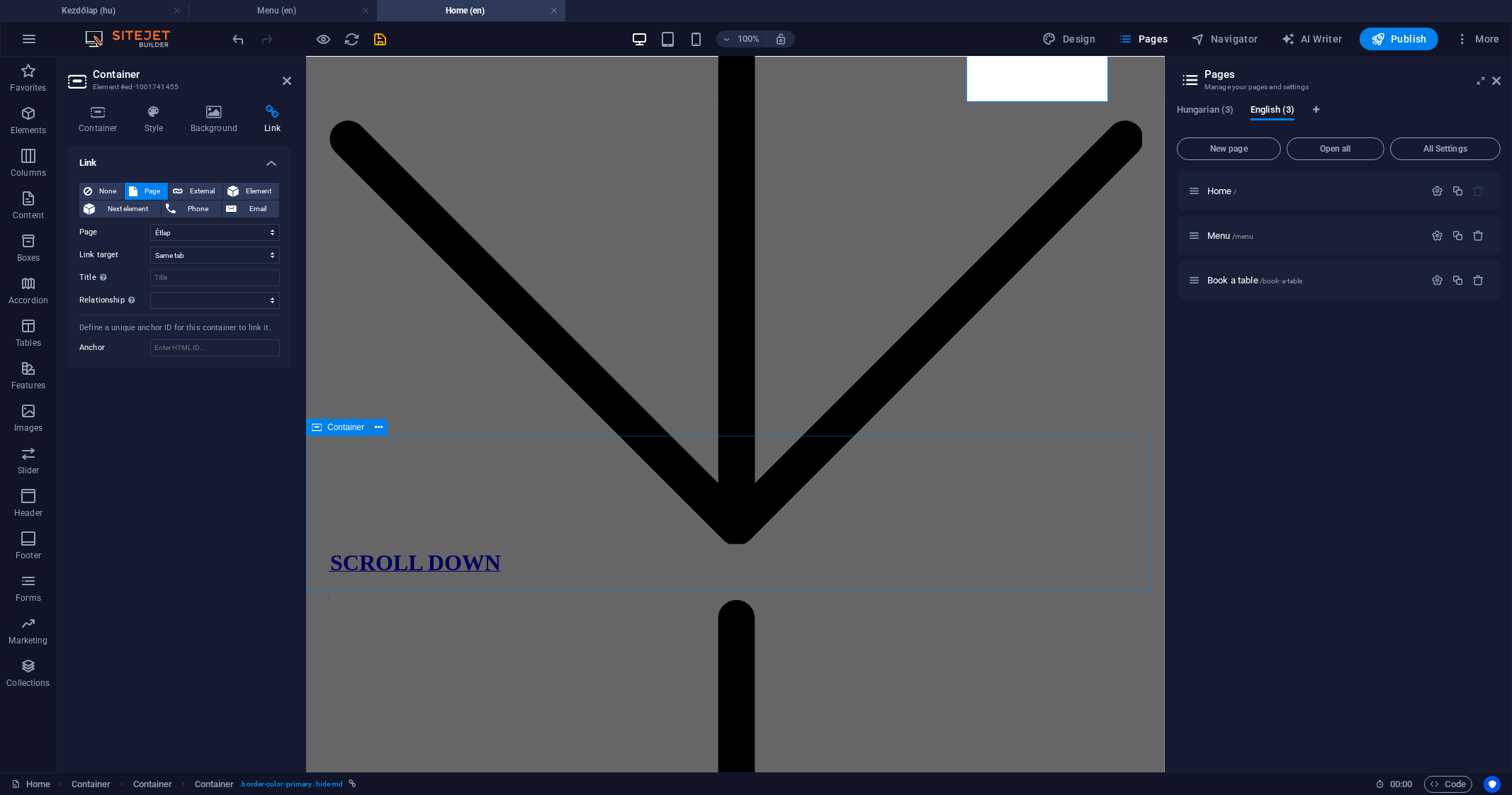
scroll to position [2197, 0]
click at [386, 37] on icon "save" at bounding box center [381, 39] width 16 height 16
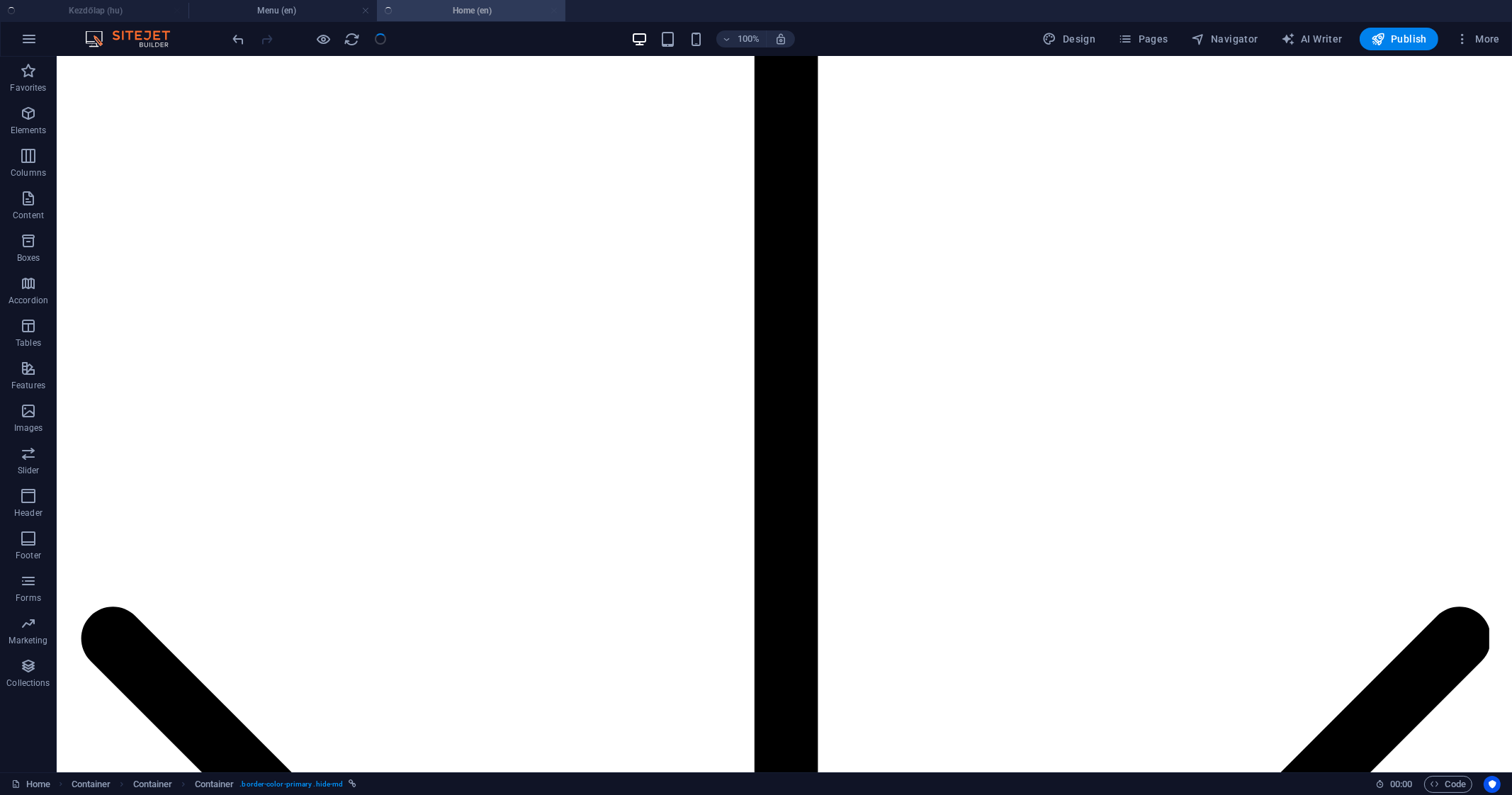
scroll to position [2218, 0]
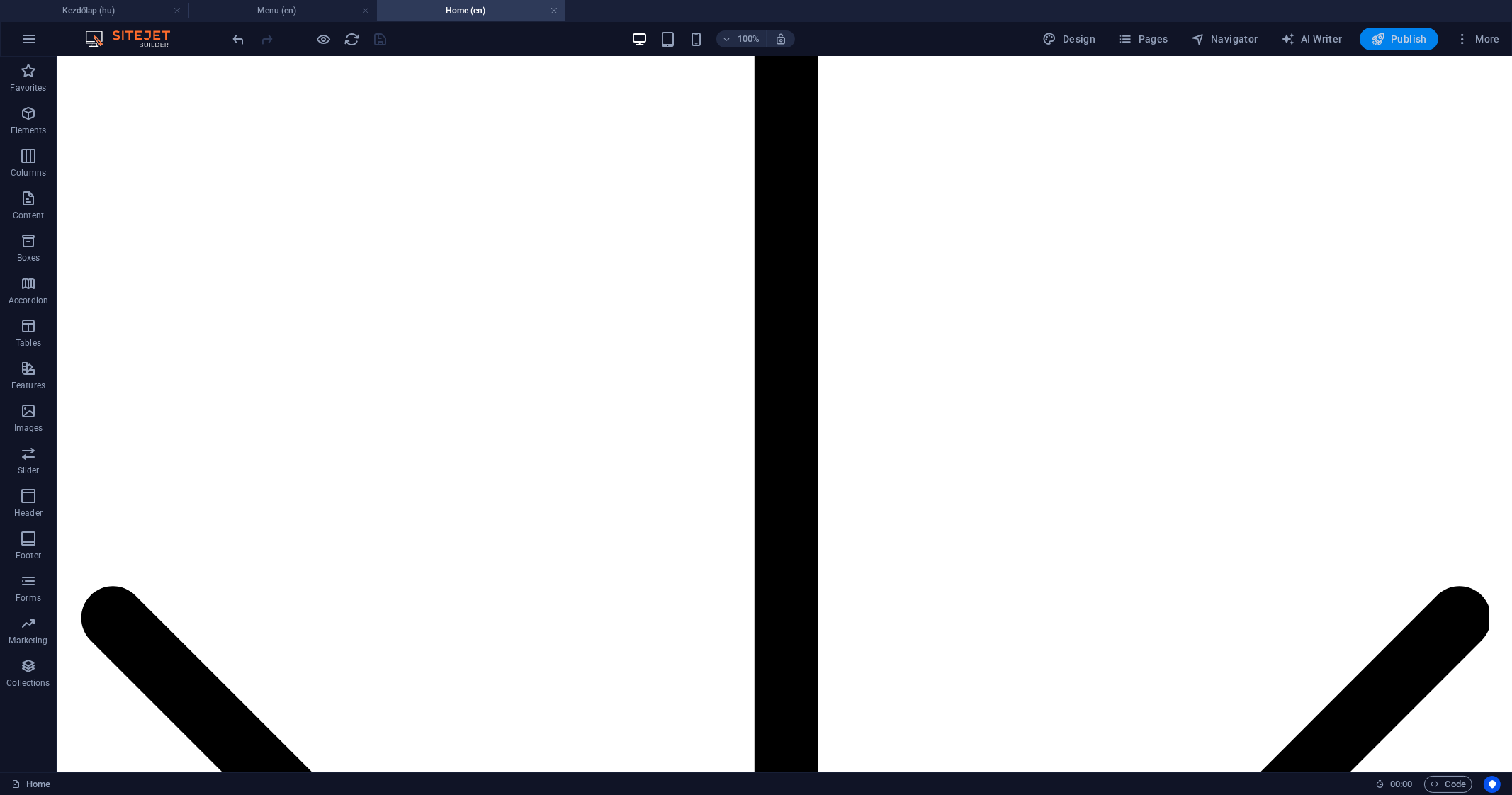
click at [1404, 48] on button "Publish" at bounding box center [1399, 39] width 79 height 23
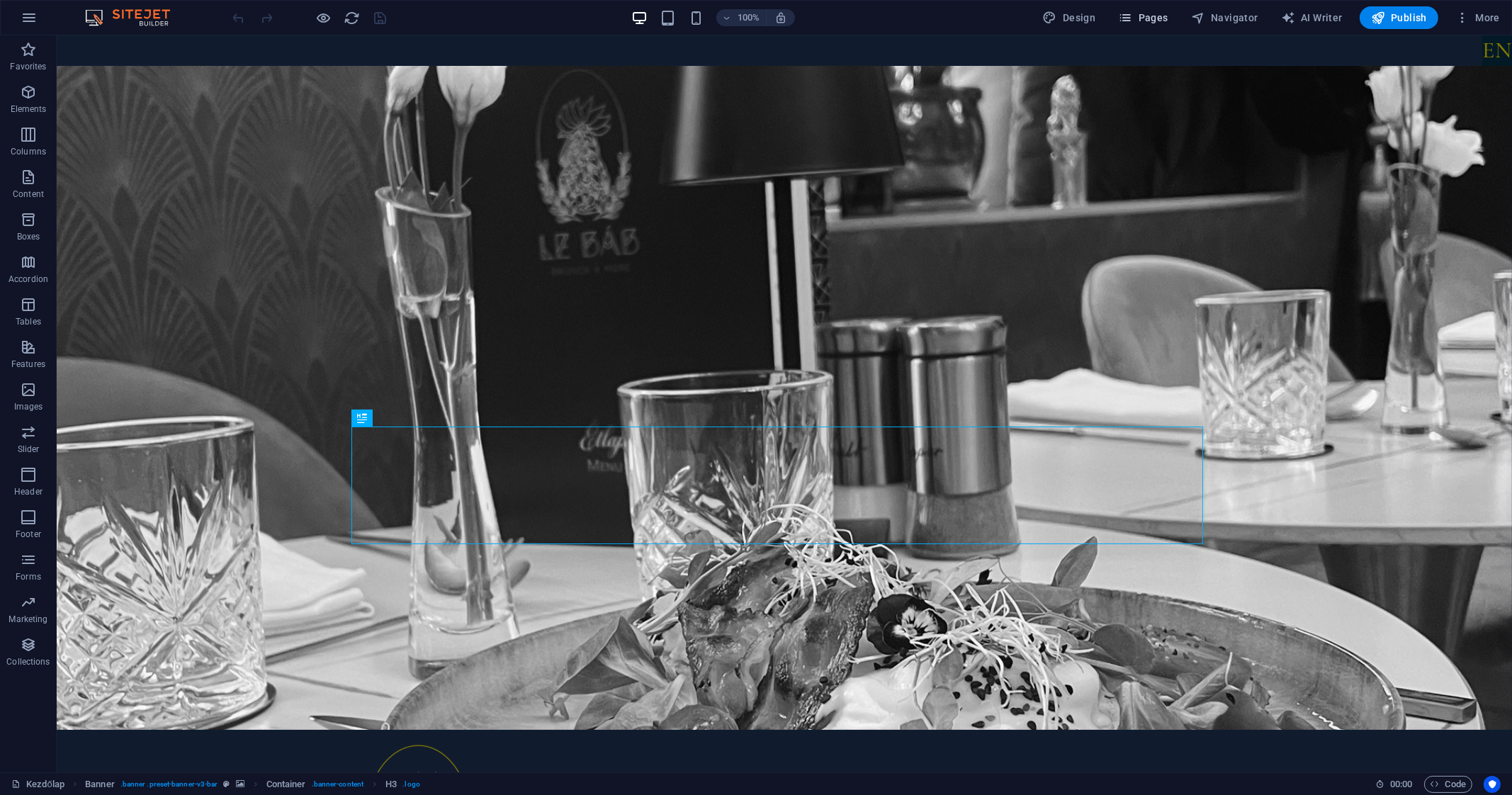
click at [1148, 28] on button "Pages" at bounding box center [1142, 17] width 61 height 23
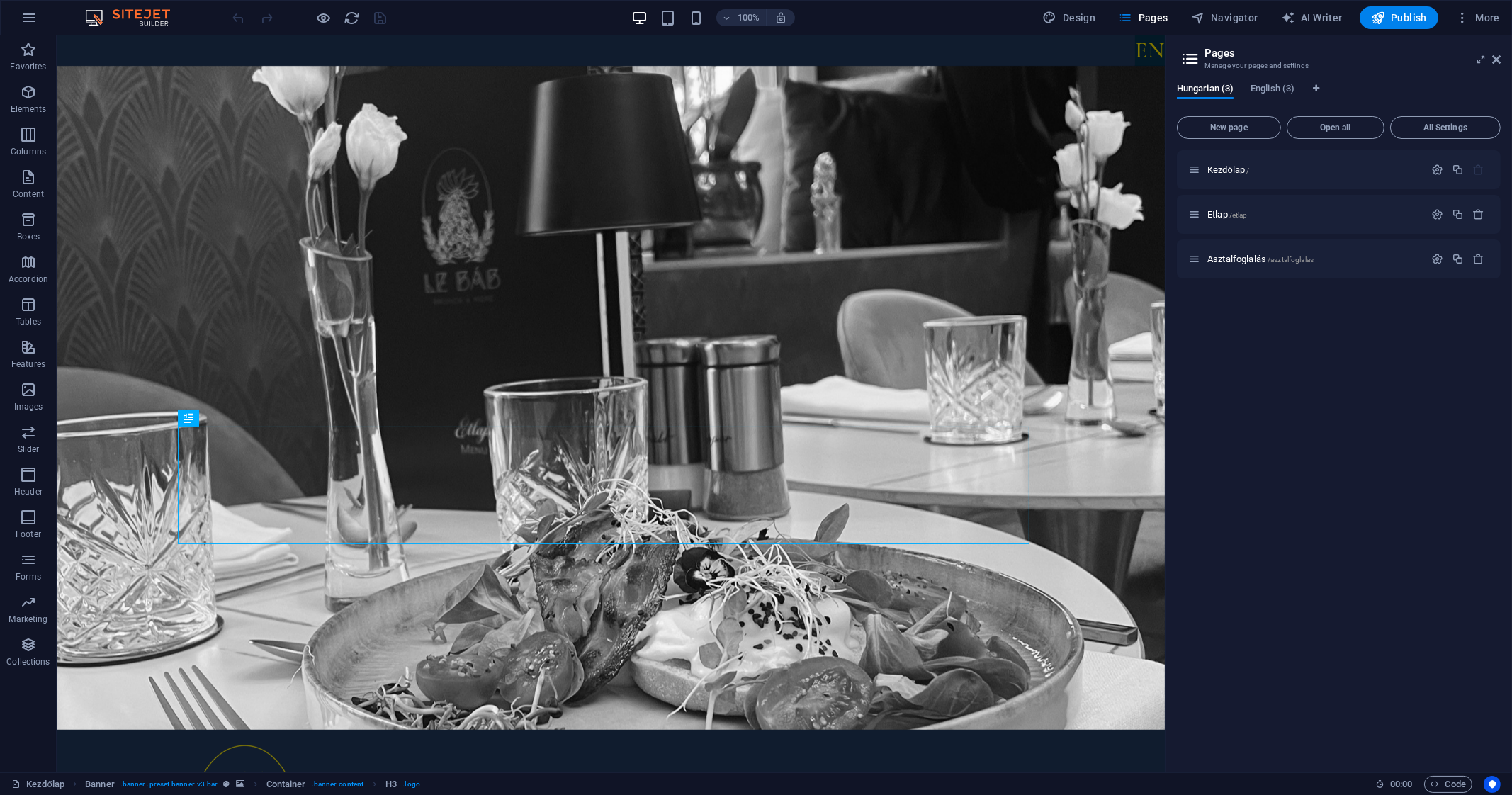
click at [1279, 80] on div "Hungarian (3) English (3) New page Open all All Settings Kezdőlap / Étlap /etla…" at bounding box center [1338, 422] width 346 height 701
click at [1277, 83] on div "Hungarian (3) English (3) New page Open all All Settings Kezdőlap / Étlap /etla…" at bounding box center [1338, 422] width 346 height 701
click at [1271, 89] on span "English (3)" at bounding box center [1272, 89] width 44 height 20
click at [1228, 167] on span "Home /" at bounding box center [1222, 170] width 29 height 10
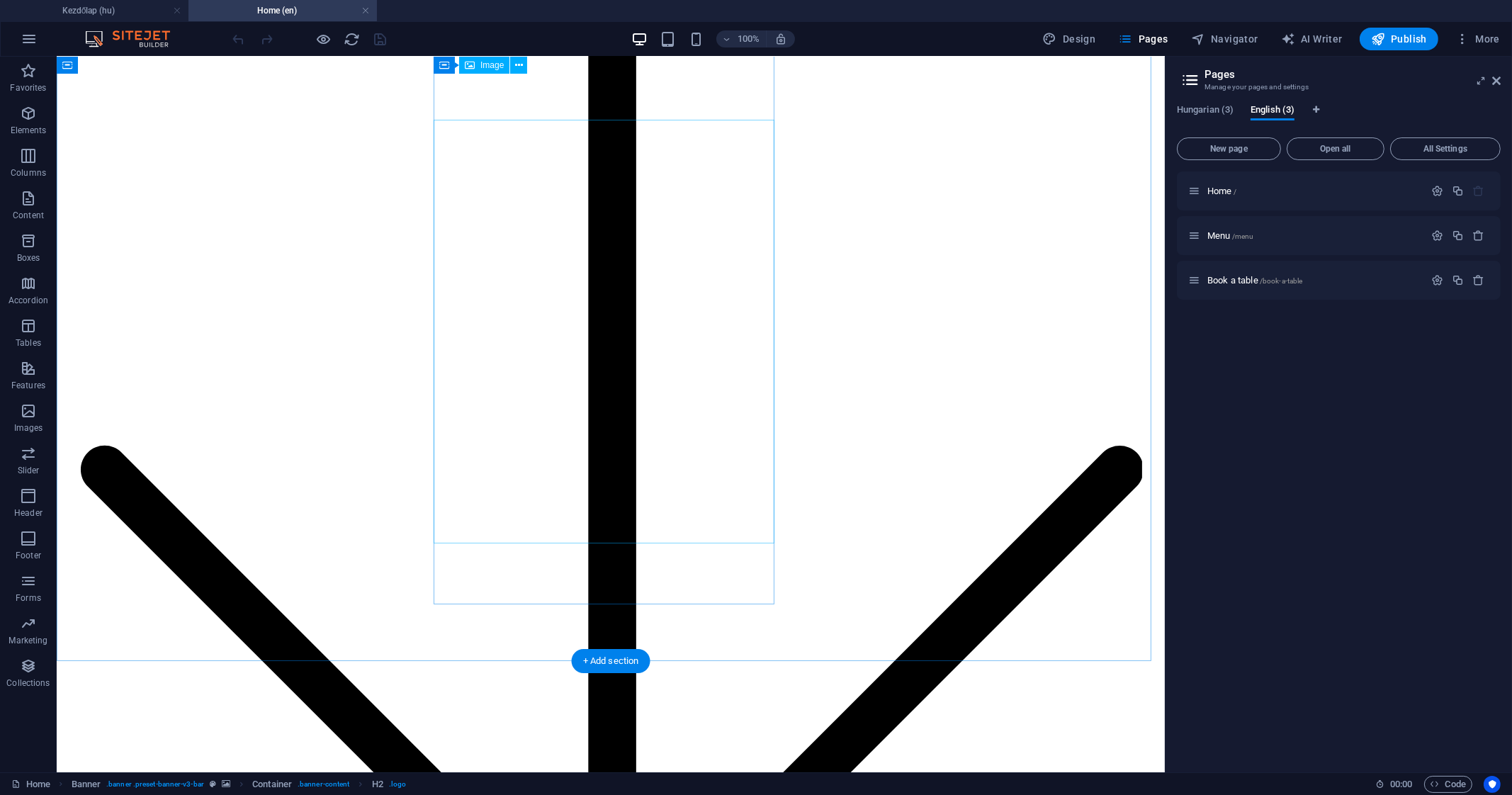
scroll to position [1774, 0]
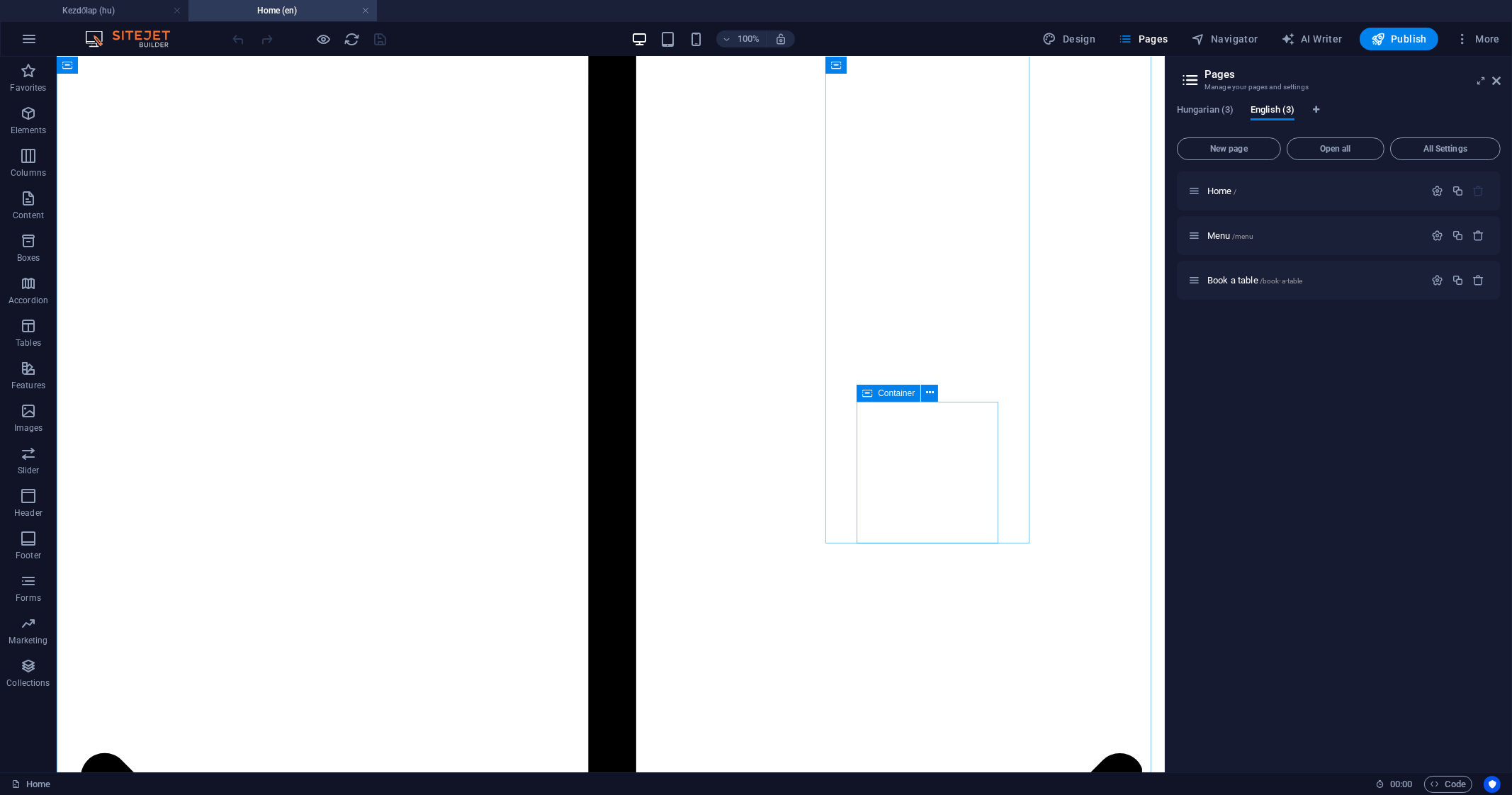
select select "px"
select select "1"
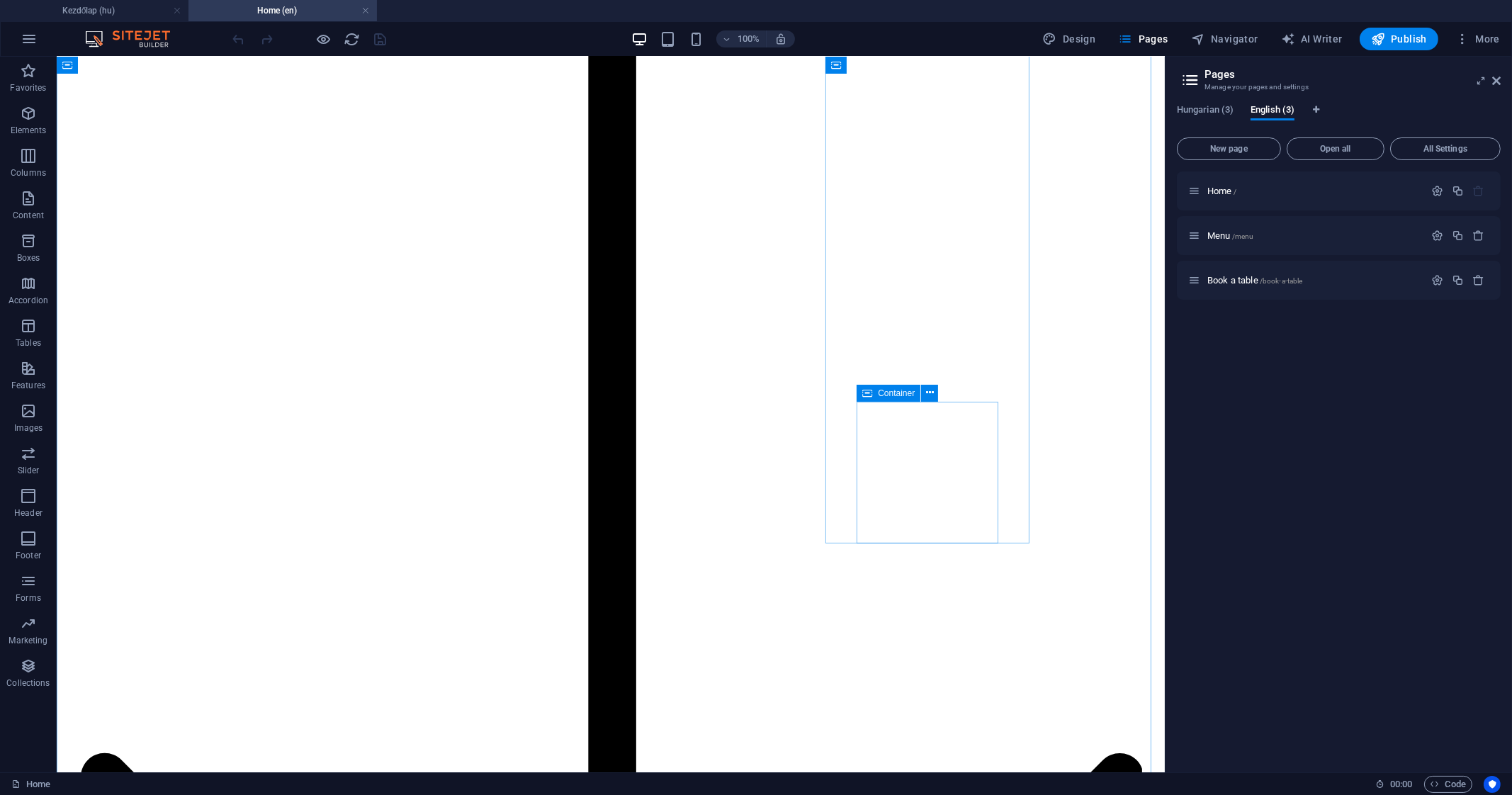
select select
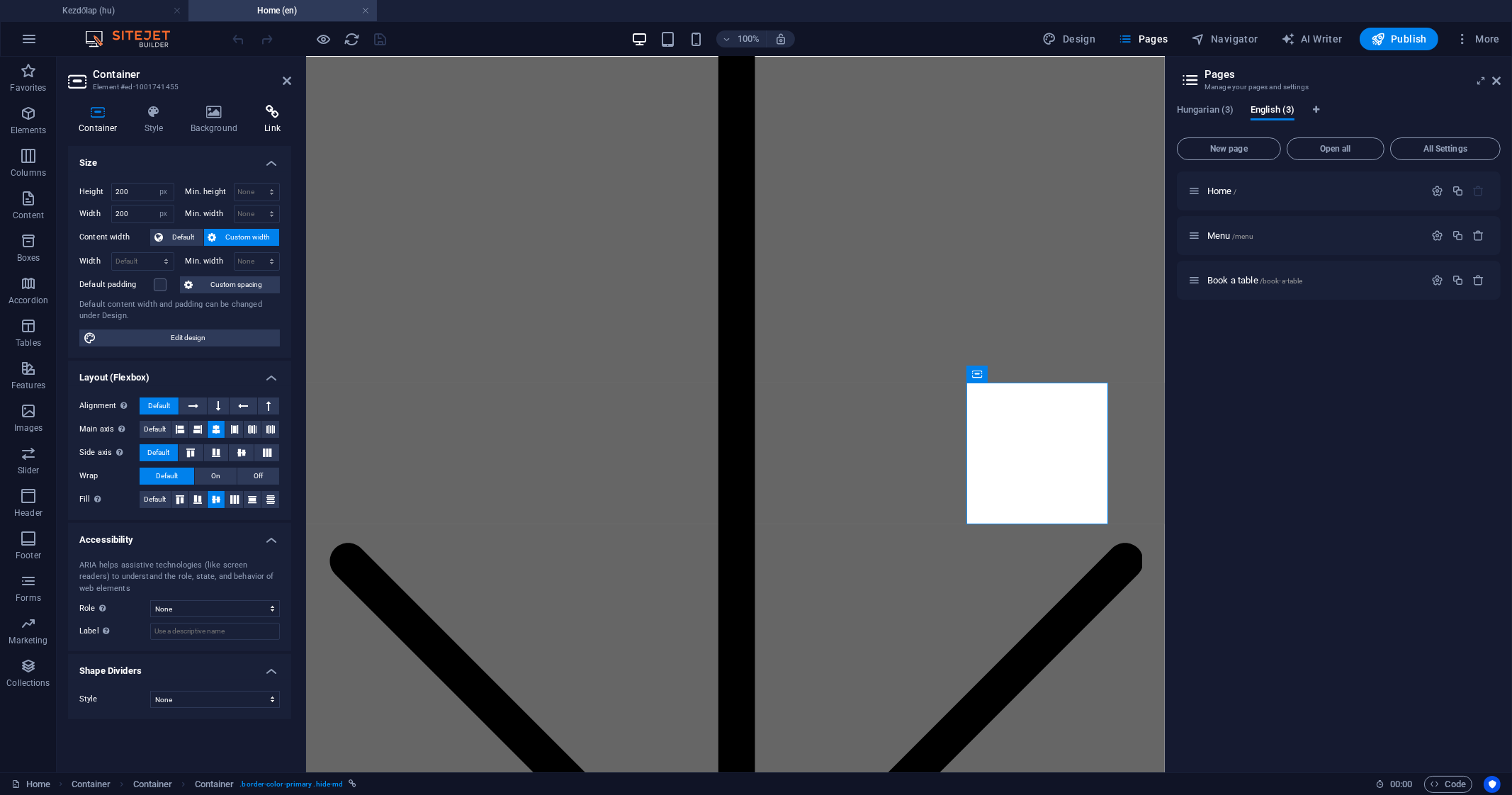
click at [260, 115] on icon at bounding box center [272, 112] width 37 height 14
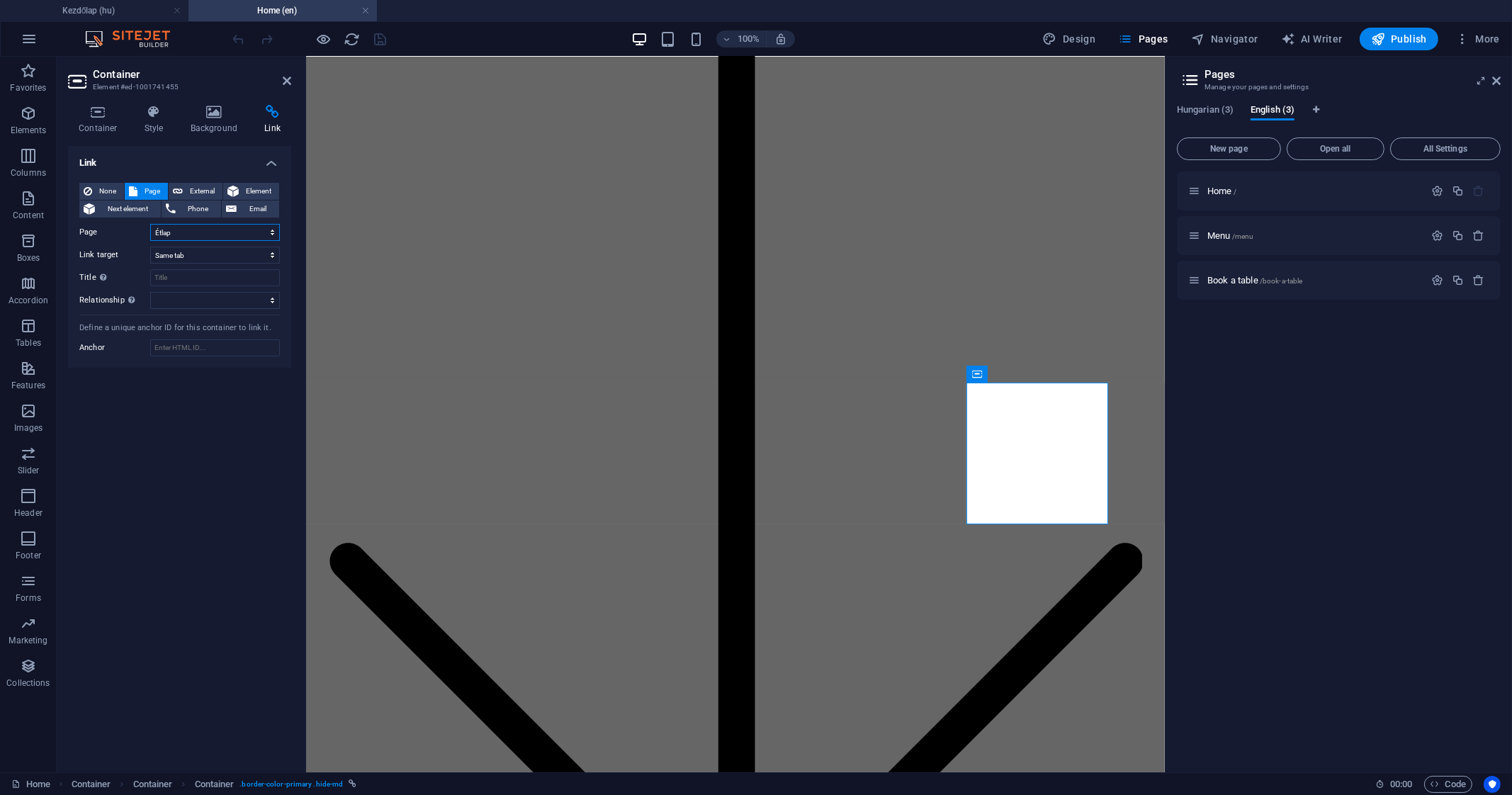
click at [209, 229] on select "Kezdőlap Étlap Asztalfoglalás Home Menu Book a table" at bounding box center [216, 233] width 130 height 17
click at [205, 259] on select "New tab Same tab Overlay" at bounding box center [216, 255] width 130 height 17
click at [201, 316] on div "None Page External Element Next element Phone Email Page Kezdőlap Étlap Asztalf…" at bounding box center [180, 270] width 223 height 197
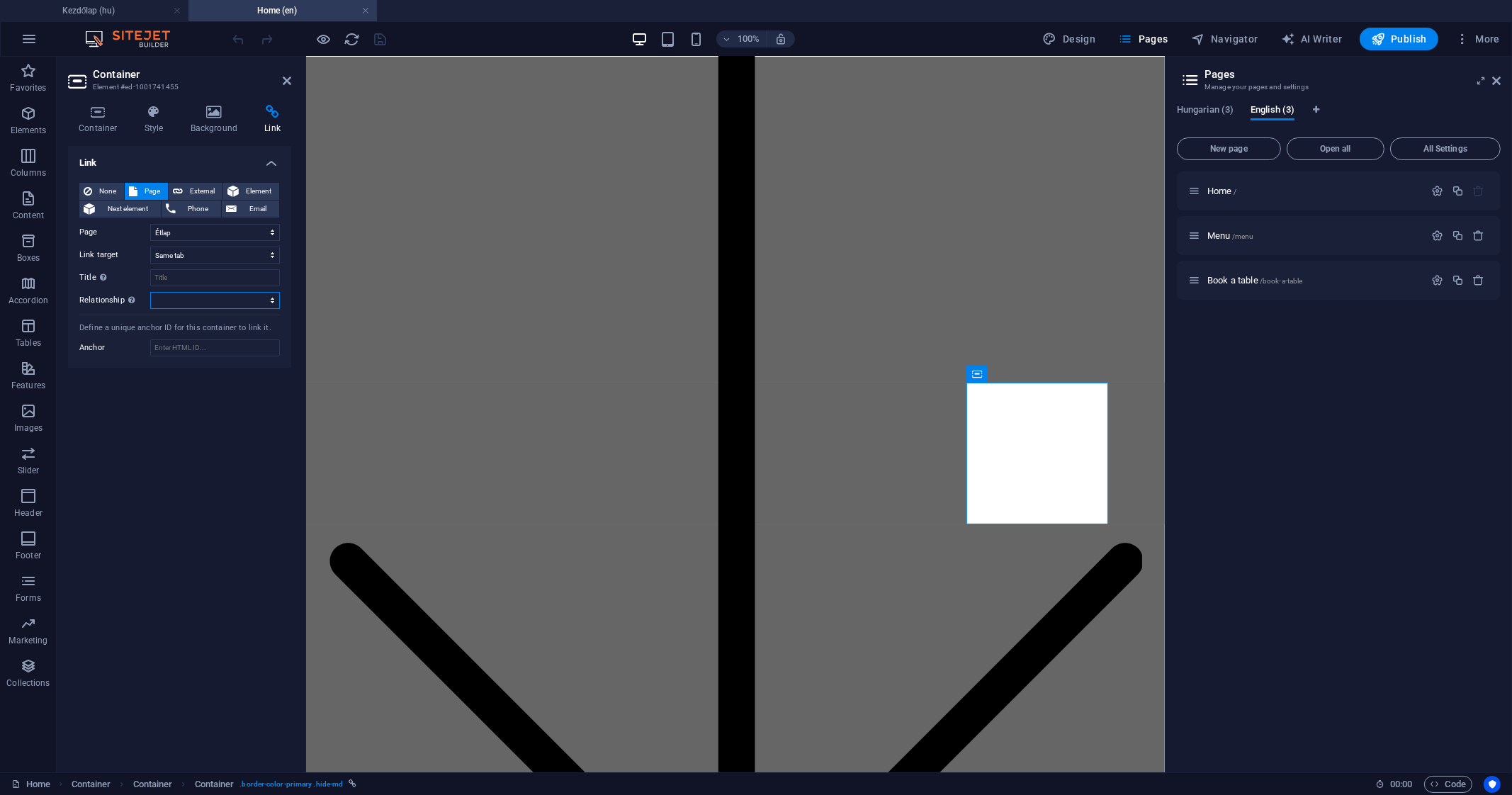
click at [203, 307] on select "alternate author bookmark external help license next nofollow noreferrer noopen…" at bounding box center [216, 301] width 130 height 17
click at [237, 230] on select "Kezdőlap Étlap Asztalfoglalás Home Menu Book a table" at bounding box center [216, 233] width 130 height 17
click at [151, 224] on select "Kezdőlap Étlap Asztalfoglalás Home Menu Book a table" at bounding box center [216, 233] width 130 height 17
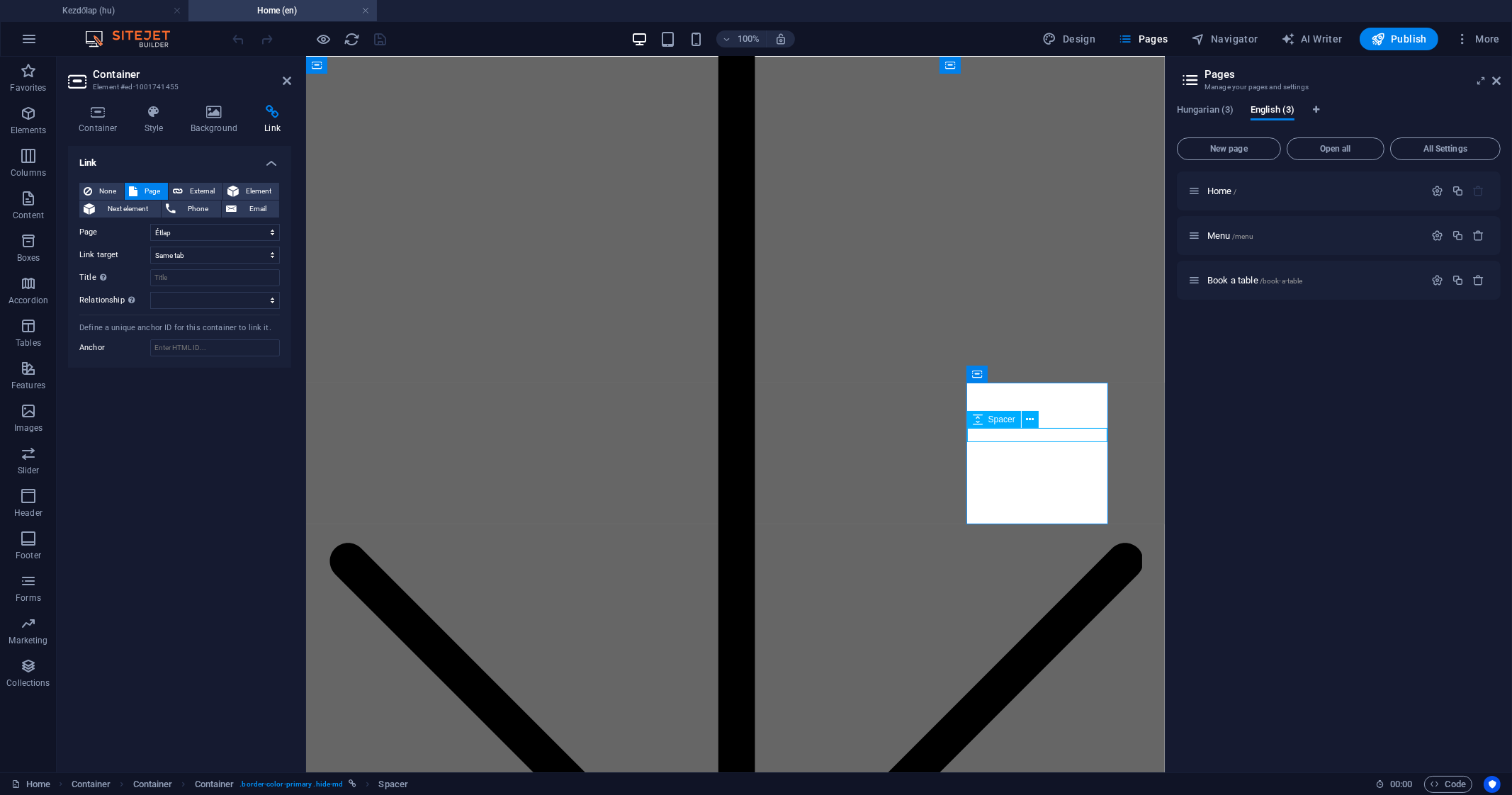
select select "px"
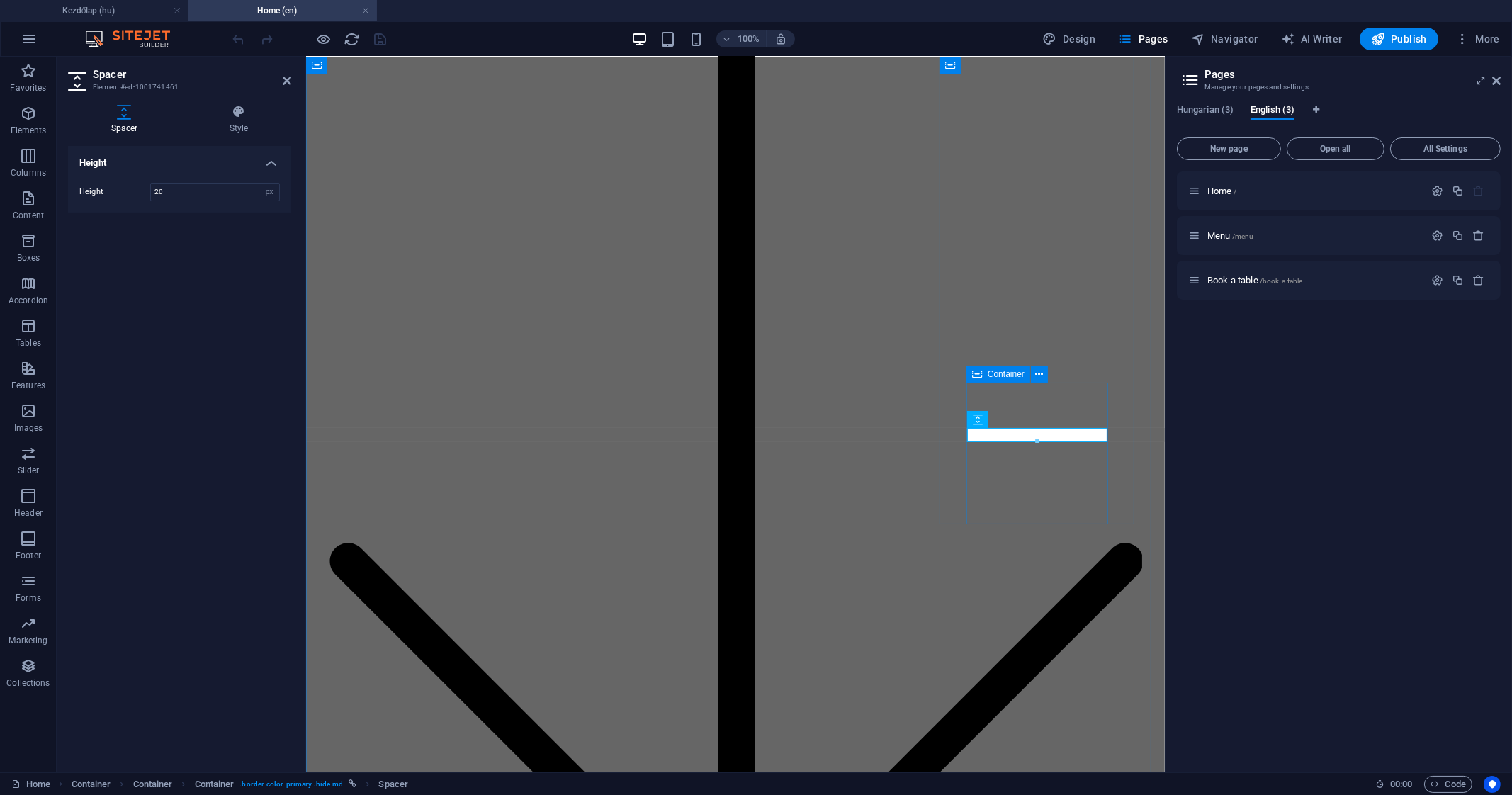
select select "1"
select select
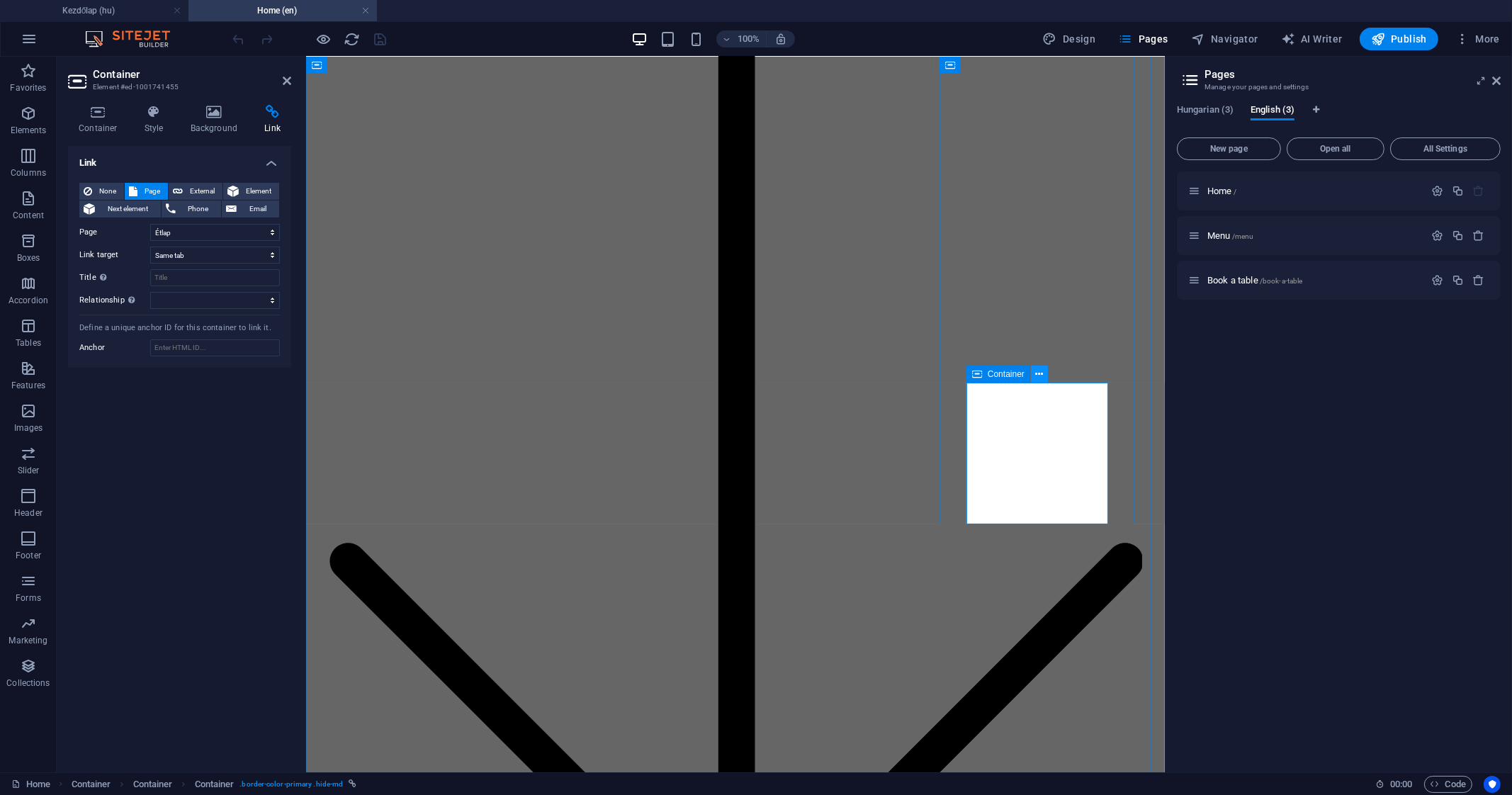
click at [1045, 376] on button at bounding box center [1039, 374] width 17 height 17
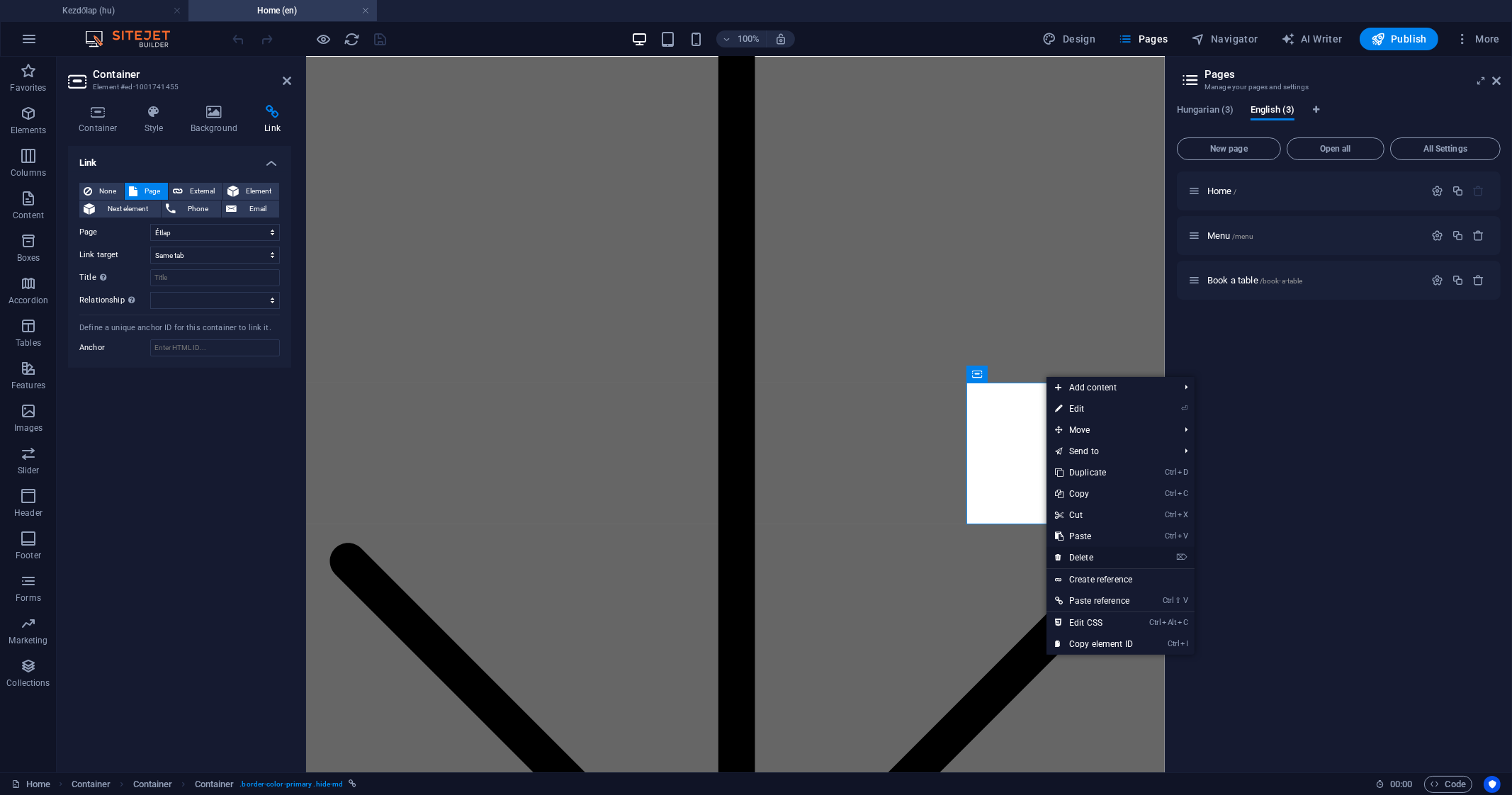
click at [1095, 559] on link "⌦ Delete" at bounding box center [1094, 558] width 95 height 22
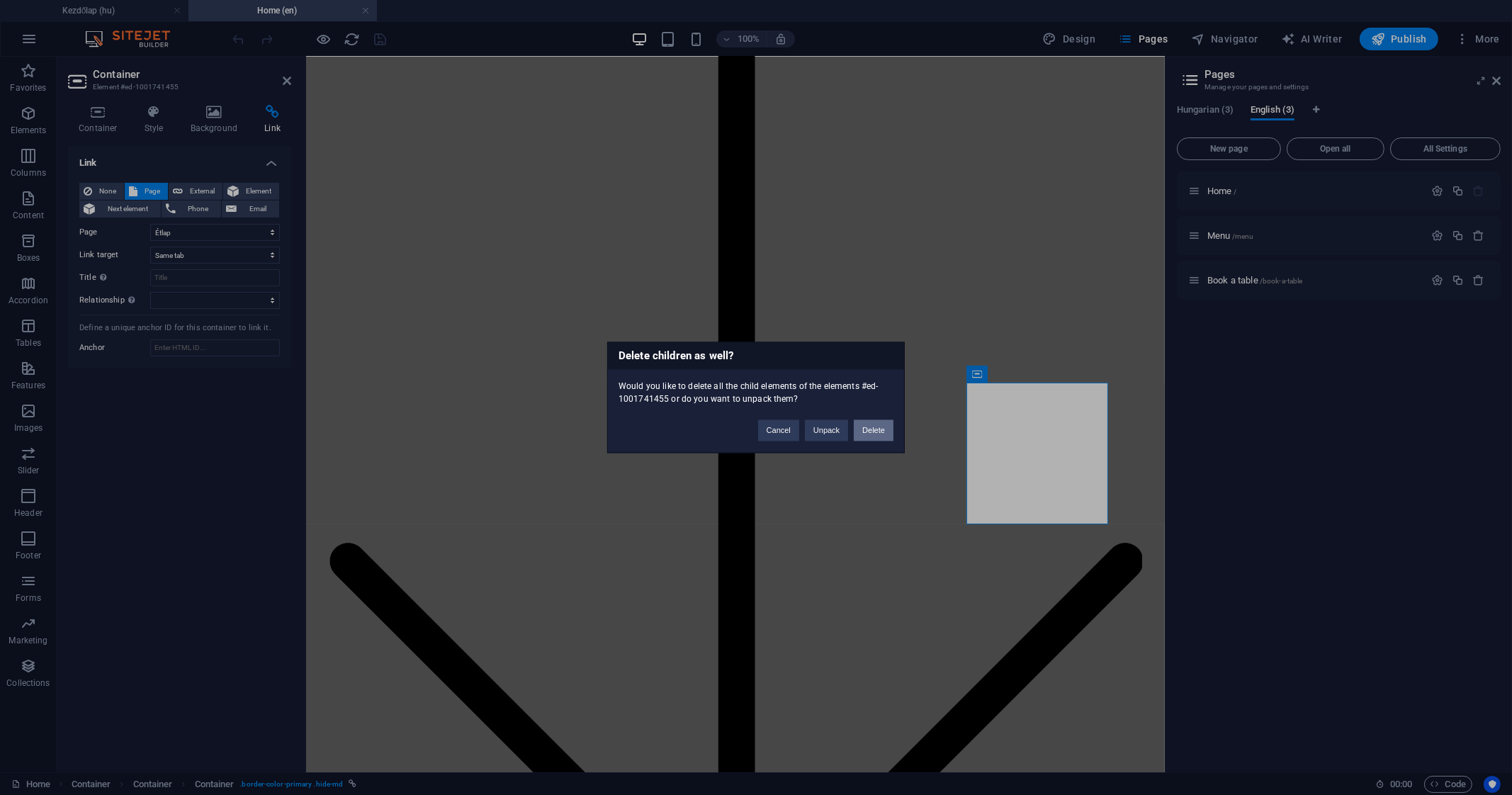
click at [865, 430] on button "Delete" at bounding box center [873, 430] width 40 height 22
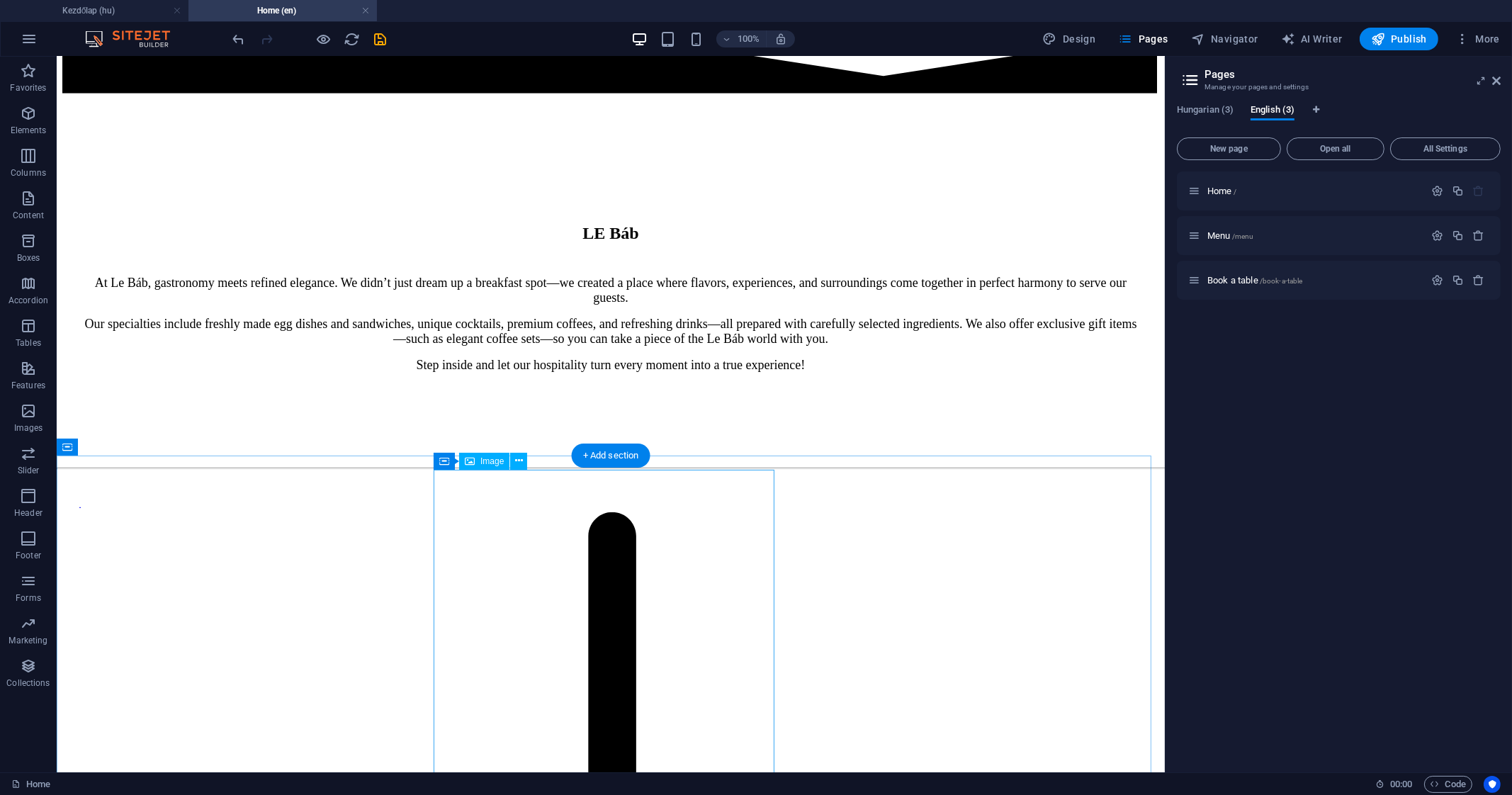
scroll to position [1043, 0]
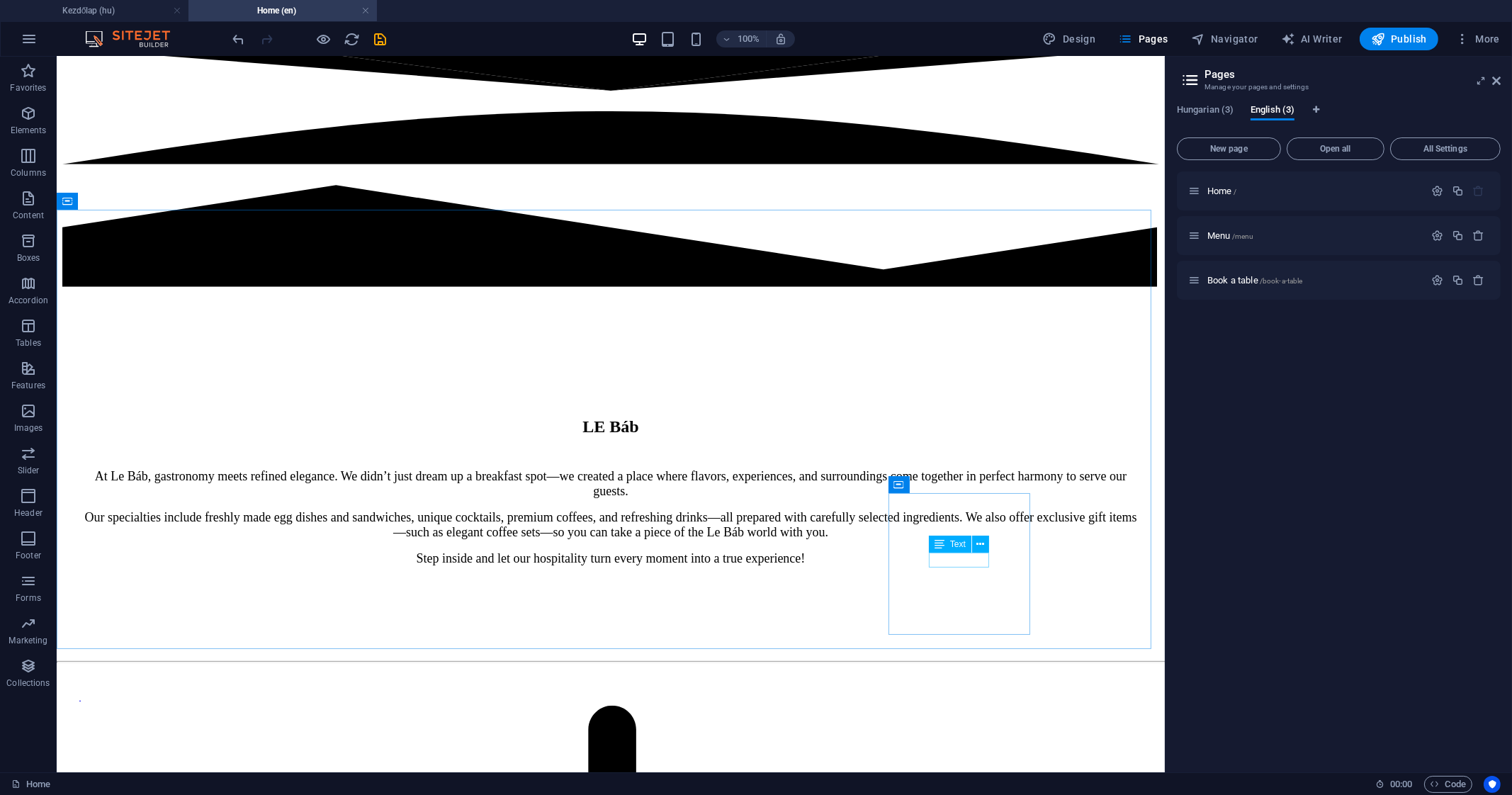
click at [997, 544] on div "Text" at bounding box center [963, 545] width 69 height 17
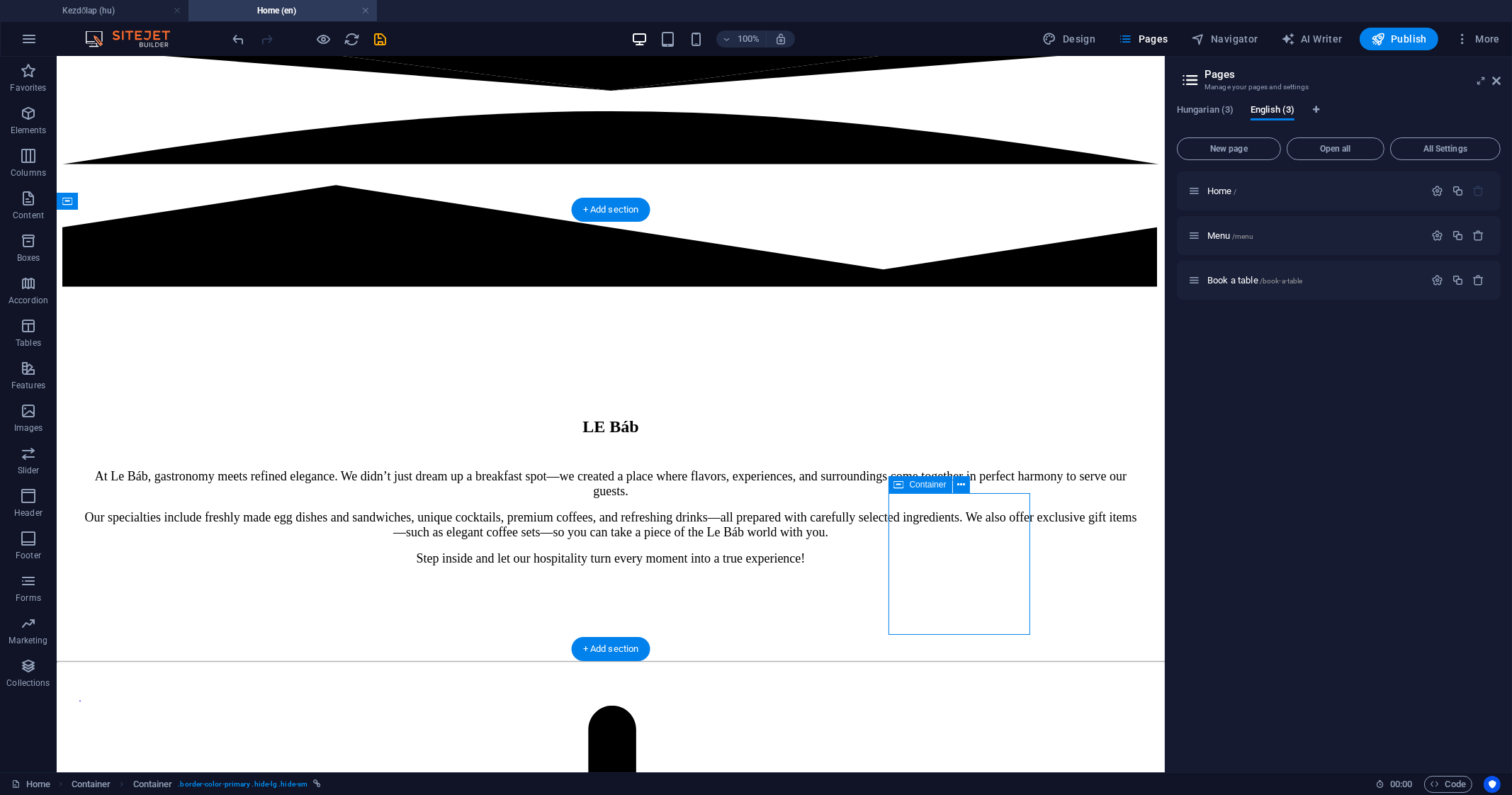
select select "px"
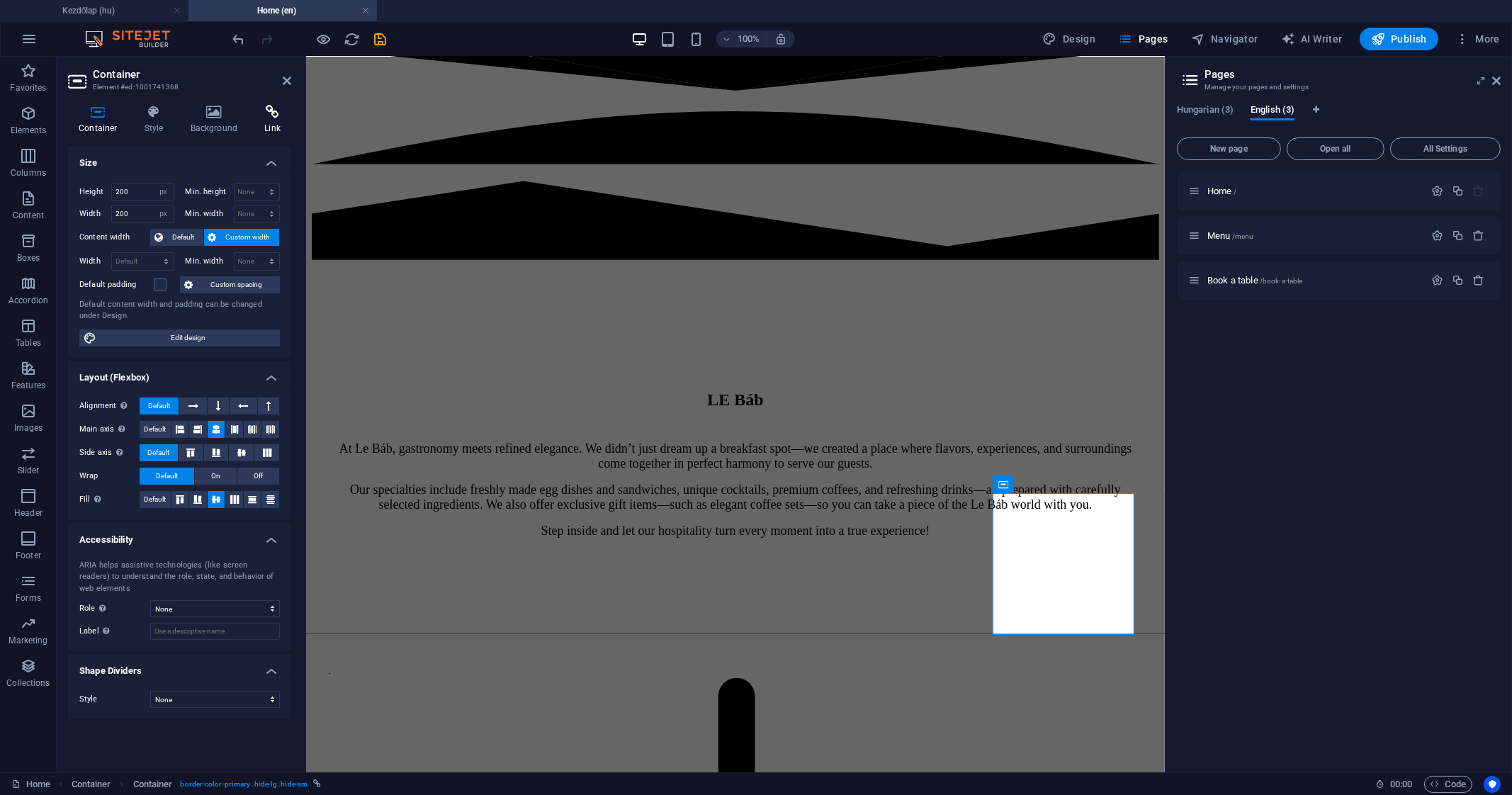
click at [279, 116] on icon at bounding box center [272, 112] width 37 height 14
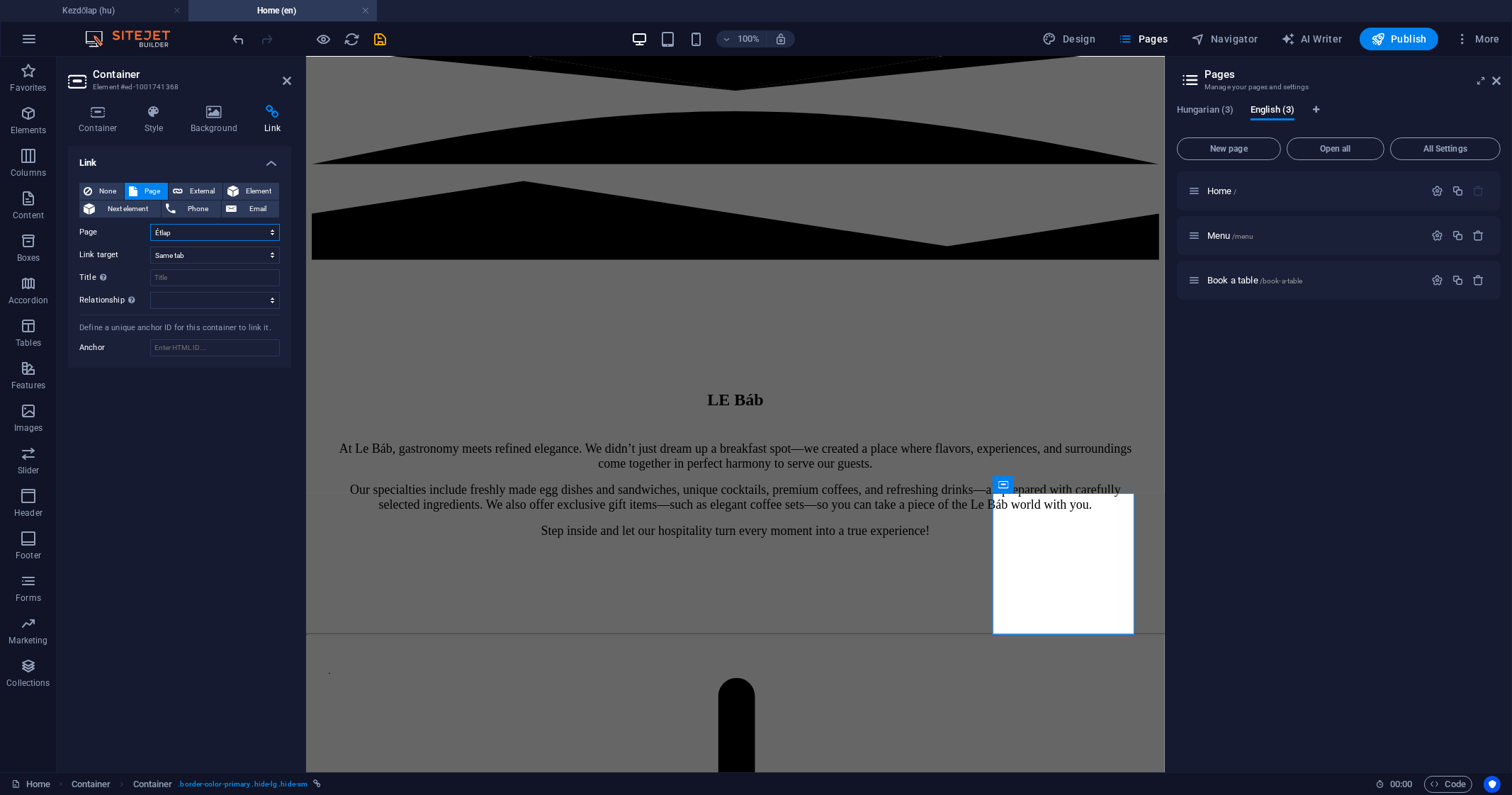
click at [250, 229] on select "Kezdőlap Étlap Asztalfoglalás Home Menu Book a table" at bounding box center [216, 233] width 130 height 17
click at [151, 224] on select "Kezdőlap Étlap Asztalfoglalás Home Menu Book a table" at bounding box center [216, 233] width 130 height 17
click at [286, 79] on icon at bounding box center [287, 81] width 9 height 11
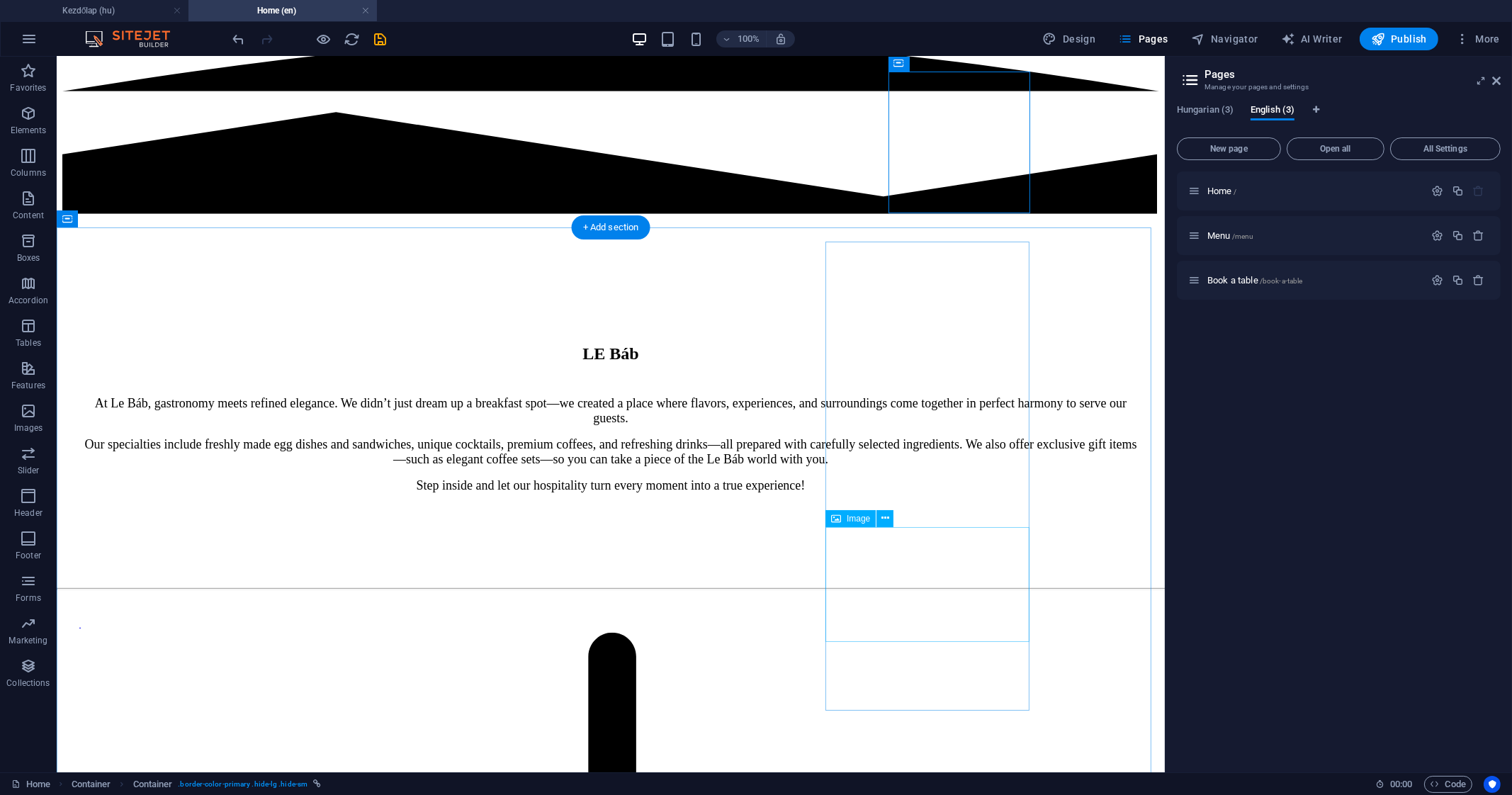
scroll to position [1112, 0]
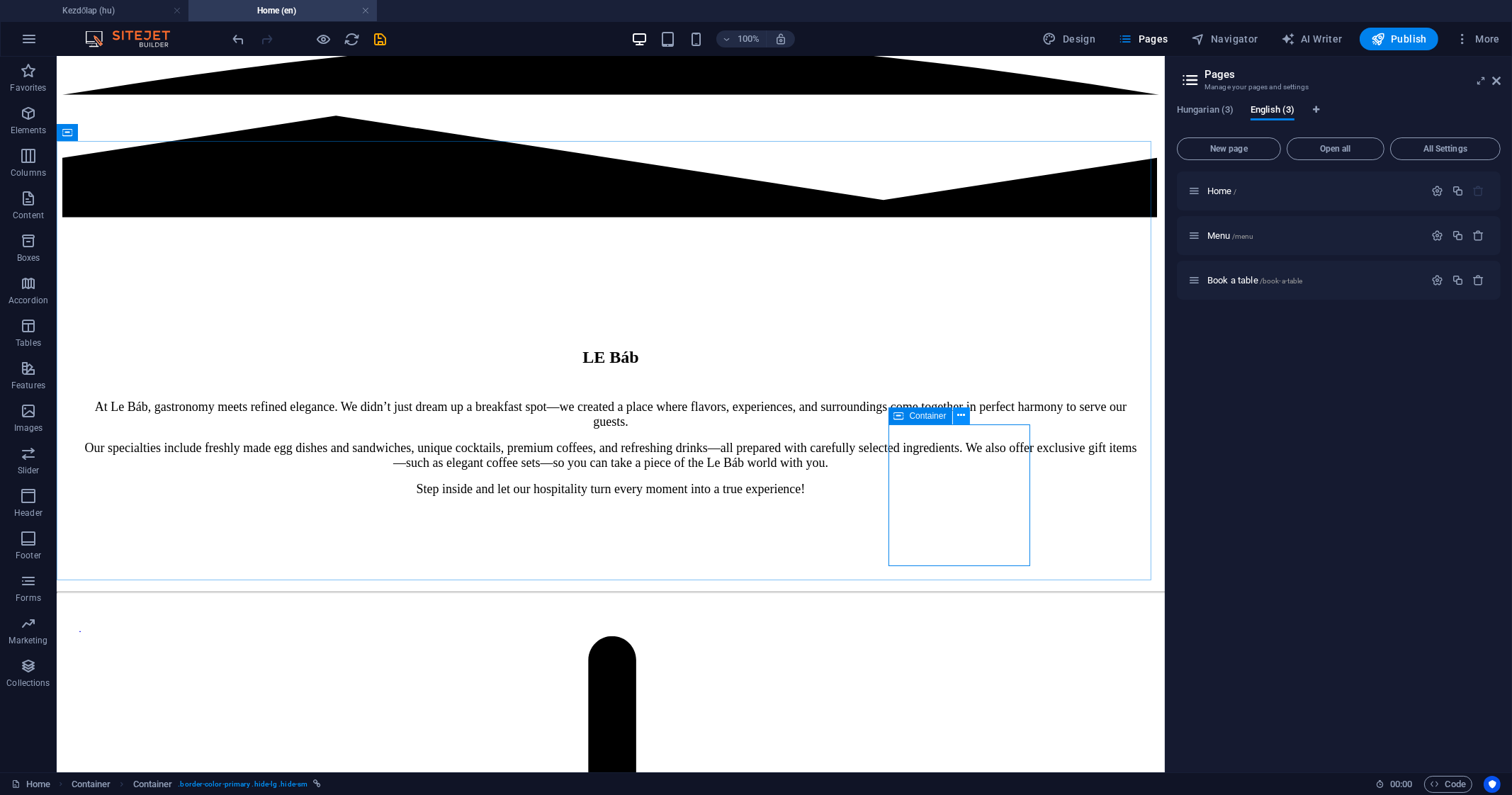
click at [958, 417] on icon at bounding box center [961, 415] width 8 height 15
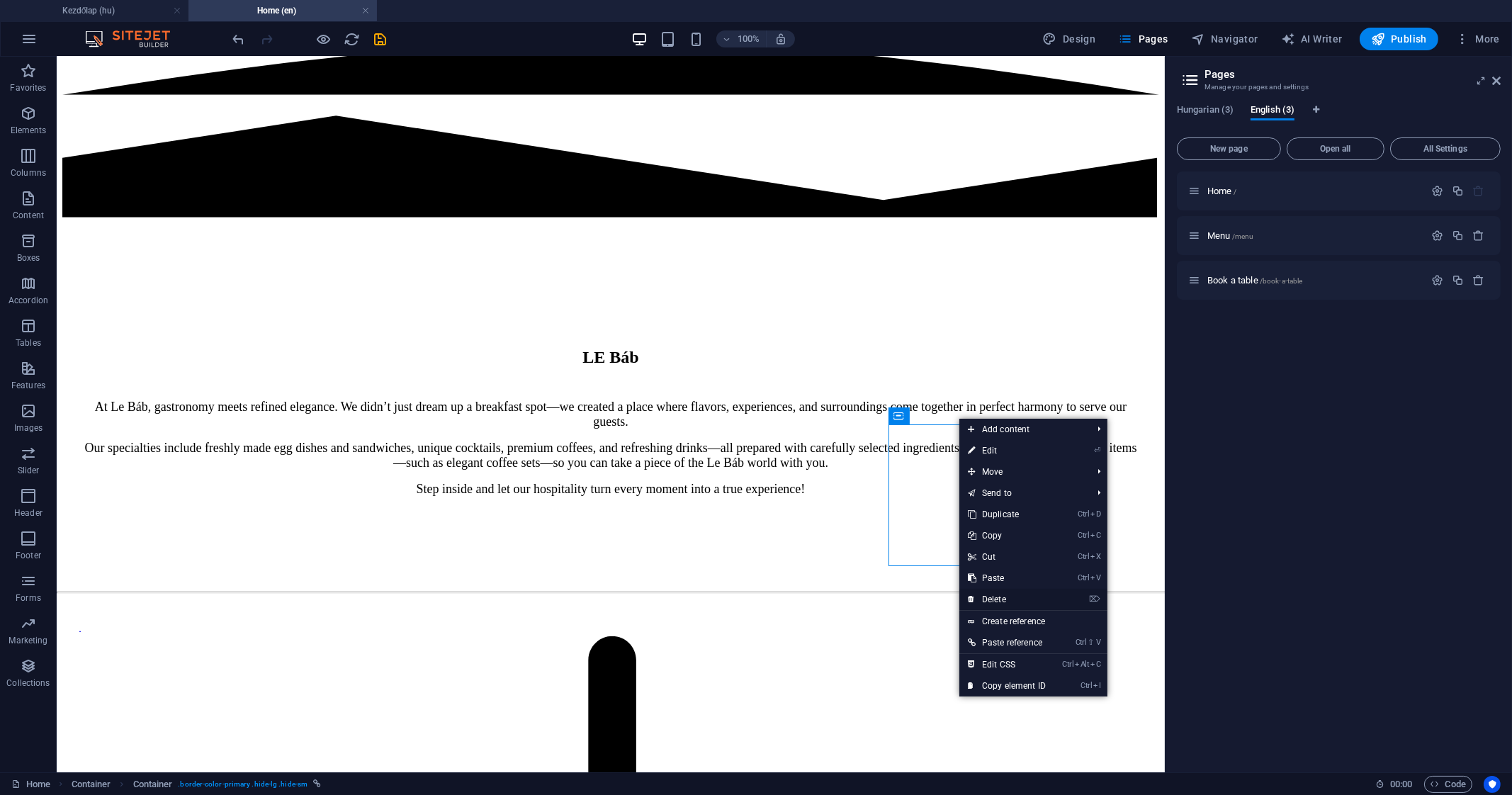
click at [1028, 606] on link "⌦ Delete" at bounding box center [1007, 599] width 95 height 22
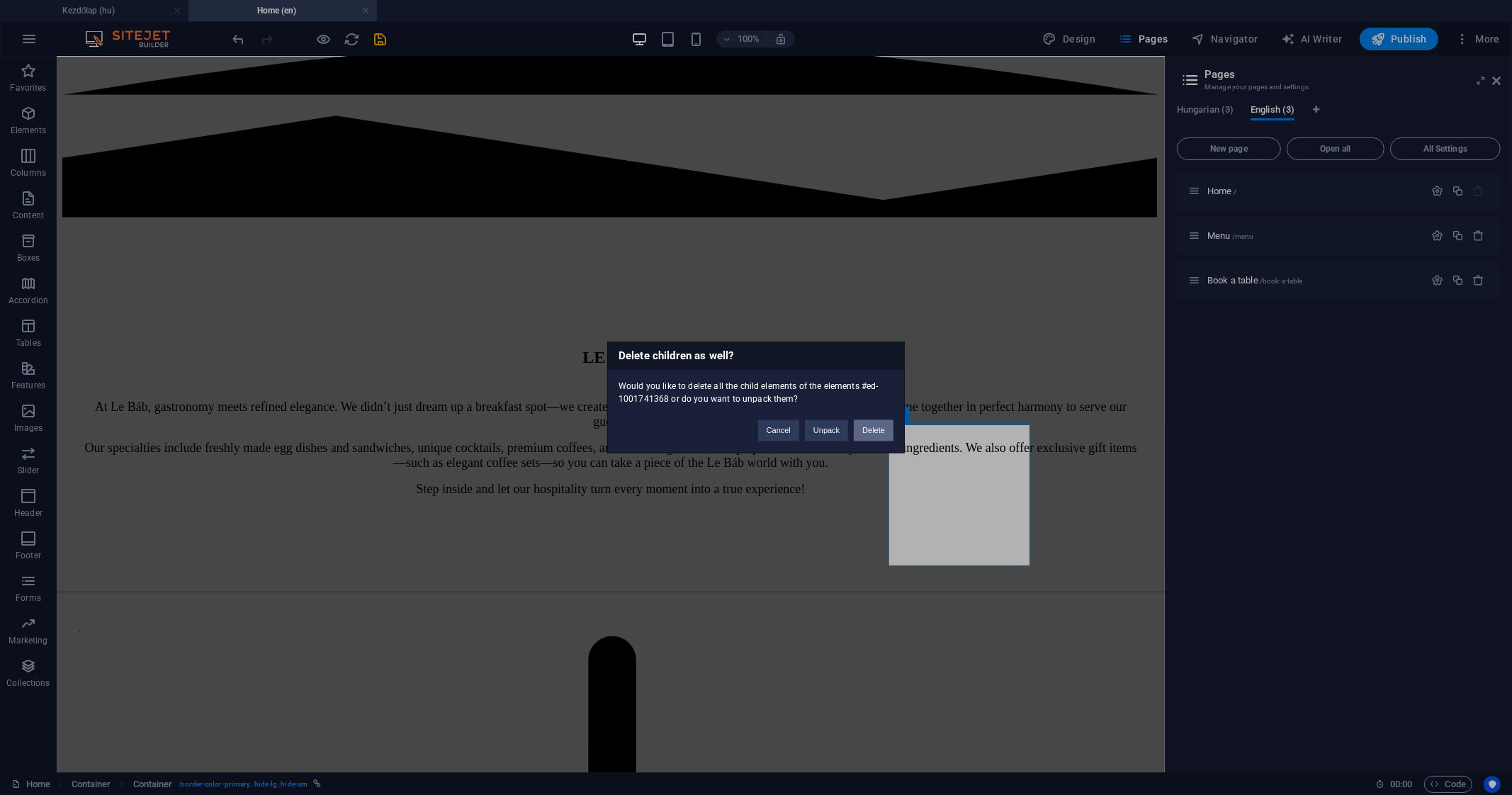
click at [879, 427] on button "Delete" at bounding box center [873, 430] width 40 height 22
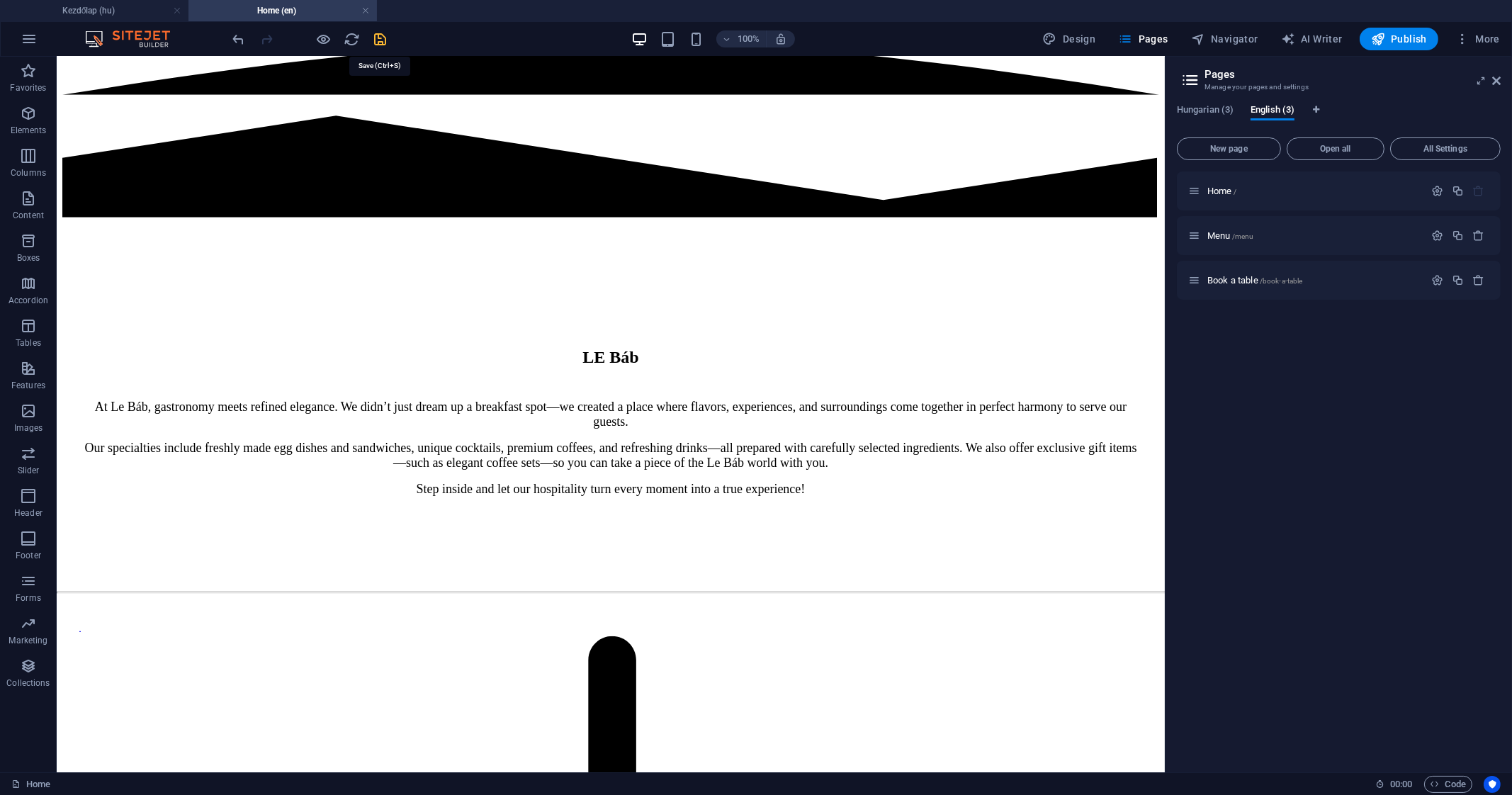
click at [386, 42] on icon "save" at bounding box center [381, 39] width 16 height 16
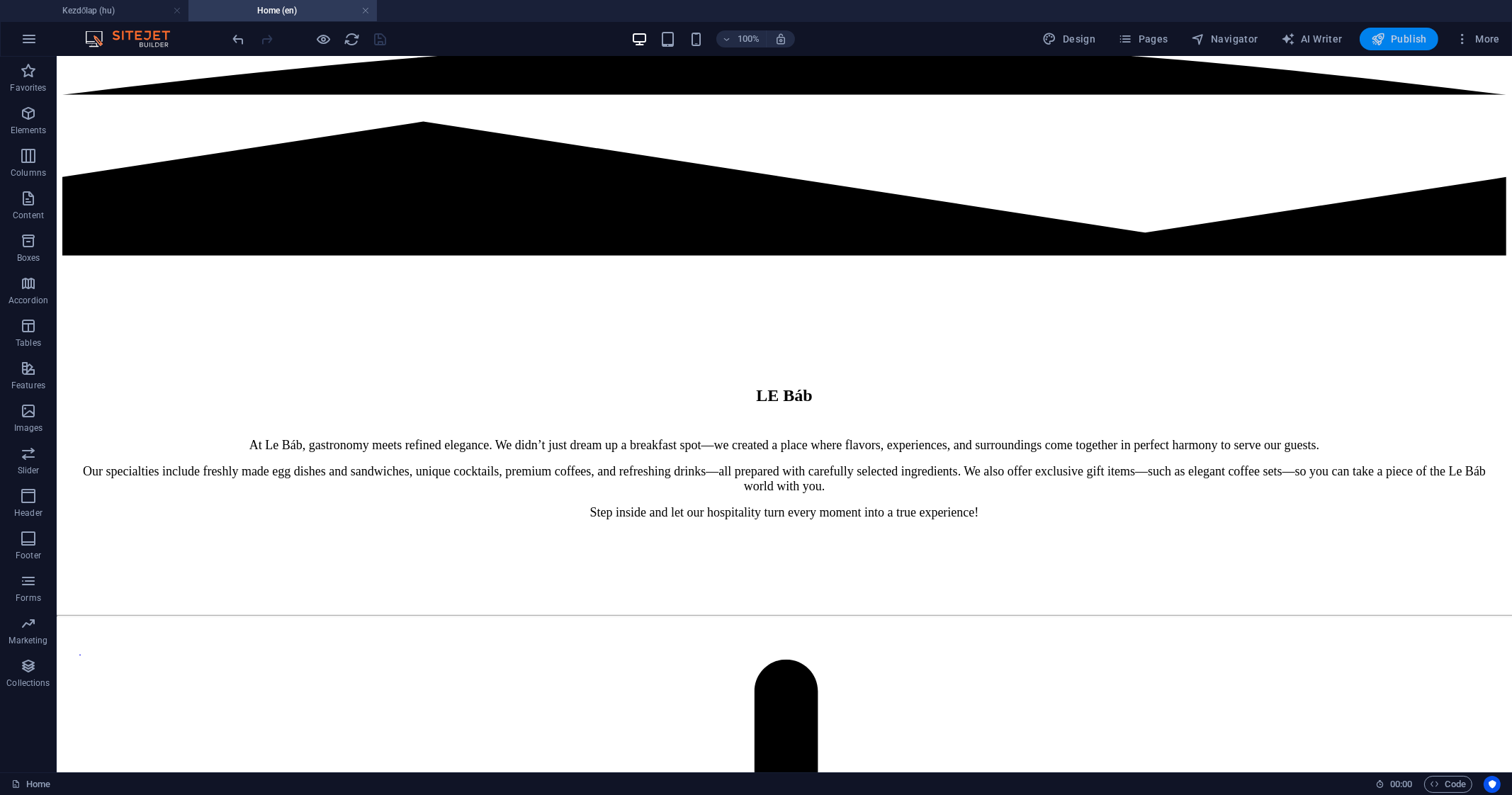
click at [1381, 36] on icon "button" at bounding box center [1378, 39] width 14 height 14
